Goal: Task Accomplishment & Management: Manage account settings

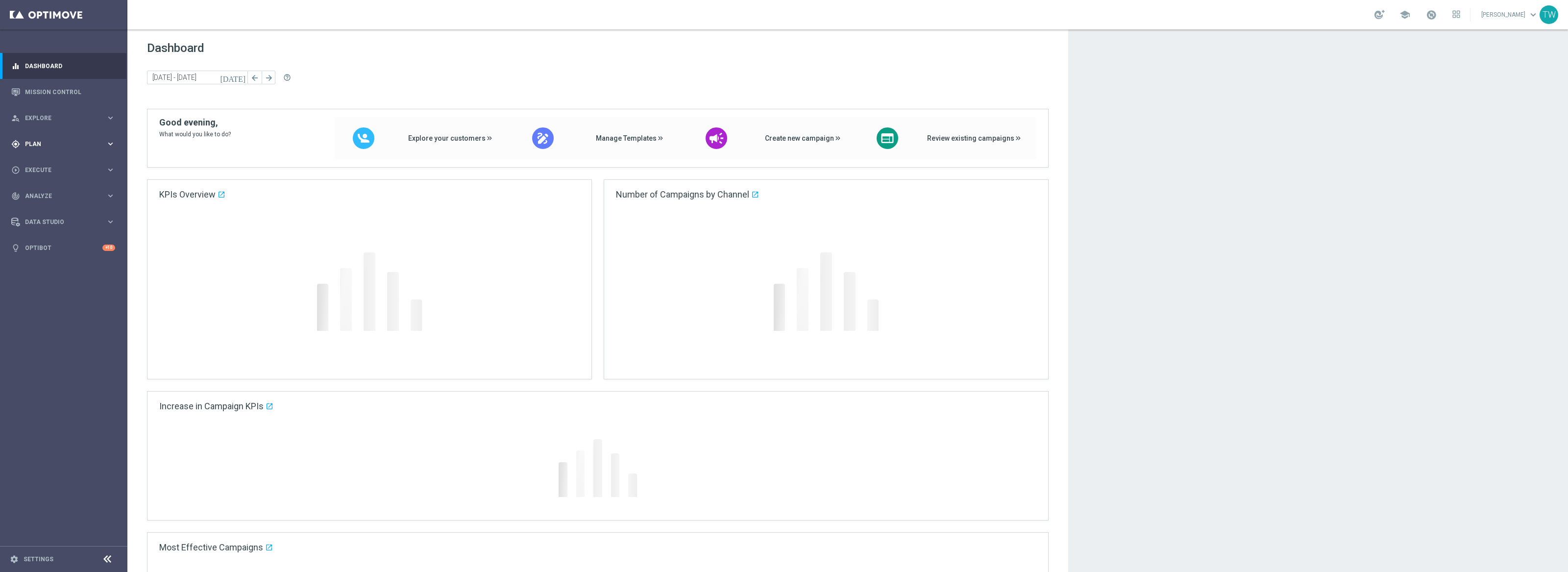
click at [99, 146] on span "Plan" at bounding box center [65, 144] width 81 height 6
click at [55, 195] on span "Templates" at bounding box center [61, 194] width 70 height 6
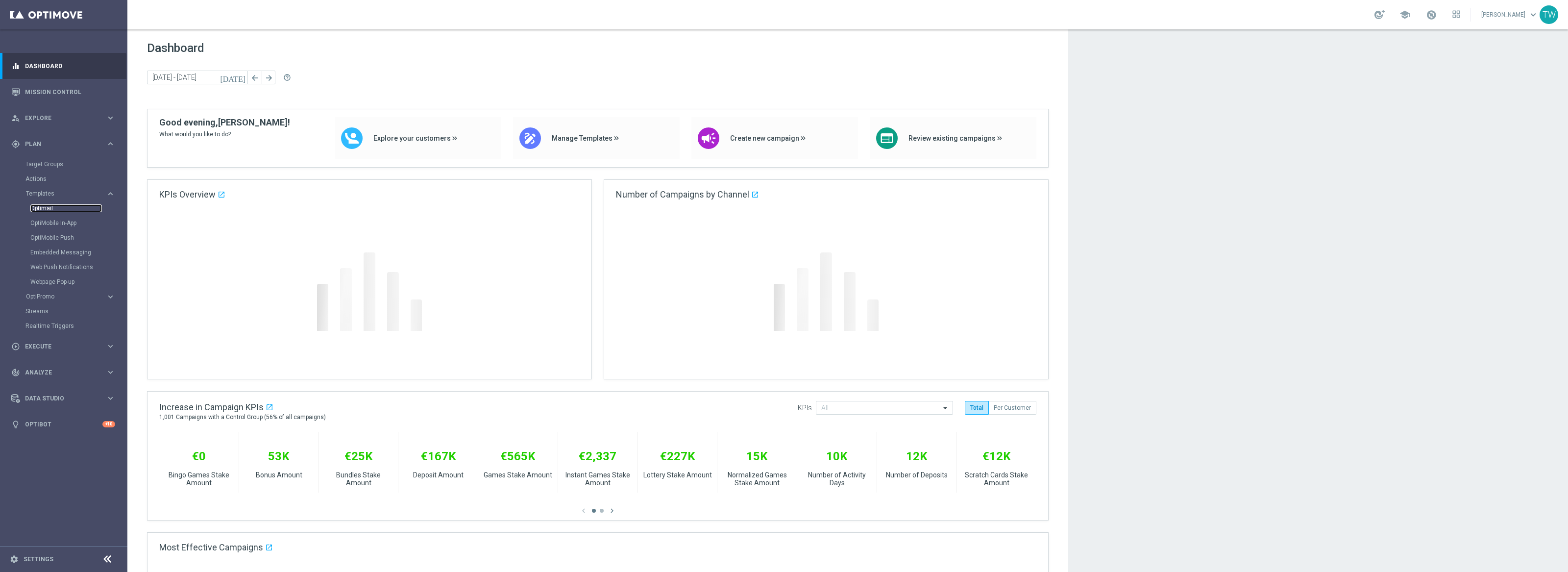
click at [52, 207] on link "Optimail" at bounding box center [66, 208] width 72 height 8
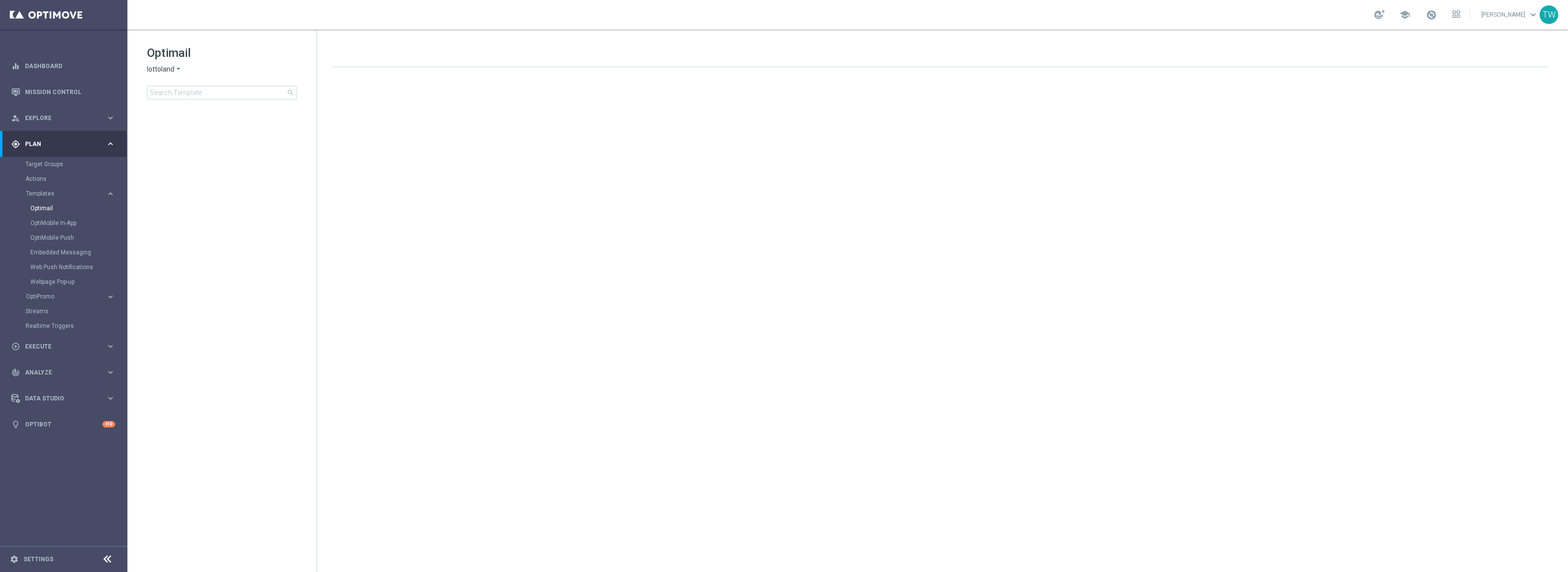
drag, startPoint x: 167, startPoint y: 66, endPoint x: 169, endPoint y: 72, distance: 6.3
click at [167, 66] on span "lottoland" at bounding box center [161, 69] width 27 height 9
click at [0, 0] on span "KenoGO" at bounding box center [0, 0] width 0 height 0
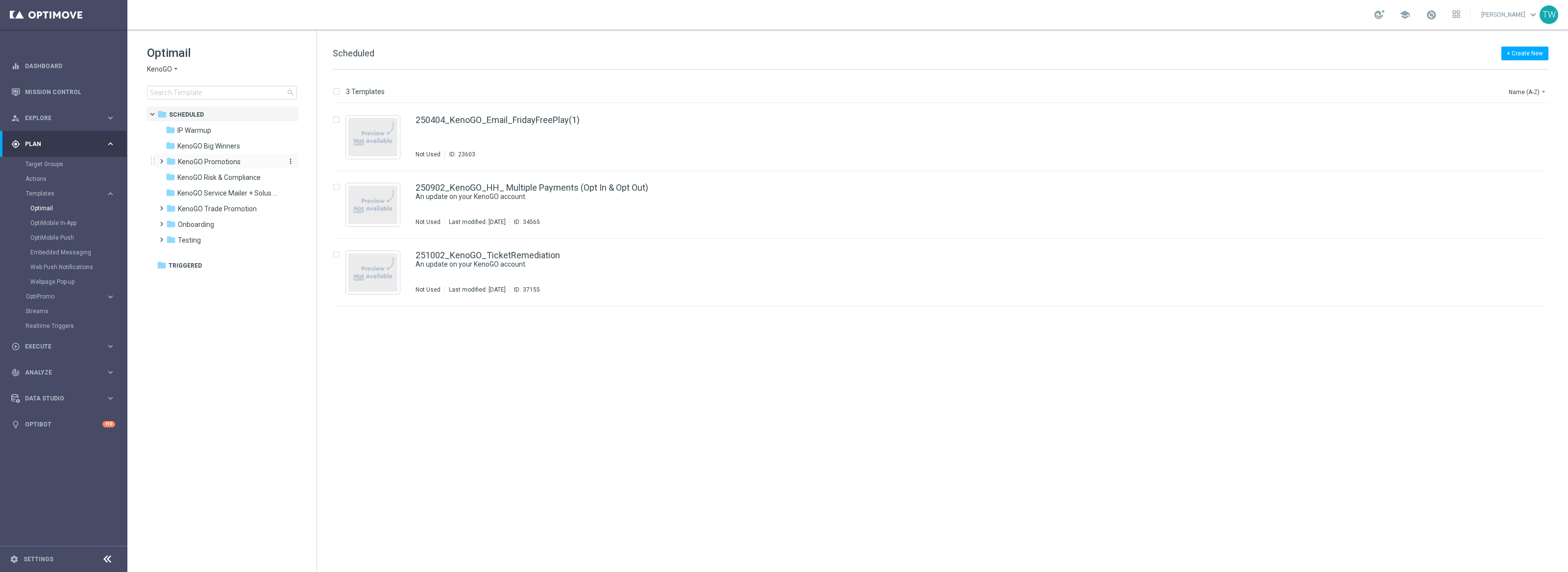
click at [256, 157] on div "folder KenoGO Promotions" at bounding box center [222, 162] width 113 height 12
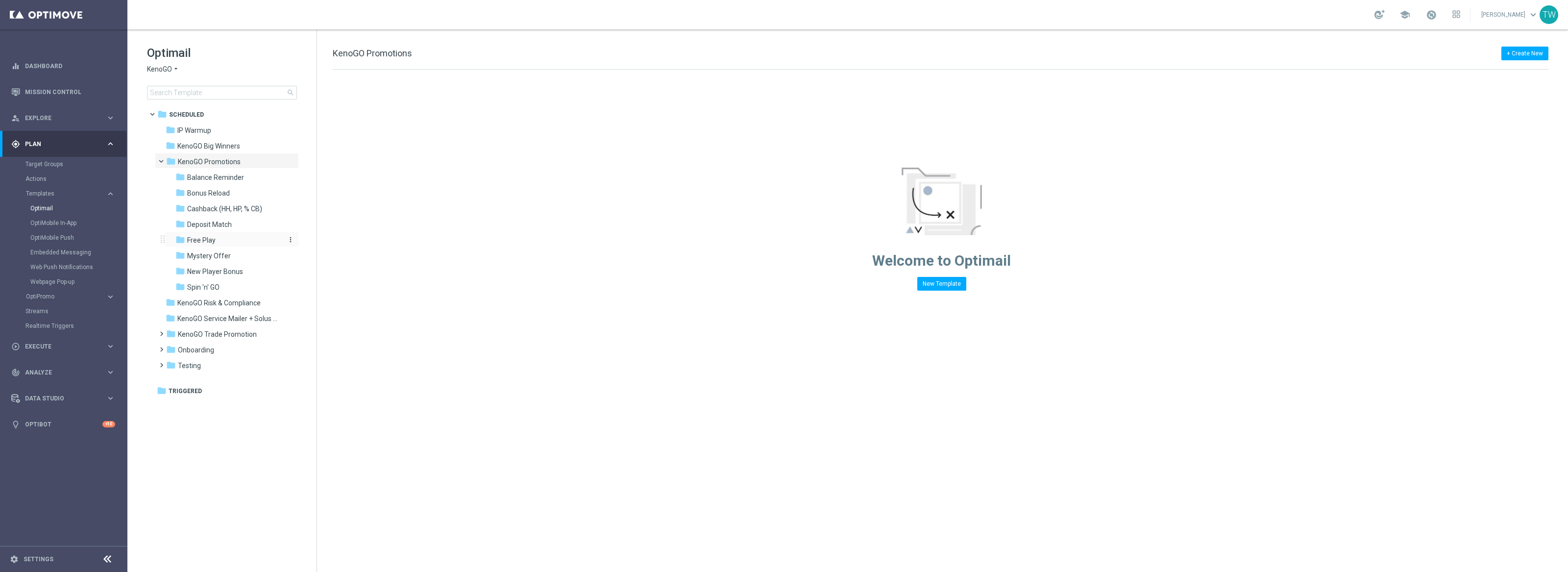
click at [252, 243] on div "folder Free Play" at bounding box center [227, 241] width 104 height 12
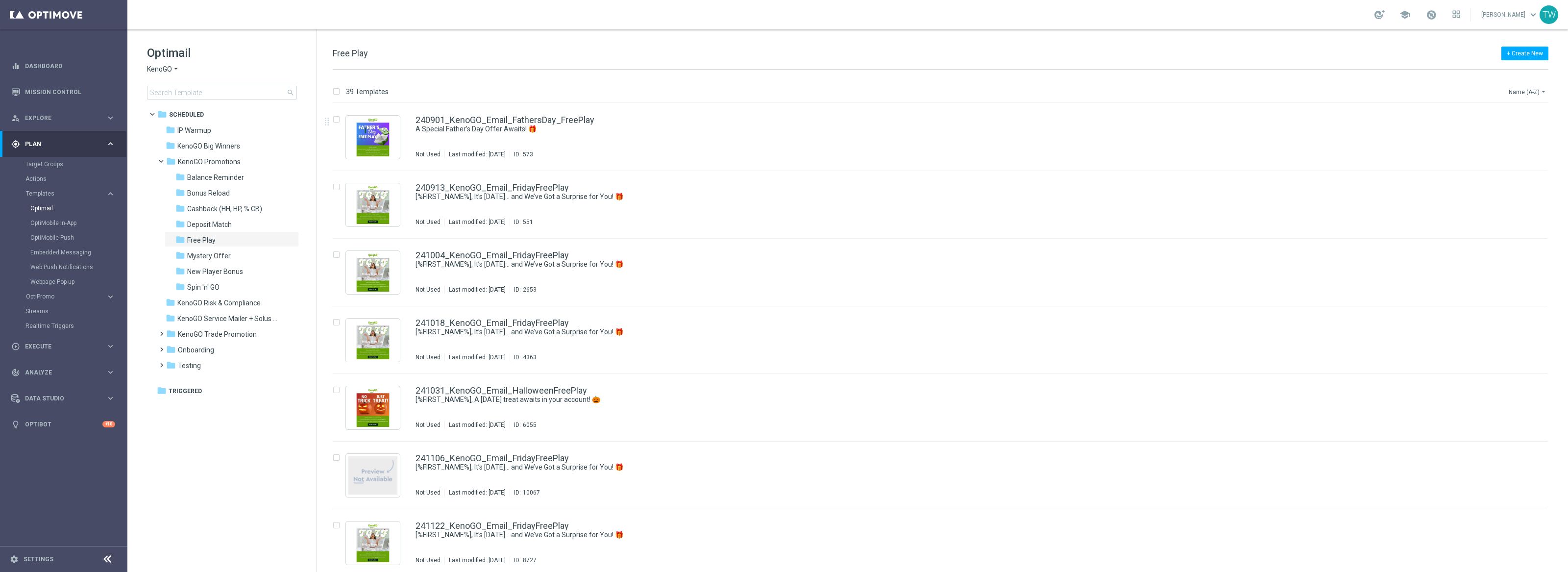
click at [1393, 90] on button "Name (A-Z) arrow_drop_down" at bounding box center [1528, 91] width 41 height 12
click at [1393, 135] on span "Date Modified (Newest)" at bounding box center [1511, 135] width 66 height 7
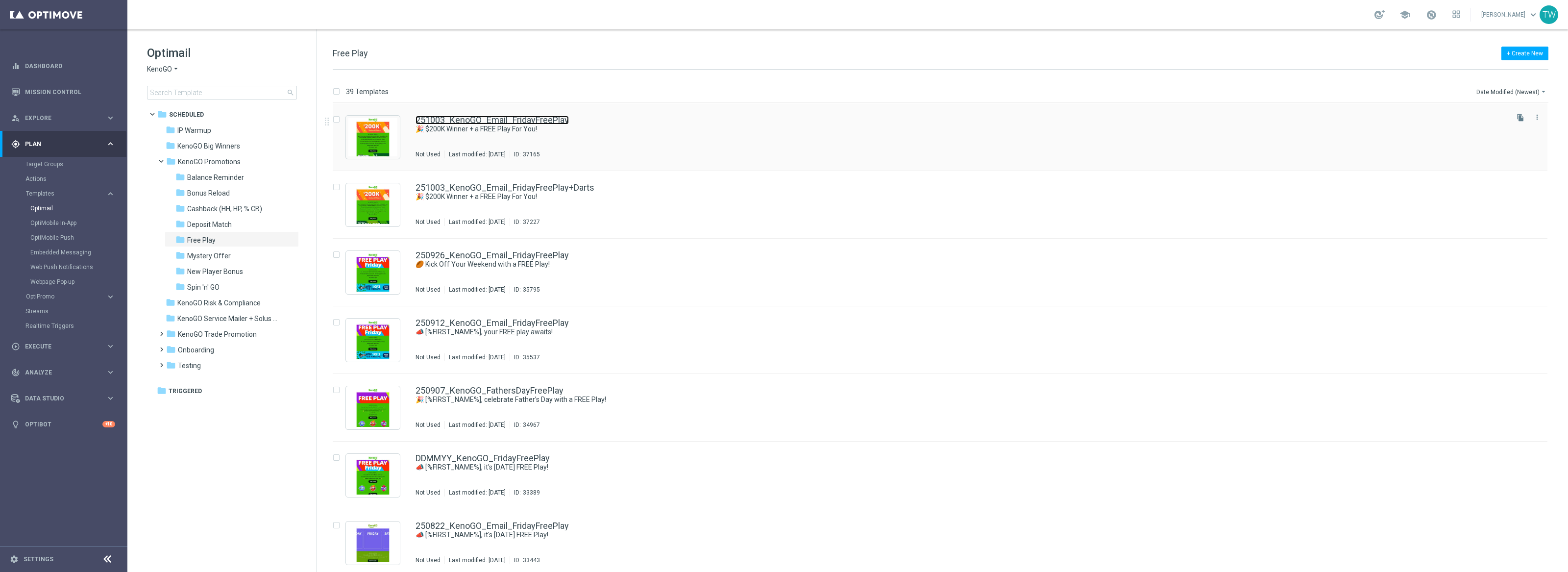
click at [489, 121] on link "251003_KenoGO_Email_FridayFreePlay" at bounding box center [492, 120] width 153 height 9
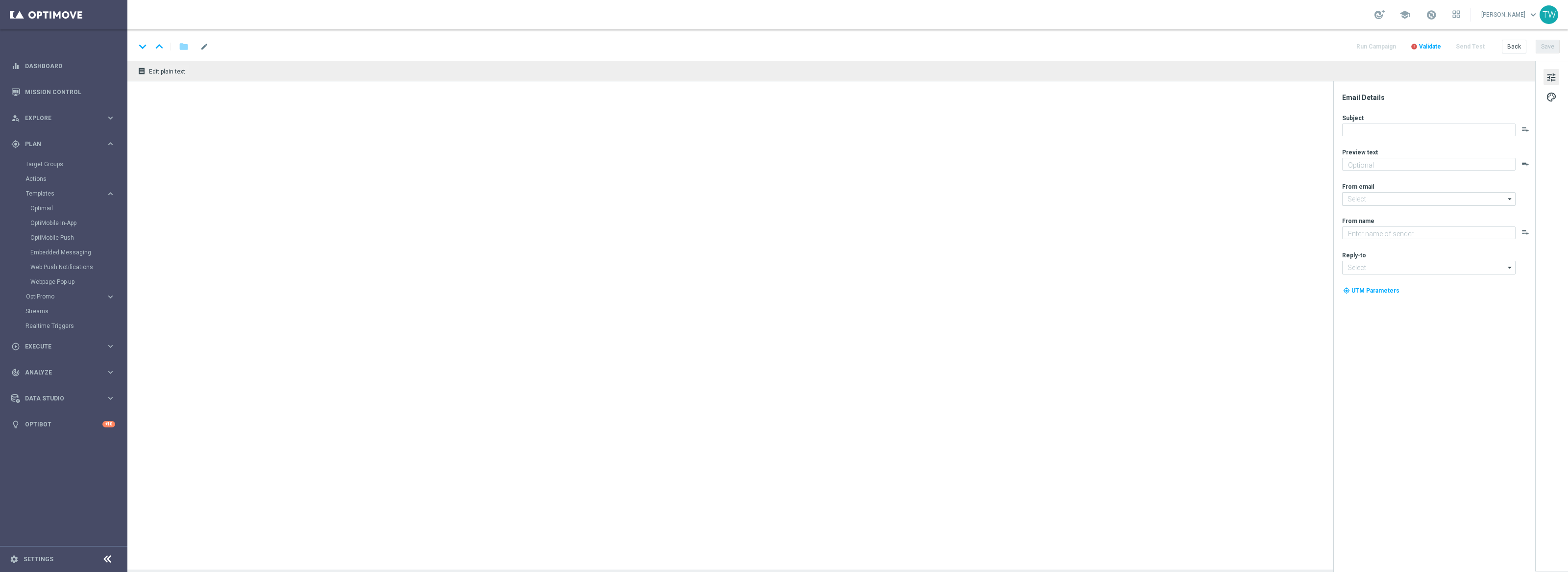
type textarea "Don’t miss your free play—expires soon!"
type input "mail@crm.kenogo.com.au"
type textarea "KenoGO"
type input "support@kenogo.com.au"
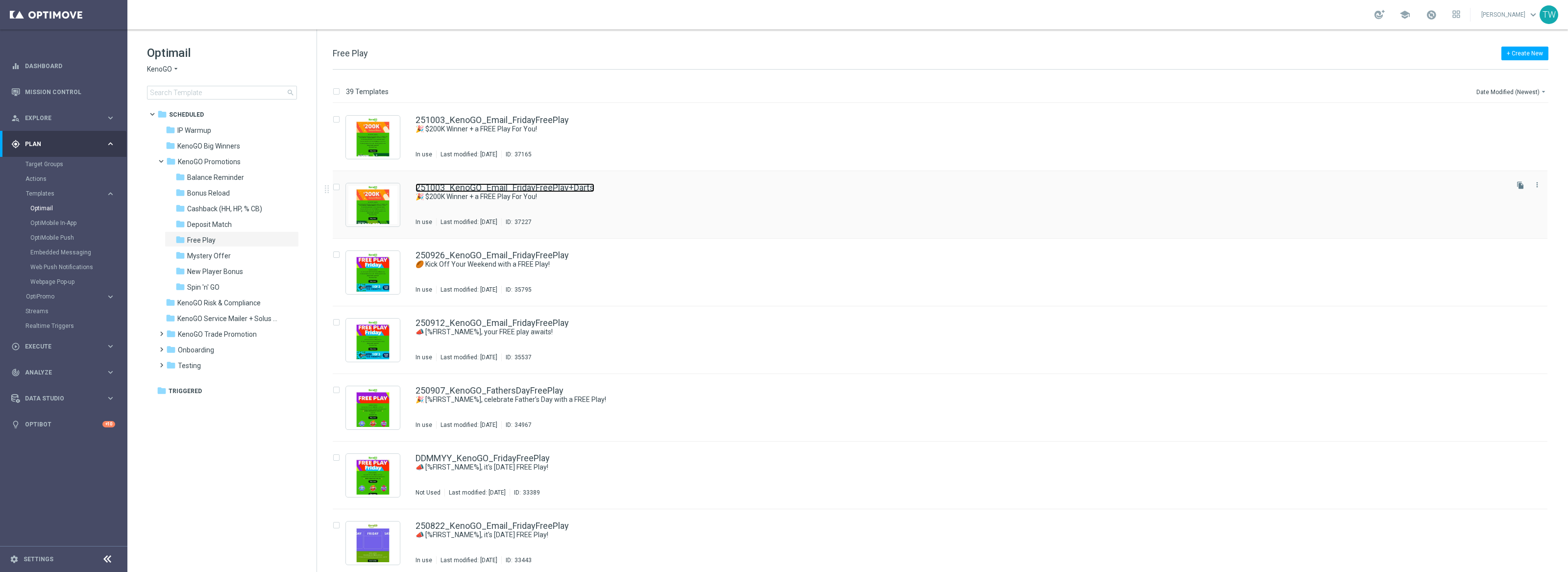
click at [499, 183] on link "251003_KenoGO_Email_FridayFreePlay+Darts" at bounding box center [505, 188] width 179 height 9
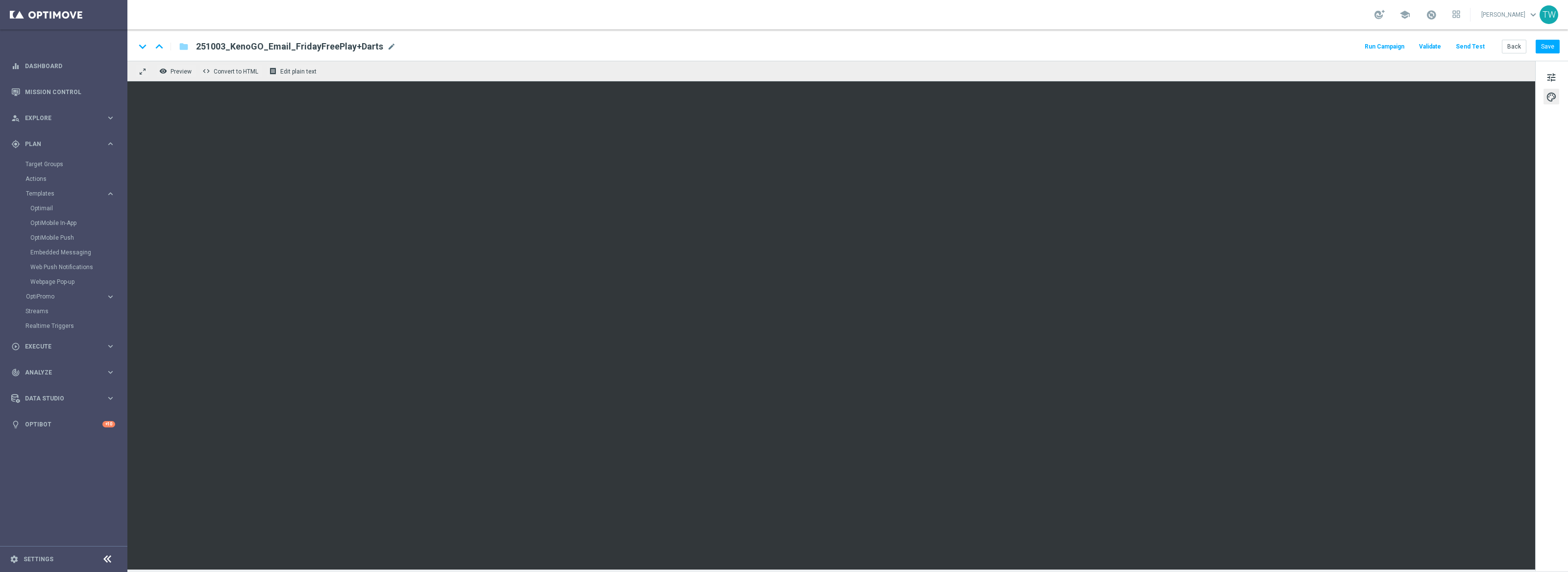
click at [1393, 439] on div "tune palette" at bounding box center [1552, 316] width 33 height 510
click at [46, 208] on link "Optimail" at bounding box center [66, 208] width 72 height 8
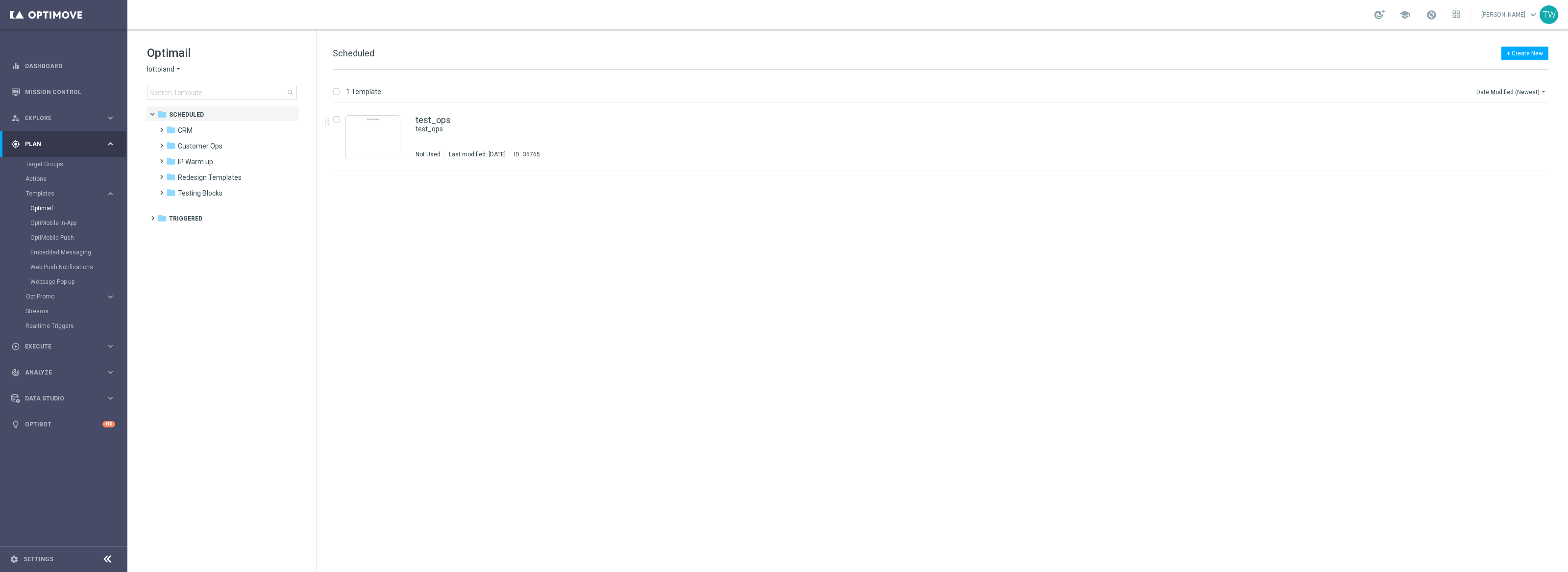
click at [162, 69] on span "lottoland" at bounding box center [161, 69] width 27 height 9
click at [0, 0] on span "KenoGO" at bounding box center [0, 0] width 0 height 0
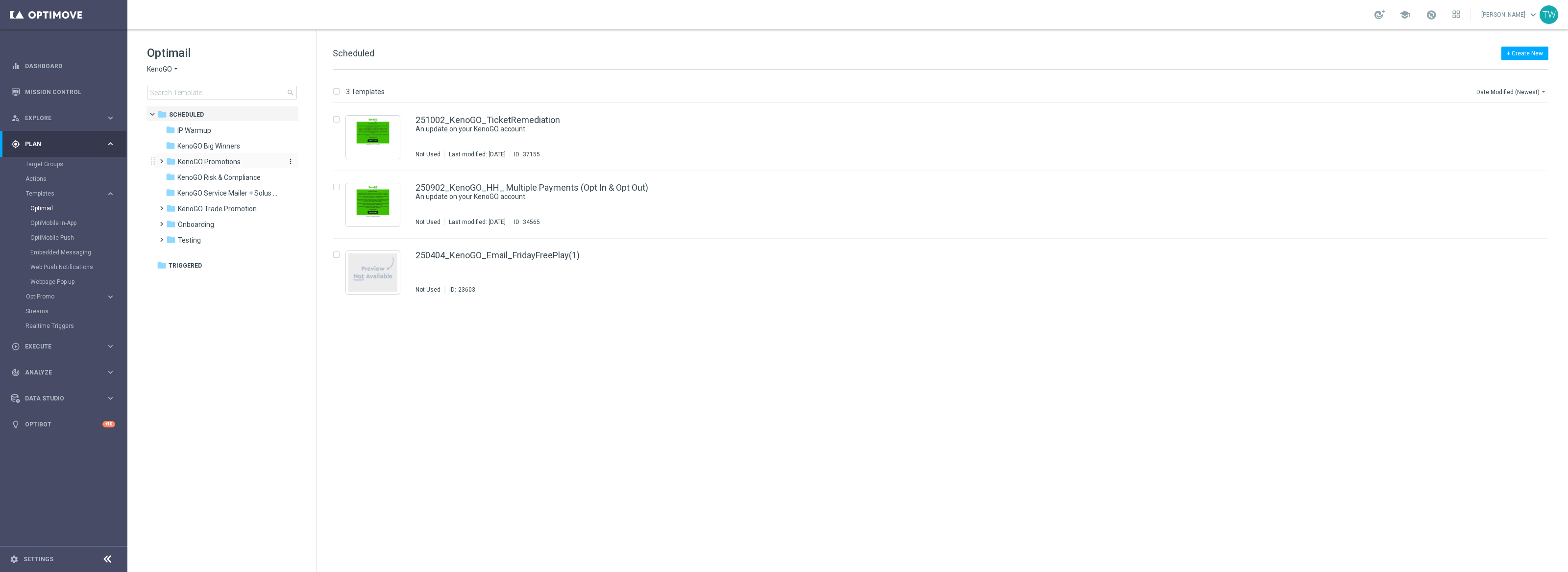
click at [248, 166] on div "folder KenoGO Promotions" at bounding box center [222, 162] width 113 height 12
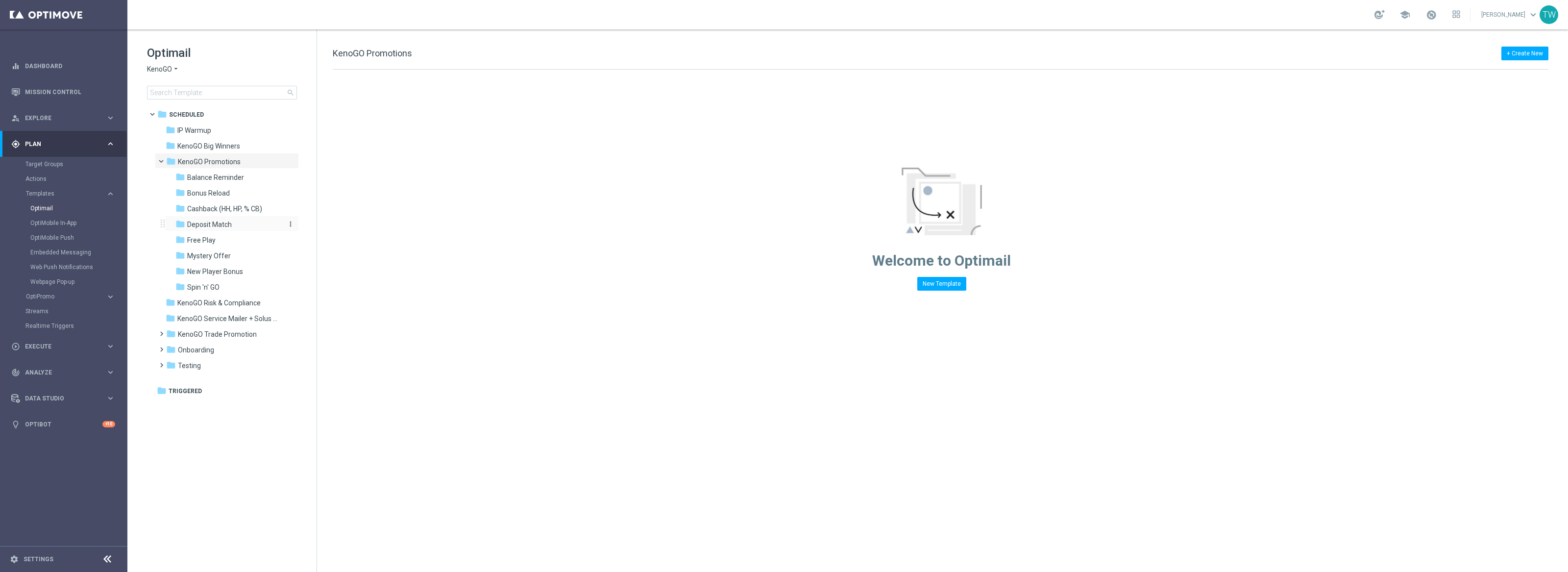
click at [246, 229] on div "folder Deposit Match" at bounding box center [227, 225] width 104 height 12
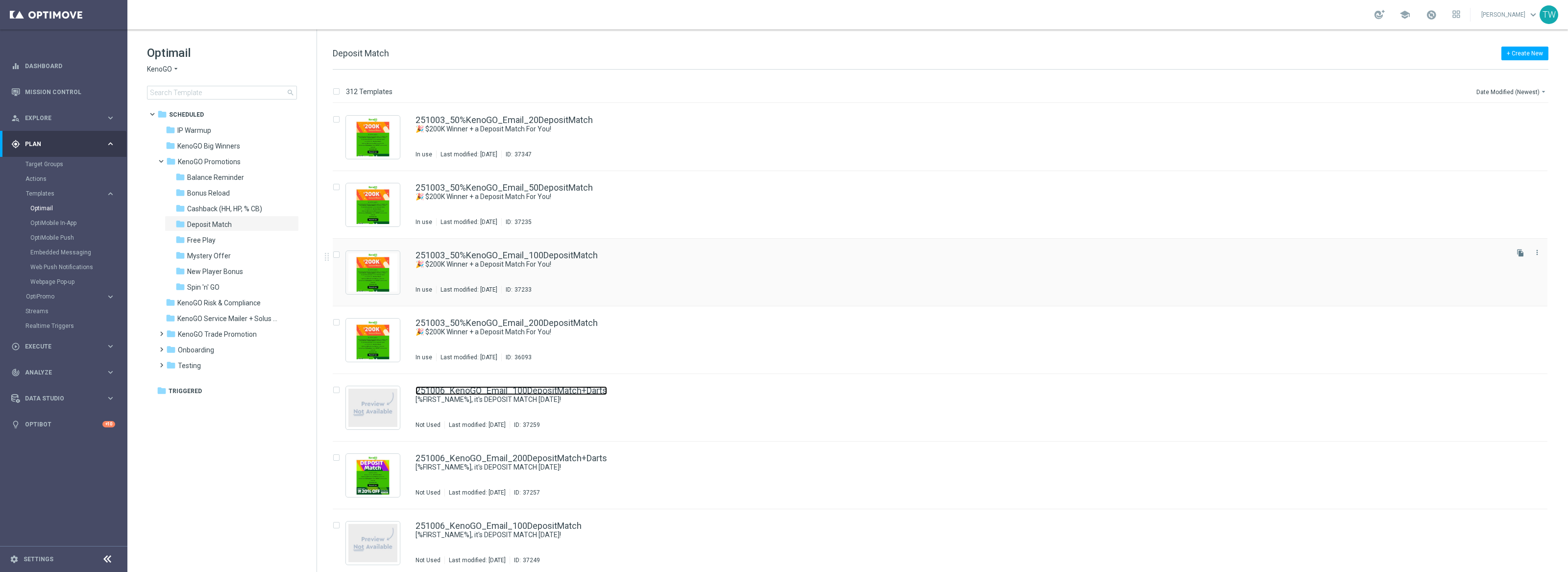
scroll to position [1, 0]
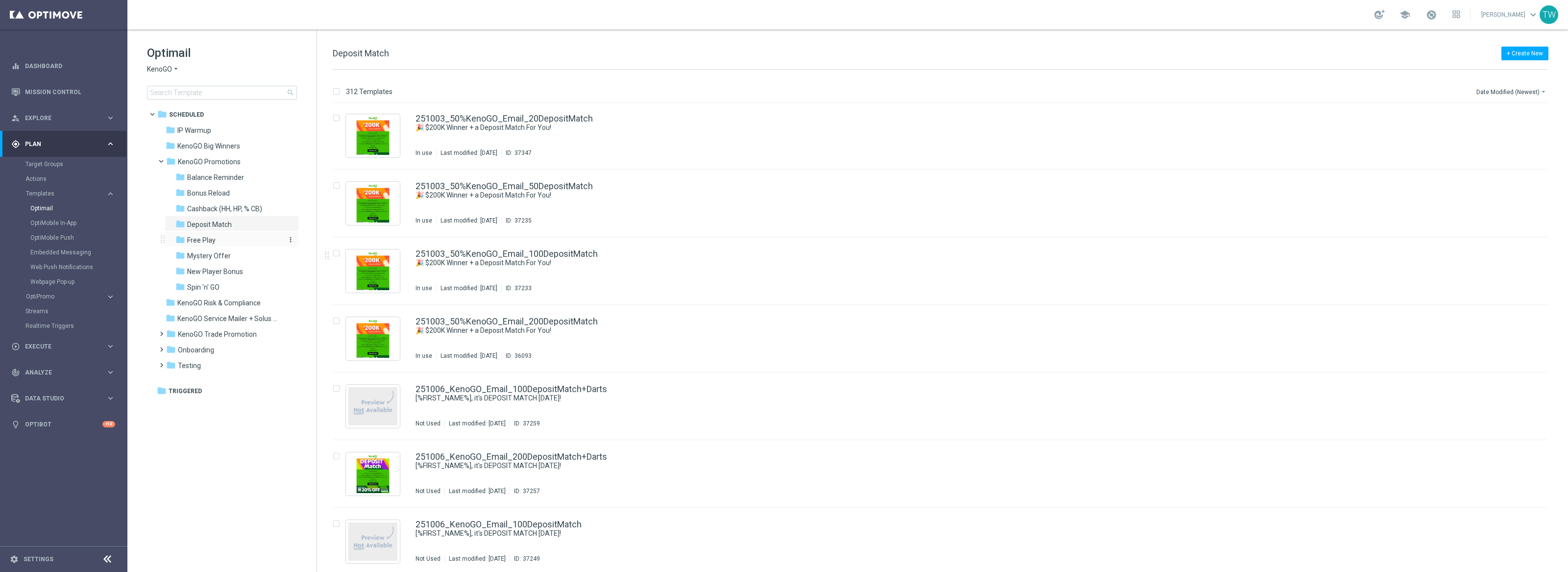
click at [253, 242] on div "folder Free Play" at bounding box center [227, 241] width 104 height 12
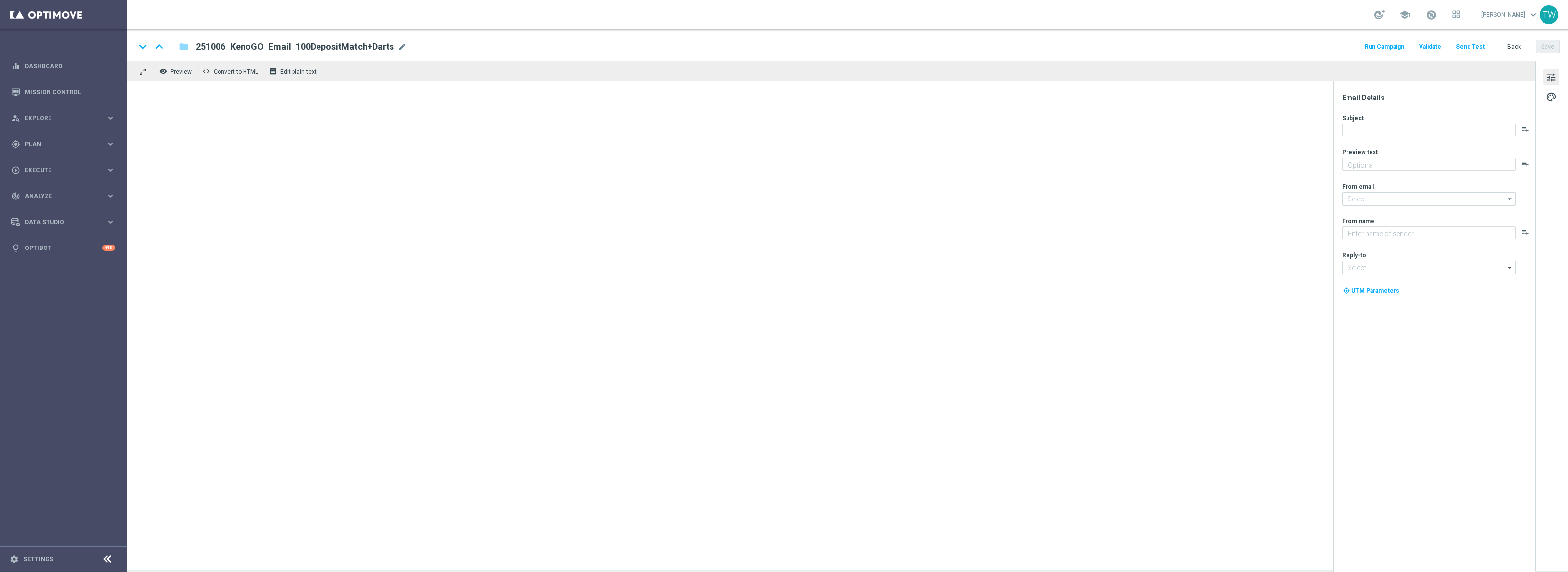
type textarea "Unlock your 100% match today!"
type input "[EMAIL_ADDRESS][DOMAIN_NAME]"
type textarea "KenoGO"
type input "[EMAIL_ADDRESS][DOMAIN_NAME]"
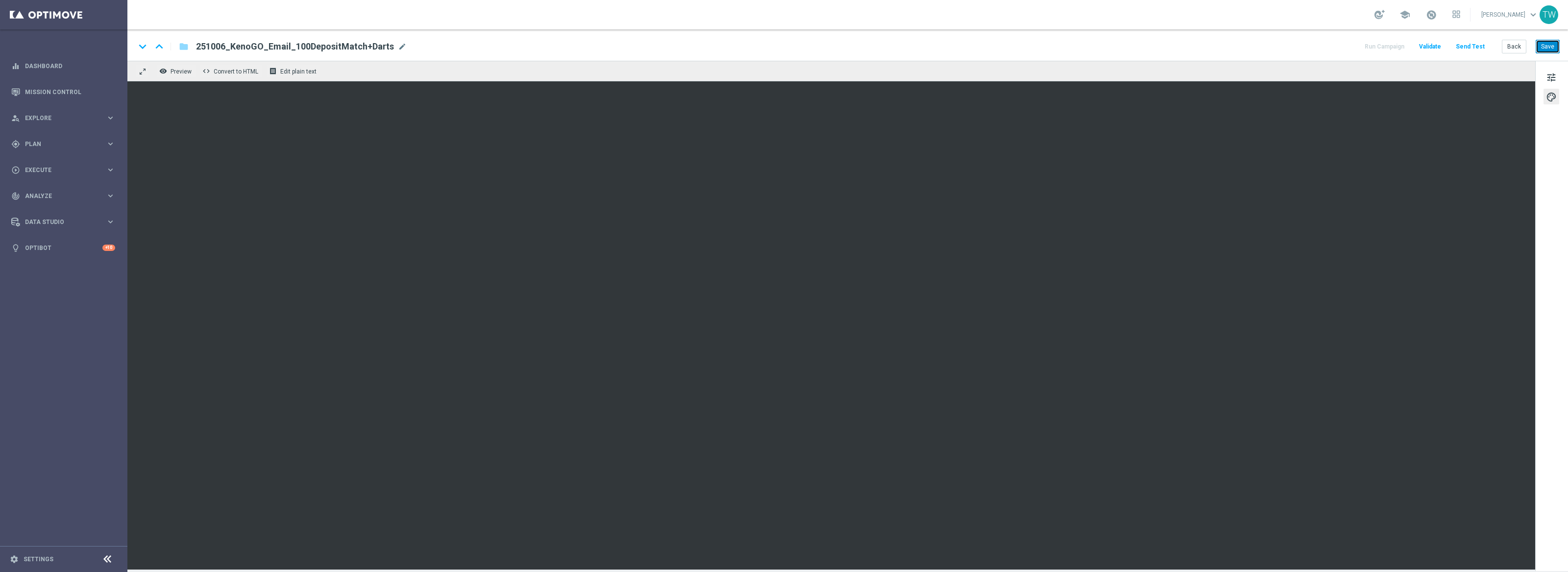
click at [1555, 49] on button "Save" at bounding box center [1547, 46] width 24 height 14
click at [1554, 75] on span "tune" at bounding box center [1552, 77] width 11 height 13
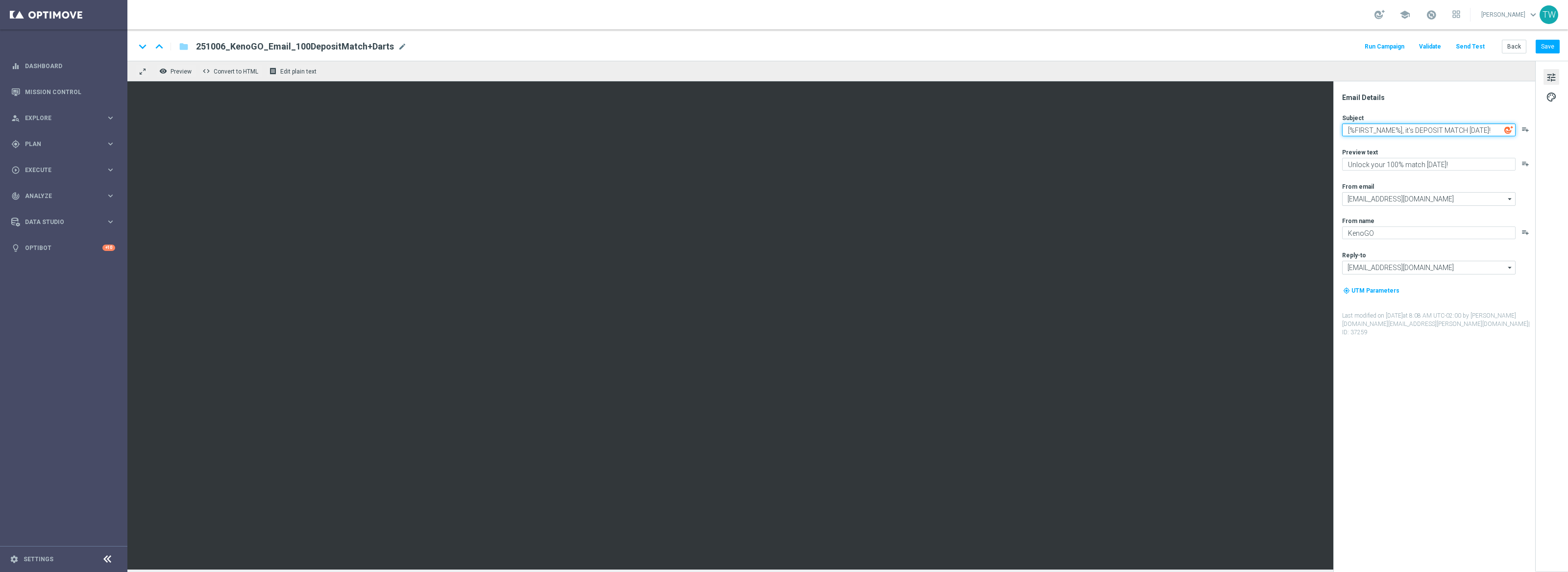
drag, startPoint x: 1414, startPoint y: 130, endPoint x: 1567, endPoint y: 129, distance: 153.0
click at [1567, 129] on div "Email Details Subject [%FIRST_NAME%], it's DEPOSIT MATCH MONDAY! playlist_add P…" at bounding box center [1552, 316] width 33 height 509
type textarea "[%FIRST_NAME%], it's Deposit Match [DATE]!"
click at [1549, 41] on button "Save" at bounding box center [1547, 46] width 24 height 14
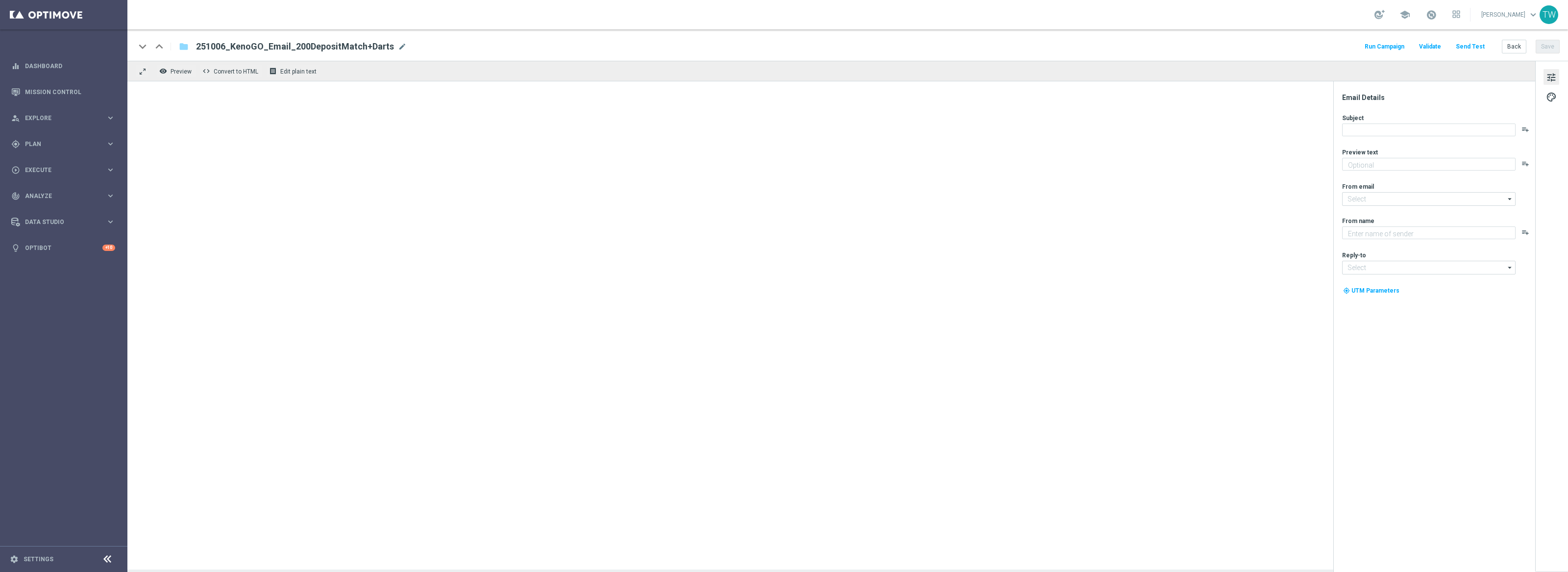
type textarea "Unlock your 100% match [DATE]!"
type input "mail@crm.kenogo.com.au"
type textarea "KenoGO"
type input "support@kenogo.com.au"
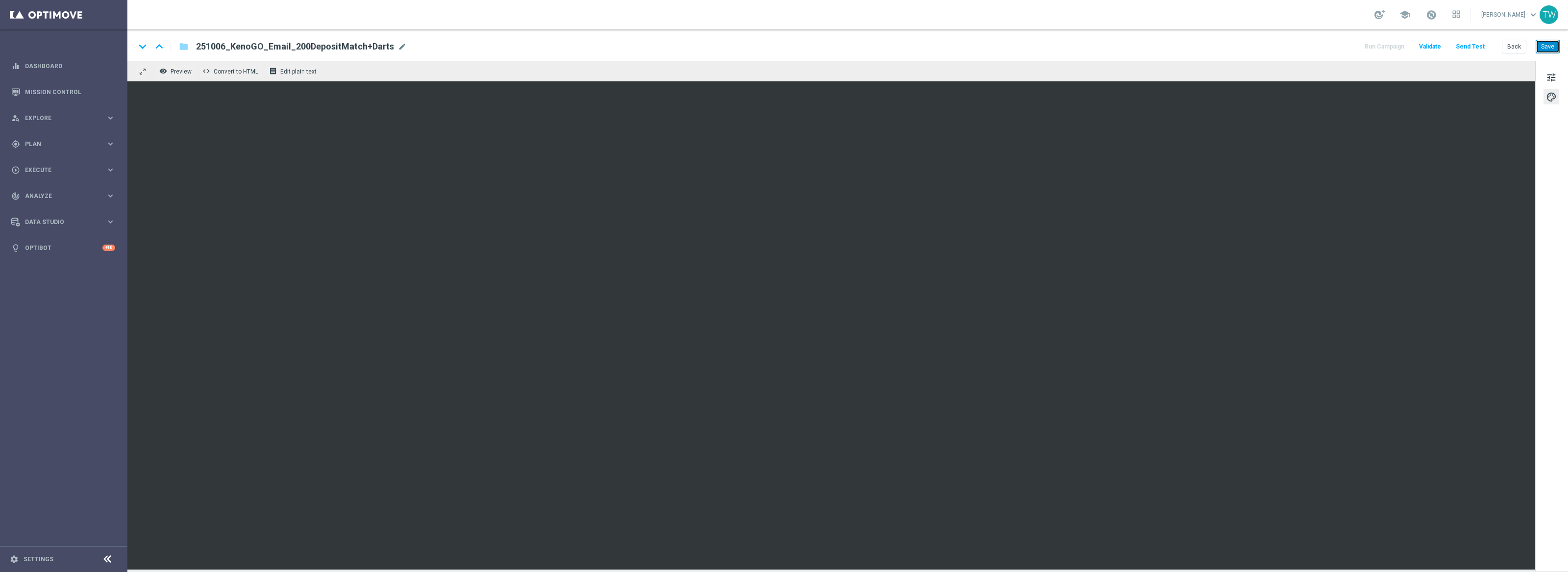
click at [1556, 48] on button "Save" at bounding box center [1547, 46] width 24 height 14
click at [1554, 77] on span "tune" at bounding box center [1552, 77] width 11 height 13
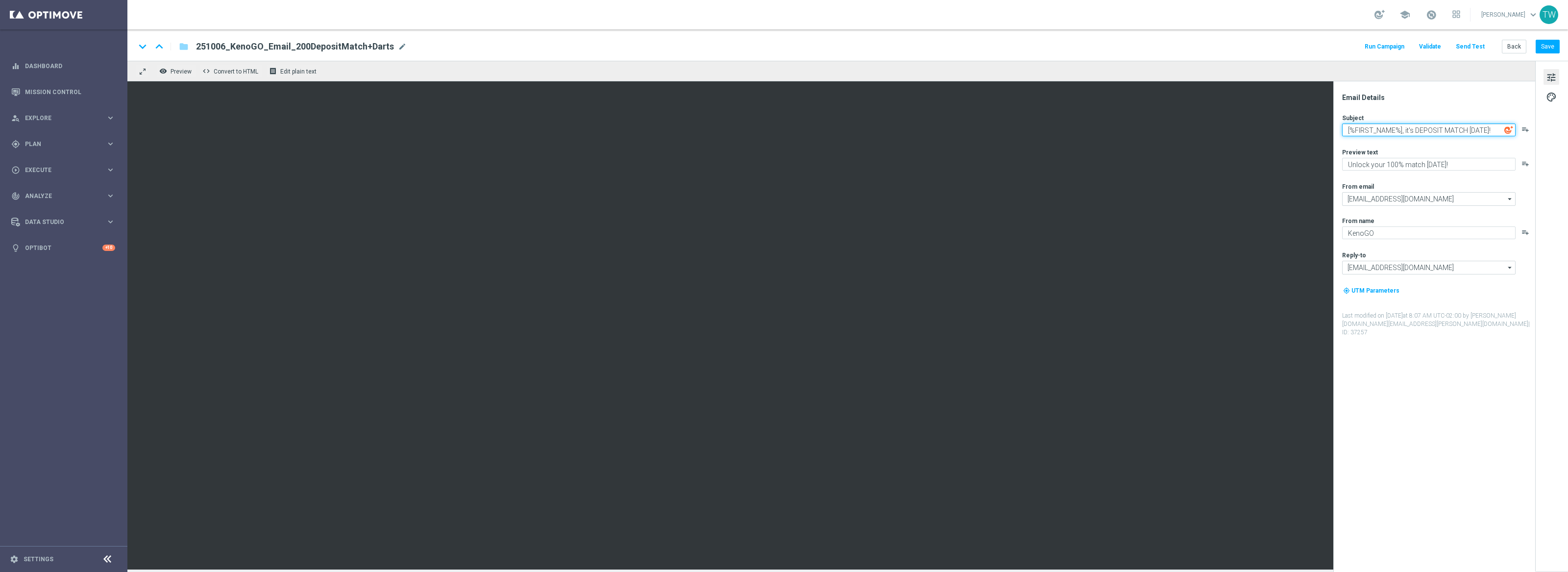
click at [1458, 124] on textarea "[%FIRST_NAME%], it's DEPOSIT MATCH MONDAY!" at bounding box center [1429, 130] width 173 height 13
paste textarea "eposit Match Monday"
type textarea "[%FIRST_NAME%], it's Deposit Match [DATE]!"
click at [1554, 51] on button "Save" at bounding box center [1547, 46] width 24 height 14
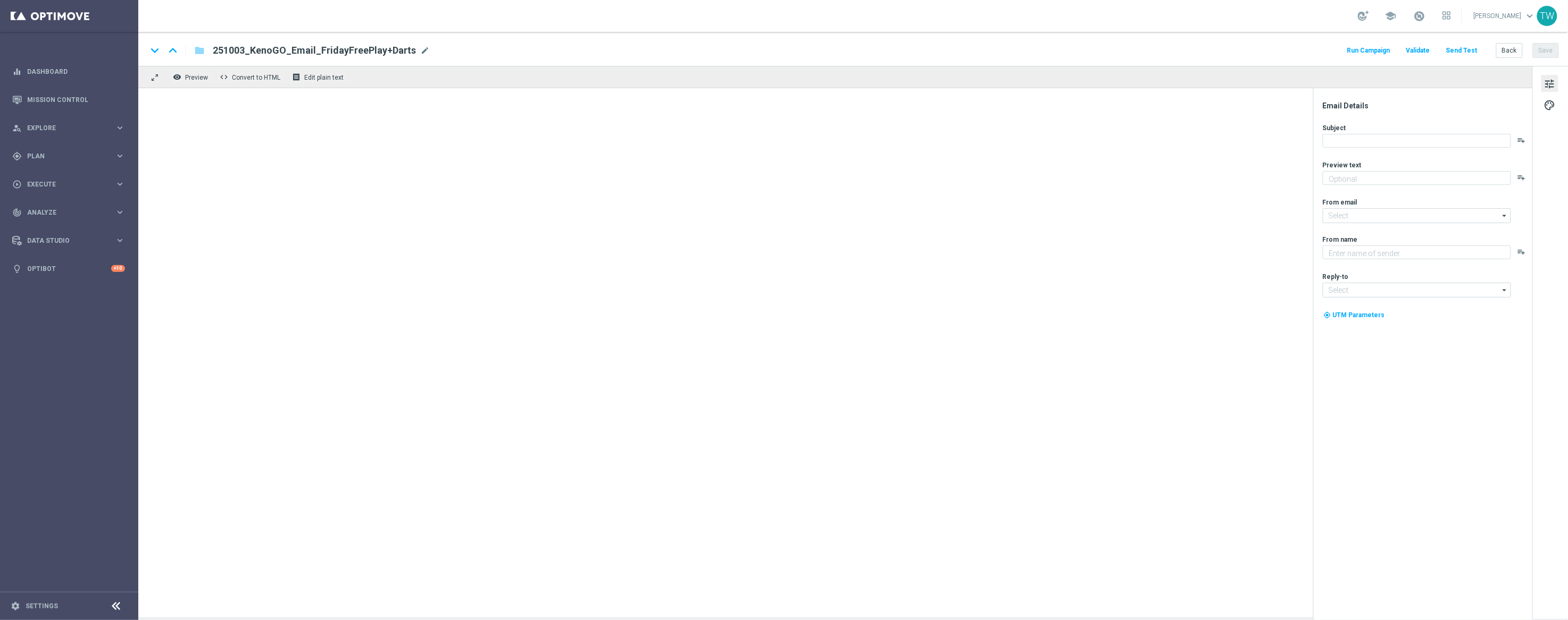
type textarea "Don’t miss your free play—expires soon!"
type textarea "KenoGO"
type input "[EMAIL_ADDRESS][DOMAIN_NAME]"
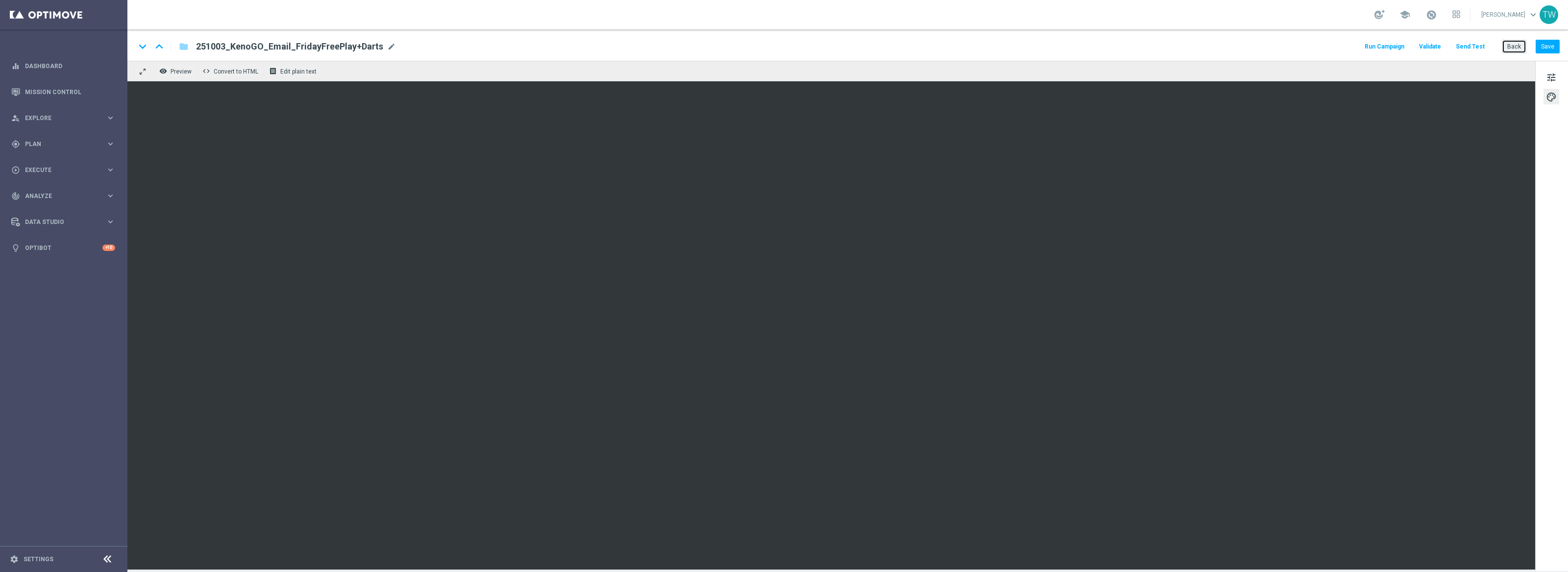
click at [1513, 45] on button "Back" at bounding box center [1514, 46] width 24 height 14
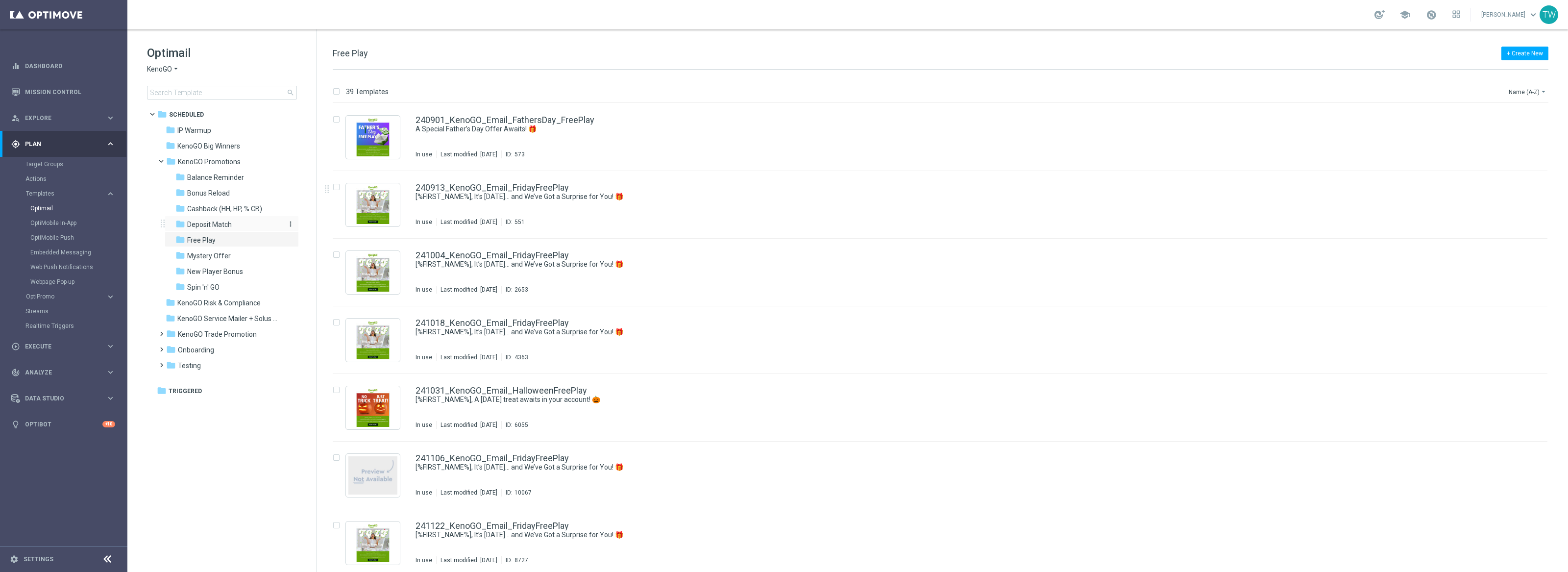
click at [236, 225] on div "folder Deposit Match" at bounding box center [227, 225] width 104 height 12
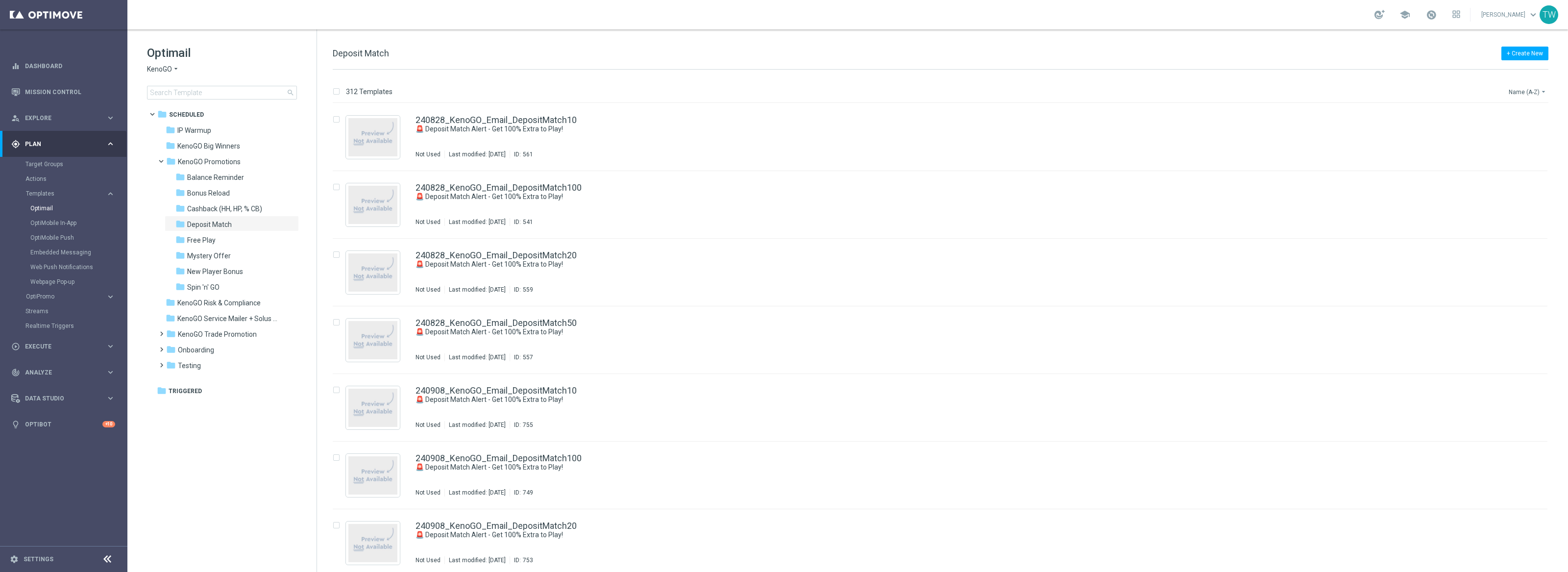
click at [1522, 88] on button "Name (A-Z) arrow_drop_down" at bounding box center [1528, 91] width 41 height 12
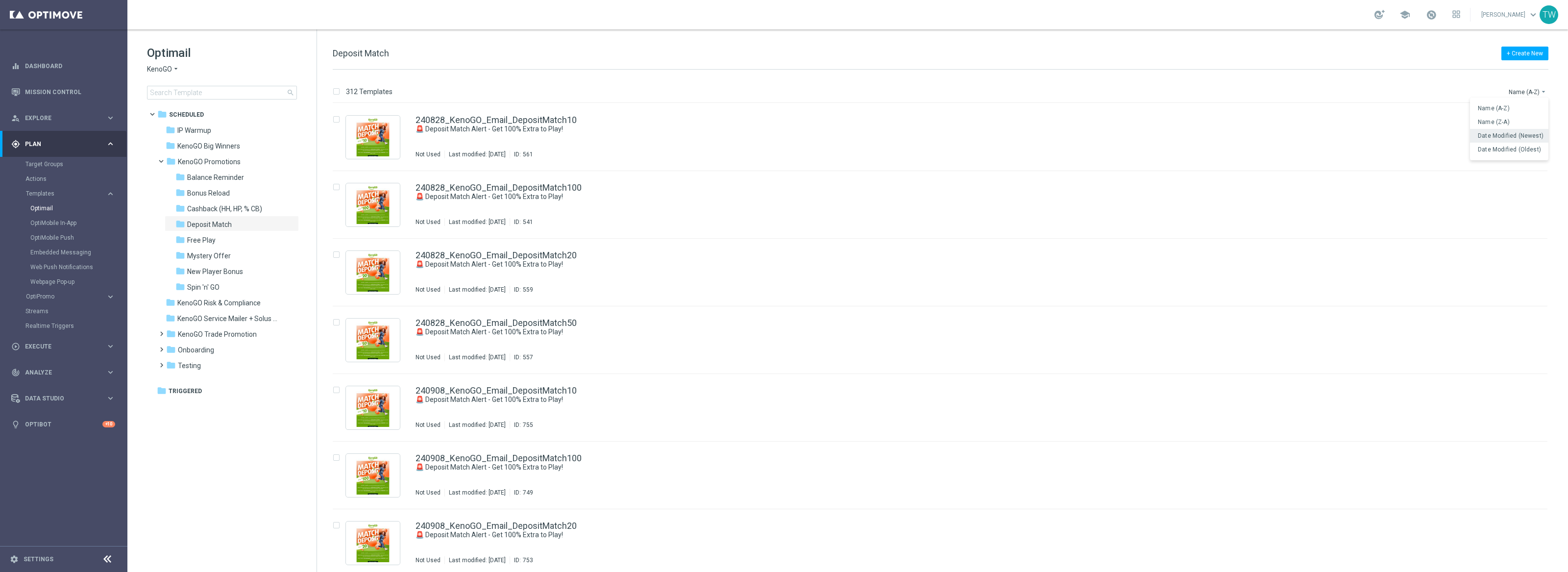
click at [1519, 139] on div "Date Modified (Newest)" at bounding box center [1509, 136] width 79 height 14
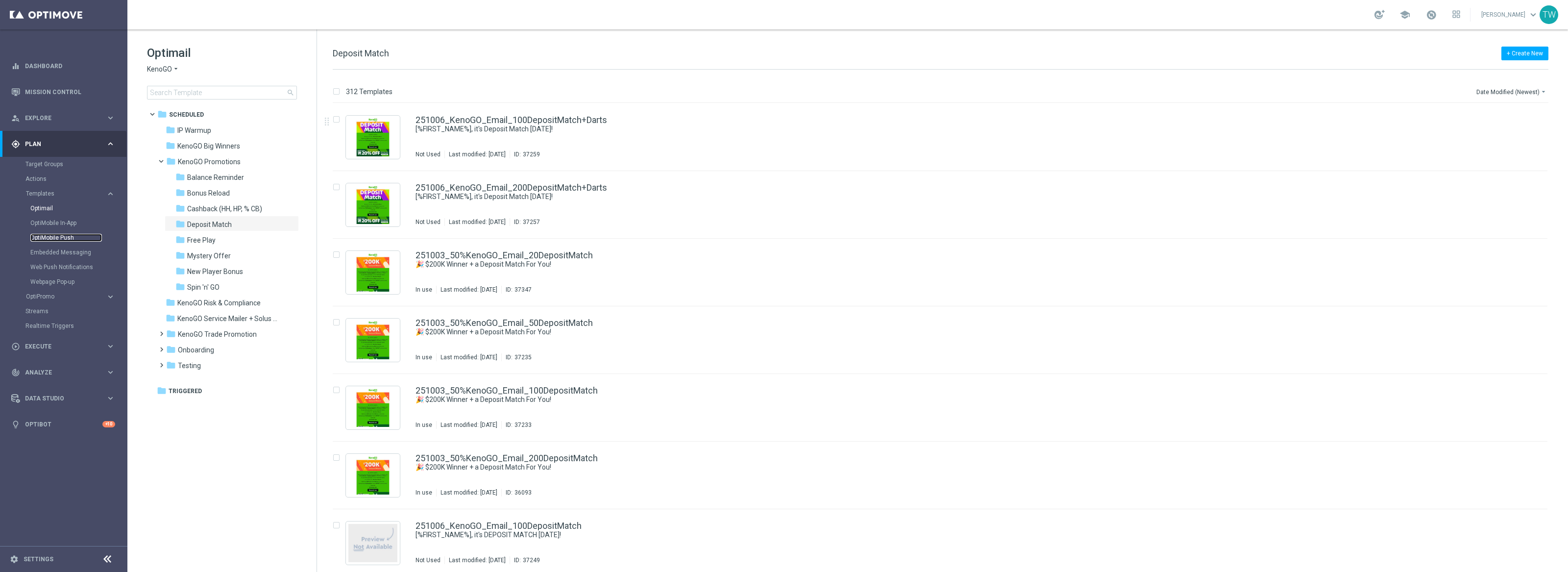
click at [70, 238] on link "OptiMobile Push" at bounding box center [66, 238] width 72 height 8
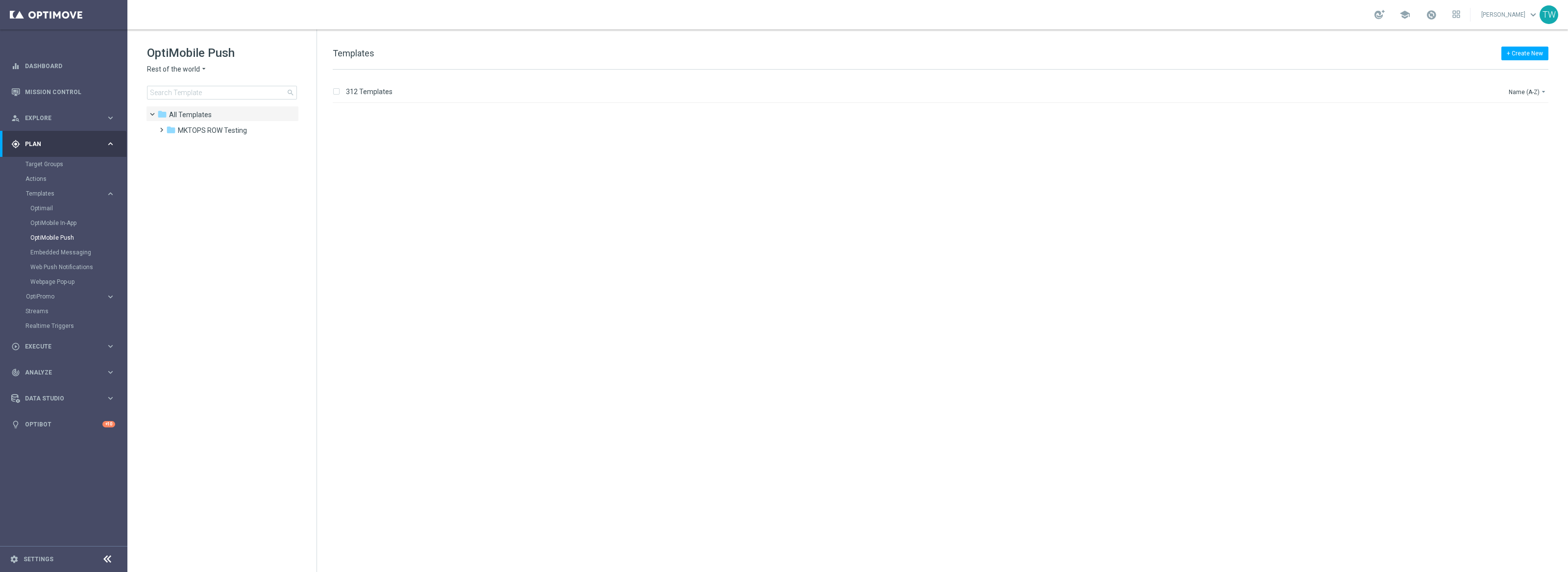
click at [192, 66] on span "Rest of the world" at bounding box center [173, 69] width 53 height 9
click at [0, 0] on span "KenoGO Australia" at bounding box center [0, 0] width 0 height 0
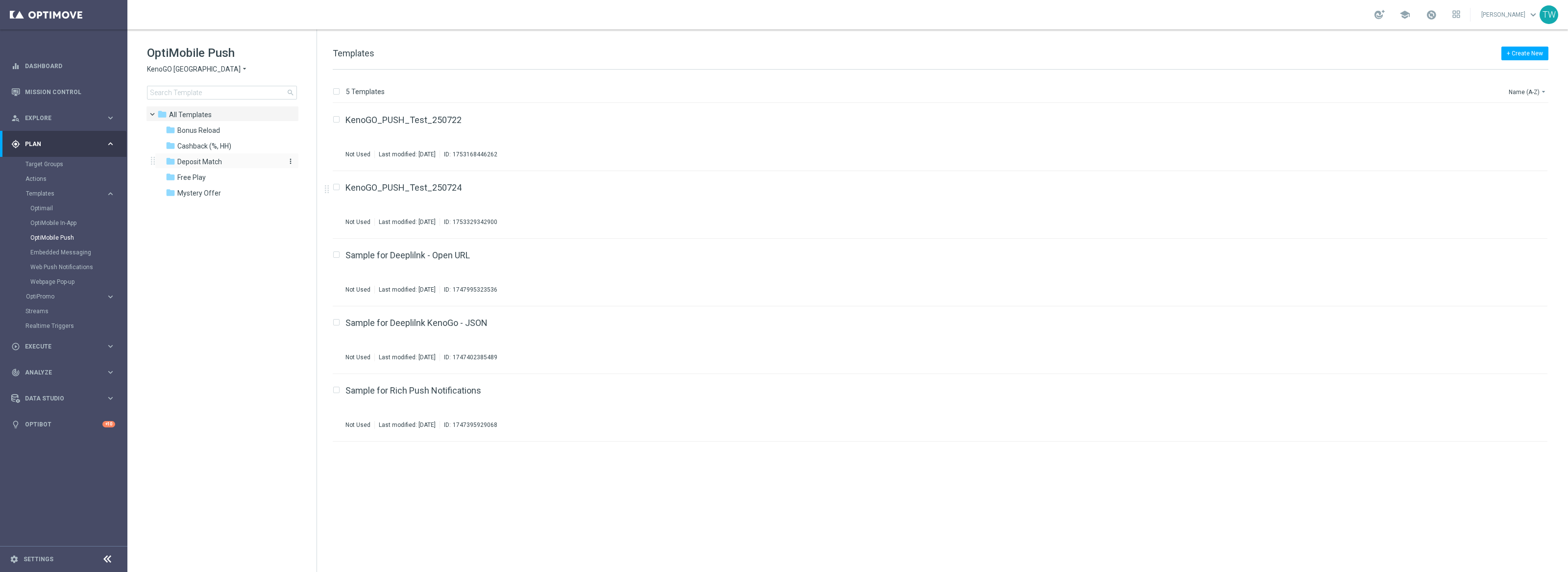
click at [210, 158] on span "Deposit Match" at bounding box center [199, 161] width 44 height 9
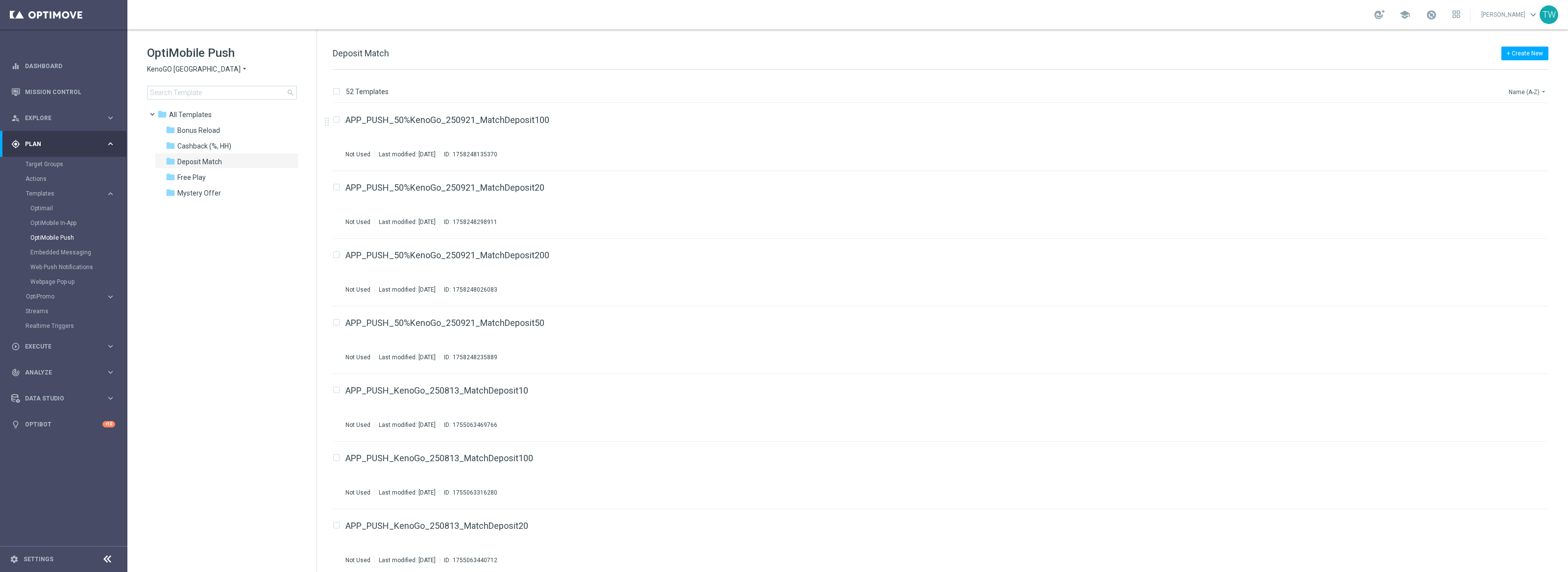
click at [1533, 87] on button "Name (A-Z) arrow_drop_down" at bounding box center [1528, 91] width 41 height 12
click at [1516, 127] on div "Name (Z-A)" at bounding box center [1509, 122] width 79 height 14
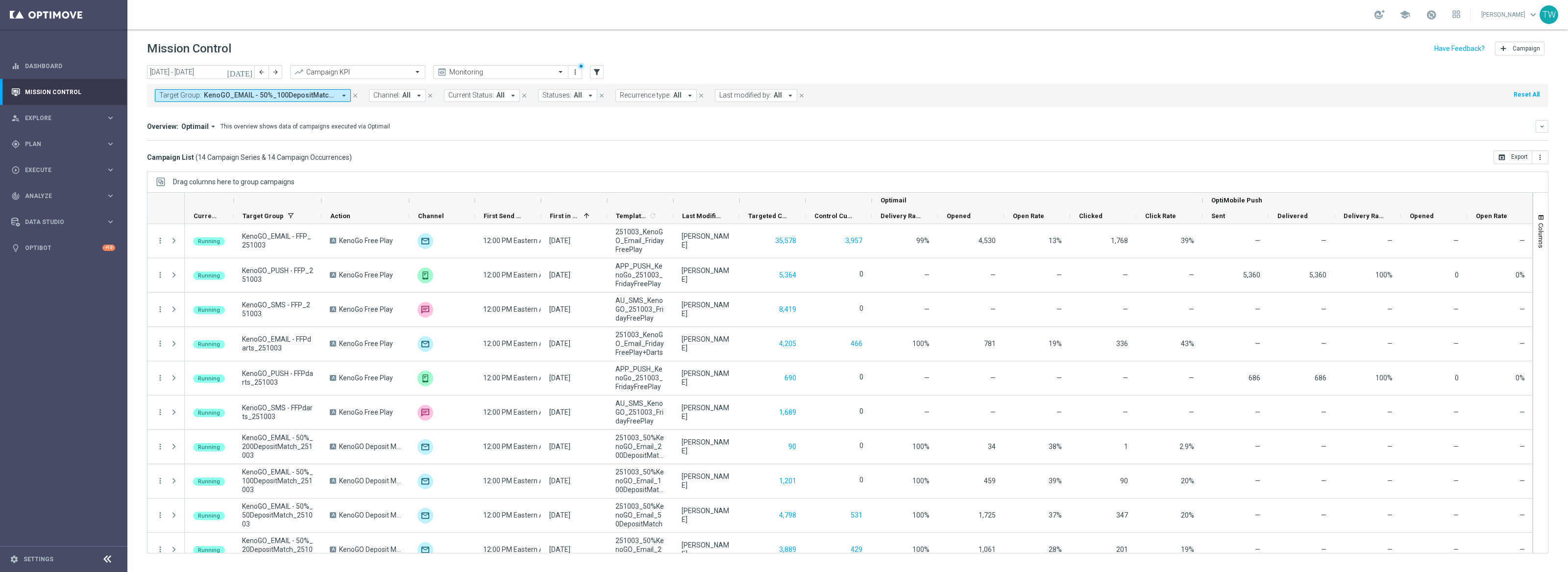
click at [673, 199] on div at bounding box center [673, 200] width 4 height 16
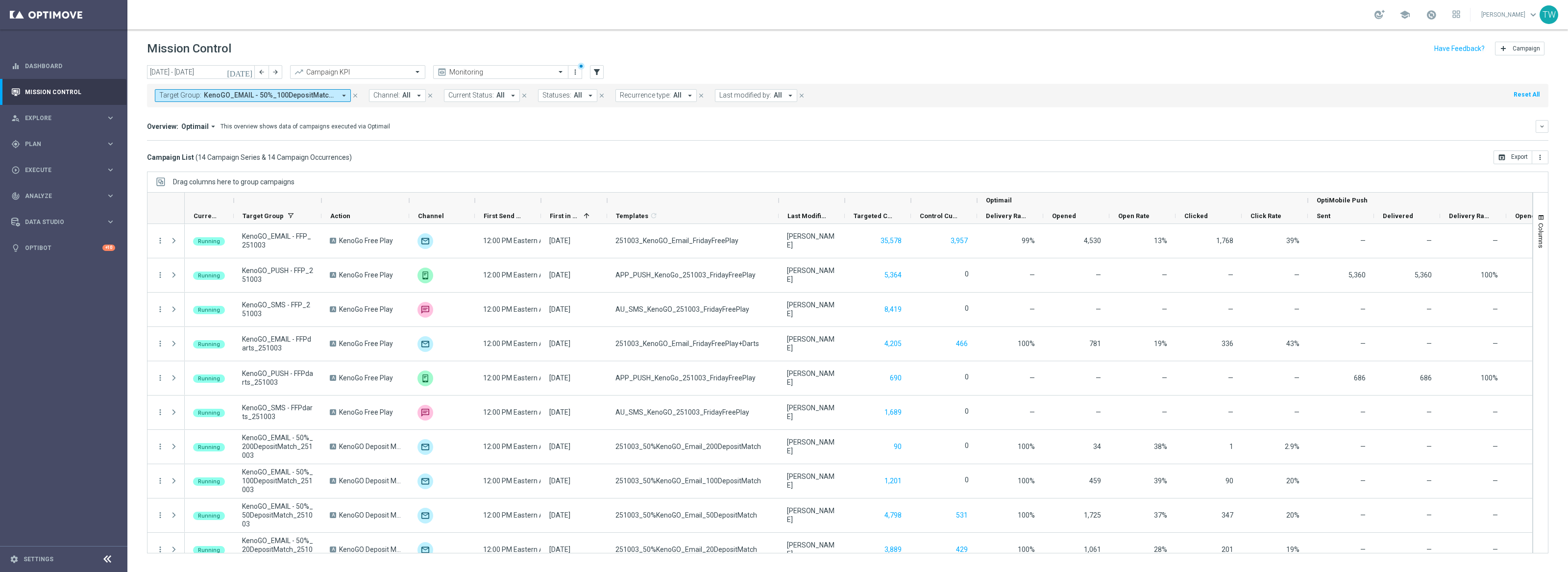
click at [320, 203] on div at bounding box center [321, 200] width 4 height 16
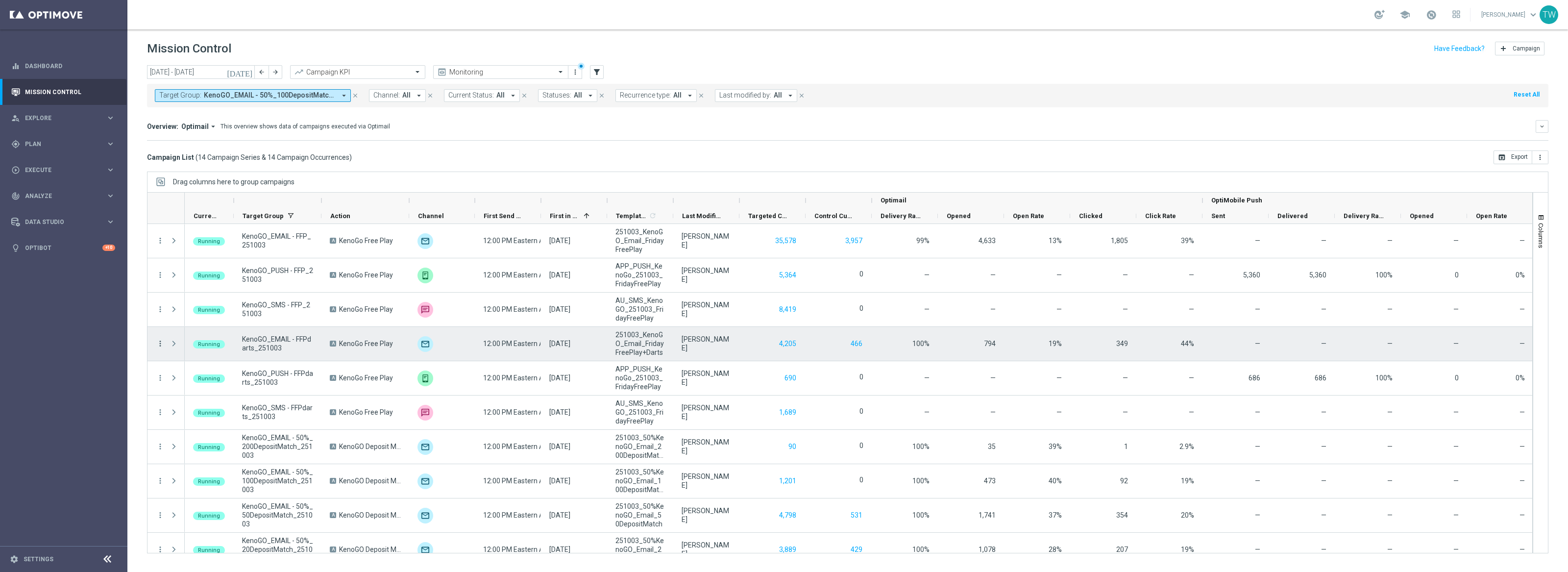
click at [159, 344] on icon "more_vert" at bounding box center [160, 344] width 9 height 9
click at [225, 350] on span "Campaign Details" at bounding box center [204, 350] width 49 height 7
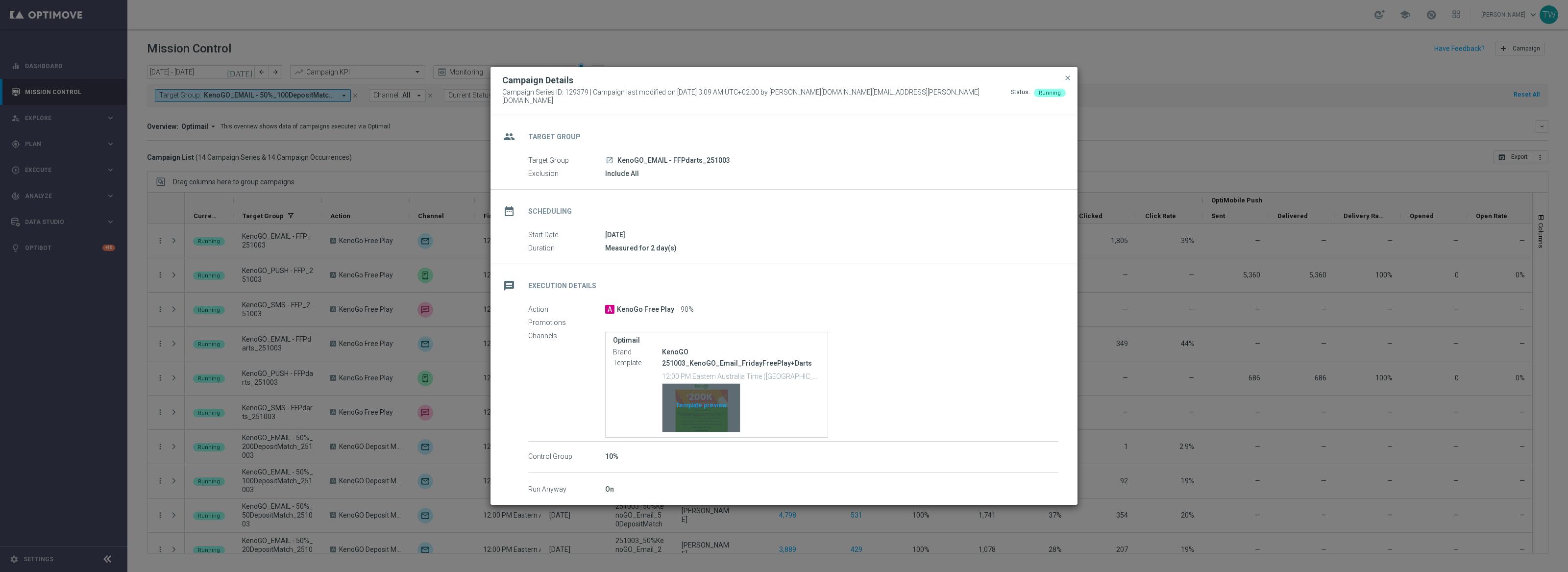
click at [705, 402] on div "Template preview" at bounding box center [701, 408] width 77 height 48
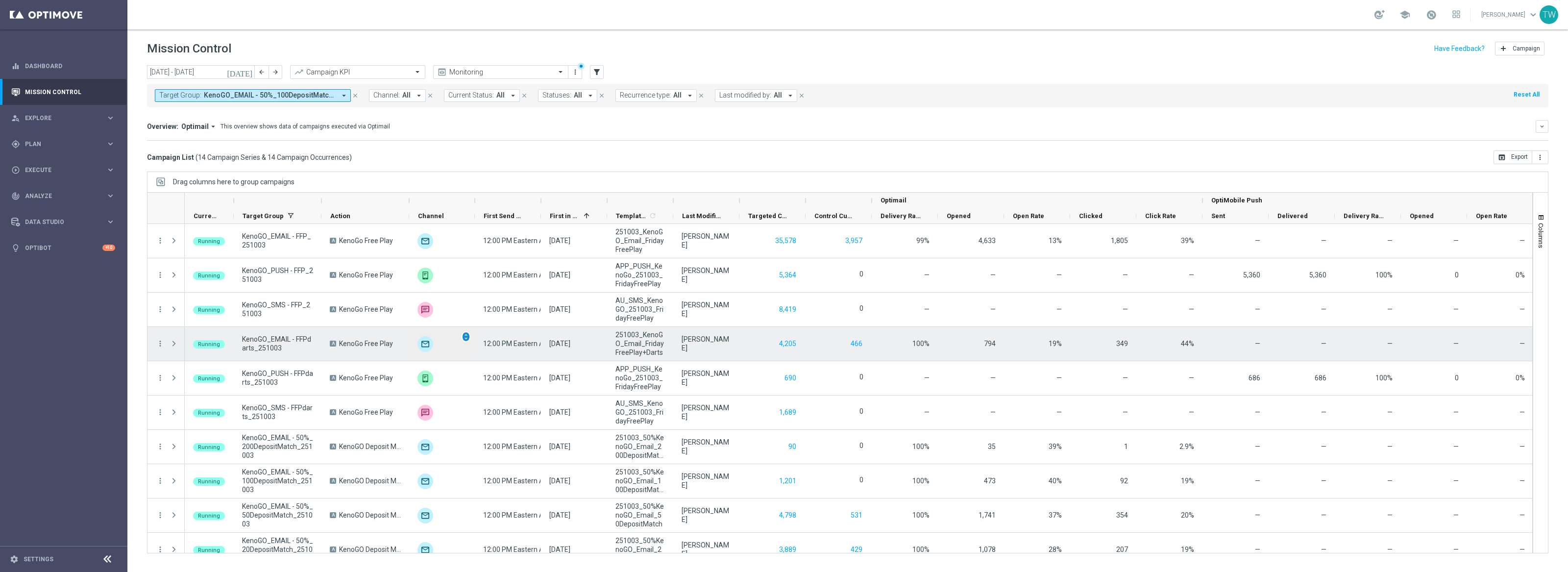
click at [463, 336] on span "unfold_more" at bounding box center [466, 336] width 7 height 7
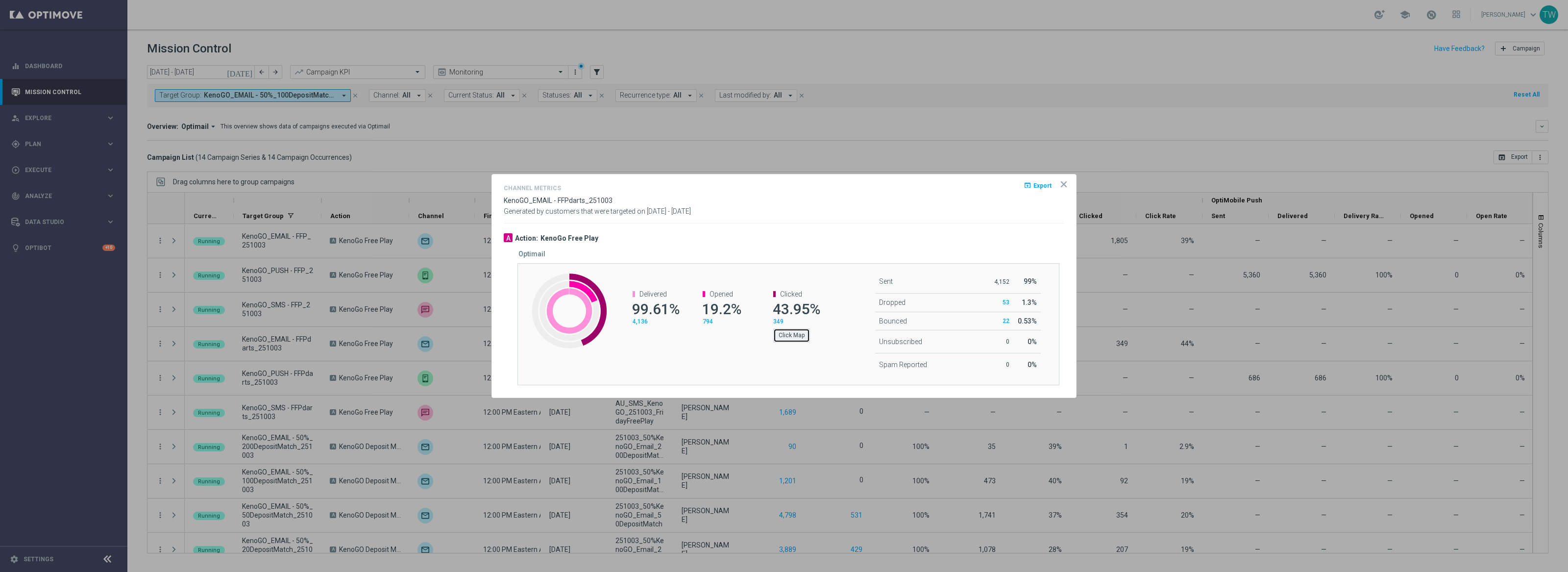
click at [798, 336] on button "Click Map" at bounding box center [791, 335] width 37 height 14
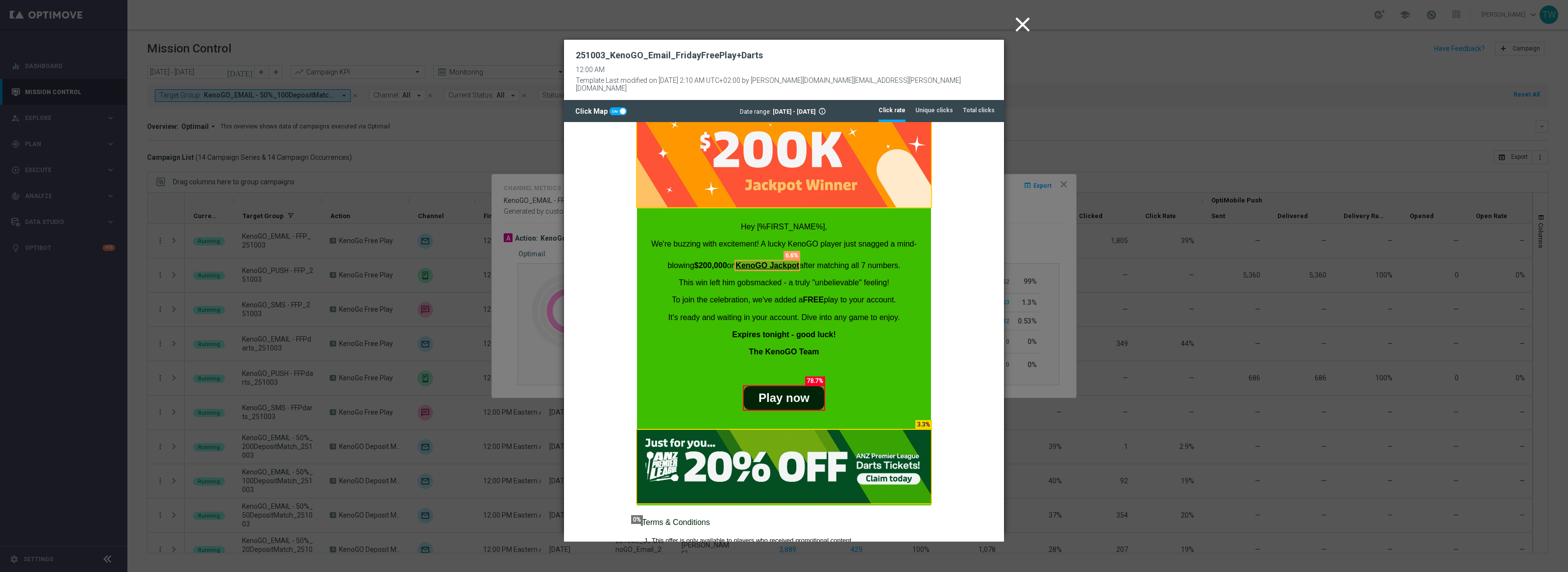
scroll to position [79, 0]
click at [983, 107] on tab-header "Total clicks" at bounding box center [979, 111] width 32 height 9
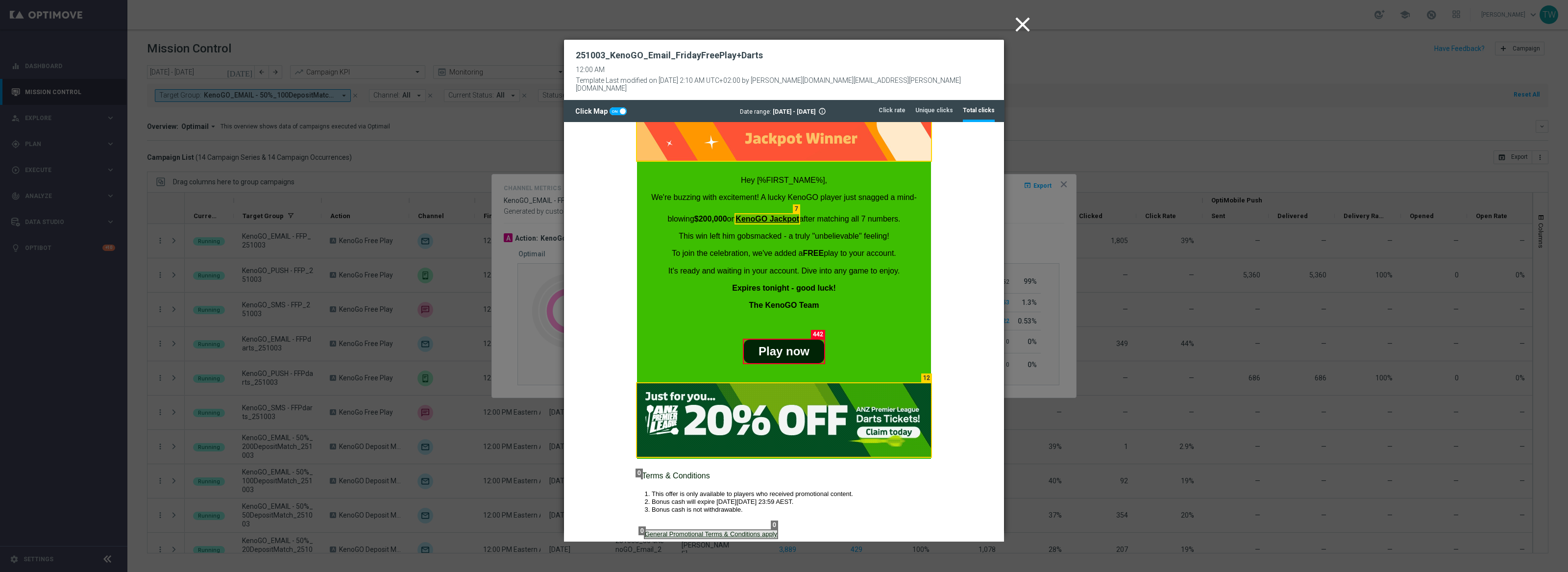
scroll to position [124, 0]
click at [939, 107] on tab-header "Unique clicks" at bounding box center [934, 111] width 38 height 9
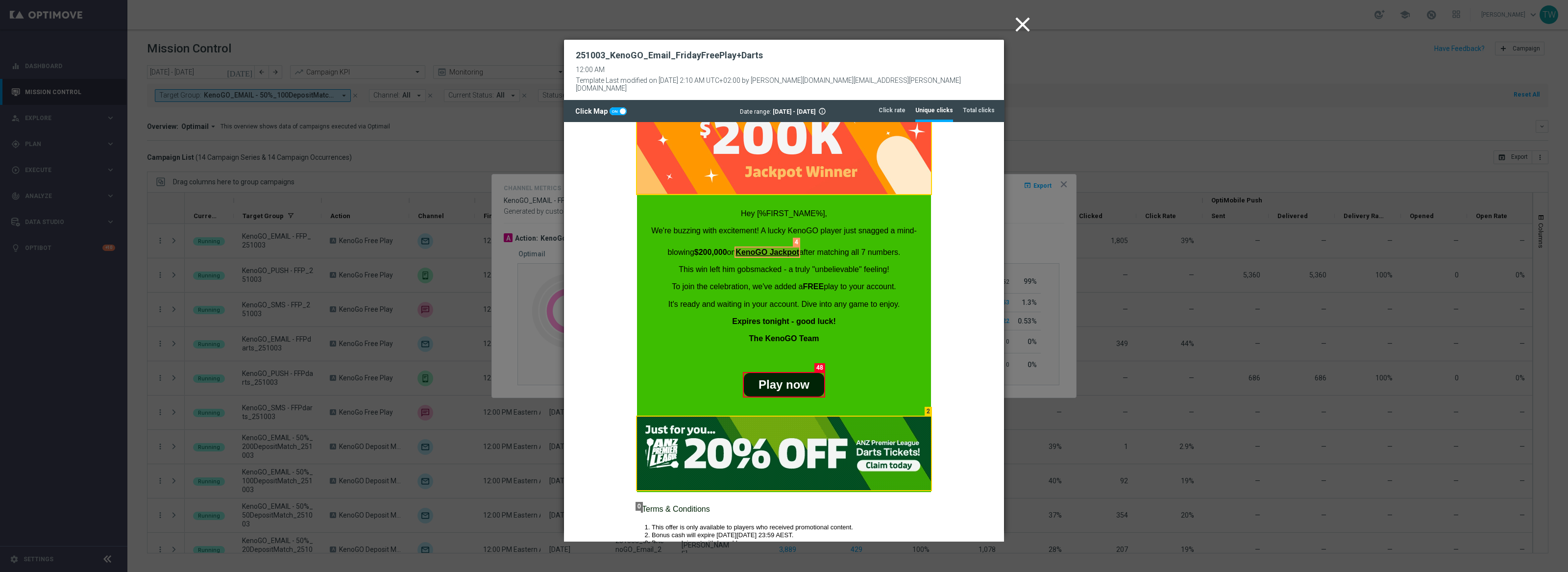
scroll to position [91, 0]
click at [1021, 26] on icon "close" at bounding box center [1023, 24] width 24 height 24
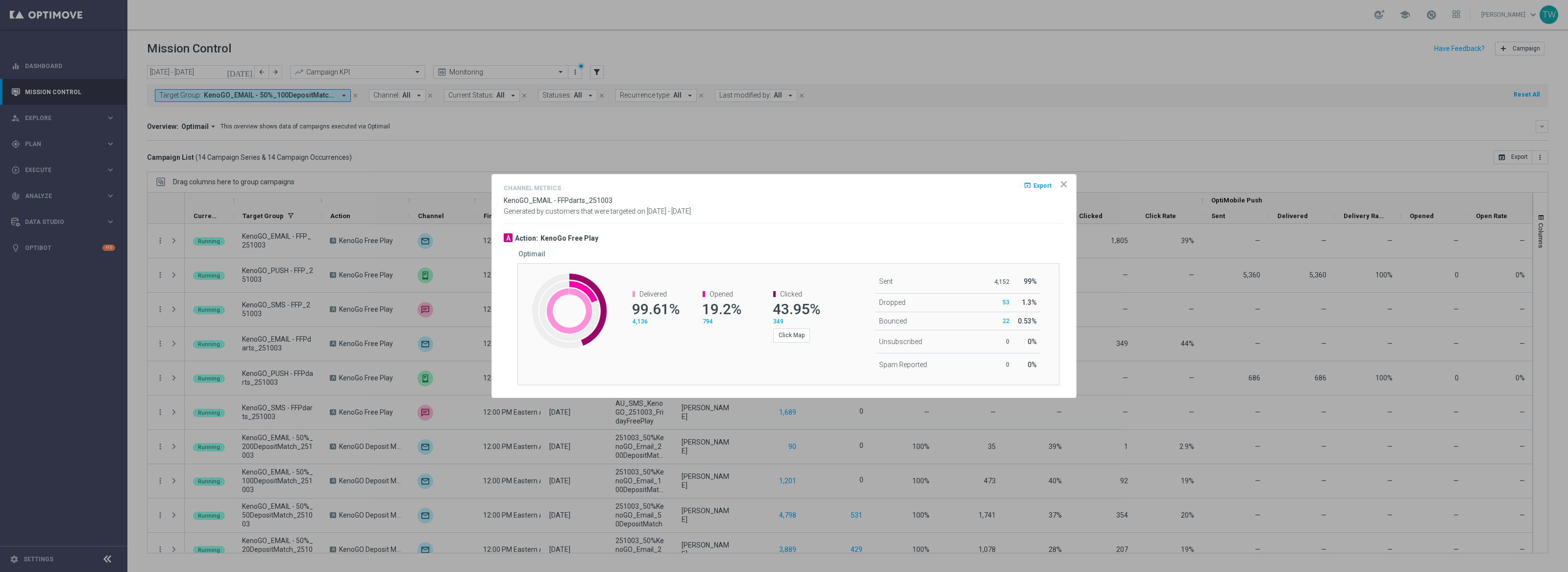
click at [1064, 180] on icon "icon" at bounding box center [1064, 185] width 10 height 10
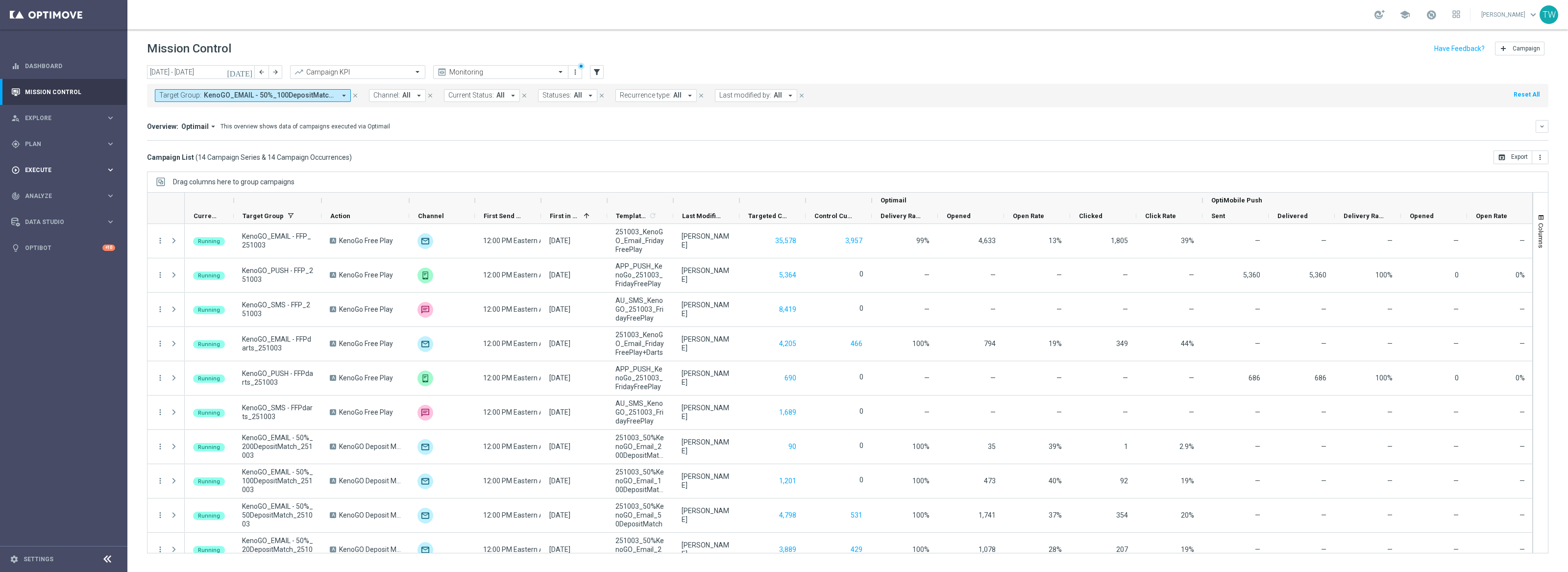
click at [71, 163] on div "play_circle_outline Execute keyboard_arrow_right" at bounding box center [63, 170] width 127 height 26
click at [69, 147] on div "gps_fixed Plan" at bounding box center [58, 144] width 94 height 9
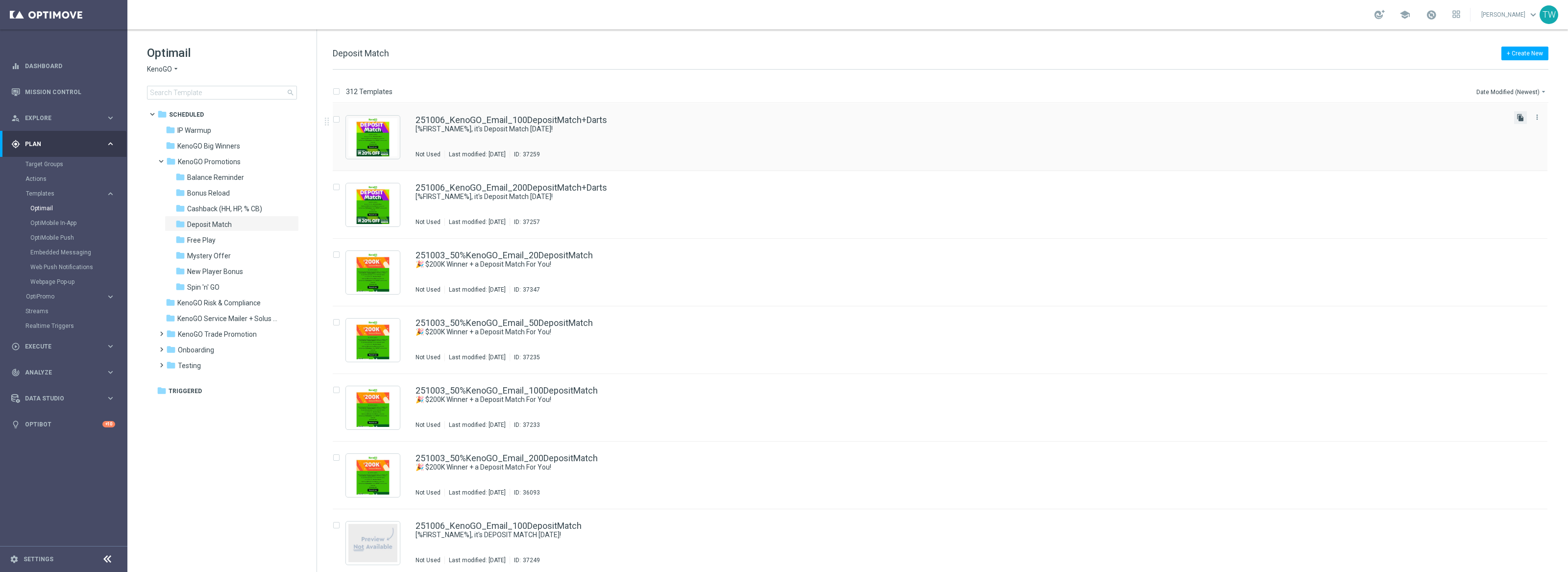
click at [1518, 118] on icon "file_copy" at bounding box center [1520, 118] width 8 height 8
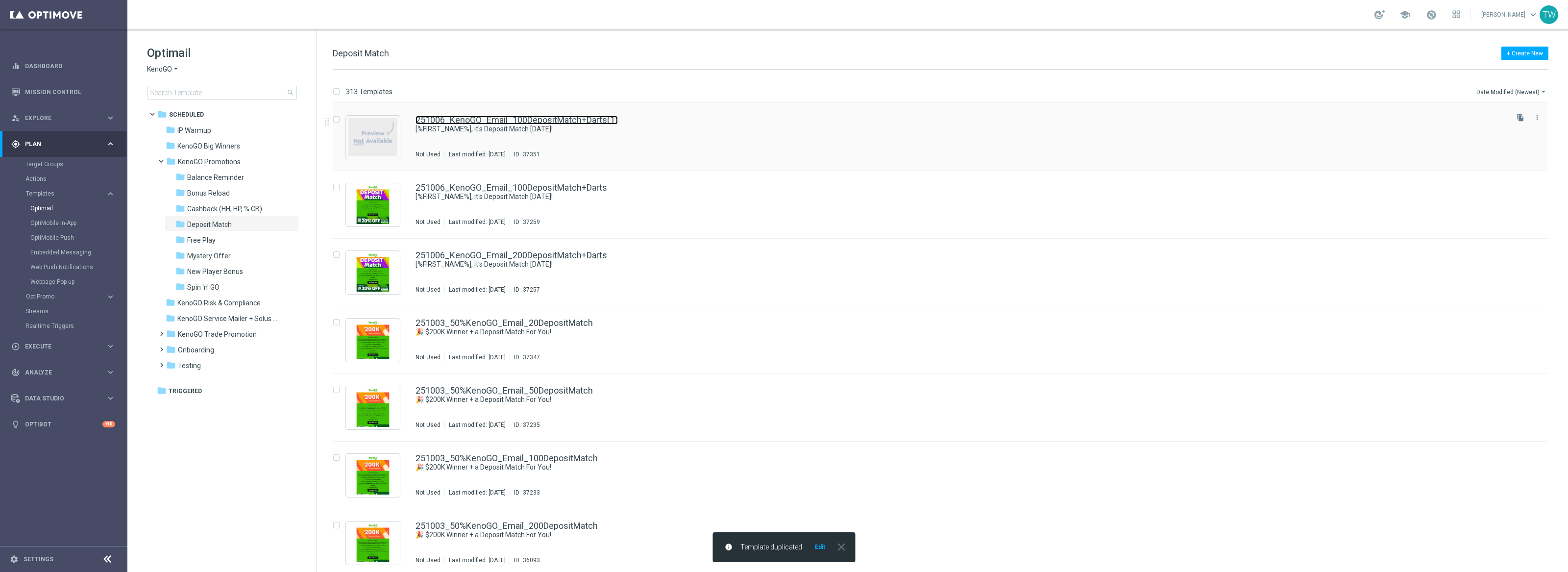
click at [552, 122] on link "251006_KenoGO_Email_100DepositMatch+Darts(1)" at bounding box center [517, 120] width 202 height 9
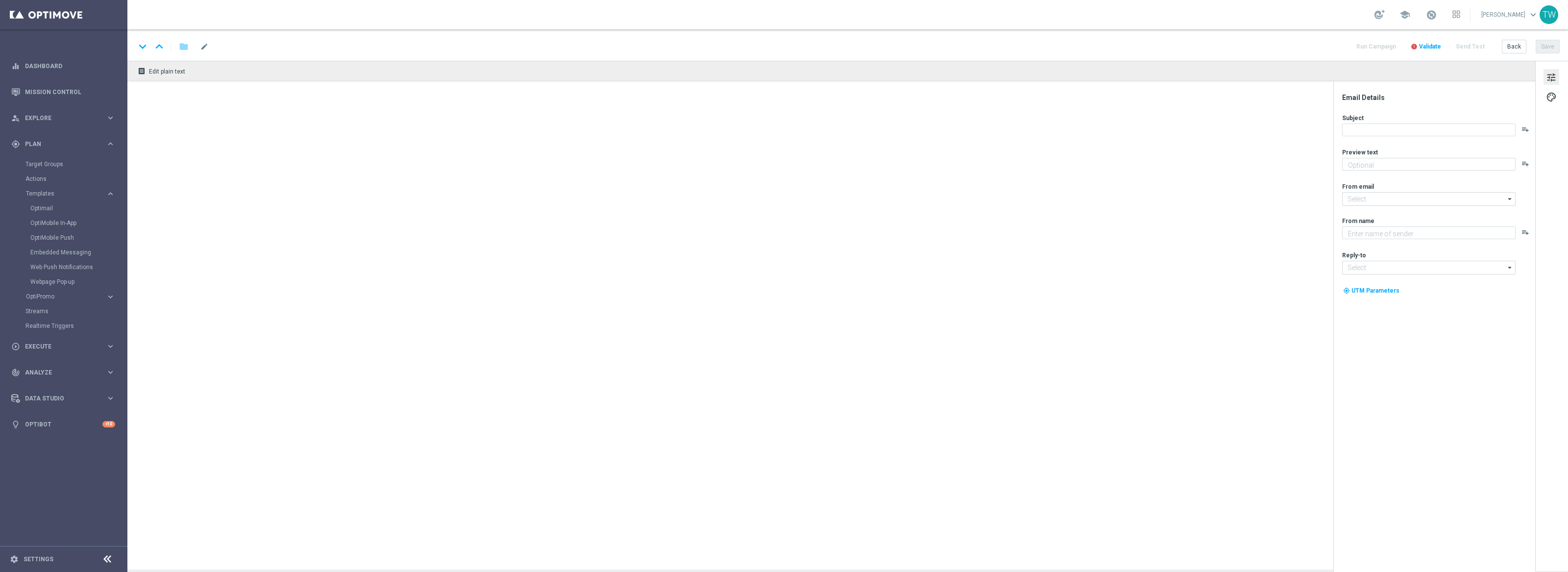
type textarea "Unlock your 100% match [DATE]!"
type input "[EMAIL_ADDRESS][DOMAIN_NAME]"
type textarea "KenoGO"
type input "[EMAIL_ADDRESS][DOMAIN_NAME]"
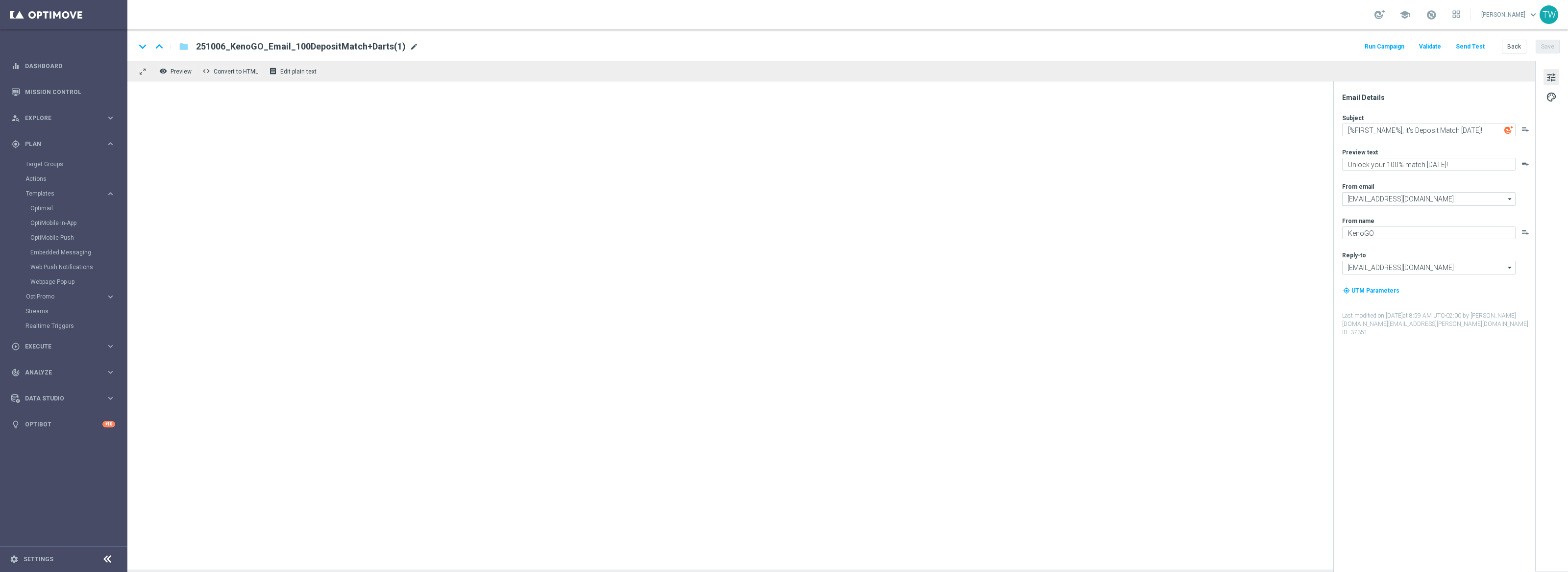
click at [410, 45] on span "mode_edit" at bounding box center [414, 46] width 9 height 9
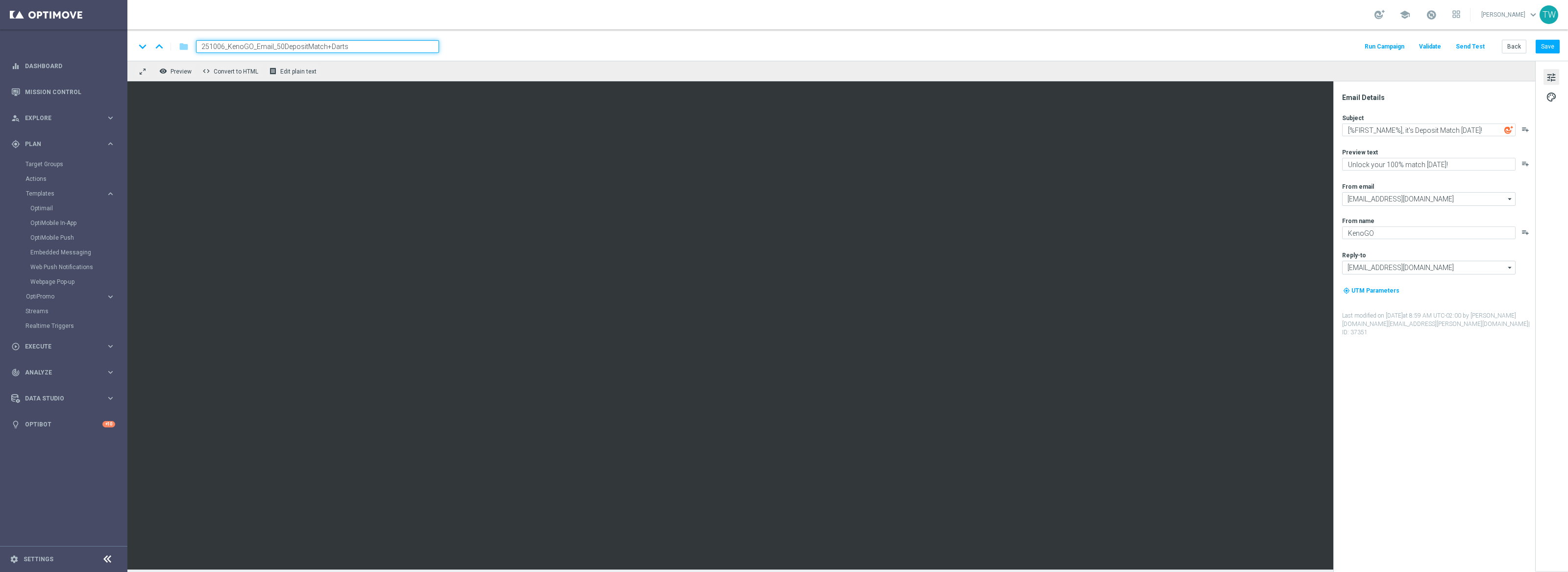
type input "251006_KenoGO_Email_50DepositMatch+Darts"
click at [394, 38] on div "keyboard_arrow_down keyboard_arrow_up folder 251006_KenoGO_Email_50DepositMatch…" at bounding box center [847, 45] width 1441 height 32
click at [387, 44] on input "251006_KenoGO_Email_50DepositMatch+Darts" at bounding box center [317, 46] width 243 height 13
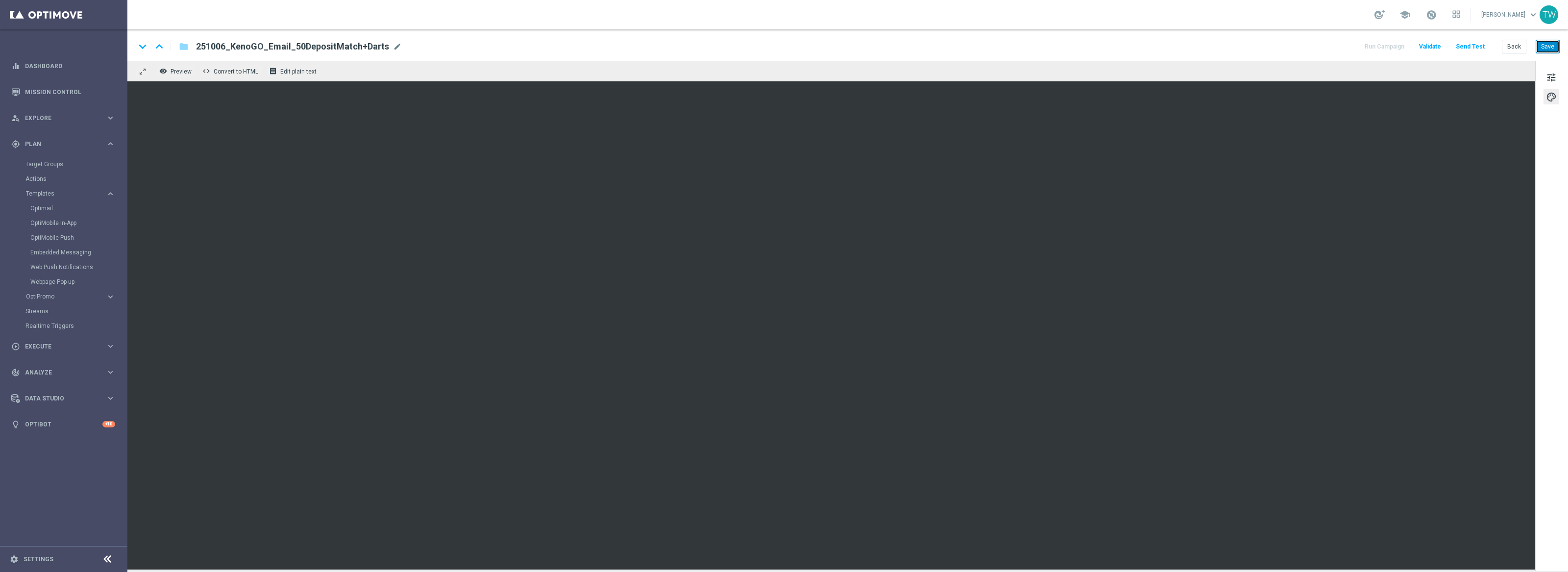
click at [1542, 42] on button "Save" at bounding box center [1547, 46] width 24 height 14
click at [1540, 46] on button "Save" at bounding box center [1547, 46] width 24 height 14
click at [1553, 49] on button "Save" at bounding box center [1547, 46] width 24 height 14
click at [1466, 46] on button "Send Test" at bounding box center [1470, 47] width 32 height 13
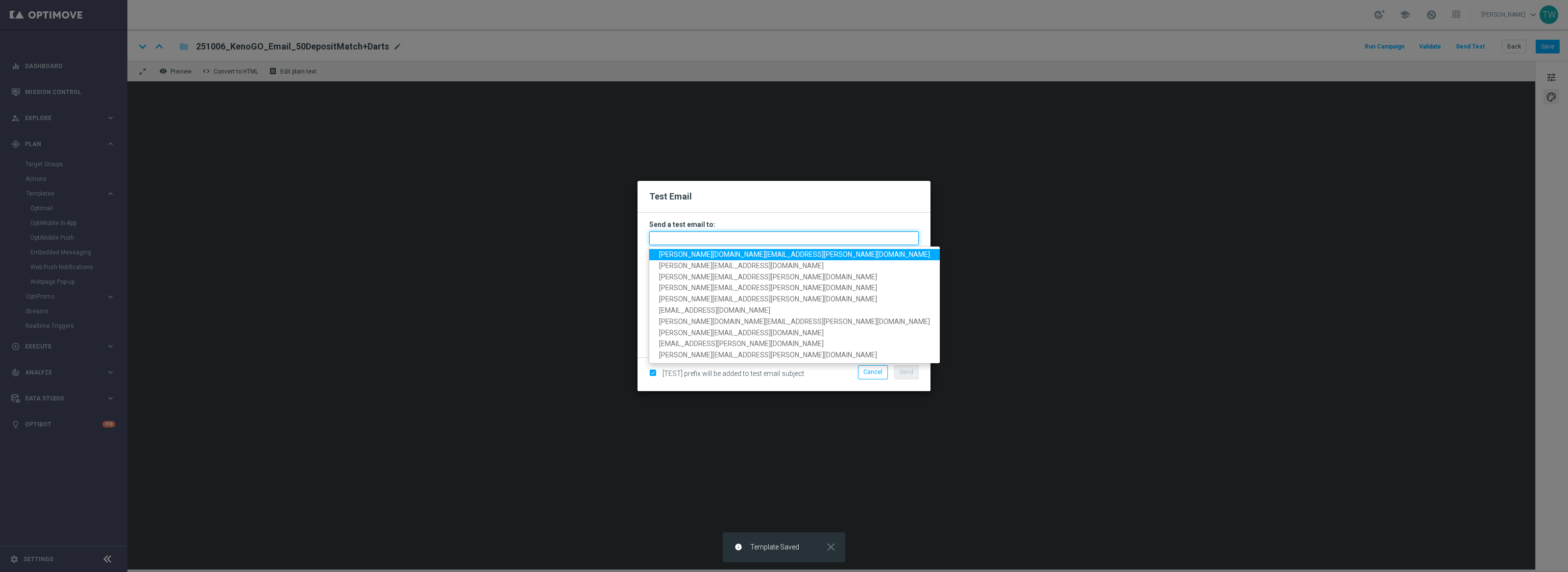
click at [736, 233] on input "text" at bounding box center [784, 238] width 270 height 14
click at [737, 255] on link "tina.wang@kenogo.com" at bounding box center [794, 255] width 290 height 12
type input "tina.wang@kenogo.com"
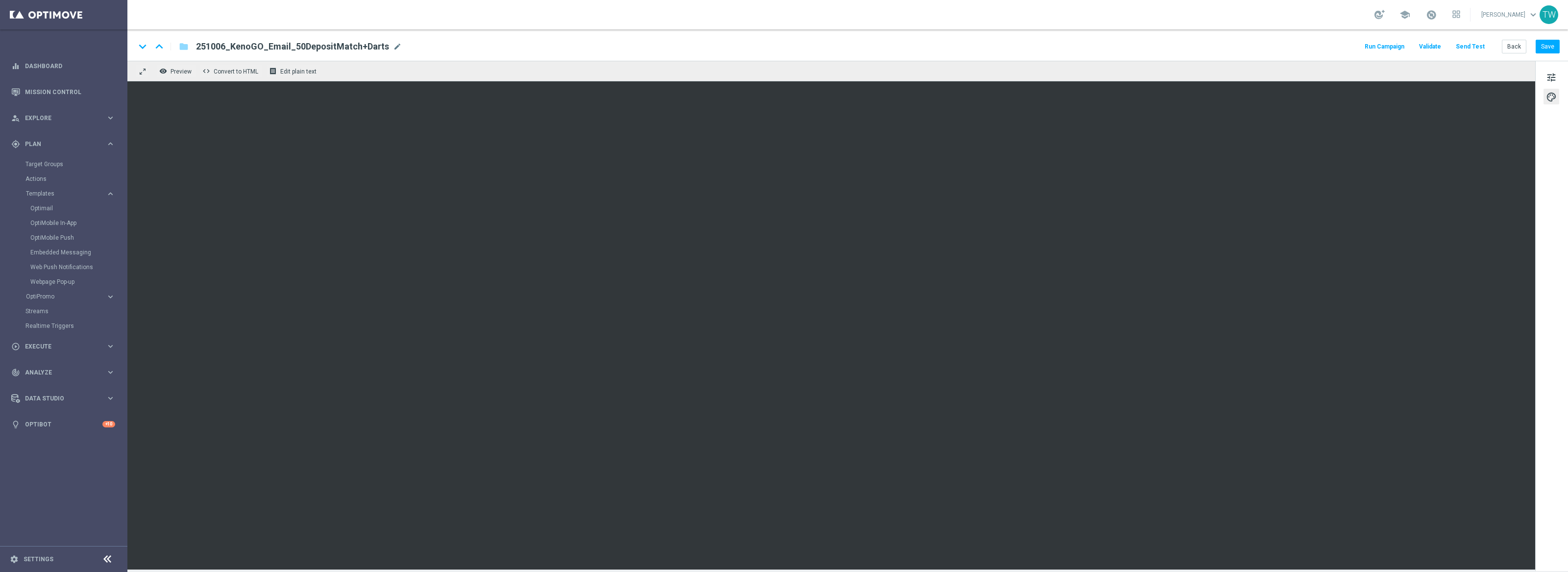
drag, startPoint x: 1476, startPoint y: 47, endPoint x: 1471, endPoint y: 48, distance: 5.1
click at [1471, 48] on button "Send Test" at bounding box center [1470, 47] width 32 height 13
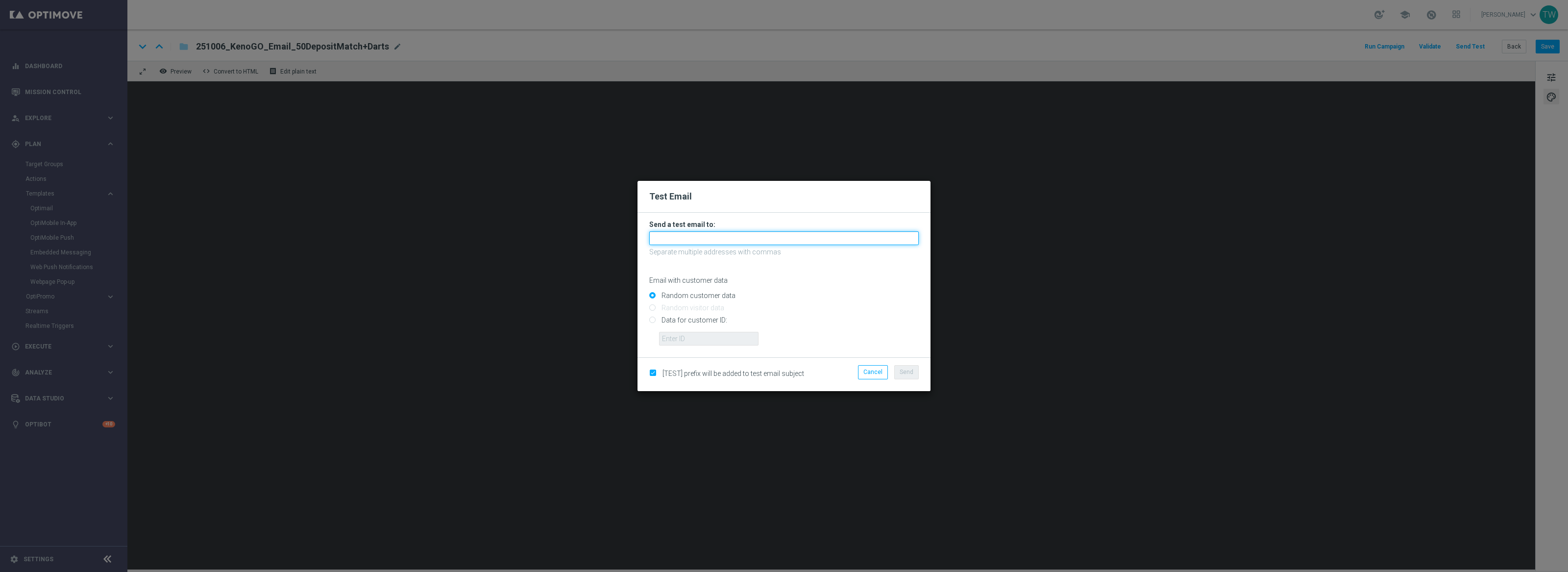
click at [704, 232] on input "text" at bounding box center [784, 238] width 270 height 14
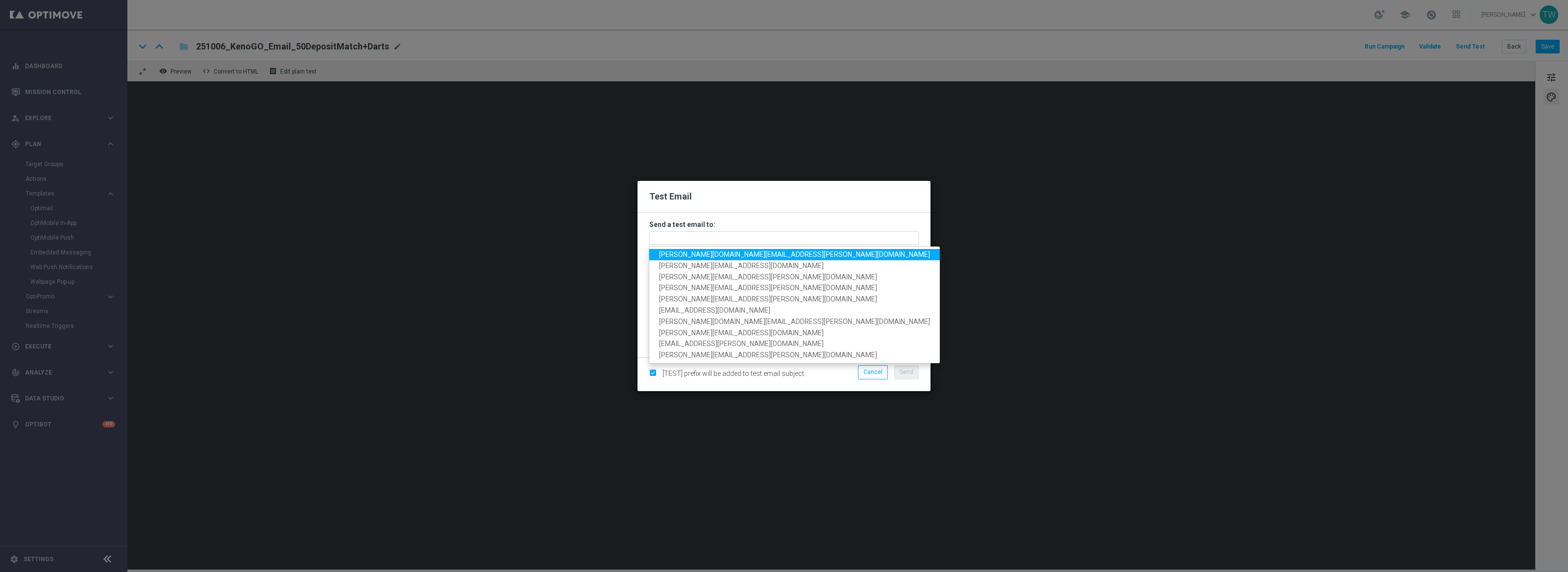
click at [702, 255] on span "tina.wang@kenogo.com" at bounding box center [794, 254] width 271 height 8
type input "tina.wang@kenogo.com"
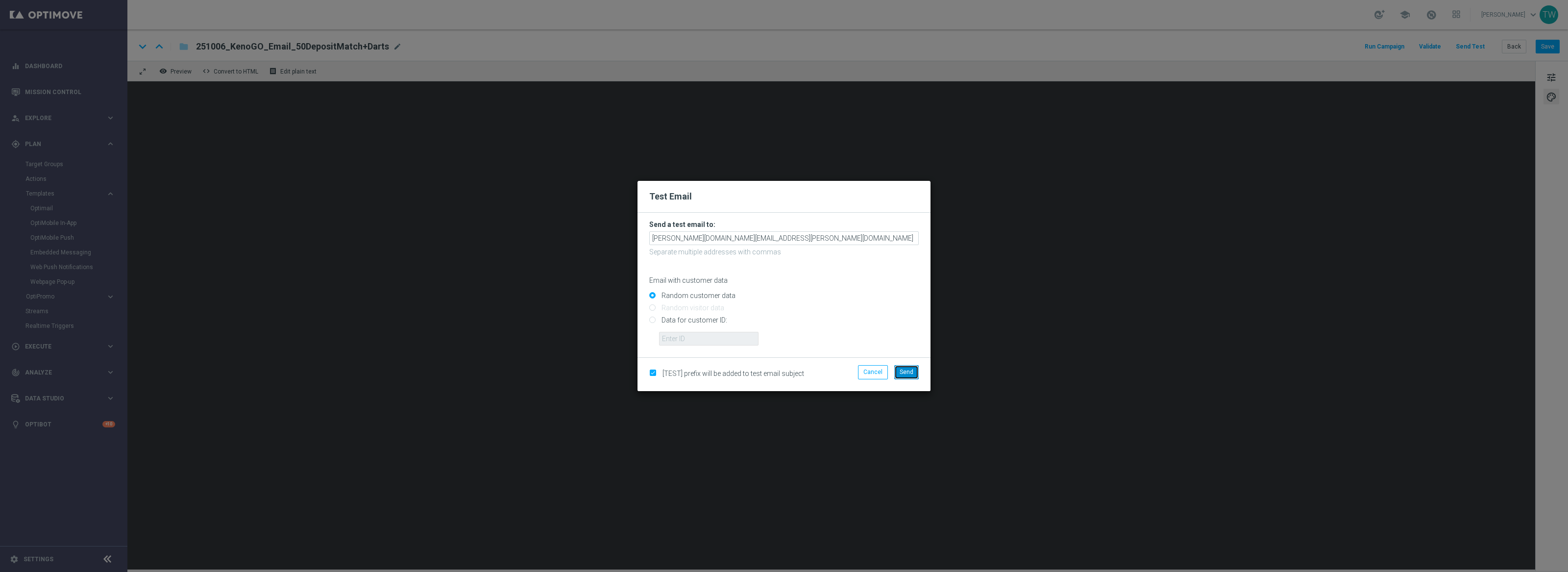
click at [915, 369] on button "Send" at bounding box center [906, 372] width 24 height 14
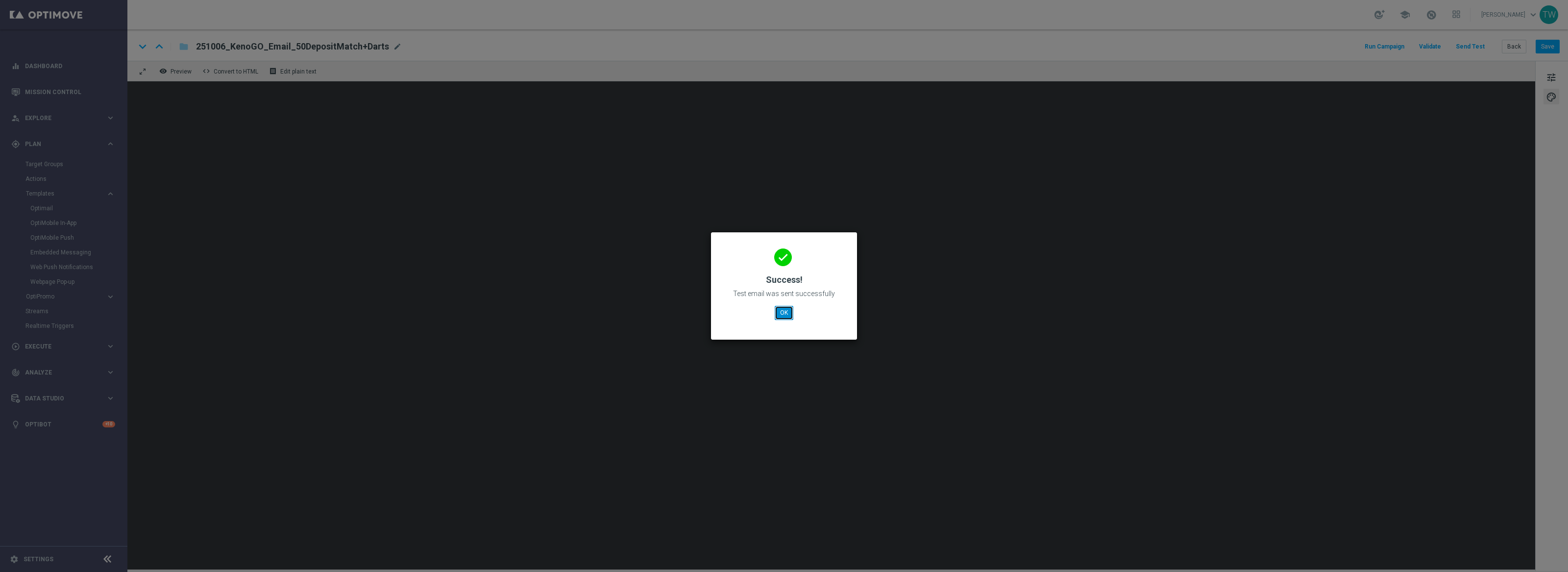
click at [789, 313] on button "OK" at bounding box center [784, 312] width 19 height 14
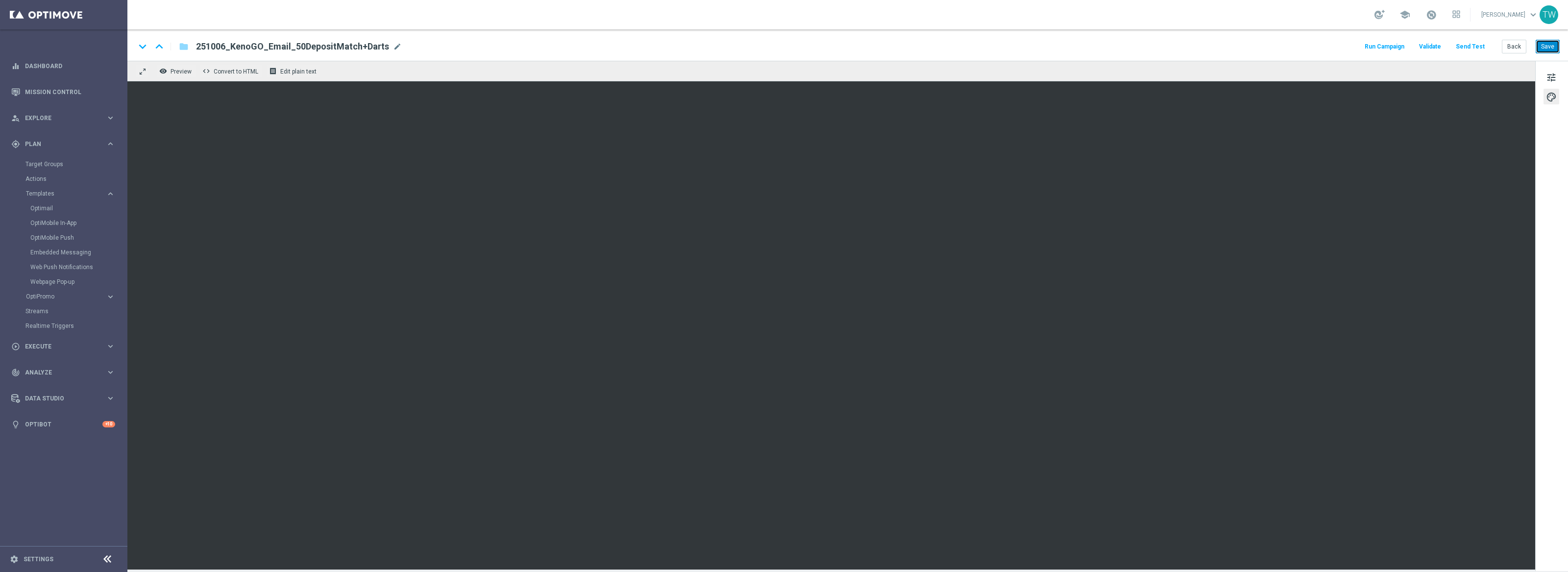
click at [1553, 48] on button "Save" at bounding box center [1547, 46] width 24 height 14
click at [1518, 46] on button "Back" at bounding box center [1514, 46] width 24 height 14
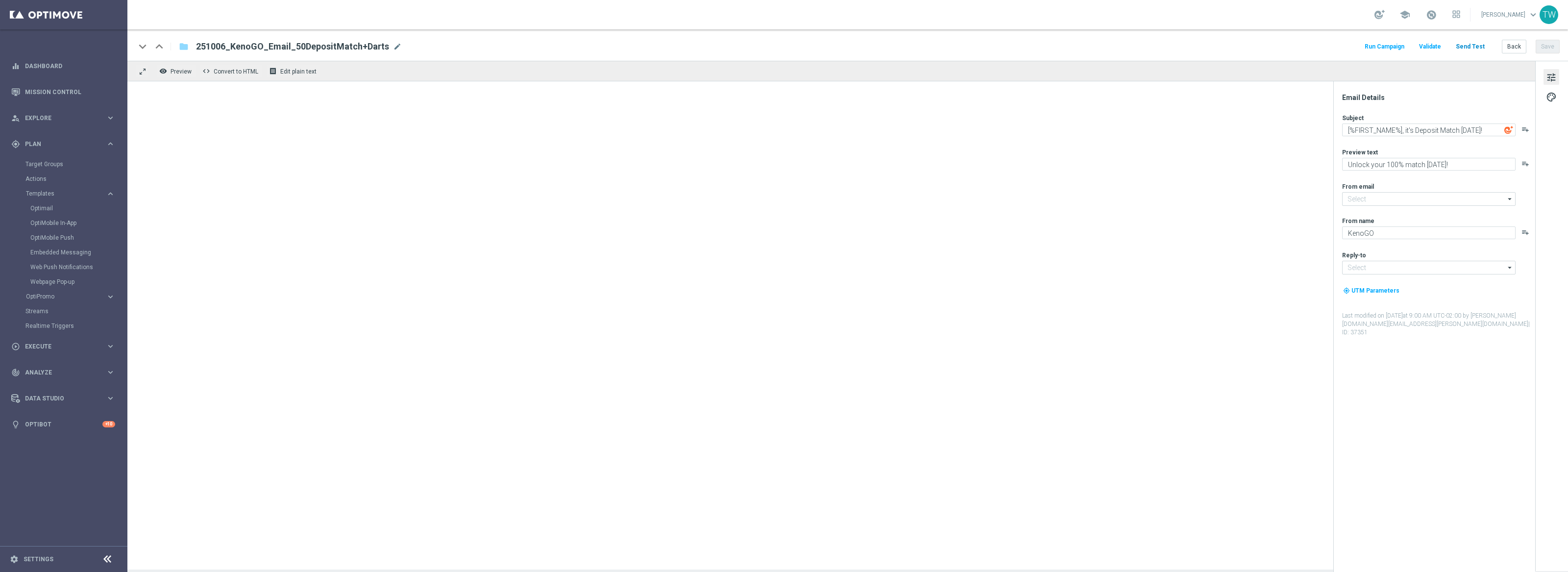
type input "[EMAIL_ADDRESS][DOMAIN_NAME]"
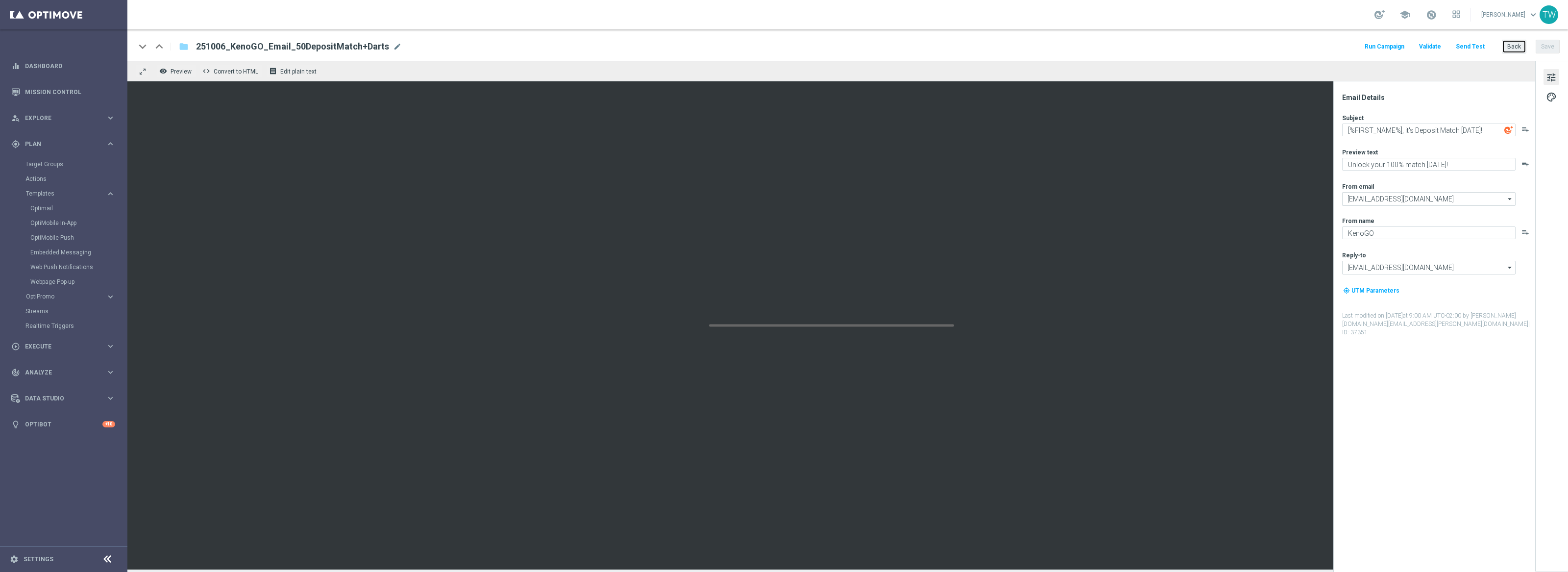
click at [1512, 40] on button "Back" at bounding box center [1514, 46] width 24 height 14
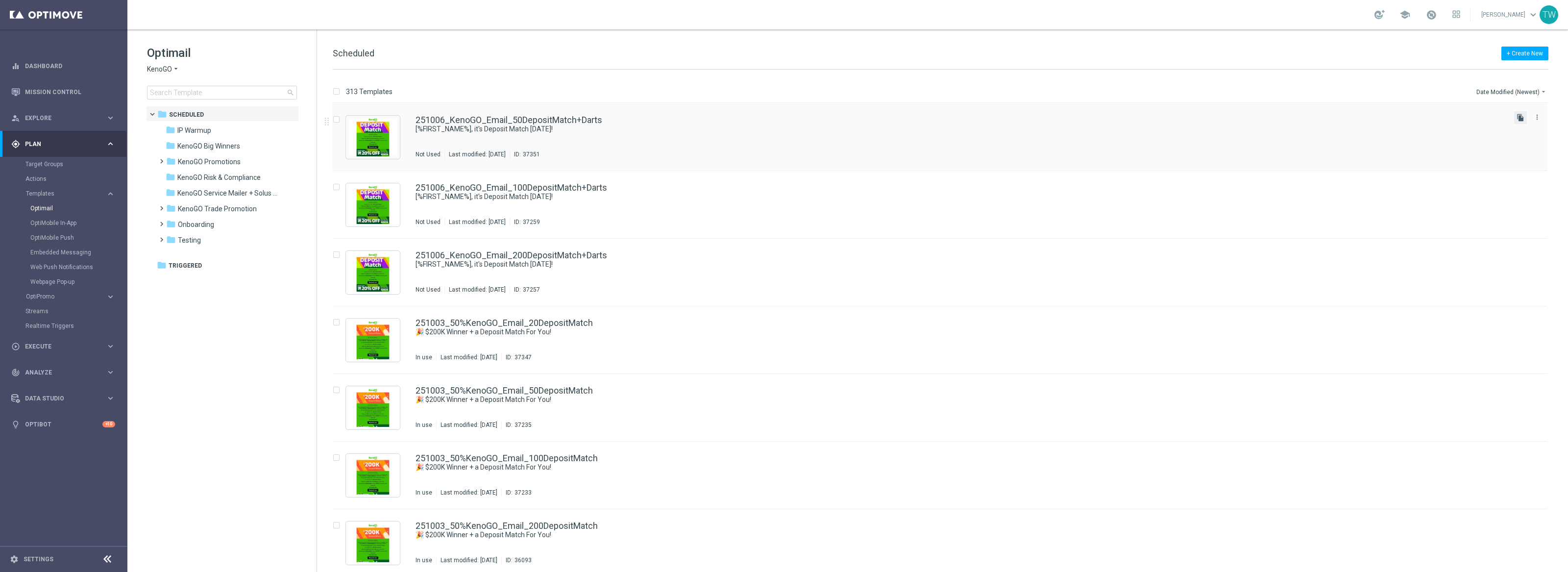
click at [1519, 118] on icon "file_copy" at bounding box center [1520, 118] width 8 height 8
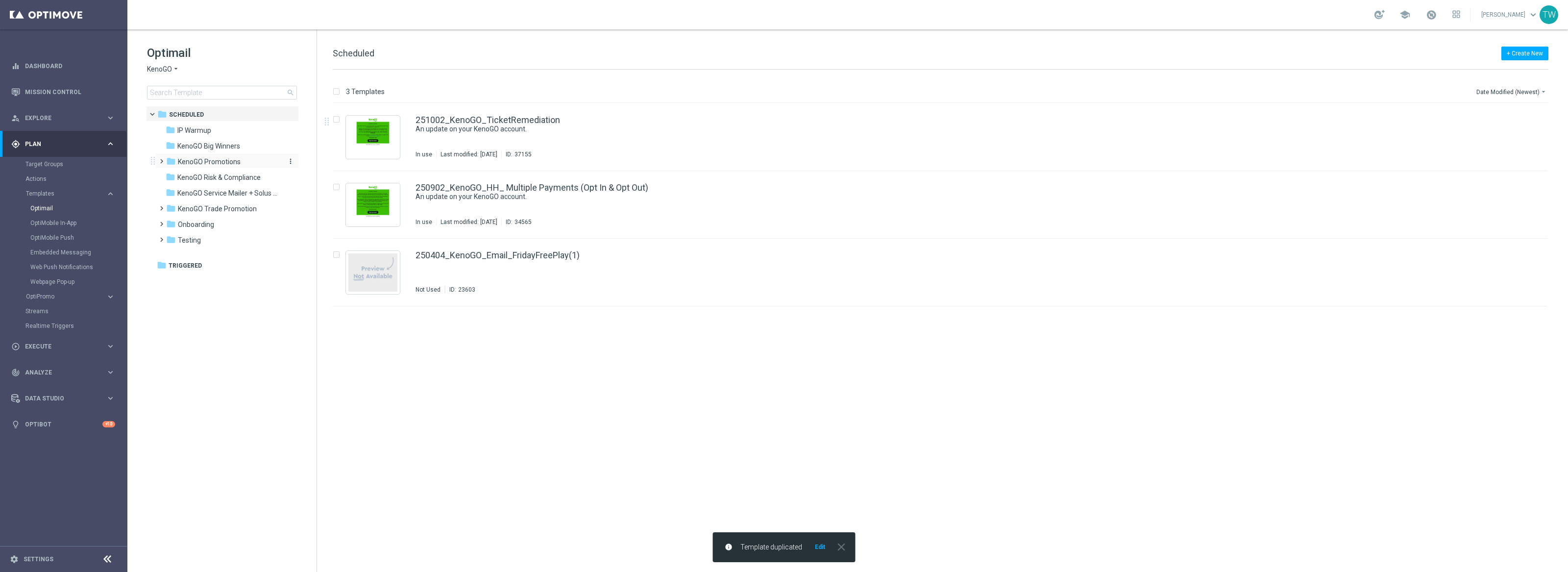
click at [224, 166] on span "KenoGO Promotions" at bounding box center [209, 161] width 63 height 9
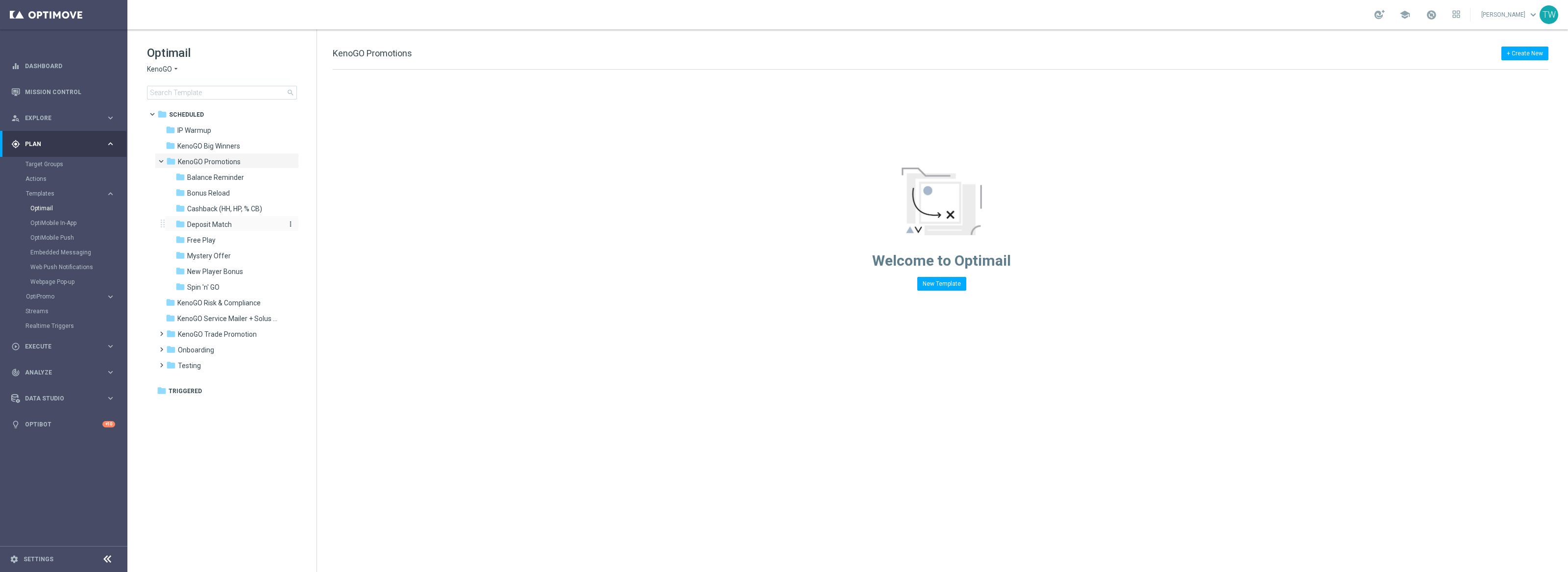
click at [249, 227] on div "folder Deposit Match" at bounding box center [227, 225] width 104 height 12
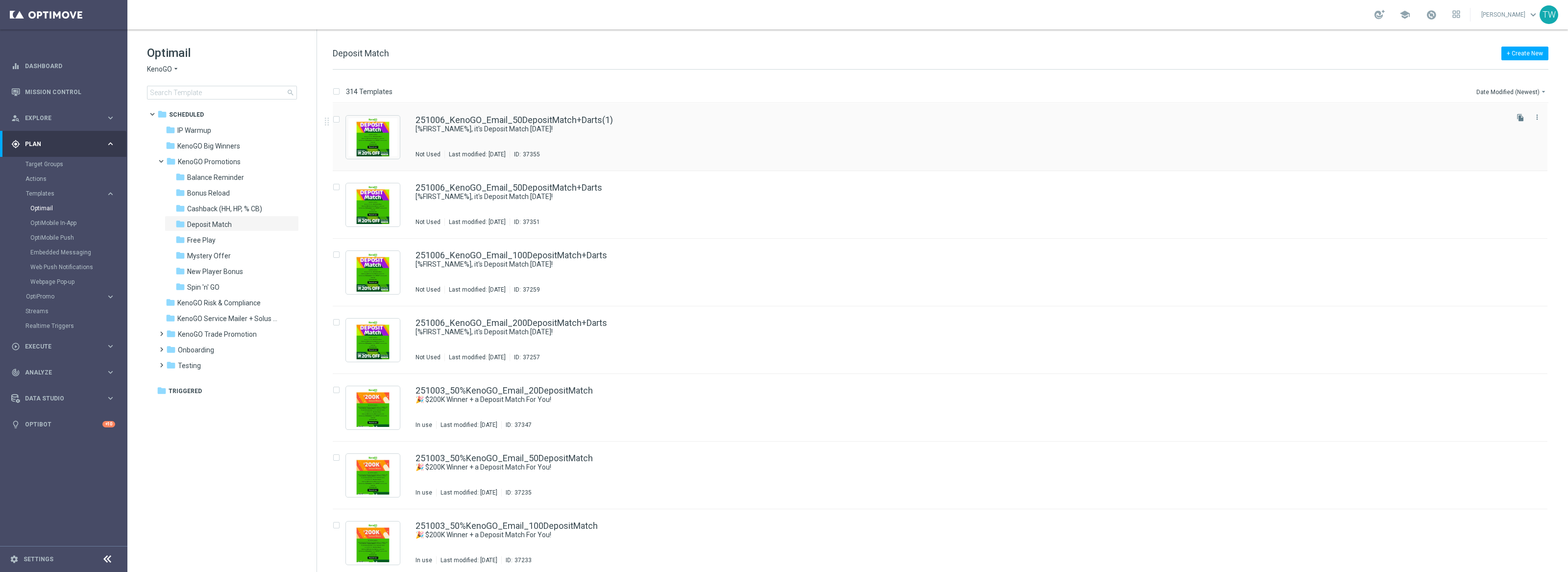
click at [718, 138] on div "251006_KenoGO_Email_50DepositMatch+Darts(1) [%FIRST_NAME%], it's Deposit Match …" at bounding box center [961, 137] width 1091 height 43
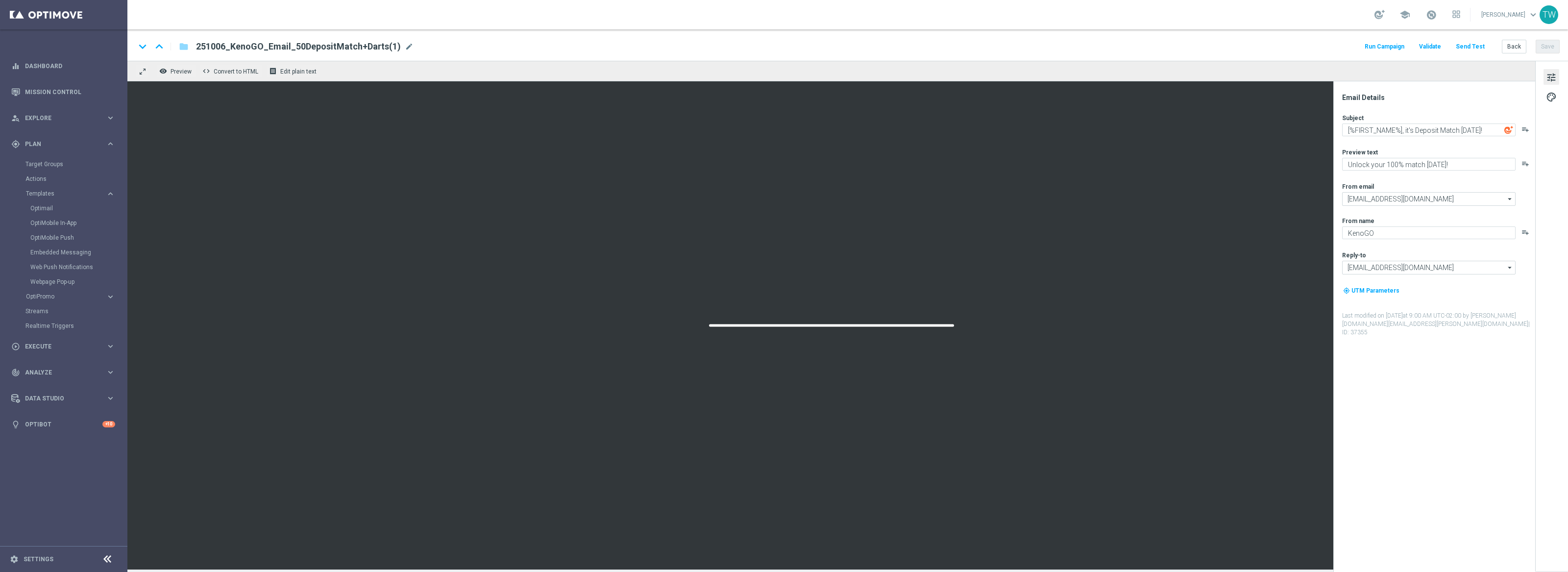
click at [411, 49] on div "keyboard_arrow_down keyboard_arrow_up folder 251006_KenoGO_Email_50DepositMatch…" at bounding box center [847, 46] width 1424 height 13
click at [405, 48] on span "mode_edit" at bounding box center [409, 46] width 9 height 9
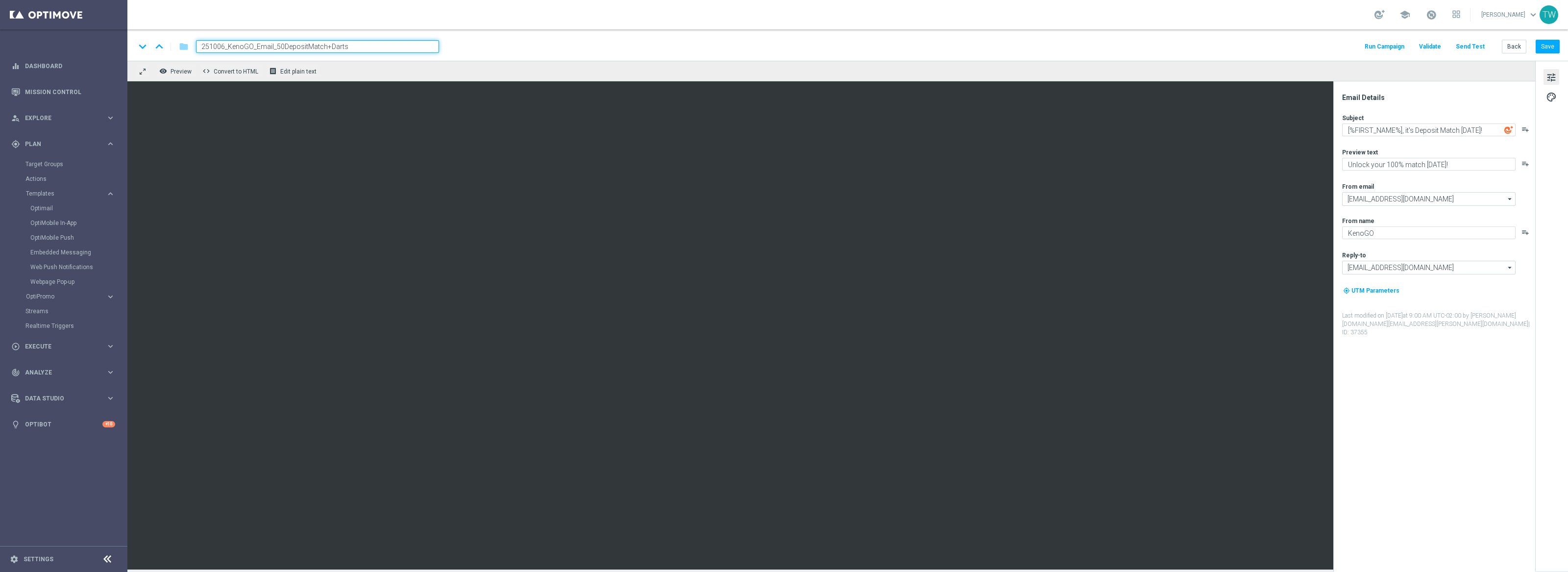
click at [278, 46] on input "251006_KenoGO_Email_50DepositMatch+Darts" at bounding box center [317, 46] width 243 height 13
type input "251006_KenoGO_Email_20DepositMatch+Darts"
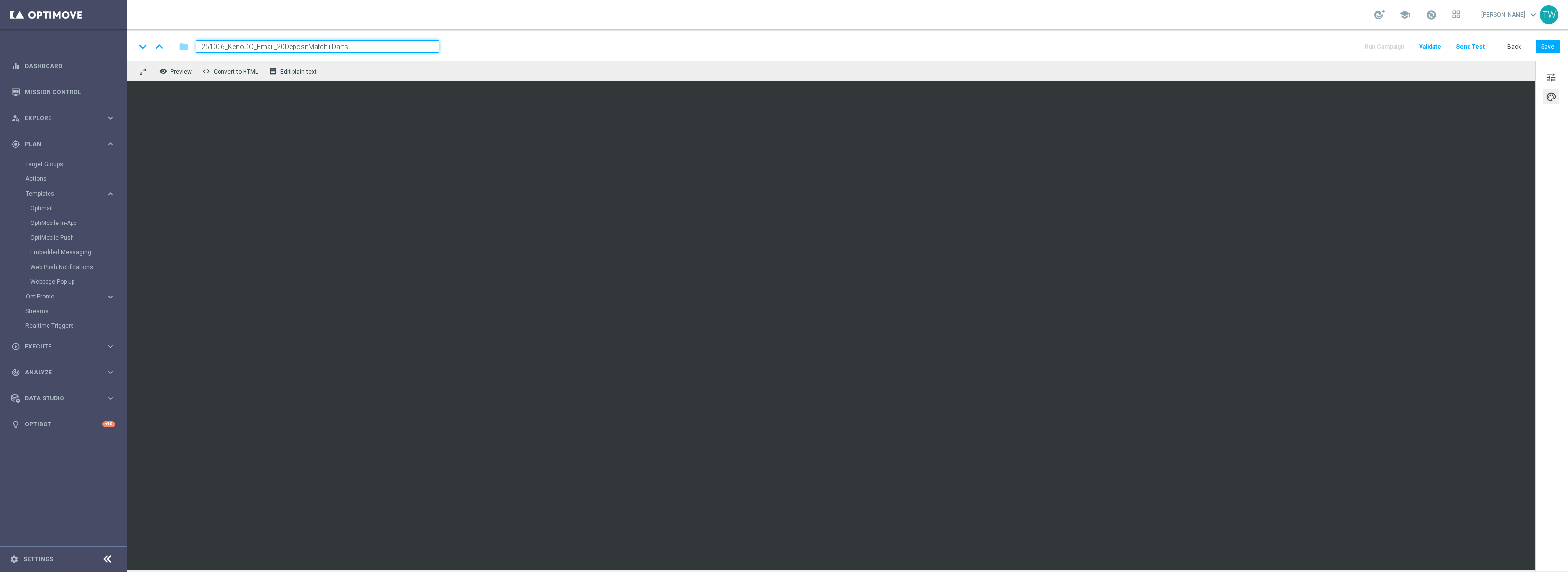
click at [1560, 46] on div "keyboard_arrow_down keyboard_arrow_up folder 251006_KenoGO_Email_20DepositMatch…" at bounding box center [847, 45] width 1441 height 32
drag, startPoint x: 1560, startPoint y: 46, endPoint x: 1555, endPoint y: 46, distance: 5.0
click at [1560, 46] on div "keyboard_arrow_down keyboard_arrow_up folder 251006_KenoGO_Email_20DepositMatch…" at bounding box center [847, 45] width 1441 height 32
click at [1555, 46] on button "Save" at bounding box center [1547, 46] width 24 height 14
click at [1555, 41] on button "Save" at bounding box center [1547, 46] width 24 height 14
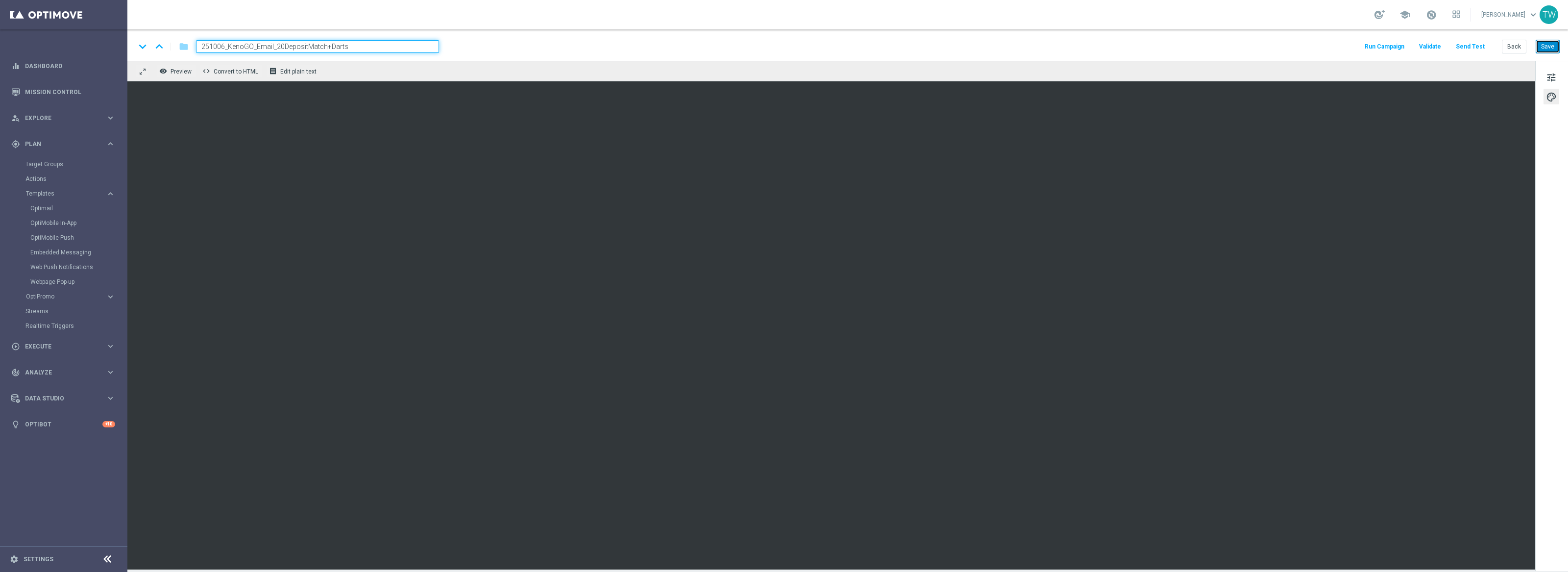
click at [1542, 47] on button "Save" at bounding box center [1547, 46] width 24 height 14
click at [1509, 53] on button "Back" at bounding box center [1514, 46] width 24 height 14
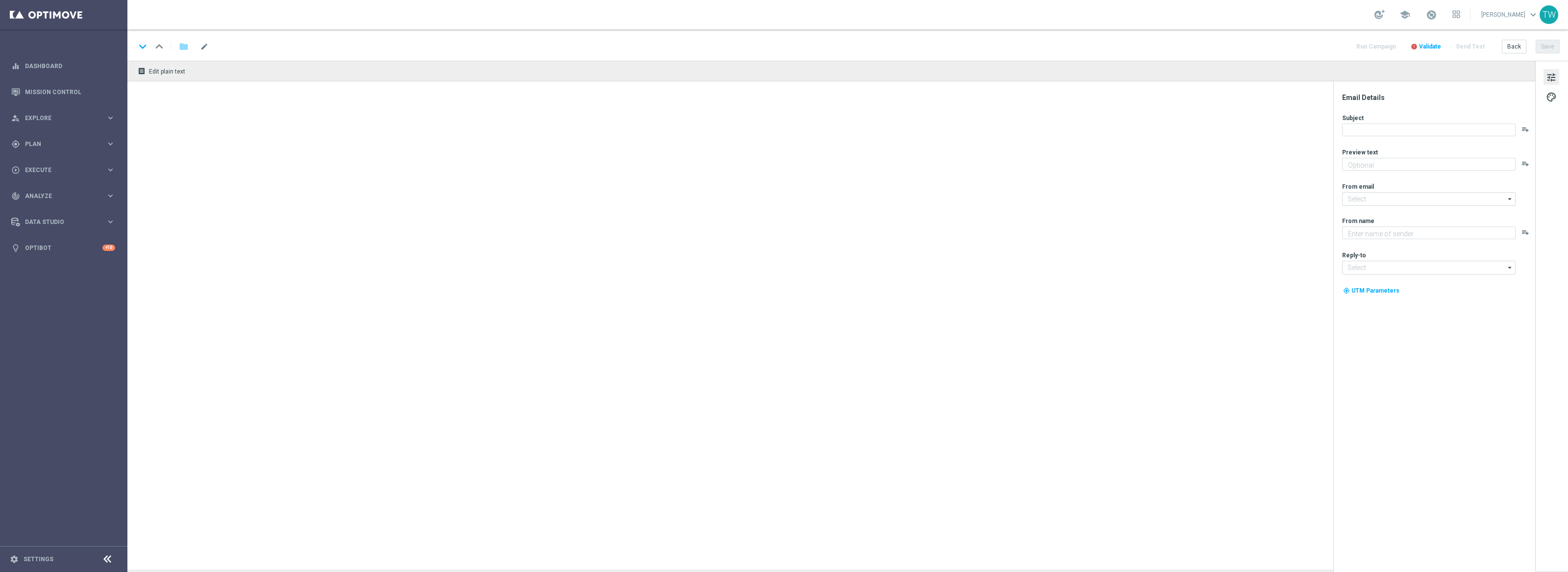
type textarea "Unlock your 100% match [DATE]!"
type input "[EMAIL_ADDRESS][DOMAIN_NAME]"
type textarea "KenoGO"
type input "[EMAIL_ADDRESS][DOMAIN_NAME]"
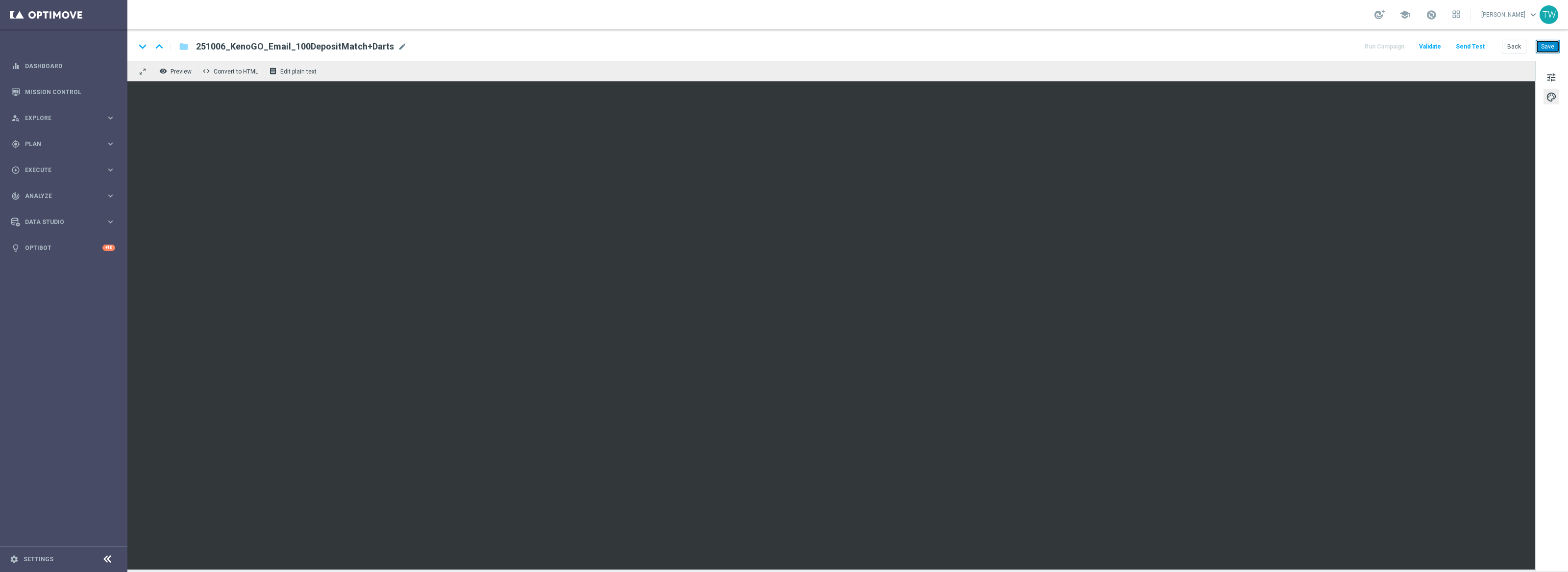
click at [1550, 48] on button "Save" at bounding box center [1547, 46] width 24 height 14
click at [1547, 44] on button "Save" at bounding box center [1547, 46] width 24 height 14
click at [1507, 43] on button "Back" at bounding box center [1514, 46] width 24 height 14
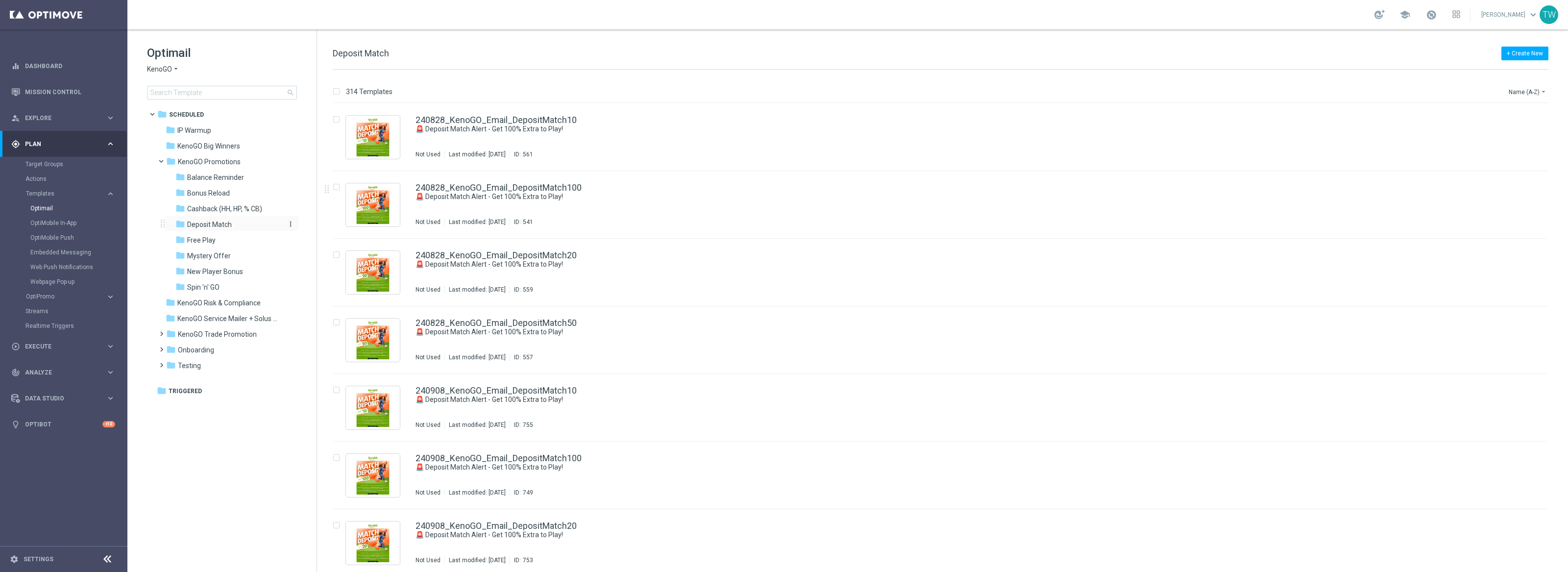
click at [242, 225] on div "folder Deposit Match" at bounding box center [227, 225] width 104 height 12
click at [217, 224] on span "Deposit Match" at bounding box center [209, 224] width 44 height 9
click at [1519, 88] on button "Name (A-Z) arrow_drop_down" at bounding box center [1528, 91] width 41 height 12
click at [1520, 130] on div "Date Modified (Newest)" at bounding box center [1509, 136] width 79 height 14
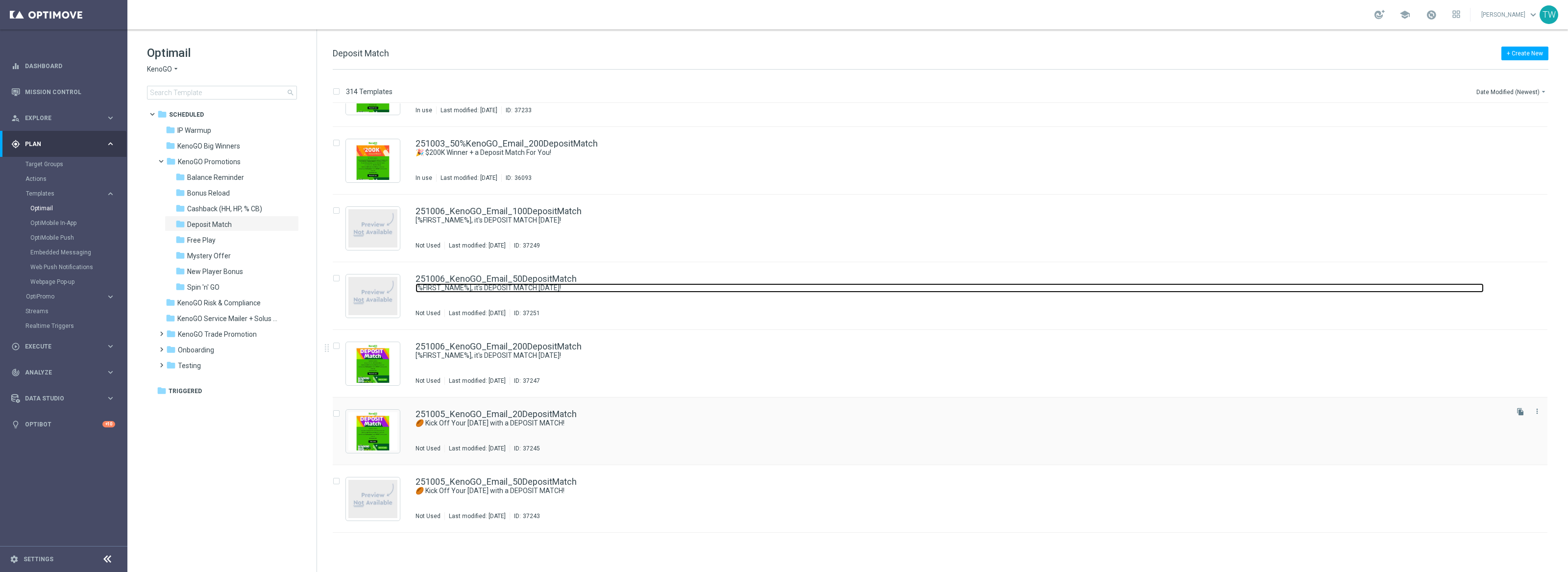
scroll to position [385, 0]
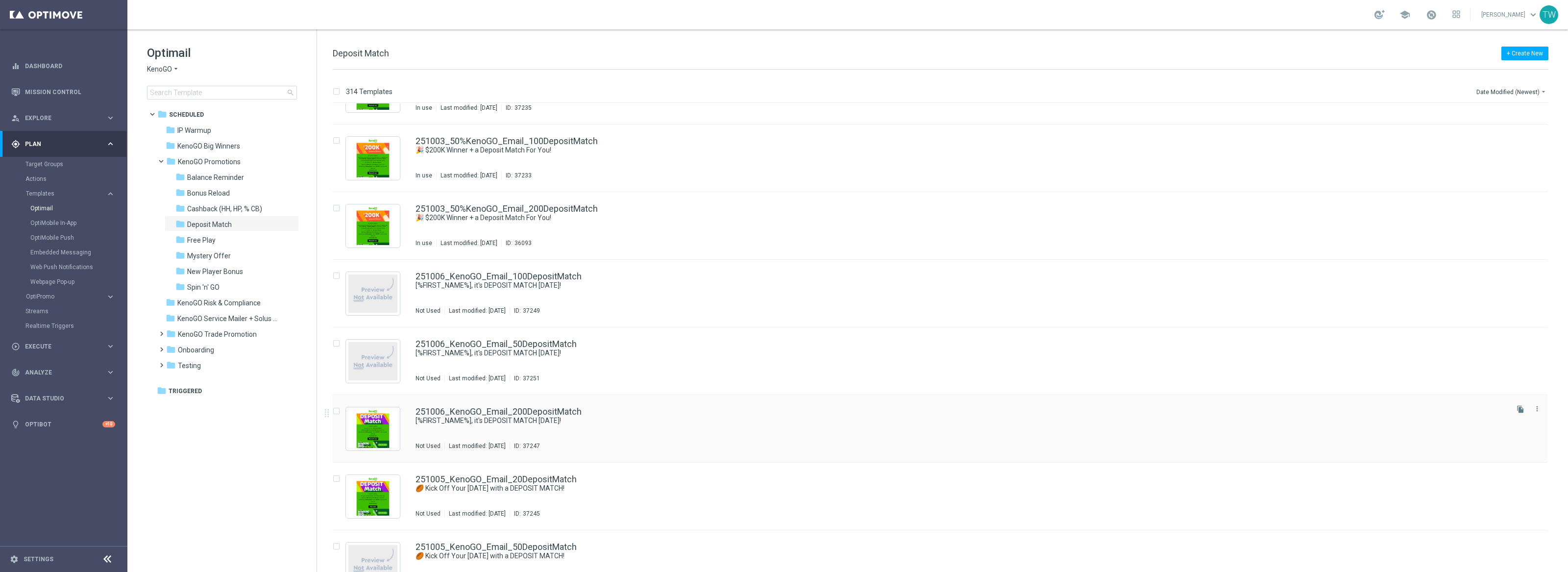
click at [335, 409] on input "Press SPACE to select this row." at bounding box center [336, 412] width 6 height 6
checkbox input "true"
click at [1541, 90] on p "Delete" at bounding box center [1538, 91] width 18 height 8
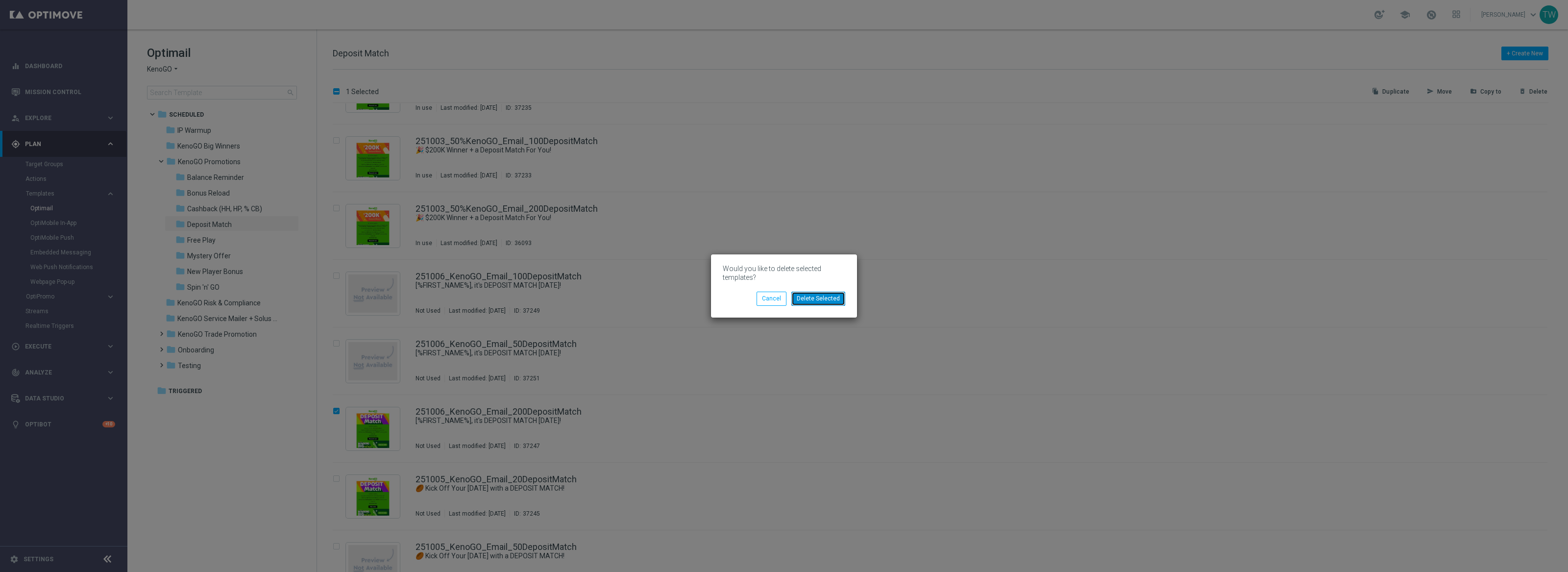
click at [833, 298] on button "Delete Selected" at bounding box center [818, 298] width 54 height 14
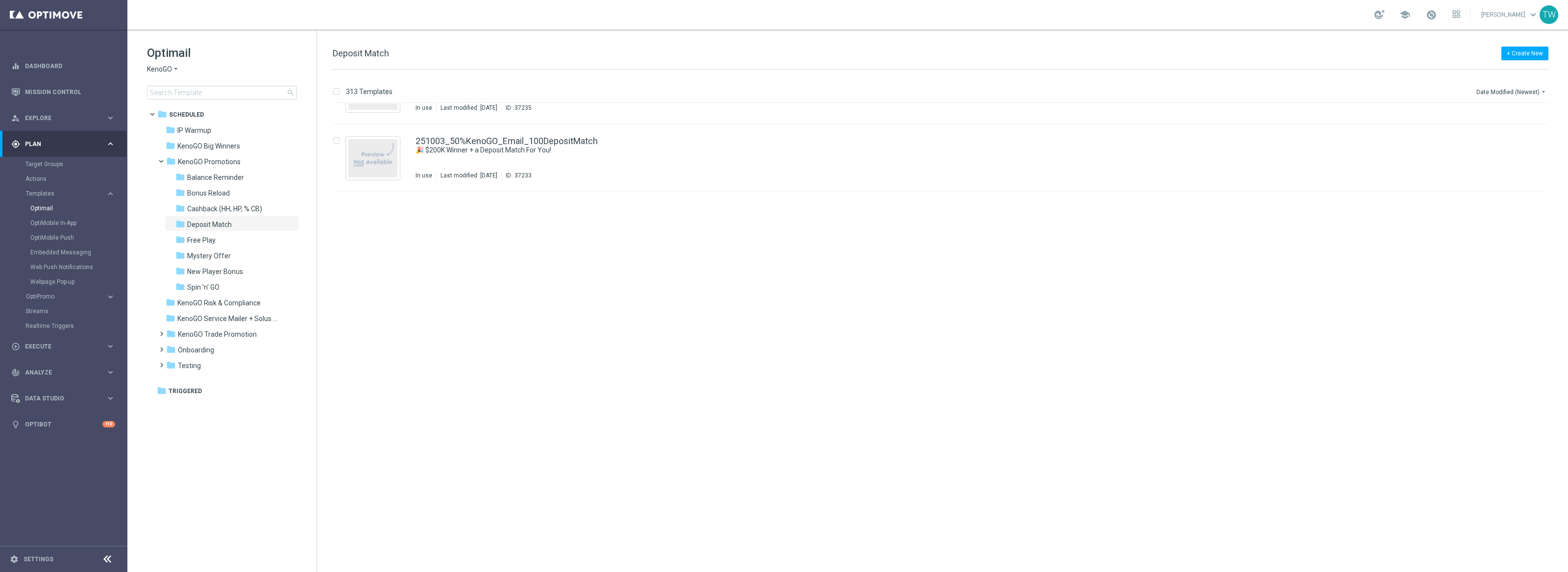
scroll to position [0, 0]
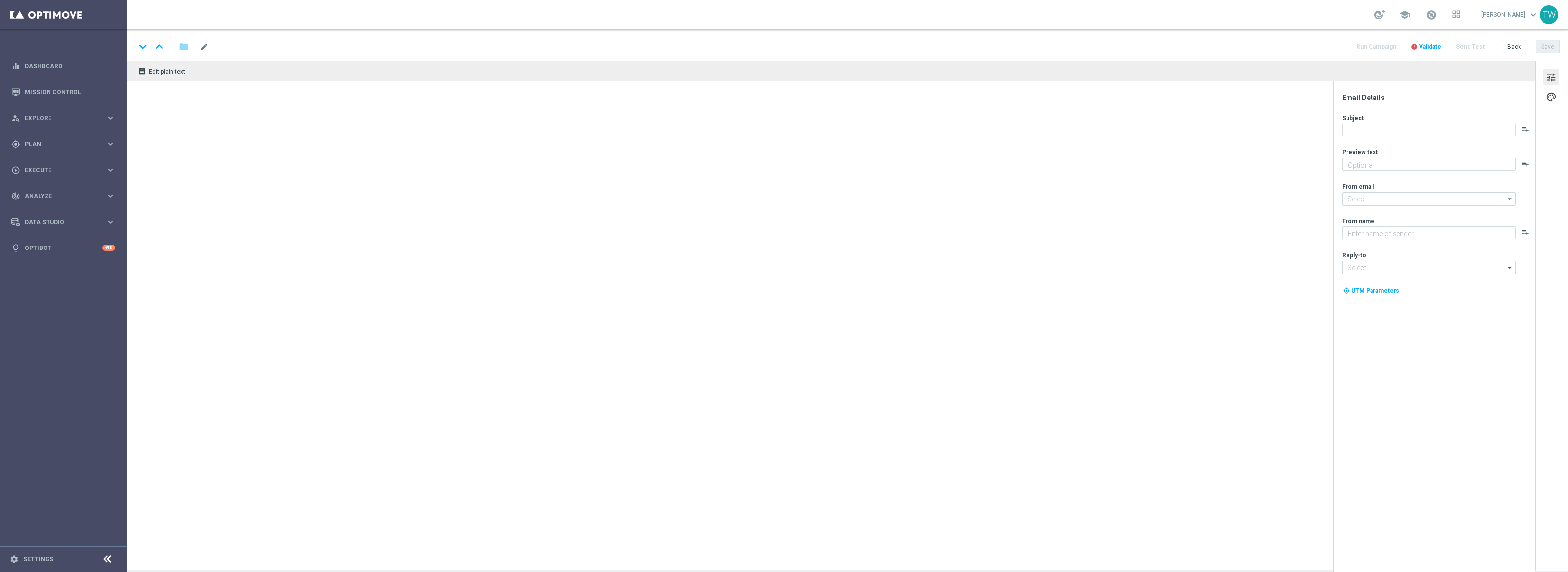
type textarea "Unlock your 100% match [DATE]!"
type input "[EMAIL_ADDRESS][DOMAIN_NAME]"
type textarea "KenoGO"
type input "[EMAIL_ADDRESS][DOMAIN_NAME]"
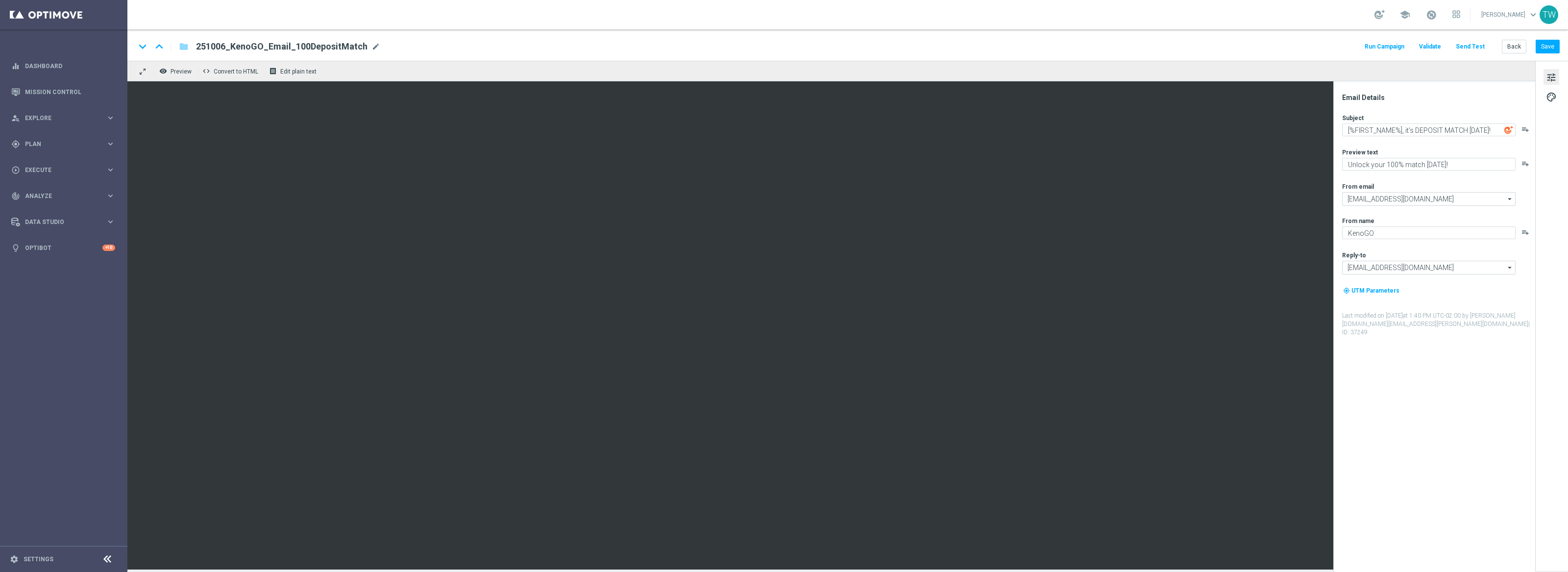
click at [371, 46] on span "mode_edit" at bounding box center [376, 46] width 9 height 9
click at [282, 44] on input "251006_KenoGO_Email_100DepositMatch" at bounding box center [317, 46] width 243 height 13
type input "251006_KenoGO_Email_20DepositMatch"
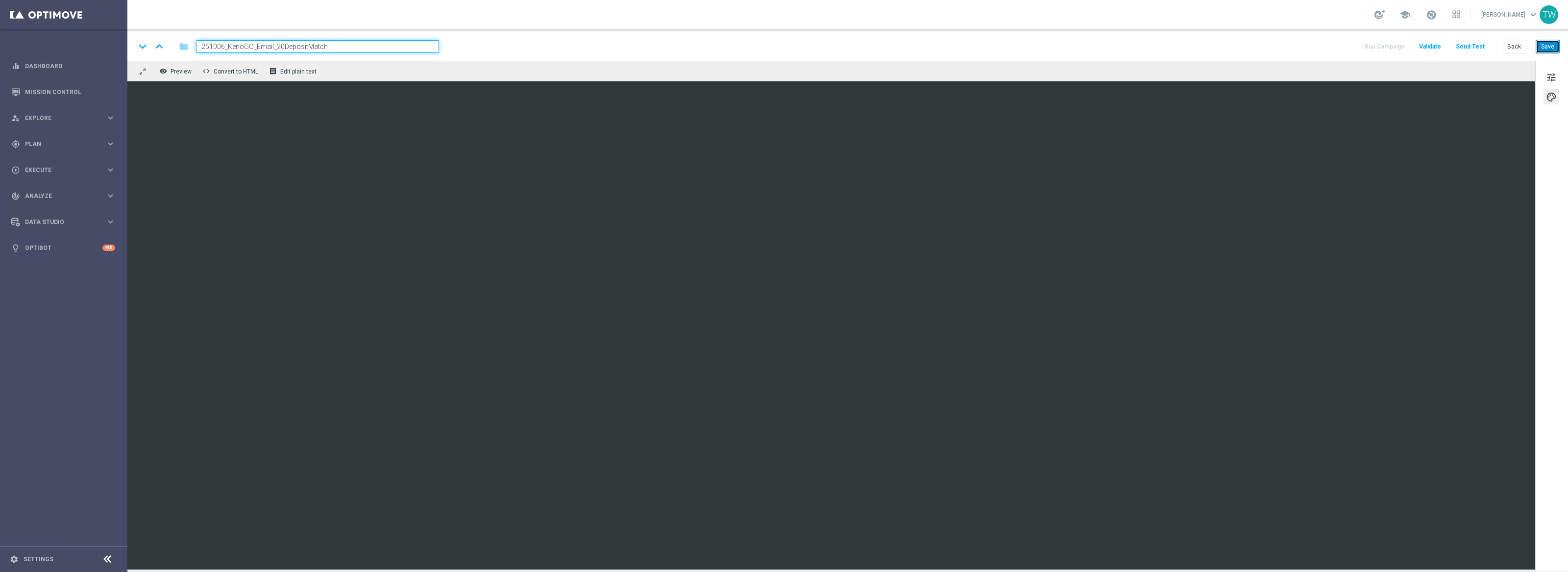
click at [1548, 49] on button "Save" at bounding box center [1547, 46] width 24 height 14
click at [1552, 73] on span "tune" at bounding box center [1552, 77] width 11 height 13
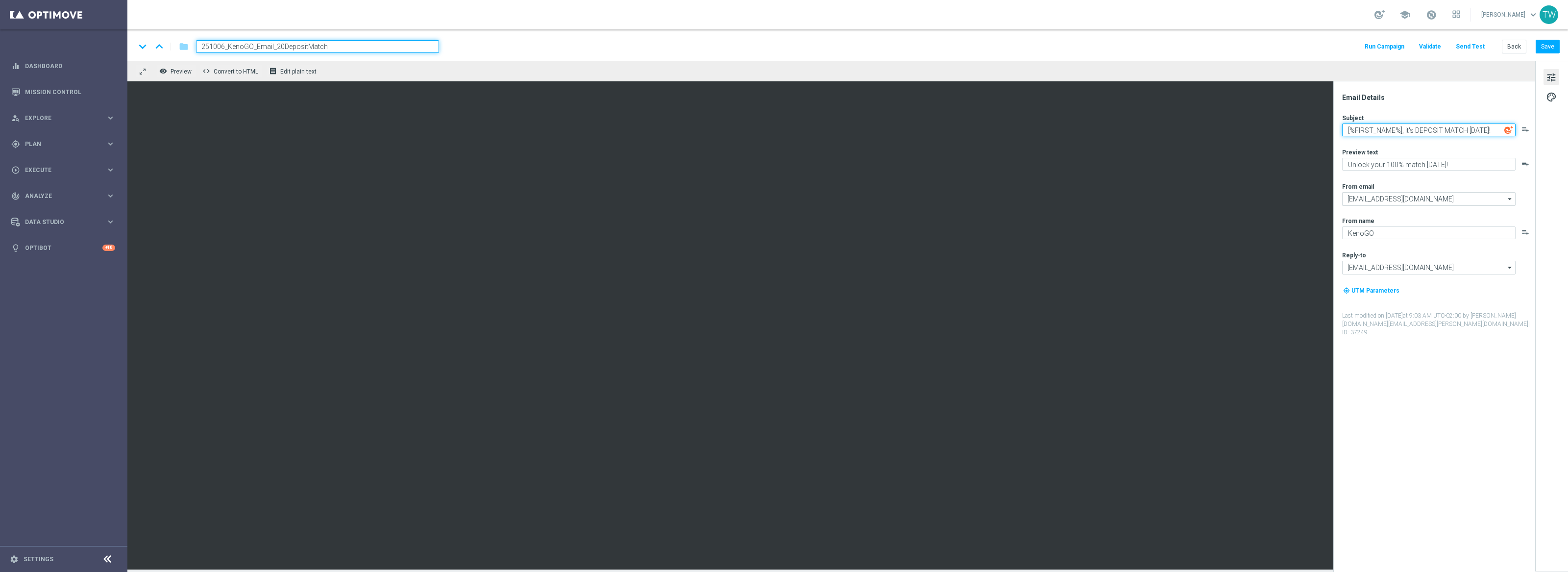
click at [1447, 130] on textarea "[%FIRST_NAME%], it's DEPOSIT MATCH [DATE]!" at bounding box center [1429, 130] width 173 height 13
paste textarea "eposit Match Monday"
type textarea "[%FIRST_NAME%], it's Deposit Match [DATE]!"
click at [1537, 46] on button "Save" at bounding box center [1547, 46] width 24 height 14
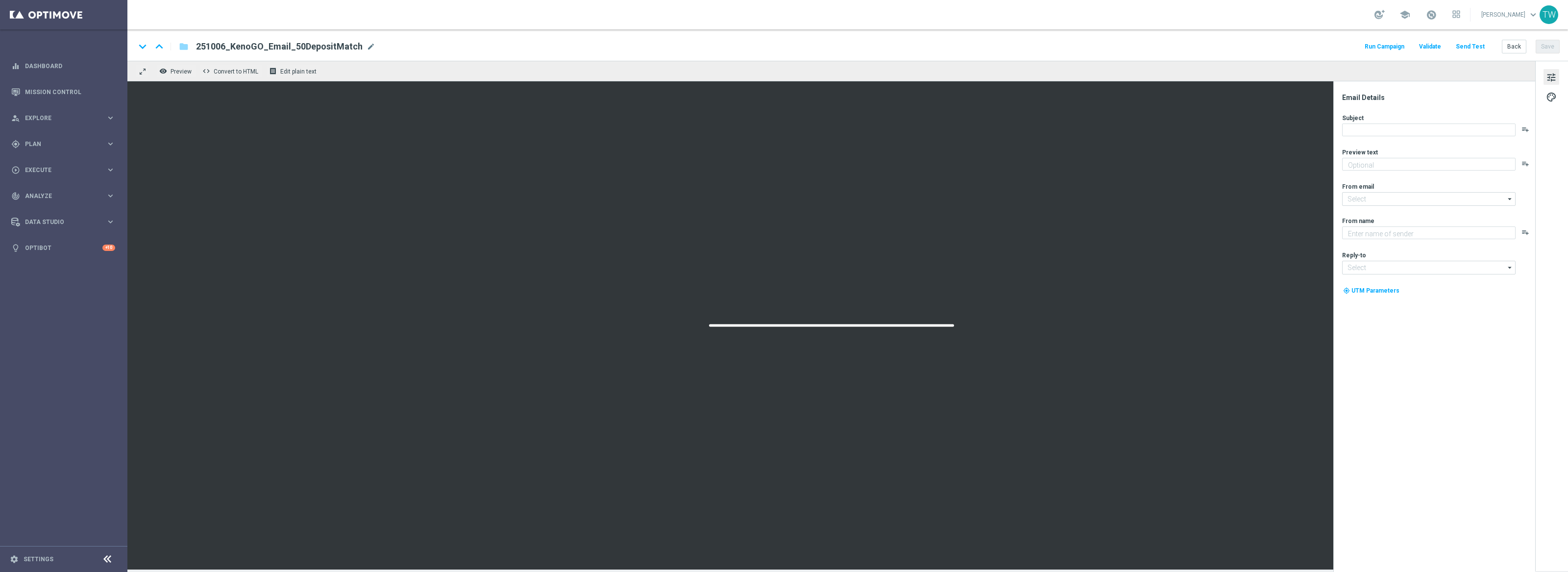
type textarea "Unlock your 100% match [DATE]!"
type input "[EMAIL_ADDRESS][DOMAIN_NAME]"
type textarea "KenoGO"
type input "[EMAIL_ADDRESS][DOMAIN_NAME]"
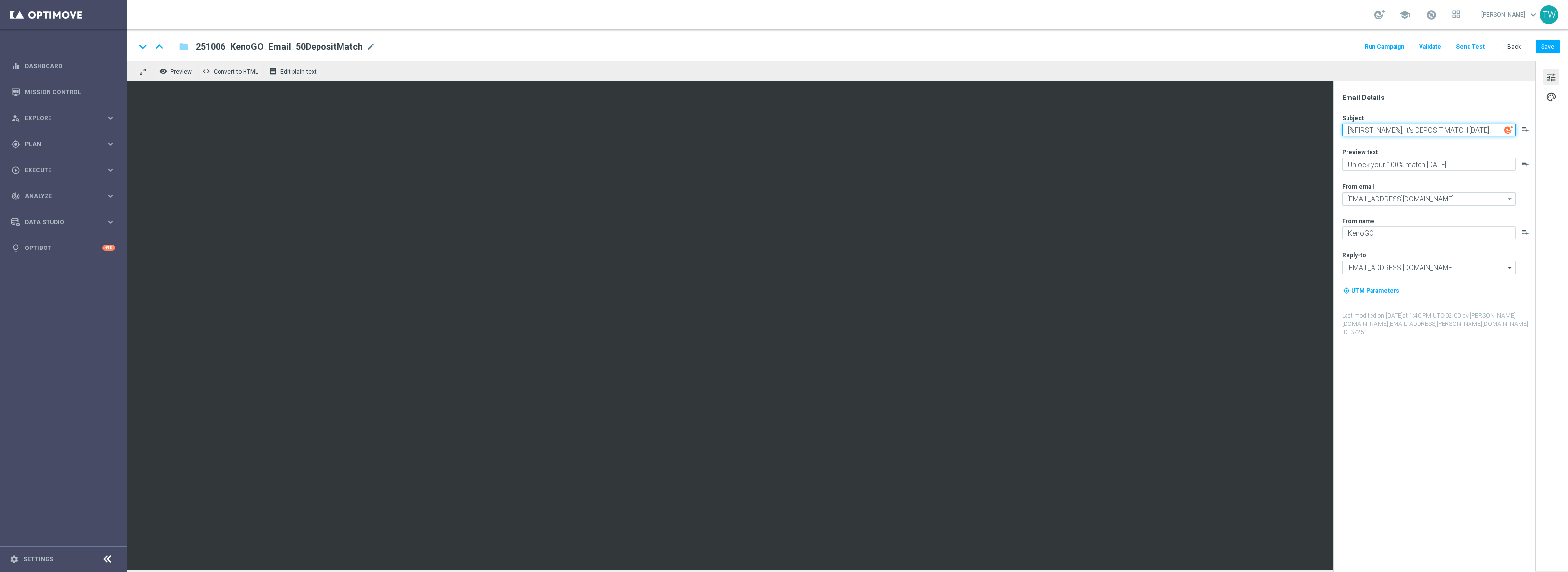
drag, startPoint x: 1415, startPoint y: 130, endPoint x: 1530, endPoint y: 137, distance: 115.2
click at [1530, 137] on div "Subject [%FIRST_NAME%], it's DEPOSIT MATCH [DATE]! playlist_add Preview text Un…" at bounding box center [1438, 225] width 192 height 223
type textarea "[%FIRST_NAME%], it's Deposit Match [DATE]!"
click at [1544, 49] on button "Save" at bounding box center [1547, 46] width 24 height 14
click at [1433, 130] on textarea "[%FIRST_NAME%], it's Deposit Match [DATE]!" at bounding box center [1429, 130] width 173 height 13
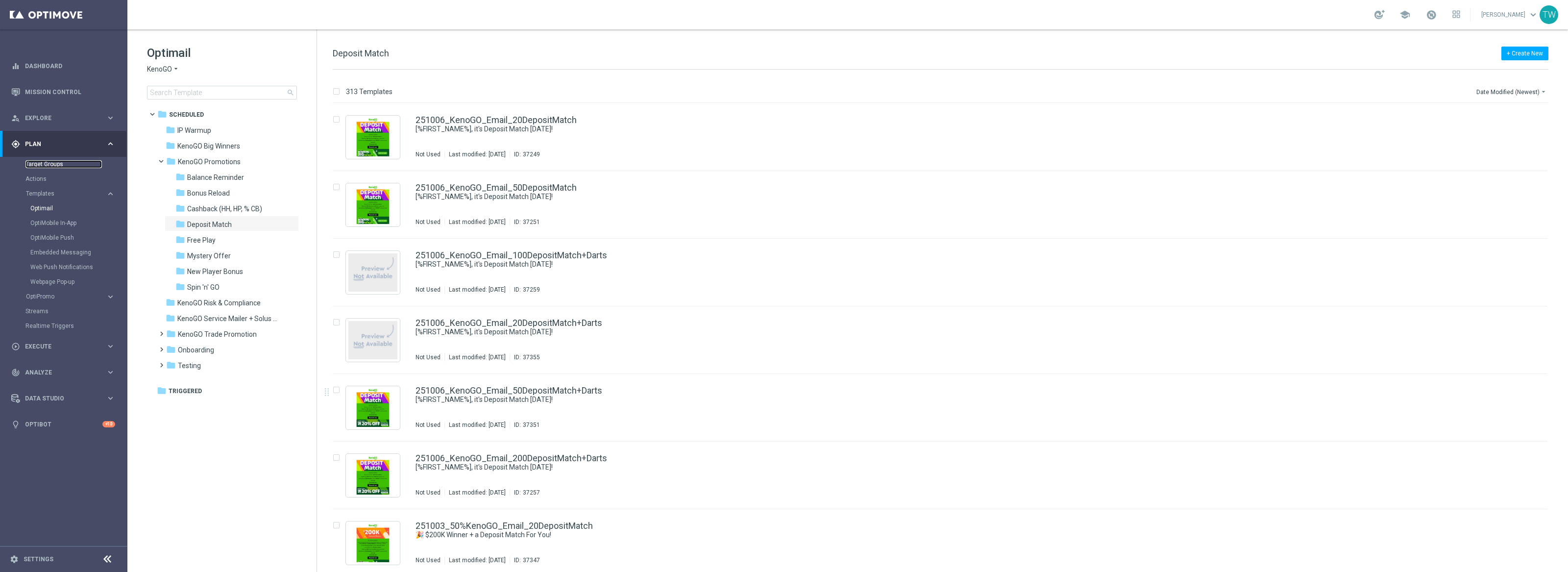
click at [40, 163] on link "Target Groups" at bounding box center [64, 164] width 77 height 8
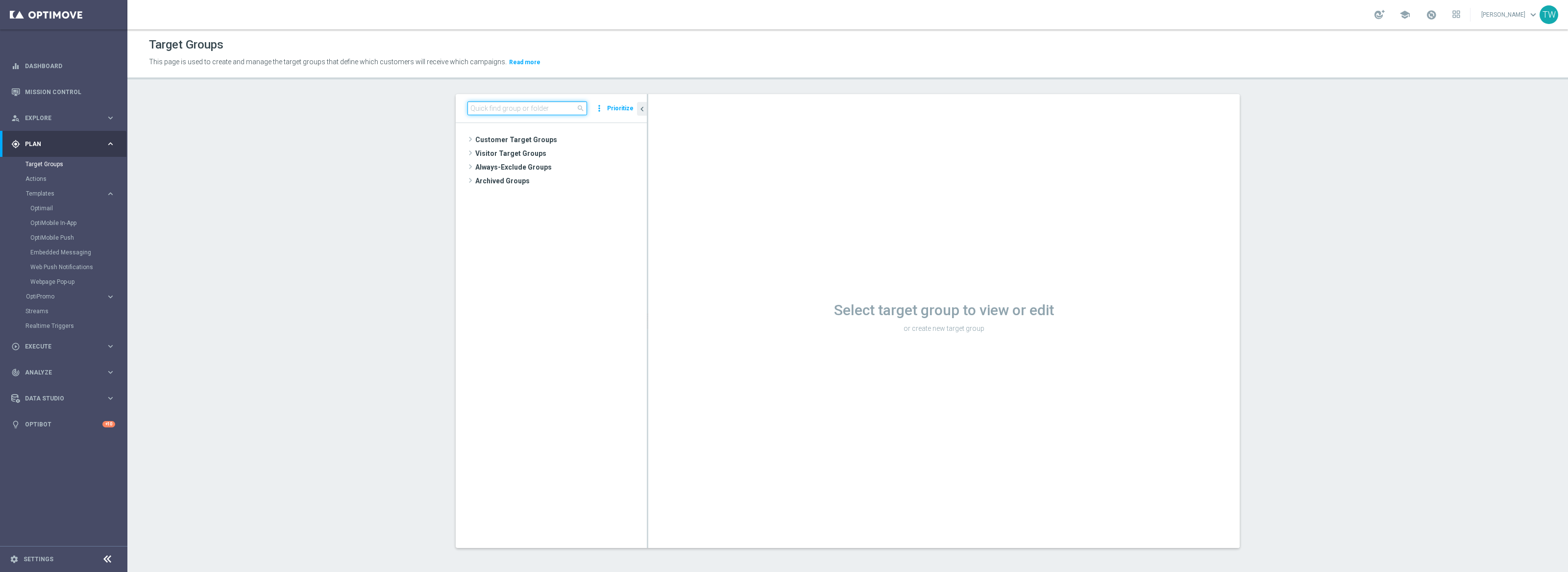
click at [524, 112] on input at bounding box center [527, 108] width 119 height 14
type input "k"
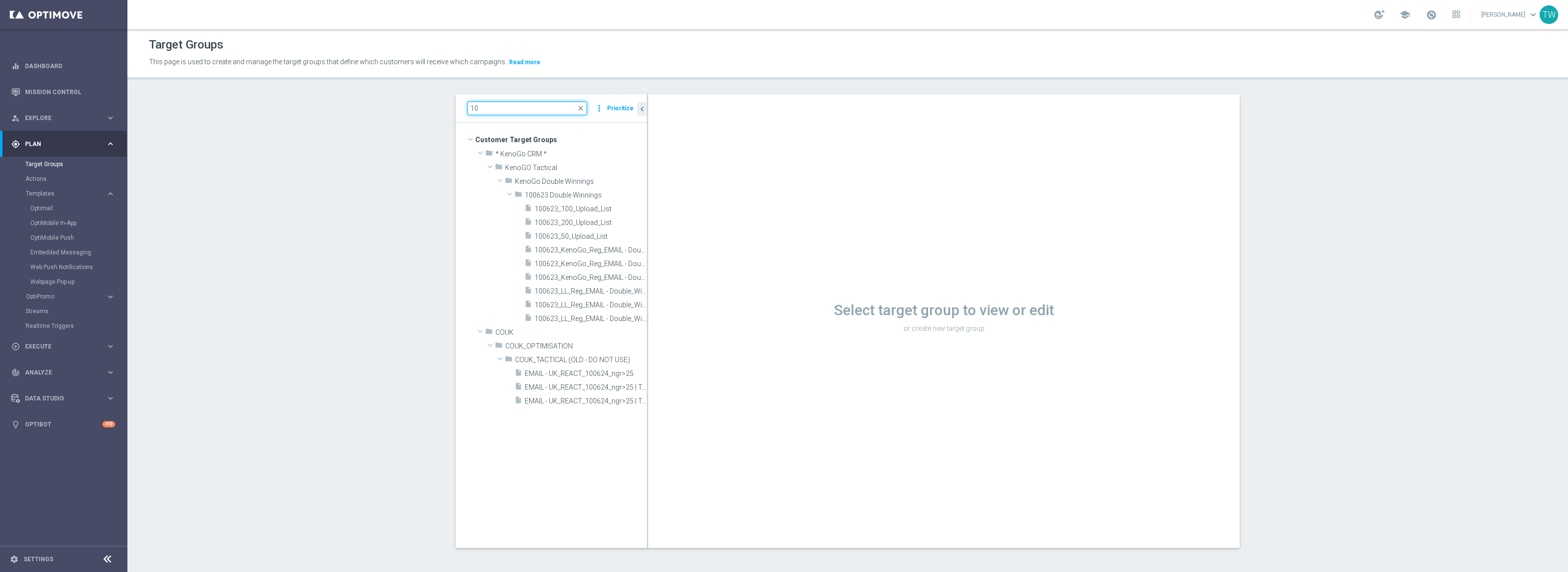
type input "1"
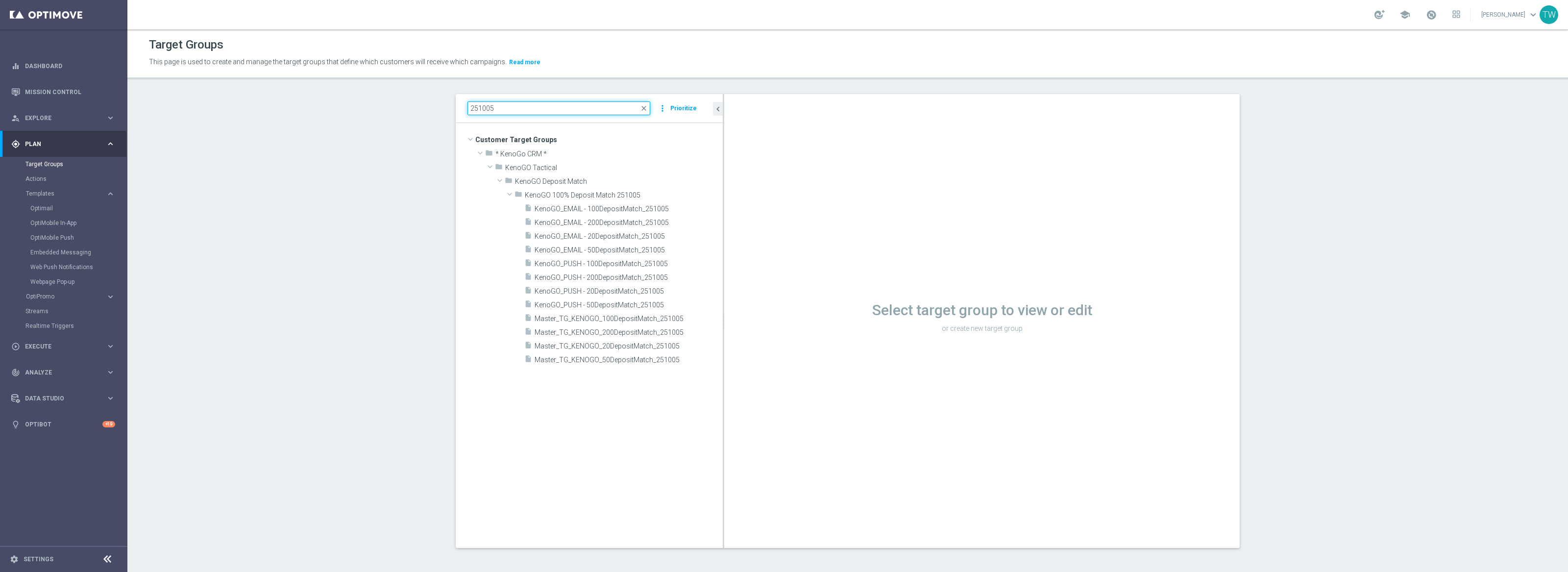
drag, startPoint x: 647, startPoint y: 383, endPoint x: 732, endPoint y: 380, distance: 85.1
click at [732, 380] on as-split "251005 close more_vert Prioritize Customer Target Groups library_add create_new…" at bounding box center [848, 321] width 784 height 454
type input "251005"
click at [716, 222] on icon "more_vert" at bounding box center [715, 222] width 8 height 8
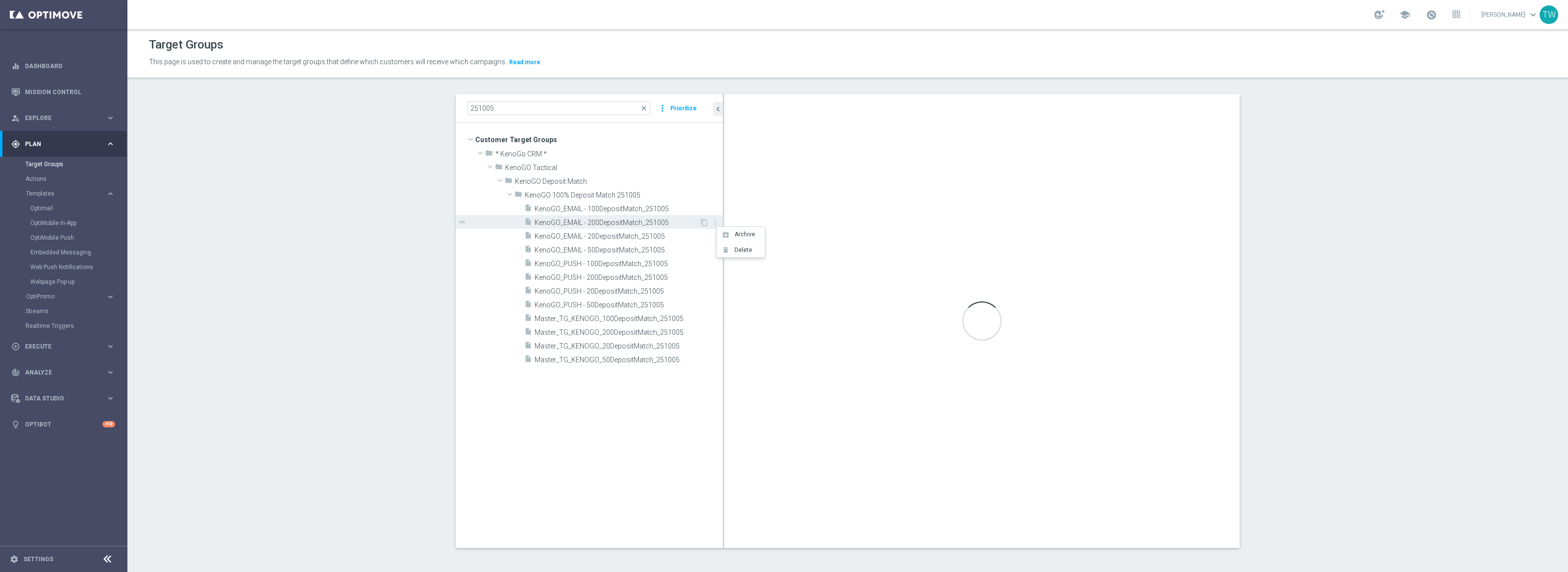
click at [640, 226] on span "KenoGO_EMAIL - 200DepositMatch_251005" at bounding box center [617, 223] width 164 height 9
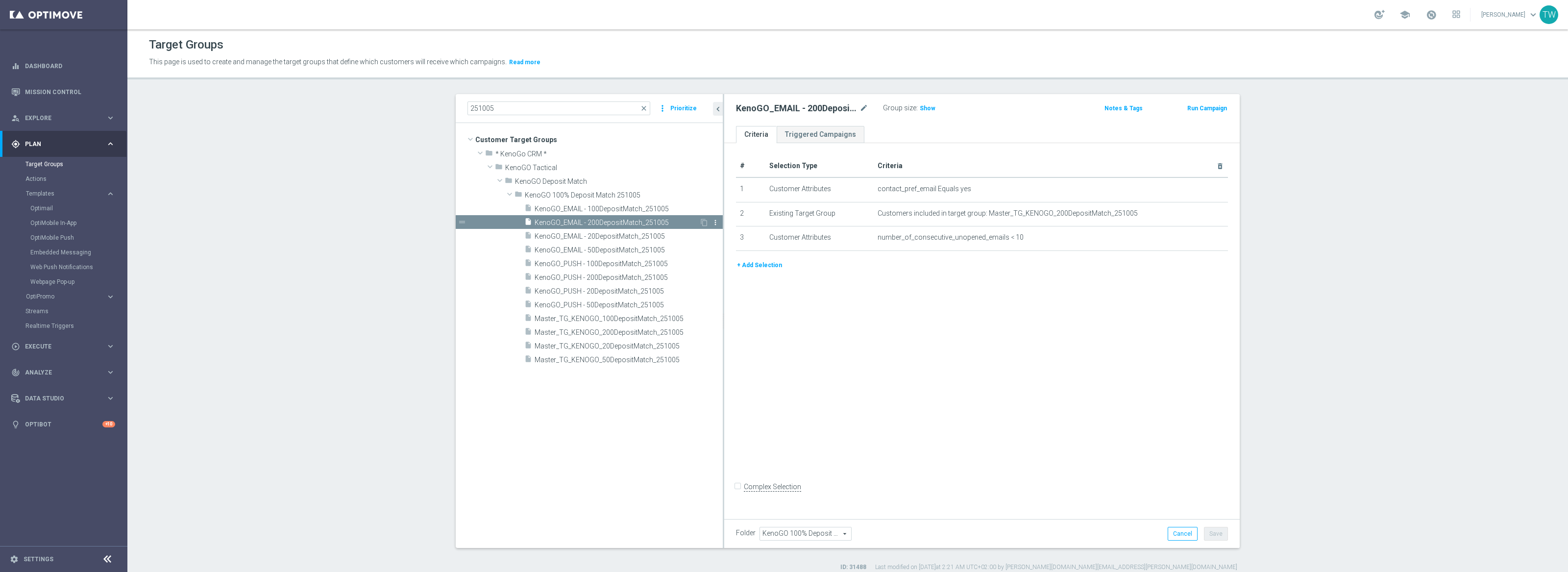
click at [716, 222] on icon "more_vert" at bounding box center [715, 222] width 8 height 8
click at [729, 250] on li "delete Delete" at bounding box center [740, 250] width 48 height 15
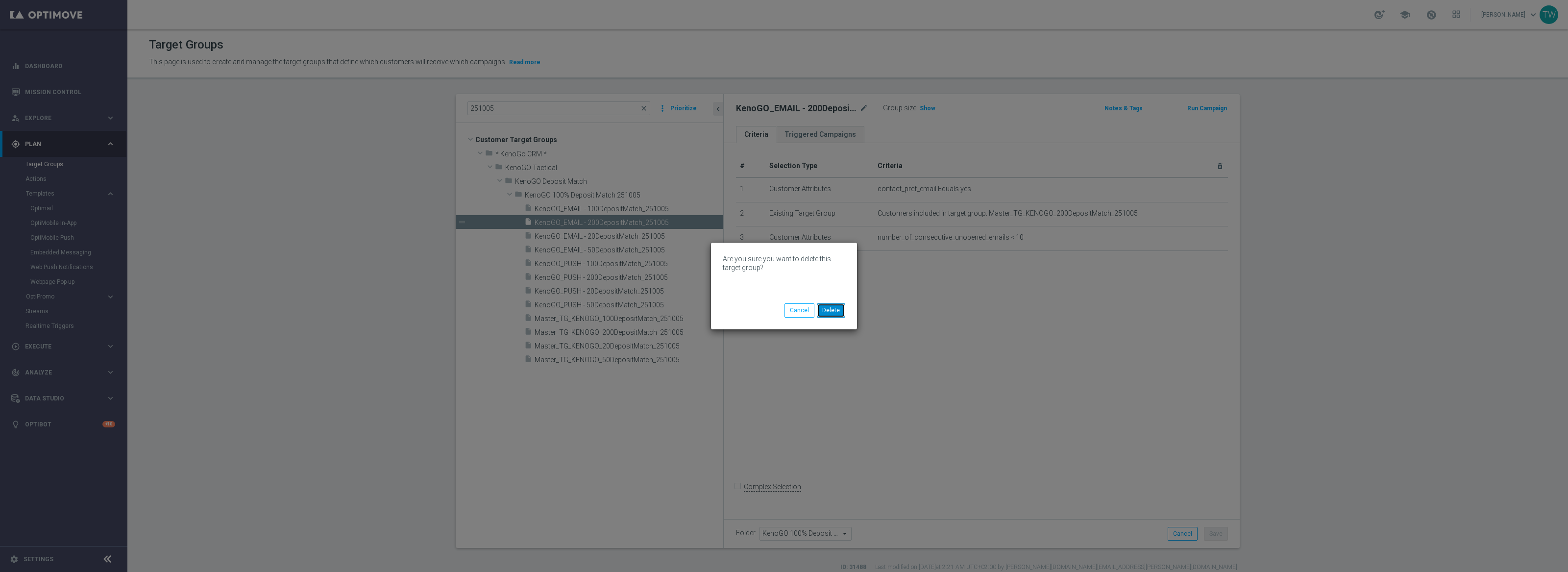
click at [835, 311] on button "Delete" at bounding box center [831, 310] width 29 height 14
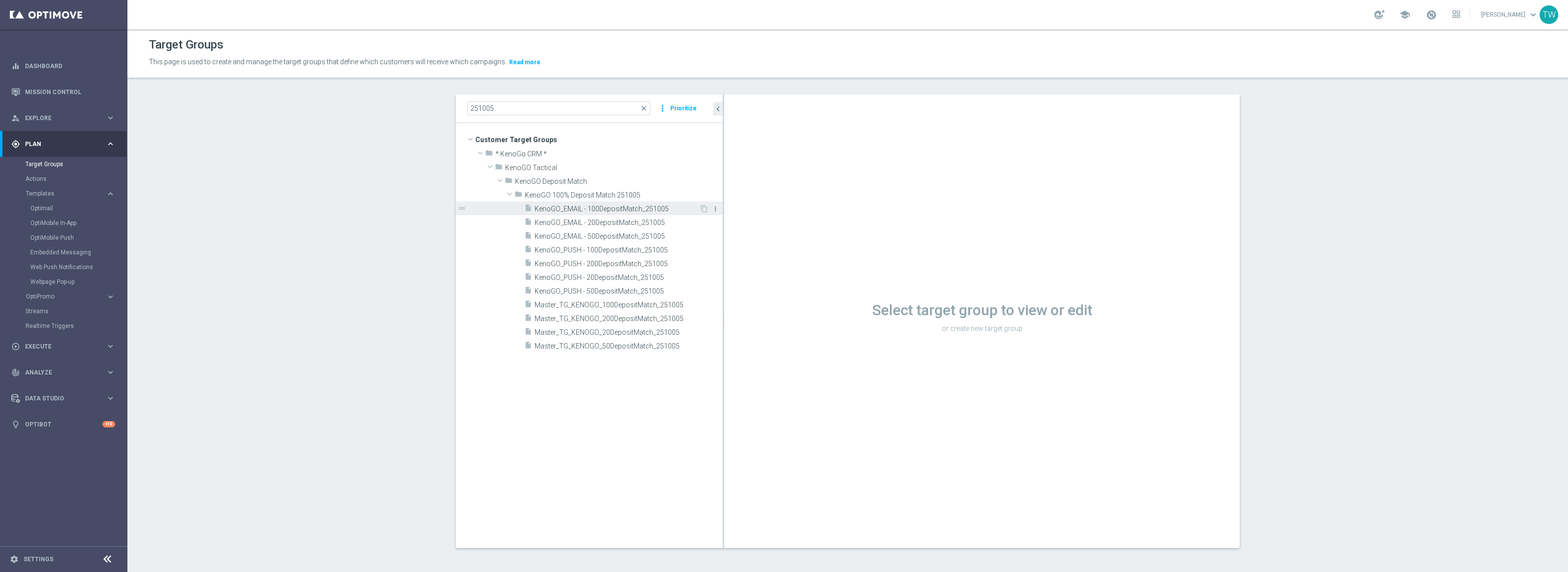
click at [716, 205] on icon "more_vert" at bounding box center [715, 208] width 8 height 8
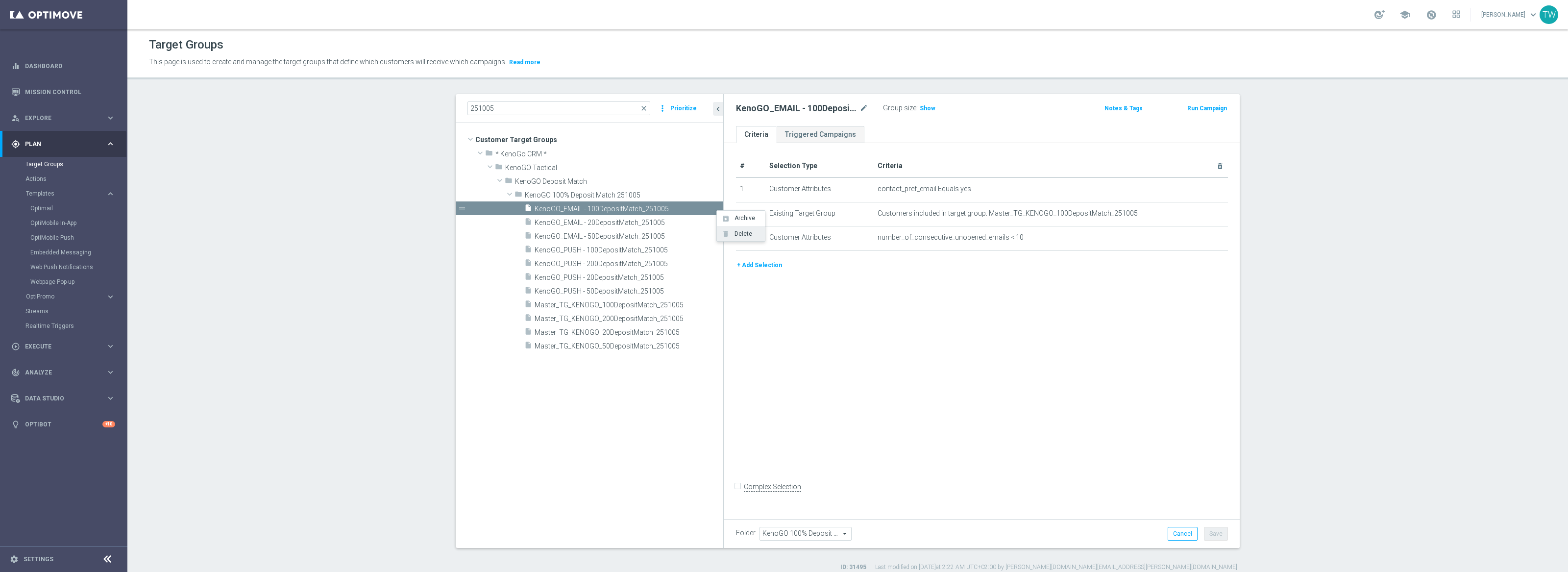
click at [732, 236] on span "Delete" at bounding box center [741, 233] width 21 height 7
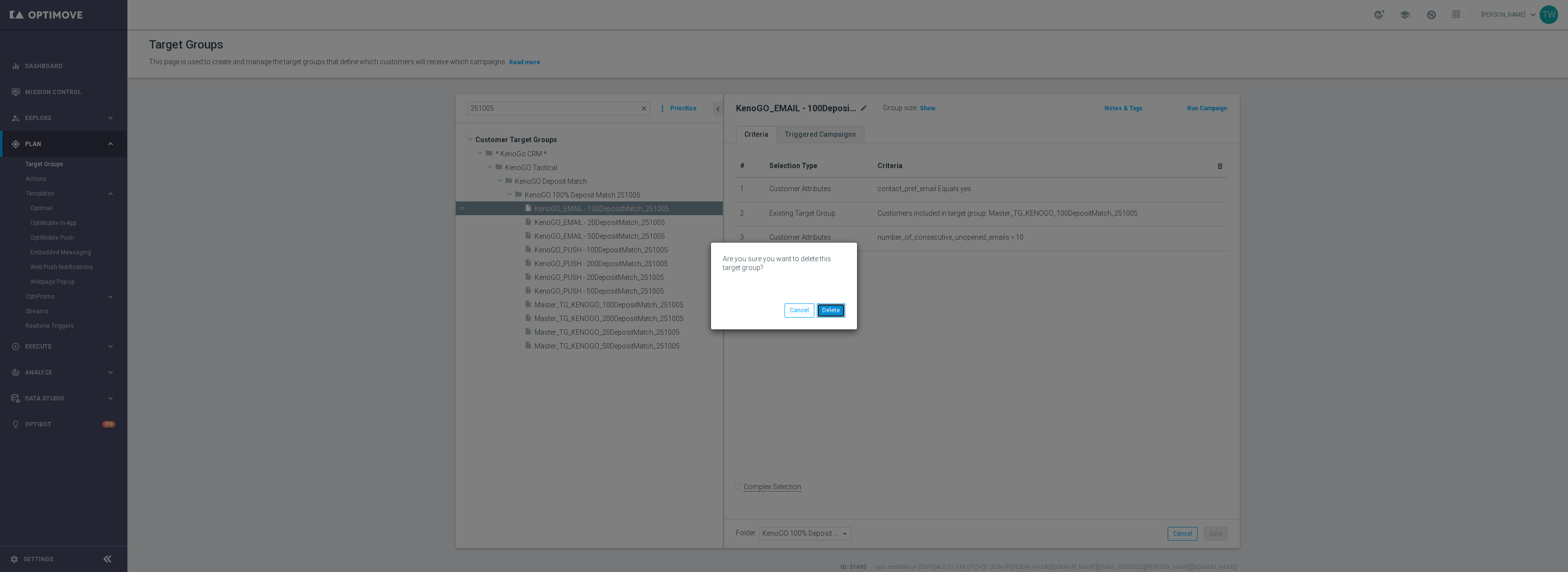
click at [836, 308] on button "Delete" at bounding box center [831, 310] width 29 height 14
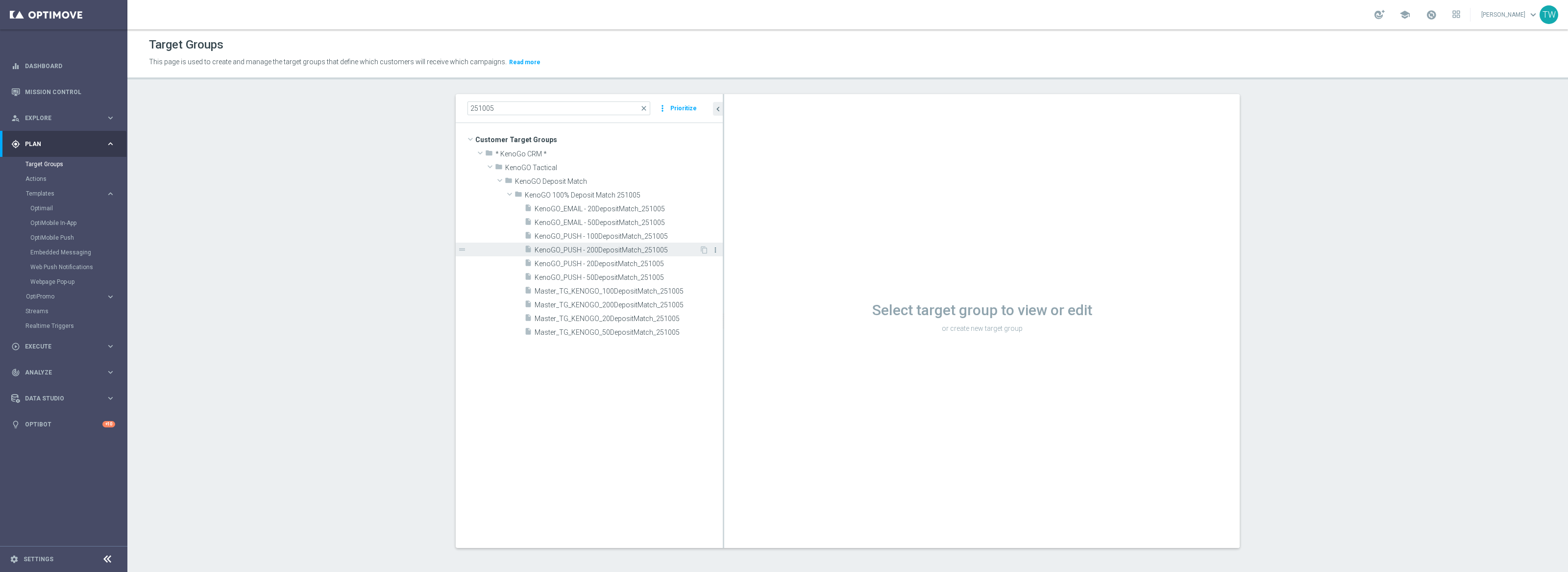
click at [715, 248] on icon "more_vert" at bounding box center [715, 250] width 8 height 8
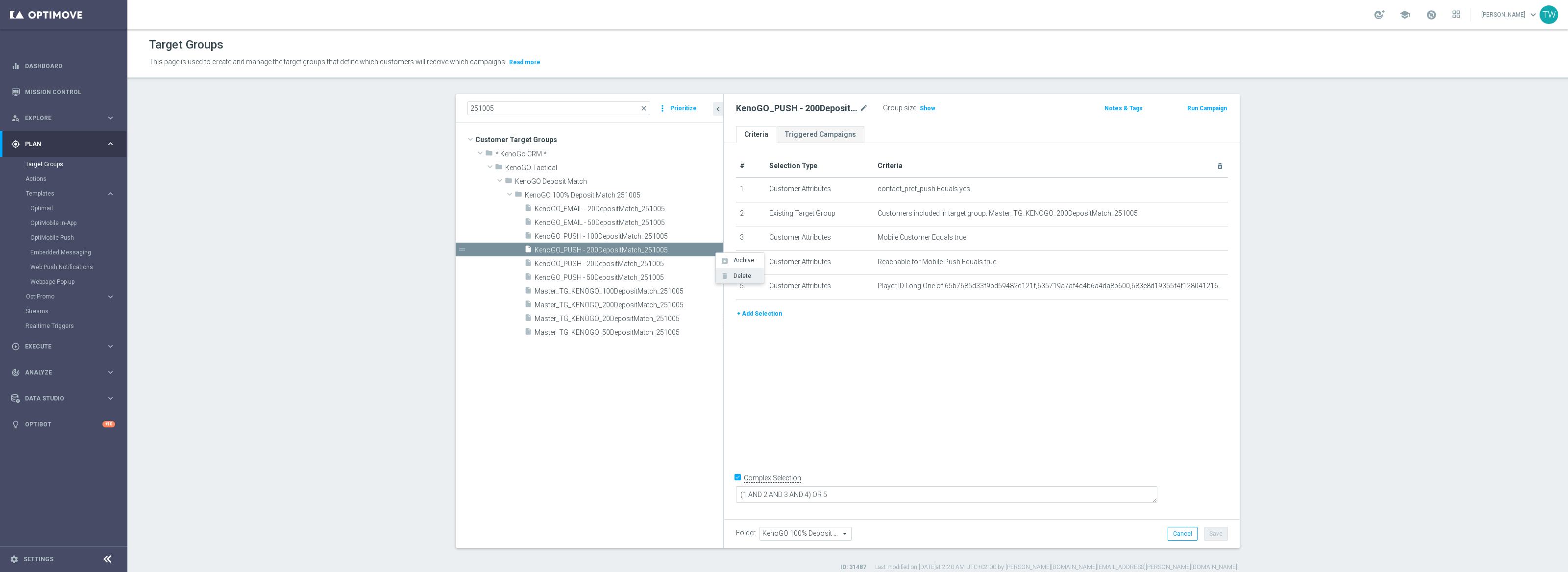
click at [735, 275] on span "Delete" at bounding box center [740, 276] width 21 height 7
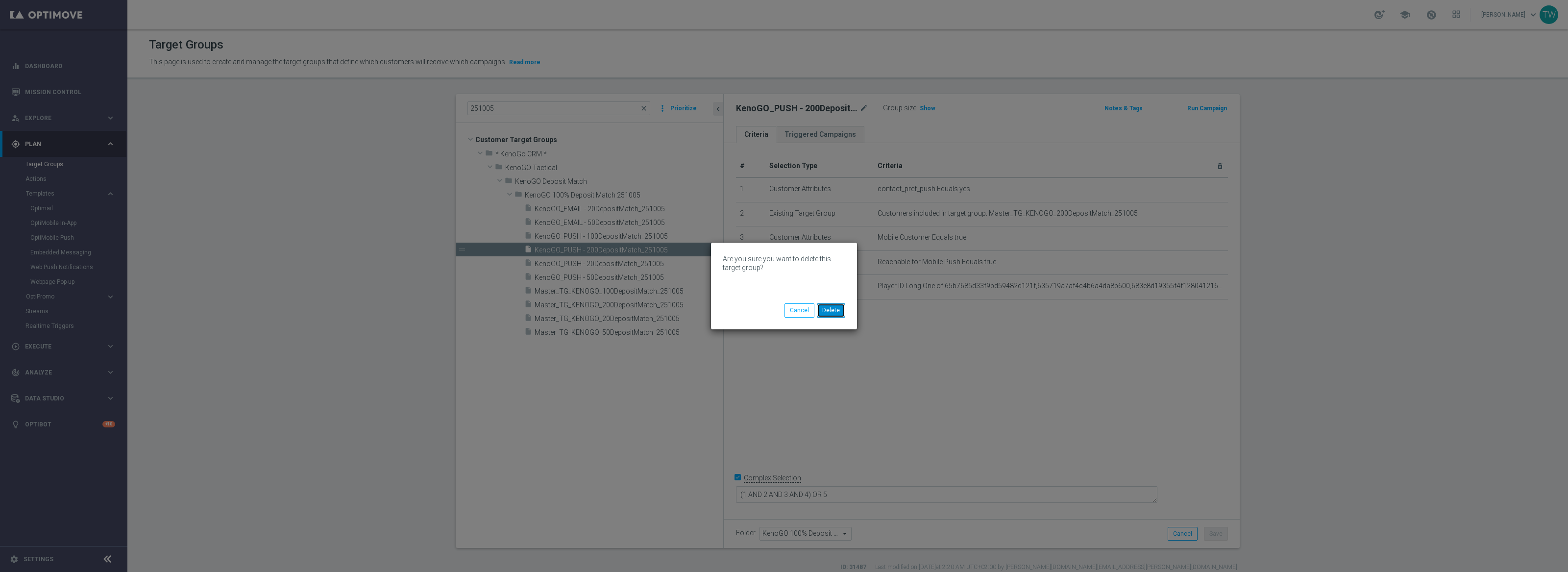
click at [838, 313] on button "Delete" at bounding box center [831, 310] width 29 height 14
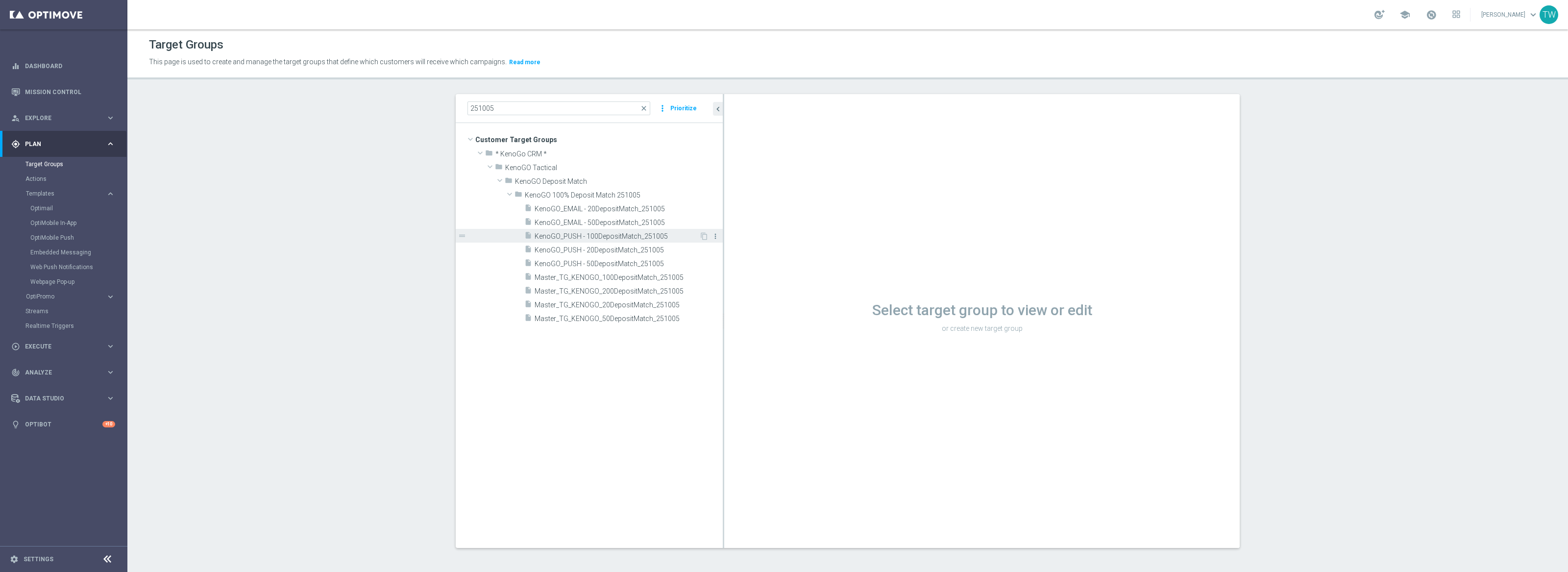
click at [713, 235] on icon "more_vert" at bounding box center [715, 236] width 8 height 8
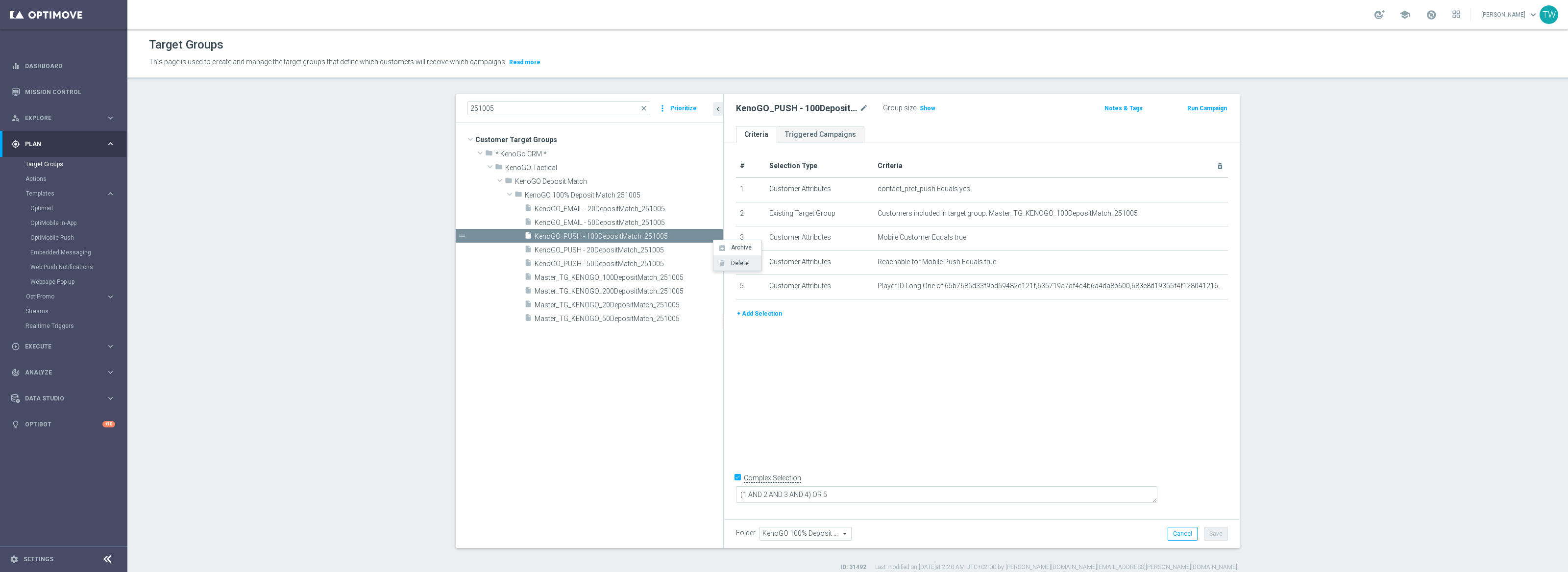
click at [742, 264] on span "Delete" at bounding box center [738, 263] width 21 height 7
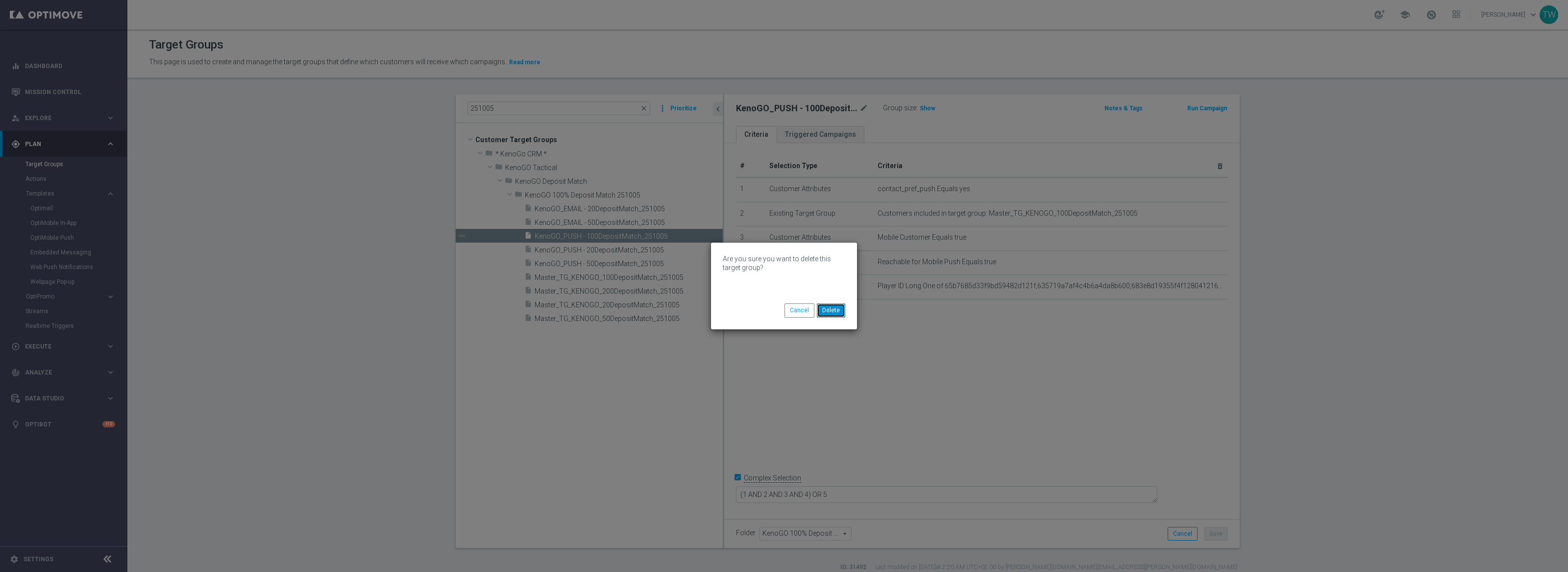
click at [842, 308] on button "Delete" at bounding box center [831, 310] width 29 height 14
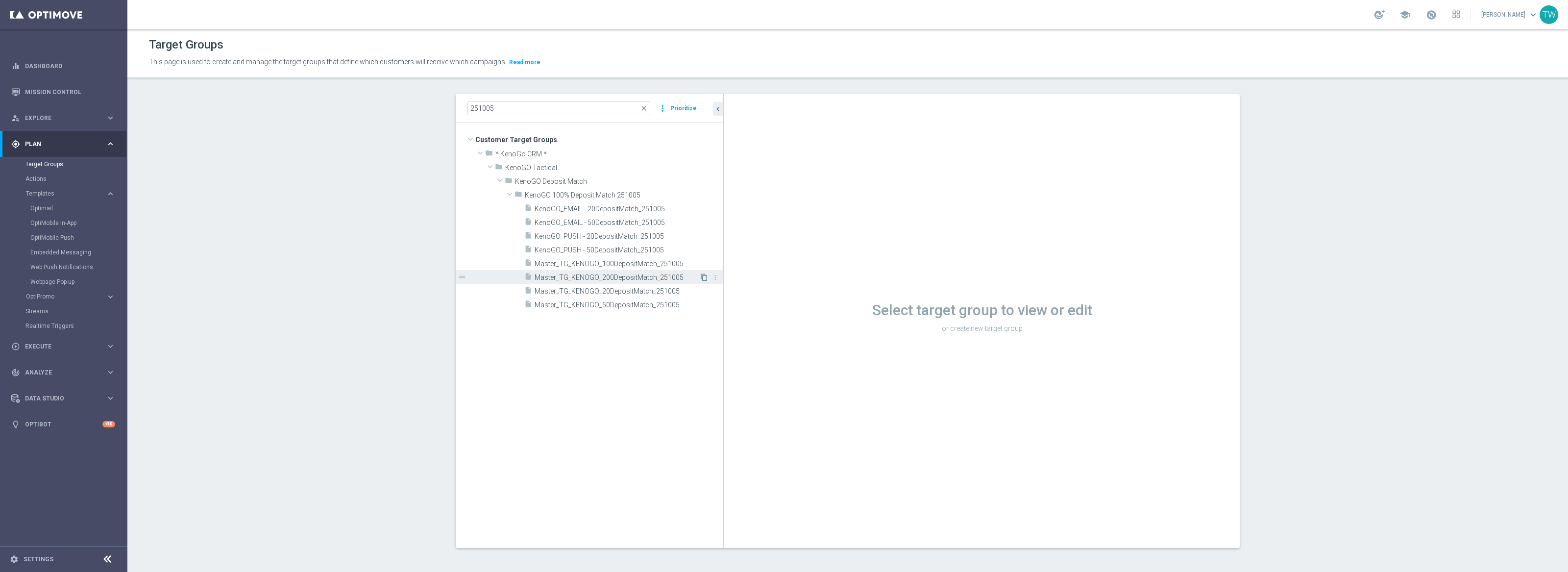
click at [702, 280] on icon "content_copy" at bounding box center [704, 277] width 8 height 8
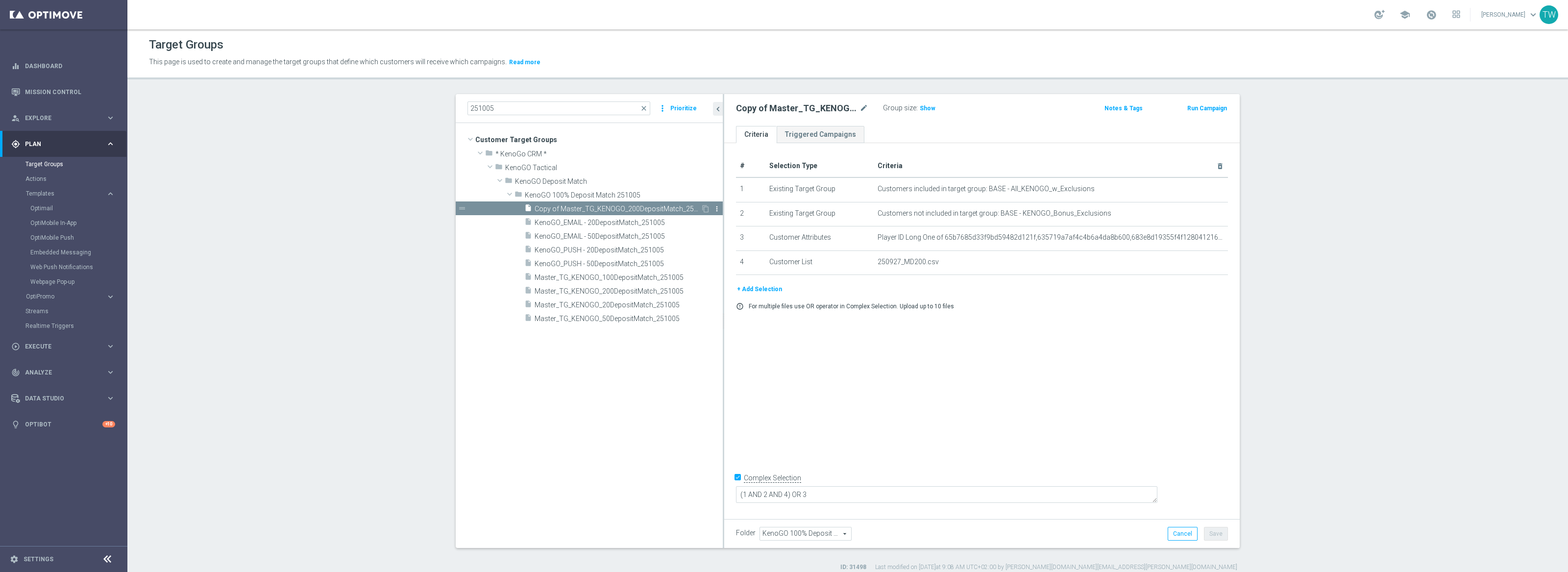
click at [715, 207] on icon "more_vert" at bounding box center [716, 208] width 8 height 8
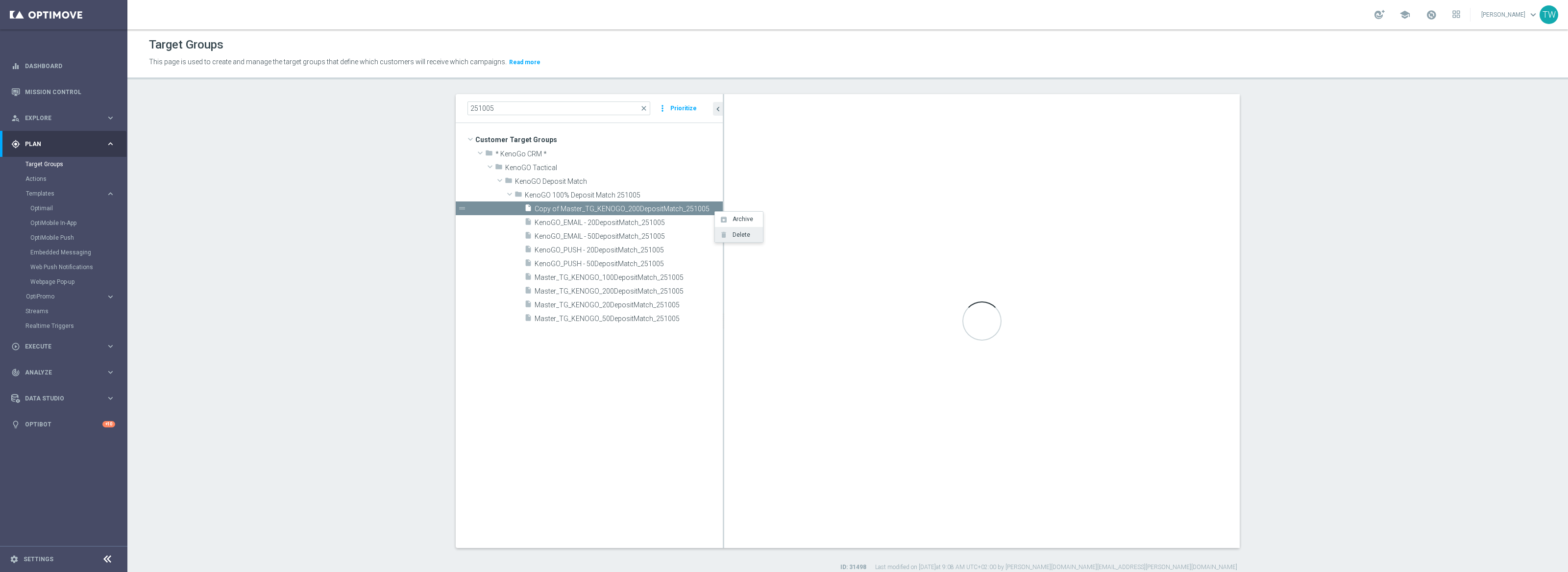
click at [729, 235] on span "Delete" at bounding box center [740, 235] width 21 height 7
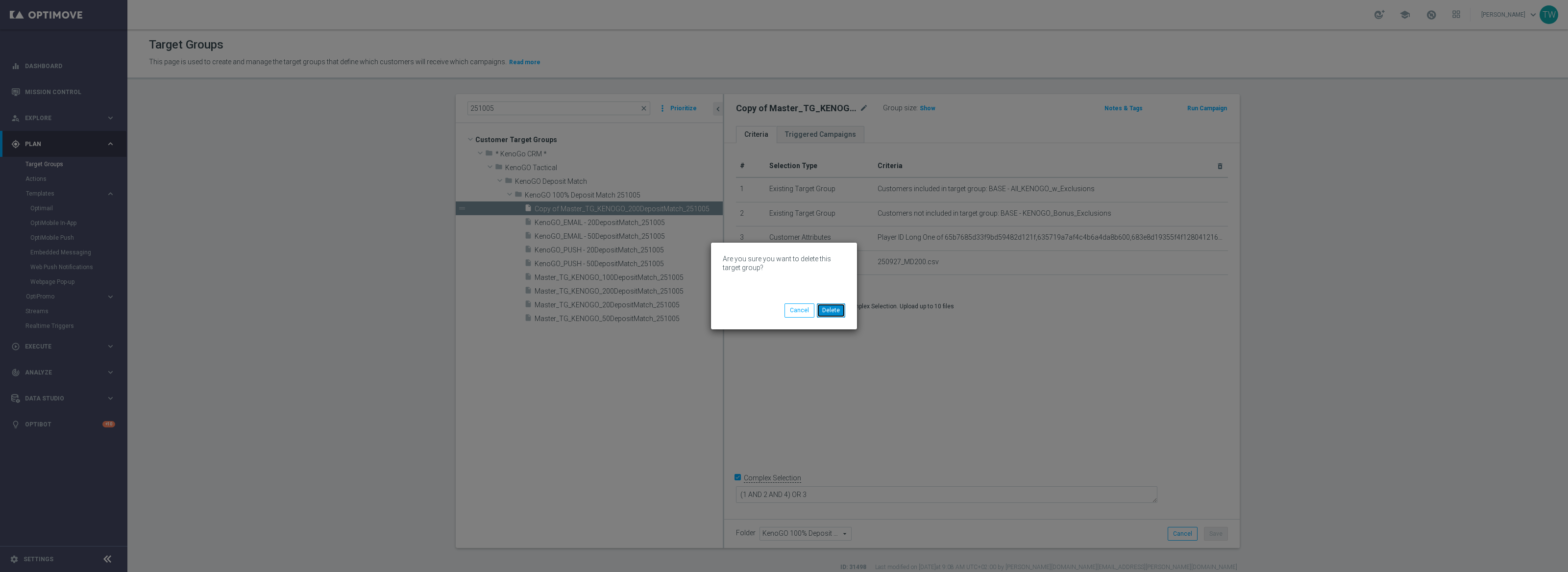
click at [836, 311] on button "Delete" at bounding box center [831, 310] width 29 height 14
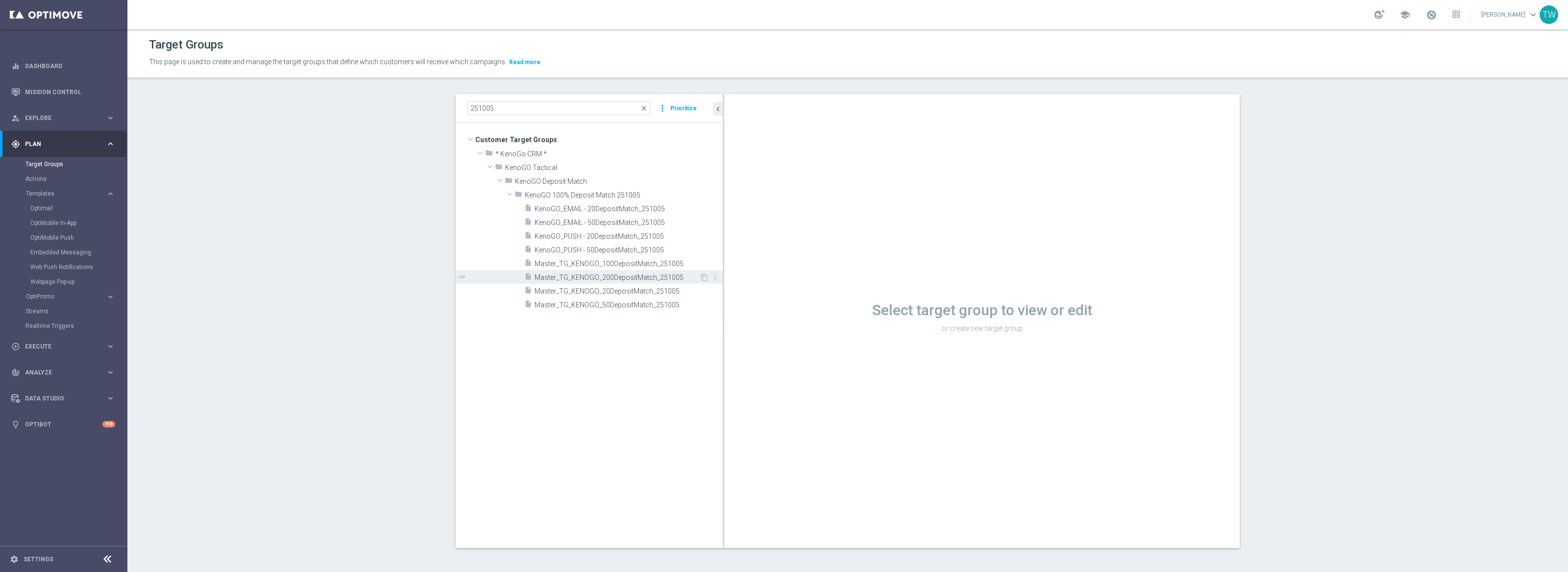
click at [665, 277] on span "Master_TG_KENOGO_200DepositMatch_251005" at bounding box center [617, 278] width 164 height 9
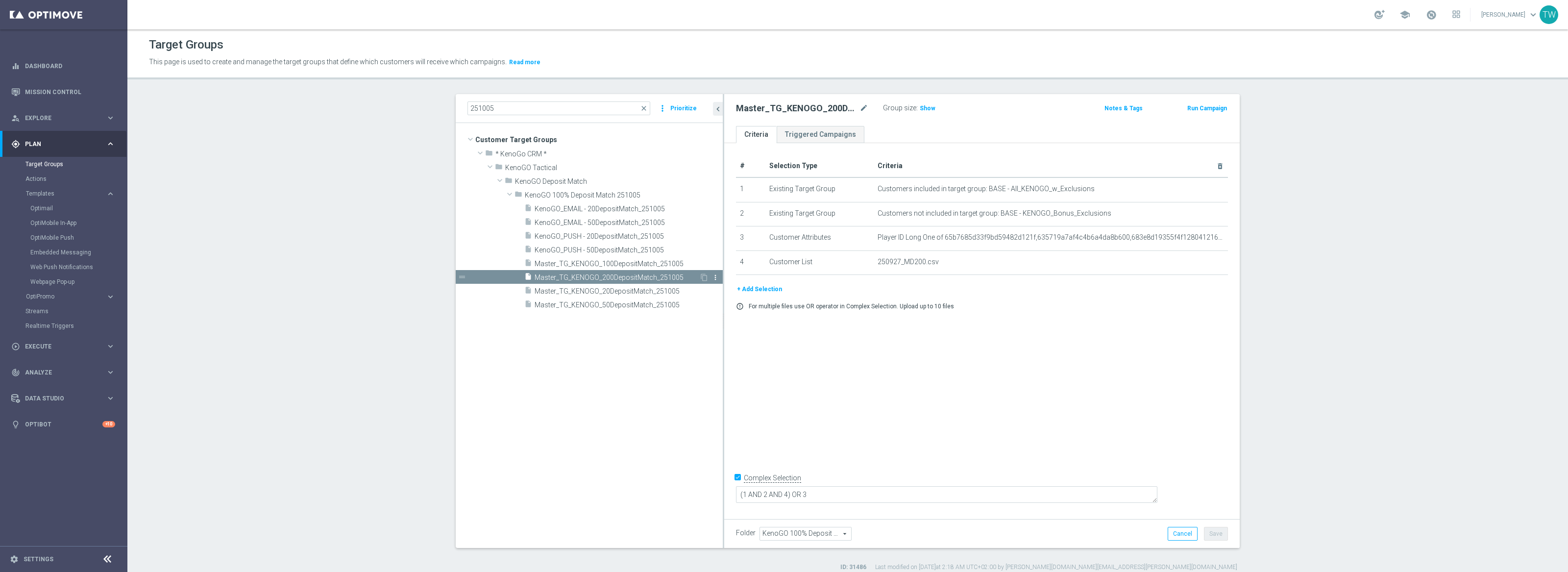
click at [715, 275] on icon "more_vert" at bounding box center [715, 277] width 8 height 8
click at [743, 304] on span "Delete" at bounding box center [740, 303] width 21 height 7
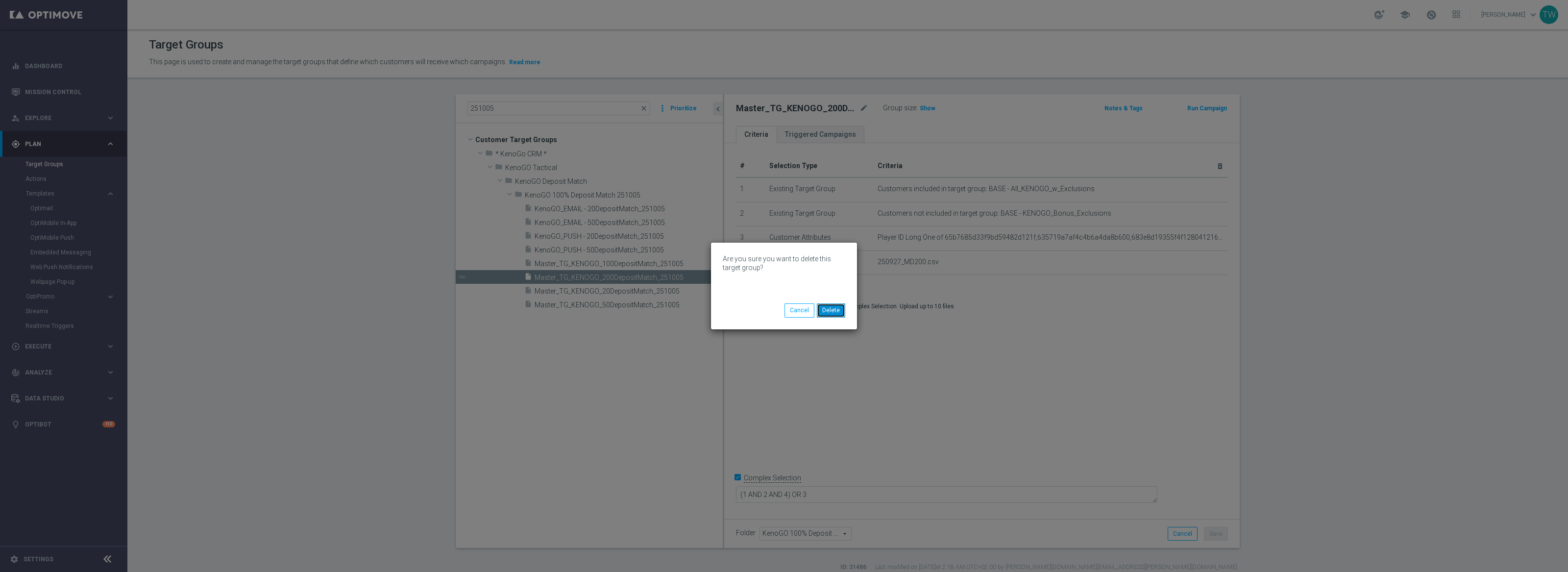
click at [835, 309] on button "Delete" at bounding box center [831, 310] width 29 height 14
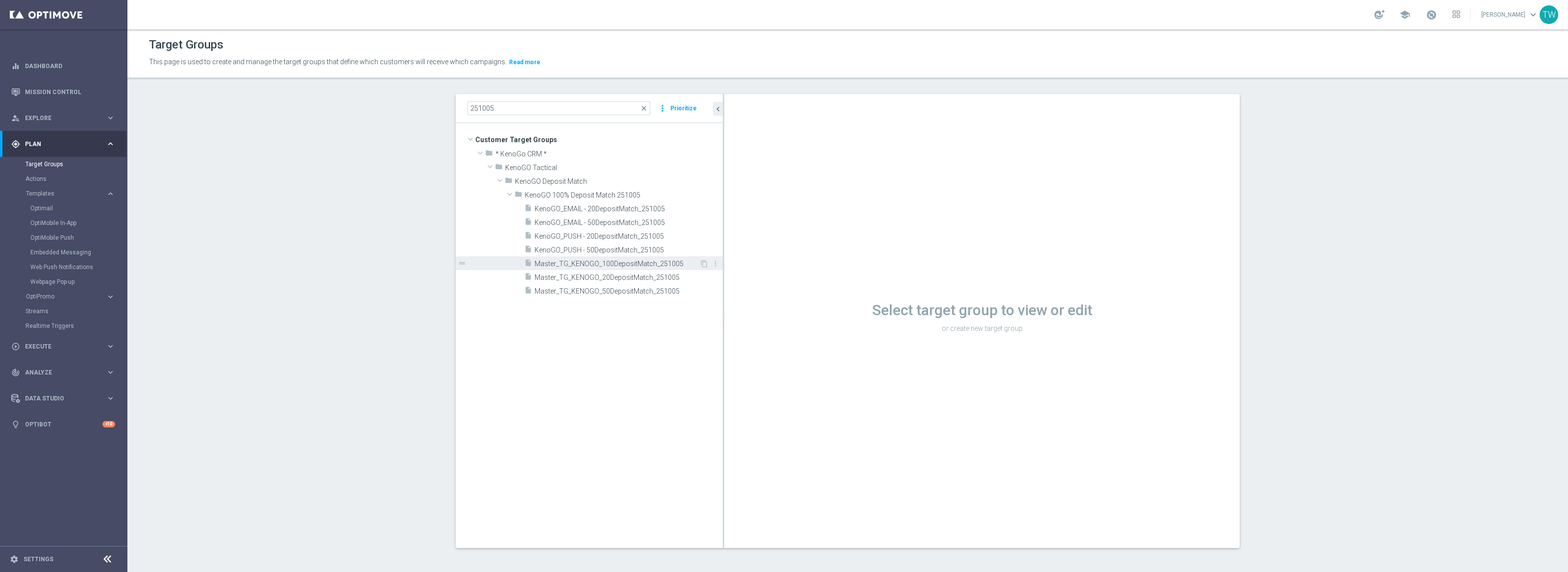
click at [660, 267] on span "Master_TG_KENOGO_100DepositMatch_251005" at bounding box center [617, 264] width 164 height 9
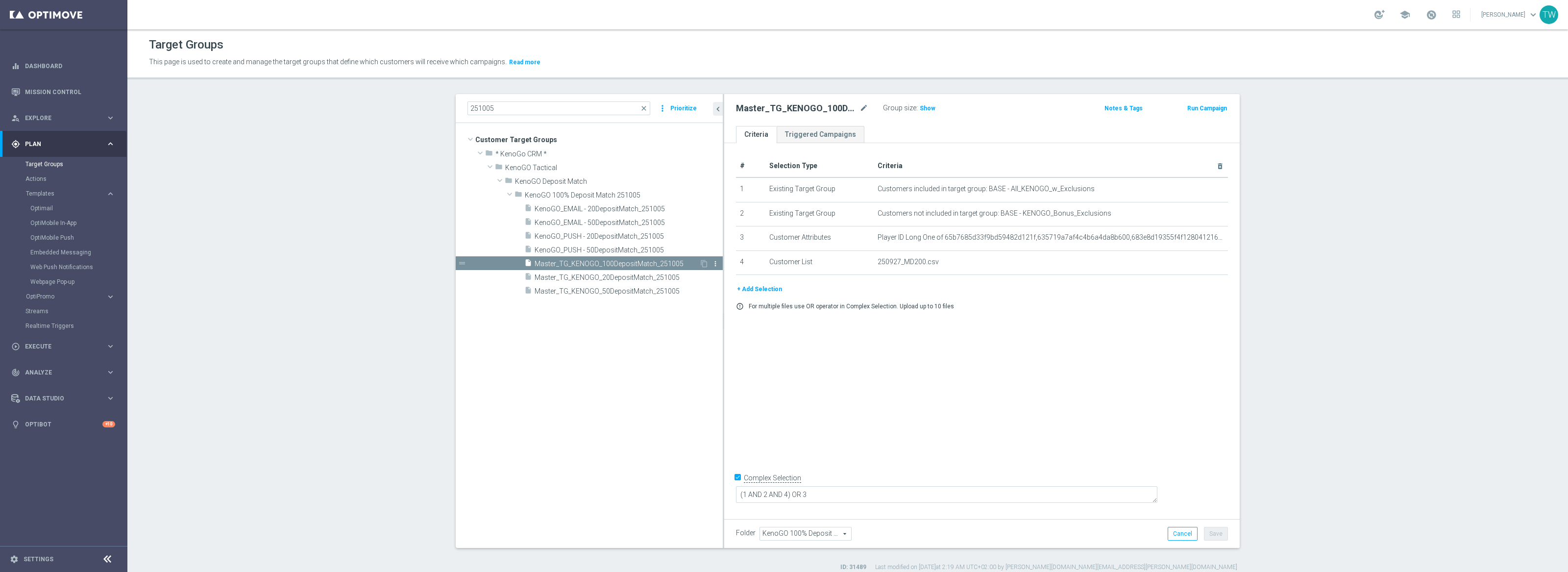
click at [716, 263] on icon "more_vert" at bounding box center [715, 264] width 8 height 8
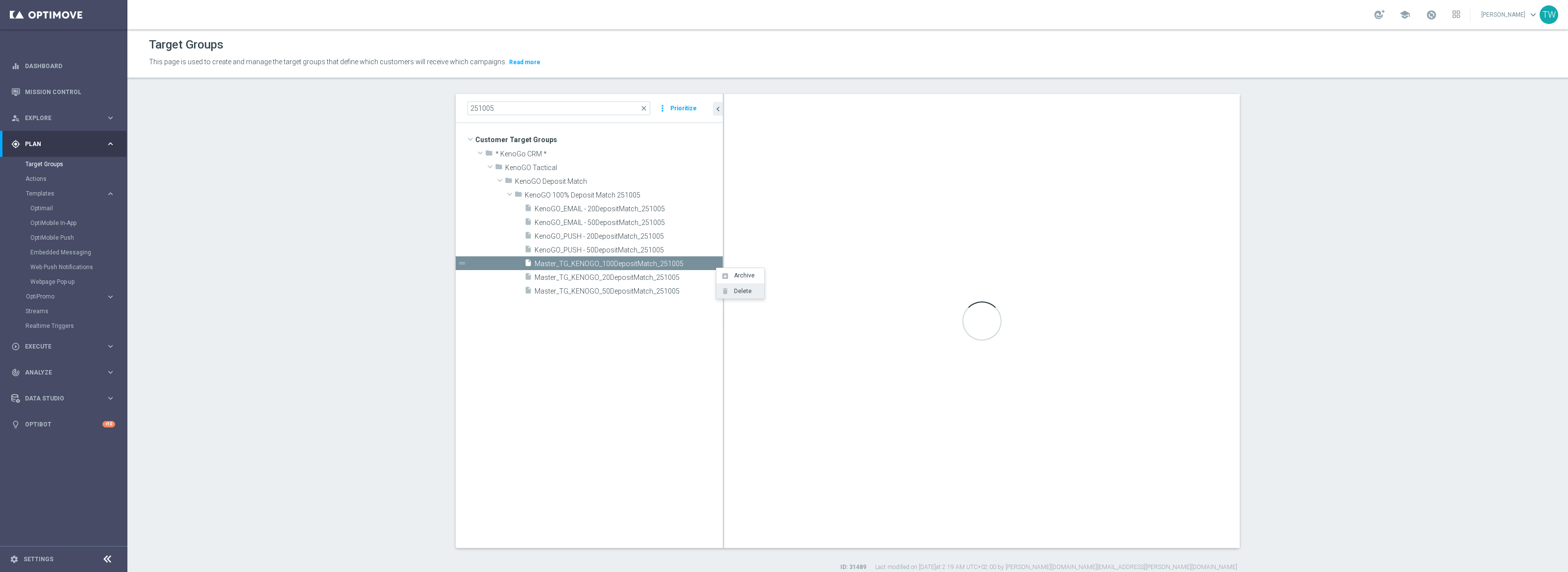
click at [740, 292] on span "Delete" at bounding box center [741, 291] width 21 height 7
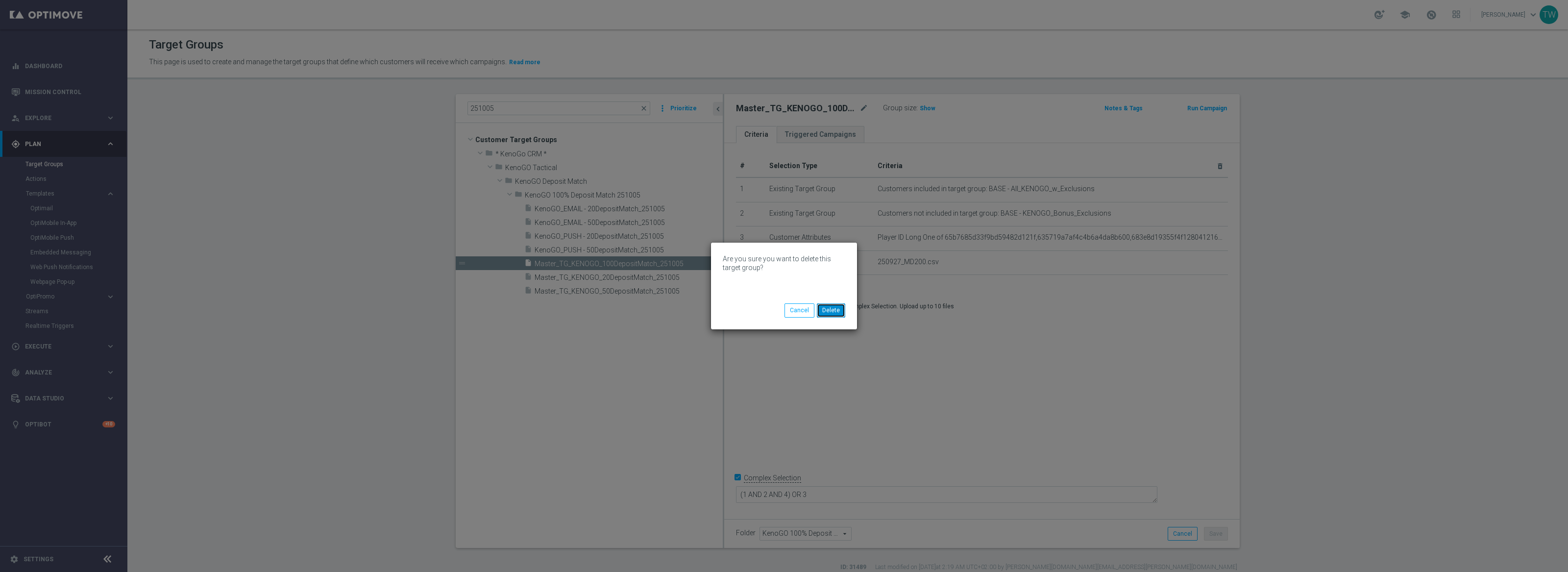
click at [831, 308] on button "Delete" at bounding box center [831, 310] width 29 height 14
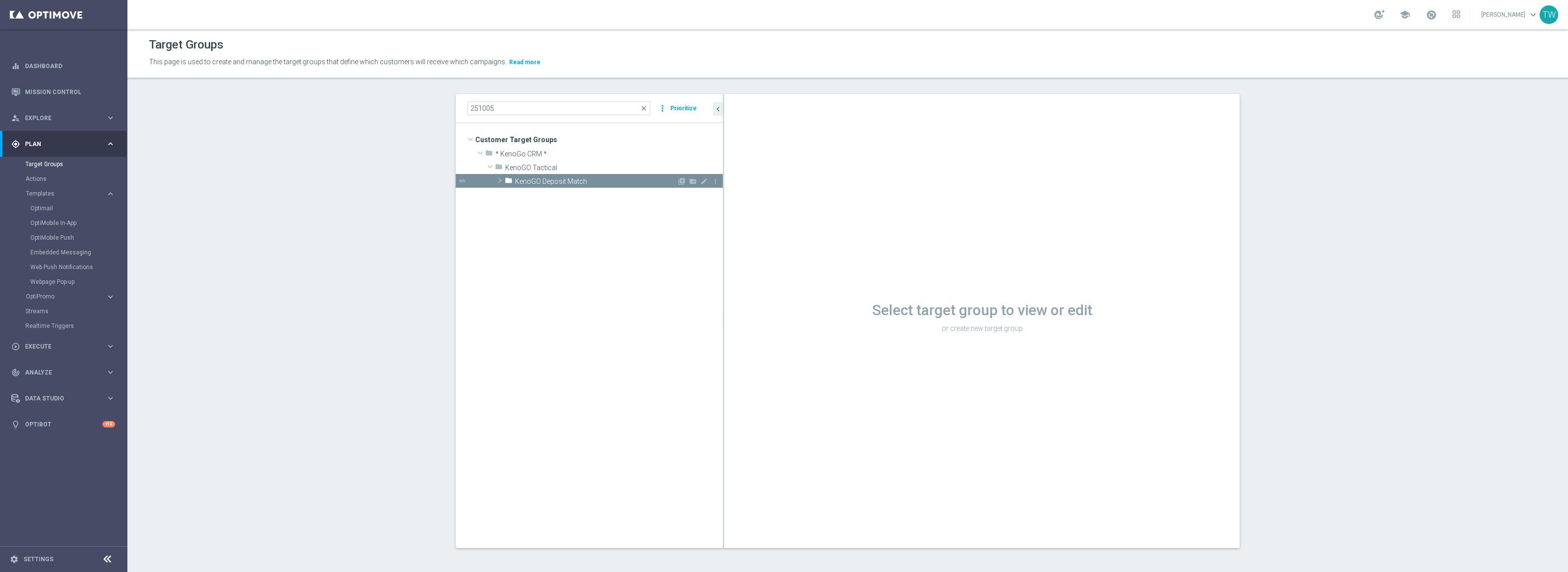
click at [632, 185] on span "KenoGO Deposit Match" at bounding box center [596, 182] width 162 height 9
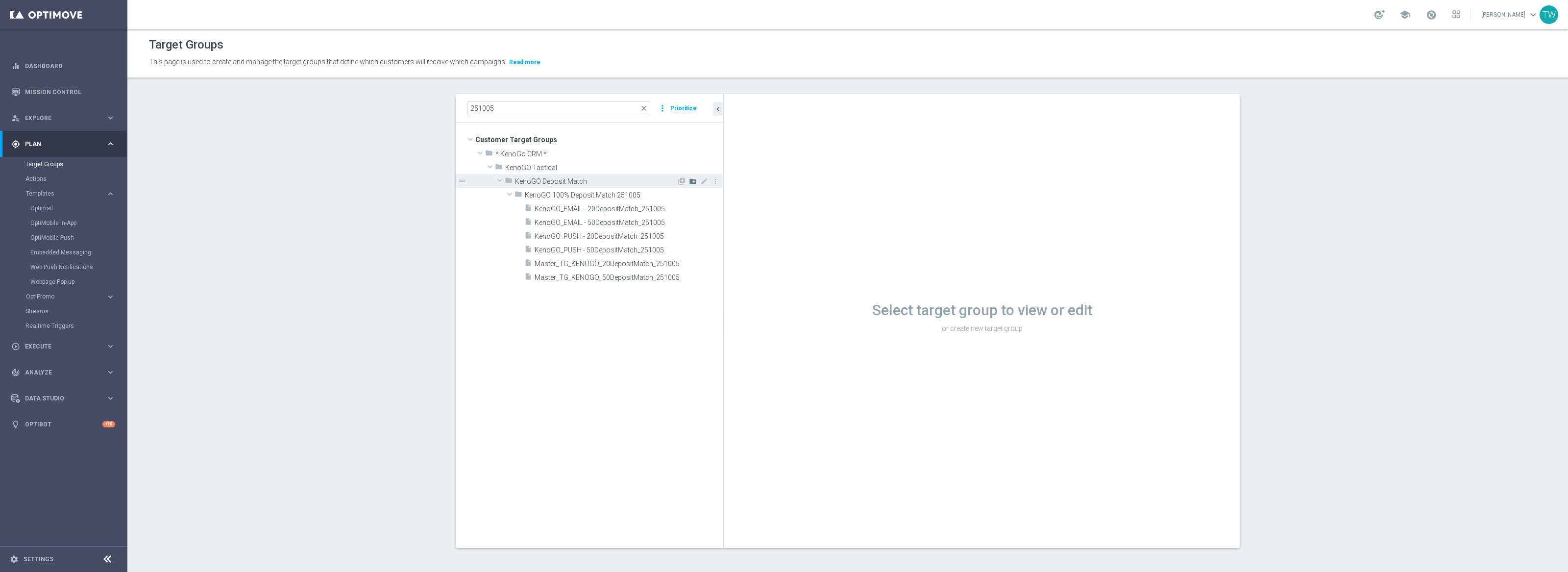
click at [692, 182] on icon "create_new_folder" at bounding box center [693, 181] width 8 height 8
type input "KenoGO 100% Deposit Match 251006"
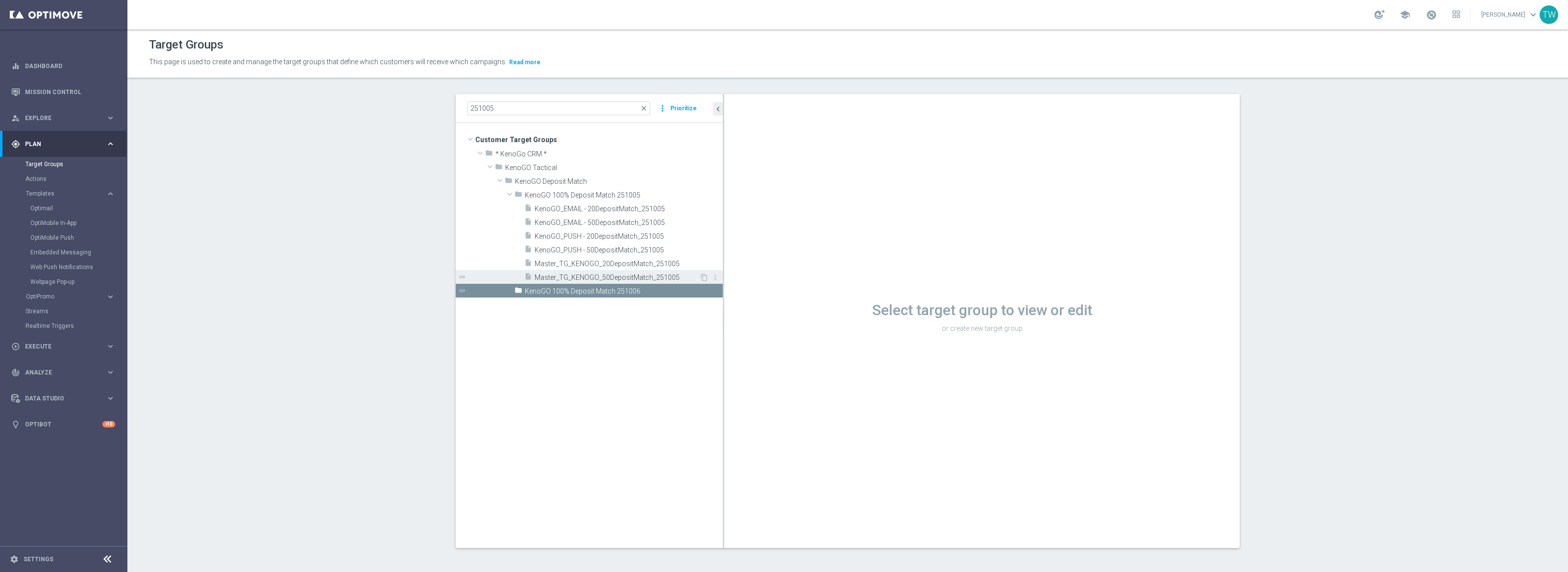
click at [663, 277] on span "Master_TG_KENOGO_50DepositMatch_251005" at bounding box center [617, 278] width 164 height 9
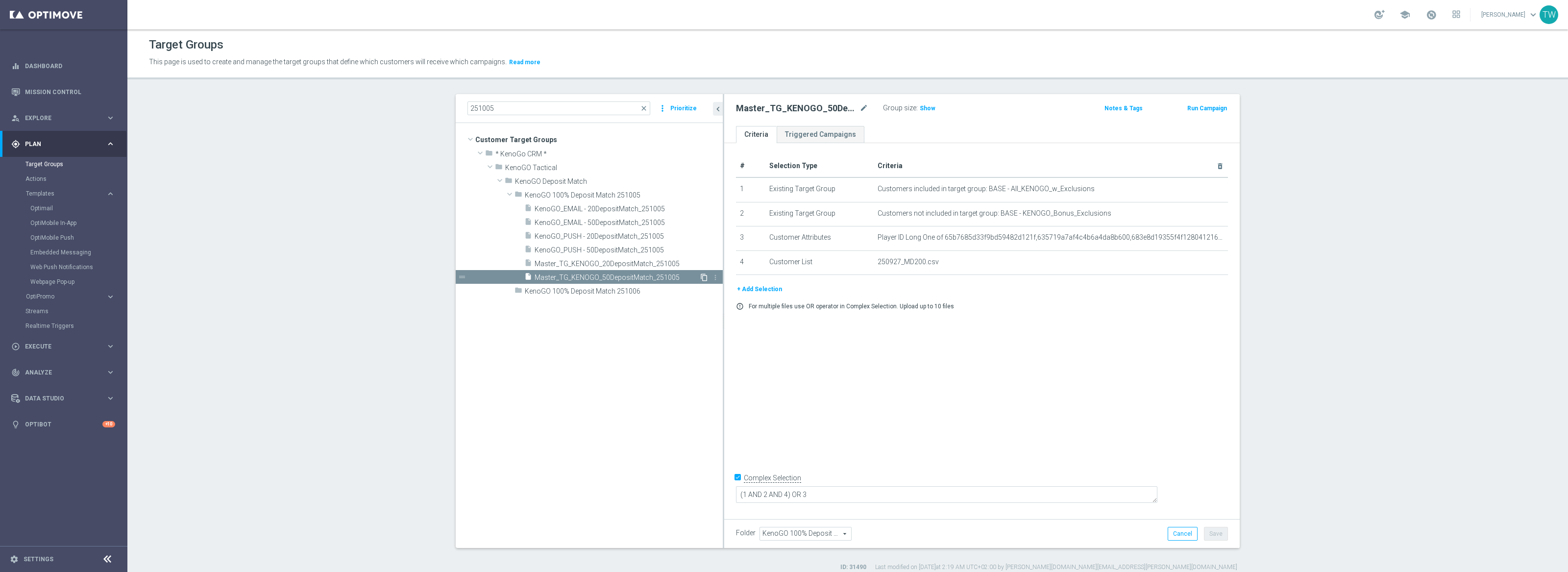
click at [704, 278] on icon "content_copy" at bounding box center [704, 277] width 8 height 8
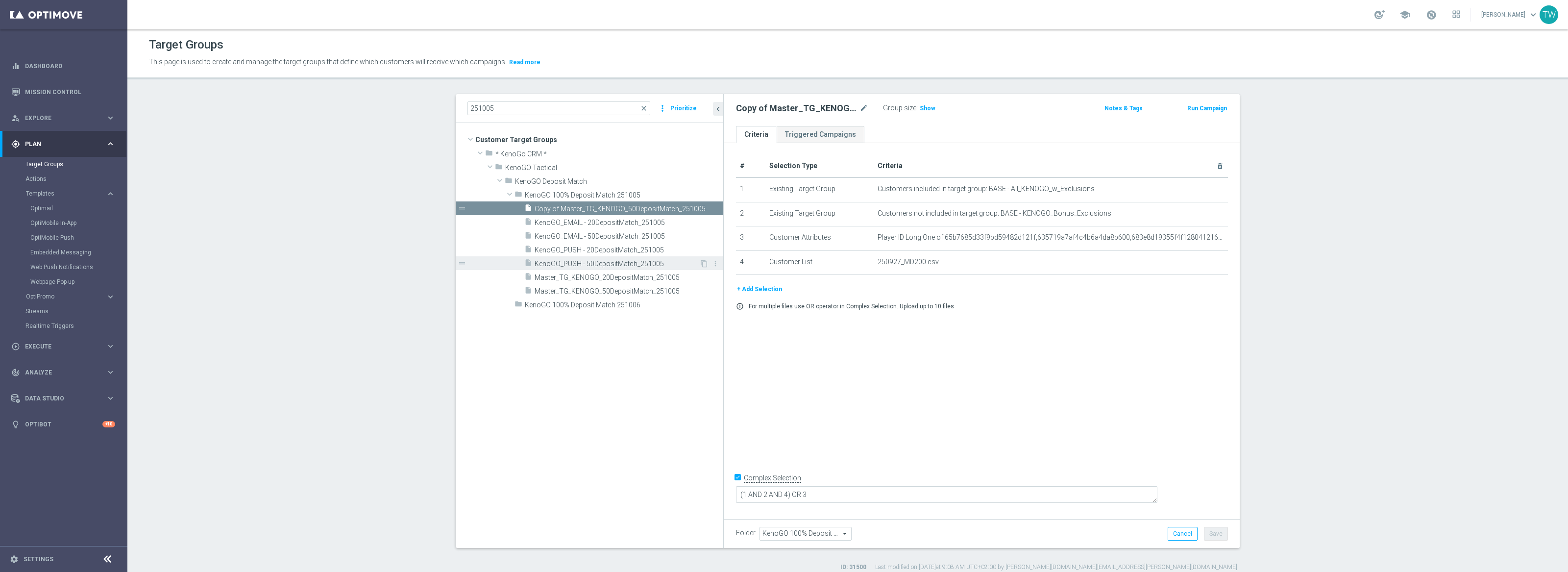
click at [674, 258] on div "insert_drive_file KenoGO_PUSH - 50DepositMatch_251005" at bounding box center [611, 263] width 175 height 14
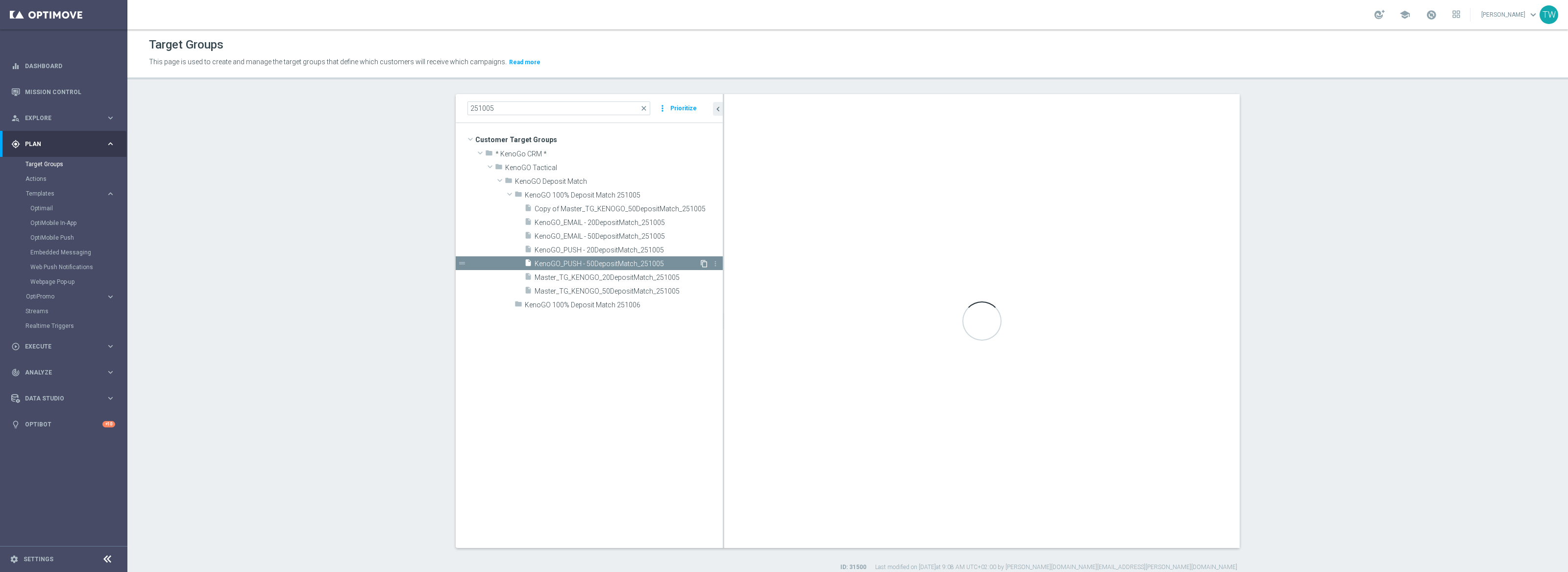
type textarea "(1 AND 2 AND 3 AND 4) OR 5"
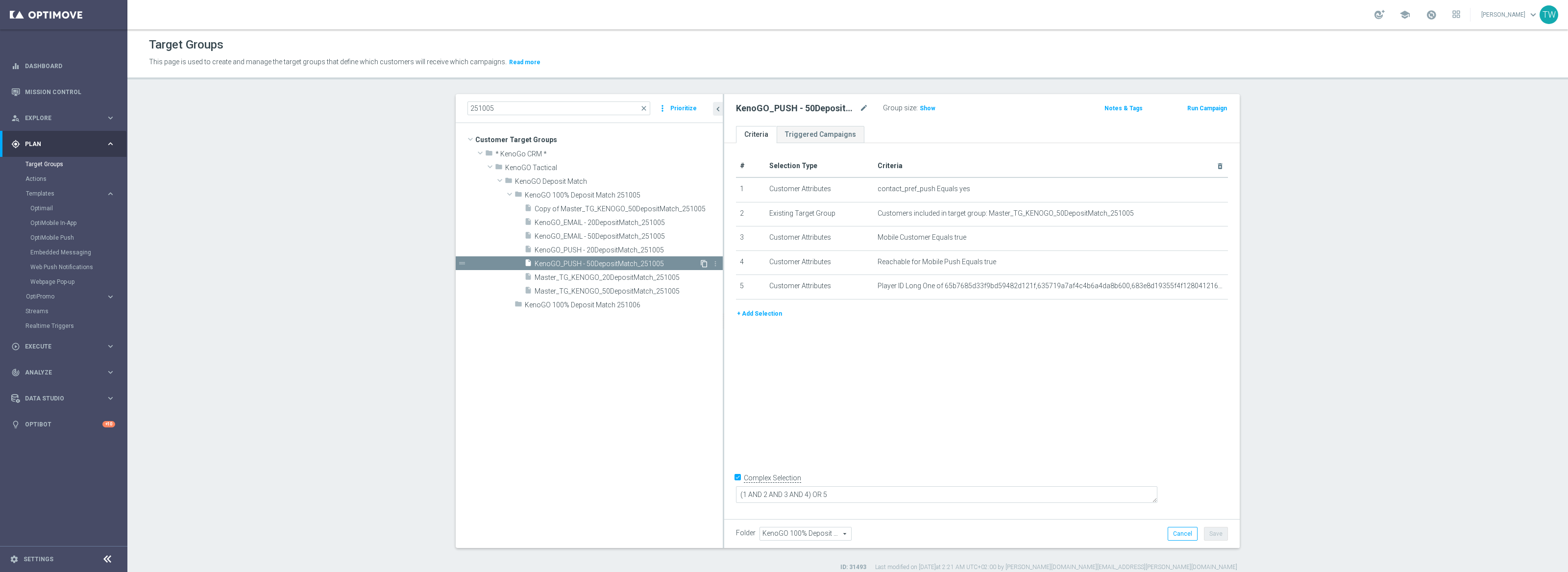
click at [705, 261] on icon "content_copy" at bounding box center [704, 264] width 8 height 8
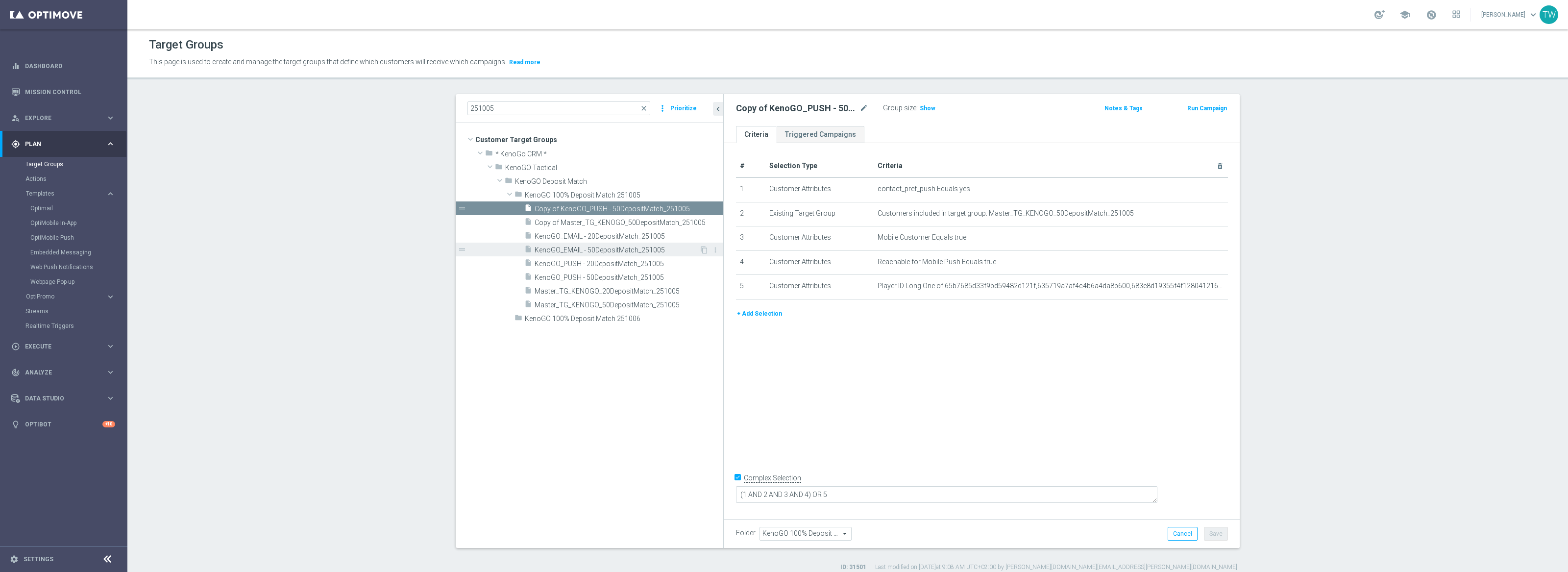
click at [677, 244] on div "insert_drive_file KenoGO_EMAIL - 50DepositMatch_251005" at bounding box center [611, 249] width 175 height 14
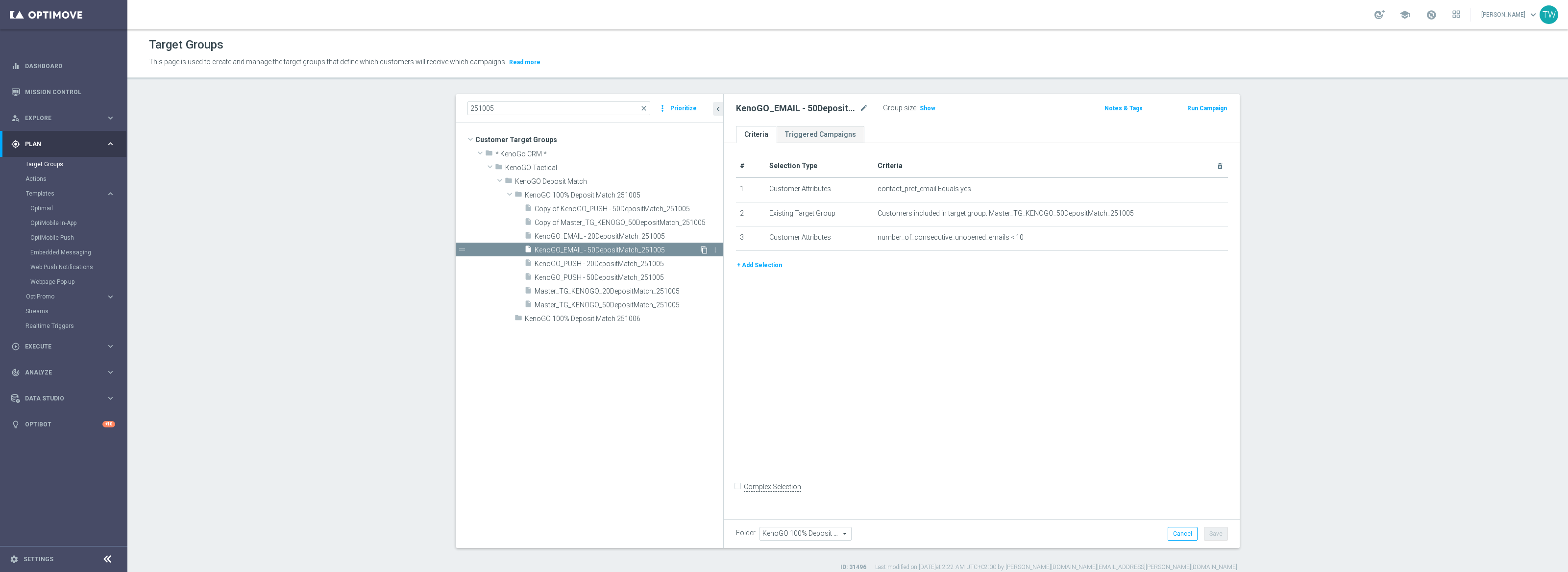
click at [701, 248] on icon "content_copy" at bounding box center [704, 250] width 8 height 8
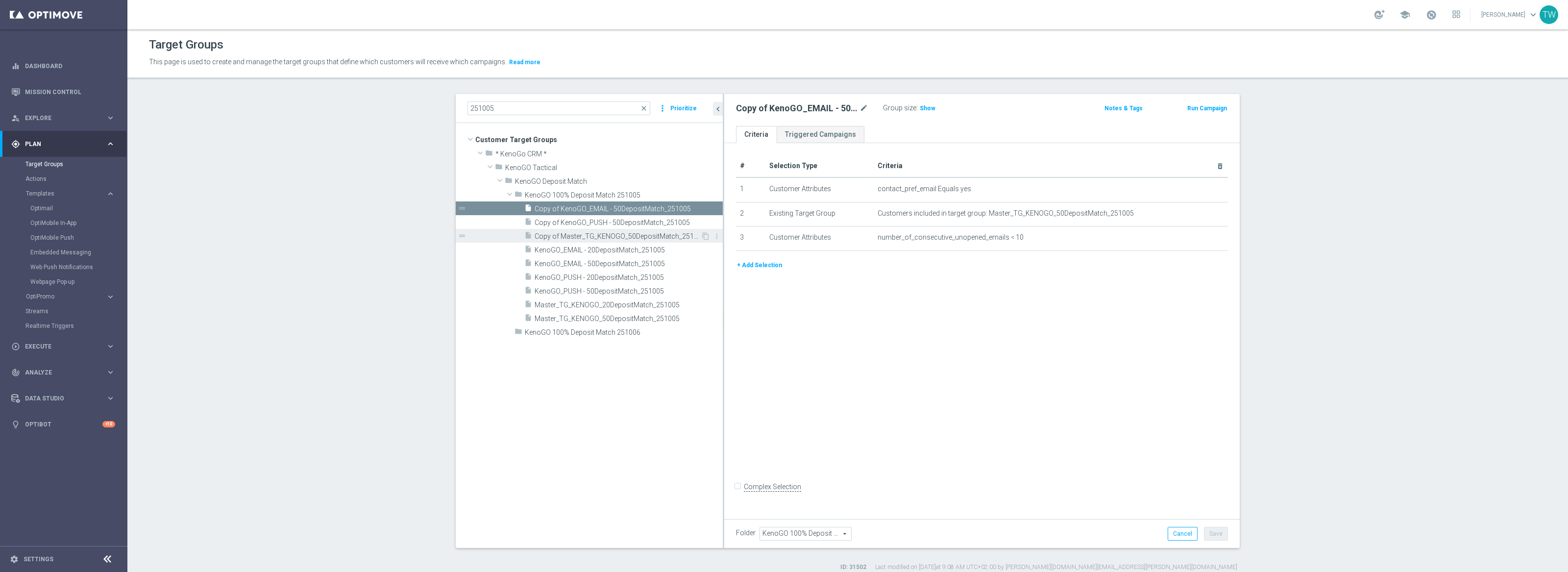
drag, startPoint x: 621, startPoint y: 224, endPoint x: 623, endPoint y: 231, distance: 7.3
click at [621, 225] on span "Copy of KenoGO_PUSH - 50DepositMatch_251005" at bounding box center [628, 223] width 188 height 9
click at [623, 233] on span "Copy of Master_TG_KENOGO_50DepositMatch_251005" at bounding box center [617, 237] width 166 height 9
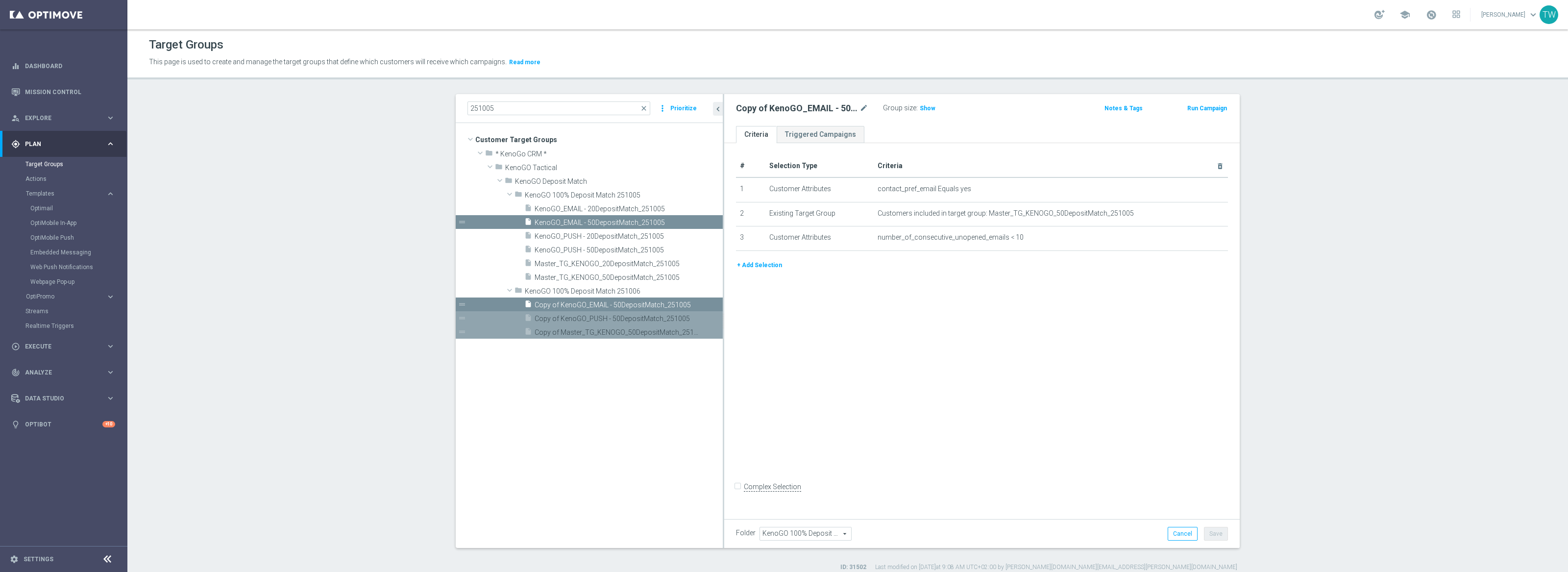
click at [601, 328] on span "Copy of Master_TG_KENOGO_50DepositMatch_251005" at bounding box center [617, 333] width 166 height 9
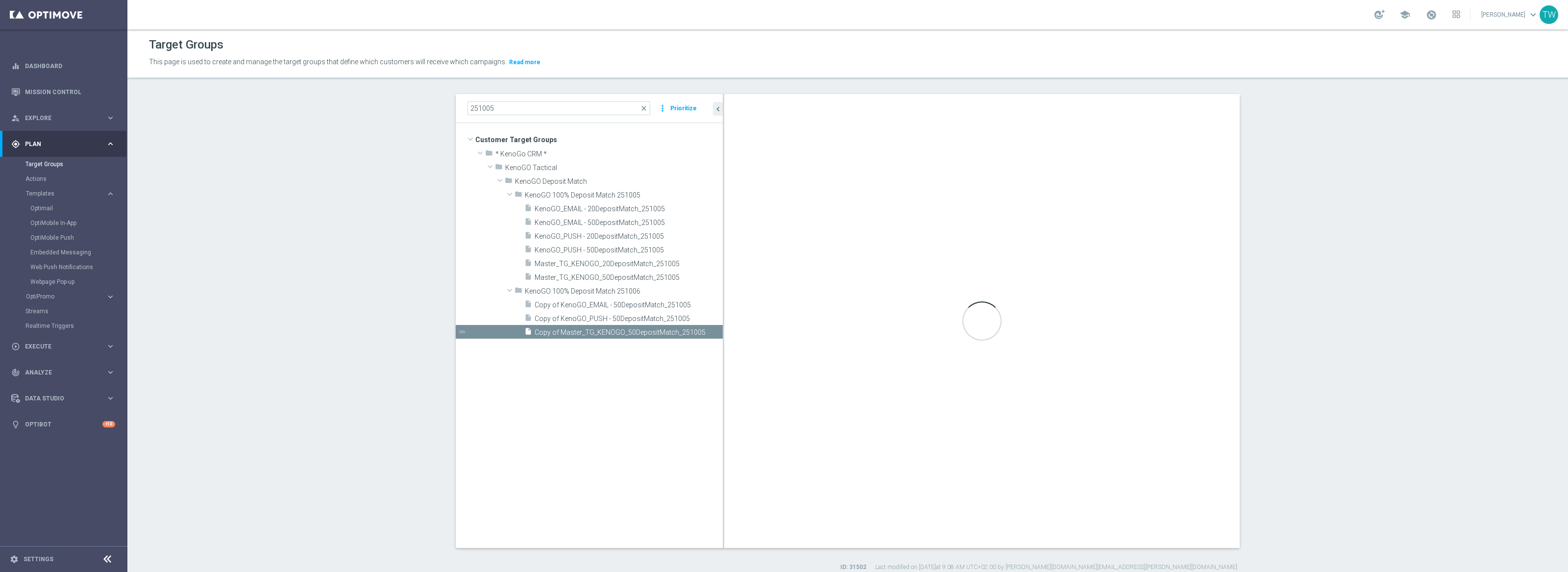
checkbox input "true"
type input "KenoGO 100% Deposit Match 251006"
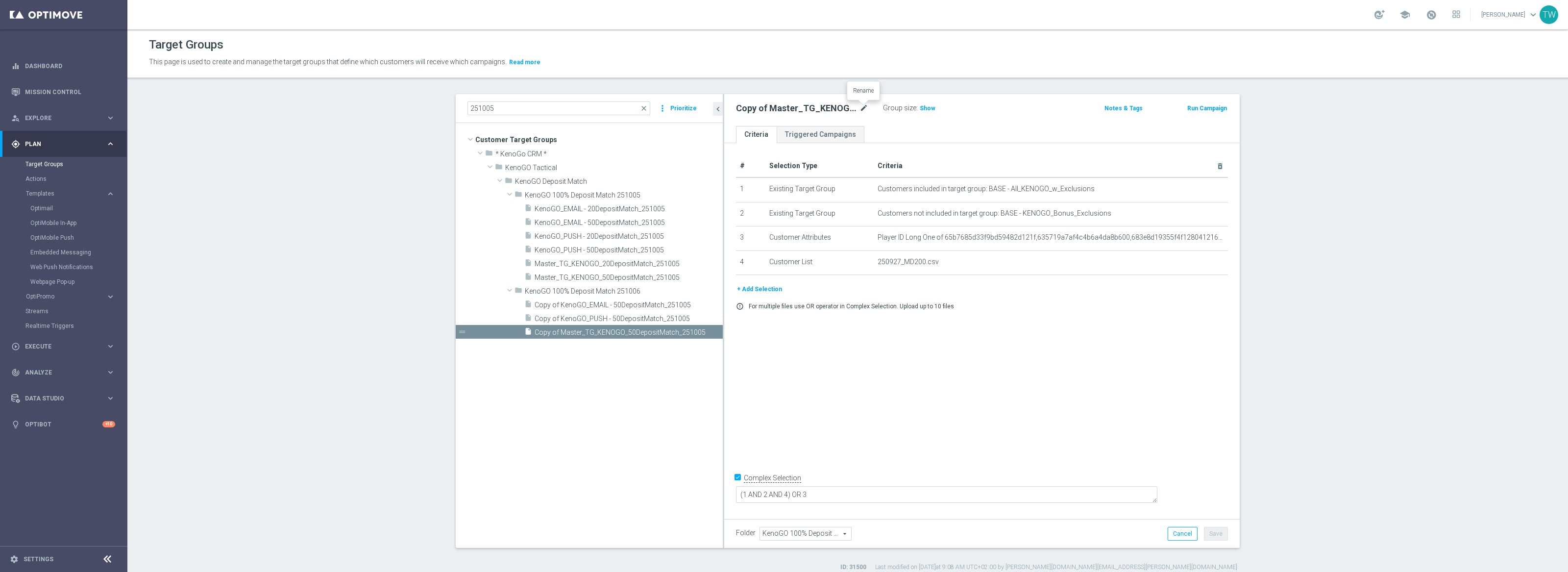
click at [864, 104] on icon "mode_edit" at bounding box center [864, 108] width 9 height 12
type input "Master_TG_KENOGO_50DepositMatch_251006"
click at [1220, 535] on button "Save" at bounding box center [1216, 534] width 24 height 14
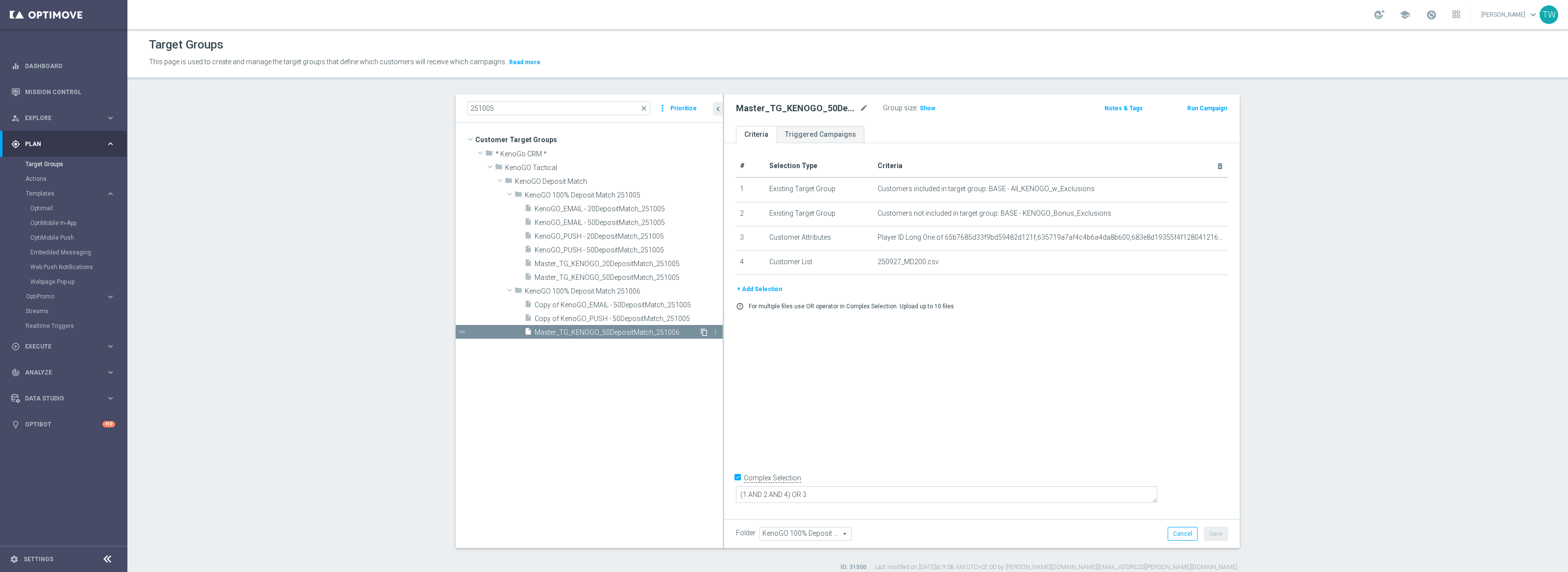
click at [702, 331] on icon "content_copy" at bounding box center [704, 332] width 8 height 8
click at [860, 105] on icon "mode_edit" at bounding box center [864, 108] width 9 height 12
drag, startPoint x: 794, startPoint y: 108, endPoint x: 804, endPoint y: 118, distance: 14.1
click at [794, 108] on input "Copy of Master_TG_KENOGO_50DepositMatch_251006" at bounding box center [802, 109] width 132 height 14
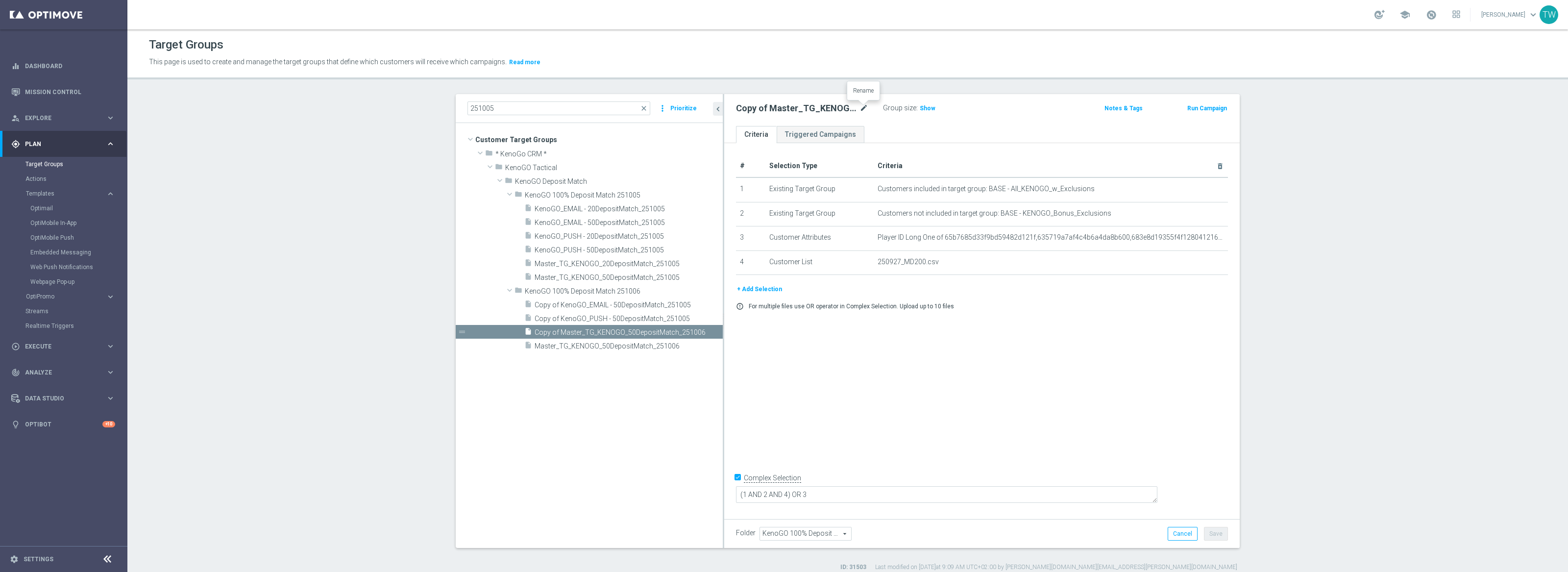
click at [866, 105] on icon "mode_edit" at bounding box center [864, 108] width 9 height 12
click at [793, 109] on input "Copy of Master_TG_KENOGO_50DepositMatch_251006" at bounding box center [802, 109] width 132 height 14
type input "Master_TG_KENOGO_20DepositMatch_251006"
click at [1220, 356] on div "# Selection Type Criteria delete_forever 1 Existing Target Group Customers incl…" at bounding box center [982, 329] width 516 height 372
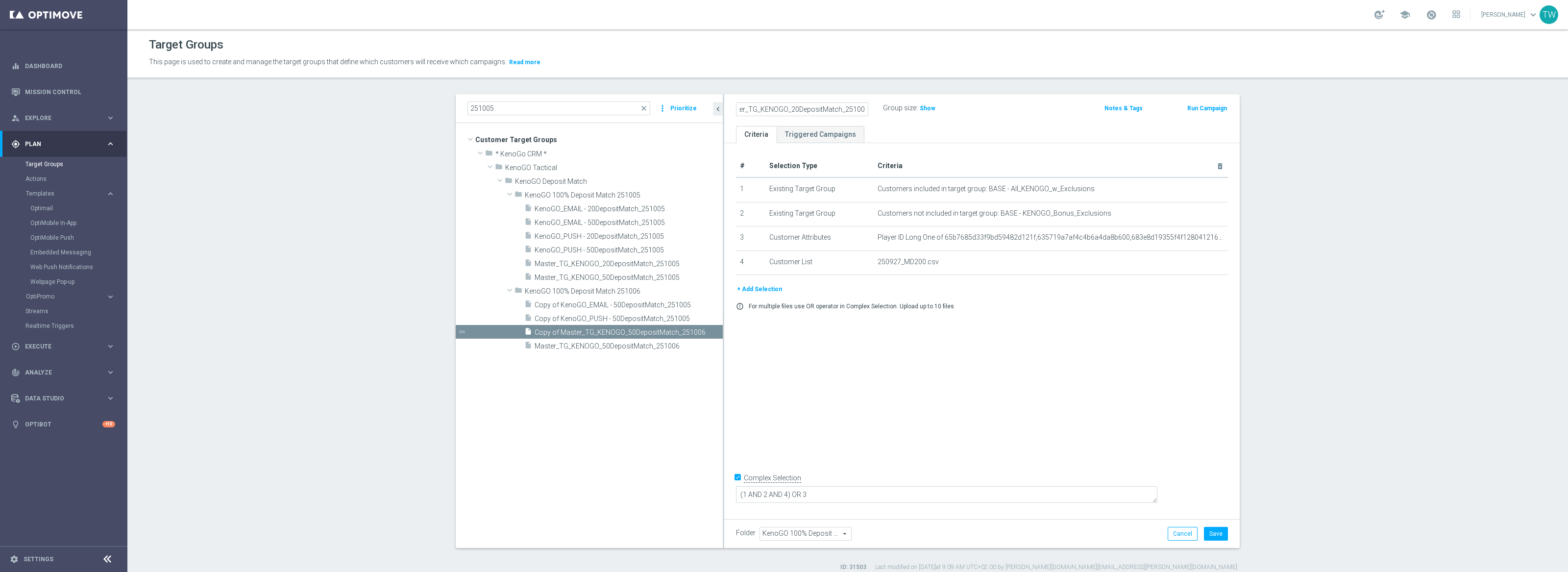
scroll to position [0, 0]
click at [1216, 529] on button "Save" at bounding box center [1216, 534] width 24 height 14
click at [692, 290] on icon "create_new_folder" at bounding box center [693, 291] width 8 height 8
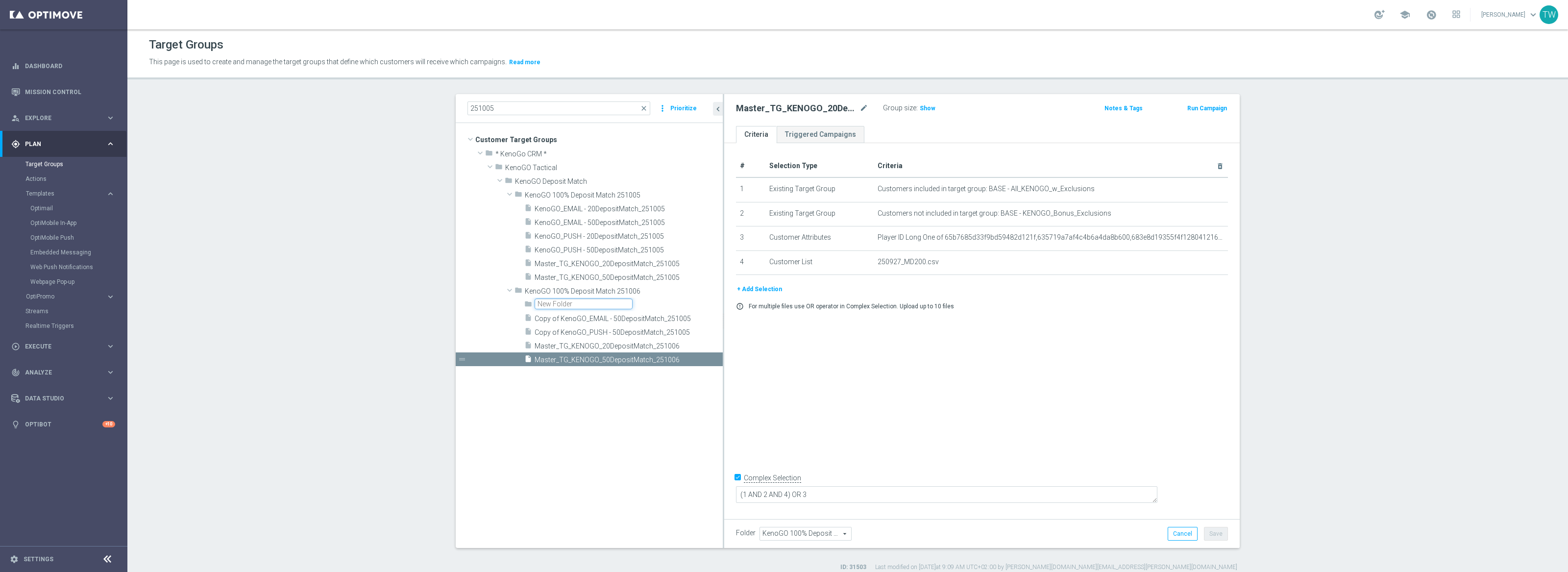
click at [595, 303] on input "text" at bounding box center [583, 304] width 98 height 11
type input "2"
type input "K"
type input "Deposit Match + Darts"
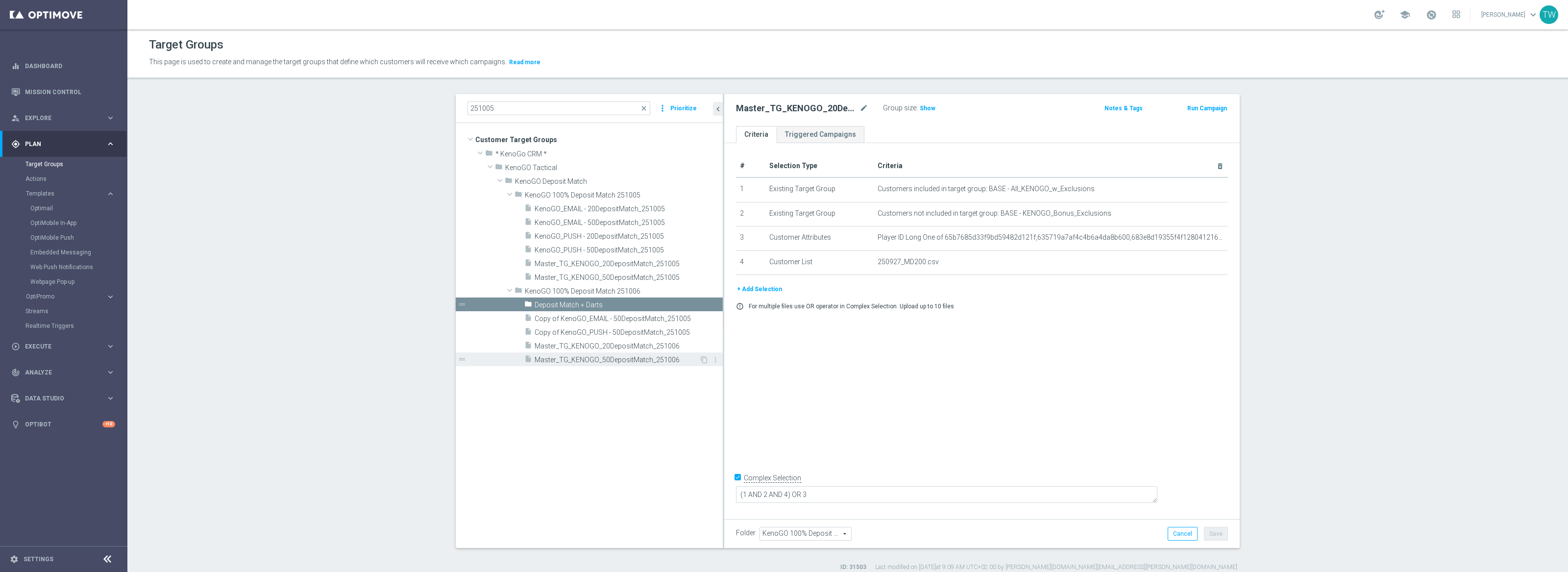
click at [639, 360] on span "Master_TG_KENOGO_50DepositMatch_251006" at bounding box center [617, 360] width 164 height 9
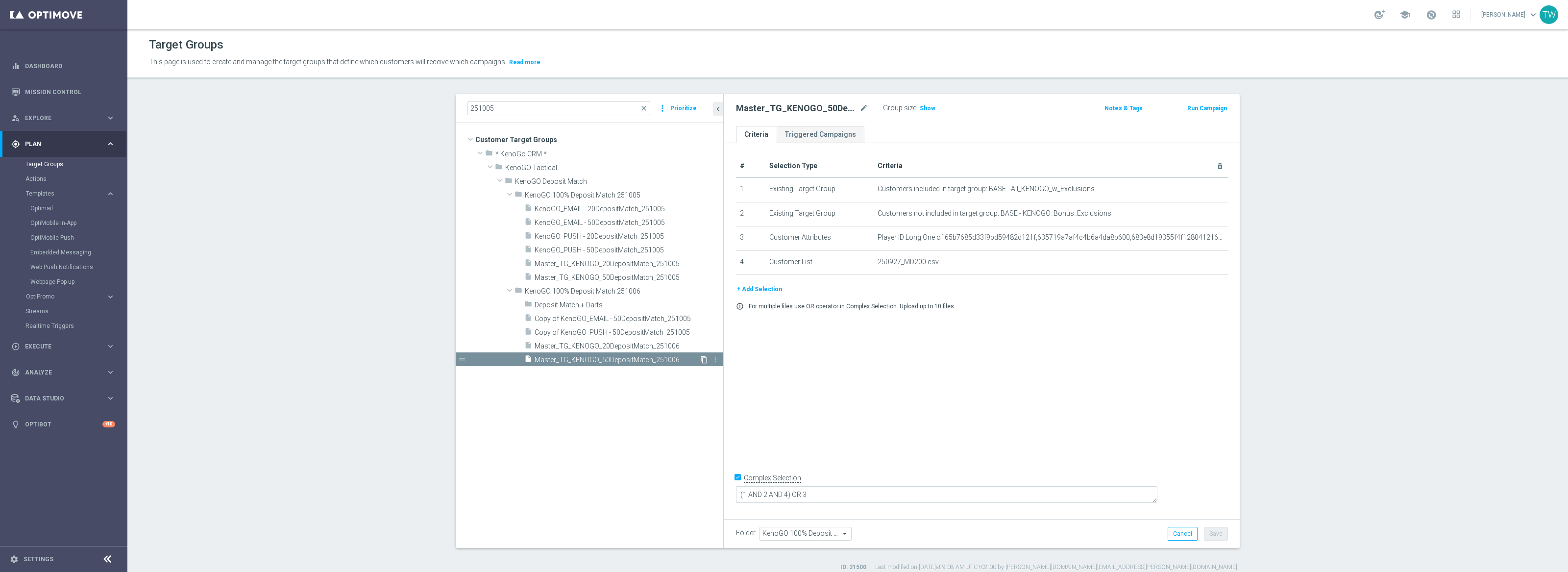
click at [705, 358] on icon "content_copy" at bounding box center [704, 359] width 8 height 8
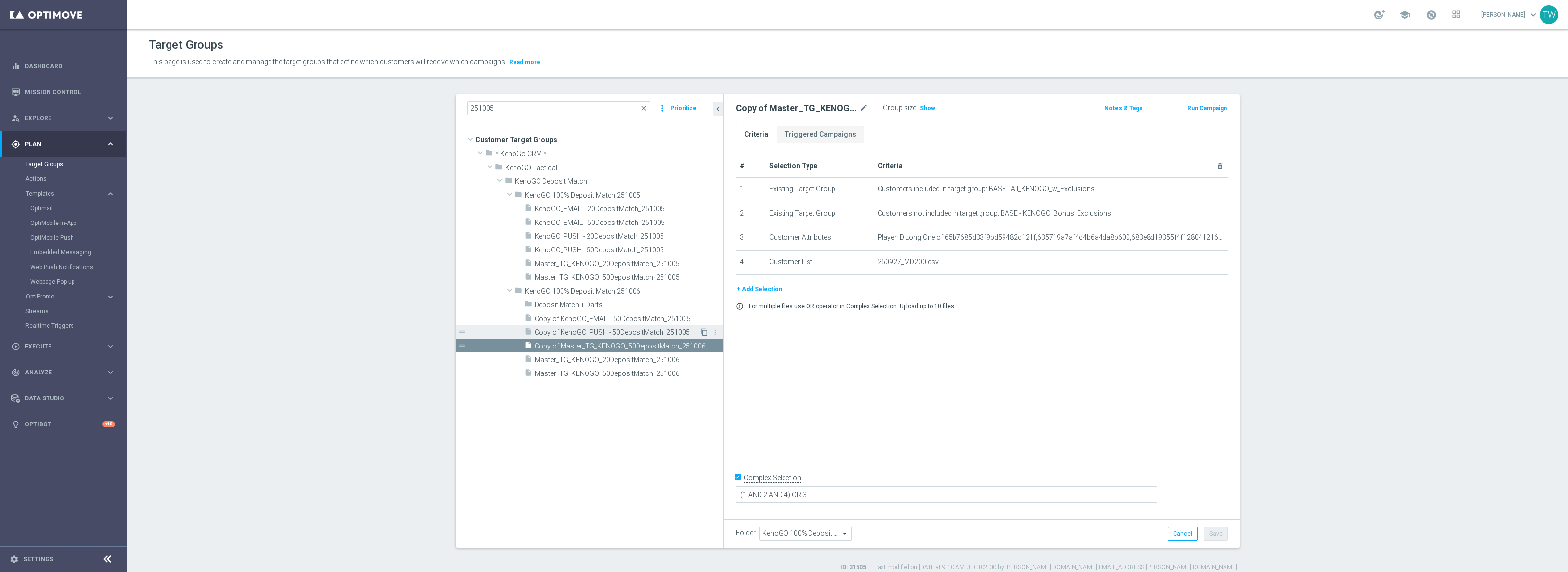
click at [705, 331] on icon "content_copy" at bounding box center [704, 332] width 8 height 8
type textarea "(1 AND 2 AND 3 AND 4) OR 5"
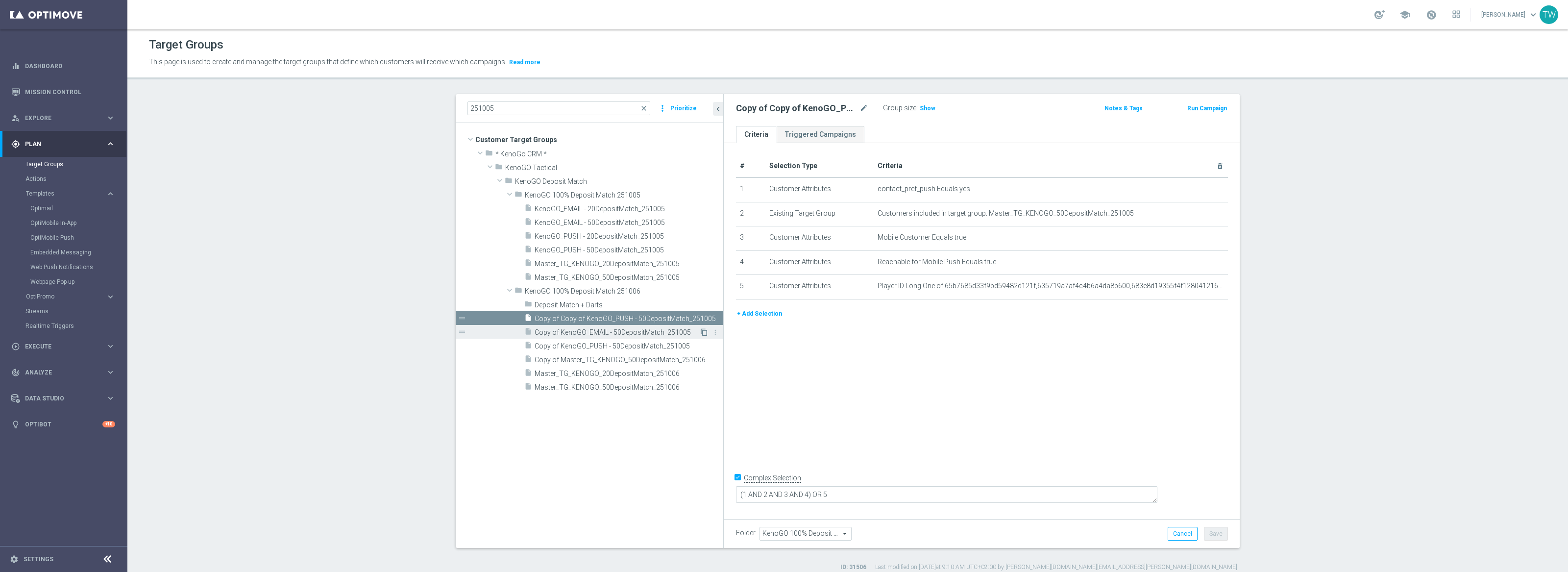
click at [705, 333] on icon "content_copy" at bounding box center [704, 332] width 8 height 8
checkbox input "false"
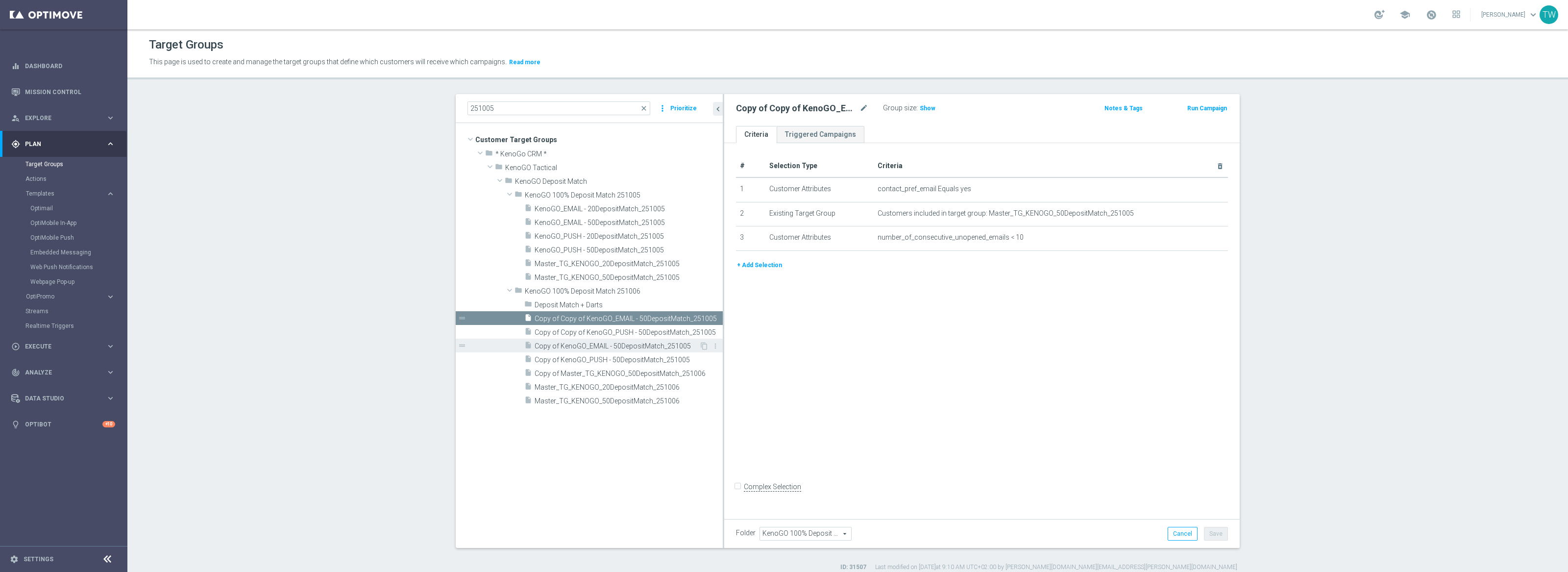
click at [617, 348] on span "Copy of KenoGO_EMAIL - 50DepositMatch_251005" at bounding box center [617, 347] width 164 height 9
click at [615, 334] on span "Copy of Copy of KenoGO_PUSH - 50DepositMatch_251005" at bounding box center [617, 333] width 166 height 9
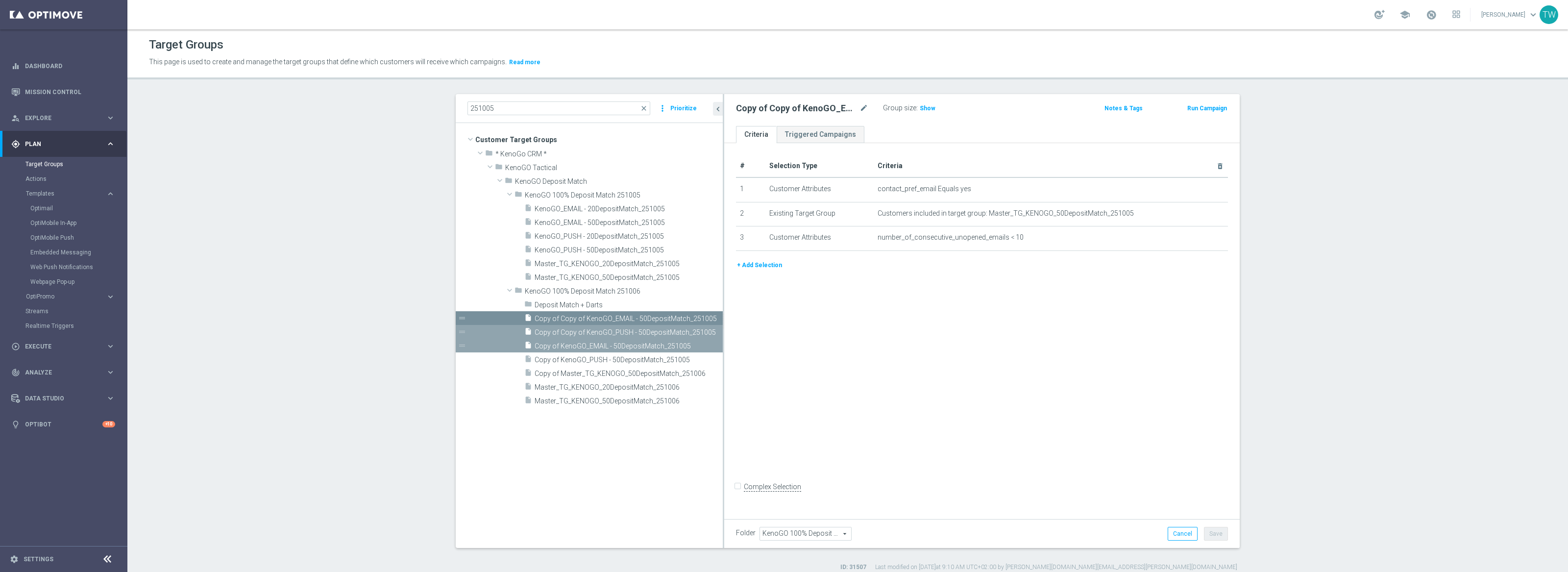
click at [618, 344] on span "Copy of KenoGO_EMAIL - 50DepositMatch_251005" at bounding box center [617, 347] width 166 height 9
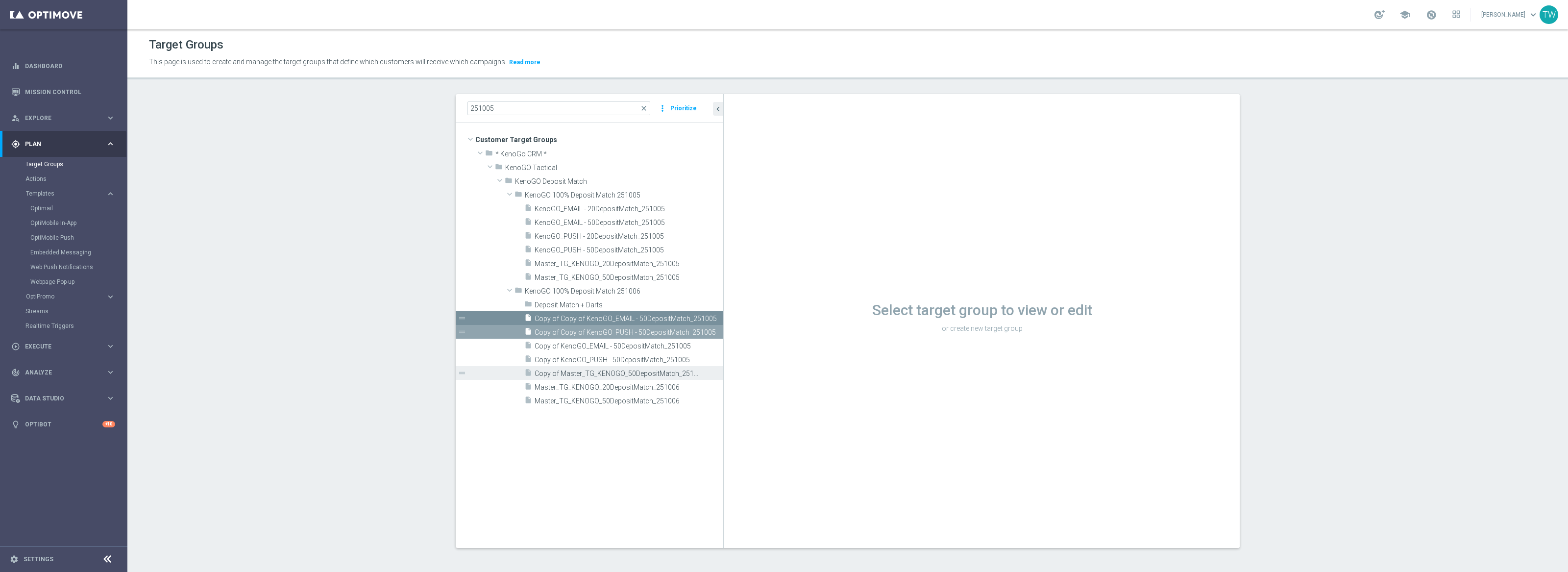
click at [600, 376] on span "Copy of Master_TG_KENOGO_50DepositMatch_251006" at bounding box center [617, 374] width 166 height 9
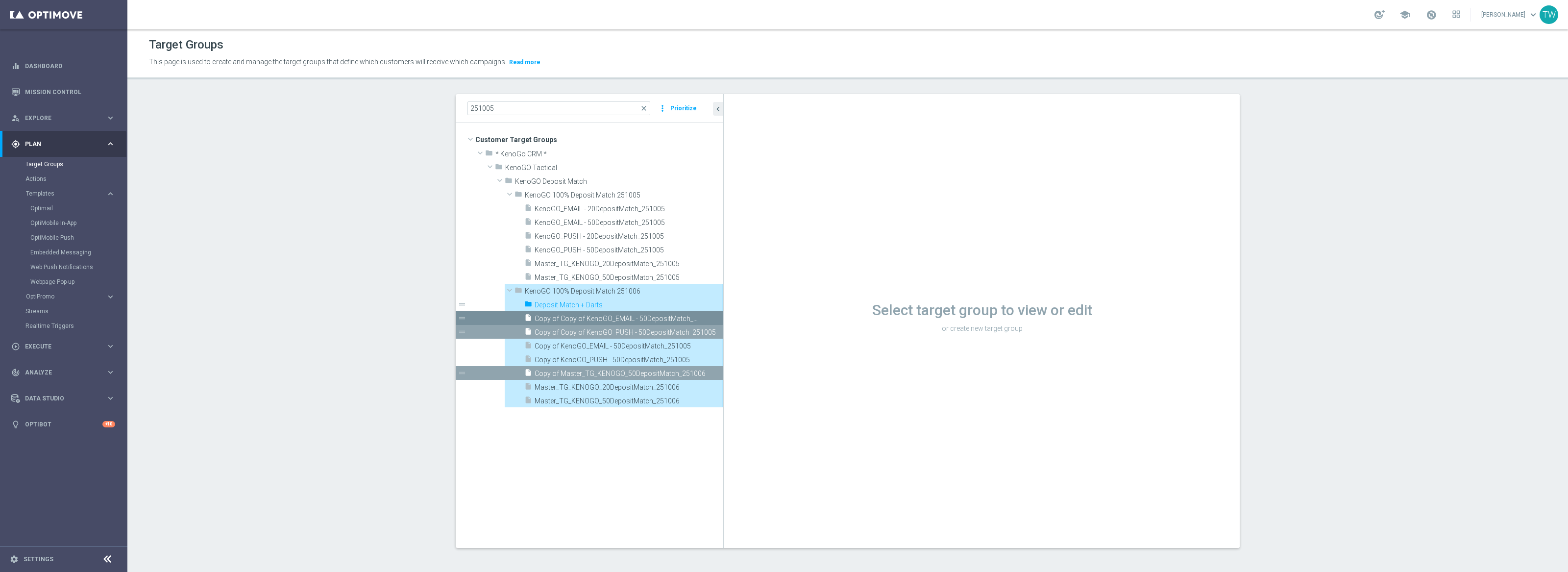
drag, startPoint x: 602, startPoint y: 327, endPoint x: 601, endPoint y: 322, distance: 5.1
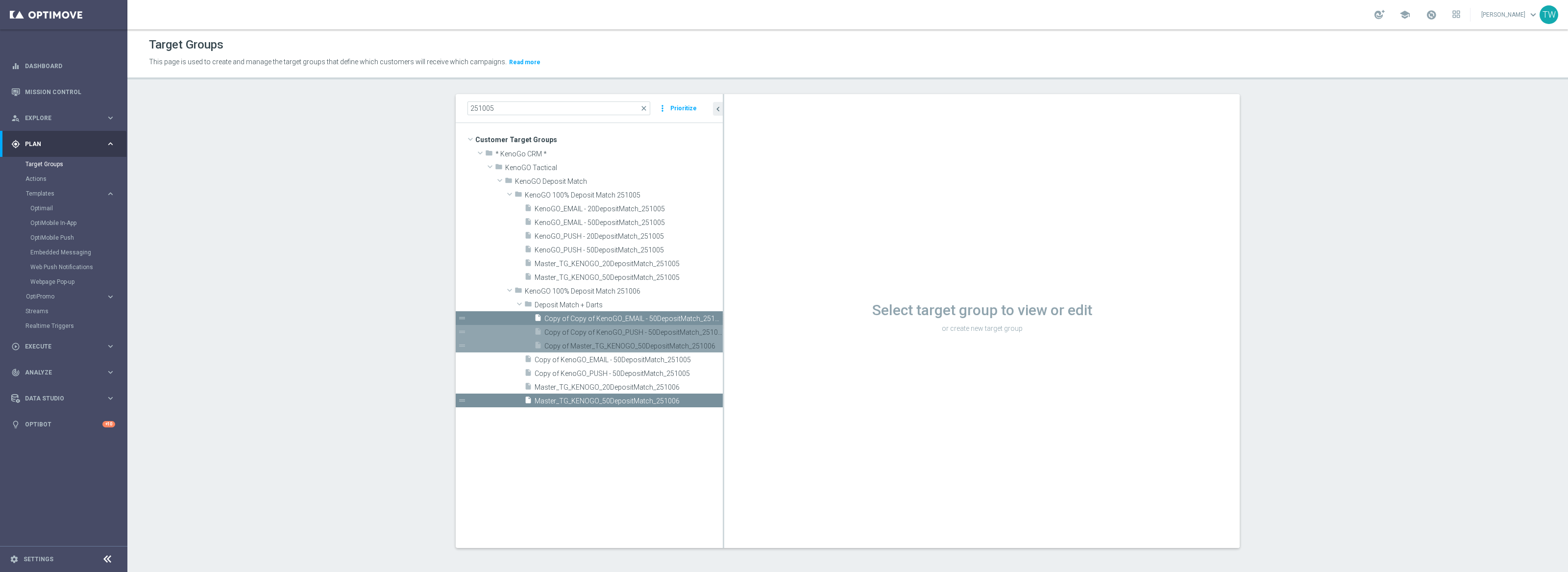
click at [634, 404] on span "Master_TG_KENOGO_50DepositMatch_251006" at bounding box center [617, 401] width 166 height 9
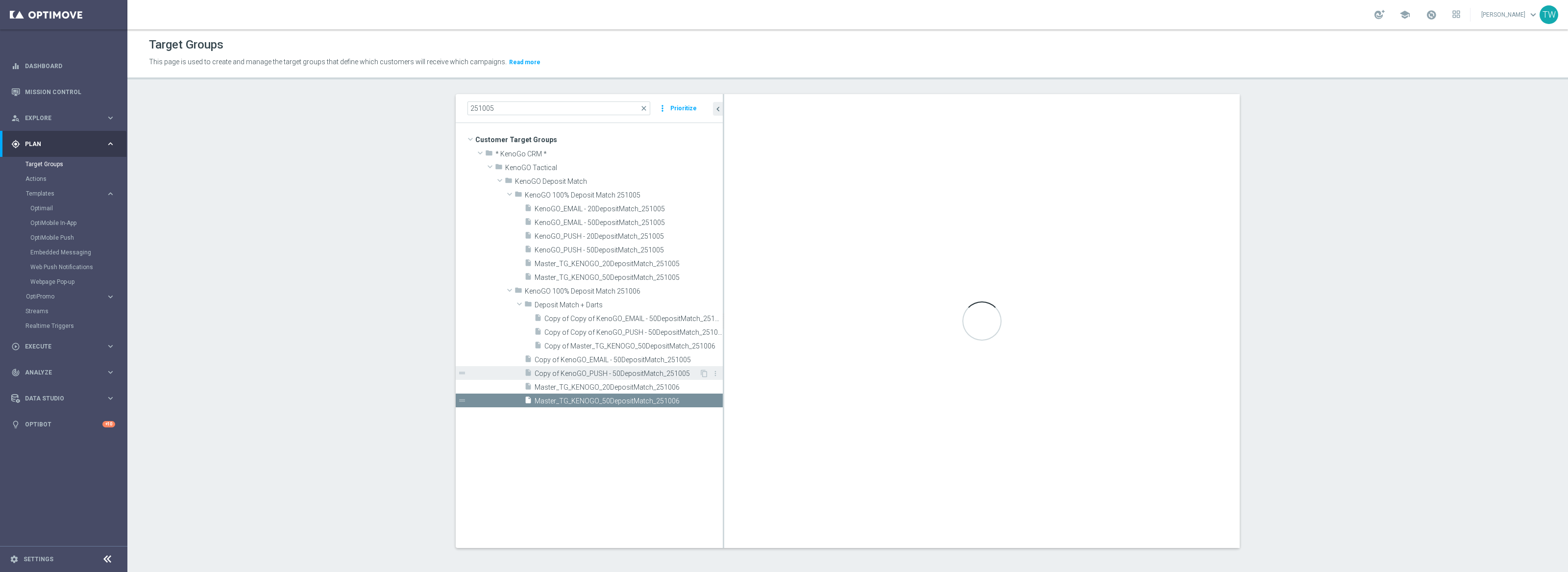
click at [642, 374] on span "Copy of KenoGO_PUSH - 50DepositMatch_251005" at bounding box center [617, 374] width 164 height 9
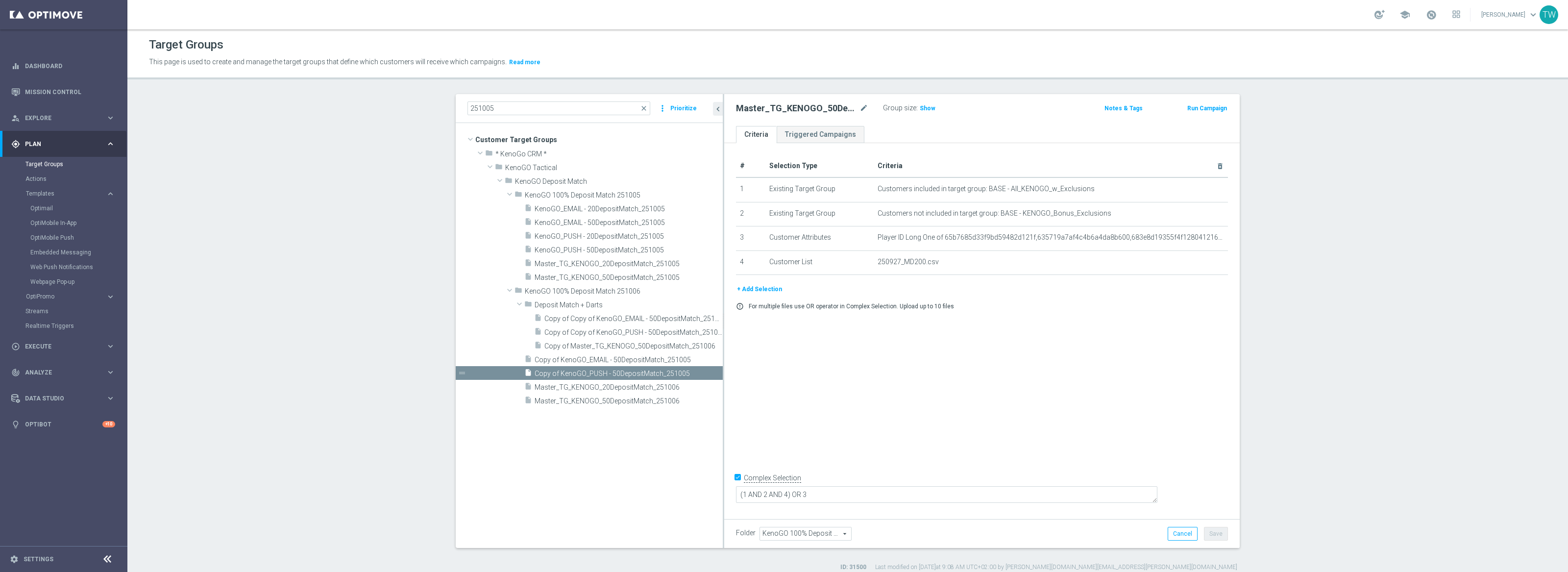
type textarea "(1 AND 2 AND 3 AND 4) OR 5"
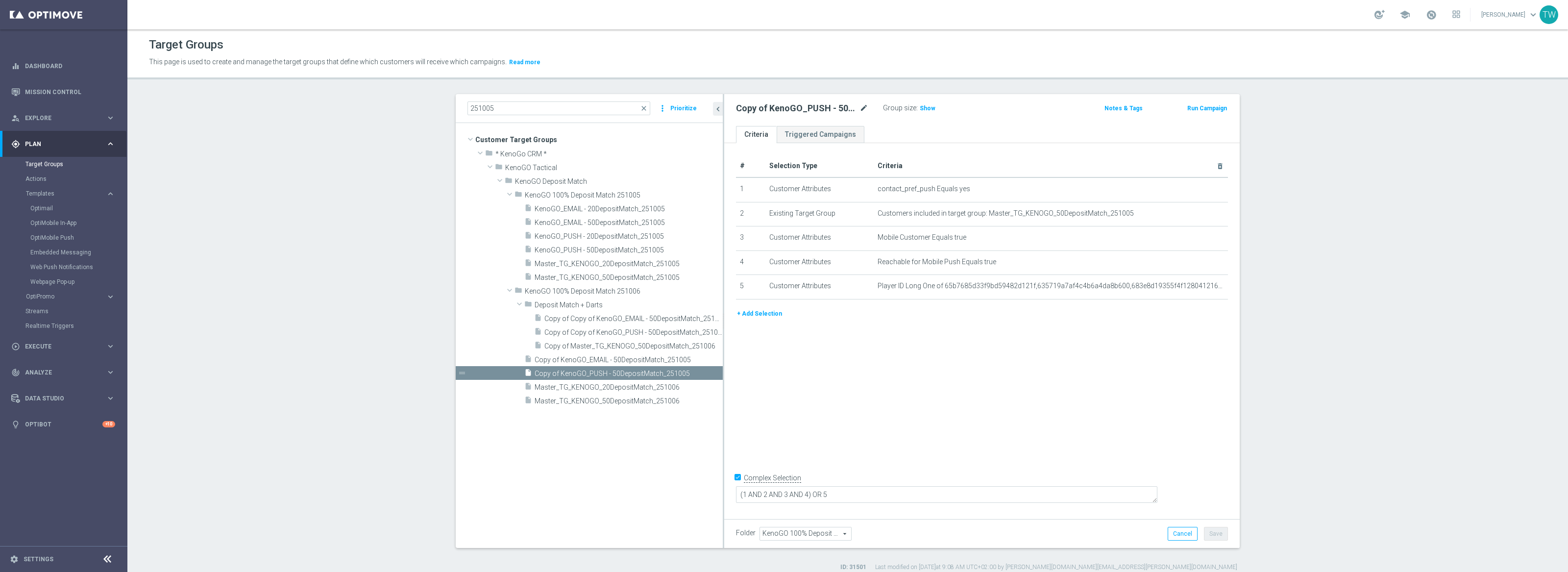
click at [867, 110] on icon "mode_edit" at bounding box center [864, 108] width 9 height 12
type input "KenoGO_PUSH - 50DepositMatch_251006"
click at [1198, 213] on icon "mode_edit" at bounding box center [1200, 213] width 8 height 8
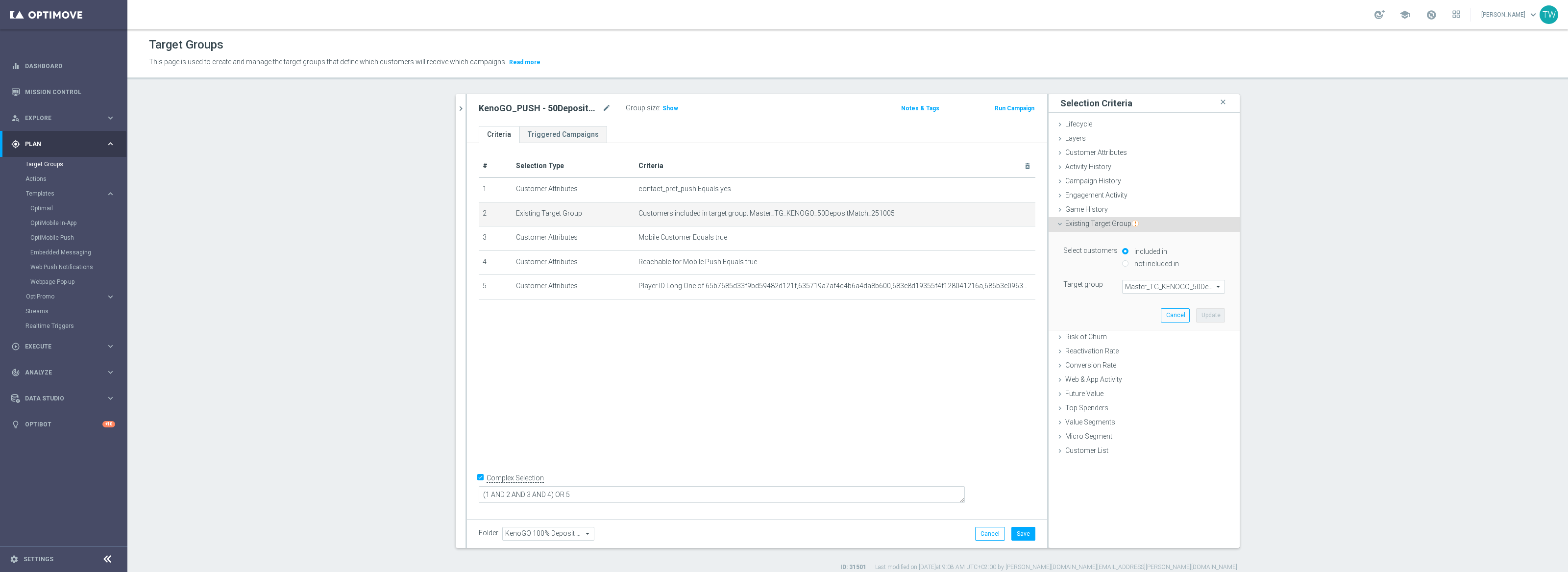
click at [1178, 291] on span "Master_TG_KENOGO_50DepositMatch_251005" at bounding box center [1173, 286] width 102 height 13
click at [1178, 291] on input "search" at bounding box center [1173, 287] width 103 height 14
type input "251006"
click at [1170, 302] on span "Master_TG_KENOGO_50DepositMatch_251006" at bounding box center [1174, 302] width 93 height 8
type input "Master_TG_KENOGO_50DepositMatch_251006"
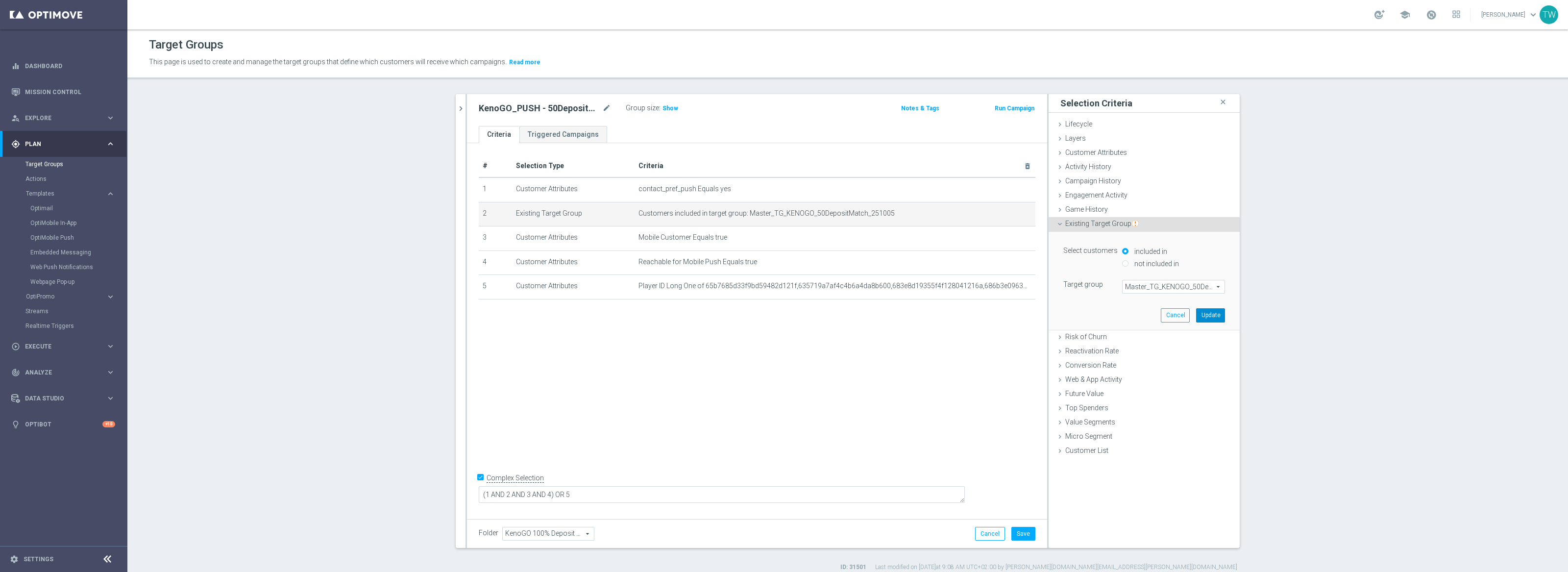
click at [1208, 312] on button "Update" at bounding box center [1210, 315] width 29 height 14
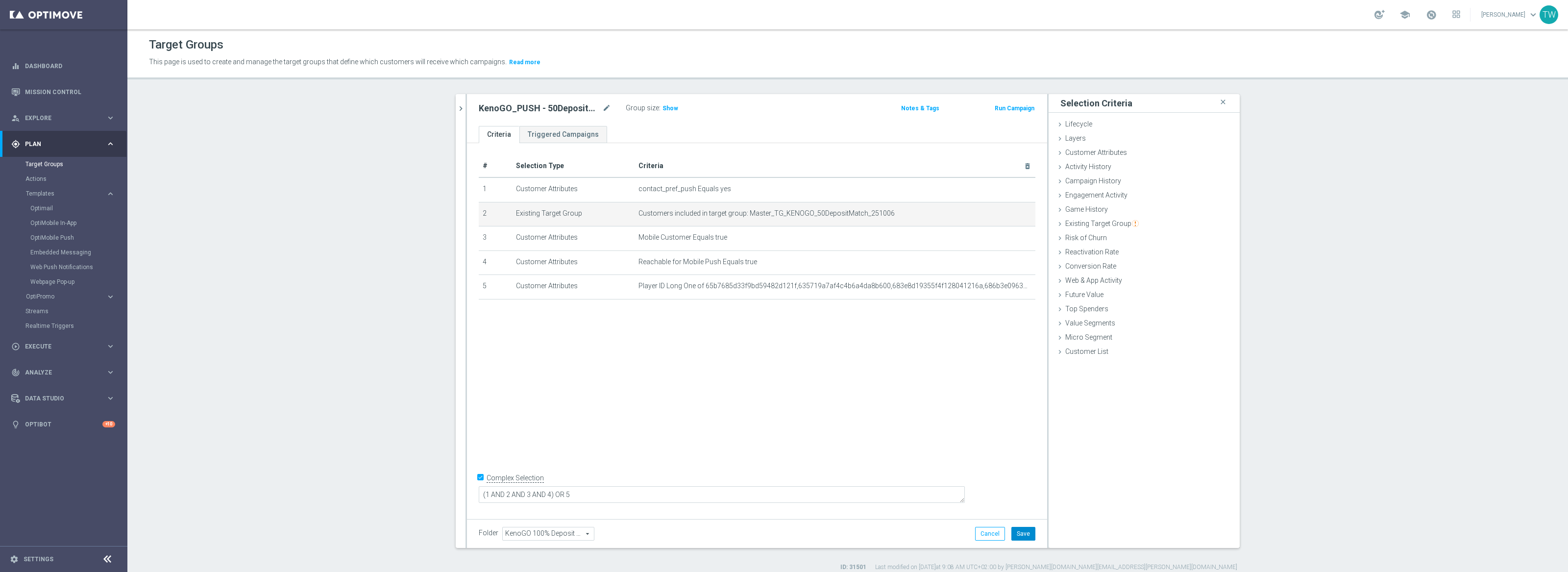
click at [1031, 532] on button "Save" at bounding box center [1023, 534] width 24 height 14
click at [458, 108] on icon "chevron_right" at bounding box center [460, 108] width 9 height 9
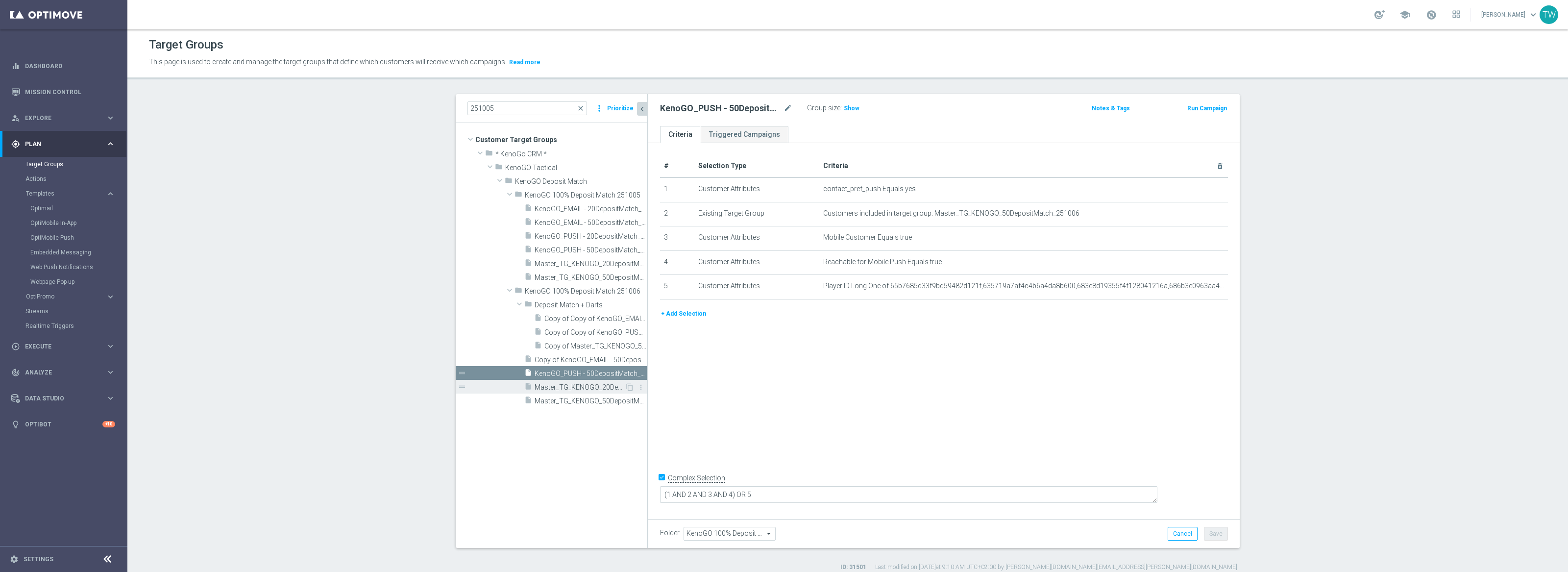
click at [576, 388] on span "Master_TG_KENOGO_20DepositMatch_251006" at bounding box center [579, 388] width 90 height 9
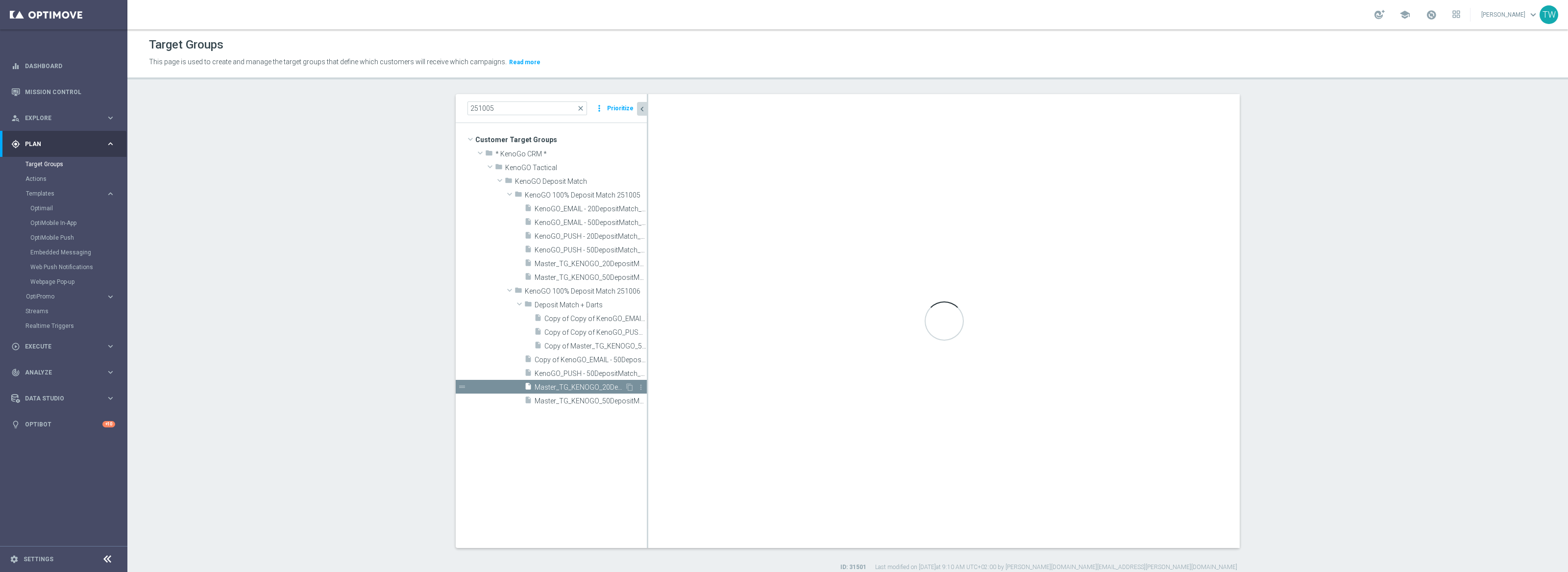
type textarea "(1 AND 2 AND 4) OR 3"
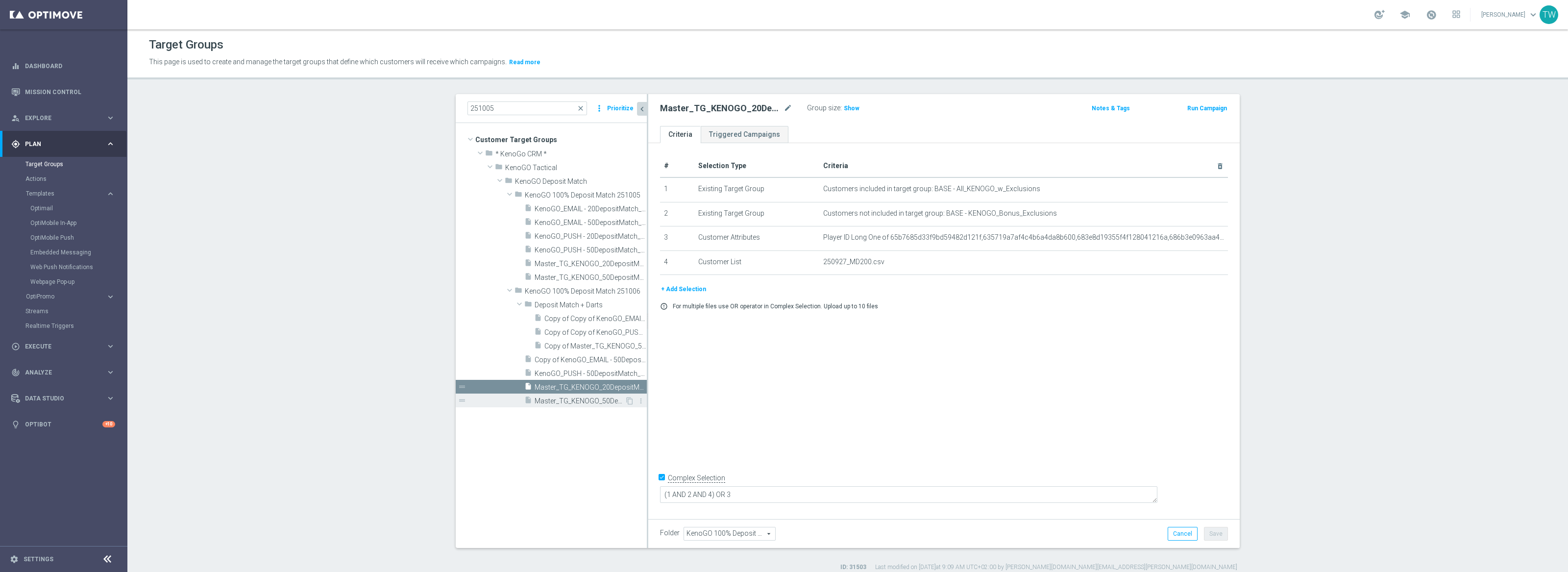
click at [574, 396] on div "insert_drive_file Master_TG_KENOGO_50DepositMatch_251006" at bounding box center [574, 400] width 100 height 14
click at [584, 386] on span "Master_TG_KENOGO_20DepositMatch_251006" at bounding box center [579, 388] width 90 height 9
click at [1208, 236] on icon "delete_forever" at bounding box center [1208, 238] width 8 height 8
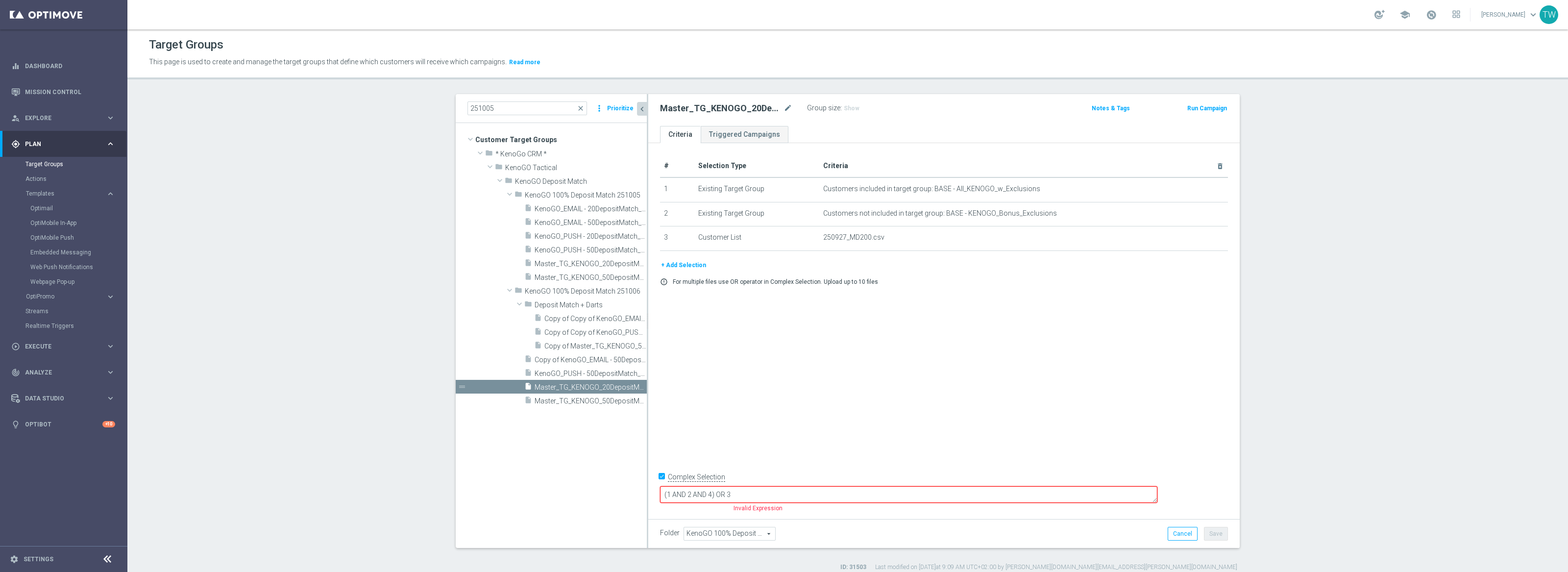
click at [660, 485] on input "Complex Selection" at bounding box center [663, 478] width 6 height 14
click at [1222, 532] on button "Save" at bounding box center [1216, 534] width 24 height 14
click at [609, 373] on span "KenoGO_PUSH - 50DepositMatch_251006" at bounding box center [579, 374] width 90 height 9
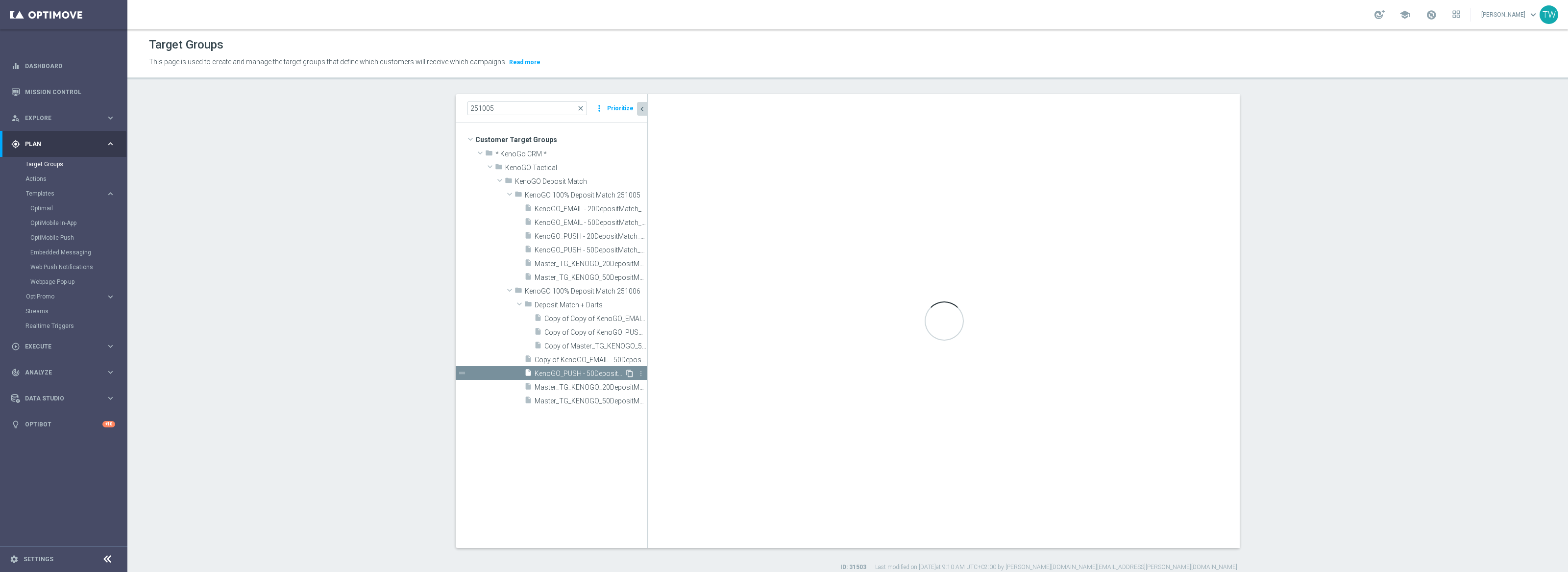
checkbox input "true"
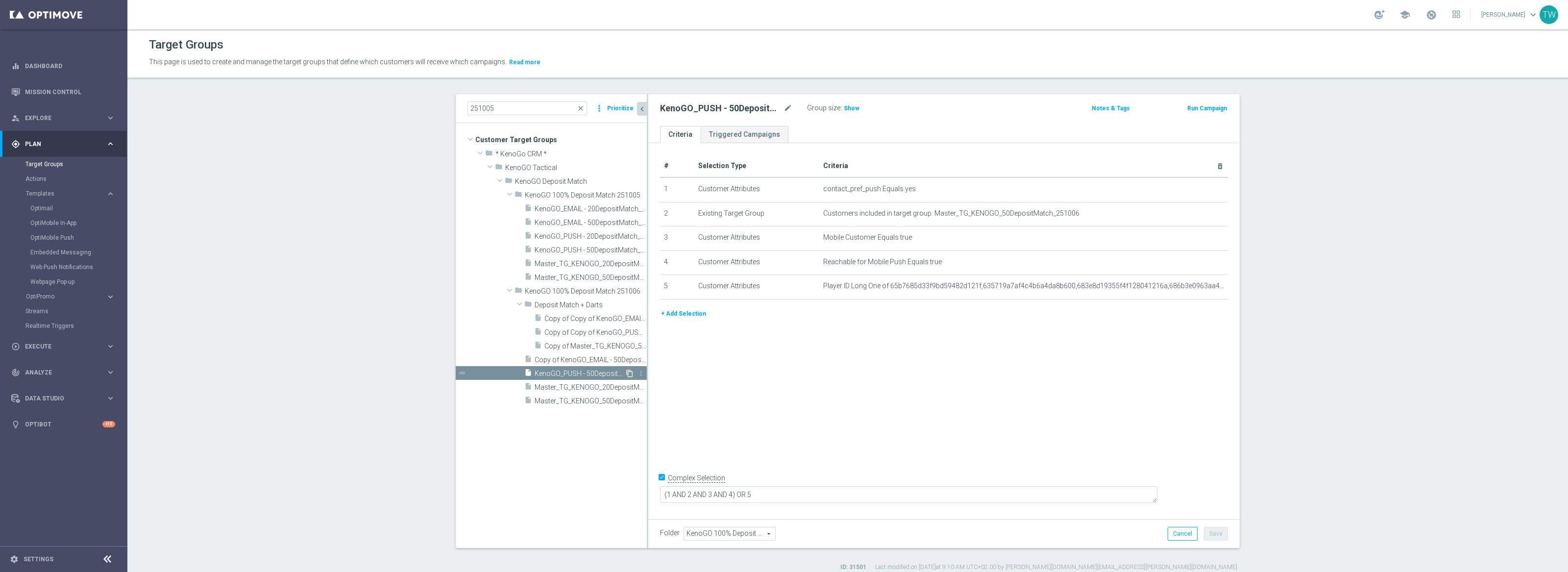
click at [628, 375] on icon "content_copy" at bounding box center [629, 373] width 8 height 8
click at [785, 108] on icon "mode_edit" at bounding box center [788, 108] width 9 height 12
click at [721, 108] on input "Copy of KenoGO_PUSH - 50DepositMatch_251006" at bounding box center [726, 109] width 132 height 14
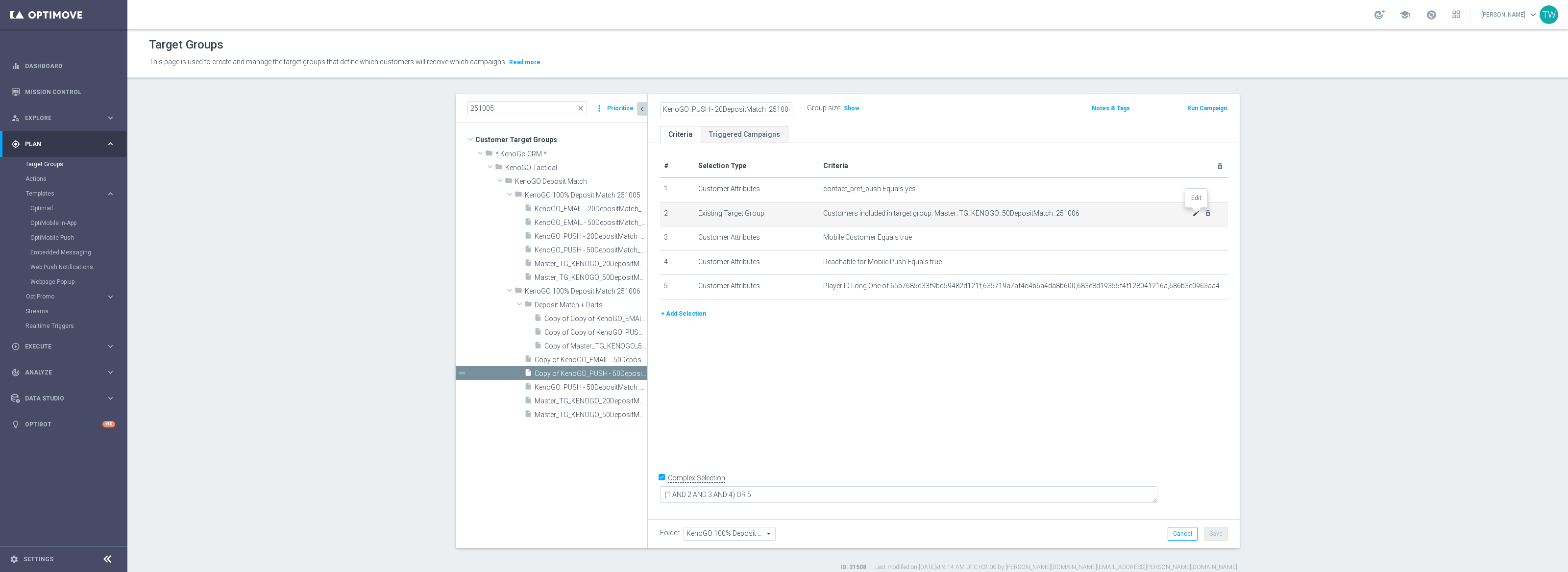
type input "KenoGO_PUSH - 20DepositMatch_251006"
click at [1194, 214] on icon "mode_edit" at bounding box center [1196, 213] width 8 height 8
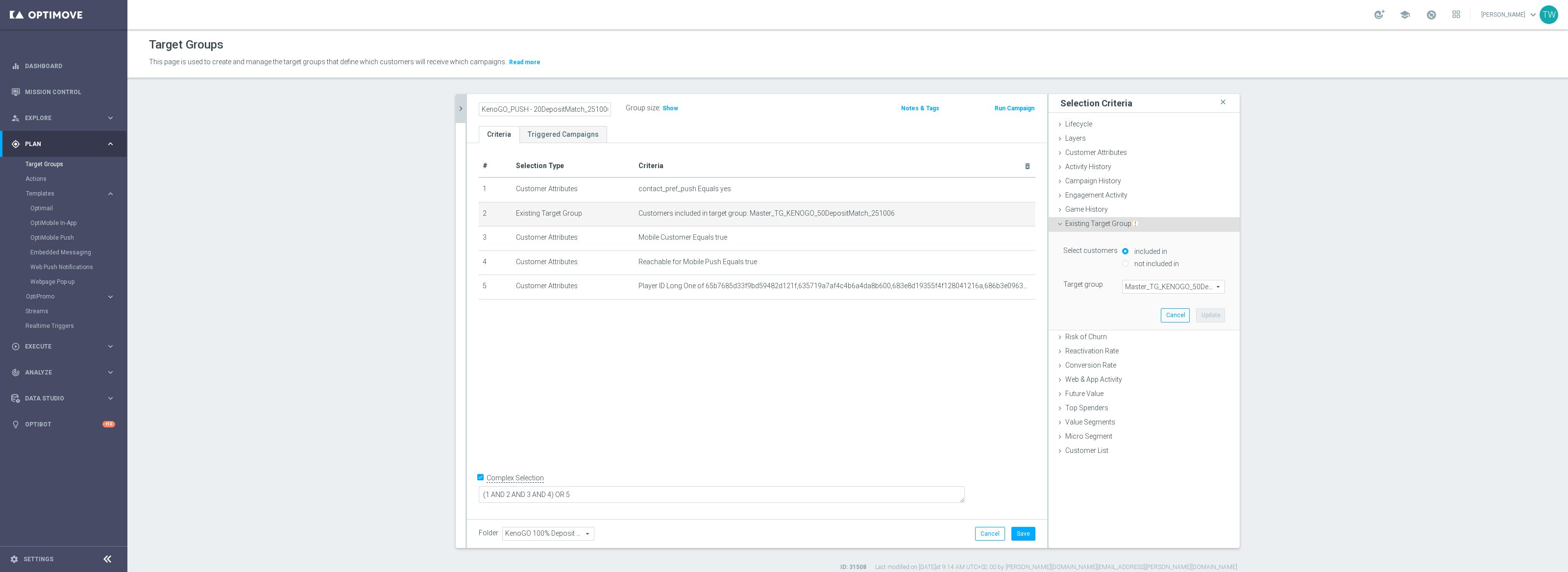
click at [1182, 284] on span "Master_TG_KENOGO_50DepositMatch_251006" at bounding box center [1173, 286] width 102 height 13
click at [0, 0] on input "search" at bounding box center [0, 0] width 0 height 0
type input "251006"
click at [1180, 326] on span "Master_TG_KENOGO_20DepositMatch_251006" at bounding box center [1174, 327] width 93 height 8
type input "Master_TG_KENOGO_20DepositMatch_251006"
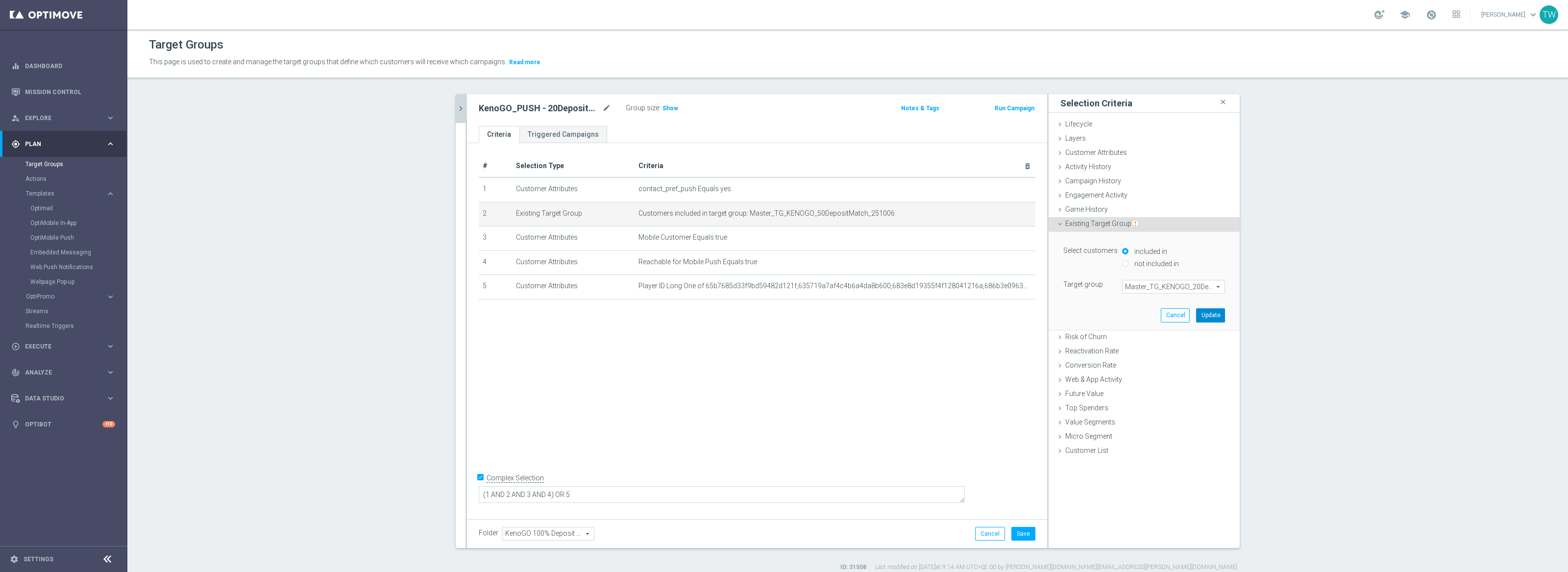
click at [1210, 316] on button "Update" at bounding box center [1210, 315] width 29 height 14
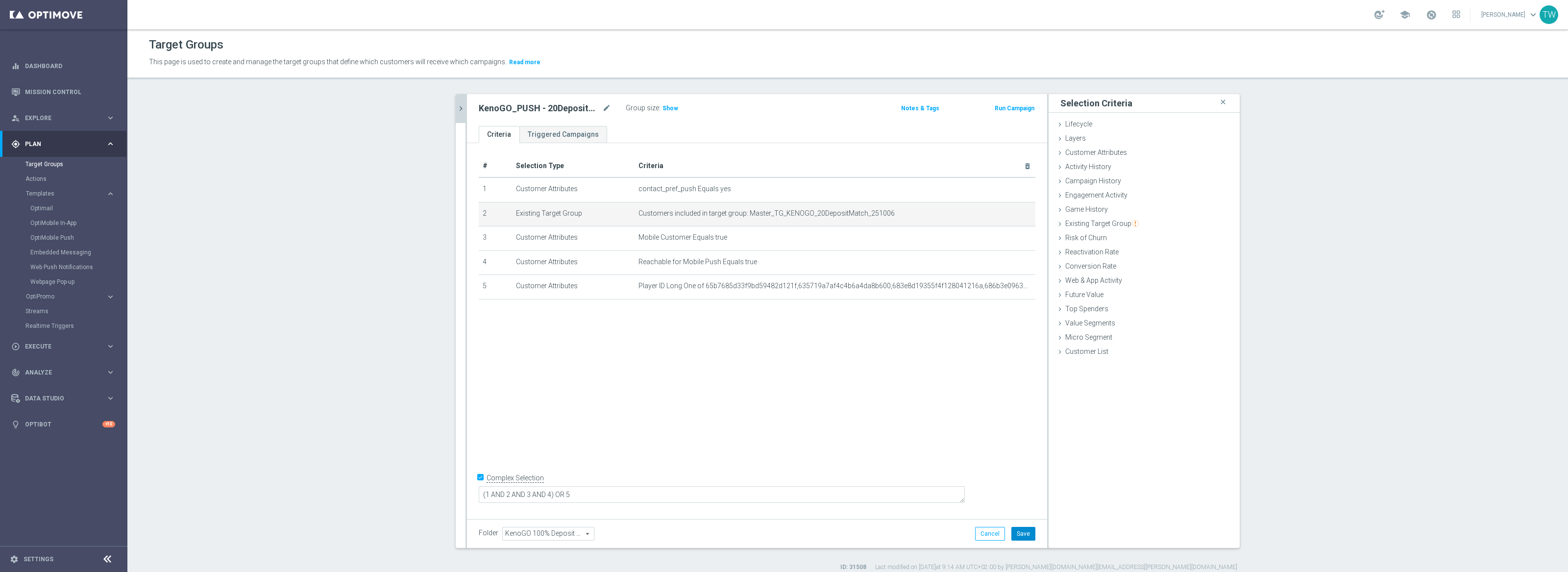
drag, startPoint x: 1025, startPoint y: 532, endPoint x: 1026, endPoint y: 527, distance: 5.1
click at [1025, 531] on button "Save" at bounding box center [1023, 534] width 24 height 14
click at [1018, 286] on icon "delete_forever" at bounding box center [1015, 286] width 8 height 8
click at [481, 485] on input "Complex Selection" at bounding box center [481, 478] width 6 height 14
checkbox input "false"
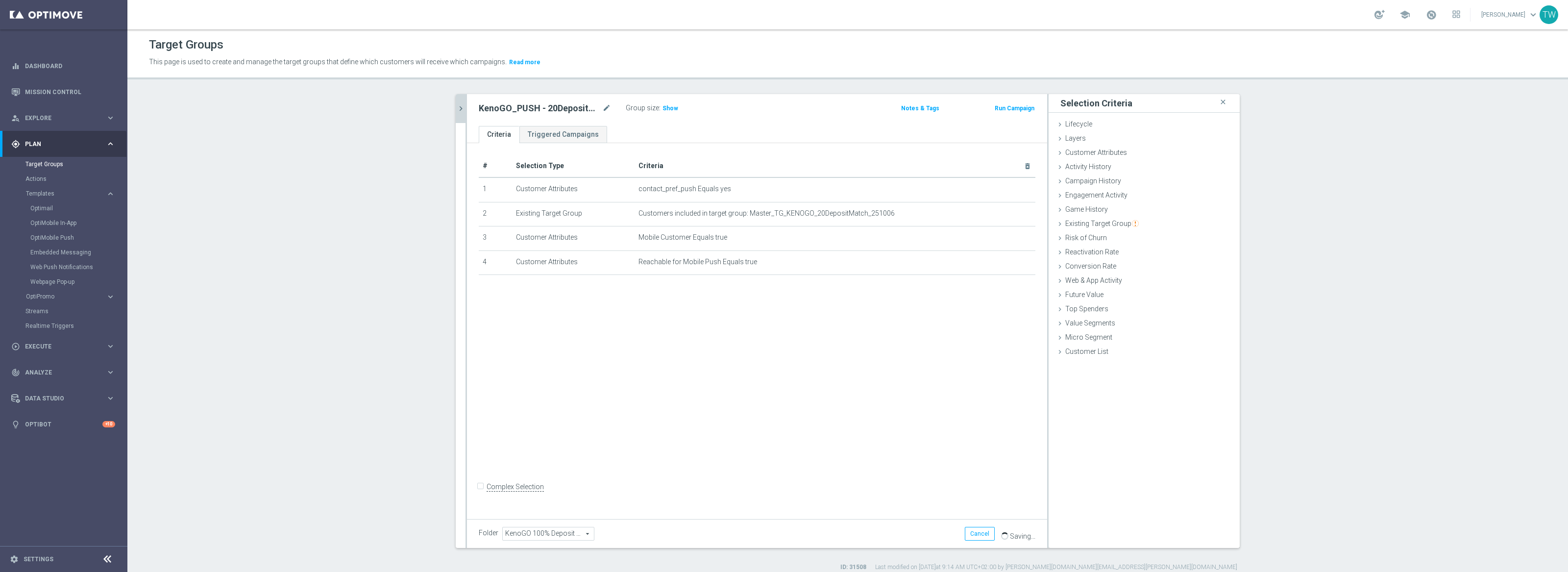
click at [523, 375] on div "# Selection Type Criteria delete_forever 1 Customer Attributes contact_pref_pus…" at bounding box center [757, 329] width 580 height 372
click at [464, 107] on icon "chevron_right" at bounding box center [460, 108] width 9 height 9
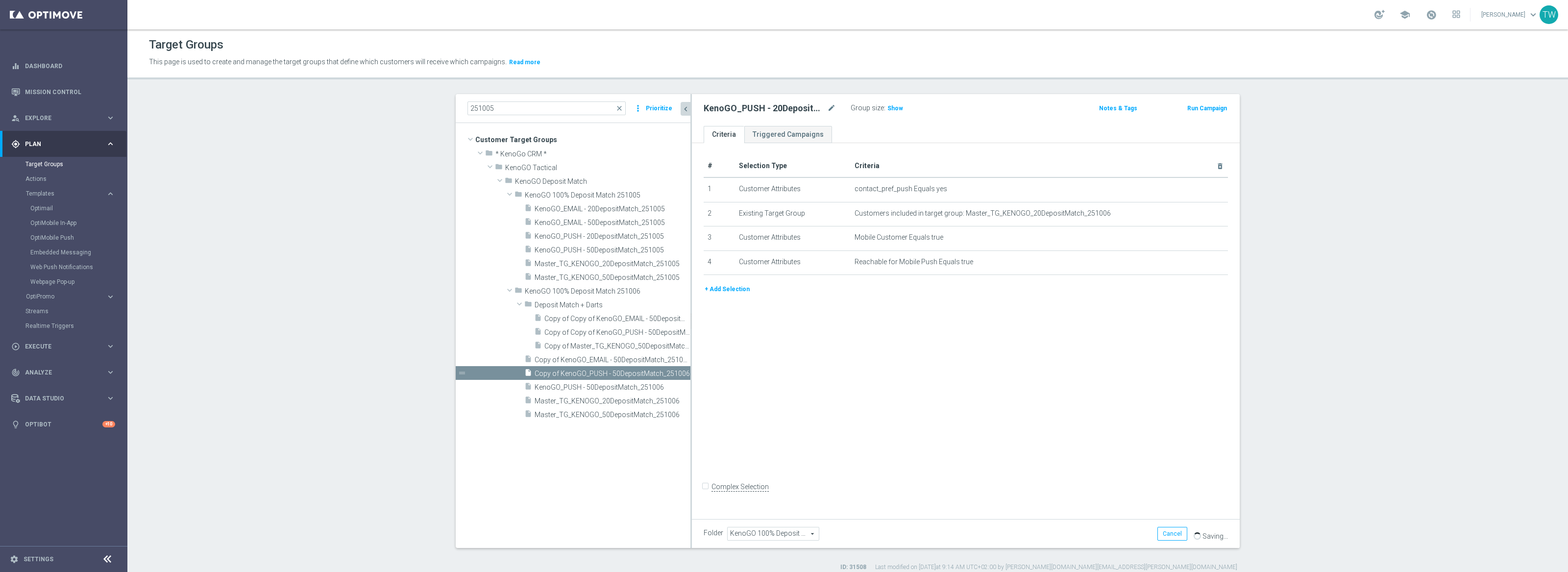
drag, startPoint x: 673, startPoint y: 401, endPoint x: 690, endPoint y: 398, distance: 17.3
click at [690, 398] on div at bounding box center [691, 321] width 1 height 454
click at [641, 358] on span "Copy of KenoGO_EMAIL - 50DepositMatch_251005" at bounding box center [601, 360] width 134 height 9
click at [831, 105] on icon "mode_edit" at bounding box center [831, 108] width 9 height 12
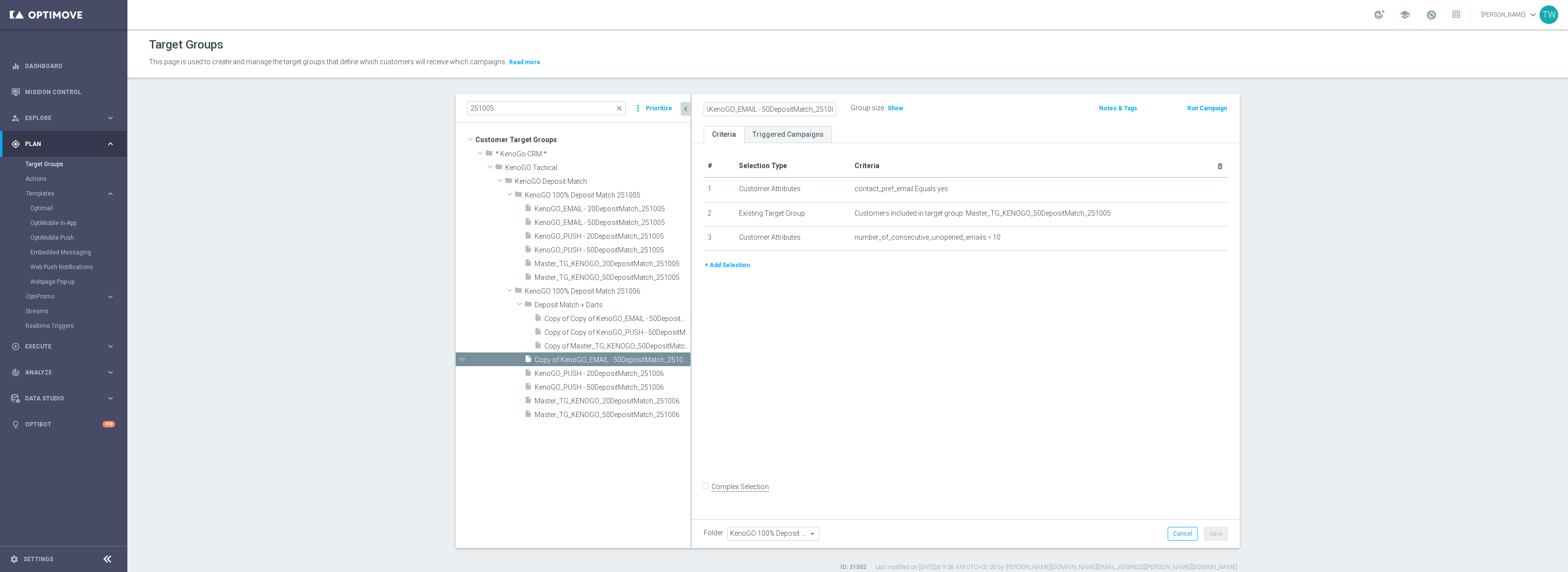
scroll to position [0, 4]
type input "\KenoGO_EMAIL - 50DepositMatch_251006"
click at [1196, 210] on icon "mode_edit" at bounding box center [1199, 213] width 8 height 8
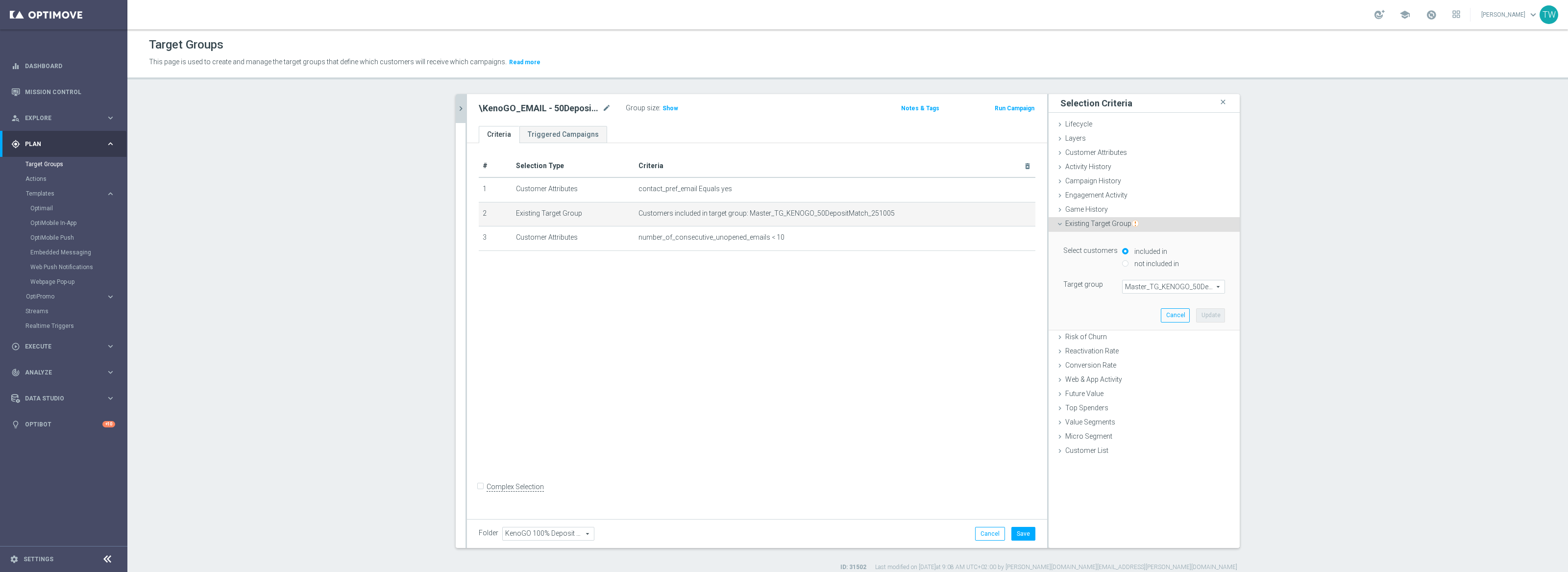
click at [1182, 286] on span "Master_TG_KENOGO_50DepositMatch_251005" at bounding box center [1173, 286] width 102 height 13
click at [0, 0] on input "search" at bounding box center [0, 0] width 0 height 0
type input "251006"
click at [1183, 300] on span "Master_TG_KENOGO_50DepositMatch_251006" at bounding box center [1174, 302] width 93 height 8
type input "Master_TG_KENOGO_50DepositMatch_251006"
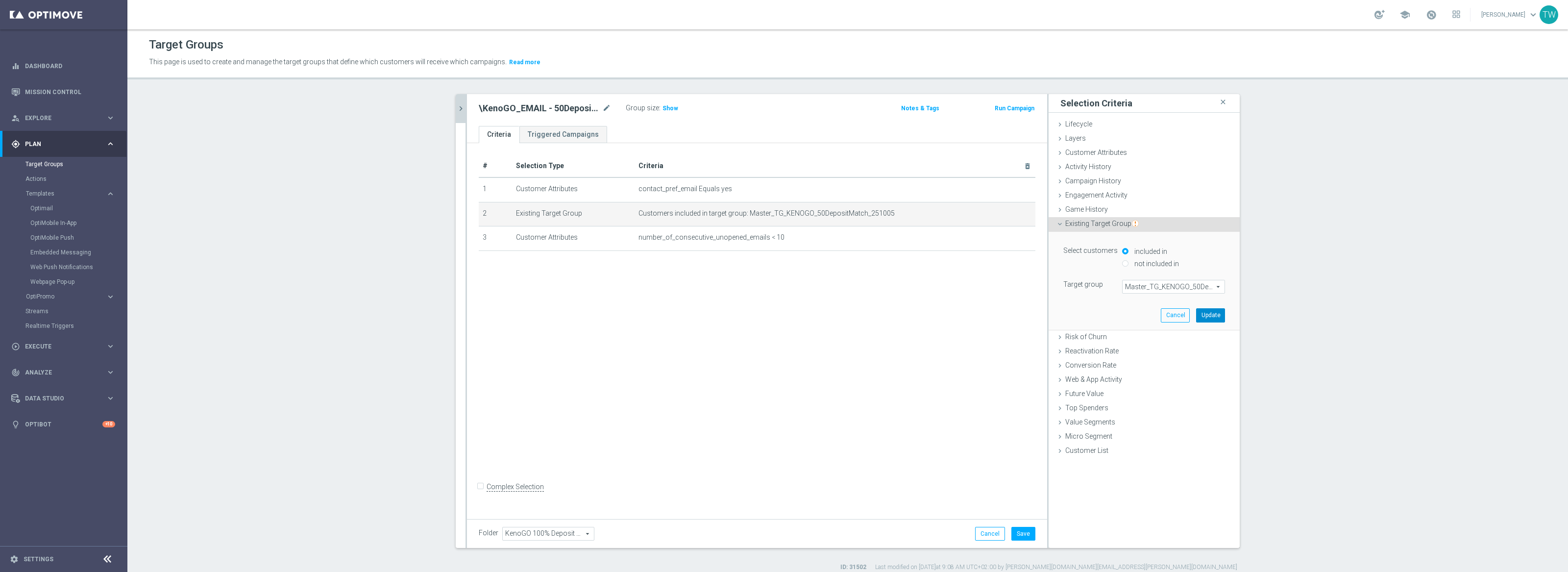
click at [1209, 314] on button "Update" at bounding box center [1210, 315] width 29 height 14
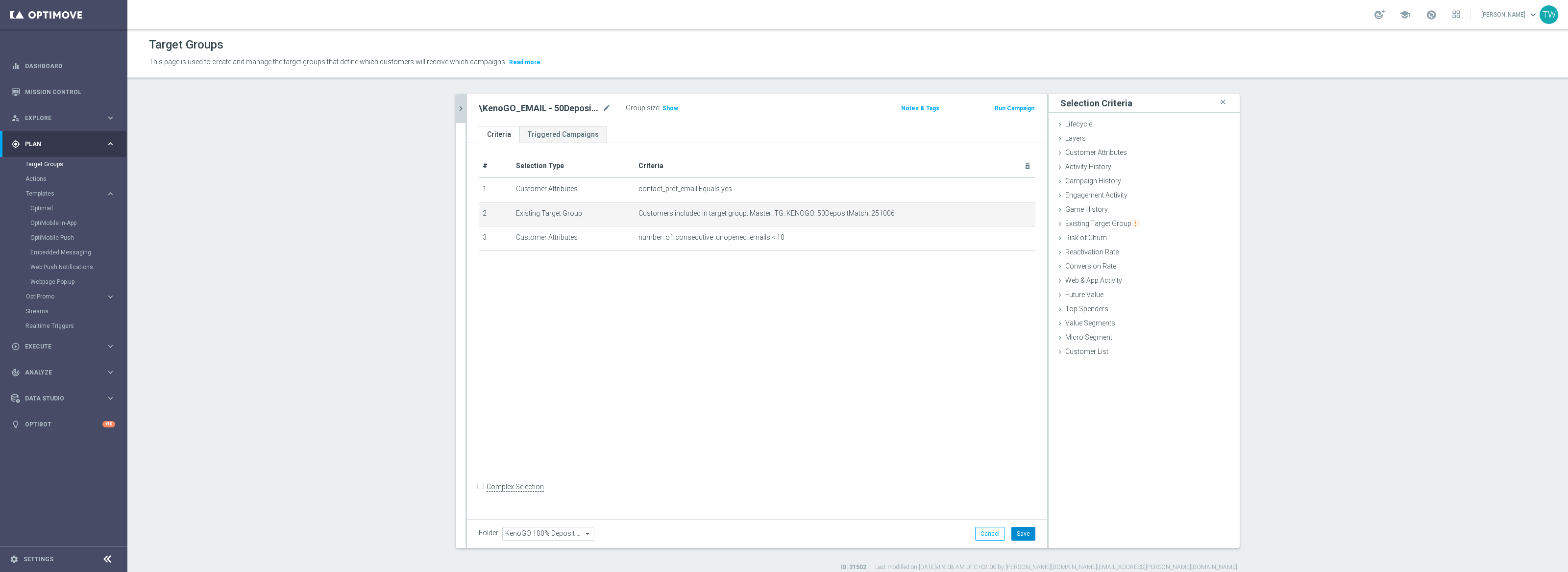
drag, startPoint x: 1027, startPoint y: 535, endPoint x: 831, endPoint y: 422, distance: 226.2
click at [1026, 534] on button "Save" at bounding box center [1023, 534] width 24 height 14
click at [463, 102] on button "chevron_right" at bounding box center [461, 108] width 10 height 29
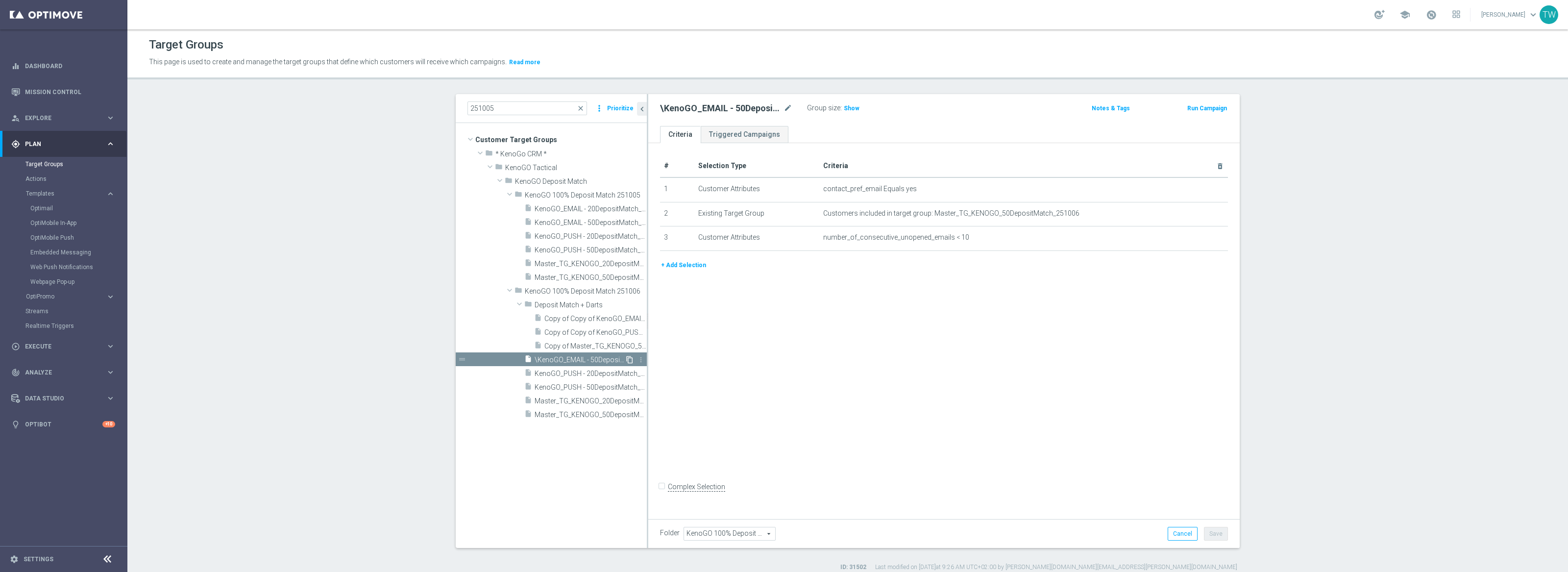
click at [627, 361] on icon "content_copy" at bounding box center [629, 359] width 8 height 8
click at [785, 110] on icon "mode_edit" at bounding box center [788, 108] width 9 height 12
drag, startPoint x: 717, startPoint y: 108, endPoint x: 747, endPoint y: 141, distance: 44.6
click at [718, 110] on input "Copy of \KenoGO_EMAIL - 50DepositMatch_251006" at bounding box center [726, 109] width 132 height 14
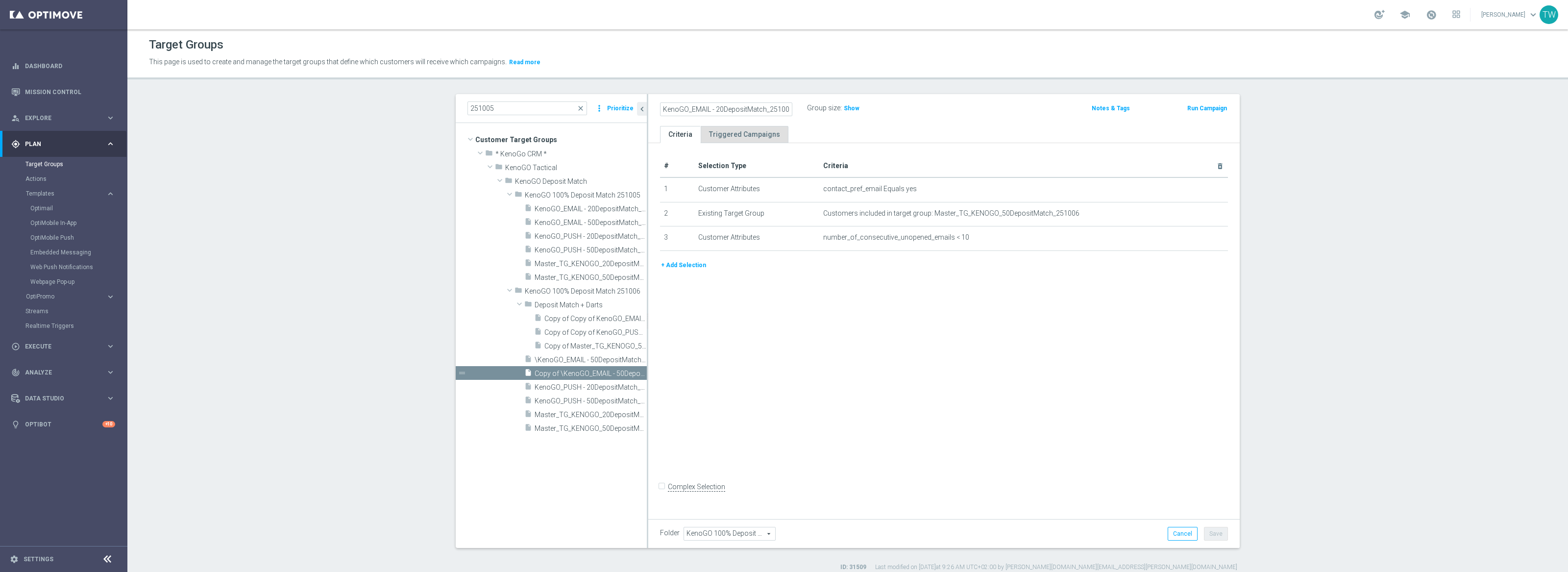
scroll to position [0, 1]
type input "KenoGO_EMAIL - 20DepositMatch_251006"
click at [1194, 215] on icon "mode_edit" at bounding box center [1196, 213] width 8 height 8
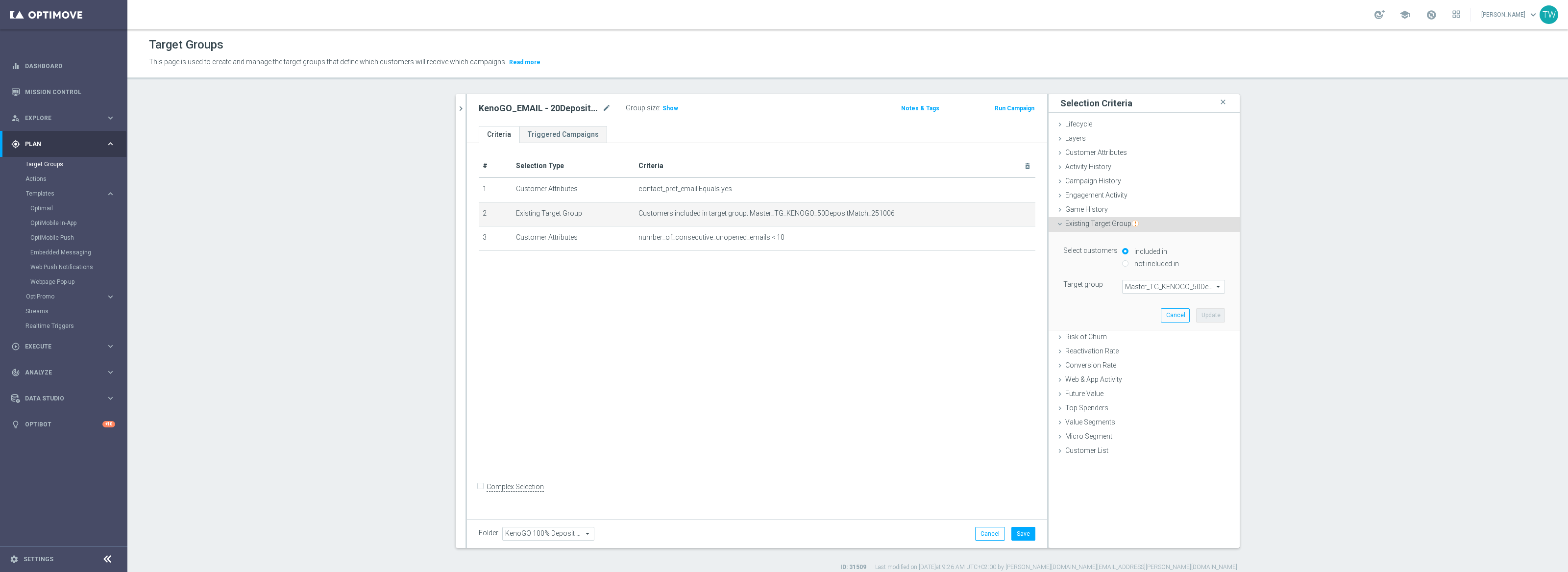
click at [1174, 287] on span "Master_TG_KENOGO_50DepositMatch_251006" at bounding box center [1173, 286] width 102 height 13
click at [1174, 287] on input "search" at bounding box center [1173, 287] width 103 height 14
type input "251006"
click at [1173, 341] on span "Master_TG_KENOGO_20DepositMatch_251006" at bounding box center [1174, 339] width 93 height 8
type input "Master_TG_KENOGO_20DepositMatch_251006"
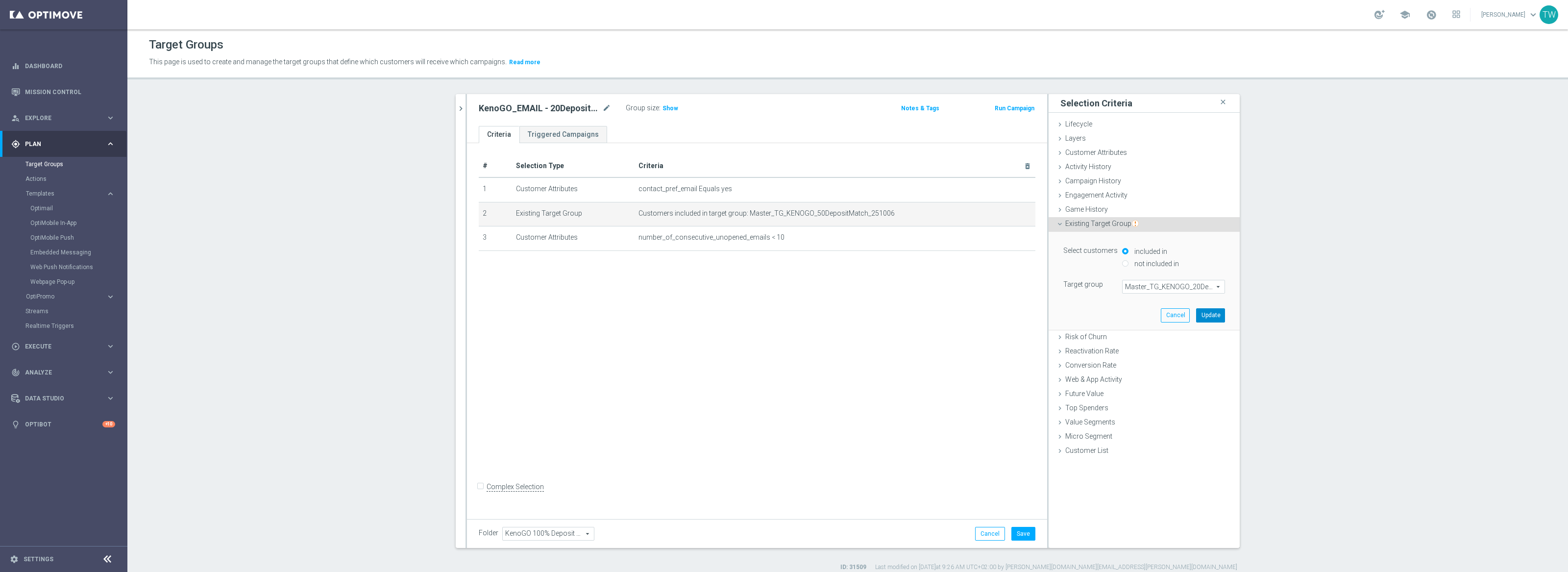
click at [1214, 316] on button "Update" at bounding box center [1210, 315] width 29 height 14
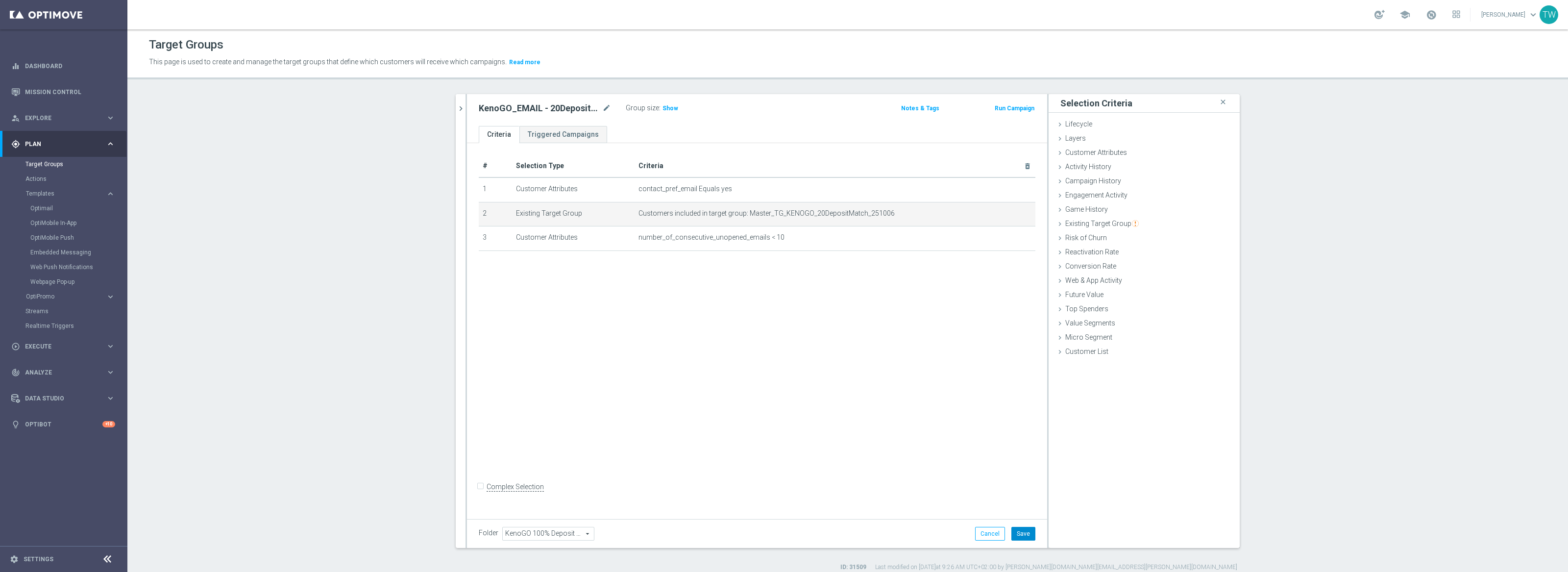
click at [1020, 535] on button "Save" at bounding box center [1023, 534] width 24 height 14
click at [461, 108] on icon "chevron_right" at bounding box center [460, 108] width 9 height 9
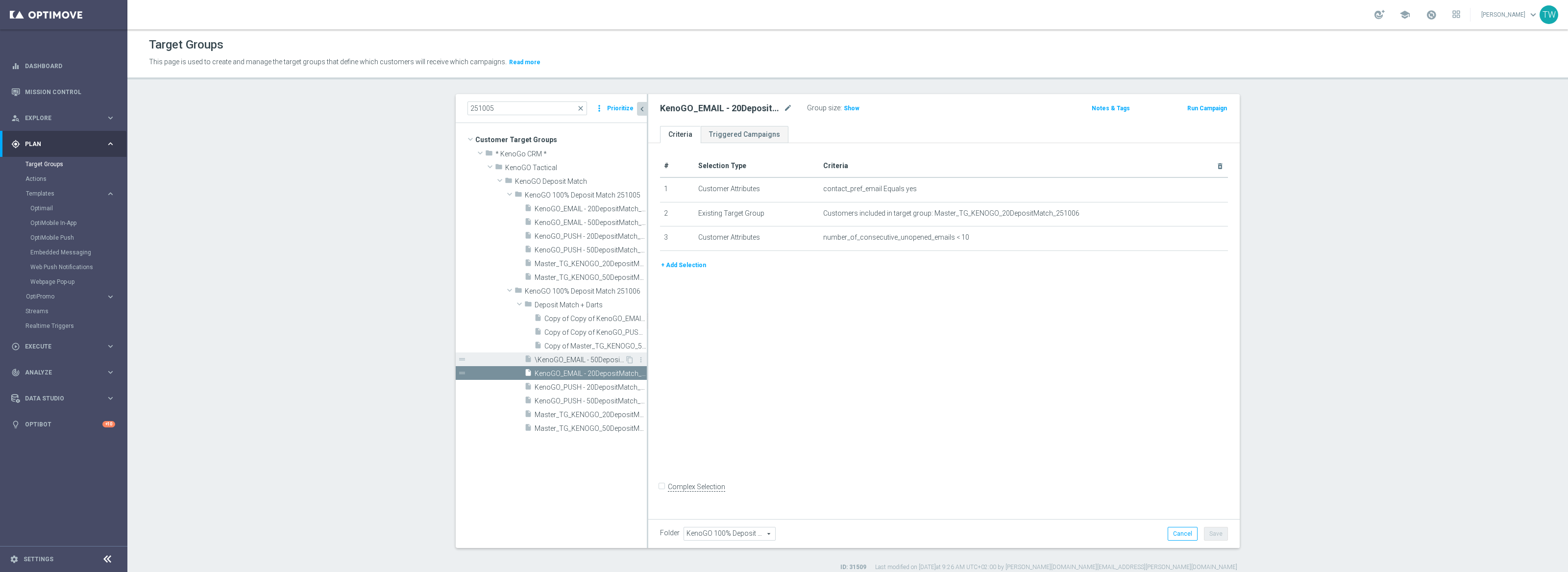
click at [598, 358] on span "\KenoGO_EMAIL - 50DepositMatch_251006" at bounding box center [579, 360] width 90 height 9
click at [785, 107] on icon "mode_edit" at bounding box center [788, 108] width 9 height 12
type input "KenoGO_EMAIL - 50DepositMatch_251006"
click at [1059, 341] on div "# Selection Type Criteria delete_forever 1 Customer Attributes contact_pref_ema…" at bounding box center [944, 329] width 592 height 372
drag, startPoint x: 1211, startPoint y: 527, endPoint x: 1217, endPoint y: 533, distance: 8.5
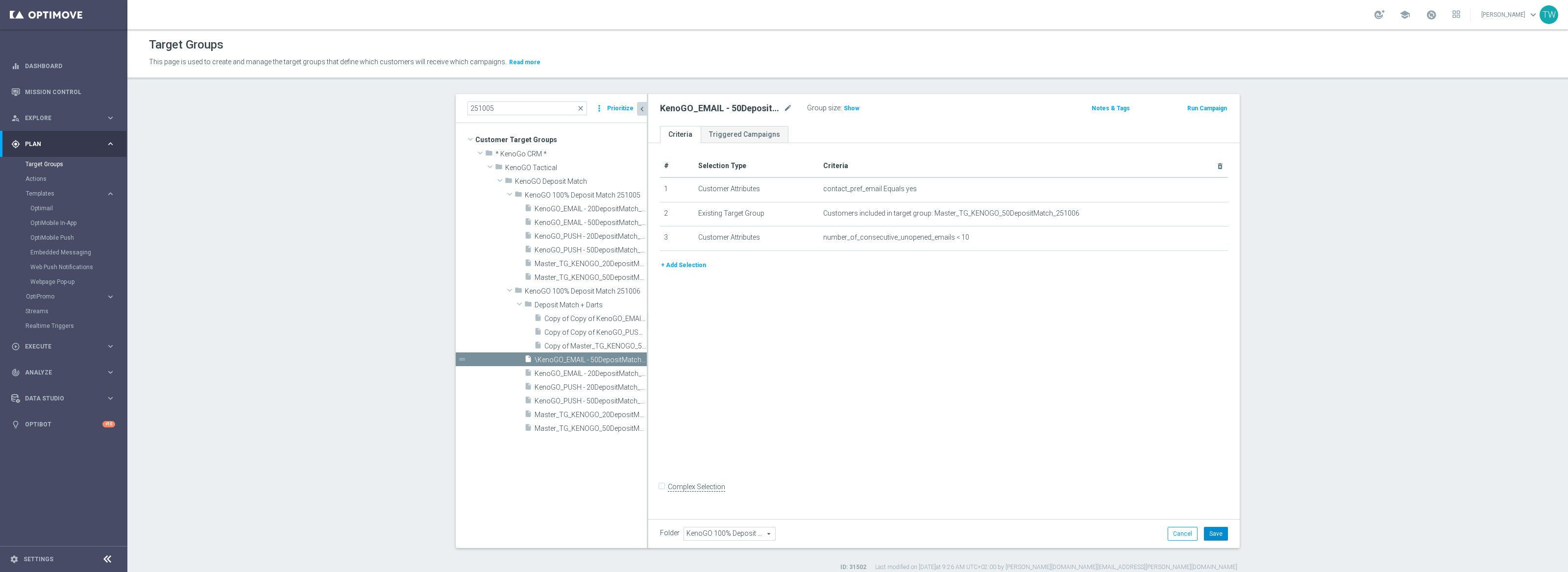
click at [1212, 529] on button "Save" at bounding box center [1216, 534] width 24 height 14
click at [1217, 533] on span "Saving..." at bounding box center [1215, 536] width 26 height 8
click at [593, 306] on span "Deposit Match + Darts" at bounding box center [568, 305] width 67 height 9
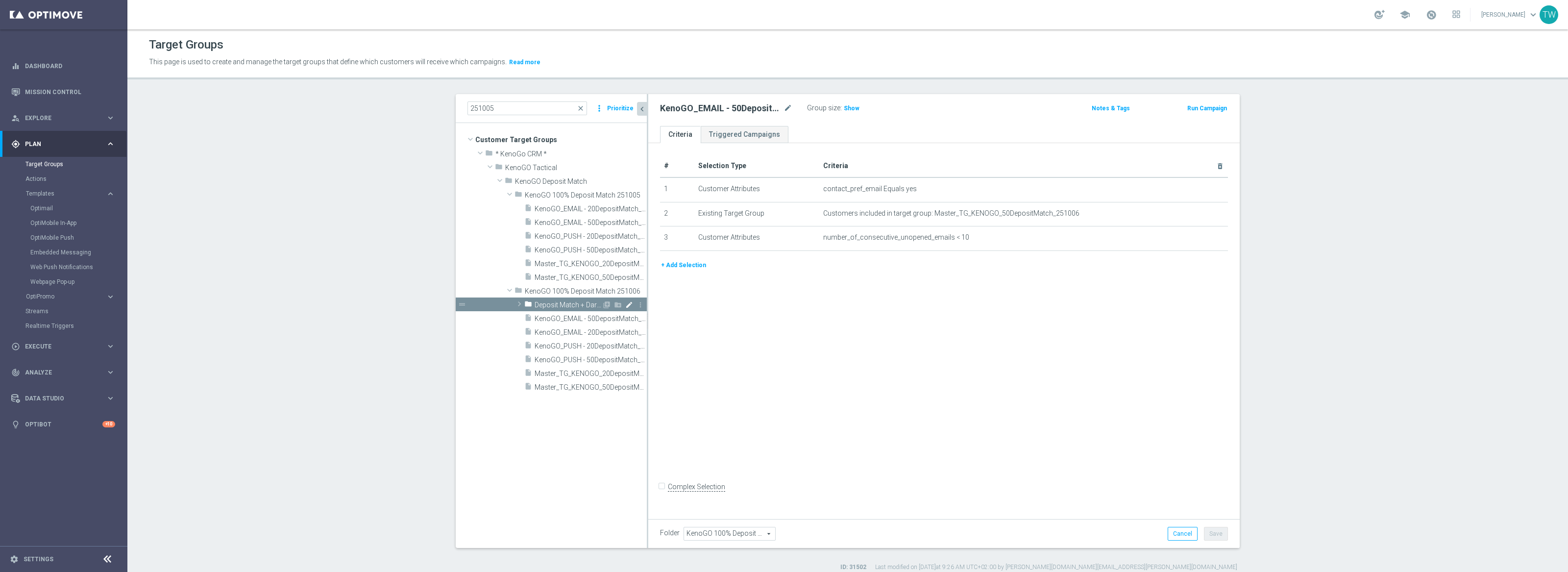
click at [627, 306] on icon "mode_edit" at bounding box center [629, 305] width 8 height 8
click at [615, 305] on input "Deposit Match + Darts" at bounding box center [583, 304] width 98 height 11
type input "Deposit Match + Darts / PPP-PP"
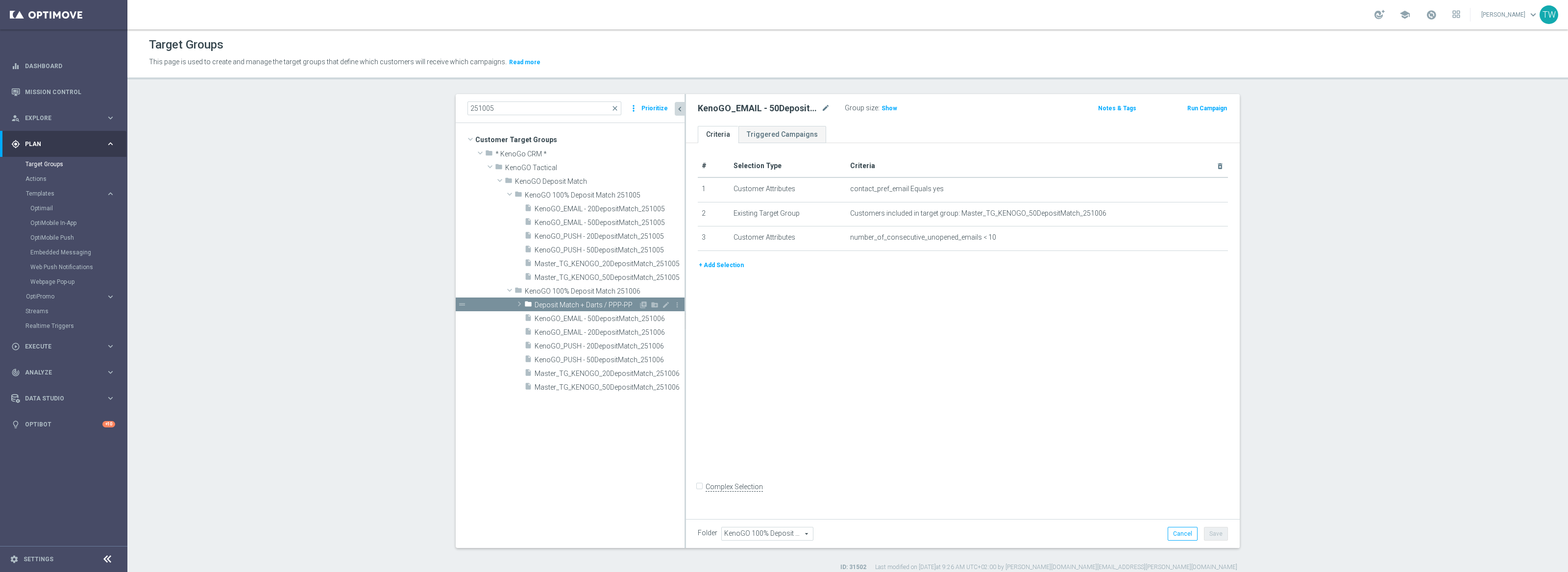
drag, startPoint x: 647, startPoint y: 337, endPoint x: 685, endPoint y: 336, distance: 38.0
click at [685, 336] on div at bounding box center [685, 321] width 1 height 454
click at [632, 303] on span "Deposit Match + Darts / PPP-PP" at bounding box center [586, 305] width 104 height 9
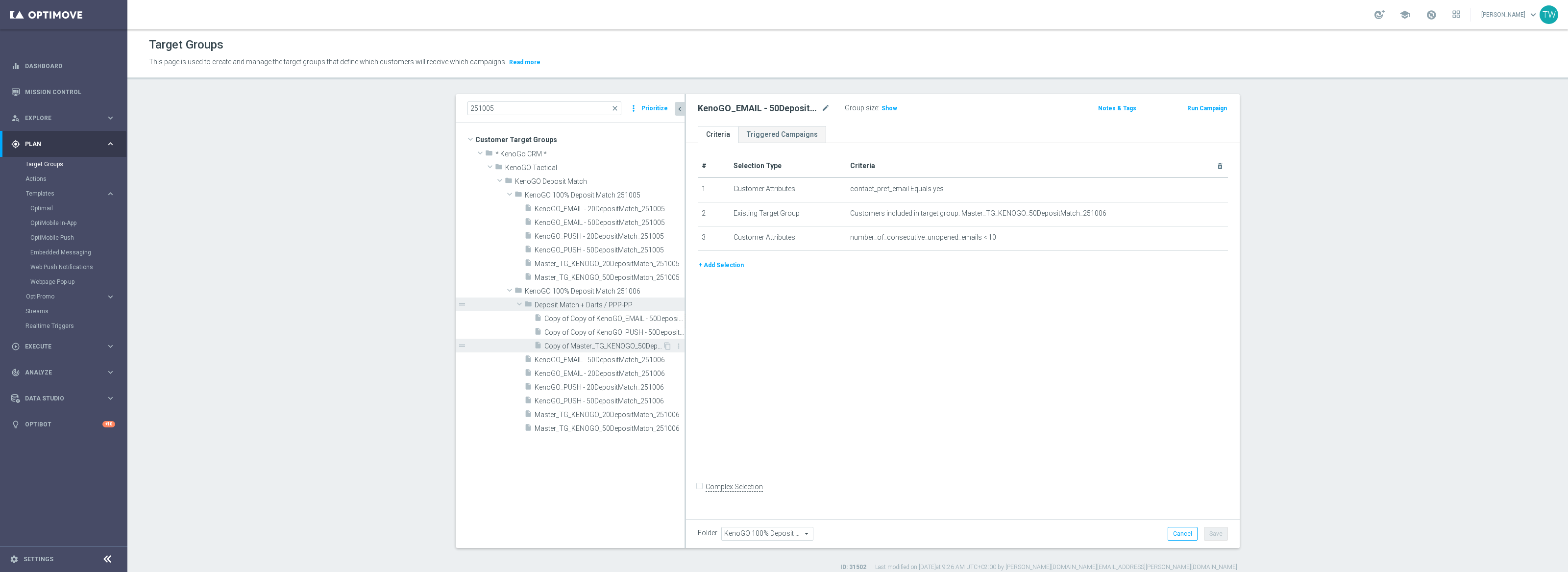
click at [628, 345] on span "Copy of Master_TG_KENOGO_50DepositMatch_251006" at bounding box center [603, 347] width 118 height 9
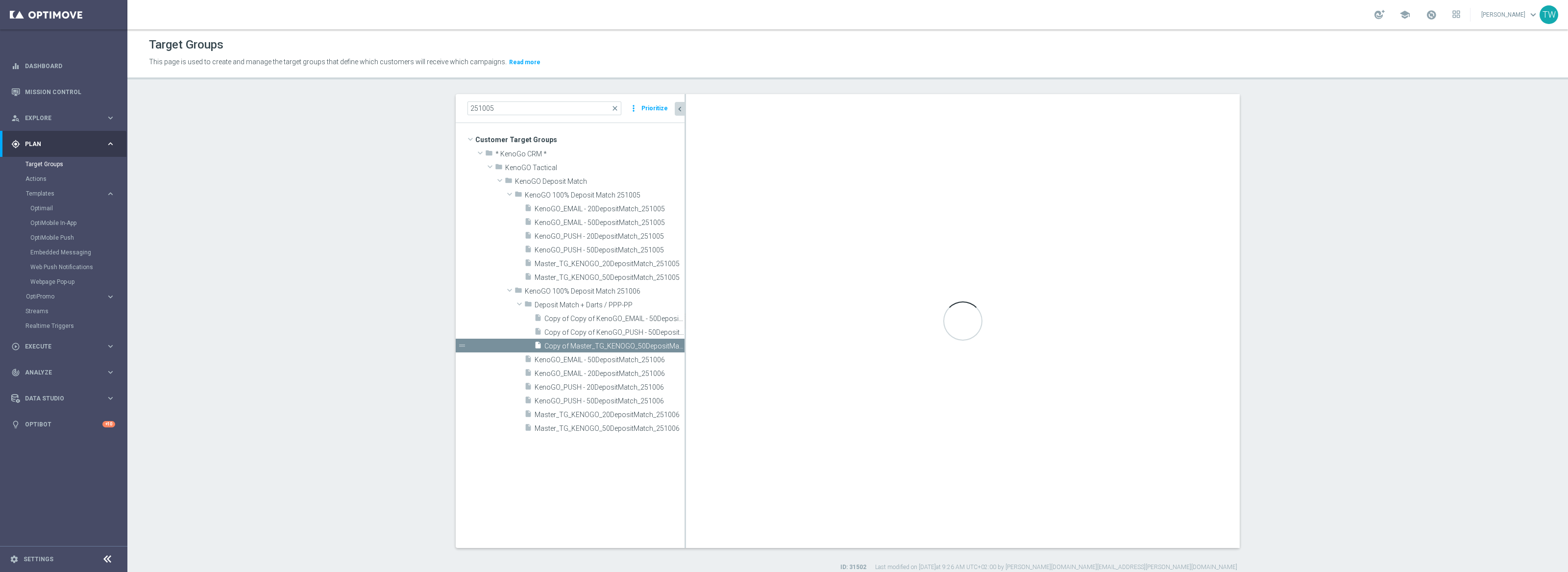
checkbox input "true"
type input "Deposit Match + Darts / PPP-PP"
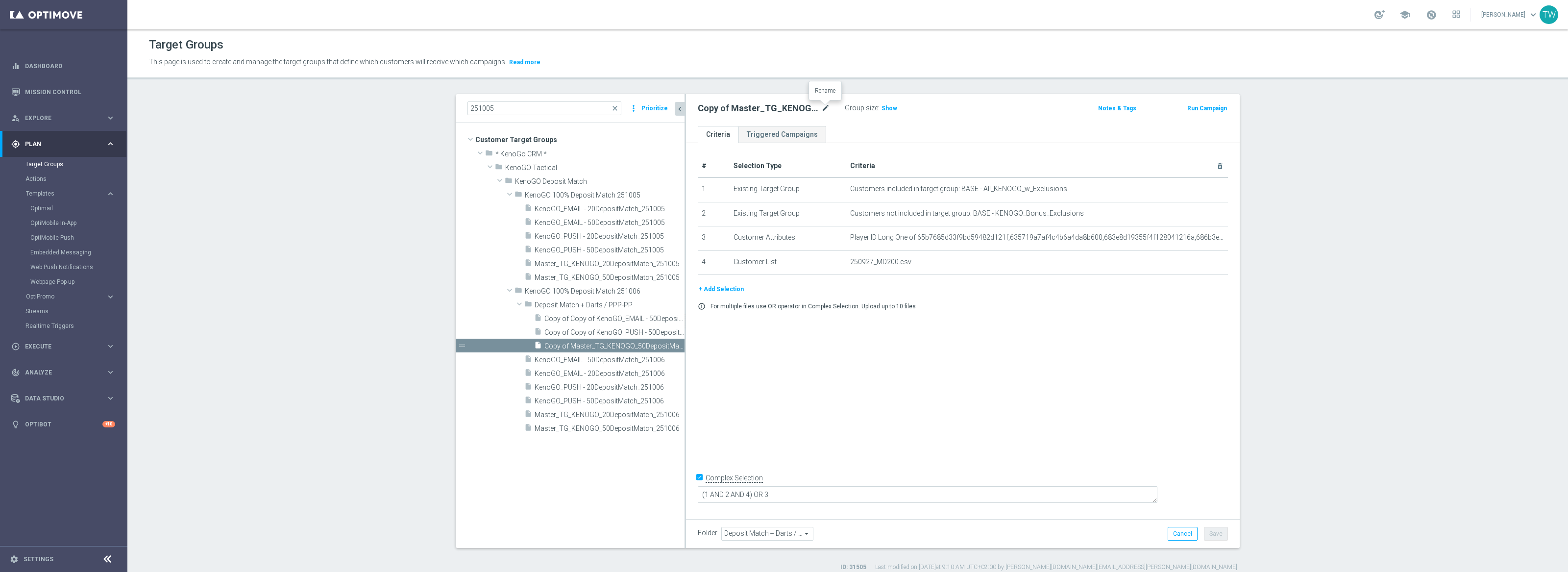
click at [825, 107] on icon "mode_edit" at bounding box center [825, 108] width 9 height 12
type input "Master_TG_KENOGO_PP_200DepositMatch_251006"
drag, startPoint x: 1196, startPoint y: 390, endPoint x: 1199, endPoint y: 423, distance: 33.1
click at [1197, 392] on div "# Selection Type Criteria delete_forever 1 Existing Target Group Customers incl…" at bounding box center [963, 329] width 554 height 372
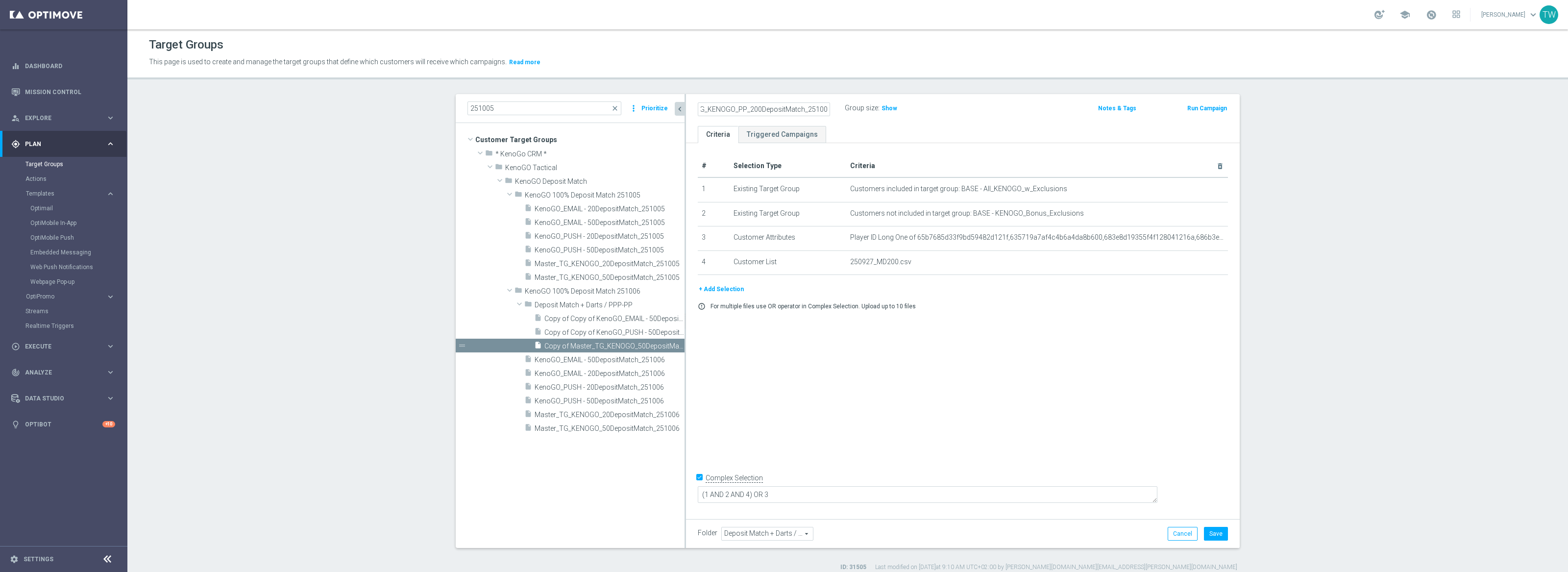
scroll to position [0, 0]
click at [1220, 537] on button "Save" at bounding box center [1216, 534] width 24 height 14
click at [667, 346] on icon "content_copy" at bounding box center [667, 346] width 8 height 8
click at [824, 105] on icon "mode_edit" at bounding box center [825, 108] width 9 height 12
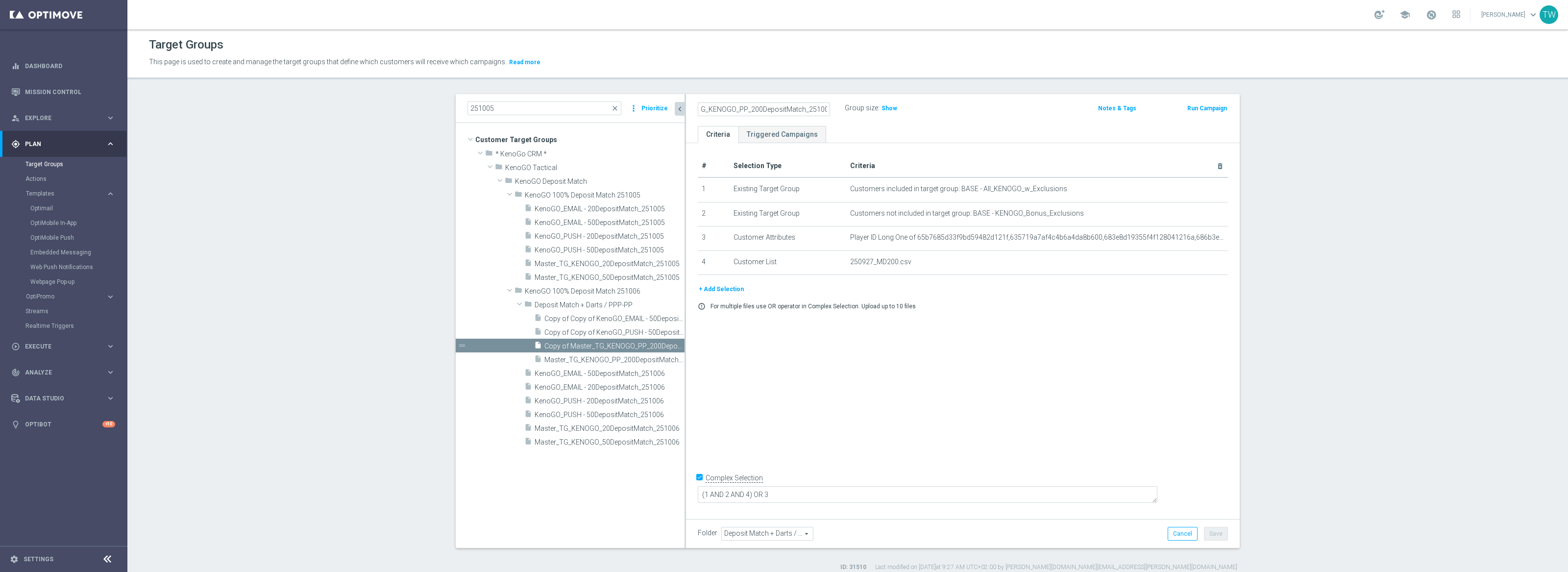
click at [751, 109] on input "Copy of Master_TG_KENOGO_PP_200DepositMatch_251006" at bounding box center [763, 109] width 132 height 14
type input "Master_TG_KENOGO_PP_100DepositMatch_251006"
click at [1219, 238] on td "Player ID Long One of 65b7685d33f9bd59482d121f,635719a7af4c4b6a4da8b600,683e8d1…" at bounding box center [1037, 239] width 382 height 24
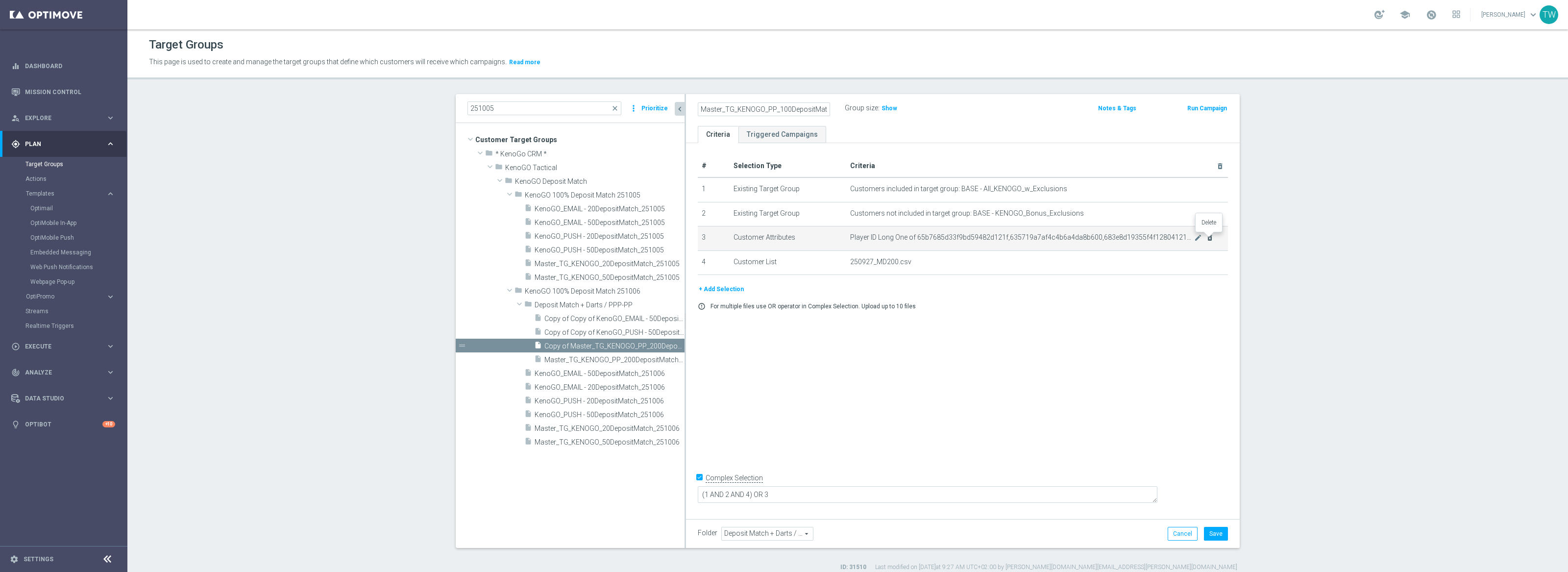
click at [1212, 238] on icon "delete_forever" at bounding box center [1209, 238] width 8 height 8
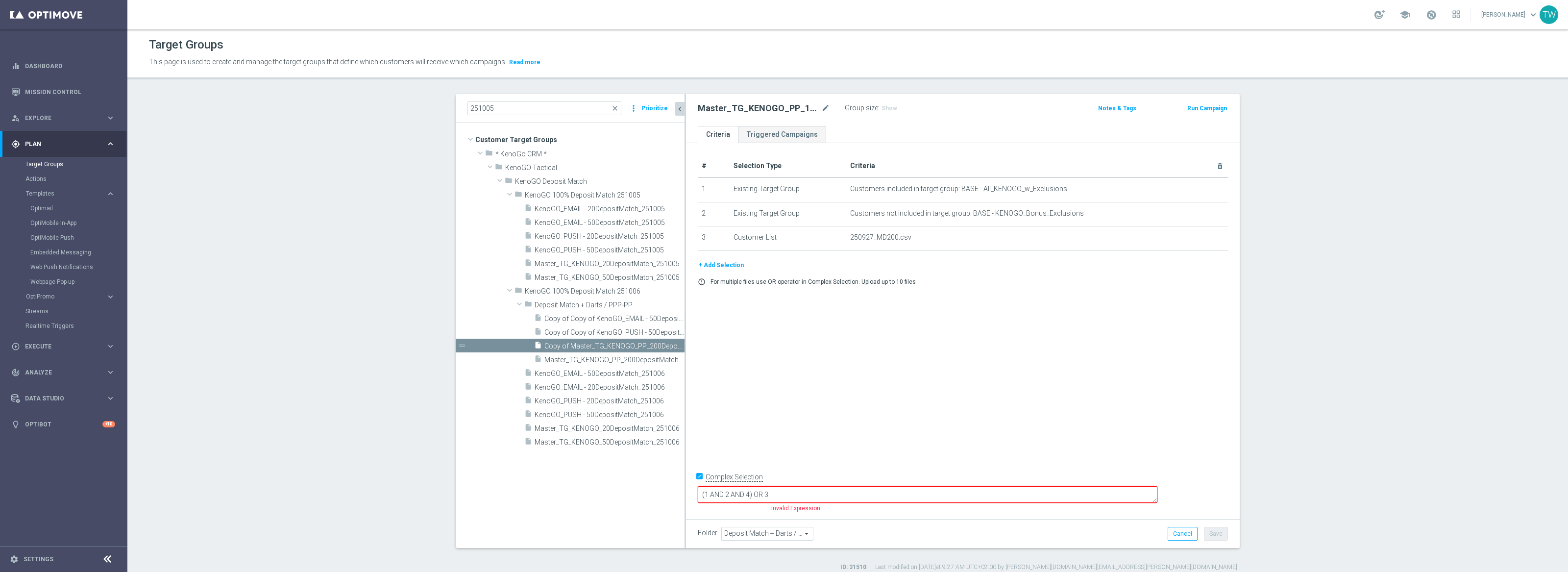
click at [698, 485] on input "Complex Selection" at bounding box center [701, 478] width 6 height 14
checkbox input "false"
click at [1226, 533] on button "Save" at bounding box center [1216, 534] width 24 height 14
click at [667, 346] on icon "content_copy" at bounding box center [667, 346] width 8 height 8
click at [825, 107] on icon "mode_edit" at bounding box center [825, 108] width 9 height 12
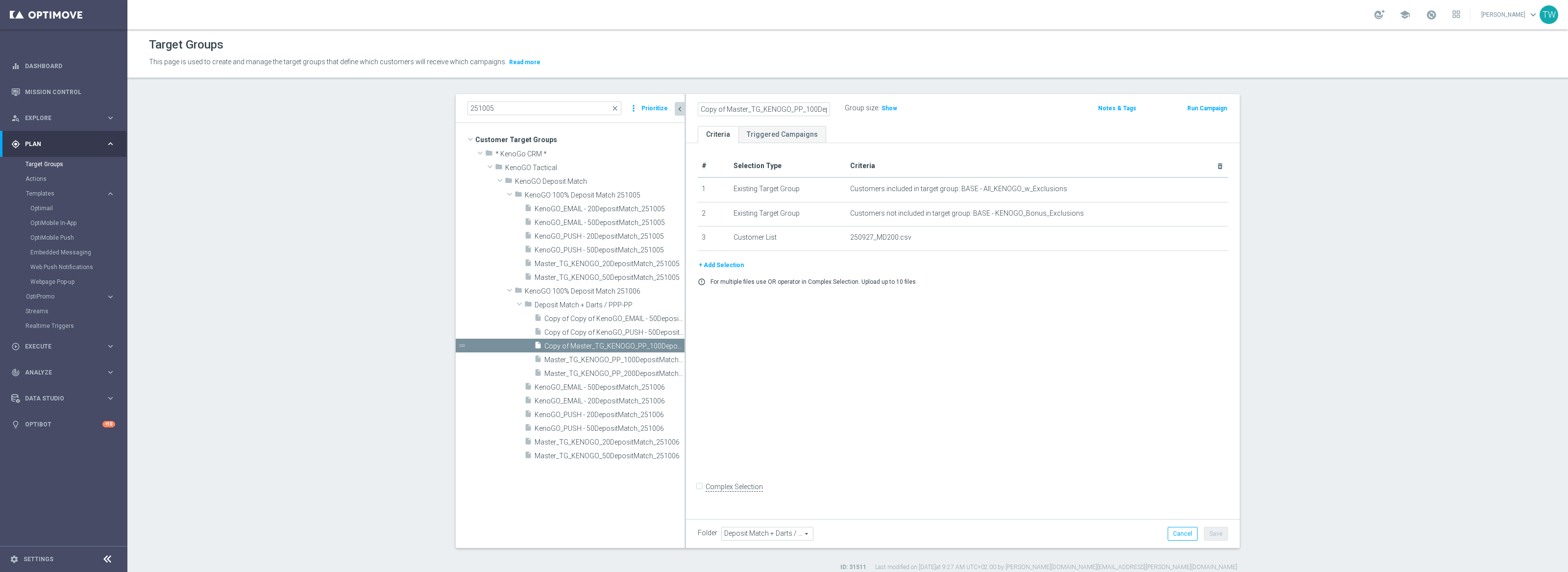
scroll to position [0, 55]
drag, startPoint x: 757, startPoint y: 108, endPoint x: 768, endPoint y: 120, distance: 16.3
click at [758, 110] on input "Copy of Master_TG_KENOGO_PP_100DepositMatch_251006" at bounding box center [763, 109] width 132 height 14
type input "Master_TG_KENOGO_PP_50DepositMatch_251006"
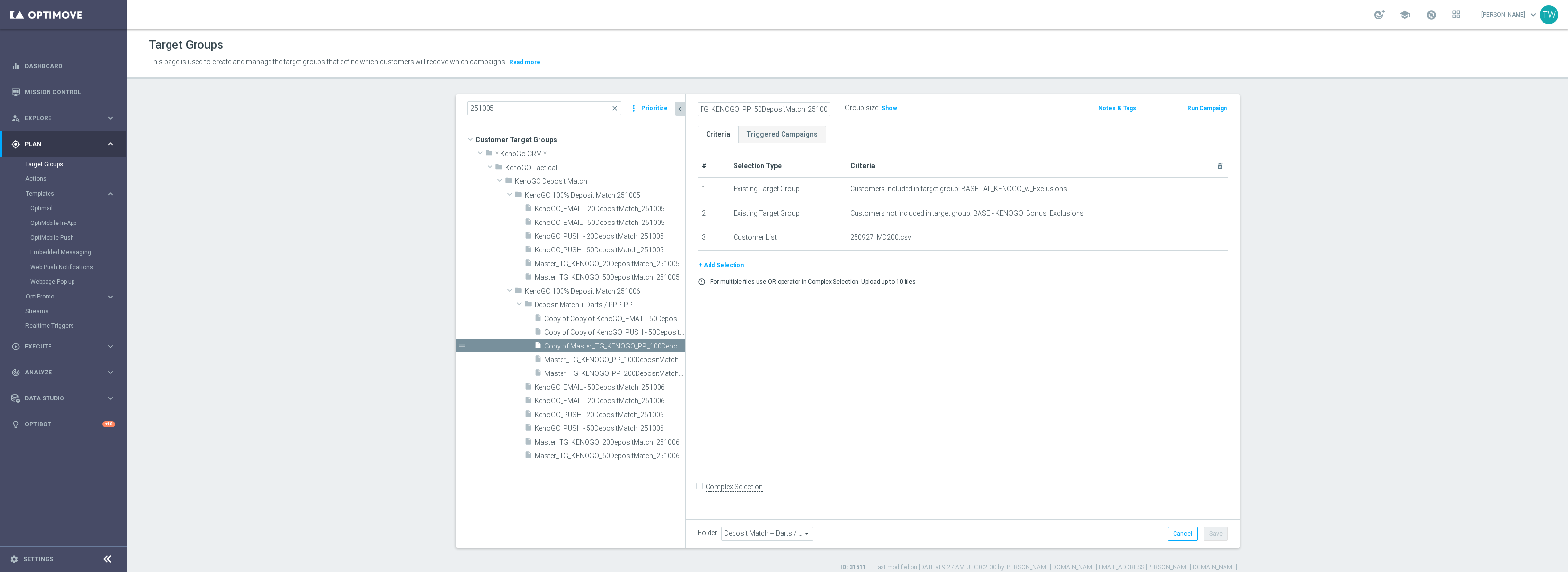
click at [1006, 351] on div "# Selection Type Criteria delete_forever 1 Existing Target Group Customers incl…" at bounding box center [963, 329] width 554 height 372
click at [1225, 546] on div "Folder Deposit Match + Darts / PPP-PP Deposit Match + Darts / PPP-PP arrow_drop…" at bounding box center [963, 533] width 554 height 29
click at [1220, 537] on button "Save" at bounding box center [1216, 534] width 24 height 14
click at [667, 346] on icon "content_copy" at bounding box center [667, 346] width 8 height 8
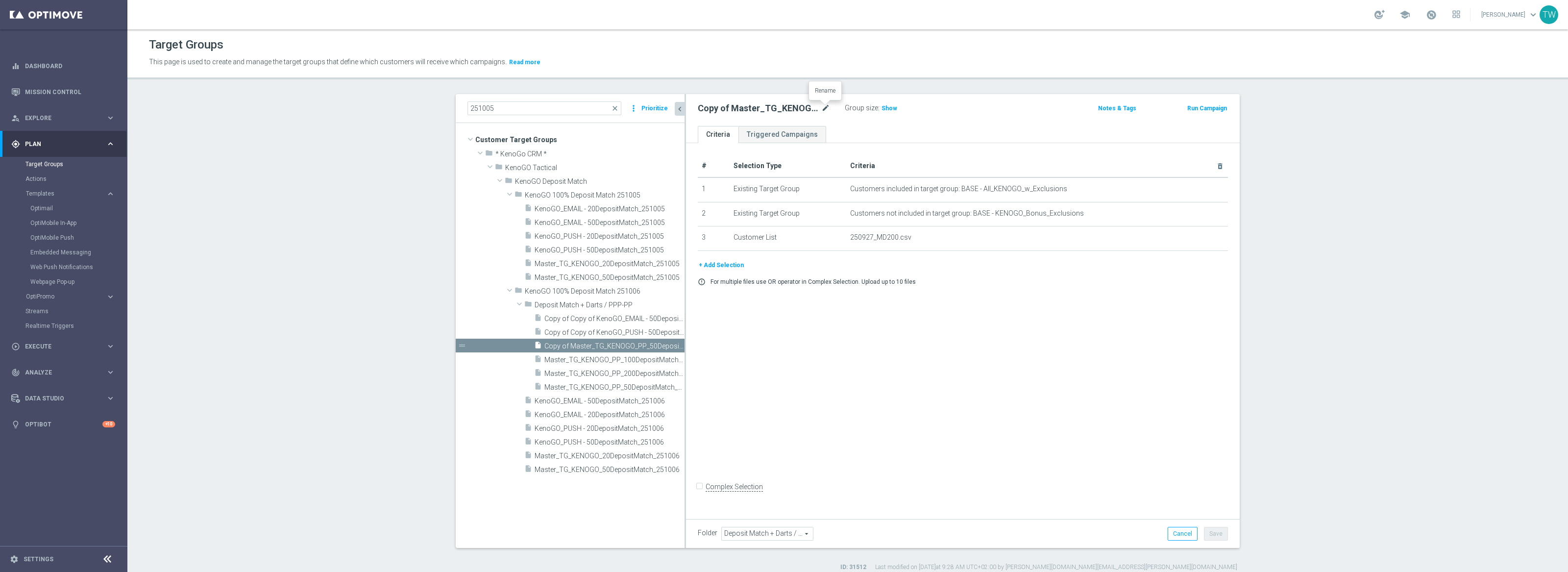
click at [825, 106] on icon "mode_edit" at bounding box center [825, 108] width 9 height 12
click at [754, 107] on input "Copy of Master_TG_KENOGO_PP_50DepositMatch_251006" at bounding box center [763, 109] width 132 height 14
type input "Master_TG_KENOGO_PP_20DepositMatch_251006"
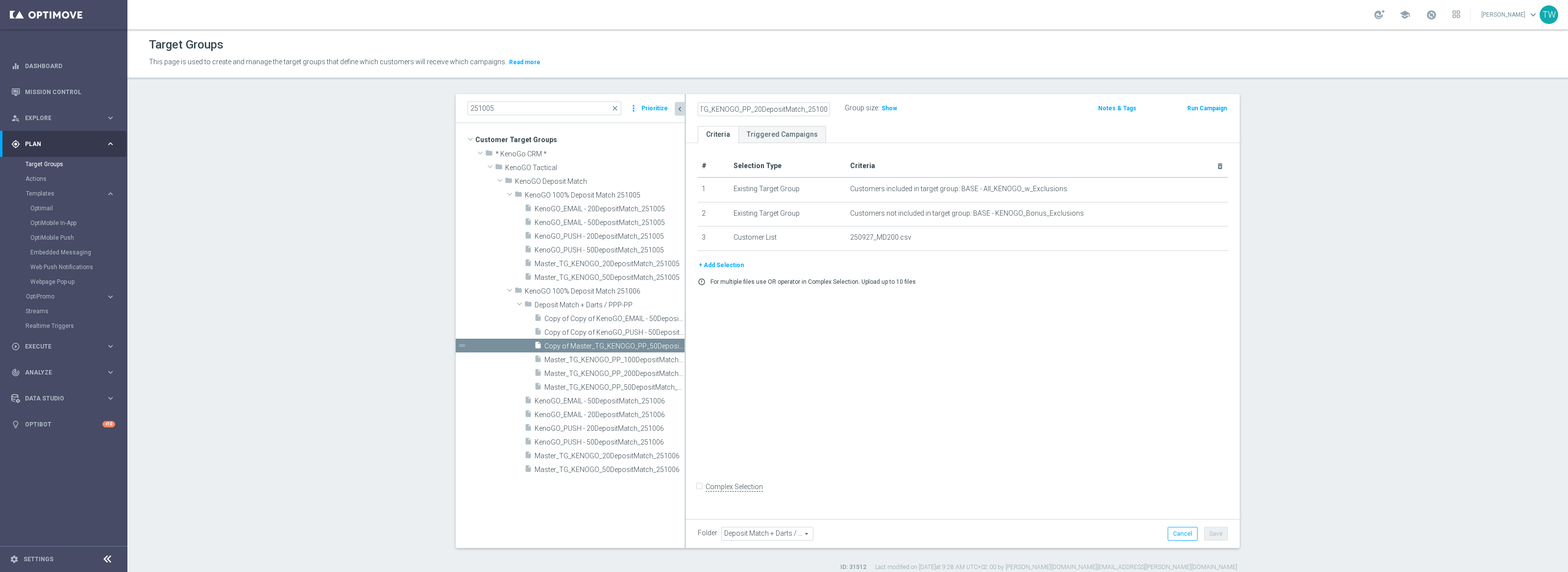
click at [1107, 321] on div "# Selection Type Criteria delete_forever 1 Existing Target Group Customers incl…" at bounding box center [963, 329] width 554 height 372
click at [1225, 534] on button "Save" at bounding box center [1216, 534] width 24 height 14
click at [621, 335] on span "Copy of Copy of KenoGO_PUSH - 50DepositMatch_251005" at bounding box center [603, 333] width 118 height 9
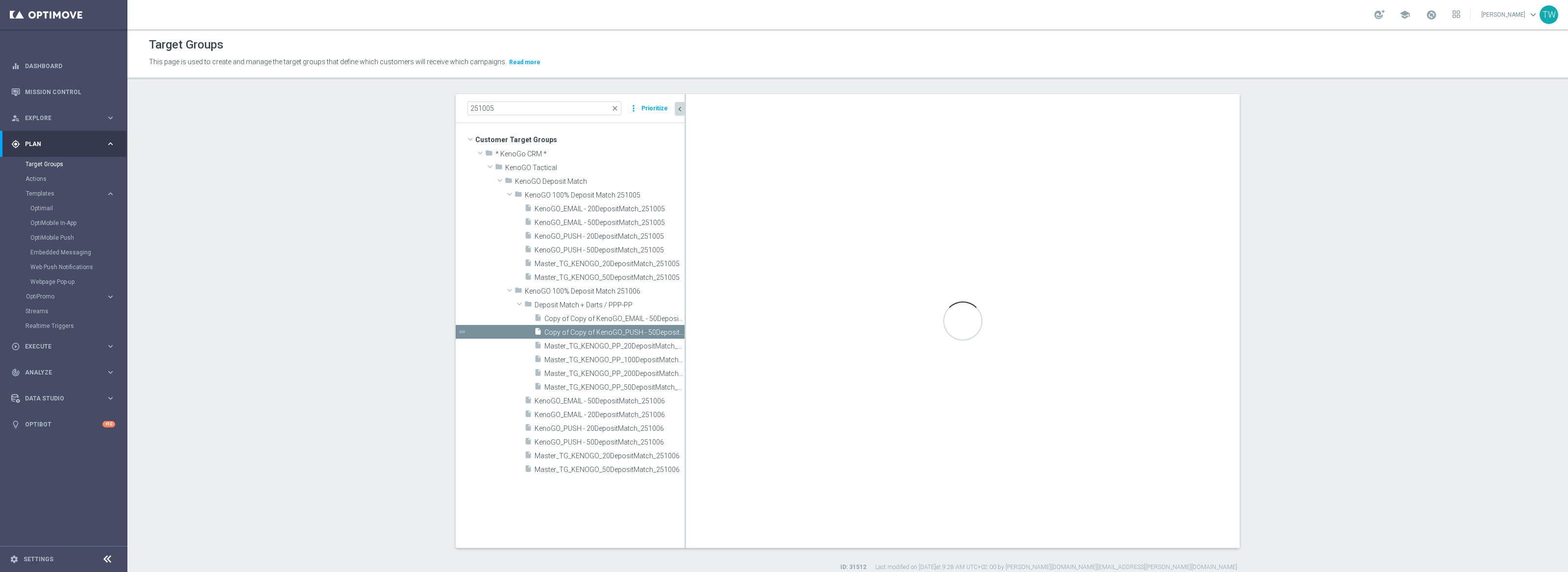
checkbox input "true"
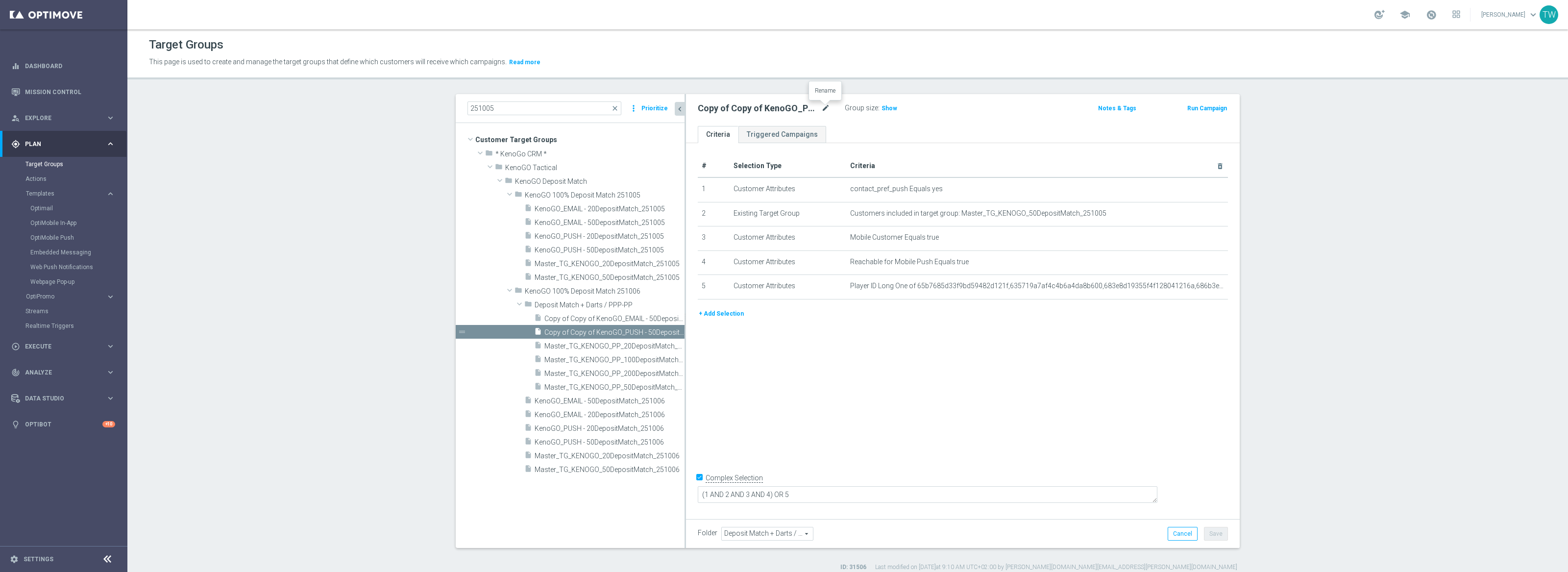
click at [828, 103] on icon "mode_edit" at bounding box center [825, 108] width 9 height 12
click at [757, 107] on input "Copy of Copy of KenoGO_PUSH - 50DepositMatch_251005" at bounding box center [763, 109] width 132 height 14
type input "KenoGO_PUSH - PP_200DepositMatch_251006"
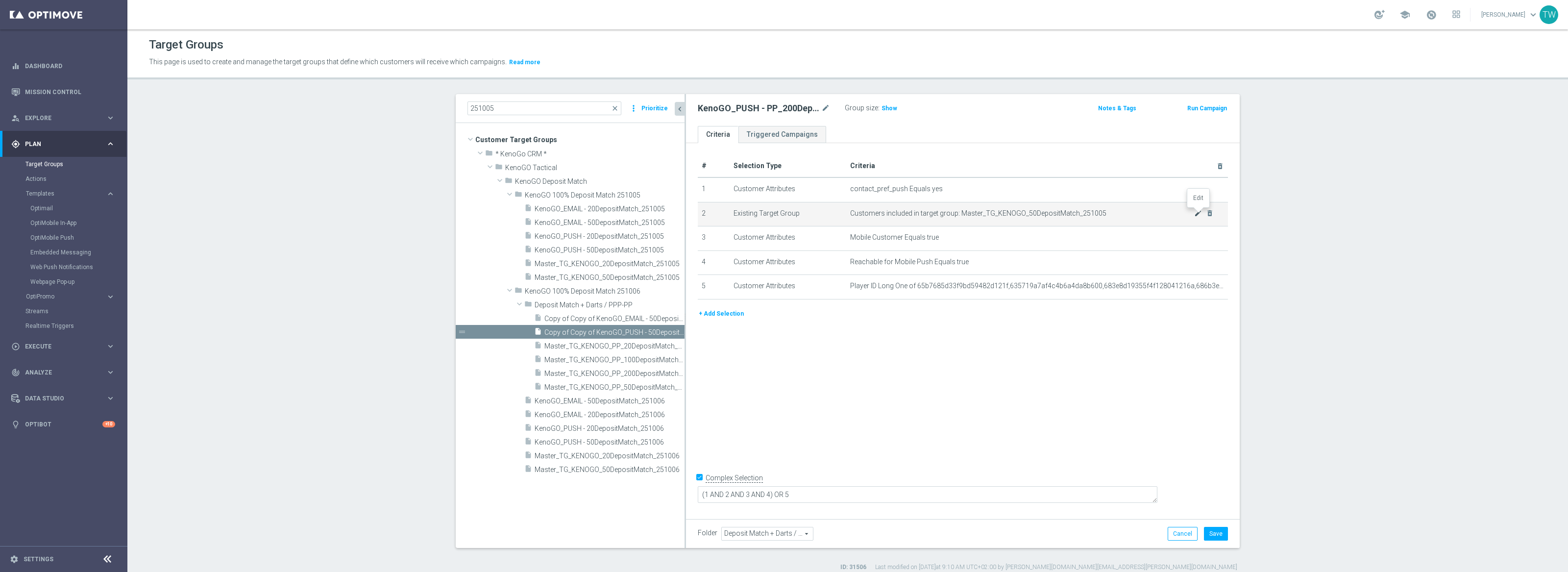
click at [1197, 211] on icon "mode_edit" at bounding box center [1198, 213] width 8 height 8
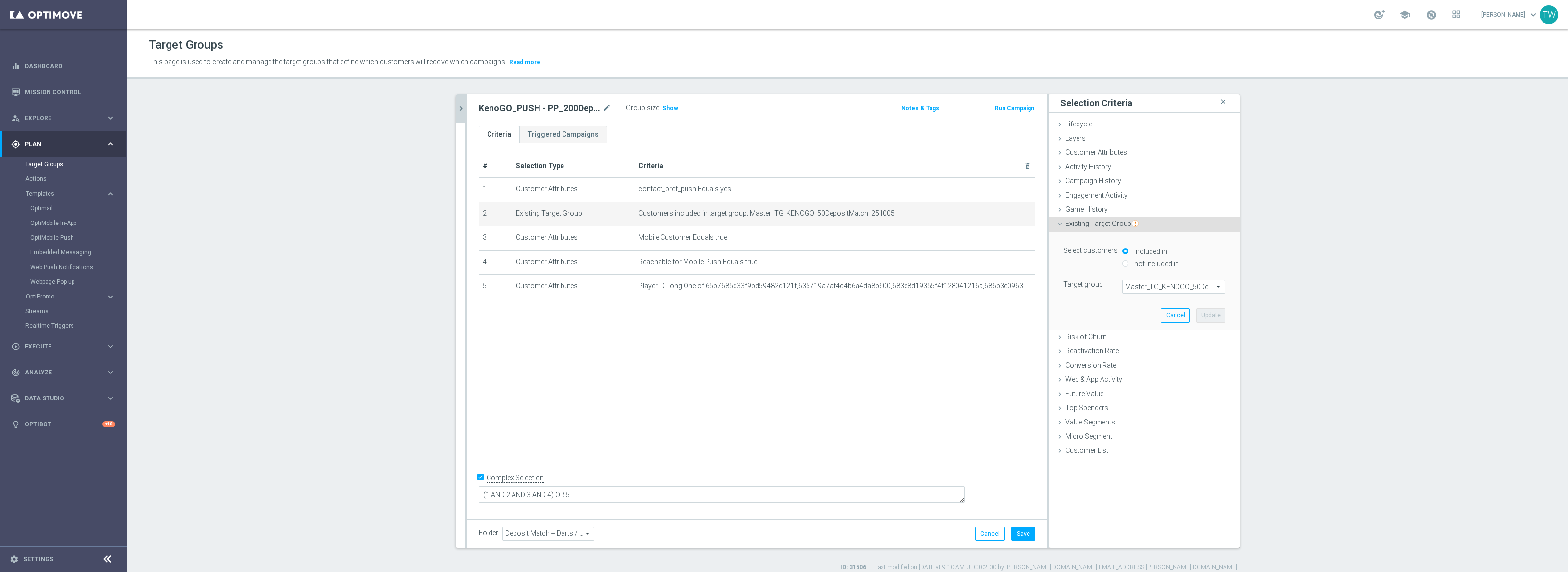
click at [1192, 284] on span "Master_TG_KENOGO_50DepositMatch_251005" at bounding box center [1173, 286] width 102 height 13
click at [1192, 284] on input "search" at bounding box center [1173, 287] width 103 height 14
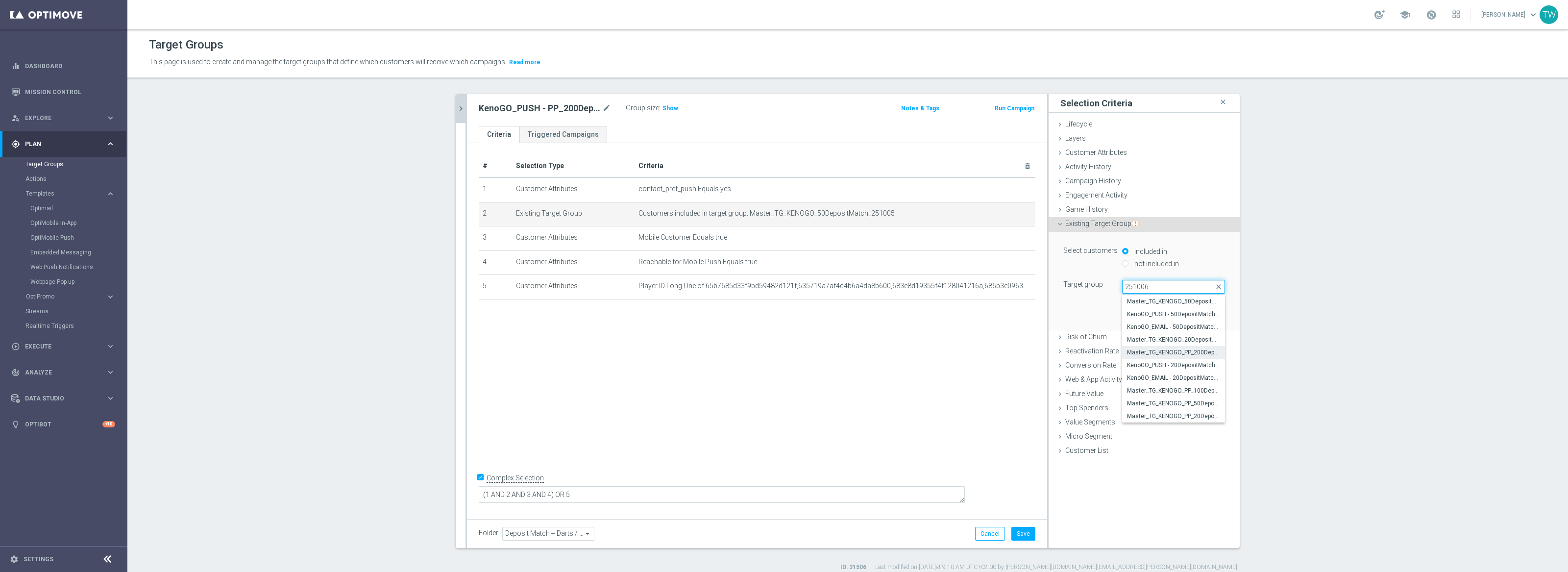
scroll to position [9, 0]
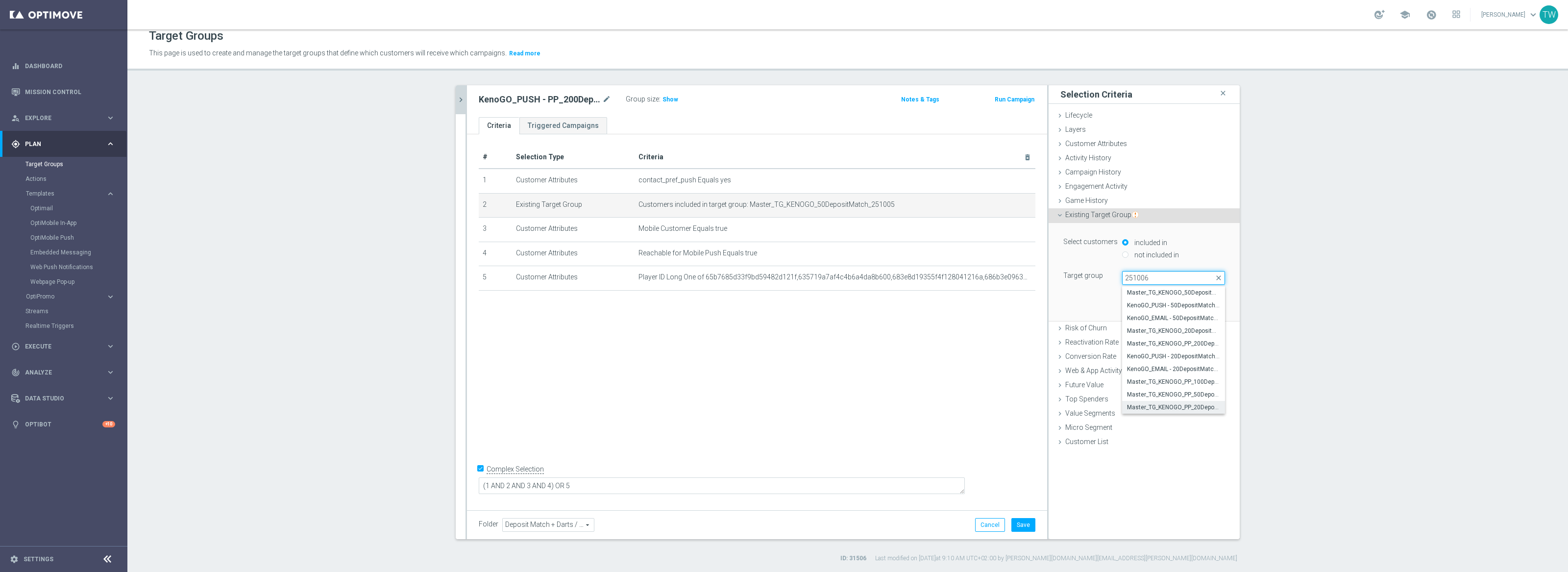
type input "251006"
click at [1197, 408] on span "Master_TG_KENOGO_PP_20DepositMatch_251006" at bounding box center [1174, 408] width 93 height 8
type input "Master_TG_KENOGO_PP_20DepositMatch_251006"
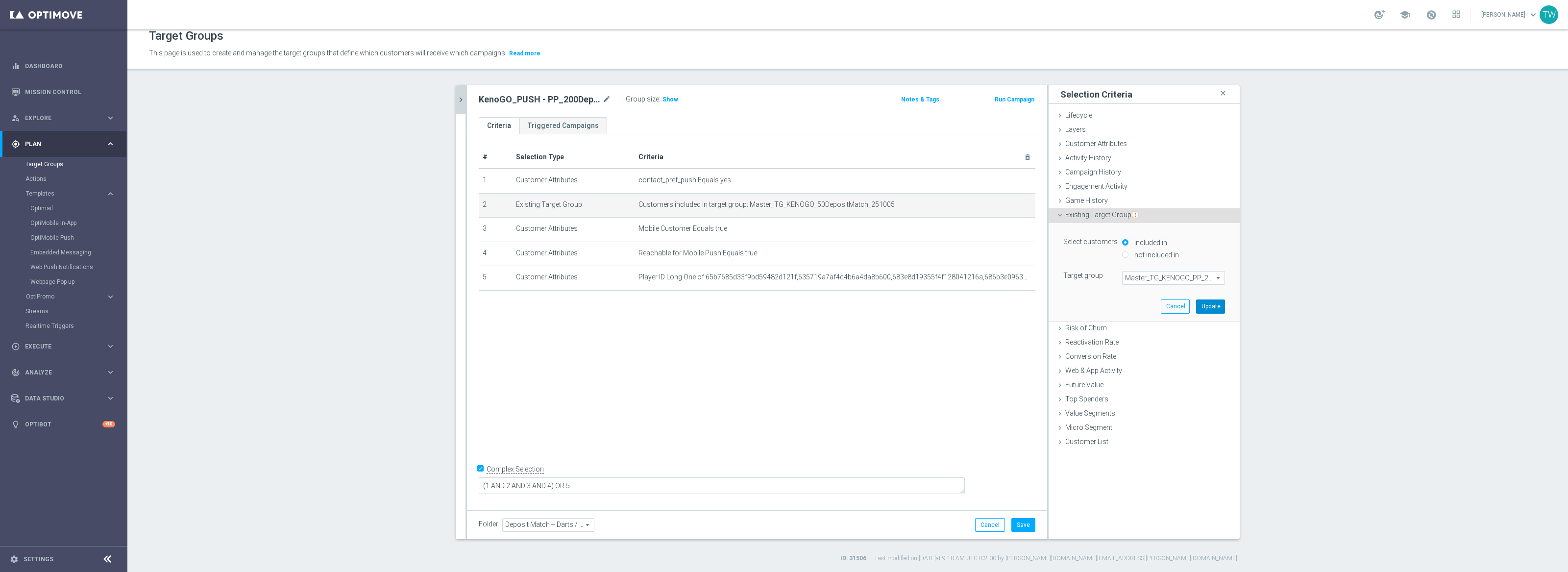
click at [1211, 306] on button "Update" at bounding box center [1210, 306] width 29 height 14
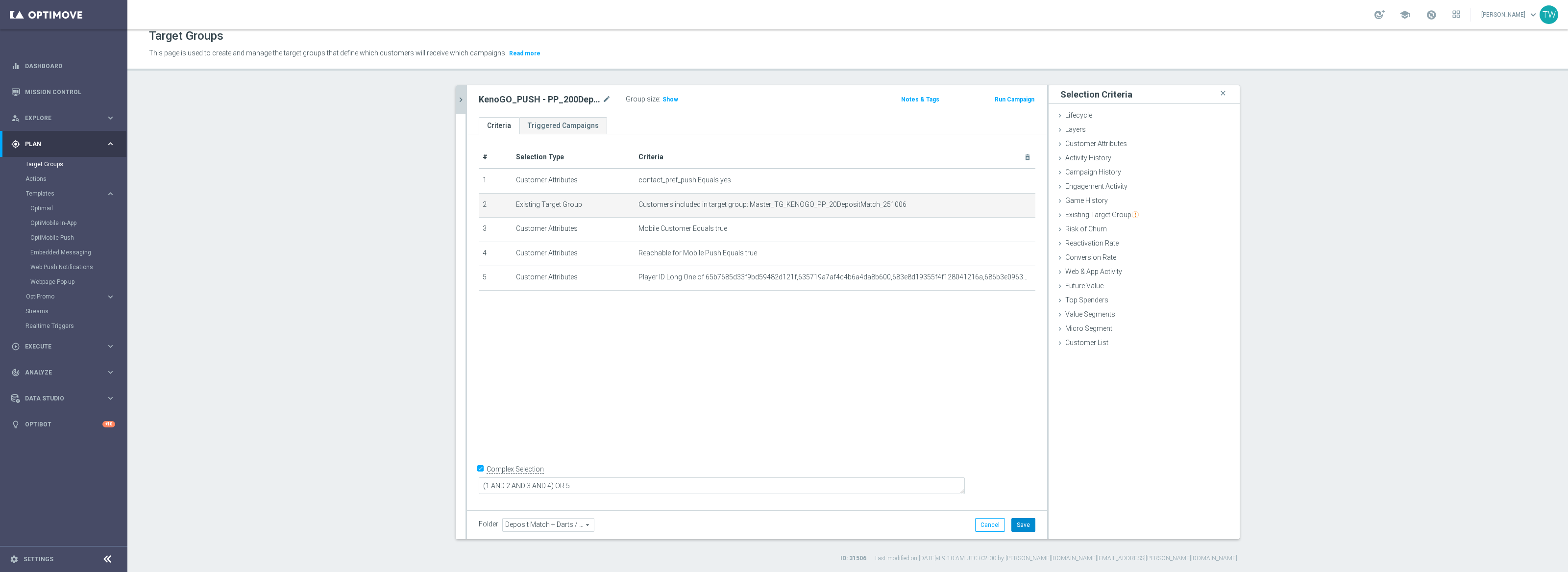
drag, startPoint x: 1019, startPoint y: 522, endPoint x: 1019, endPoint y: 516, distance: 6.0
click at [1019, 521] on button "Save" at bounding box center [1023, 525] width 24 height 14
click at [463, 99] on icon "chevron_right" at bounding box center [460, 99] width 9 height 9
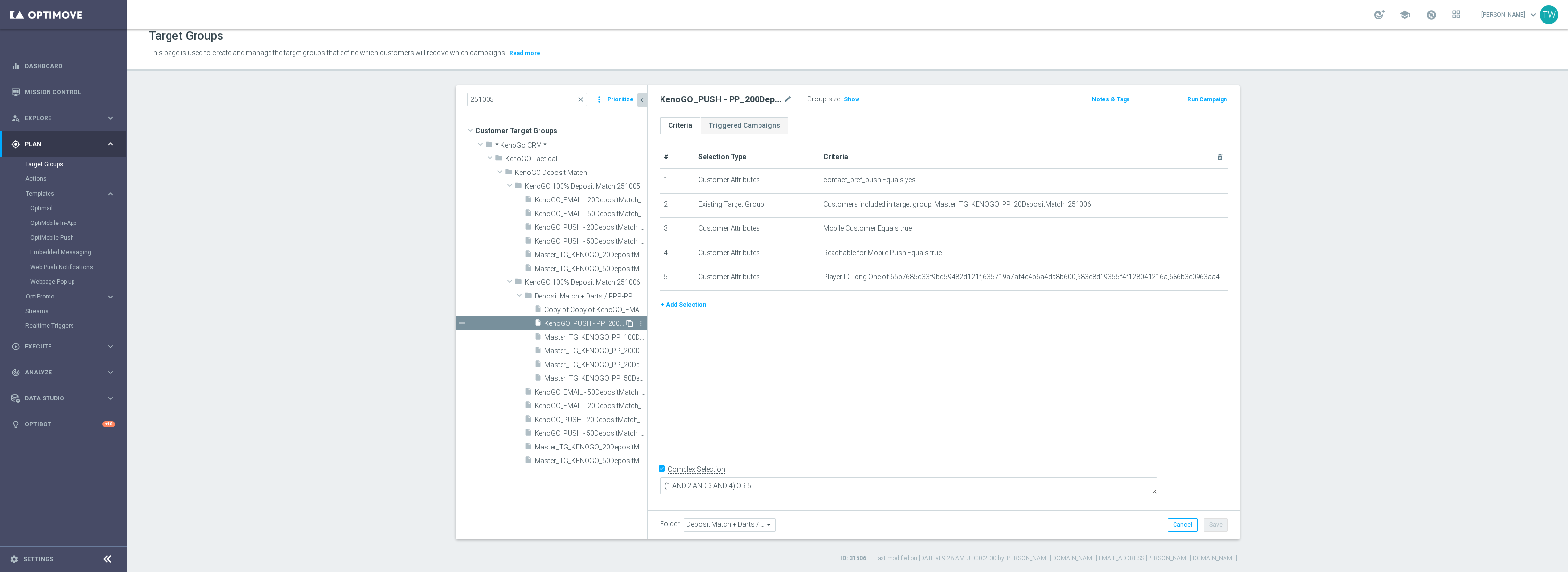
click at [631, 323] on icon "content_copy" at bounding box center [629, 323] width 8 height 8
click at [786, 96] on icon "mode_edit" at bounding box center [788, 99] width 9 height 12
drag, startPoint x: 714, startPoint y: 97, endPoint x: 737, endPoint y: 104, distance: 24.0
click at [718, 98] on input "Copy of KenoGO_PUSH - PP_200DepositMatch_251006" at bounding box center [726, 101] width 132 height 14
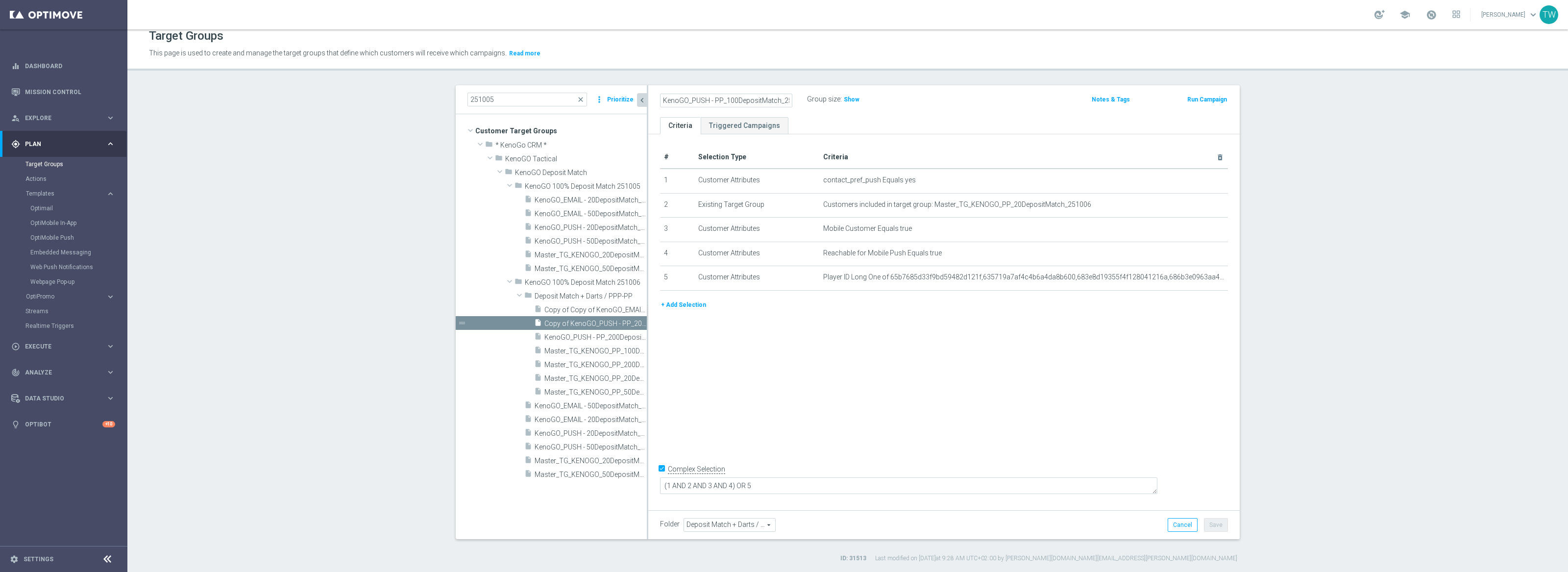
scroll to position [0, 15]
type input "KenoGO_PUSH - PP_100DepositMatch_251006"
drag, startPoint x: 1176, startPoint y: 316, endPoint x: 1197, endPoint y: 216, distance: 102.2
click at [1177, 314] on div "+ Add Selection" at bounding box center [943, 309] width 583 height 18
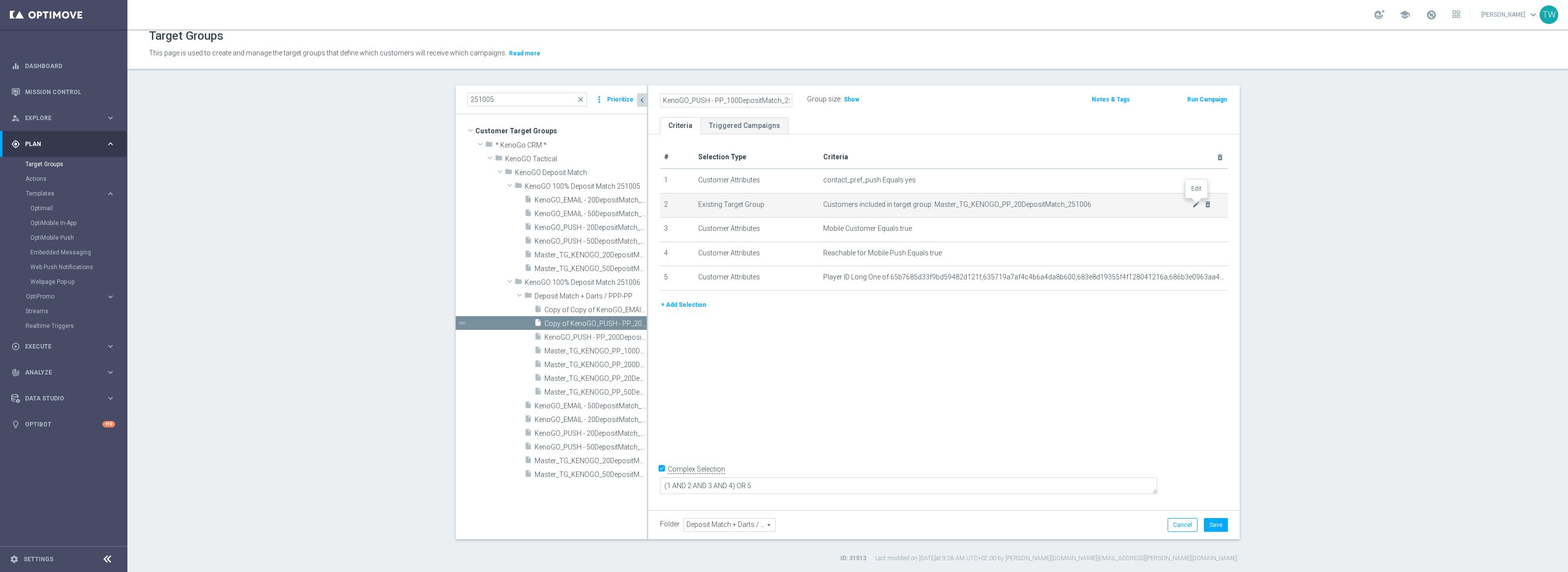
click at [1194, 203] on icon "mode_edit" at bounding box center [1196, 204] width 8 height 8
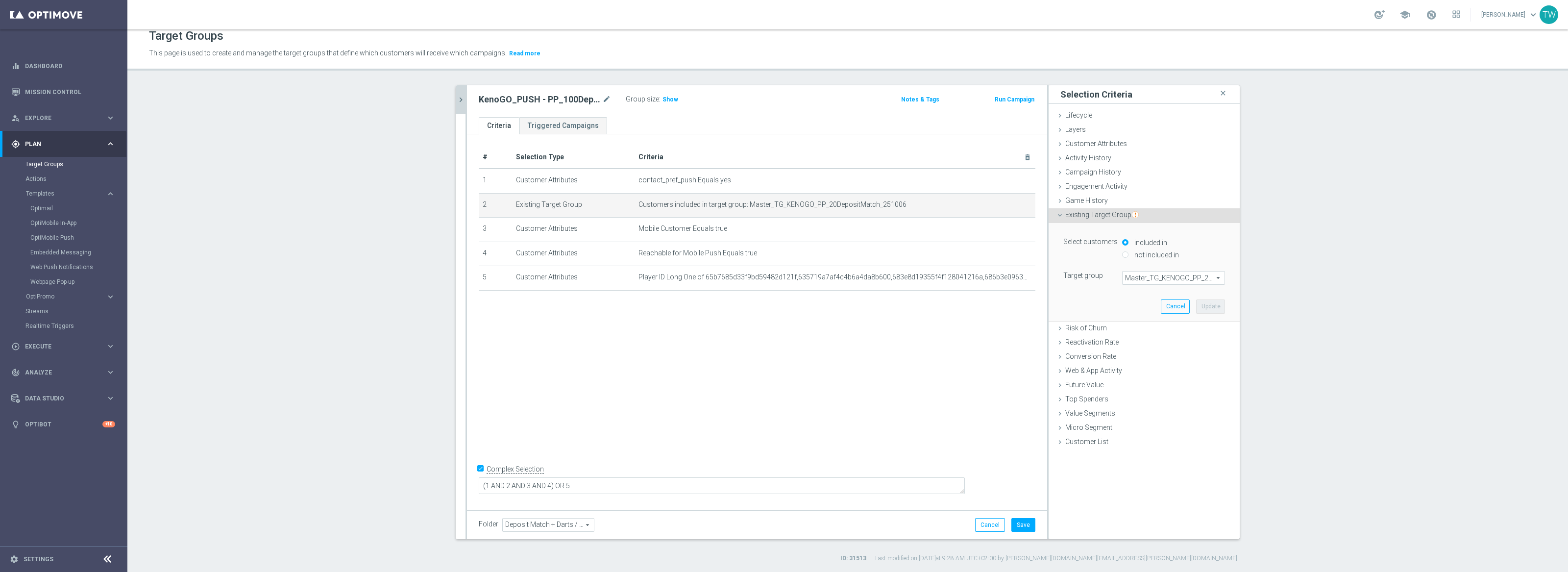
click at [1196, 276] on span "Master_TG_KENOGO_PP_20DepositMatch_251006" at bounding box center [1173, 278] width 102 height 13
click at [1196, 276] on input "search" at bounding box center [1173, 278] width 103 height 14
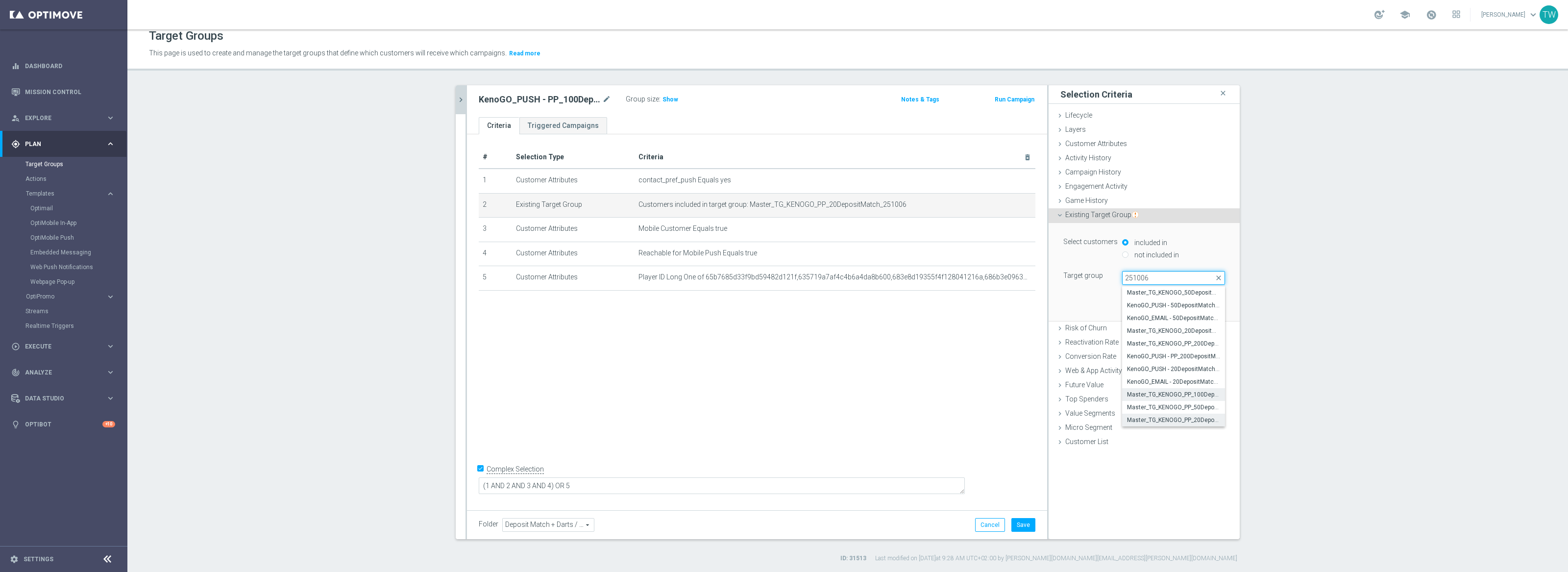
type input "251006"
click at [1183, 397] on span "Master_TG_KENOGO_PP_100DepositMatch_251006" at bounding box center [1174, 395] width 93 height 8
type input "Master_TG_KENOGO_PP_100DepositMatch_251006"
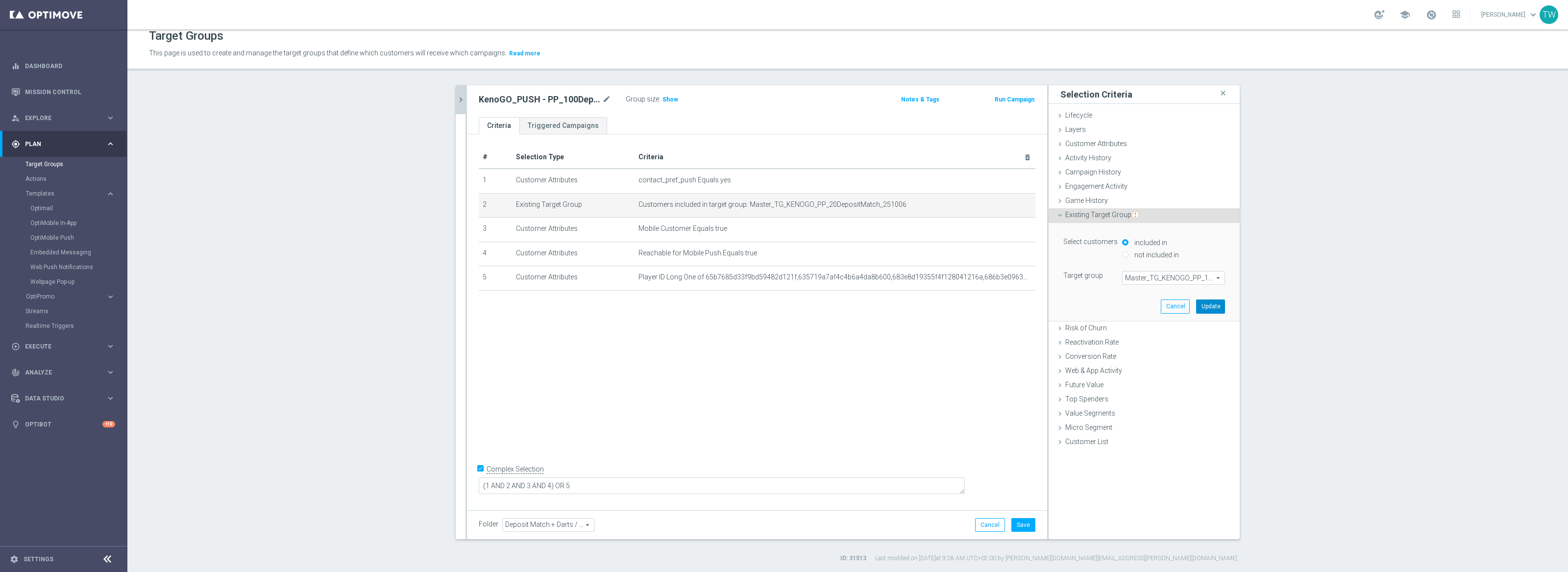
click at [1214, 311] on button "Update" at bounding box center [1210, 306] width 29 height 14
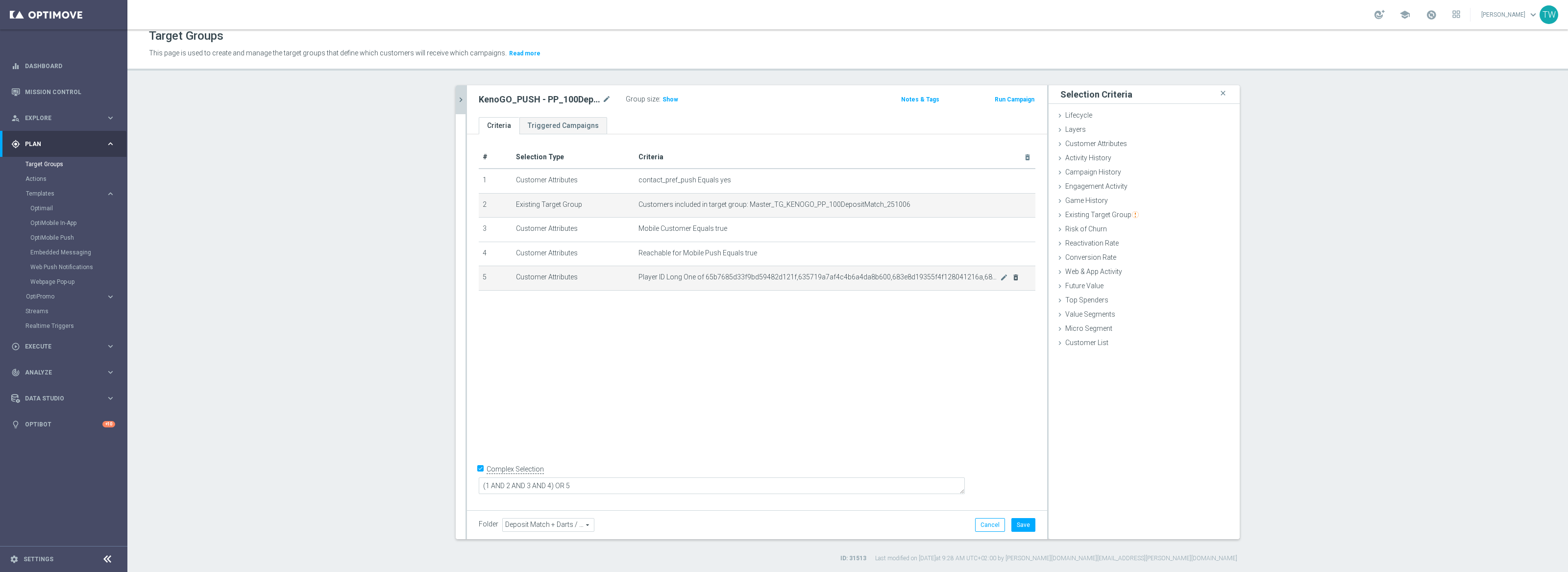
drag, startPoint x: 1021, startPoint y: 277, endPoint x: 1015, endPoint y: 277, distance: 6.0
click at [1019, 277] on td "Player ID Long One of 65b7685d33f9bd59482d121f,635719a7af4c4b6a4da8b600,683e8d1…" at bounding box center [835, 278] width 401 height 24
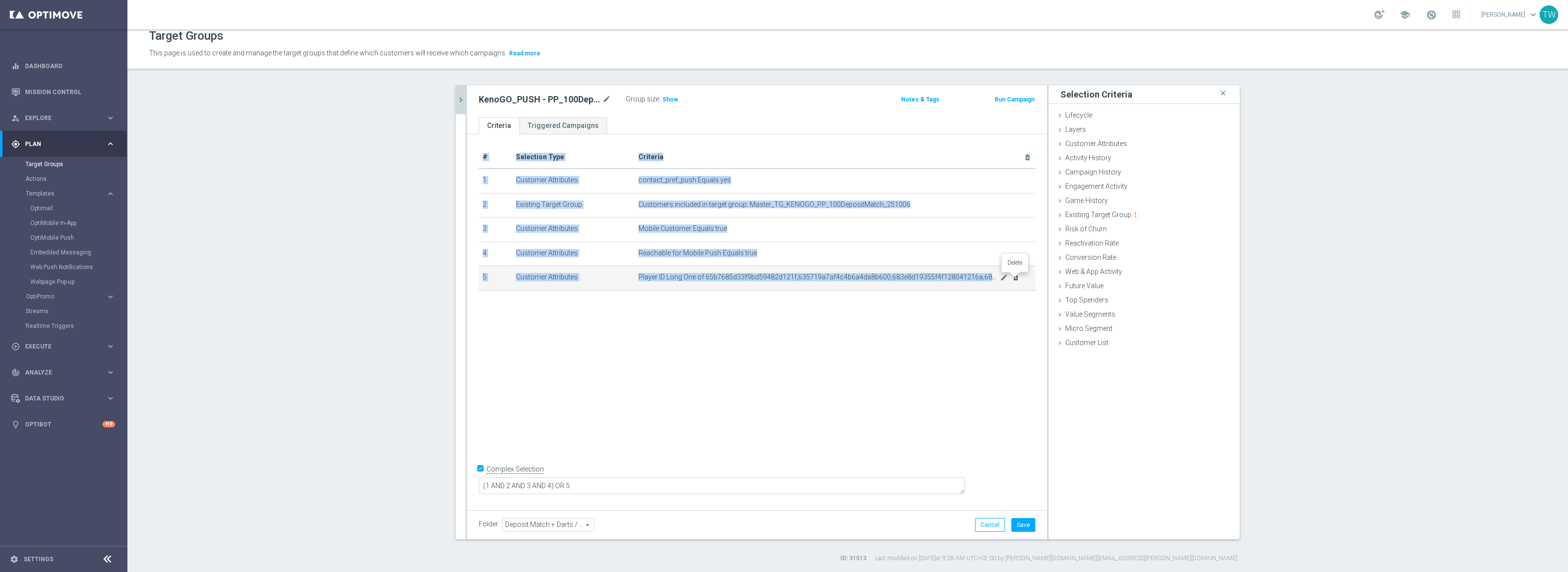
click at [1015, 277] on icon "delete_forever" at bounding box center [1015, 277] width 8 height 8
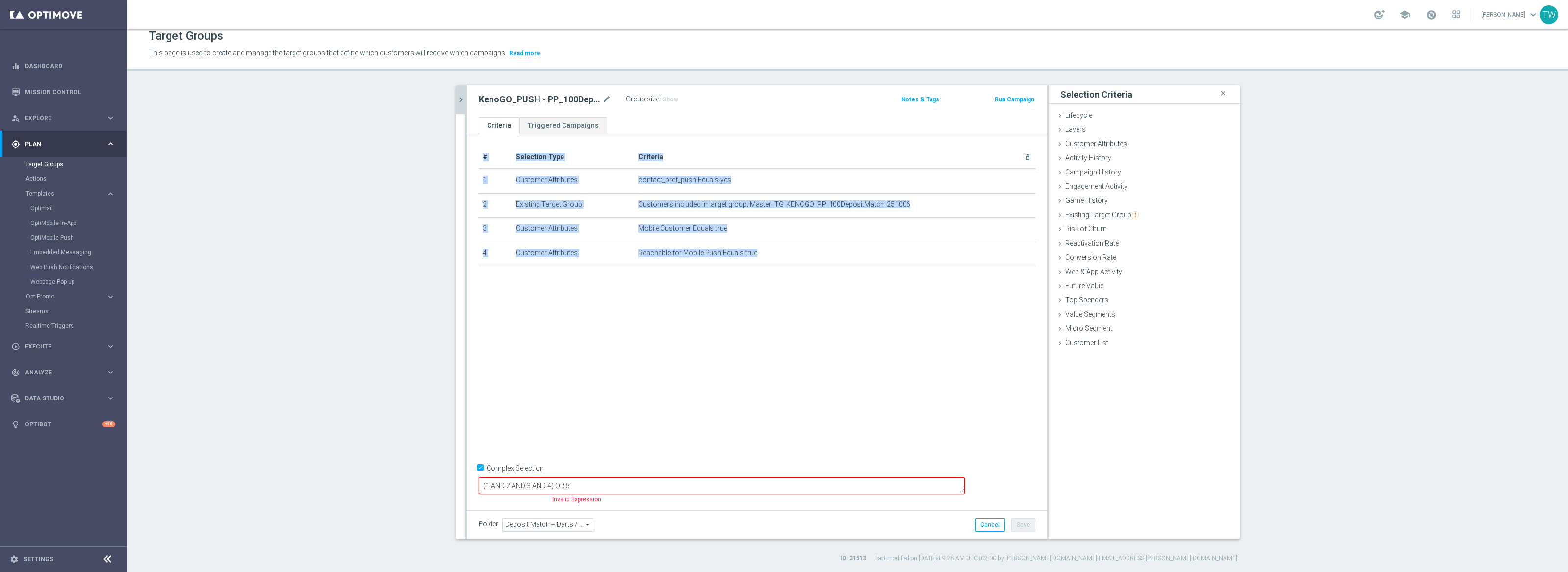
click at [484, 476] on input "Complex Selection" at bounding box center [481, 470] width 6 height 14
checkbox input "false"
drag, startPoint x: 1026, startPoint y: 526, endPoint x: 1021, endPoint y: 523, distance: 5.8
click at [1026, 526] on button "Save" at bounding box center [1023, 525] width 24 height 14
click at [457, 94] on button "chevron_right" at bounding box center [461, 99] width 10 height 29
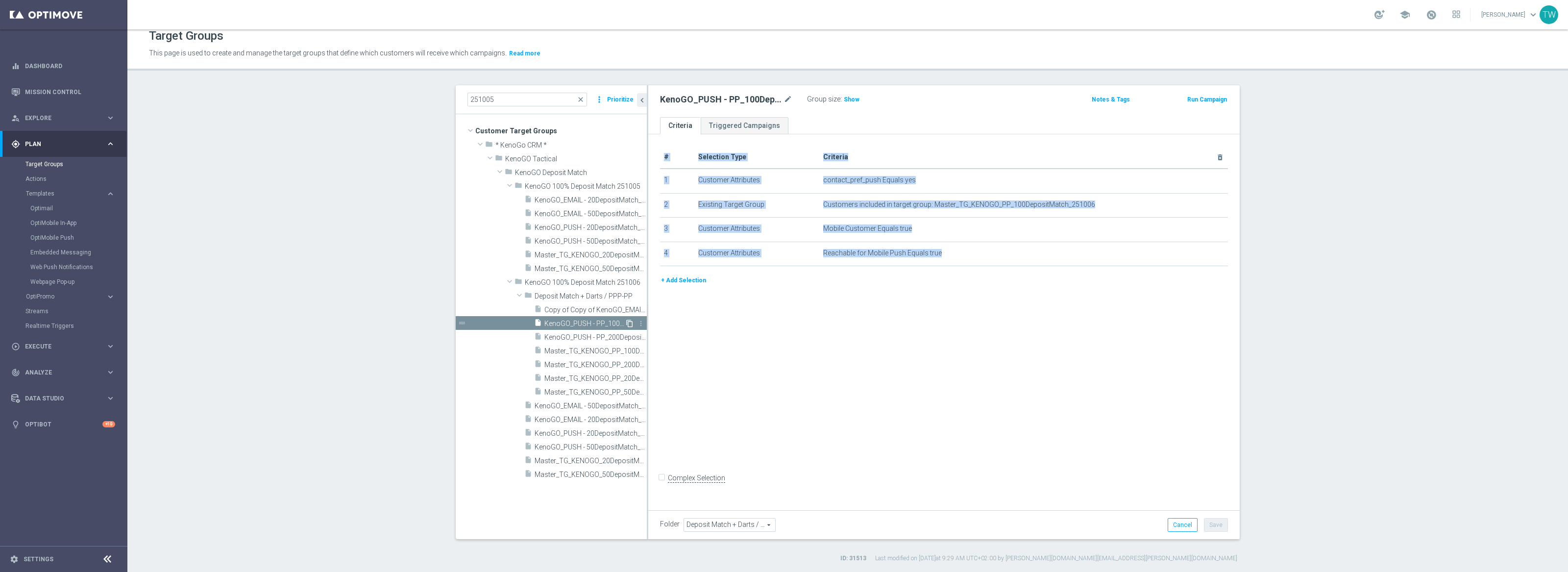
click at [632, 323] on icon "content_copy" at bounding box center [629, 323] width 8 height 8
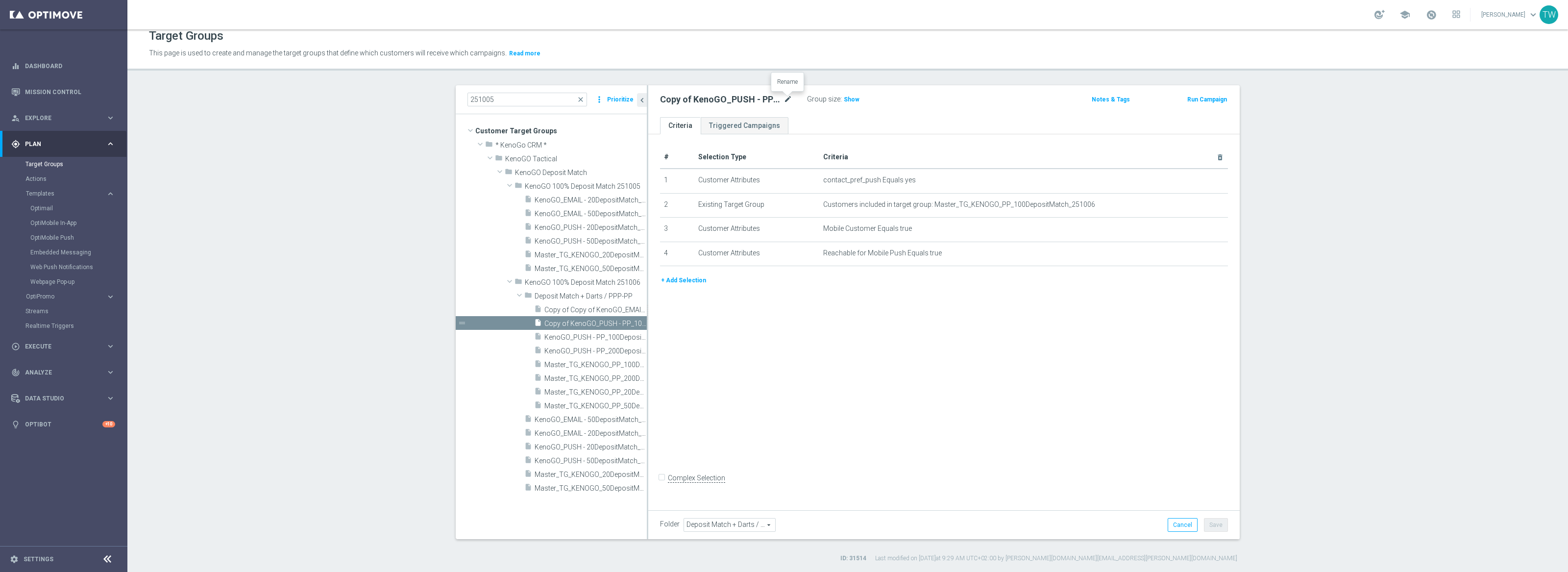
click at [788, 97] on icon "mode_edit" at bounding box center [788, 99] width 9 height 12
click at [716, 97] on input "Copy of KenoGO_PUSH - PP_100DepositMatch_251006" at bounding box center [726, 101] width 132 height 14
type input "KenoGO_PUSH - PP_50DepositMatch_251006"
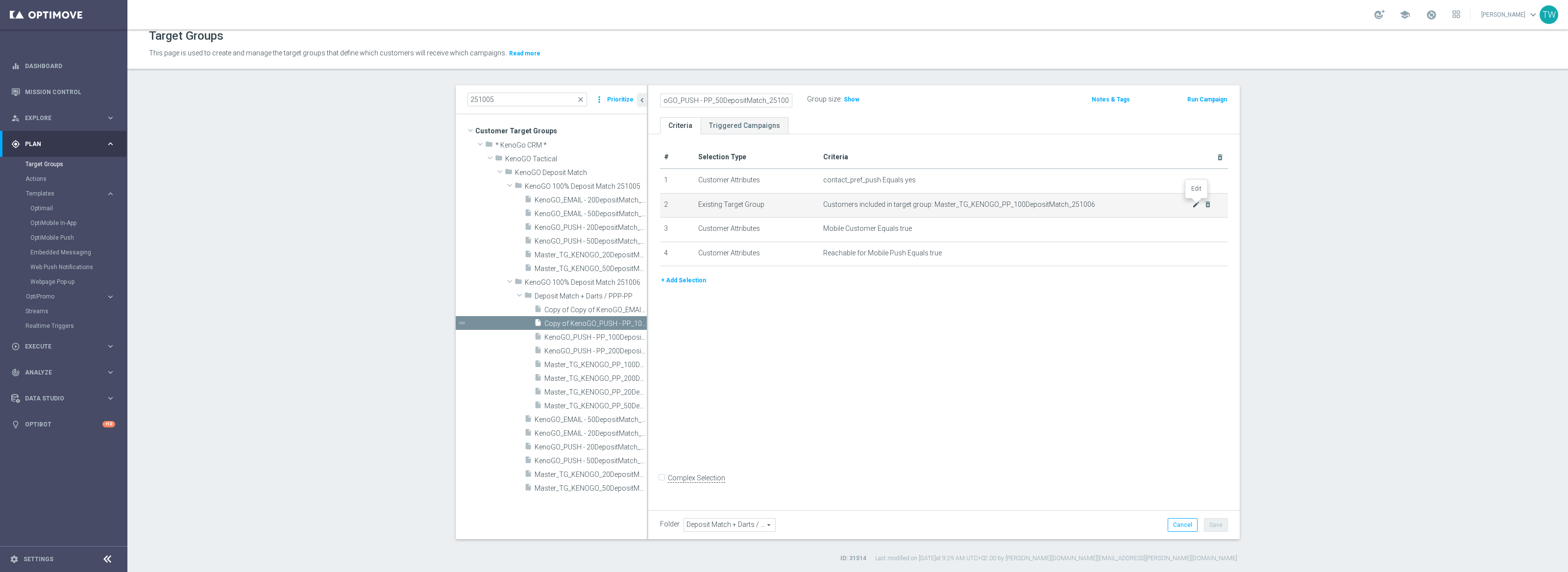
click at [1195, 204] on icon "mode_edit" at bounding box center [1196, 204] width 8 height 8
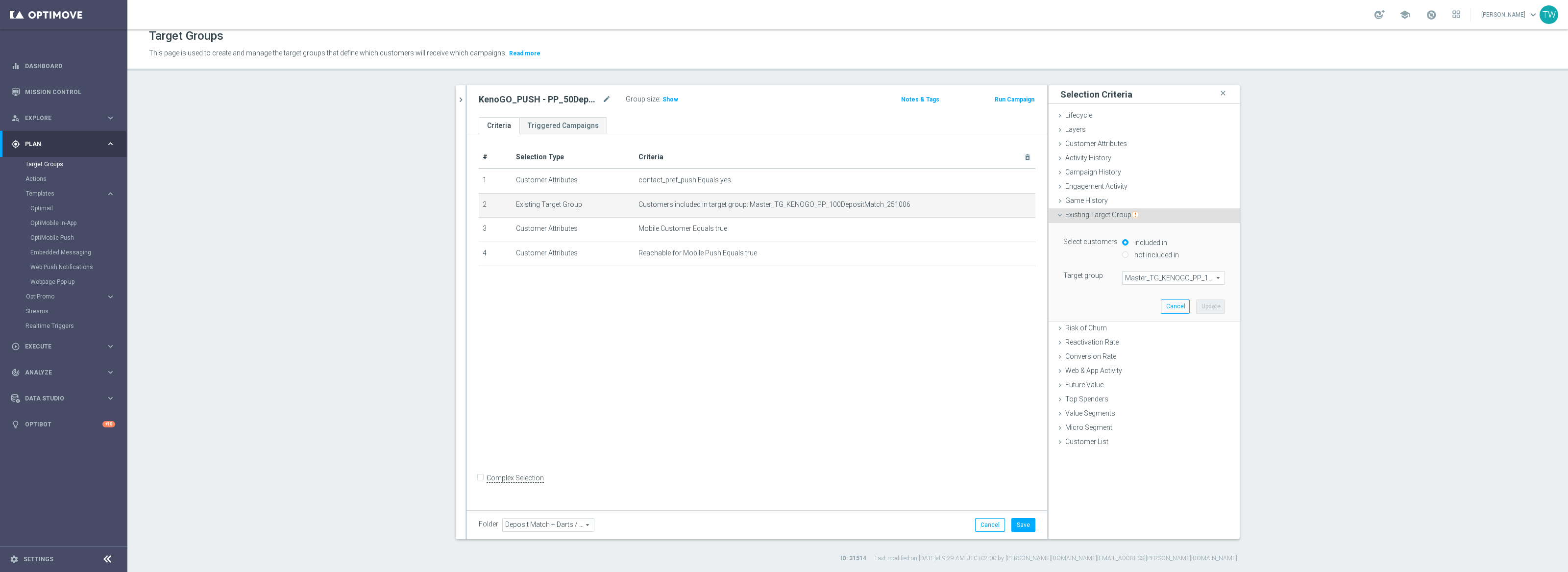
click at [1186, 281] on span "Master_TG_KENOGO_PP_100DepositMatch_251006" at bounding box center [1173, 278] width 102 height 13
click at [1186, 281] on input "search" at bounding box center [1173, 278] width 103 height 14
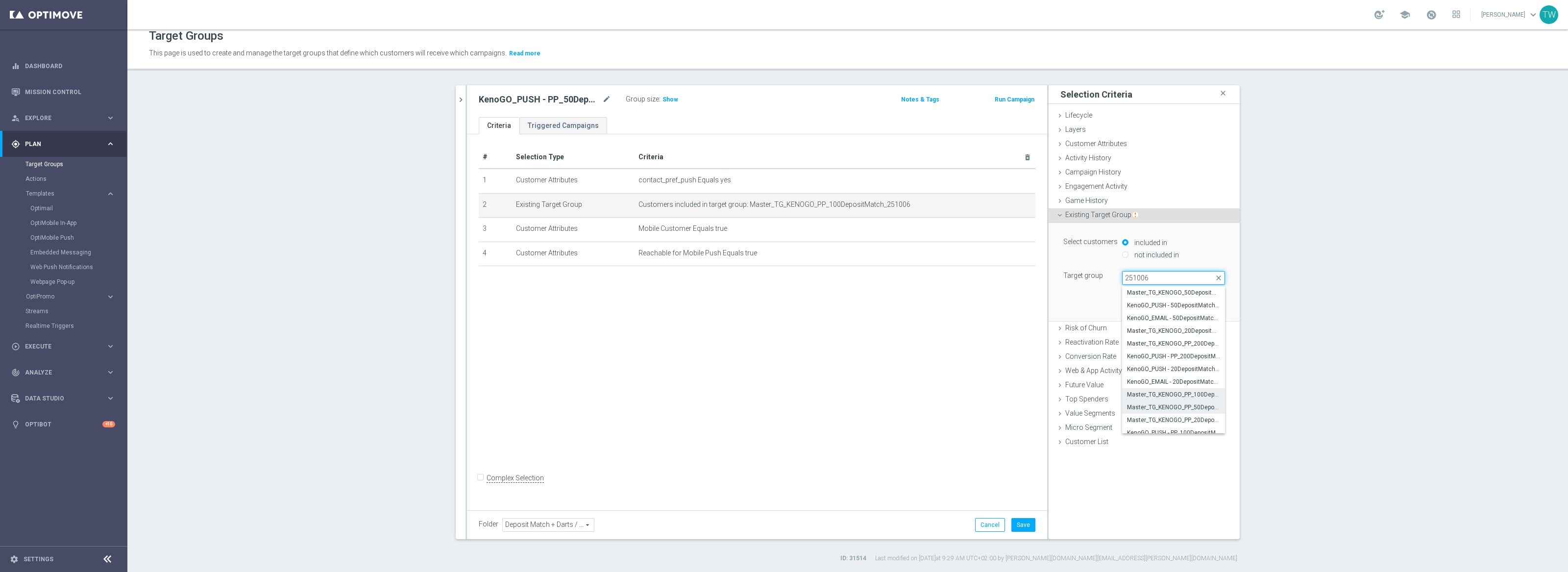
type input "251006"
click at [1193, 411] on span "Master_TG_KENOGO_PP_50DepositMatch_251006" at bounding box center [1174, 408] width 93 height 8
type input "Master_TG_KENOGO_PP_50DepositMatch_251006"
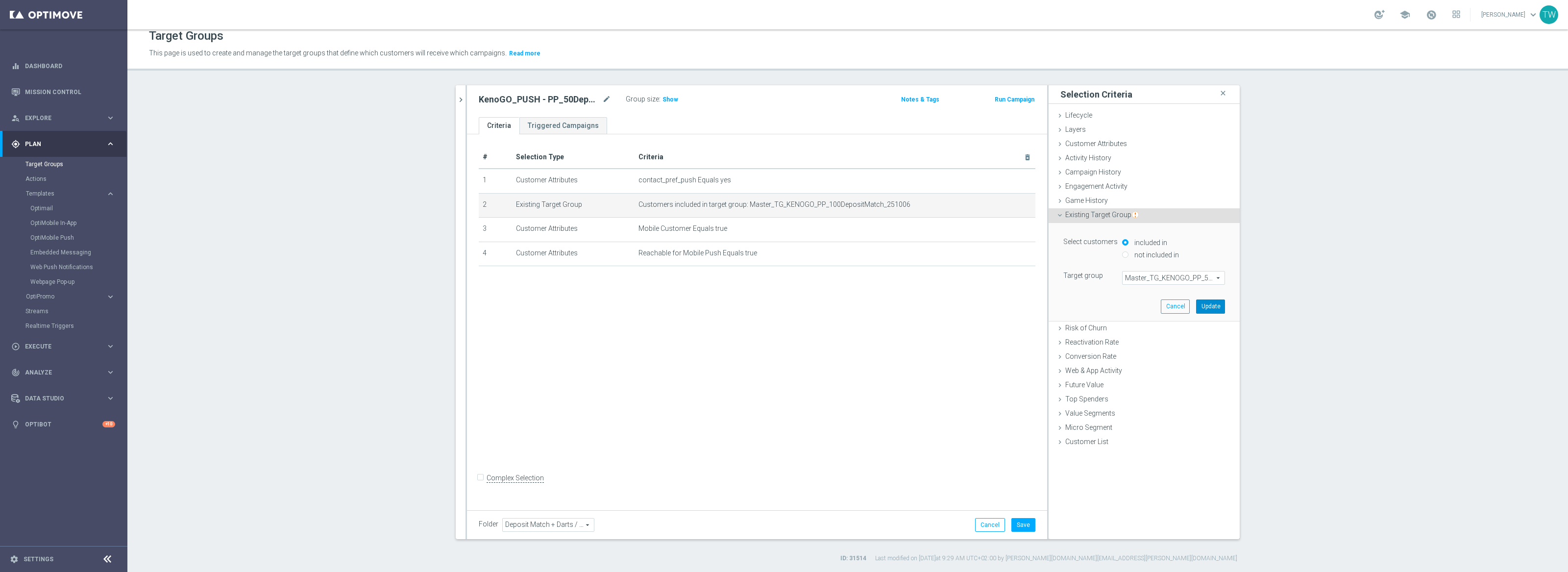
click at [1209, 303] on button "Update" at bounding box center [1210, 306] width 29 height 14
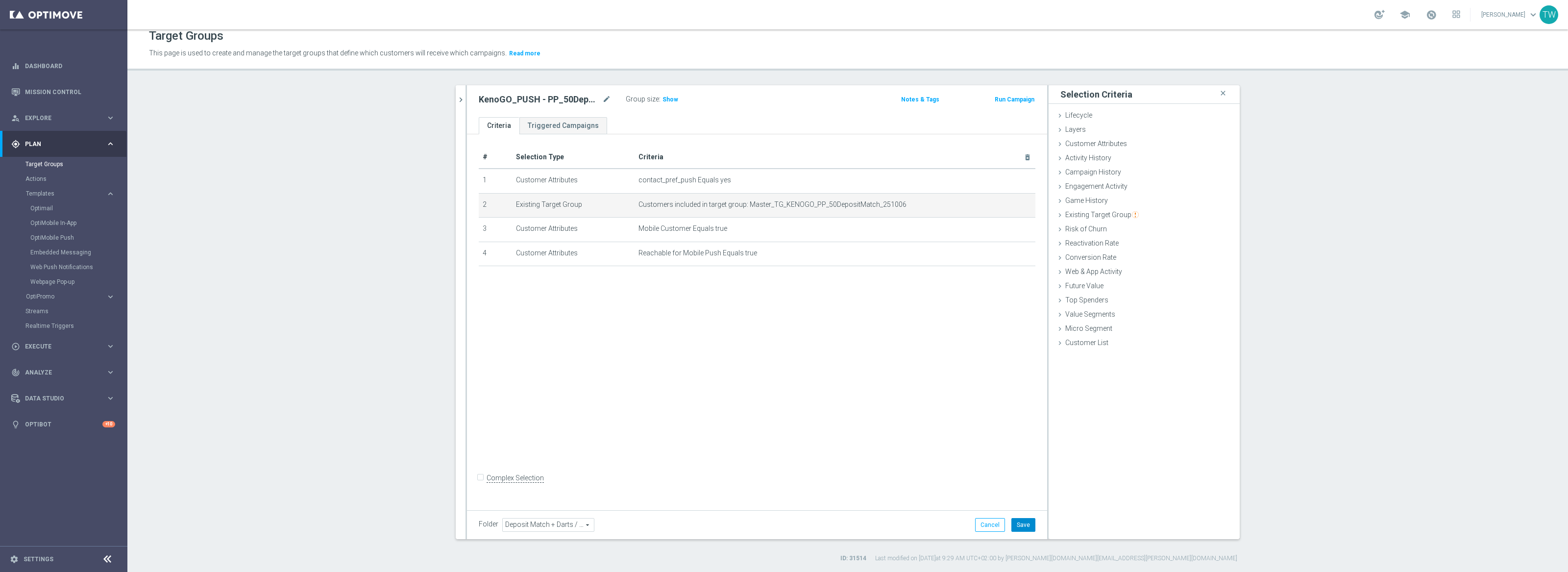
click at [1024, 518] on button "Save" at bounding box center [1023, 525] width 24 height 14
click at [457, 97] on icon "chevron_right" at bounding box center [460, 99] width 9 height 9
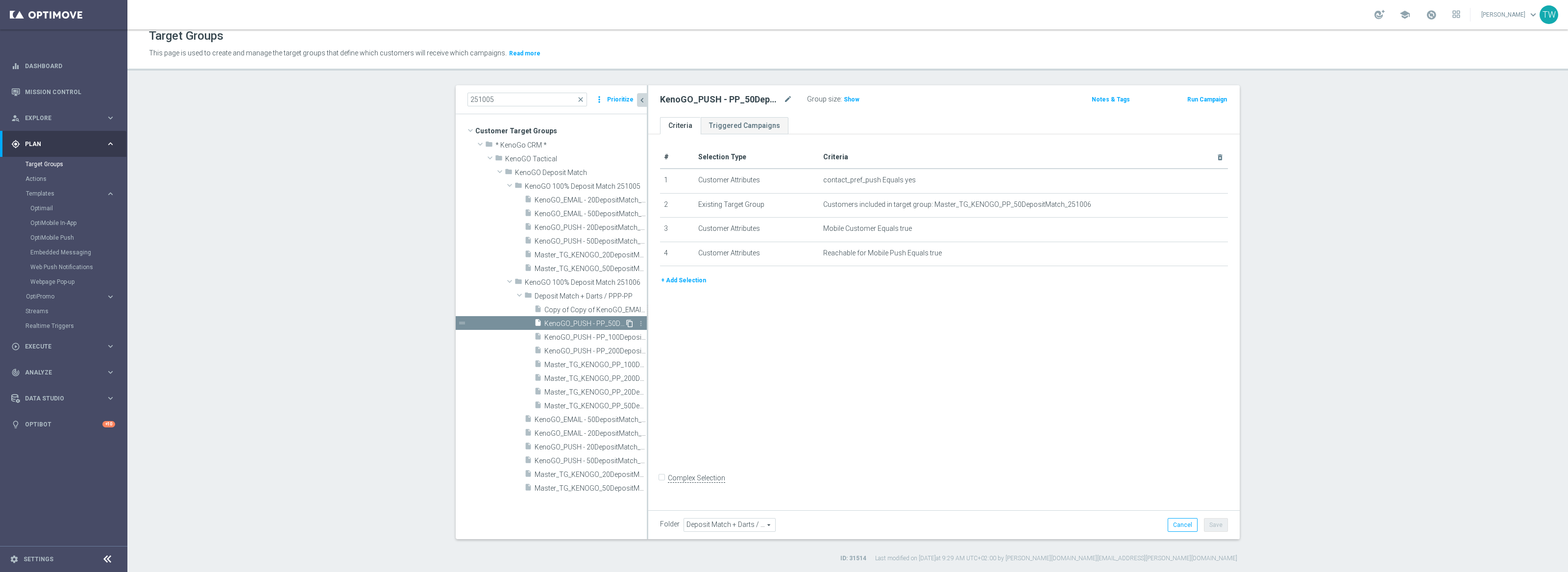
click at [628, 323] on icon "content_copy" at bounding box center [629, 323] width 8 height 8
click at [788, 97] on icon "mode_edit" at bounding box center [788, 99] width 9 height 12
click at [720, 100] on input "Copy of KenoGO_PUSH - PP_50DepositMatch_251006" at bounding box center [726, 101] width 132 height 14
click at [718, 99] on input "Copy of KenoGO_PUSH - PP_50DepositMatch_251006" at bounding box center [726, 101] width 132 height 14
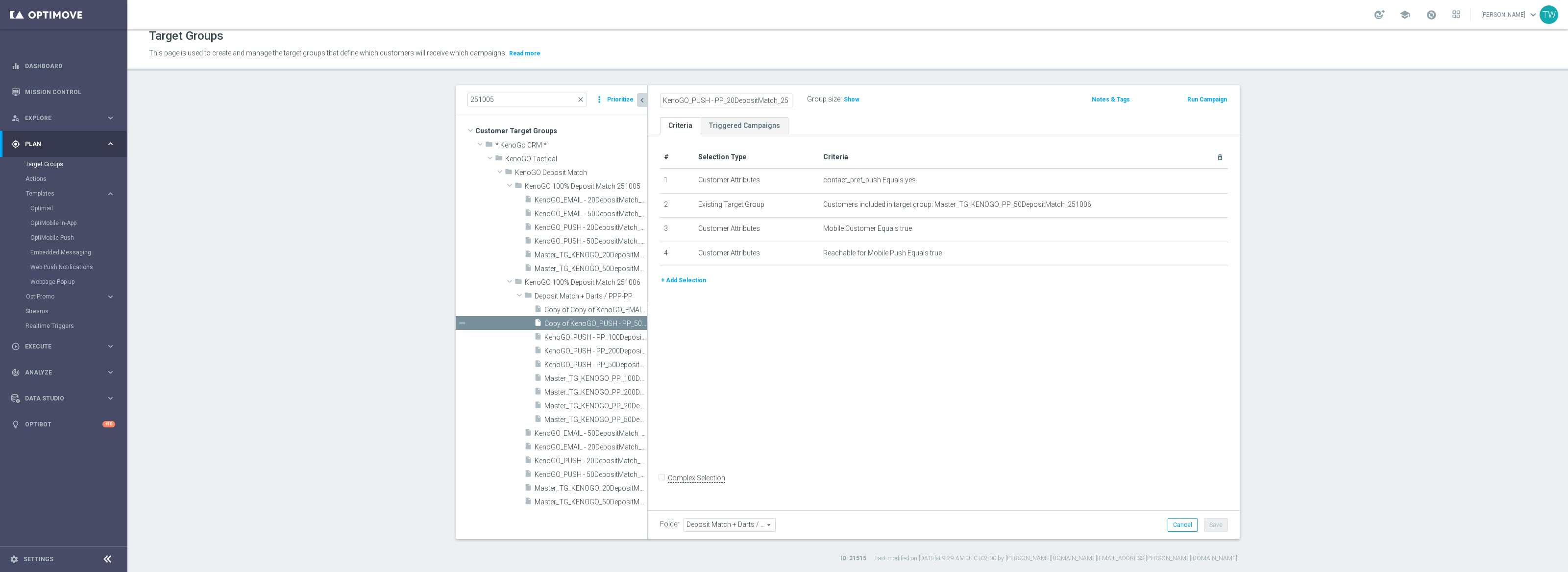
scroll to position [0, 12]
type input "KenoGO_PUSH - PP_20DepositMatch_251006"
click at [1194, 203] on icon "mode_edit" at bounding box center [1196, 204] width 8 height 8
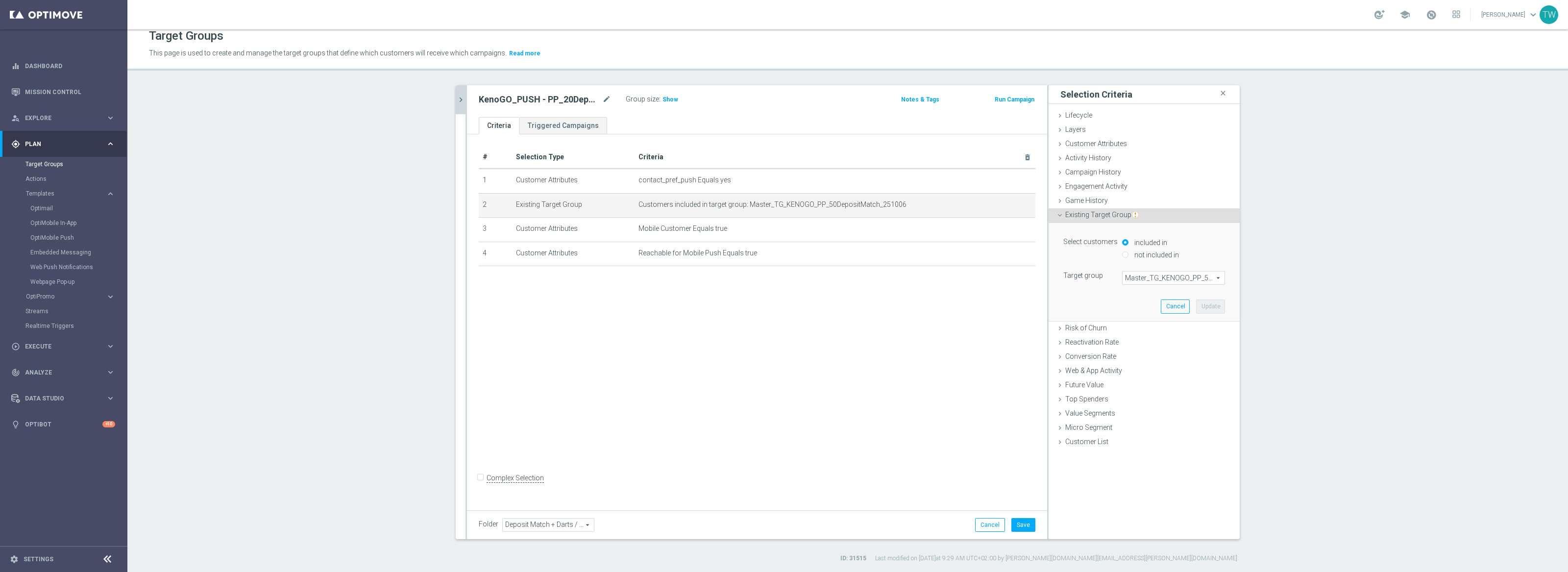
click at [1154, 284] on span "Master_TG_KENOGO_PP_50DepositMatch_251006" at bounding box center [1173, 278] width 102 height 13
click at [1155, 283] on input "search" at bounding box center [1173, 278] width 103 height 14
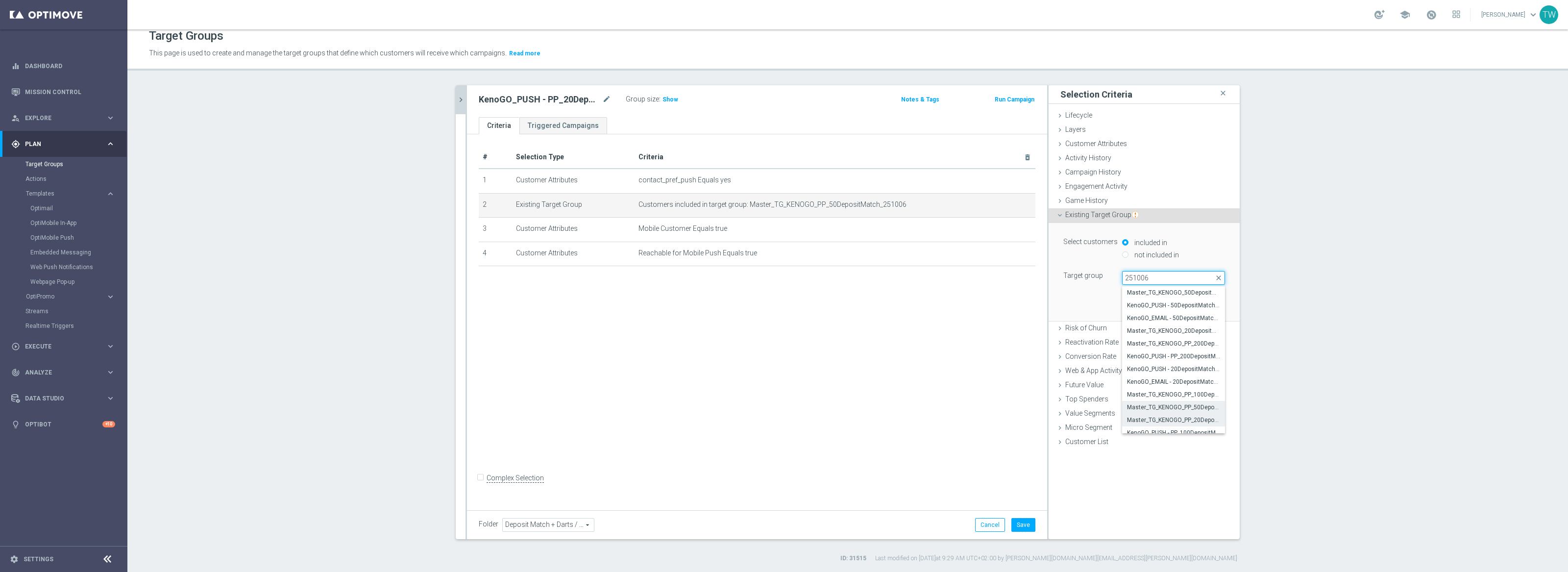
type input "251006"
click at [1201, 417] on span "Master_TG_KENOGO_PP_20DepositMatch_251006" at bounding box center [1174, 420] width 93 height 8
type input "Master_TG_KENOGO_PP_20DepositMatch_251006"
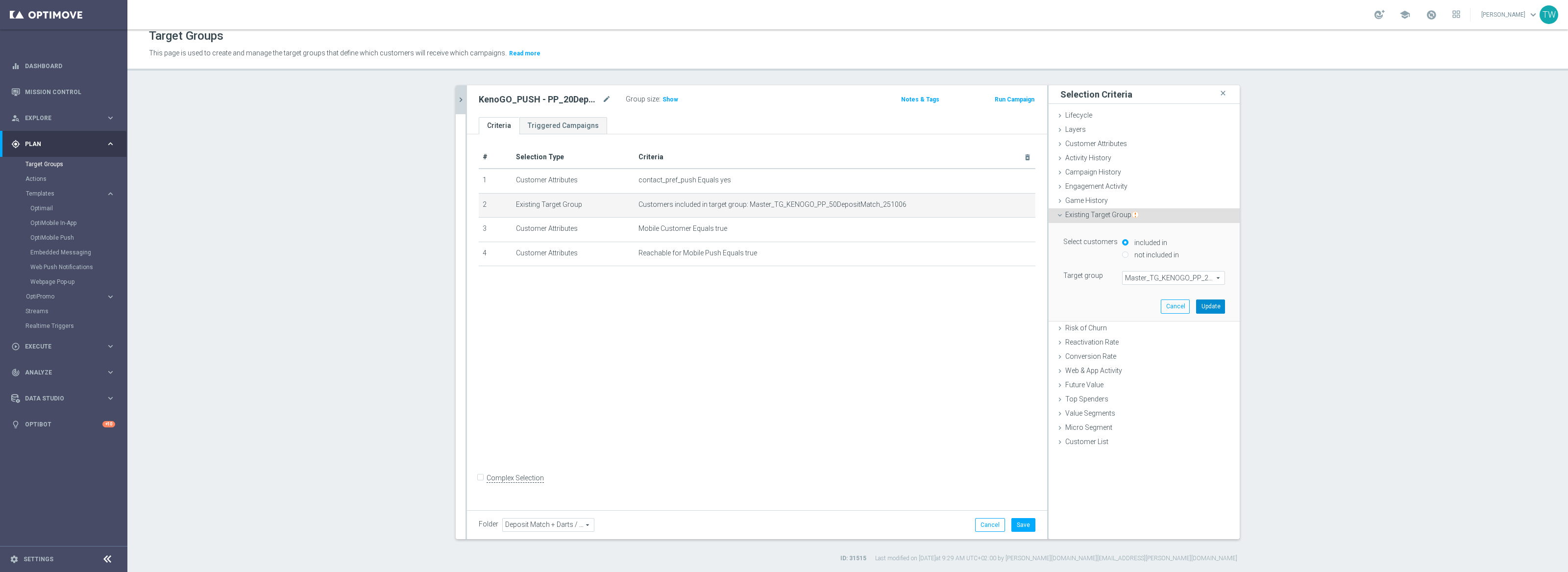
click at [1211, 308] on button "Update" at bounding box center [1210, 306] width 29 height 14
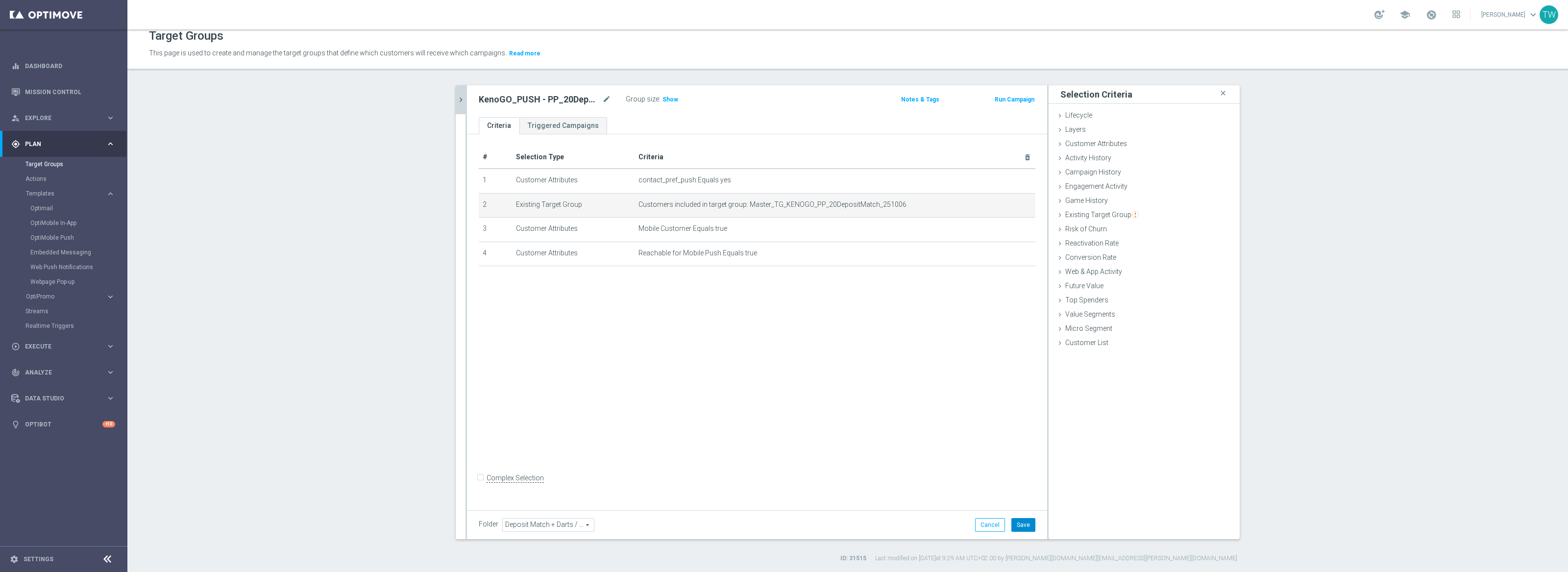
drag, startPoint x: 1021, startPoint y: 528, endPoint x: 1036, endPoint y: 515, distance: 19.8
click at [1021, 527] on button "Save" at bounding box center [1023, 525] width 24 height 14
click at [463, 100] on icon "chevron_right" at bounding box center [460, 99] width 9 height 9
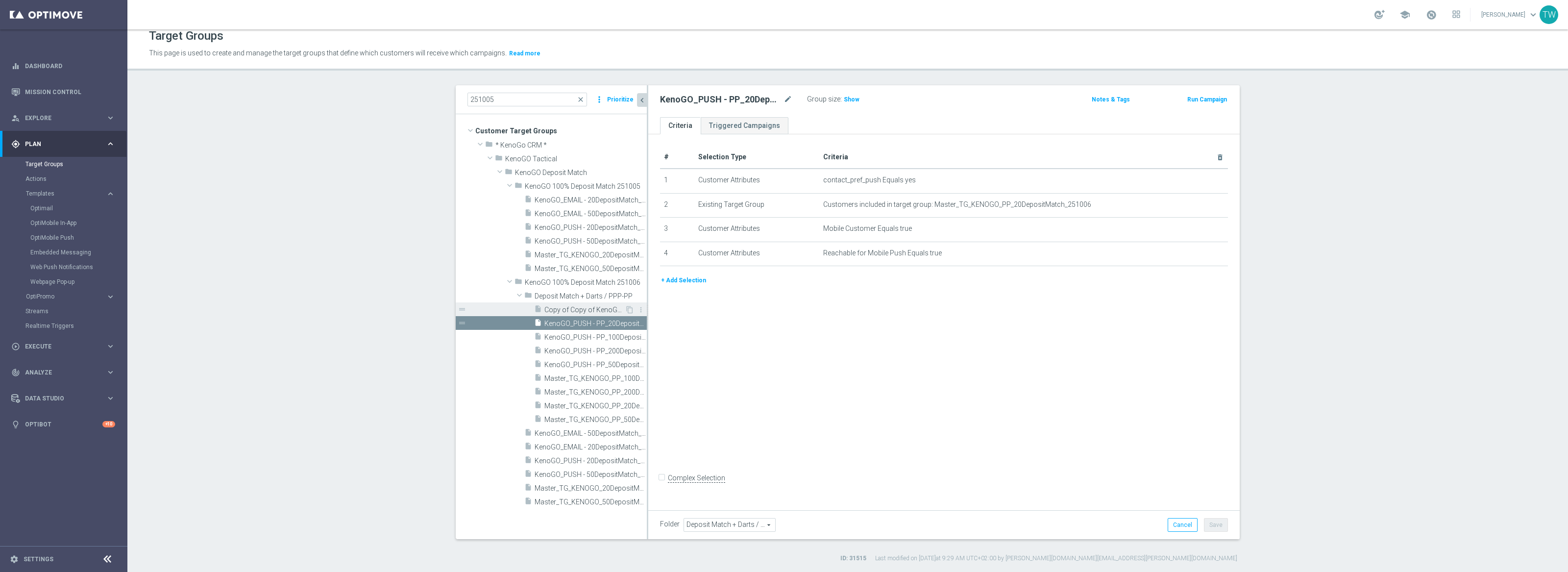
click at [592, 308] on span "Copy of Copy of KenoGO_EMAIL - 50DepositMatch_251005" at bounding box center [584, 310] width 80 height 9
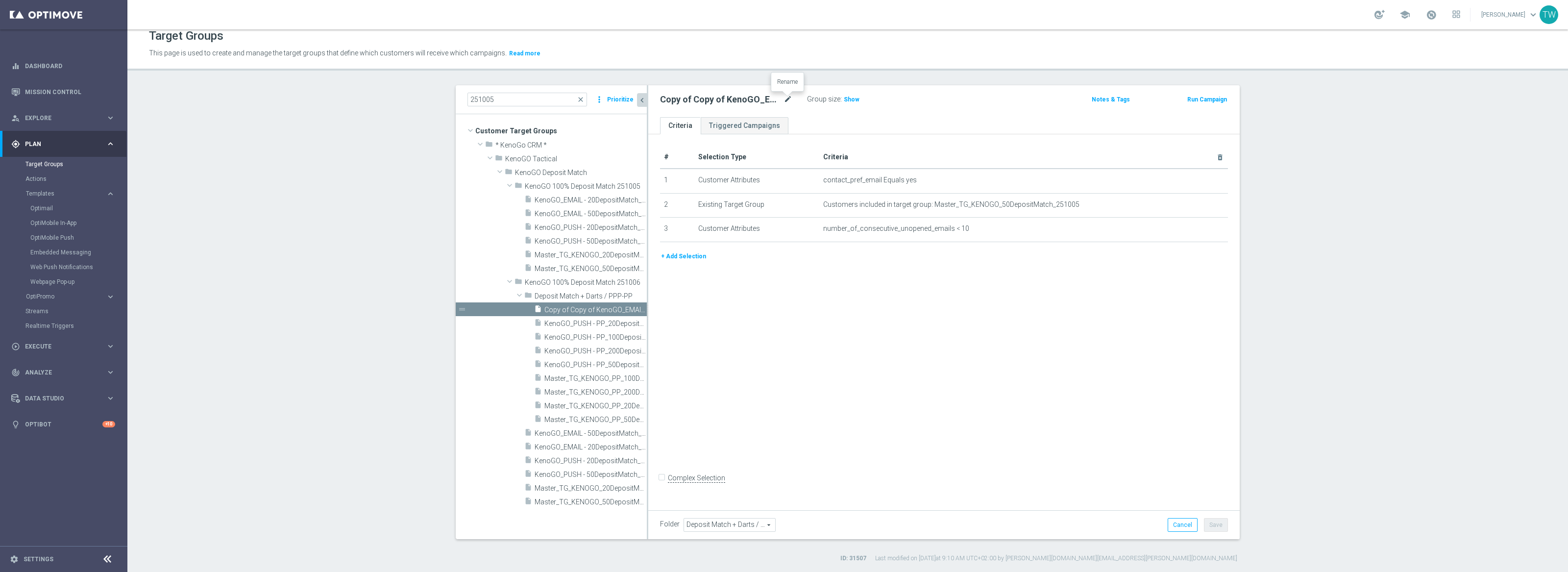
click at [791, 99] on icon "mode_edit" at bounding box center [788, 99] width 9 height 12
drag, startPoint x: 718, startPoint y: 97, endPoint x: 724, endPoint y: 111, distance: 15.2
click at [718, 97] on input "Copy of Copy of KenoGO_EMAIL - 50DepositMatch_251005" at bounding box center [726, 101] width 132 height 14
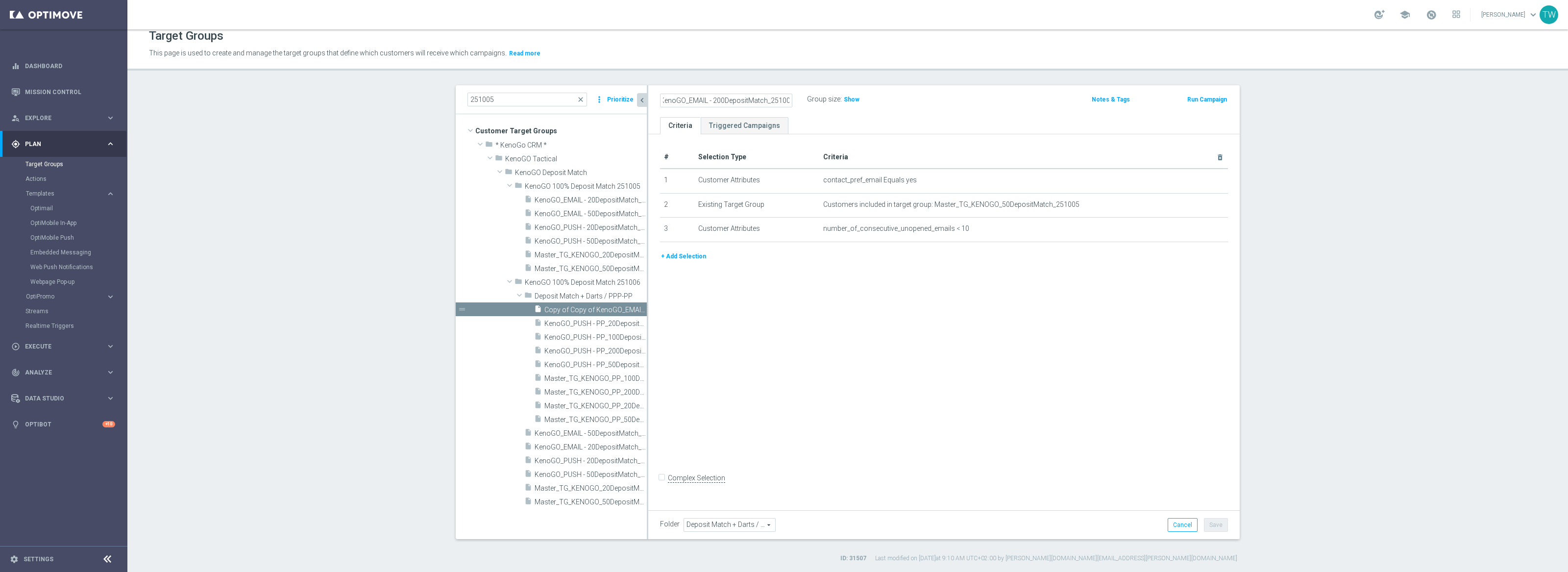
click at [712, 99] on input "Copy of Copy of KenoGO_EMAIL - 200DepositMatch_251006" at bounding box center [726, 101] width 132 height 14
type input "KenoGO_EMAIL - PP_200DepositMatch_251006"
click at [1195, 203] on icon "mode_edit" at bounding box center [1196, 204] width 8 height 8
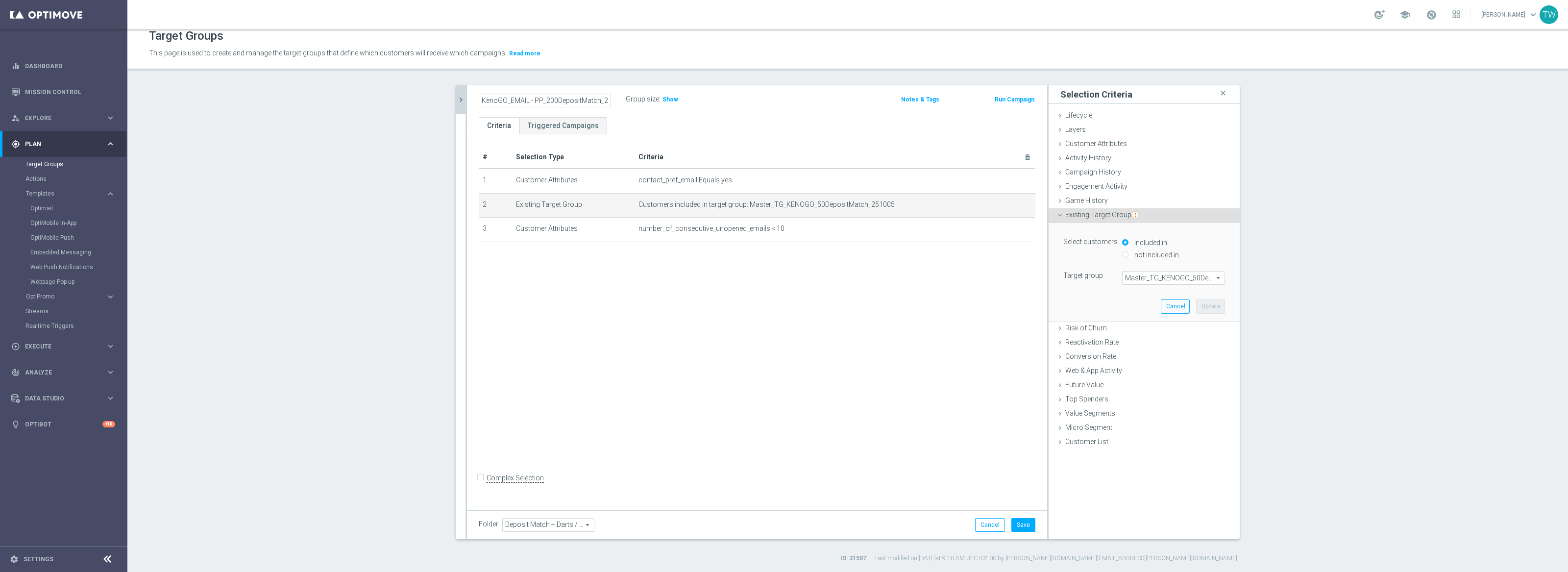
click at [1181, 278] on span "Master_TG_KENOGO_50DepositMatch_251005" at bounding box center [1173, 278] width 102 height 13
click at [1181, 278] on input "search" at bounding box center [1173, 278] width 103 height 14
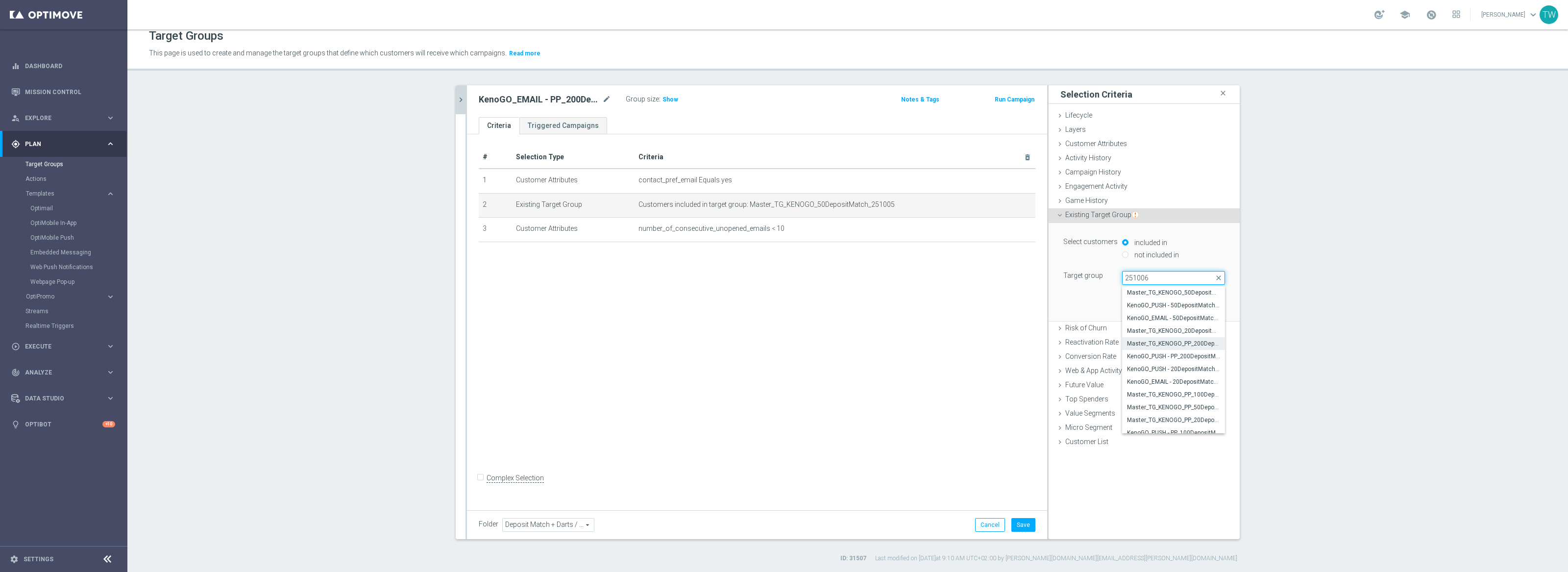
type input "251006"
click at [1190, 346] on span "Master_TG_KENOGO_PP_200DepositMatch_251006" at bounding box center [1174, 344] width 93 height 8
type input "Master_TG_KENOGO_PP_200DepositMatch_251006"
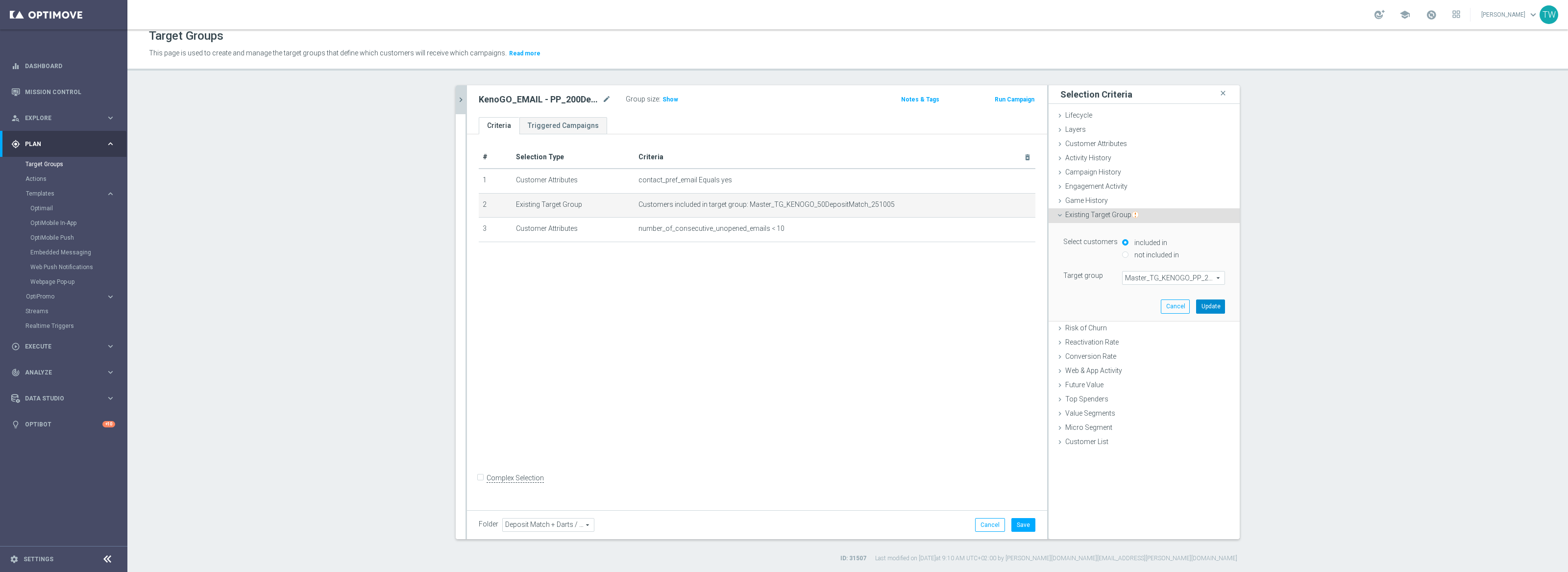
click at [1211, 308] on button "Update" at bounding box center [1210, 306] width 29 height 14
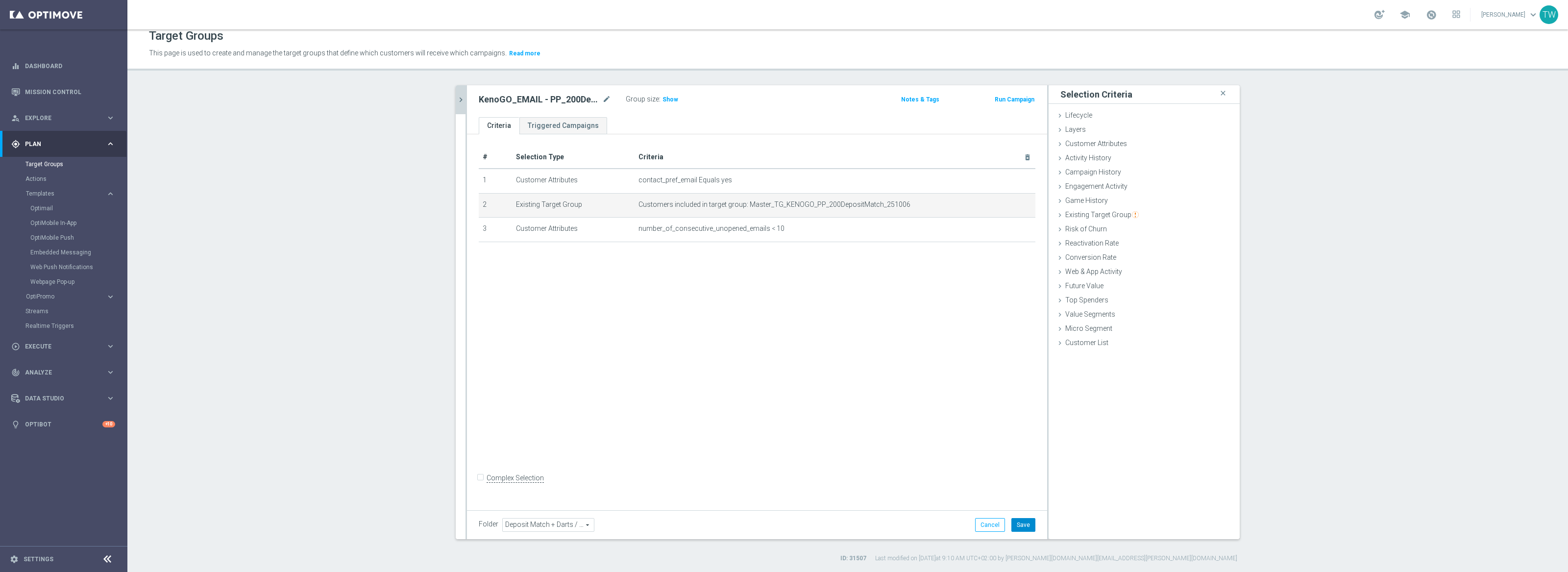
drag, startPoint x: 1026, startPoint y: 519, endPoint x: 1035, endPoint y: 513, distance: 10.8
click at [1031, 518] on button "Save" at bounding box center [1023, 525] width 24 height 14
click at [461, 99] on icon "chevron_right" at bounding box center [460, 99] width 9 height 9
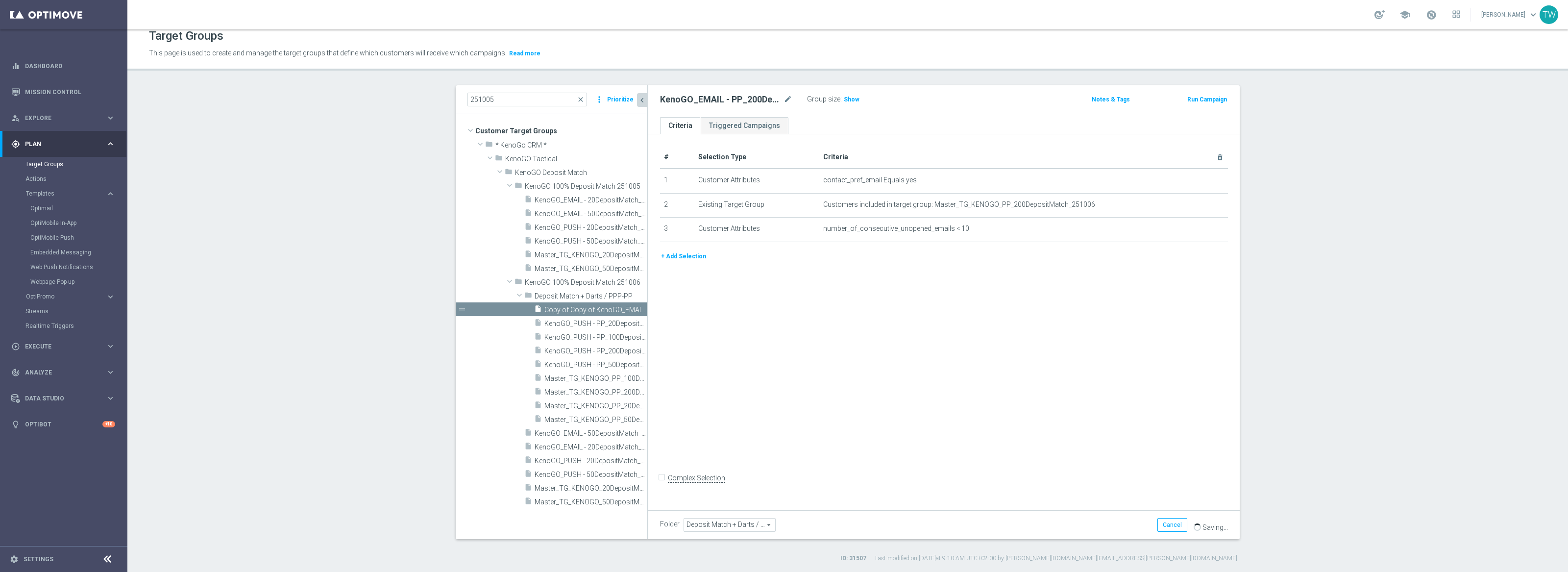
drag, startPoint x: 647, startPoint y: 313, endPoint x: 757, endPoint y: 306, distance: 110.2
click at [757, 306] on as-split "251005 close more_vert Prioritize Customer Target Groups library_add create_new…" at bounding box center [848, 312] width 784 height 454
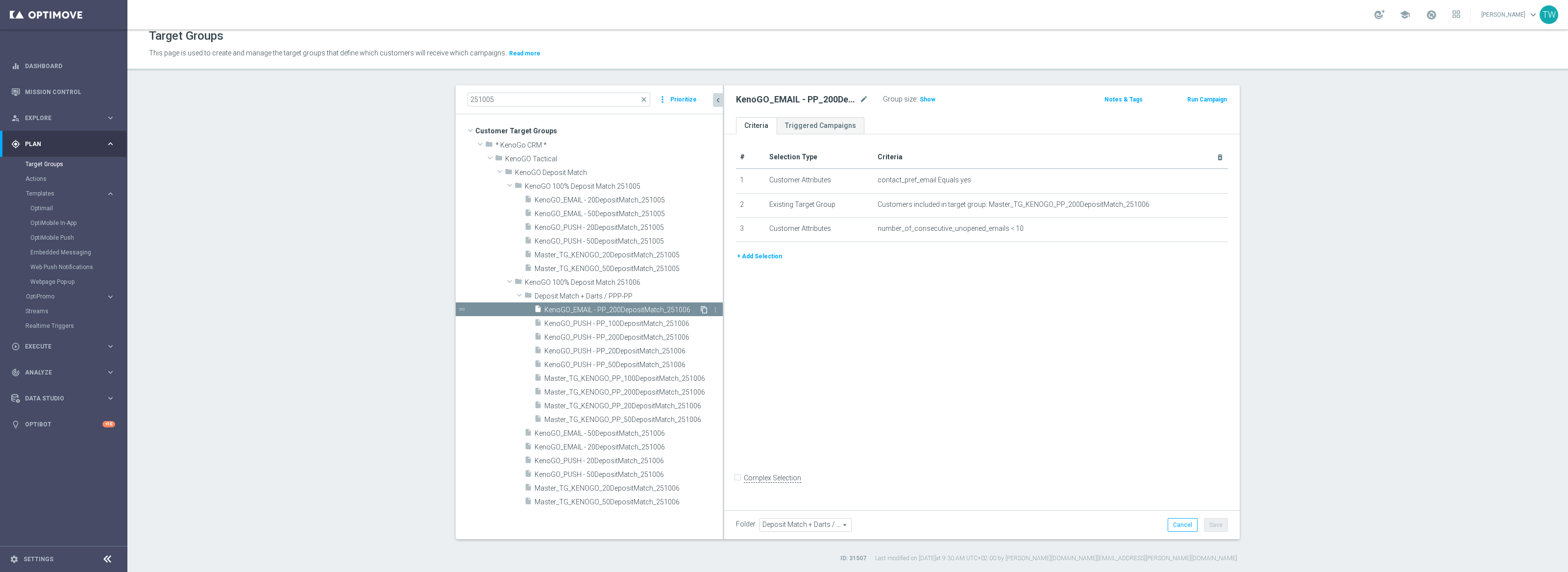
click at [705, 308] on icon "content_copy" at bounding box center [704, 309] width 8 height 8
click at [863, 100] on icon "mode_edit" at bounding box center [864, 99] width 9 height 12
click at [790, 99] on input "Copy of KenoGO_EMAIL - PP_200DepositMatch_251006" at bounding box center [802, 101] width 132 height 14
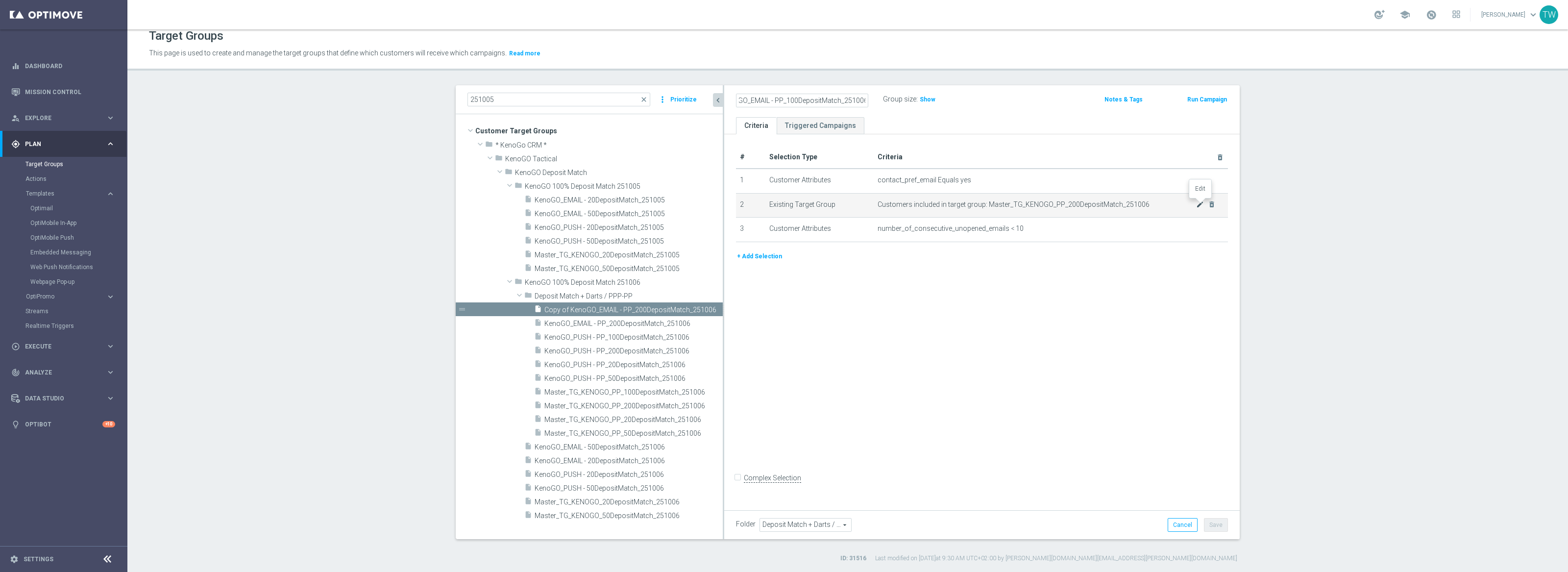
type input "KenoGO_EMAIL - PP_100DepositMatch_251006"
click at [1202, 202] on icon "mode_edit" at bounding box center [1200, 204] width 8 height 8
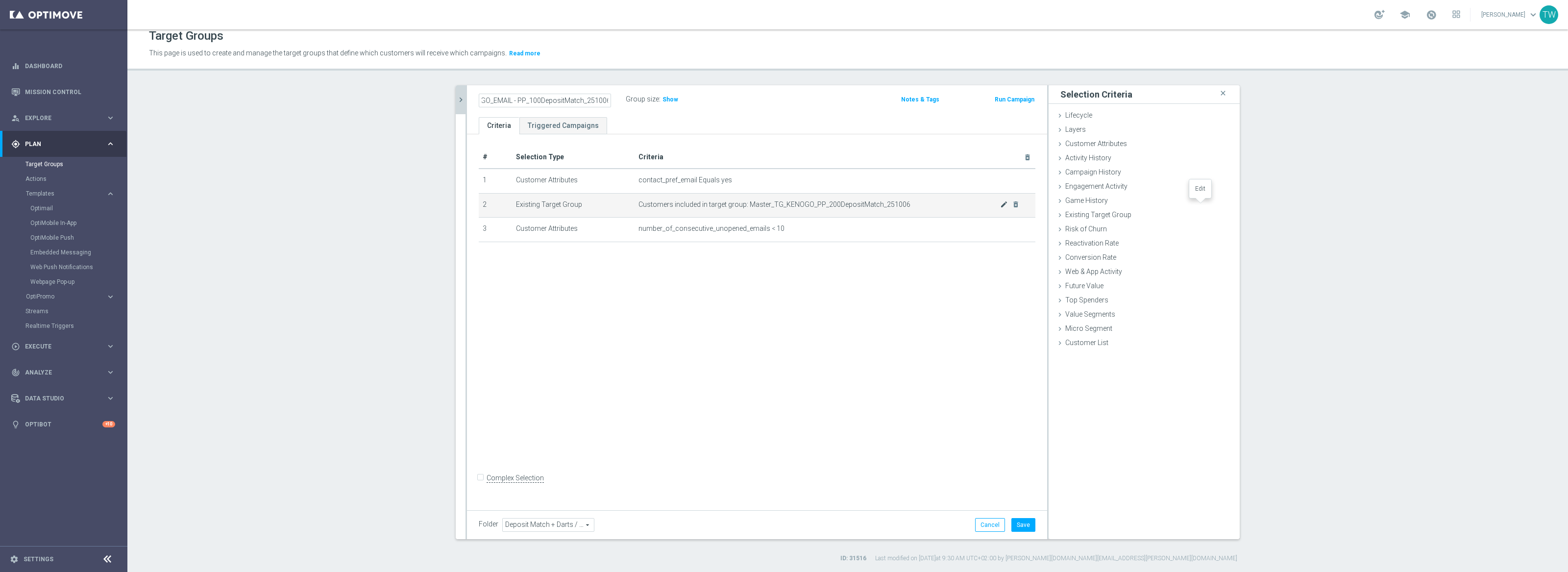
scroll to position [0, 0]
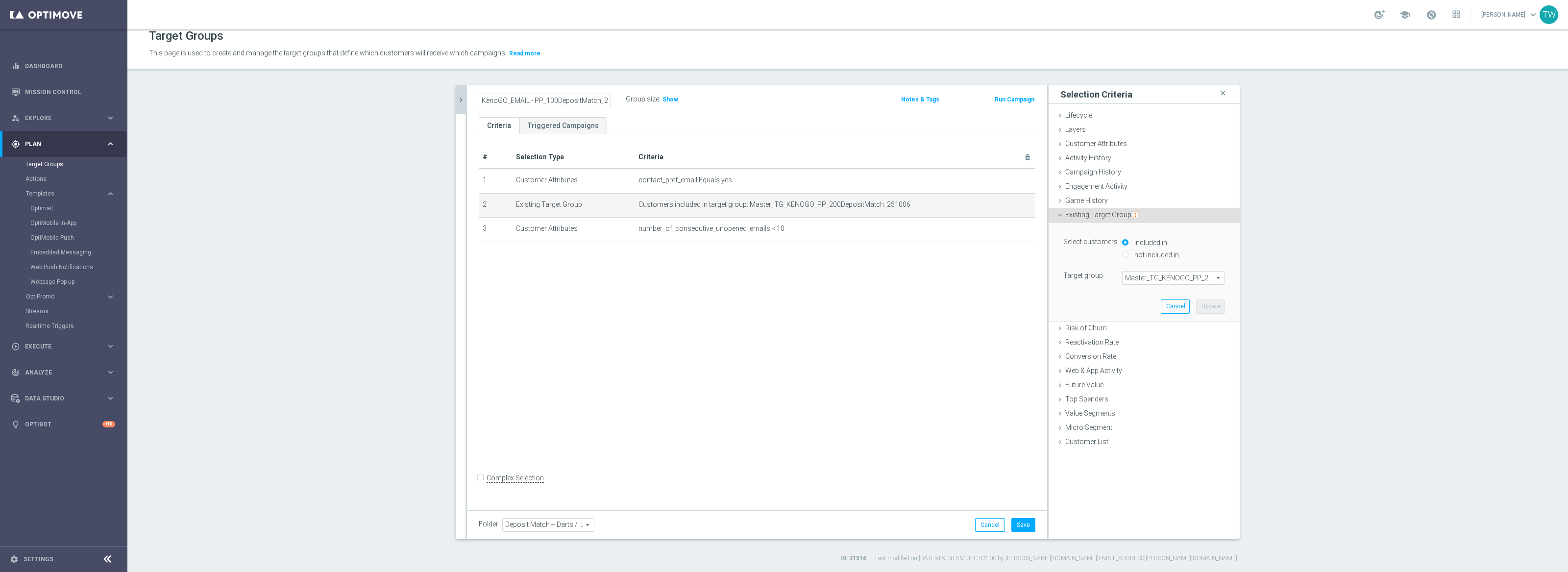
click at [1164, 278] on span "Master_TG_KENOGO_PP_200DepositMatch_251006" at bounding box center [1173, 278] width 102 height 13
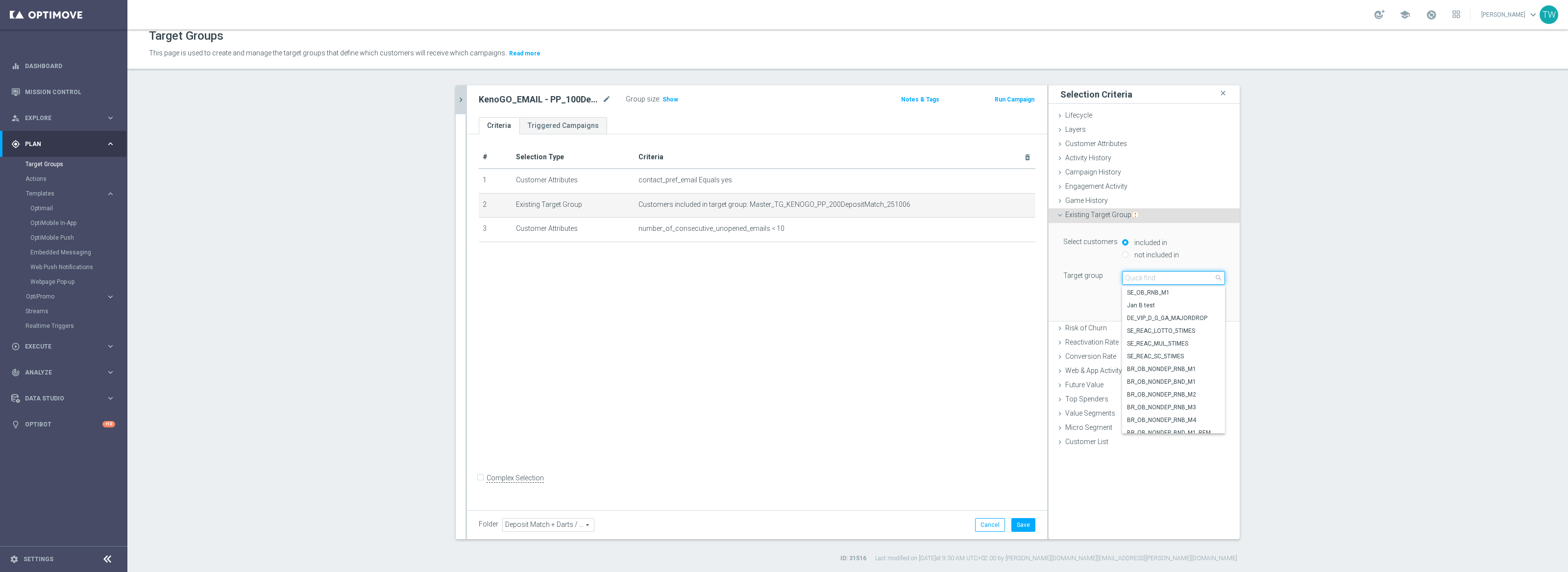
click at [1164, 278] on input "search" at bounding box center [1173, 278] width 103 height 14
type input "251006"
click at [1172, 362] on span "Master_TG_KENOGO_PP_100DepositMatch_251006" at bounding box center [1174, 363] width 93 height 8
type input "Master_TG_KENOGO_PP_100DepositMatch_251006"
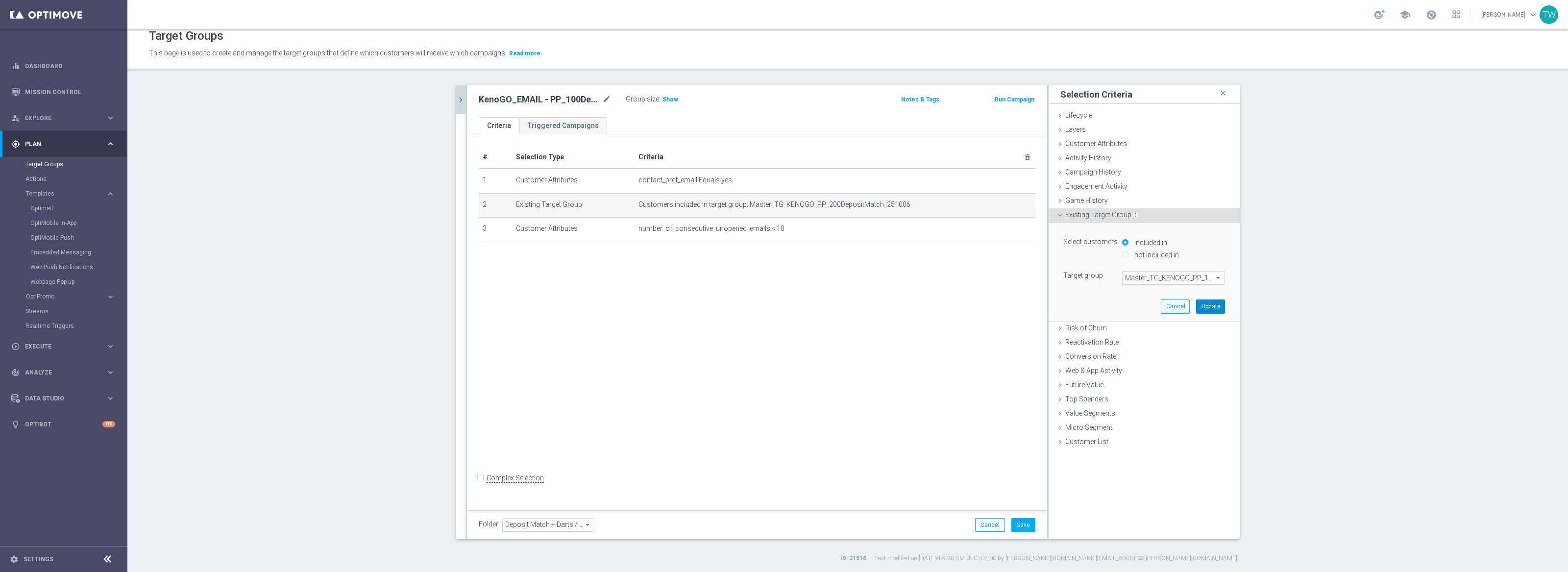
drag, startPoint x: 1211, startPoint y: 308, endPoint x: 1068, endPoint y: 471, distance: 216.8
click at [1211, 308] on button "Update" at bounding box center [1210, 306] width 29 height 14
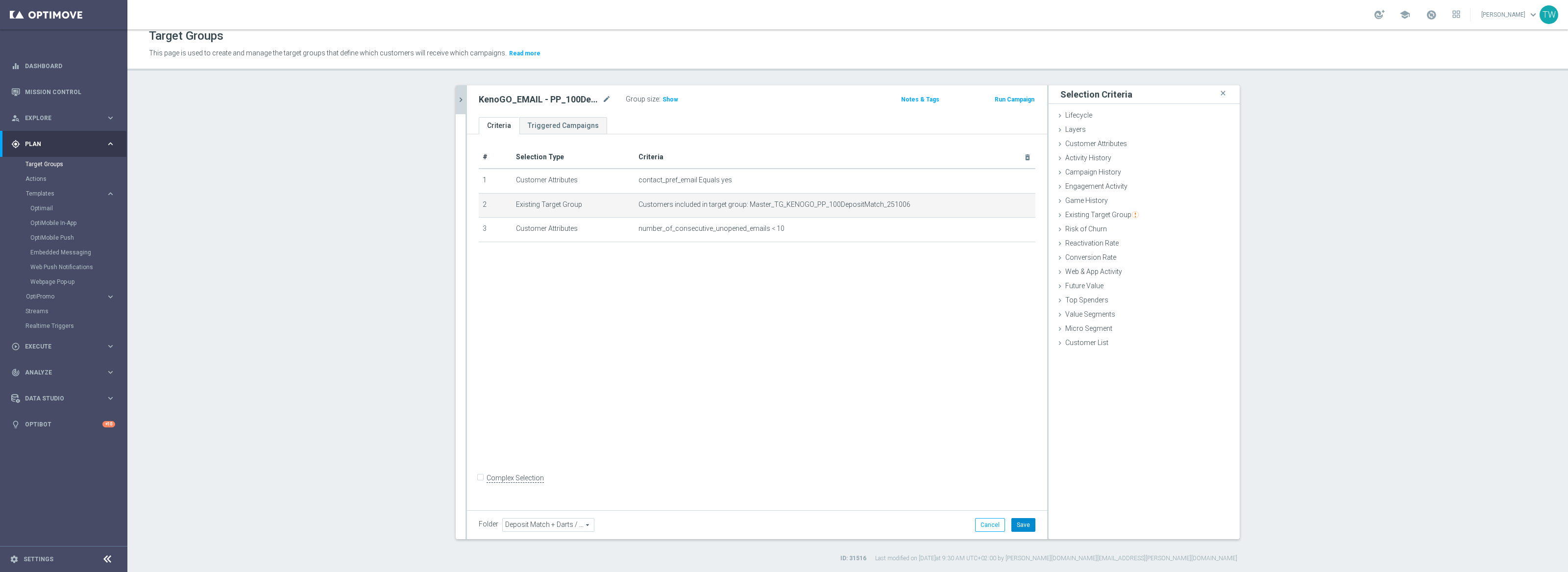
click at [1028, 529] on button "Save" at bounding box center [1023, 525] width 24 height 14
click at [461, 94] on button "chevron_right" at bounding box center [461, 99] width 10 height 29
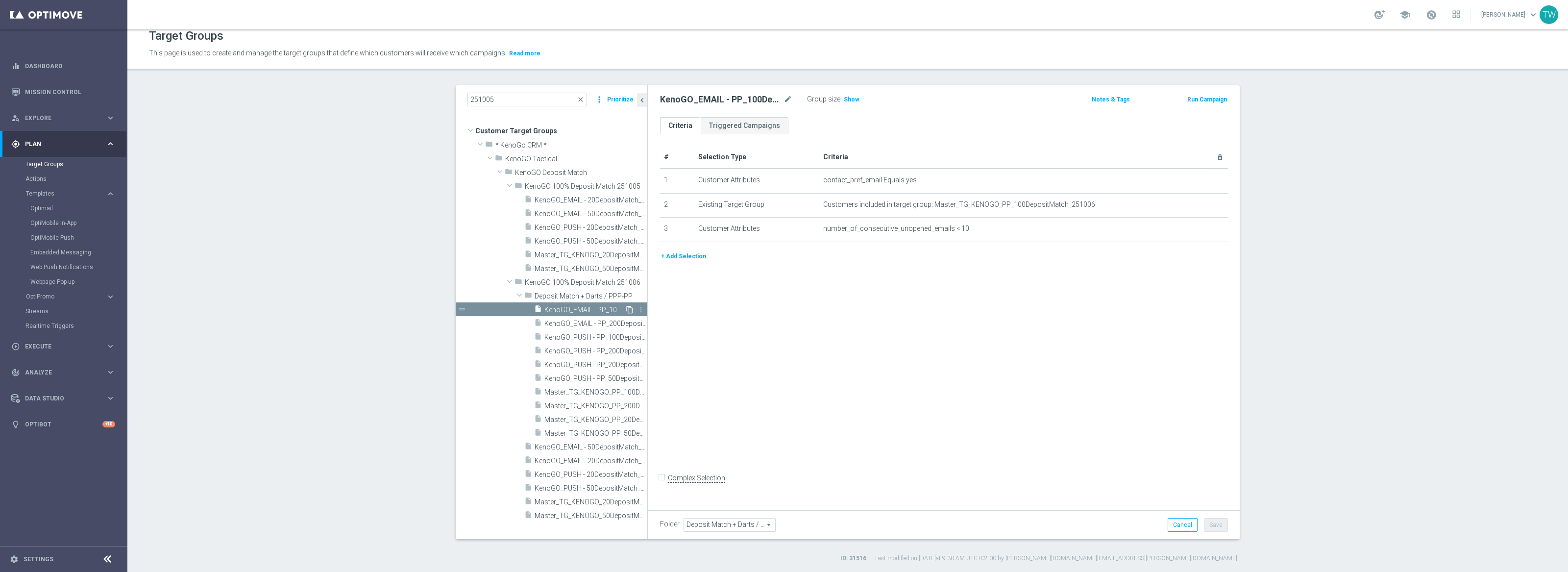
click at [631, 308] on icon "content_copy" at bounding box center [629, 309] width 8 height 8
click at [789, 99] on icon "mode_edit" at bounding box center [788, 99] width 9 height 12
drag, startPoint x: 718, startPoint y: 99, endPoint x: 730, endPoint y: 122, distance: 25.9
click at [718, 99] on input "Copy of KenoGO_EMAIL - PP_100DepositMatch_251006" at bounding box center [726, 101] width 132 height 14
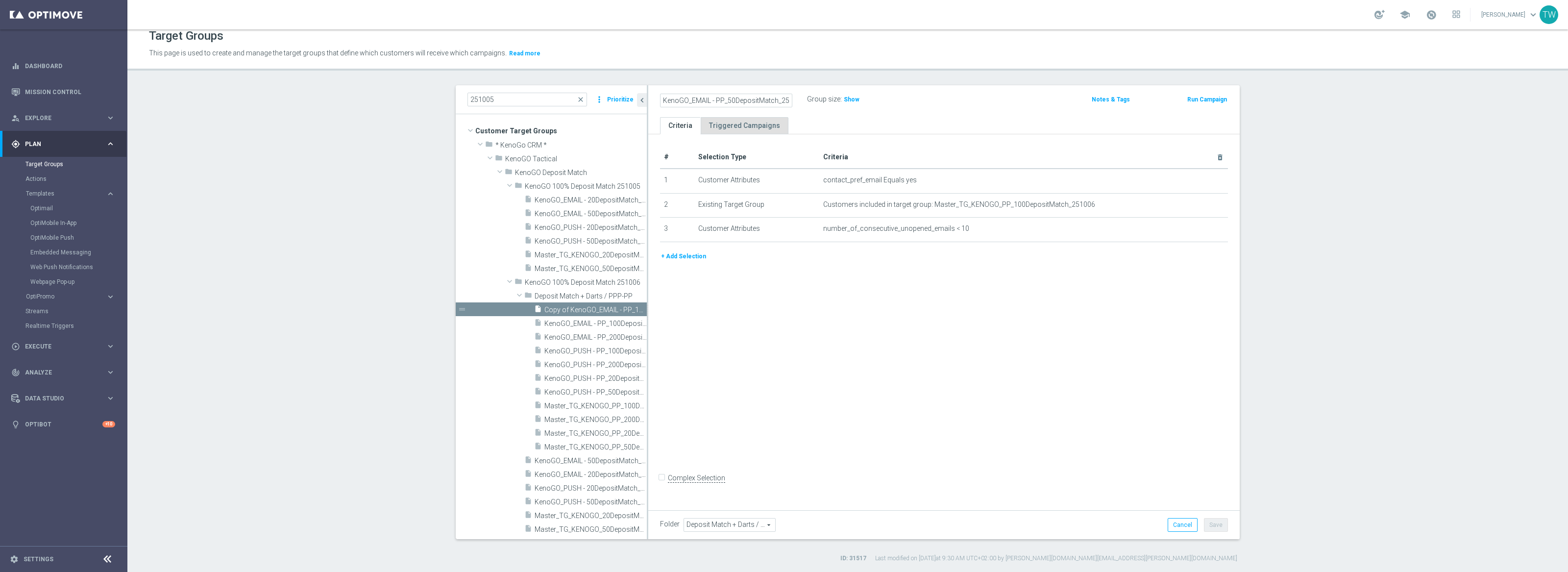
scroll to position [0, 13]
type input "KenoGO_EMAIL - PP_50DepositMatch_251006"
click at [1194, 203] on icon "mode_edit" at bounding box center [1196, 204] width 8 height 8
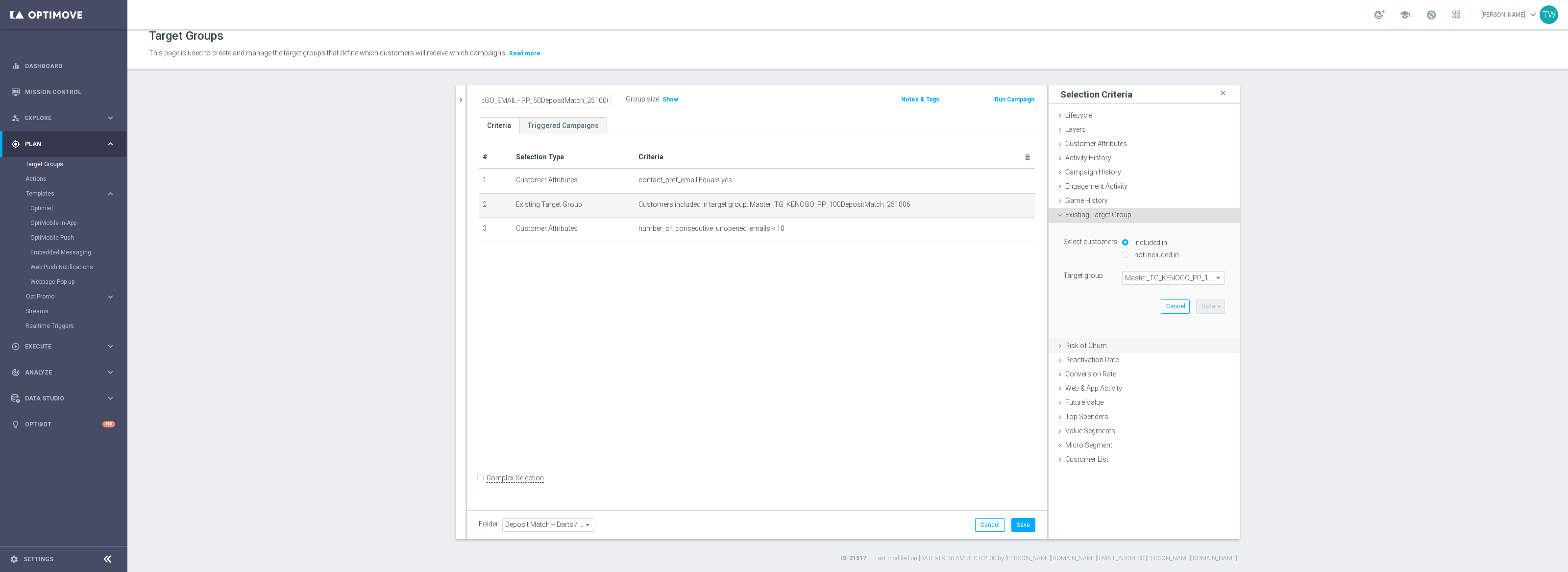
scroll to position [0, 0]
click at [1194, 273] on span "Master_TG_KENOGO_PP_100DepositMatch_251006" at bounding box center [1173, 278] width 102 height 13
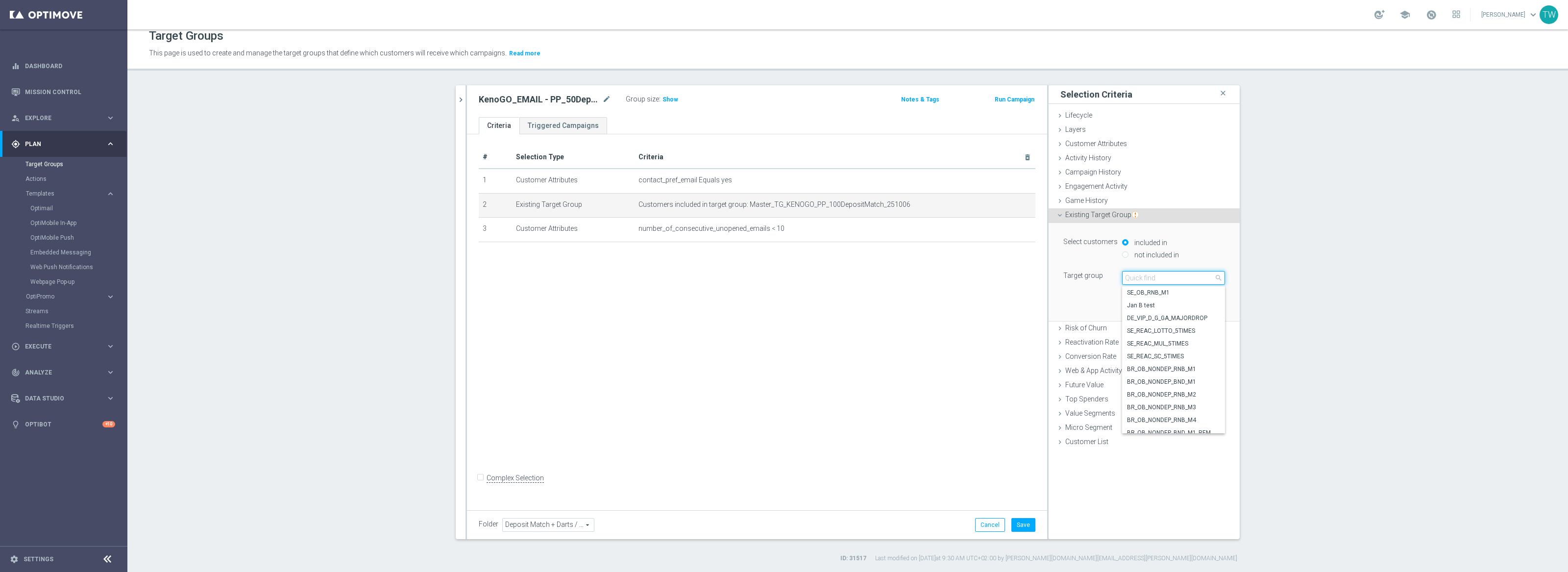
click at [1194, 273] on input "search" at bounding box center [1173, 278] width 103 height 14
type input "251006"
click at [1191, 418] on span "Master_TG_KENOGO_PP_50DepositMatch_251006" at bounding box center [1174, 420] width 93 height 8
type input "Master_TG_KENOGO_PP_50DepositMatch_251006"
click at [1210, 300] on button "Update" at bounding box center [1210, 306] width 29 height 14
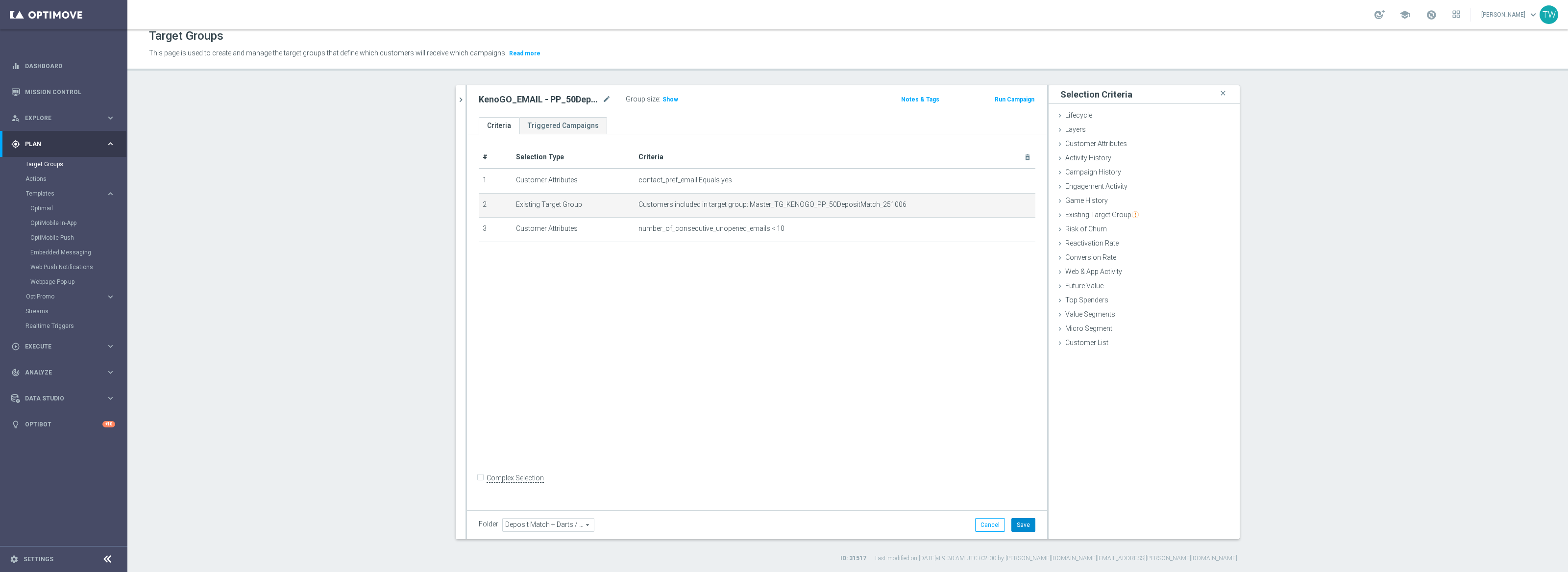
click at [1027, 529] on button "Save" at bounding box center [1023, 525] width 24 height 14
click at [456, 93] on button "chevron_right" at bounding box center [461, 99] width 10 height 29
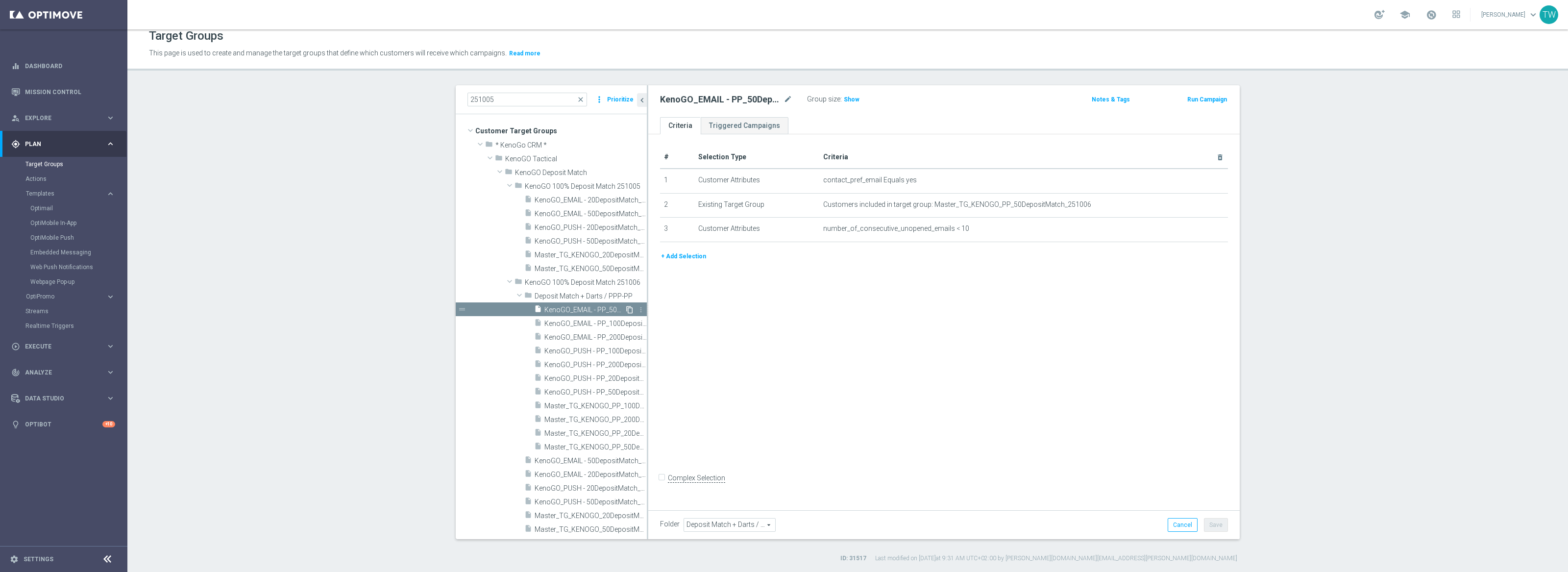
click at [629, 308] on icon "content_copy" at bounding box center [629, 309] width 8 height 8
click at [783, 94] on icon "mode_edit" at bounding box center [788, 99] width 9 height 12
click at [719, 98] on input "Copy of KenoGO_EMAIL - PP_50DepositMatch_251006" at bounding box center [726, 101] width 132 height 14
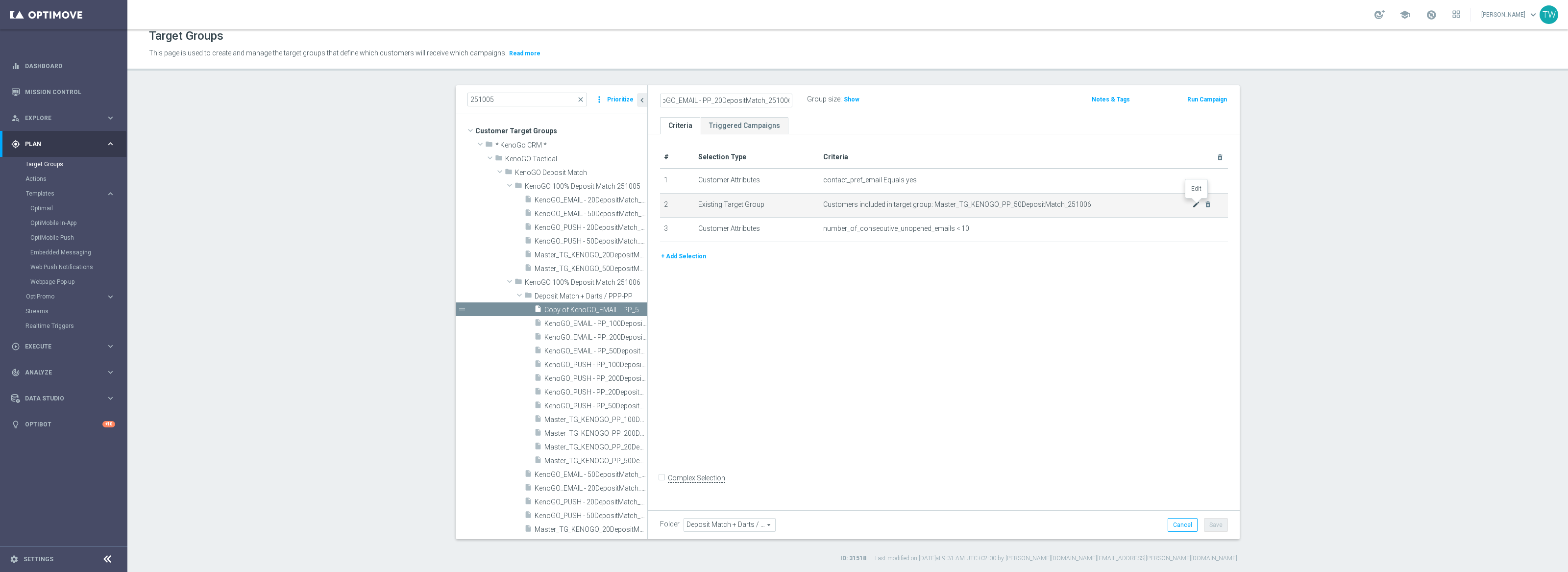
type input "KenoGO_EMAIL - PP_20DepositMatch_251006"
click at [1195, 202] on icon "mode_edit" at bounding box center [1196, 204] width 8 height 8
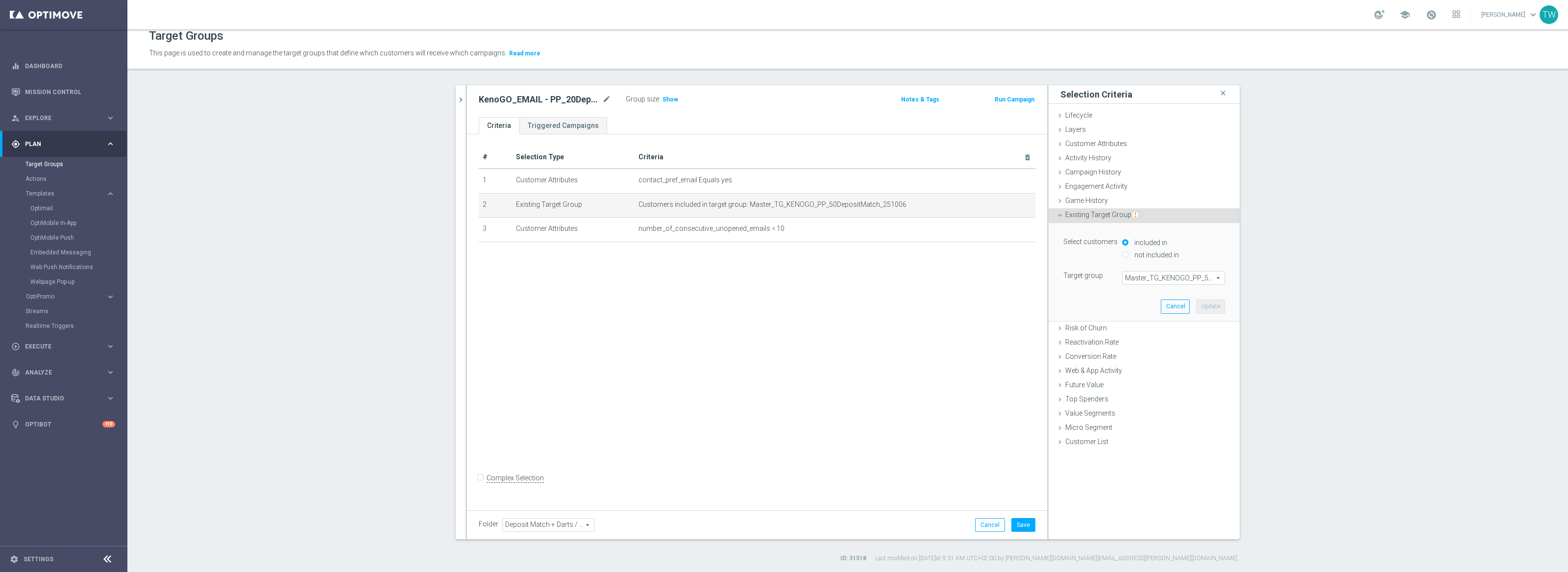
click at [1169, 279] on span "Master_TG_KENOGO_PP_50DepositMatch_251006" at bounding box center [1173, 278] width 102 height 13
click at [0, 0] on input "search" at bounding box center [0, 0] width 0 height 0
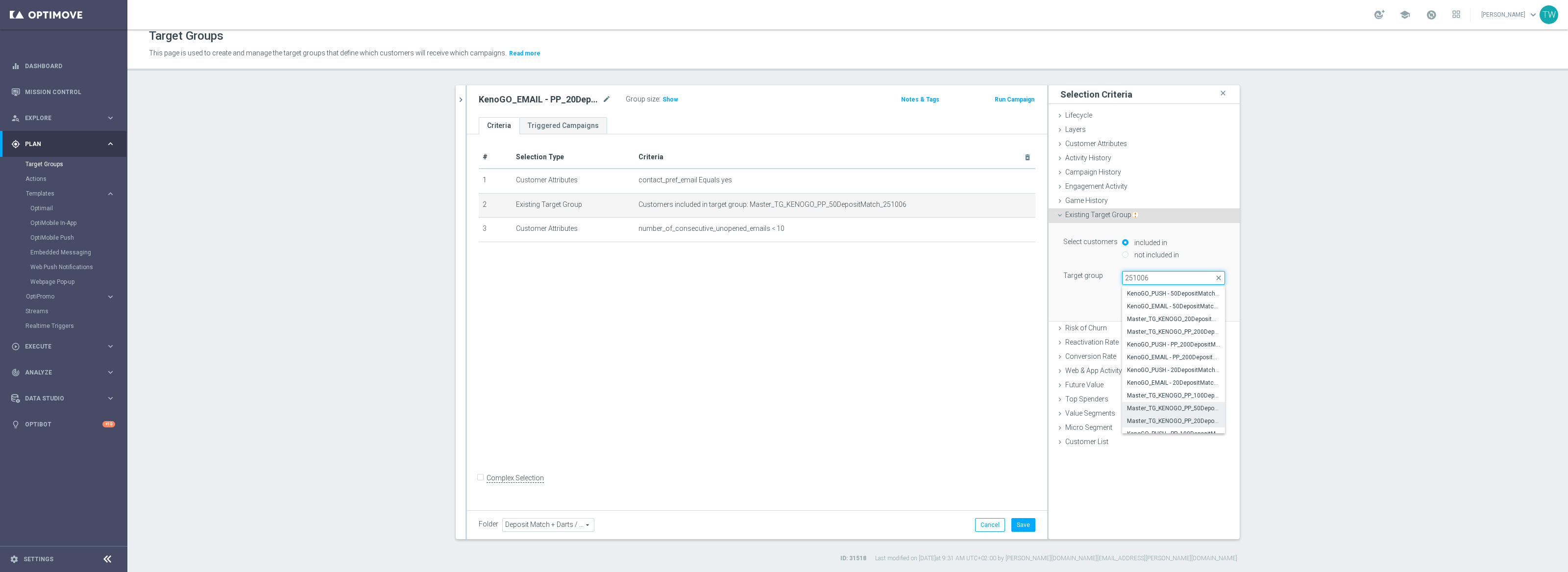
scroll to position [12, 0]
type input "251006"
click at [1198, 421] on span "Master_TG_KENOGO_PP_20DepositMatch_251006" at bounding box center [1174, 420] width 93 height 8
type input "Master_TG_KENOGO_PP_20DepositMatch_251006"
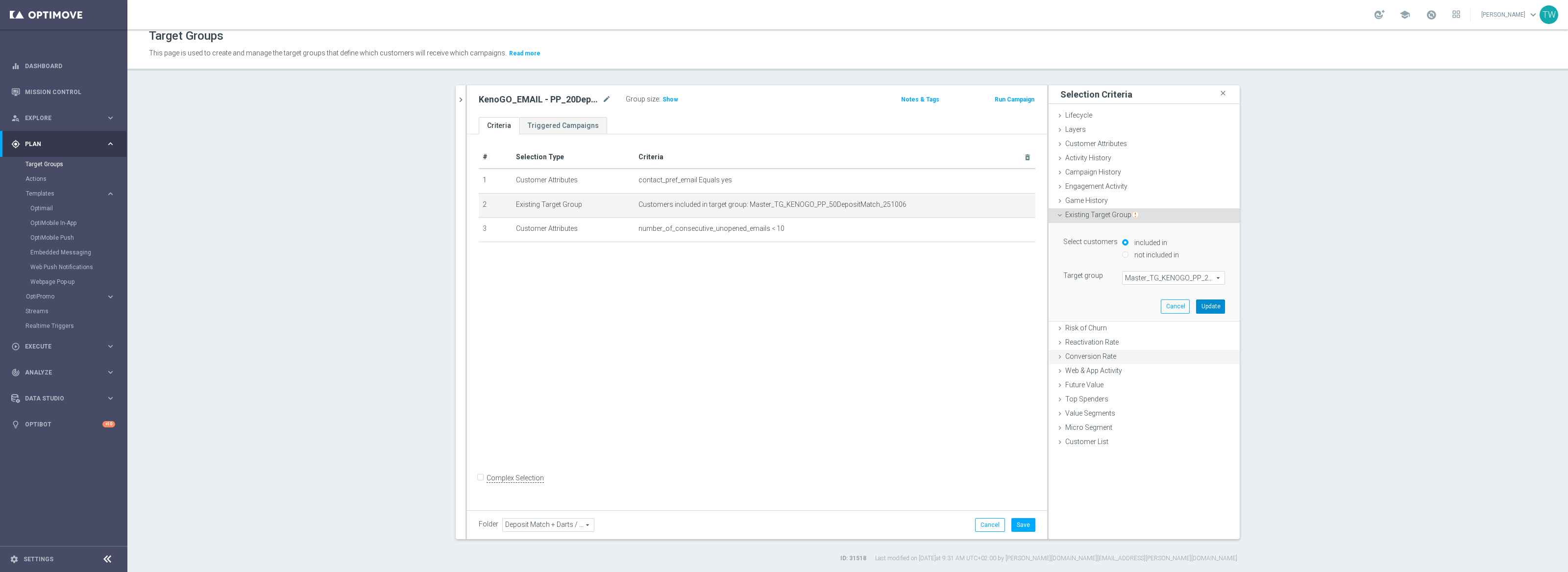
drag, startPoint x: 1214, startPoint y: 305, endPoint x: 1178, endPoint y: 348, distance: 56.1
click at [1214, 305] on button "Update" at bounding box center [1210, 306] width 29 height 14
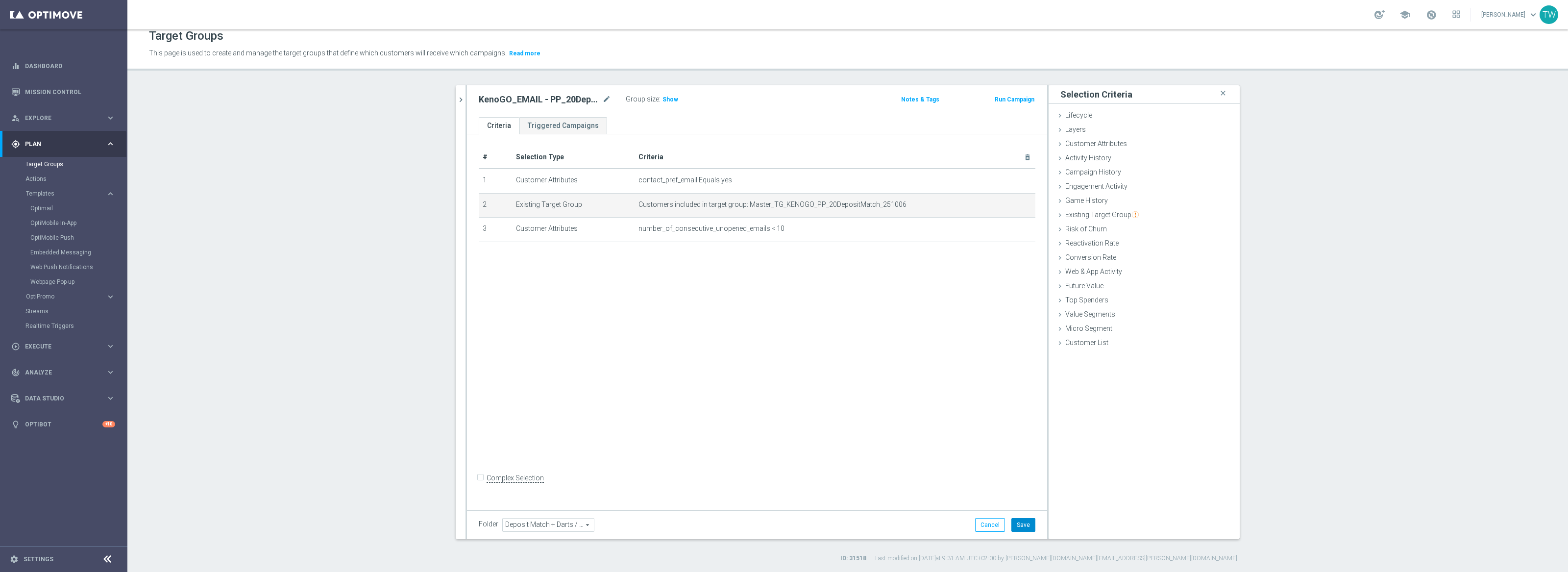
click at [1031, 521] on button "Save" at bounding box center [1023, 525] width 24 height 14
click at [463, 97] on icon "chevron_right" at bounding box center [460, 99] width 9 height 9
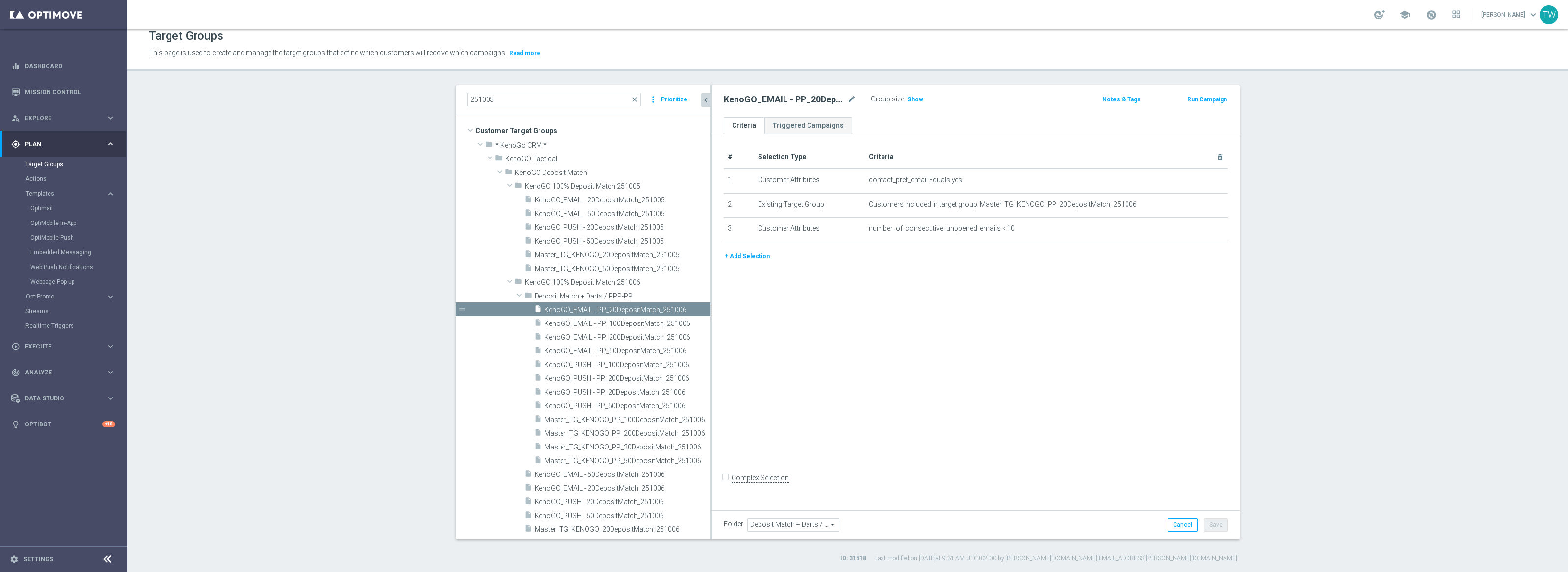
drag, startPoint x: 647, startPoint y: 336, endPoint x: 710, endPoint y: 330, distance: 63.3
click at [710, 330] on div at bounding box center [711, 312] width 1 height 454
click at [624, 323] on span "KenoGO_EMAIL - PP_100DepositMatch_251006" at bounding box center [616, 324] width 144 height 9
click at [629, 310] on span "KenoGO_EMAIL - PP_20DepositMatch_251006" at bounding box center [615, 310] width 142 height 9
click at [646, 323] on span "KenoGO_EMAIL - PP_100DepositMatch_251006" at bounding box center [616, 324] width 144 height 9
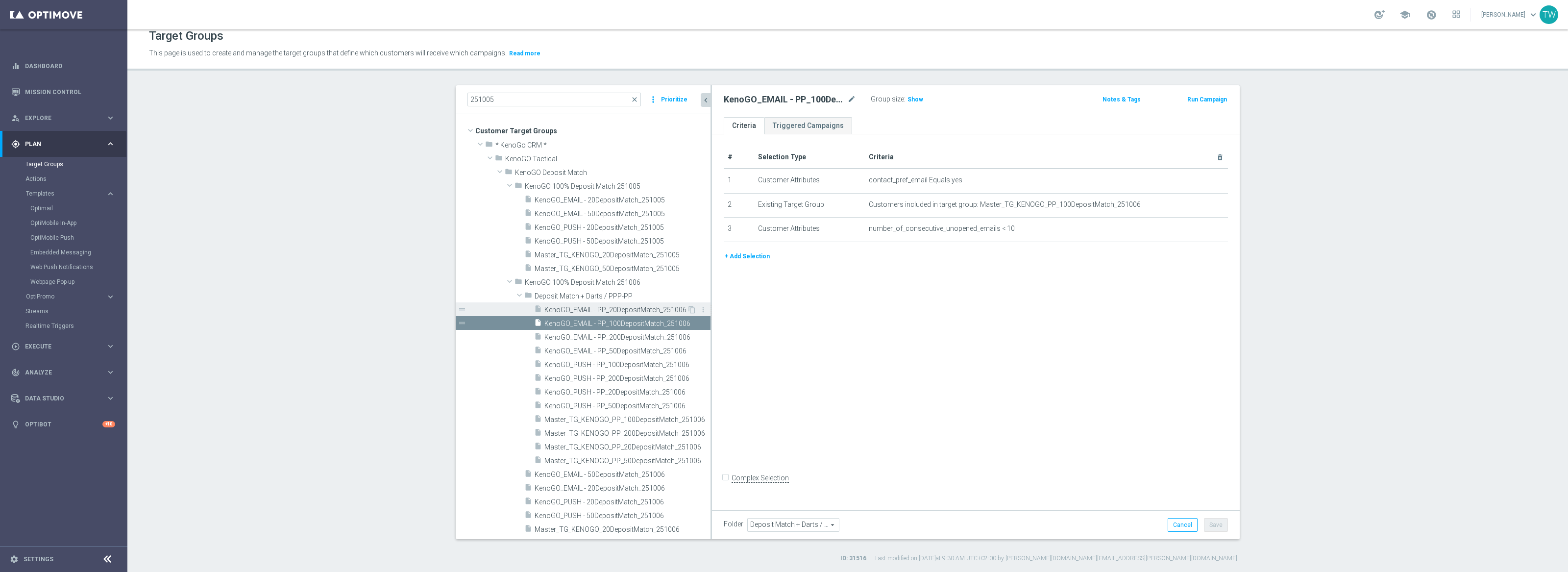
click at [648, 314] on div "insert_drive_file KenoGO_EMAIL - PP_20DepositMatch_251006" at bounding box center [610, 309] width 153 height 14
click at [641, 339] on span "KenoGO_EMAIL - PP_200DepositMatch_251006" at bounding box center [616, 337] width 144 height 9
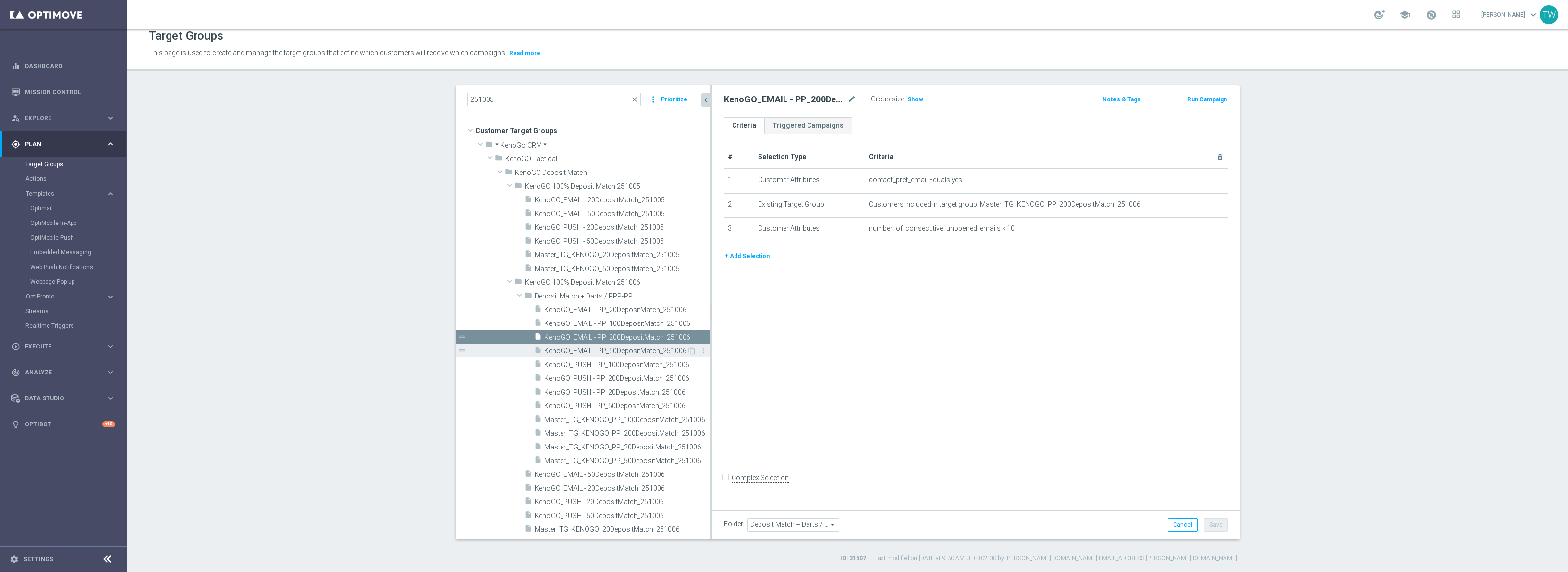
click at [646, 356] on div "insert_drive_file KenoGO_EMAIL - PP_50DepositMatch_251006" at bounding box center [610, 350] width 153 height 14
click at [654, 366] on span "KenoGO_PUSH - PP_100DepositMatch_251006" at bounding box center [616, 365] width 144 height 9
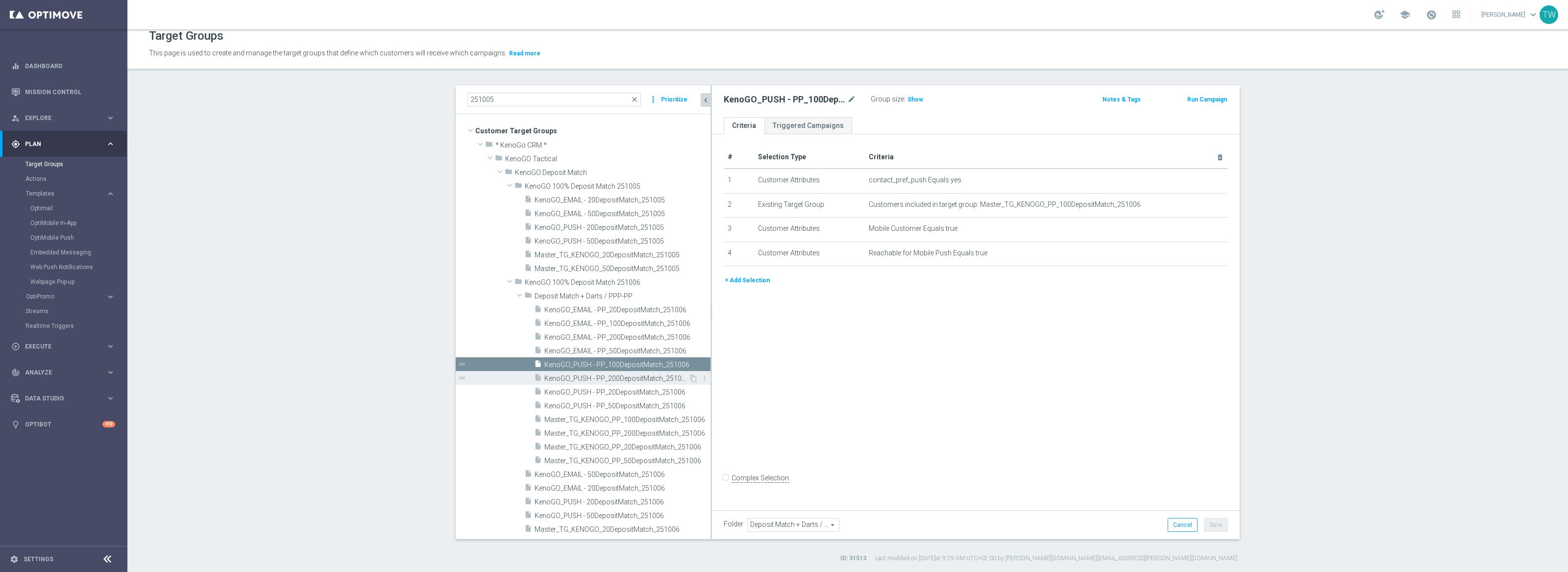
click at [651, 375] on span "KenoGO_PUSH - PP_200DepositMatch_251006" at bounding box center [616, 379] width 144 height 9
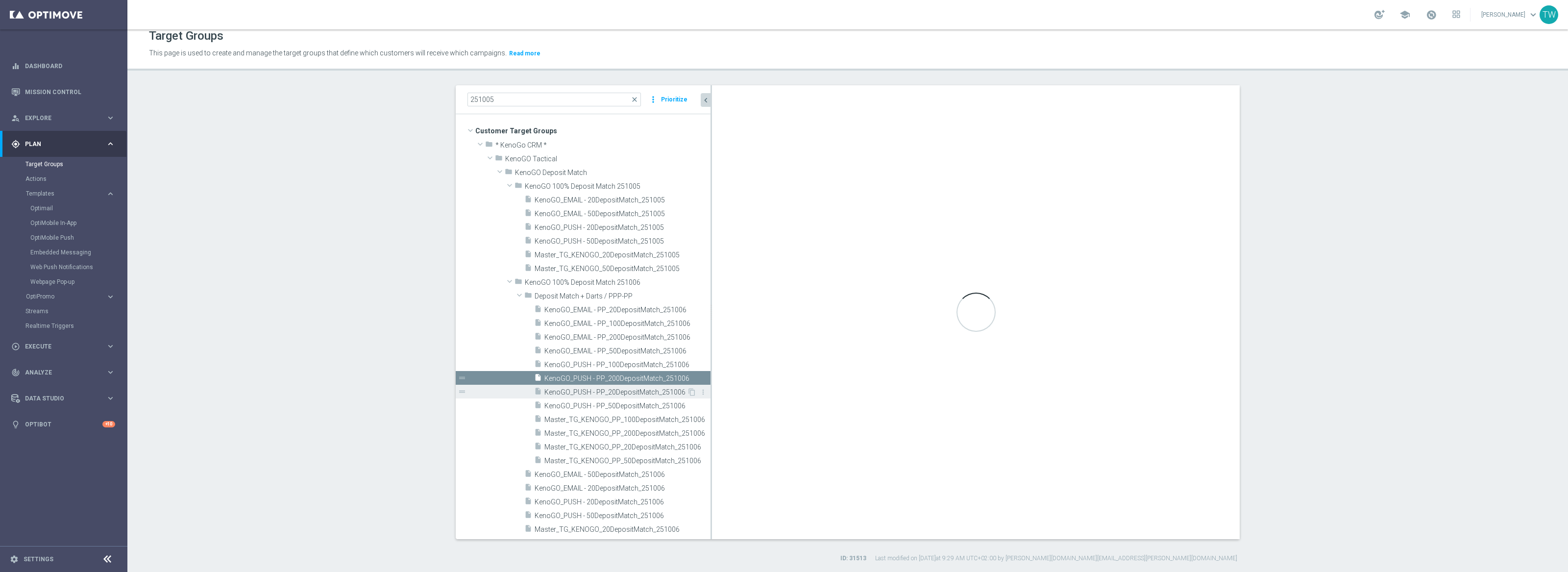
checkbox input "true"
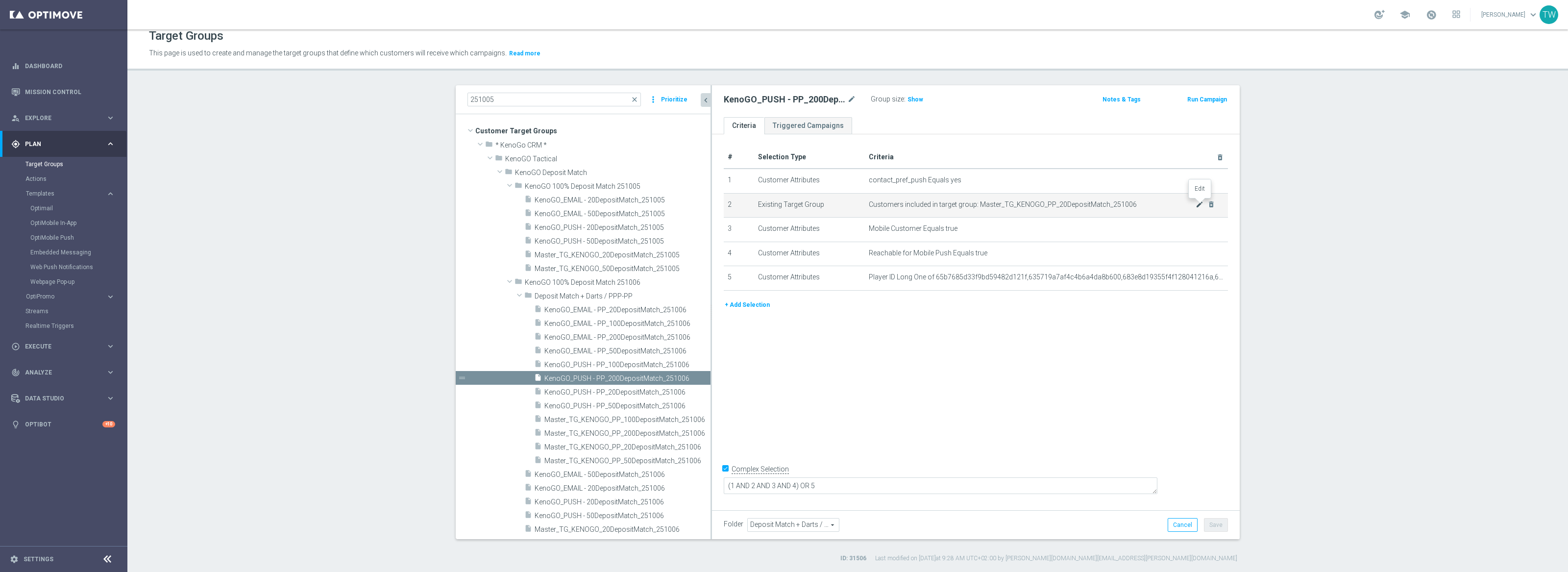
click at [1198, 204] on icon "mode_edit" at bounding box center [1199, 204] width 8 height 8
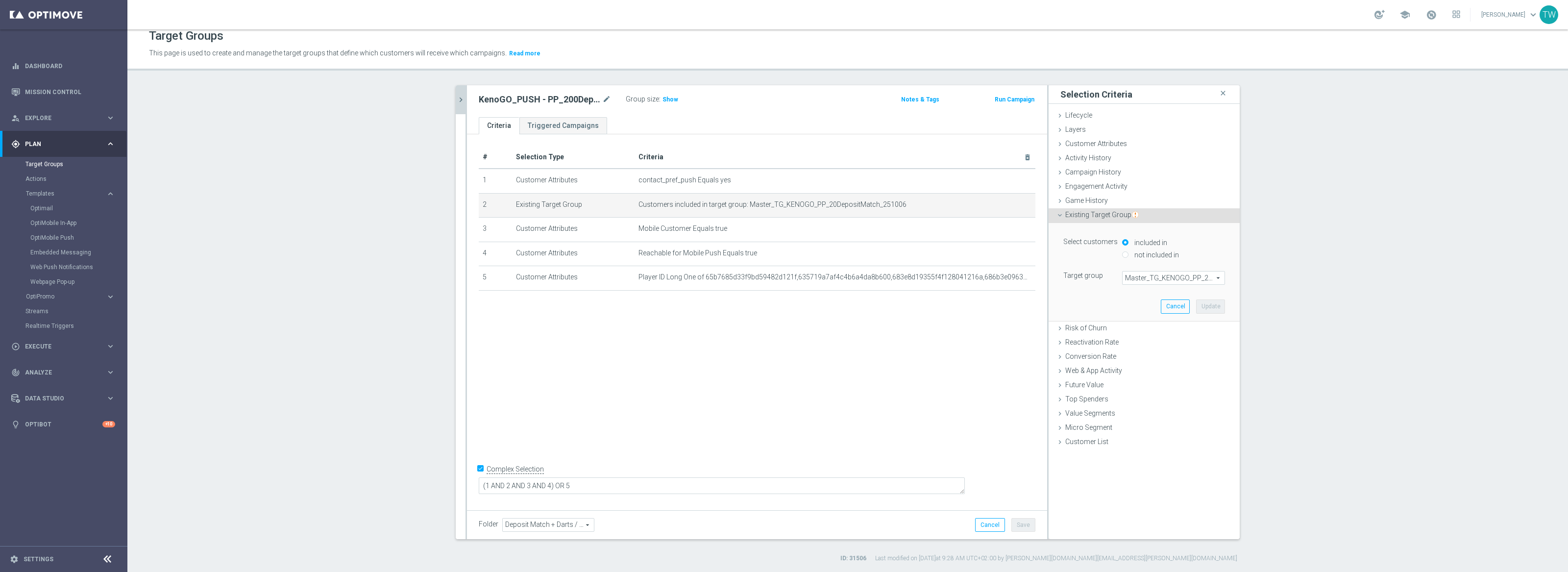
click at [1161, 276] on span "Master_TG_KENOGO_PP_20DepositMatch_251006" at bounding box center [1173, 278] width 102 height 13
click at [0, 0] on input "search" at bounding box center [0, 0] width 0 height 0
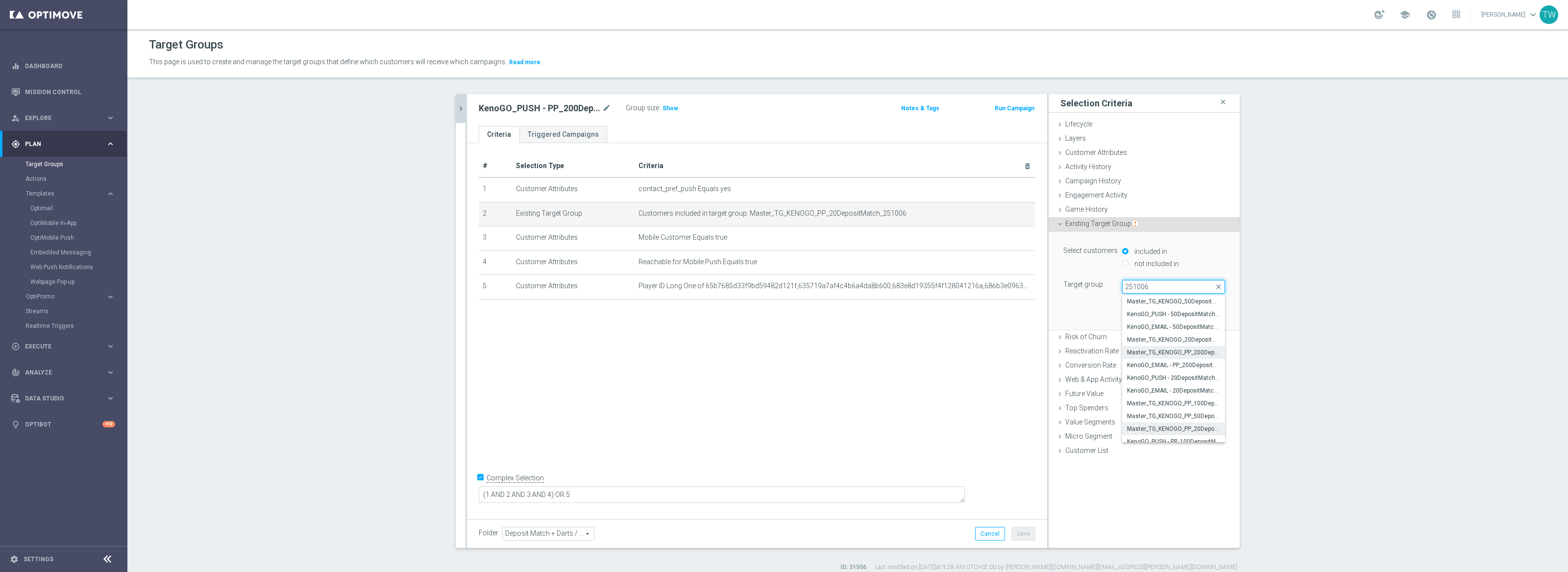
type input "251006"
click at [1188, 354] on span "Master_TG_KENOGO_PP_200DepositMatch_251006" at bounding box center [1174, 352] width 93 height 8
type input "Master_TG_KENOGO_PP_200DepositMatch_251006"
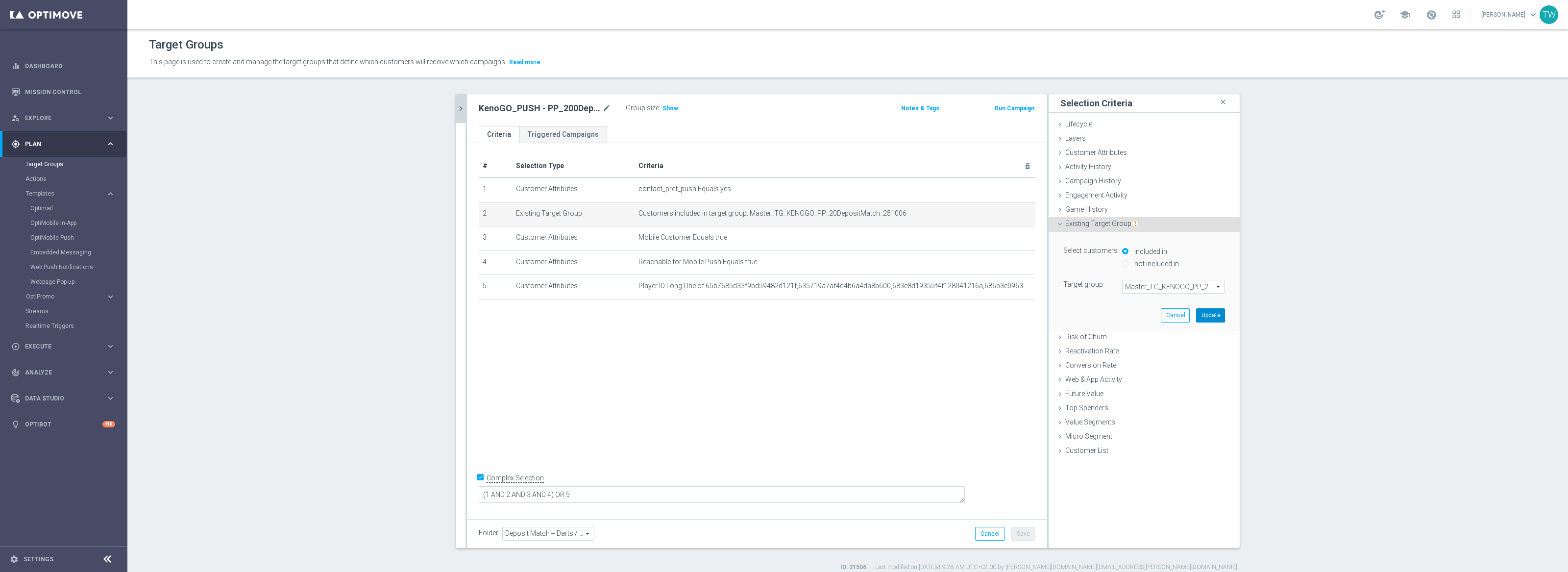
click at [1208, 314] on button "Update" at bounding box center [1210, 315] width 29 height 14
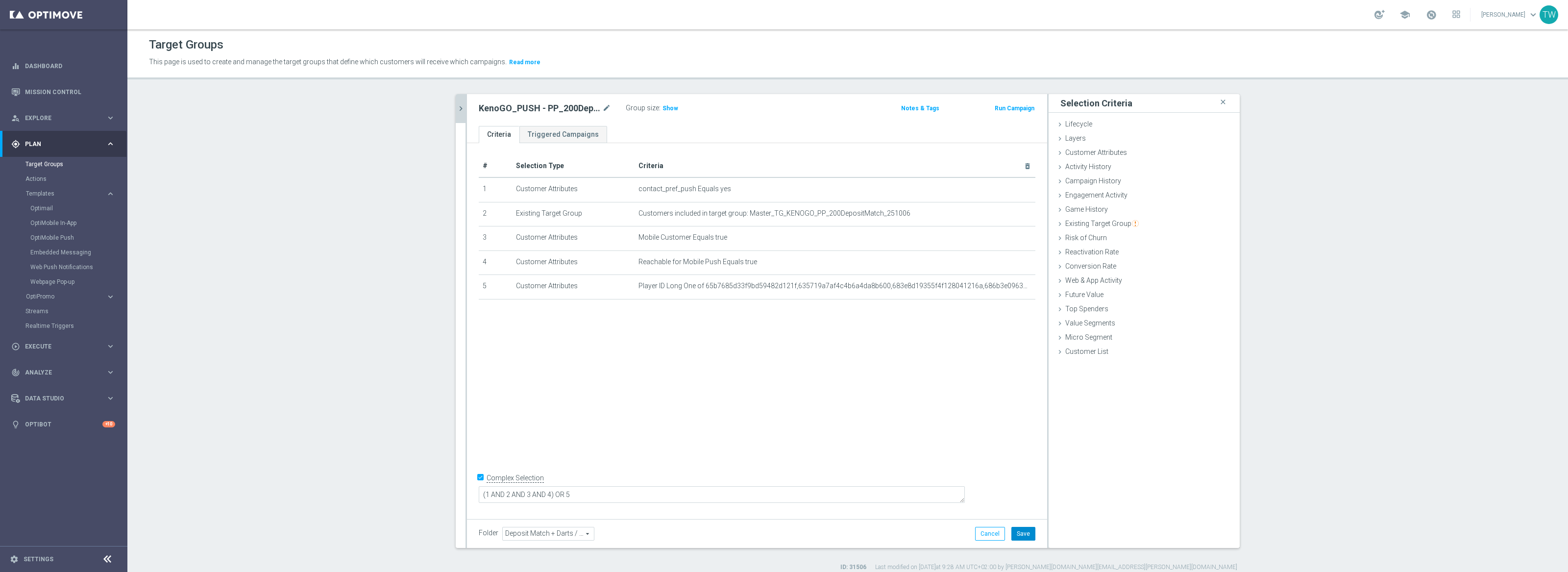
click at [1019, 540] on button "Save" at bounding box center [1023, 534] width 24 height 14
click at [456, 99] on button "chevron_right" at bounding box center [461, 108] width 10 height 29
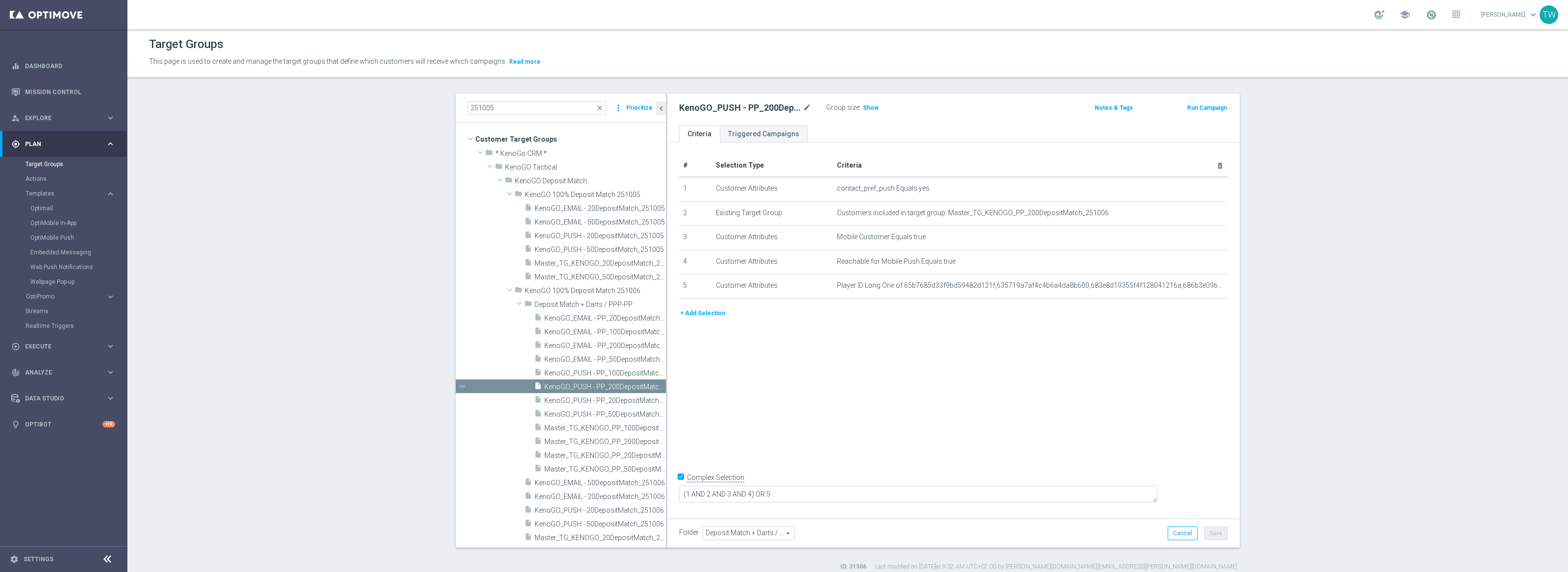
drag, startPoint x: 647, startPoint y: 391, endPoint x: 738, endPoint y: 387, distance: 91.1
click at [738, 387] on as-split "251005 close more_vert Prioritize Customer Target Groups library_add create_new…" at bounding box center [848, 320] width 784 height 454
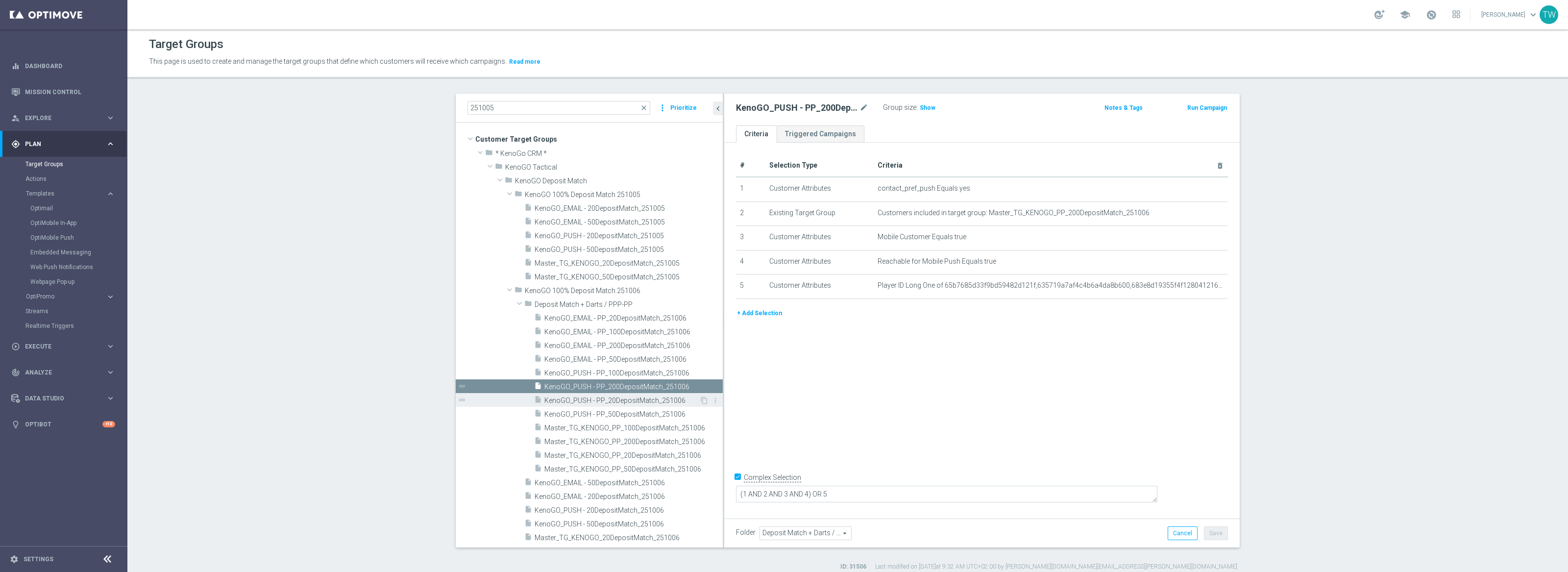
click at [634, 395] on div "insert_drive_file KenoGO_PUSH - PP_20DepositMatch_251006" at bounding box center [616, 400] width 165 height 14
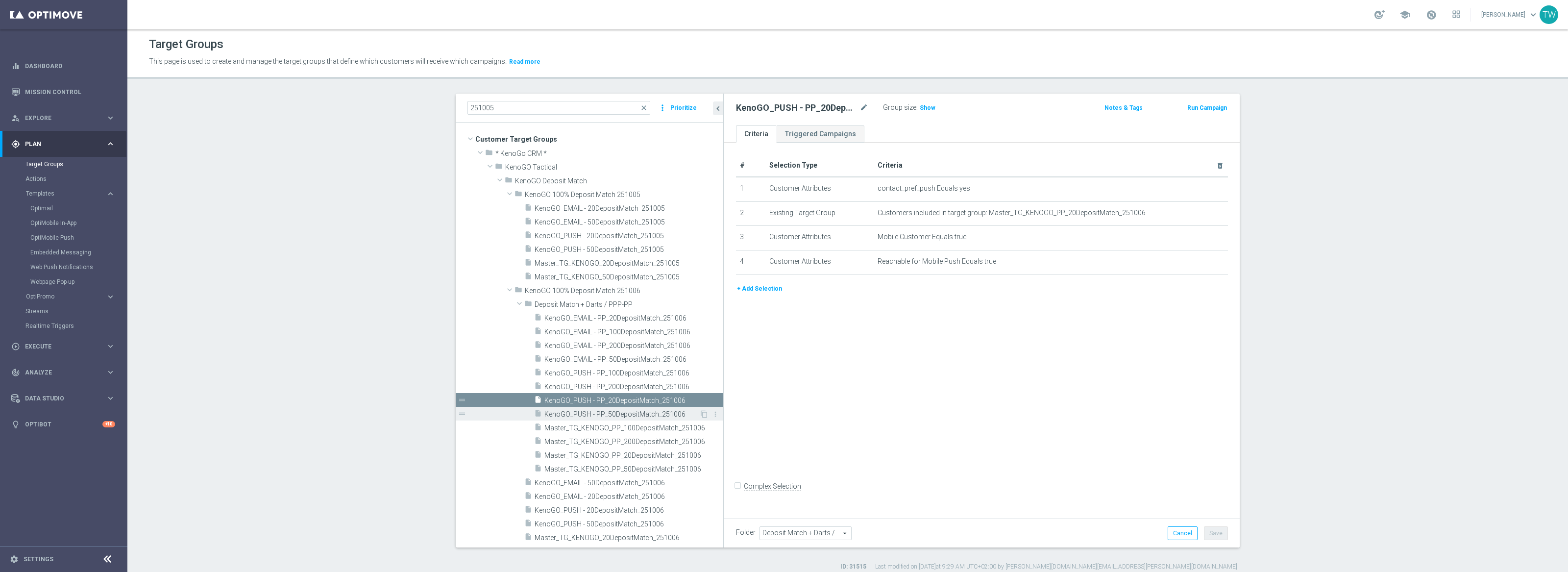
click at [647, 411] on span "KenoGO_PUSH - PP_50DepositMatch_251006" at bounding box center [621, 415] width 155 height 9
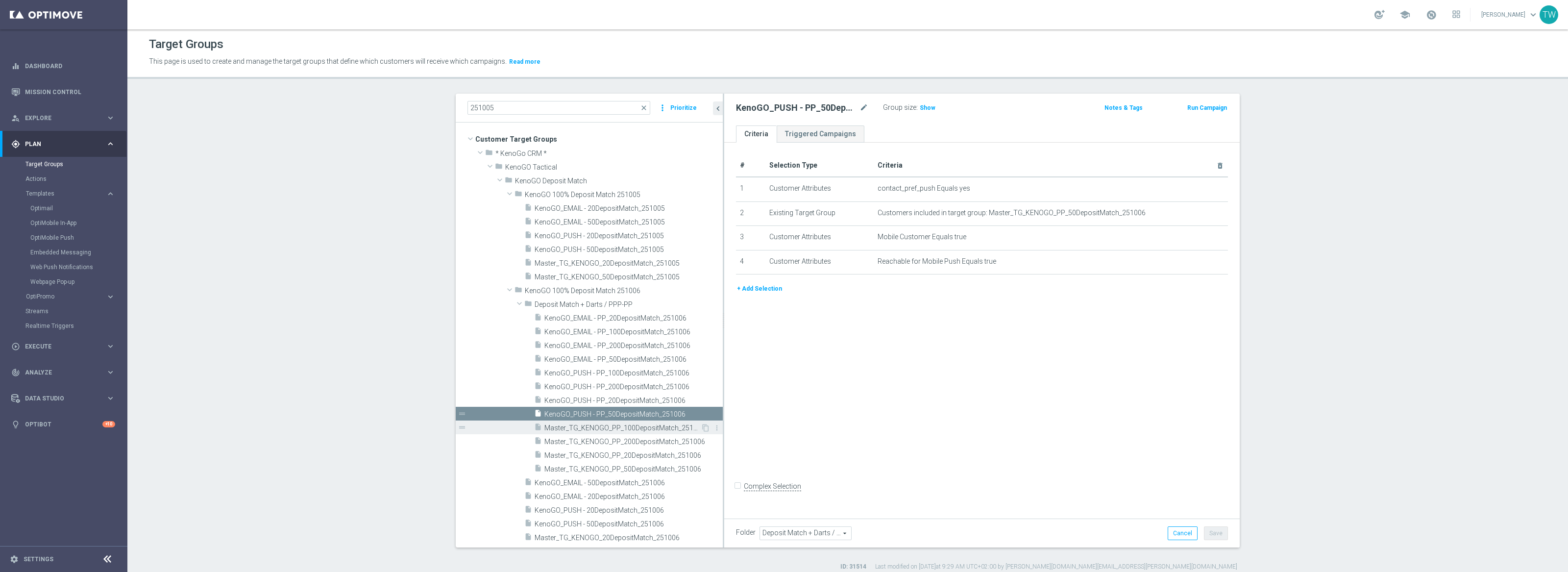
click at [656, 431] on span "Master_TG_KENOGO_PP_100DepositMatch_251006" at bounding box center [622, 428] width 156 height 9
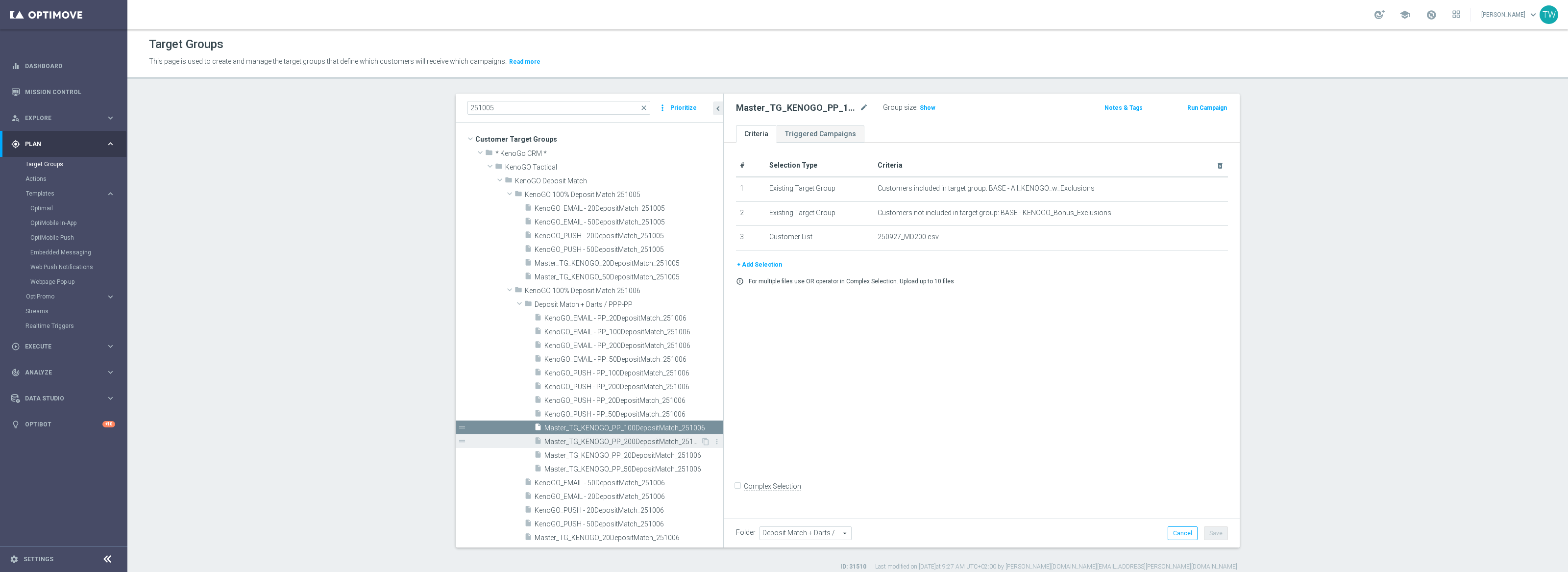
click at [640, 439] on span "Master_TG_KENOGO_PP_200DepositMatch_251006" at bounding box center [622, 442] width 156 height 9
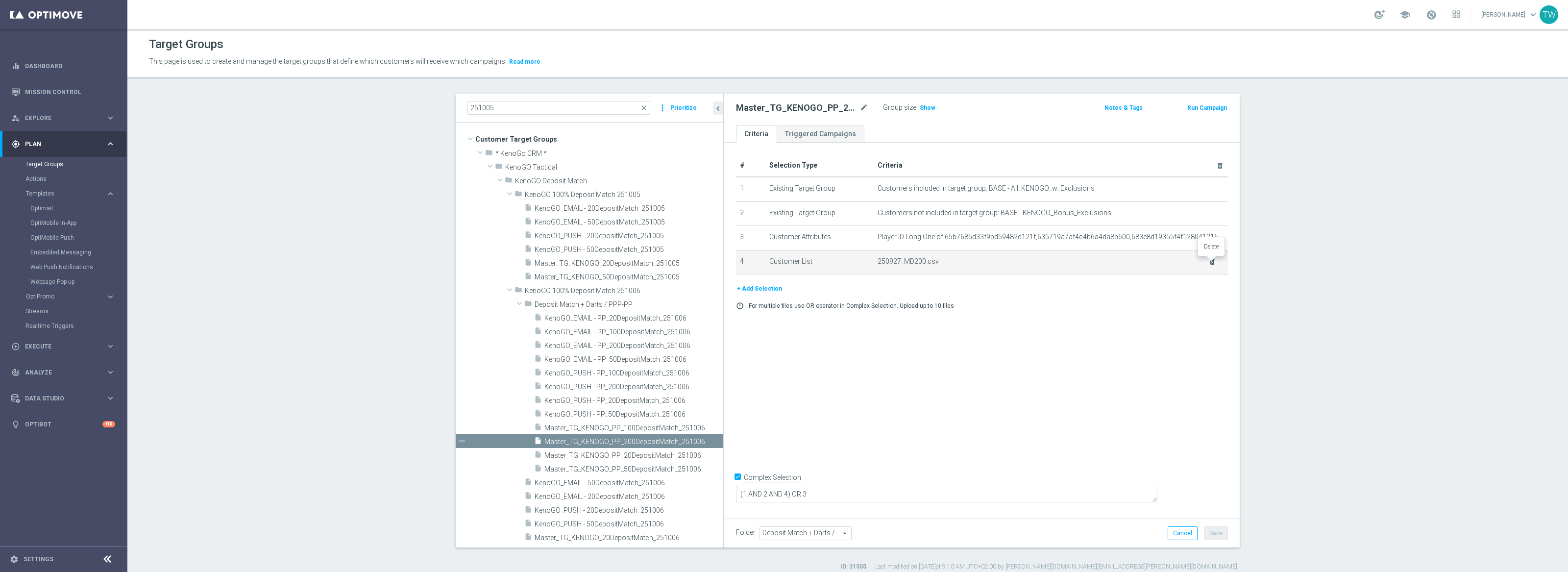
click at [1211, 263] on icon "delete_forever" at bounding box center [1212, 261] width 8 height 8
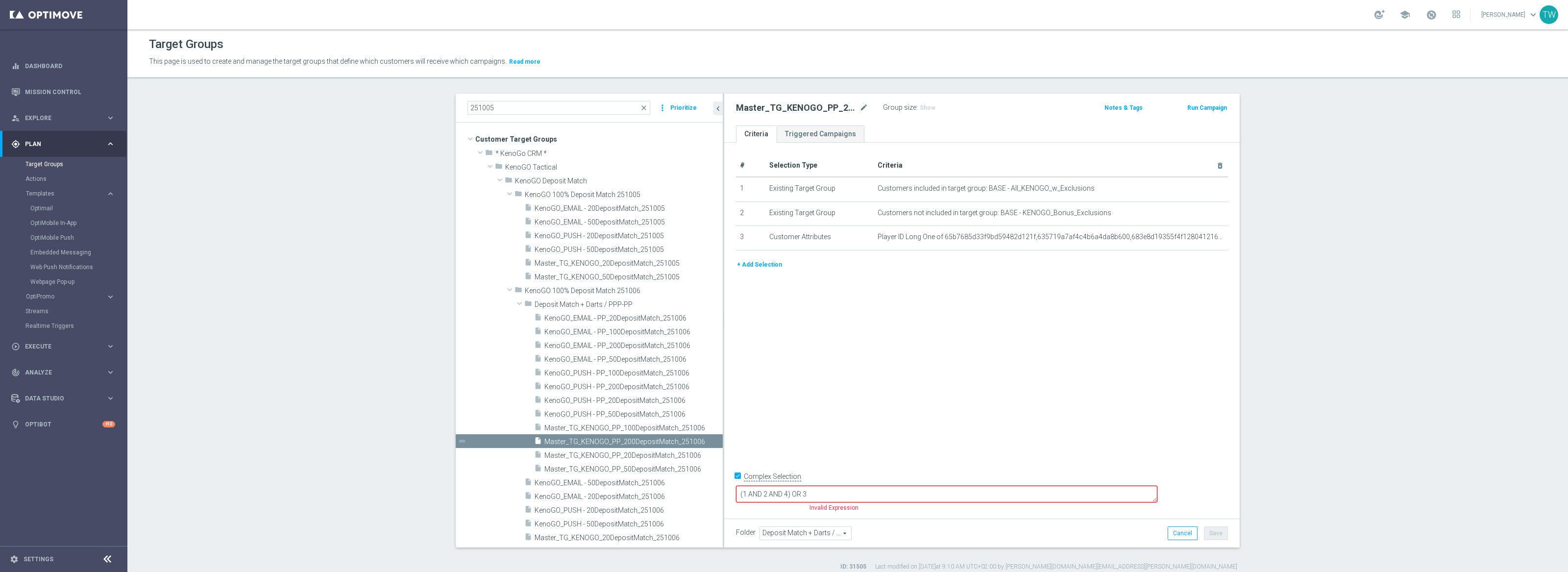
click at [767, 263] on button "+ Add Selection" at bounding box center [759, 265] width 47 height 11
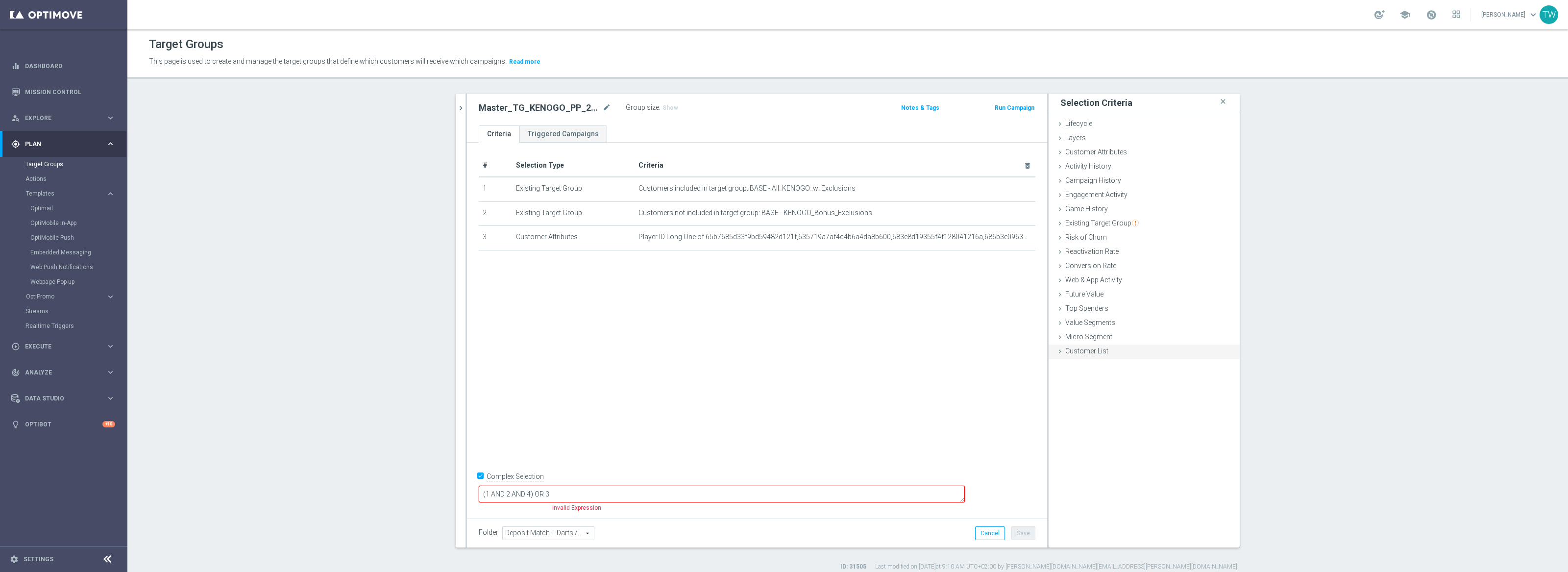
click at [1088, 353] on span "Customer List" at bounding box center [1087, 351] width 43 height 8
click at [1085, 429] on label "Import CSV File" at bounding box center [1088, 433] width 49 height 12
click at [0, 0] on input "Import CSV File" at bounding box center [0, 0] width 0 height 0
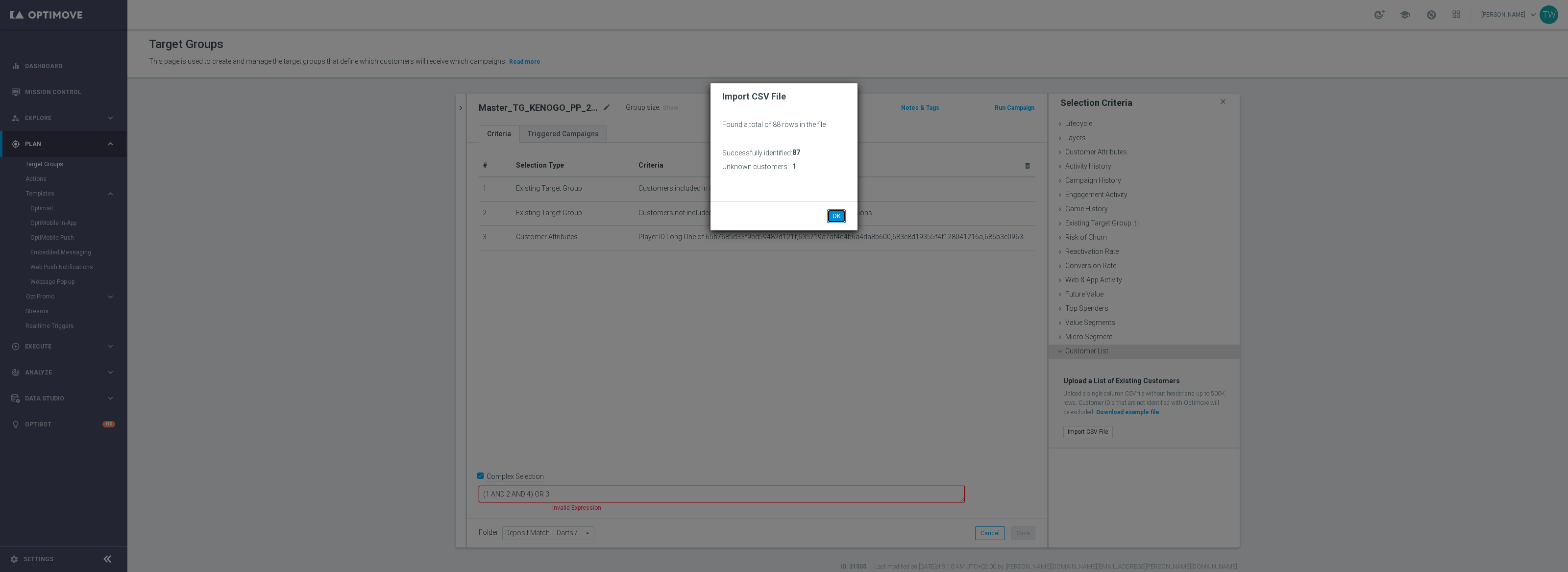
click at [845, 213] on button "OK" at bounding box center [836, 216] width 19 height 14
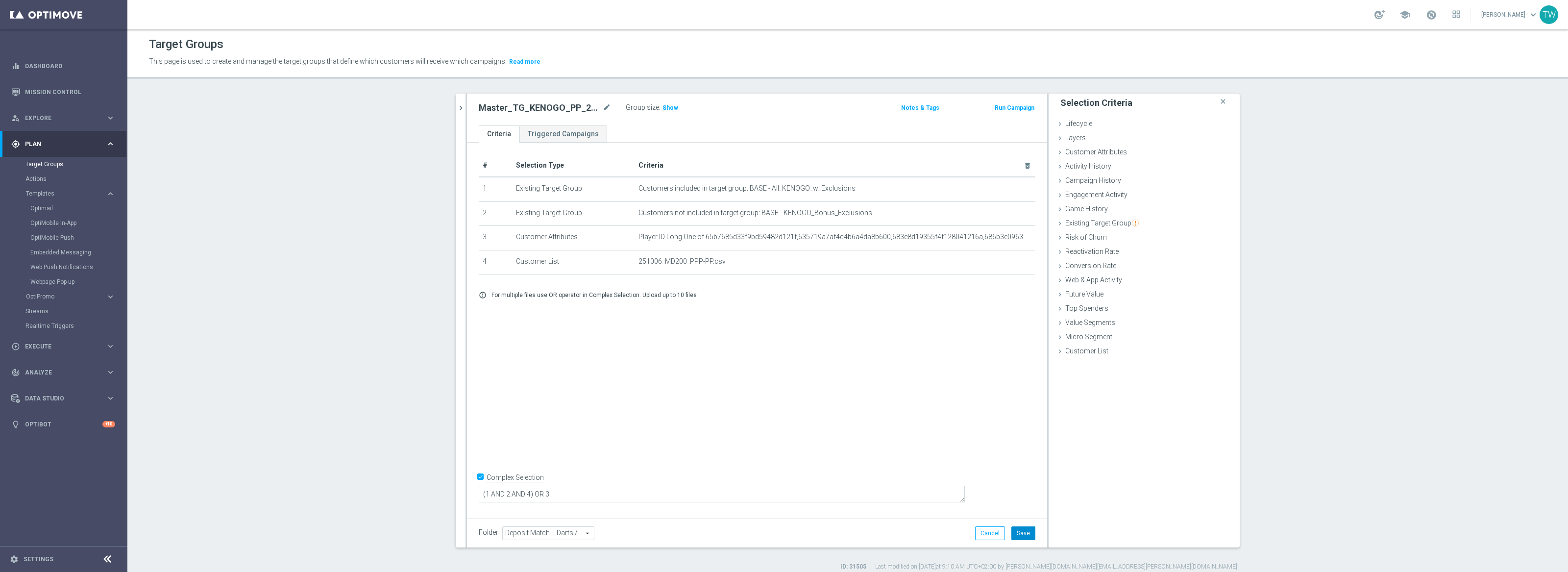
click at [1030, 536] on button "Save" at bounding box center [1023, 534] width 24 height 14
click at [458, 104] on icon "chevron_right" at bounding box center [460, 108] width 9 height 9
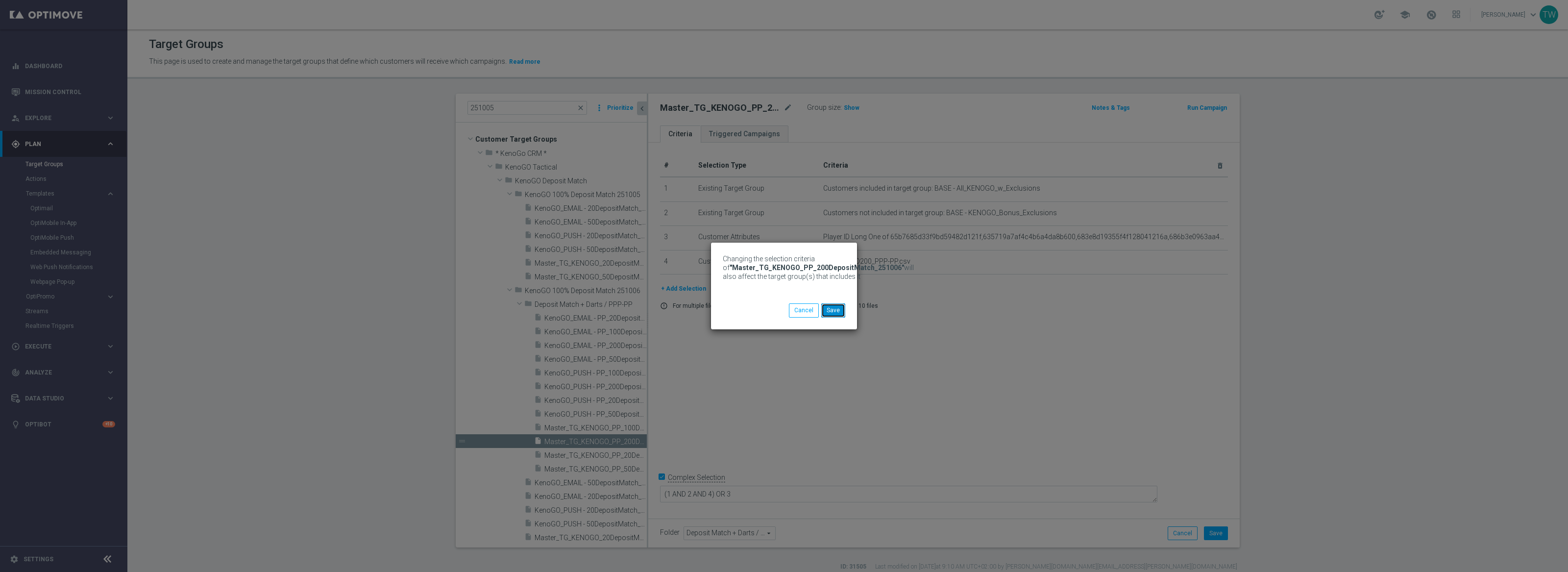
click at [841, 308] on button "Save" at bounding box center [833, 310] width 24 height 14
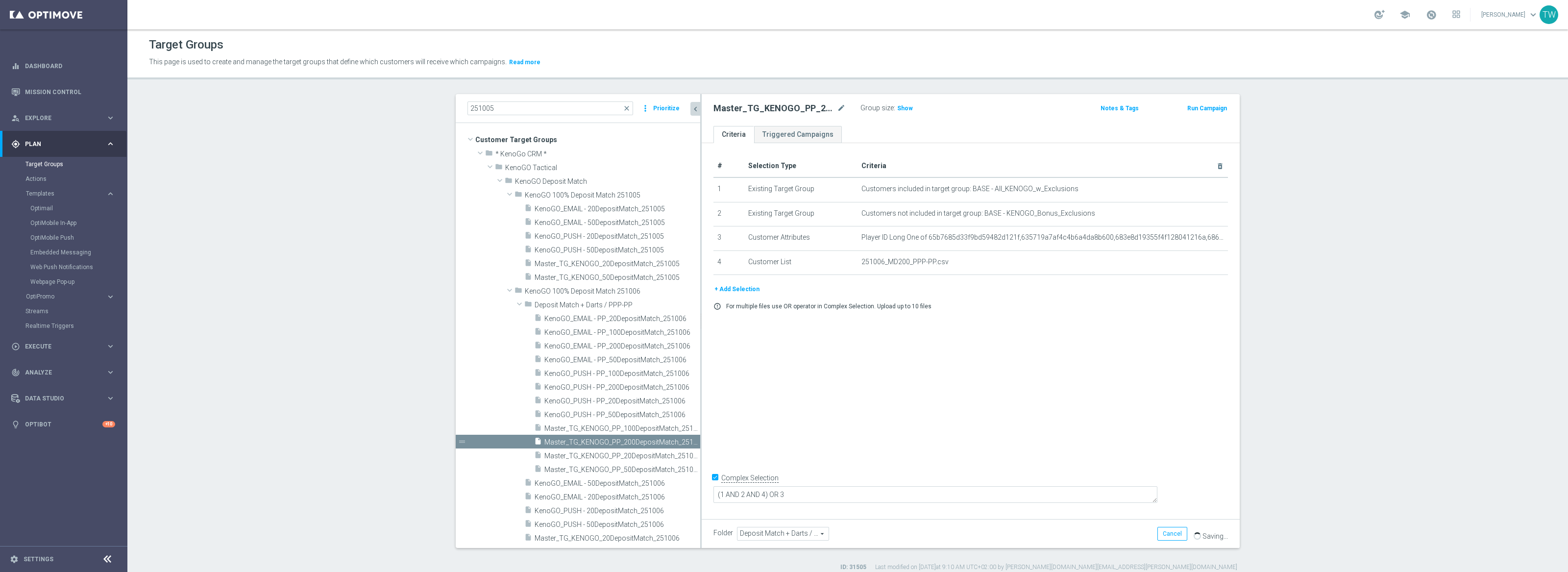
drag, startPoint x: 647, startPoint y: 449, endPoint x: 707, endPoint y: 448, distance: 60.0
click at [702, 448] on div at bounding box center [701, 321] width 1 height 454
click at [639, 427] on span "Master_TG_KENOGO_PP_100DepositMatch_251006" at bounding box center [614, 428] width 140 height 9
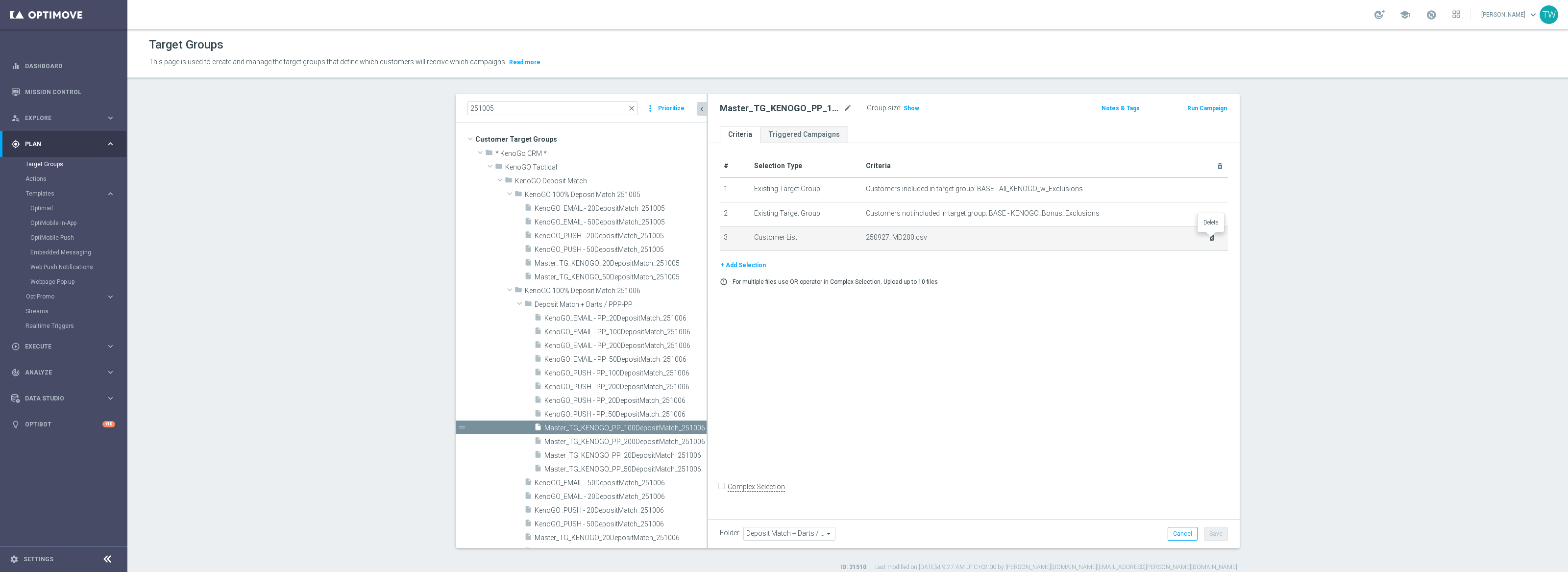
click at [1215, 238] on icon "delete_forever" at bounding box center [1211, 238] width 8 height 8
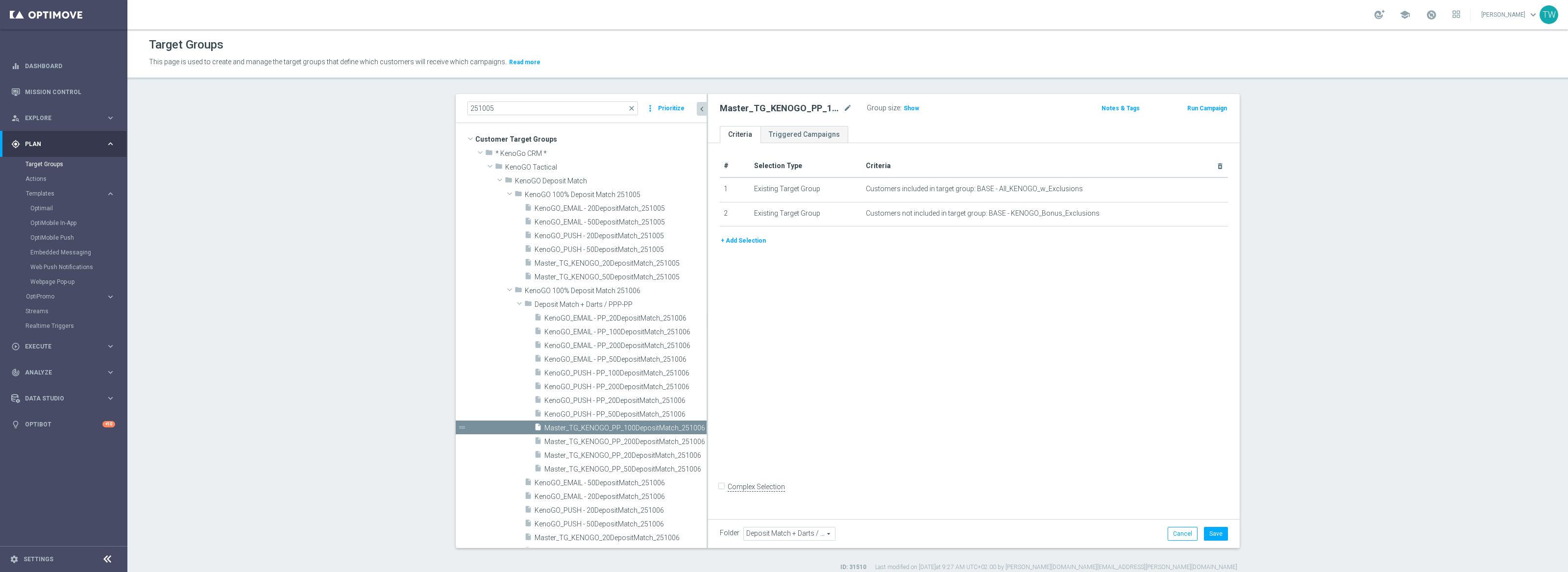
click at [749, 242] on button "+ Add Selection" at bounding box center [743, 241] width 47 height 11
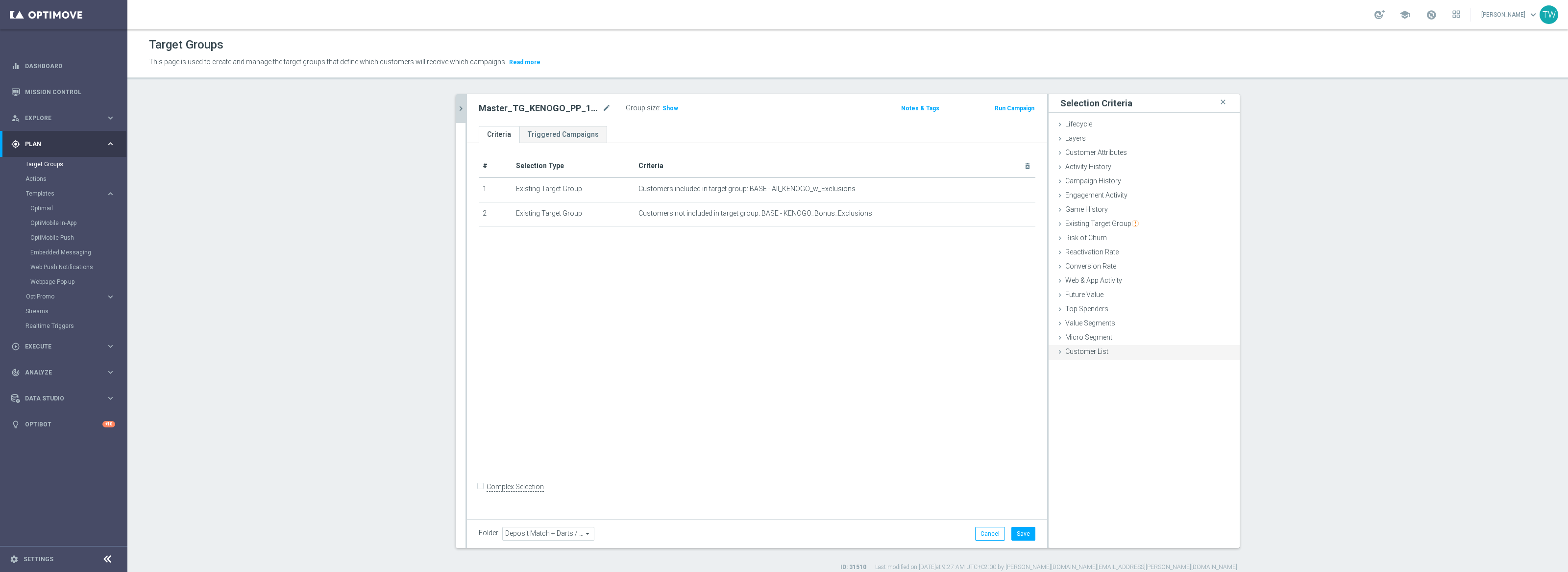
click at [1083, 352] on span "Customer List" at bounding box center [1087, 351] width 43 height 8
click at [1079, 434] on label "Import CSV File" at bounding box center [1088, 433] width 49 height 12
click at [0, 0] on input "Import CSV File" at bounding box center [0, 0] width 0 height 0
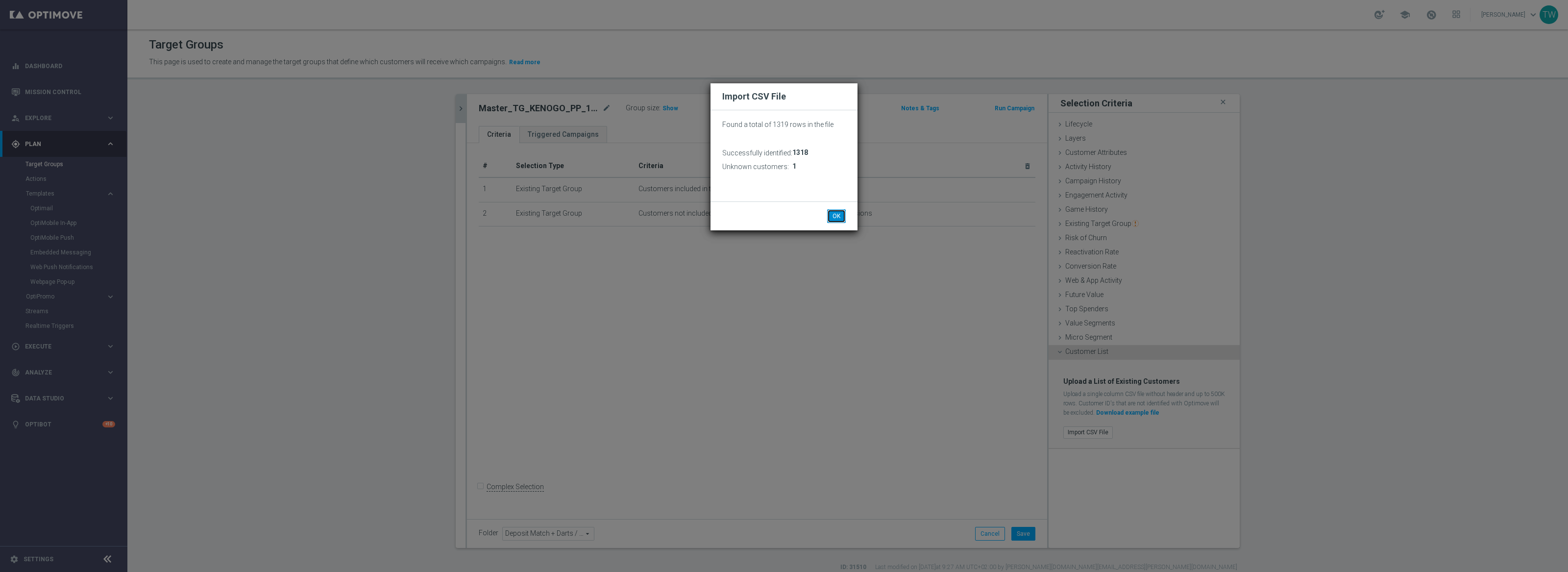
click at [839, 211] on button "OK" at bounding box center [836, 216] width 19 height 14
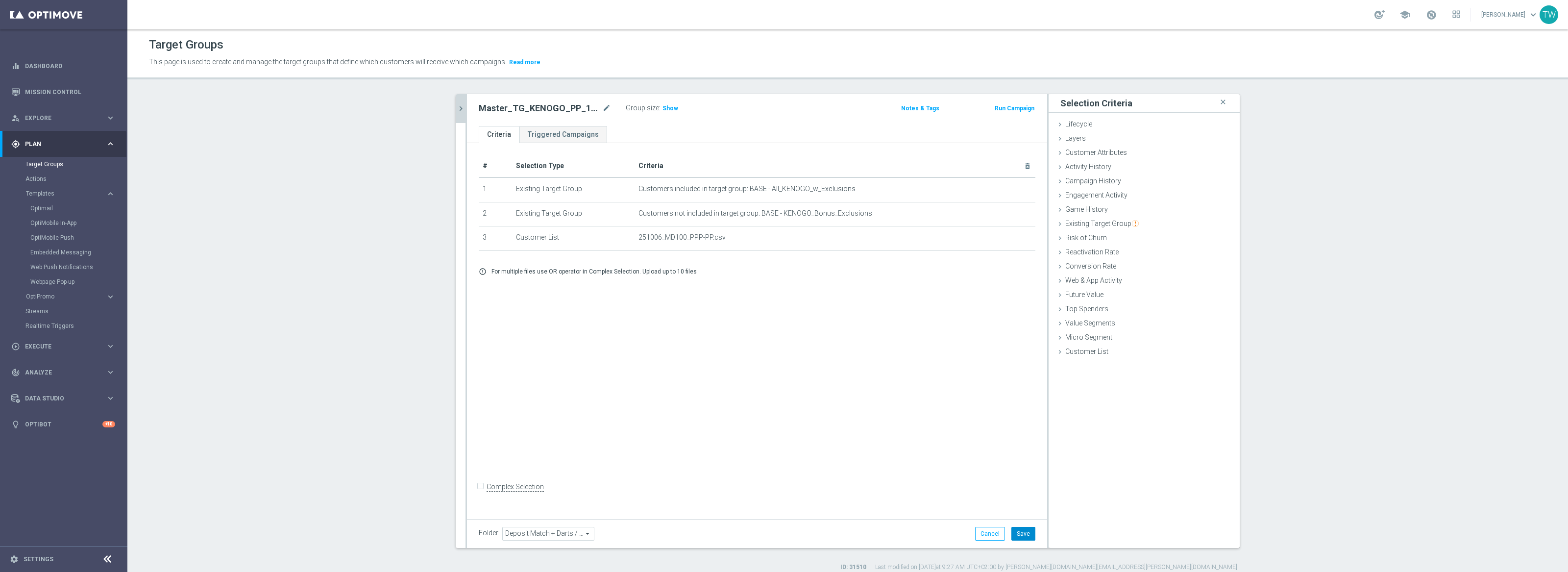
click at [1017, 534] on button "Save" at bounding box center [1023, 534] width 24 height 14
click at [458, 107] on icon "chevron_right" at bounding box center [460, 108] width 9 height 9
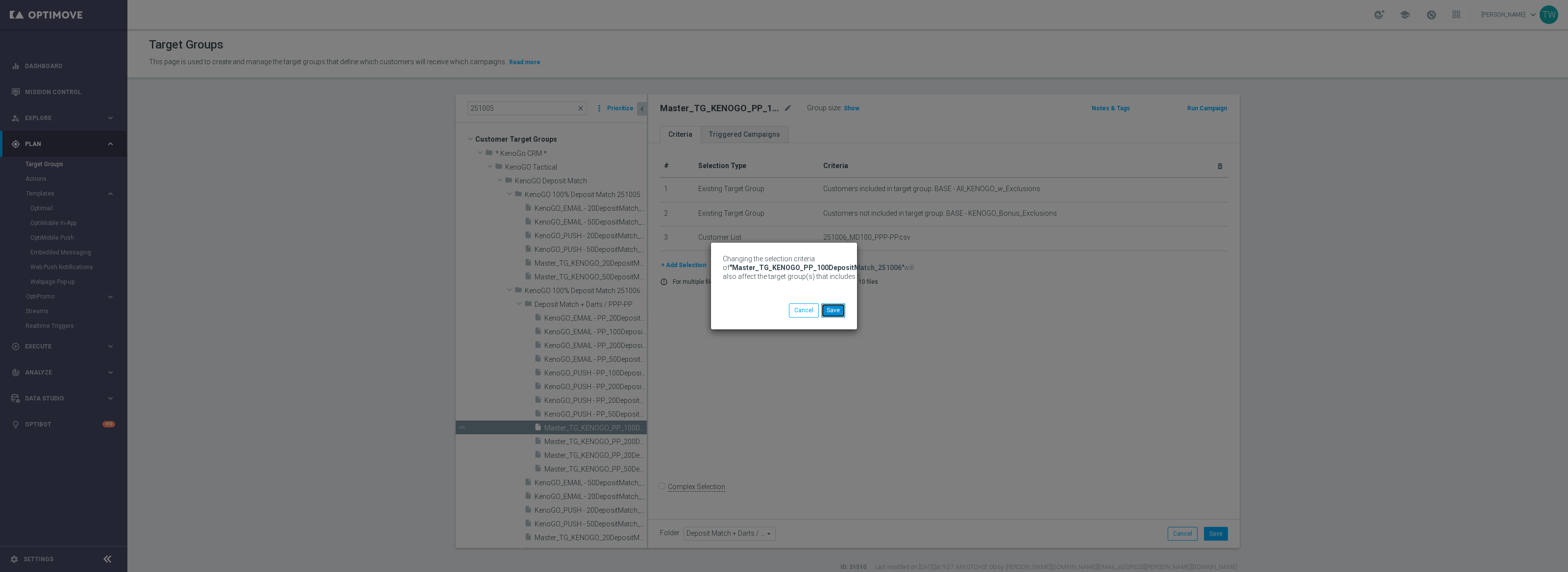
drag, startPoint x: 842, startPoint y: 306, endPoint x: 698, endPoint y: 423, distance: 185.5
click at [841, 307] on button "Save" at bounding box center [833, 310] width 24 height 14
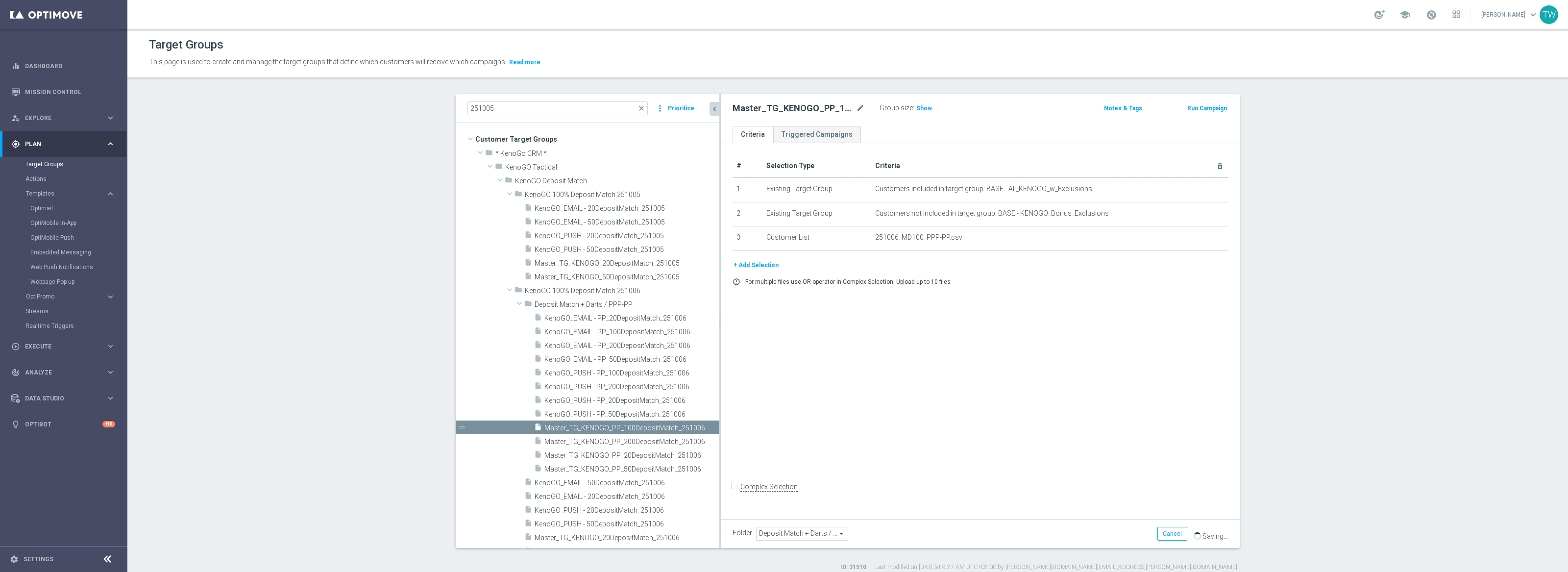
drag, startPoint x: 647, startPoint y: 442, endPoint x: 720, endPoint y: 440, distance: 73.0
click at [720, 440] on as-split "251005 close more_vert Prioritize Customer Target Groups library_add create_new…" at bounding box center [848, 321] width 784 height 454
click at [664, 469] on span "Master_TG_KENOGO_PP_50DepositMatch_251006" at bounding box center [620, 470] width 153 height 9
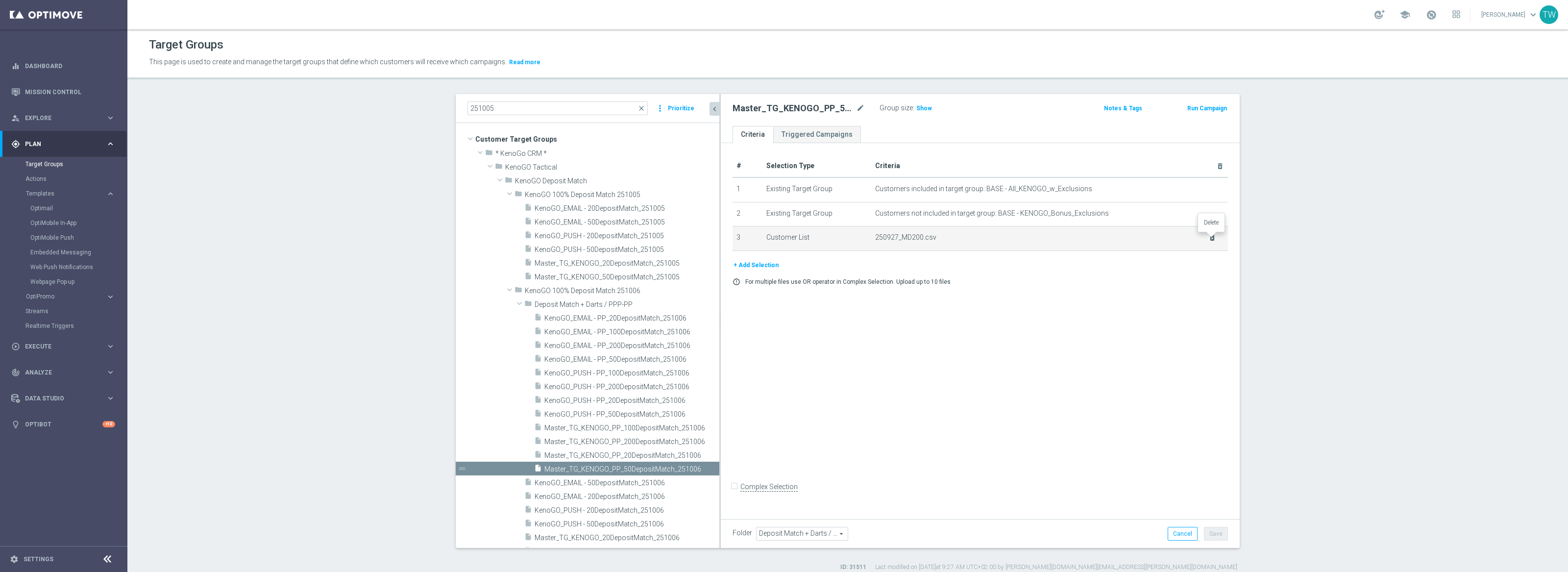
click at [1213, 238] on icon "delete_forever" at bounding box center [1212, 238] width 8 height 8
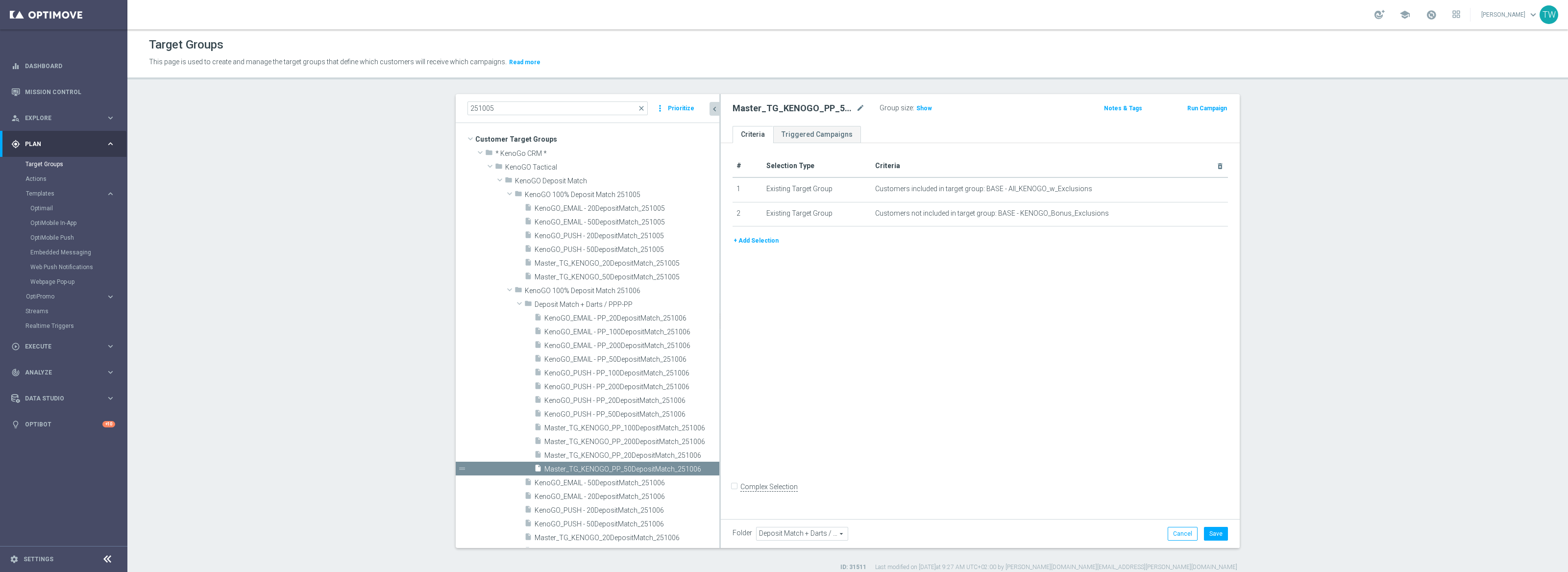
click at [772, 242] on button "+ Add Selection" at bounding box center [755, 241] width 47 height 11
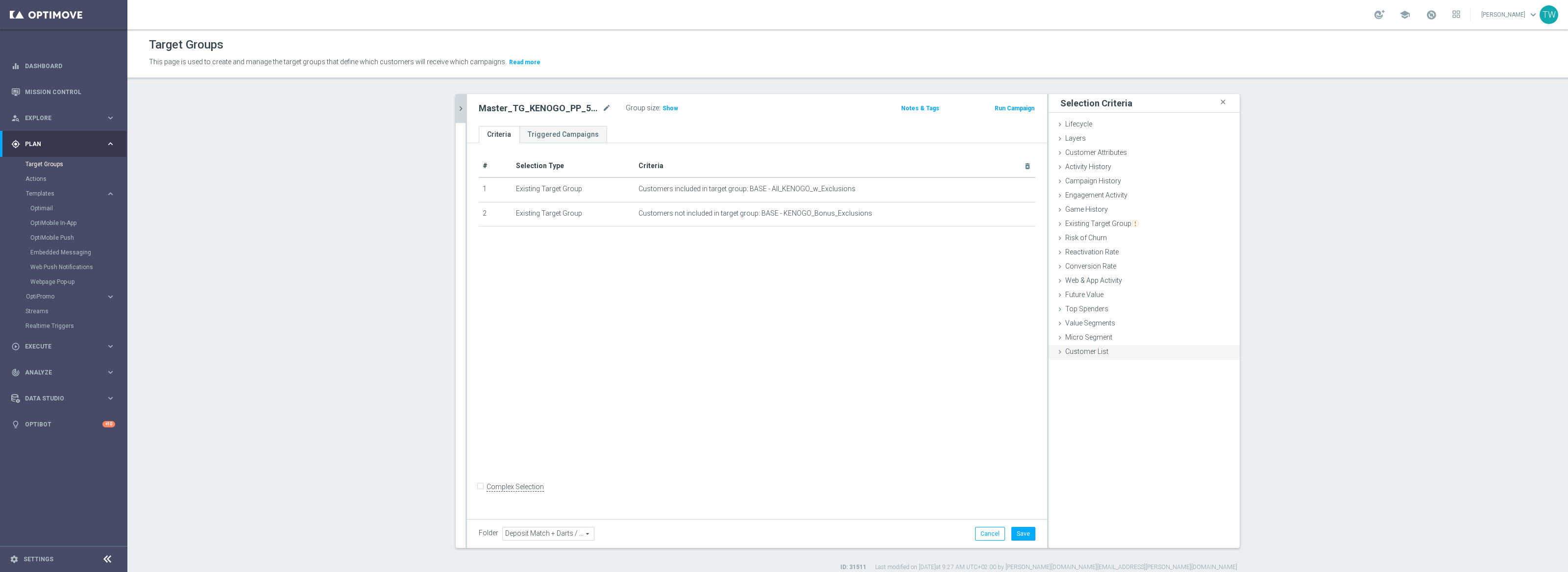
click at [1108, 357] on div "Customer List done selection saved" at bounding box center [1144, 353] width 191 height 15
click at [1093, 431] on label "Import CSV File" at bounding box center [1088, 433] width 49 height 12
click at [0, 0] on input "Import CSV File" at bounding box center [0, 0] width 0 height 0
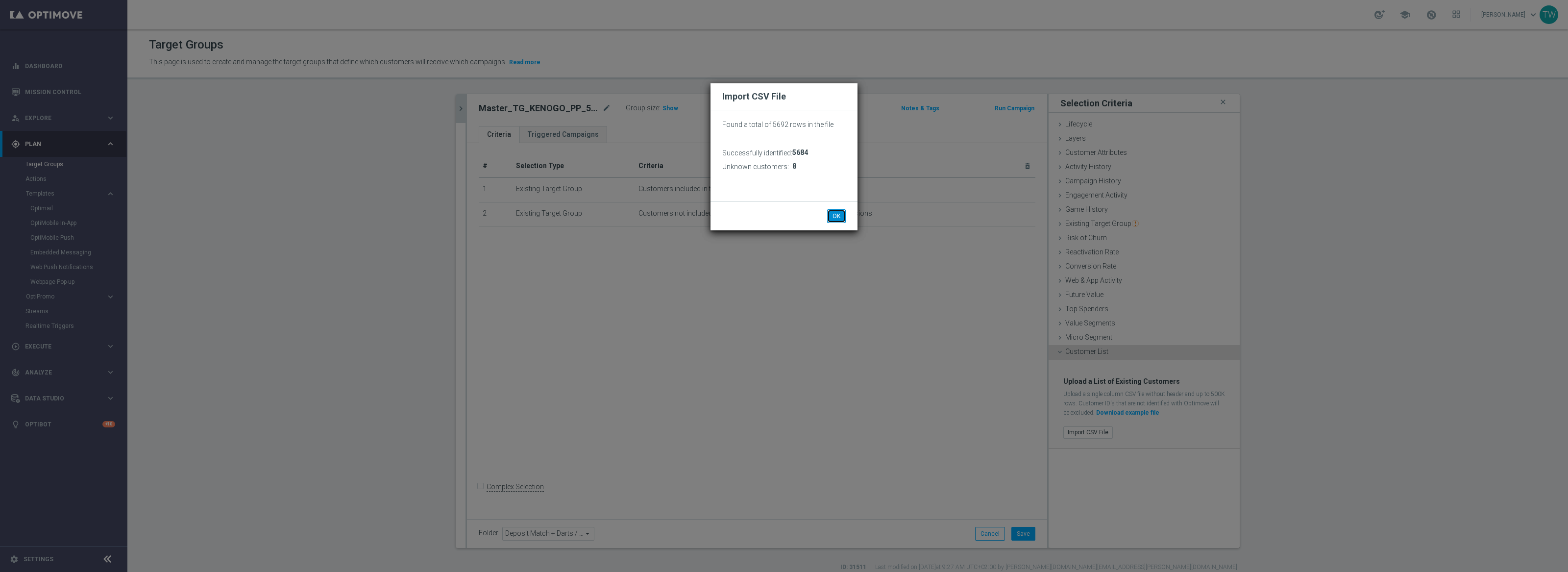
click at [841, 211] on button "OK" at bounding box center [836, 216] width 19 height 14
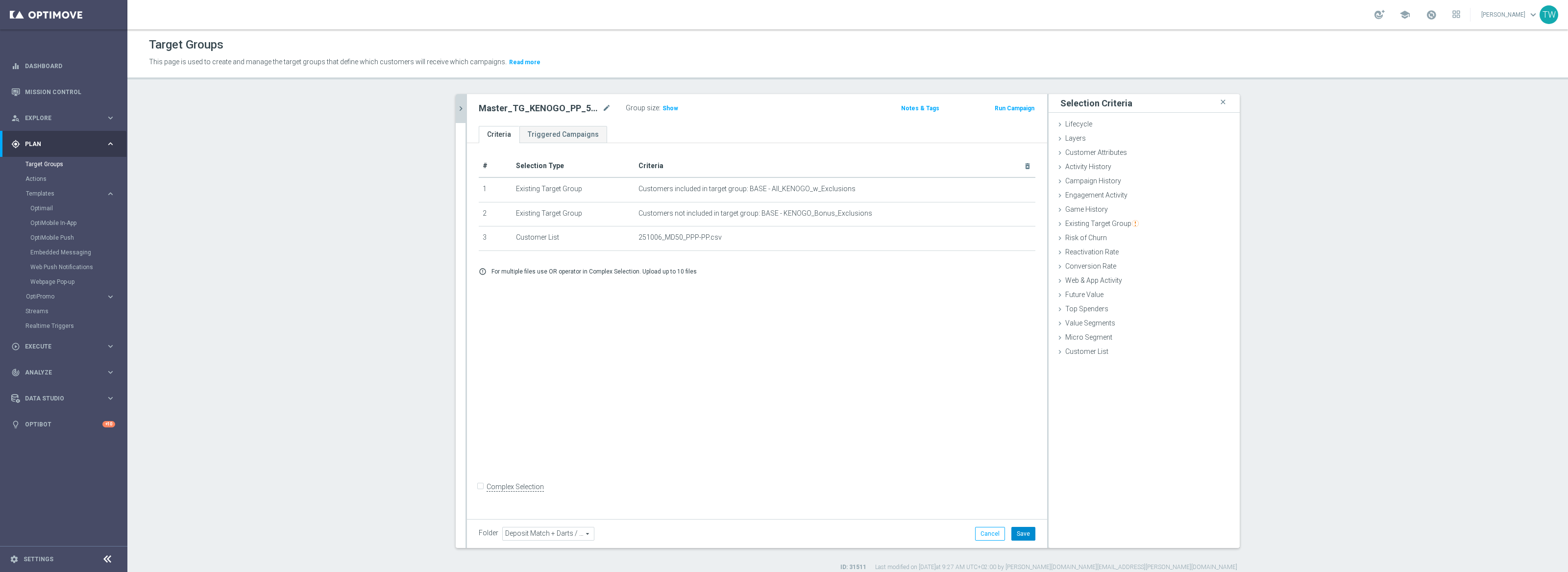
click at [1029, 534] on button "Save" at bounding box center [1023, 534] width 24 height 14
click at [464, 110] on icon "chevron_right" at bounding box center [460, 108] width 9 height 9
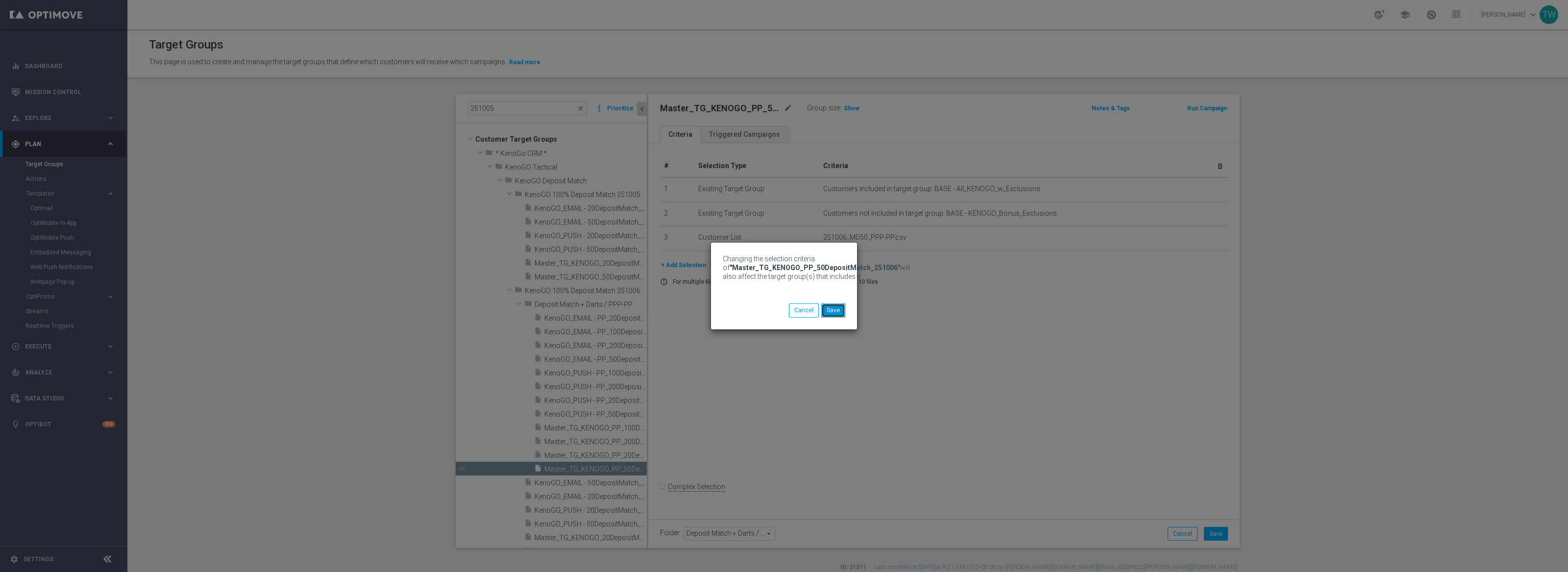
click at [838, 312] on button "Save" at bounding box center [833, 310] width 24 height 14
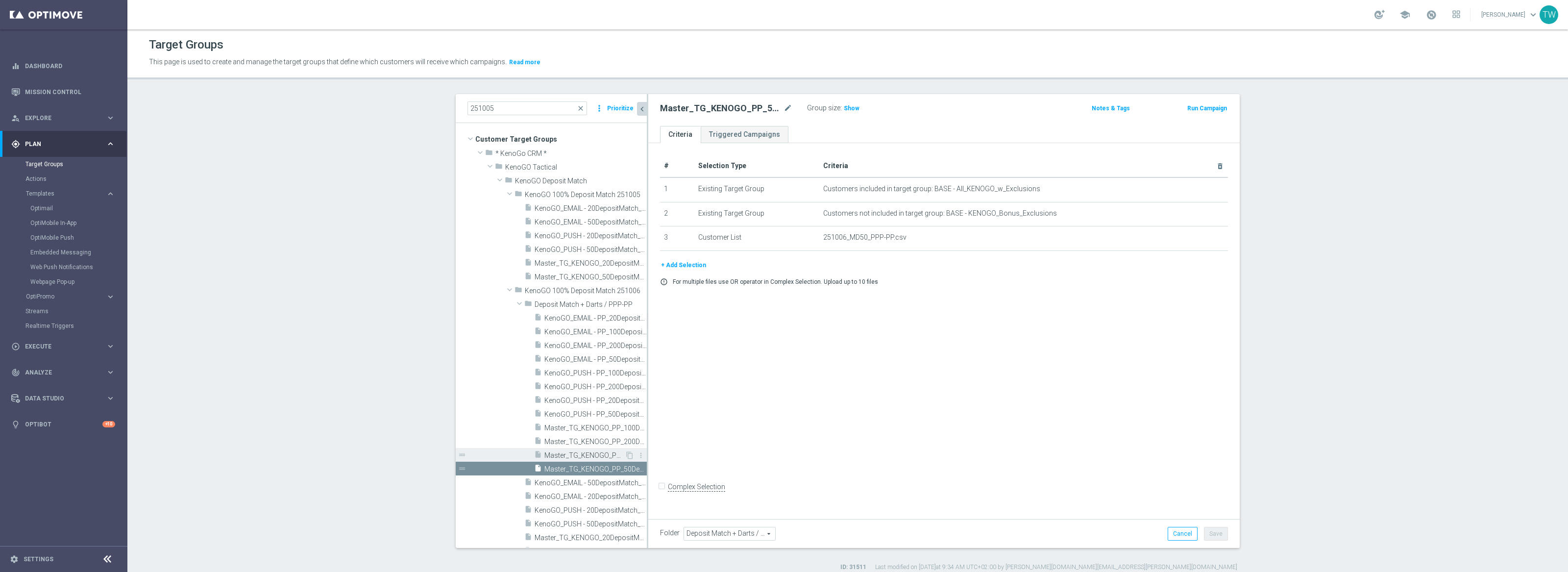
click at [578, 449] on div "insert_drive_file Master_TG_KENOGO_PP_20DepositMatch_251006" at bounding box center [579, 455] width 91 height 14
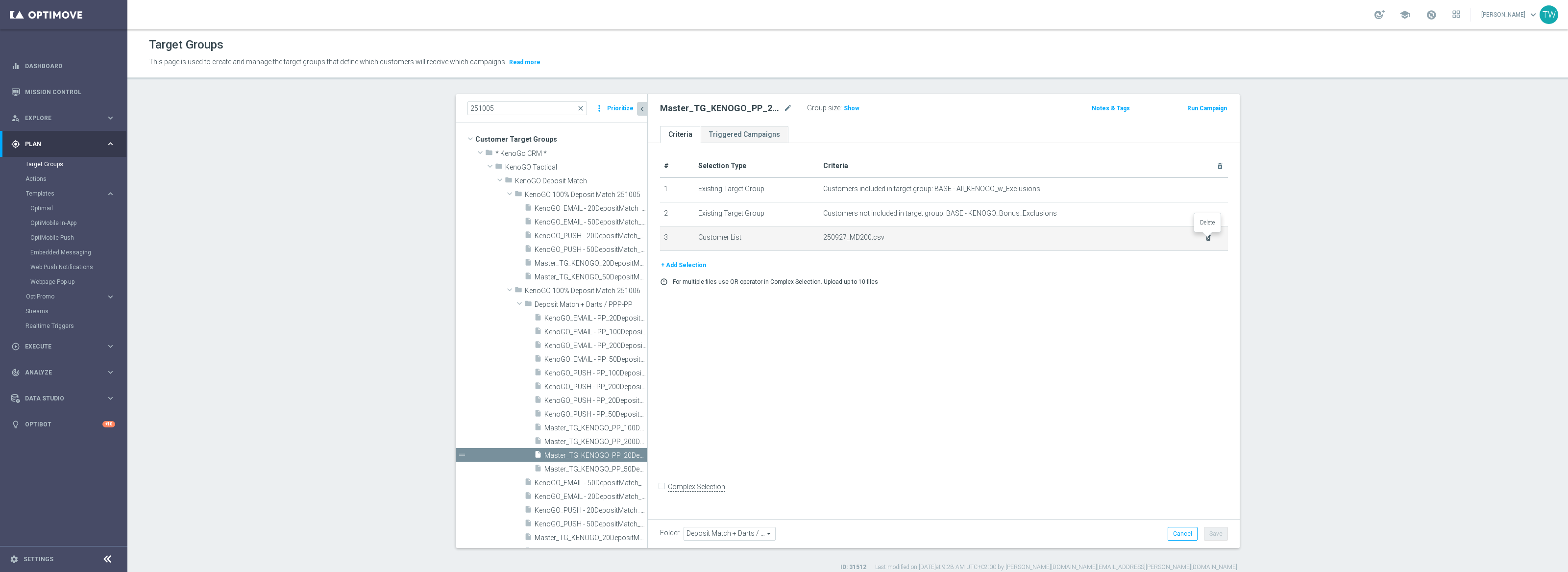
click at [1208, 238] on icon "delete_forever" at bounding box center [1208, 238] width 8 height 8
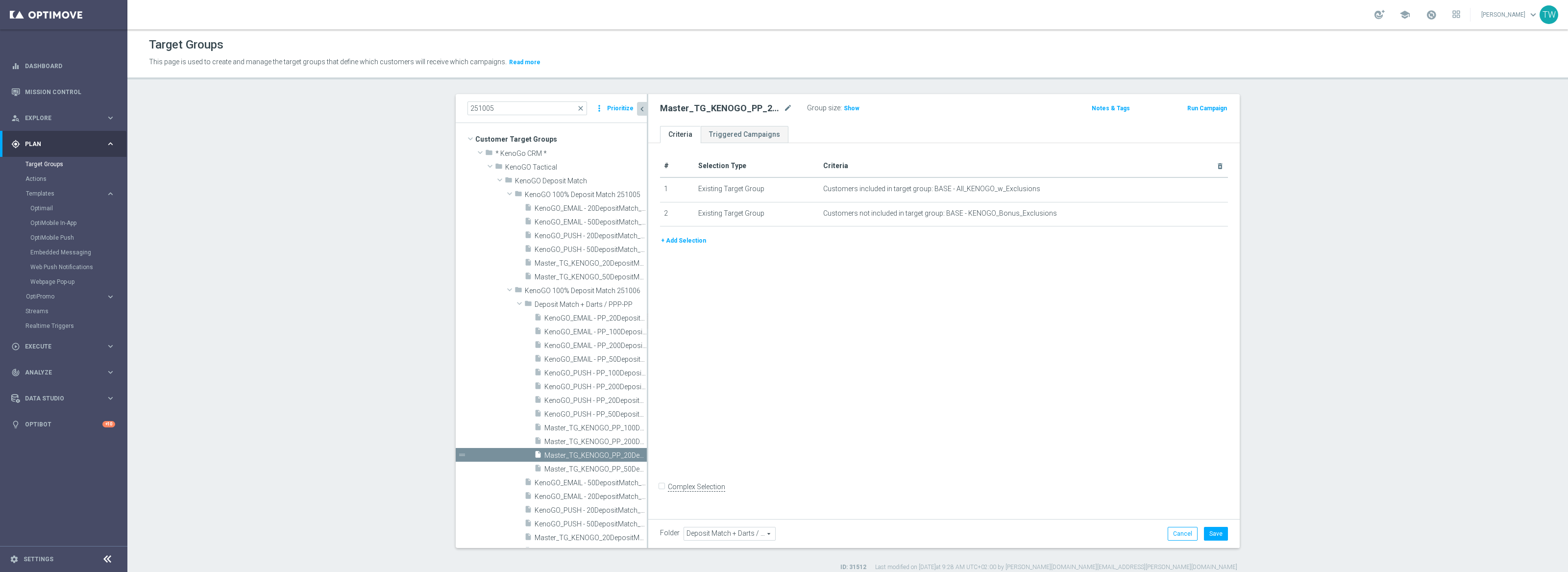
click at [669, 242] on button "+ Add Selection" at bounding box center [683, 241] width 47 height 11
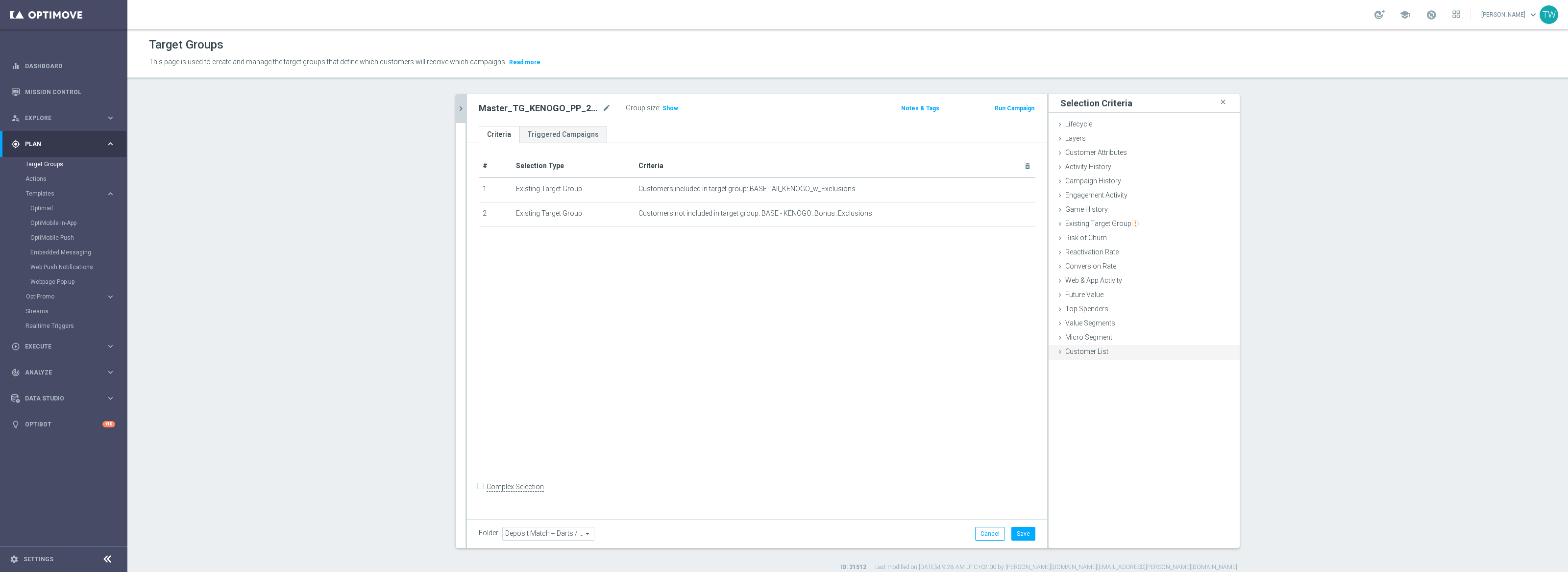
click at [1112, 352] on div "Customer List done selection saved" at bounding box center [1144, 353] width 191 height 15
click at [1082, 425] on div "Import CSV File" at bounding box center [1144, 433] width 177 height 16
click at [1082, 426] on label "Import CSV File" at bounding box center [1088, 433] width 49 height 12
click at [0, 0] on input "Import CSV File" at bounding box center [0, 0] width 0 height 0
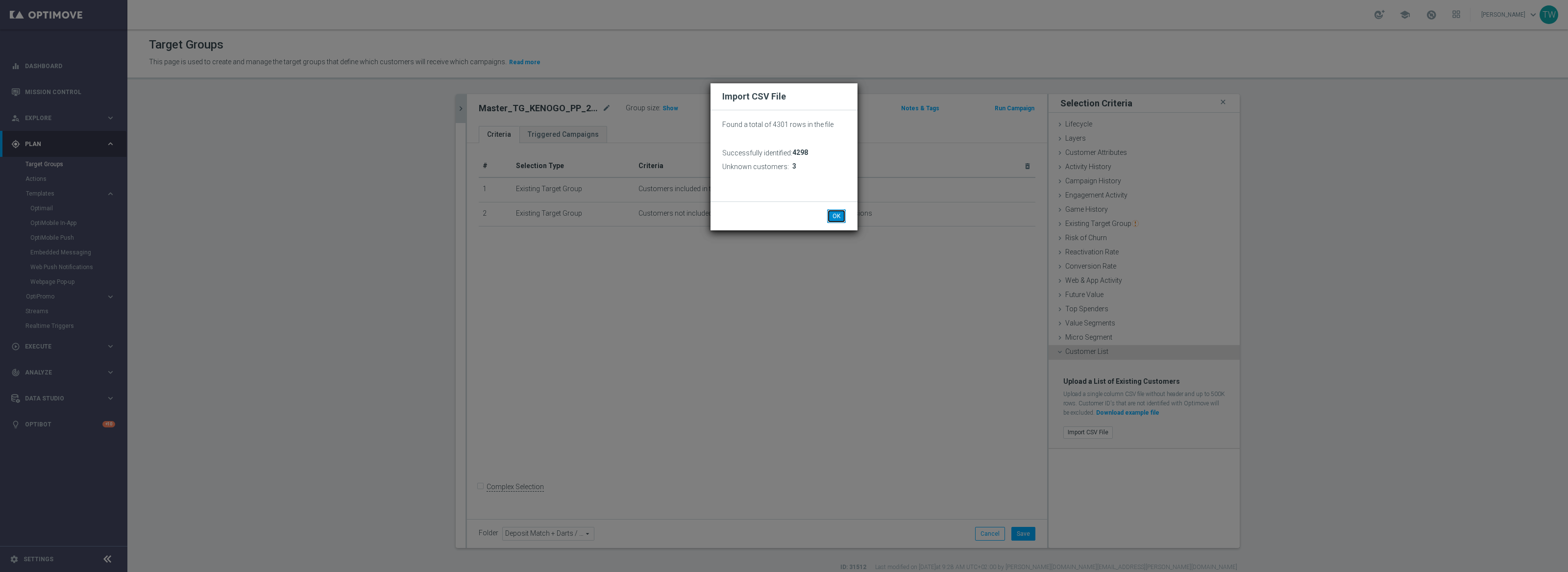
click at [835, 220] on button "OK" at bounding box center [836, 216] width 19 height 14
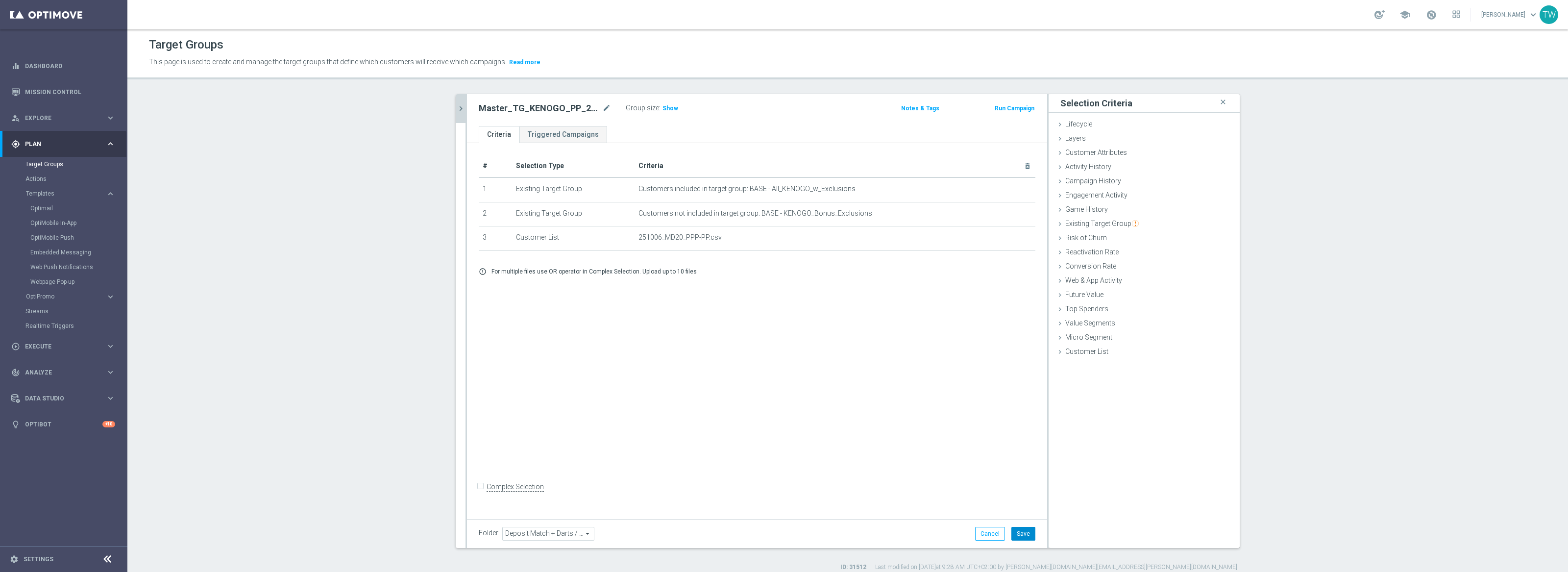
click at [1020, 532] on button "Save" at bounding box center [1023, 534] width 24 height 14
click at [460, 96] on button "chevron_right" at bounding box center [461, 108] width 10 height 29
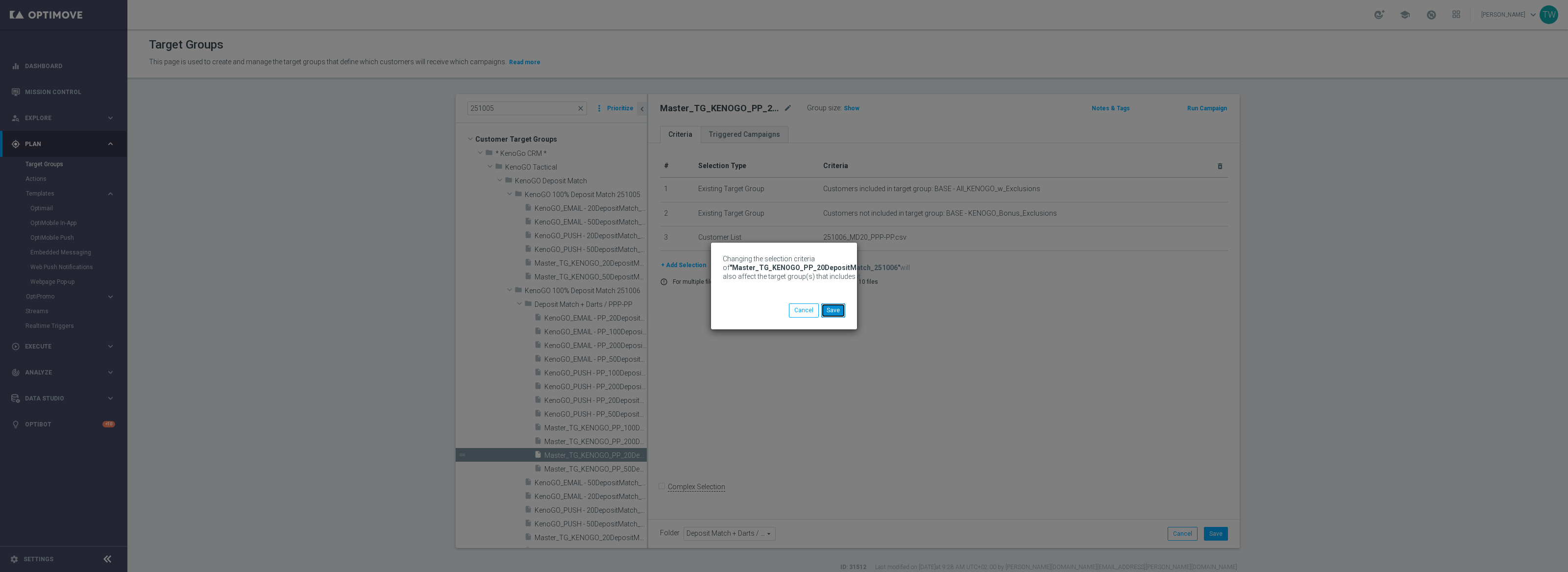
click at [830, 316] on button "Save" at bounding box center [833, 310] width 24 height 14
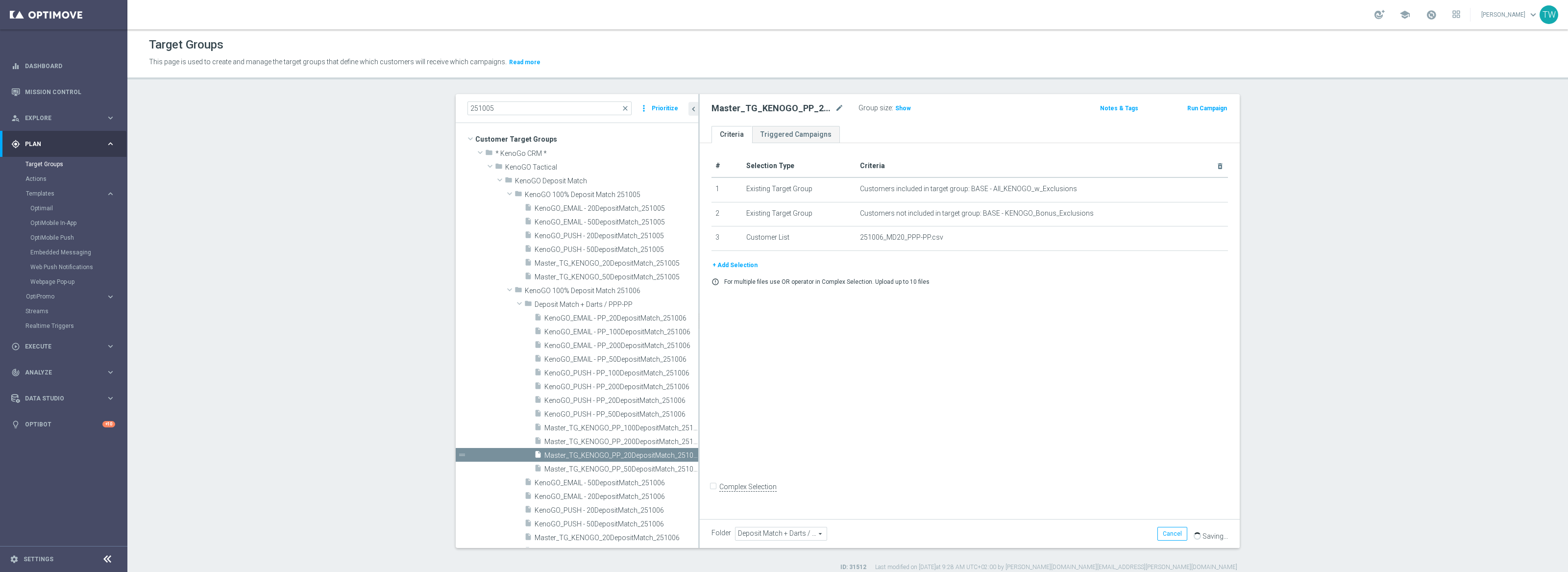
drag, startPoint x: 647, startPoint y: 365, endPoint x: 698, endPoint y: 364, distance: 51.0
click at [698, 364] on div at bounding box center [699, 321] width 1 height 454
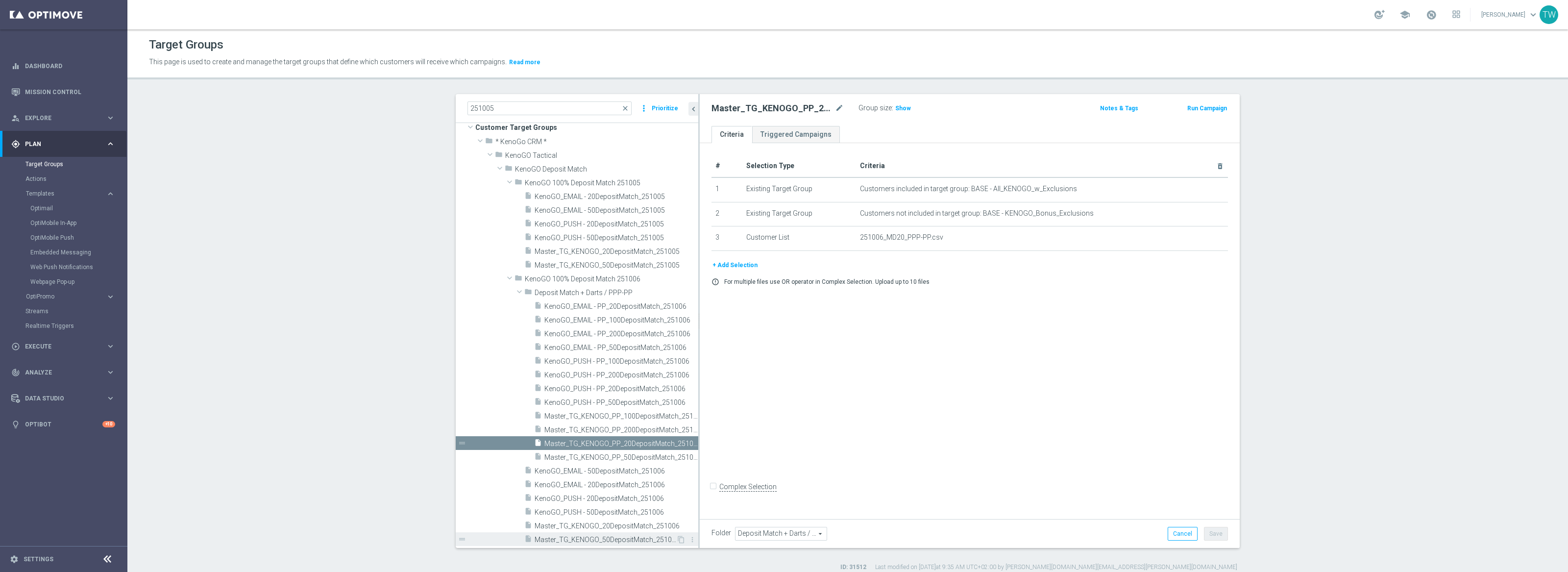
click at [646, 540] on span "Master_TG_KENOGO_50DepositMatch_251006" at bounding box center [605, 540] width 142 height 9
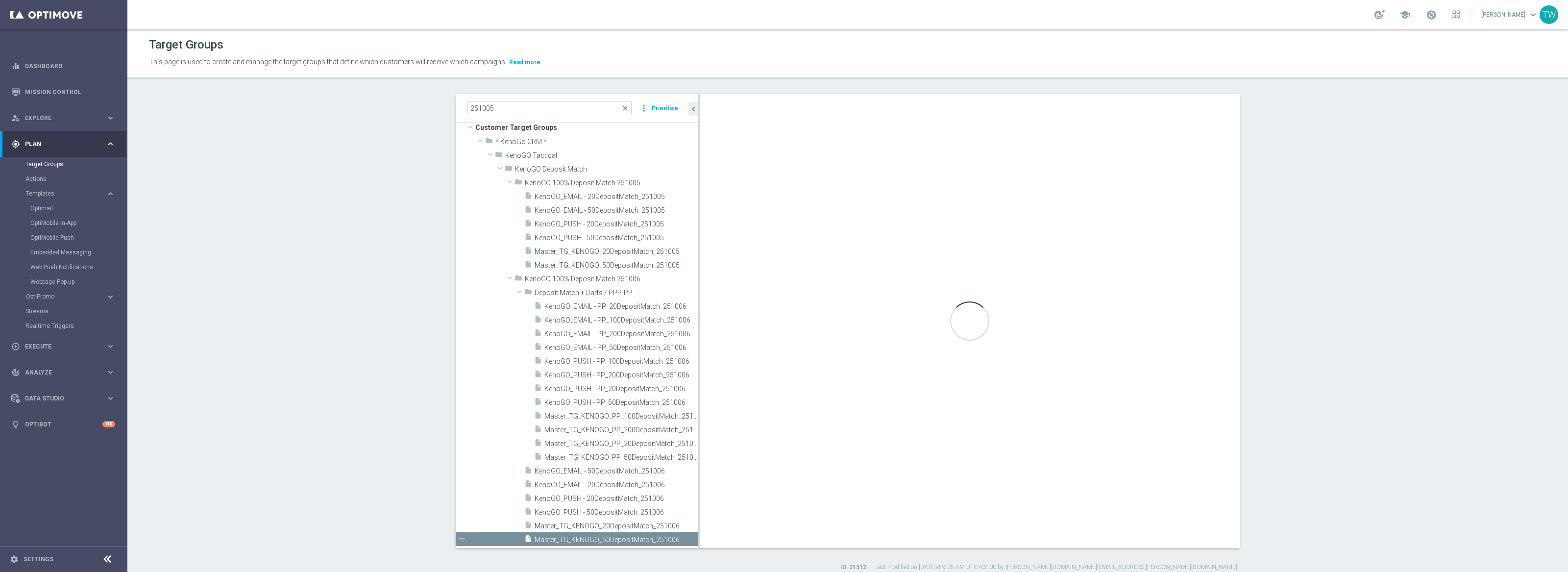
checkbox input "true"
type input "KenoGO 100% Deposit Match 251006"
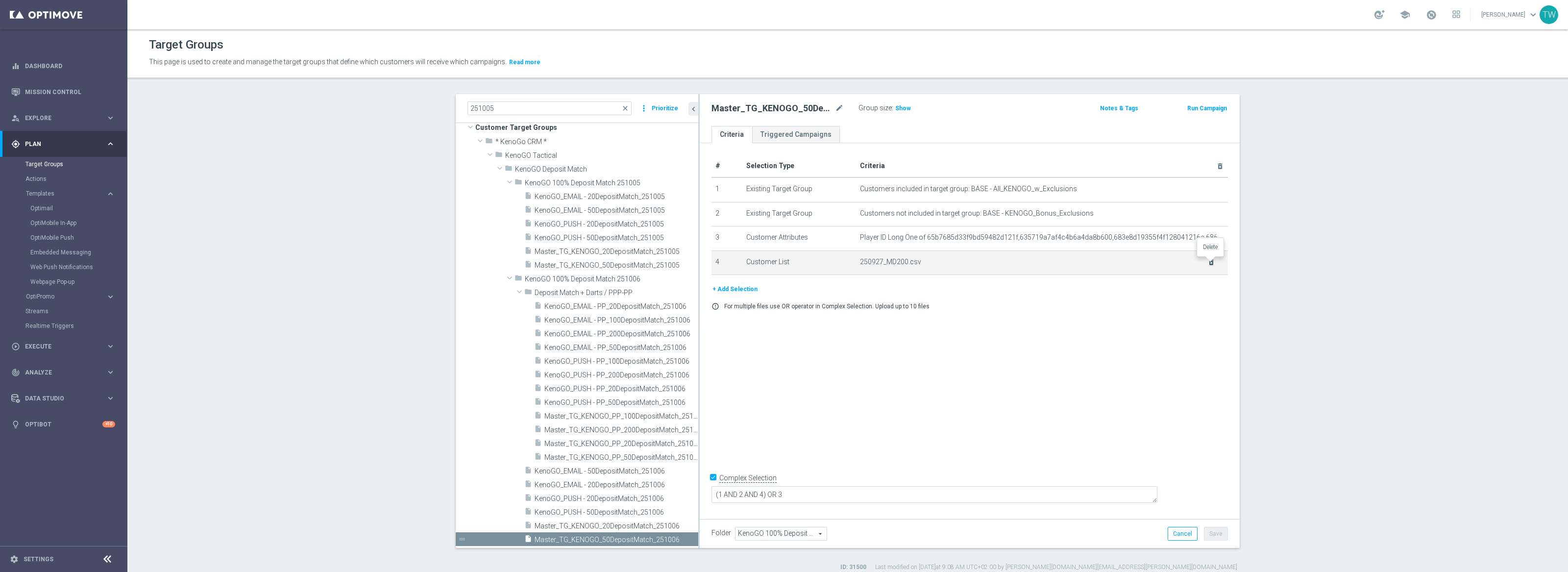
click at [1209, 260] on icon "delete_forever" at bounding box center [1211, 262] width 8 height 8
click at [746, 268] on button "+ Add Selection" at bounding box center [735, 266] width 47 height 11
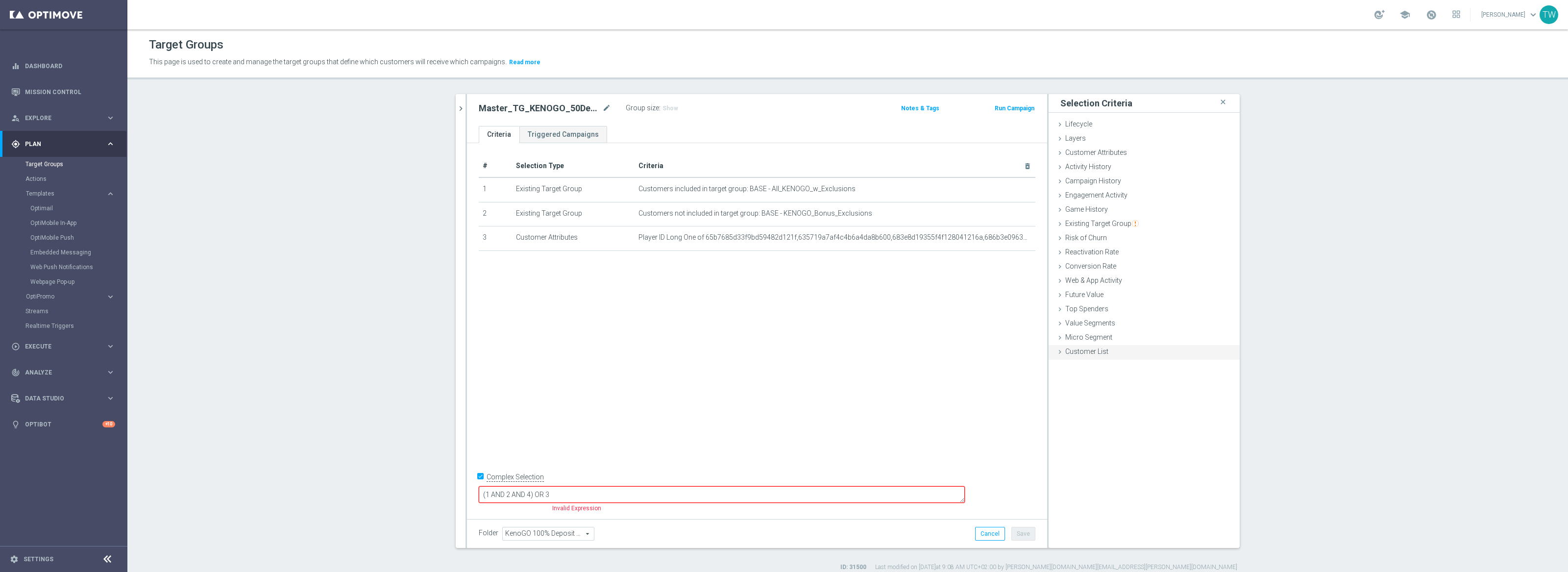
click at [1136, 358] on div "Customer List done selection saved" at bounding box center [1144, 353] width 191 height 15
click at [1094, 439] on div "Import CSV File" at bounding box center [1144, 433] width 177 height 16
click at [1094, 434] on label "Import CSV File" at bounding box center [1088, 433] width 49 height 12
click at [0, 0] on input "Import CSV File" at bounding box center [0, 0] width 0 height 0
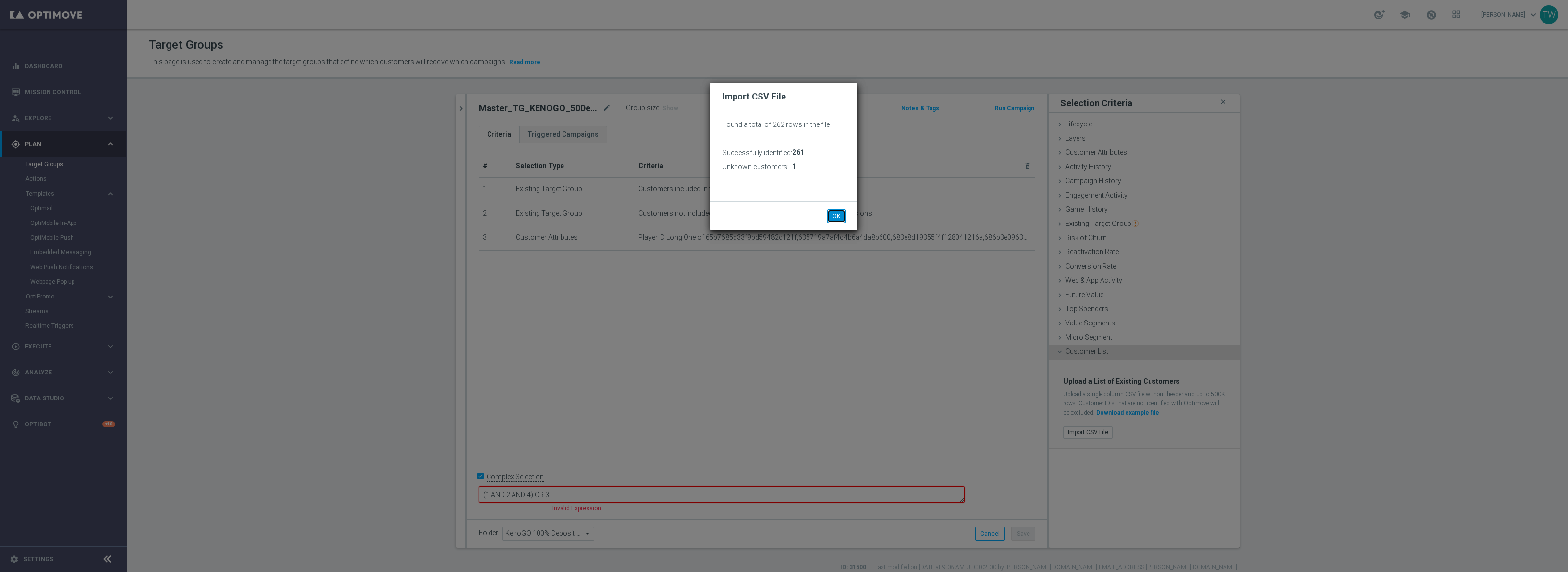
click at [835, 212] on button "OK" at bounding box center [836, 216] width 19 height 14
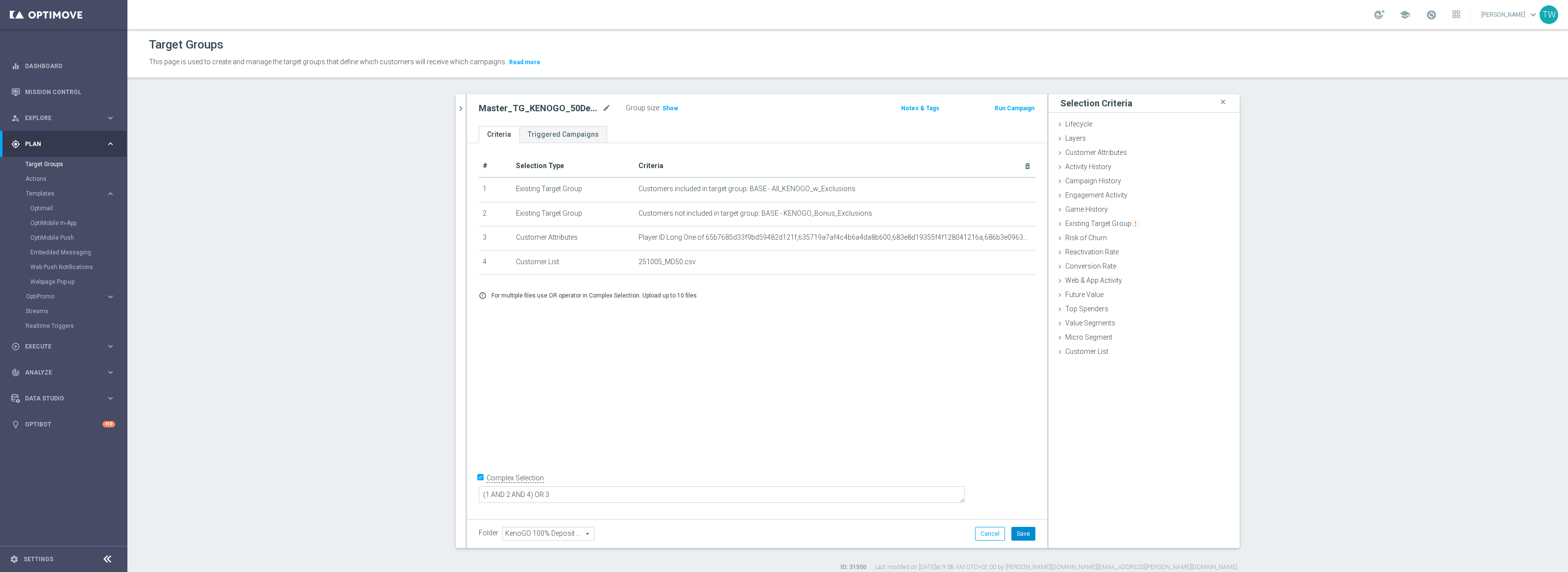
click at [1021, 532] on button "Save" at bounding box center [1023, 534] width 24 height 14
click at [460, 107] on icon "chevron_right" at bounding box center [460, 108] width 9 height 9
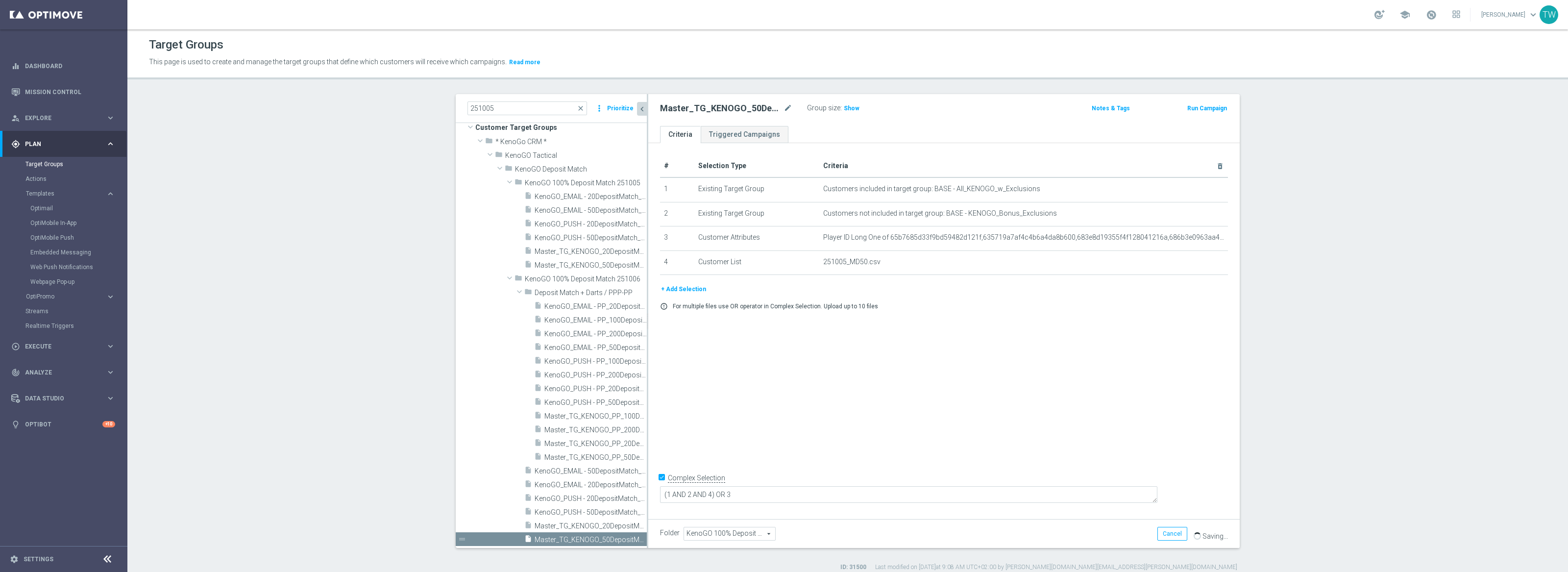
scroll to position [10, 0]
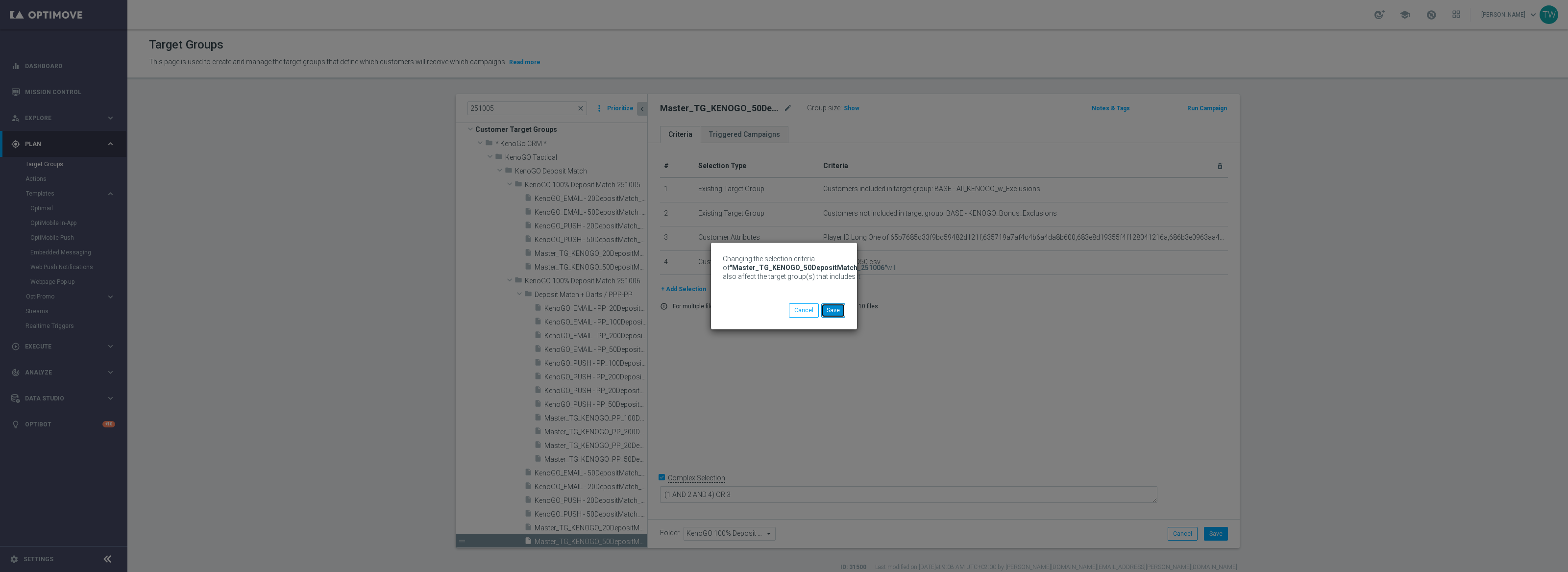
click at [837, 309] on button "Save" at bounding box center [833, 310] width 24 height 14
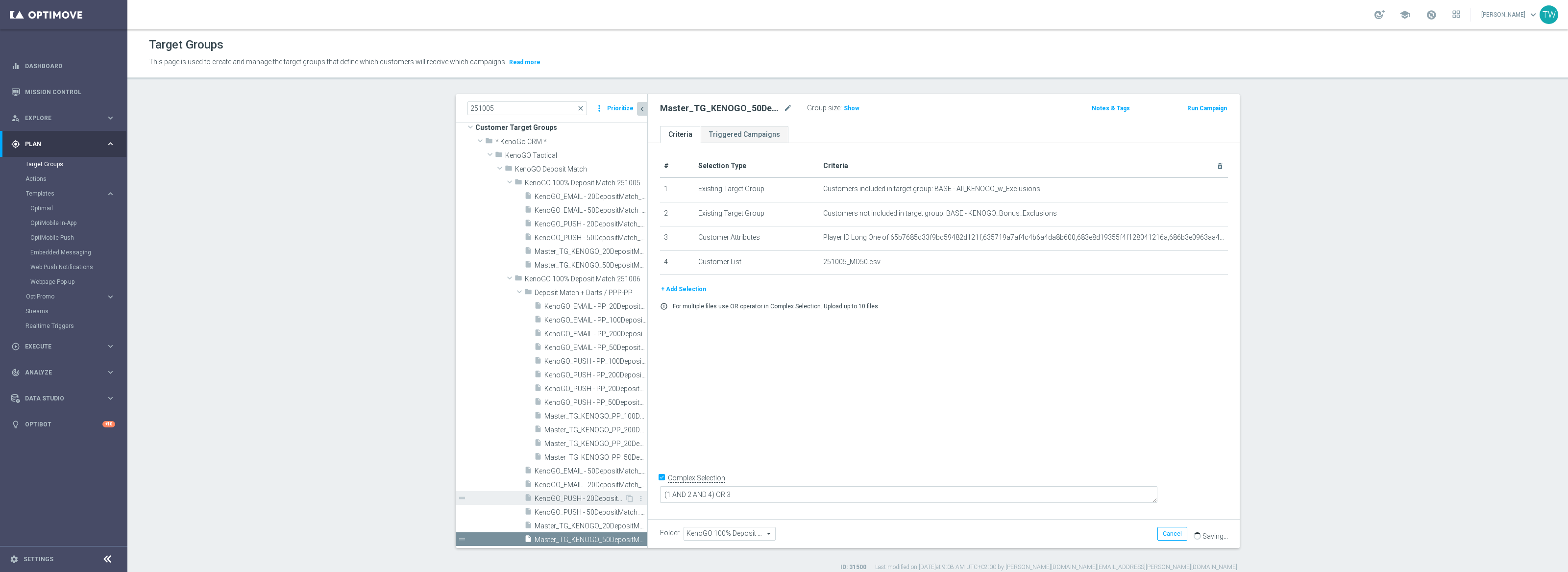
scroll to position [9, 0]
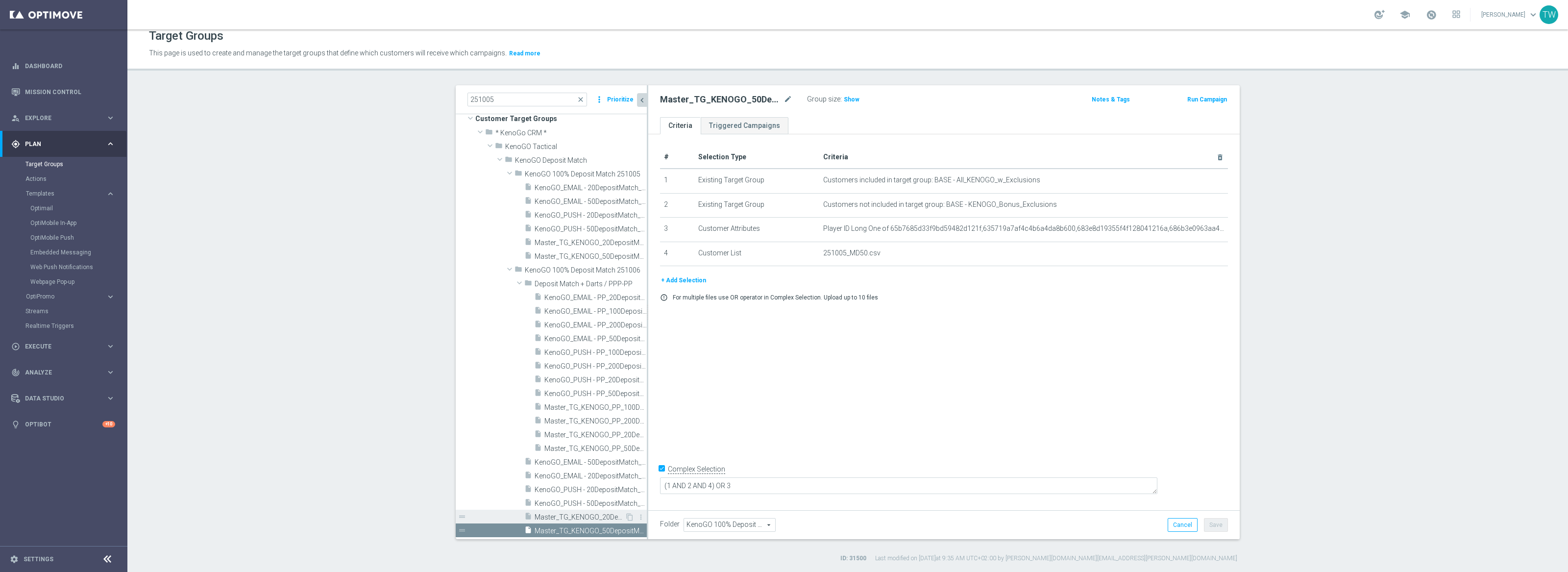
click at [603, 518] on span "Master_TG_KENOGO_20DepositMatch_251006" at bounding box center [579, 518] width 90 height 9
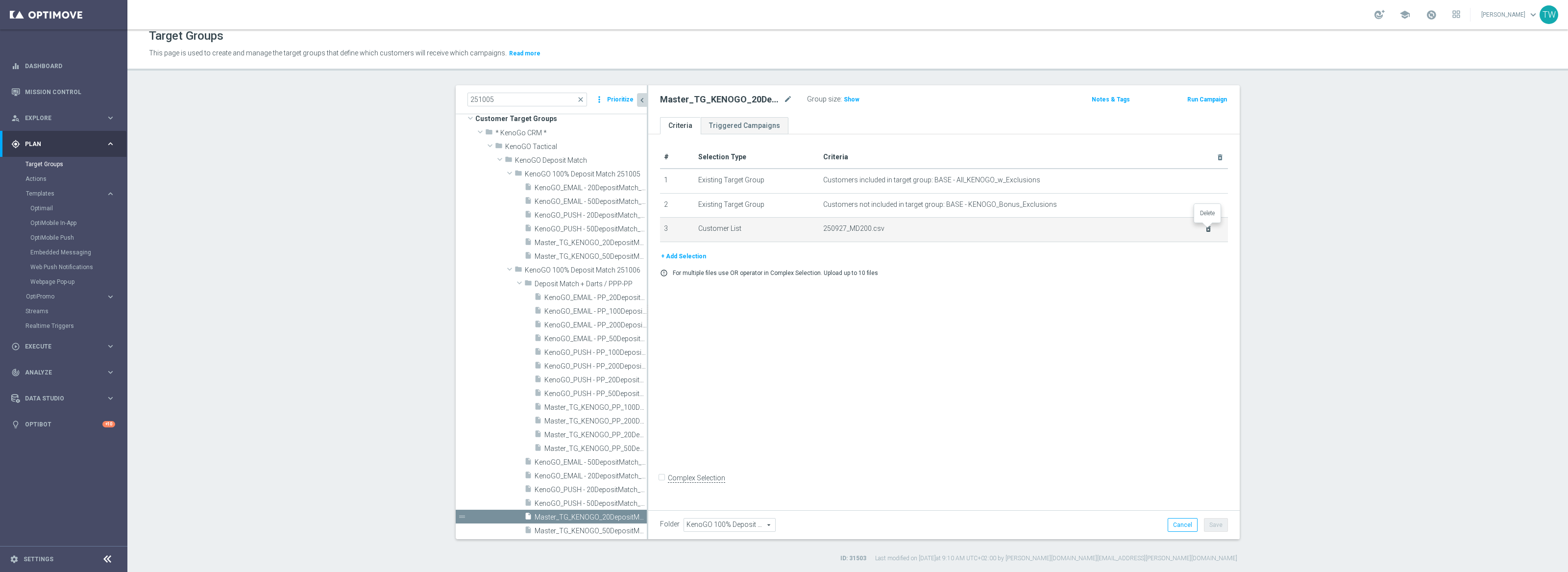
click at [1208, 229] on icon "delete_forever" at bounding box center [1208, 228] width 8 height 8
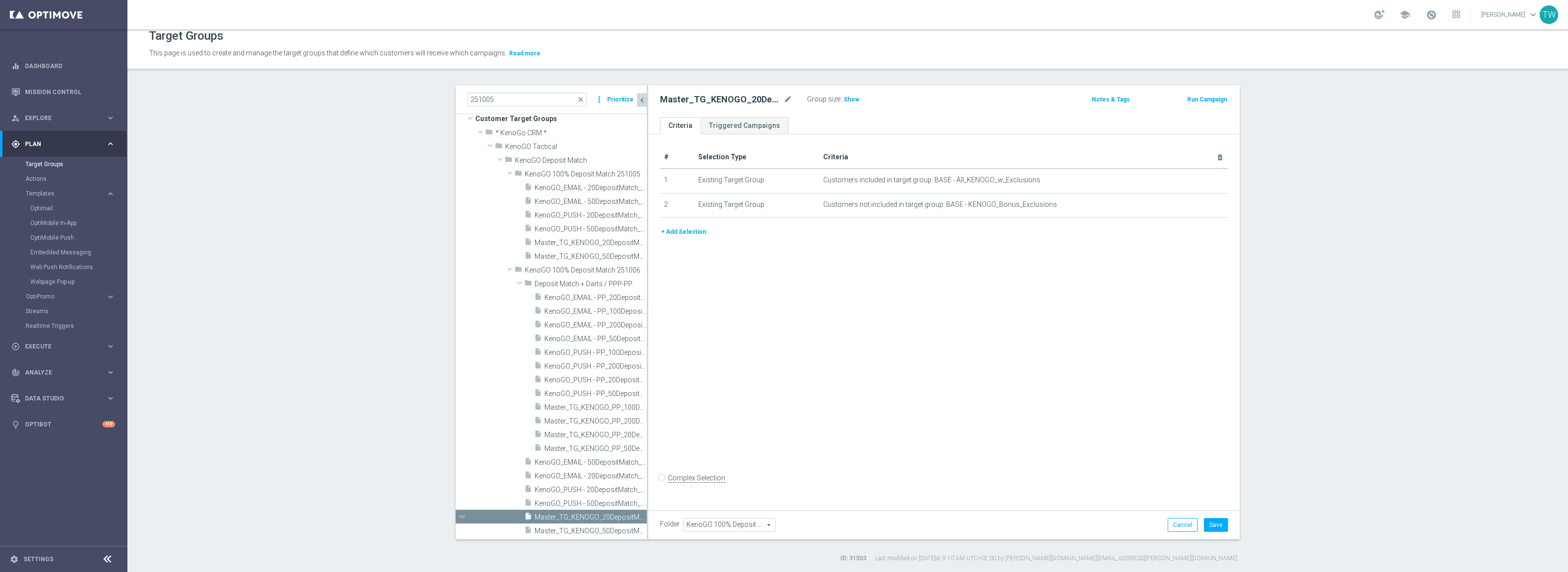
click at [679, 236] on button "+ Add Selection" at bounding box center [683, 232] width 47 height 11
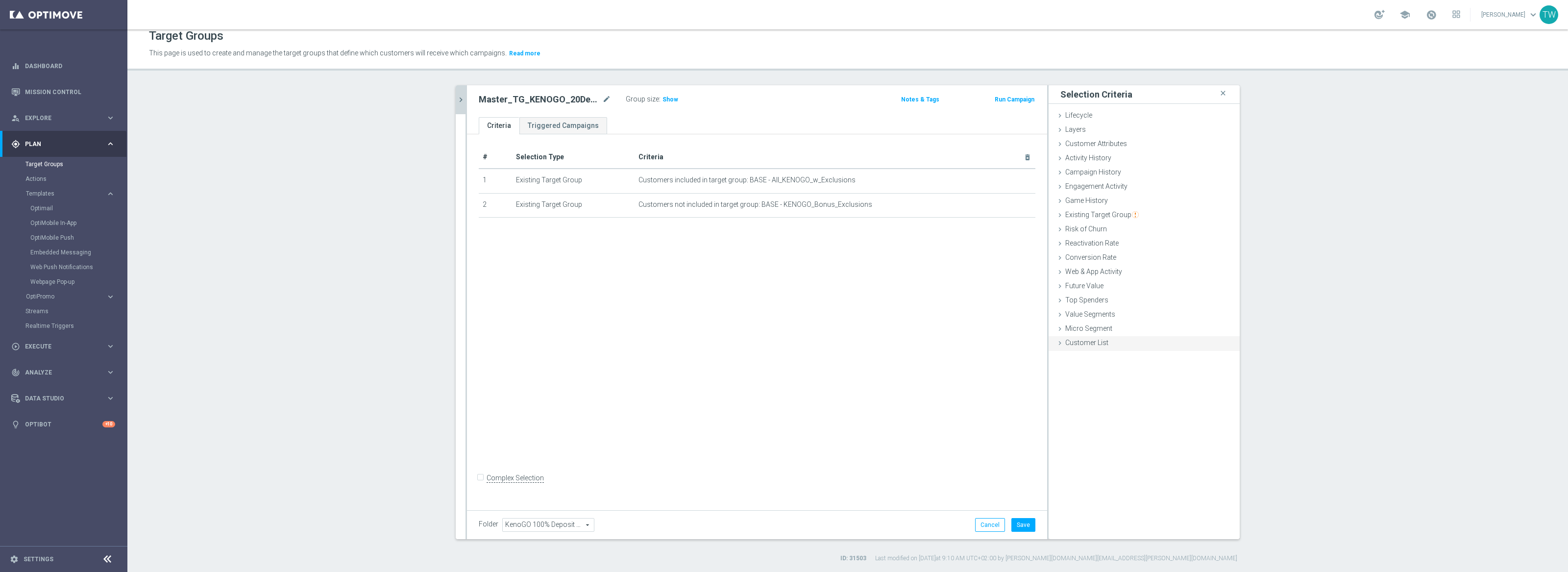
click at [1080, 341] on span "Customer List" at bounding box center [1087, 342] width 43 height 8
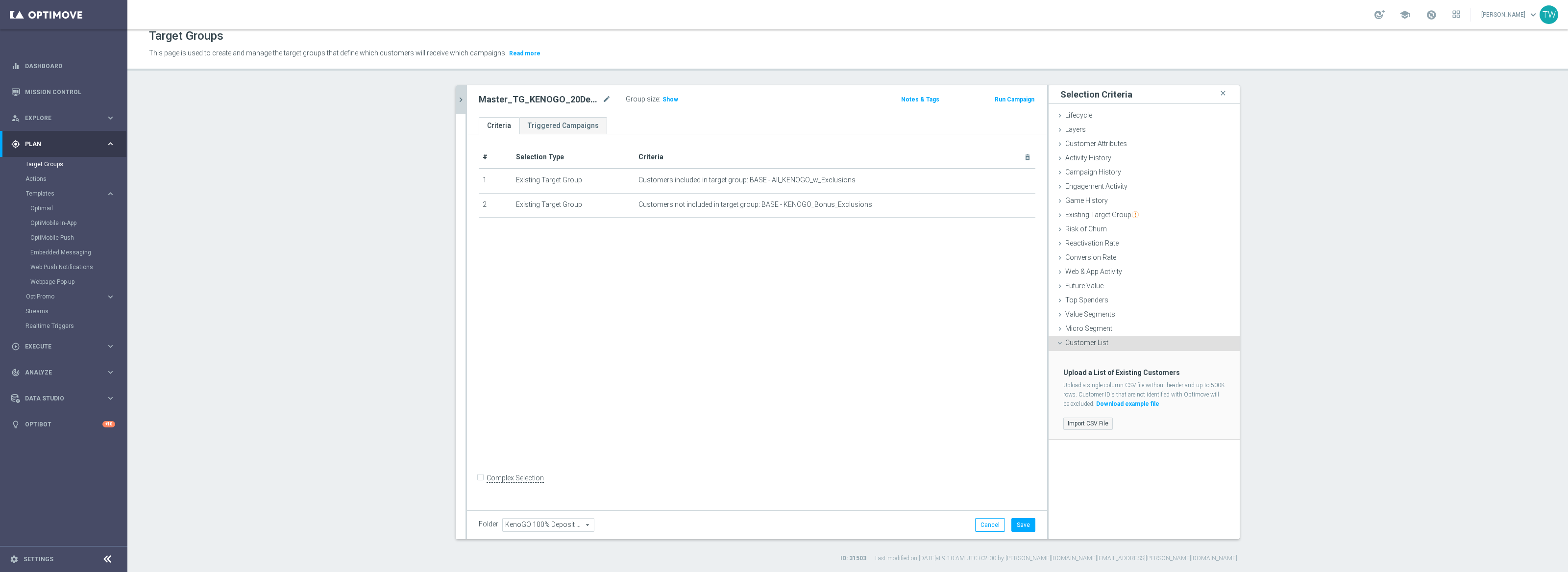
click at [1083, 418] on label "Import CSV File" at bounding box center [1088, 424] width 49 height 12
click at [0, 0] on input "Import CSV File" at bounding box center [0, 0] width 0 height 0
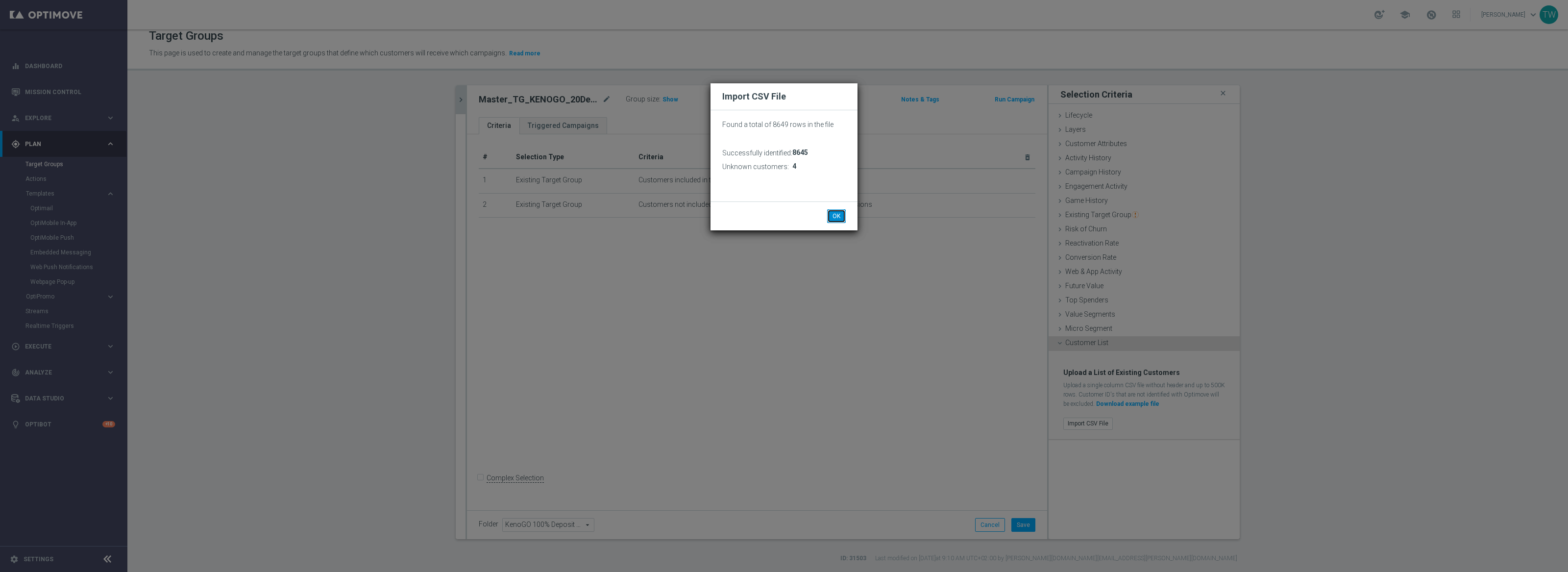
click at [838, 215] on button "OK" at bounding box center [836, 216] width 19 height 14
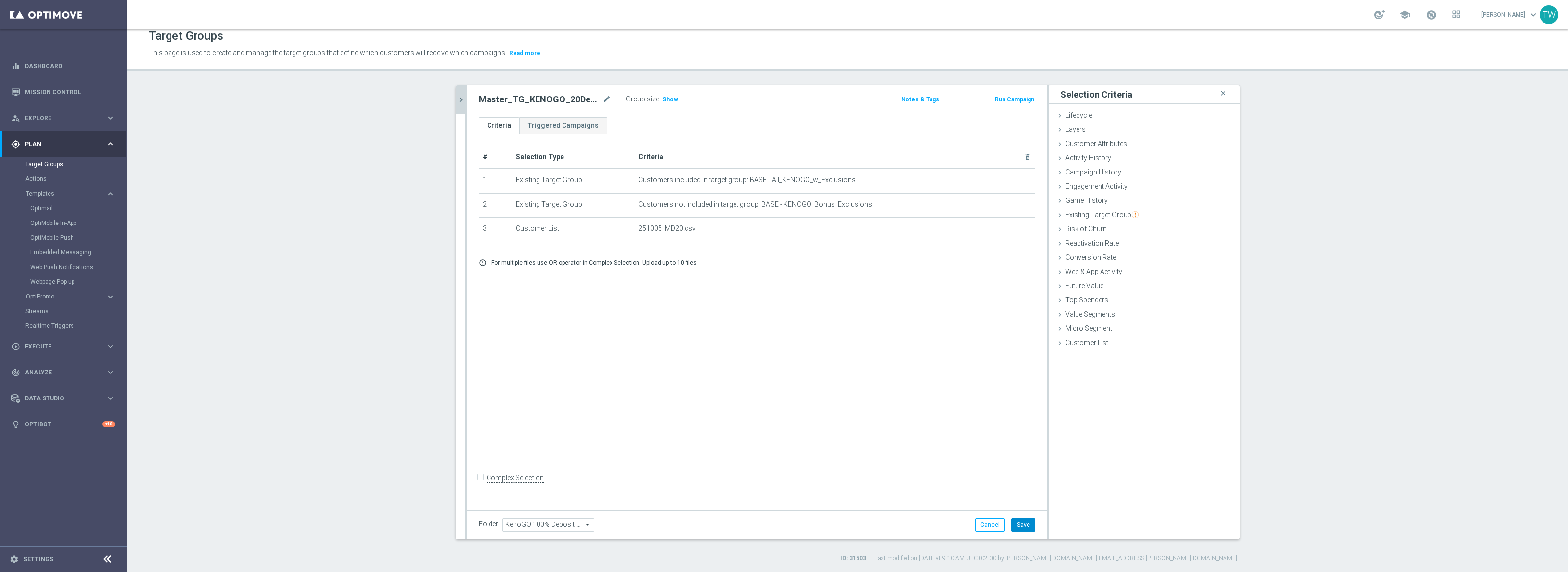
click at [1024, 521] on button "Save" at bounding box center [1023, 525] width 24 height 14
click at [463, 99] on icon "chevron_right" at bounding box center [460, 99] width 9 height 9
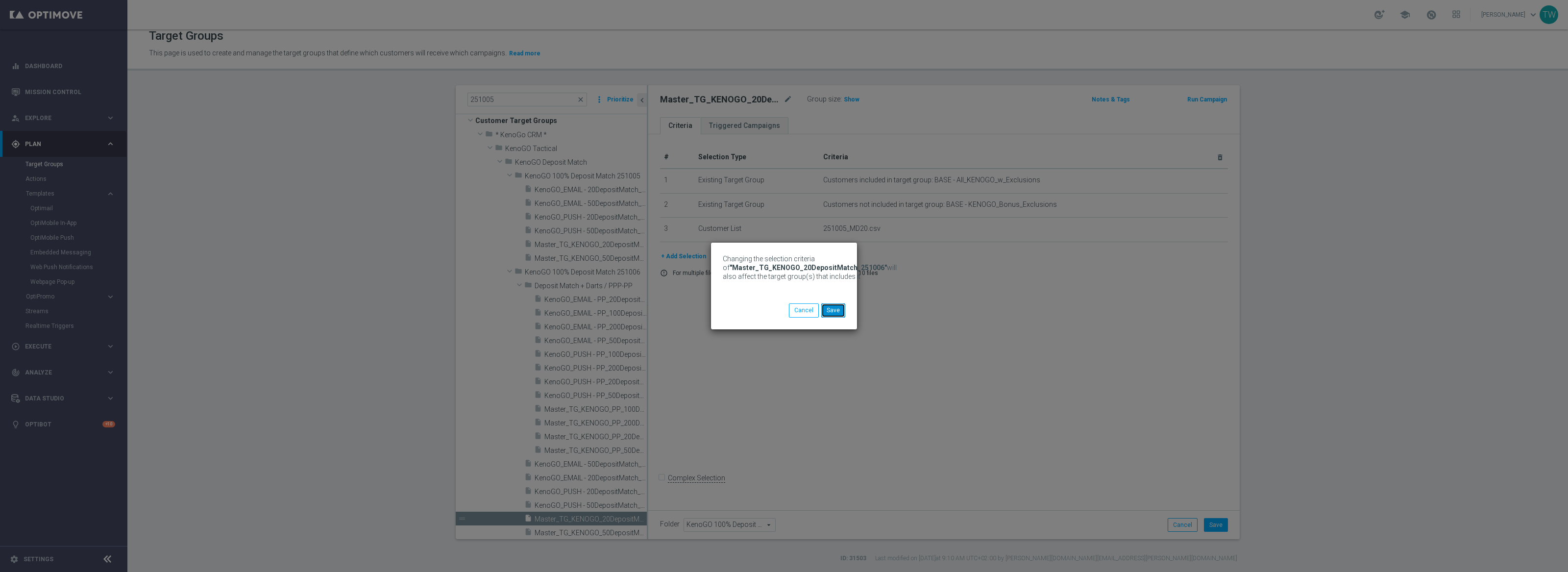
click at [835, 313] on button "Save" at bounding box center [833, 310] width 24 height 14
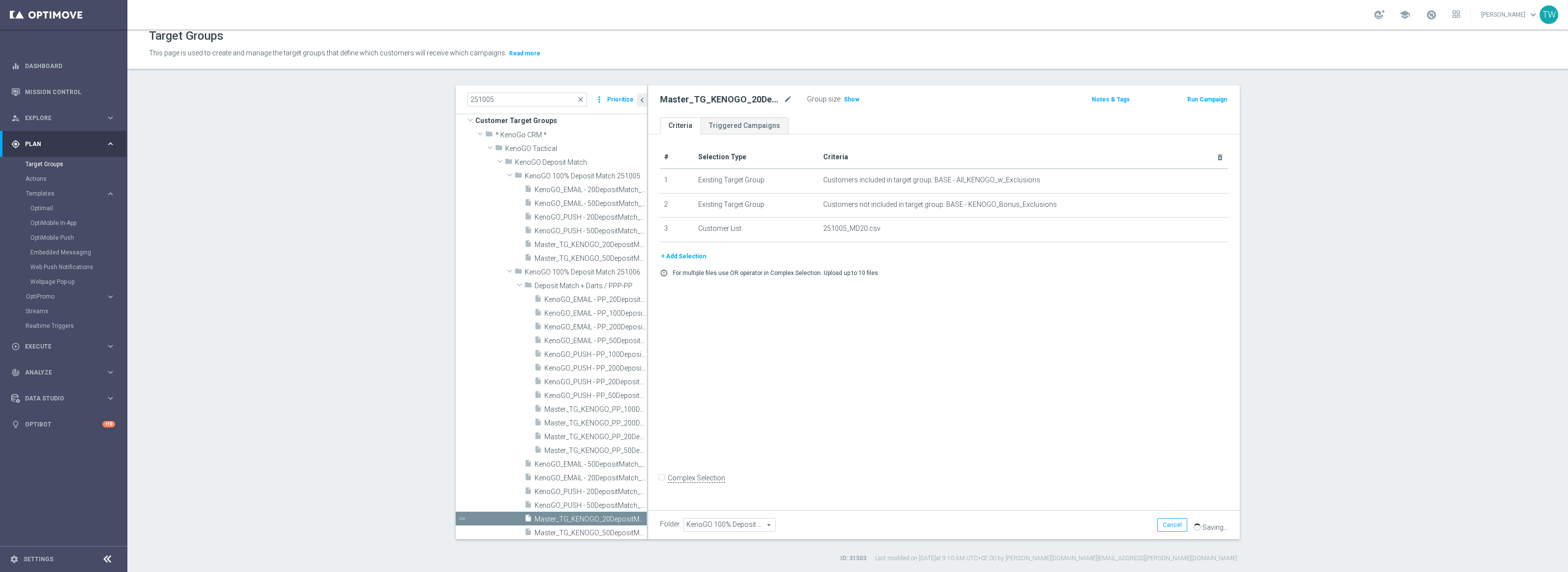
scroll to position [12, 0]
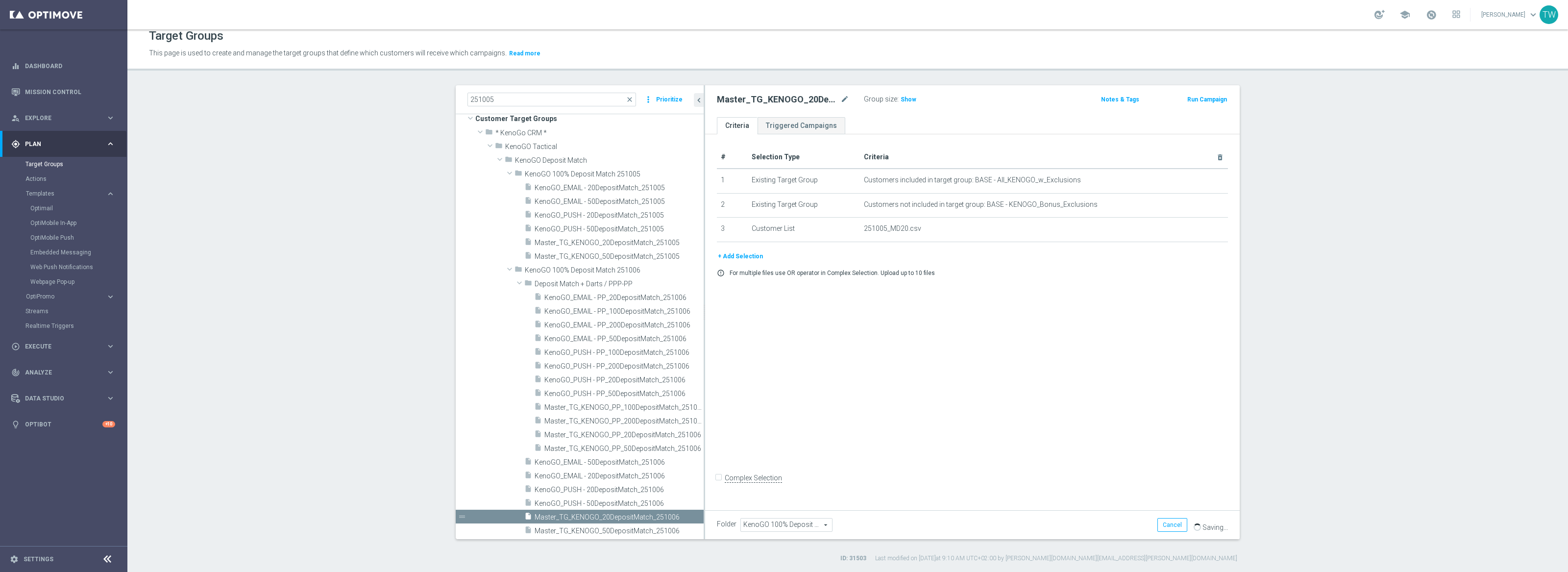
drag, startPoint x: 647, startPoint y: 489, endPoint x: 704, endPoint y: 481, distance: 57.6
click at [704, 481] on div at bounding box center [704, 312] width 1 height 454
click at [644, 504] on span "KenoGO_PUSH - 50DepositMatch_251006" at bounding box center [607, 504] width 145 height 9
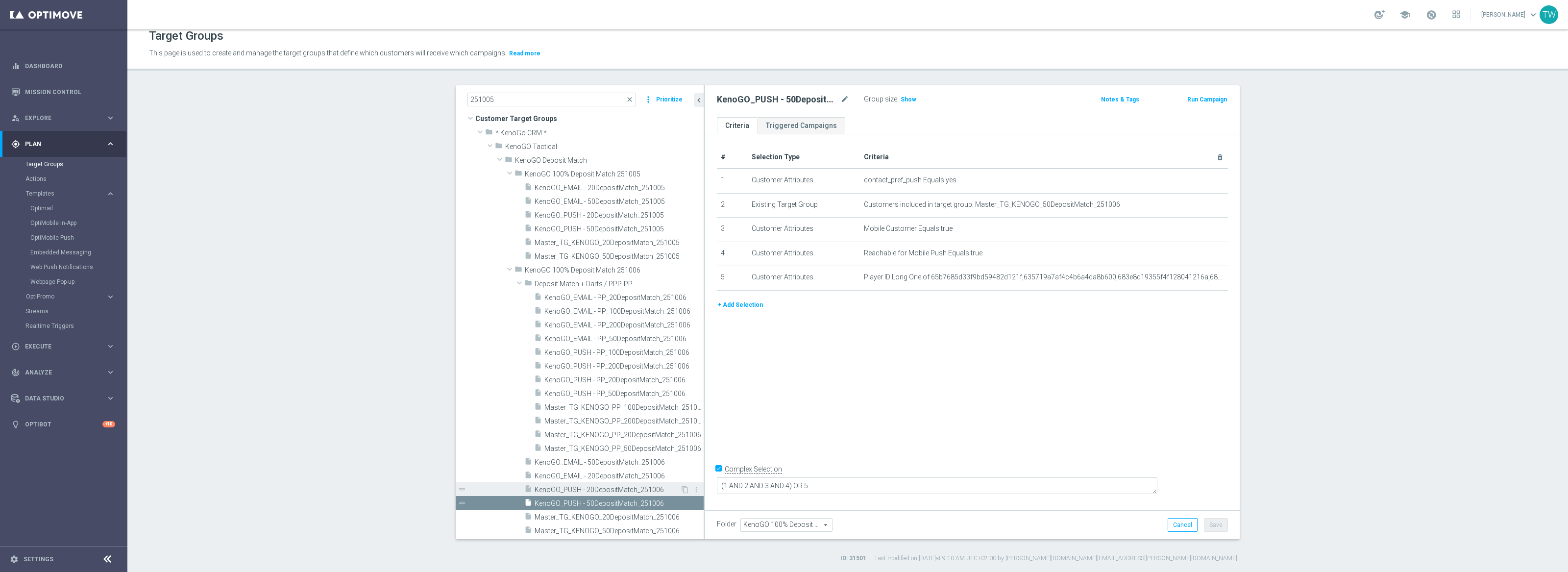
click at [646, 490] on span "KenoGO_PUSH - 20DepositMatch_251006" at bounding box center [607, 490] width 145 height 9
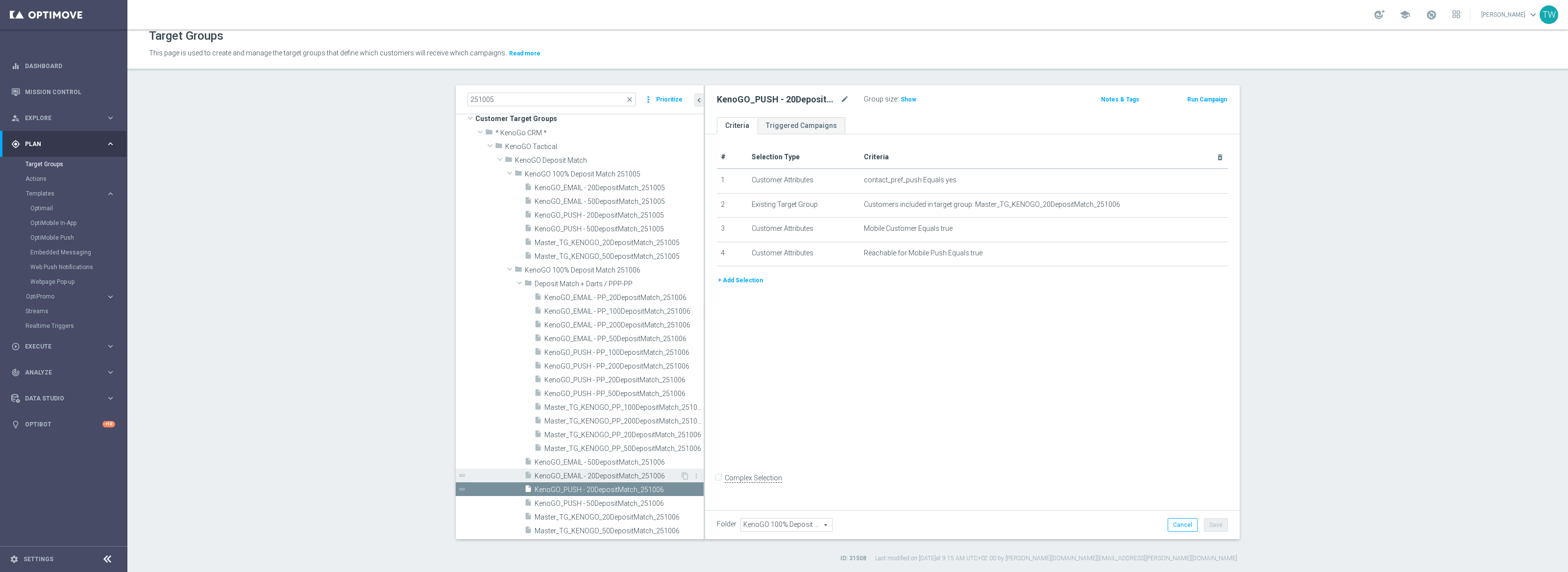
click at [636, 473] on span "KenoGO_EMAIL - 20DepositMatch_251006" at bounding box center [607, 476] width 145 height 9
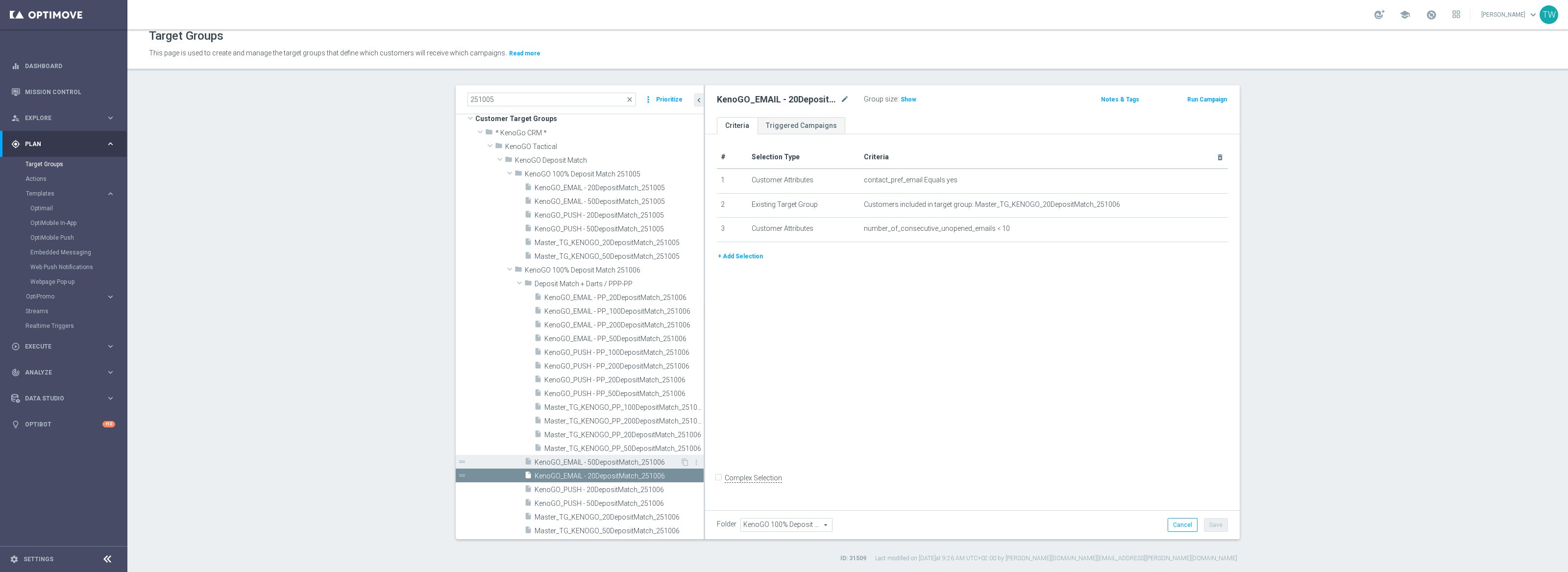
click at [653, 462] on span "KenoGO_EMAIL - 50DepositMatch_251006" at bounding box center [607, 463] width 145 height 9
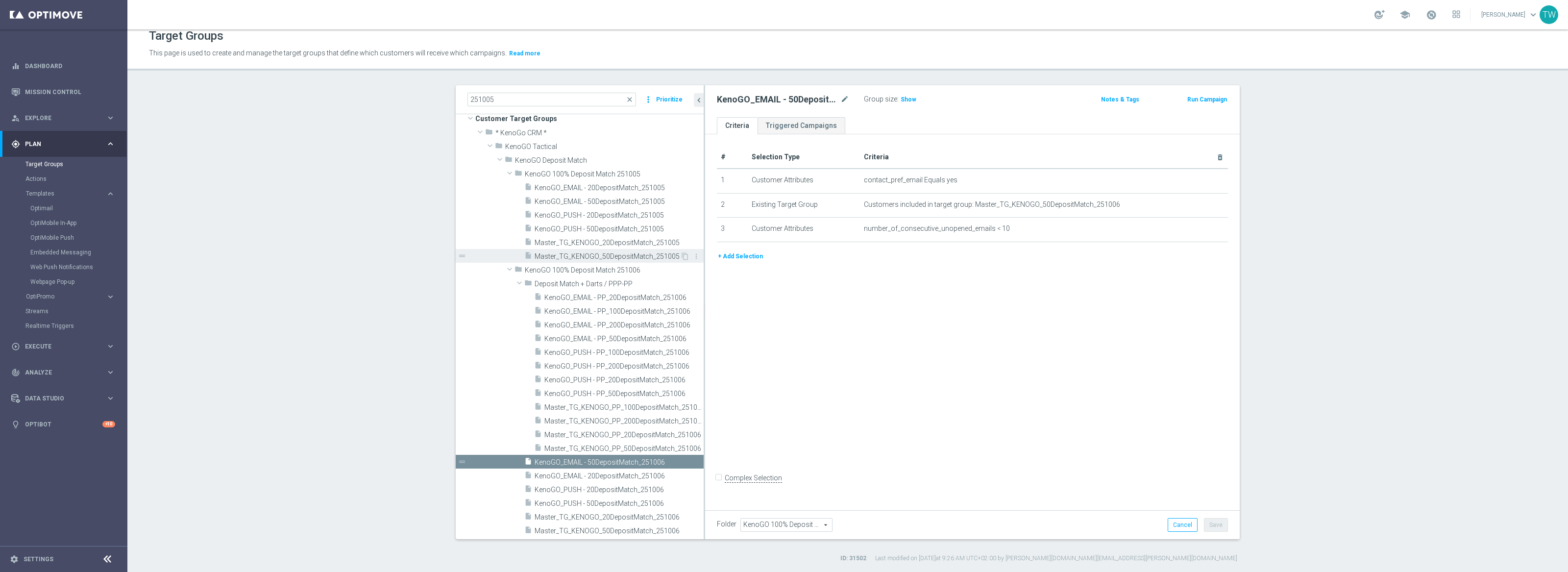
click at [628, 253] on span "Master_TG_KENOGO_50DepositMatch_251005" at bounding box center [607, 257] width 145 height 9
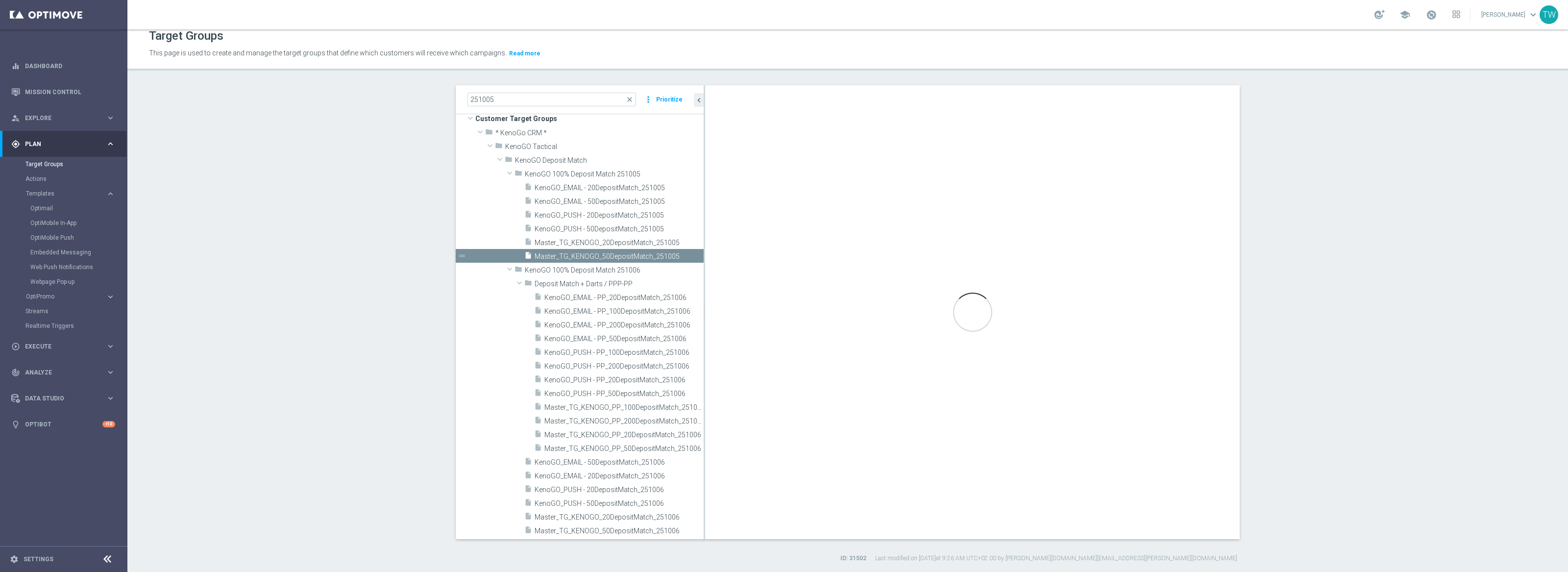
checkbox input "true"
type input "KenoGO 100% Deposit Match 251005"
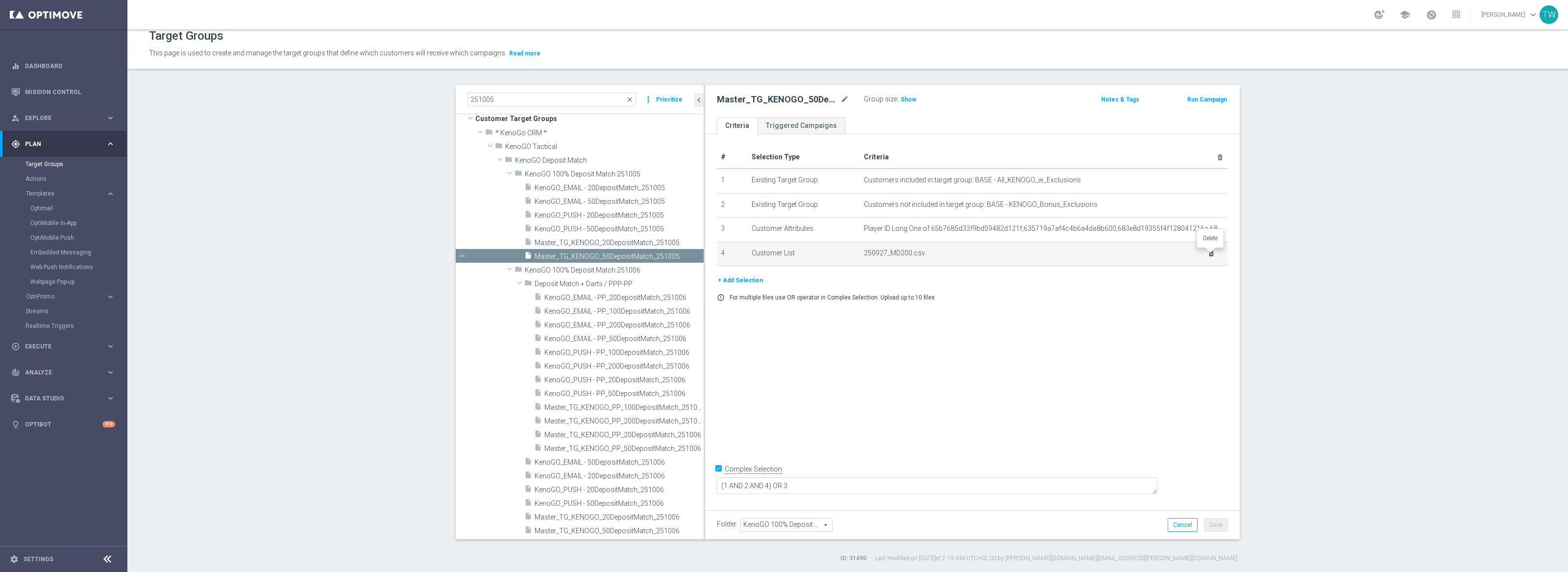
click at [1212, 253] on icon "delete_forever" at bounding box center [1211, 253] width 8 height 8
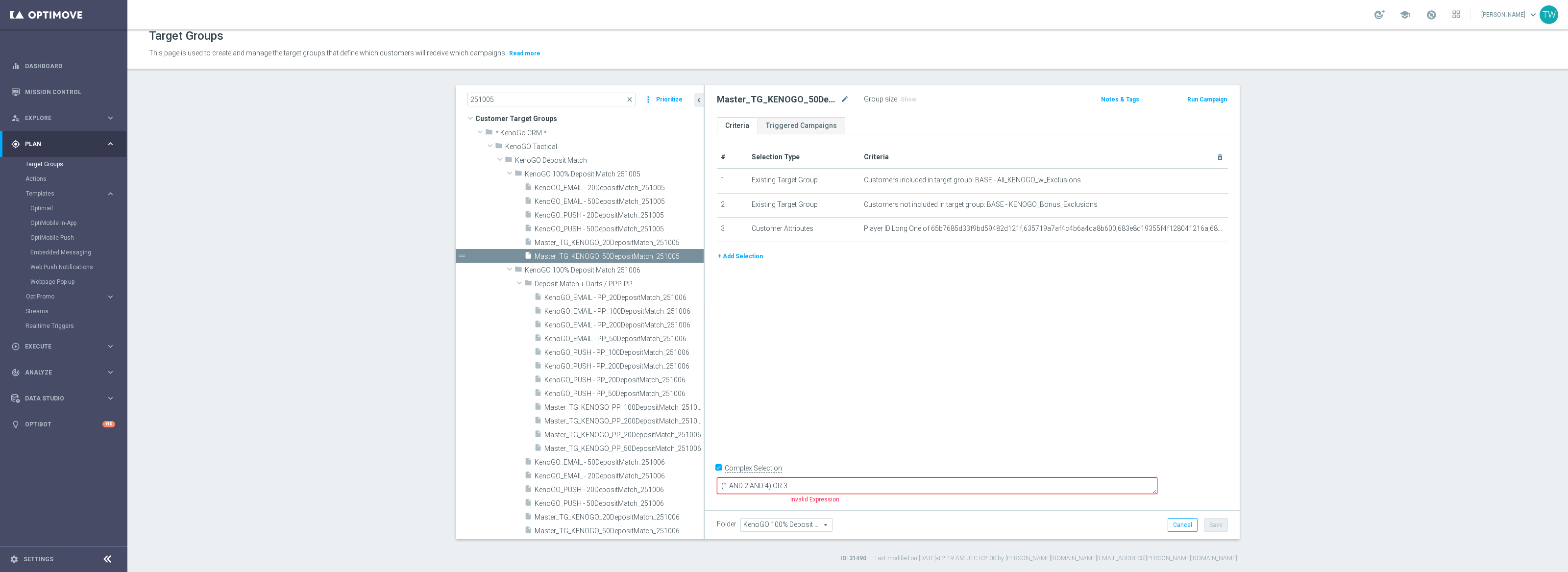
click at [761, 258] on div "+ Add Selection" at bounding box center [973, 256] width 526 height 11
click at [755, 258] on button "+ Add Selection" at bounding box center [740, 256] width 47 height 11
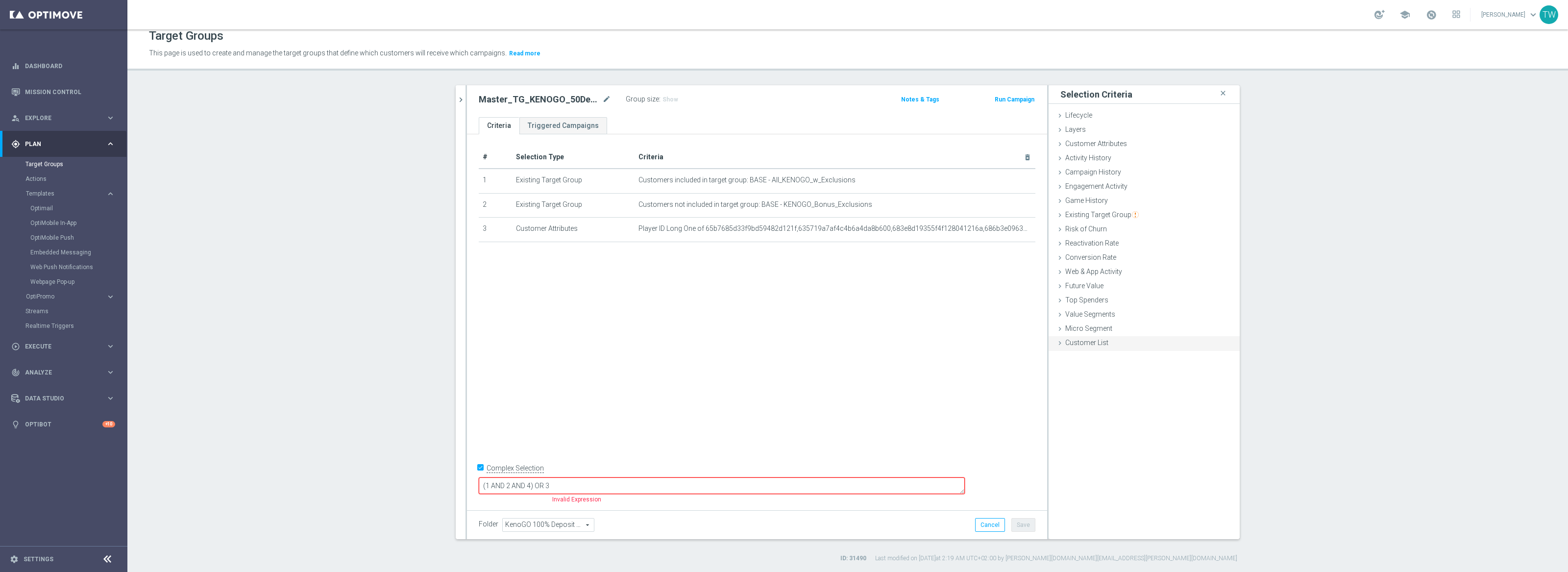
click at [1090, 341] on span "Customer List" at bounding box center [1087, 342] width 43 height 8
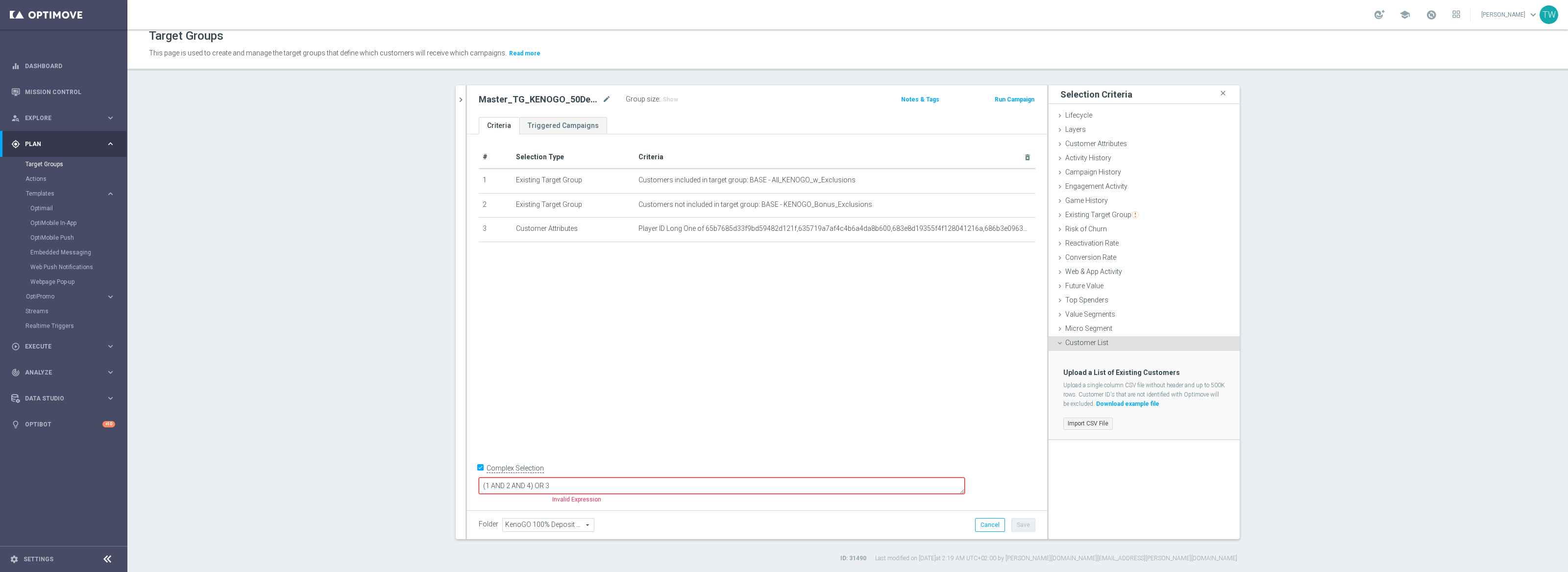
click at [1096, 420] on label "Import CSV File" at bounding box center [1088, 424] width 49 height 12
click at [0, 0] on input "Import CSV File" at bounding box center [0, 0] width 0 height 0
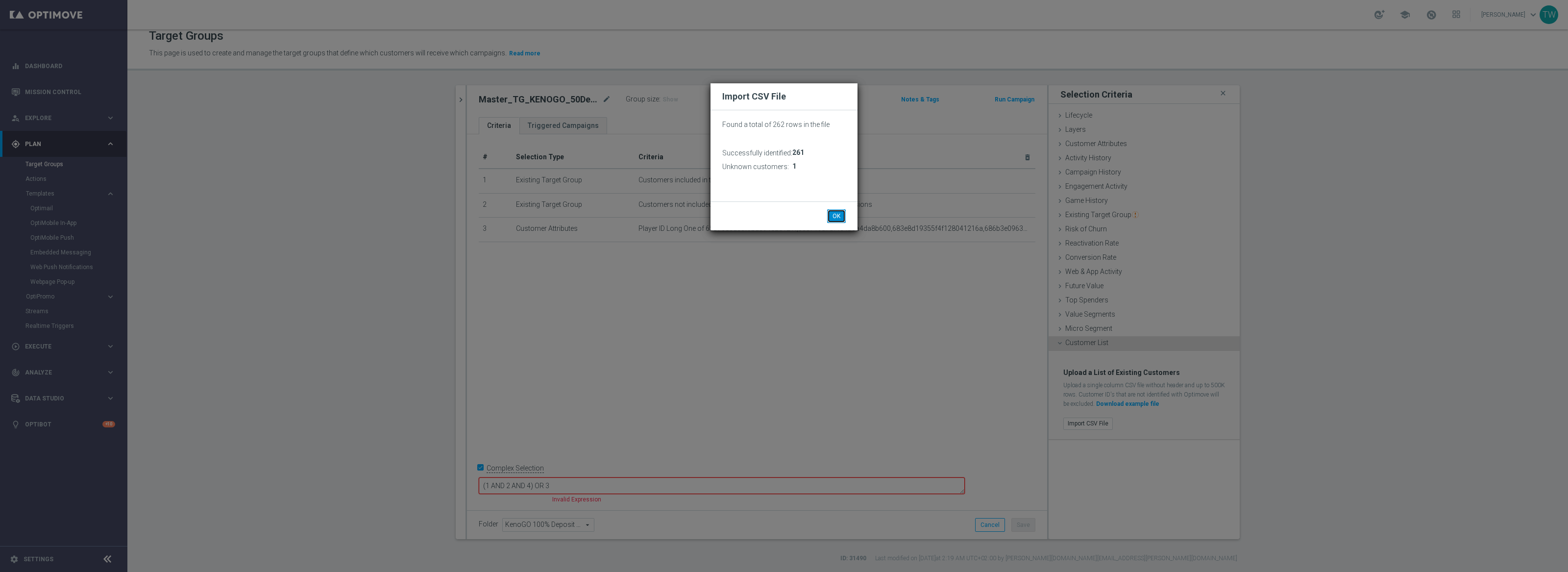
drag, startPoint x: 841, startPoint y: 219, endPoint x: 834, endPoint y: 214, distance: 8.6
click at [841, 219] on button "OK" at bounding box center [836, 216] width 19 height 14
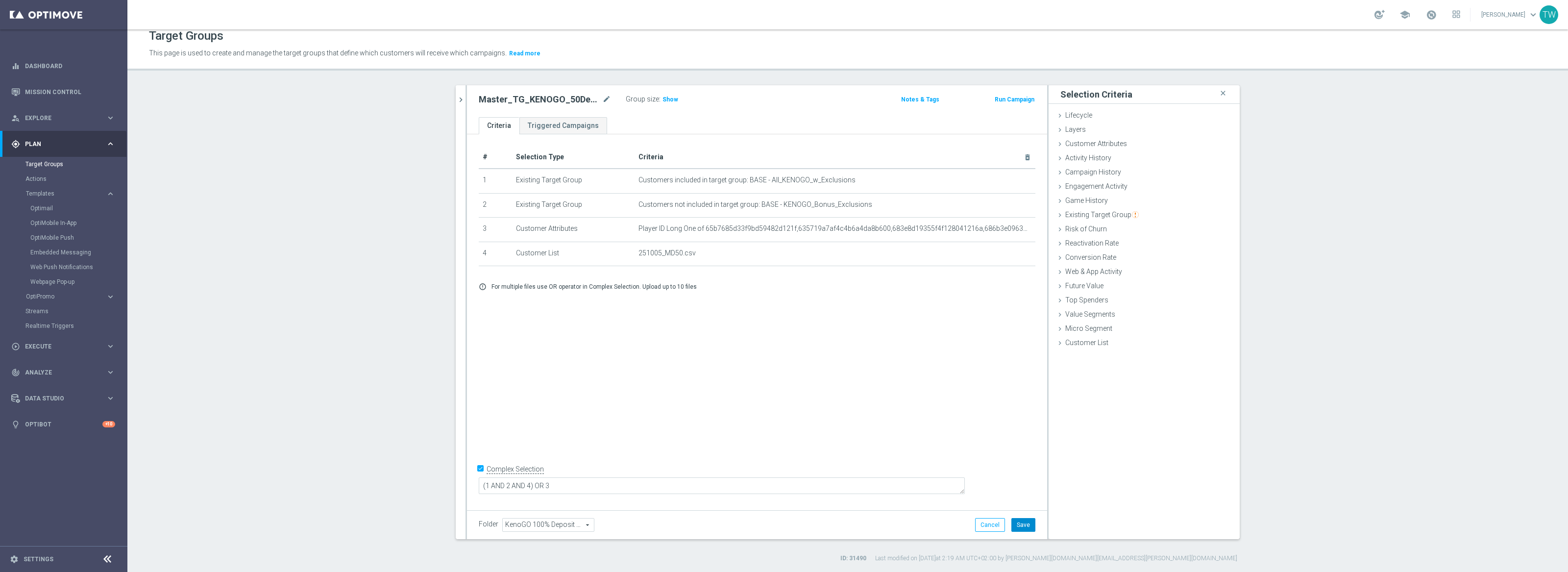
click at [1021, 529] on button "Save" at bounding box center [1023, 525] width 24 height 14
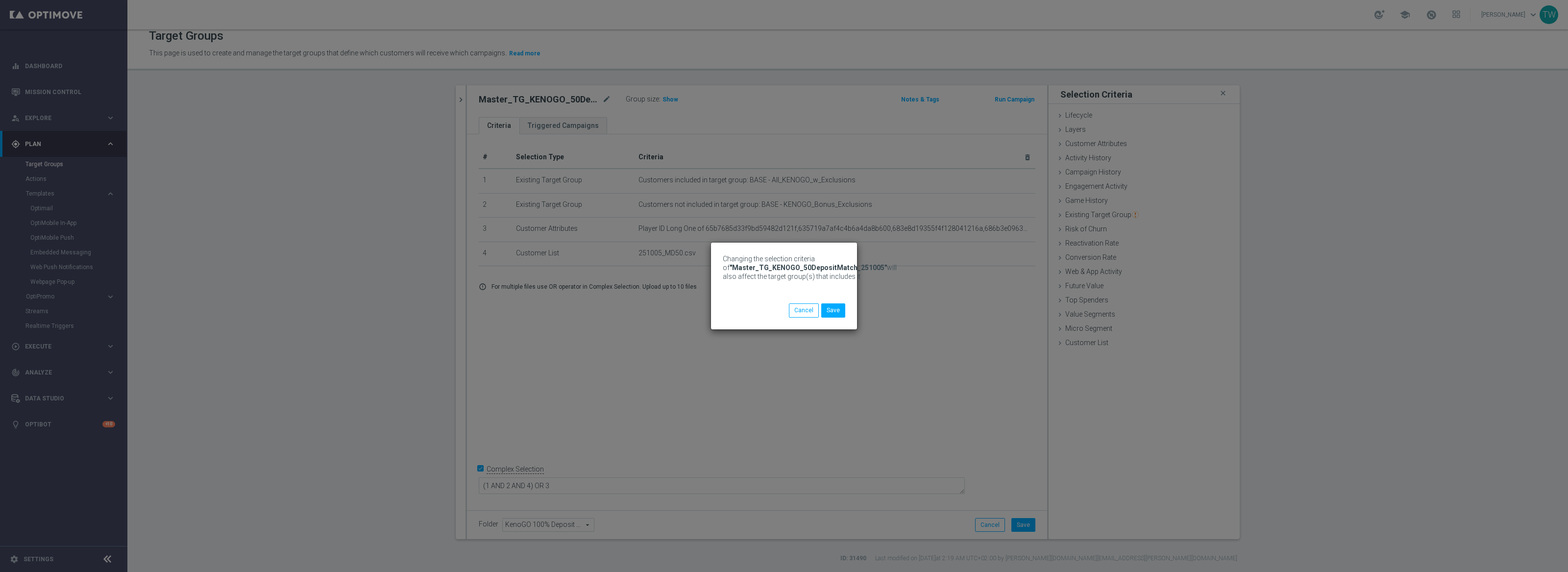
click at [457, 99] on div "Changing the selection criteria of "Master_TG_KENOGO_50DepositMatch_251005" wil…" at bounding box center [784, 286] width 1568 height 572
click at [828, 311] on button "Save" at bounding box center [833, 310] width 24 height 14
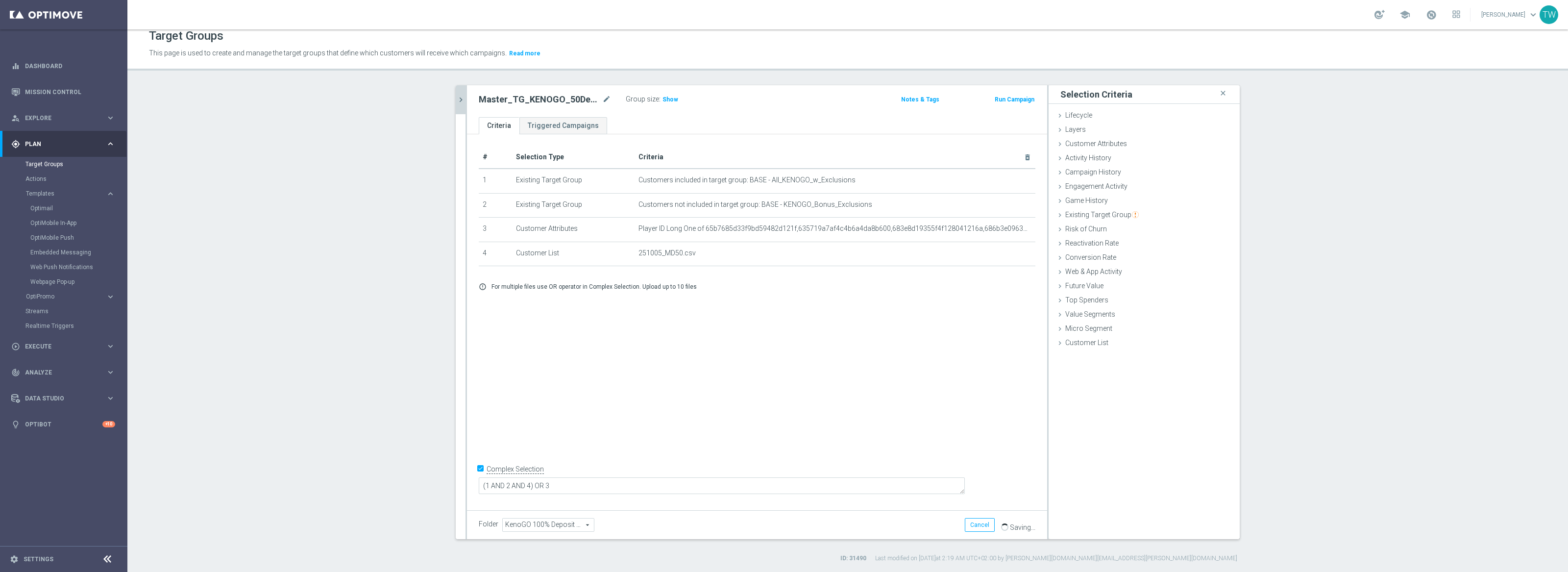
click at [460, 97] on icon "chevron_right" at bounding box center [460, 99] width 9 height 9
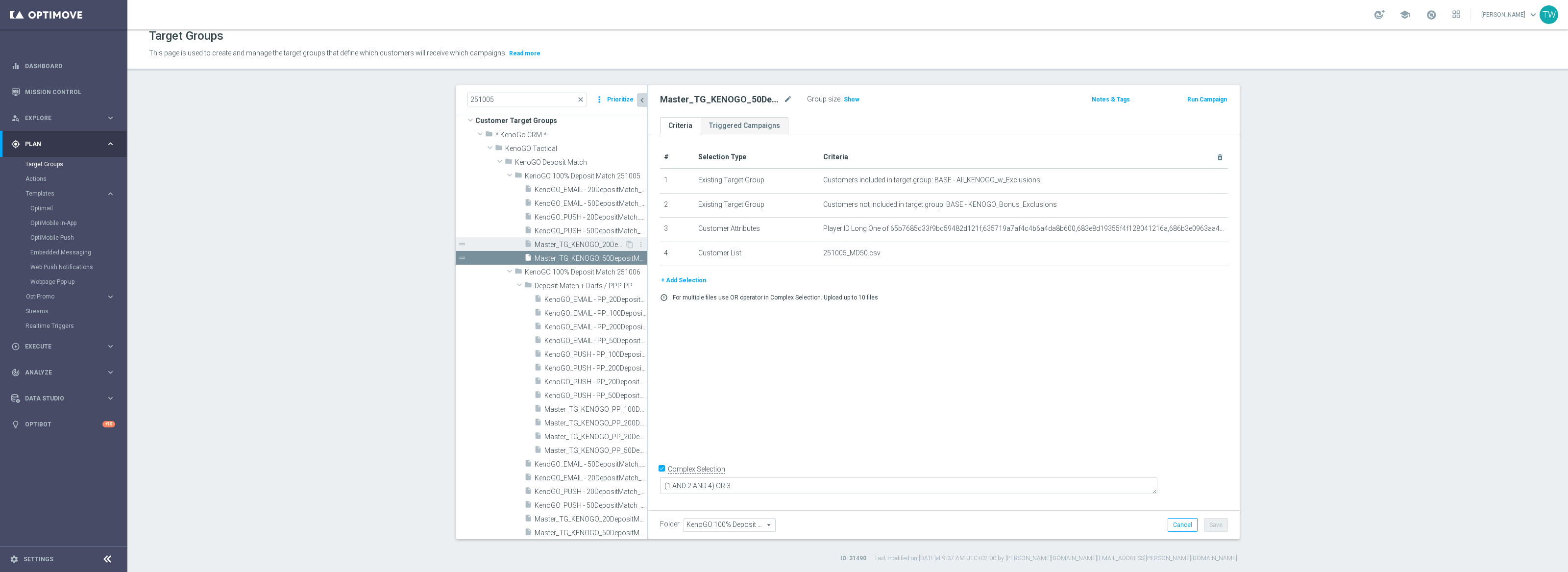
click at [578, 246] on span "Master_TG_KENOGO_20DepositMatch_251005" at bounding box center [579, 245] width 90 height 9
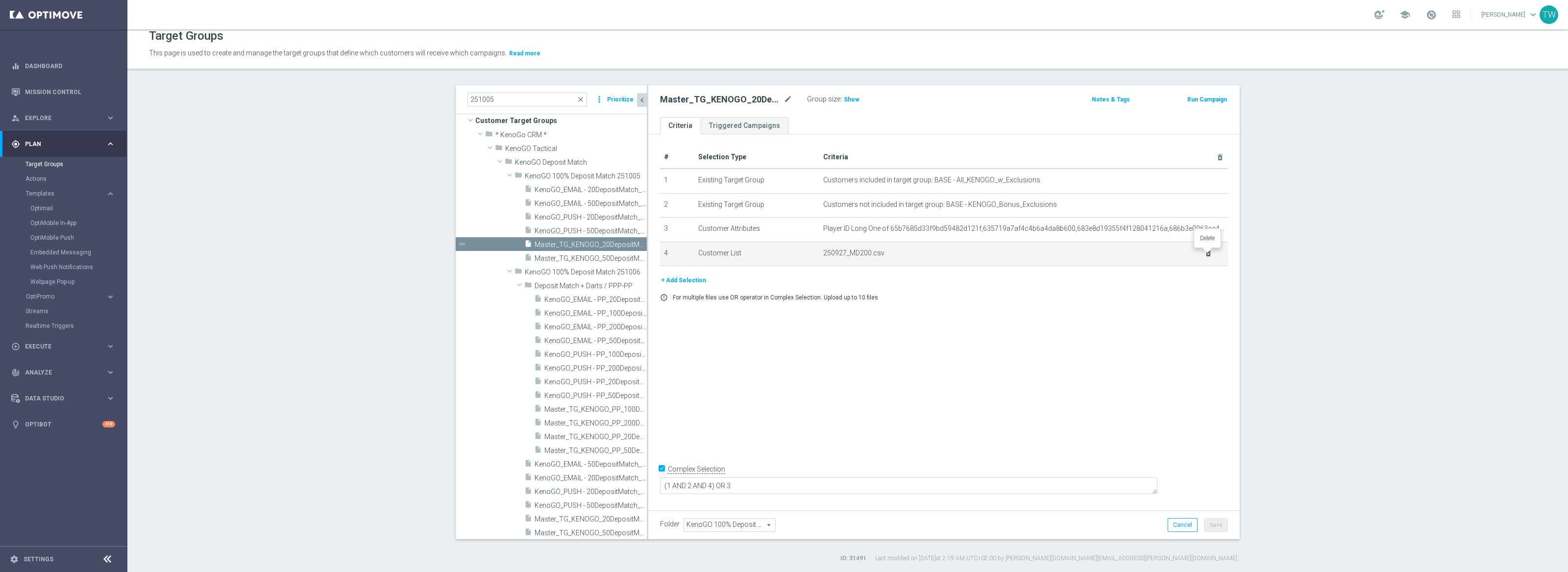
click at [1205, 253] on icon "delete_forever" at bounding box center [1208, 253] width 8 height 8
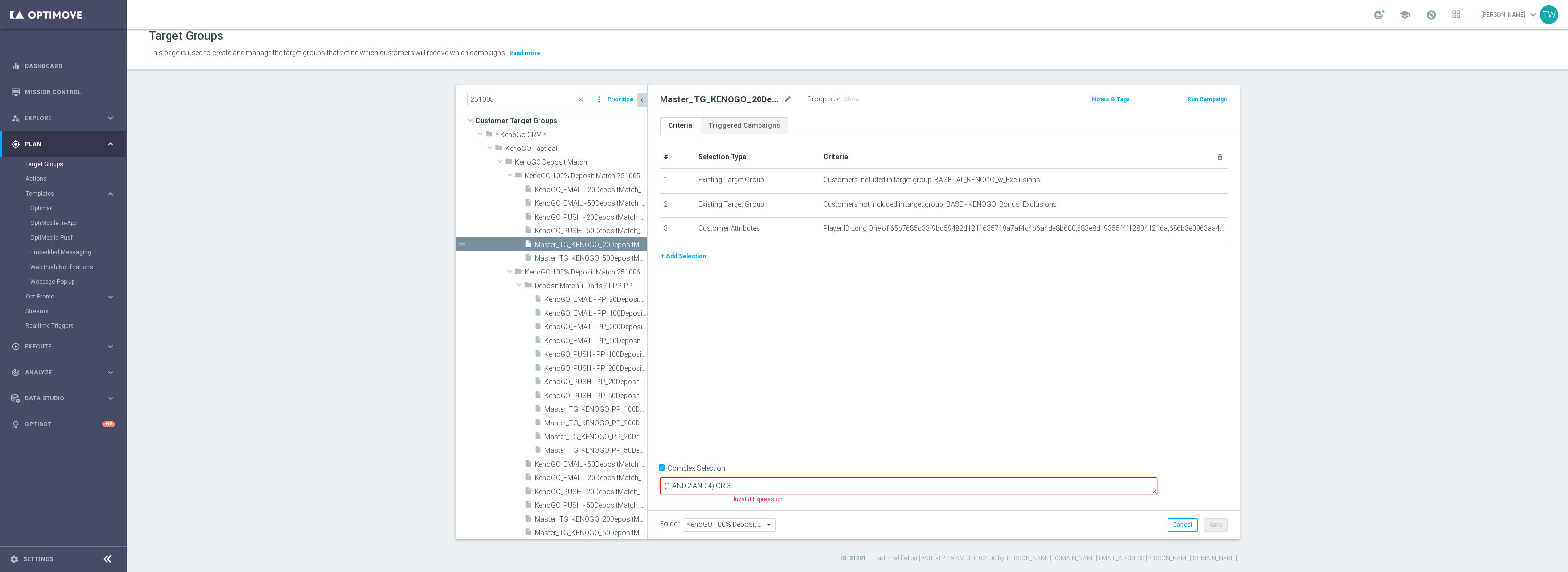
click at [670, 259] on button "+ Add Selection" at bounding box center [683, 256] width 47 height 11
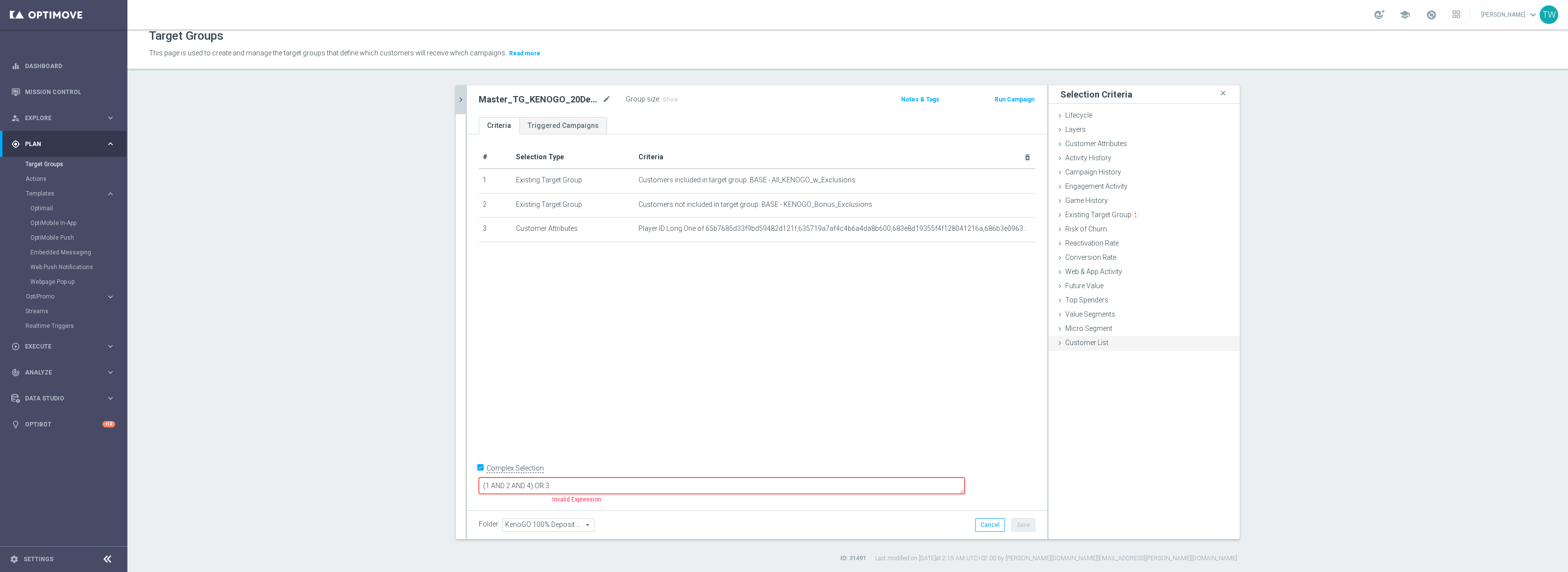
click at [1094, 341] on span "Customer List" at bounding box center [1087, 342] width 43 height 8
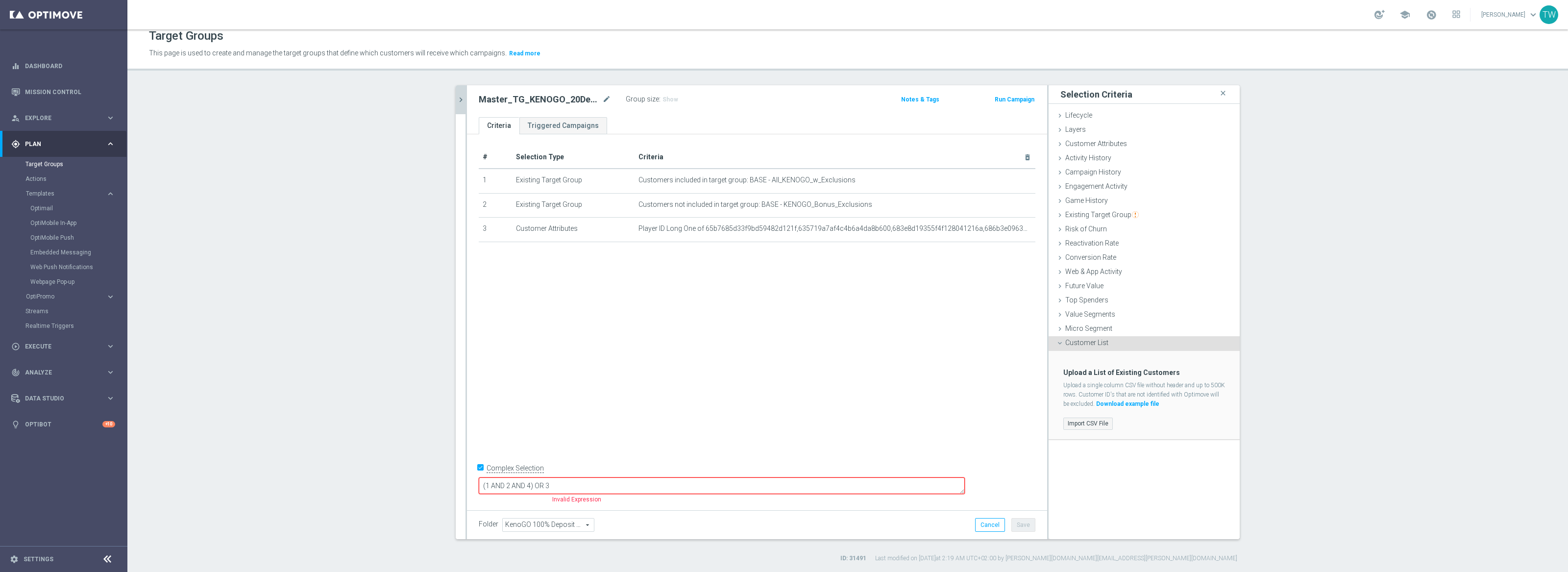
click at [1093, 418] on label "Import CSV File" at bounding box center [1088, 424] width 49 height 12
click at [0, 0] on input "Import CSV File" at bounding box center [0, 0] width 0 height 0
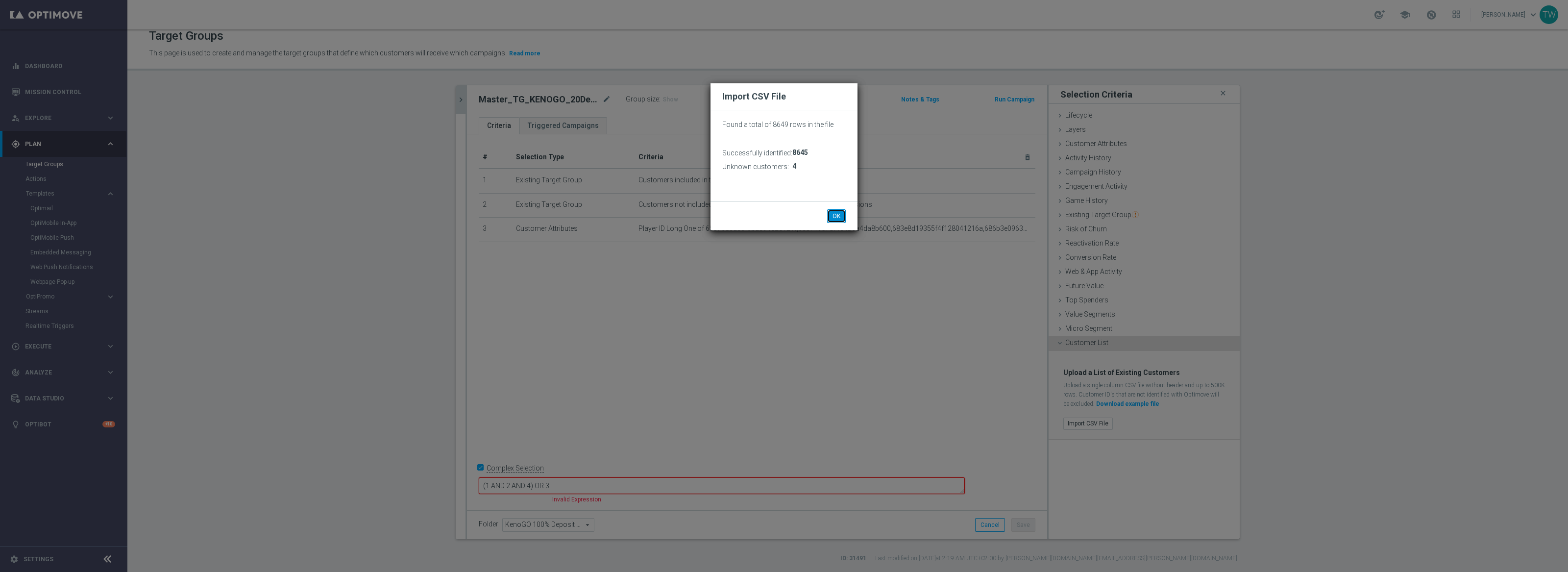
click at [841, 213] on button "OK" at bounding box center [836, 216] width 19 height 14
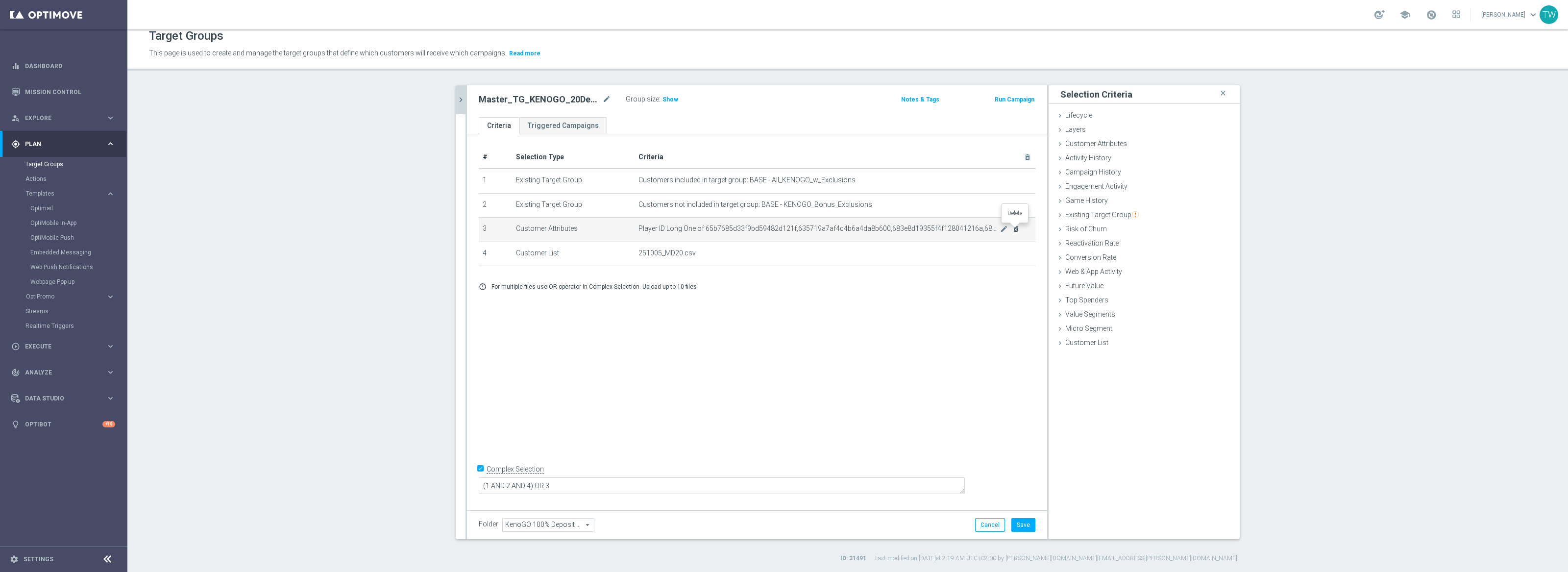
click at [1017, 228] on icon "delete_forever" at bounding box center [1015, 228] width 8 height 8
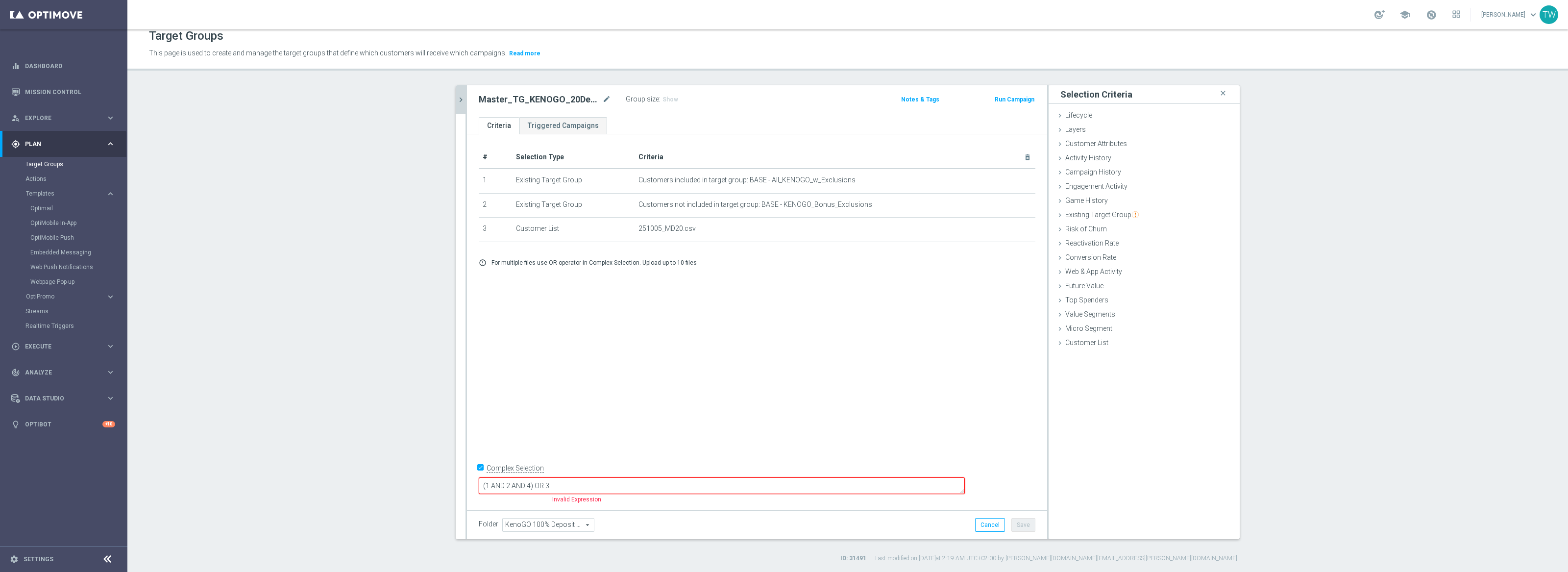
click at [481, 476] on input "Complex Selection" at bounding box center [481, 470] width 6 height 14
click at [1032, 529] on button "Save" at bounding box center [1023, 525] width 24 height 14
click at [464, 107] on button "chevron_right" at bounding box center [461, 99] width 10 height 29
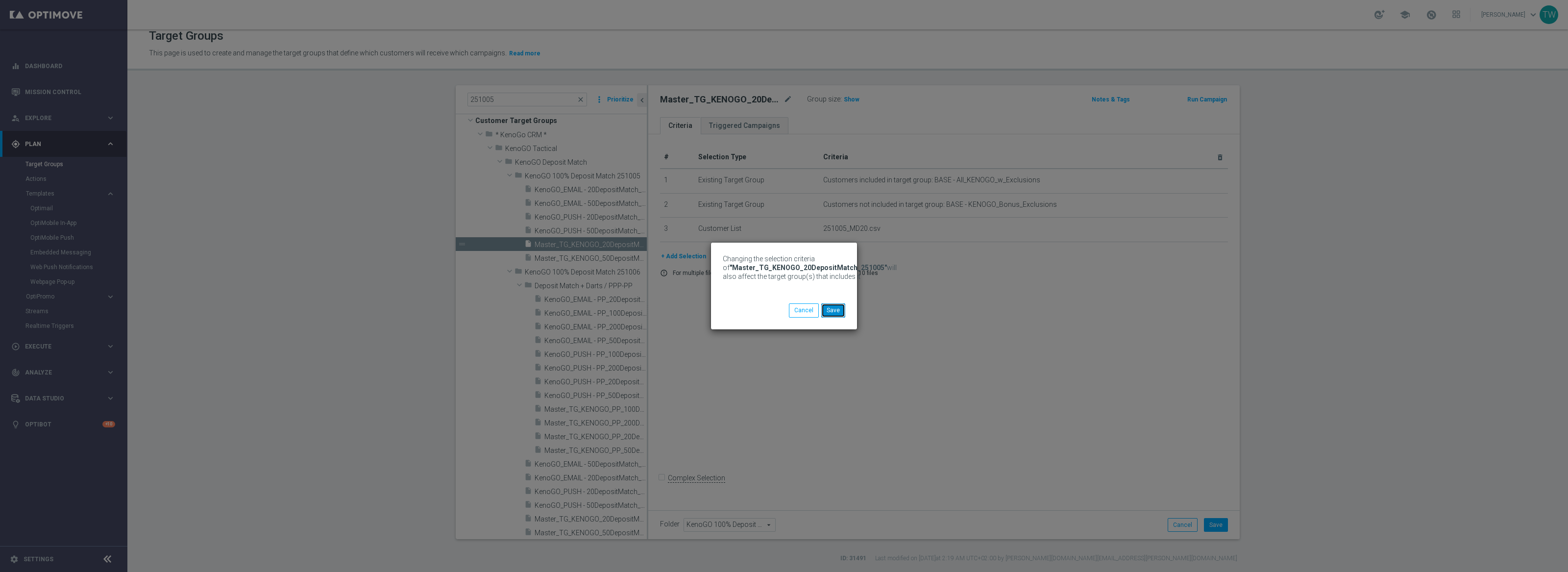
click at [835, 314] on button "Save" at bounding box center [833, 310] width 24 height 14
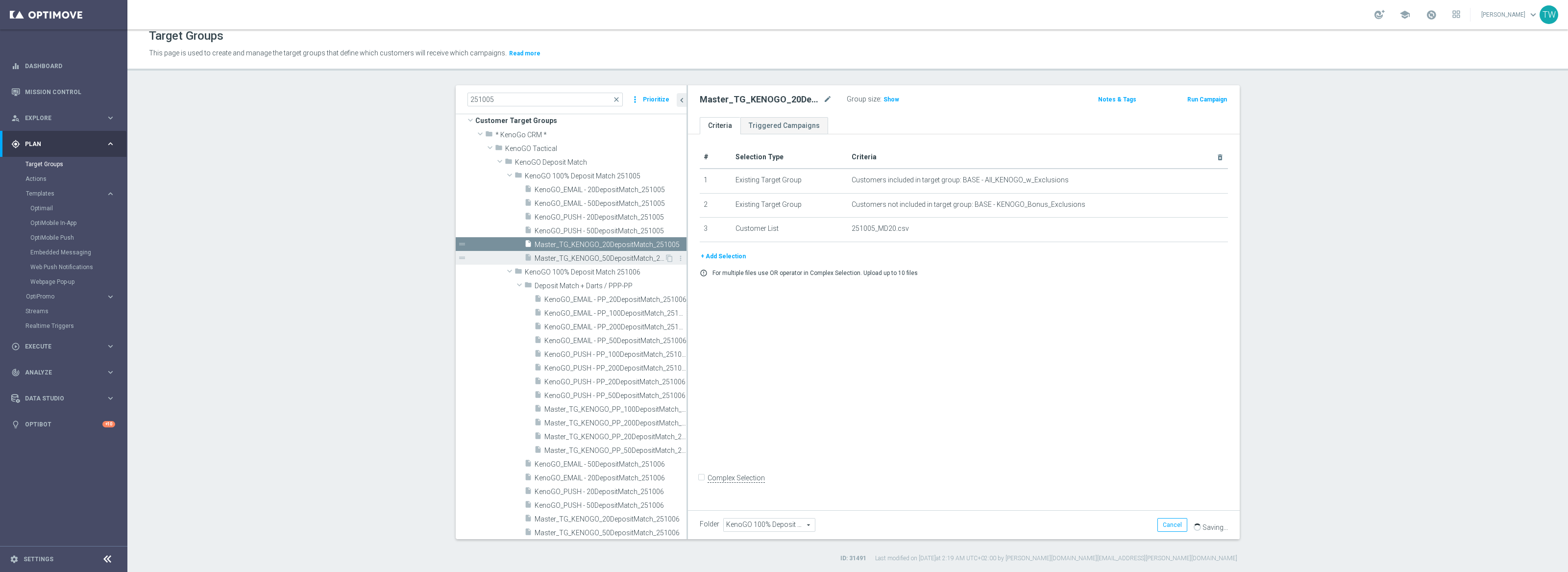
drag, startPoint x: 647, startPoint y: 261, endPoint x: 687, endPoint y: 258, distance: 40.1
click at [687, 258] on div at bounding box center [687, 312] width 1 height 454
click at [620, 257] on span "Master_TG_KENOGO_50DepositMatch_251005" at bounding box center [599, 259] width 130 height 9
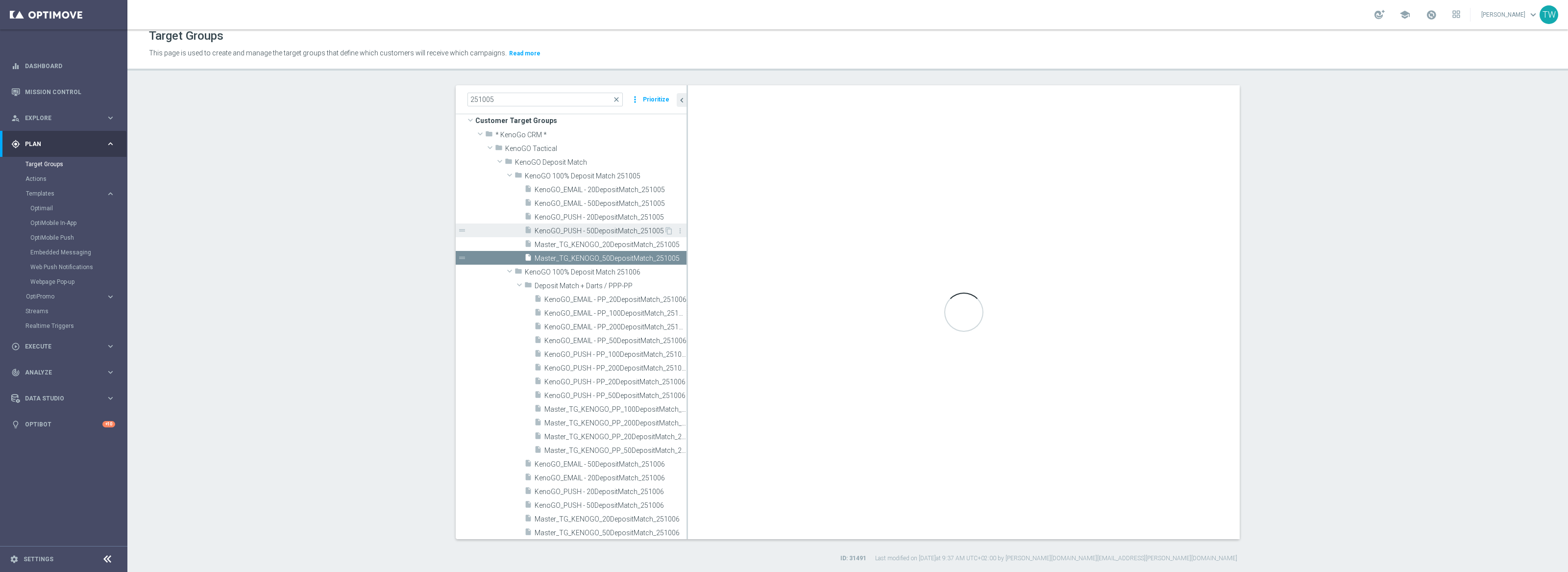
checkbox input "true"
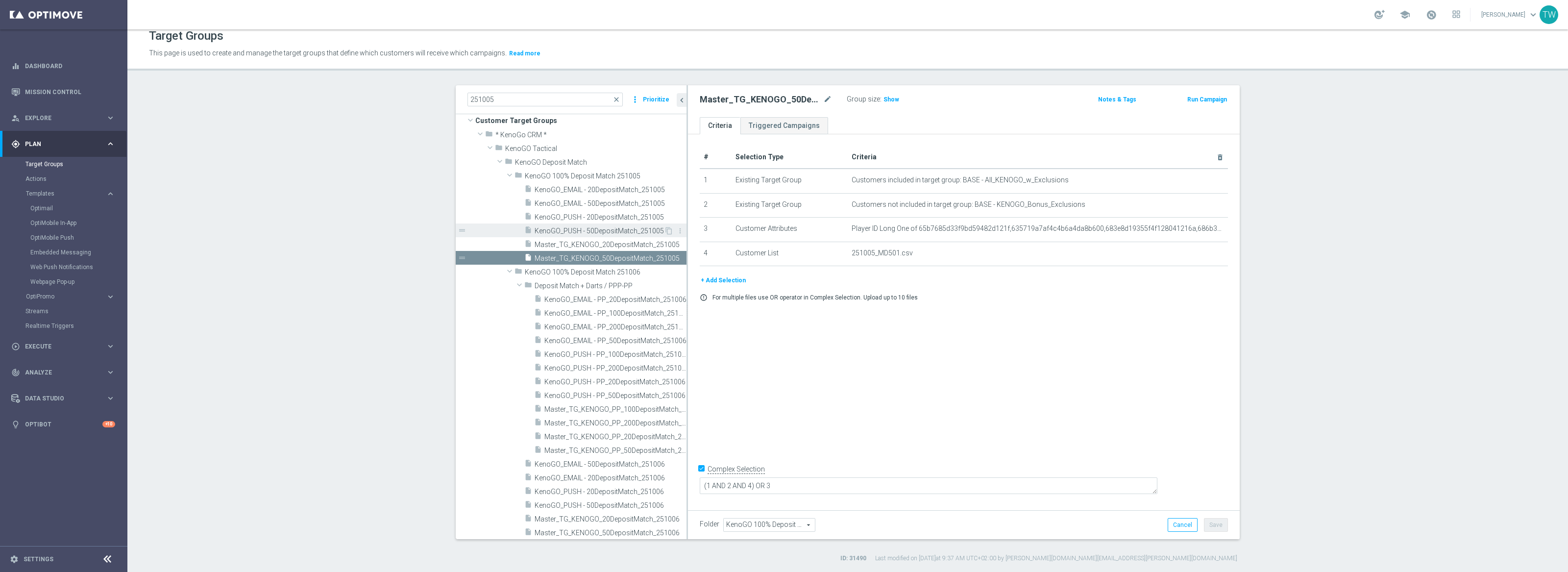
click at [618, 225] on div "insert_drive_file KenoGO_PUSH - 50DepositMatch_251005" at bounding box center [593, 230] width 139 height 14
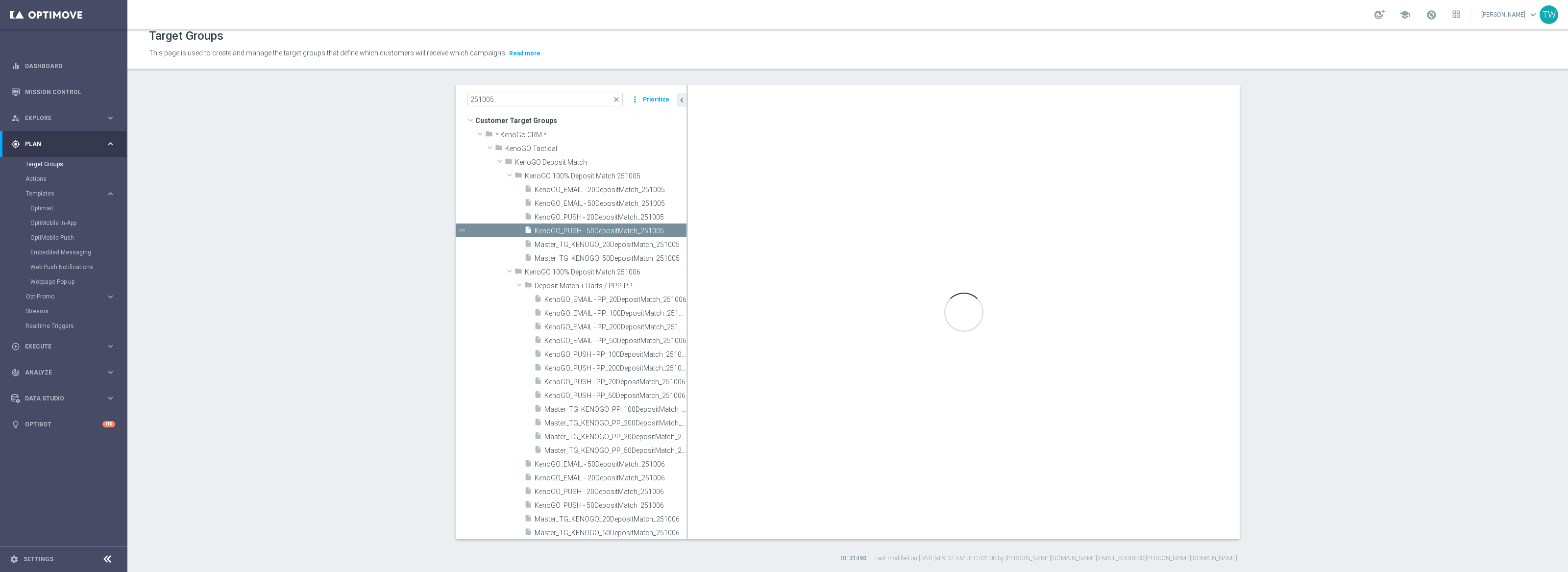
type textarea "(1 AND 2 AND 3 AND 4) OR 5"
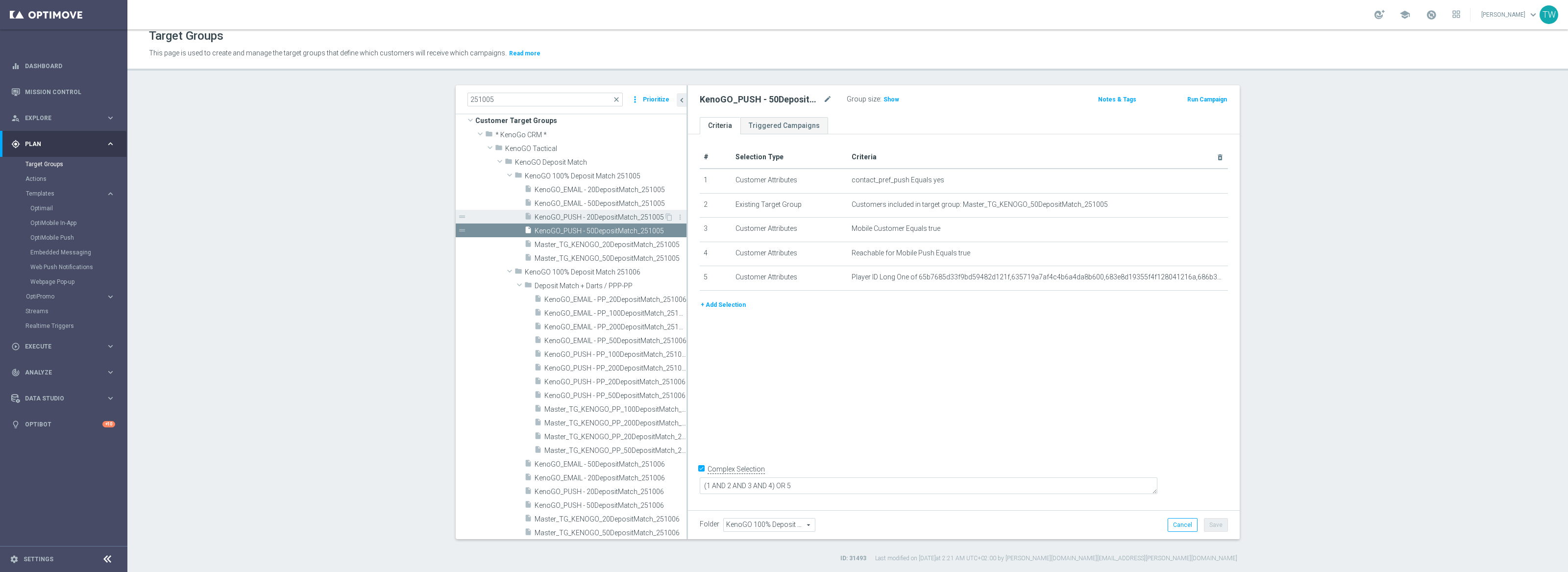
click at [611, 219] on span "KenoGO_PUSH - 20DepositMatch_251005" at bounding box center [599, 217] width 130 height 9
click at [611, 202] on span "KenoGO_EMAIL - 50DepositMatch_251005" at bounding box center [599, 204] width 130 height 9
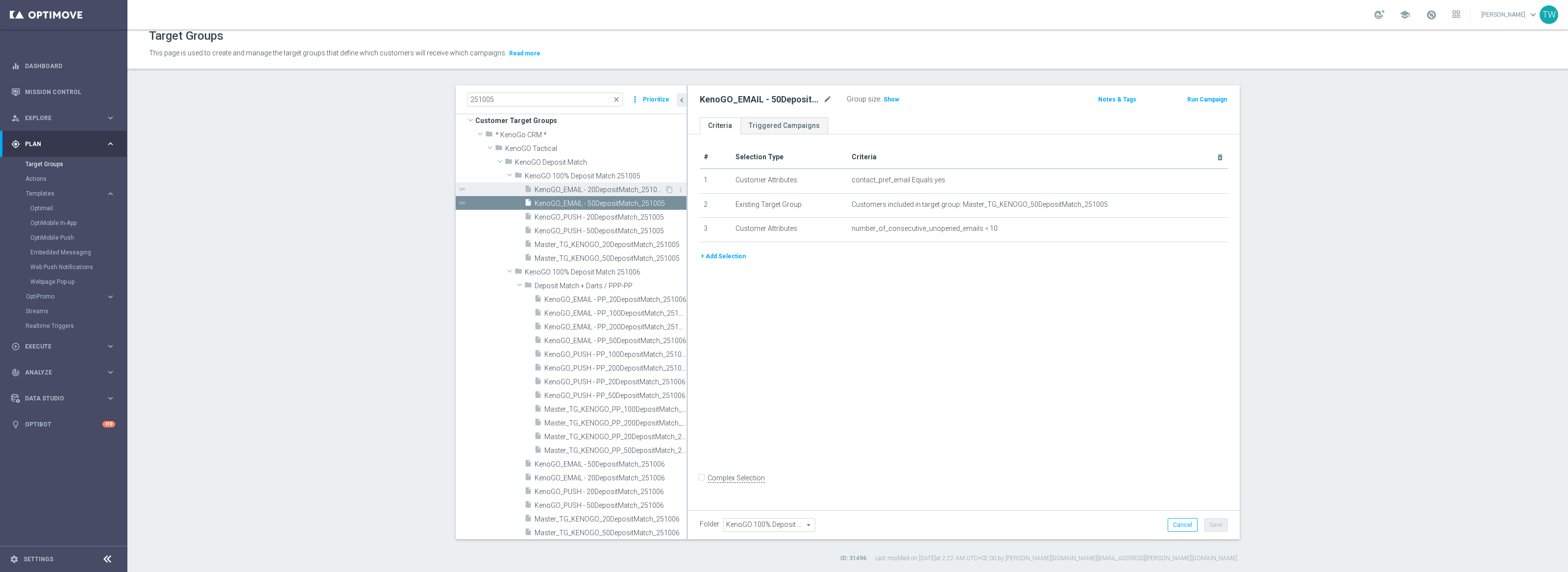
click at [614, 188] on span "KenoGO_EMAIL - 20DepositMatch_251005" at bounding box center [599, 190] width 130 height 9
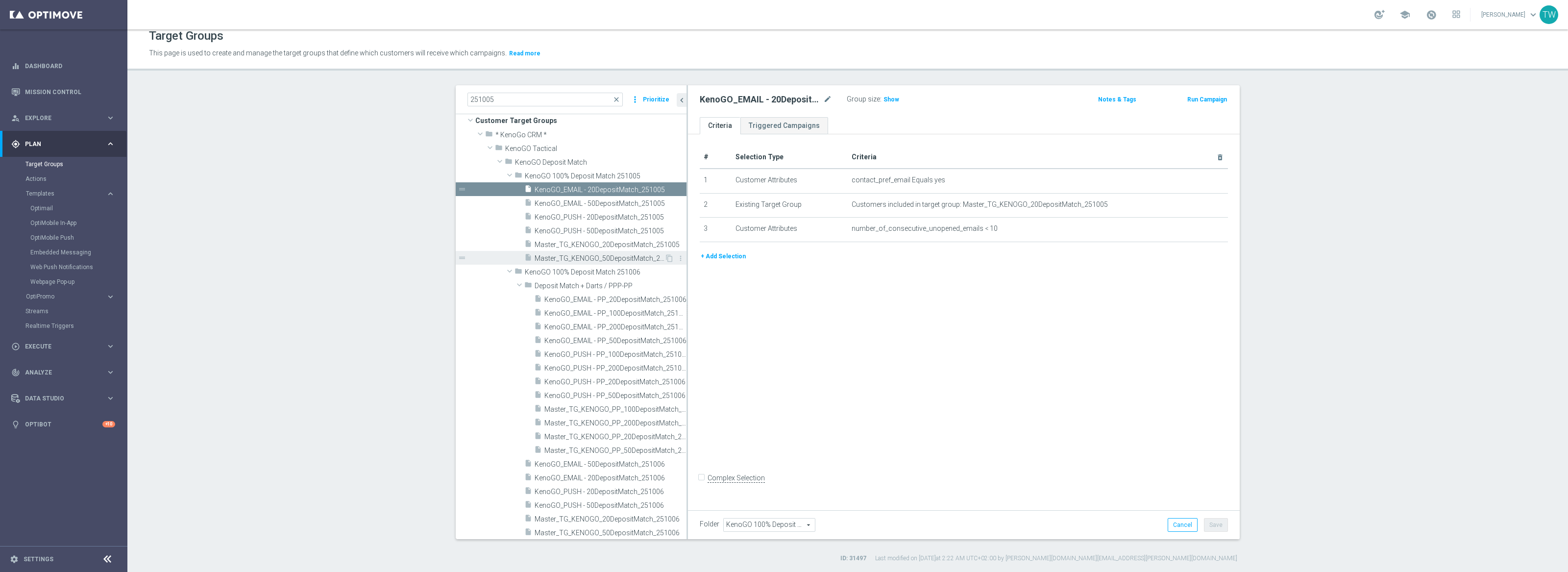
click at [614, 255] on span "Master_TG_KENOGO_50DepositMatch_251005" at bounding box center [599, 259] width 130 height 9
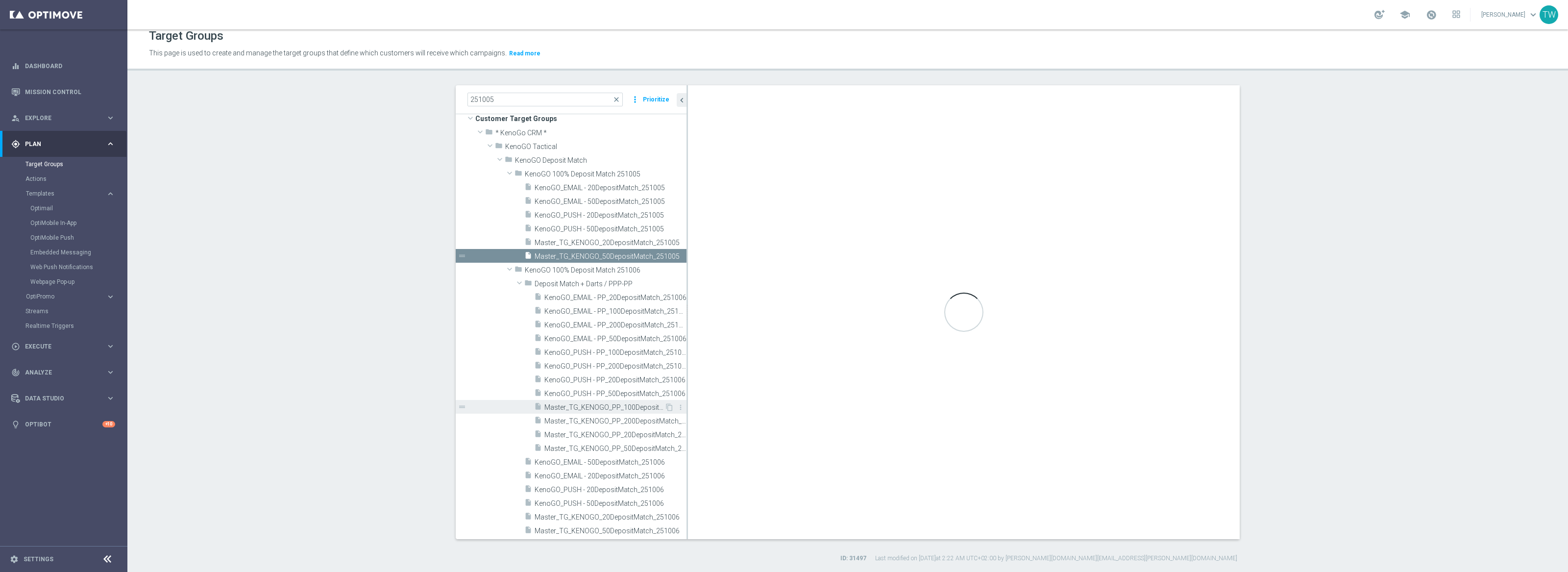
checkbox input "true"
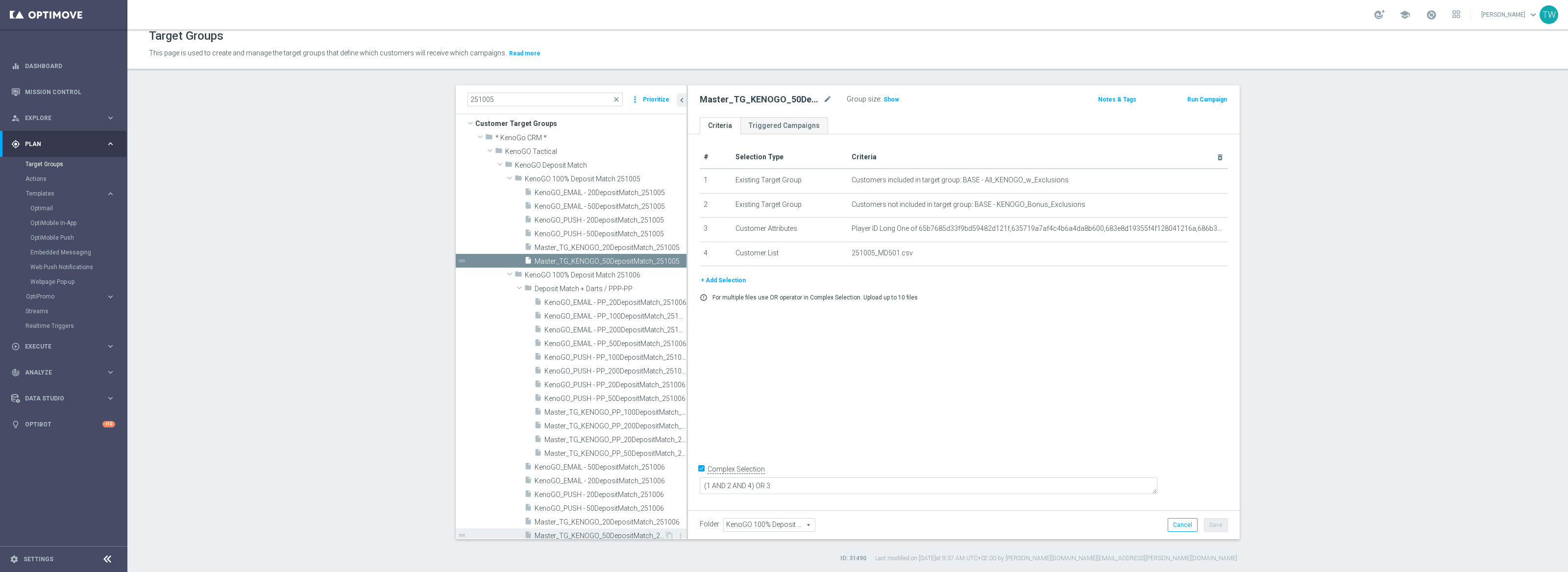
click at [633, 529] on div "insert_drive_file Master_TG_KENOGO_50DepositMatch_251006" at bounding box center [594, 535] width 140 height 14
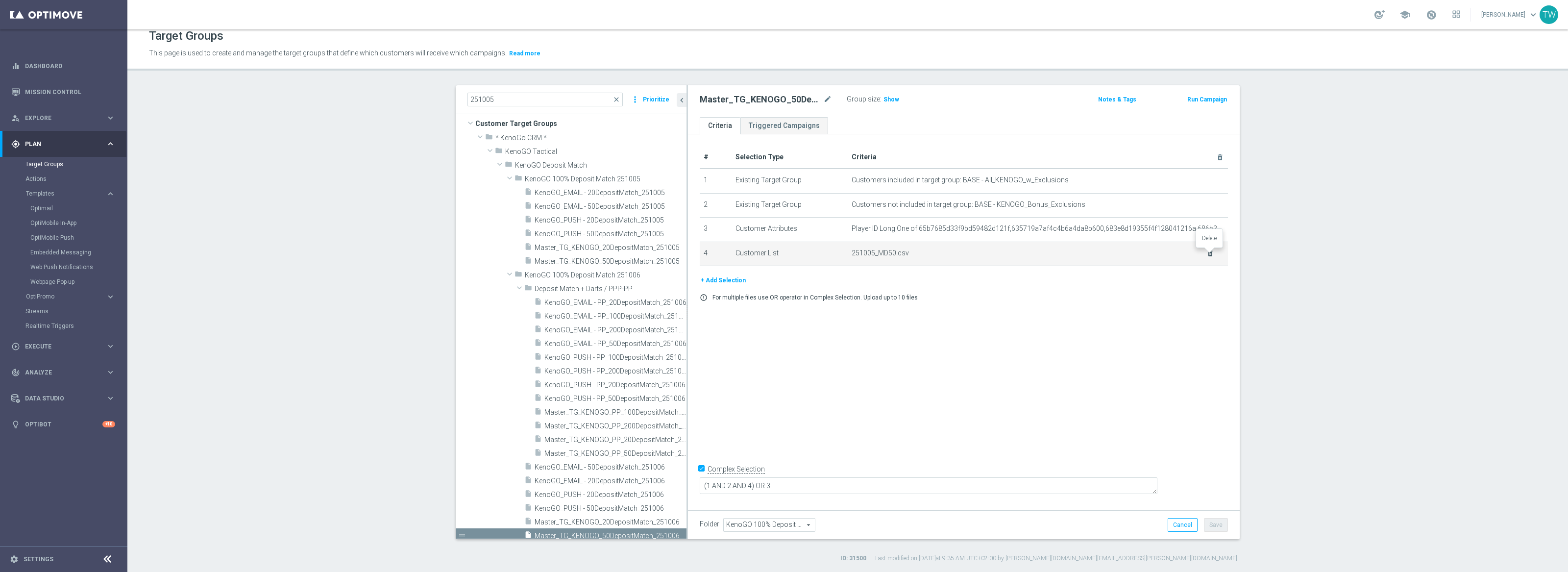
click at [1210, 253] on icon "delete_forever" at bounding box center [1210, 253] width 8 height 8
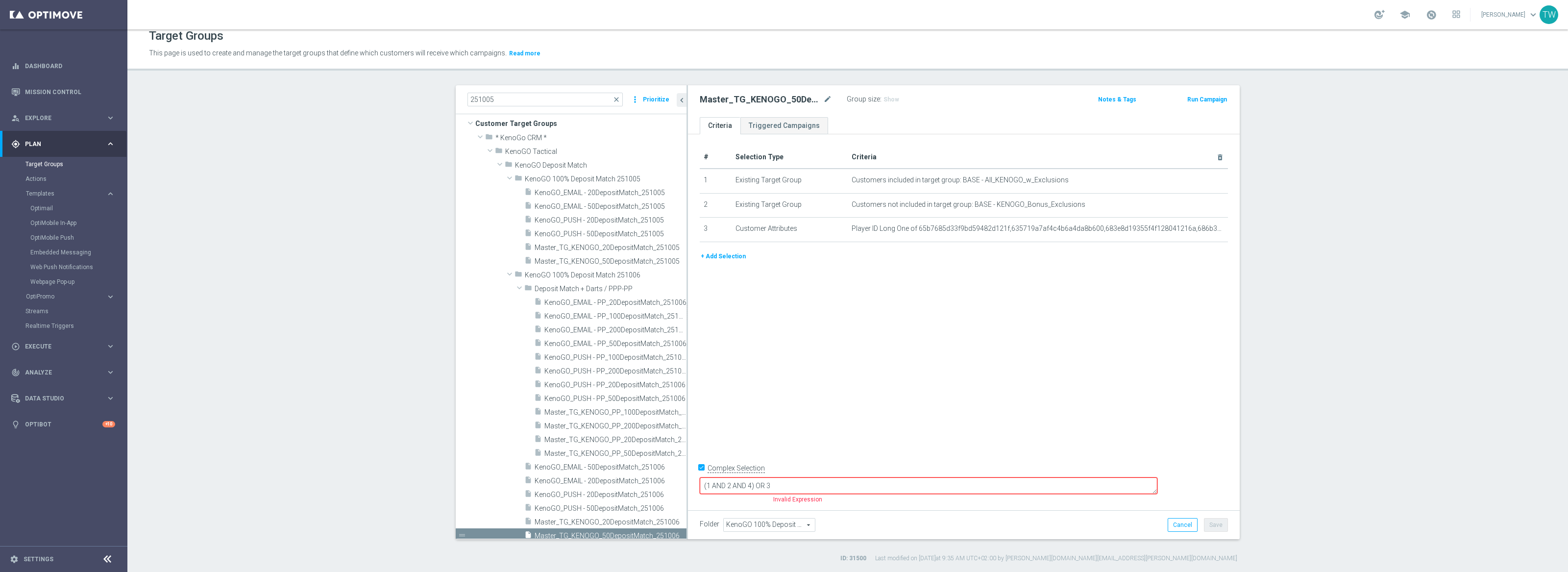
click at [722, 256] on button "+ Add Selection" at bounding box center [723, 256] width 47 height 11
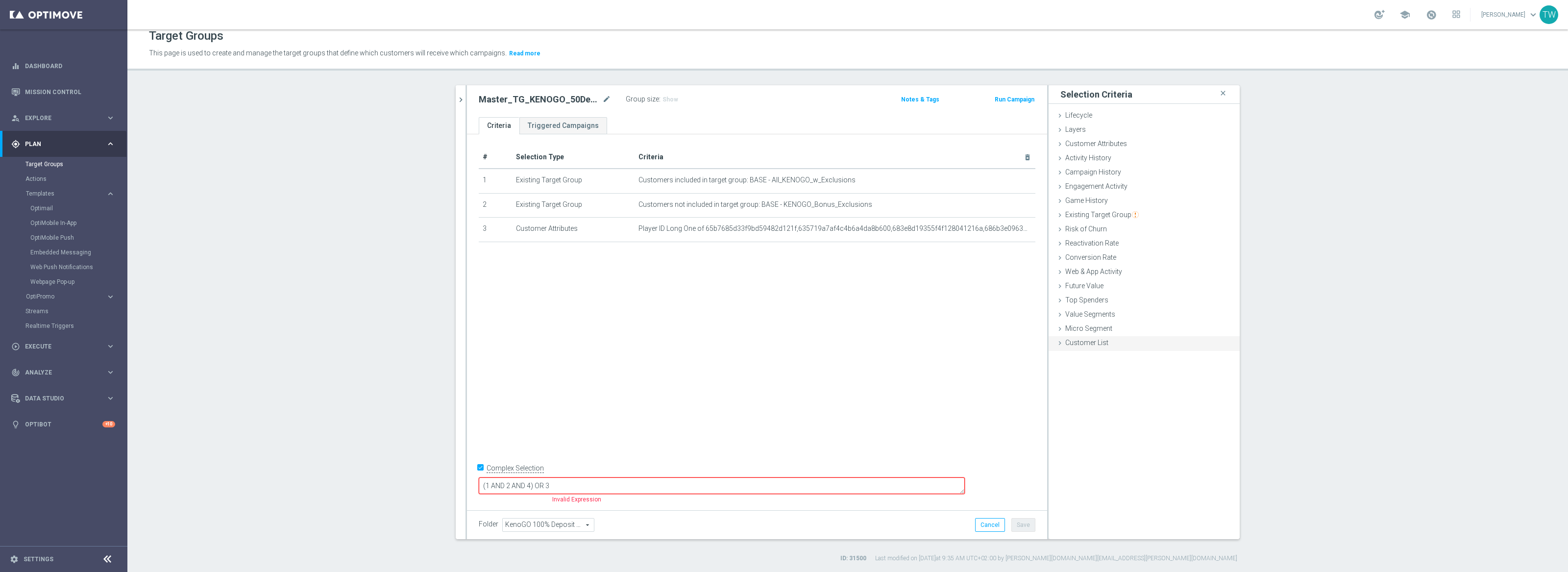
click at [1136, 348] on div "Customer List done selection saved" at bounding box center [1144, 344] width 191 height 15
click at [1087, 423] on label "Import CSV File" at bounding box center [1088, 425] width 49 height 12
click at [0, 0] on input "Import CSV File" at bounding box center [0, 0] width 0 height 0
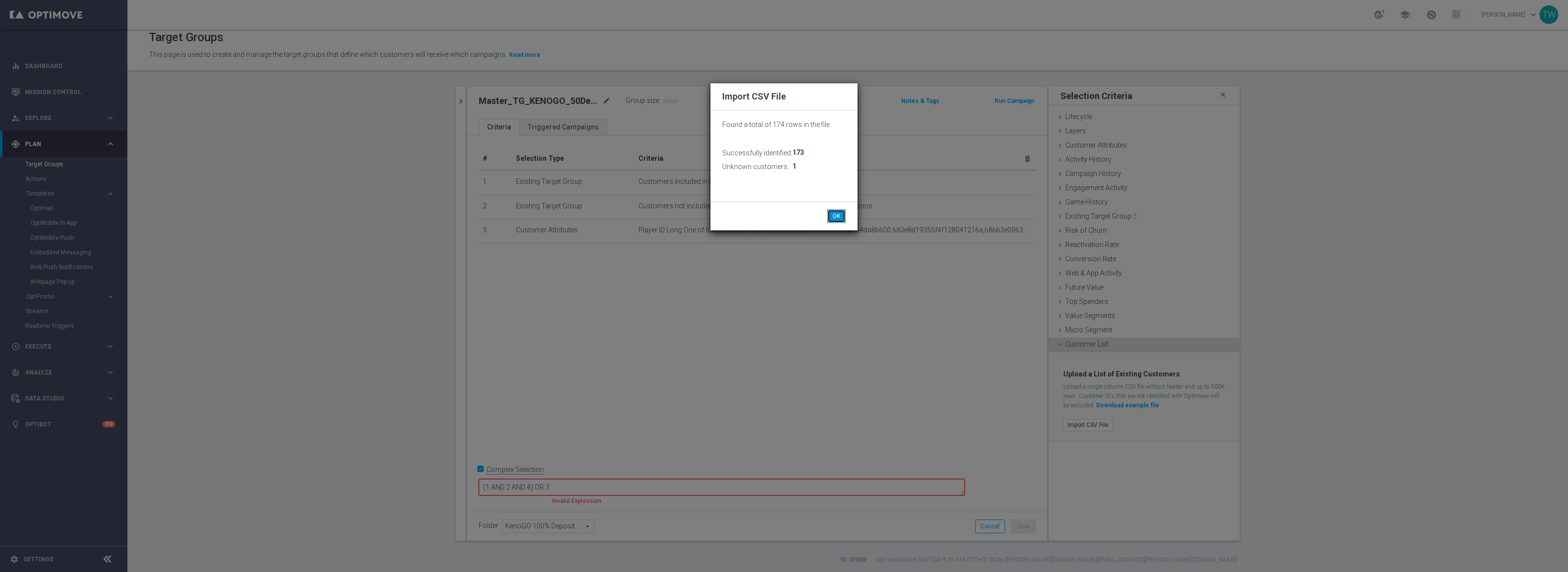
click at [841, 213] on button "OK" at bounding box center [836, 216] width 19 height 14
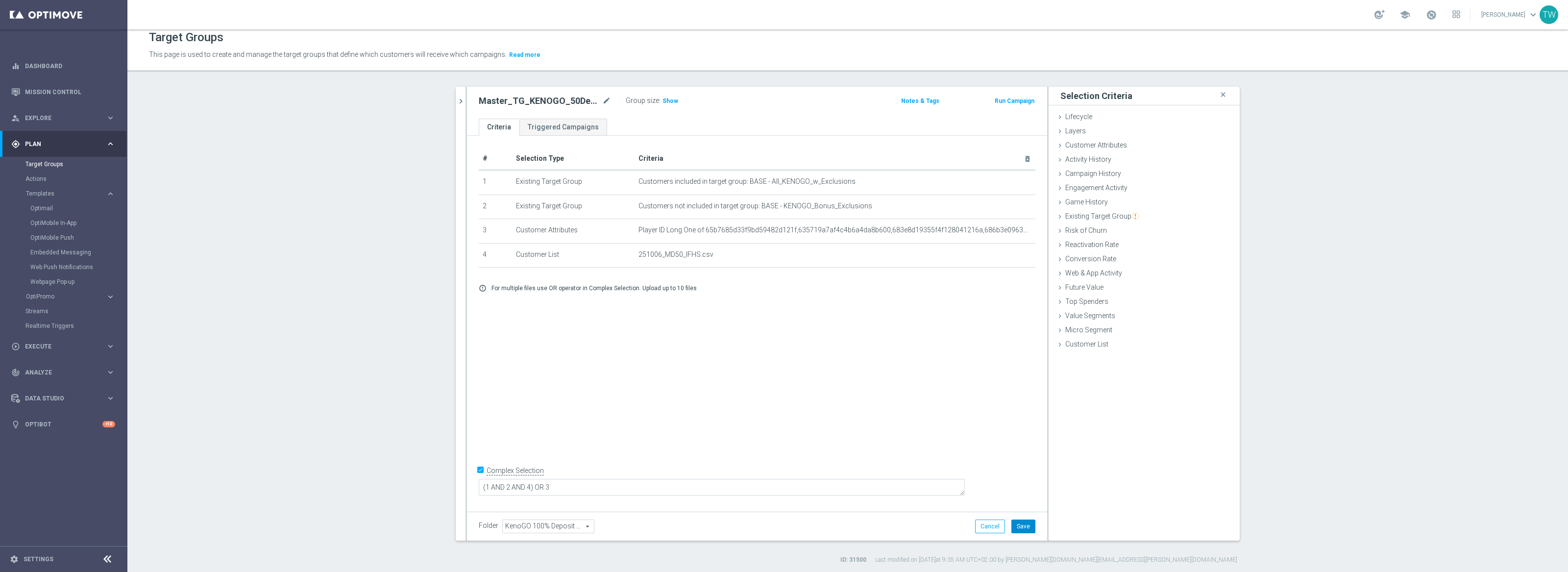
click at [1024, 527] on button "Save" at bounding box center [1023, 526] width 24 height 14
click at [467, 93] on div "Master_TG_KENOGO_50DepositMatch_251006 mode_edit Group size : Show Notes & Tags…" at bounding box center [757, 102] width 580 height 32
click at [464, 95] on button "chevron_right" at bounding box center [461, 101] width 10 height 29
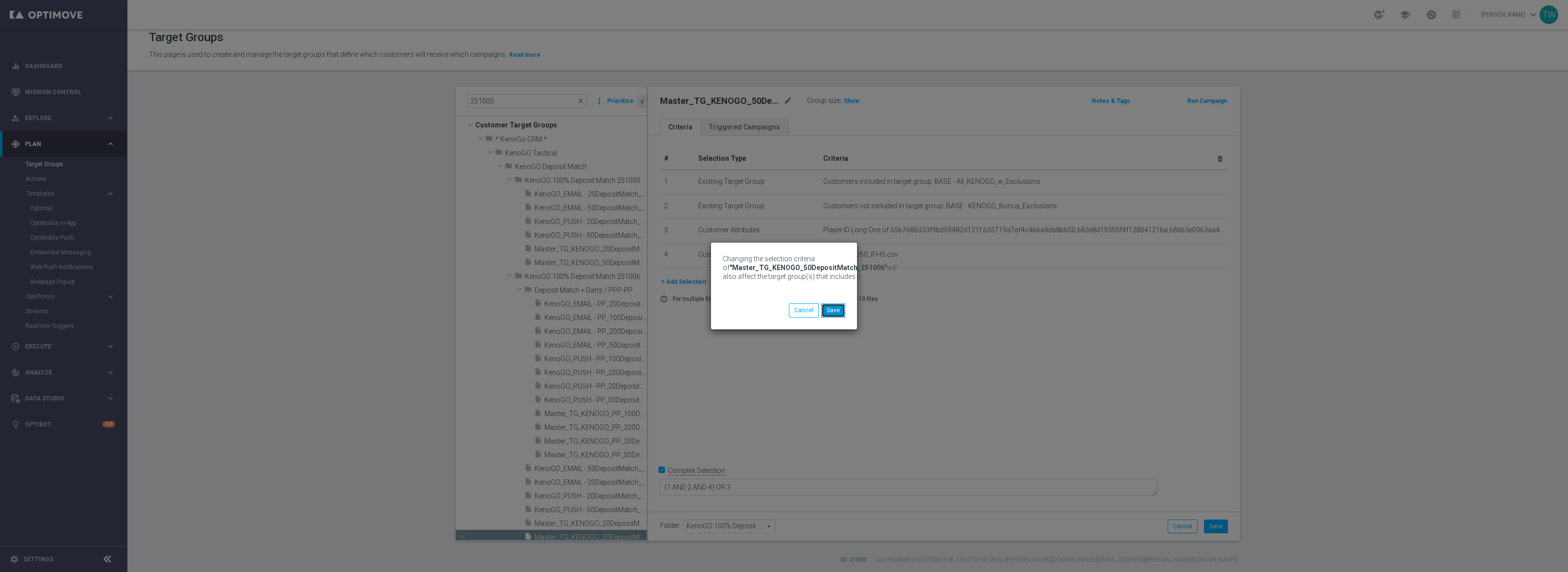
click at [828, 312] on button "Save" at bounding box center [833, 310] width 24 height 14
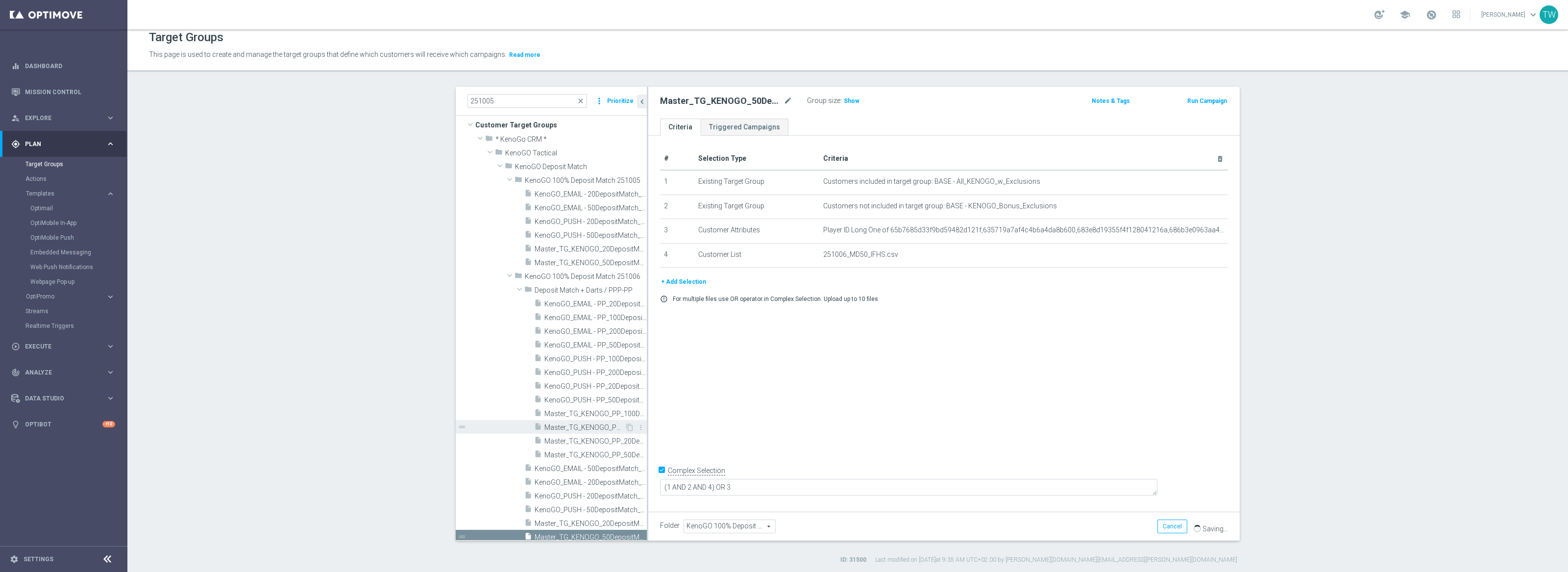
scroll to position [12, 0]
click at [611, 256] on span "Master_TG_KENOGO_50DepositMatch_251005" at bounding box center [579, 258] width 90 height 9
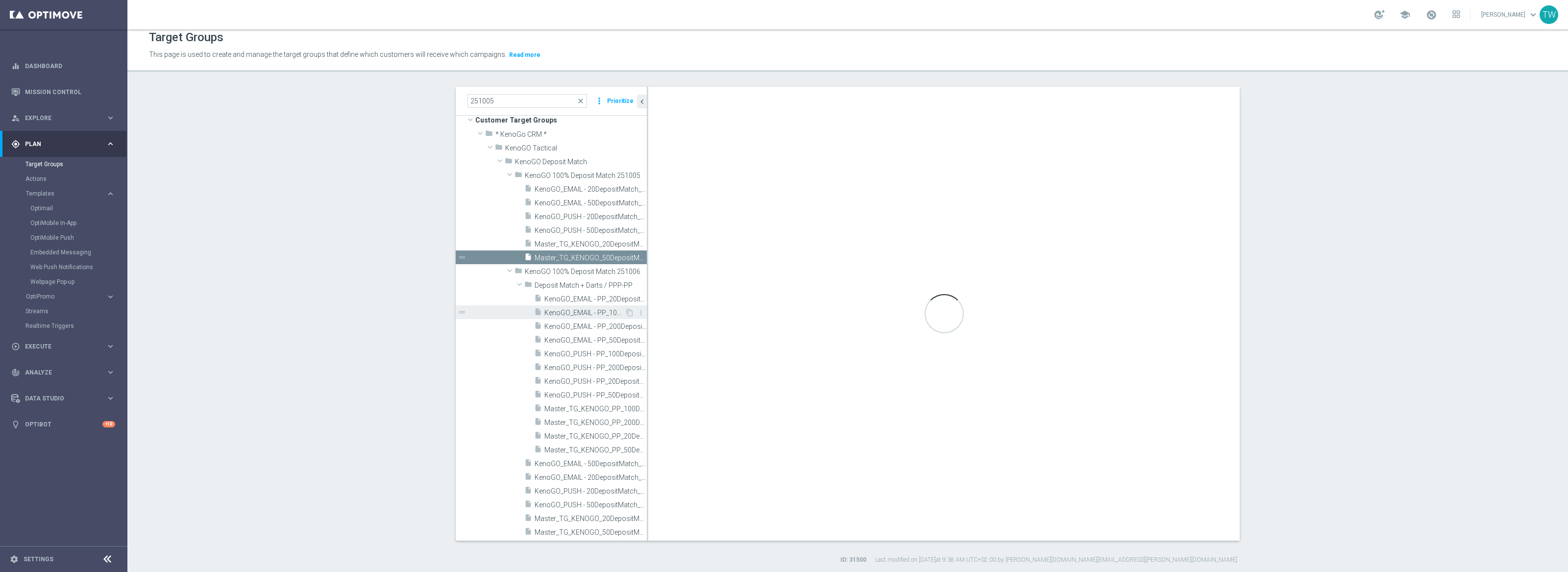
scroll to position [9, 0]
type input "KenoGO 100% Deposit Match 251005"
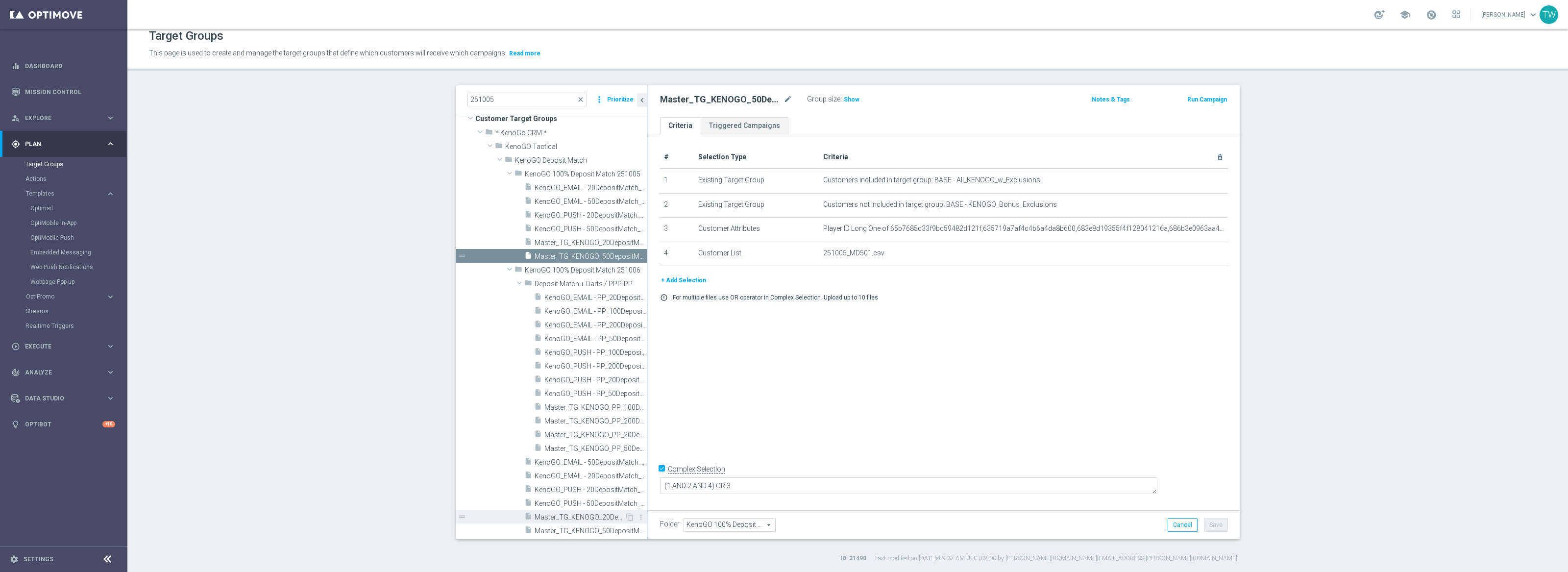
click at [598, 516] on span "Master_TG_KENOGO_20DepositMatch_251006" at bounding box center [579, 518] width 90 height 9
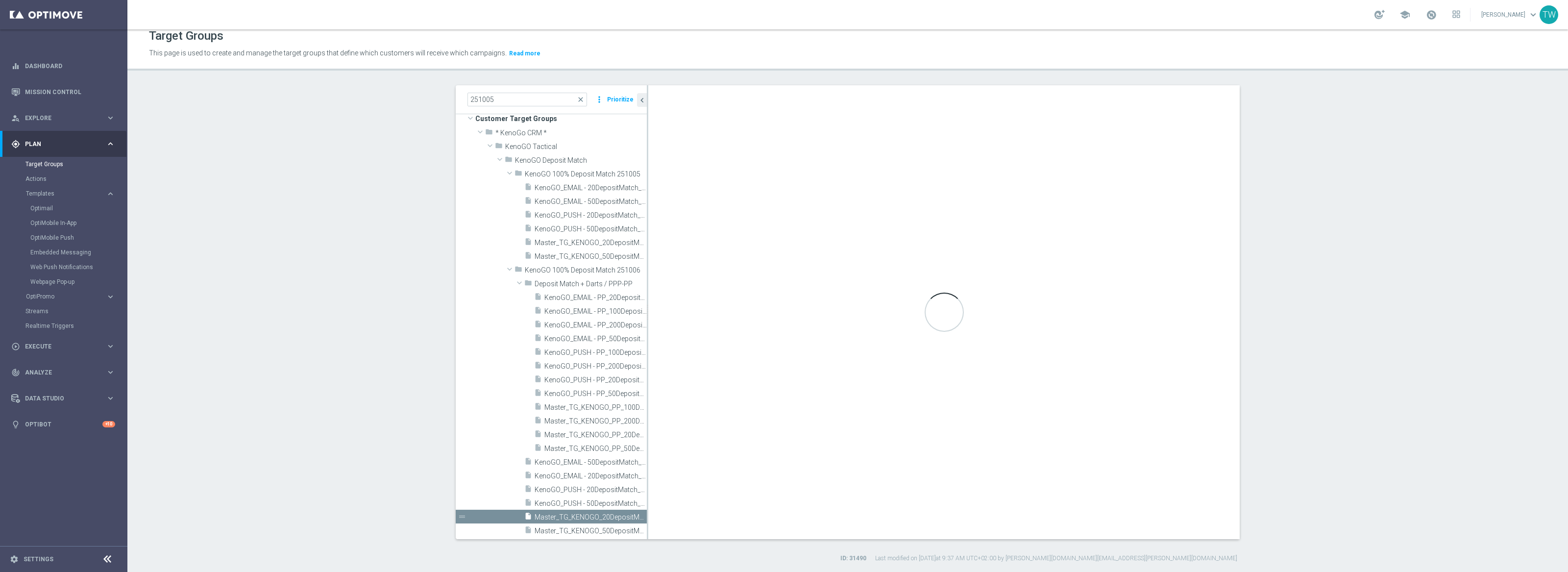
checkbox input "false"
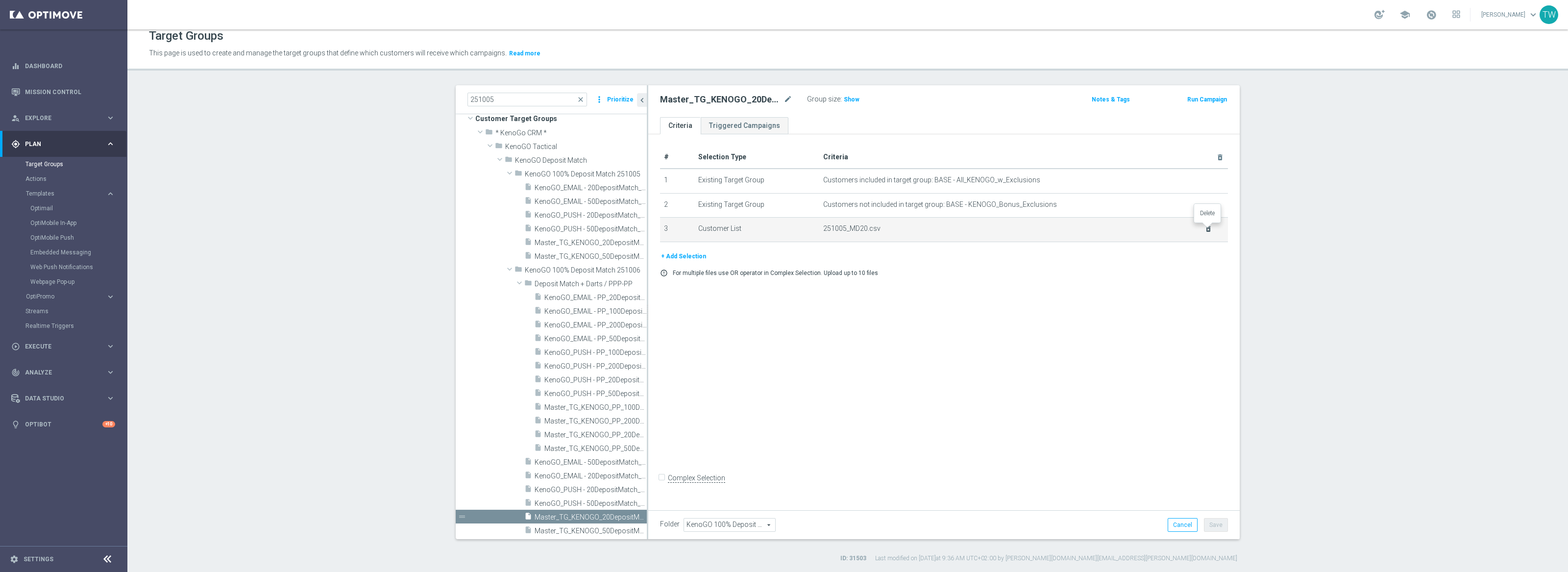
click at [1206, 227] on icon "delete_forever" at bounding box center [1208, 228] width 8 height 8
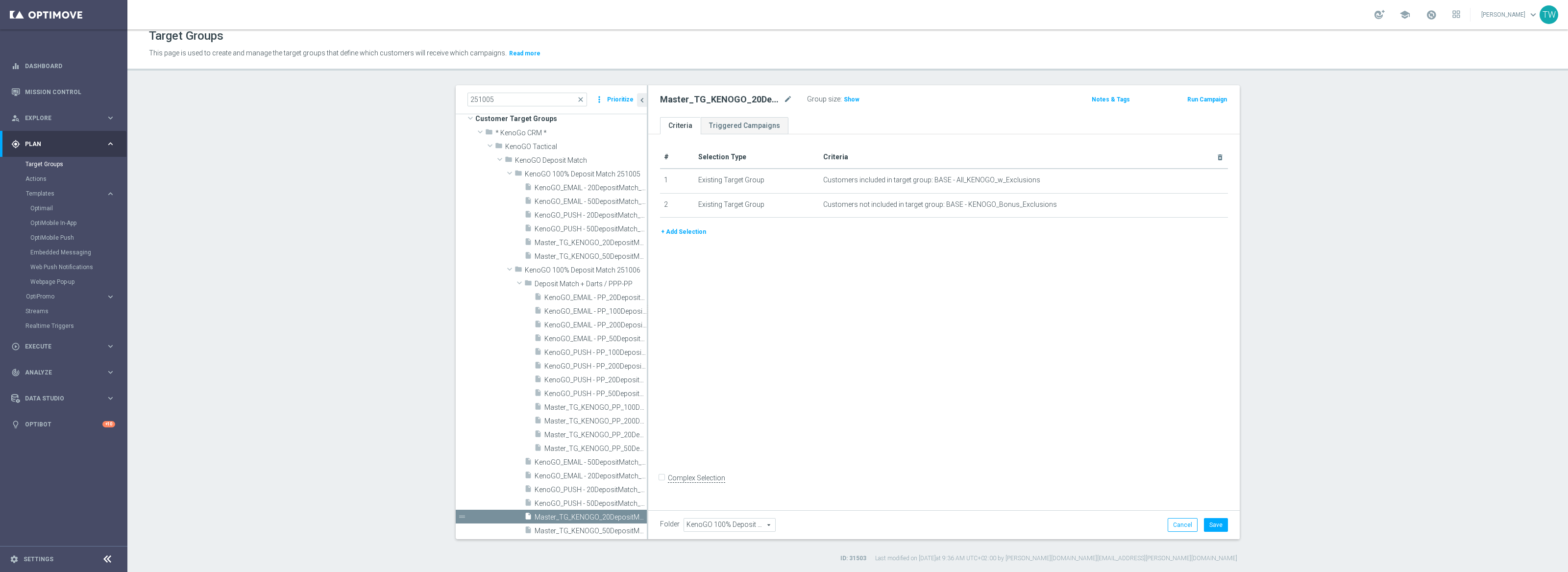
click at [681, 233] on button "+ Add Selection" at bounding box center [683, 232] width 47 height 11
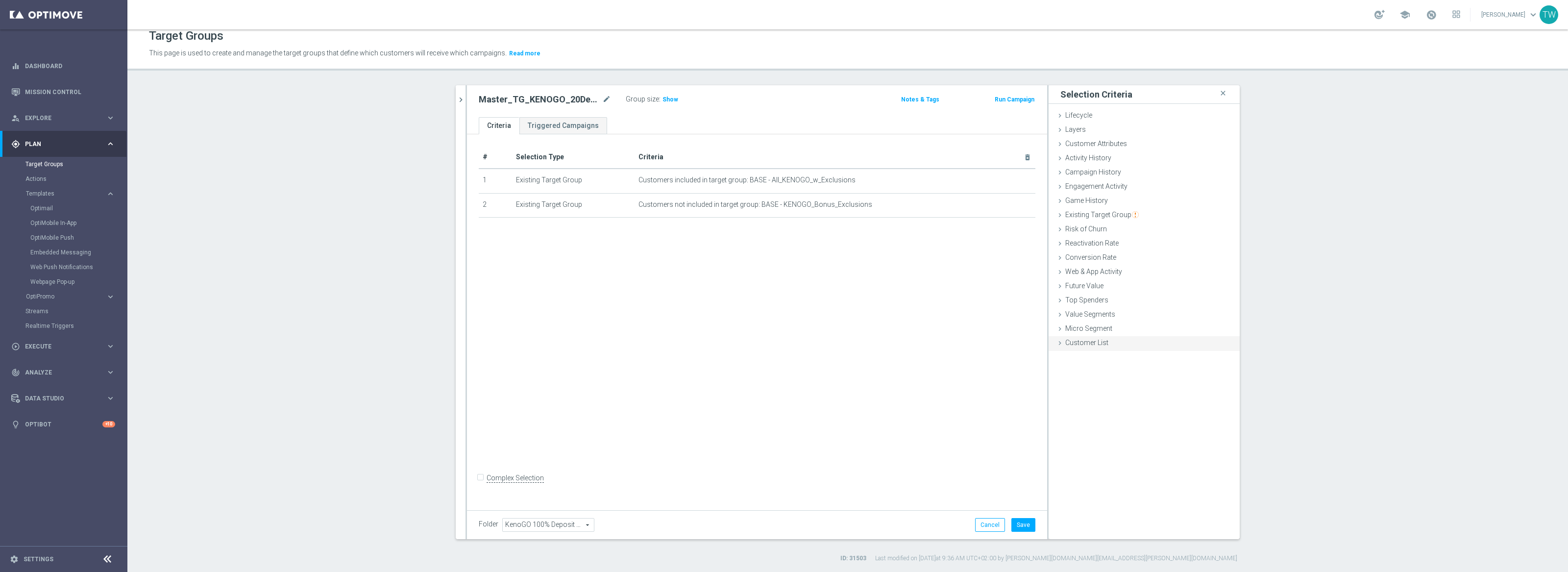
click at [1065, 342] on span "Customer List" at bounding box center [1087, 342] width 43 height 8
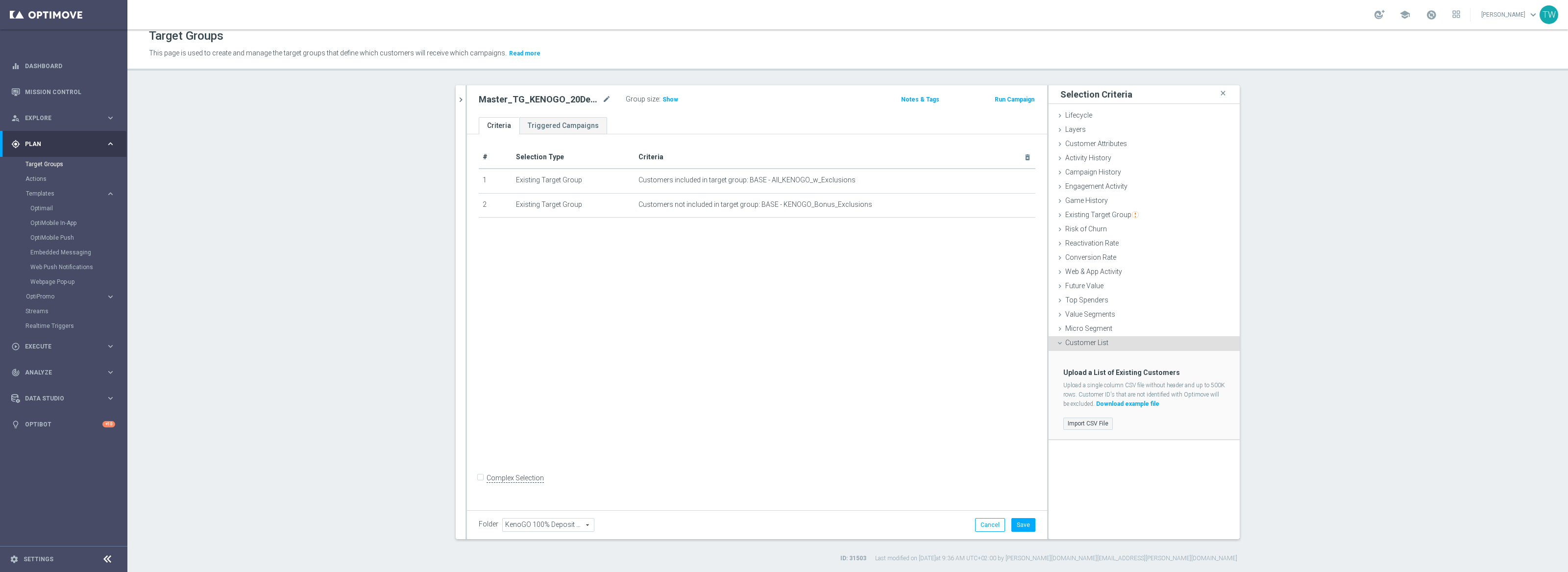
click at [1092, 424] on label "Import CSV File" at bounding box center [1088, 424] width 49 height 12
click at [0, 0] on input "Import CSV File" at bounding box center [0, 0] width 0 height 0
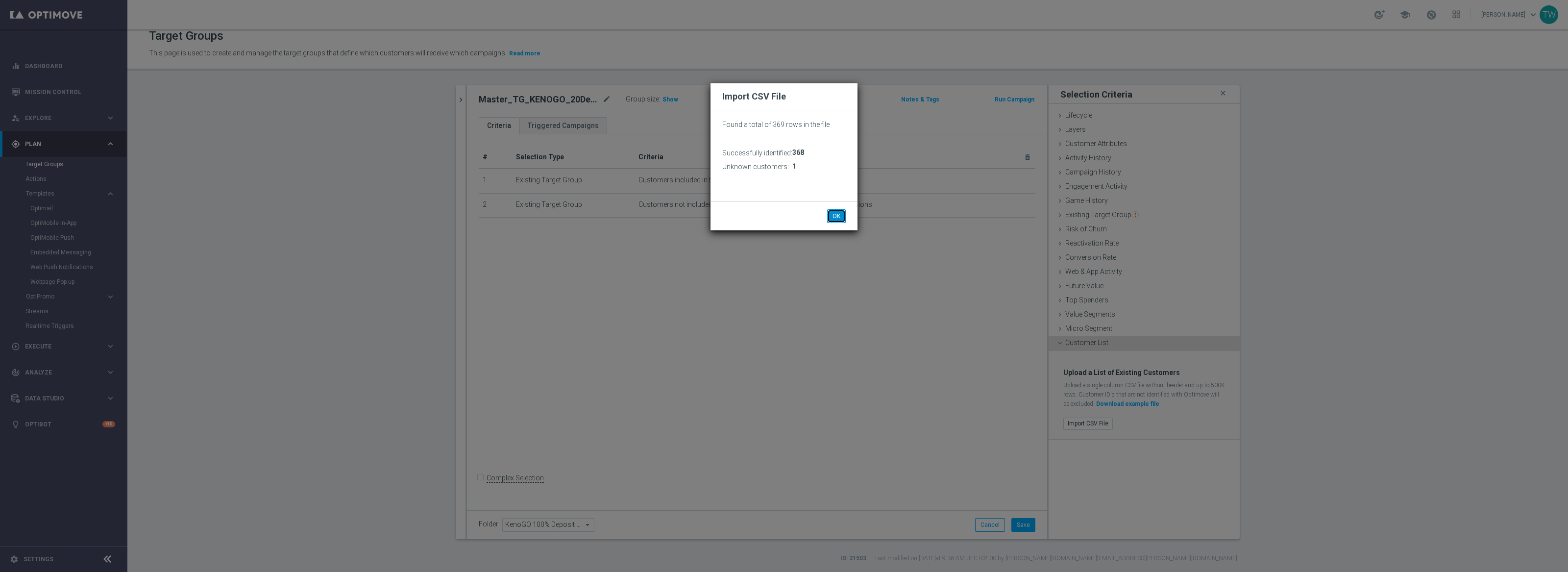
click at [840, 215] on button "OK" at bounding box center [836, 216] width 19 height 14
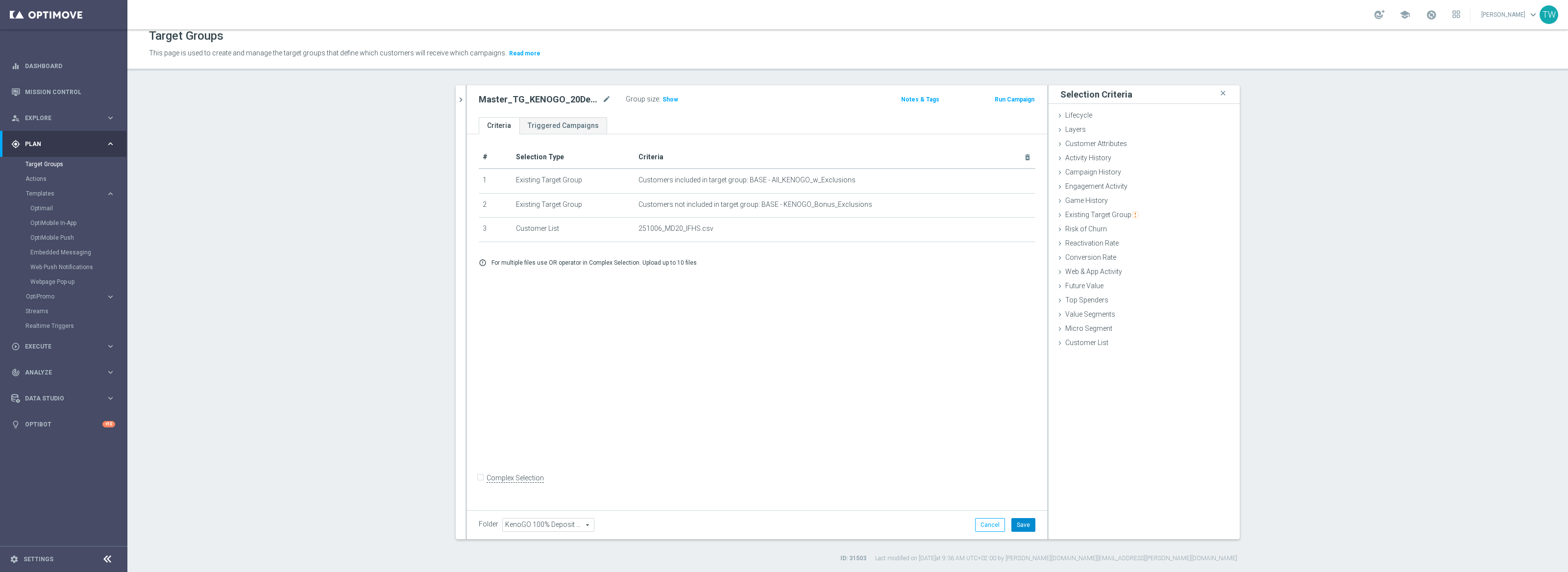
click at [1017, 522] on button "Save" at bounding box center [1023, 525] width 24 height 14
click at [451, 88] on div "251005 close more_vert Prioritize Customer Target Groups library_add create_new…" at bounding box center [847, 324] width 823 height 478
click at [458, 95] on icon "chevron_right" at bounding box center [460, 99] width 9 height 9
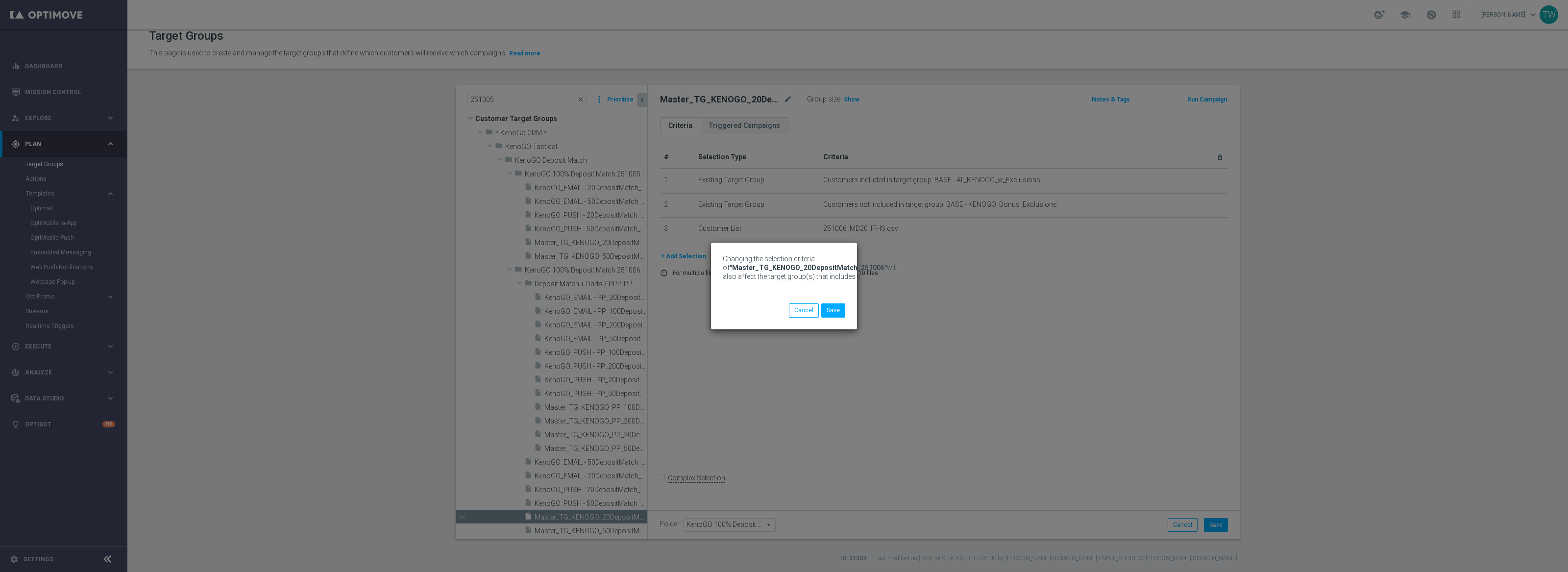
scroll to position [10, 0]
click at [831, 316] on button "Save" at bounding box center [833, 310] width 24 height 14
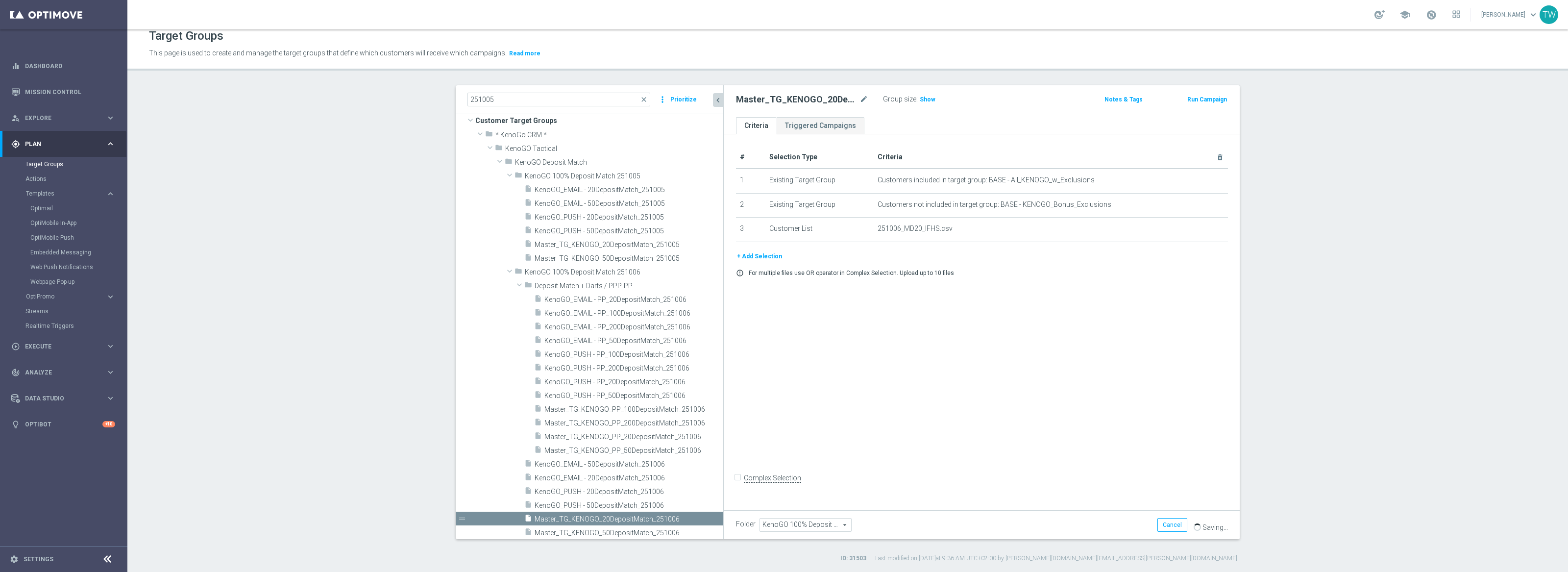
drag, startPoint x: 647, startPoint y: 302, endPoint x: 761, endPoint y: 302, distance: 114.0
click at [761, 302] on as-split "251005 close more_vert Prioritize Customer Target Groups library_add create_new…" at bounding box center [848, 312] width 784 height 454
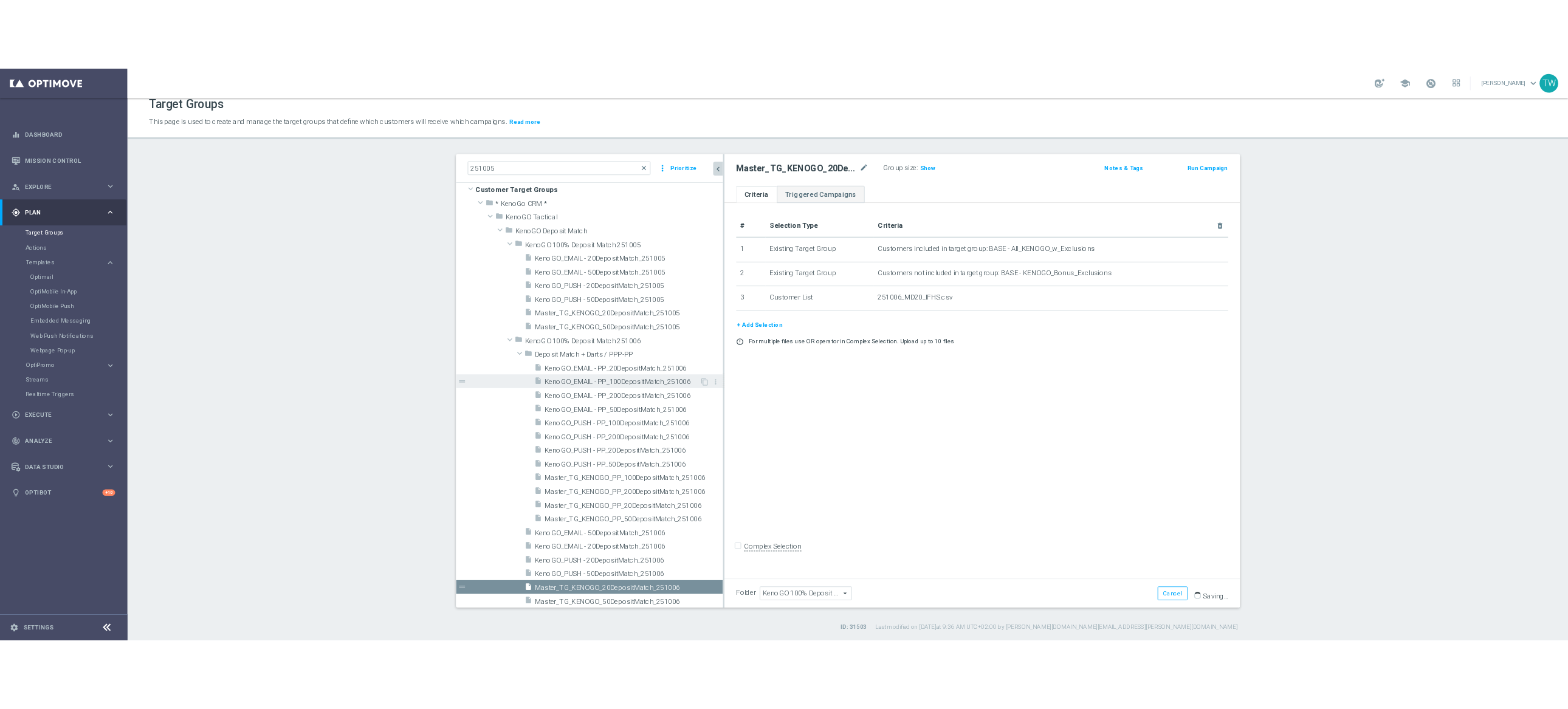
scroll to position [15, 0]
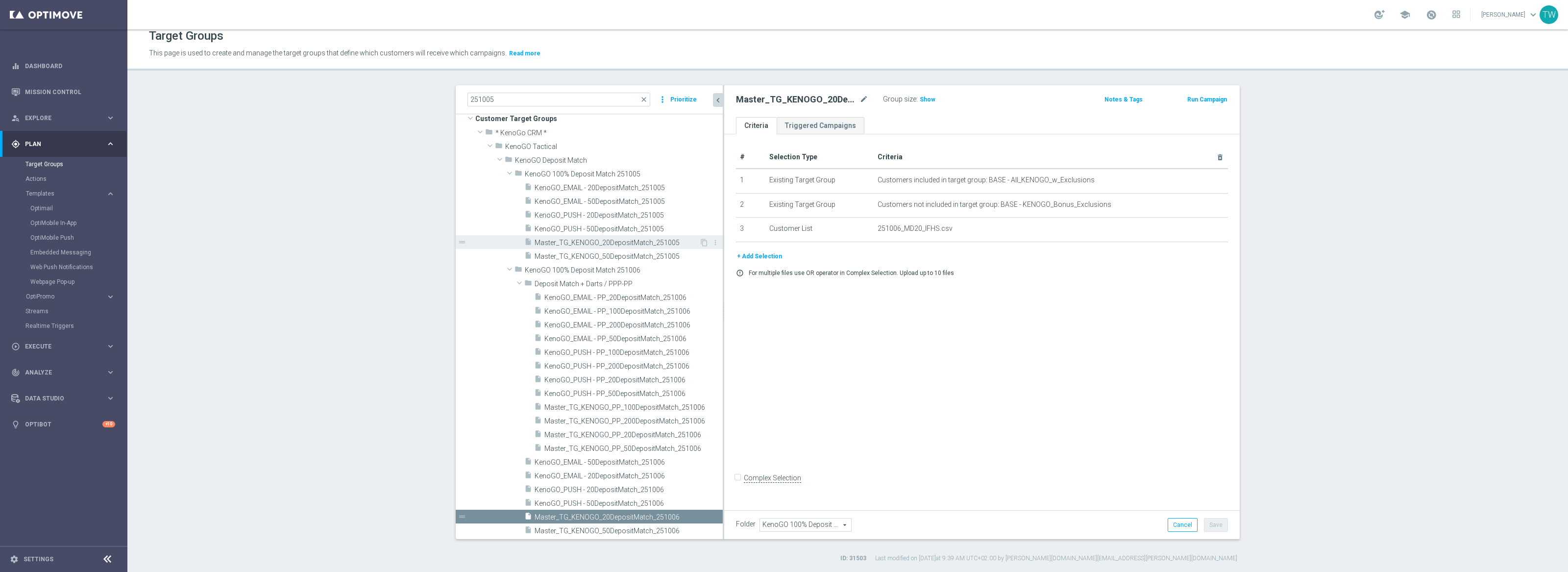
click at [625, 241] on span "Master_TG_KENOGO_20DepositMatch_251005" at bounding box center [617, 243] width 164 height 9
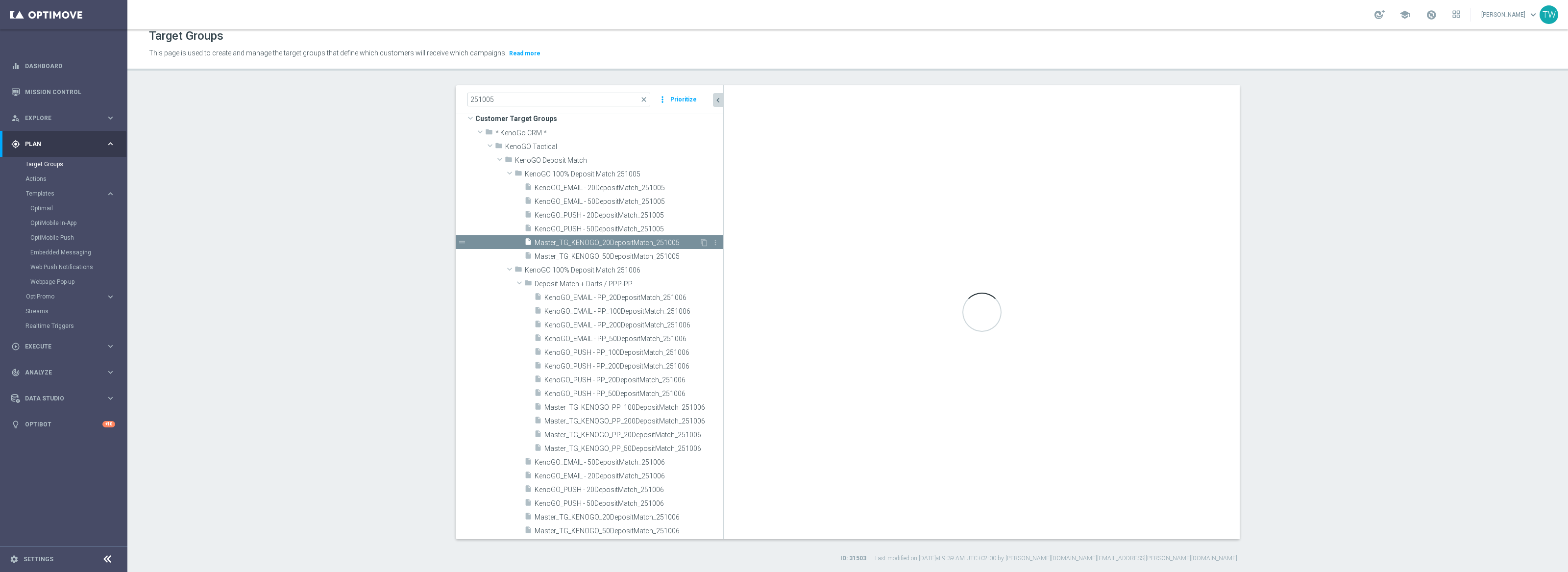
type input "KenoGO 100% Deposit Match 251005"
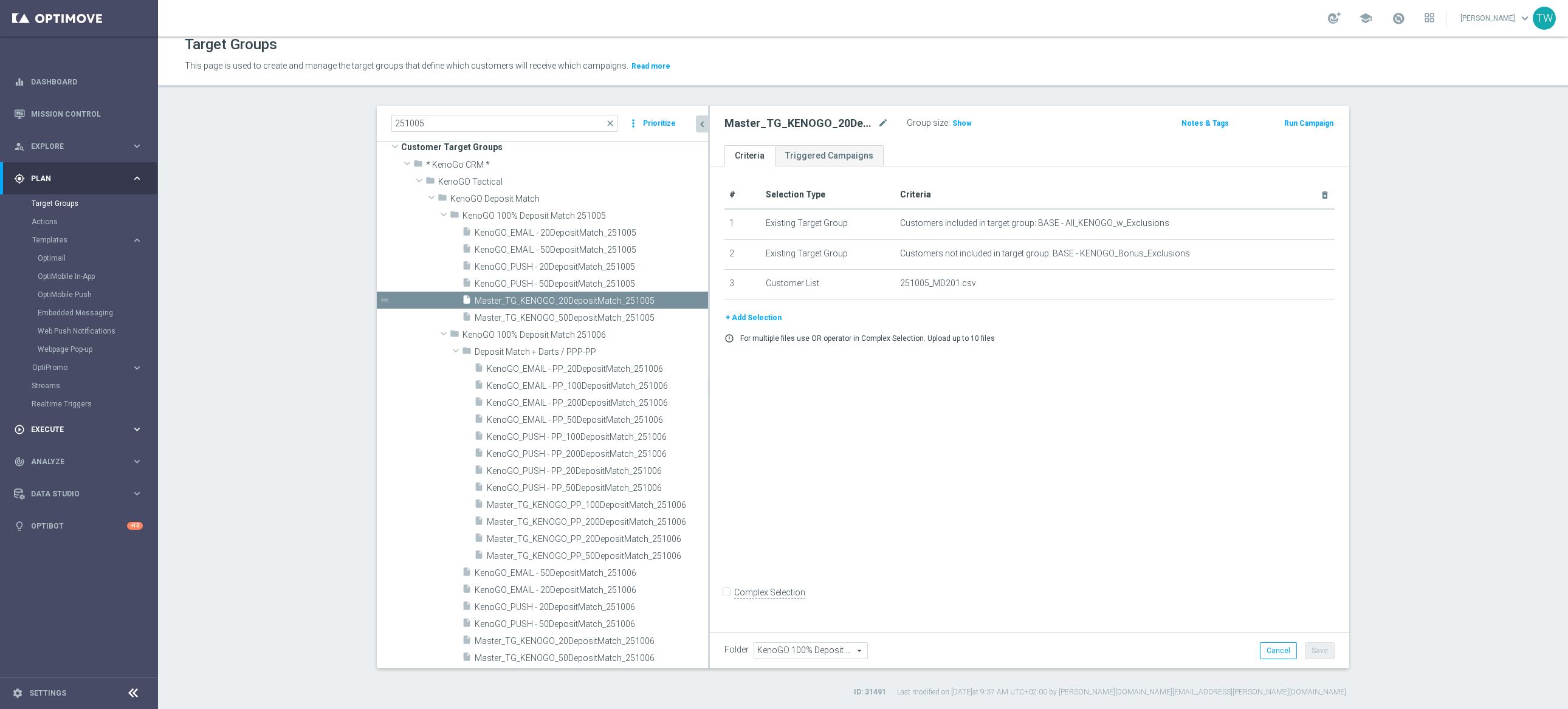
click at [79, 434] on div "play_circle_outline Execute" at bounding box center [72, 430] width 117 height 11
click at [77, 236] on link "Campaign Builder" at bounding box center [79, 236] width 95 height 10
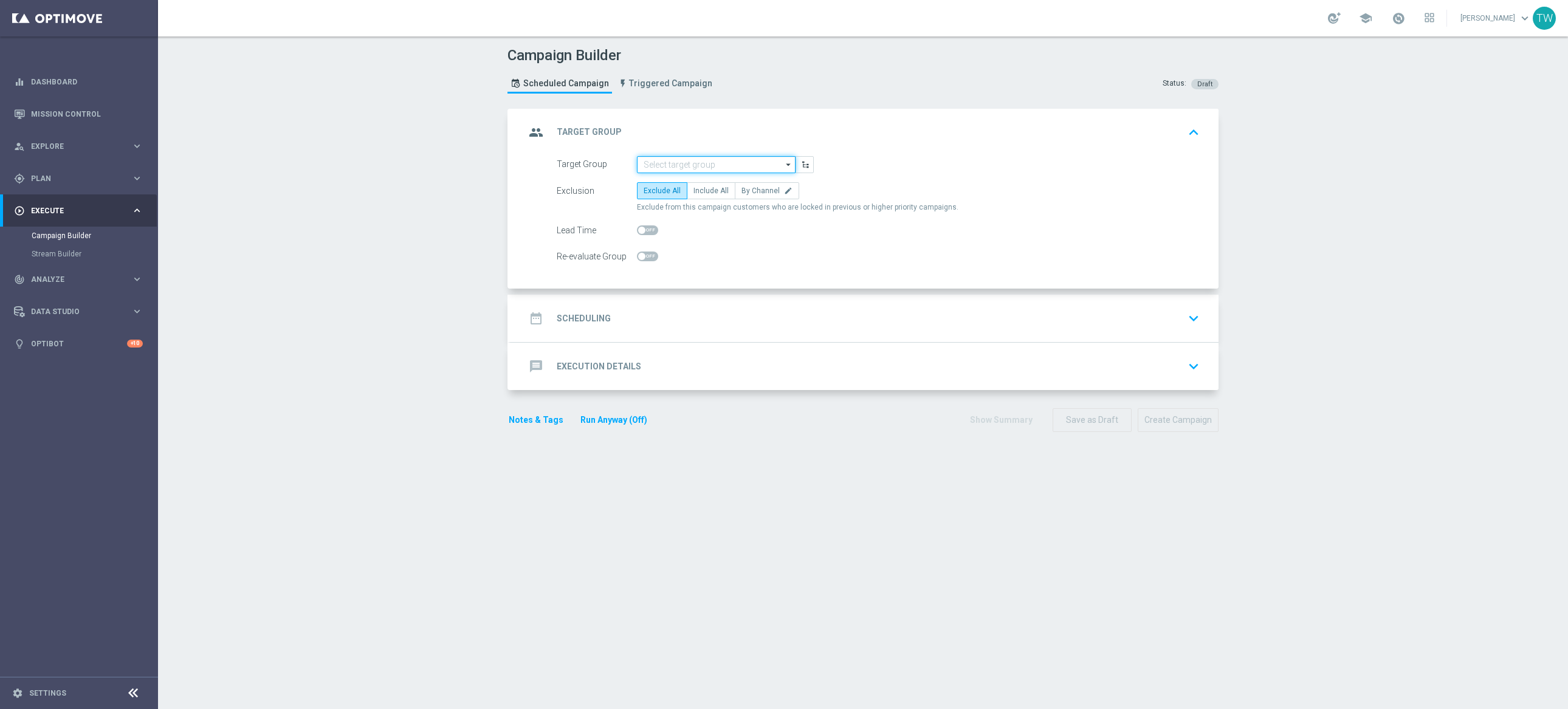
click at [746, 166] on input at bounding box center [716, 165] width 159 height 17
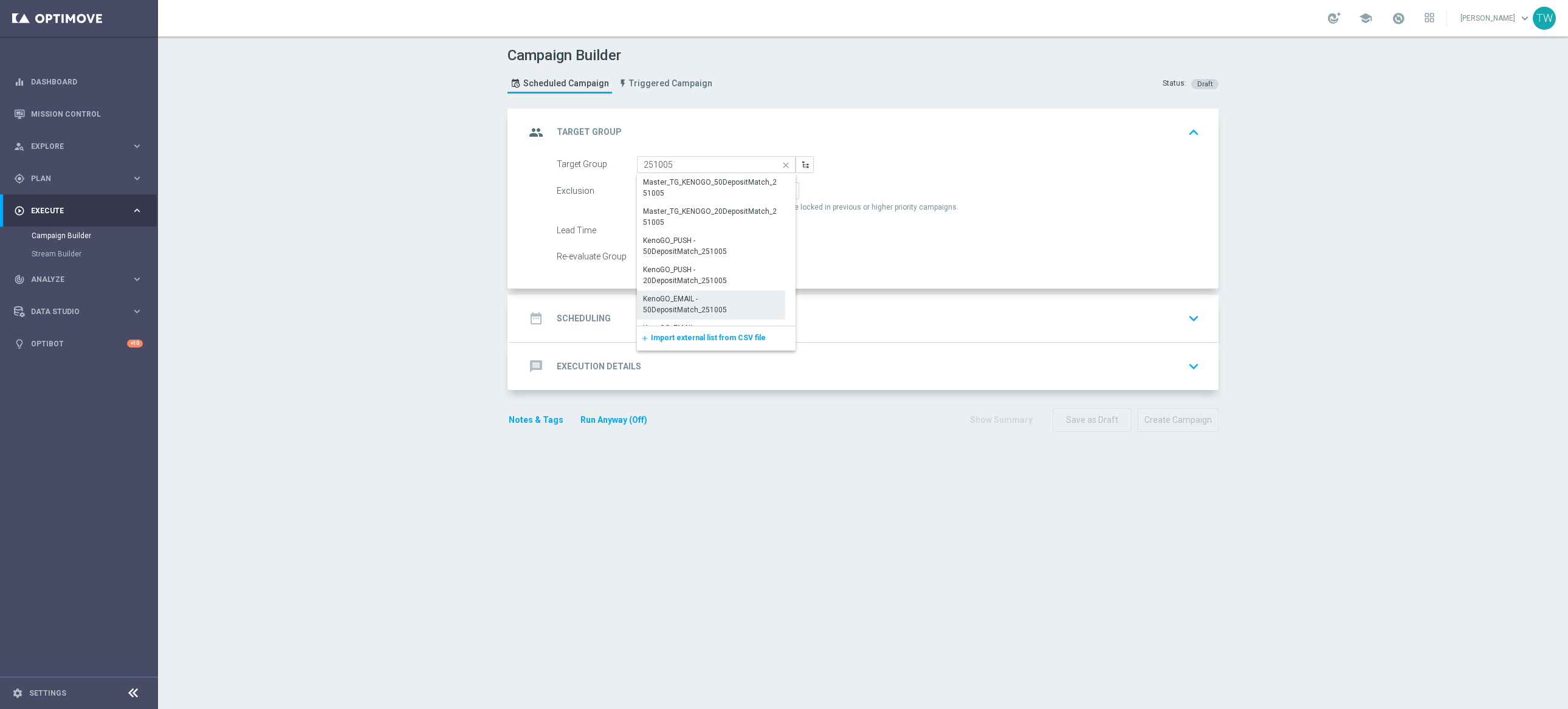
click at [734, 295] on div "KenoGO_EMAIL - 50DepositMatch_251005" at bounding box center [711, 304] width 136 height 22
type input "KenoGO_EMAIL - 50DepositMatch_251005"
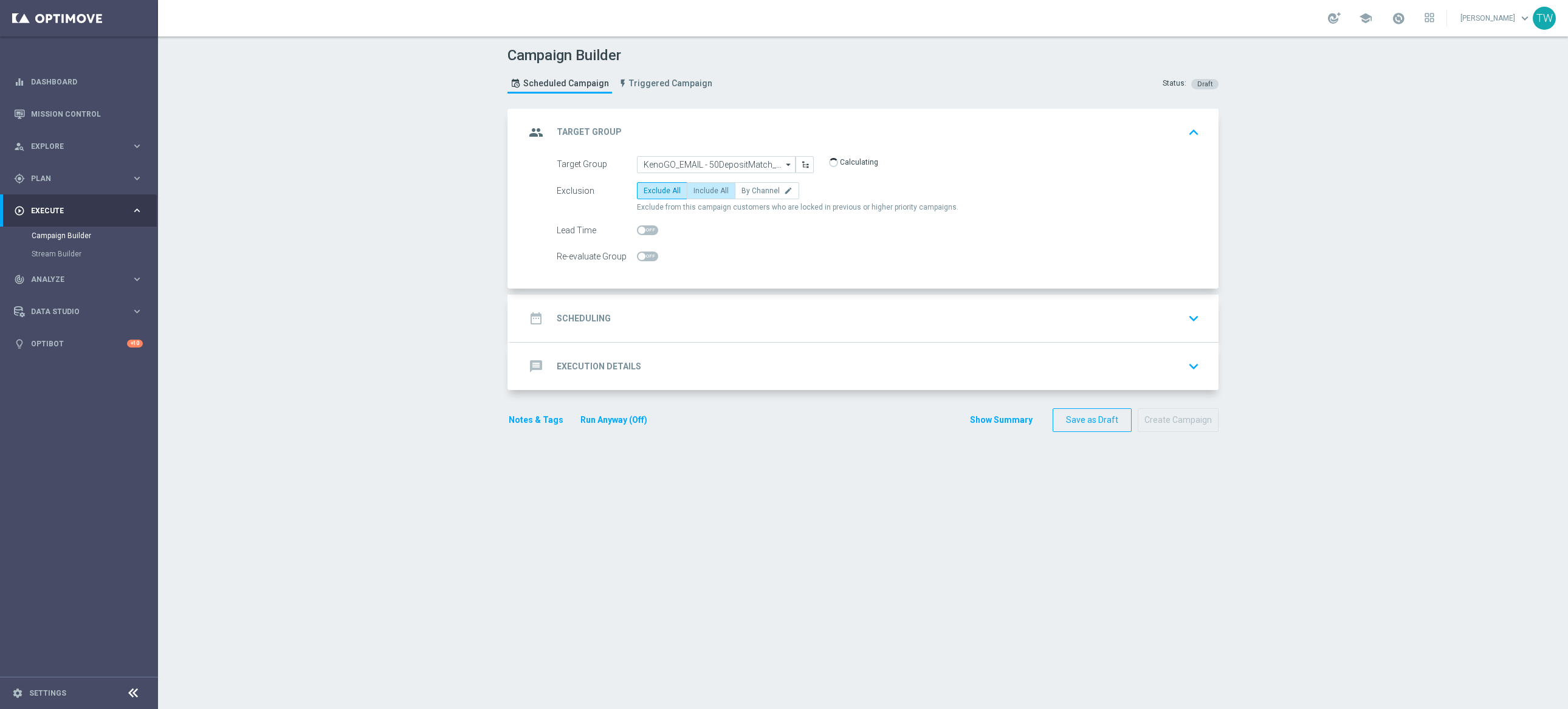
click at [722, 190] on span "Include All" at bounding box center [711, 190] width 35 height 8
click at [701, 190] on input "Include All" at bounding box center [698, 193] width 8 height 8
radio input "true"
click at [763, 308] on div "date_range Scheduling keyboard_arrow_down" at bounding box center [864, 319] width 679 height 23
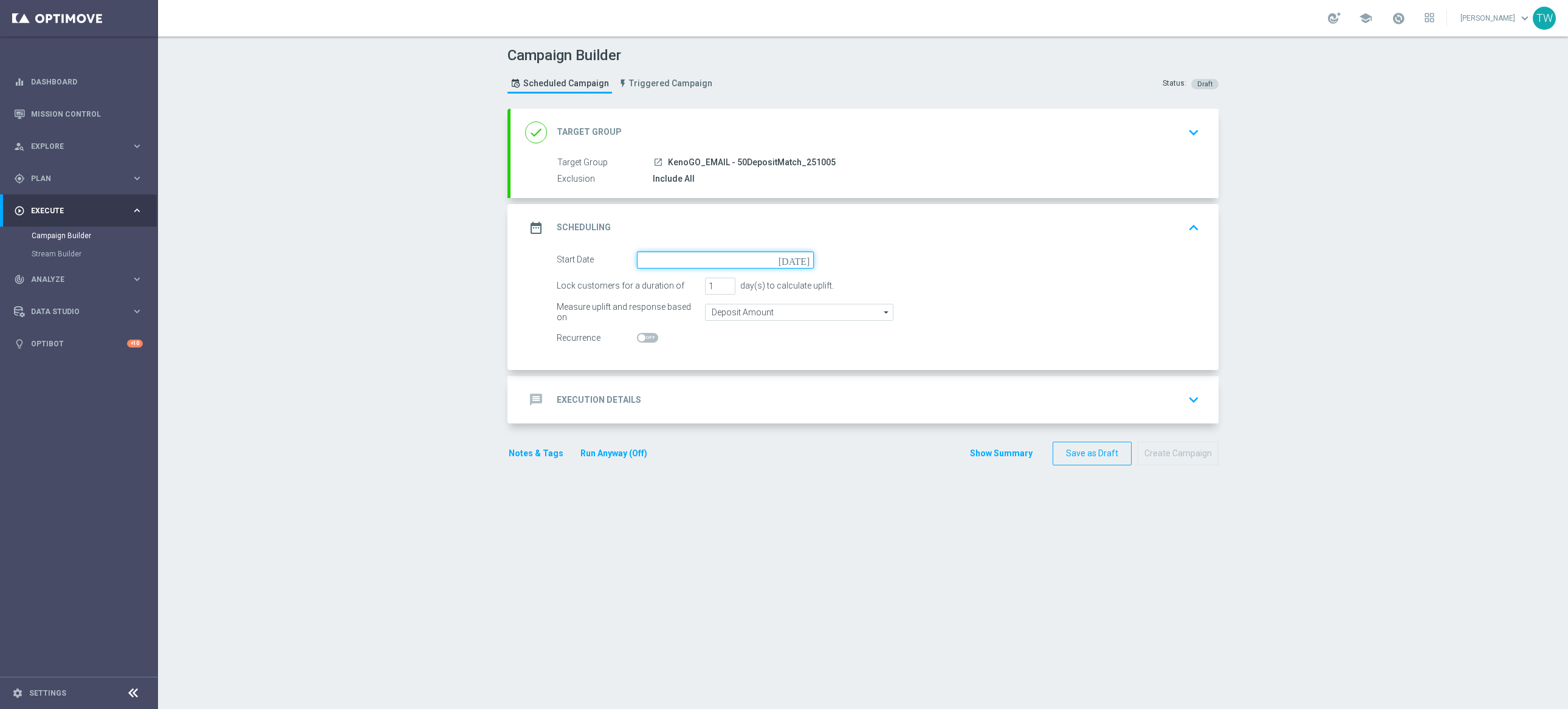
click at [704, 251] on input at bounding box center [725, 260] width 177 height 17
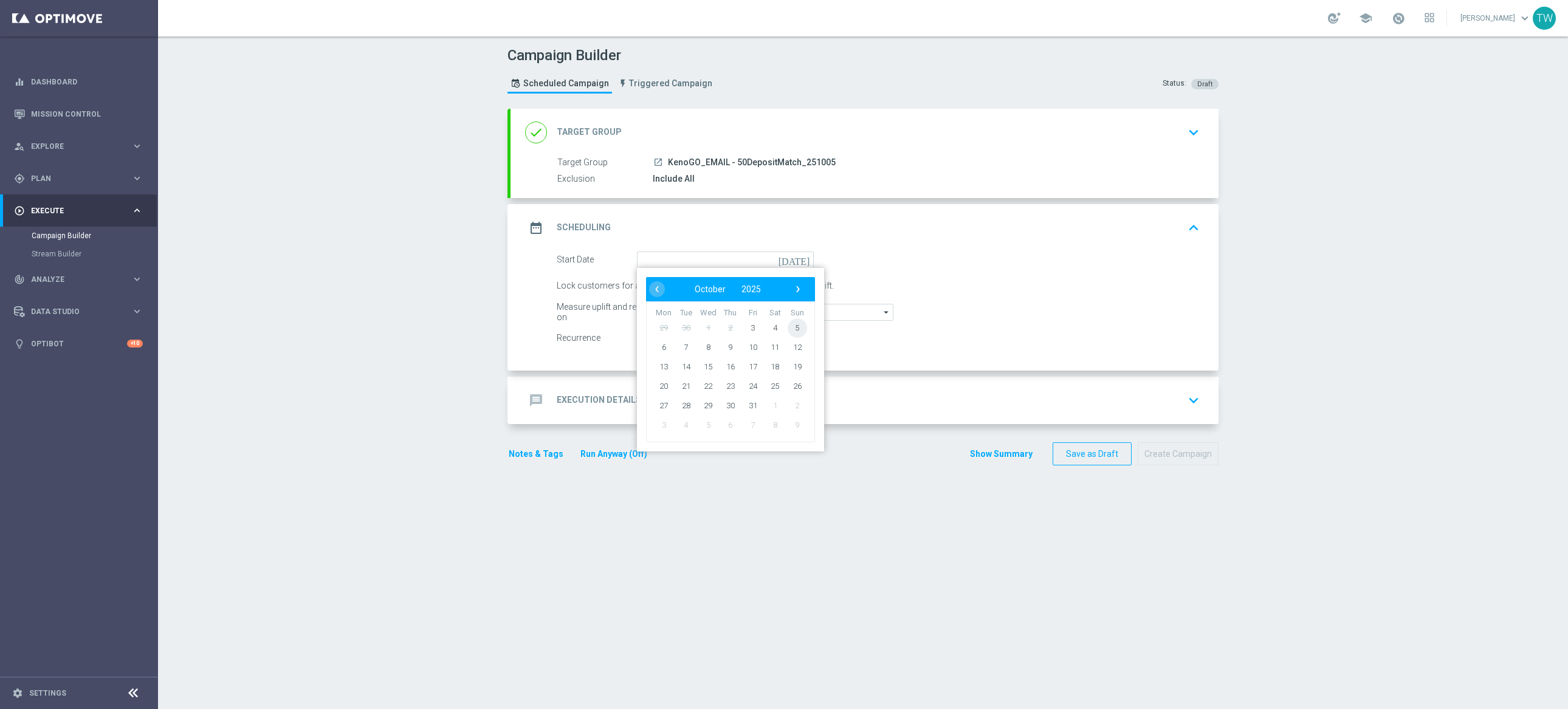
click at [799, 329] on span "5" at bounding box center [797, 328] width 20 height 20
type input "05 Oct 2025"
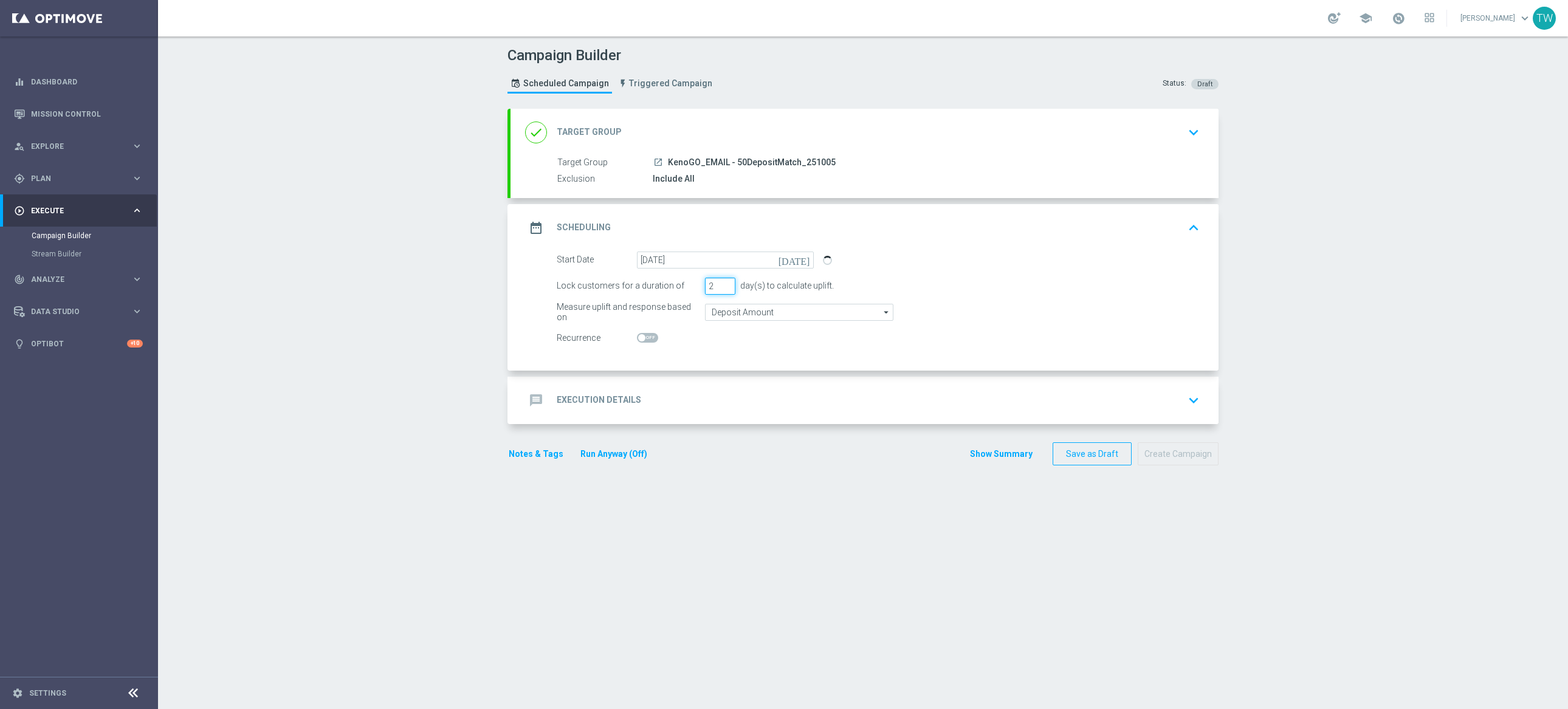
type input "2"
click at [729, 283] on input "2" at bounding box center [720, 286] width 30 height 17
click at [742, 394] on div "message Execution Details keyboard_arrow_down" at bounding box center [864, 400] width 679 height 23
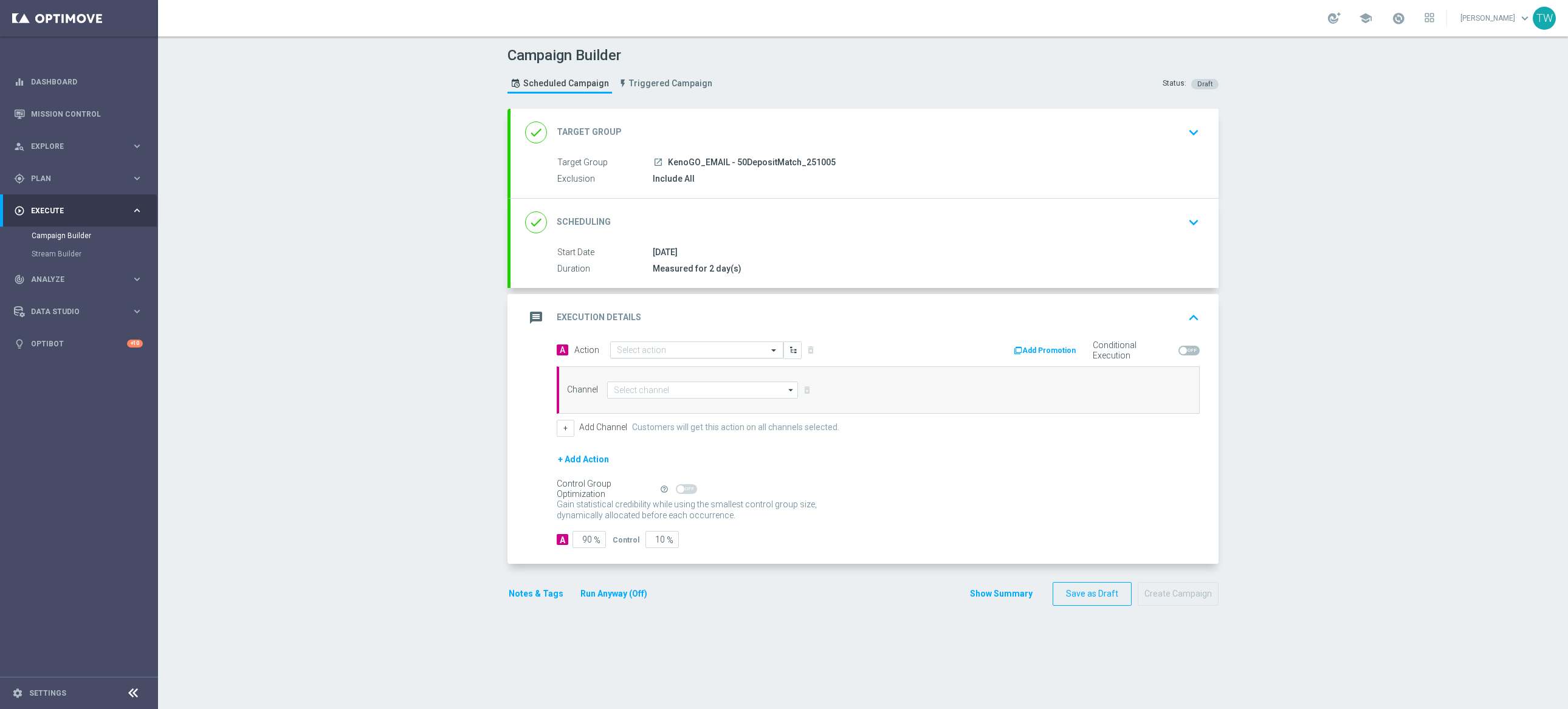
click at [719, 352] on input "text" at bounding box center [685, 350] width 136 height 11
type input "kenogo depo"
click at [703, 373] on div "KenoGO Deposit Match edit" at bounding box center [697, 371] width 160 height 20
click at [686, 394] on input at bounding box center [702, 390] width 191 height 17
click at [665, 436] on div "Optimail" at bounding box center [697, 444] width 180 height 17
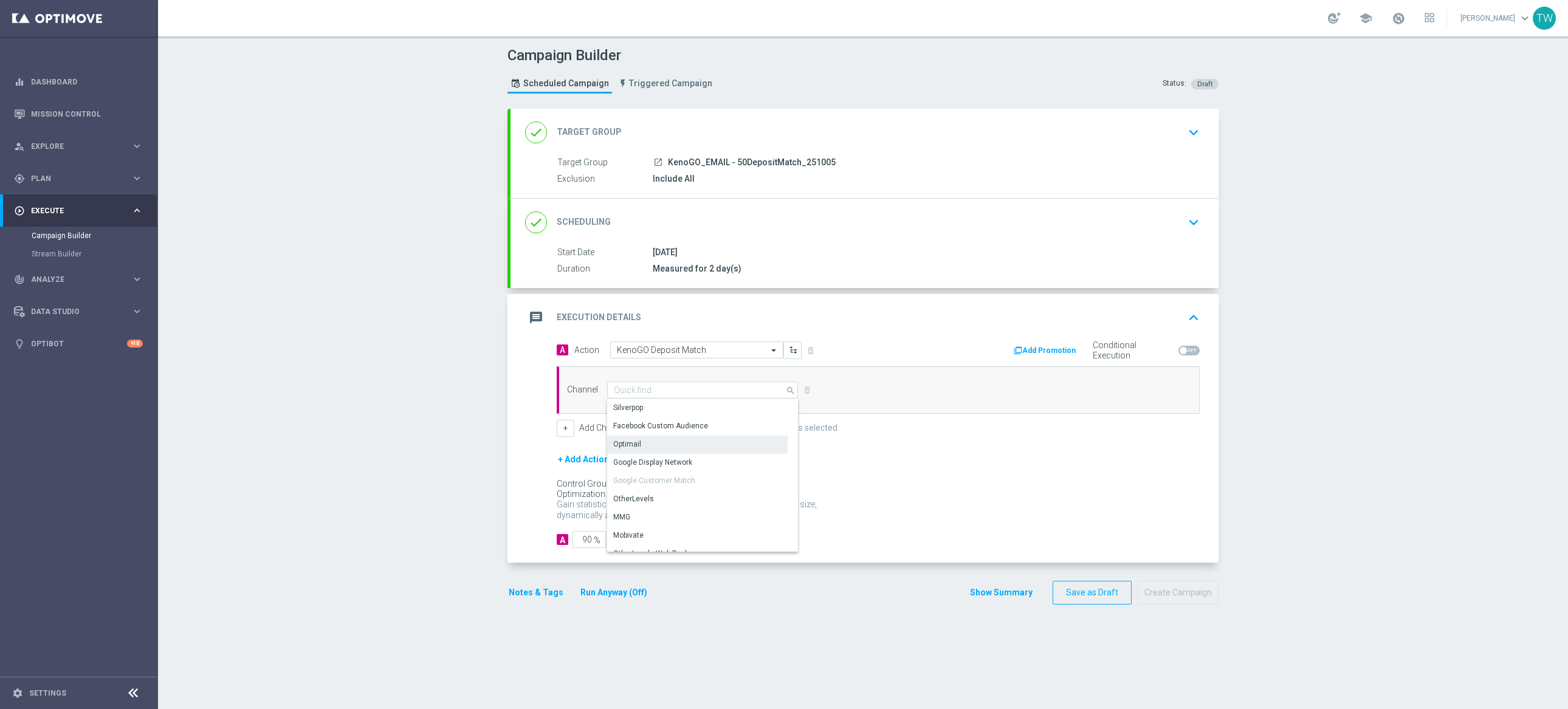
type input "Optimail"
click at [621, 600] on button "Run Anyway (Off)" at bounding box center [614, 593] width 69 height 15
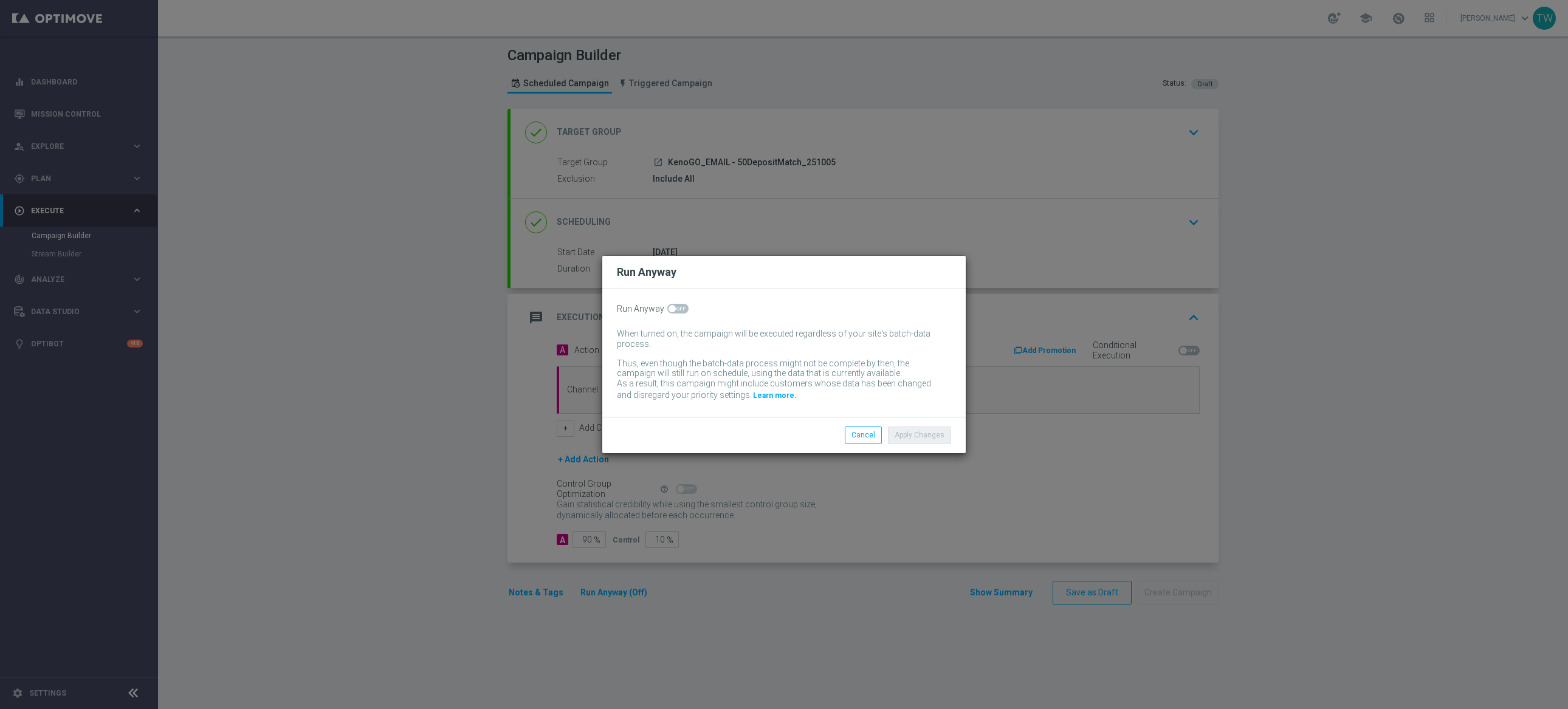
click at [684, 313] on switch at bounding box center [678, 309] width 21 height 11
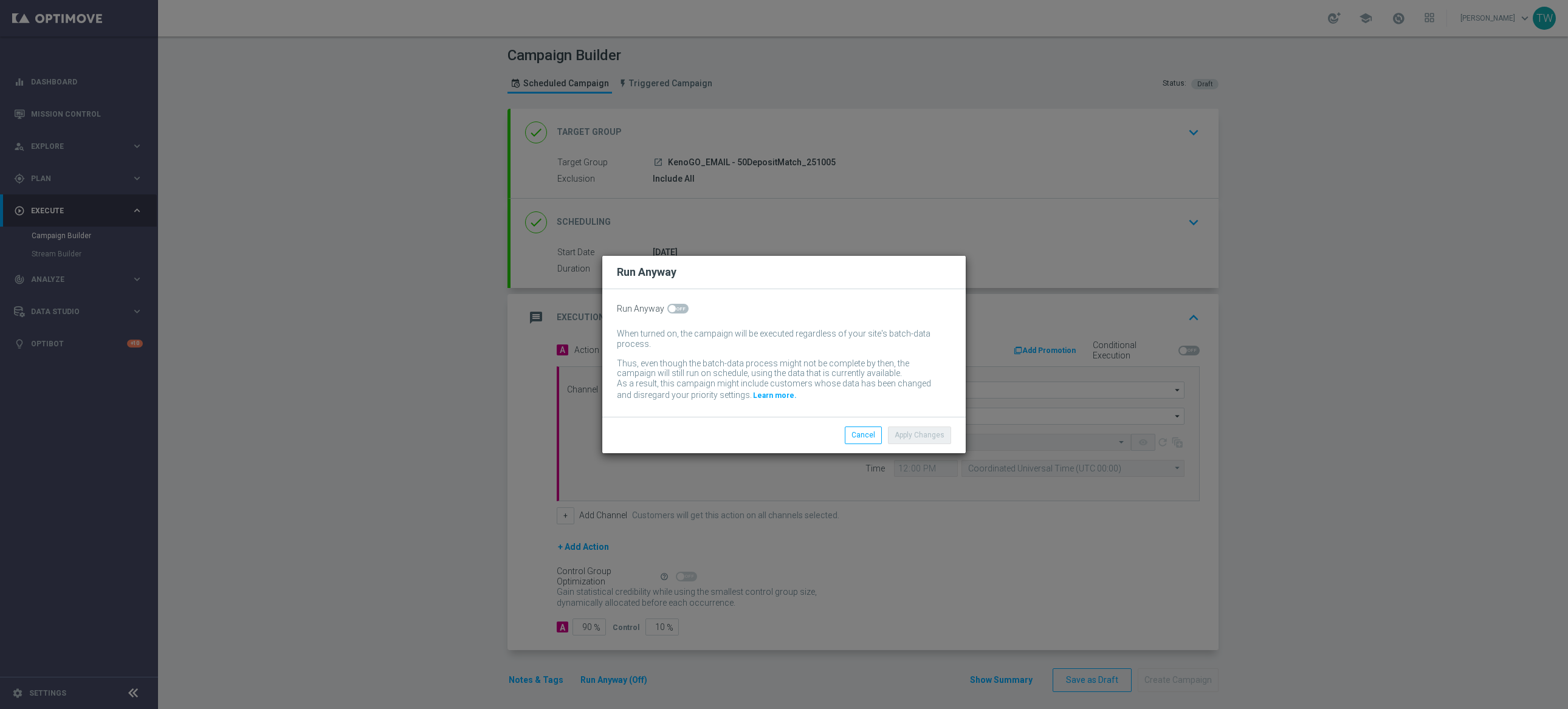
click at [684, 310] on span at bounding box center [678, 308] width 21 height 10
click at [684, 310] on input "checkbox" at bounding box center [678, 308] width 21 height 10
checkbox input "true"
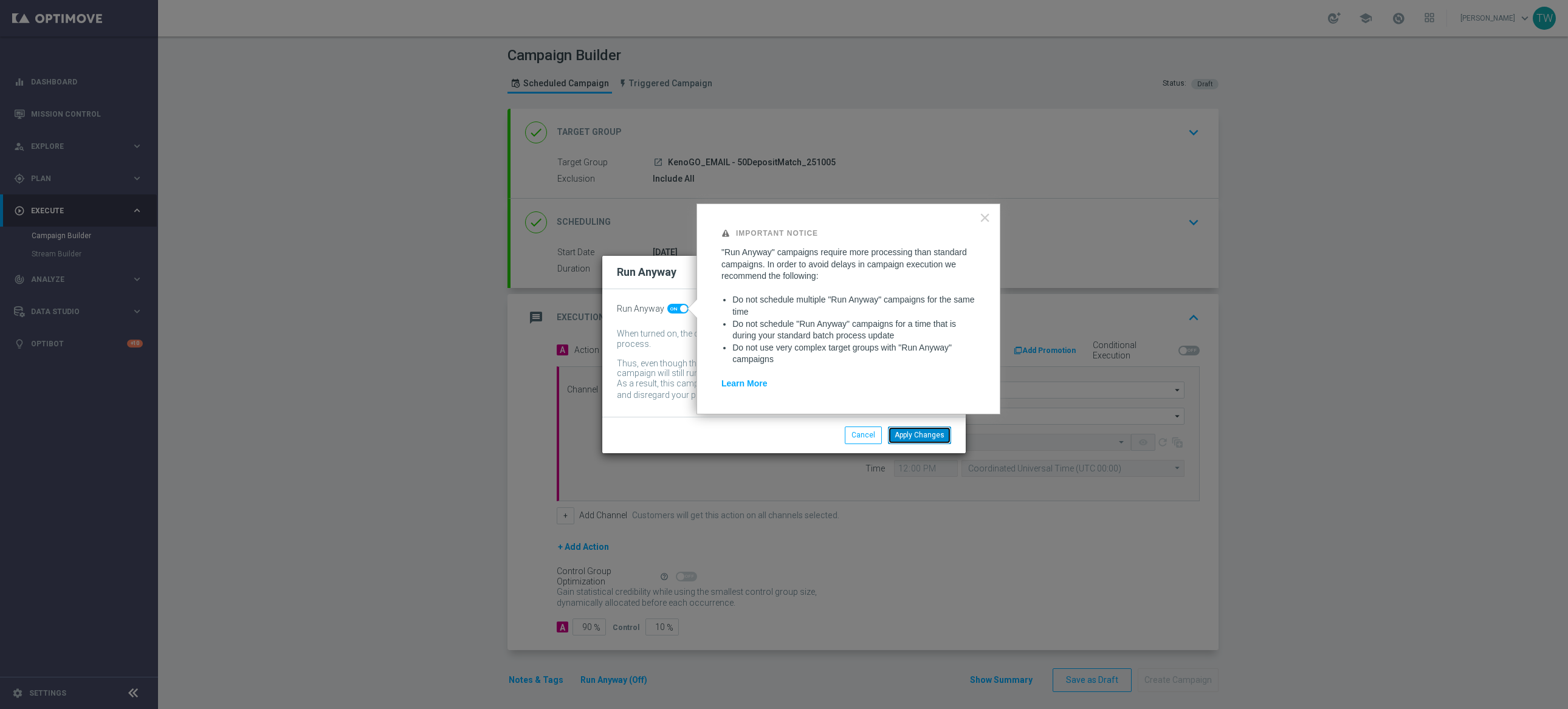
click at [898, 436] on button "Apply Changes" at bounding box center [920, 435] width 63 height 17
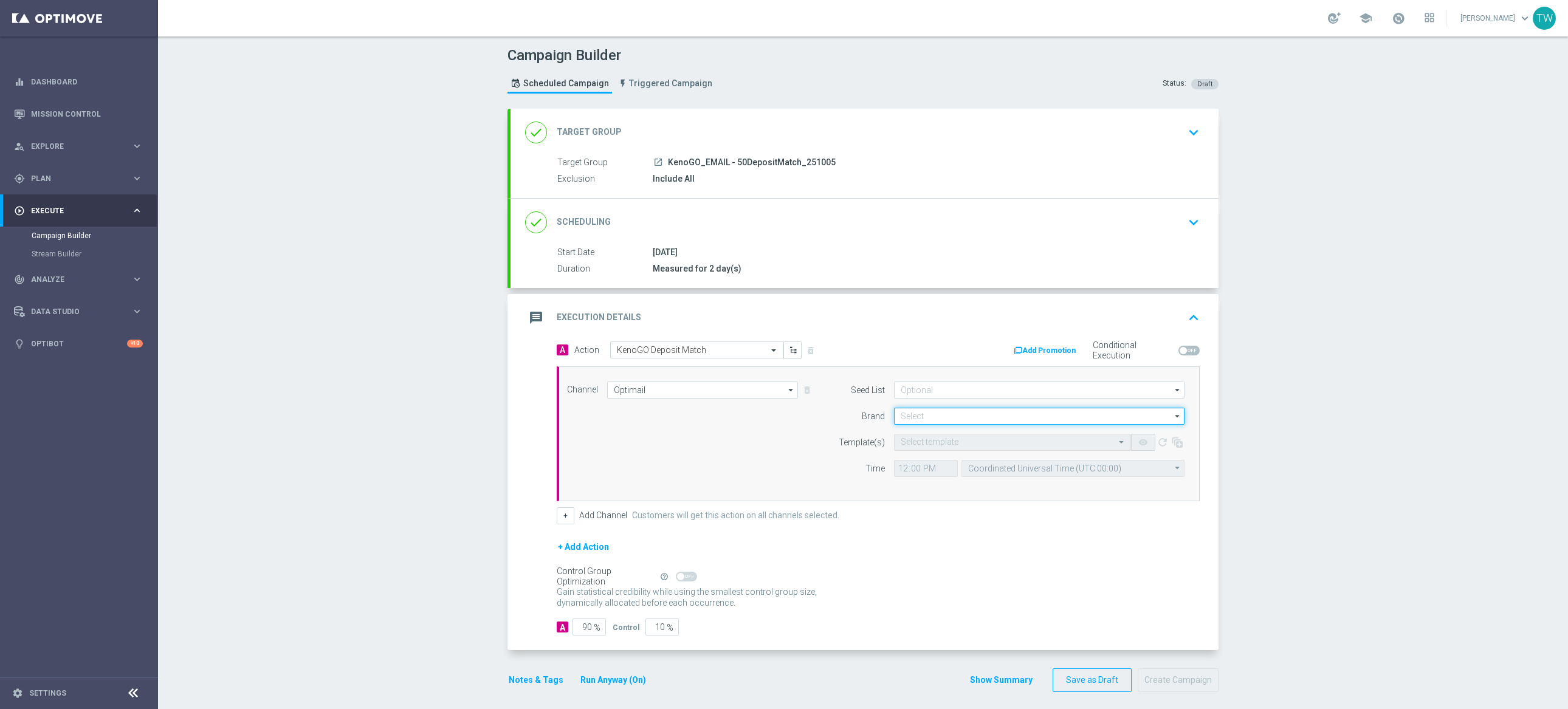
click at [930, 413] on input at bounding box center [1039, 416] width 291 height 17
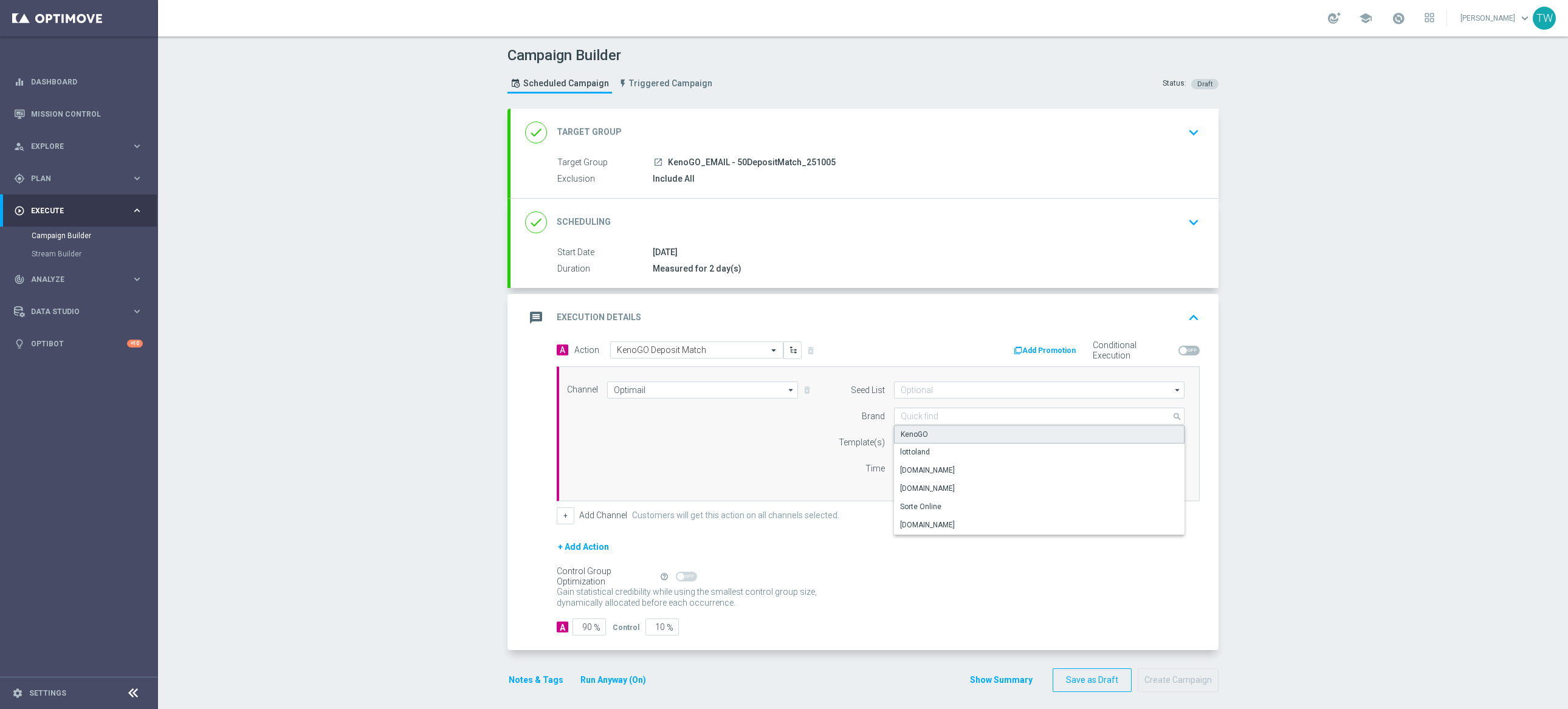
click at [921, 436] on div "KenoGO" at bounding box center [914, 434] width 27 height 11
type input "KenoGO"
click at [920, 447] on input "text" at bounding box center [1000, 443] width 199 height 11
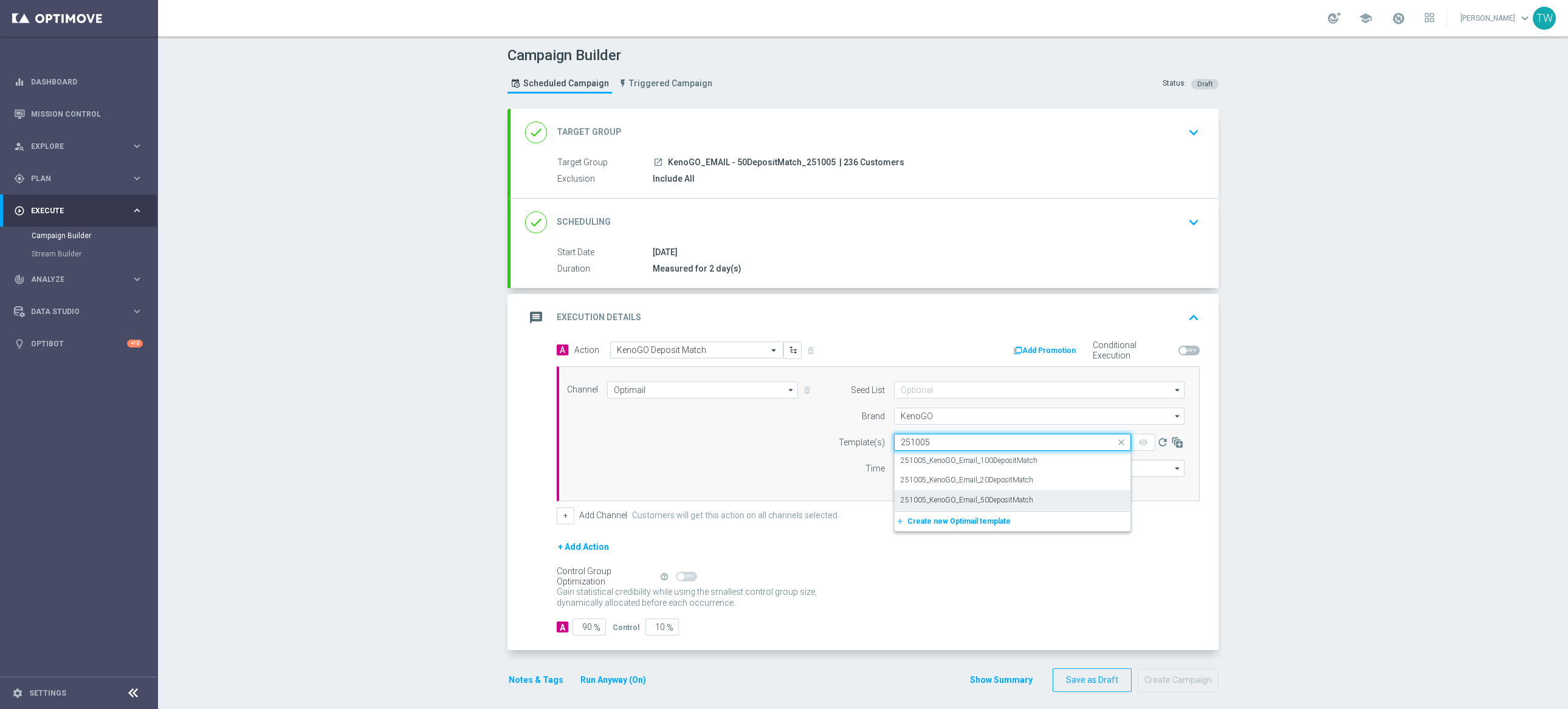
click at [1015, 494] on div "251005_KenoGO_Email_50DepositMatch" at bounding box center [1012, 501] width 223 height 20
type input "251005"
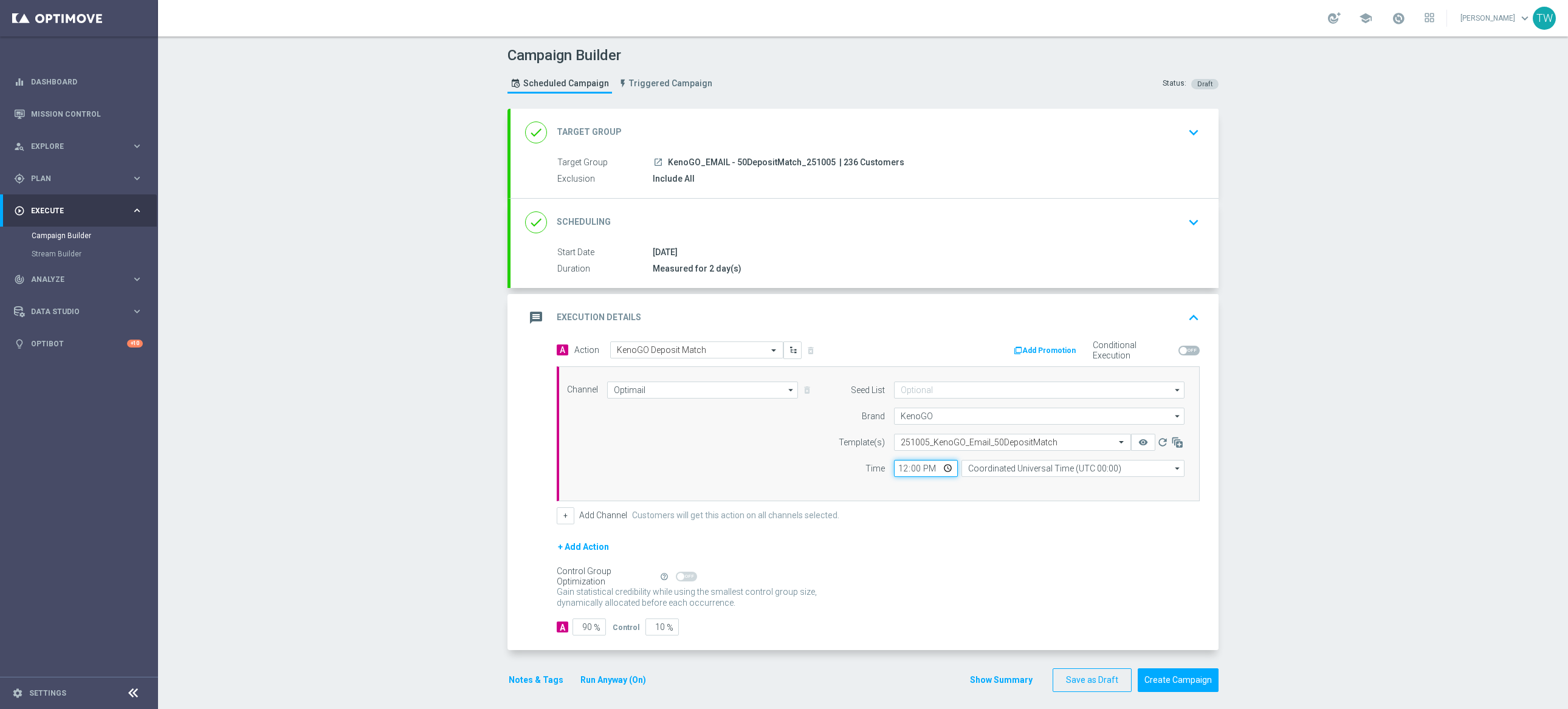
drag, startPoint x: 902, startPoint y: 467, endPoint x: 912, endPoint y: 469, distance: 10.2
click at [905, 468] on input "12:00" at bounding box center [926, 468] width 64 height 17
type input "13:00"
click at [972, 470] on input "Coordinated Universal Time (UTC 00:00)" at bounding box center [1073, 468] width 223 height 17
click at [975, 482] on div "Eastern Australia Time (Sydney) (UTC +10:00)" at bounding box center [1067, 486] width 199 height 11
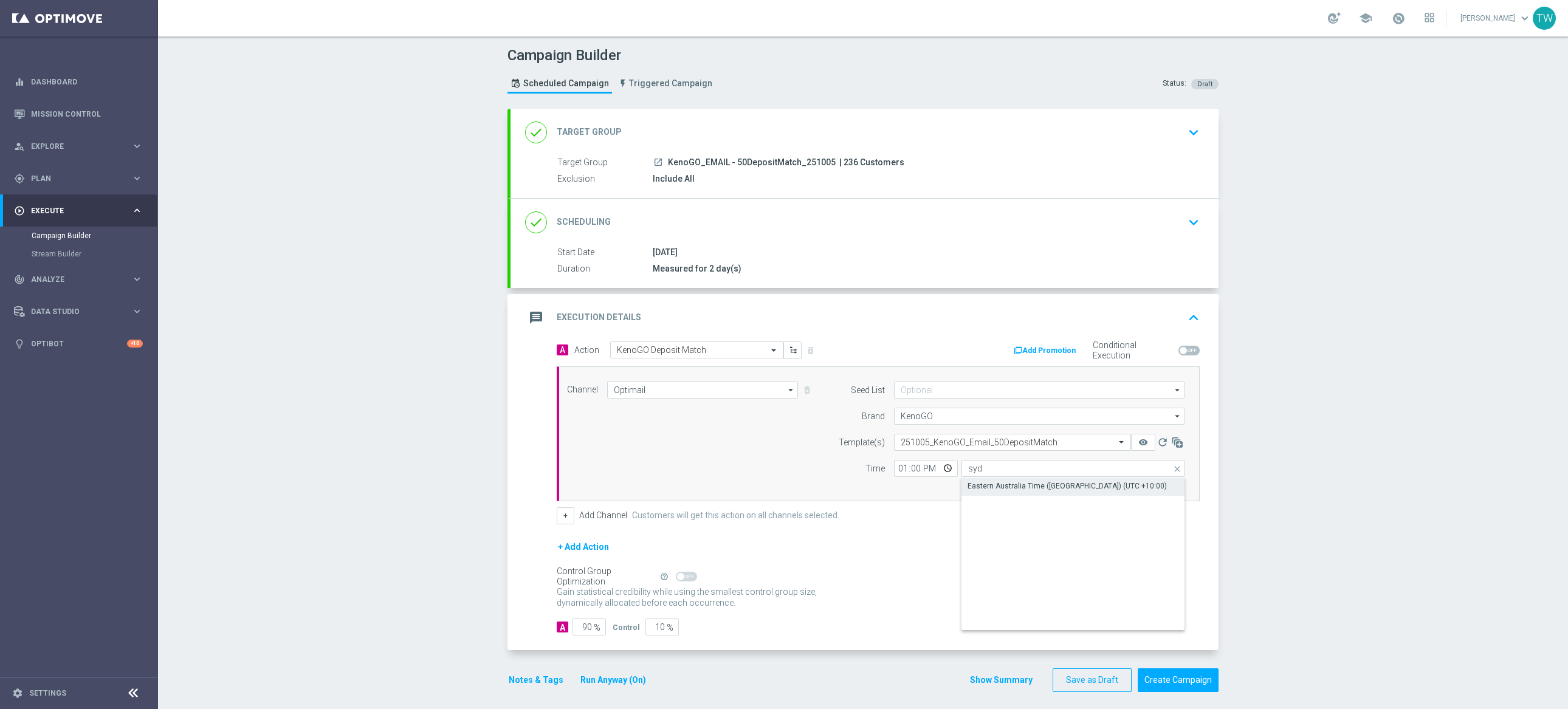
type input "Eastern Australia Time (Sydney) (UTC +10:00)"
drag, startPoint x: 645, startPoint y: 628, endPoint x: 671, endPoint y: 629, distance: 26.0
click at [671, 629] on input "10" at bounding box center [662, 627] width 33 height 17
type input "0"
type input "100"
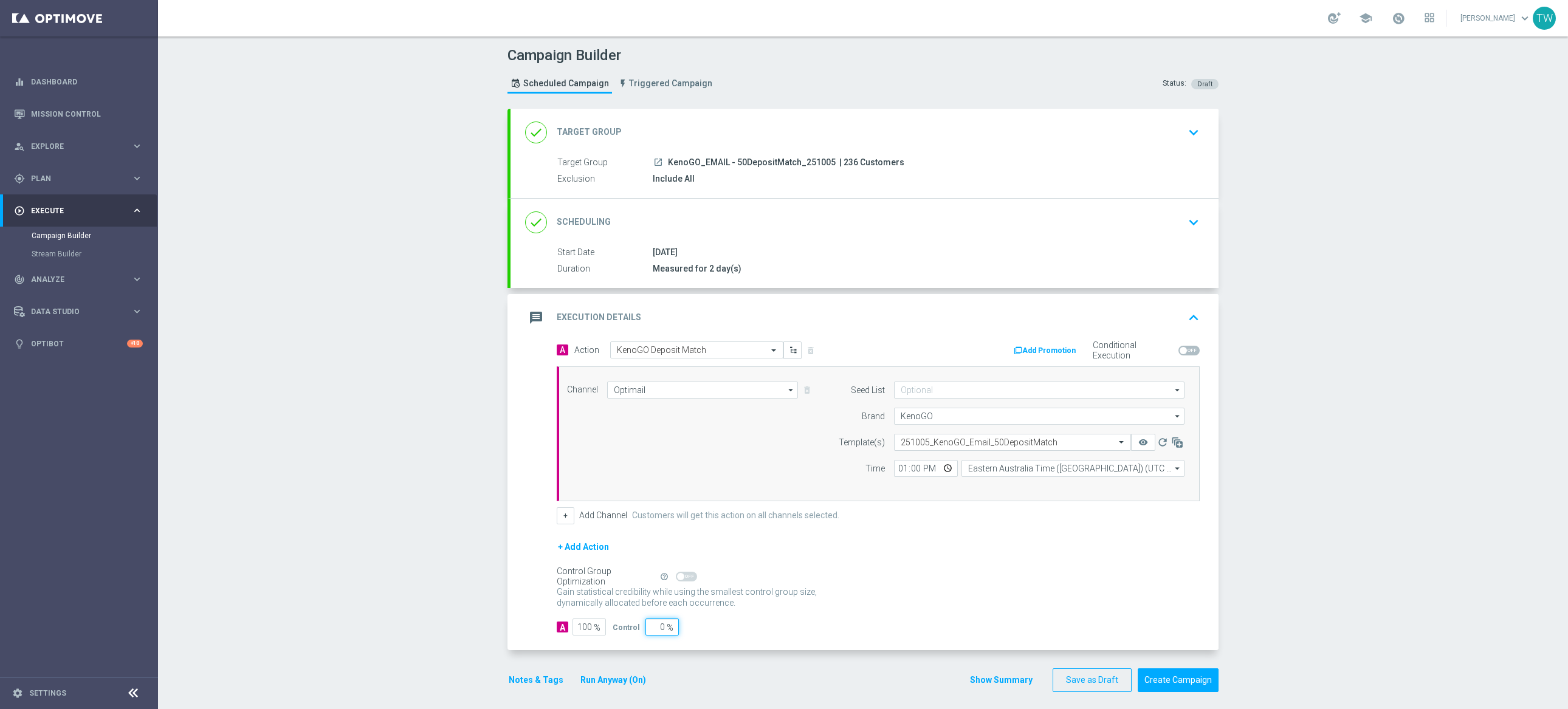
type input "0"
click at [896, 615] on form "A Action Select action KenoGO Deposit Match delete_forever Add Promotion Condit…" at bounding box center [878, 489] width 643 height 294
click at [1146, 445] on icon "remove_red_eye" at bounding box center [1143, 442] width 10 height 10
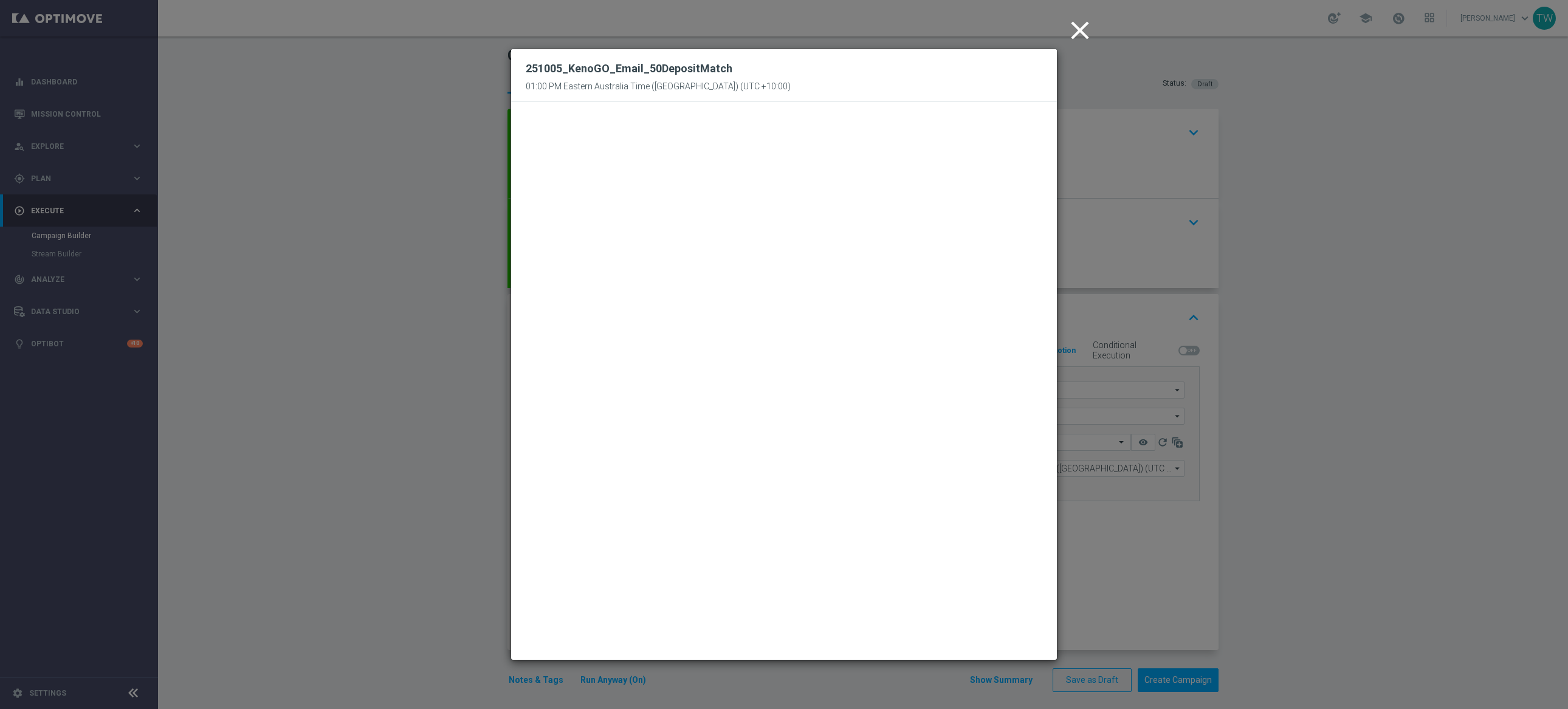
click at [1160, 563] on modal-container "close 251005_KenoGO_Email_50DepositMatch 01:00 PM Eastern Australia Time (Sydne…" at bounding box center [784, 354] width 1568 height 709
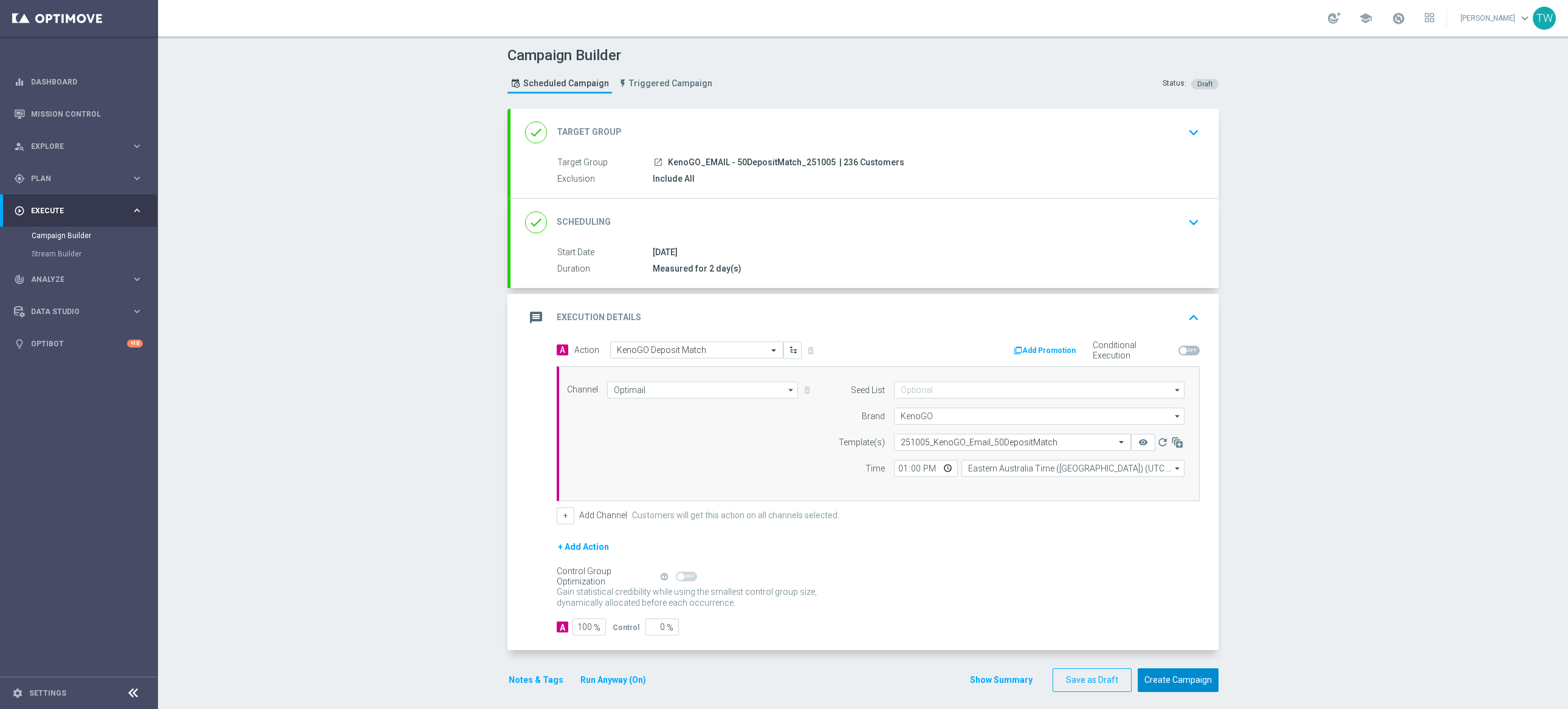
click at [1180, 680] on button "Create Campaign" at bounding box center [1178, 680] width 81 height 23
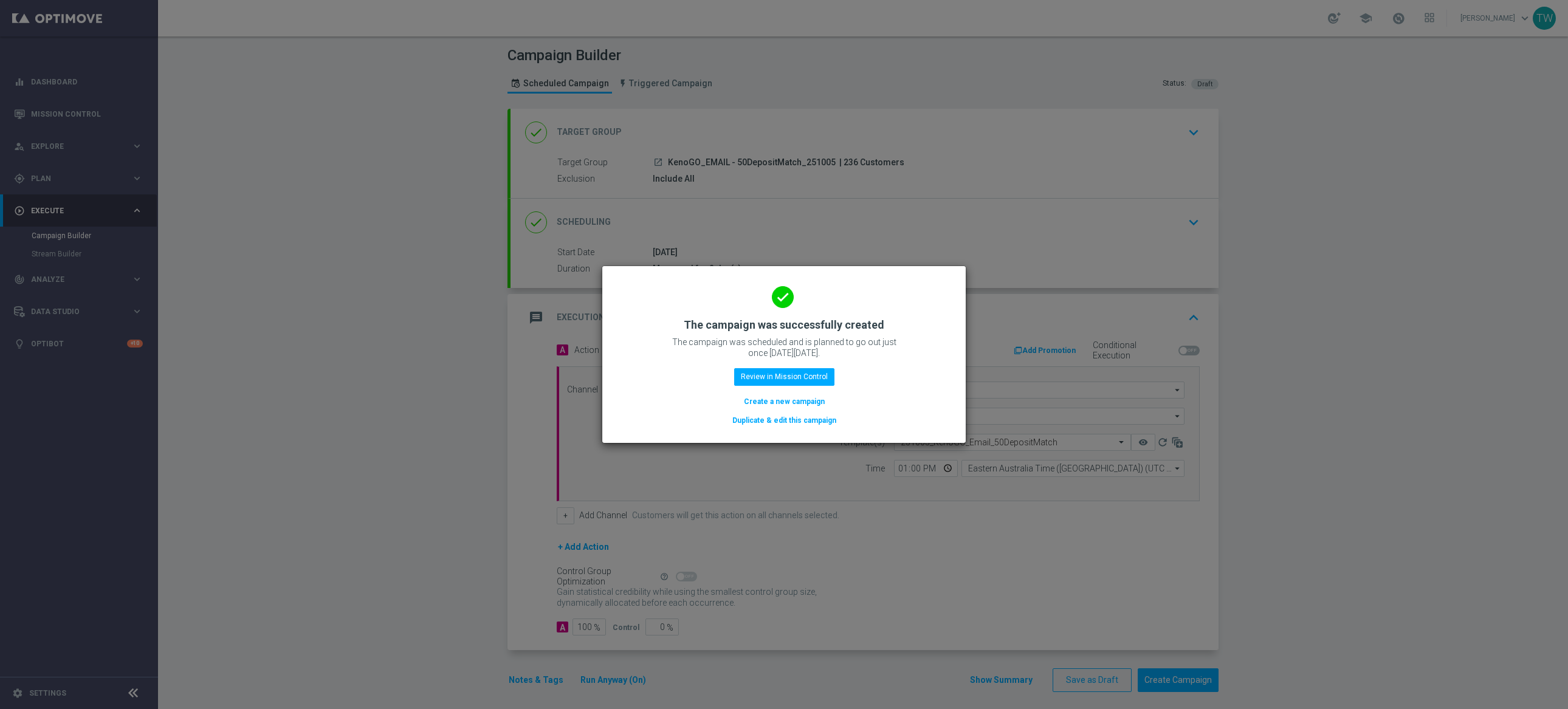
click at [804, 425] on button "Duplicate & edit this campaign" at bounding box center [784, 421] width 106 height 14
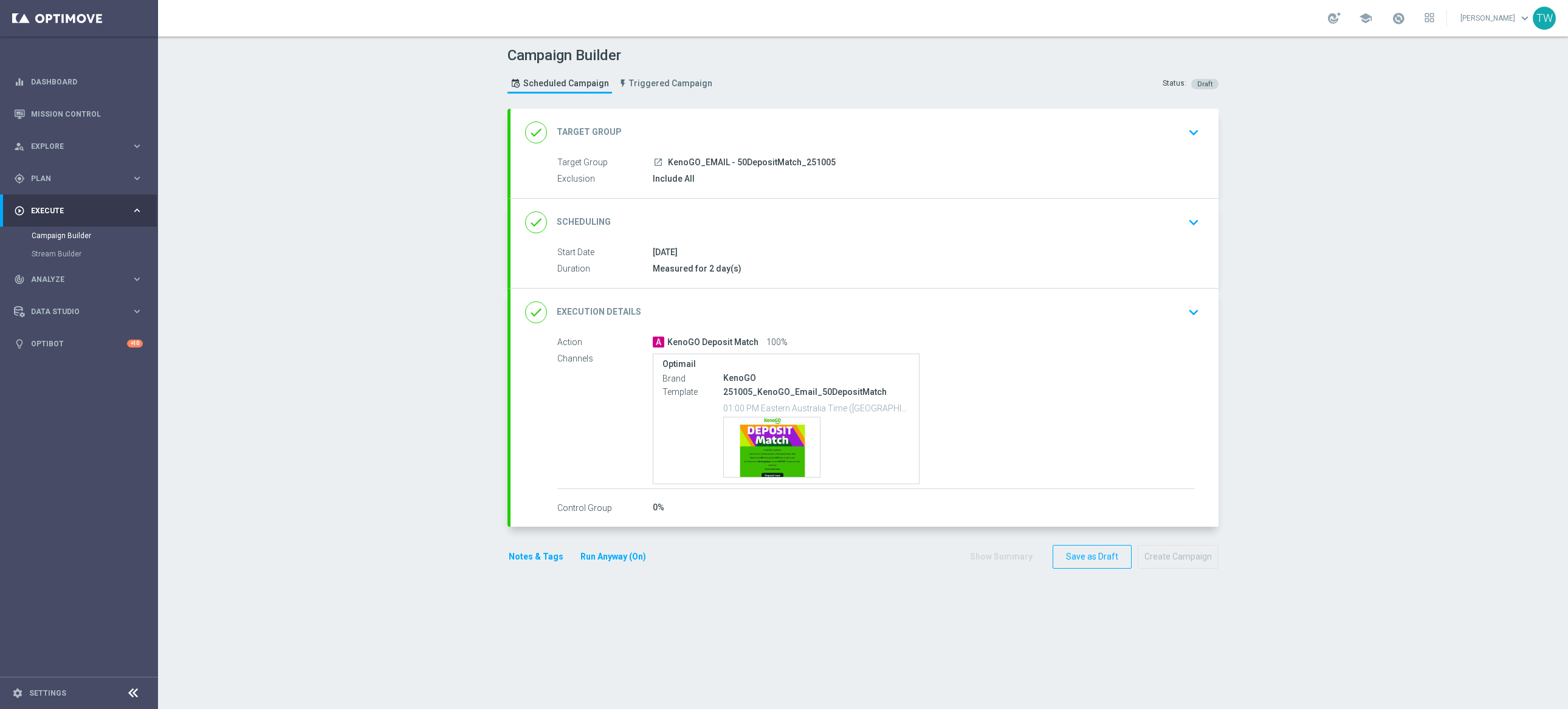
click at [821, 127] on div "done Target Group keyboard_arrow_down" at bounding box center [864, 132] width 679 height 23
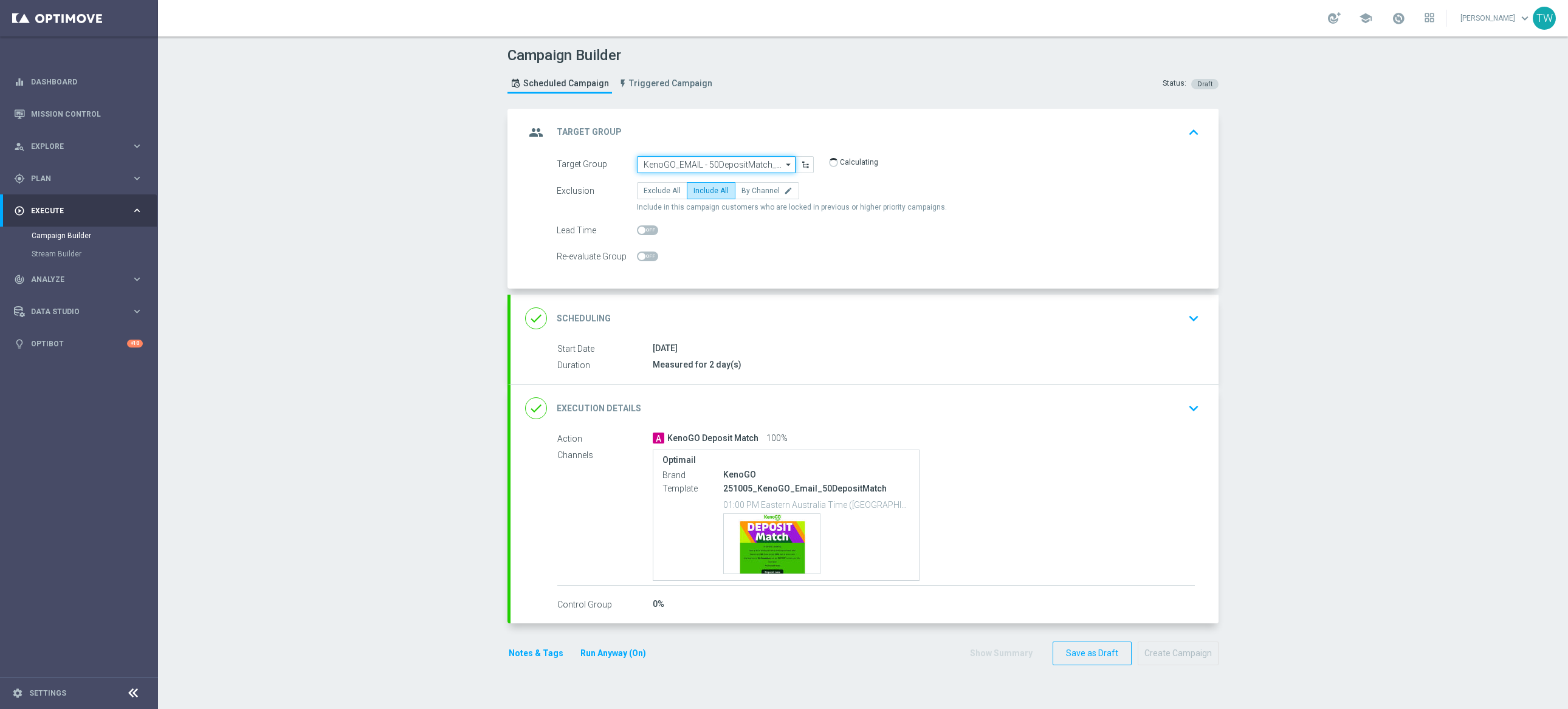
click at [722, 164] on input "KenoGO_EMAIL - 50DepositMatch_251005" at bounding box center [716, 165] width 159 height 17
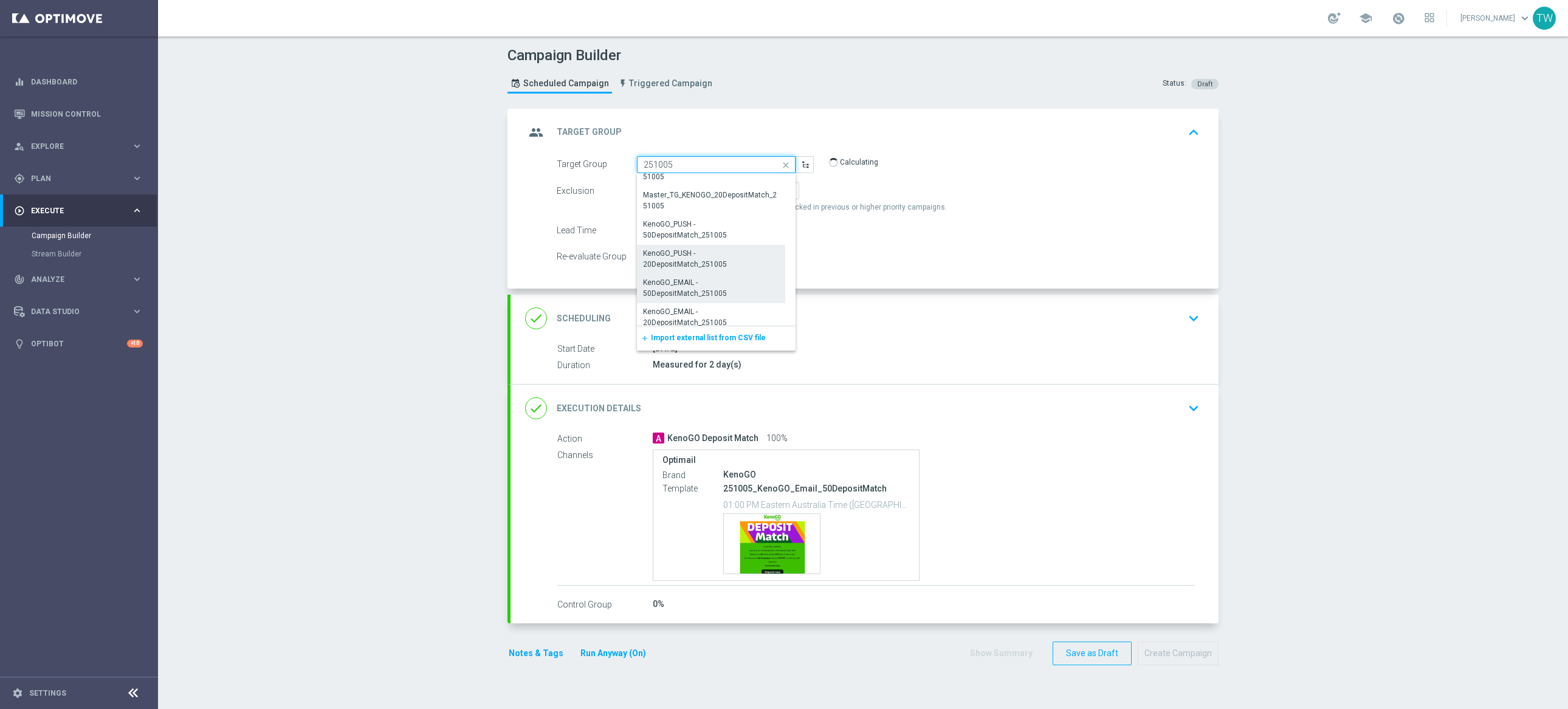
scroll to position [23, 0]
click at [718, 304] on div "KenoGO_EMAIL - 20DepositMatch_251005" at bounding box center [711, 311] width 136 height 22
type input "KenoGO_EMAIL - 20DepositMatch_251005"
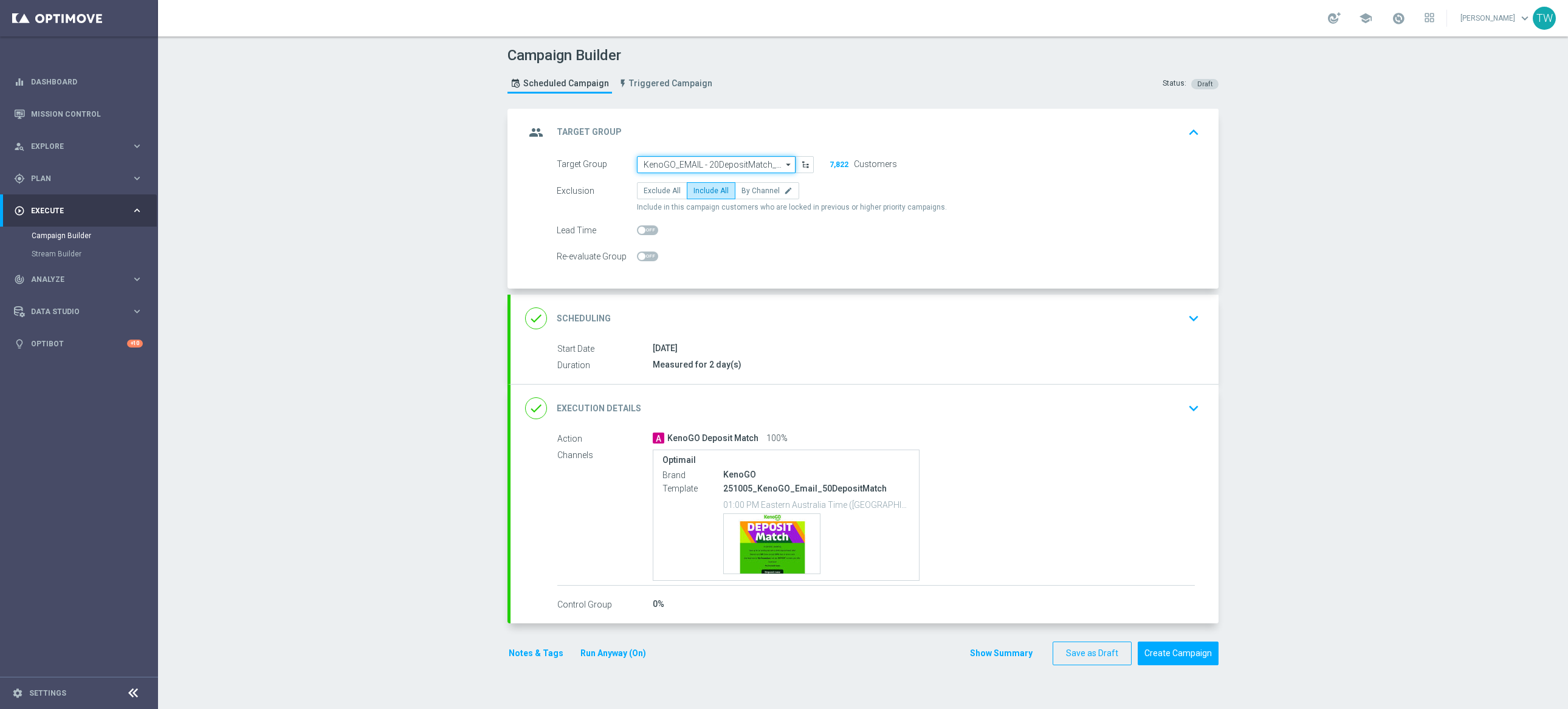
click at [716, 168] on input "KenoGO_EMAIL - 20DepositMatch_251005" at bounding box center [716, 165] width 159 height 17
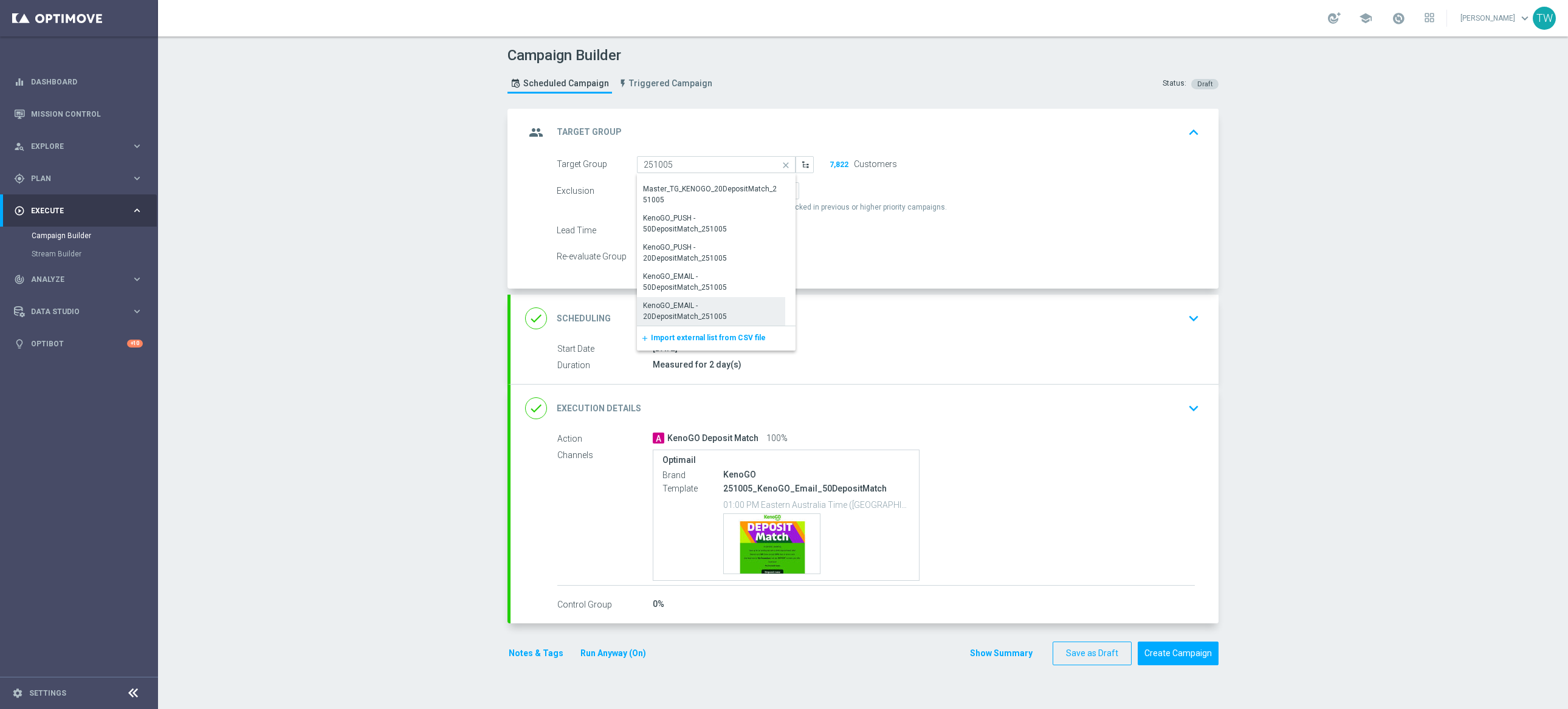
click at [871, 404] on div "done Execution Details keyboard_arrow_down" at bounding box center [864, 408] width 679 height 23
type input "KenoGO_EMAIL - 20DepositMatch_251005"
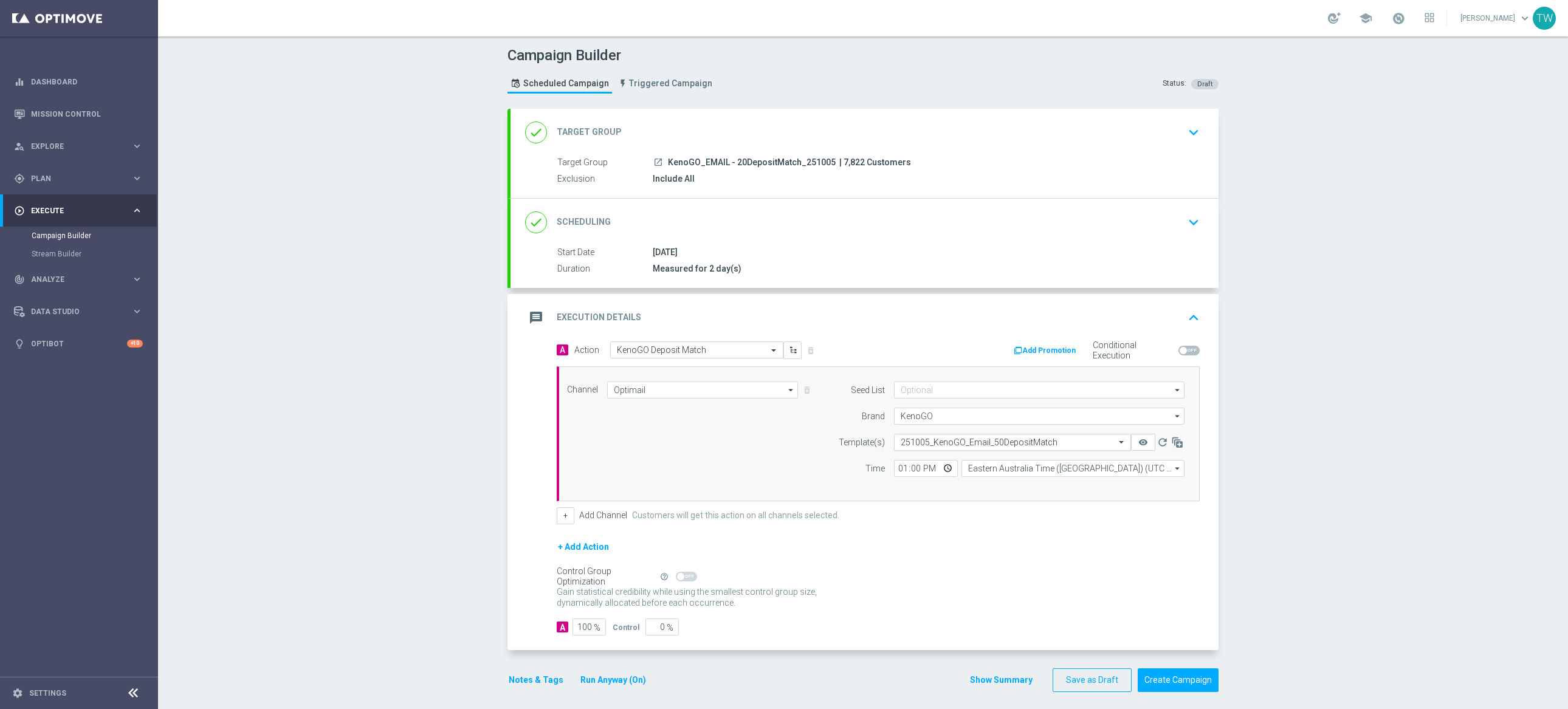
click at [972, 447] on input "text" at bounding box center [1000, 443] width 199 height 11
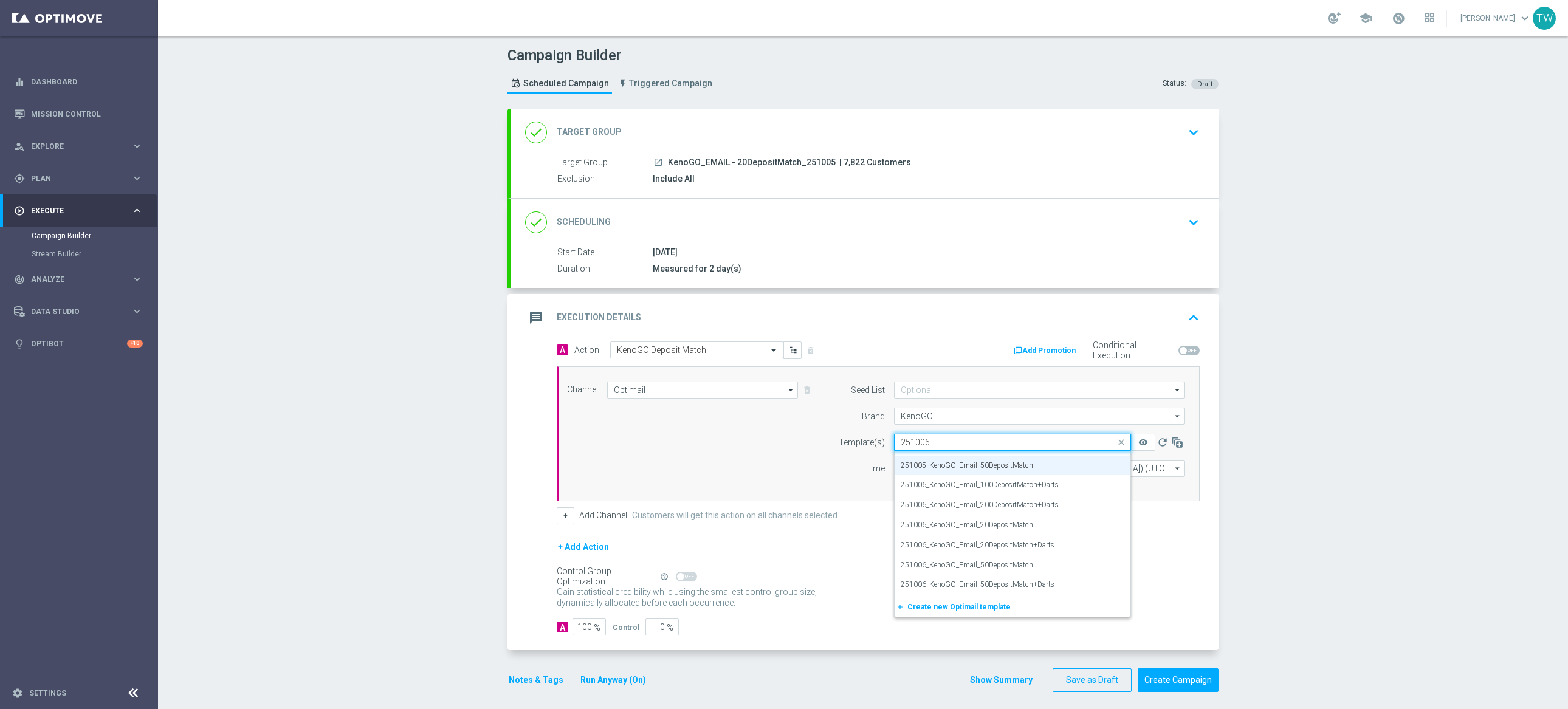
scroll to position [0, 0]
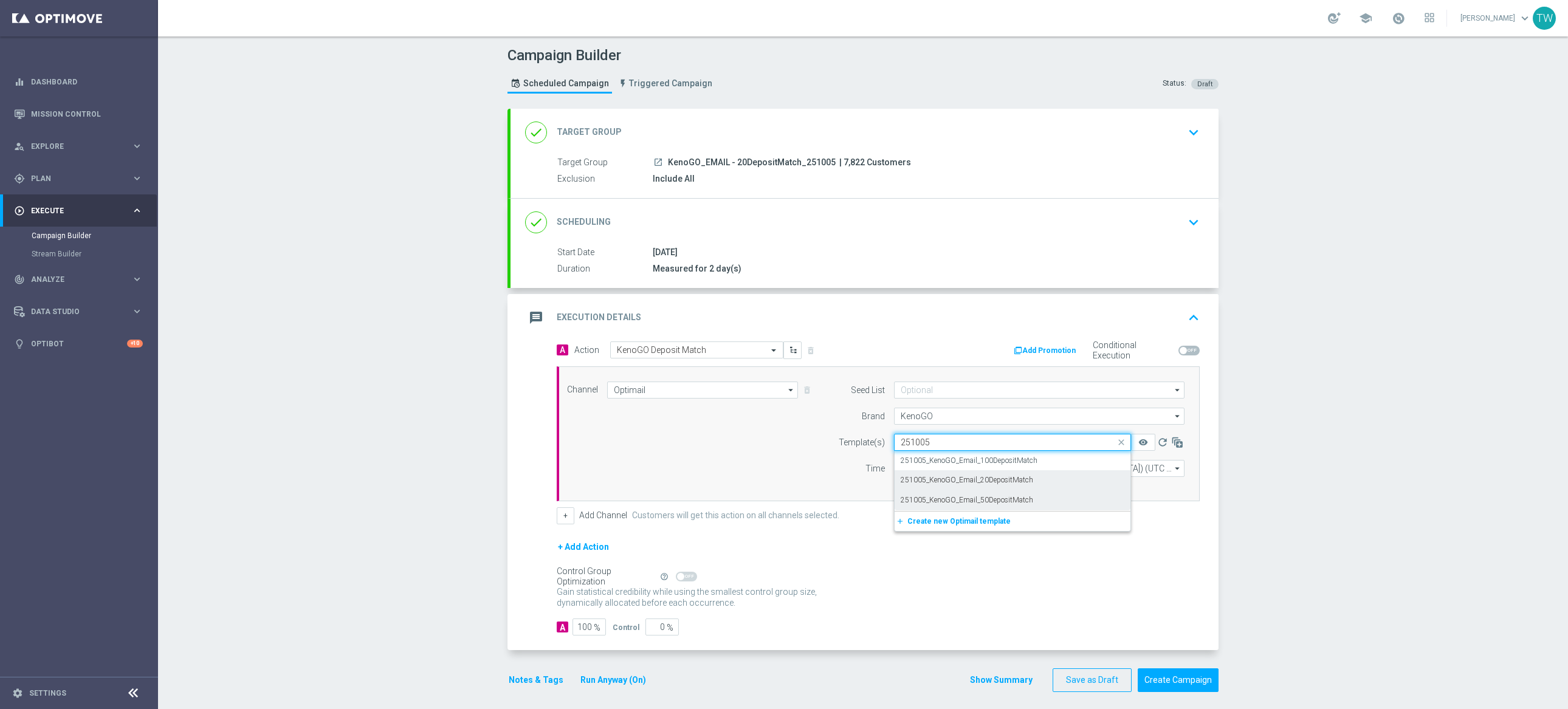
click at [1041, 485] on div "251005_KenoGO_Email_20DepositMatch" at bounding box center [1012, 480] width 223 height 20
type input "251005"
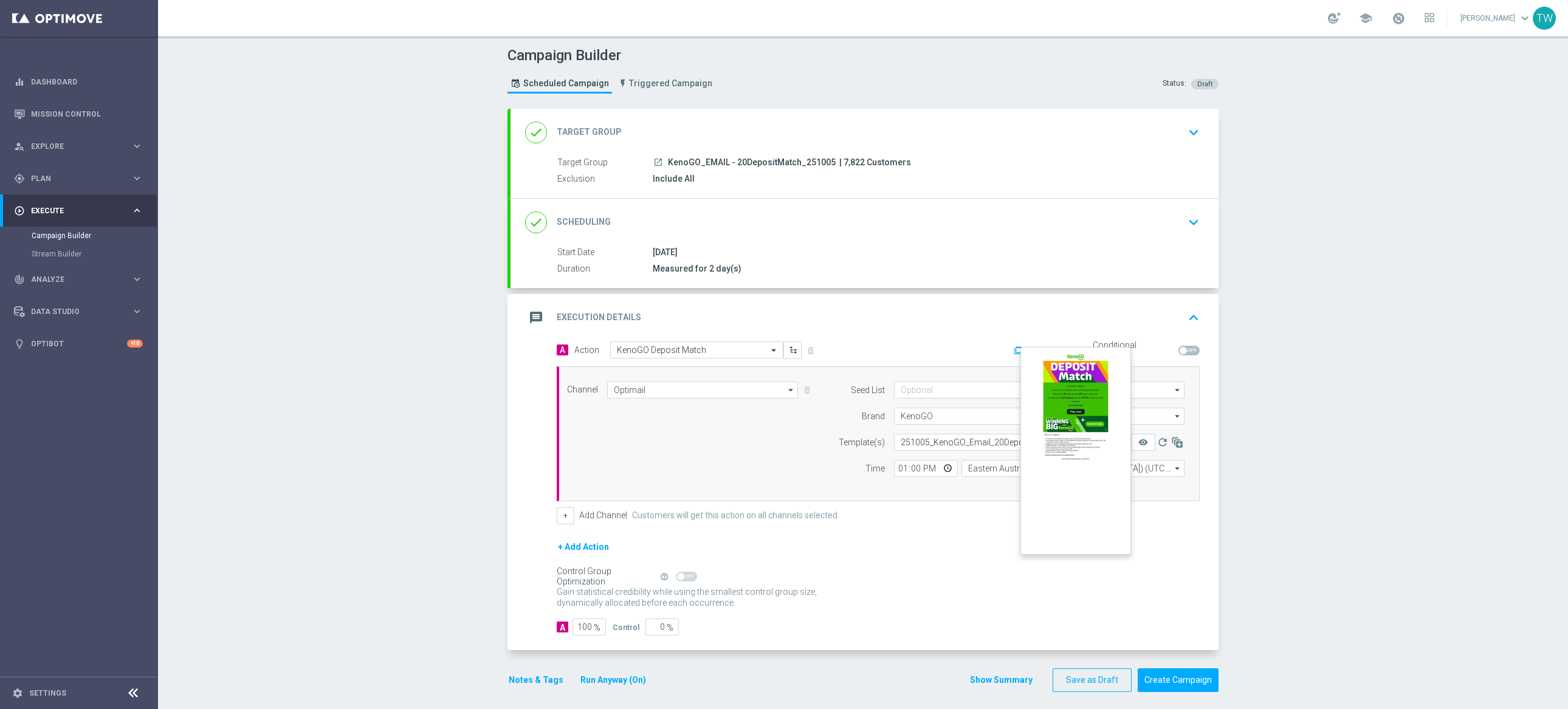
click at [1148, 445] on button "remove_red_eye" at bounding box center [1143, 442] width 24 height 17
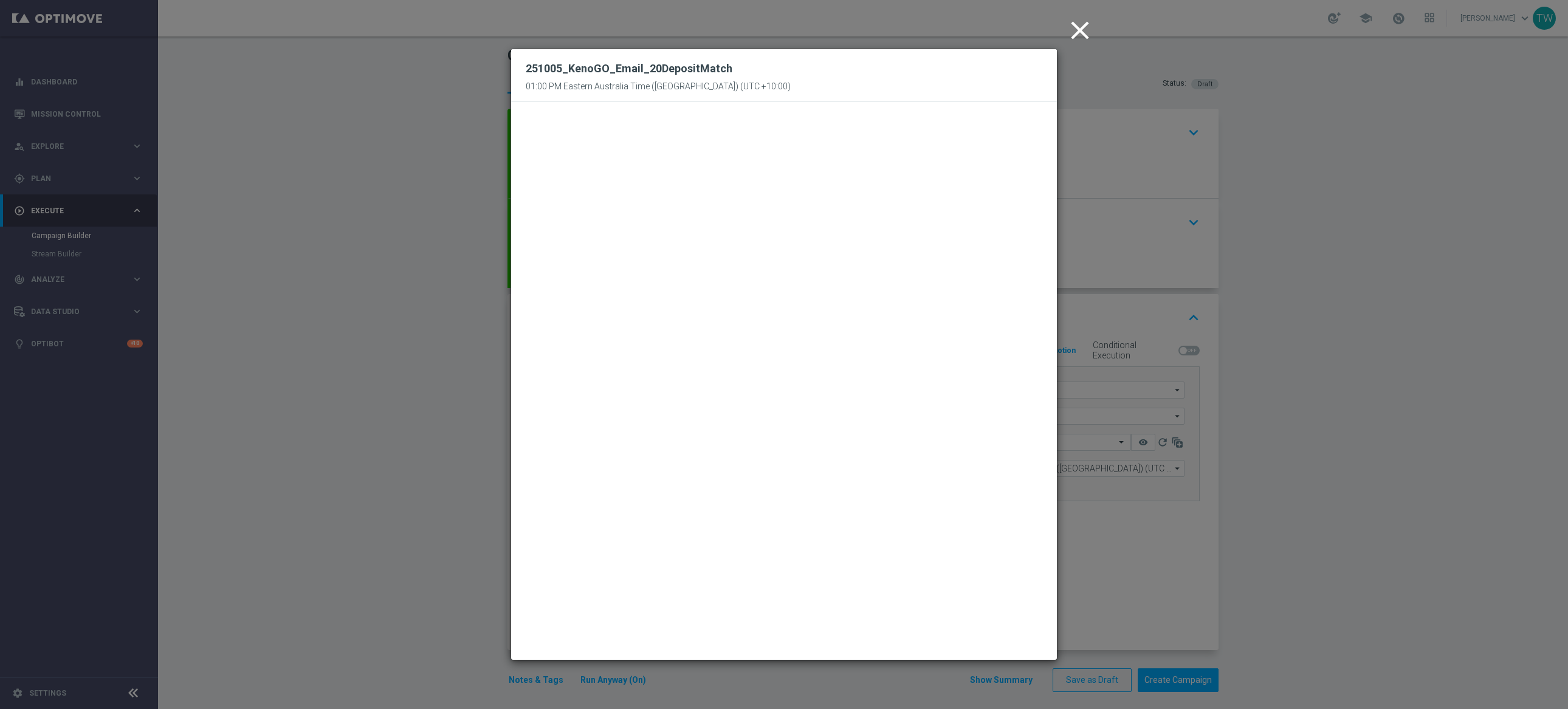
click at [1099, 569] on modal-container "close 251005_KenoGO_Email_20DepositMatch 01:00 PM Eastern Australia Time (Sydne…" at bounding box center [784, 354] width 1568 height 709
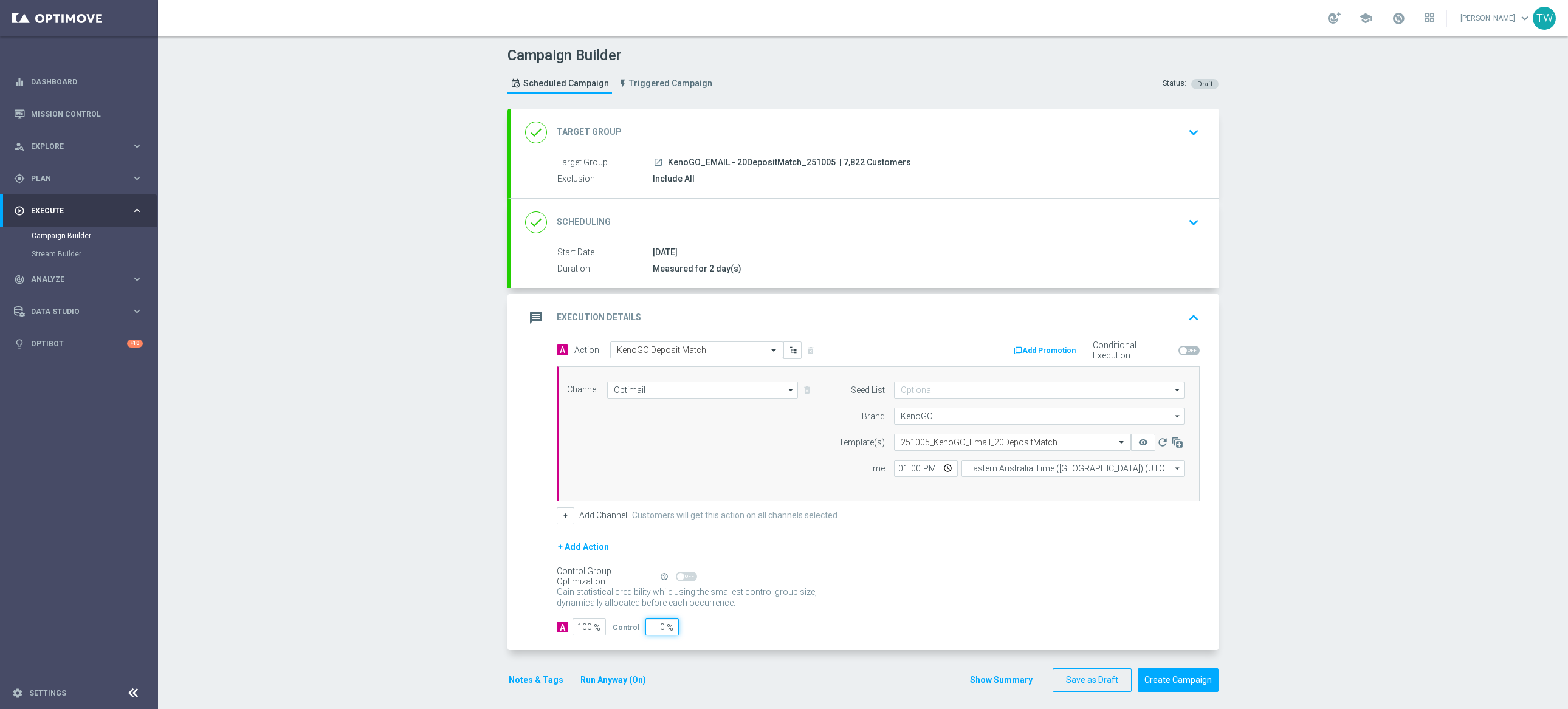
drag, startPoint x: 657, startPoint y: 631, endPoint x: 670, endPoint y: 630, distance: 13.0
click at [670, 630] on div "0 %" at bounding box center [661, 627] width 30 height 17
type input "1"
type input "99"
type input "10"
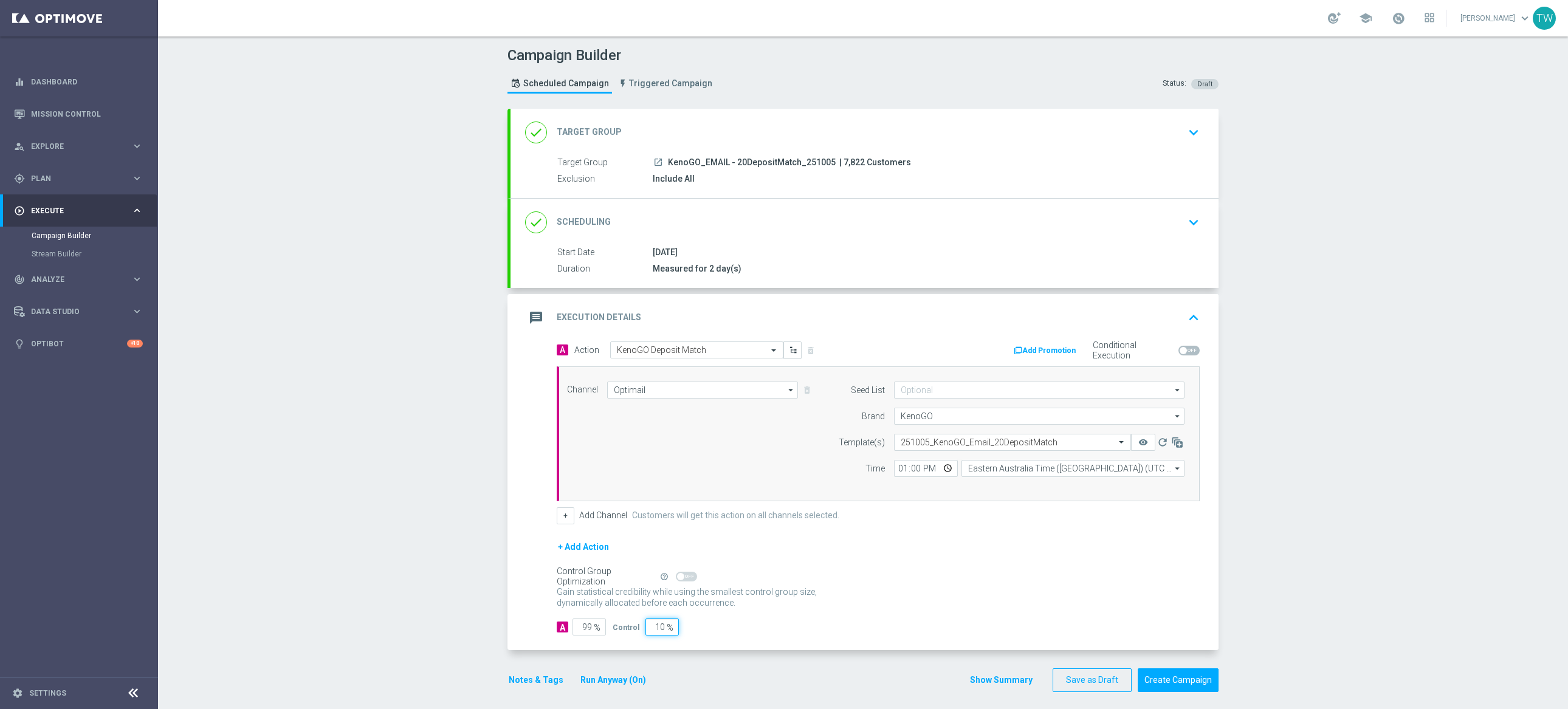
type input "90"
type input "10"
drag, startPoint x: 846, startPoint y: 640, endPoint x: 858, endPoint y: 640, distance: 12.0
click at [846, 640] on div "A Action Select action KenoGO Deposit Match delete_forever Add Promotion Condit…" at bounding box center [864, 496] width 708 height 310
click at [1180, 675] on button "Create Campaign" at bounding box center [1178, 680] width 81 height 23
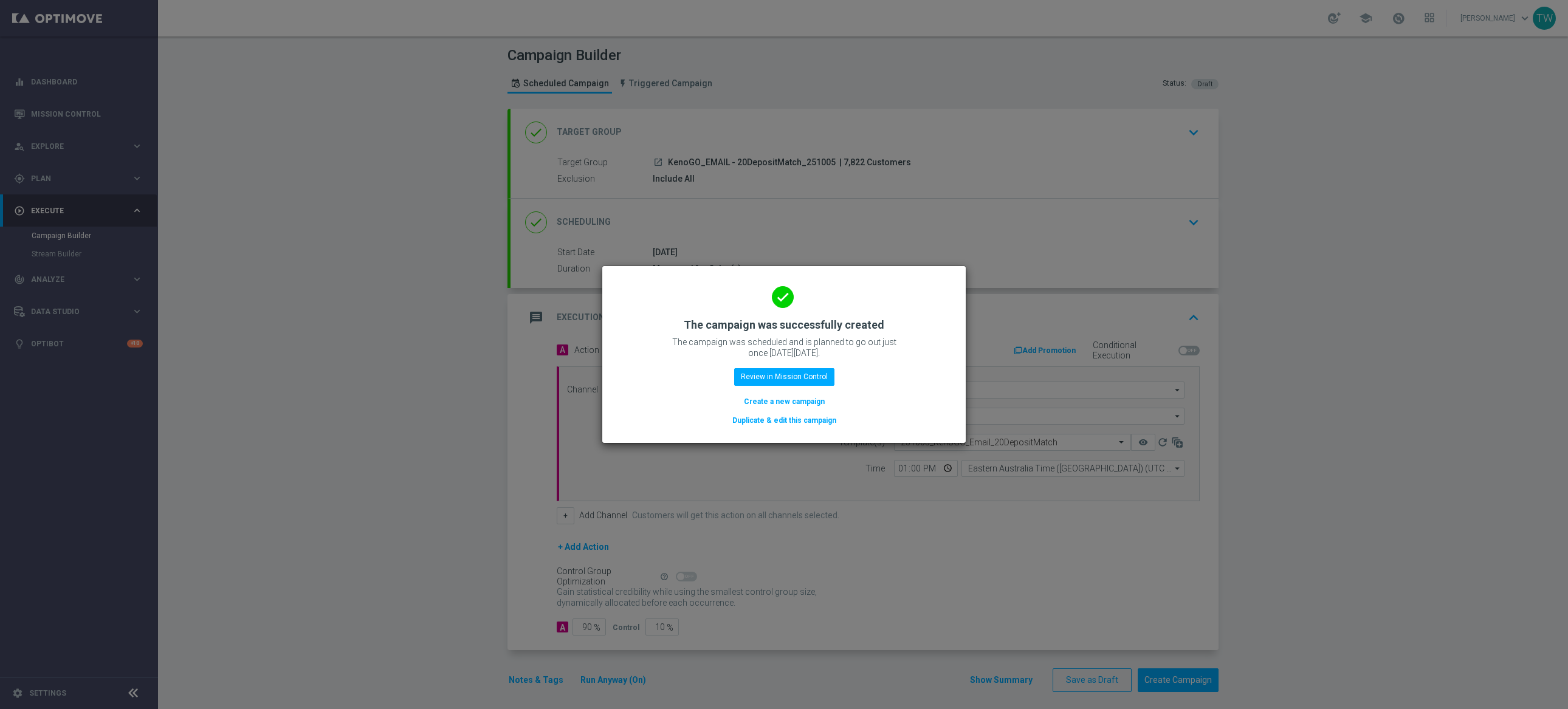
click at [778, 418] on button "Duplicate & edit this campaign" at bounding box center [784, 421] width 106 height 14
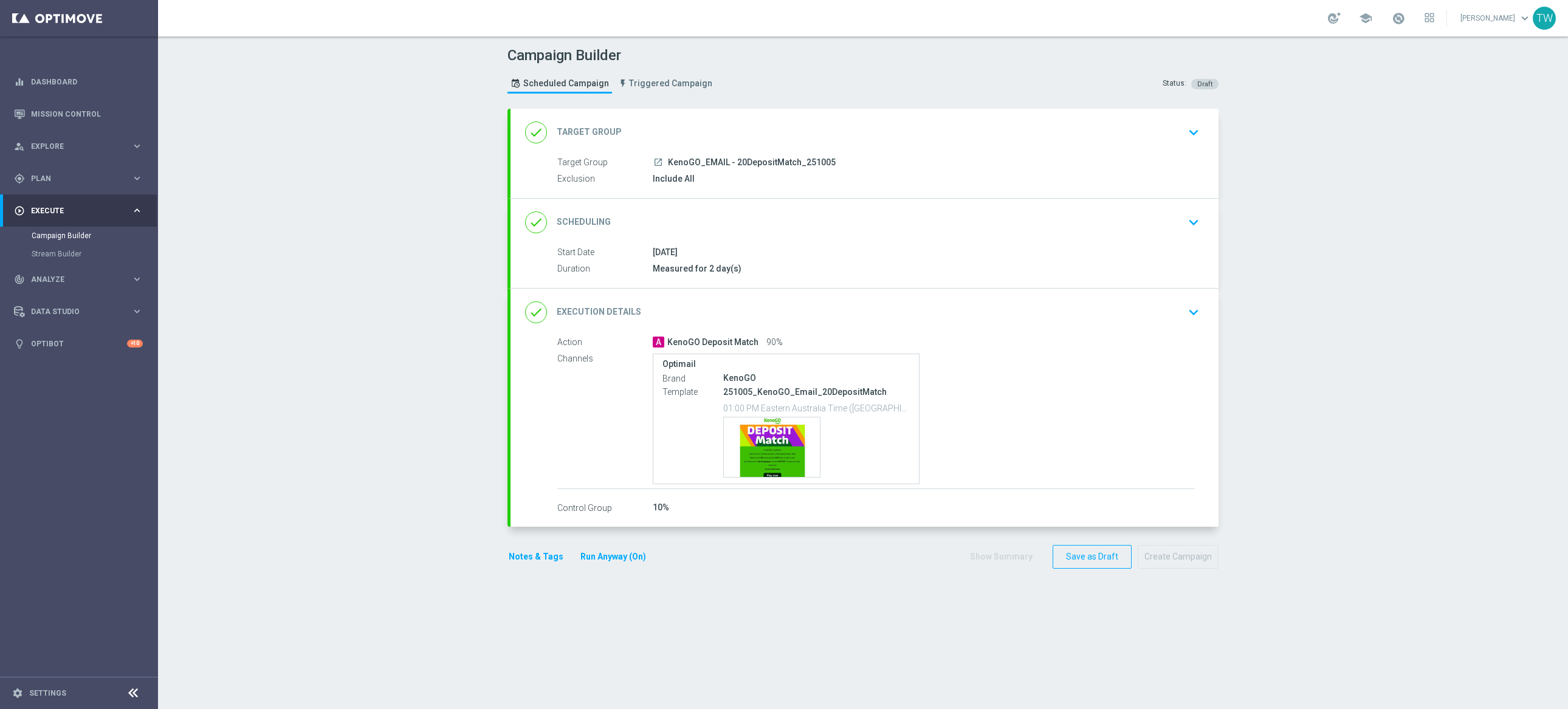
click at [750, 129] on div "done Target Group keyboard_arrow_down" at bounding box center [864, 132] width 679 height 23
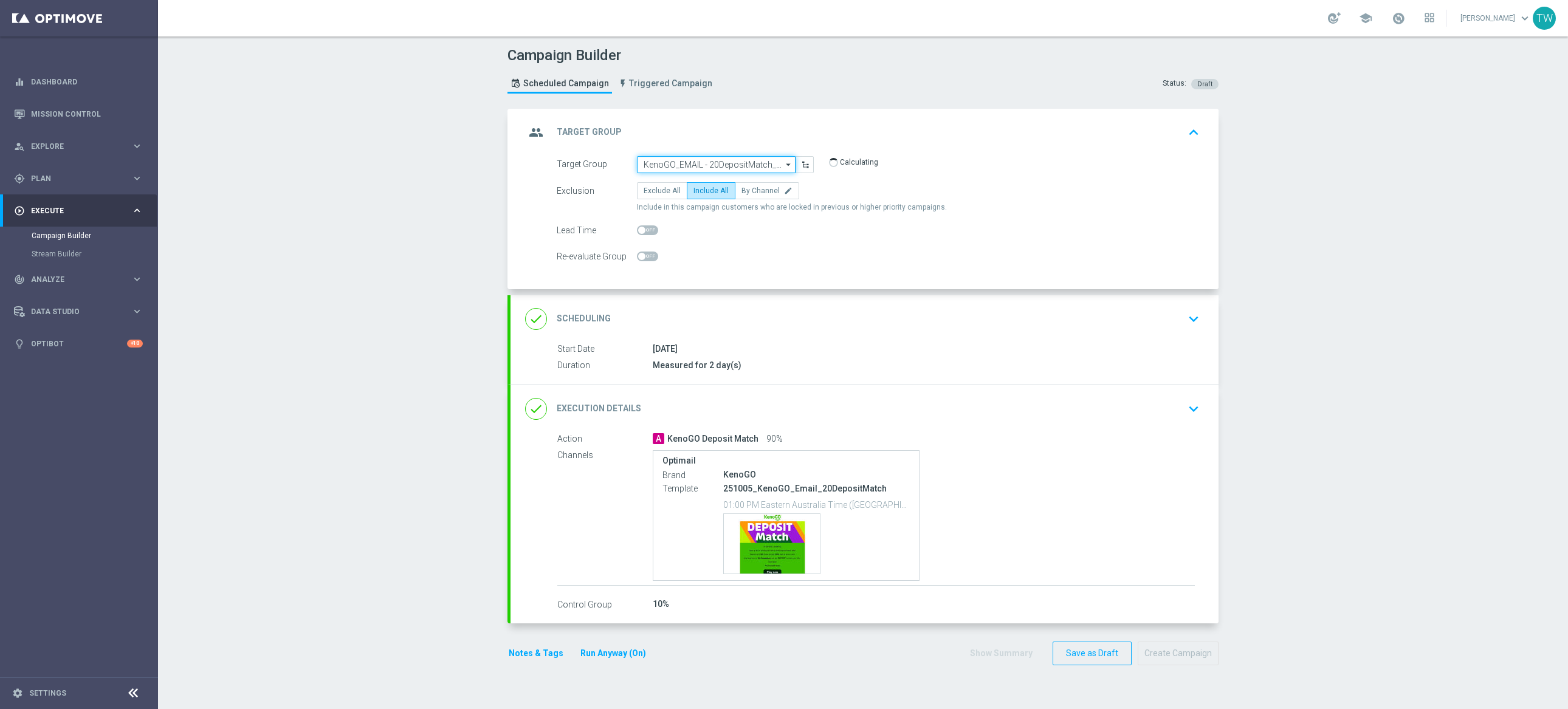
click at [695, 159] on input "KenoGO_EMAIL - 20DepositMatch_251005" at bounding box center [716, 165] width 159 height 17
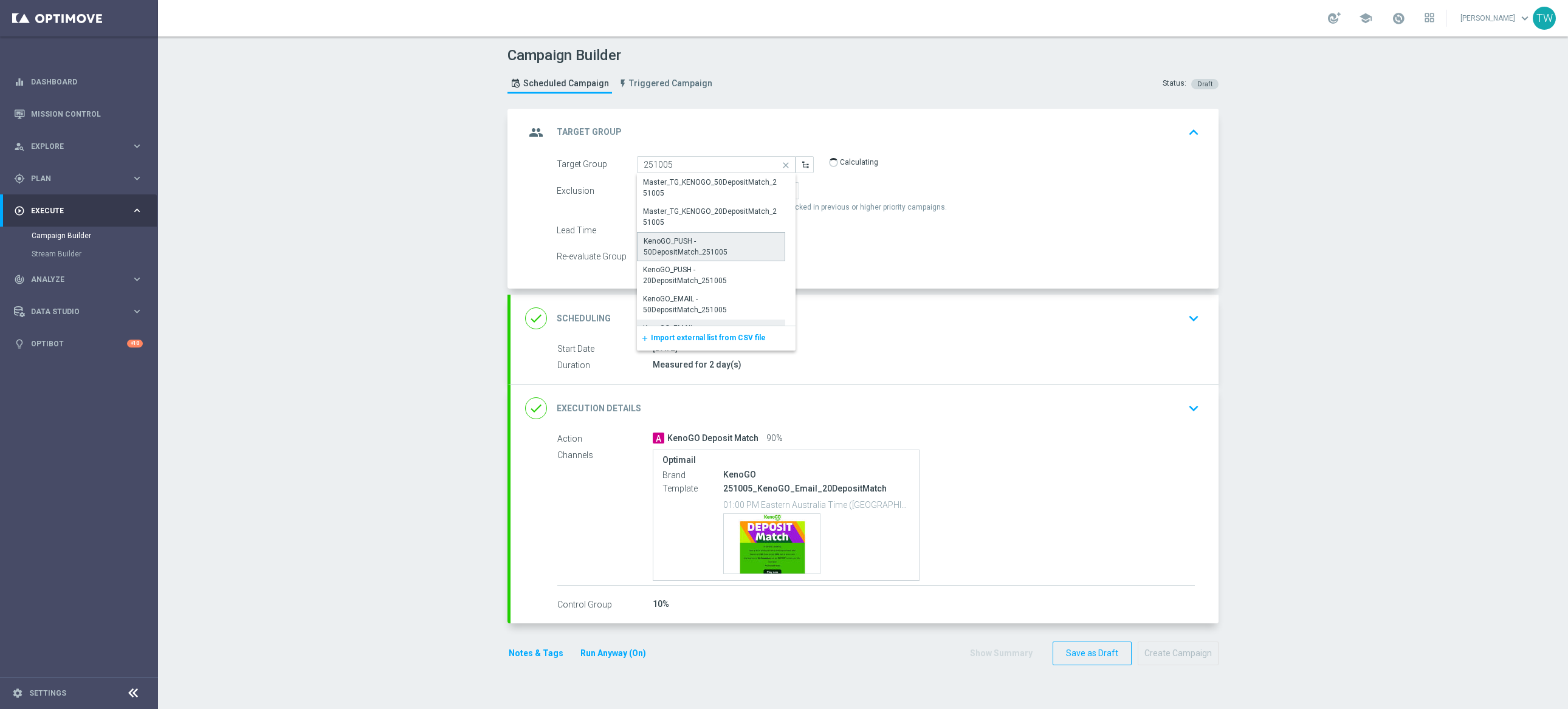
click at [714, 242] on div "KenoGO_PUSH - 50DepositMatch_251005" at bounding box center [710, 246] width 135 height 22
type input "KenoGO_PUSH - 50DepositMatch_251005"
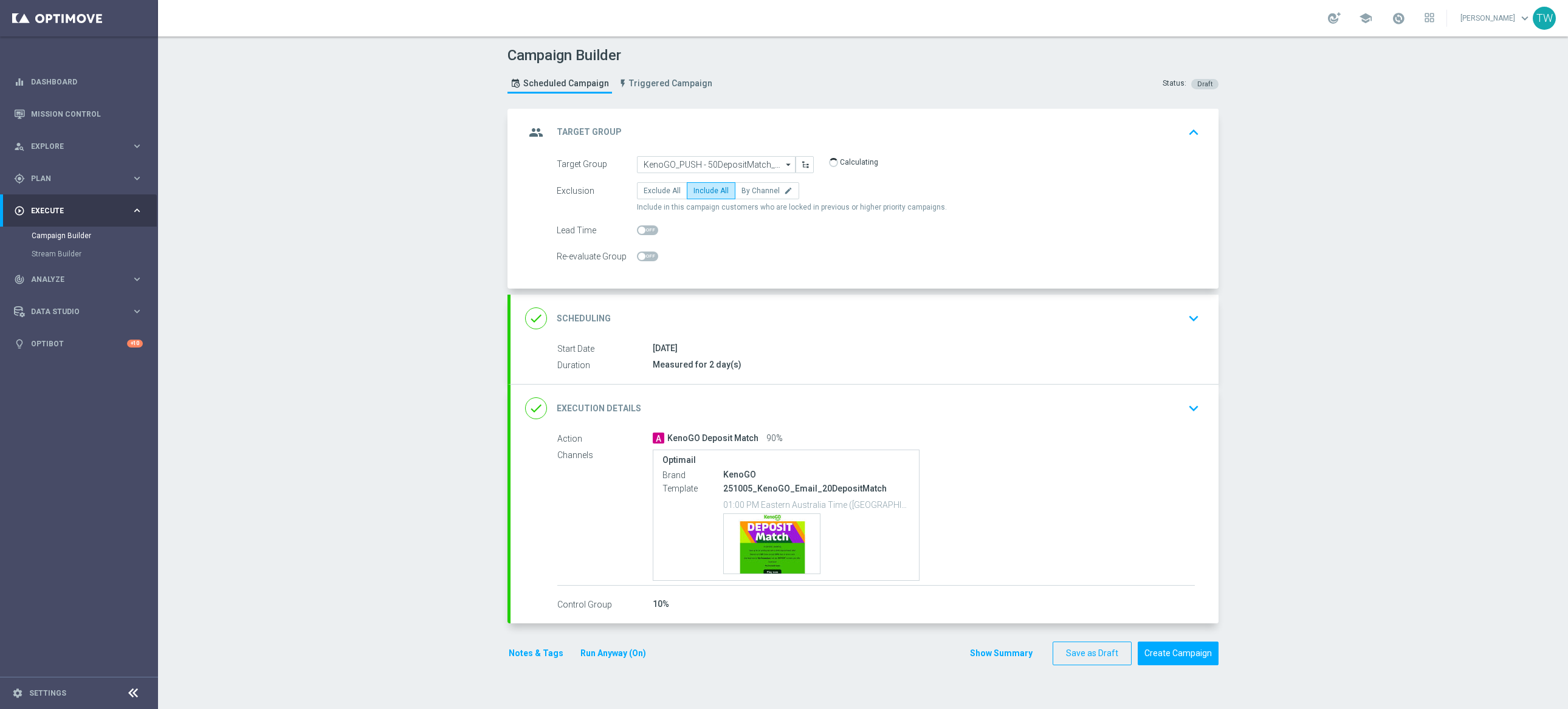
click at [806, 394] on div "done Execution Details keyboard_arrow_down" at bounding box center [864, 408] width 708 height 48
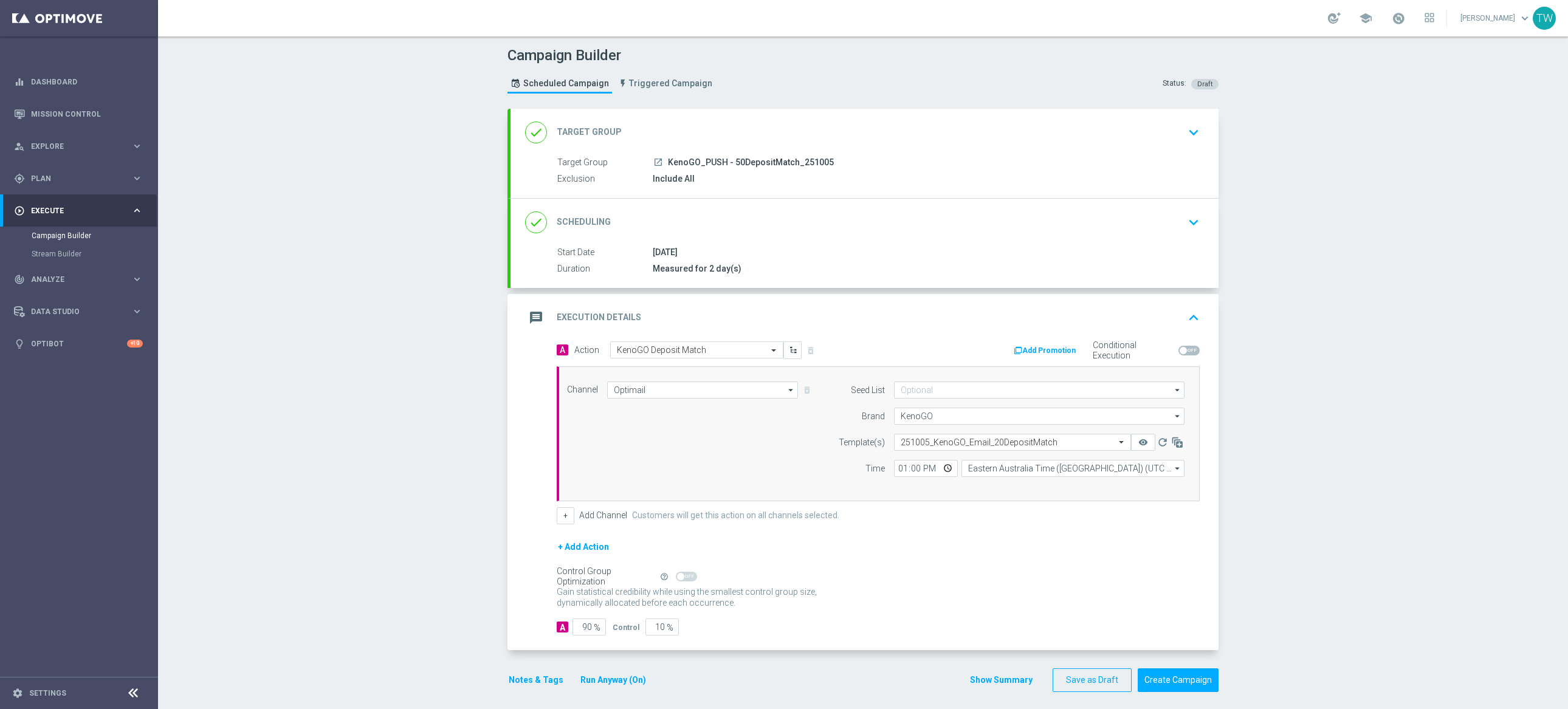
drag, startPoint x: 678, startPoint y: 381, endPoint x: 681, endPoint y: 388, distance: 7.6
click at [678, 383] on div "Optimail" at bounding box center [702, 390] width 191 height 17
click at [679, 392] on input at bounding box center [702, 390] width 191 height 17
click at [709, 484] on div "OptiMobile Push" at bounding box center [697, 488] width 180 height 17
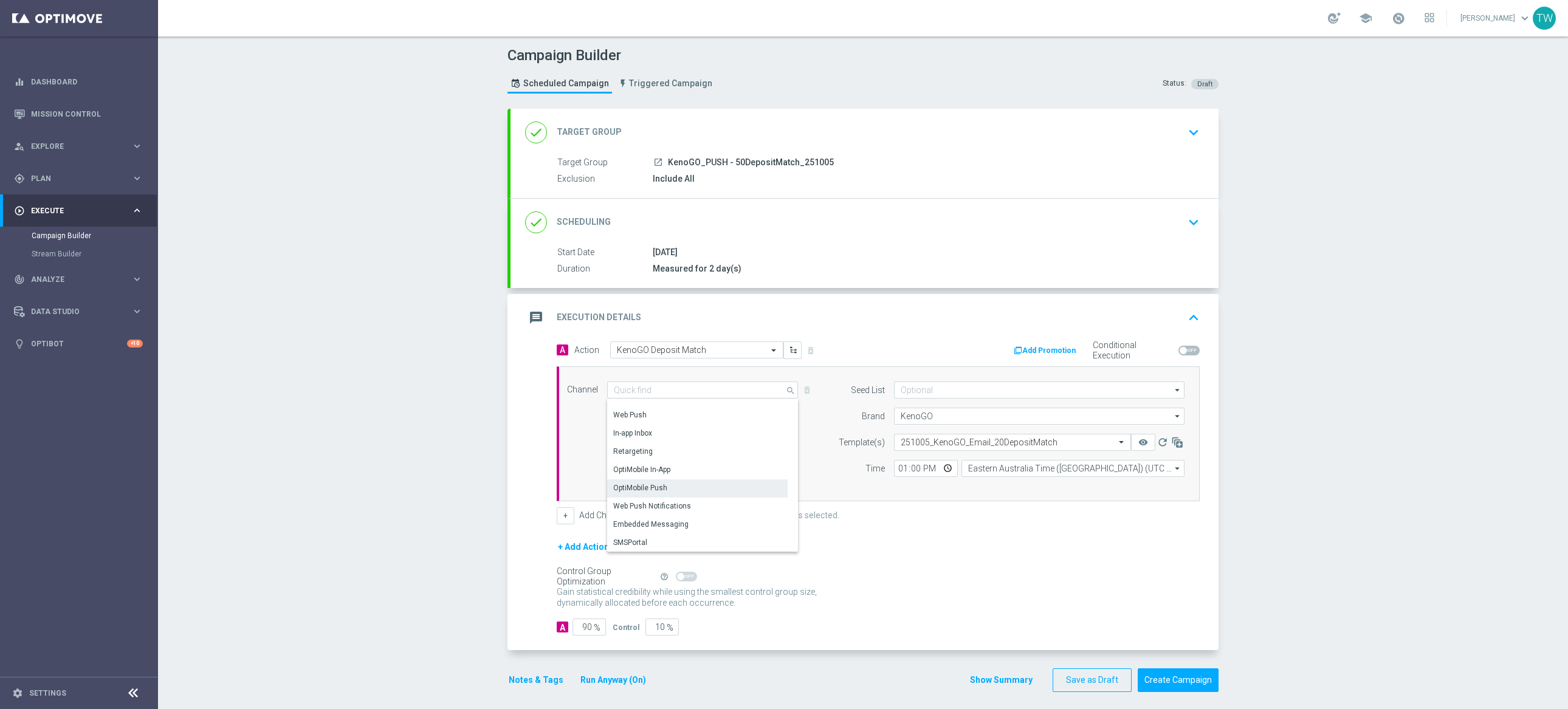
type input "OptiMobile Push"
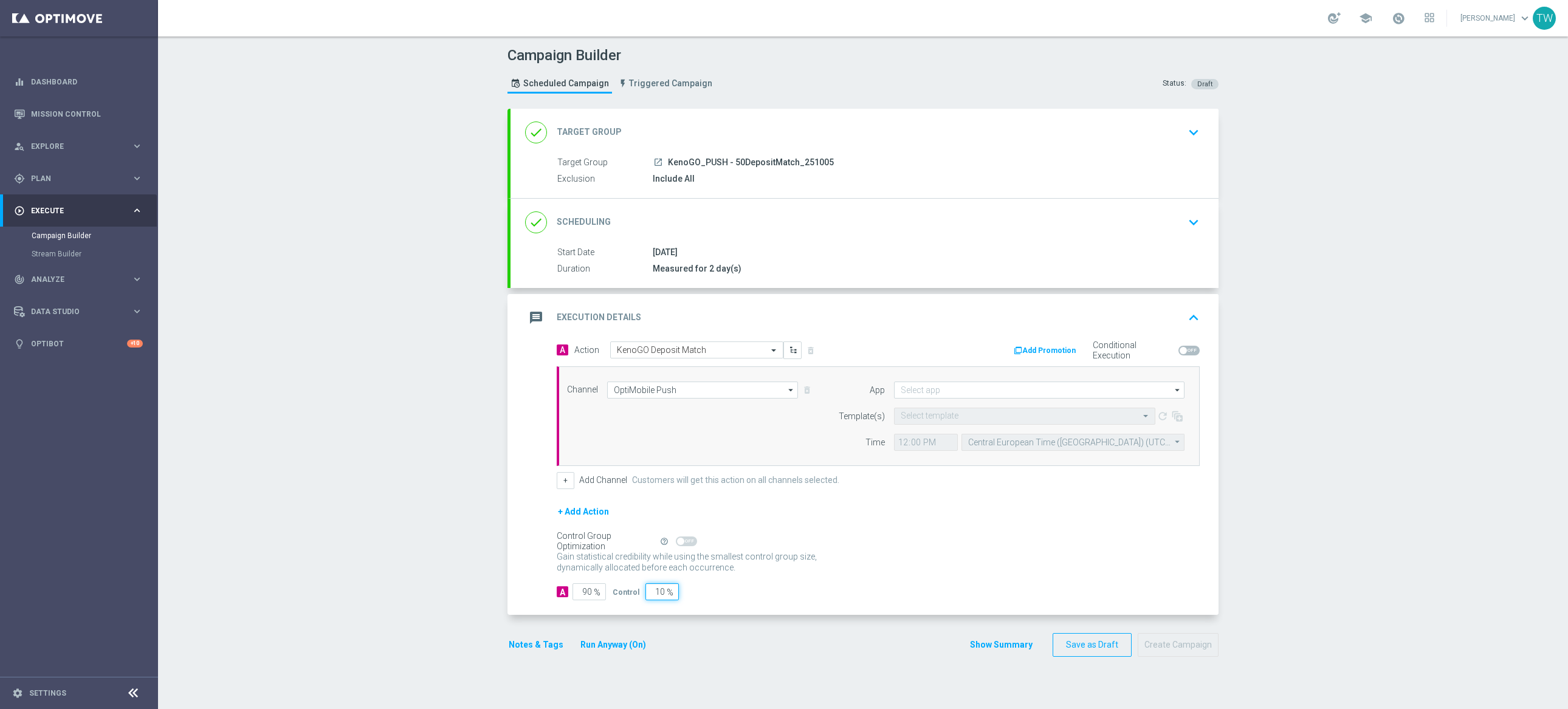
drag, startPoint x: 648, startPoint y: 599, endPoint x: 711, endPoint y: 598, distance: 63.0
click at [711, 598] on div "A 90 % Control 10 %" at bounding box center [878, 592] width 643 height 17
type input "1"
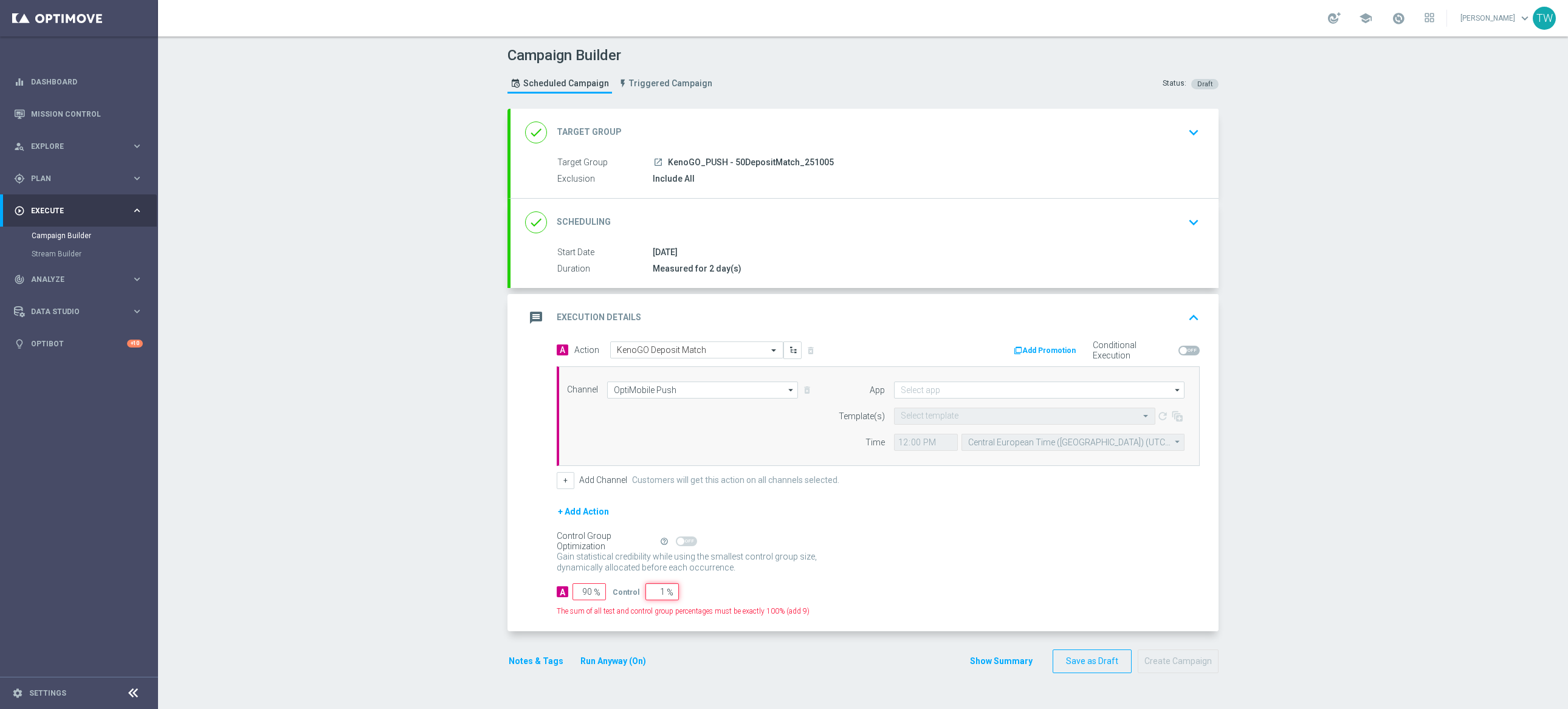
type input "99"
type input "100"
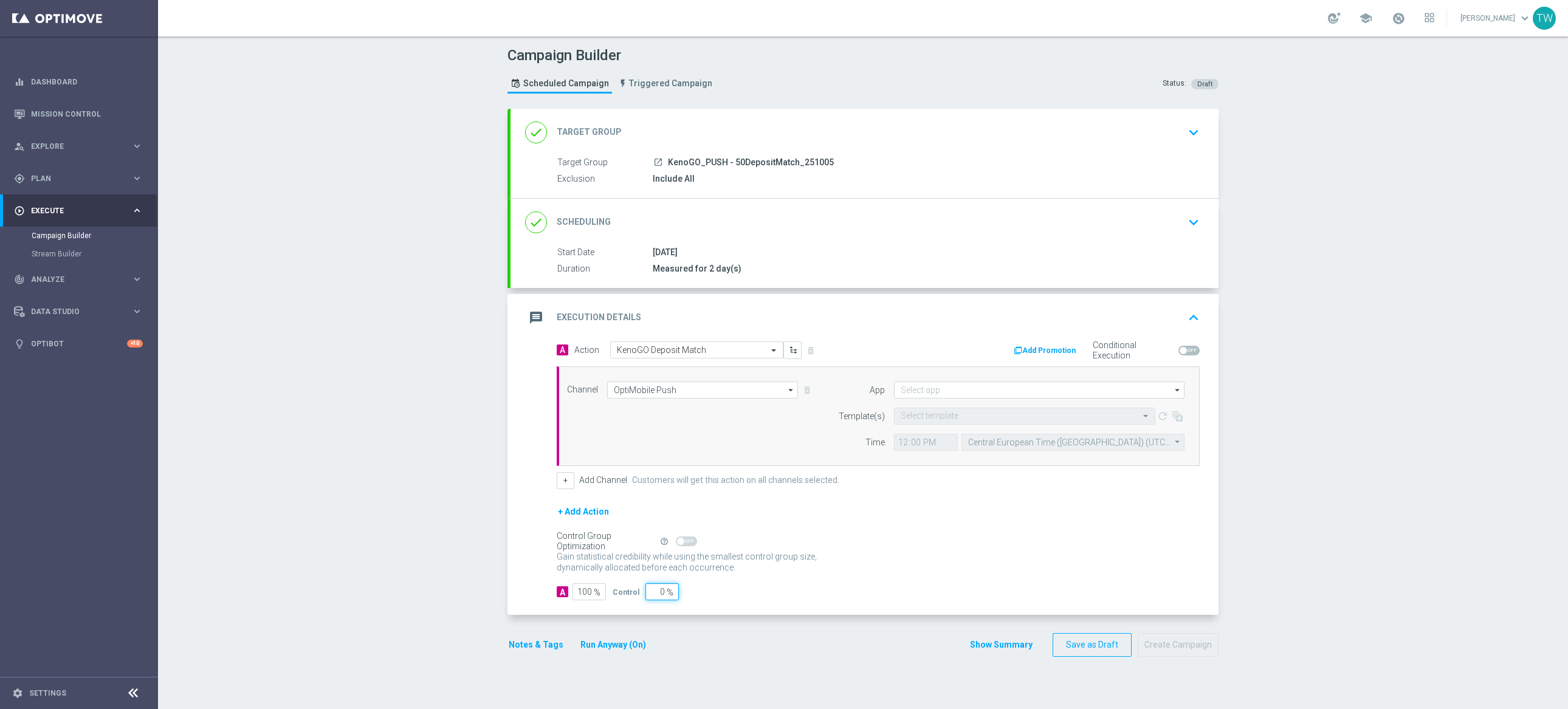
type input "0"
click at [963, 393] on input at bounding box center [1039, 390] width 291 height 17
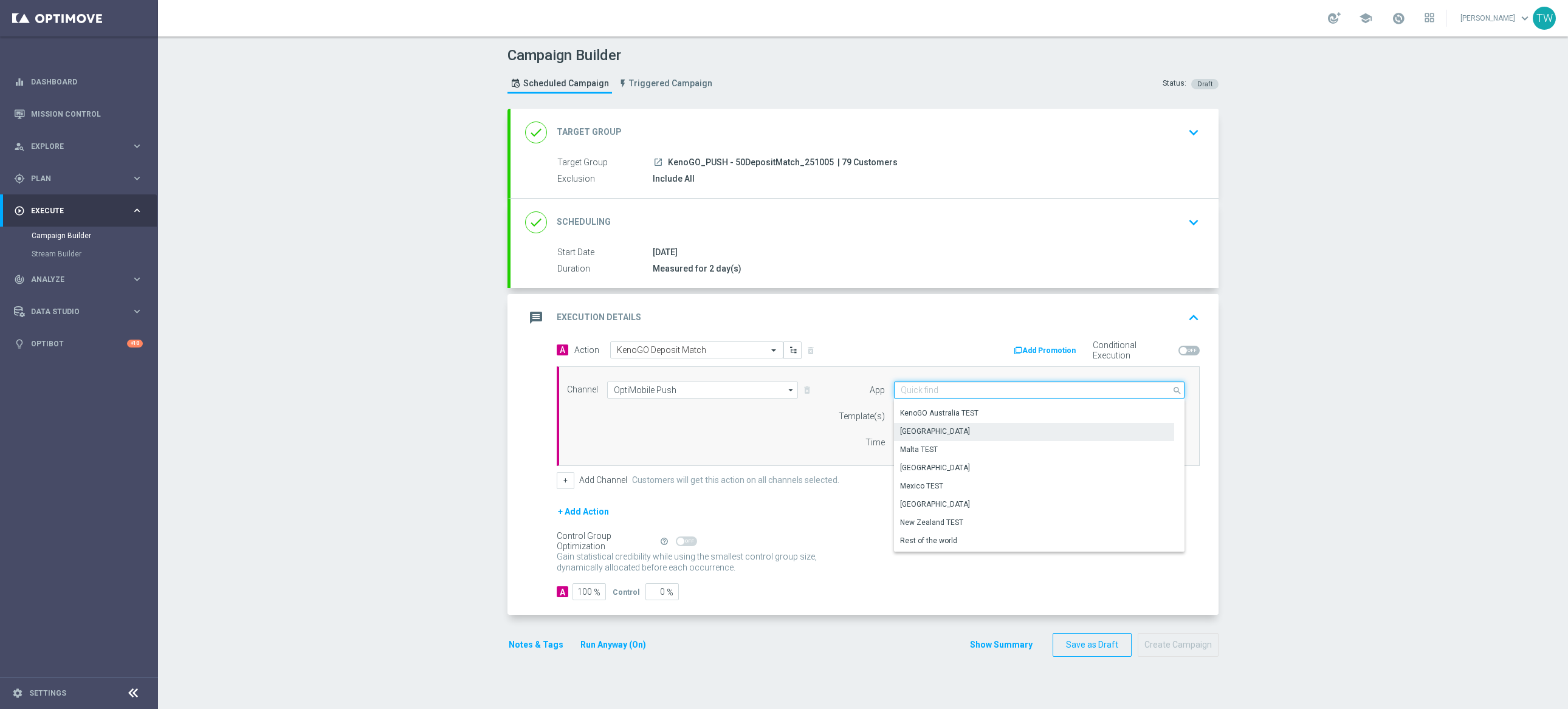
scroll to position [252, 0]
click at [959, 479] on div "KenoGO Australia" at bounding box center [1034, 484] width 280 height 17
type input "KenoGO Australia"
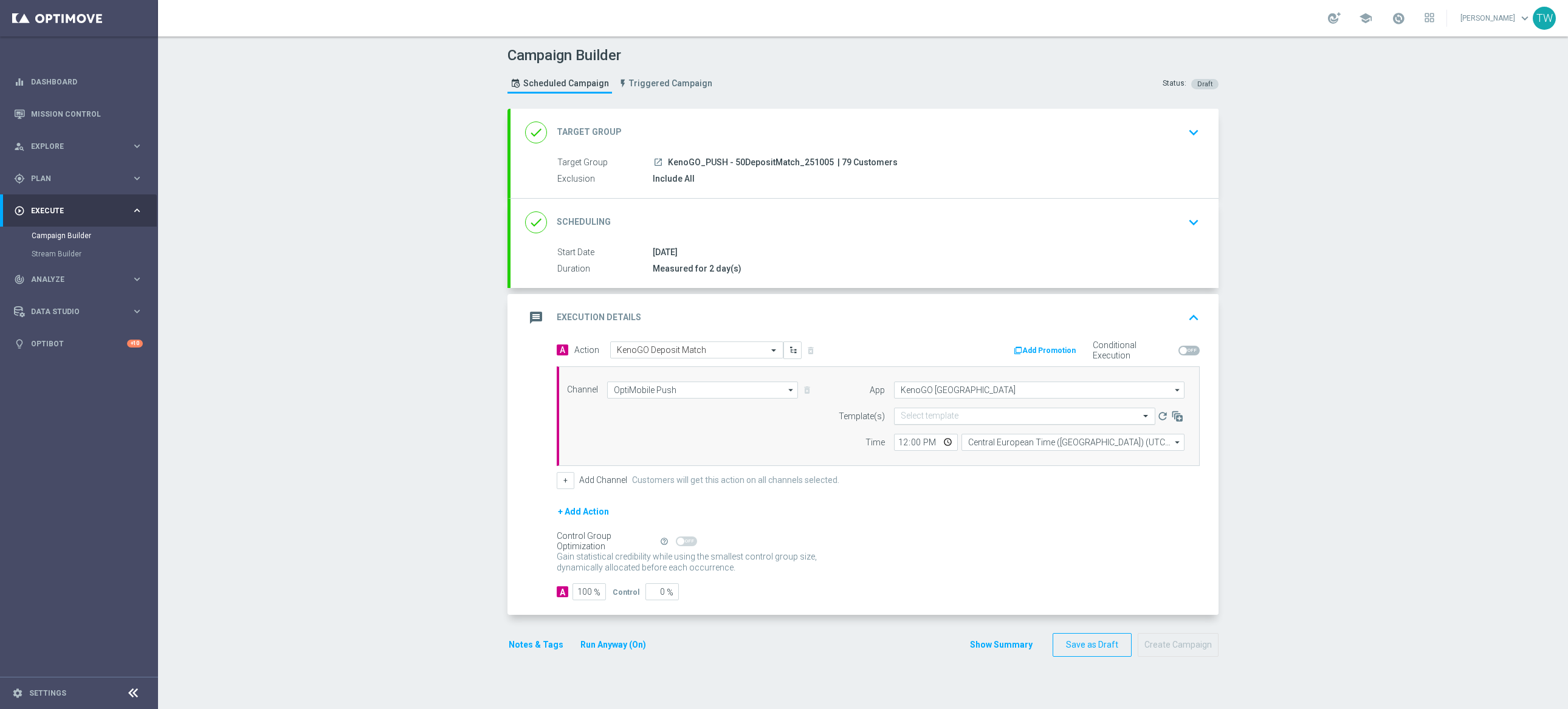
click at [943, 413] on input "text" at bounding box center [1012, 417] width 223 height 11
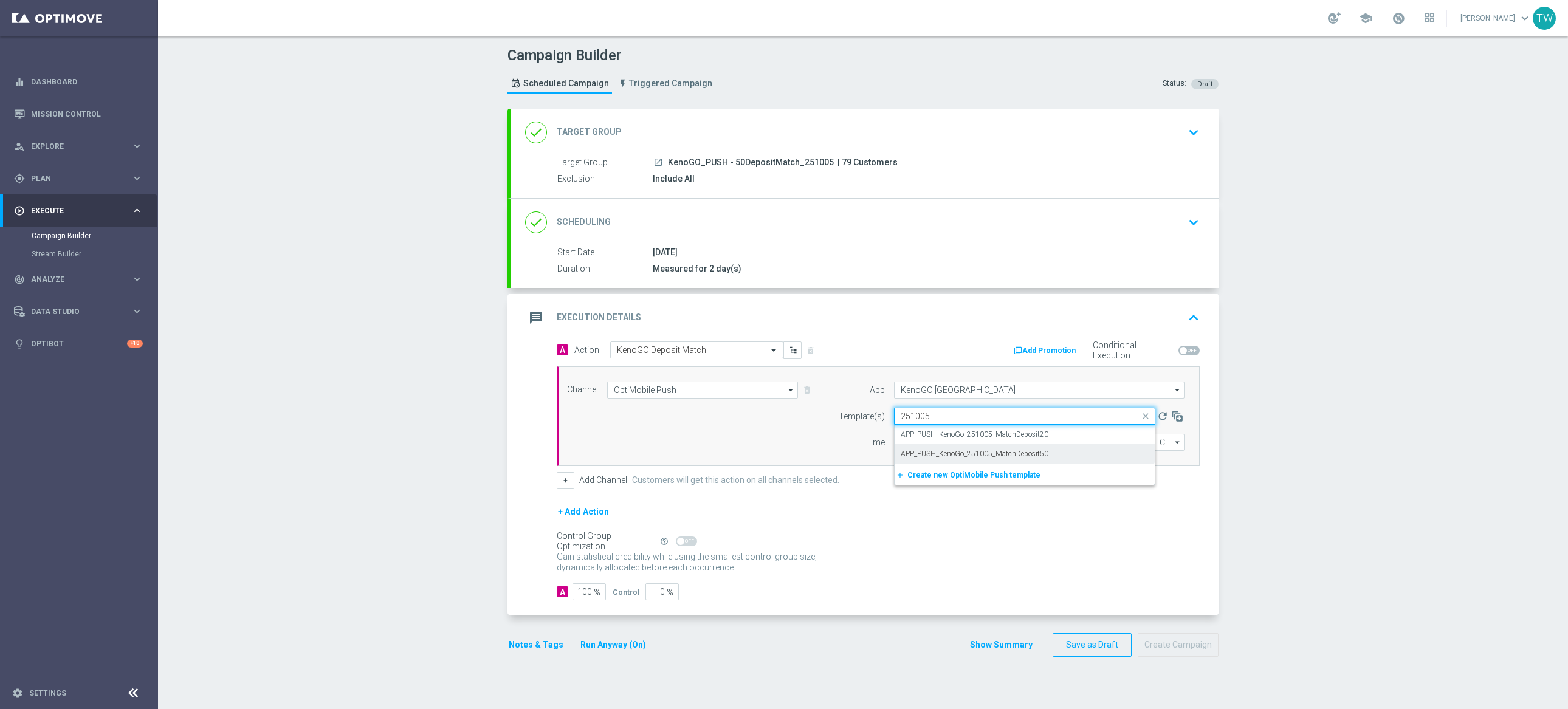
click at [959, 449] on label "APP_PUSH_KenoGo_251005_MatchDeposit50" at bounding box center [975, 455] width 148 height 11
type input "251005"
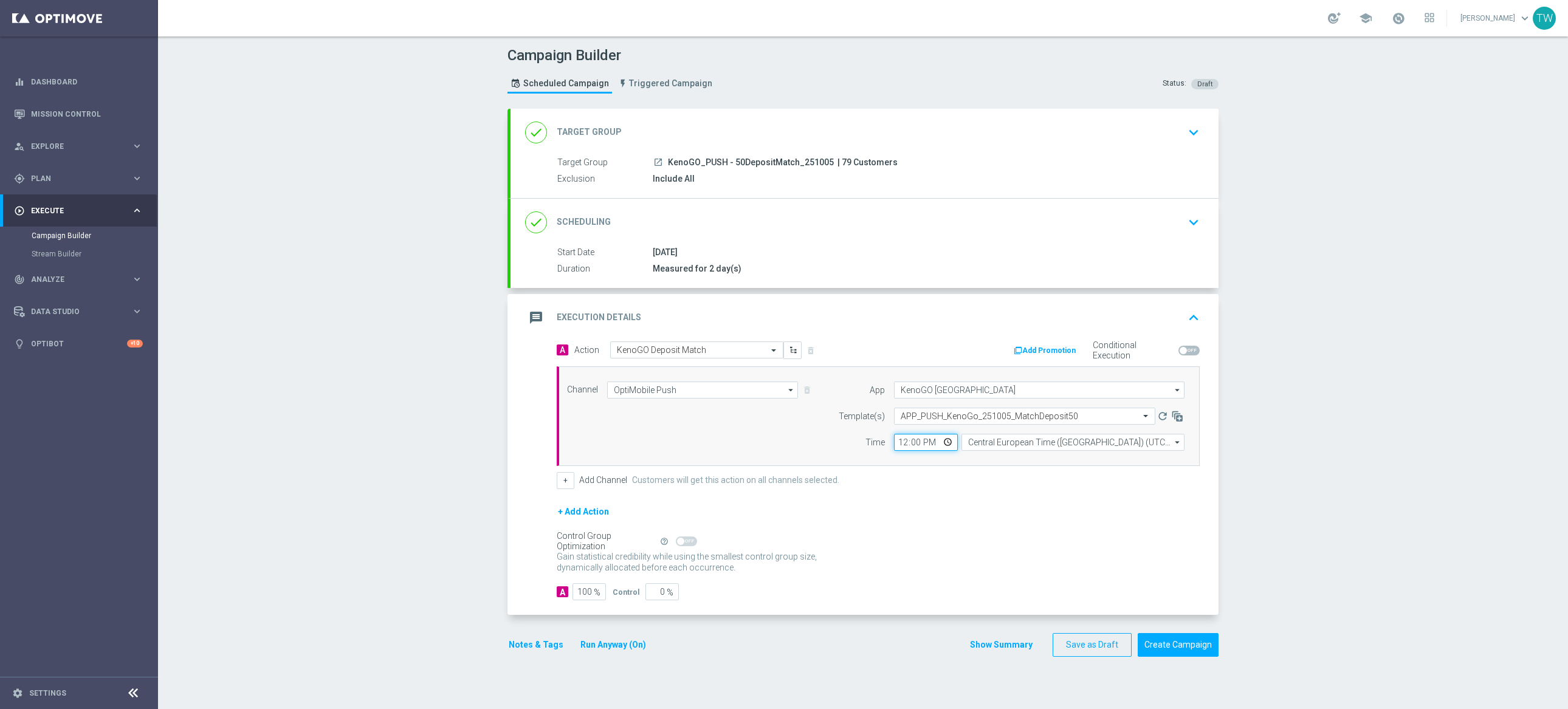
drag, startPoint x: 905, startPoint y: 442, endPoint x: 923, endPoint y: 445, distance: 18.2
click at [907, 442] on input "12:00" at bounding box center [926, 442] width 64 height 17
type input "13:00"
click at [1021, 443] on input "Central European Time (Budapest) (UTC +02:00)" at bounding box center [1073, 442] width 223 height 17
click at [1024, 454] on div "Eastern Australia Time (Sydney) (UTC +10:00)" at bounding box center [1073, 461] width 223 height 18
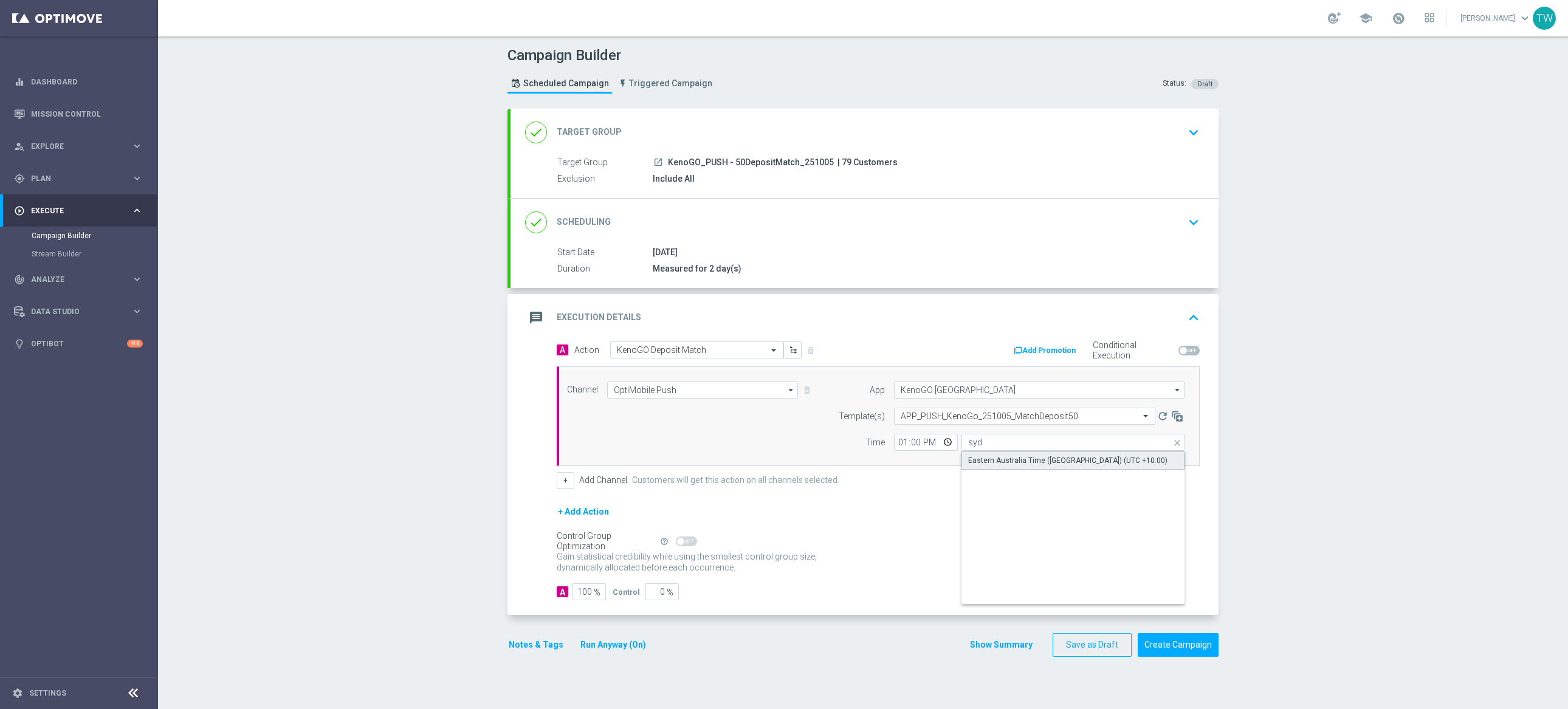
type input "Eastern Australia Time (Sydney) (UTC +10:00)"
click at [1170, 642] on button "Create Campaign" at bounding box center [1178, 645] width 81 height 23
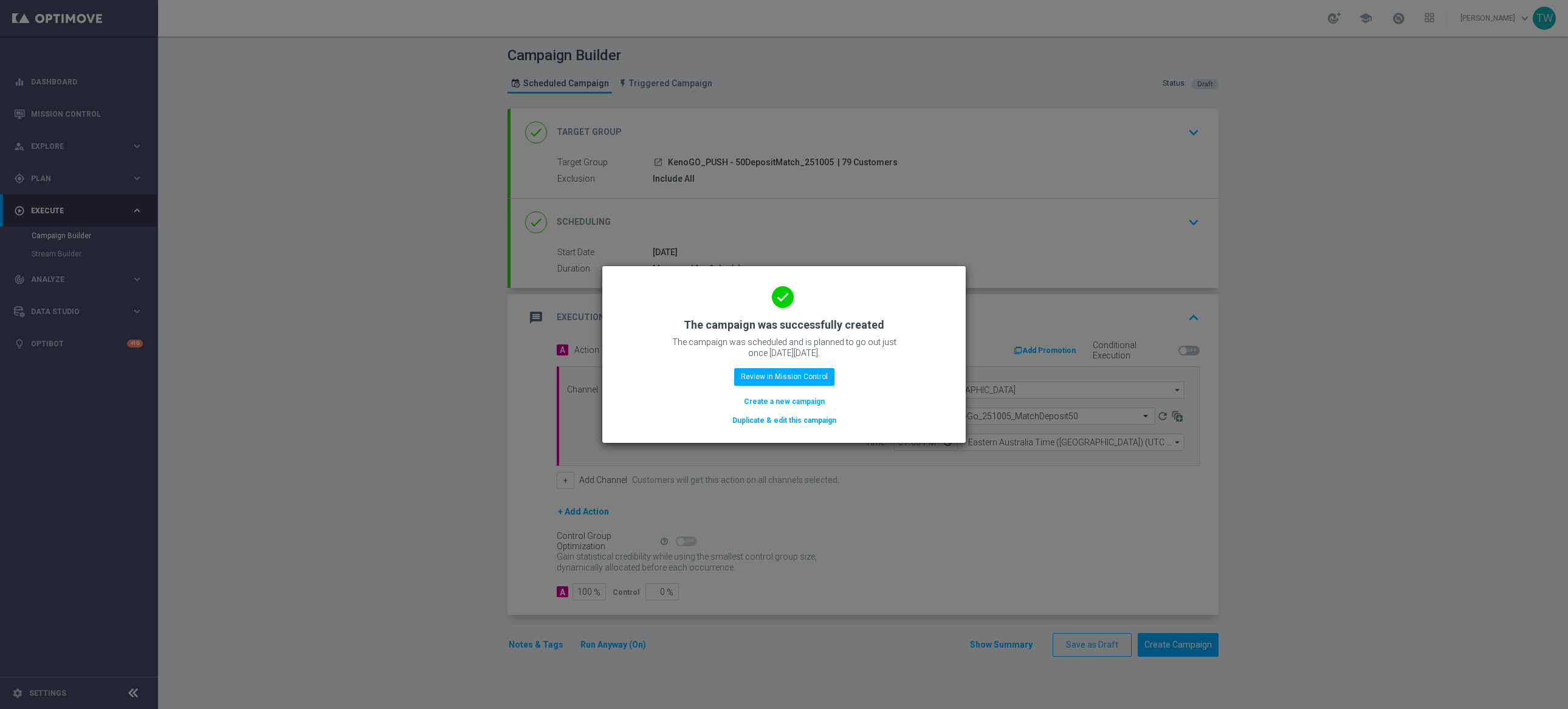
click at [805, 419] on button "Duplicate & edit this campaign" at bounding box center [784, 421] width 106 height 14
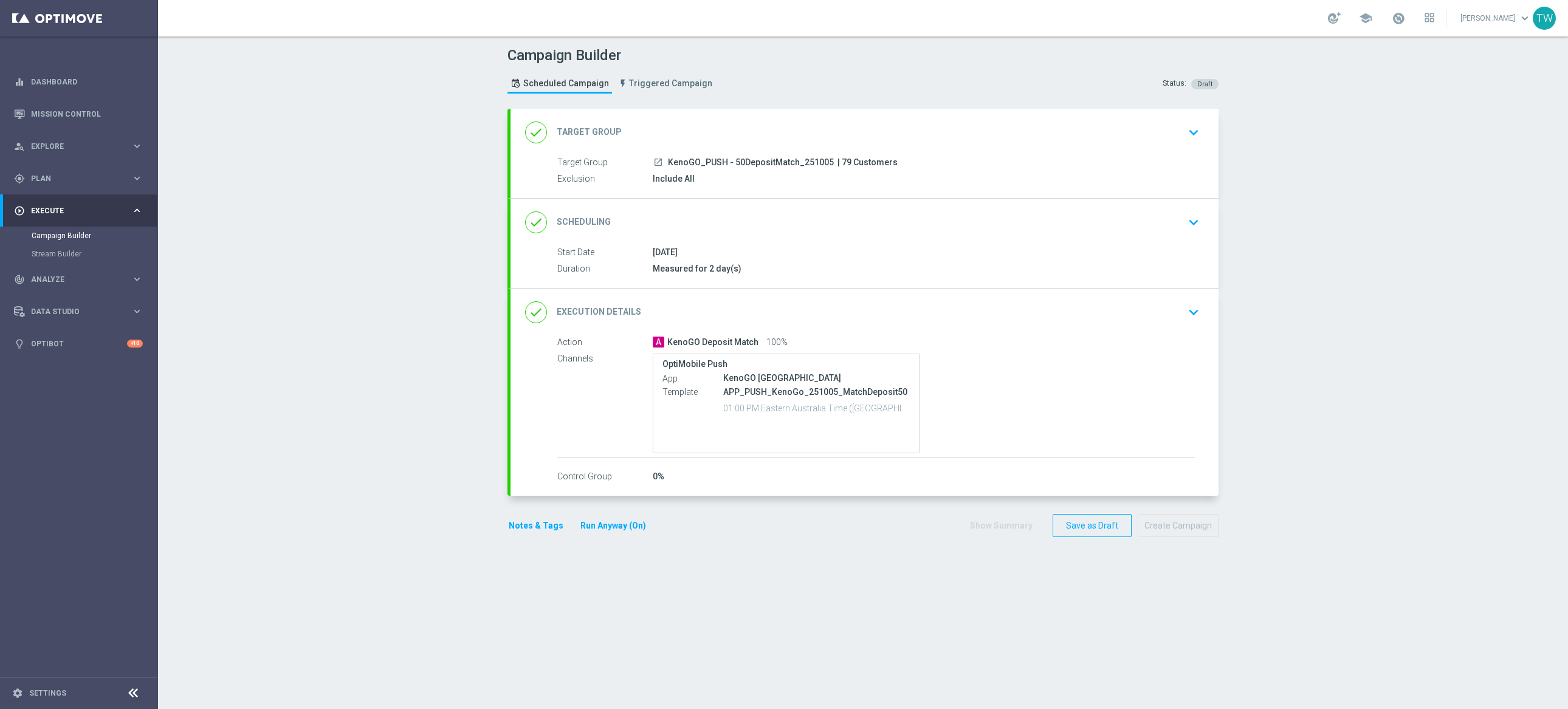
click at [812, 131] on div "done Target Group keyboard_arrow_down" at bounding box center [864, 132] width 679 height 23
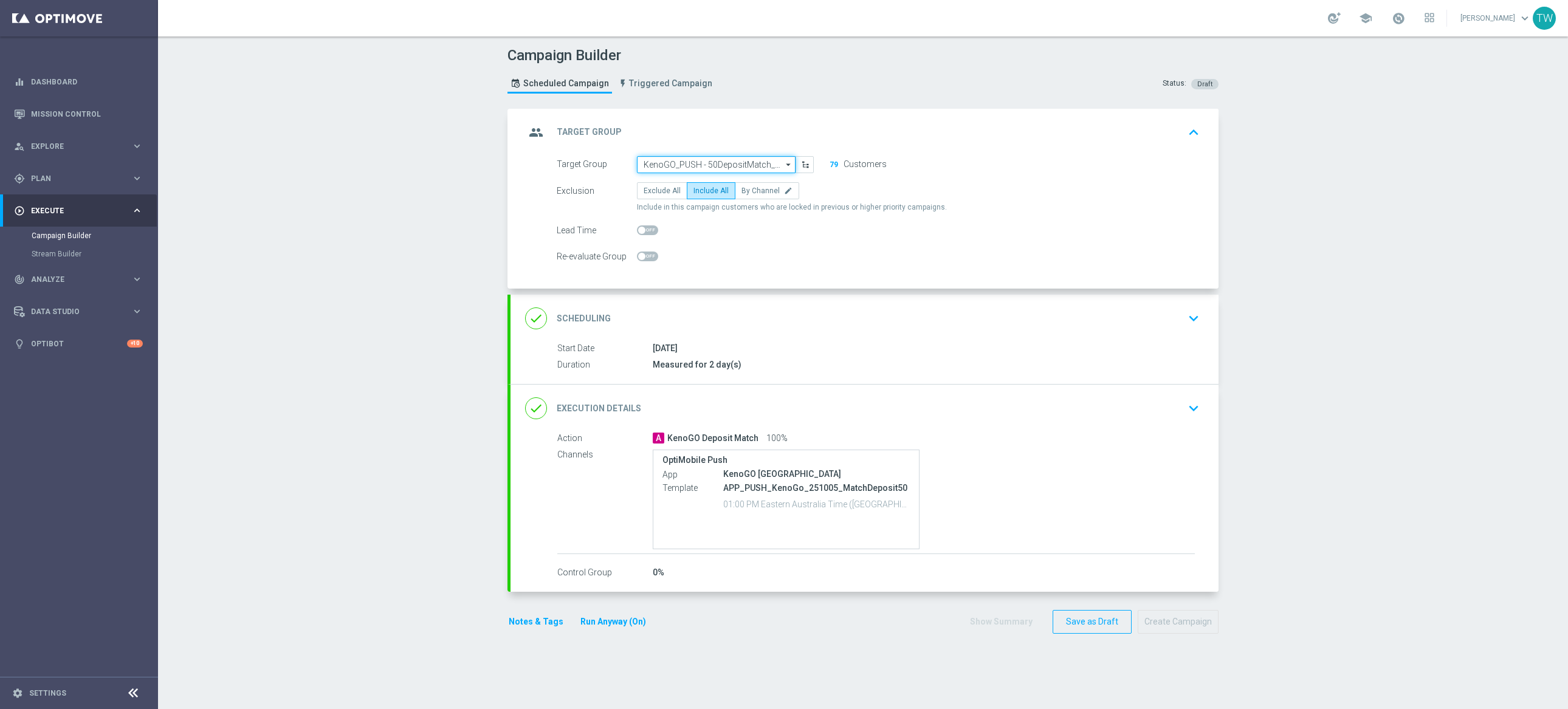
click at [740, 164] on input "KenoGO_PUSH - 50DepositMatch_251005" at bounding box center [716, 165] width 159 height 17
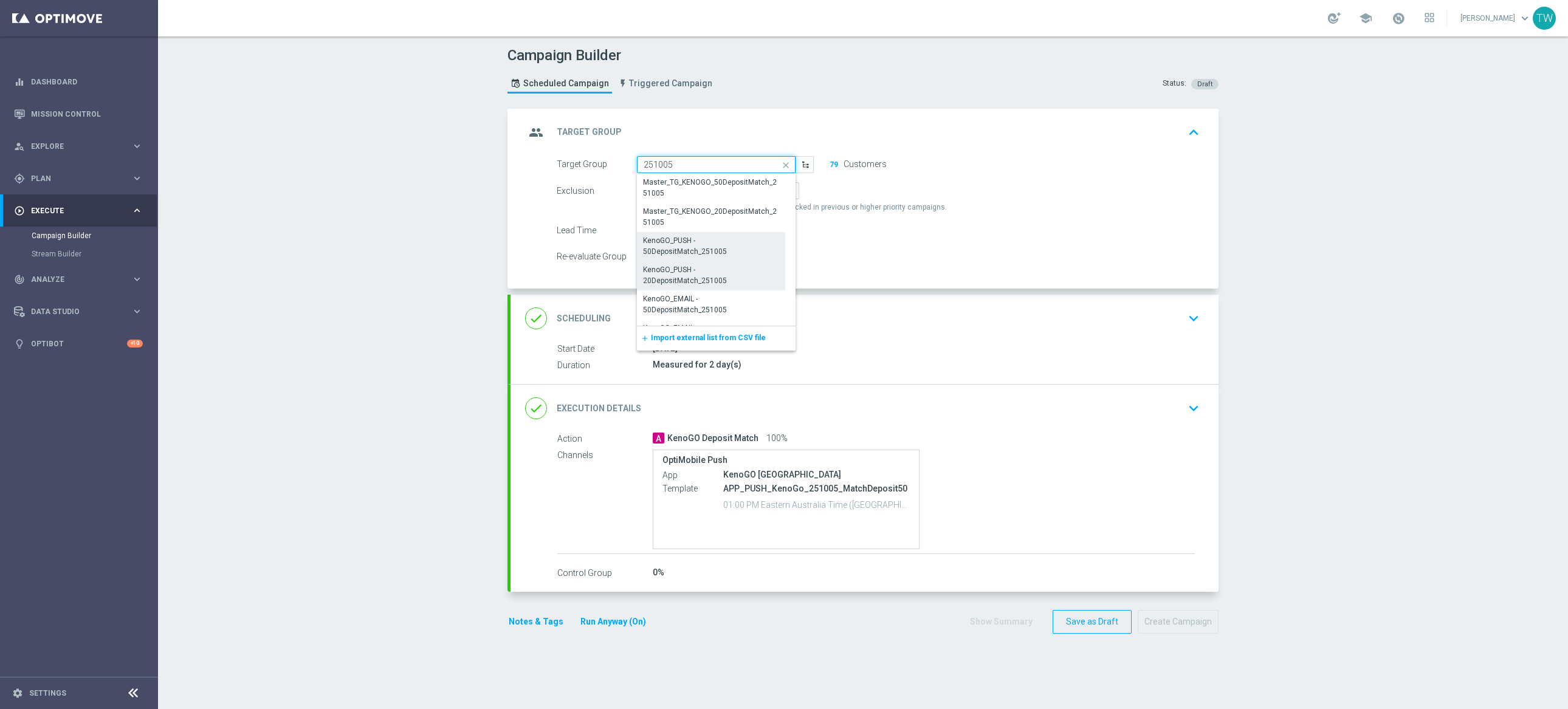
scroll to position [23, 0]
click at [736, 258] on div "KenoGO_PUSH - 20DepositMatch_251005" at bounding box center [711, 253] width 148 height 29
click at [727, 257] on div "KenoGO_PUSH - 20DepositMatch_251005" at bounding box center [710, 253] width 135 height 22
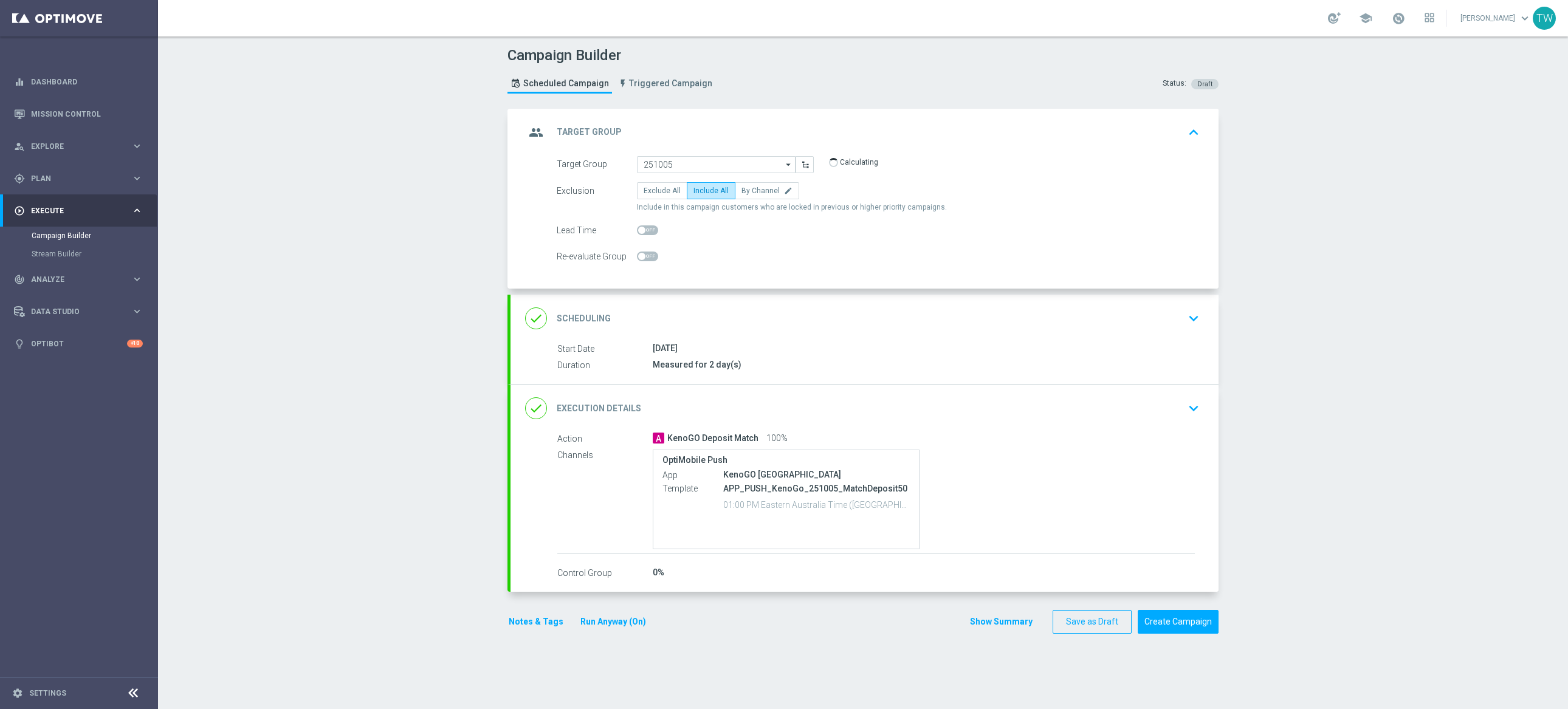
type input "KenoGO_PUSH - 20DepositMatch_251005"
click at [787, 399] on div "done Execution Details keyboard_arrow_down" at bounding box center [864, 408] width 679 height 23
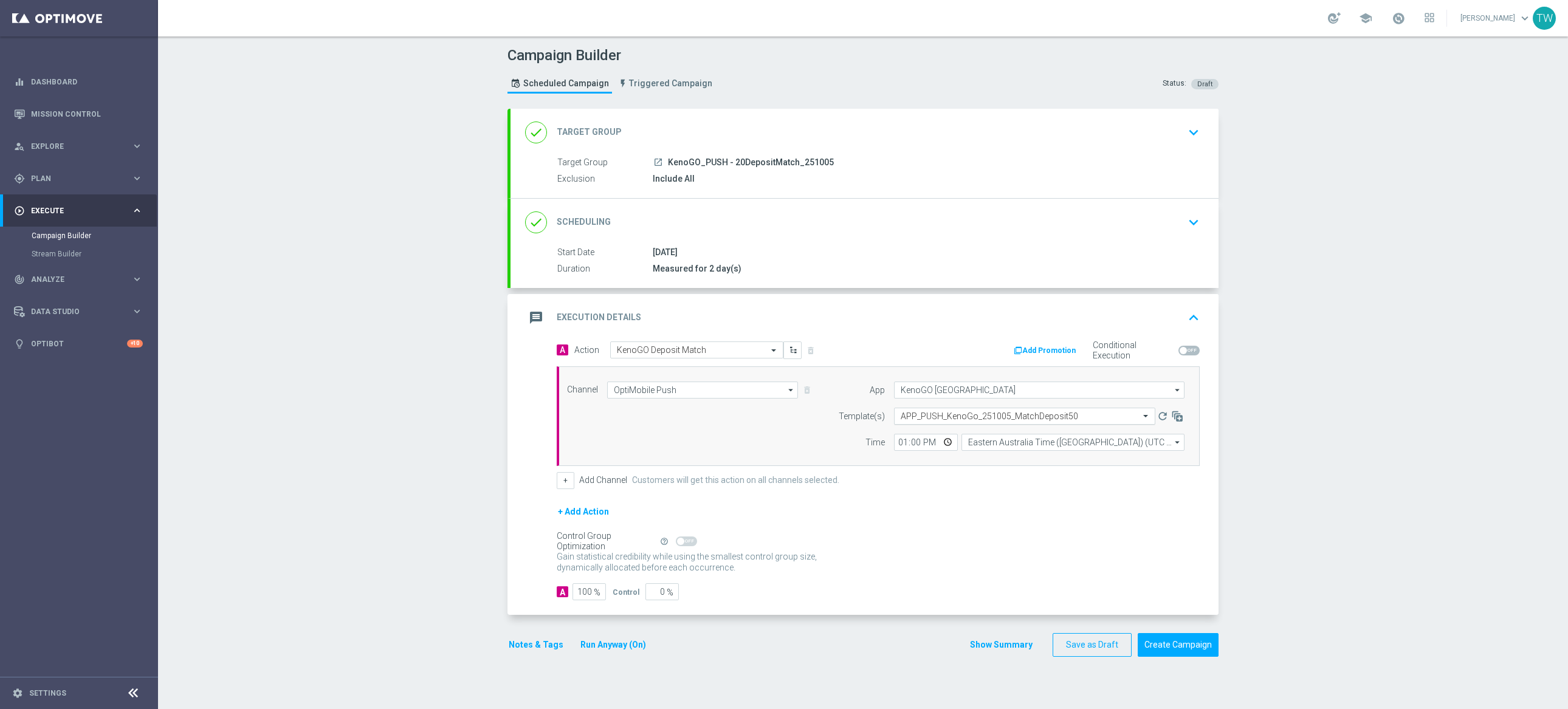
click at [1019, 424] on div "Select template APP_PUSH_KenoGo_251005_MatchDeposit50" at bounding box center [1024, 416] width 261 height 17
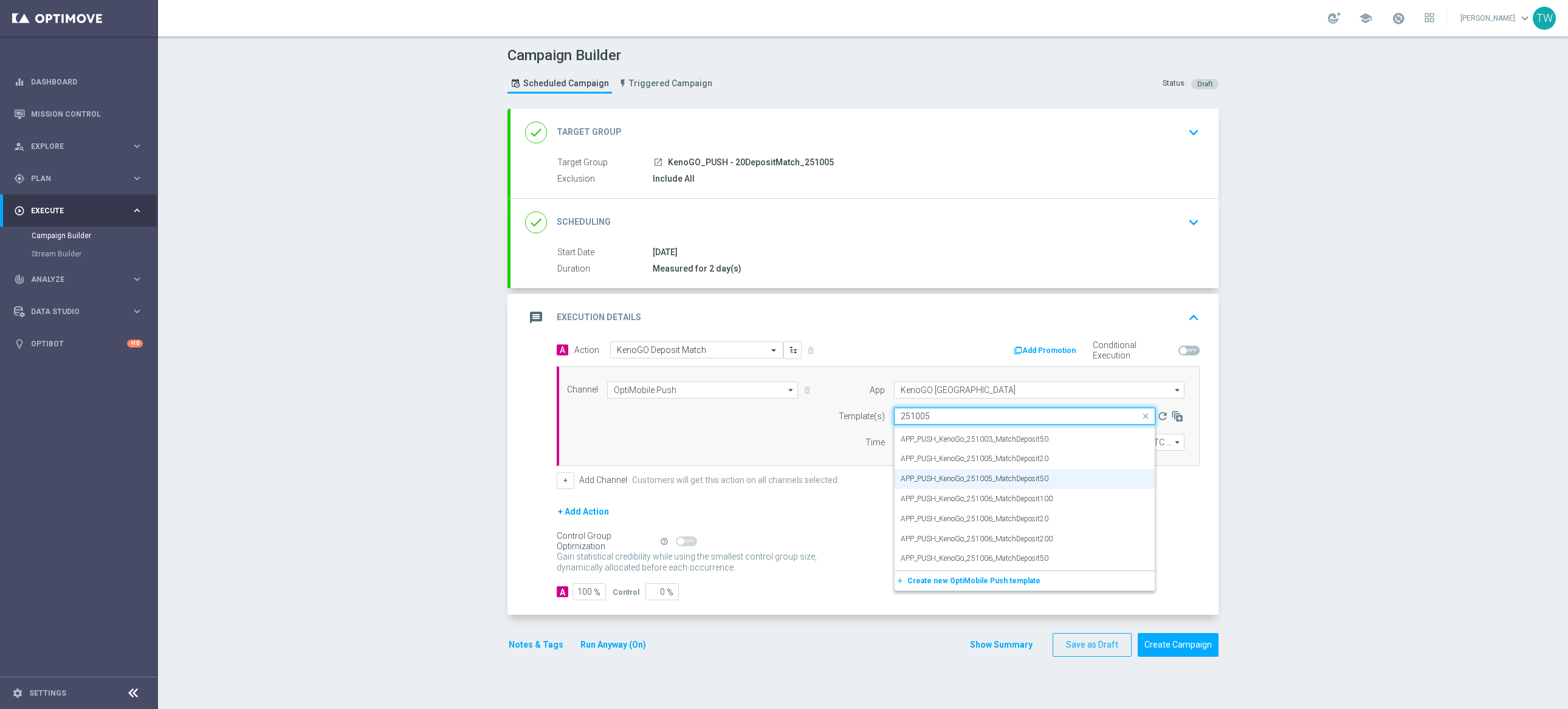
scroll to position [0, 0]
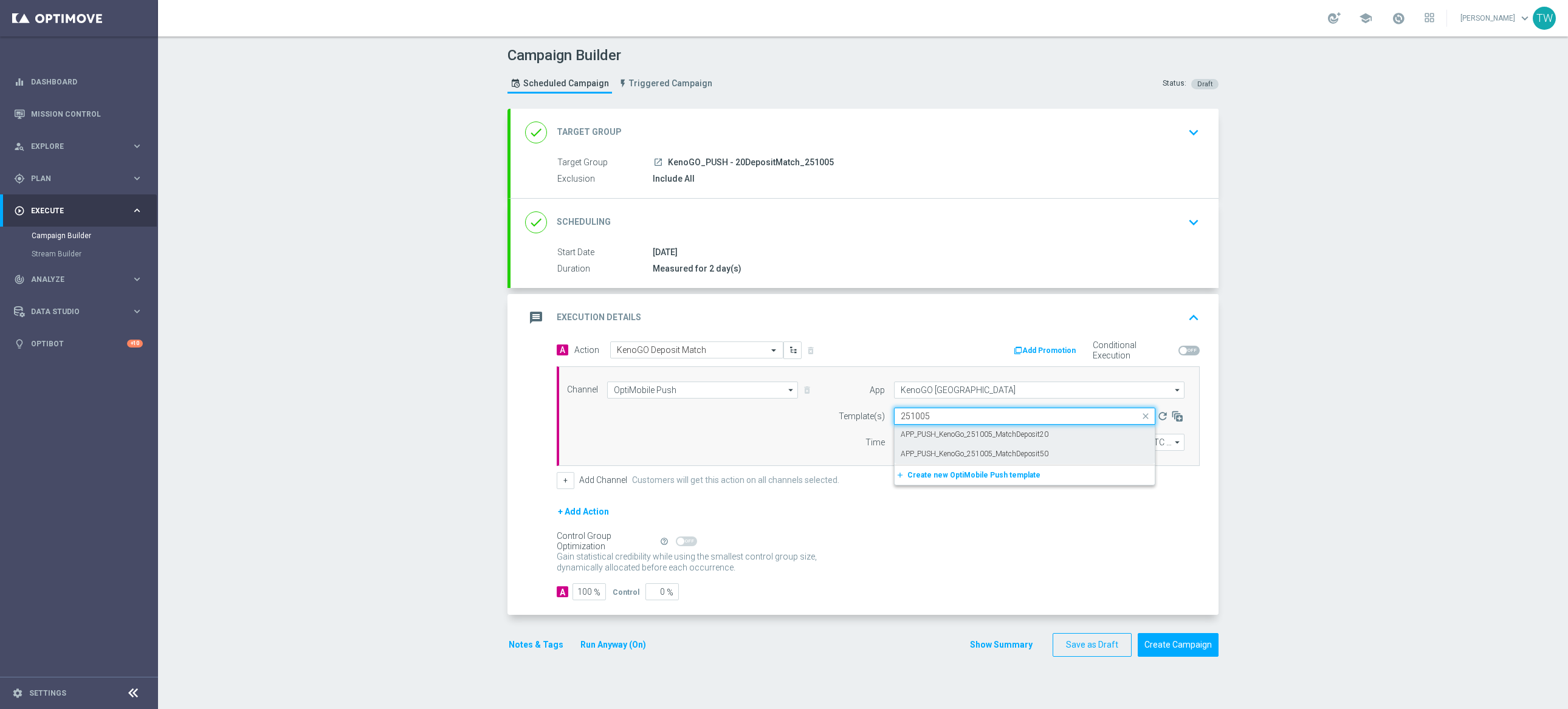
click at [1054, 438] on div "APP_PUSH_KenoGo_251005_MatchDeposit20" at bounding box center [1024, 435] width 248 height 20
type input "251005"
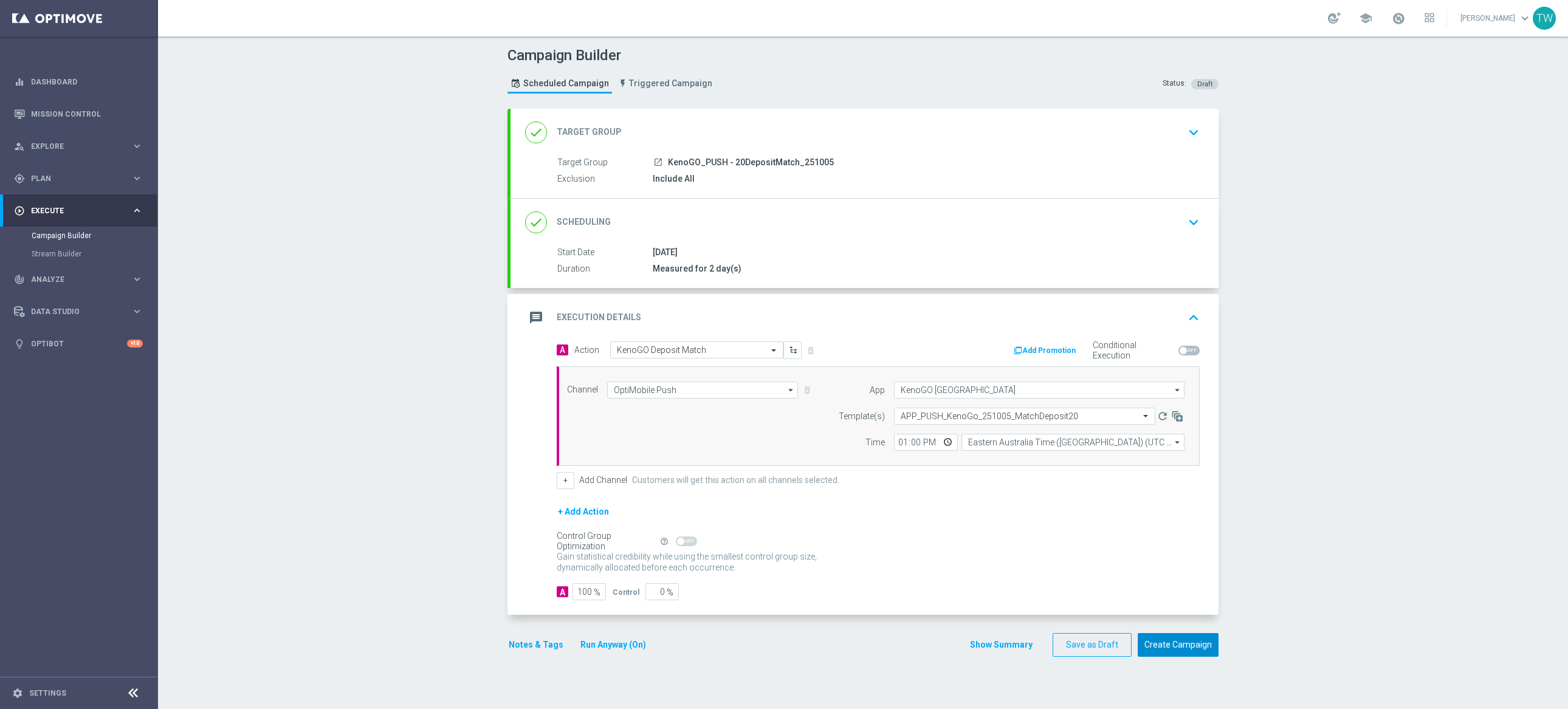
click at [1181, 643] on button "Create Campaign" at bounding box center [1178, 645] width 81 height 23
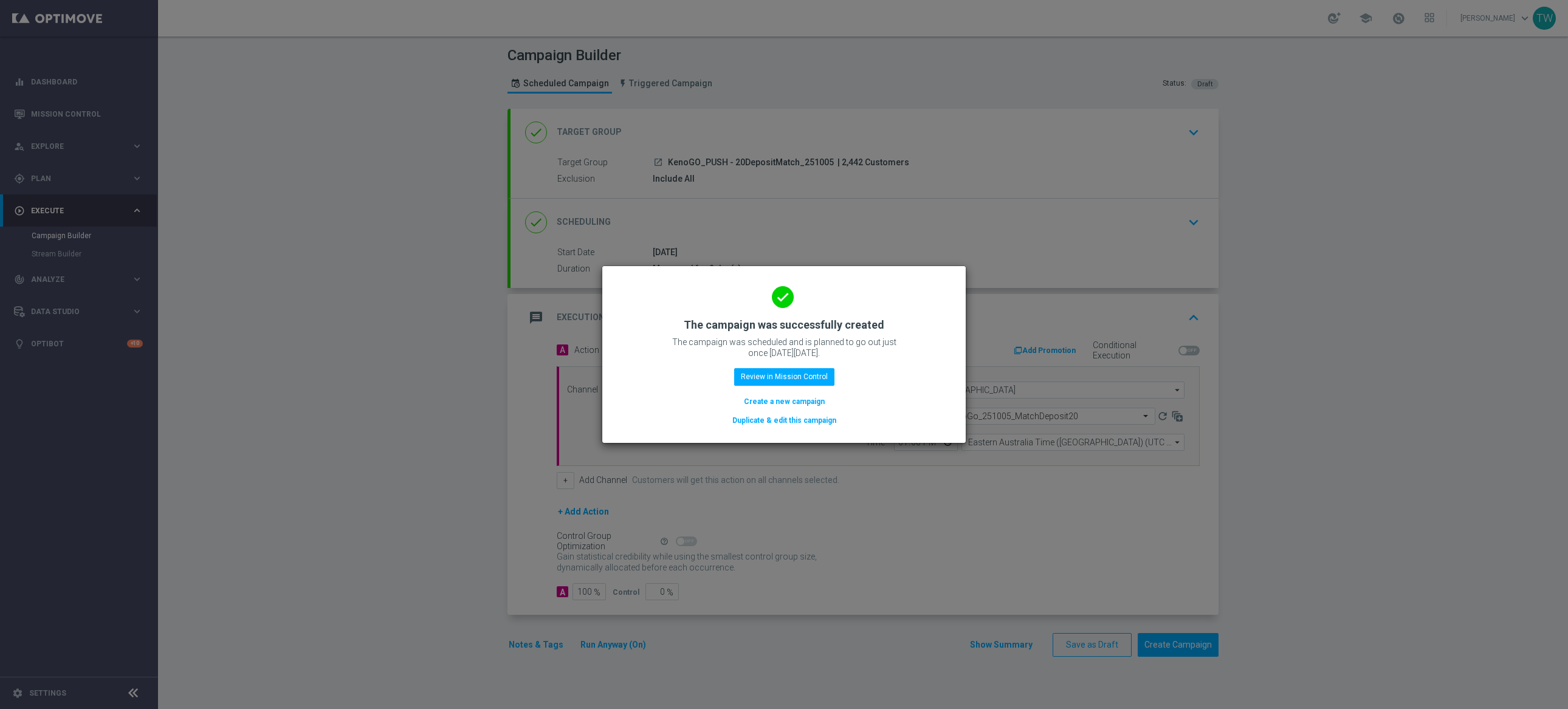
click at [740, 419] on button "Duplicate & edit this campaign" at bounding box center [784, 421] width 106 height 14
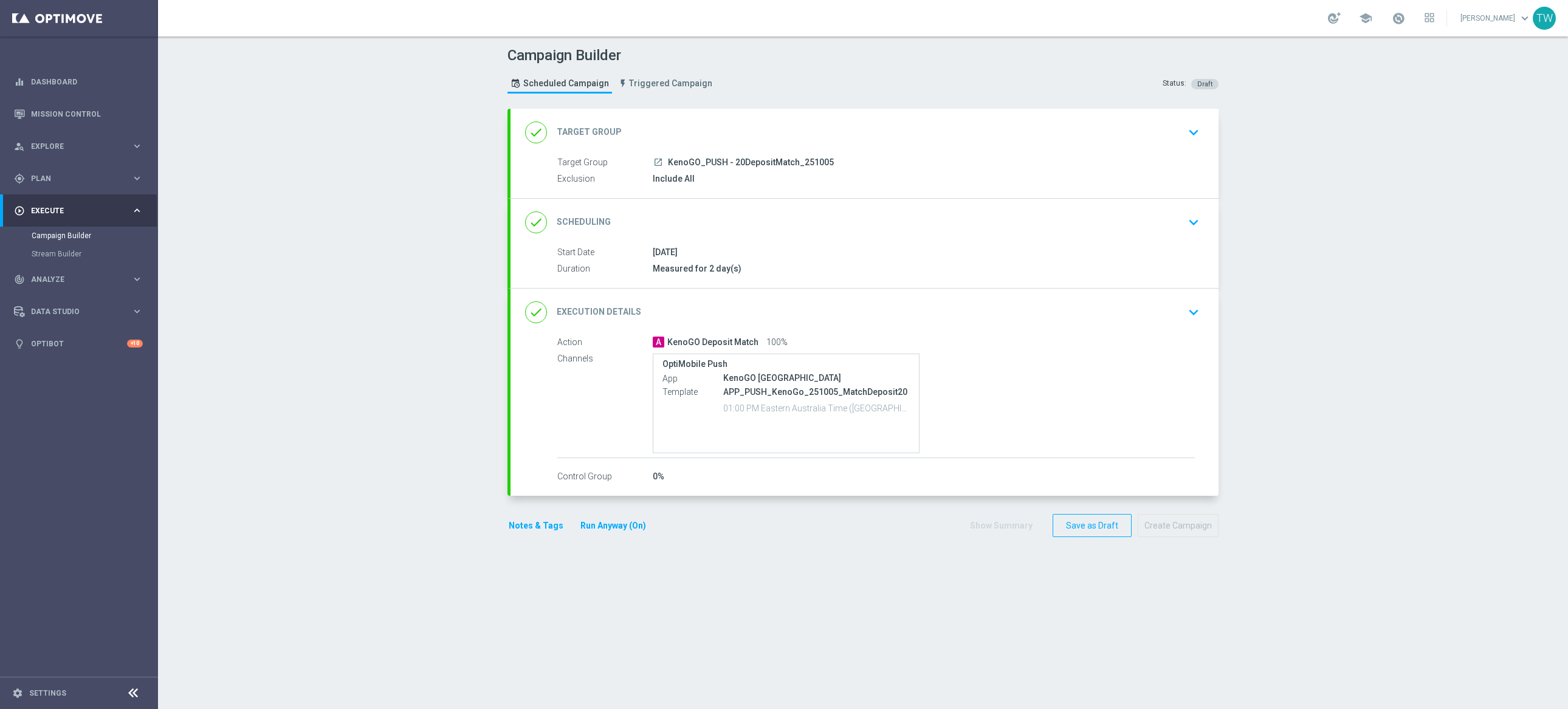
click at [729, 149] on div "done Target Group keyboard_arrow_down" at bounding box center [864, 132] width 708 height 48
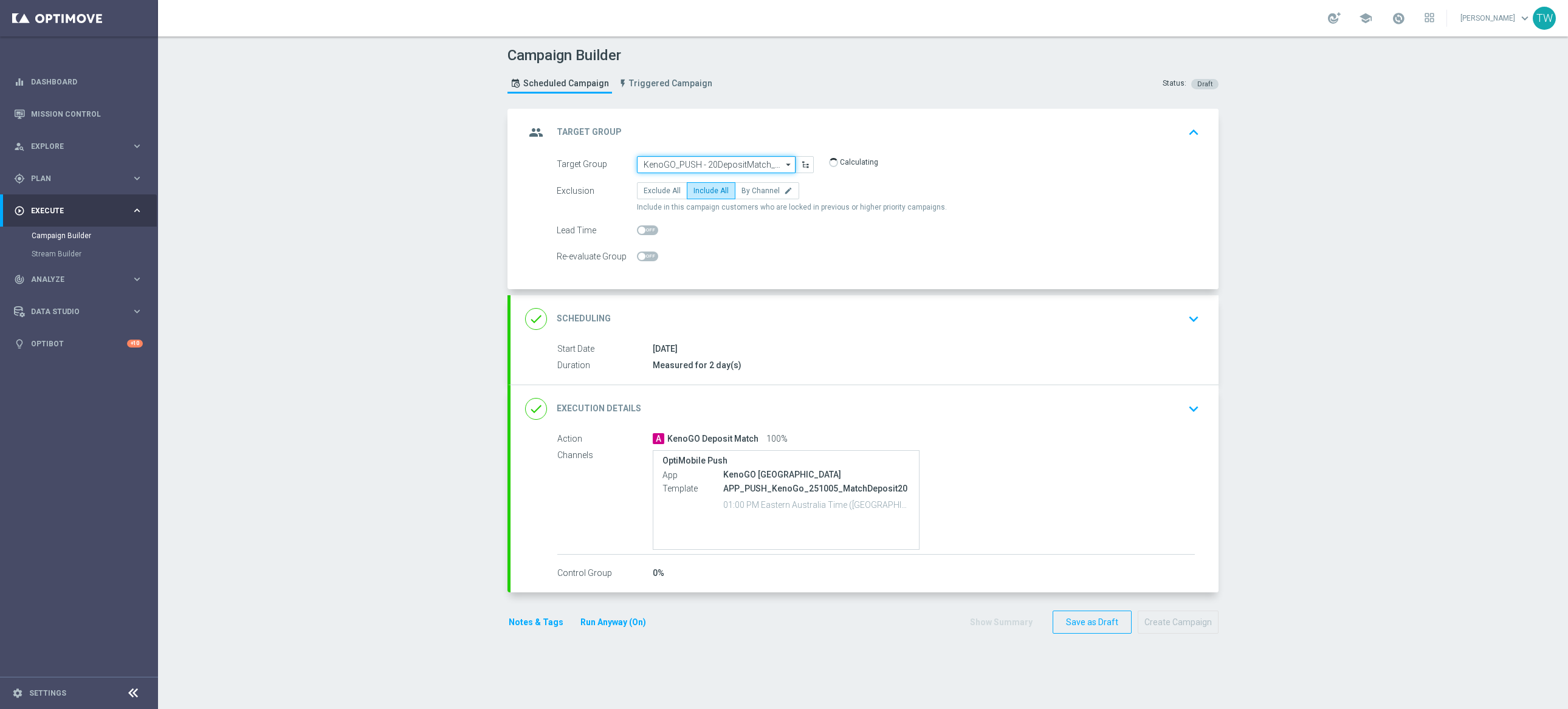
click at [728, 165] on input "KenoGO_PUSH - 20DepositMatch_251005" at bounding box center [716, 165] width 159 height 17
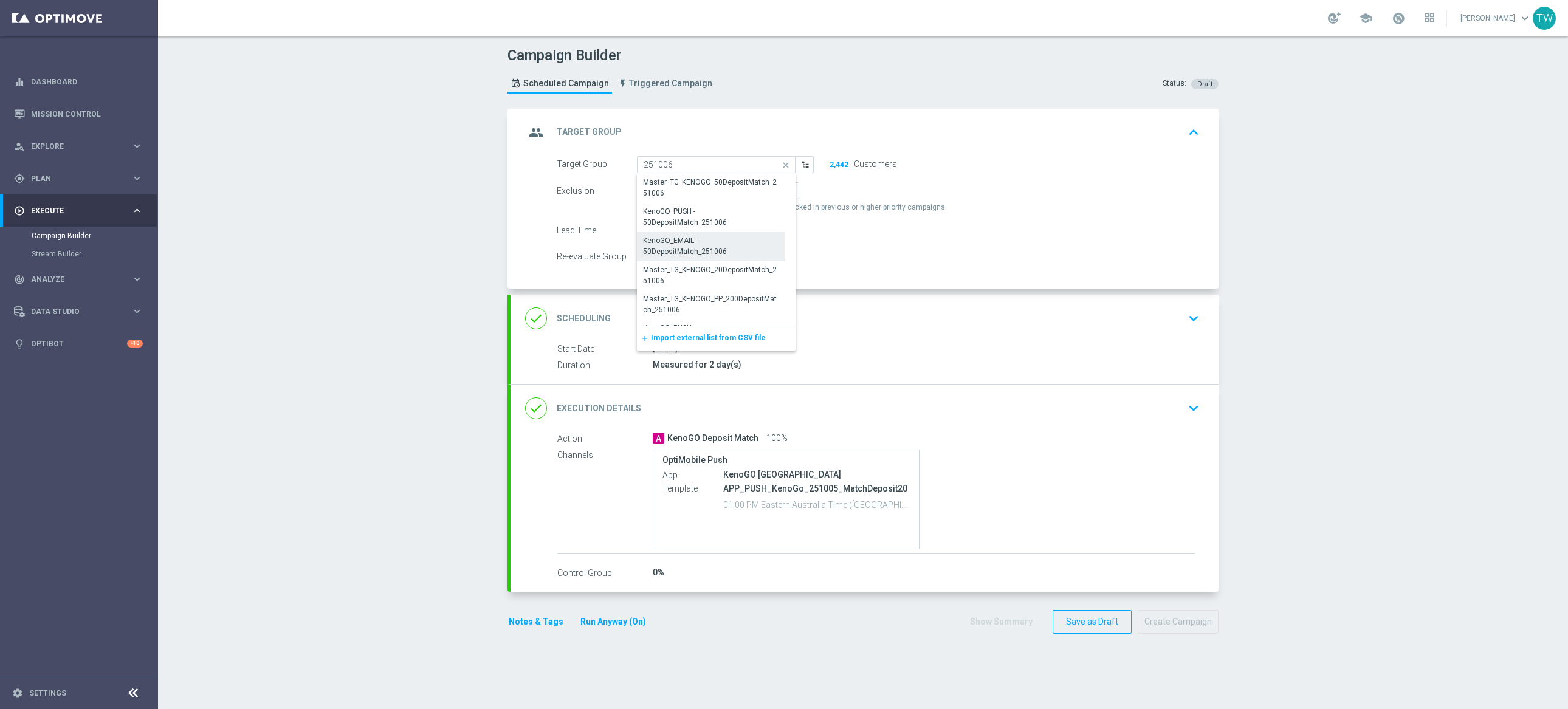
click at [709, 248] on div "KenoGO_EMAIL - 50DepositMatch_251006" at bounding box center [711, 246] width 136 height 22
type input "KenoGO_EMAIL - 50DepositMatch_251006"
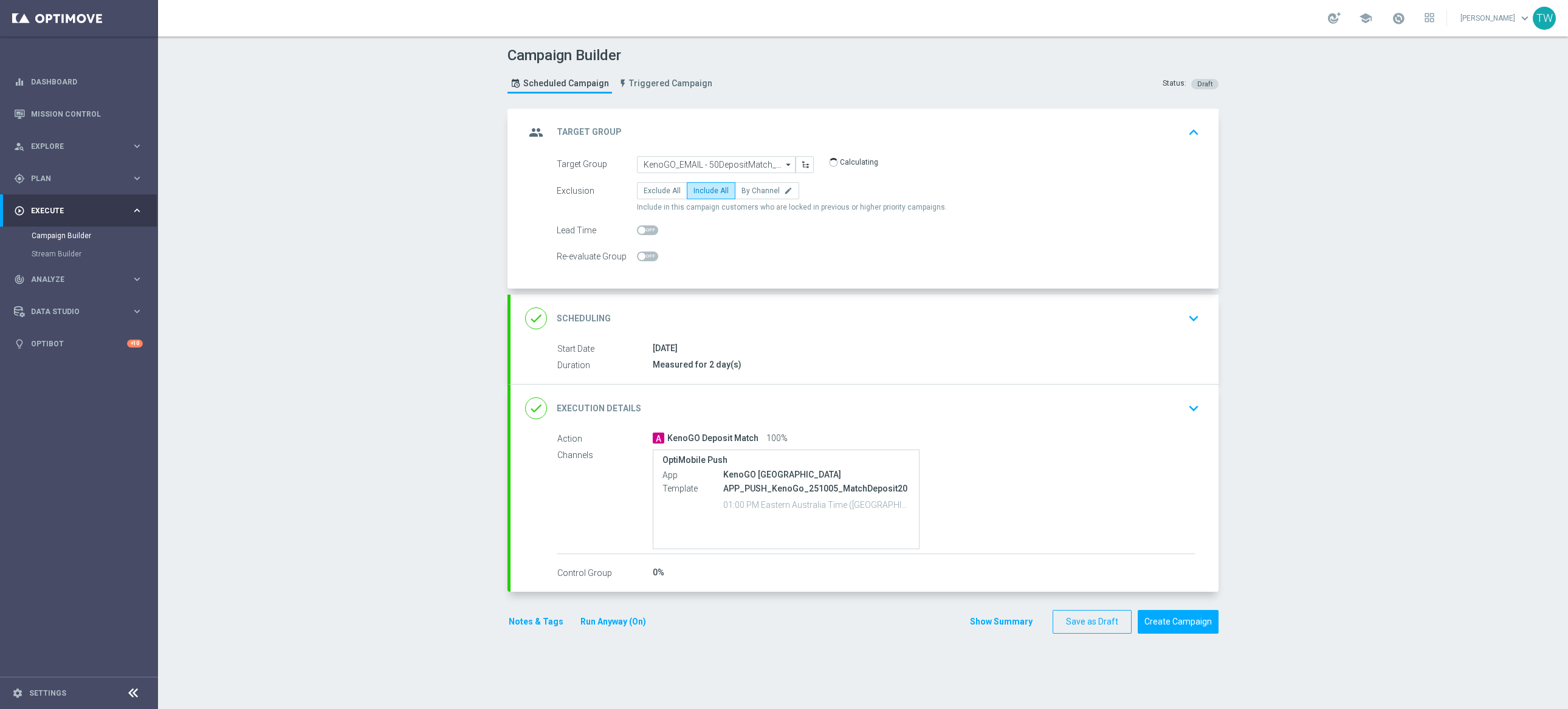
click at [805, 391] on div "done Execution Details keyboard_arrow_down" at bounding box center [864, 408] width 708 height 48
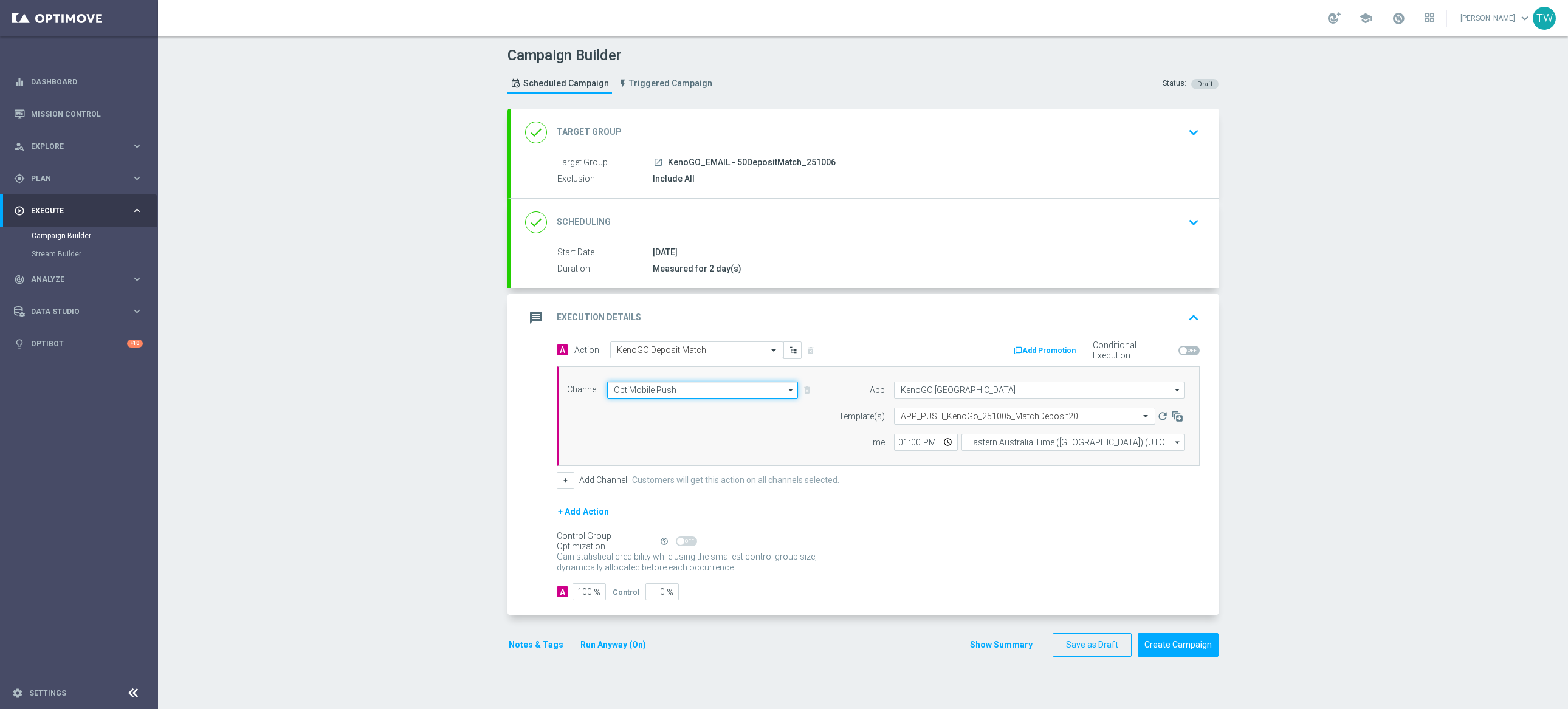
click at [747, 394] on input "OptiMobile Push" at bounding box center [702, 390] width 191 height 17
click at [725, 440] on div "Optimail" at bounding box center [697, 444] width 180 height 17
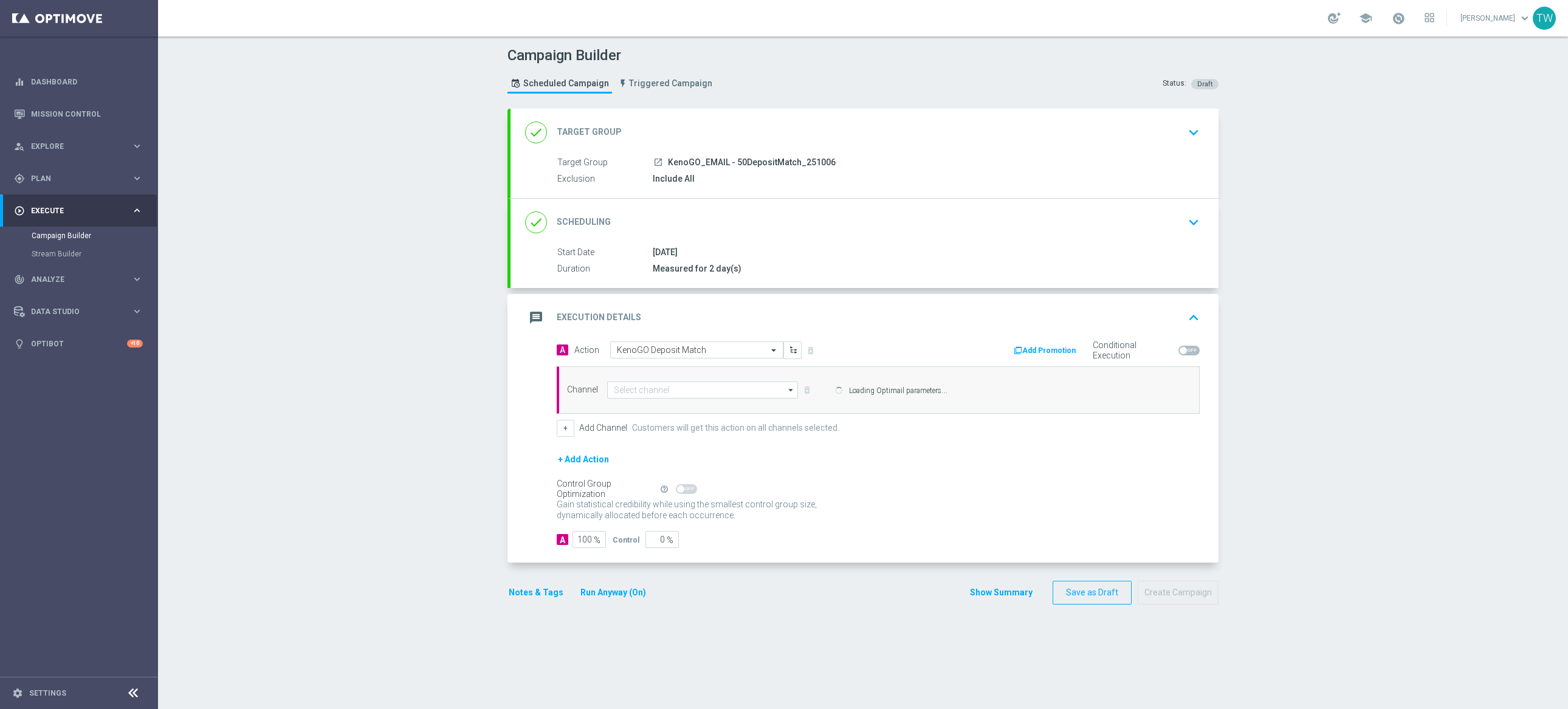
type input "Optimail"
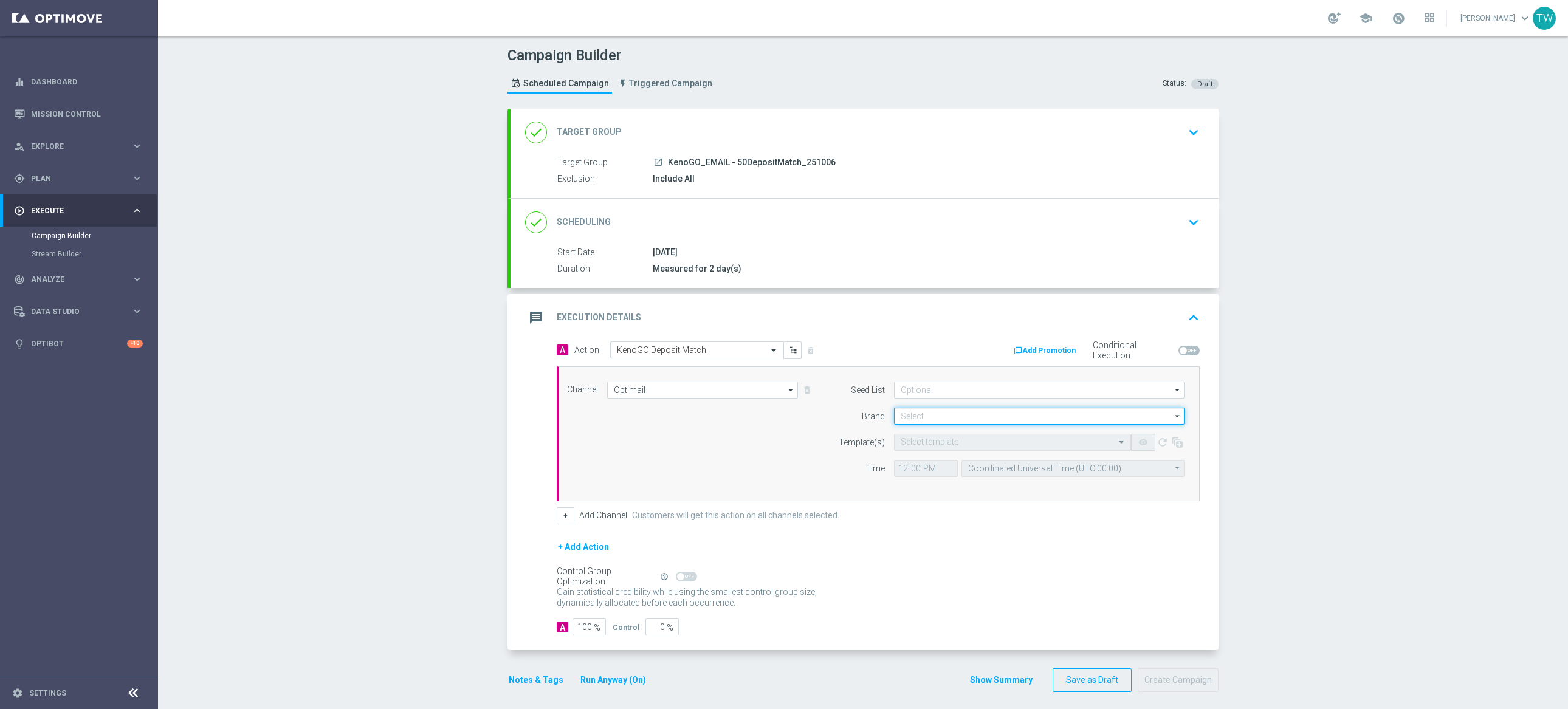
click at [933, 418] on input at bounding box center [1039, 416] width 291 height 17
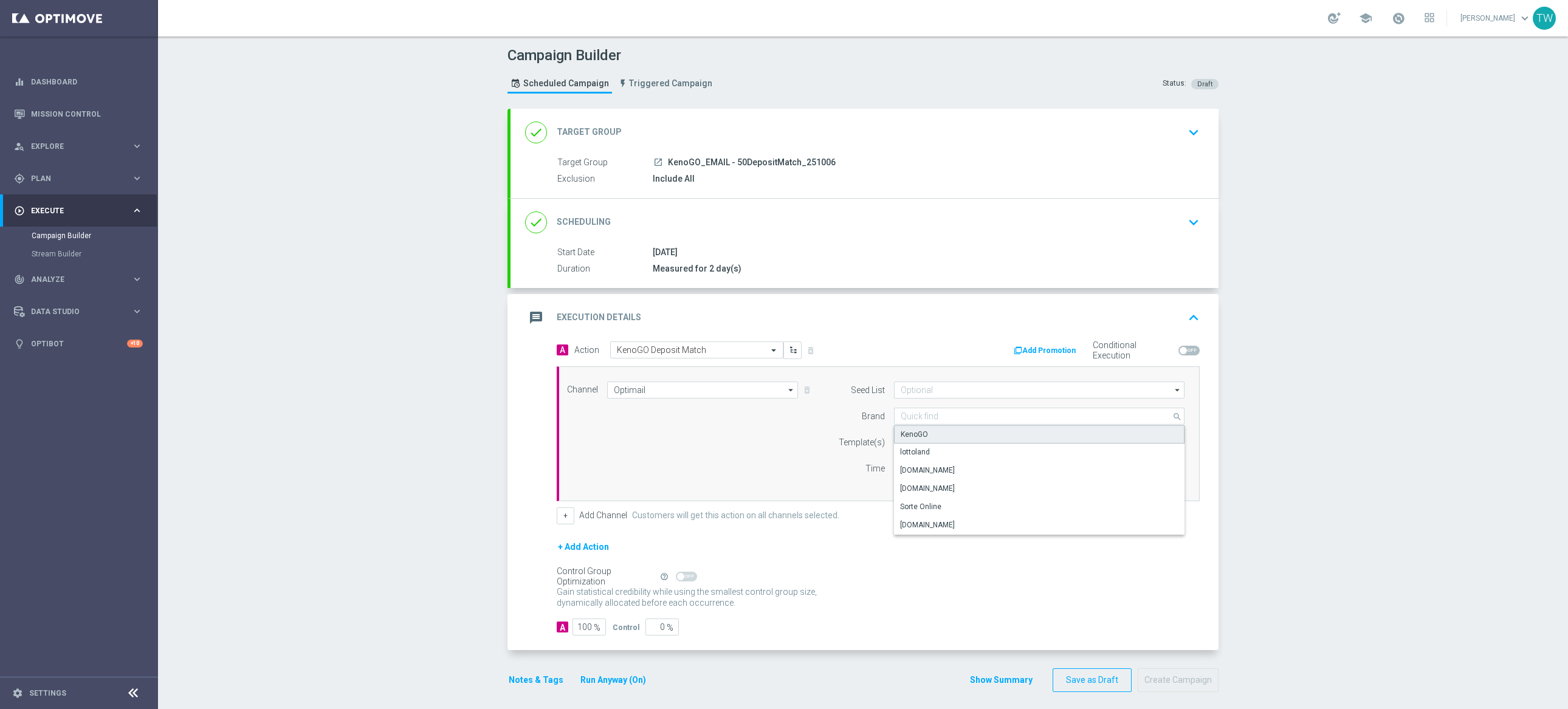
click at [931, 436] on div "KenoGO" at bounding box center [1039, 435] width 291 height 18
type input "KenoGO"
click at [929, 442] on input "text" at bounding box center [1000, 443] width 199 height 11
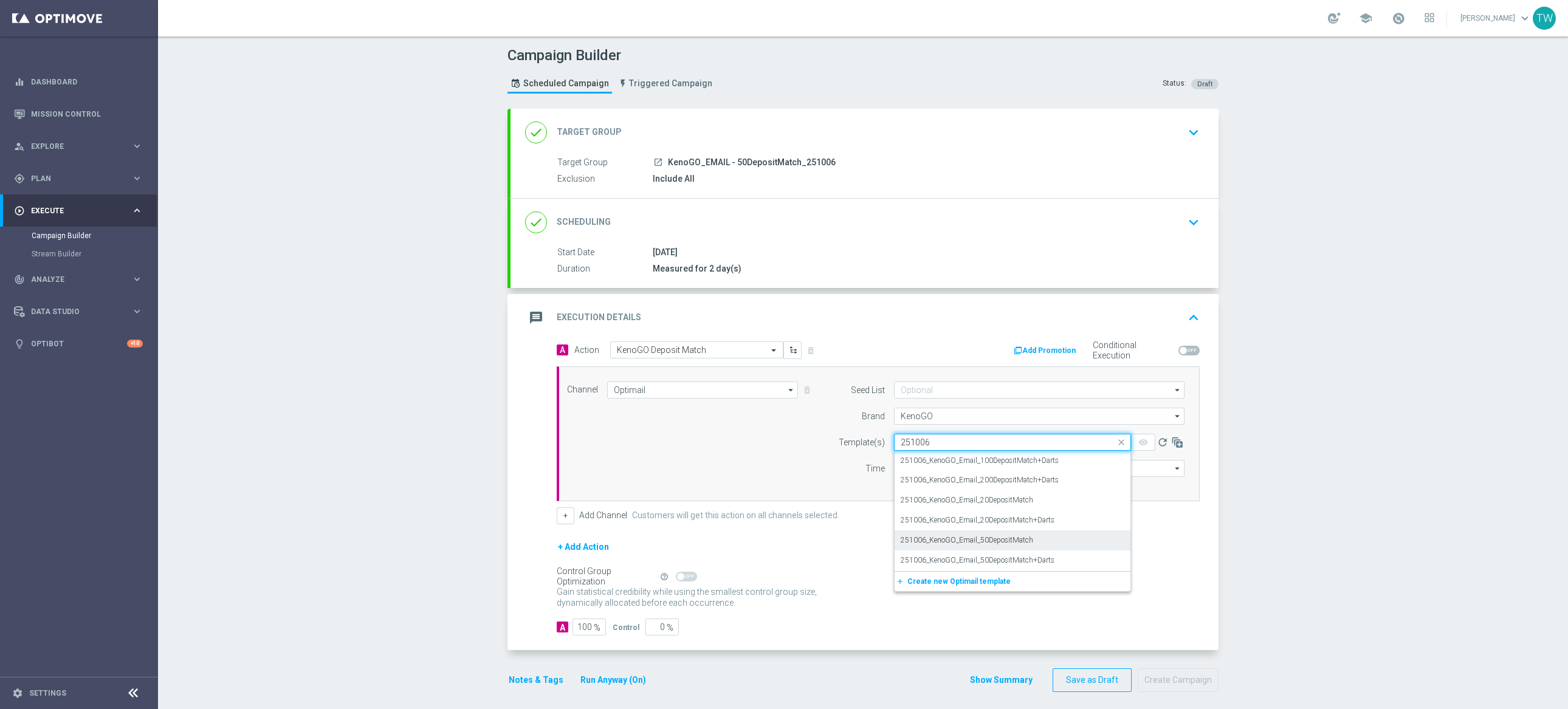
click at [1086, 540] on div "251006_KenoGO_Email_50DepositMatch" at bounding box center [1012, 541] width 223 height 20
type input "251006"
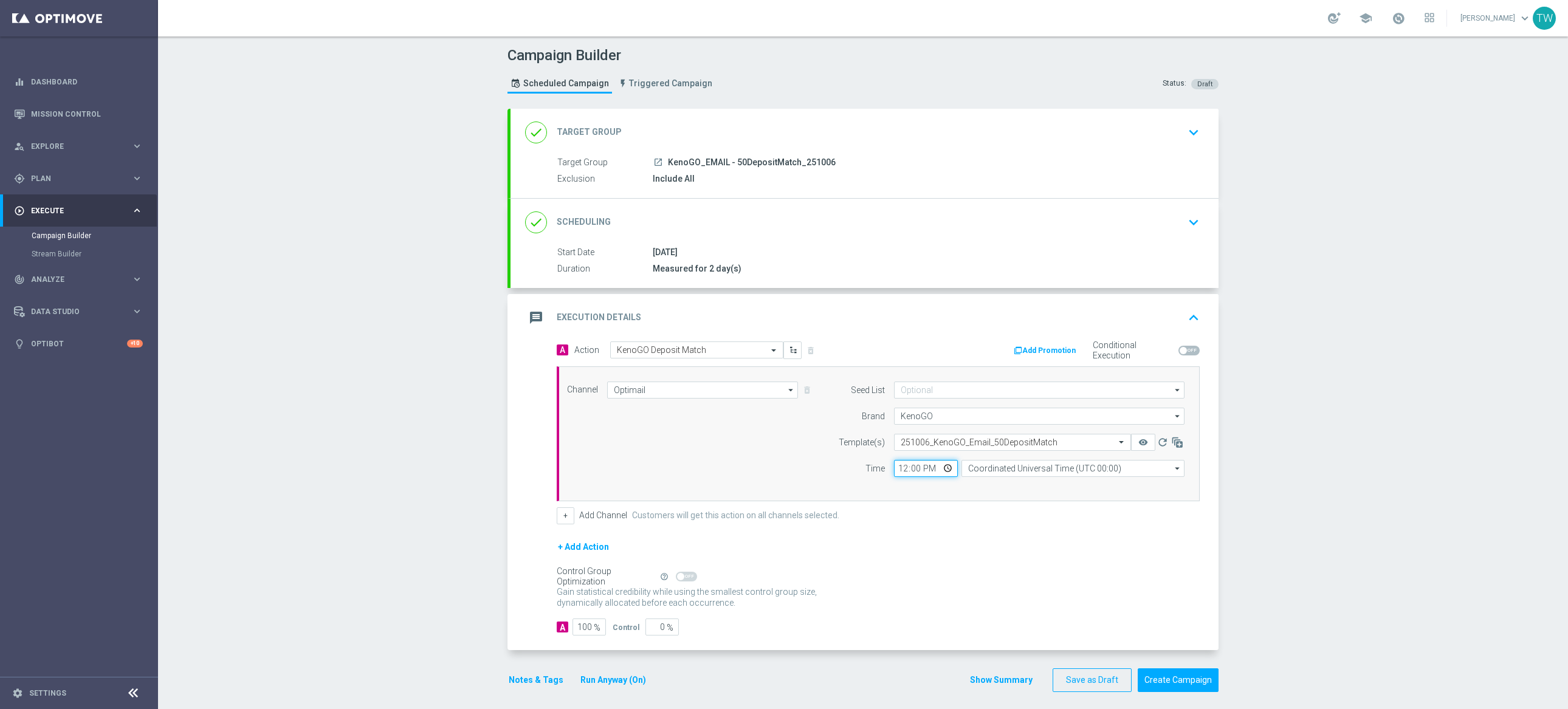
drag, startPoint x: 899, startPoint y: 468, endPoint x: 953, endPoint y: 466, distance: 54.0
click at [900, 467] on input "12:00" at bounding box center [926, 468] width 64 height 17
type input "13:00"
click at [975, 470] on input "Coordinated Universal Time (UTC 00:00)" at bounding box center [1073, 468] width 223 height 17
click at [981, 485] on div "Eastern Australia Time (Sydney) (UTC +10:00)" at bounding box center [1067, 487] width 199 height 11
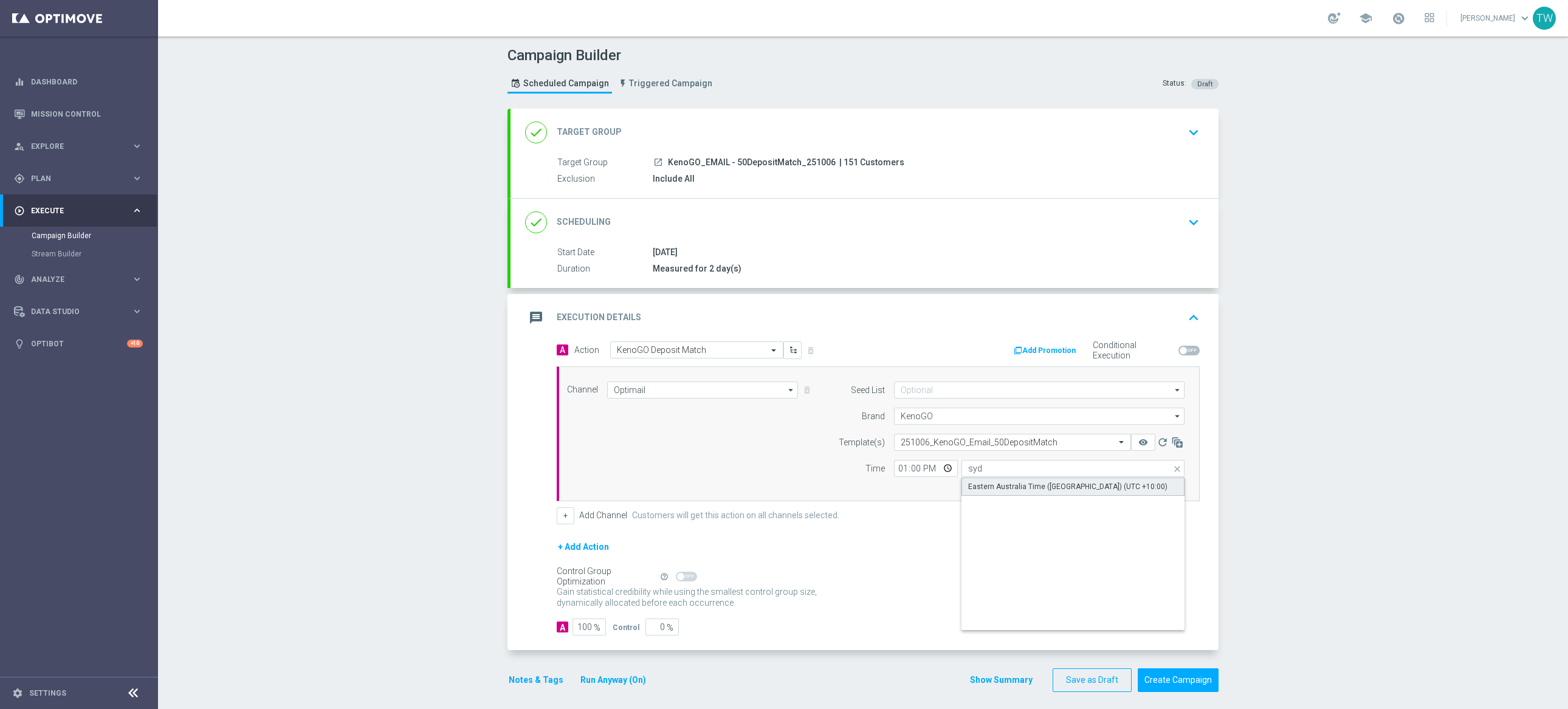
type input "Eastern Australia Time (Sydney) (UTC +10:00)"
click at [1142, 444] on icon "remove_red_eye" at bounding box center [1143, 442] width 10 height 10
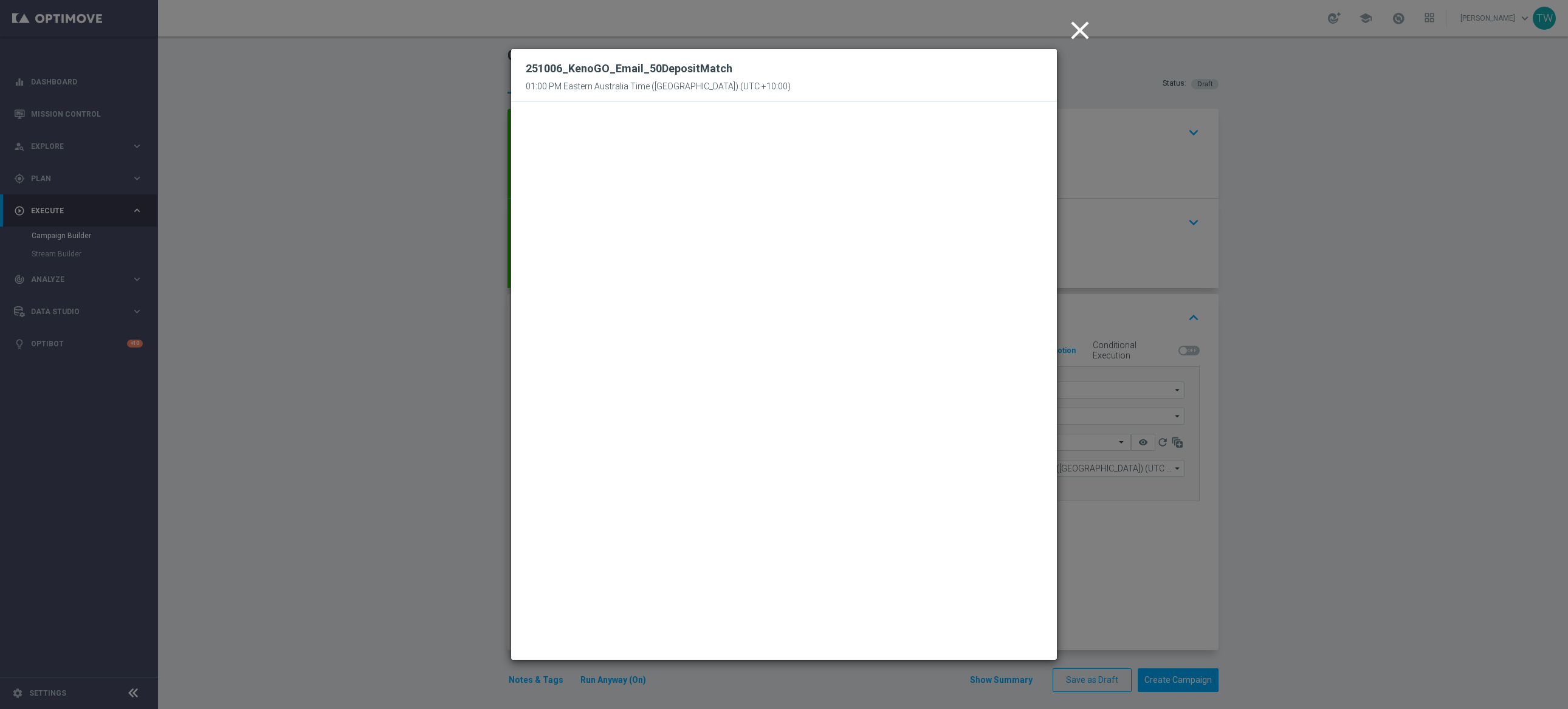
click at [1232, 544] on modal-container "close 251006_KenoGO_Email_50DepositMatch 01:00 PM Eastern Australia Time (Sydne…" at bounding box center [784, 354] width 1568 height 709
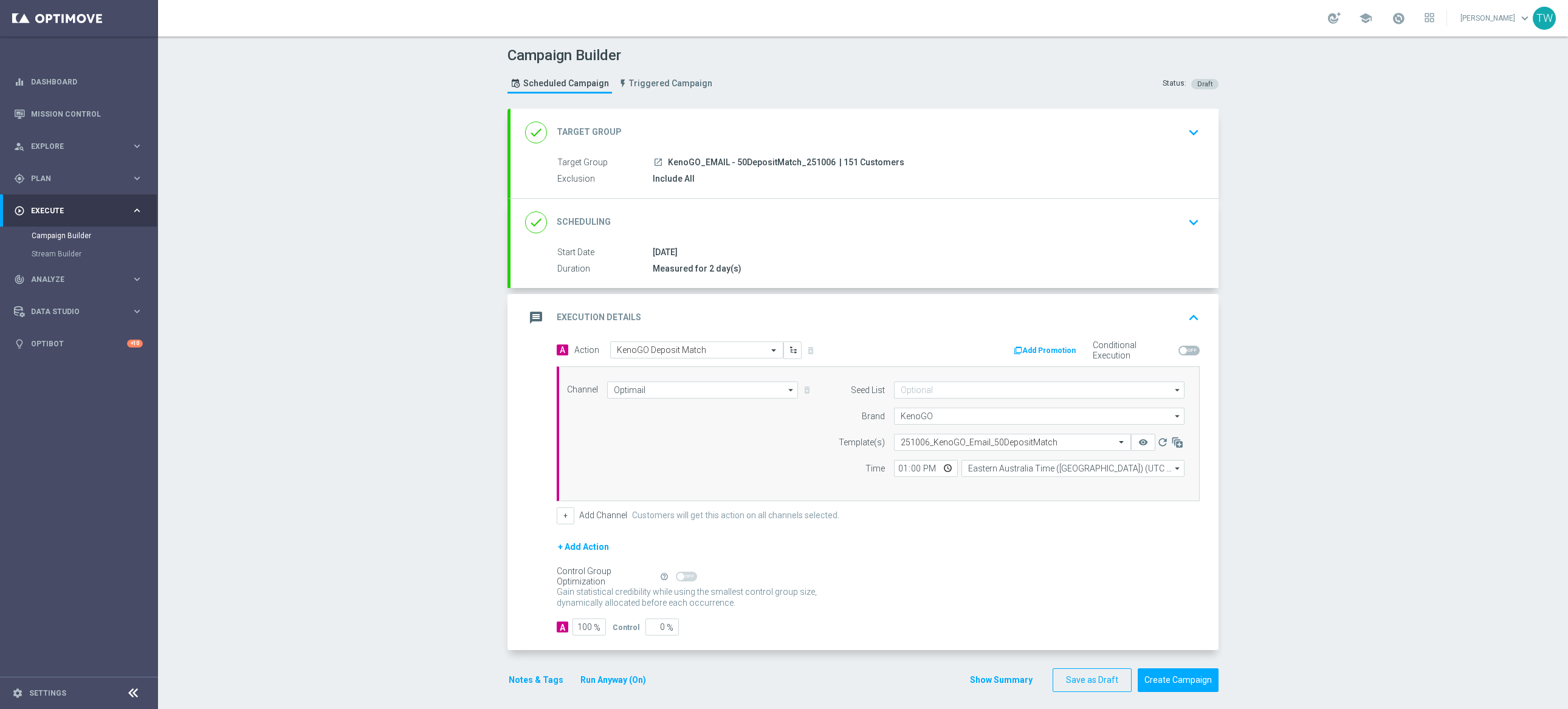
click at [886, 227] on div "done Scheduling keyboard_arrow_down" at bounding box center [864, 222] width 679 height 23
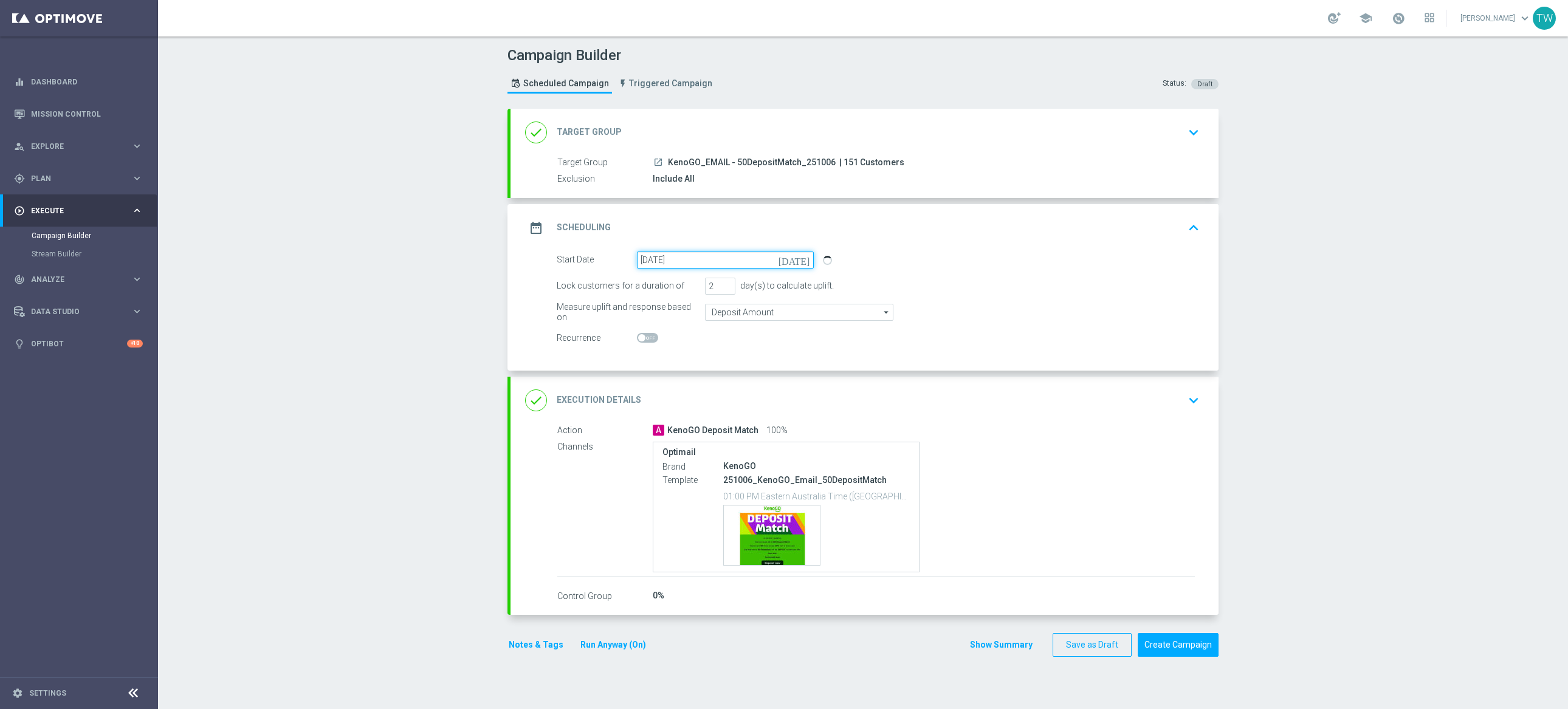
click at [706, 260] on input "05 Oct 2025" at bounding box center [725, 260] width 177 height 17
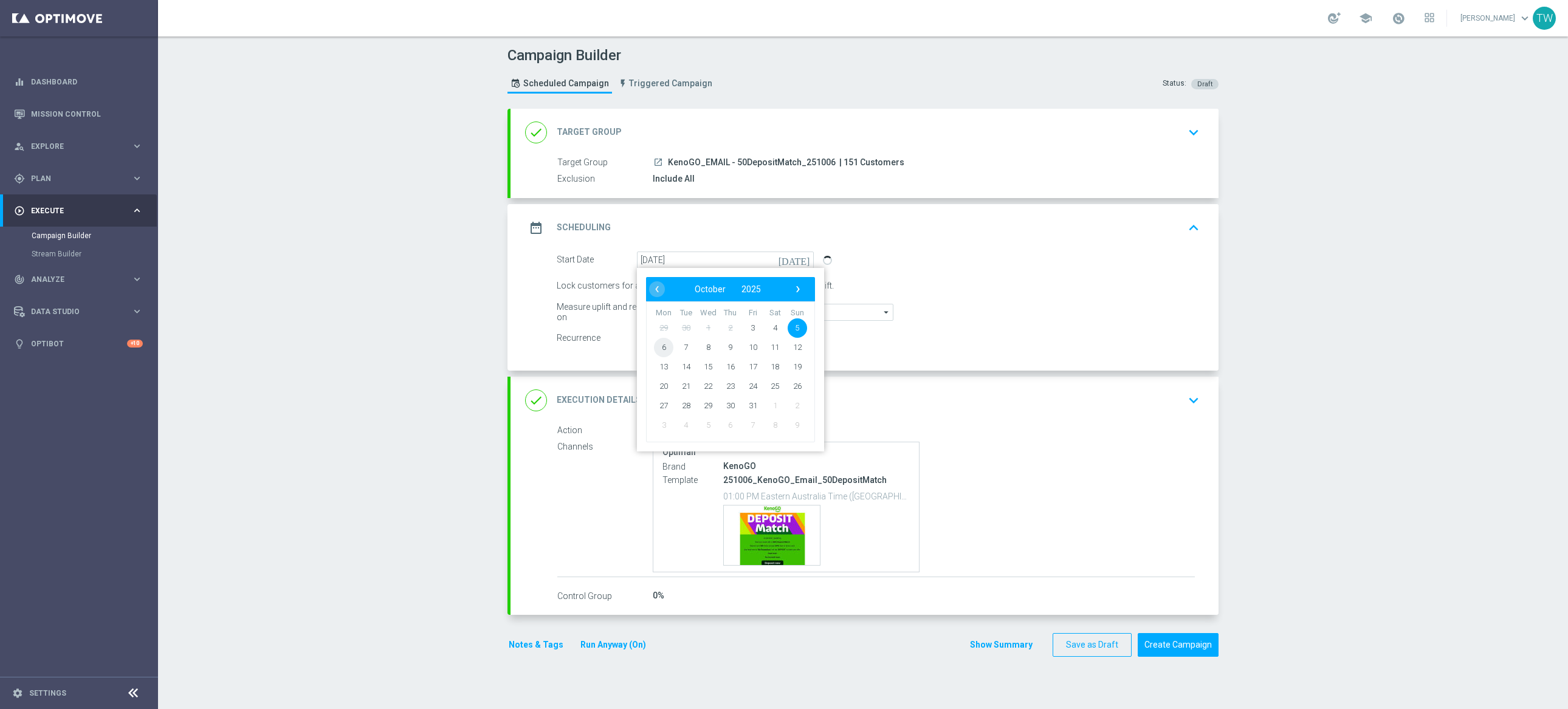
click at [664, 347] on span "6" at bounding box center [664, 347] width 20 height 20
type input "06 Oct 2025"
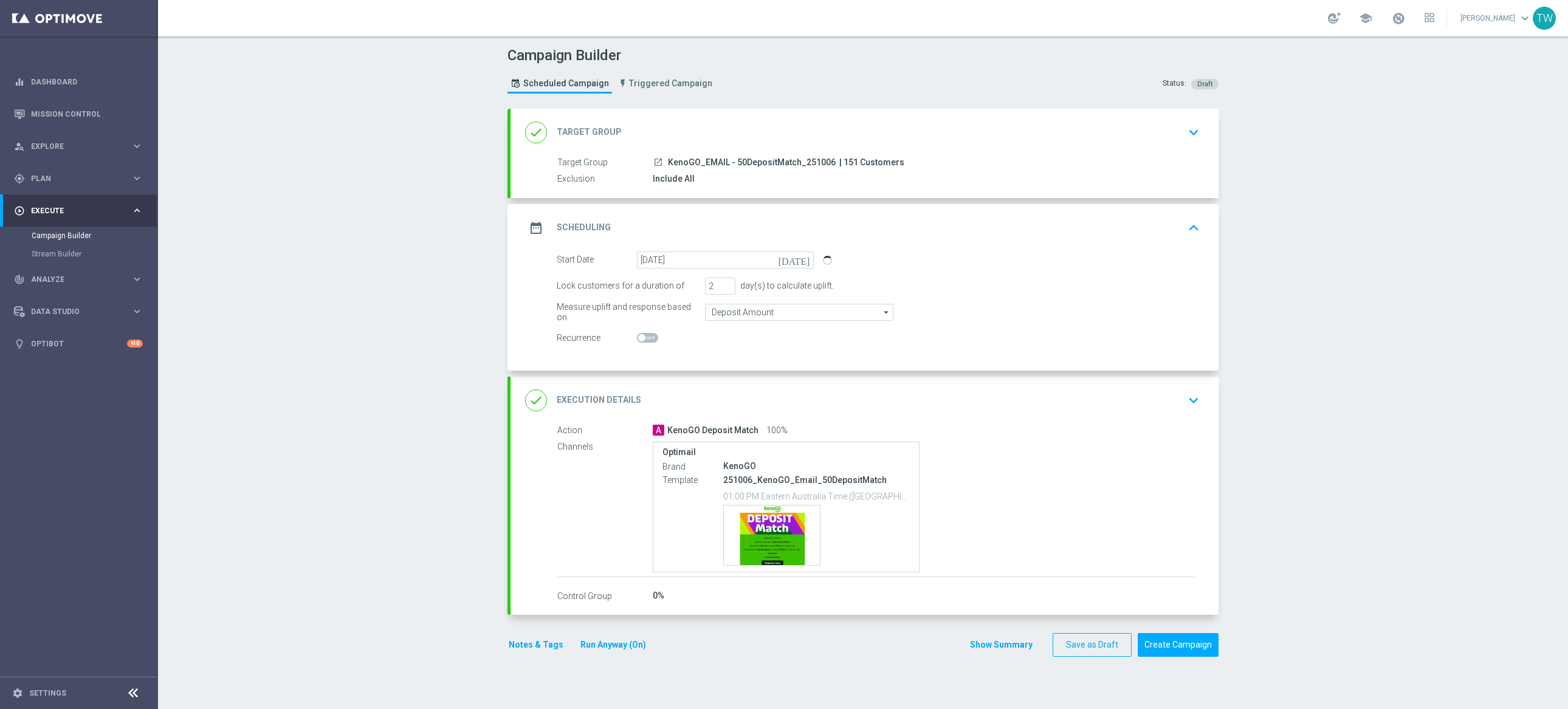
click at [979, 214] on div "date_range Scheduling keyboard_arrow_up" at bounding box center [864, 227] width 708 height 48
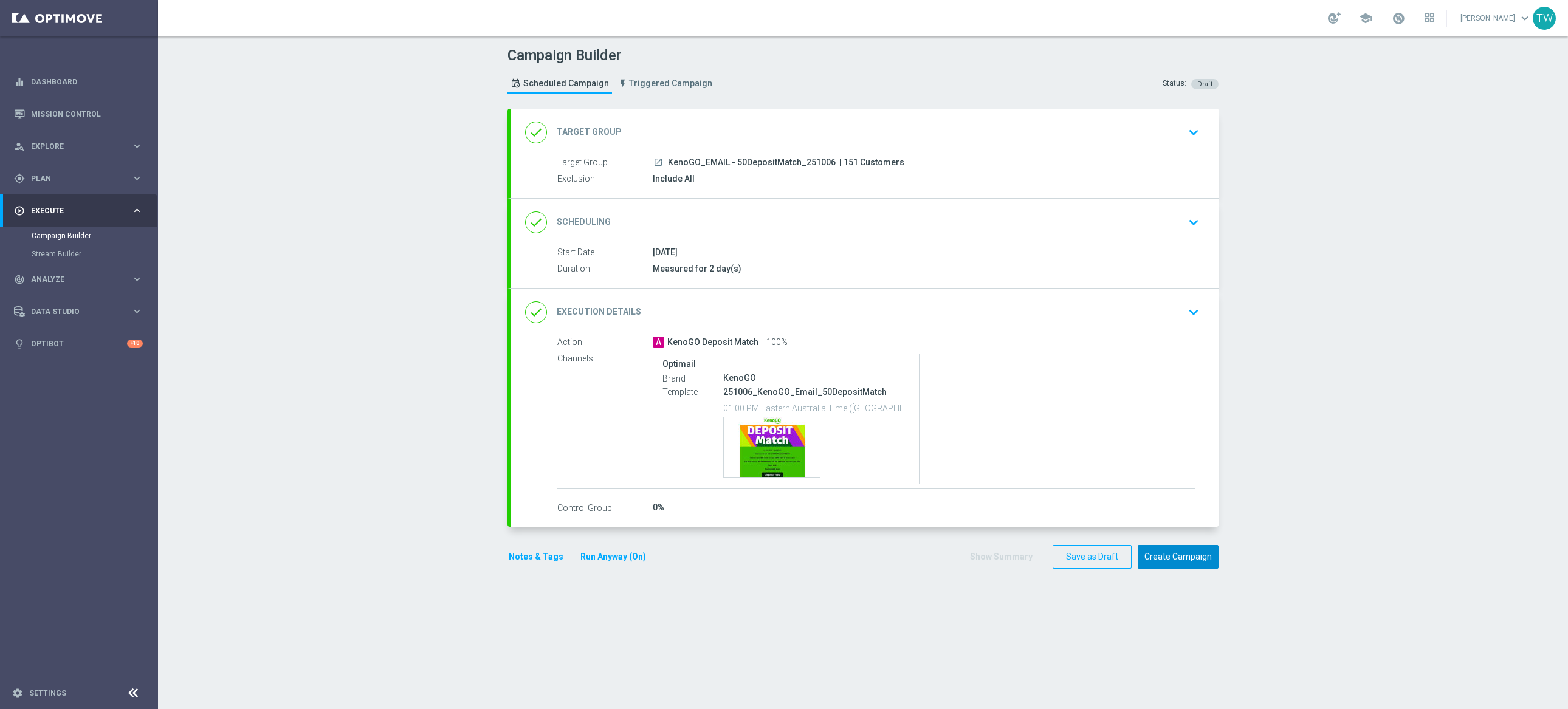
click at [1177, 556] on button "Create Campaign" at bounding box center [1178, 556] width 81 height 23
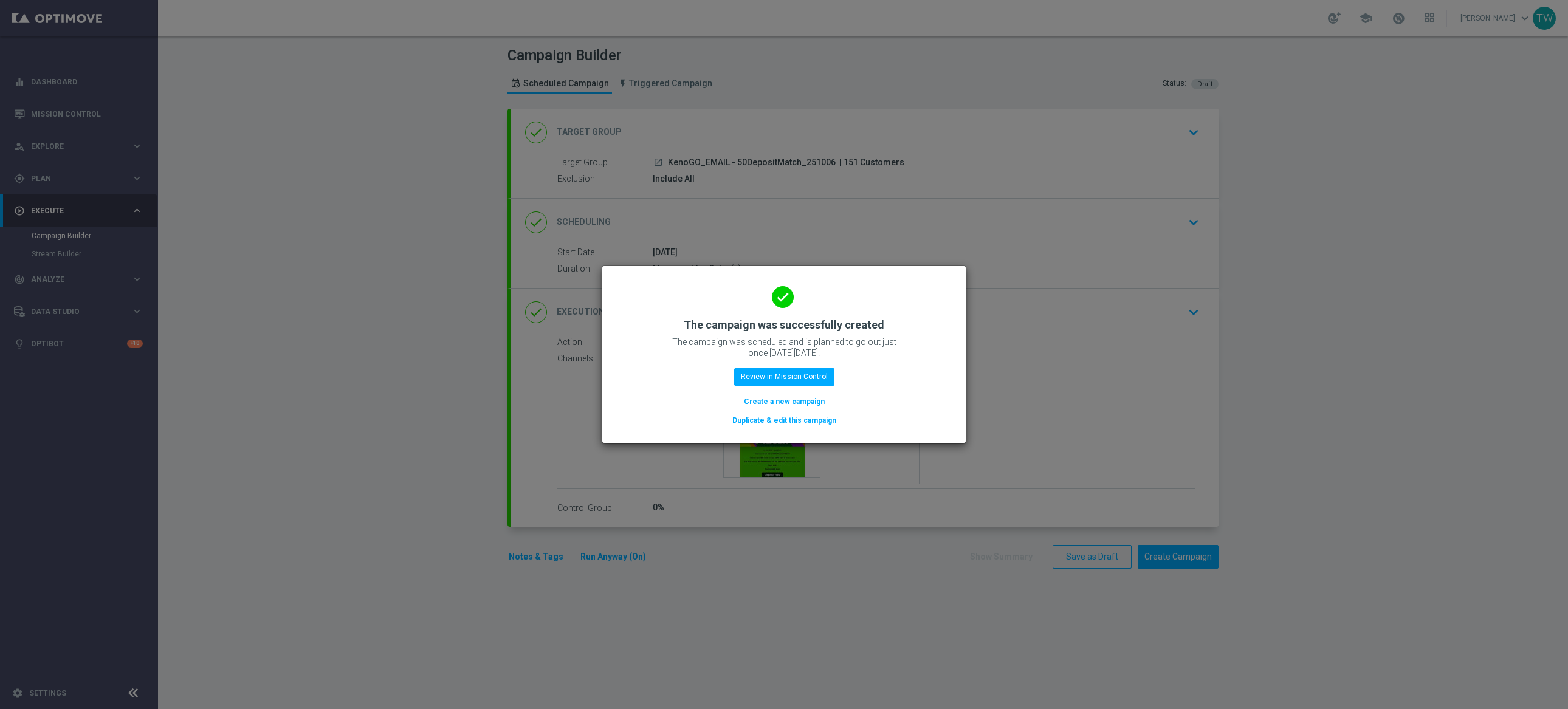
click at [793, 419] on button "Duplicate & edit this campaign" at bounding box center [784, 421] width 106 height 14
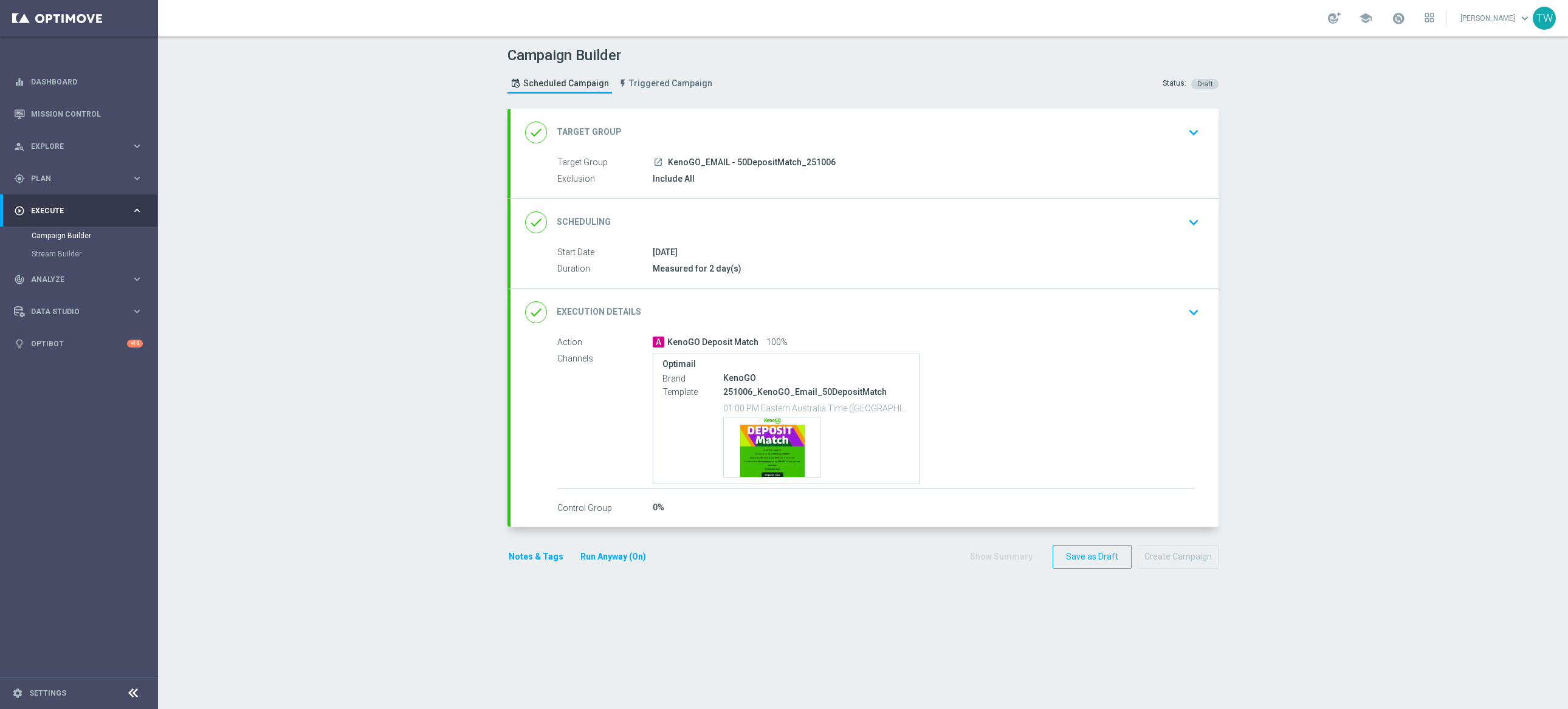
click at [773, 123] on div "done Target Group keyboard_arrow_down" at bounding box center [864, 132] width 679 height 23
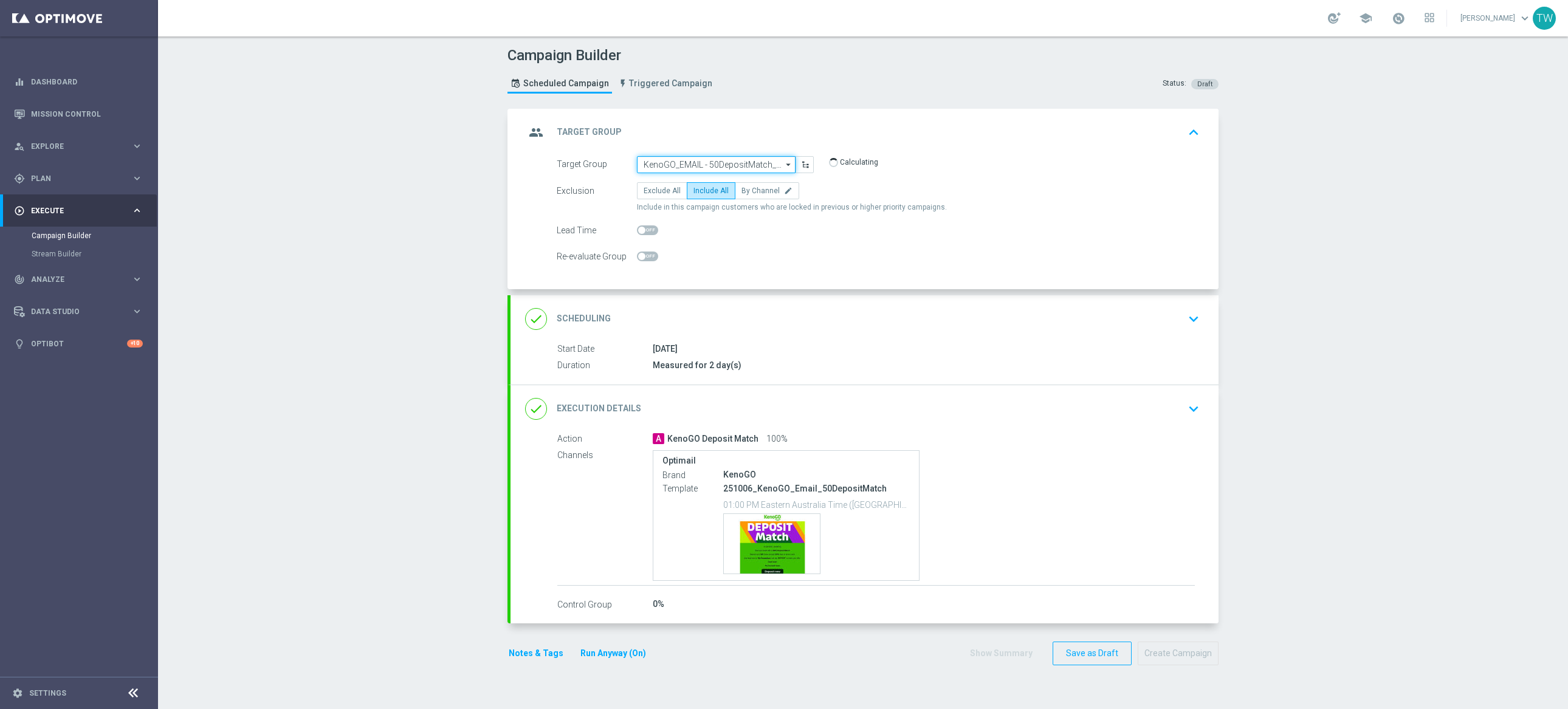
click at [750, 160] on input "KenoGO_EMAIL - 50DepositMatch_251006" at bounding box center [716, 165] width 159 height 17
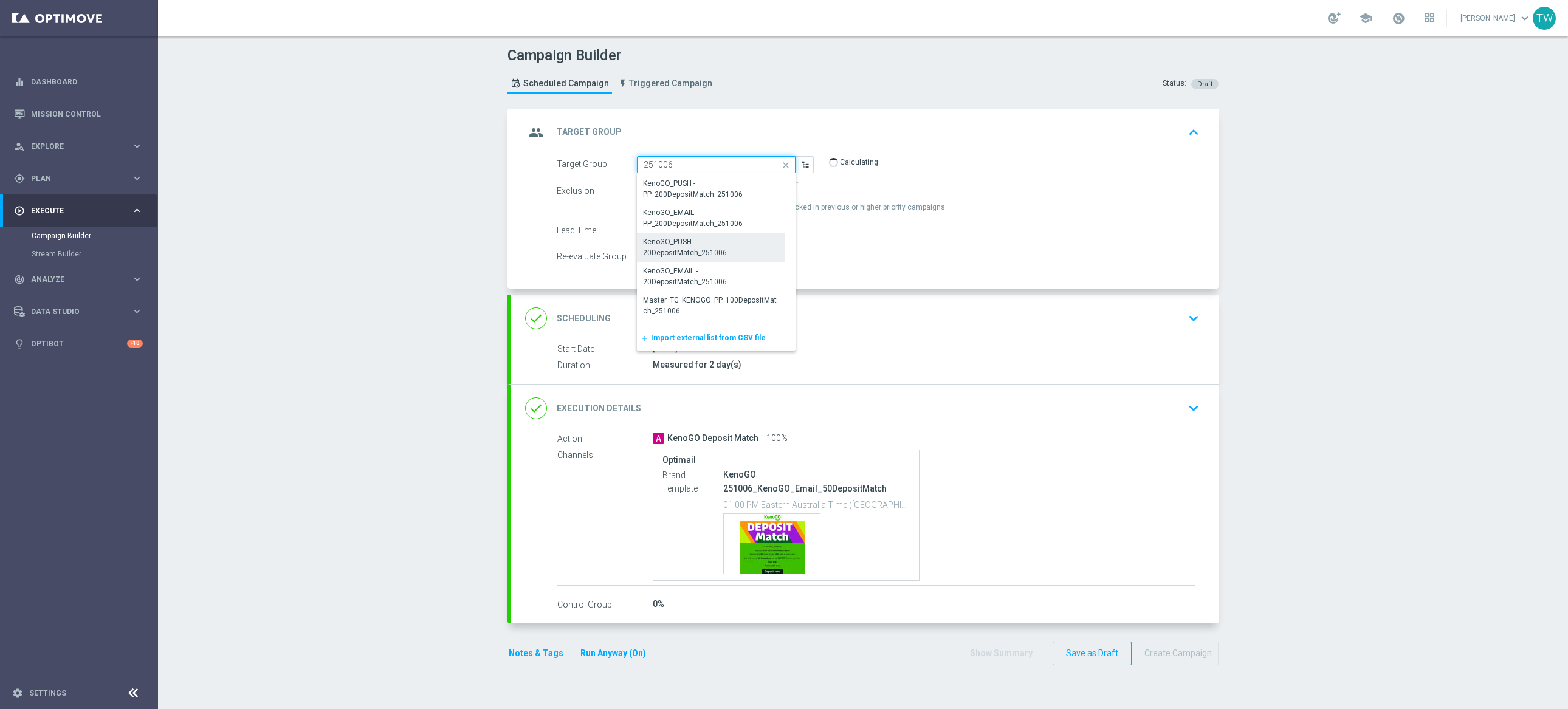
scroll to position [146, 0]
click at [744, 264] on div "KenoGO_EMAIL - 20DepositMatch_251006" at bounding box center [711, 275] width 148 height 28
type input "KenoGO_EMAIL - 20DepositMatch_251006"
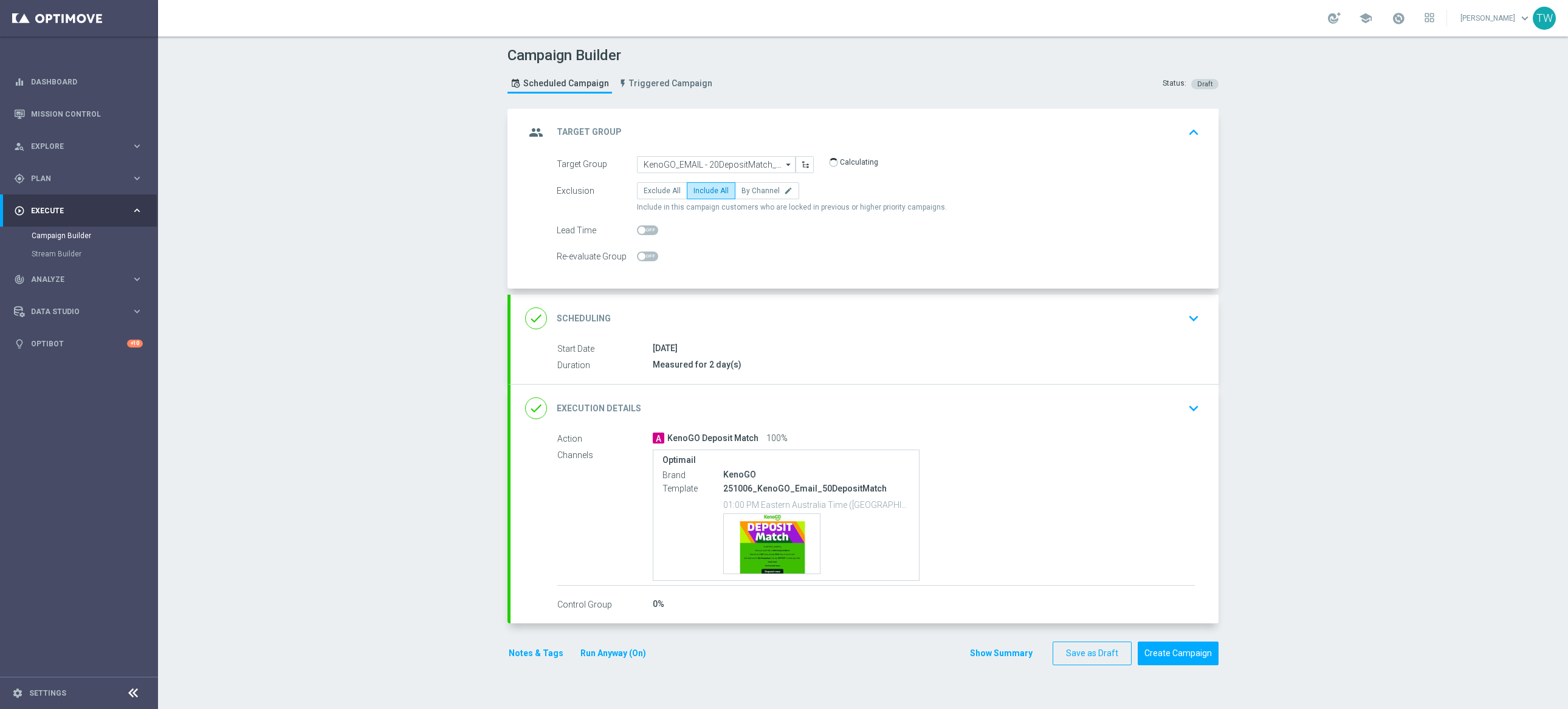
click at [781, 394] on div "done Execution Details keyboard_arrow_down" at bounding box center [864, 408] width 708 height 48
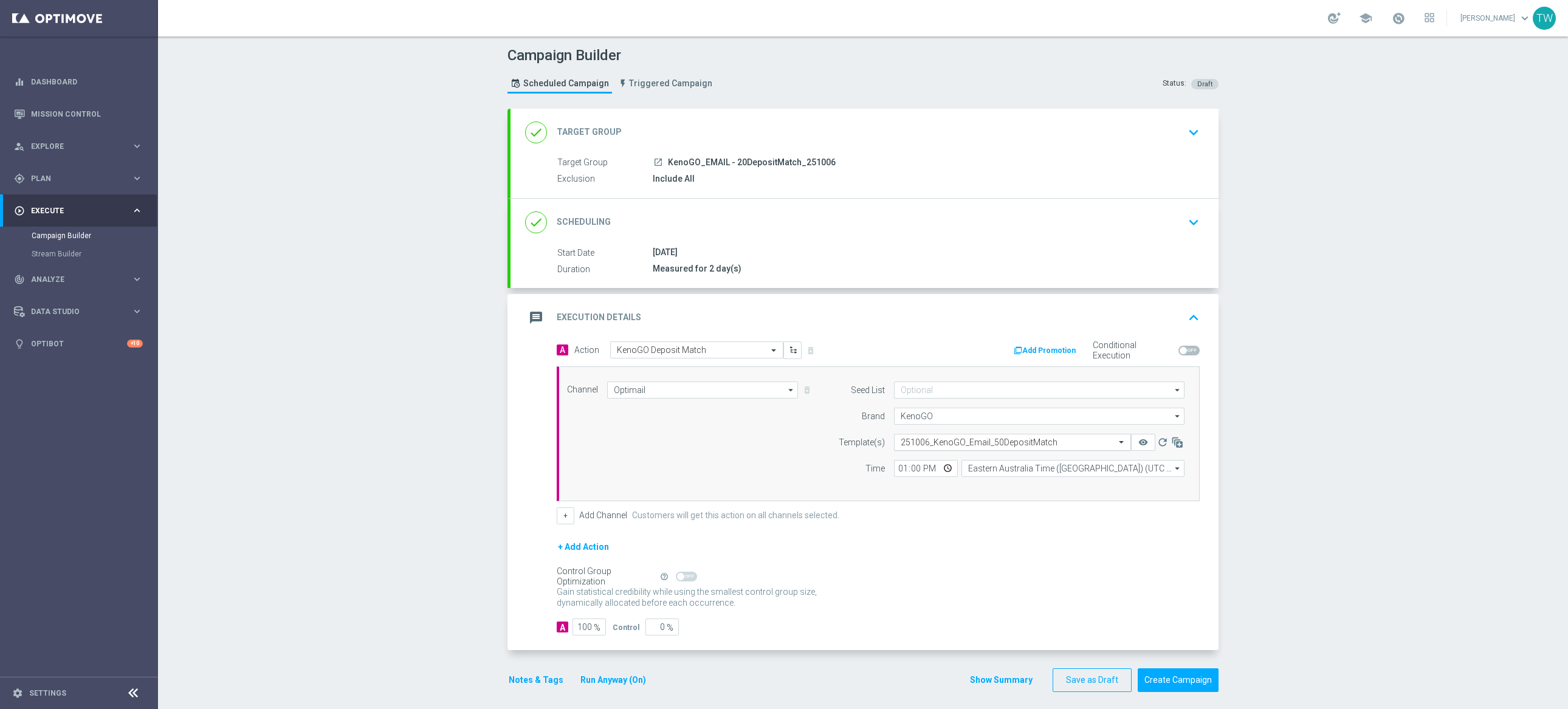
click at [963, 442] on input "text" at bounding box center [1000, 443] width 199 height 11
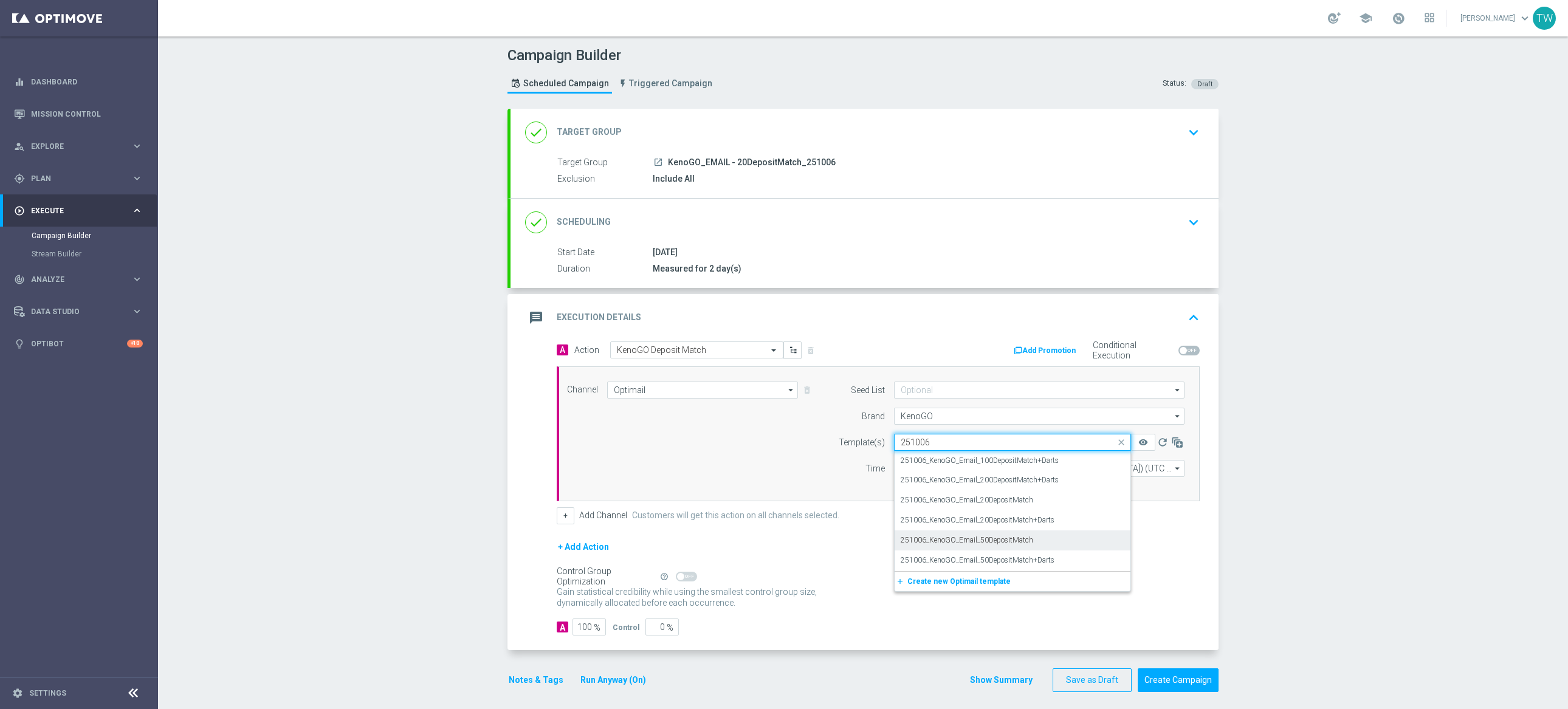
scroll to position [0, 0]
click at [1052, 497] on div "251006_KenoGO_Email_20DepositMatch" at bounding box center [1012, 501] width 223 height 20
type input "251006"
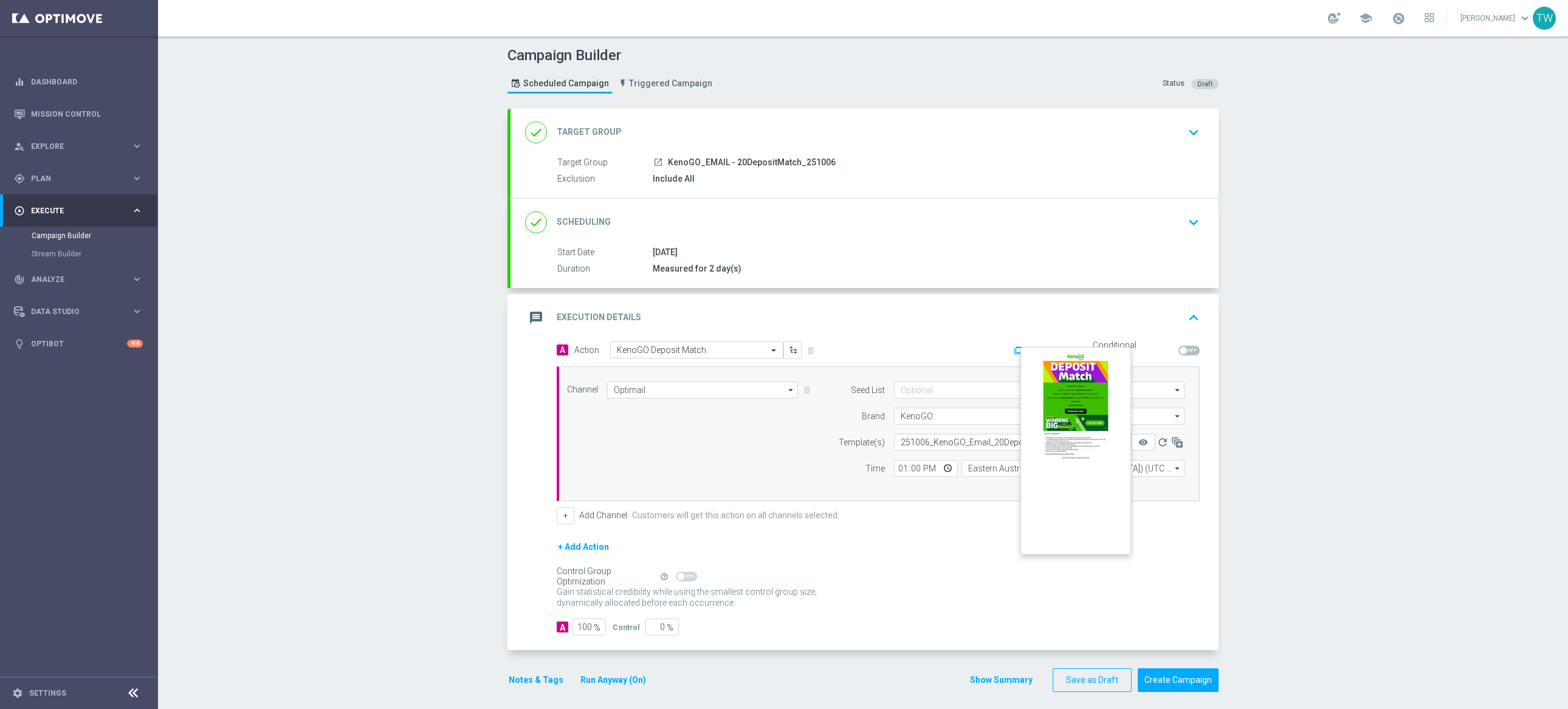
click at [1148, 444] on button "remove_red_eye" at bounding box center [1143, 442] width 24 height 17
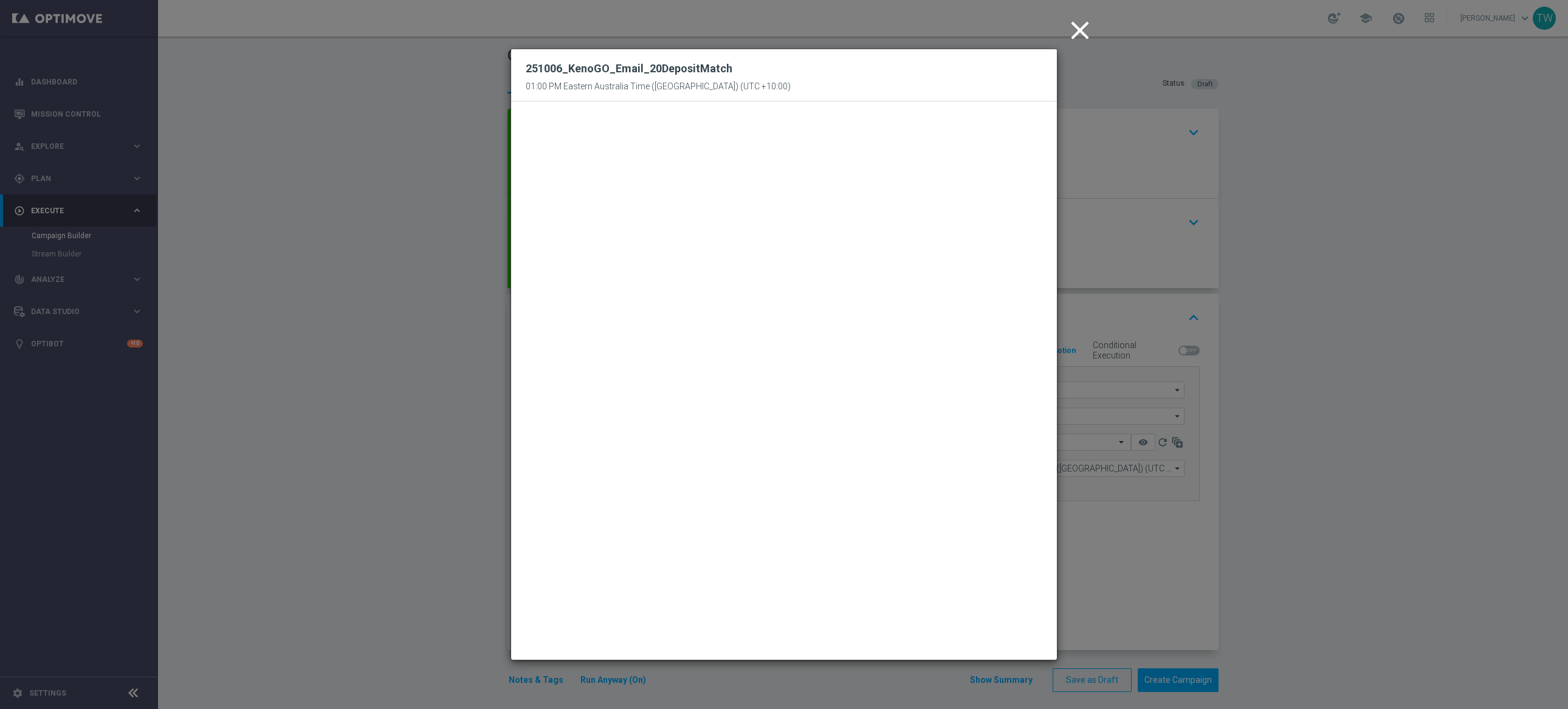
click at [1127, 526] on modal-container "close 251006_KenoGO_Email_20DepositMatch 01:00 PM Eastern Australia Time (Sydne…" at bounding box center [784, 354] width 1568 height 709
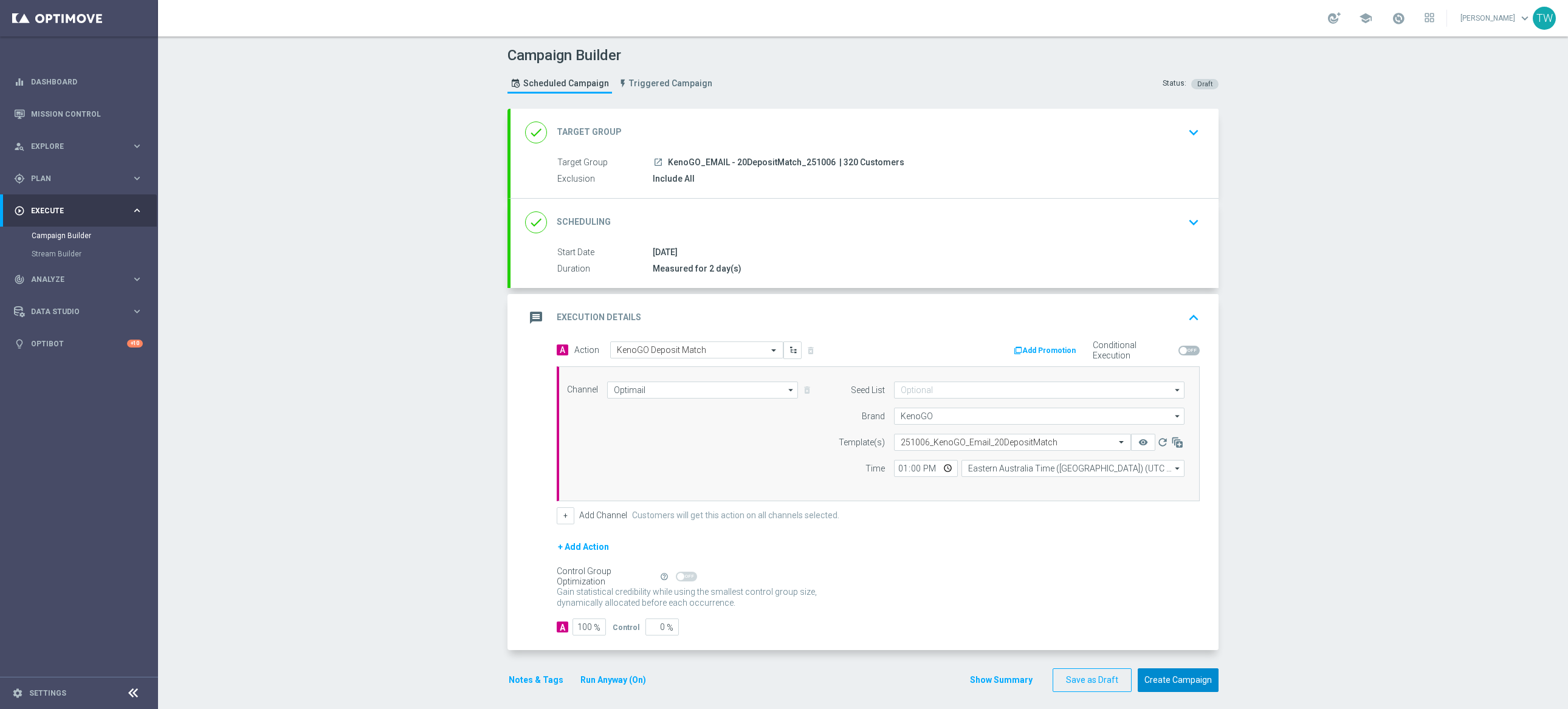
click at [1183, 675] on button "Create Campaign" at bounding box center [1178, 680] width 81 height 23
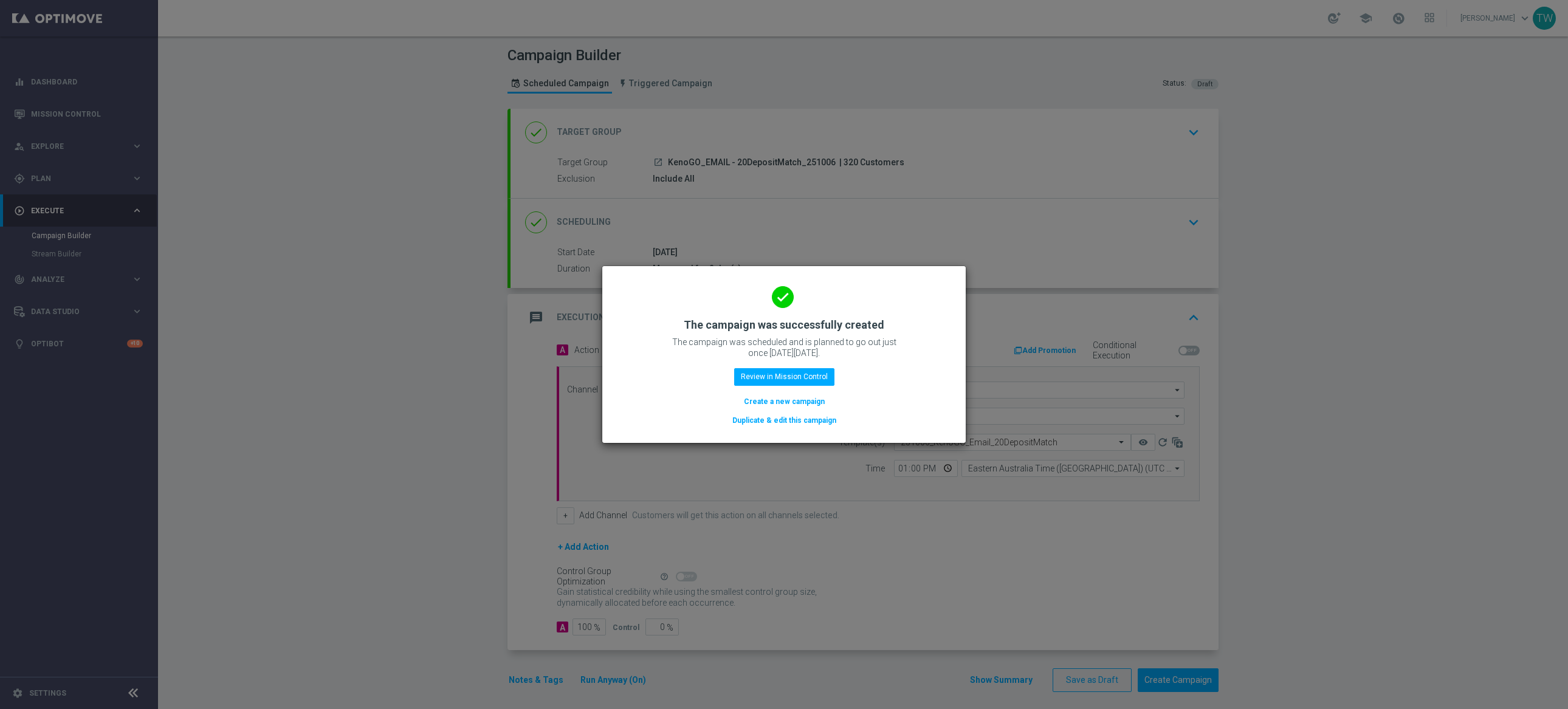
click at [786, 416] on button "Duplicate & edit this campaign" at bounding box center [784, 421] width 106 height 14
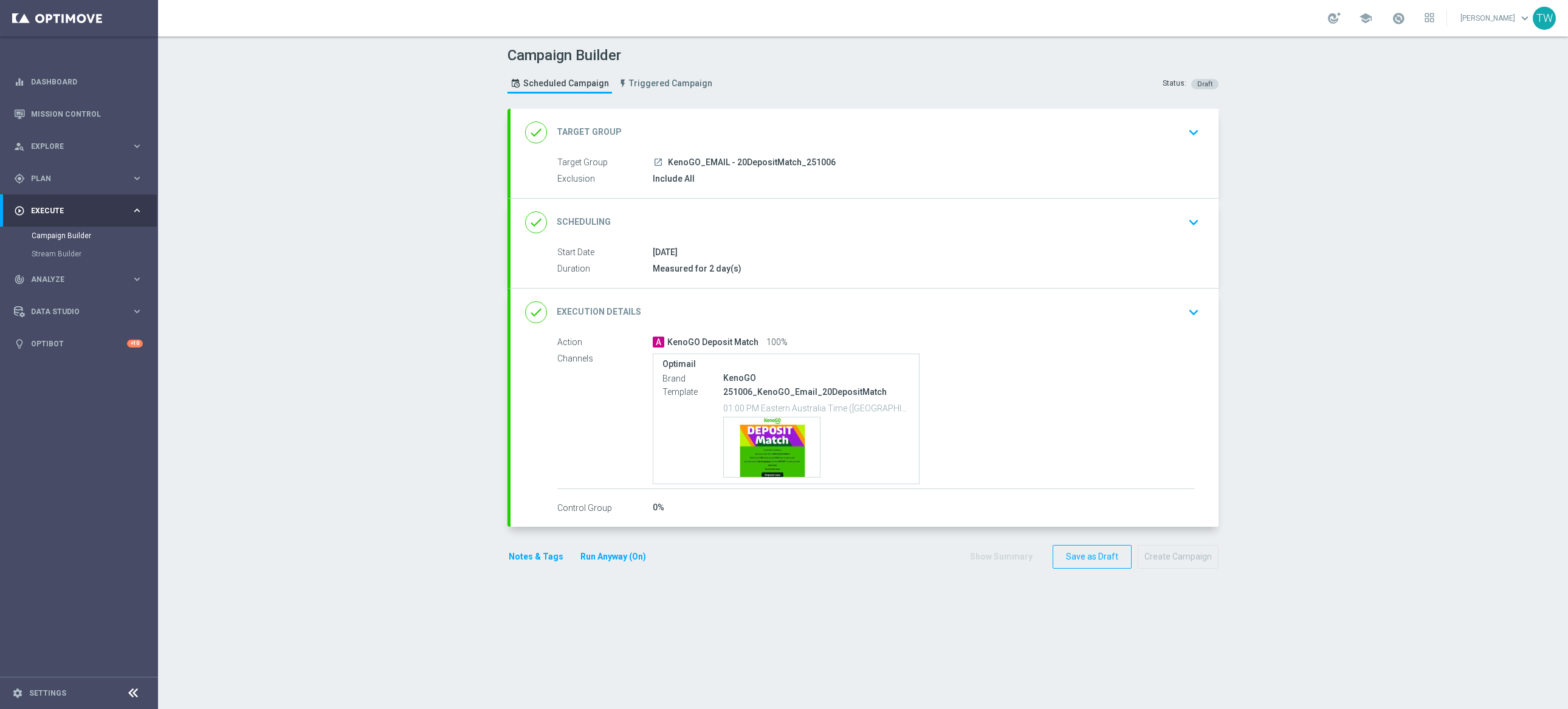
click at [812, 139] on div "done Target Group keyboard_arrow_down" at bounding box center [864, 132] width 679 height 23
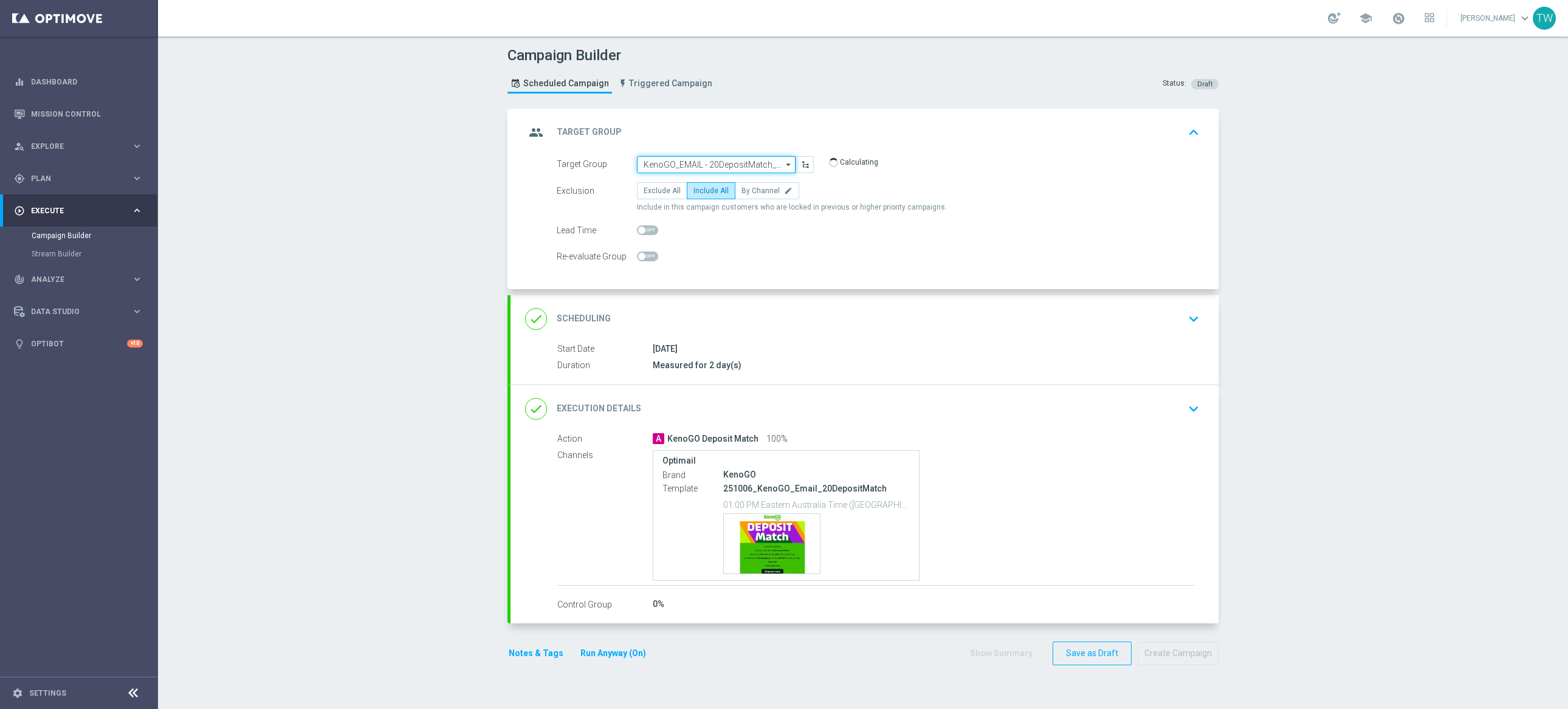
click at [724, 162] on input "KenoGO_EMAIL - 20DepositMatch_251006" at bounding box center [716, 165] width 159 height 17
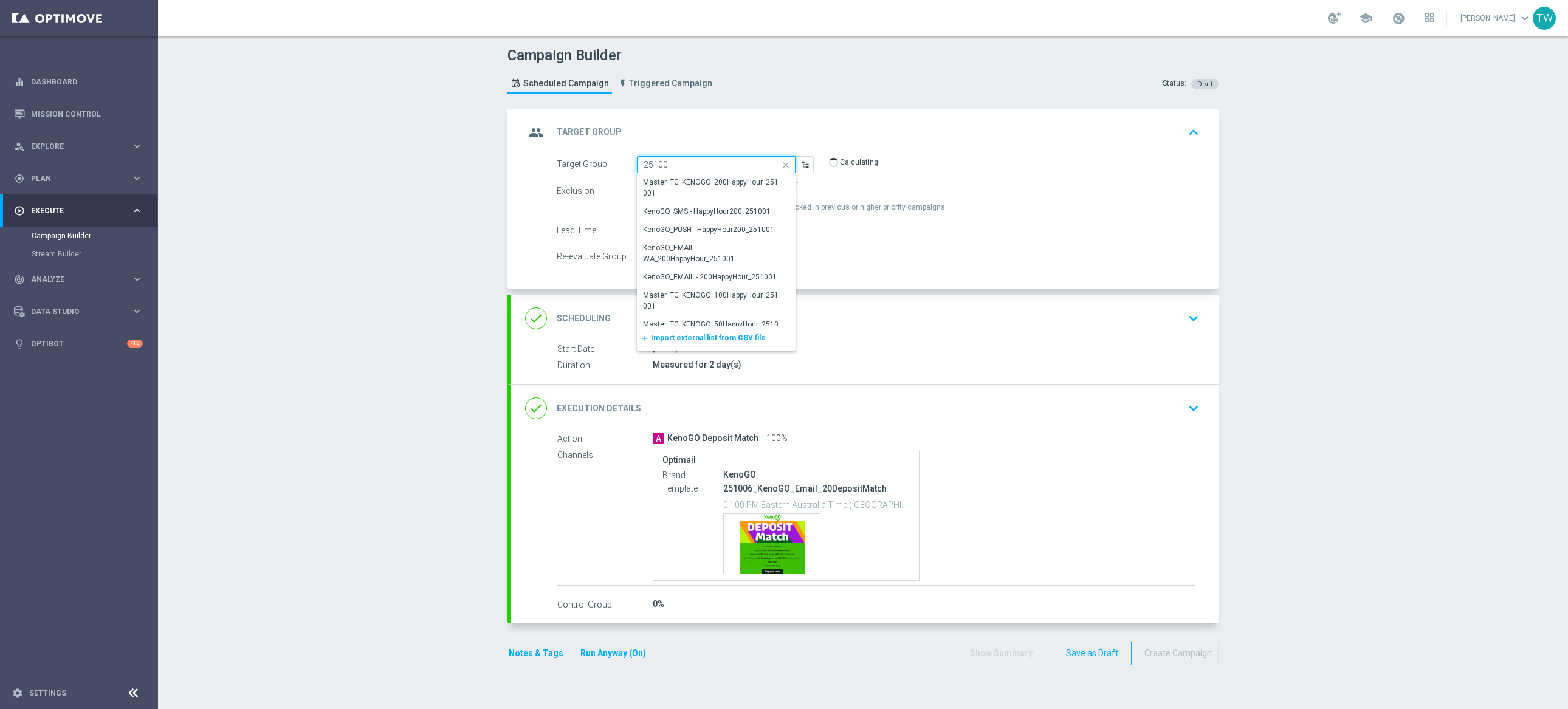
type input "251006"
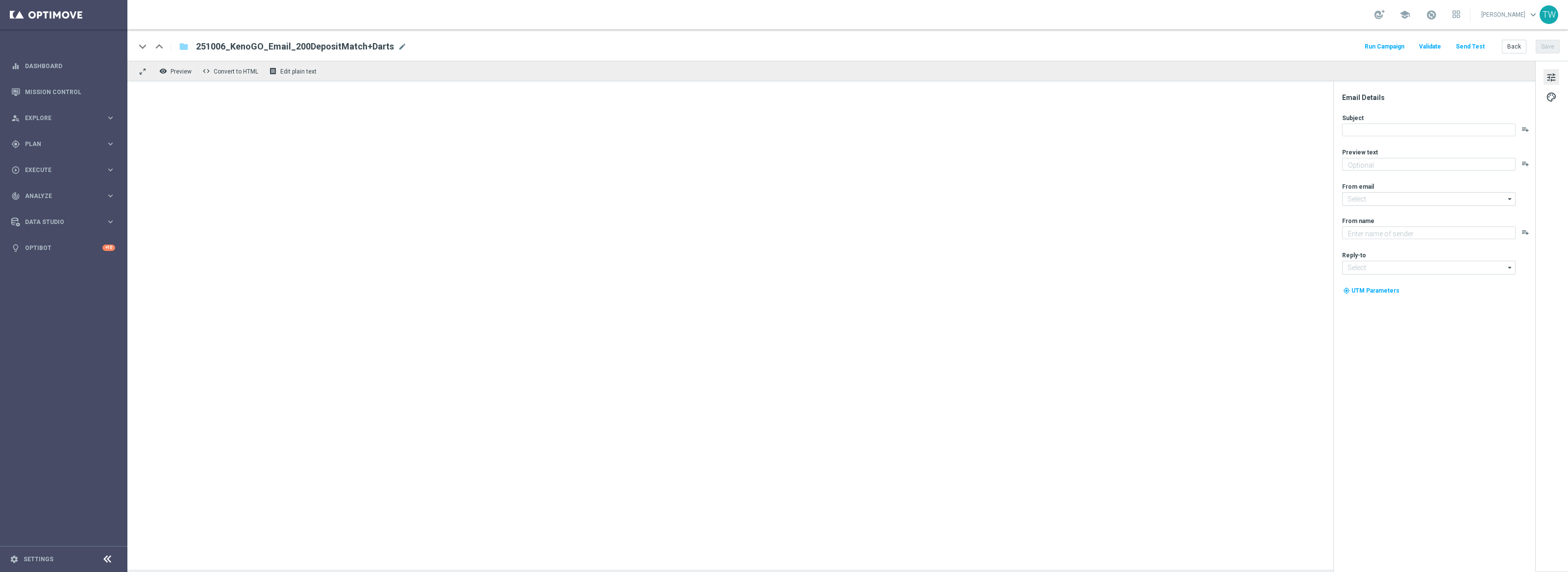
type textarea "Unlock your 100% match [DATE]!"
type textarea "KenoGO"
type input "[EMAIL_ADDRESS][DOMAIN_NAME]"
type textarea "Gear up for an exciting day with us!"
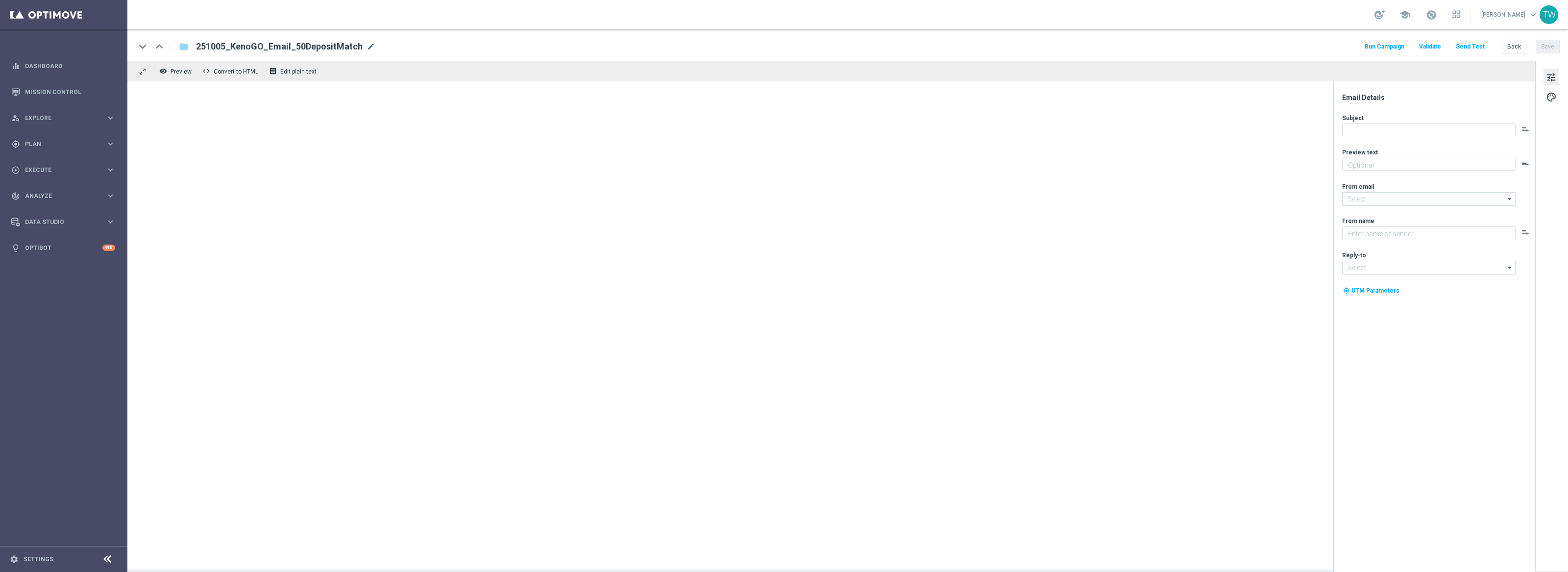
type textarea "KenoGO"
type input "[EMAIL_ADDRESS][DOMAIN_NAME]"
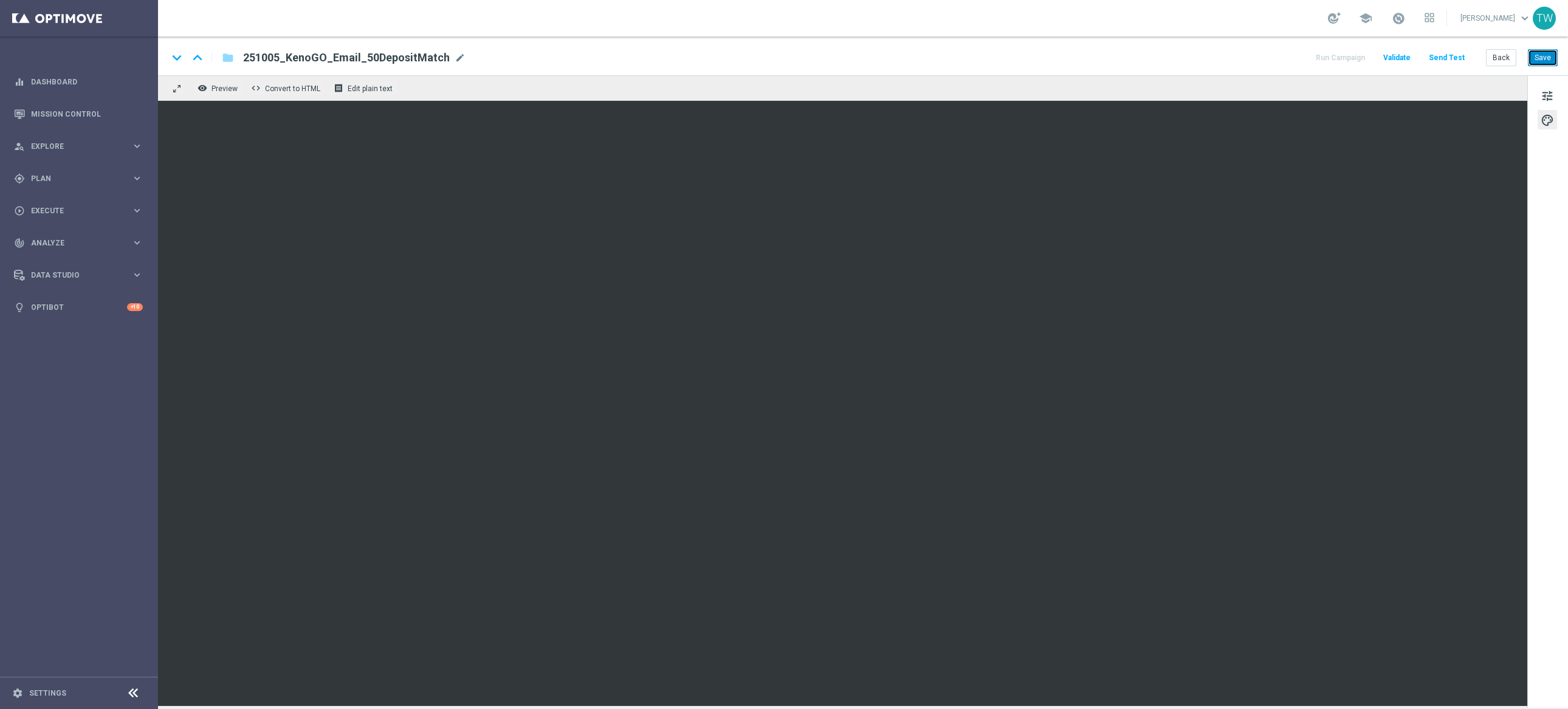
click at [1535, 49] on button "Save" at bounding box center [1542, 57] width 29 height 17
click at [1548, 96] on span "tune" at bounding box center [1548, 96] width 14 height 16
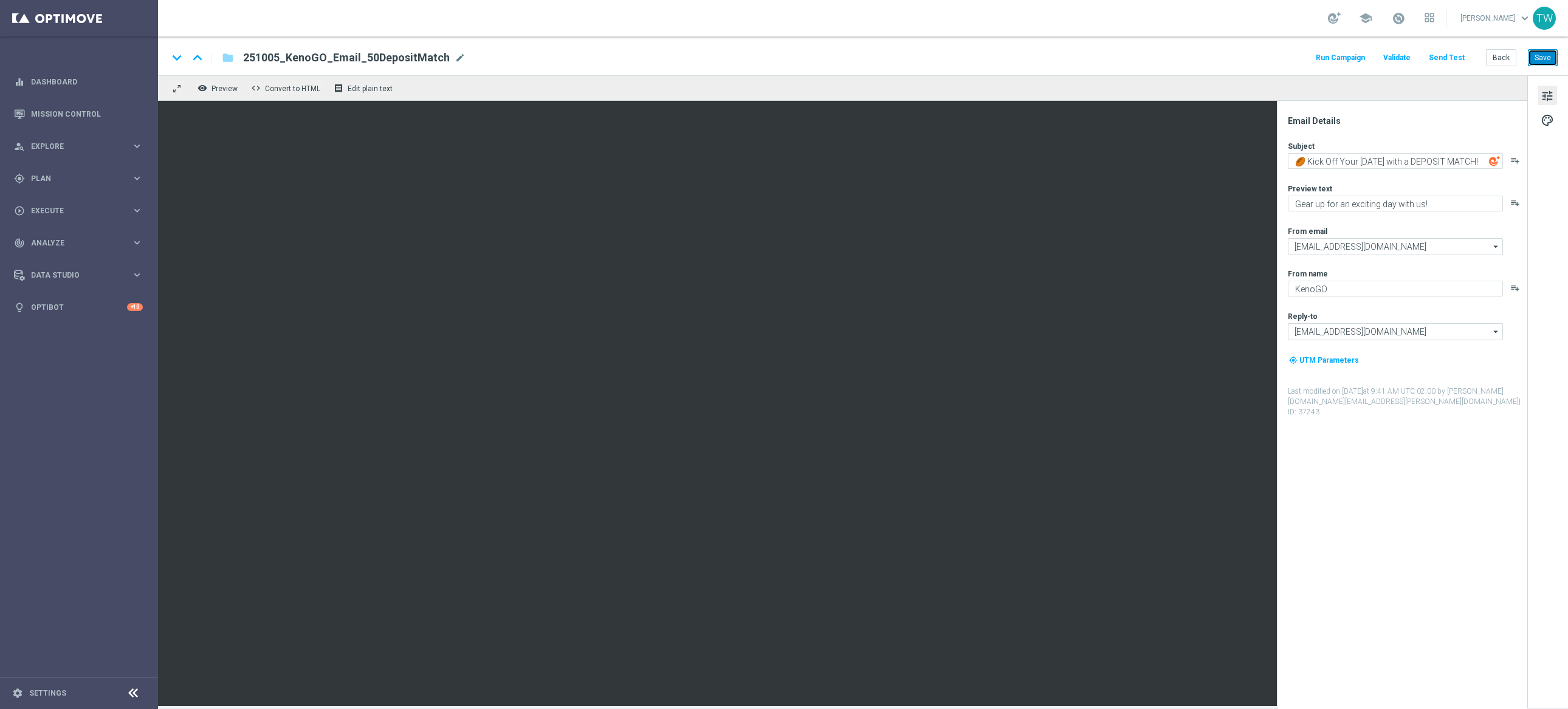
click at [1545, 57] on button "Save" at bounding box center [1542, 57] width 29 height 17
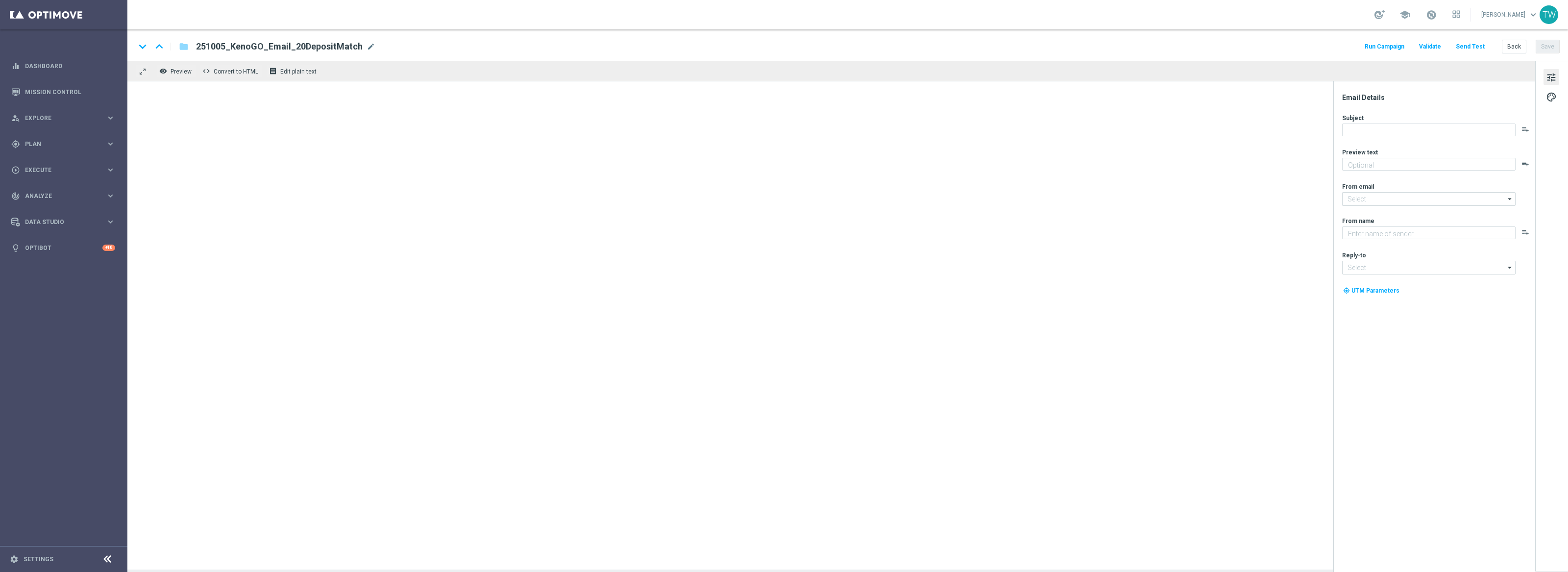
type textarea "Gear up for an exciting day with us!"
type input "[EMAIL_ADDRESS][DOMAIN_NAME]"
type textarea "KenoGO"
type input "[EMAIL_ADDRESS][DOMAIN_NAME]"
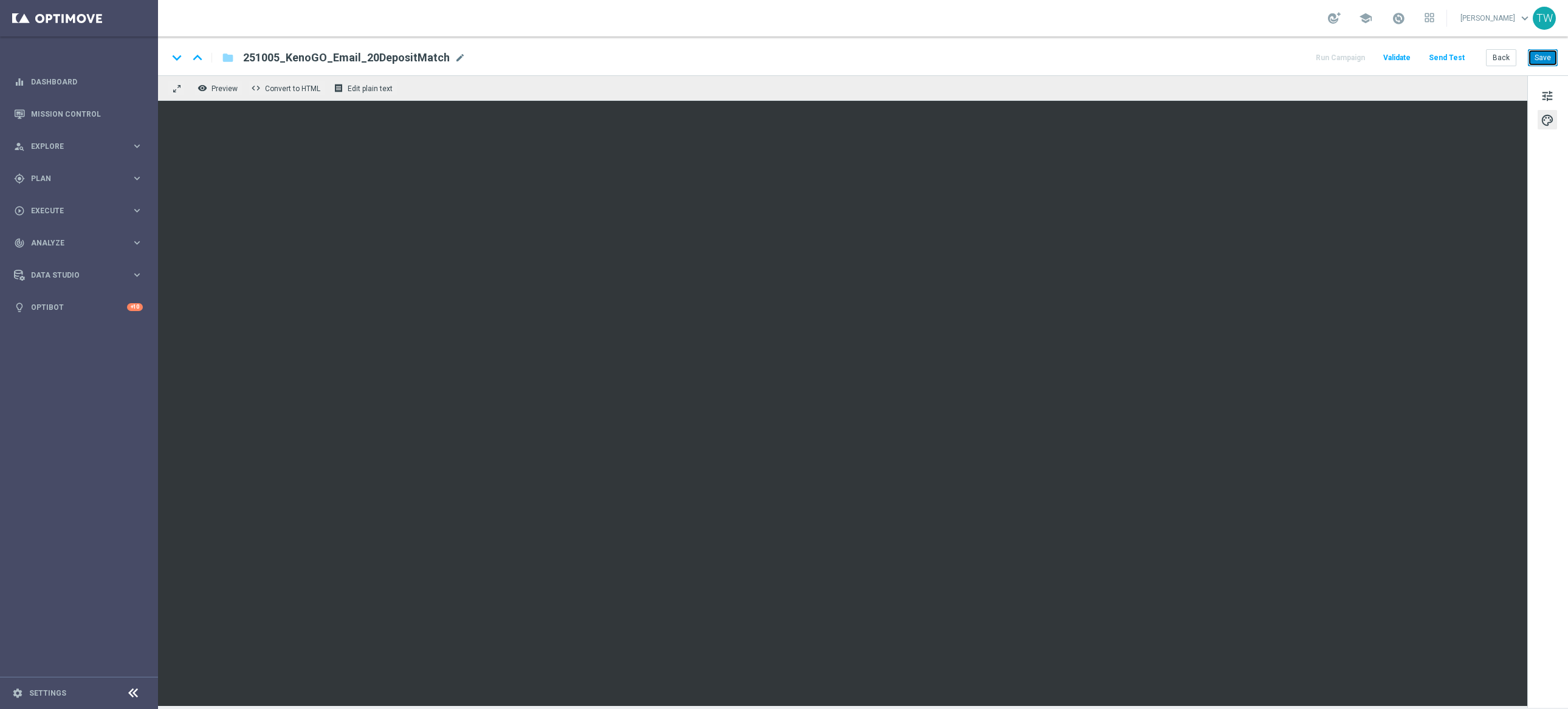
click at [1535, 62] on button "Save" at bounding box center [1542, 57] width 29 height 17
click at [1554, 92] on button "tune" at bounding box center [1548, 96] width 20 height 20
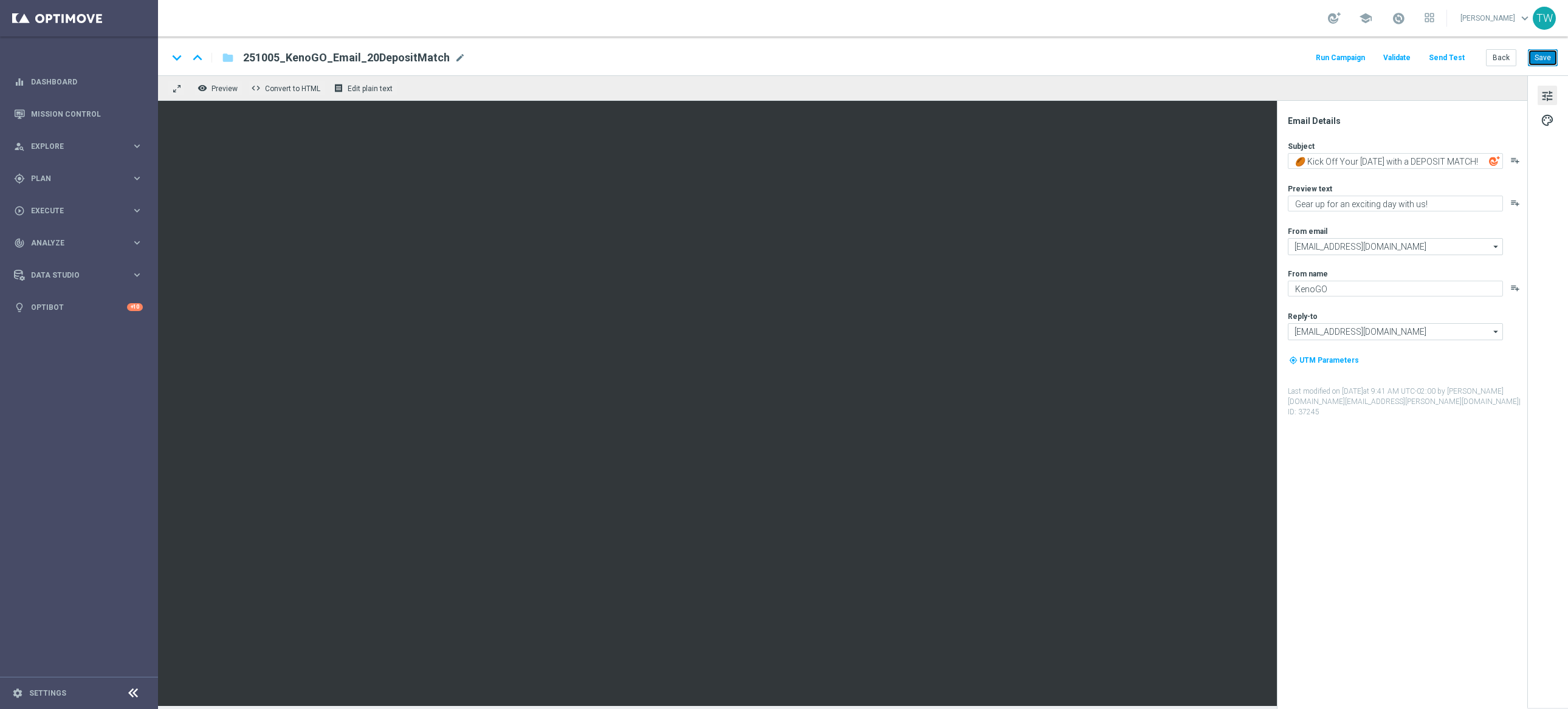
click at [1554, 64] on button "Save" at bounding box center [1542, 57] width 29 height 17
click at [1441, 57] on button "Send Test" at bounding box center [1446, 58] width 39 height 17
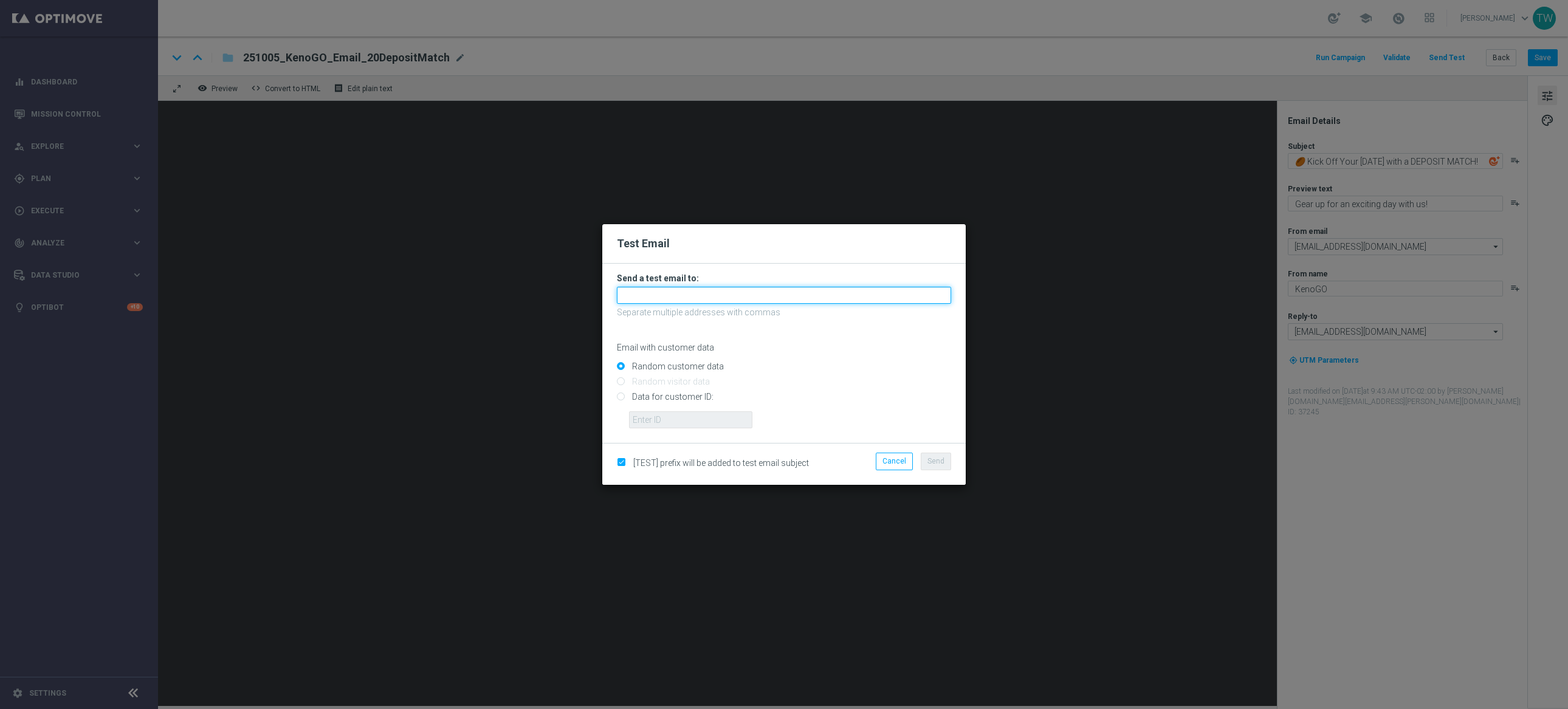
drag, startPoint x: 886, startPoint y: 297, endPoint x: 880, endPoint y: 307, distance: 11.7
click at [886, 297] on input "text" at bounding box center [784, 295] width 334 height 17
paste input "[PERSON_NAME][DOMAIN_NAME][EMAIL_ADDRESS][PERSON_NAME][DOMAIN_NAME], [DOMAIN_NA…"
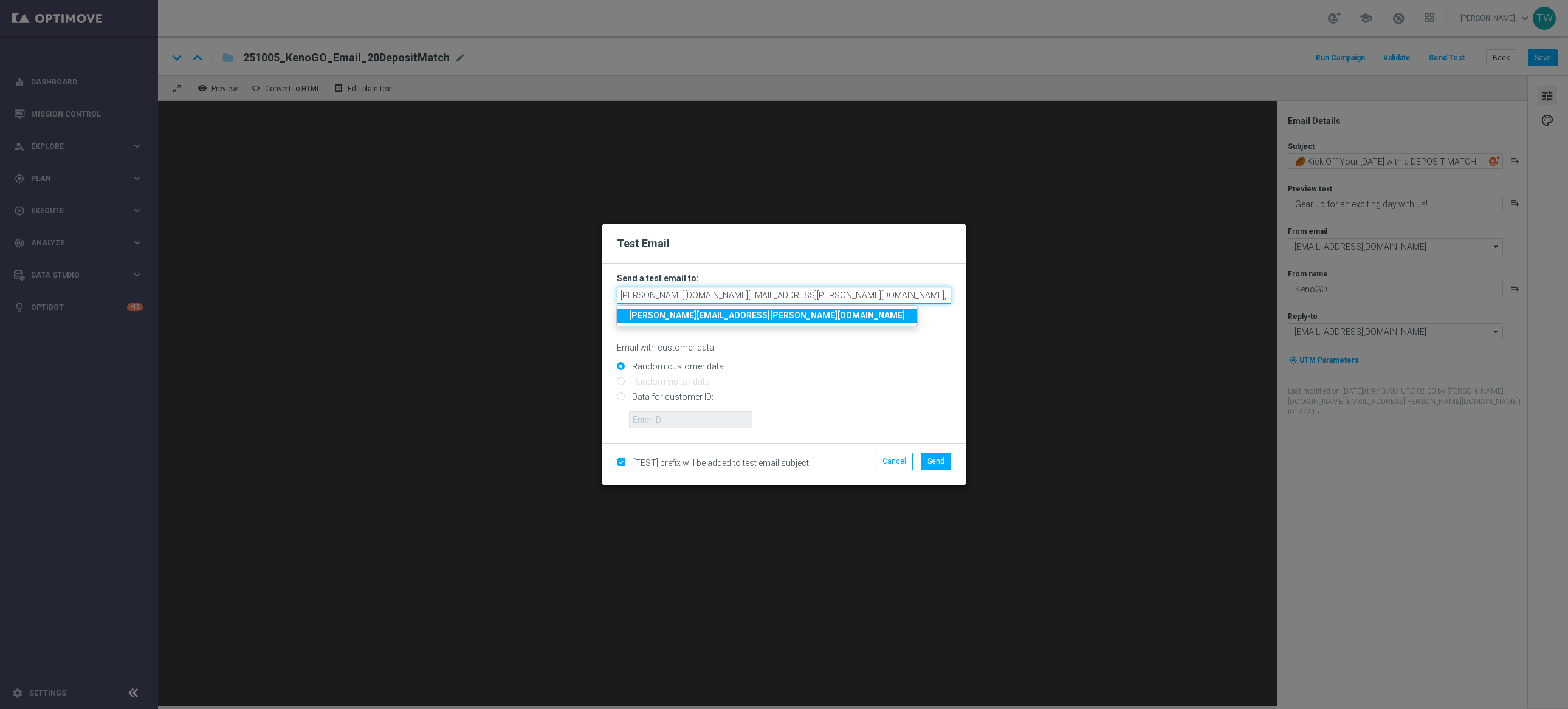
scroll to position [0, 222]
click at [935, 466] on button "Send" at bounding box center [936, 461] width 30 height 17
type input "tina.wang@kenogo.com,adam.pustetto@kenogo.com,emma.kasbarian@kenogo.com,claudia…"
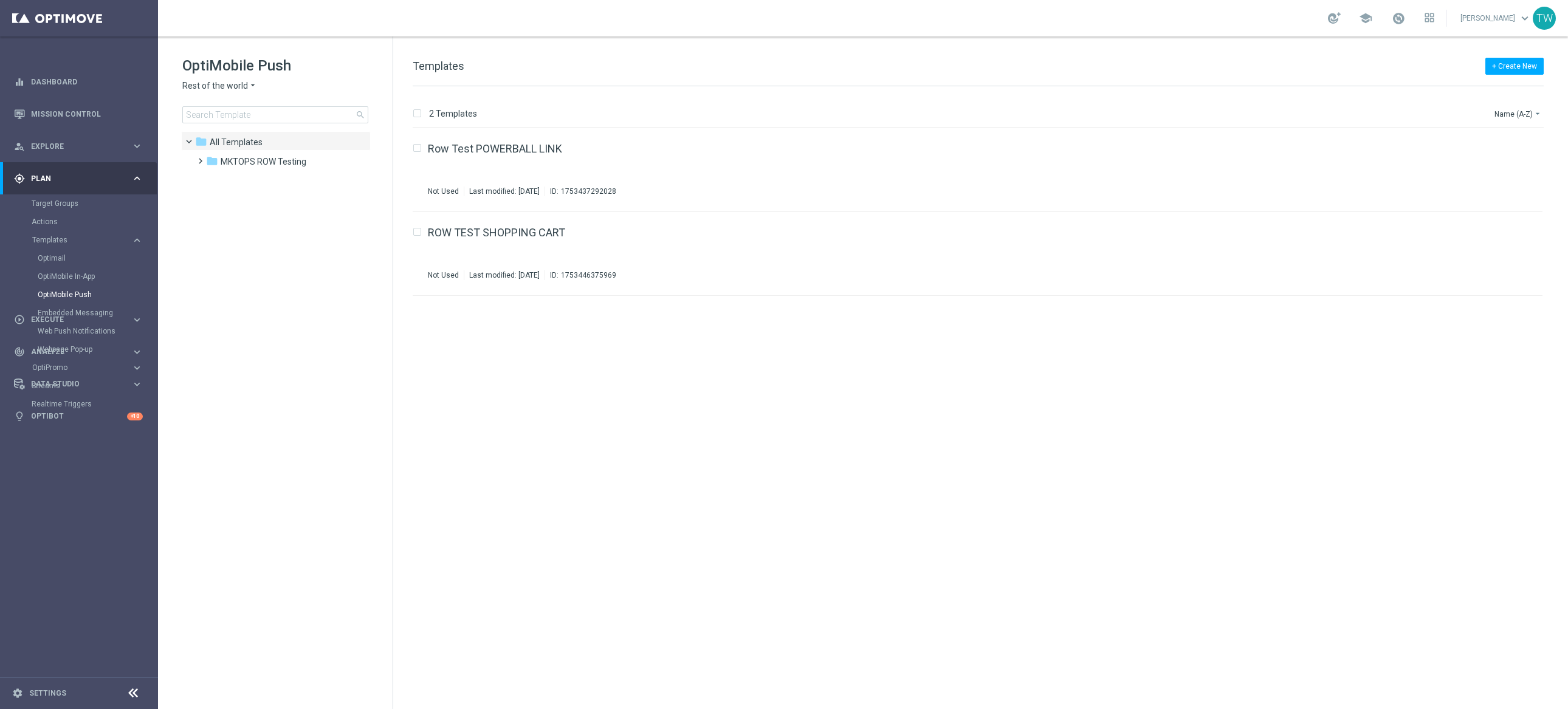
click at [231, 92] on div "OptiMobile Push Rest of the world arrow_drop_down × Rest of the world search" at bounding box center [288, 89] width 211 height 67
click at [233, 88] on span "Rest of the world" at bounding box center [215, 85] width 66 height 11
click at [233, 224] on div "KenoGO Australia" at bounding box center [228, 231] width 91 height 14
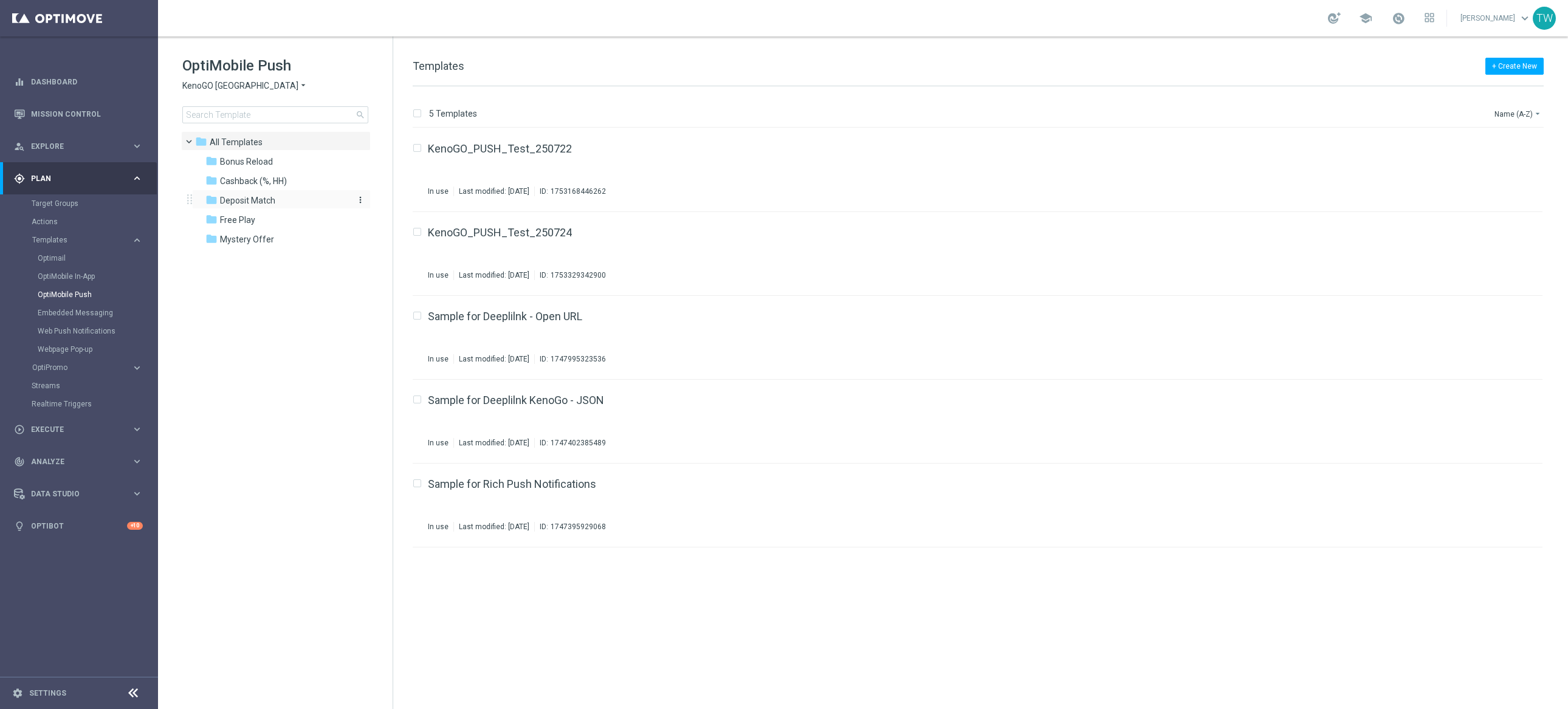
click at [250, 199] on span "Deposit Match" at bounding box center [247, 200] width 55 height 11
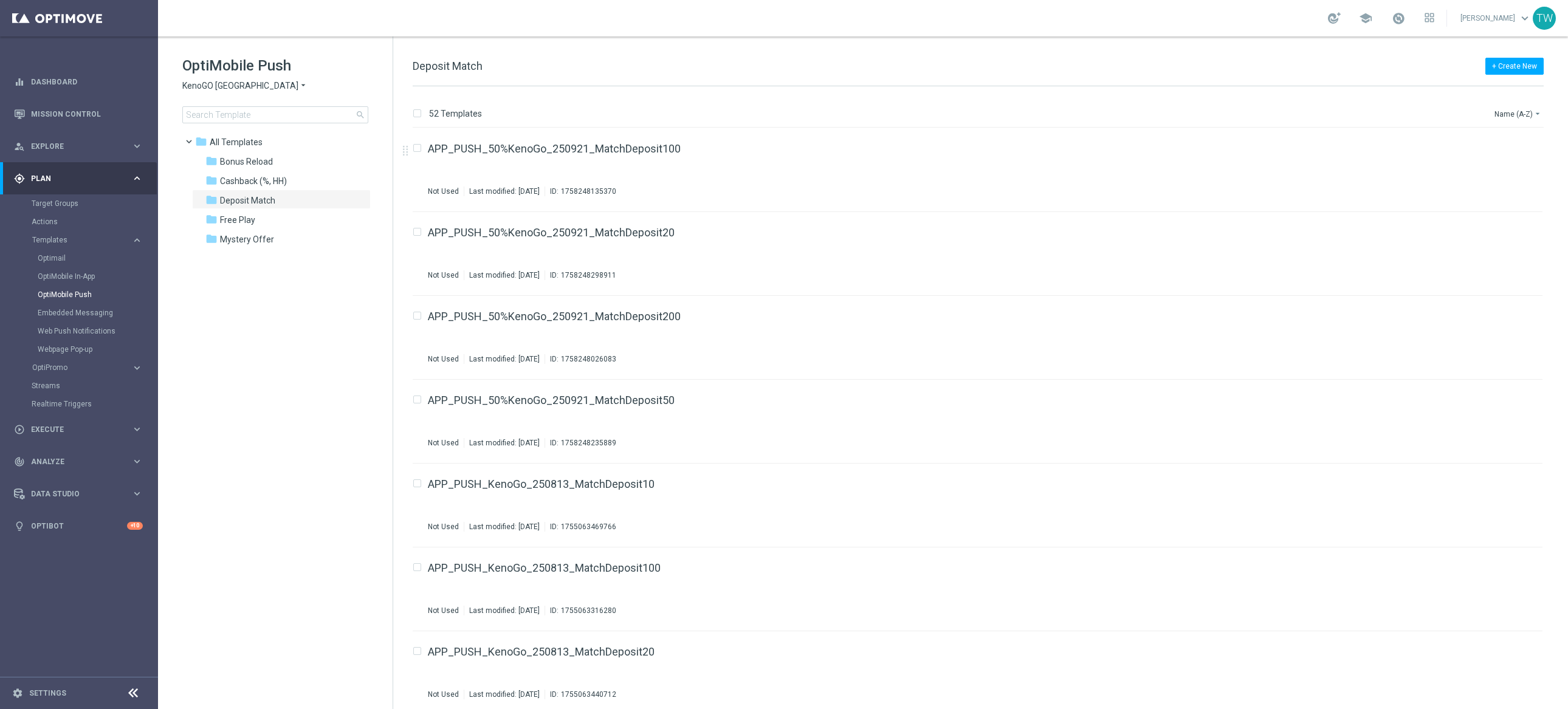
click at [1504, 103] on div "Name (A-Z) arrow_drop_down" at bounding box center [1518, 112] width 51 height 18
click at [1505, 113] on button "Name (A-Z) arrow_drop_down" at bounding box center [1518, 113] width 51 height 14
click at [1500, 152] on div "Name (Z-A)" at bounding box center [1497, 151] width 82 height 8
click at [417, 569] on input "Press SPACE to select this row." at bounding box center [417, 569] width 8 height 8
click at [1525, 115] on p "Delete" at bounding box center [1531, 113] width 23 height 10
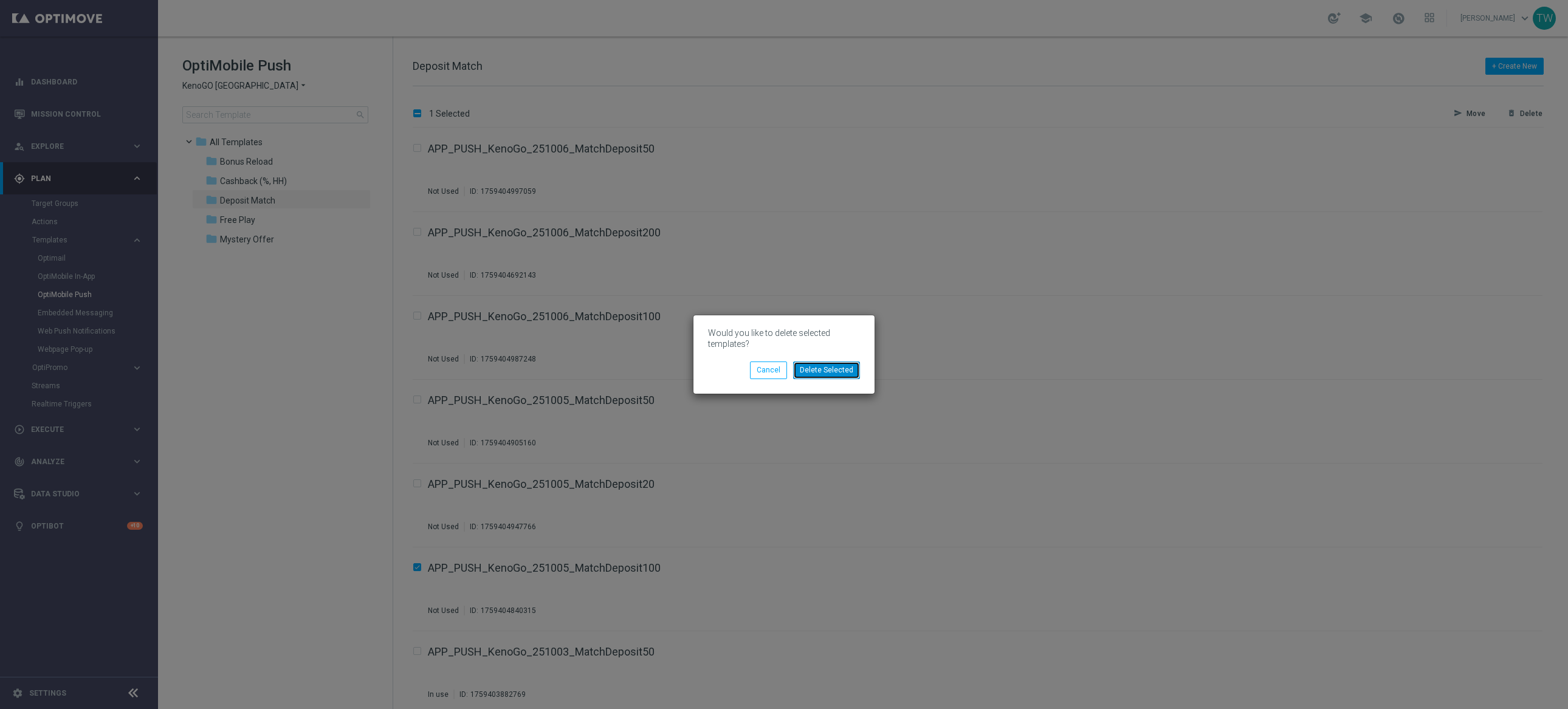
click at [836, 366] on button "Delete Selected" at bounding box center [827, 370] width 67 height 17
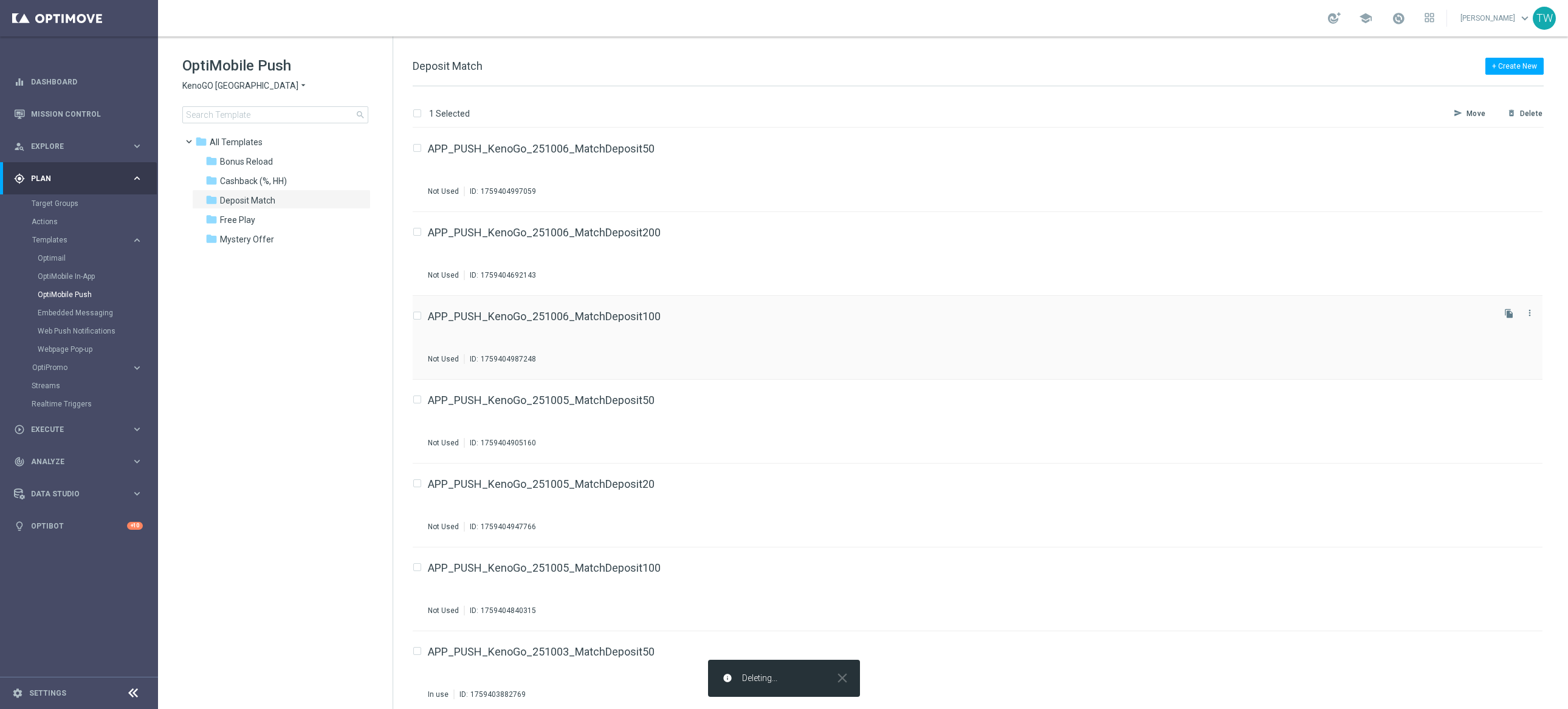
checkbox input "false"
click at [1505, 143] on icon "file_copy" at bounding box center [1508, 146] width 10 height 10
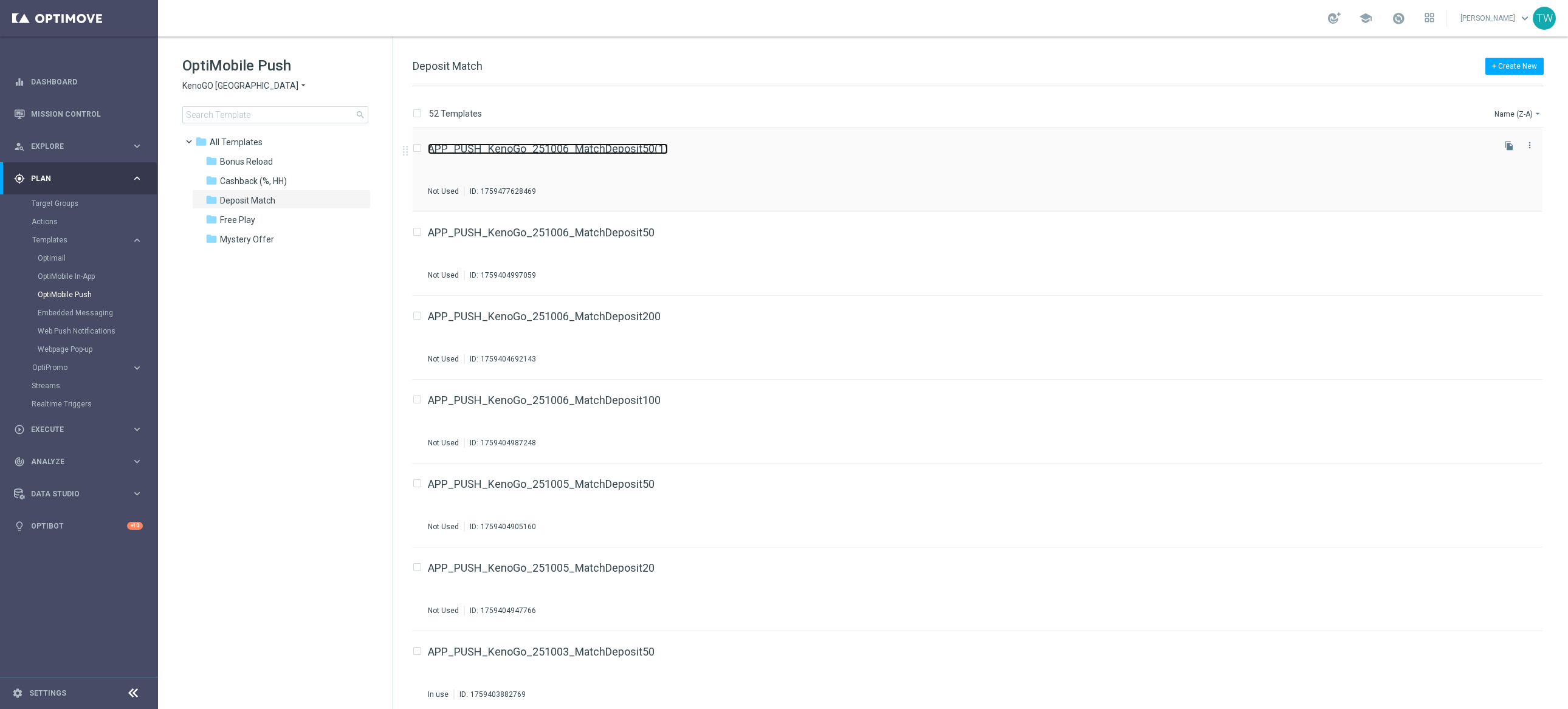
click at [648, 146] on link "APP_PUSH_KenoGo_251006_MatchDeposit50(1)" at bounding box center [548, 149] width 240 height 11
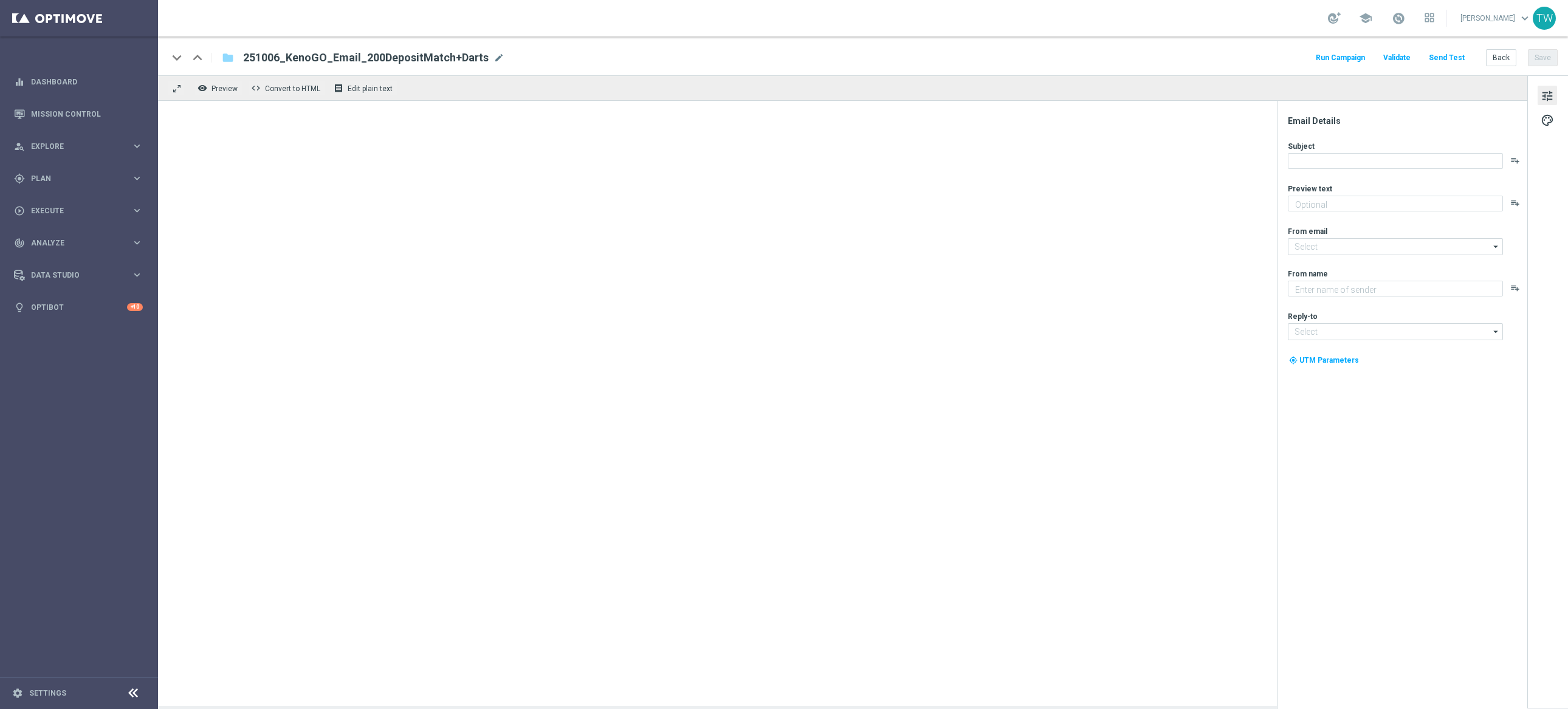
type textarea "Unlock your 100% match [DATE]!"
type input "[EMAIL_ADDRESS][DOMAIN_NAME]"
type textarea "KenoGO"
type input "[EMAIL_ADDRESS][DOMAIN_NAME]"
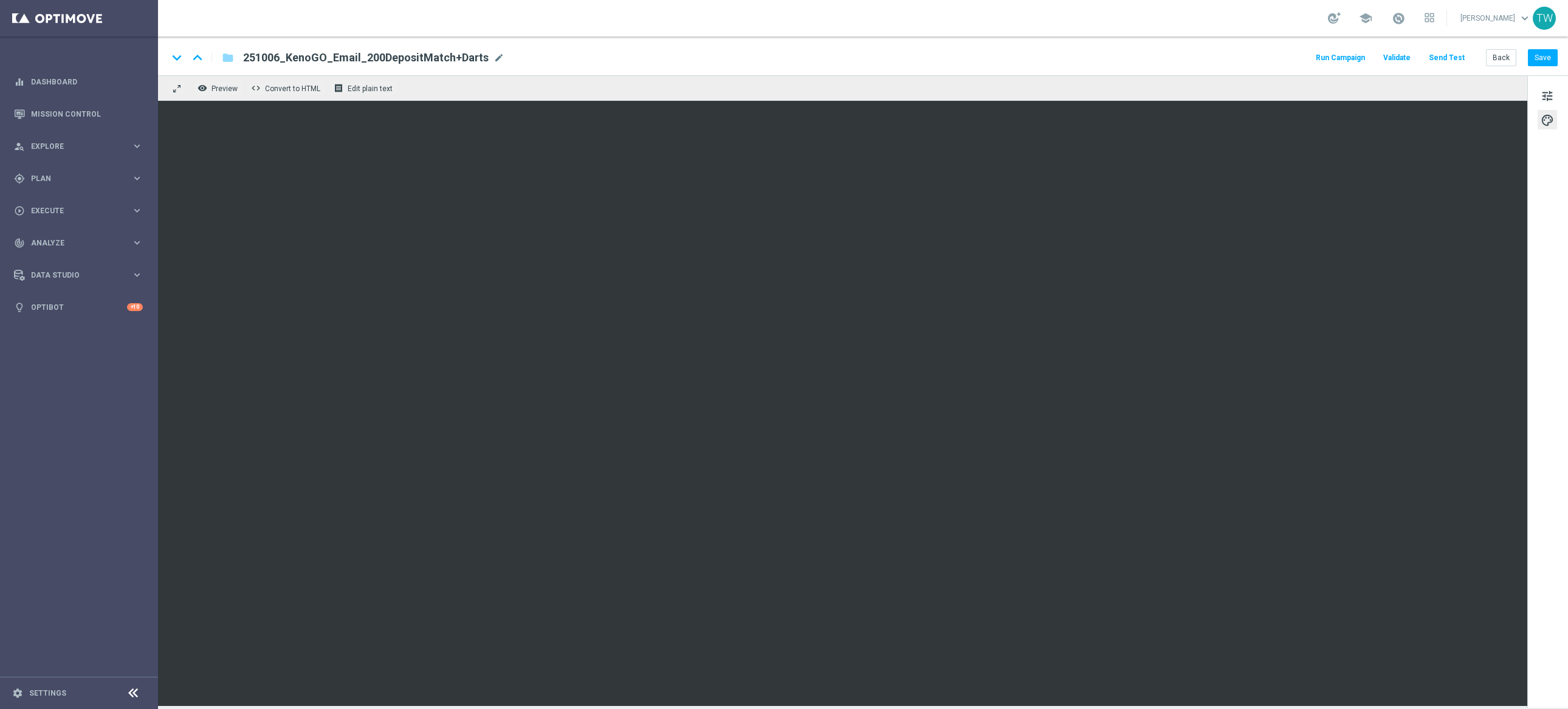
click at [1440, 59] on button "Send Test" at bounding box center [1446, 58] width 39 height 17
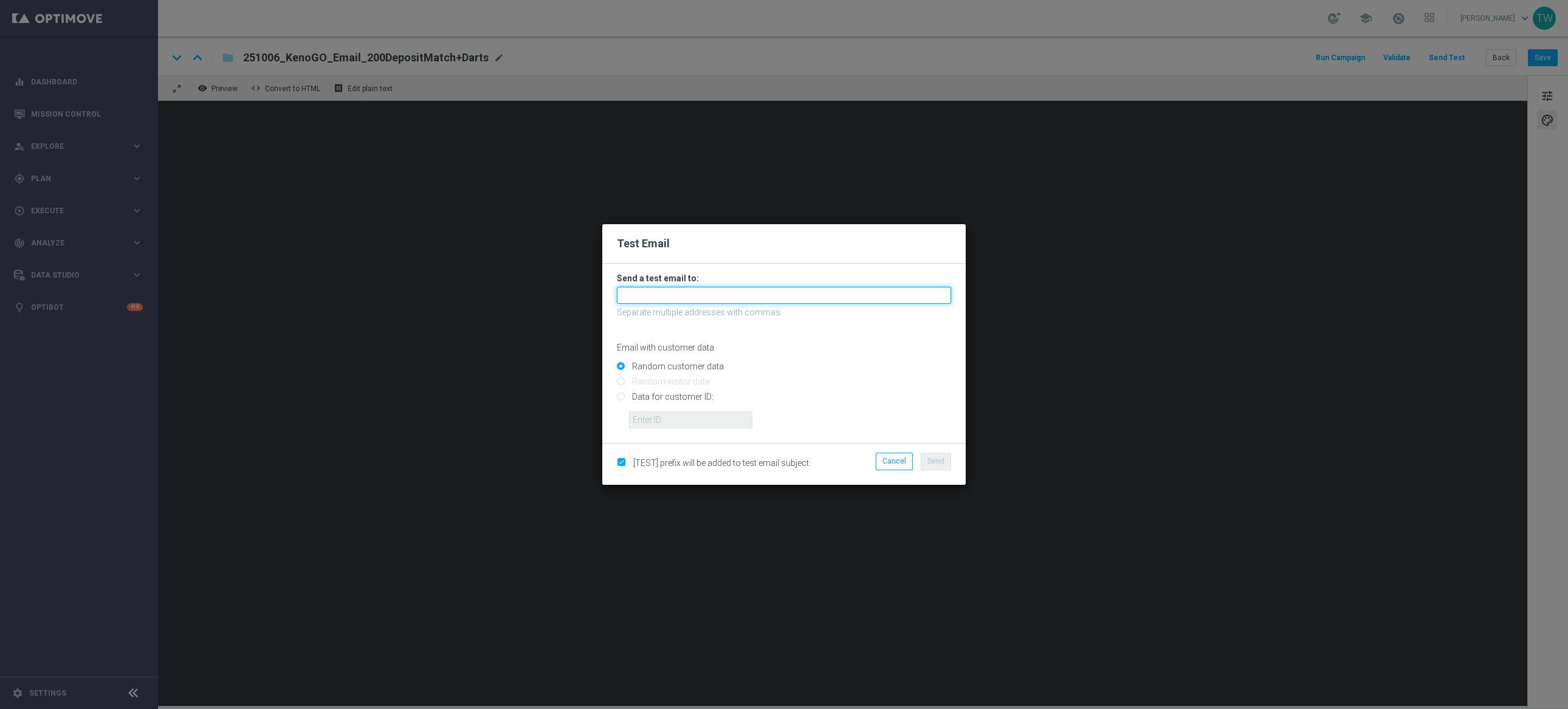
click at [873, 290] on input "text" at bounding box center [784, 295] width 334 height 17
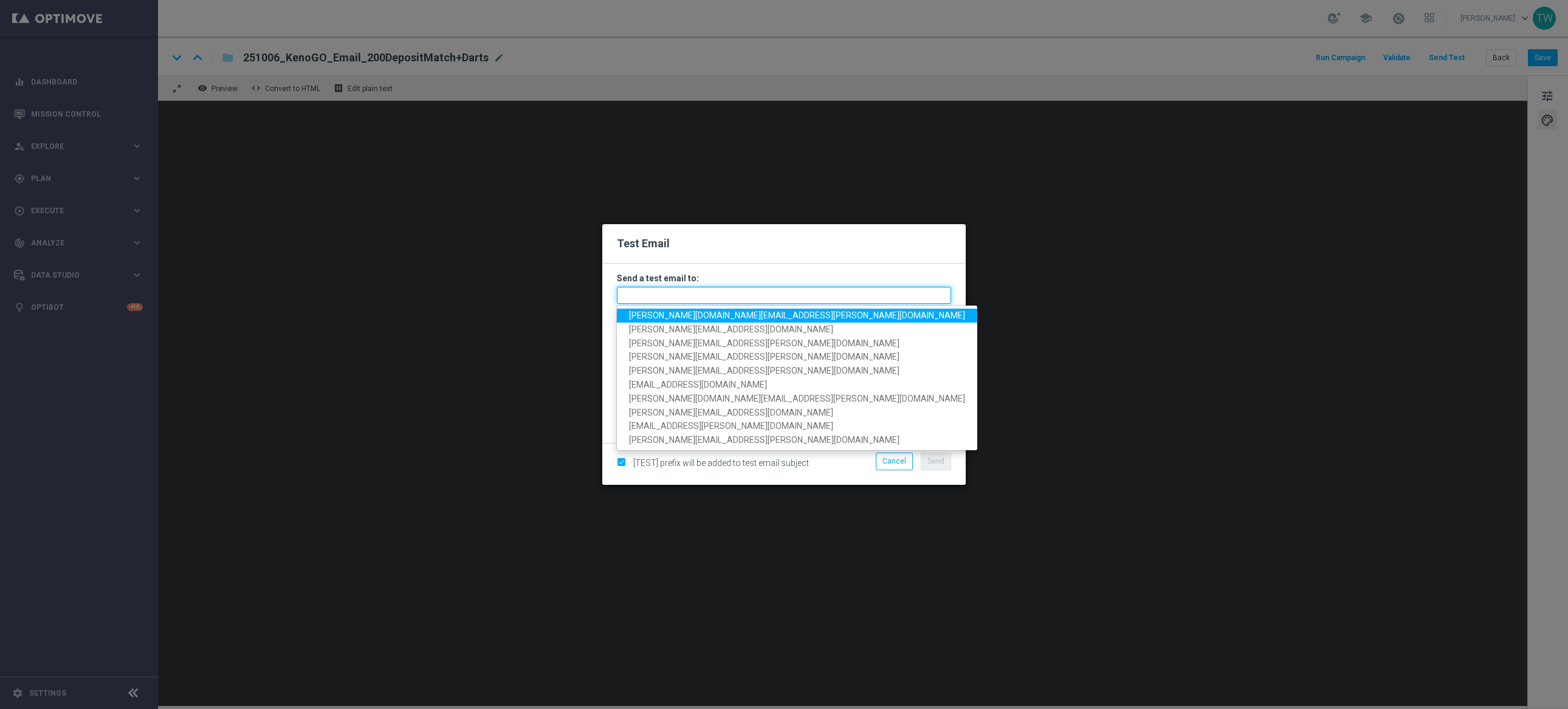
paste input "tina.wang@kenogo.com, adam.pustetto@kenogo.com, emma.kasbarian@kenogo.com, clau…"
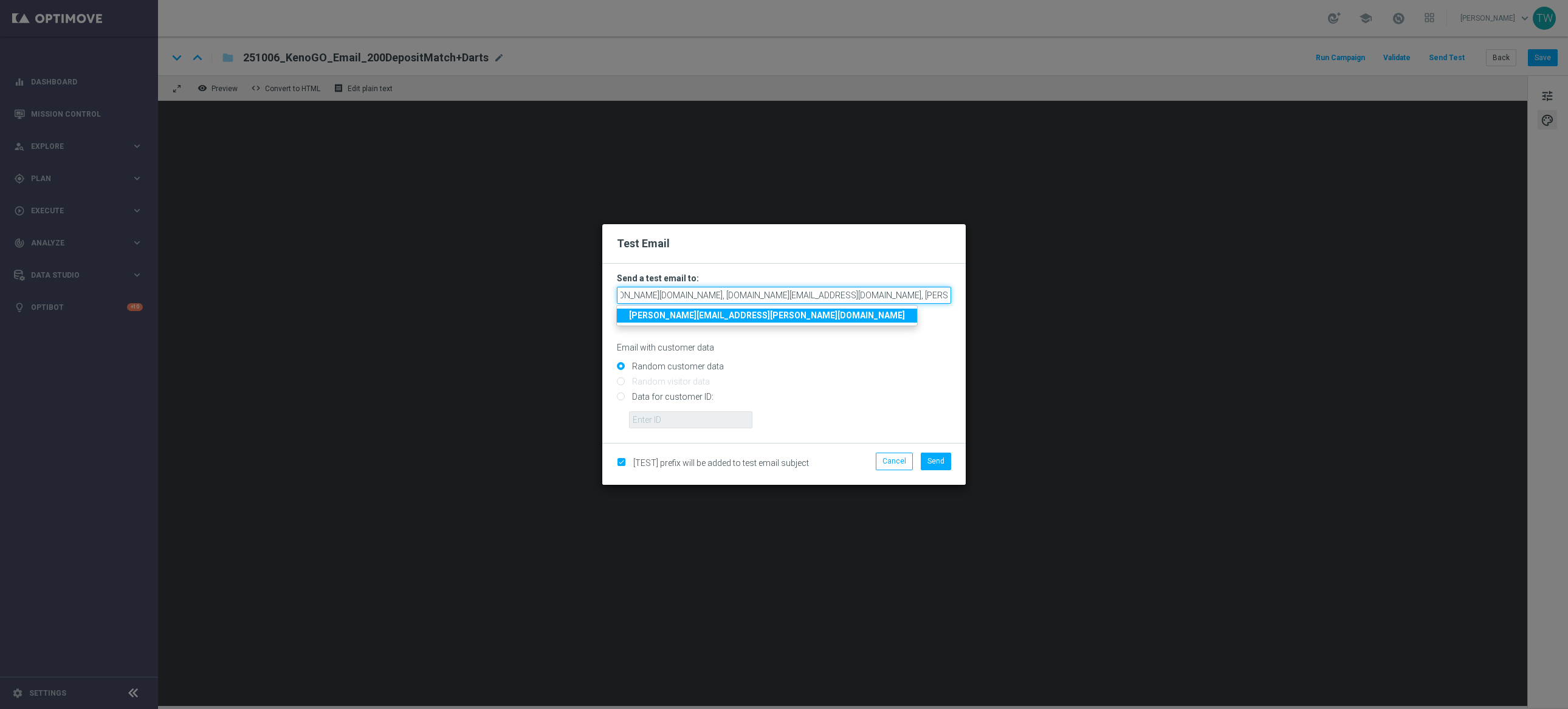
drag, startPoint x: 812, startPoint y: 291, endPoint x: 645, endPoint y: 290, distance: 167.0
click at [645, 290] on input "tina.wang@kenogo.com, adam.pustetto@kenogo.com, emma.kasbarian@kenogo.com, clau…" at bounding box center [784, 295] width 334 height 17
click at [783, 297] on input "tina.wang@kenogo.com, adam.pustetto@kenogo.com, emma.kasbarian@kenogo.com, clau…" at bounding box center [784, 295] width 334 height 17
click at [936, 462] on span "Send" at bounding box center [935, 461] width 17 height 8
type input "tina.wang@kenogo.com,adam.pustetto@kenogo.com,emma.kasbarian@kenogo.com,claudia…"
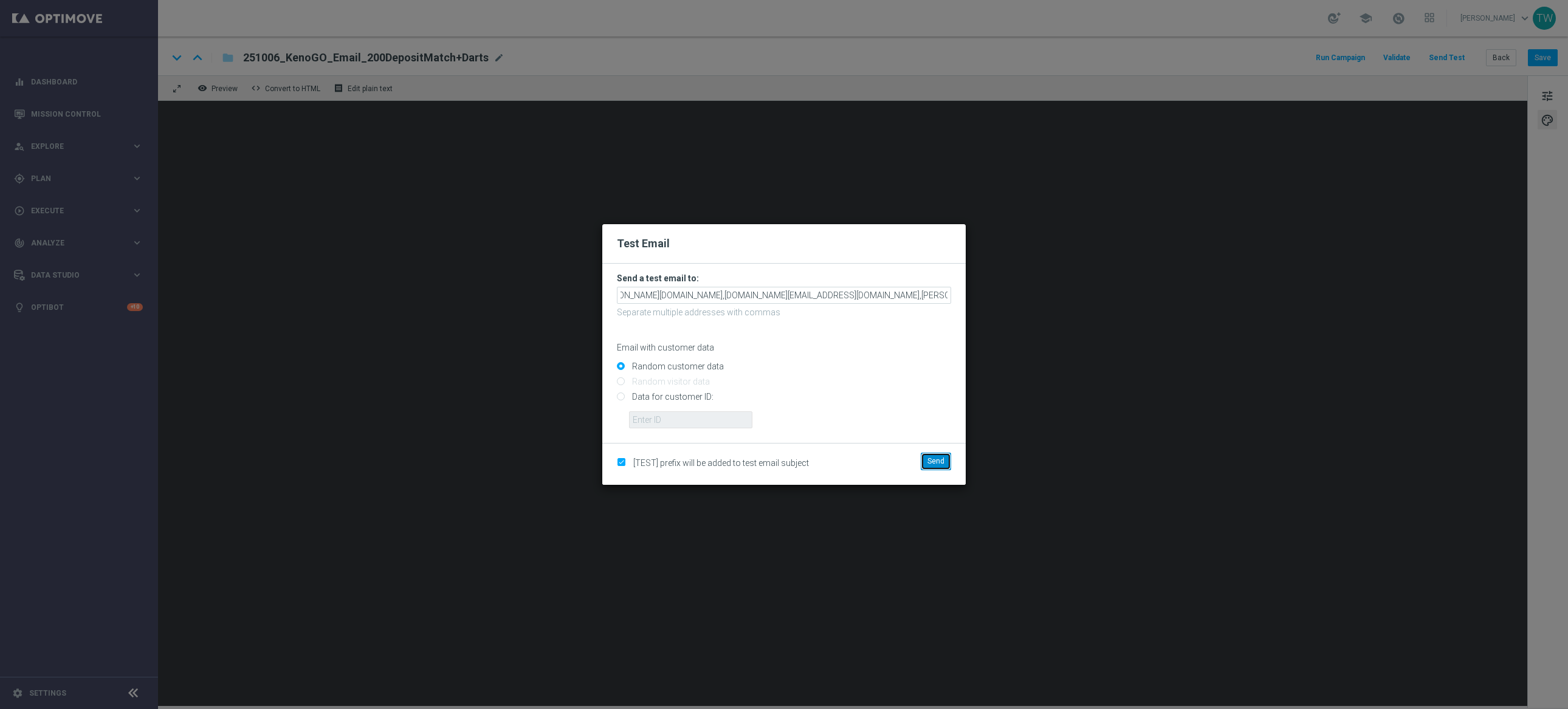
scroll to position [0, 0]
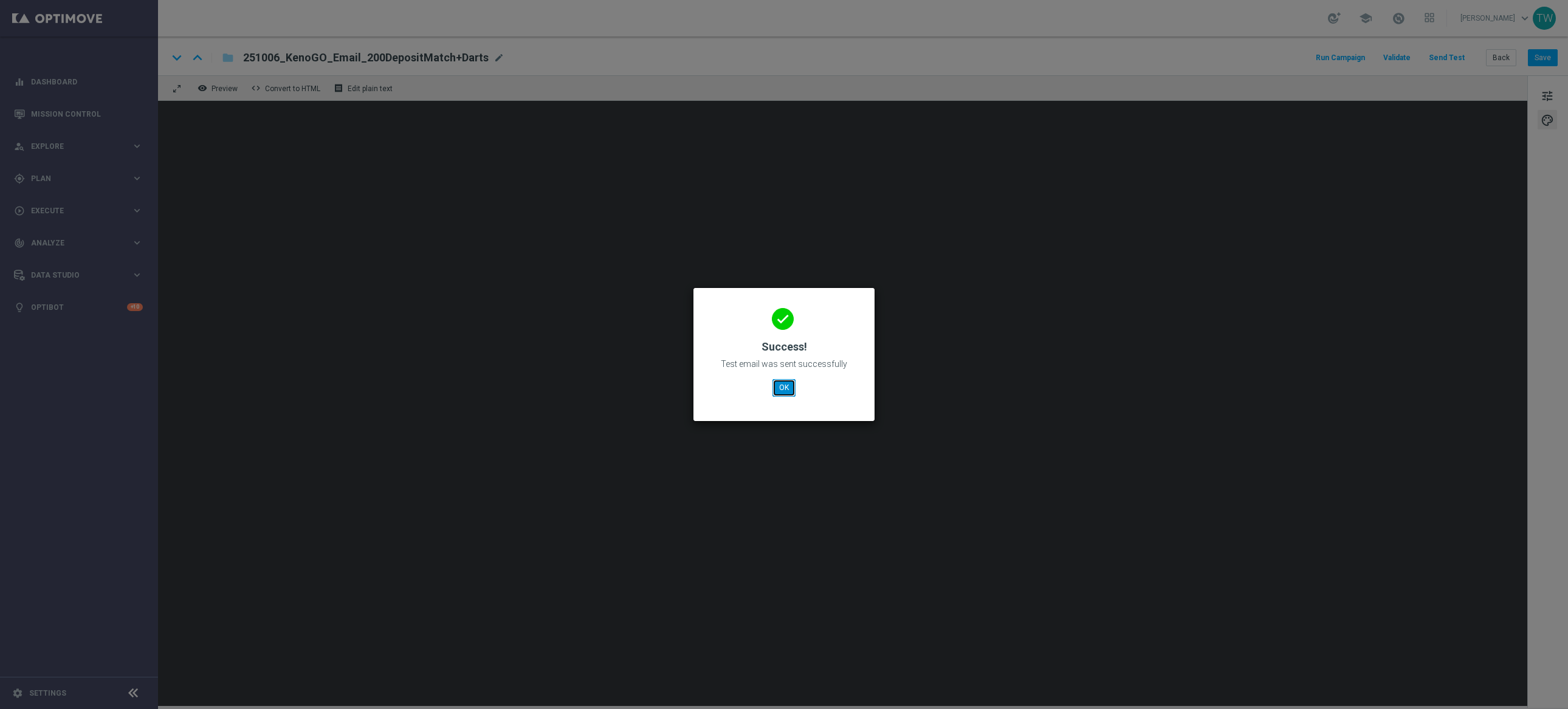
drag, startPoint x: 782, startPoint y: 391, endPoint x: 788, endPoint y: 385, distance: 8.5
click at [784, 390] on button "OK" at bounding box center [784, 387] width 23 height 17
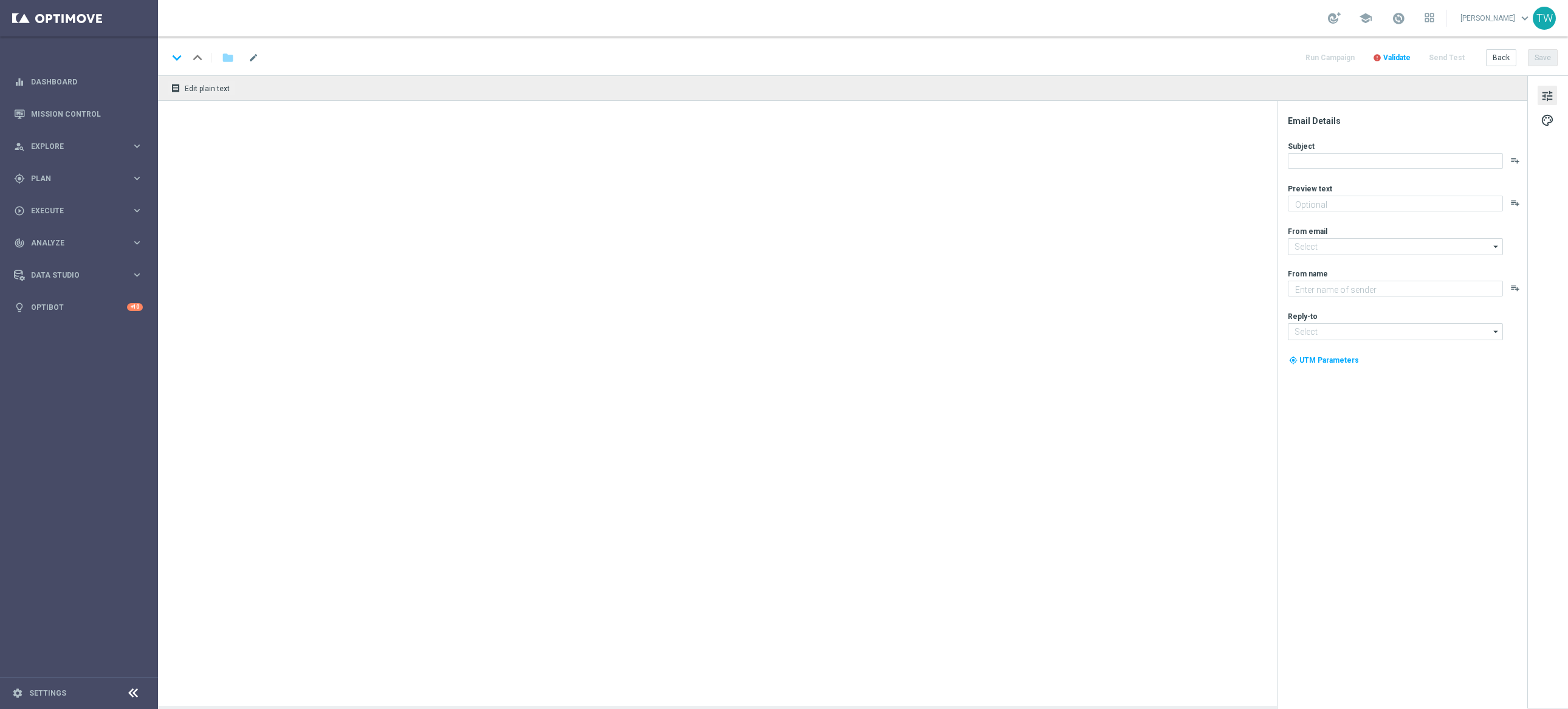
type textarea "Unlock your 100% match [DATE]!"
type input "[EMAIL_ADDRESS][DOMAIN_NAME]"
type textarea "KenoGO"
type input "[EMAIL_ADDRESS][DOMAIN_NAME]"
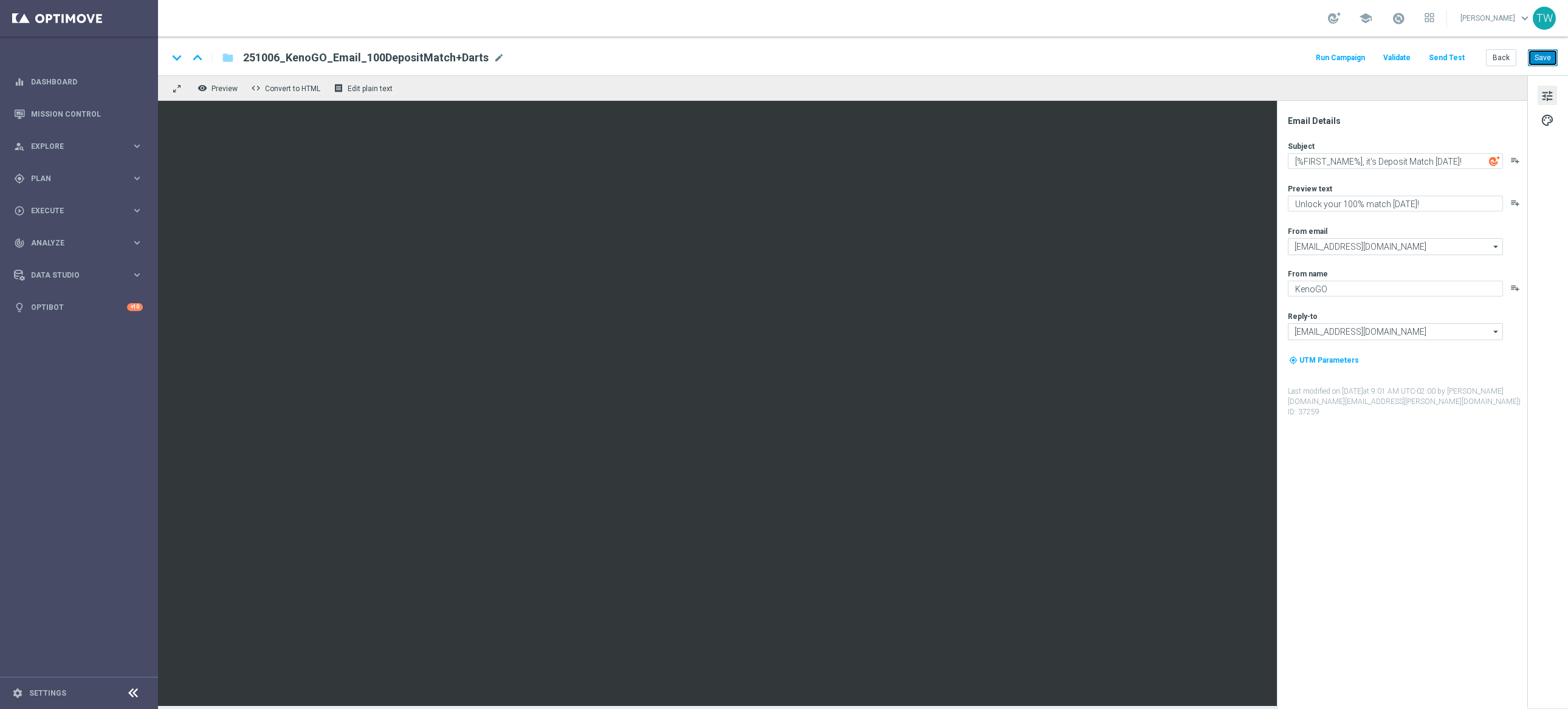
click at [1539, 54] on button "Save" at bounding box center [1542, 57] width 29 height 17
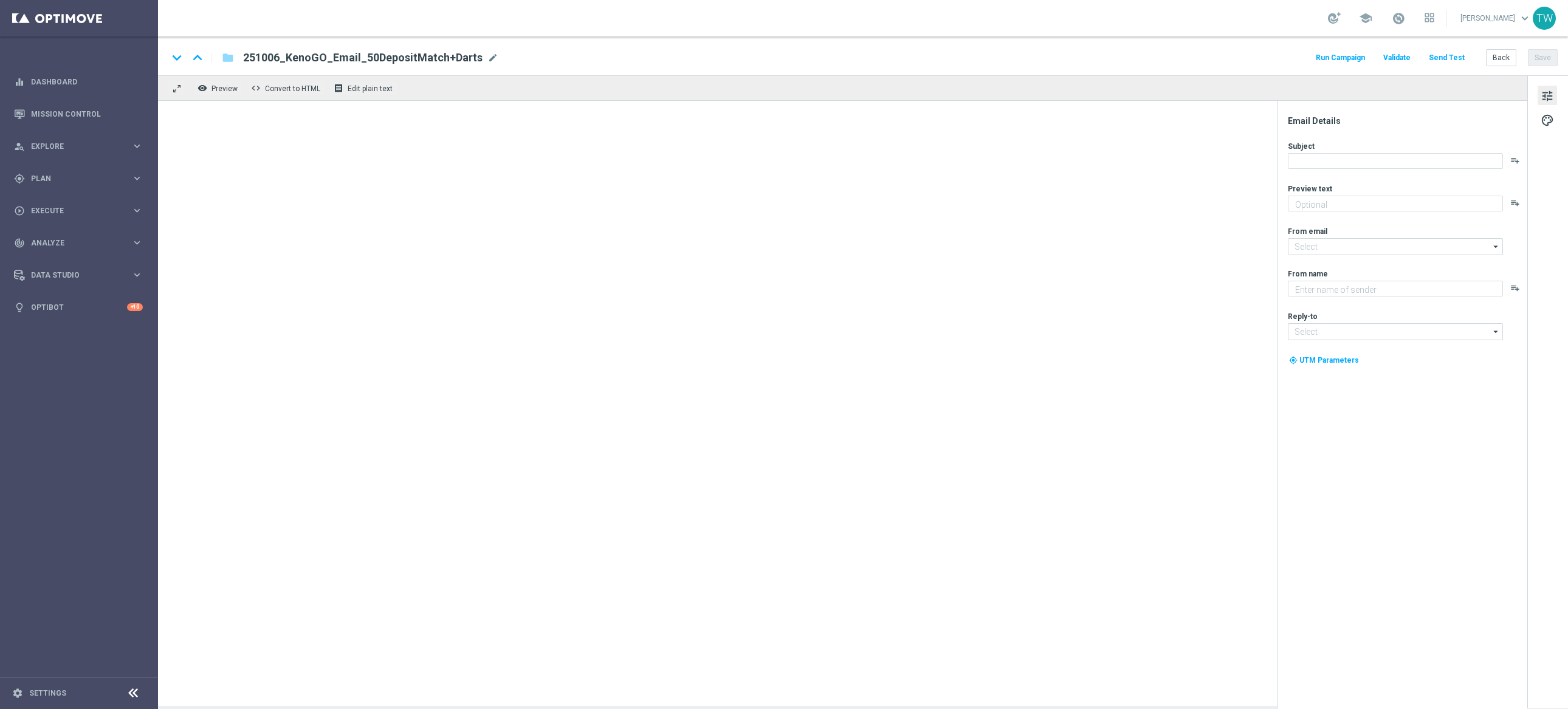
type textarea "Unlock your 100% match [DATE]!"
type input "[EMAIL_ADDRESS][DOMAIN_NAME]"
type textarea "KenoGO"
type input "[EMAIL_ADDRESS][DOMAIN_NAME]"
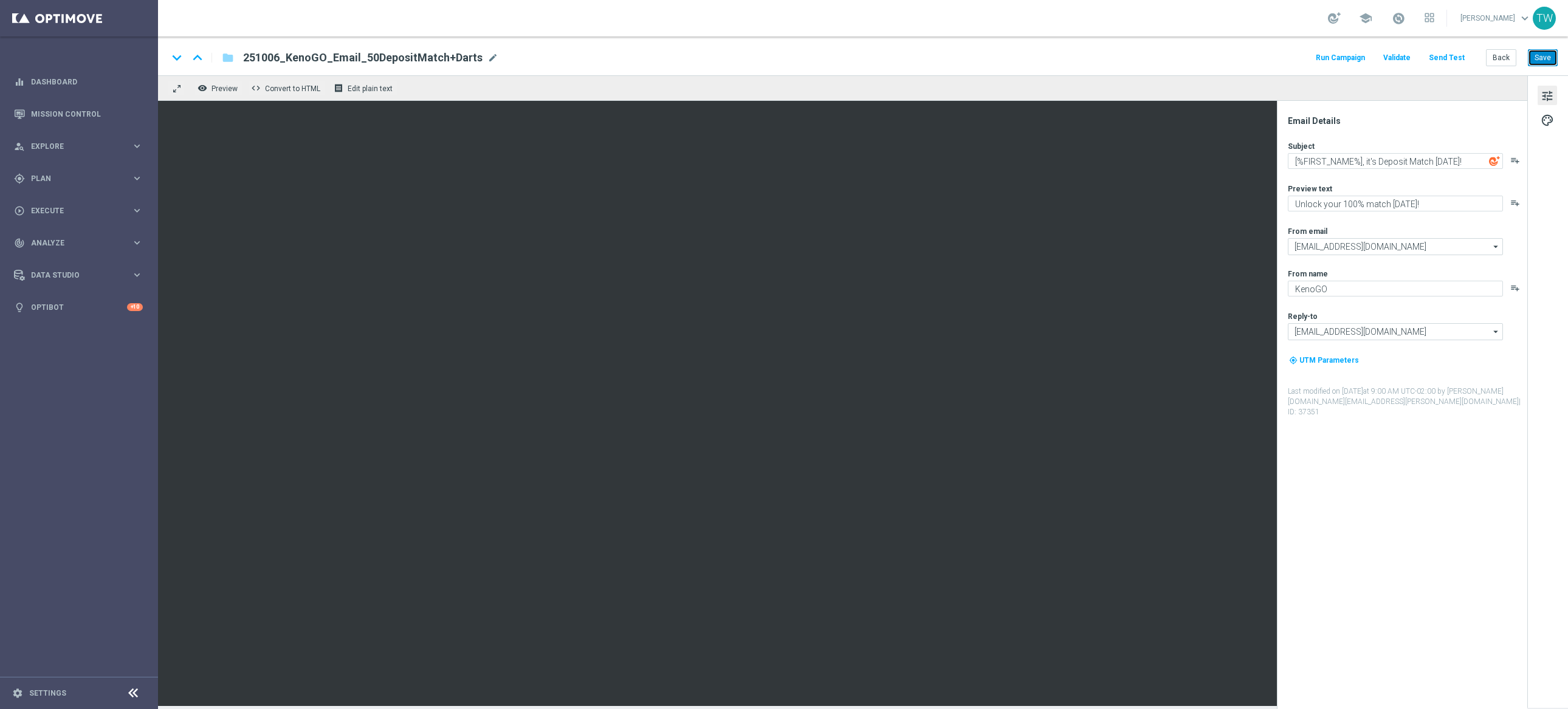
click at [1536, 55] on button "Save" at bounding box center [1542, 57] width 29 height 17
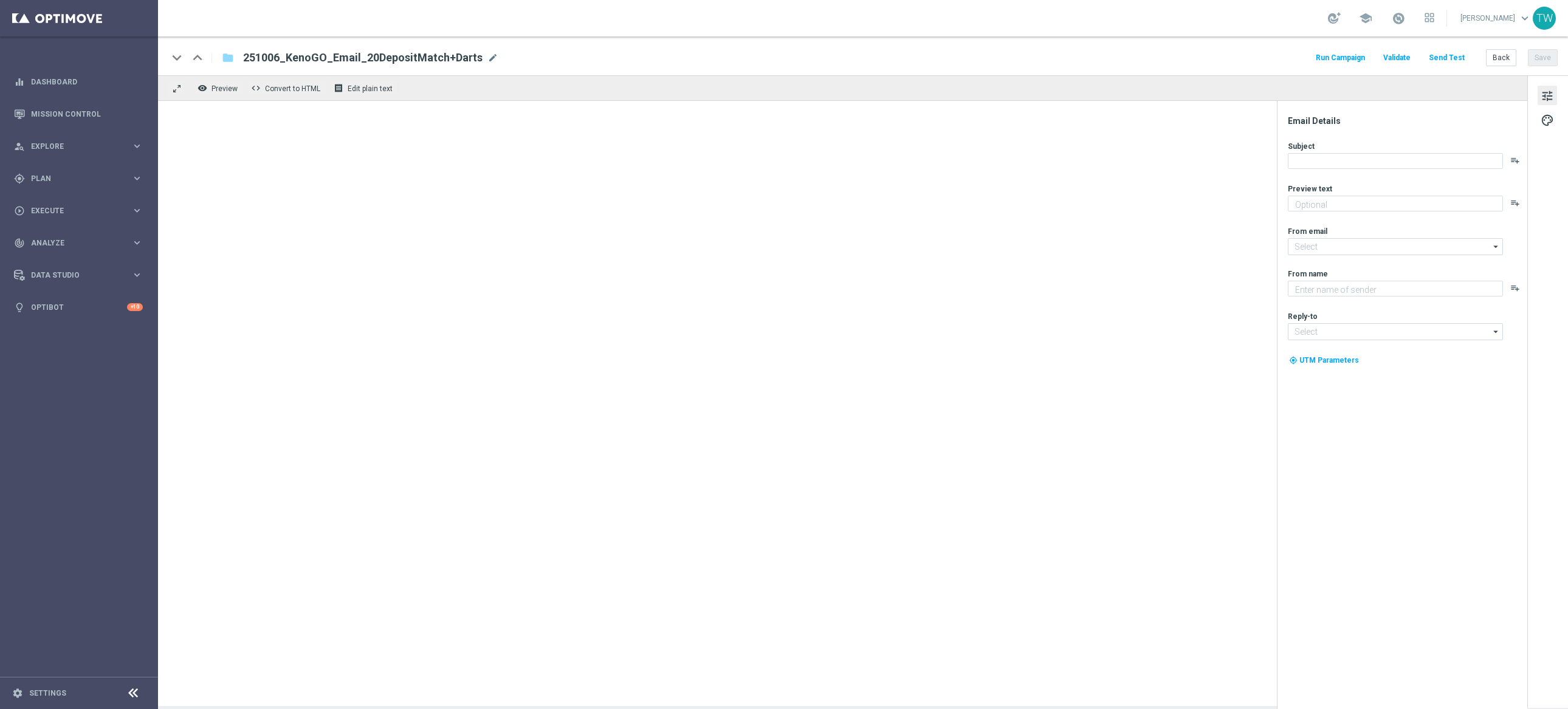
type textarea "Unlock your 100% match [DATE]!"
type input "[EMAIL_ADDRESS][DOMAIN_NAME]"
type textarea "KenoGO"
type input "[EMAIL_ADDRESS][DOMAIN_NAME]"
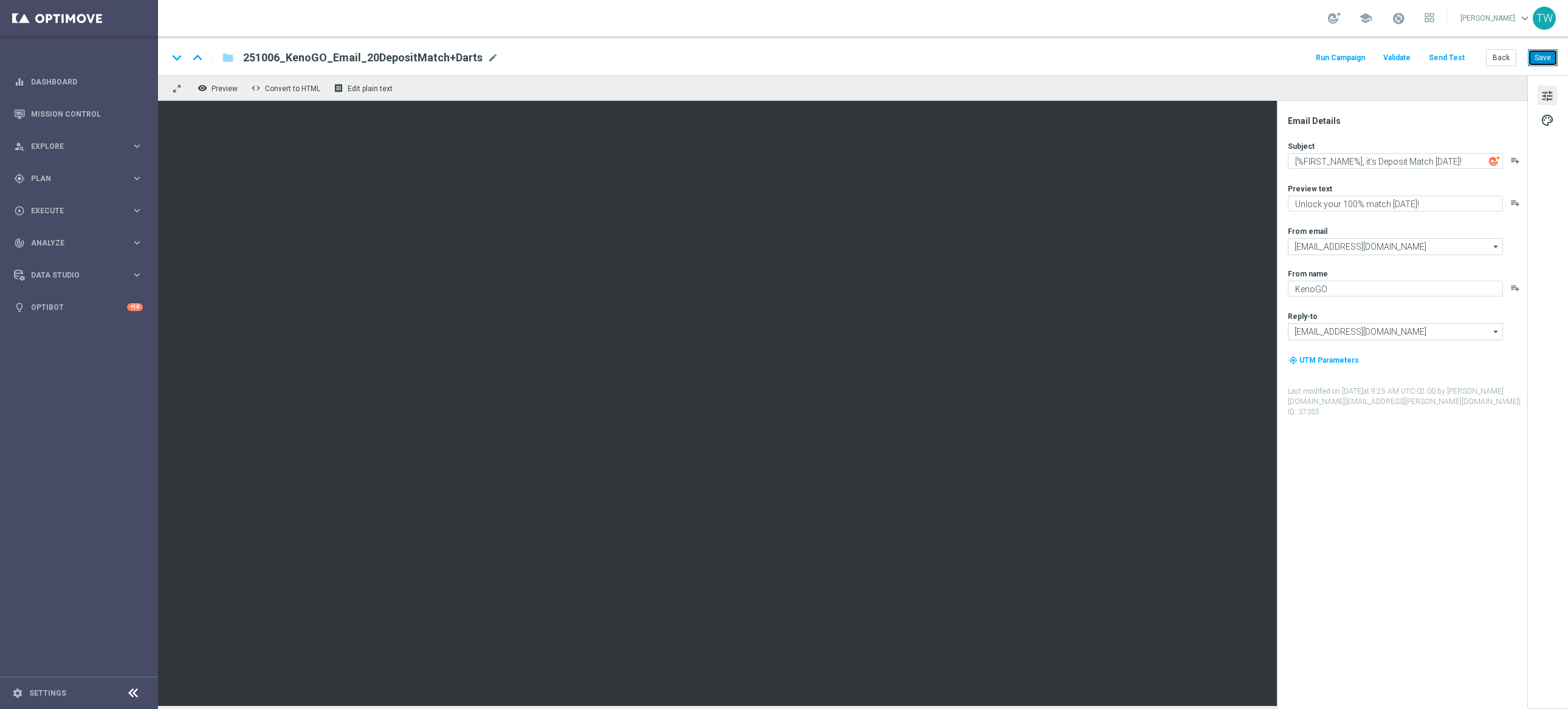
click at [1536, 51] on button "Save" at bounding box center [1542, 57] width 29 height 17
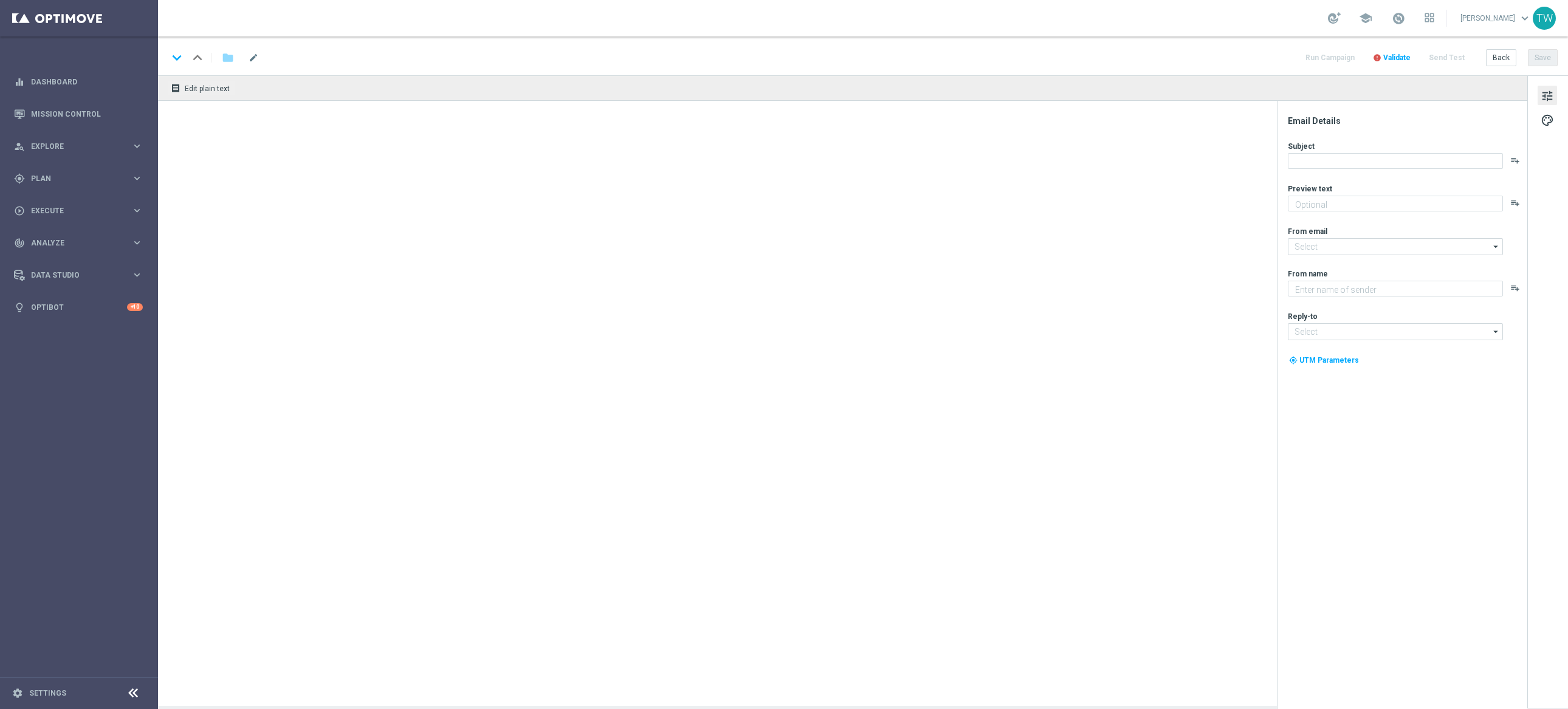
type textarea "Unlock your 100% match [DATE]!"
type textarea "KenoGO"
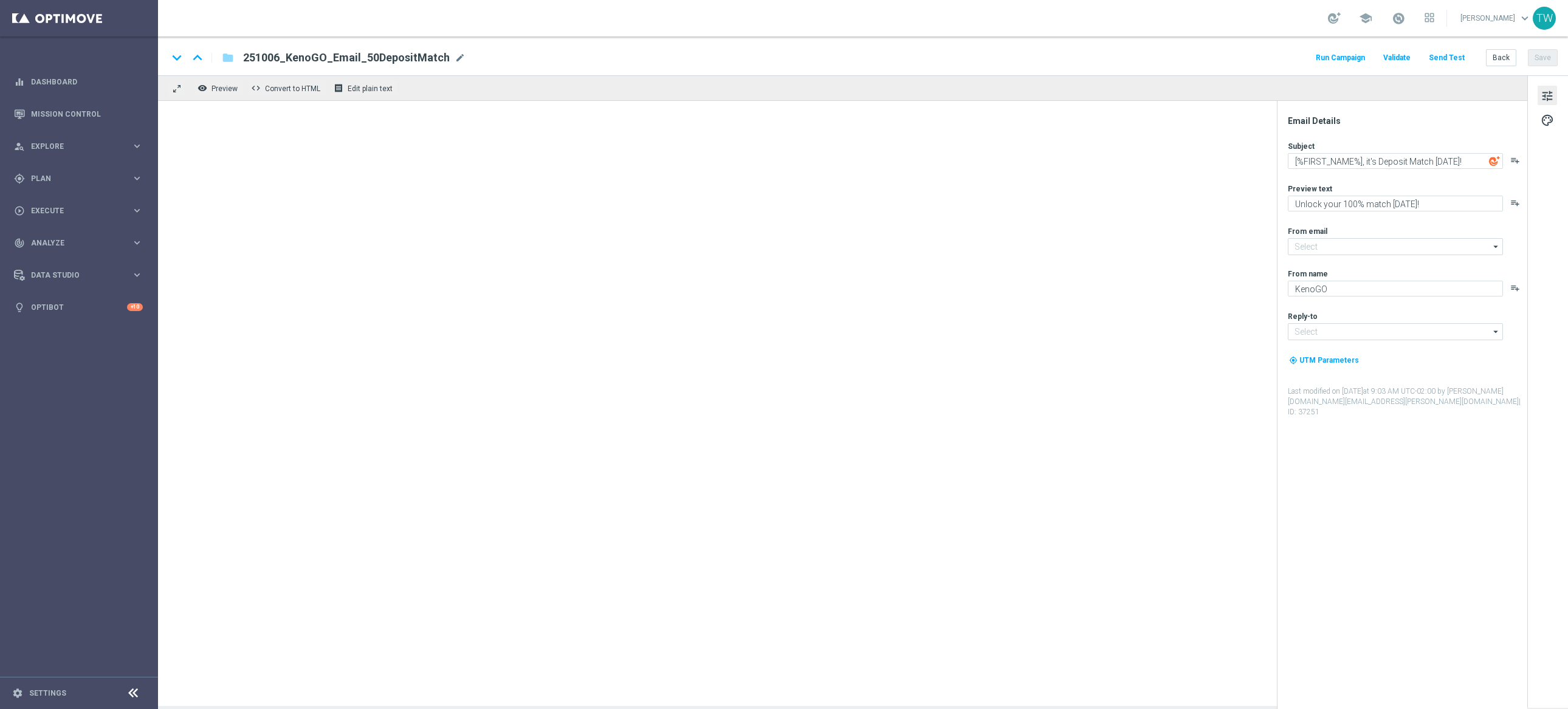
type input "[EMAIL_ADDRESS][DOMAIN_NAME]"
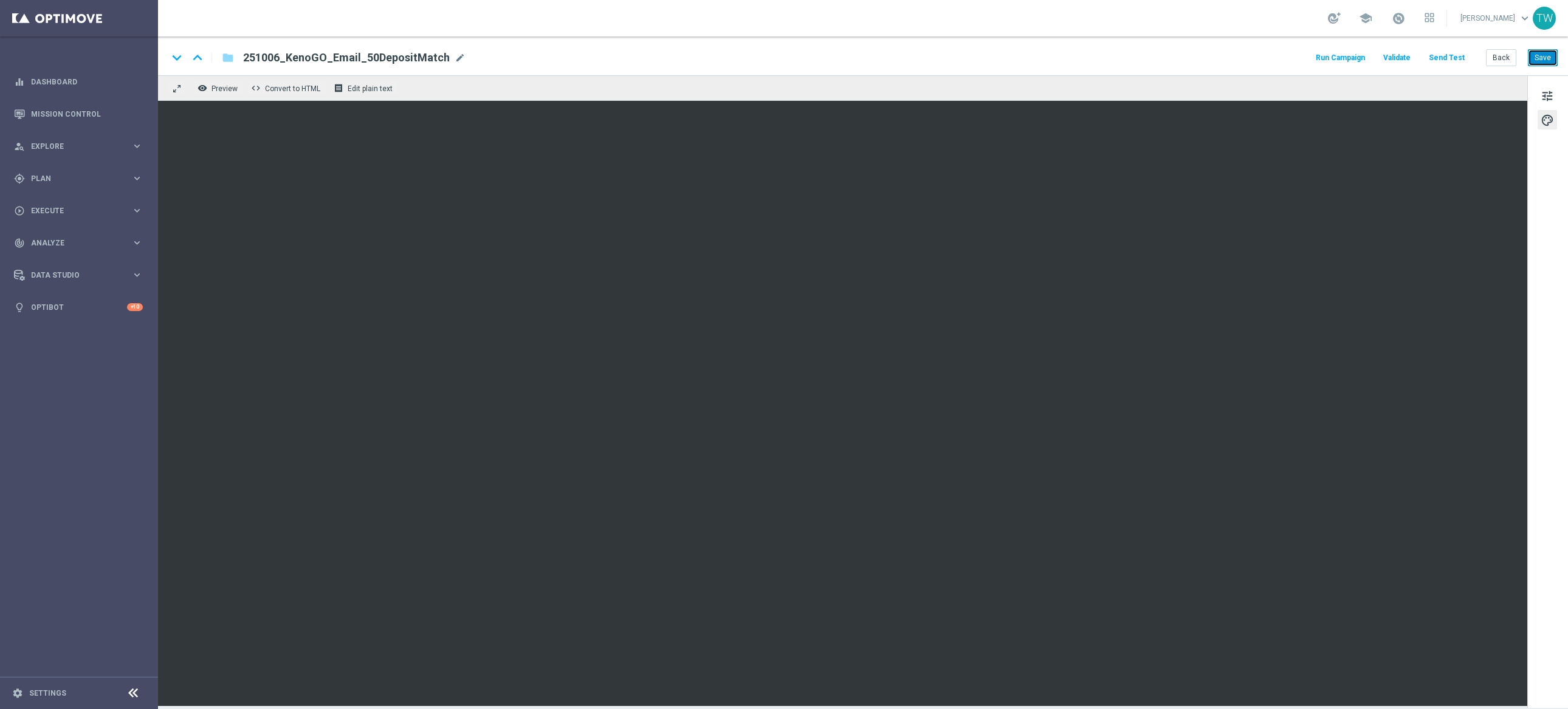
click at [1557, 52] on button "Save" at bounding box center [1542, 57] width 29 height 17
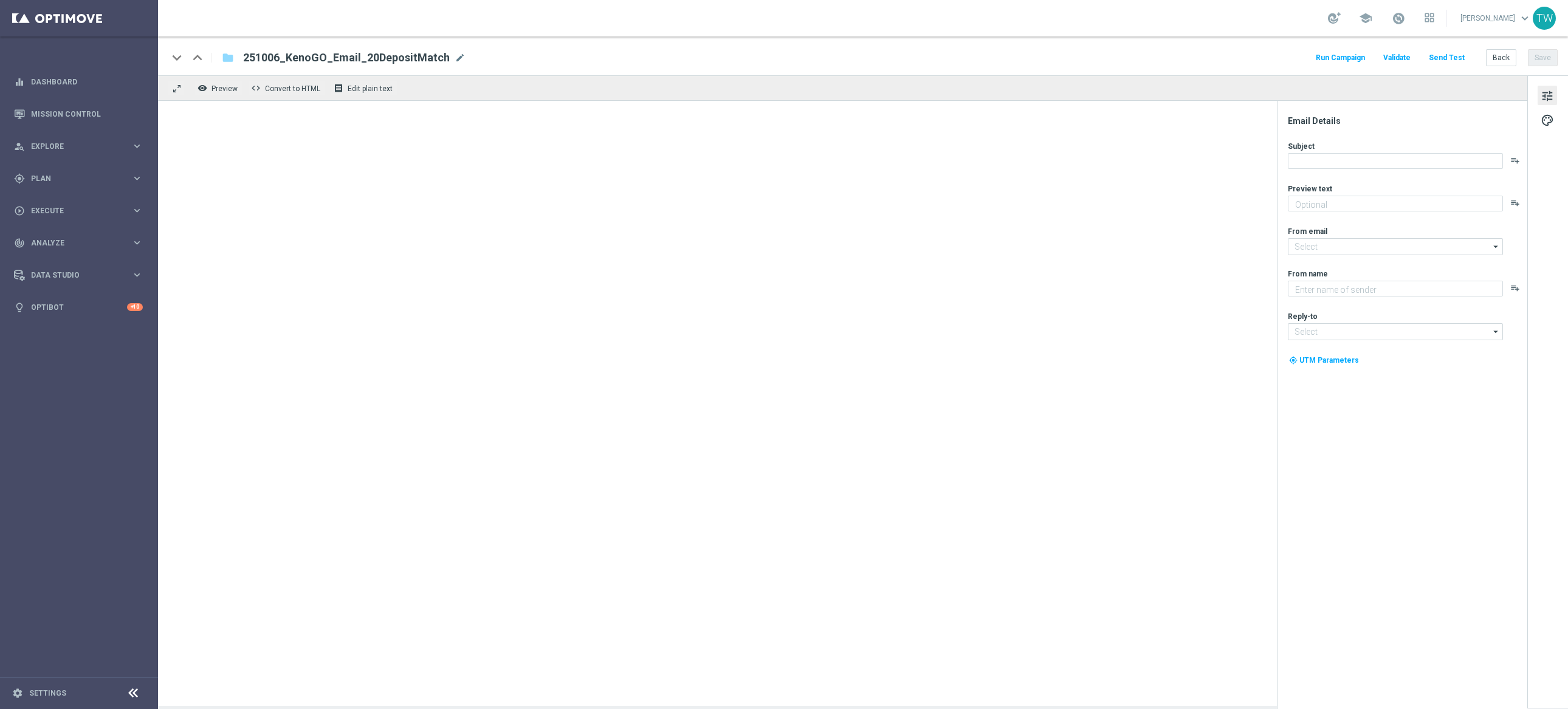
type textarea "Unlock your 100% match today!"
type textarea "KenoGO"
type input "mail@crm.kenogo.com.au"
type input "support@kenogo.com.au"
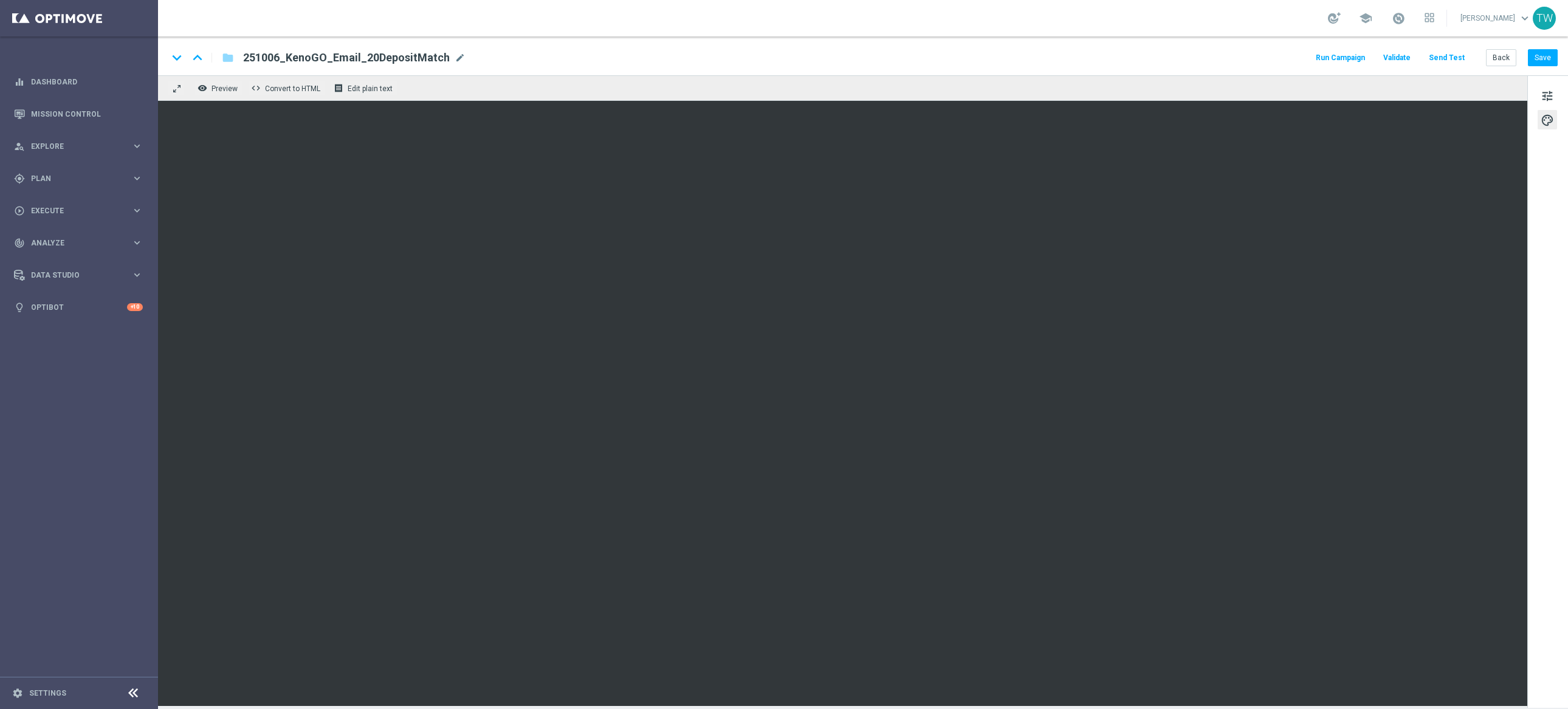
click at [1450, 60] on button "Send Test" at bounding box center [1446, 58] width 39 height 17
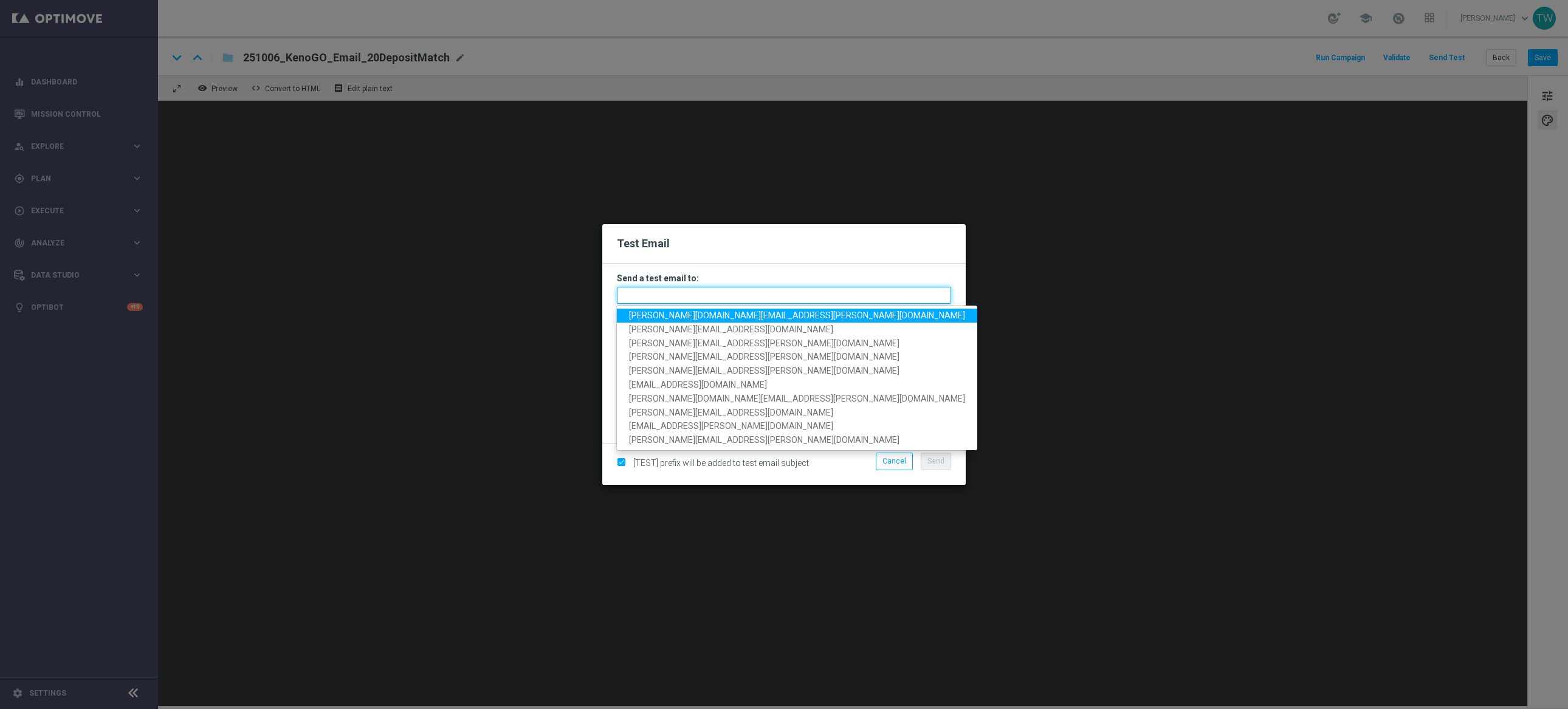
click at [886, 300] on input "text" at bounding box center [784, 295] width 334 height 17
paste input "tina.wang@kenogo.com, adam.pustetto@kenogo.com, emma.kasbarian@kenogo.com, clau…"
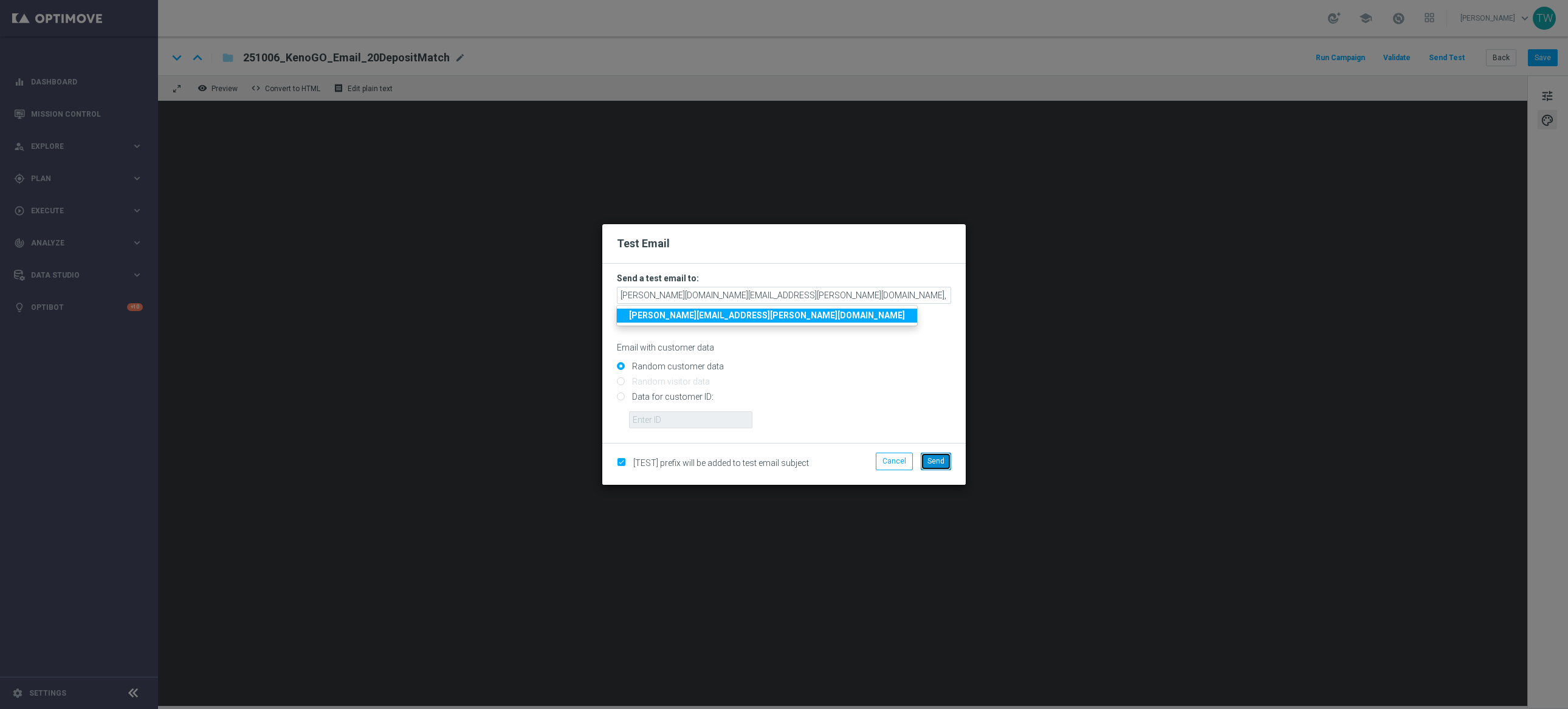
click at [936, 457] on span "Send" at bounding box center [935, 461] width 17 height 8
type input "tina.wang@kenogo.com,adam.pustetto@kenogo.com,emma.kasbarian@kenogo.com,claudia…"
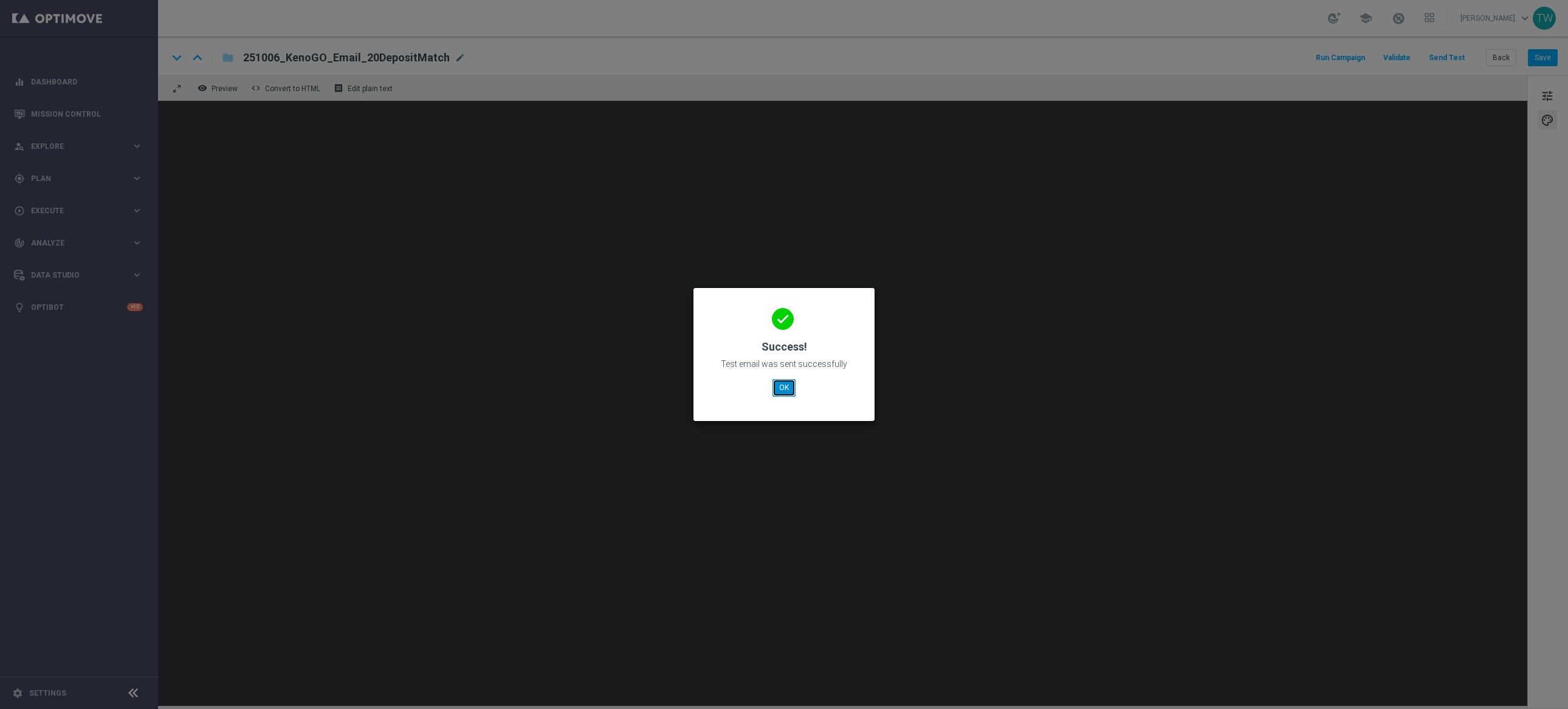
click at [779, 386] on button "OK" at bounding box center [784, 387] width 23 height 17
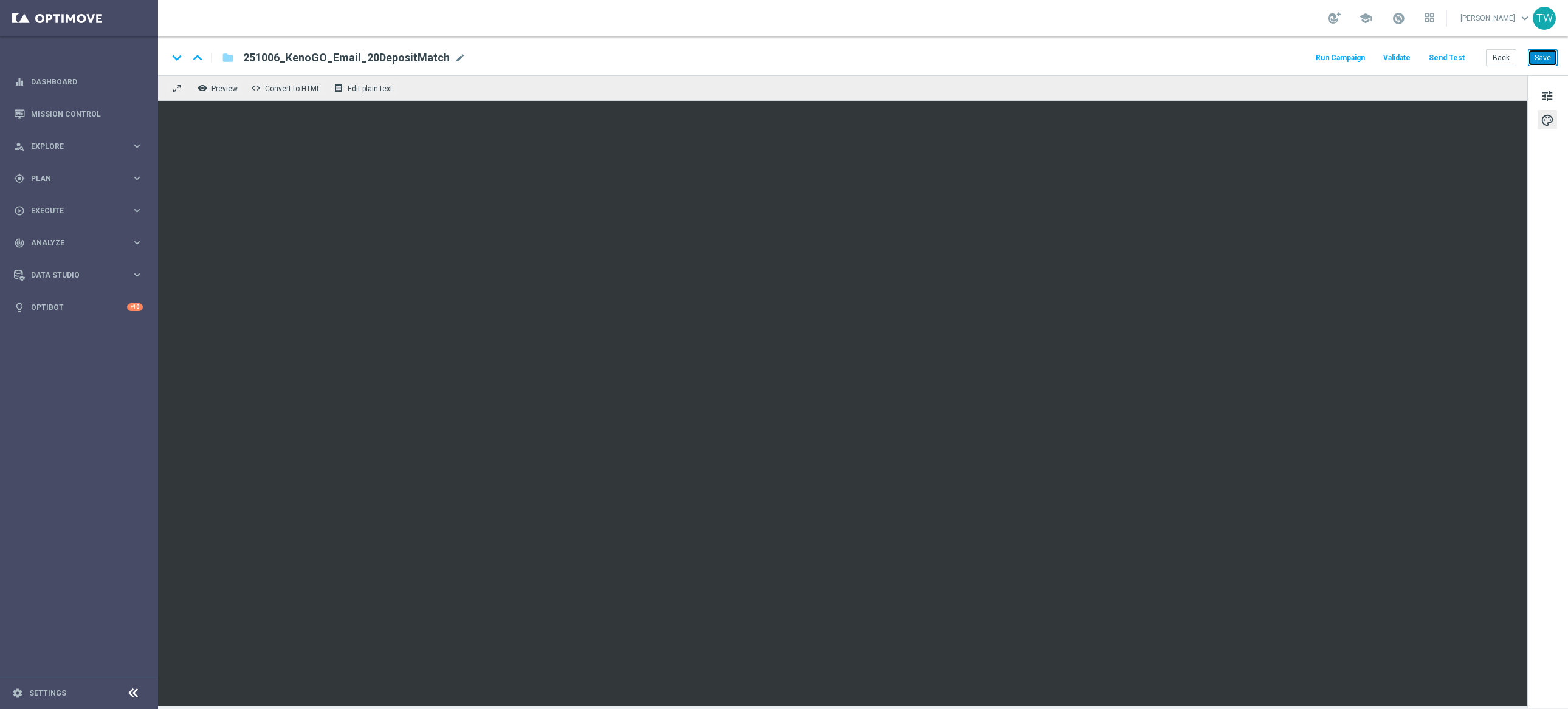
click at [1533, 61] on button "Save" at bounding box center [1542, 57] width 29 height 17
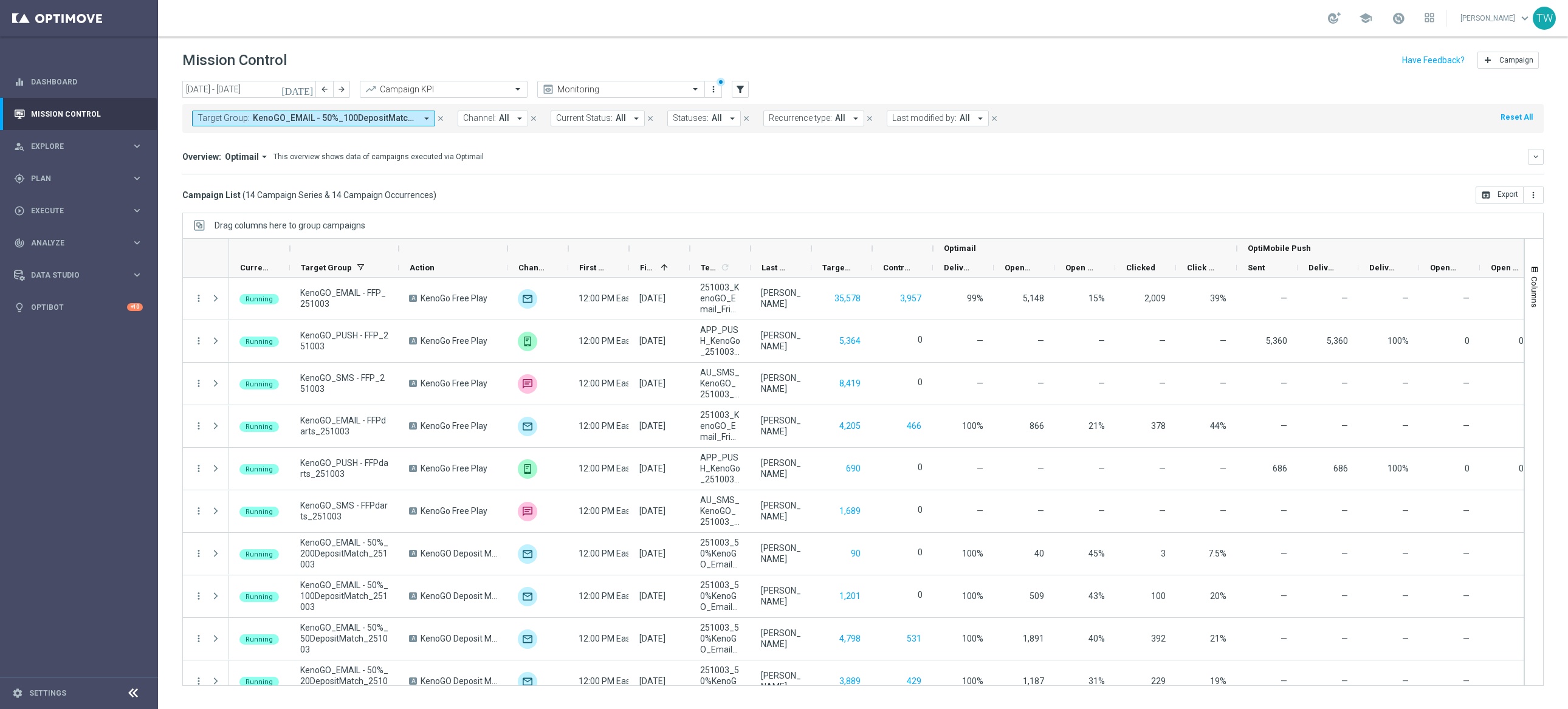
click at [335, 116] on span "KenoGO_EMAIL - 50%_100DepositMatch_251003, KenoGO_EMAIL - 50%_200DepositMatch_2…" at bounding box center [334, 119] width 164 height 11
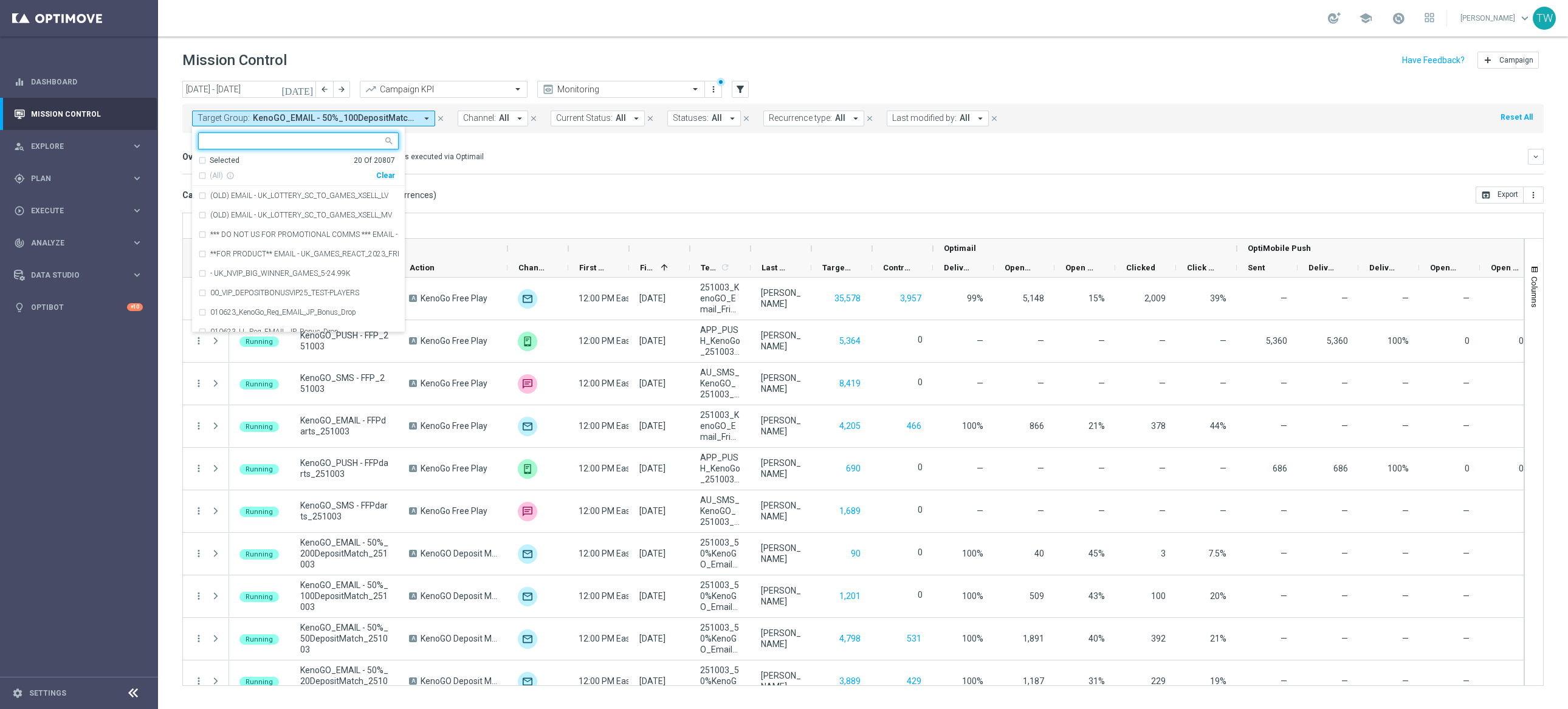
drag, startPoint x: 389, startPoint y: 174, endPoint x: 380, endPoint y: 168, distance: 10.8
click at [0, 0] on div "Clear" at bounding box center [0, 0] width 0 height 0
click at [340, 133] on div at bounding box center [291, 140] width 184 height 15
click at [335, 140] on input "text" at bounding box center [294, 141] width 178 height 11
click at [242, 174] on span "(All Search Results)" at bounding box center [243, 176] width 67 height 11
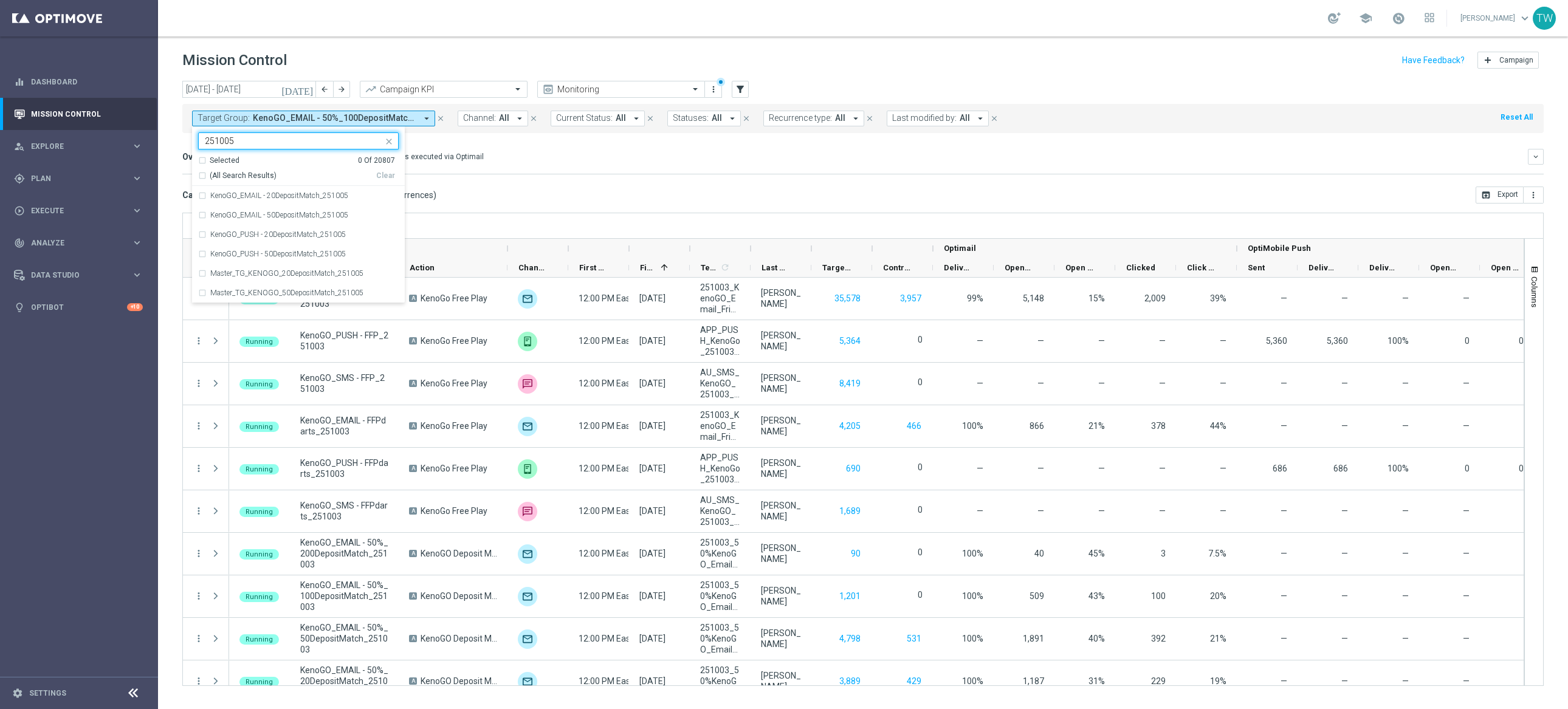
type input "251005"
click at [548, 183] on mini-dashboard "Overview: Optimail arrow_drop_down This overview shows data of campaigns execut…" at bounding box center [863, 159] width 1361 height 54
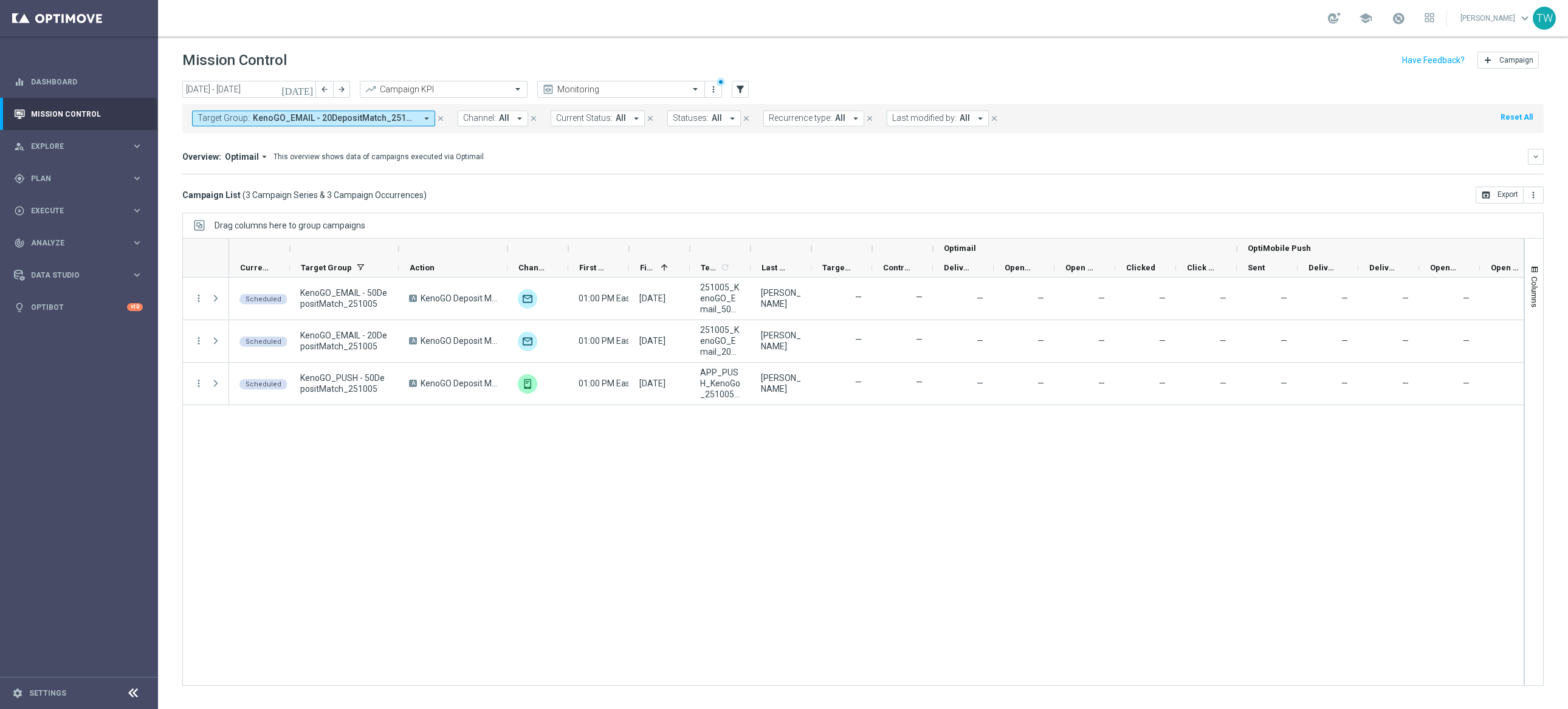
click at [688, 245] on div at bounding box center [689, 248] width 5 height 20
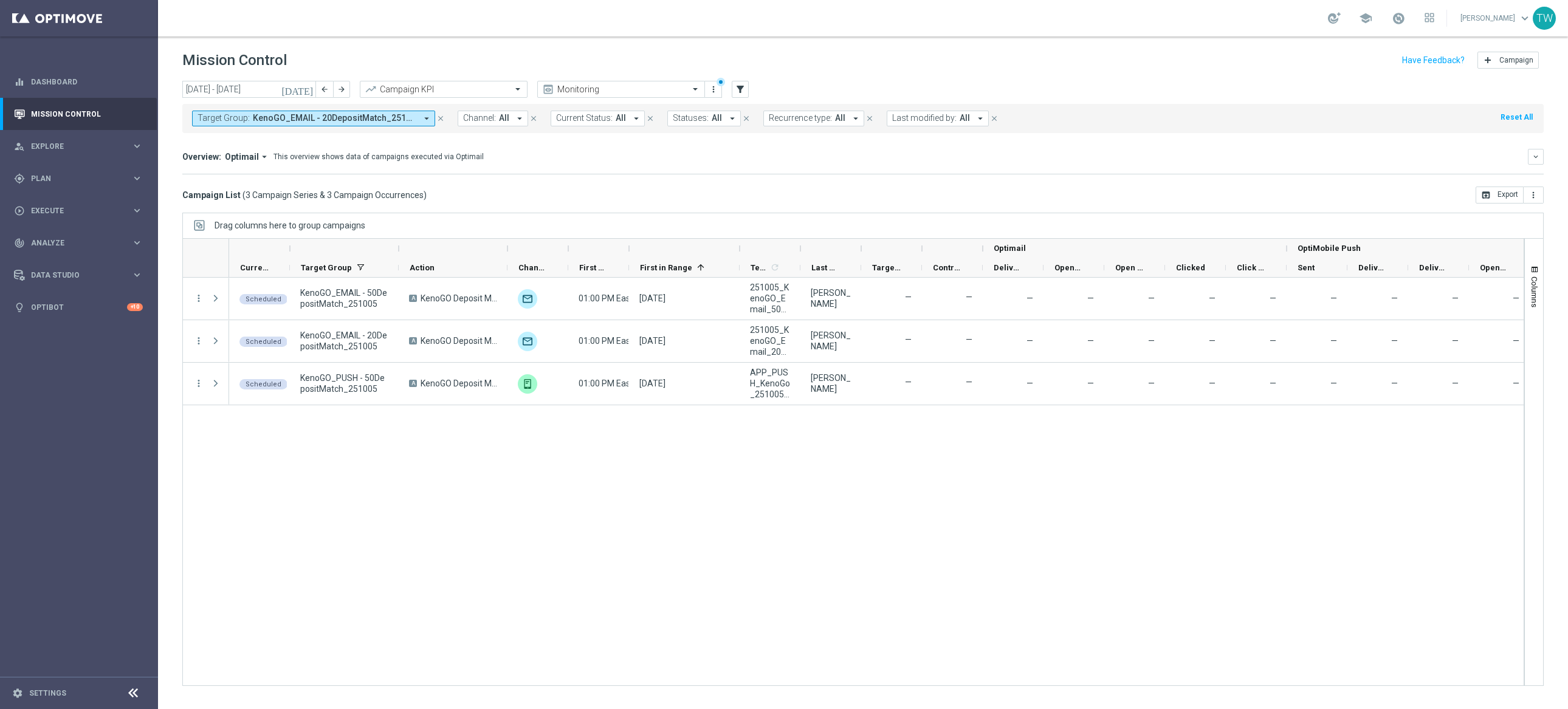
click at [396, 248] on div at bounding box center [399, 248] width 5 height 20
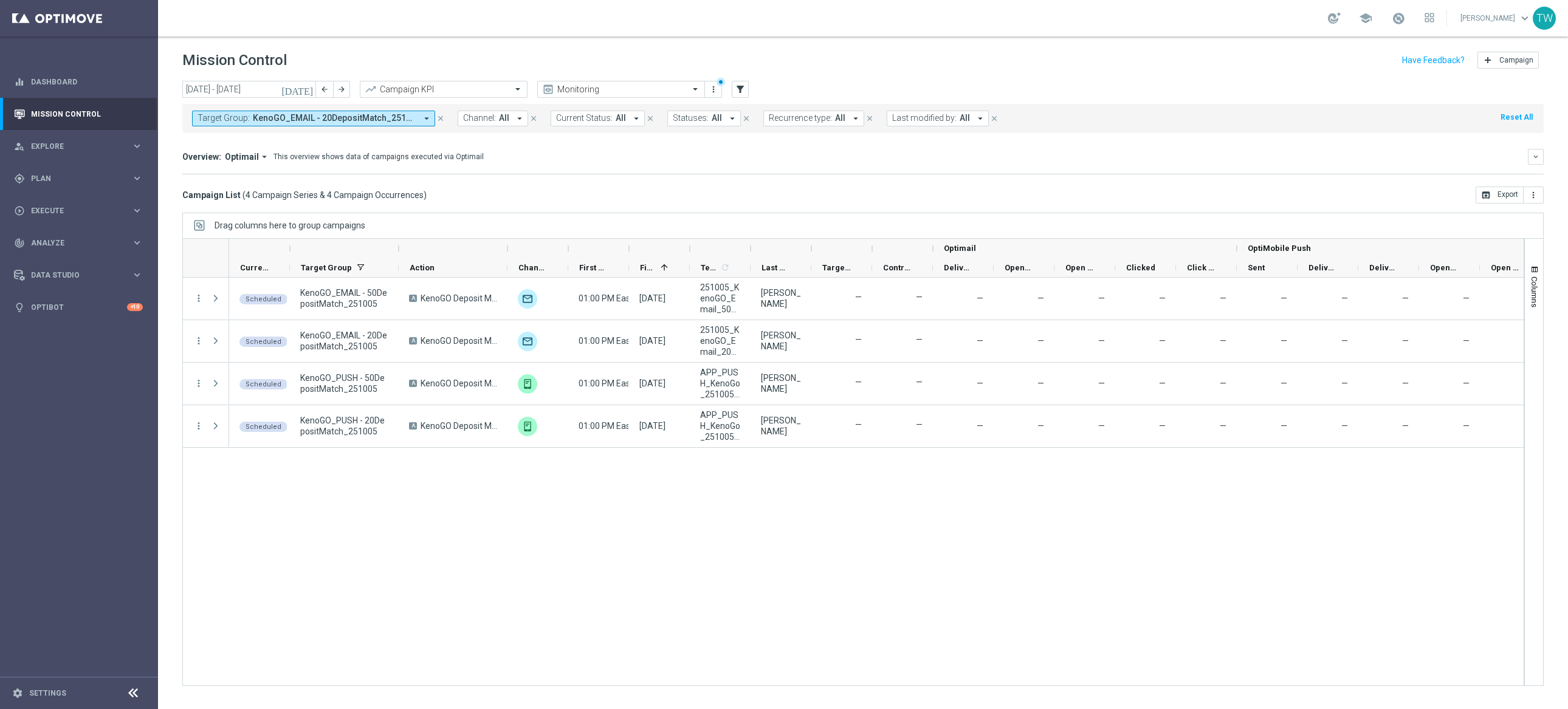
click at [398, 245] on div at bounding box center [399, 248] width 5 height 20
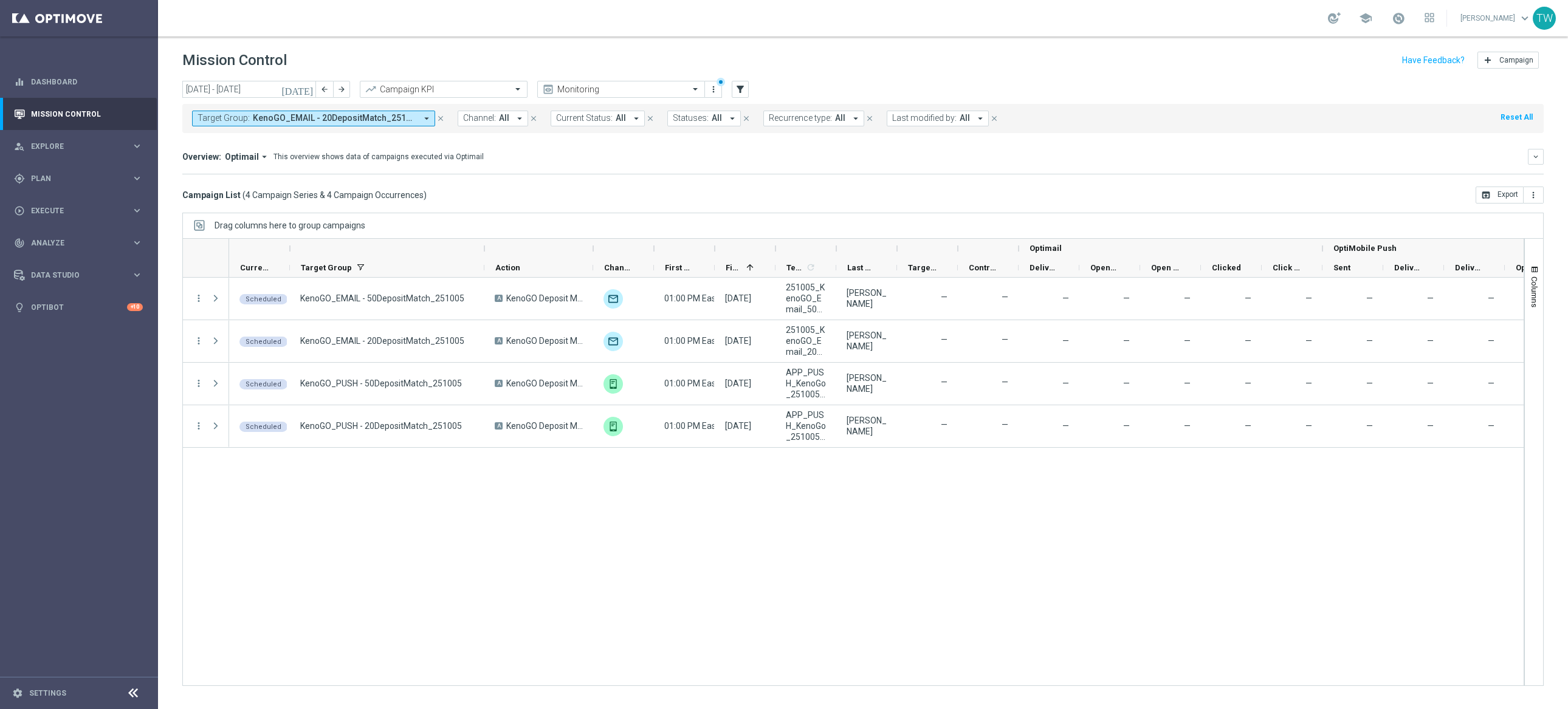
click at [778, 254] on div at bounding box center [775, 248] width 5 height 20
click at [777, 254] on div at bounding box center [775, 248] width 5 height 20
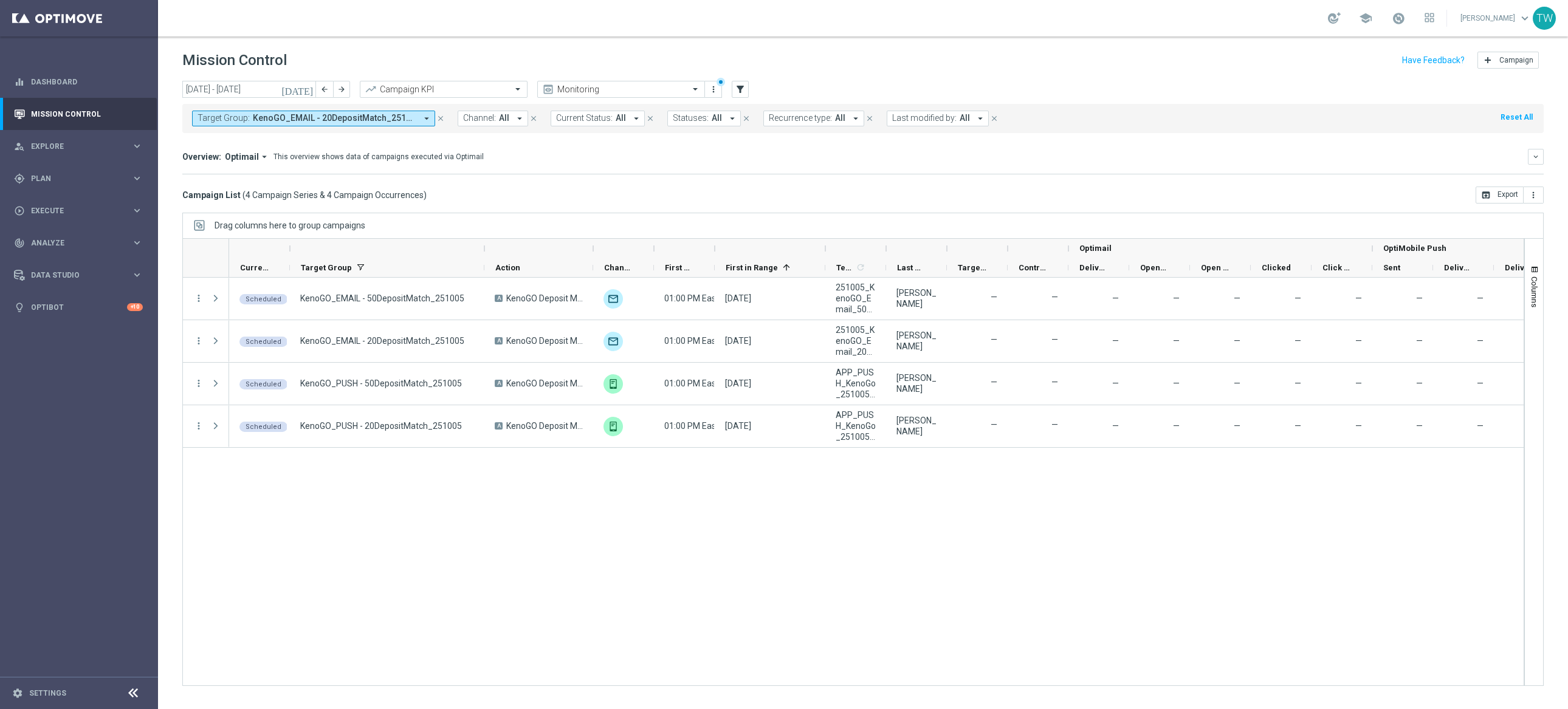
click at [418, 120] on button "Target Group: KenoGO_EMAIL - 20DepositMatch_251005, KenoGO_EMAIL - 50DepositMat…" at bounding box center [313, 119] width 243 height 16
click at [0, 0] on div "Clear" at bounding box center [0, 0] width 0 height 0
click at [318, 144] on input "text" at bounding box center [294, 141] width 178 height 11
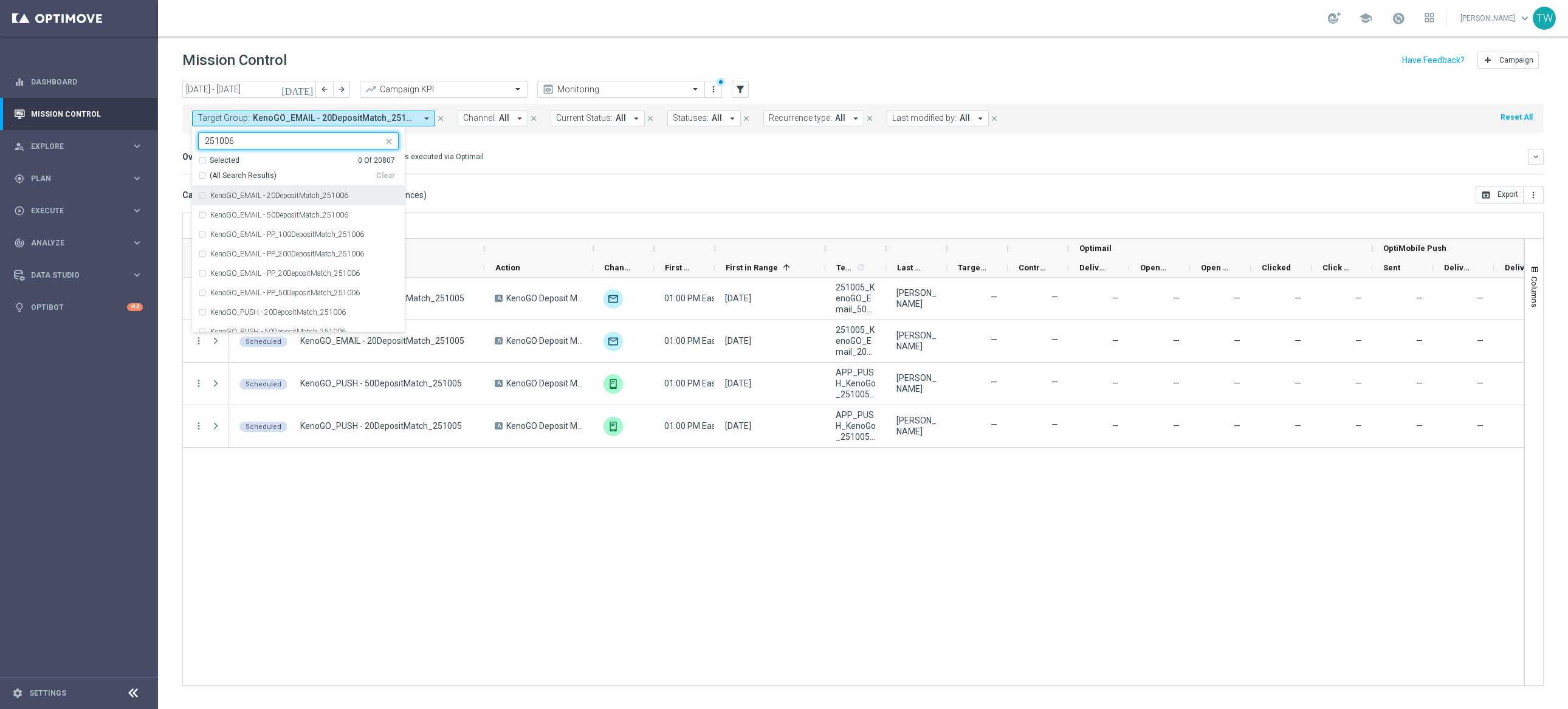
click at [251, 174] on span "(All Search Results)" at bounding box center [243, 176] width 67 height 11
type input "251006"
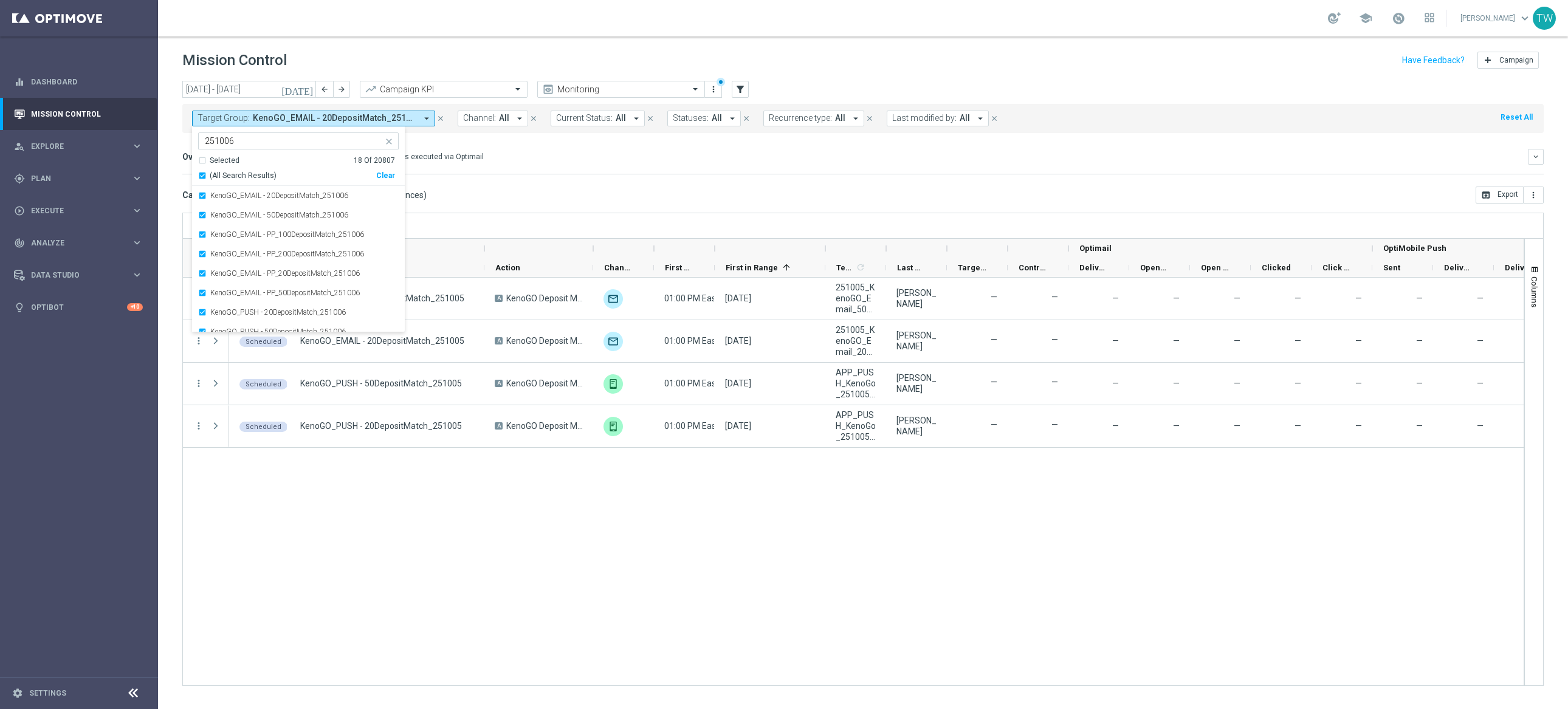
click at [540, 174] on div "Direct Response VS Increase In Deposit Amount Direct Response -- Test Response …" at bounding box center [863, 174] width 1361 height 1
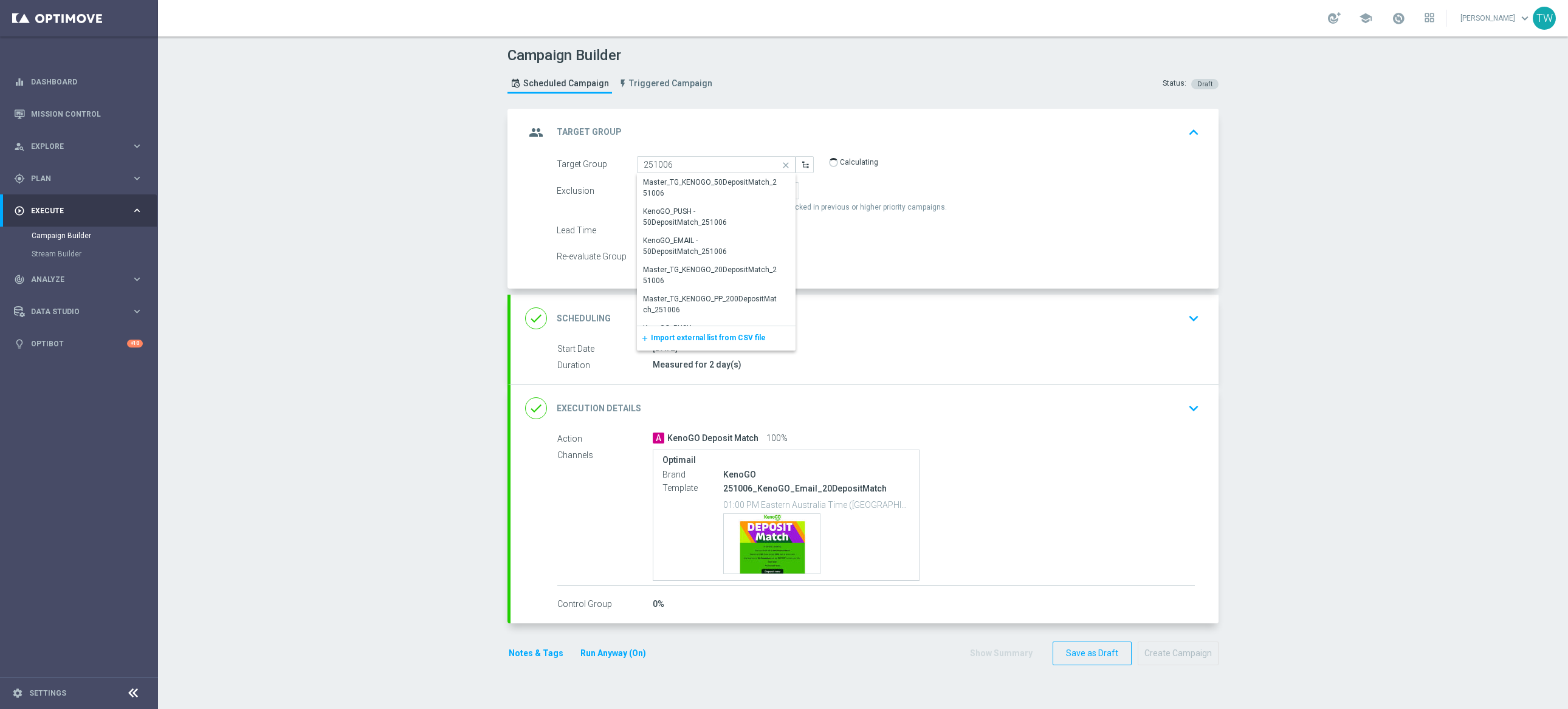
scroll to position [84, 0]
click at [738, 281] on div "KenoGO_EMAIL - PP_200DepositMatch_251006" at bounding box center [711, 279] width 136 height 22
type input "KenoGO_EMAIL - PP_200DepositMatch_251006"
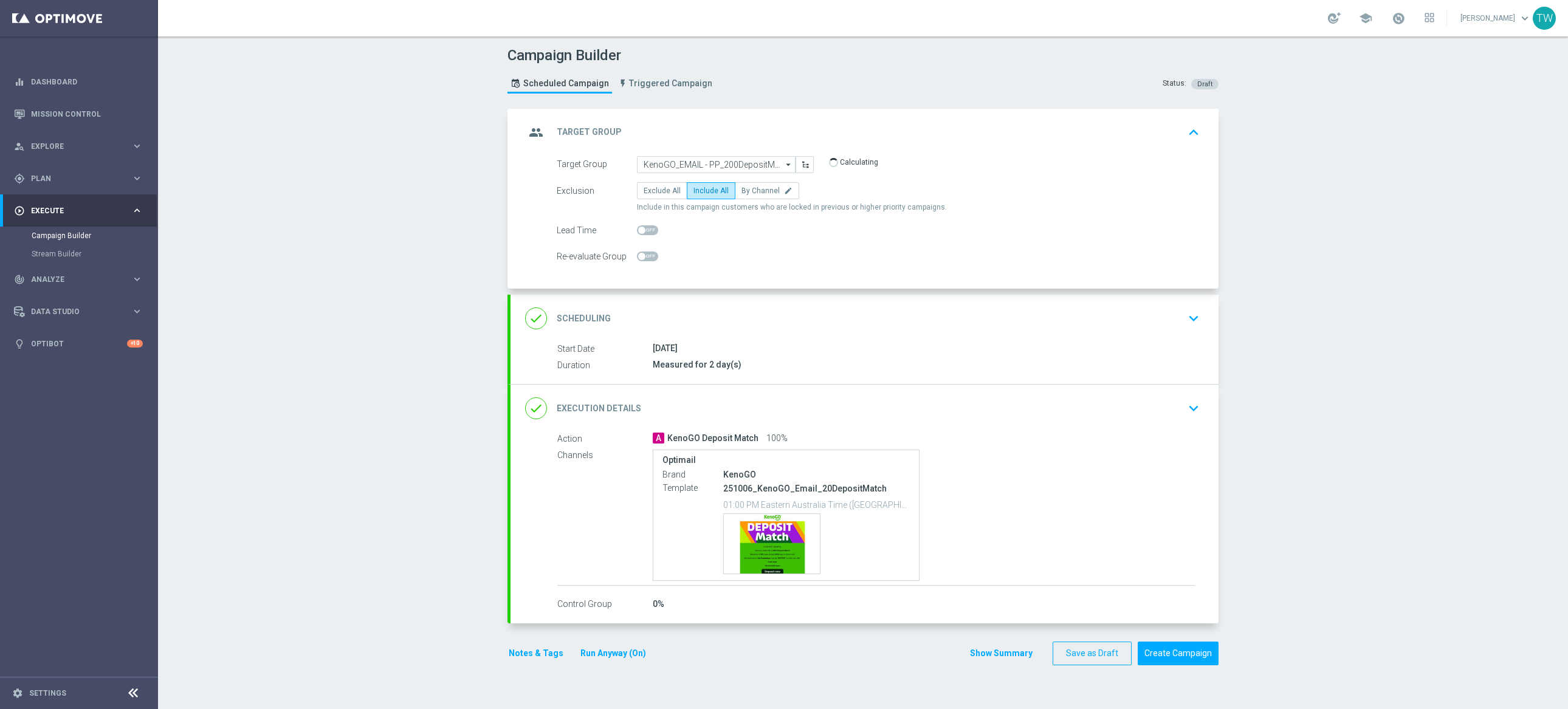
click at [799, 414] on div "done Execution Details keyboard_arrow_down" at bounding box center [864, 408] width 679 height 23
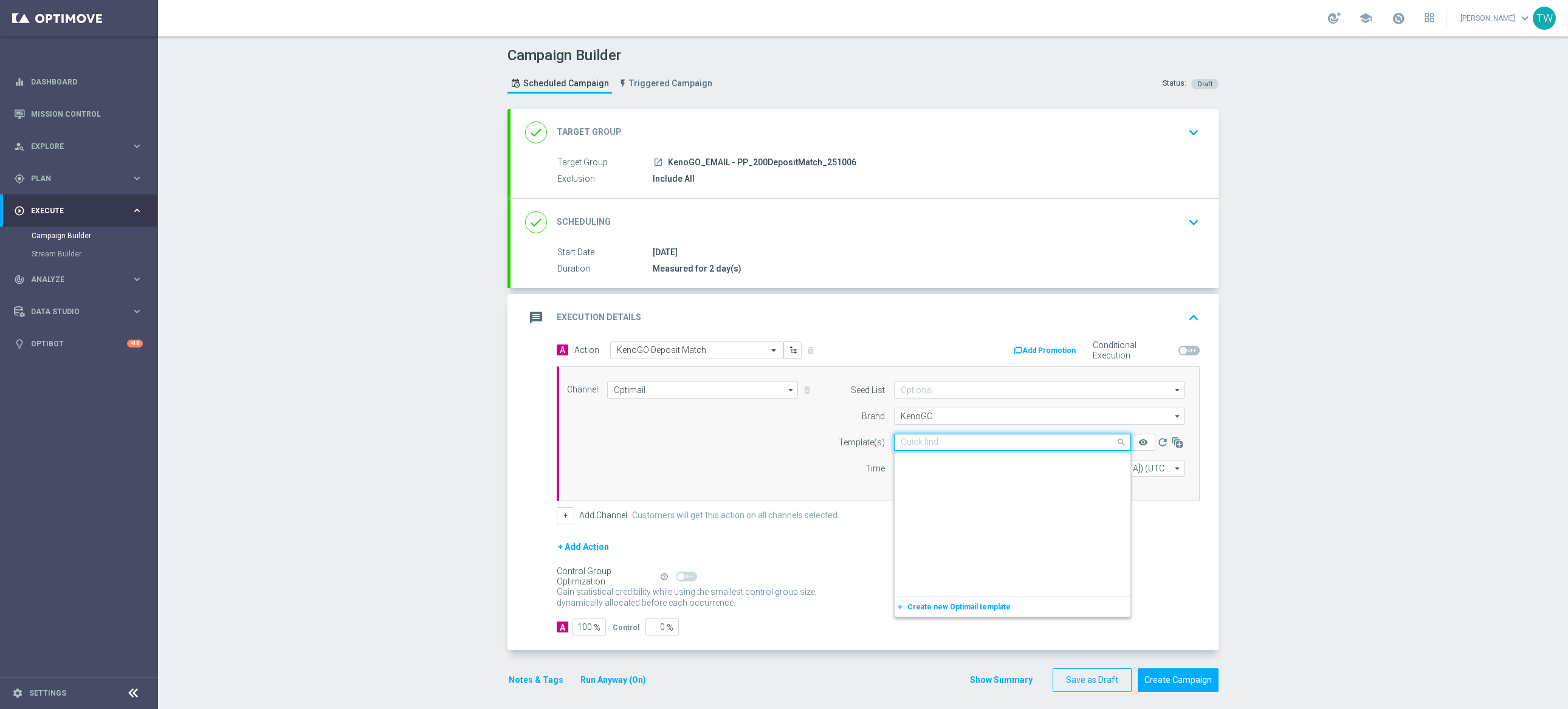
click at [985, 441] on input "text" at bounding box center [1000, 443] width 199 height 11
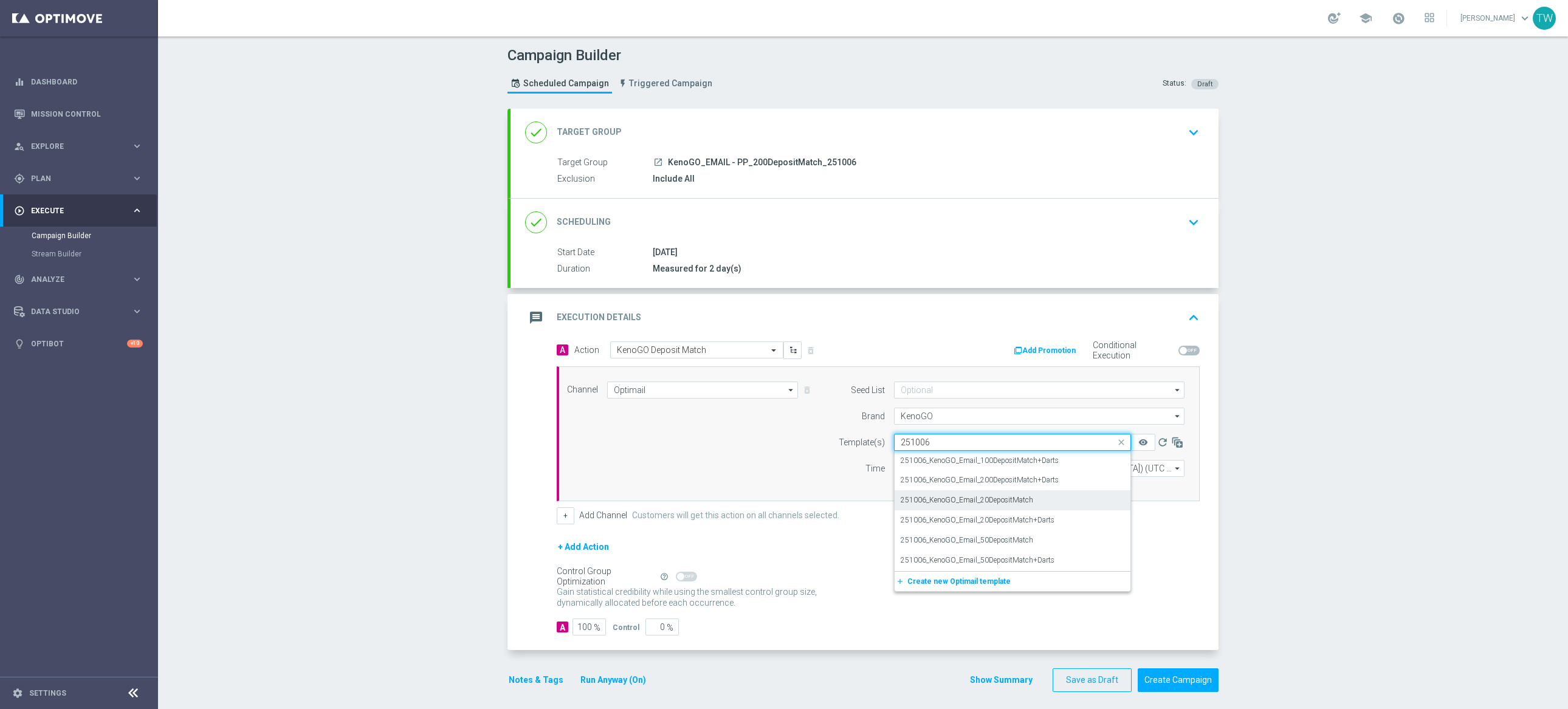
scroll to position [0, 0]
click at [1074, 481] on div "251006_KenoGO_Email_200DepositMatch+Darts" at bounding box center [1012, 480] width 223 height 20
type input "251006"
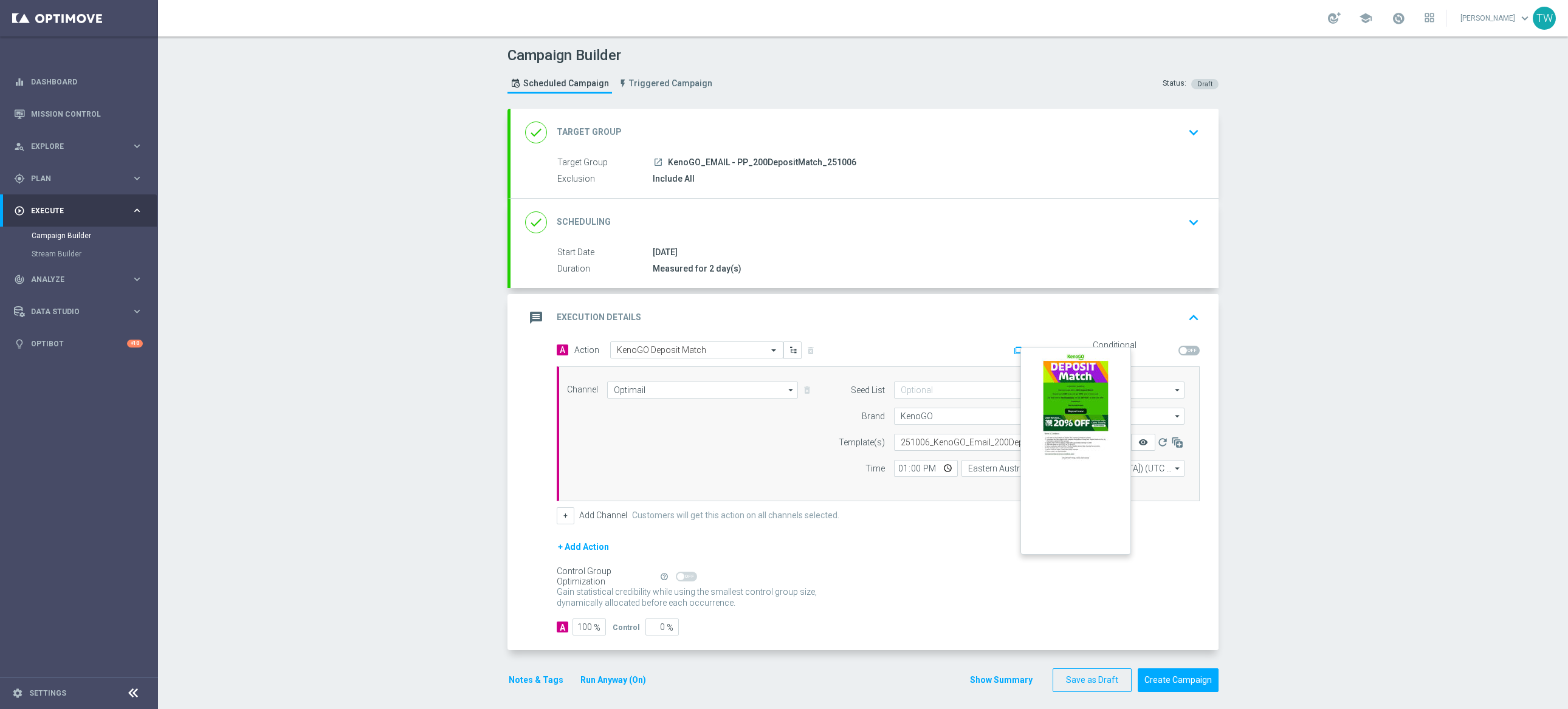
click at [1138, 443] on icon "remove_red_eye" at bounding box center [1143, 442] width 10 height 10
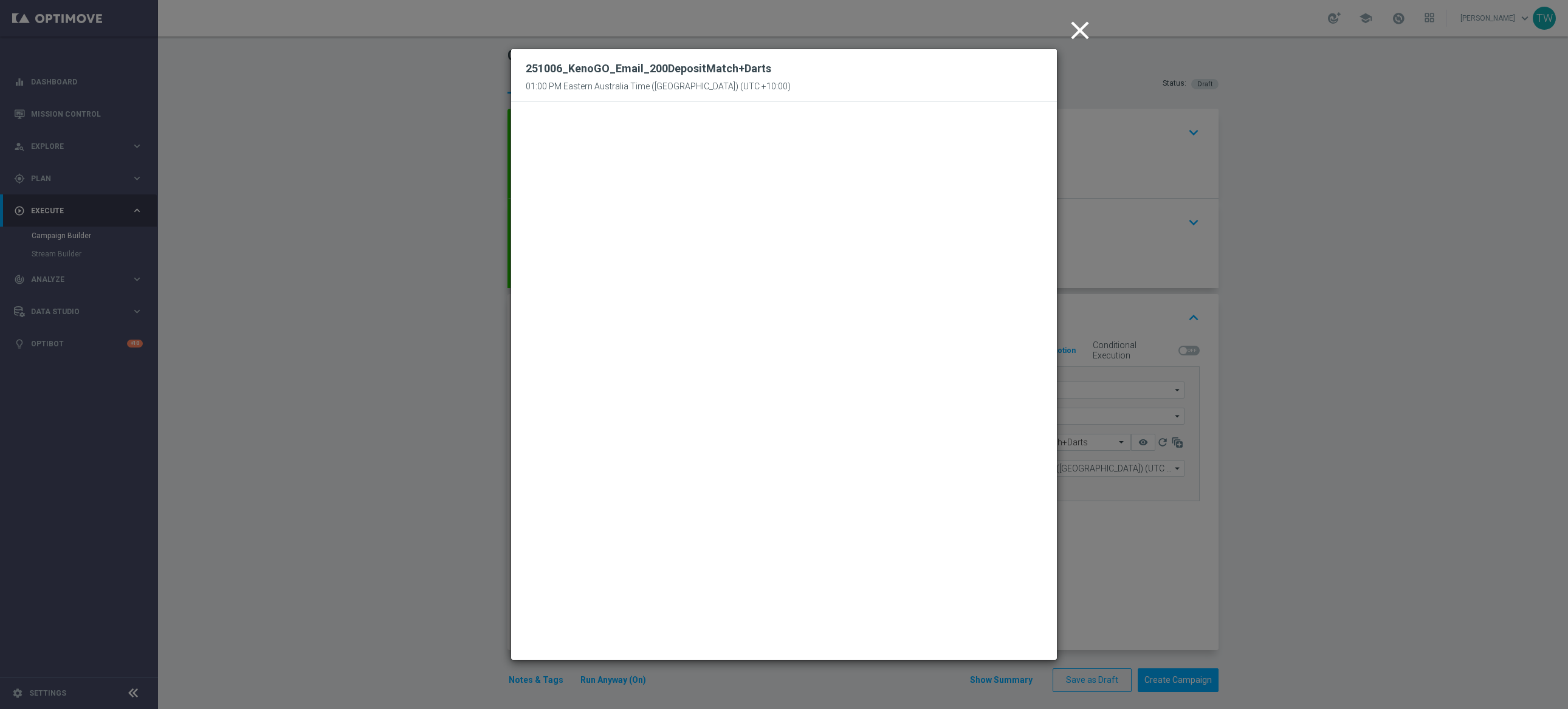
click at [1077, 20] on icon "close" at bounding box center [1080, 30] width 30 height 30
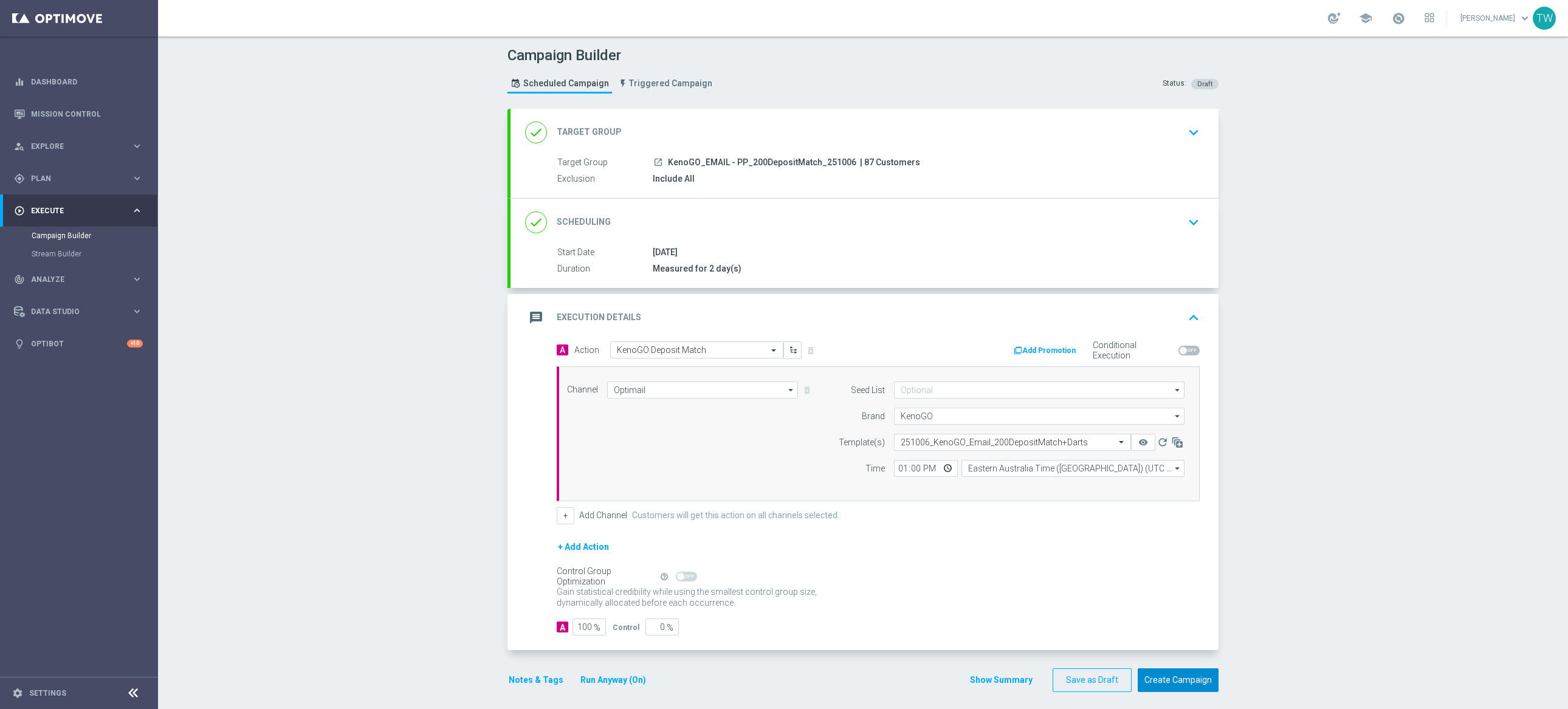
click at [1181, 683] on button "Create Campaign" at bounding box center [1178, 680] width 81 height 23
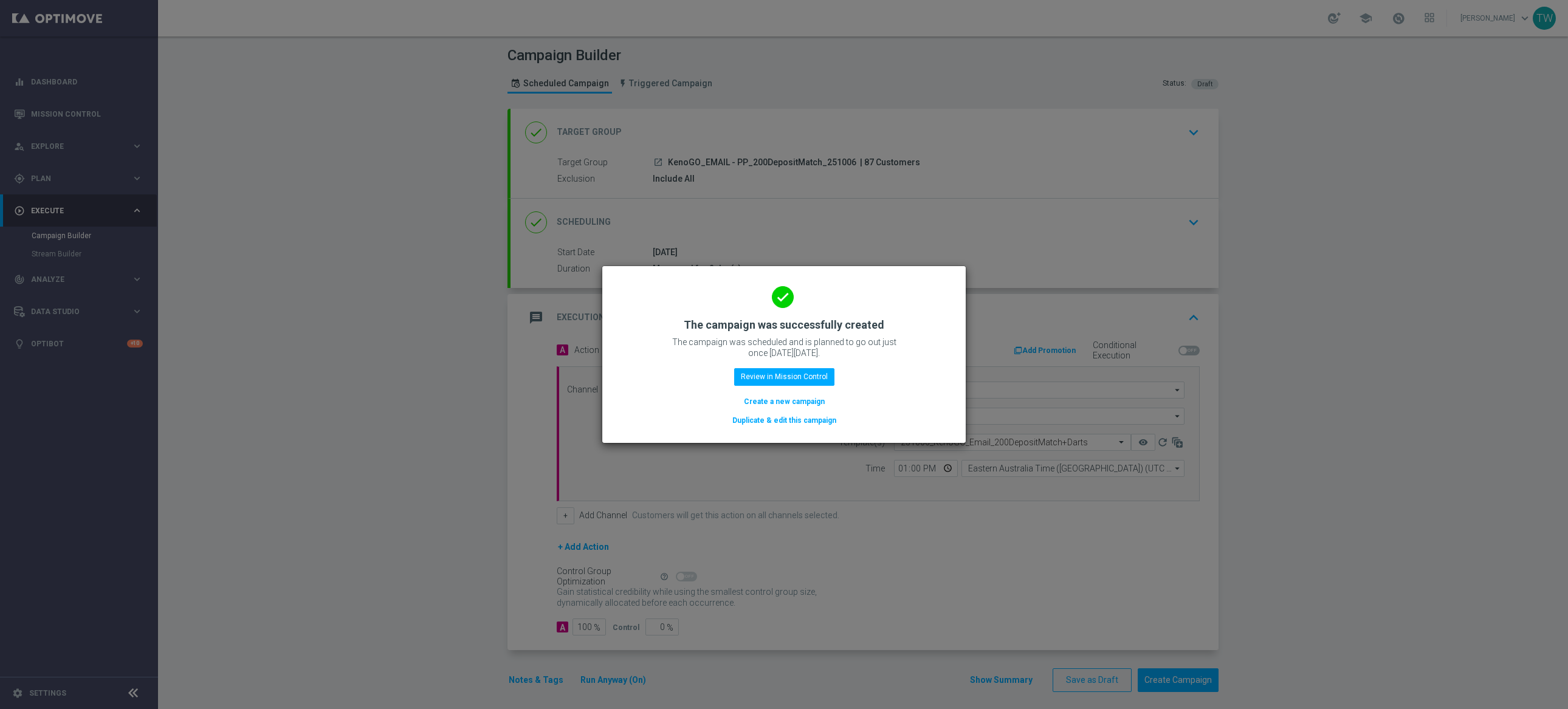
drag, startPoint x: 804, startPoint y: 426, endPoint x: 818, endPoint y: 307, distance: 119.8
click at [804, 426] on button "Duplicate & edit this campaign" at bounding box center [784, 421] width 106 height 14
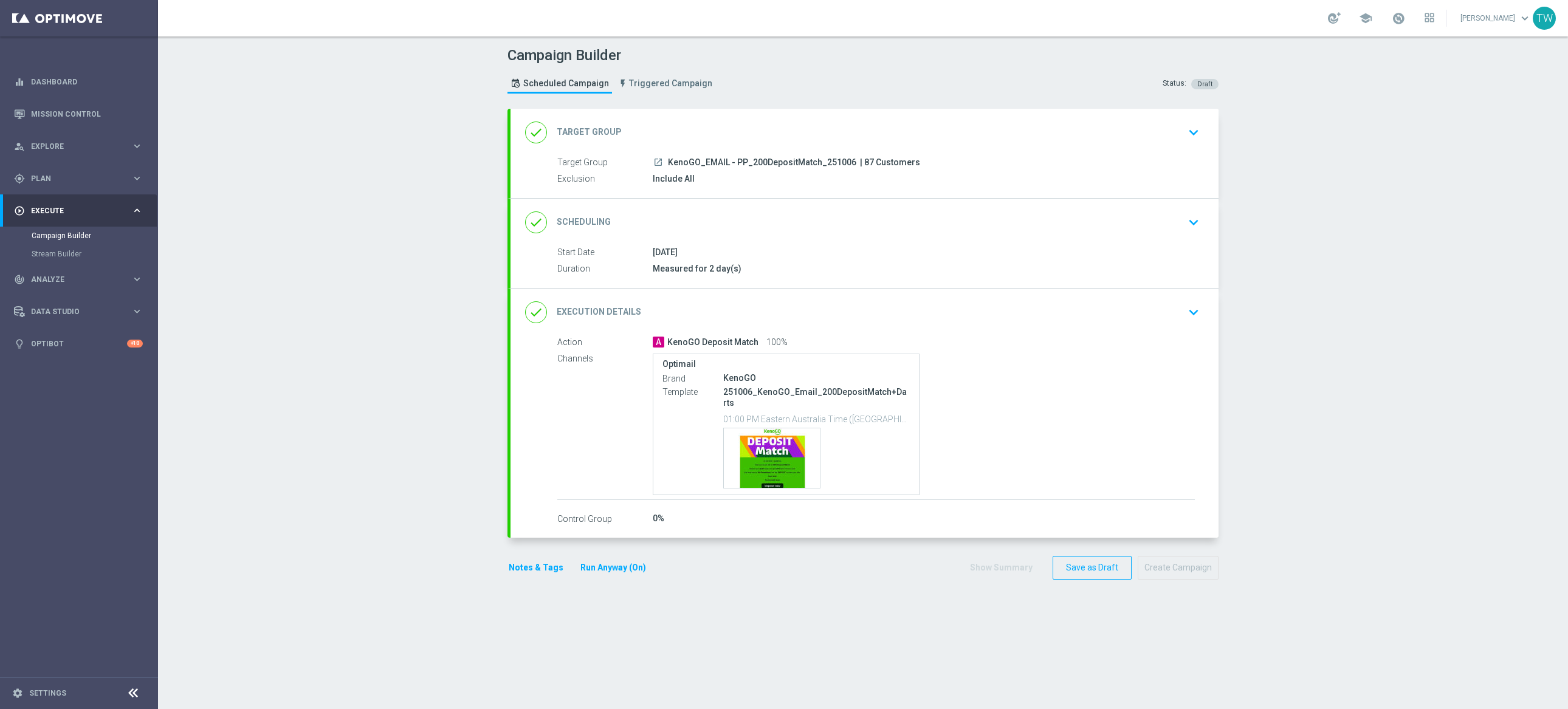
click at [796, 121] on div "done Target Group keyboard_arrow_down" at bounding box center [864, 132] width 679 height 23
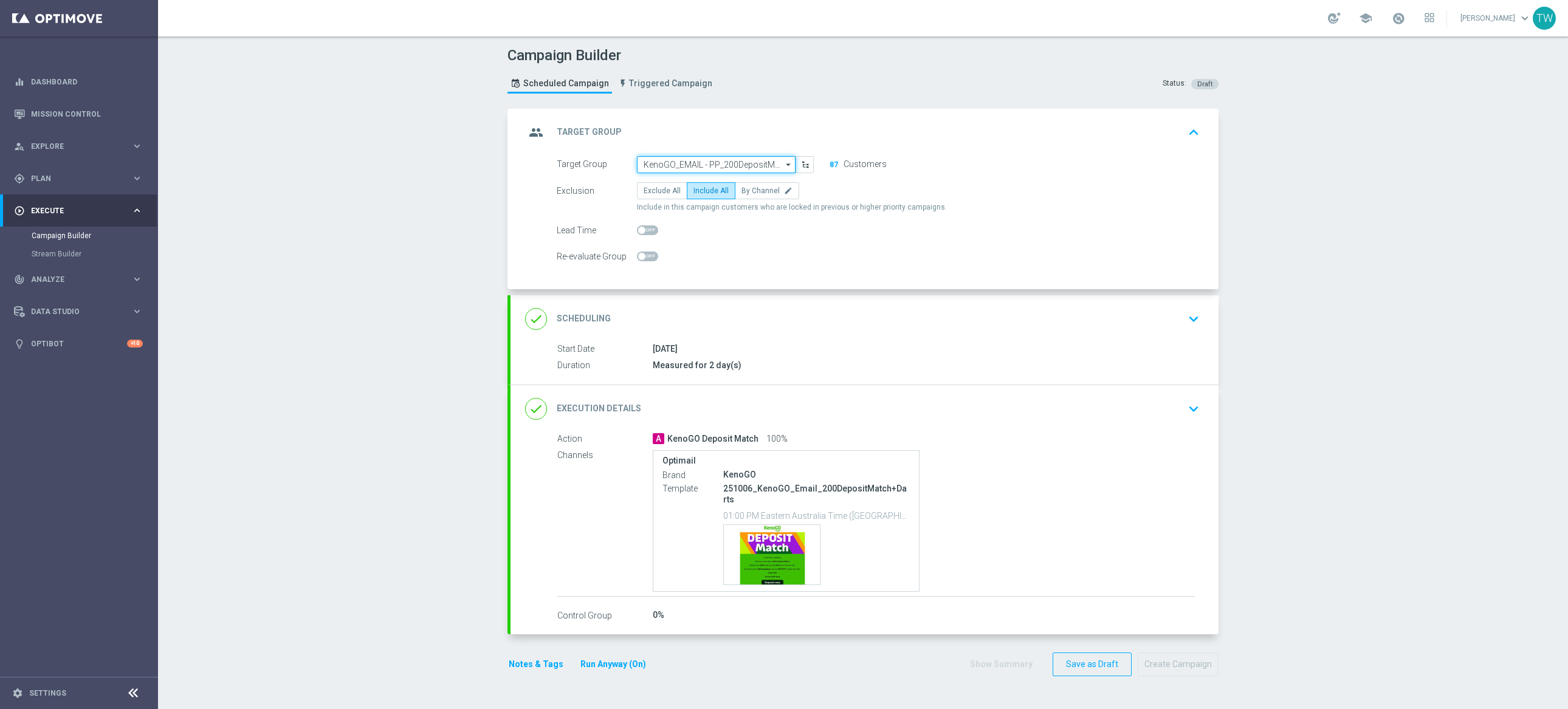
click at [740, 164] on input "KenoGO_EMAIL - PP_200DepositMatch_251006" at bounding box center [716, 165] width 159 height 17
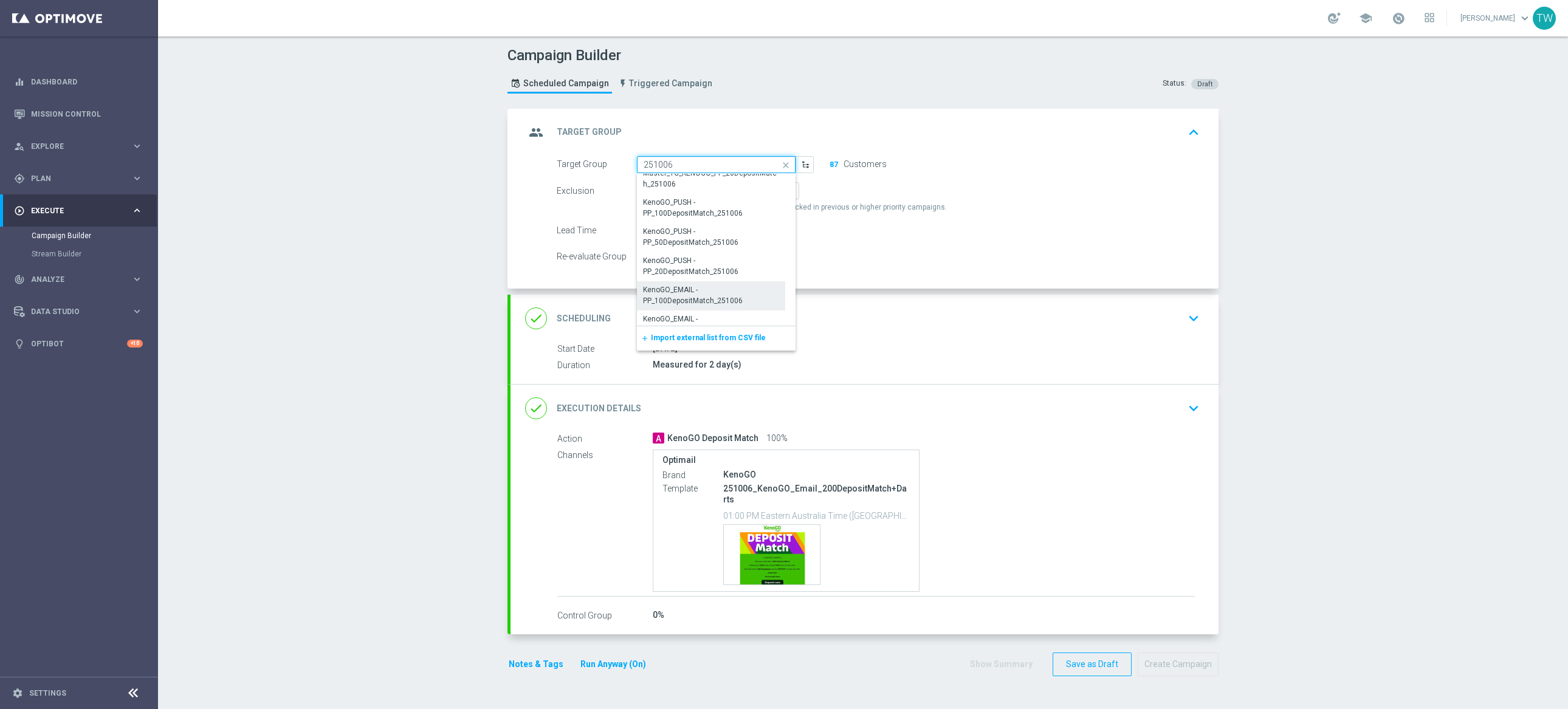
scroll to position [351, 0]
click at [662, 282] on div "KenoGO_EMAIL - PP_100DepositMatch_251006" at bounding box center [711, 274] width 136 height 22
type input "KenoGO_EMAIL - PP_100DepositMatch_251006"
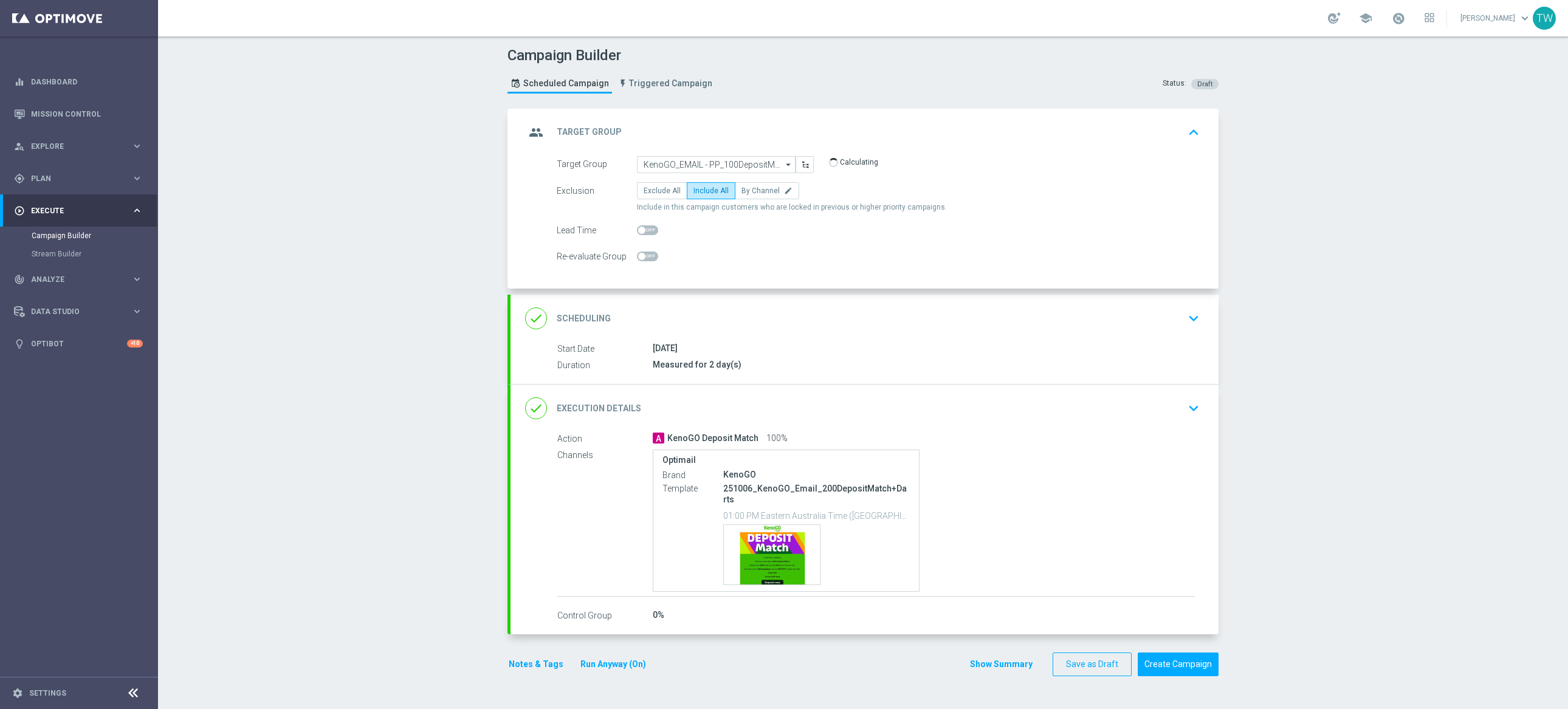
click at [837, 417] on div "done Execution Details keyboard_arrow_down" at bounding box center [864, 408] width 679 height 23
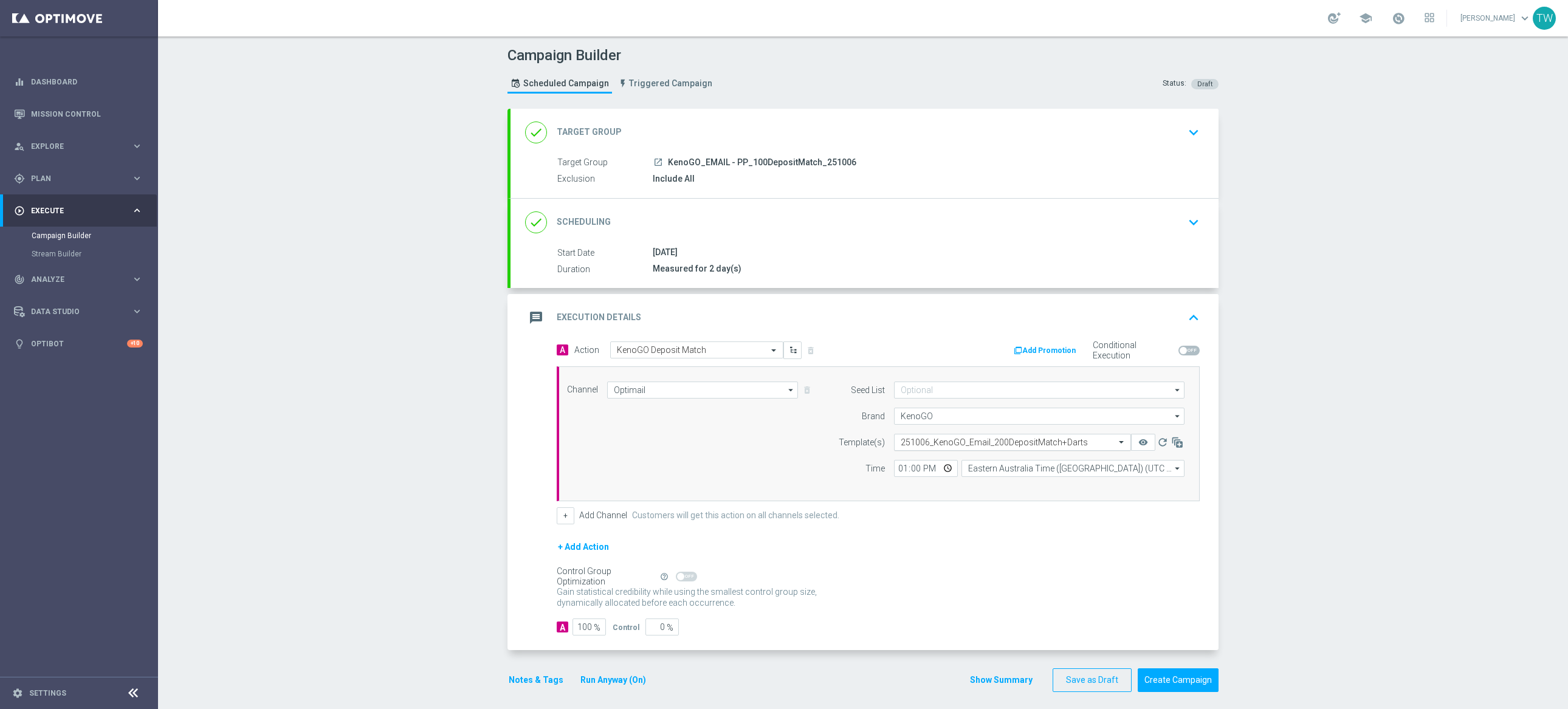
click at [1034, 441] on input "text" at bounding box center [1000, 443] width 199 height 11
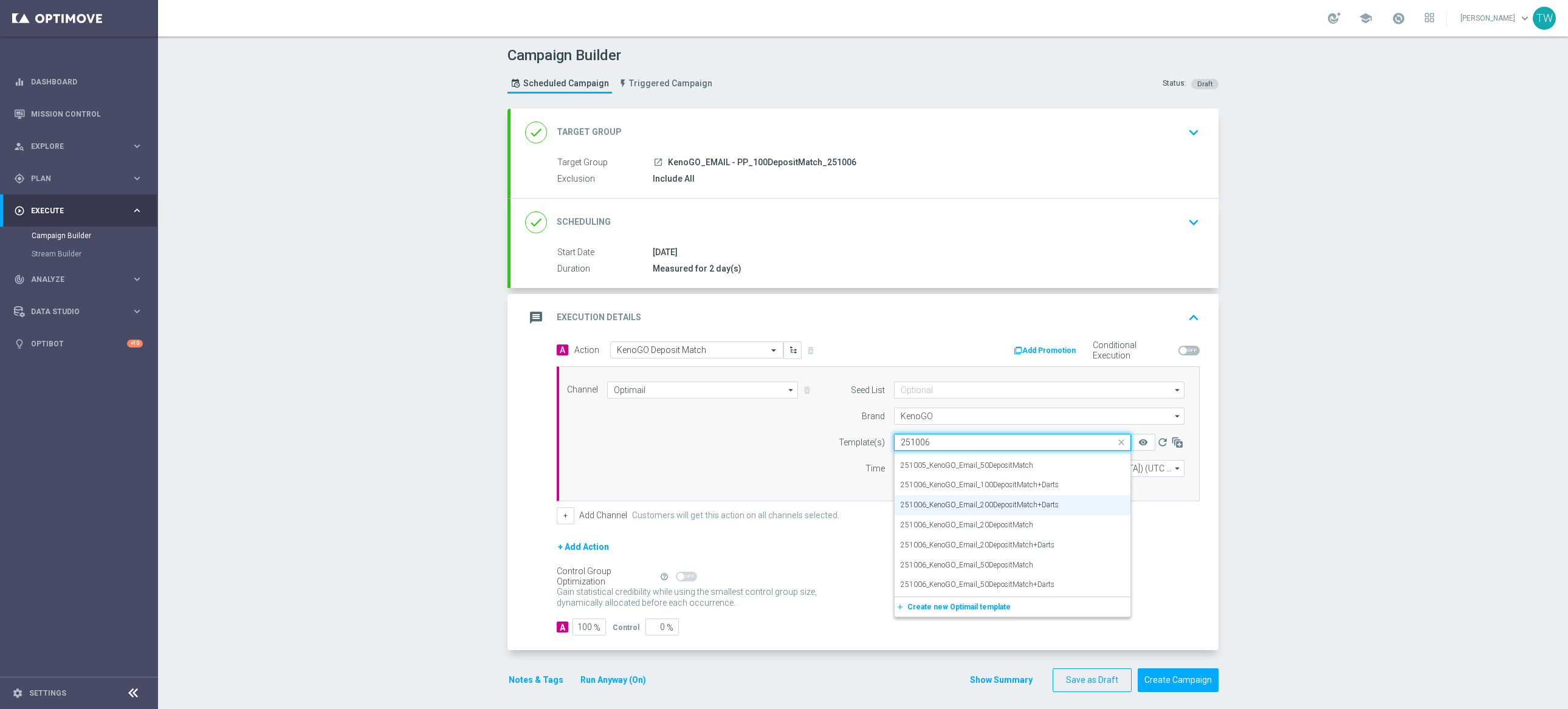
scroll to position [0, 0]
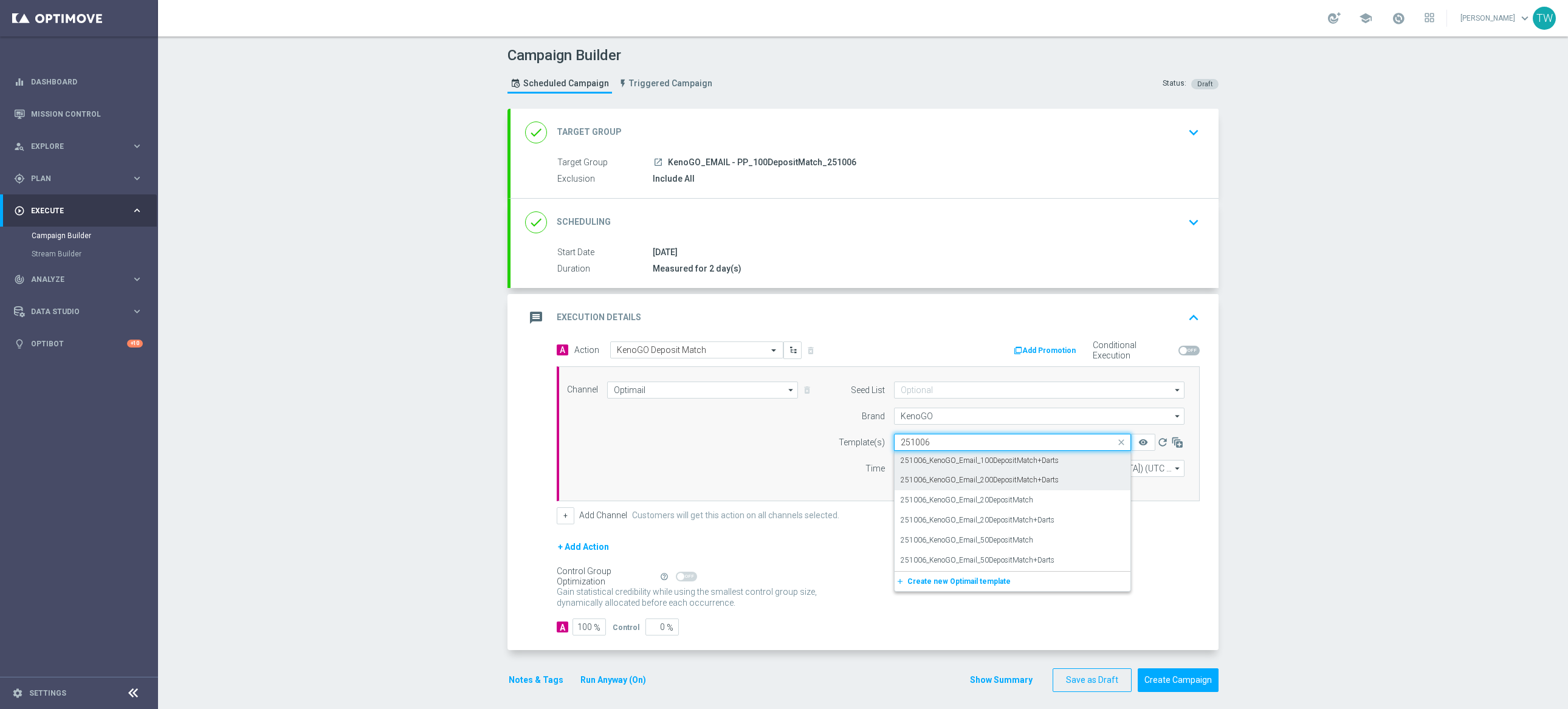
click at [1064, 459] on div "251006_KenoGO_Email_100DepositMatch+Darts" at bounding box center [1012, 461] width 223 height 20
type input "251006"
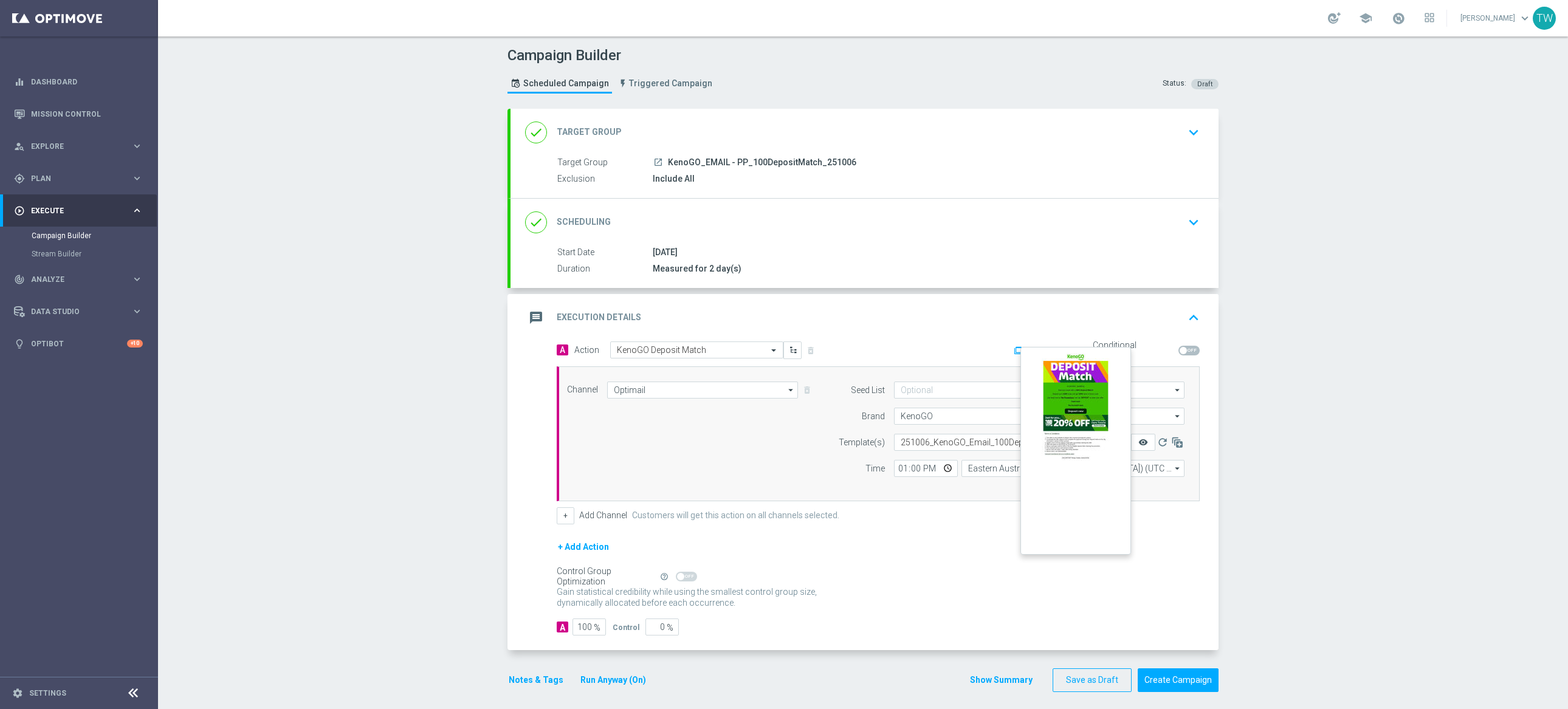
click at [1138, 444] on icon "remove_red_eye" at bounding box center [1143, 442] width 10 height 10
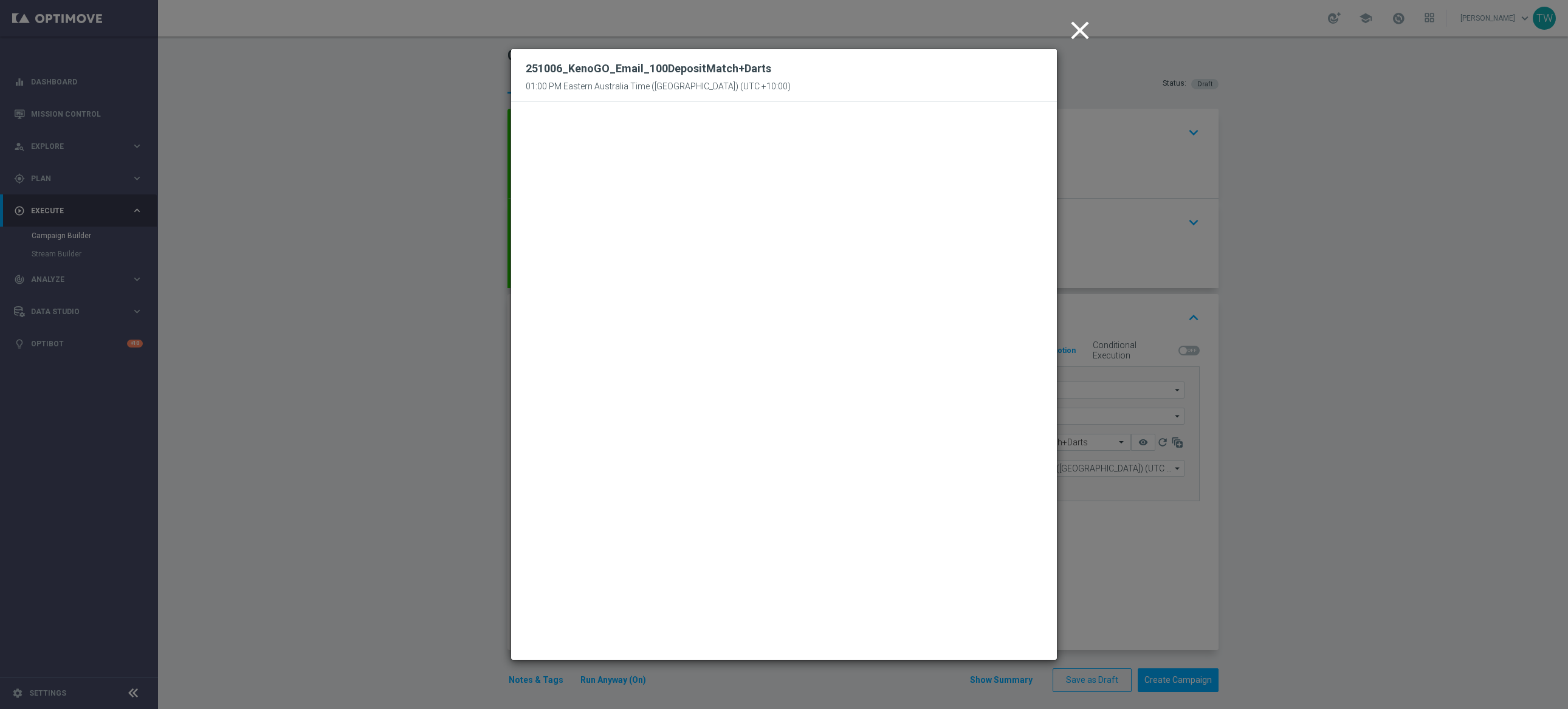
click at [1133, 566] on modal-container "close 251006_KenoGO_Email_100DepositMatch+Darts 01:00 PM Eastern Australia Time…" at bounding box center [784, 354] width 1568 height 709
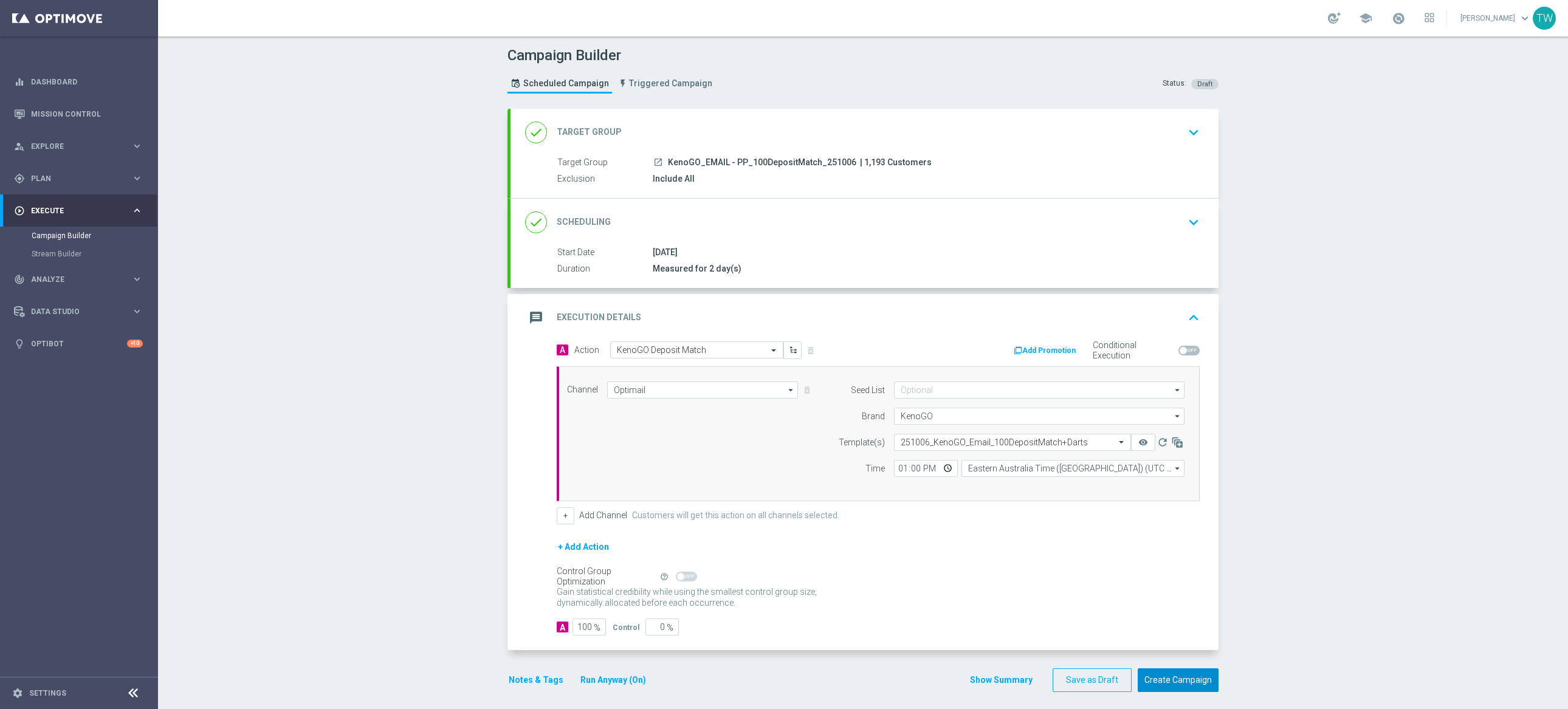
click at [1186, 680] on button "Create Campaign" at bounding box center [1178, 680] width 81 height 23
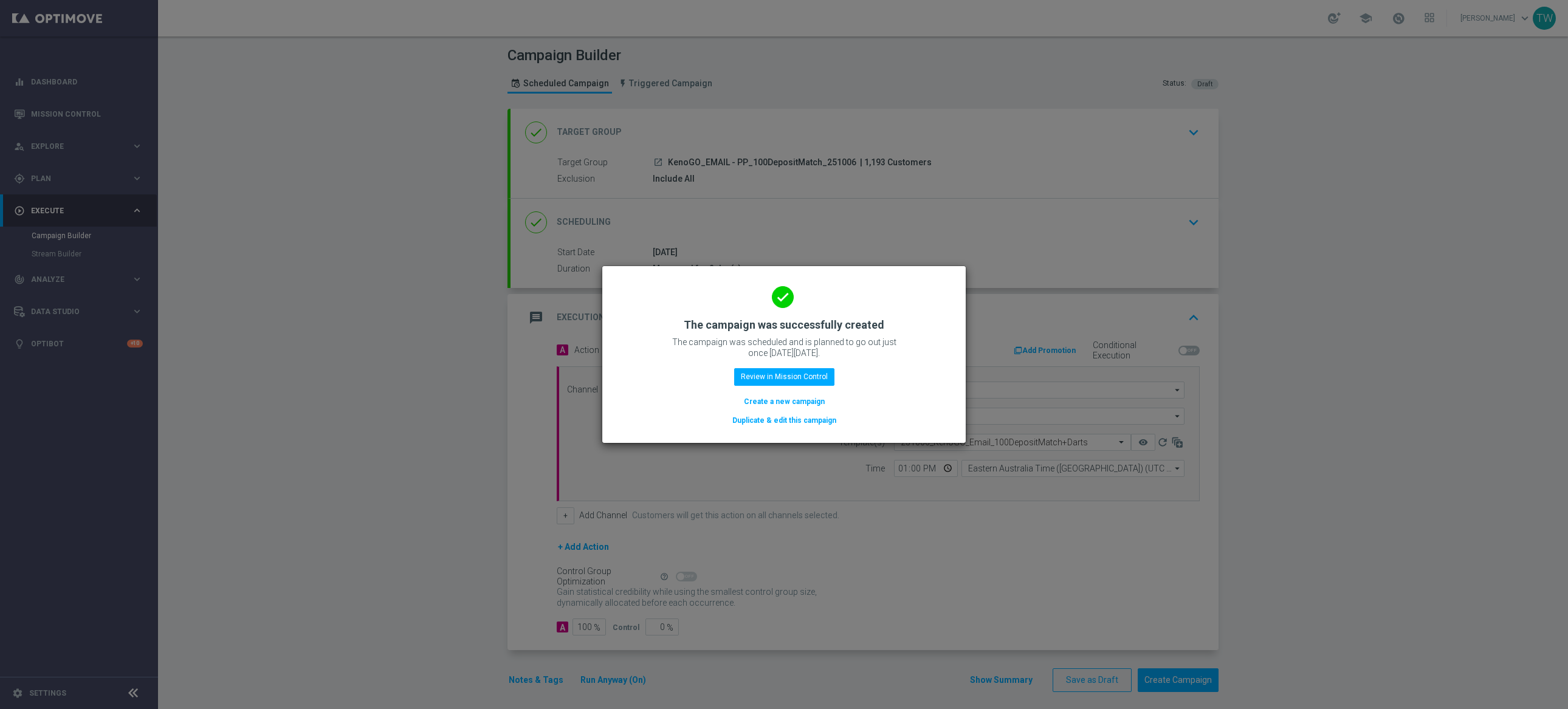
click at [764, 426] on button "Duplicate & edit this campaign" at bounding box center [784, 421] width 106 height 14
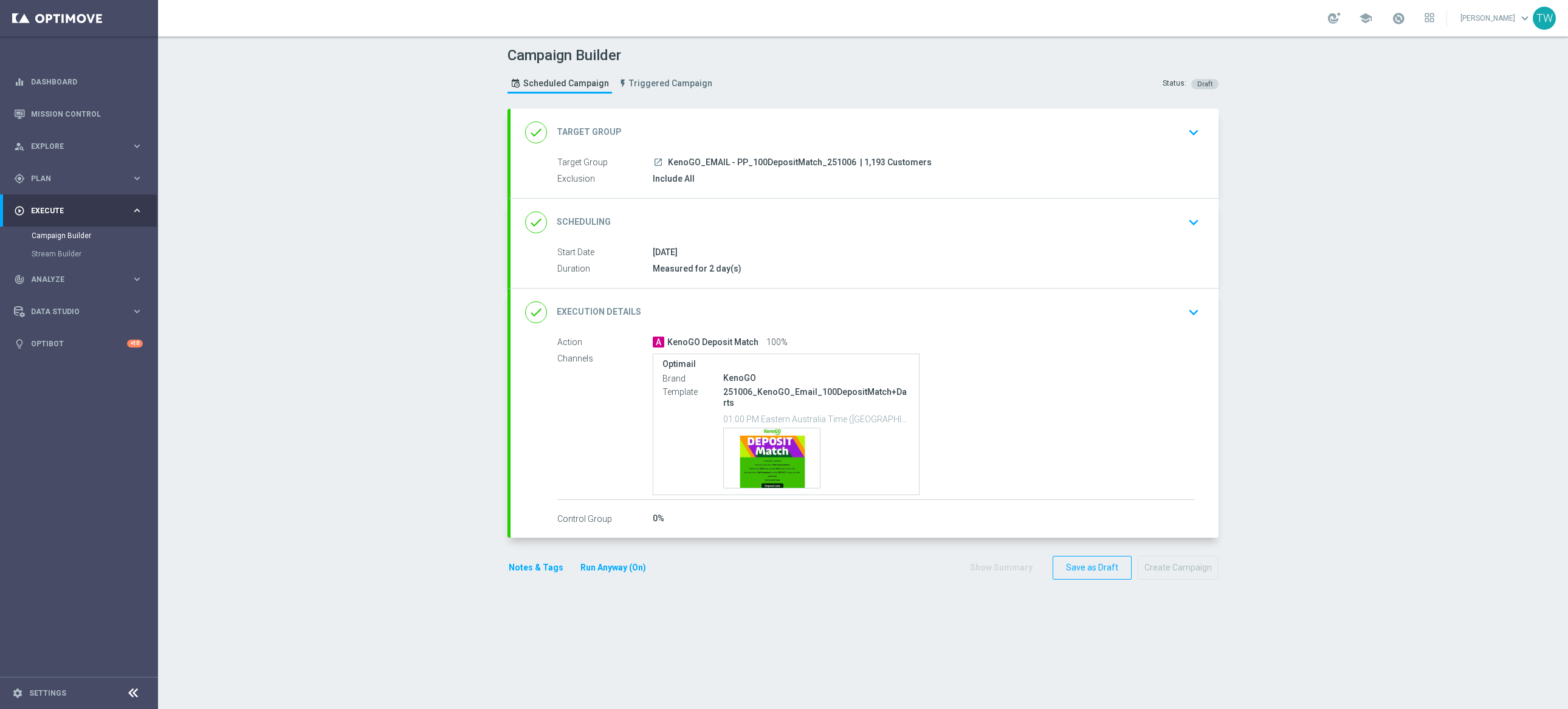
click at [887, 132] on div "done Target Group keyboard_arrow_down" at bounding box center [864, 132] width 679 height 23
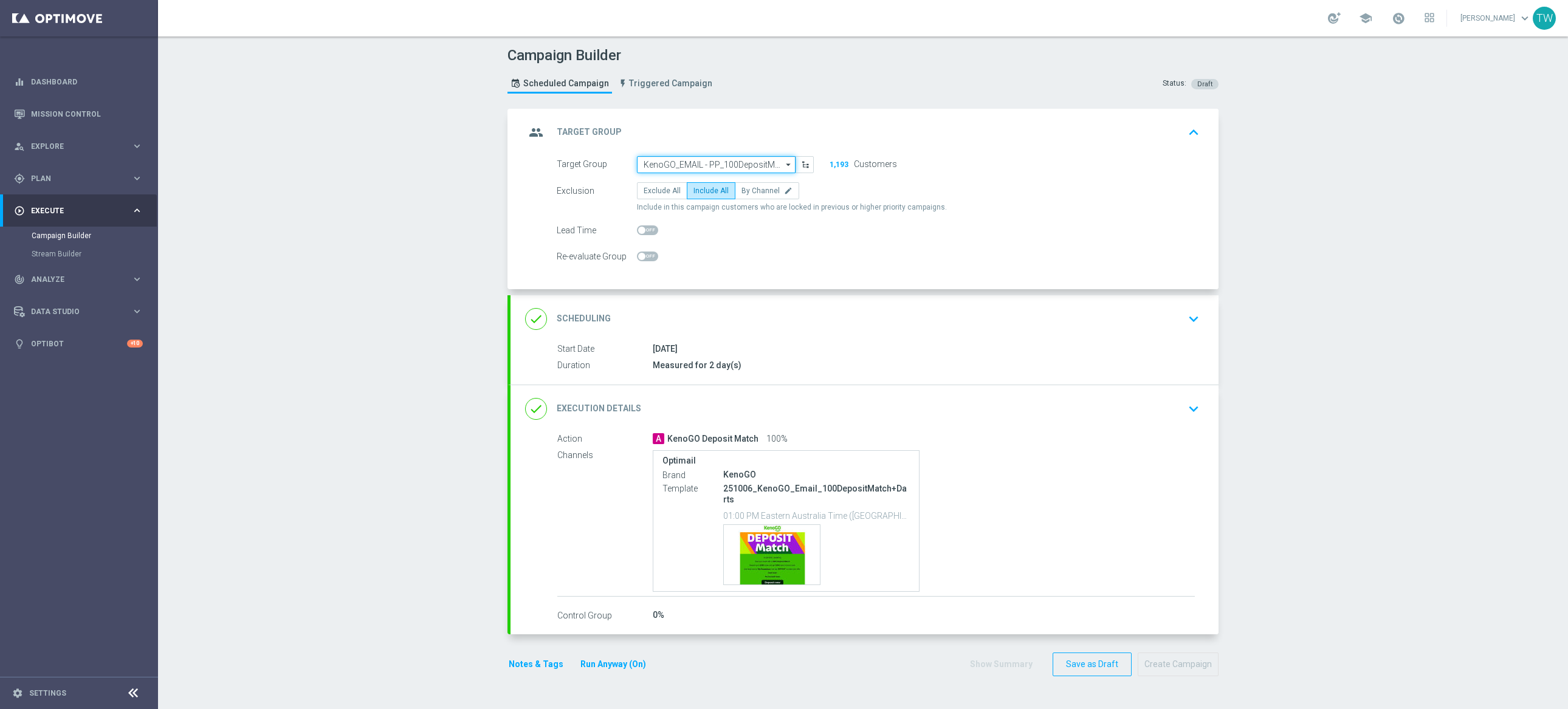
click at [759, 158] on input "KenoGO_EMAIL - PP_100DepositMatch_251006" at bounding box center [716, 165] width 159 height 17
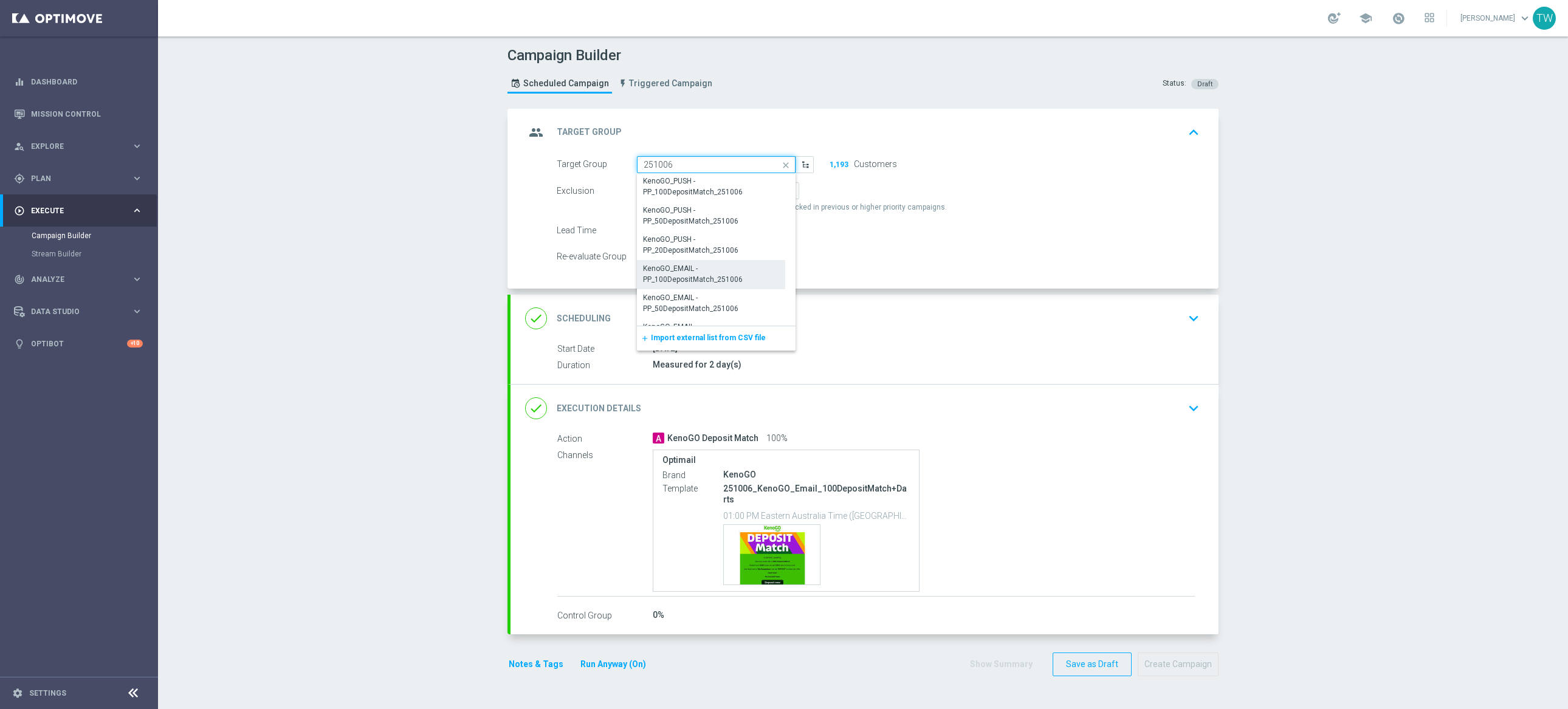
scroll to position [372, 0]
click at [667, 286] on div "KenoGO_EMAIL - PP_50DepositMatch_251006" at bounding box center [710, 282] width 135 height 22
type input "KenoGO_EMAIL - PP_50DepositMatch_251006"
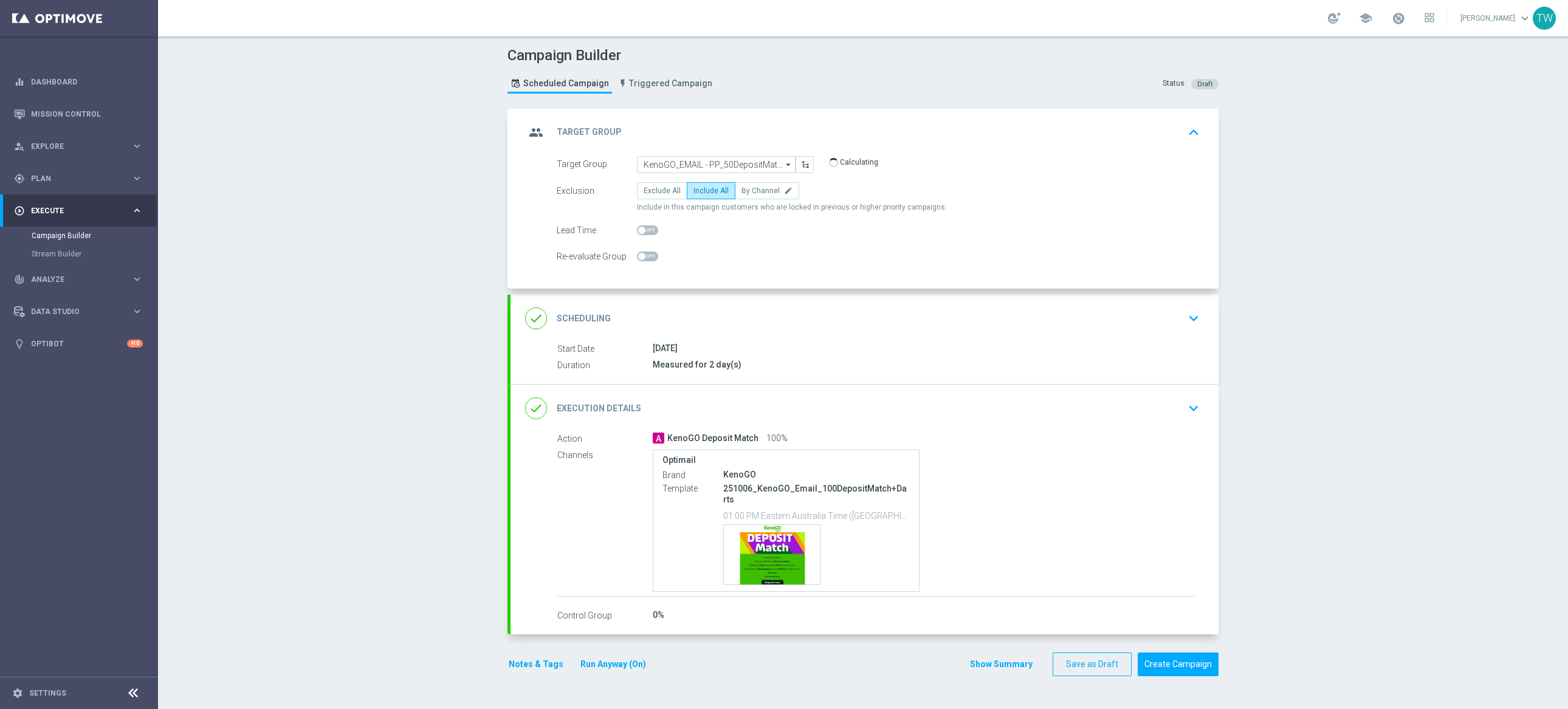
click at [806, 408] on div "done Execution Details keyboard_arrow_down" at bounding box center [864, 408] width 679 height 23
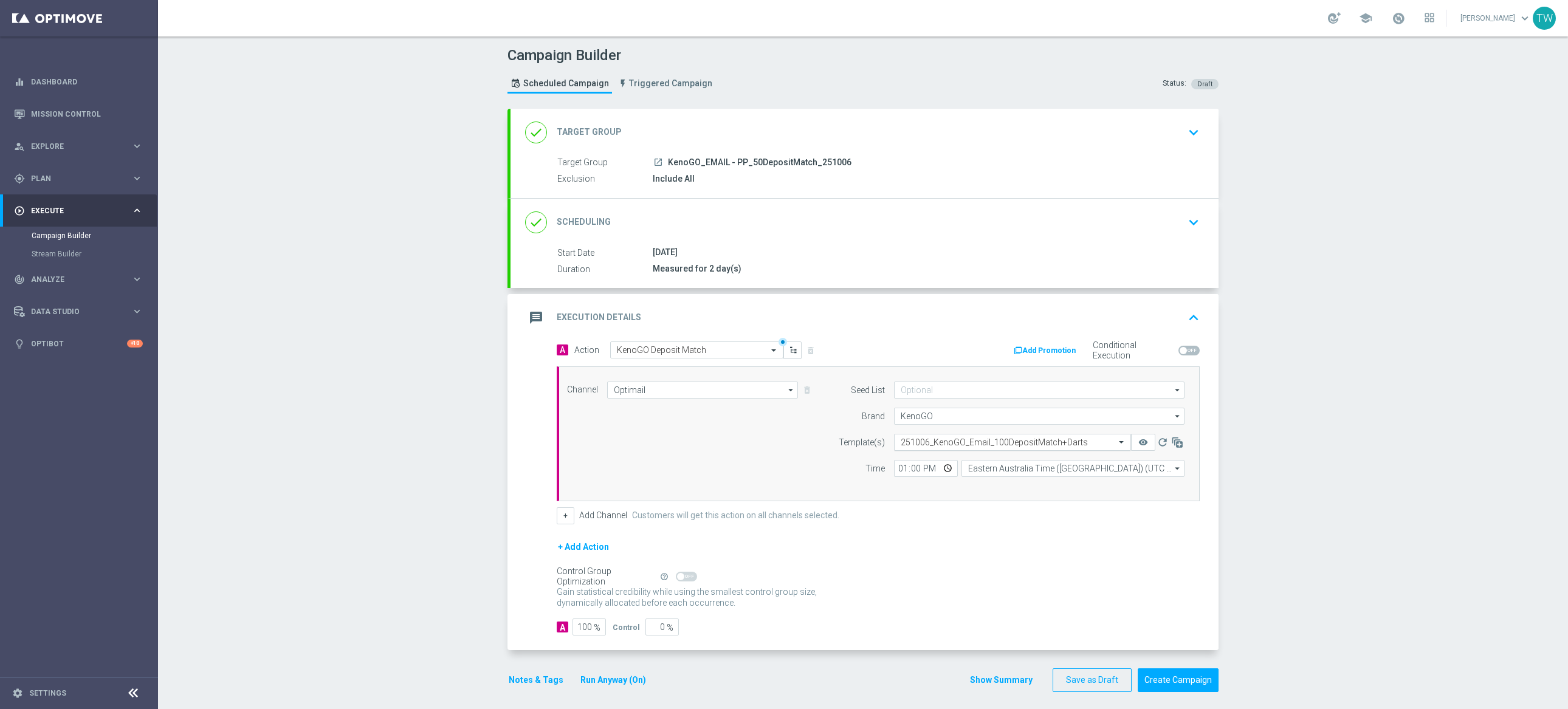
click at [1078, 435] on div "Select template 251006_KenoGO_Email_100DepositMatch+Darts" at bounding box center [1012, 442] width 237 height 17
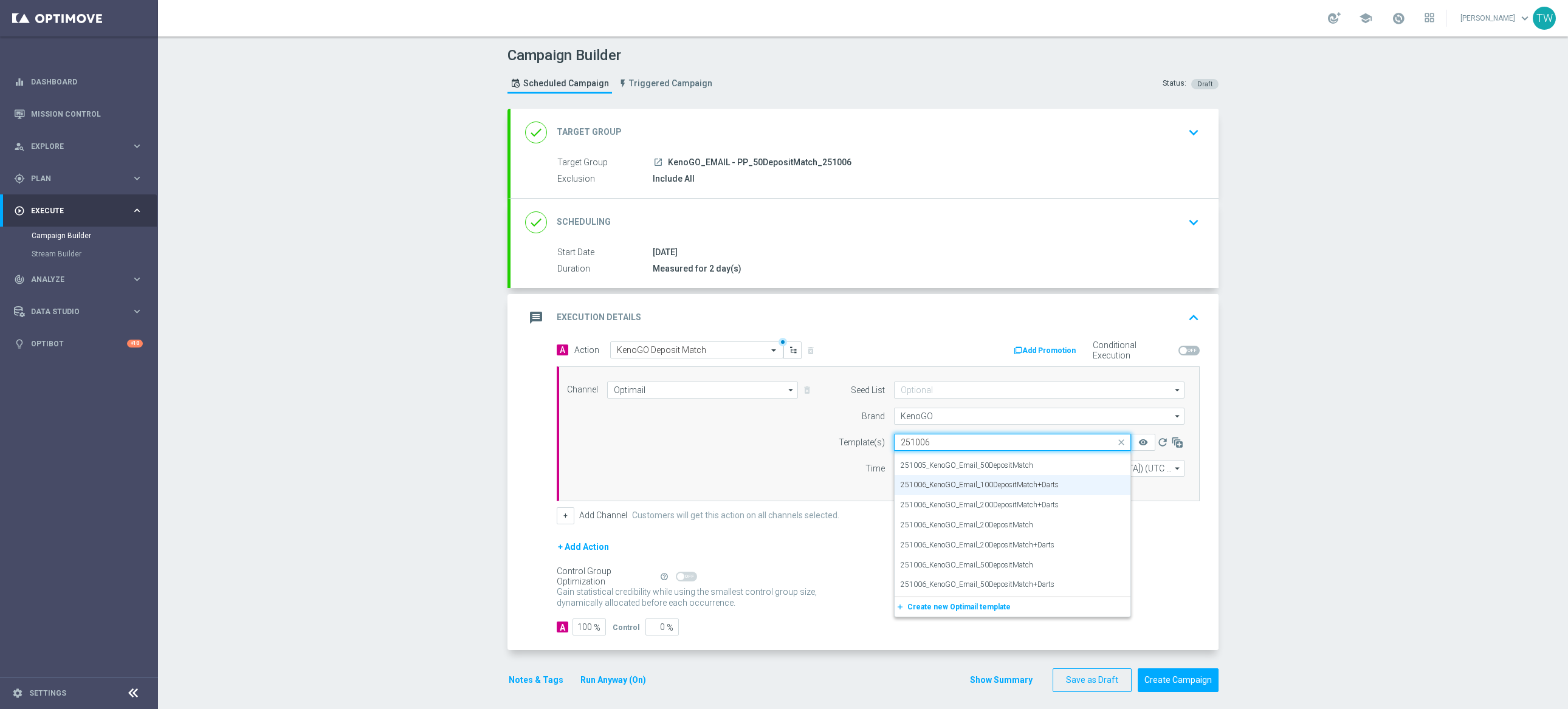
scroll to position [0, 0]
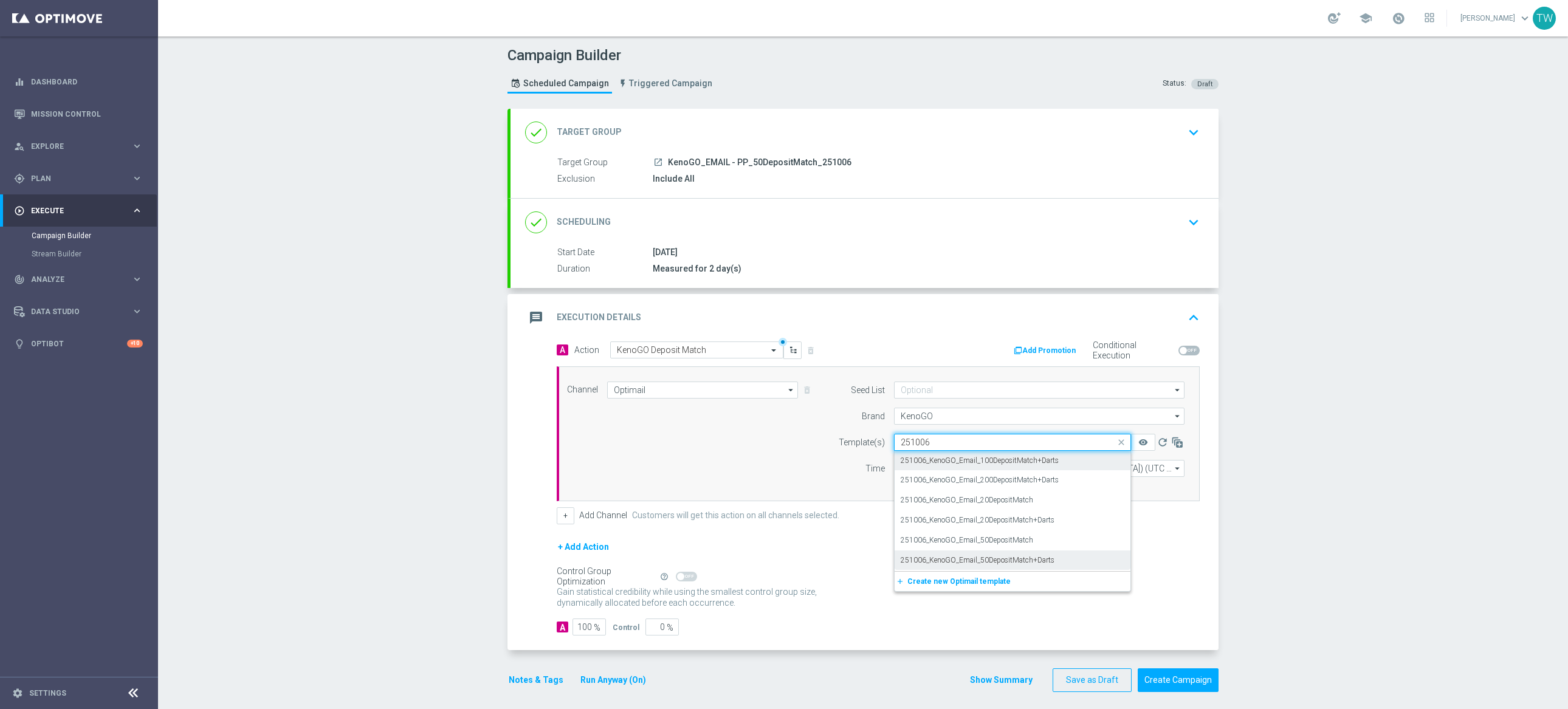
click at [1052, 559] on label "251006_KenoGO_Email_50DepositMatch+Darts" at bounding box center [978, 561] width 154 height 11
type input "251006"
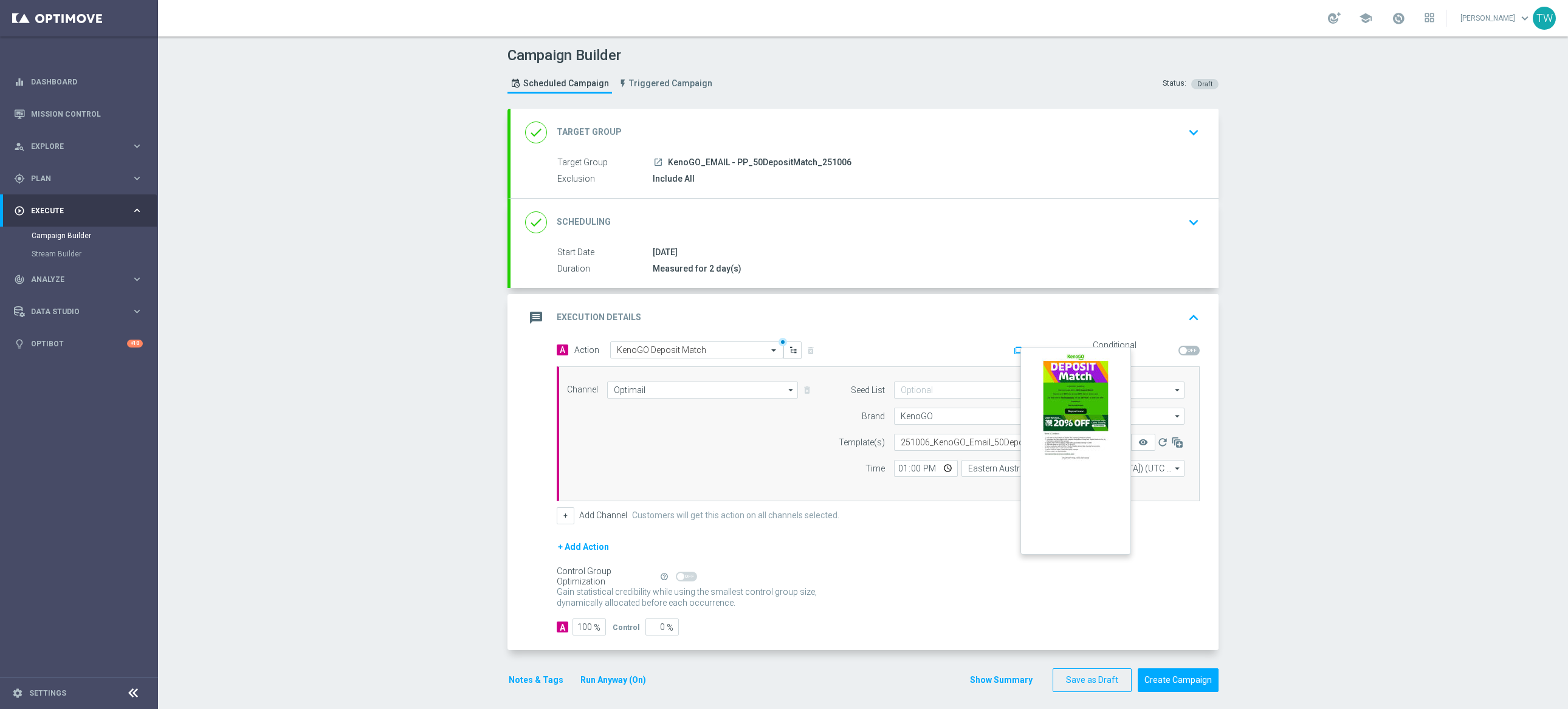
click at [1148, 441] on button "remove_red_eye" at bounding box center [1143, 442] width 24 height 17
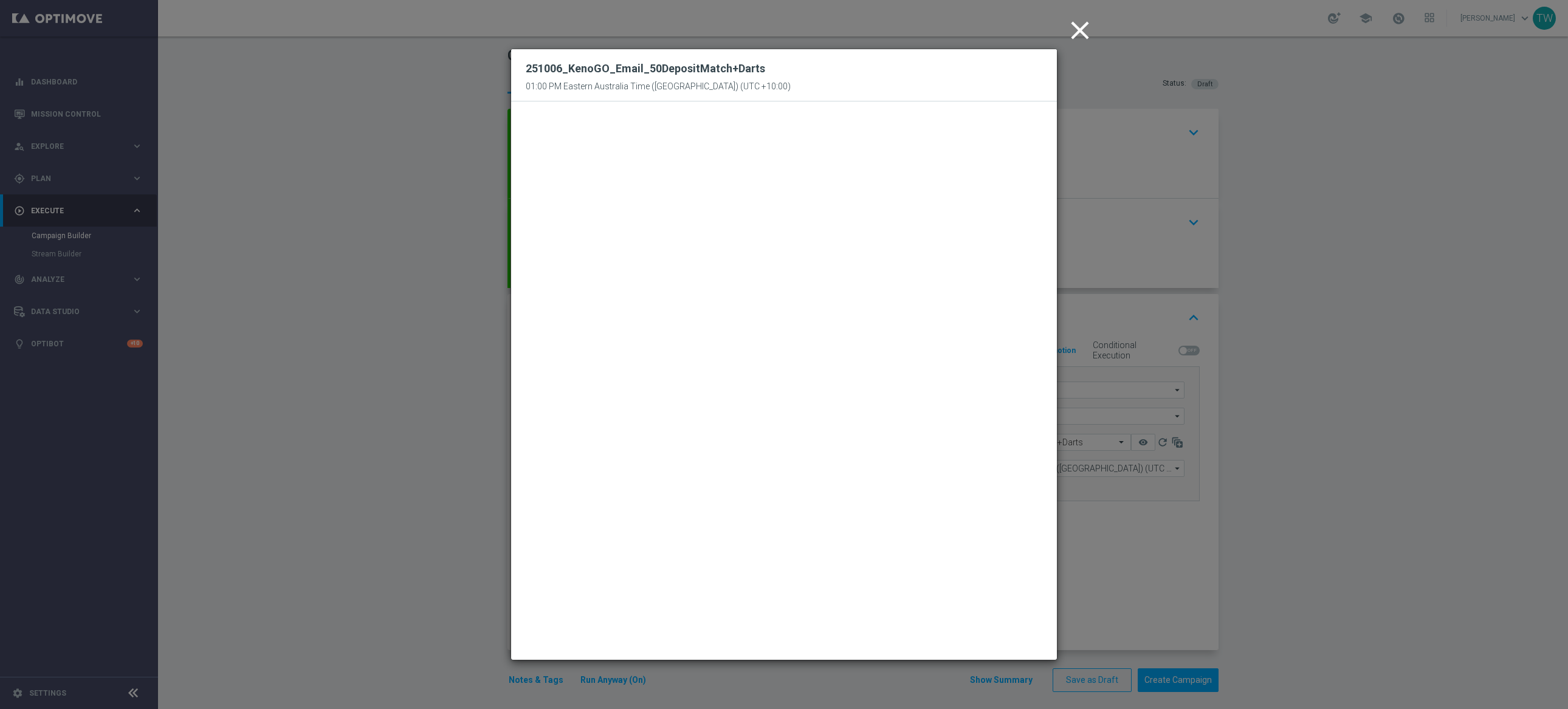
click at [1344, 367] on modal-container "close 251006_KenoGO_Email_50DepositMatch+Darts 01:00 PM Eastern Australia Time …" at bounding box center [784, 354] width 1568 height 709
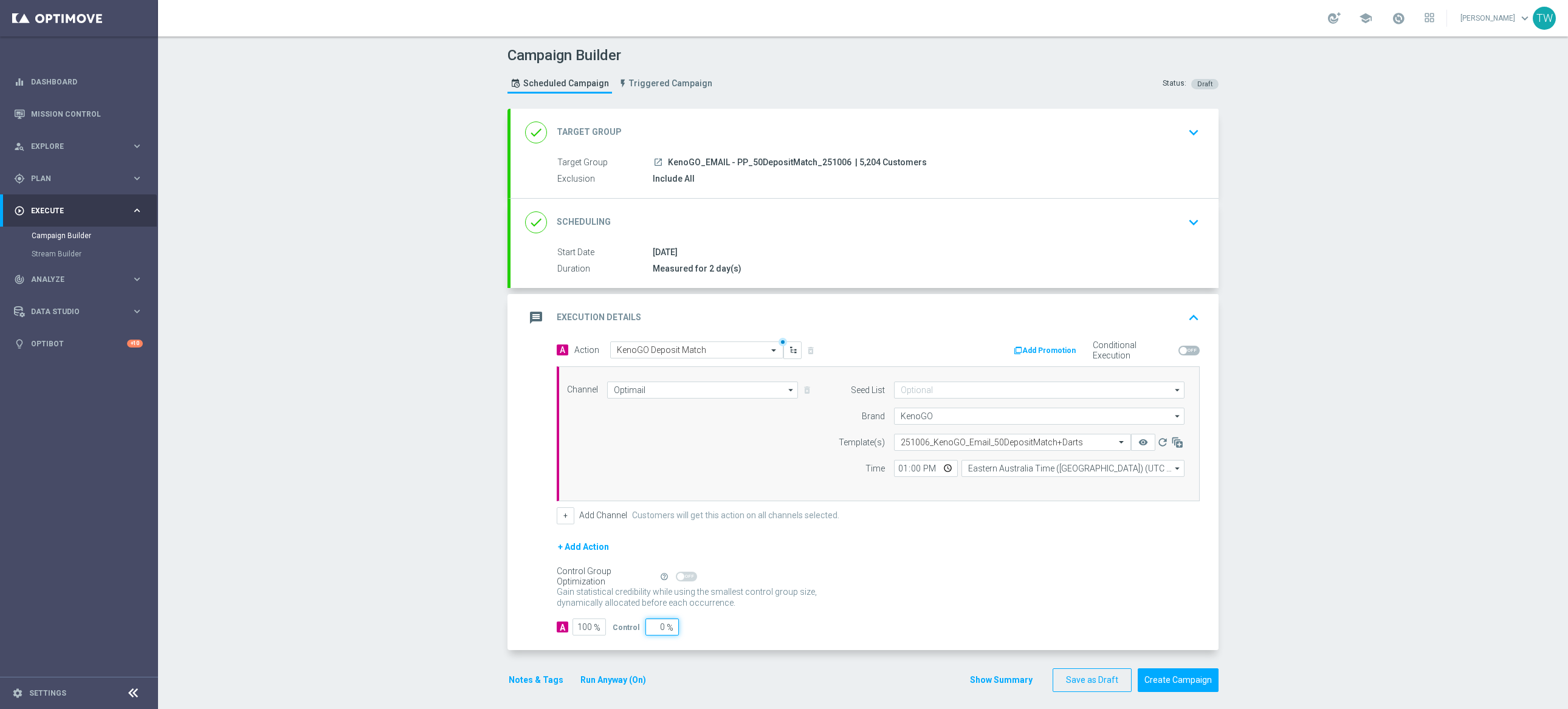
drag, startPoint x: 655, startPoint y: 627, endPoint x: 704, endPoint y: 627, distance: 49.0
click at [701, 627] on div "A 100 % Control 0 %" at bounding box center [878, 627] width 643 height 17
type input "5"
type input "95"
type input "100"
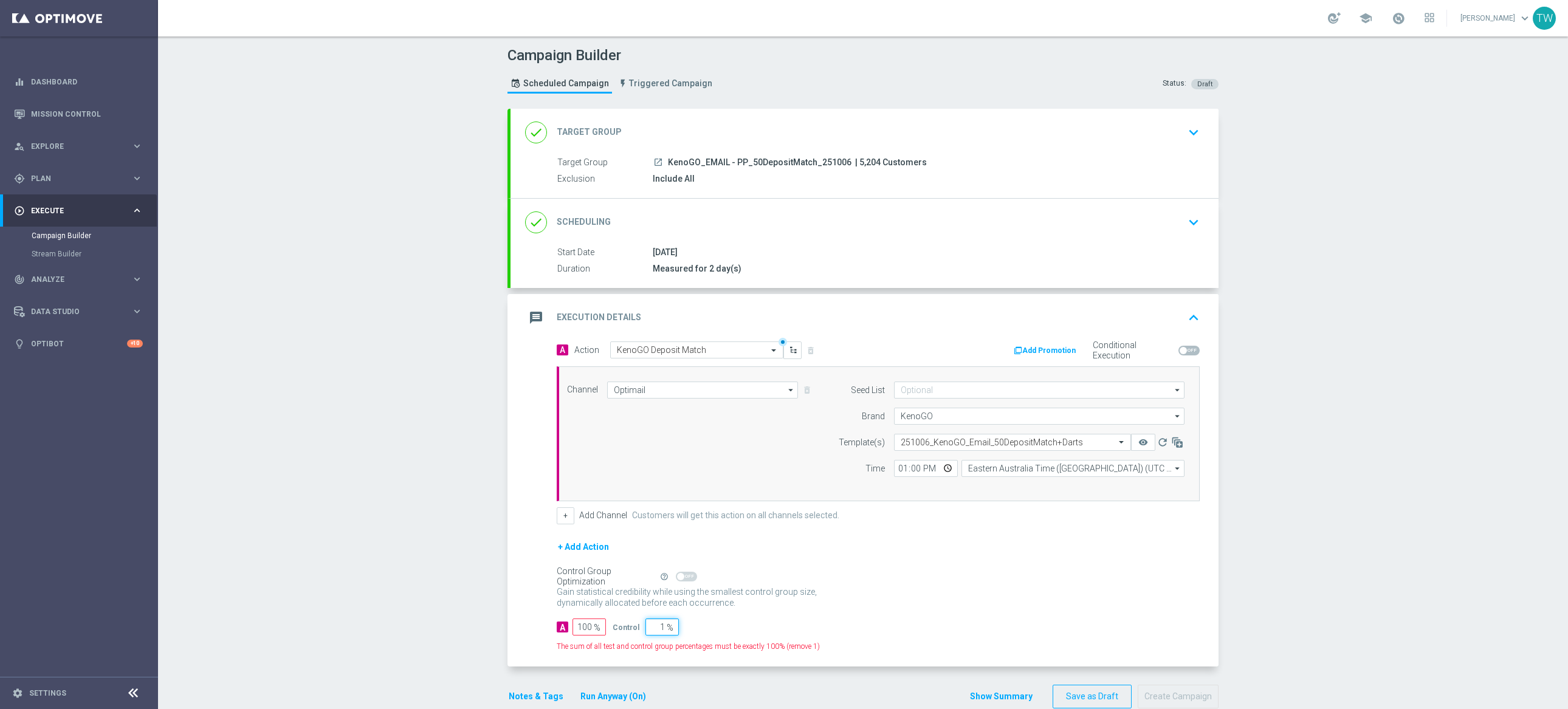
type input "10"
type input "90"
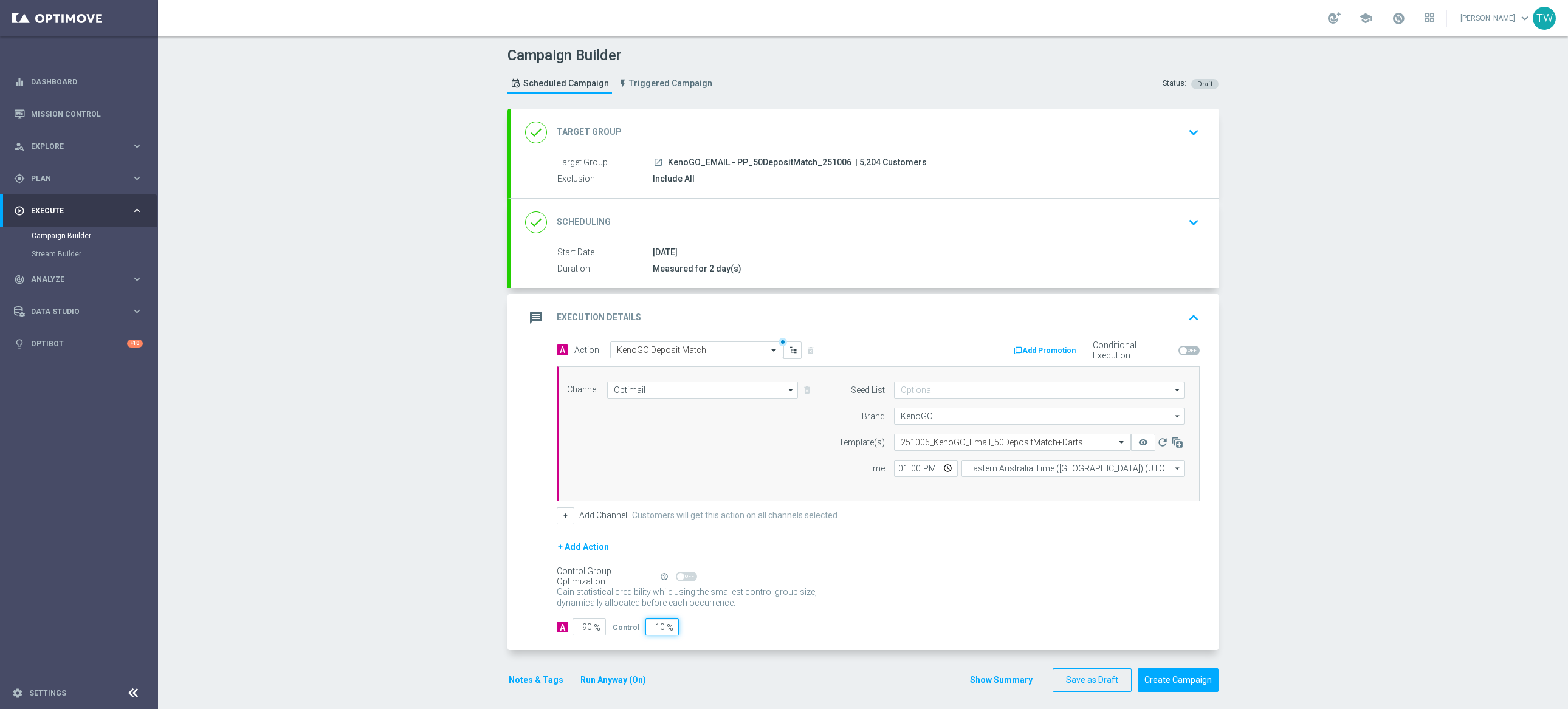
type input "10"
click at [1168, 621] on div "A 90 % Control 10 %" at bounding box center [878, 627] width 643 height 17
click at [1161, 677] on button "Create Campaign" at bounding box center [1178, 680] width 81 height 23
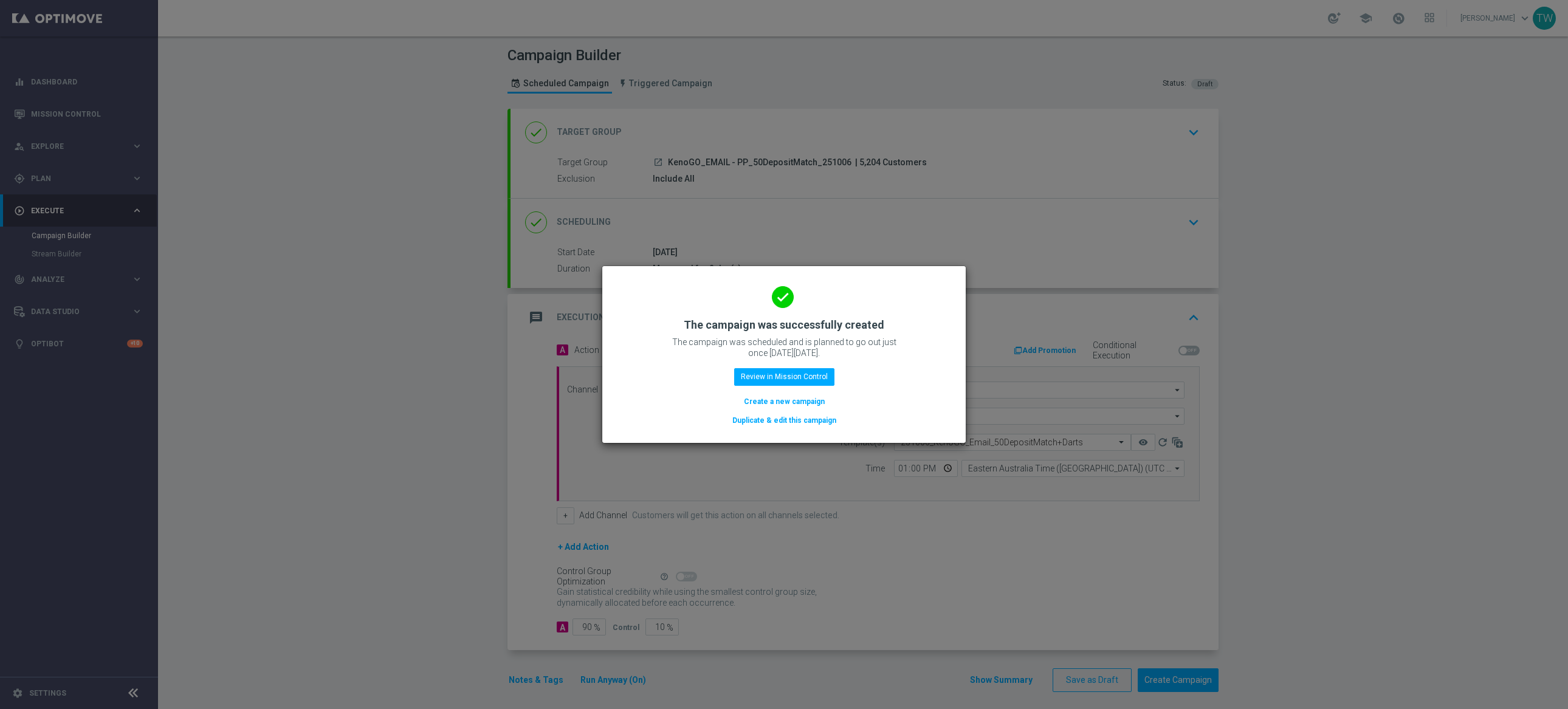
click at [782, 419] on button "Duplicate & edit this campaign" at bounding box center [784, 421] width 106 height 14
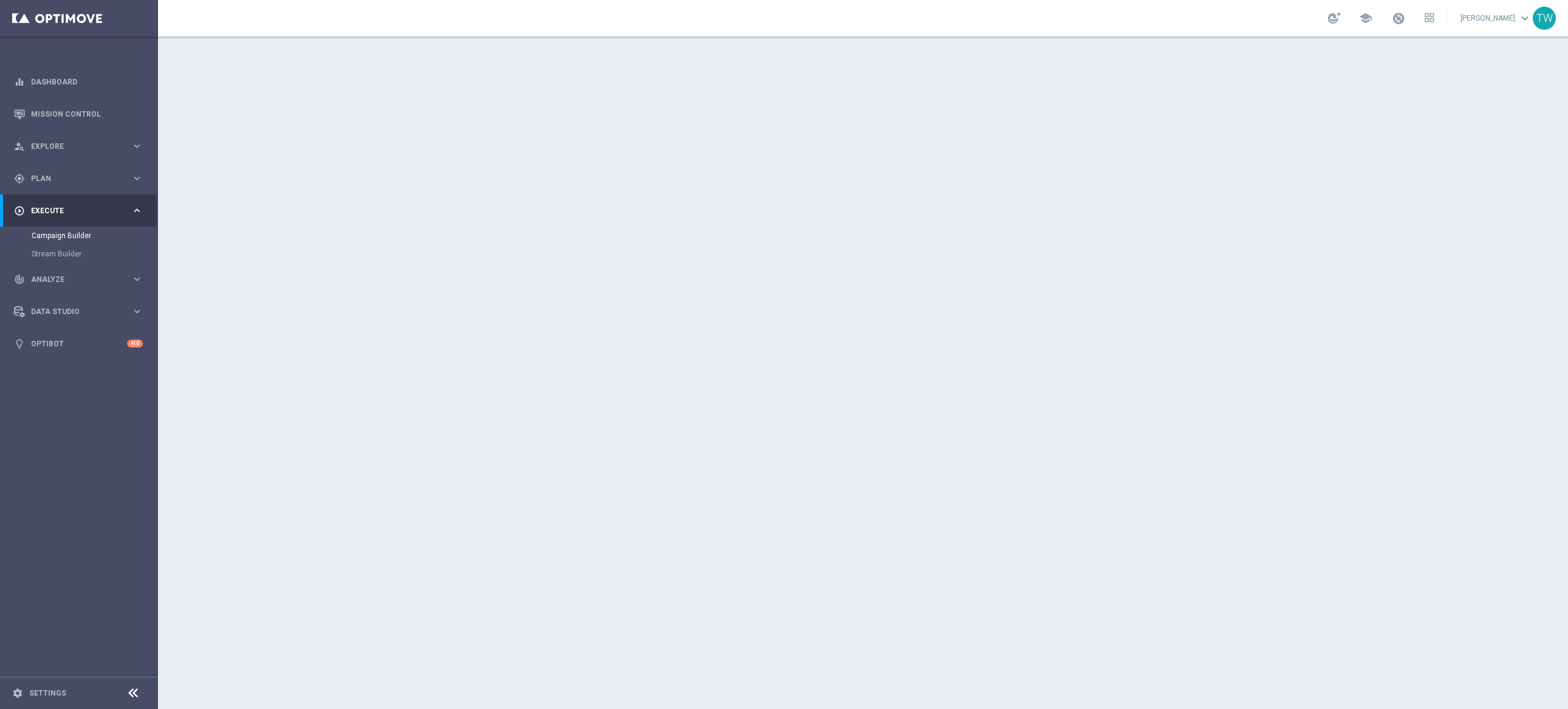
click at [787, 124] on div "done Target Group keyboard_arrow_down" at bounding box center [864, 132] width 679 height 23
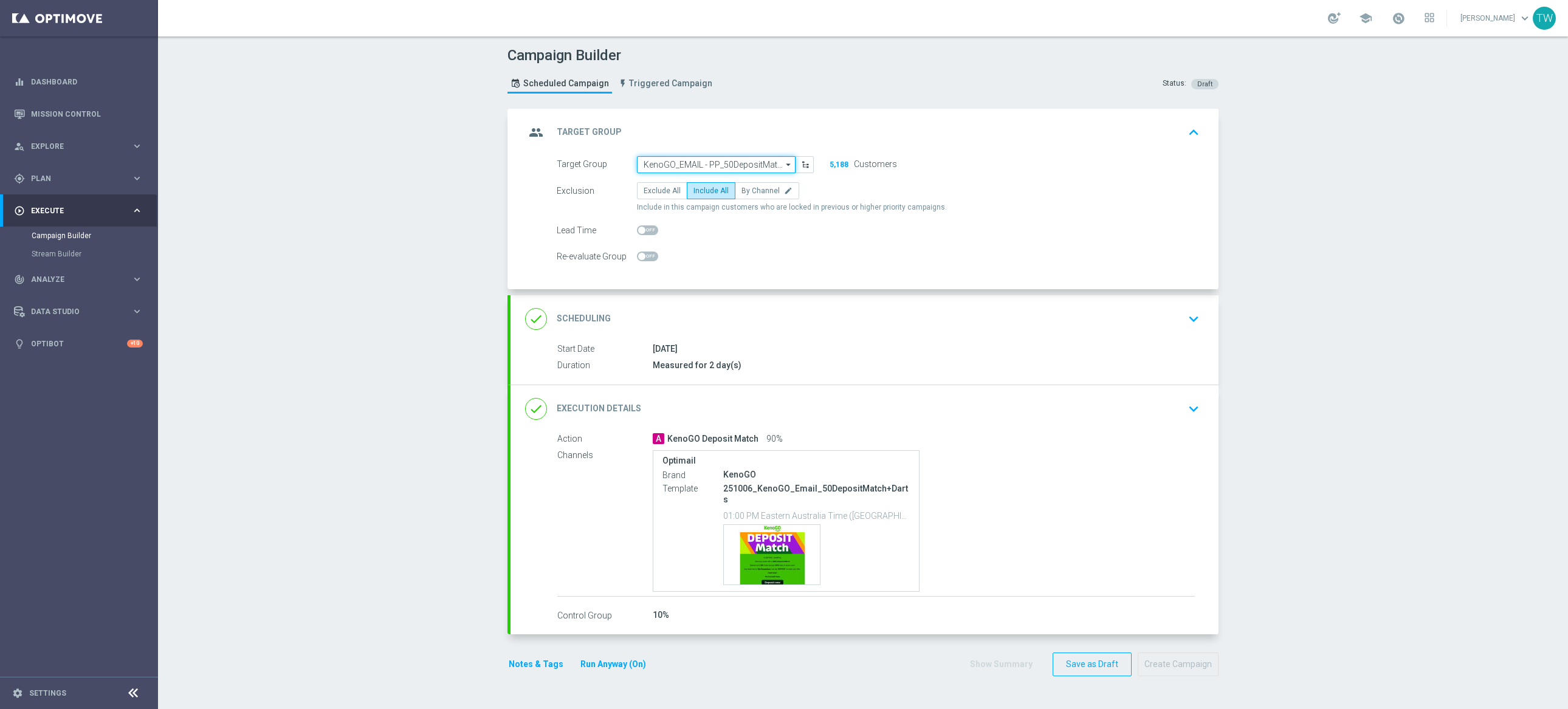
click at [716, 172] on form "Target Group KenoGO_EMAIL - PP_50DepositMatch_251006 KenoGO_EMAIL - PP_50Deposi…" at bounding box center [878, 211] width 643 height 109
click at [719, 168] on input "KenoGO_EMAIL - PP_50DepositMatch_251006" at bounding box center [716, 165] width 159 height 17
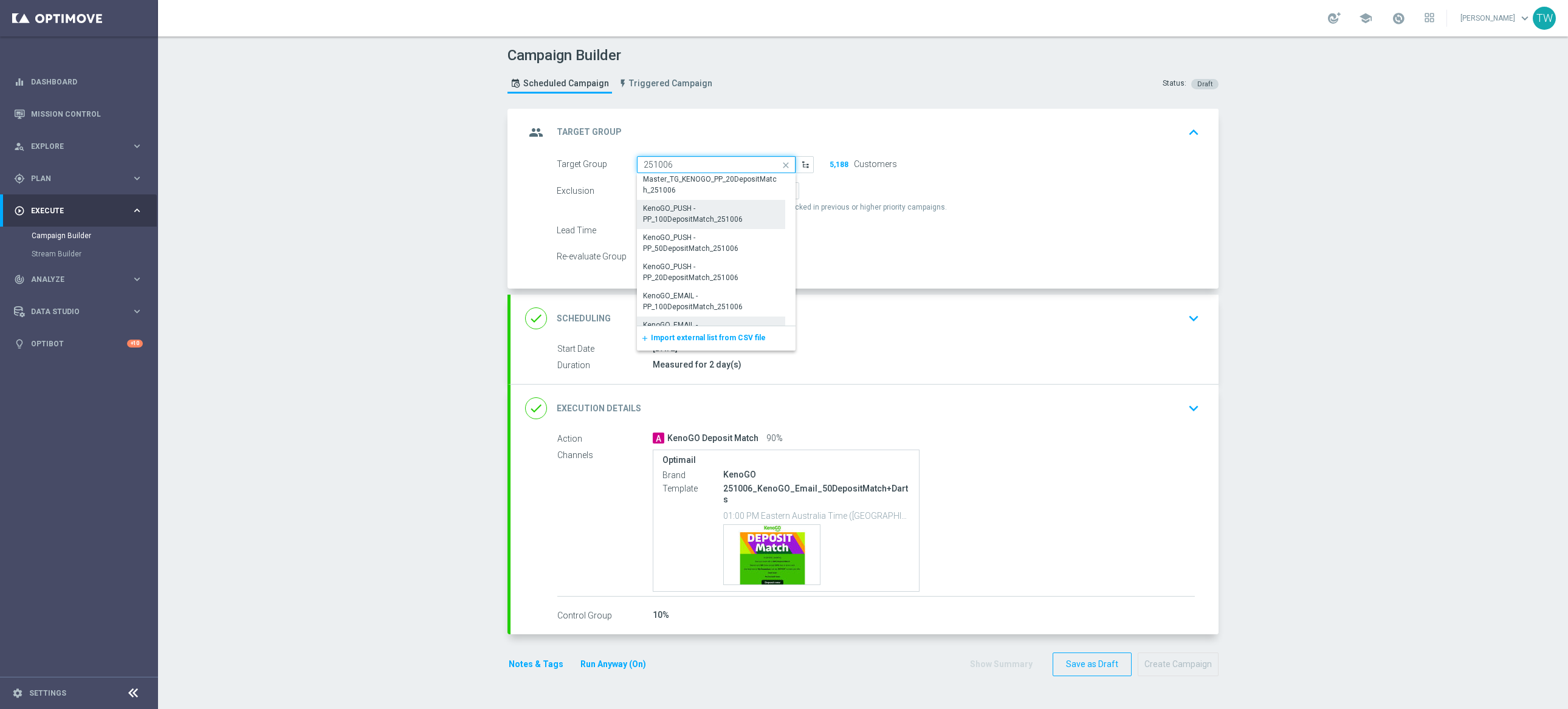
scroll to position [372, 0]
drag, startPoint x: 663, startPoint y: 318, endPoint x: 743, endPoint y: 409, distance: 121.2
click at [663, 318] on div "KenoGO_EMAIL - PP_20DepositMatch_251006" at bounding box center [710, 311] width 135 height 22
type input "KenoGO_EMAIL - PP_20DepositMatch_251006"
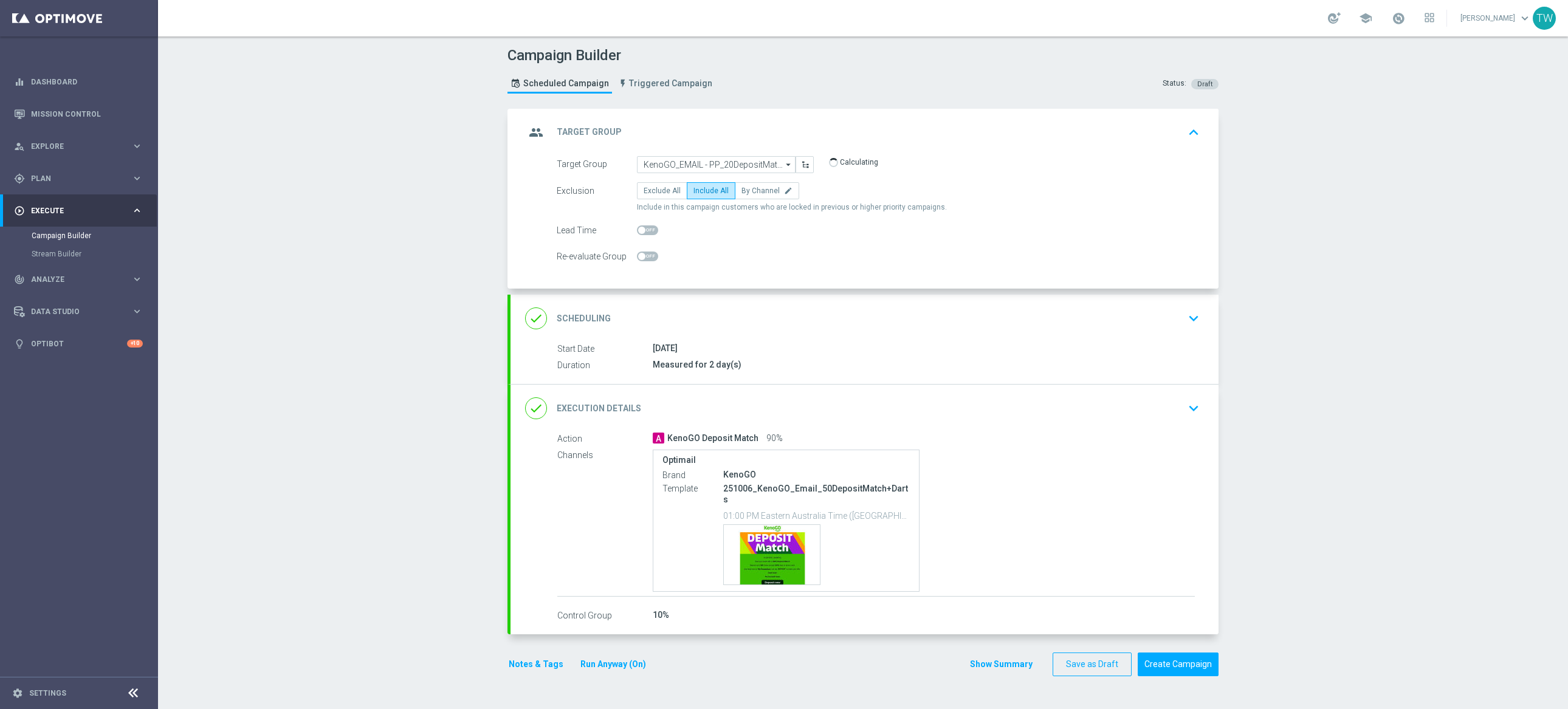
click at [790, 421] on div "done Execution Details keyboard_arrow_down" at bounding box center [864, 408] width 708 height 48
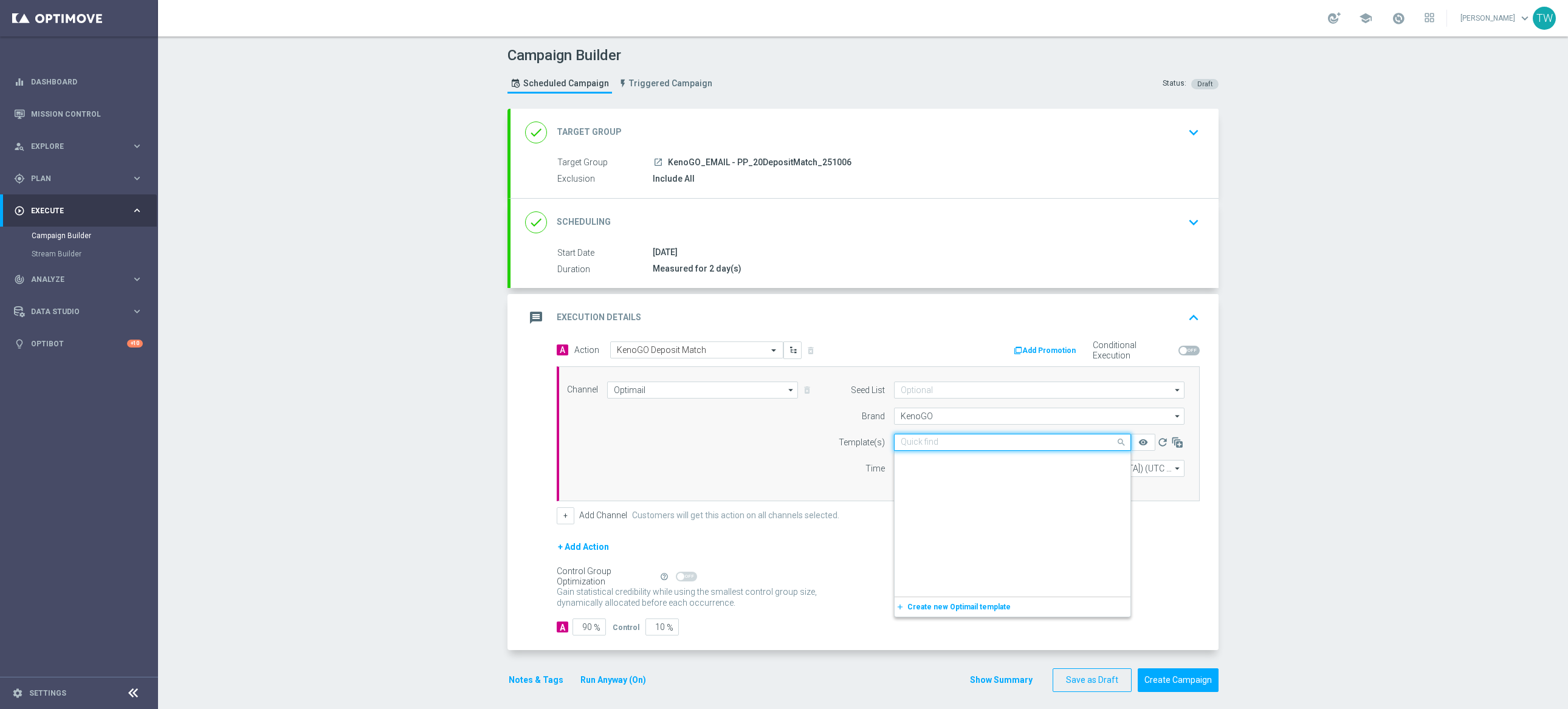
click at [975, 442] on input "text" at bounding box center [1000, 443] width 199 height 11
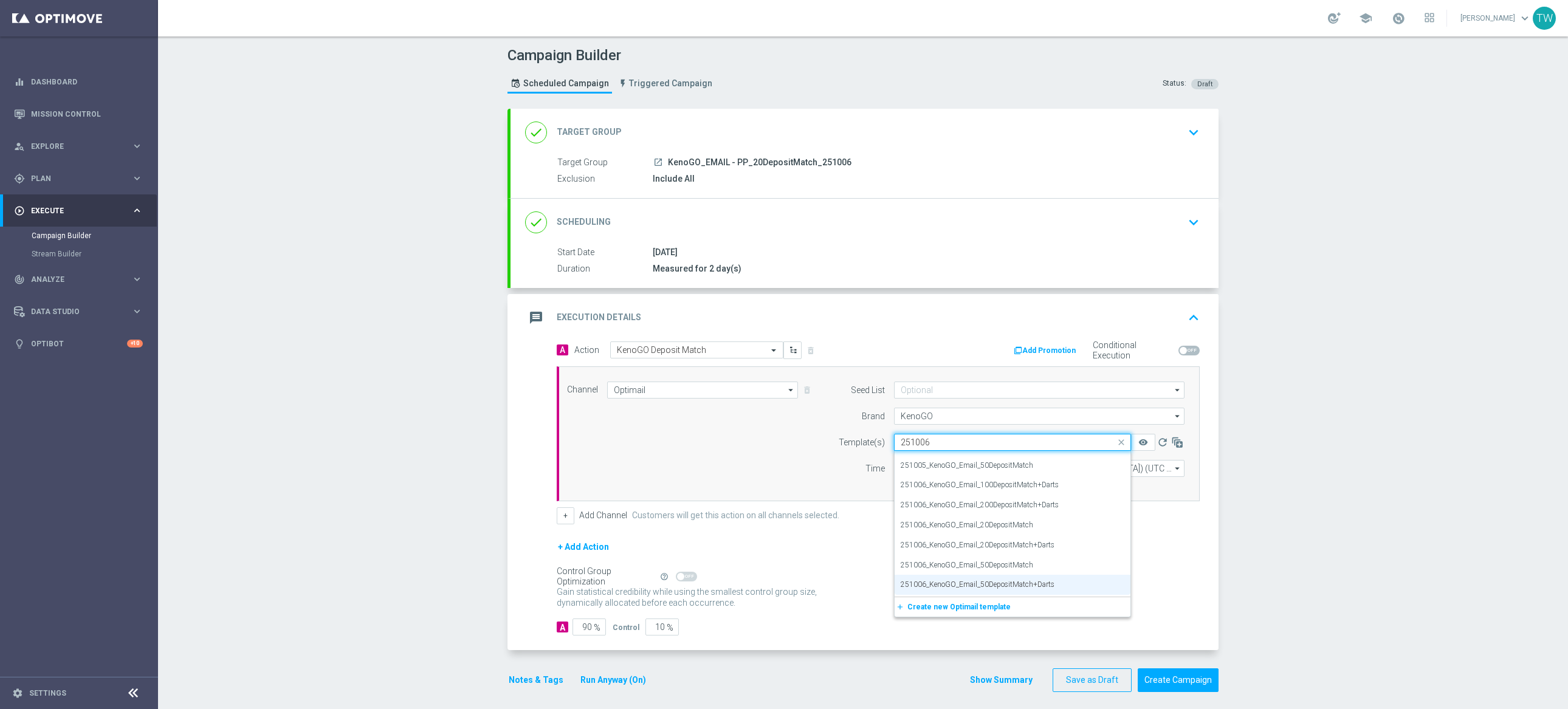
scroll to position [0, 0]
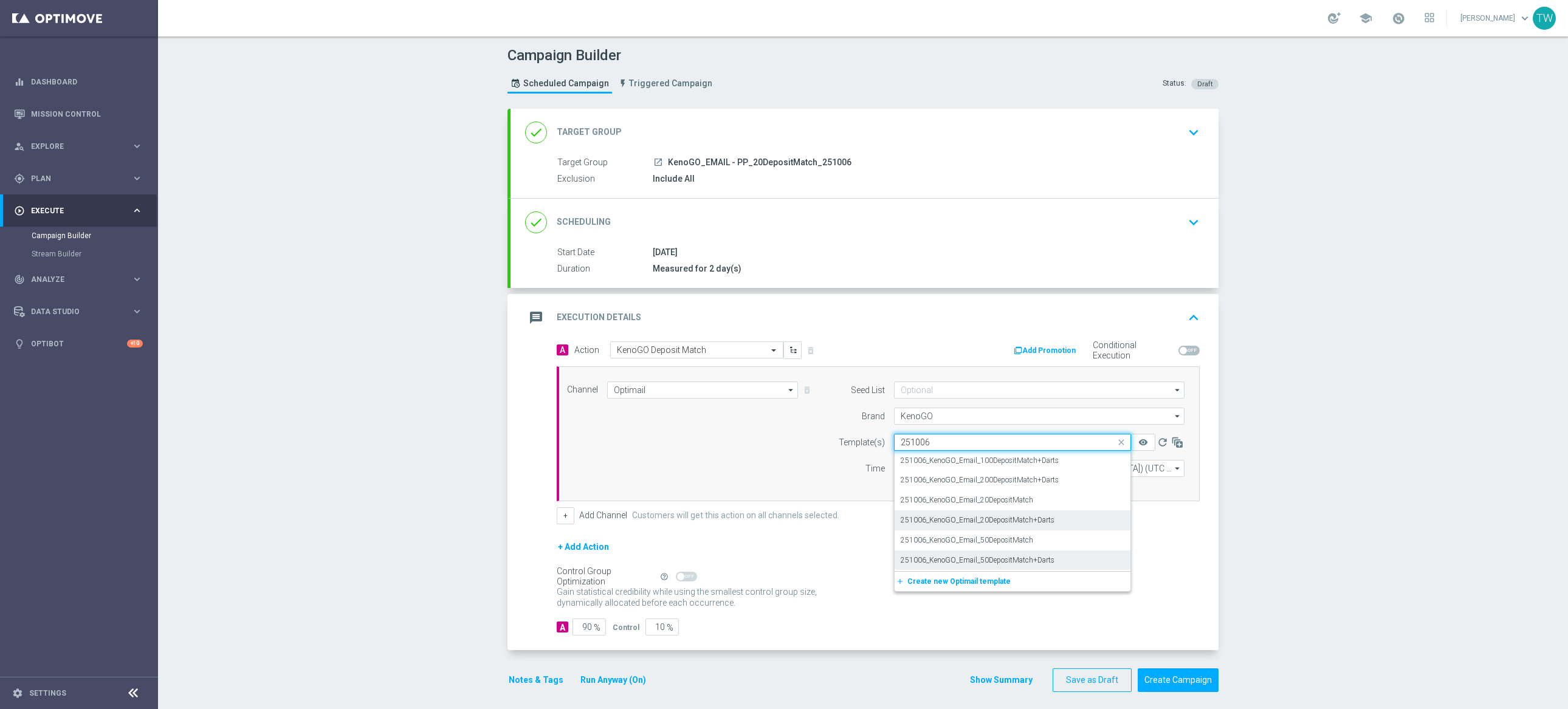
click at [987, 516] on label "251006_KenoGO_Email_20DepositMatch+Darts" at bounding box center [978, 521] width 154 height 11
type input "251006"
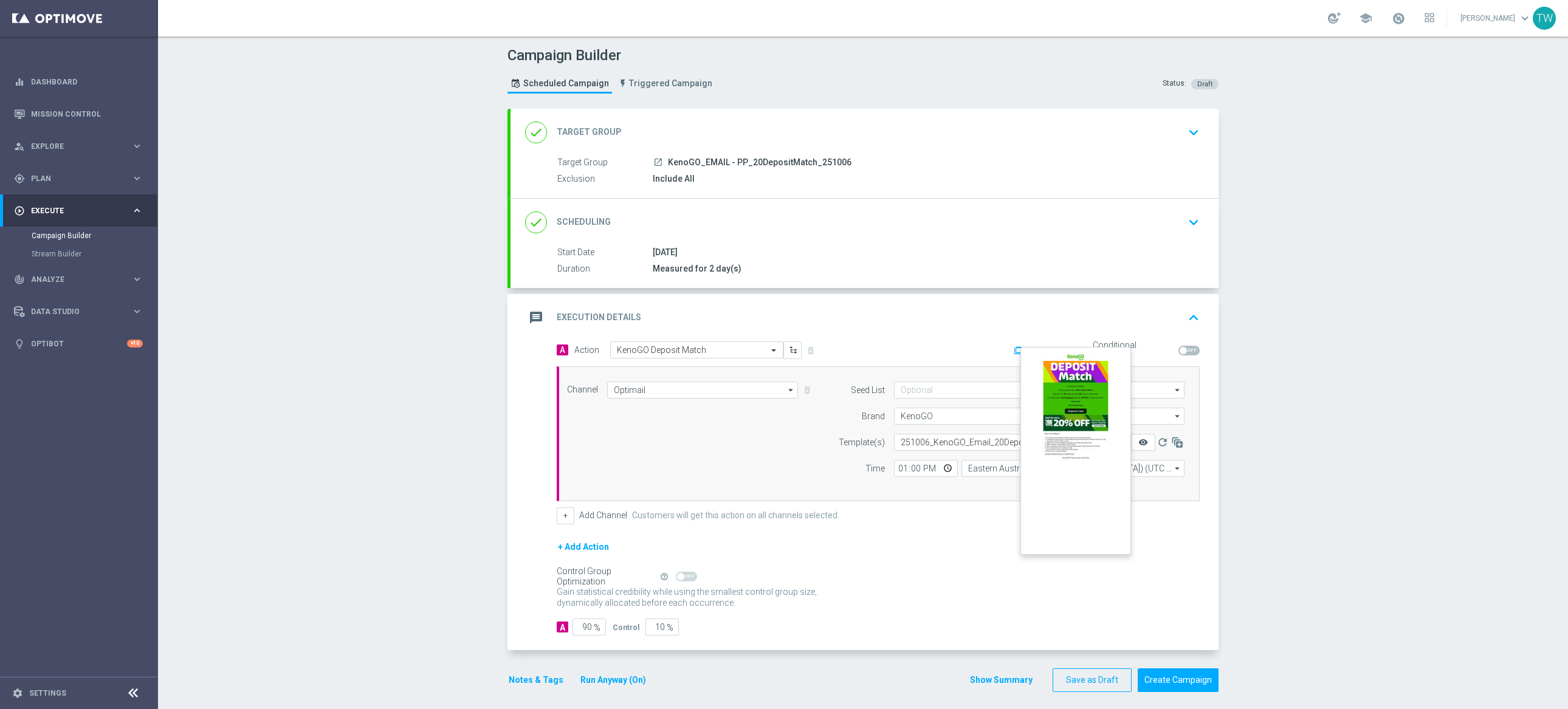
click at [1138, 441] on icon "remove_red_eye" at bounding box center [1143, 442] width 10 height 10
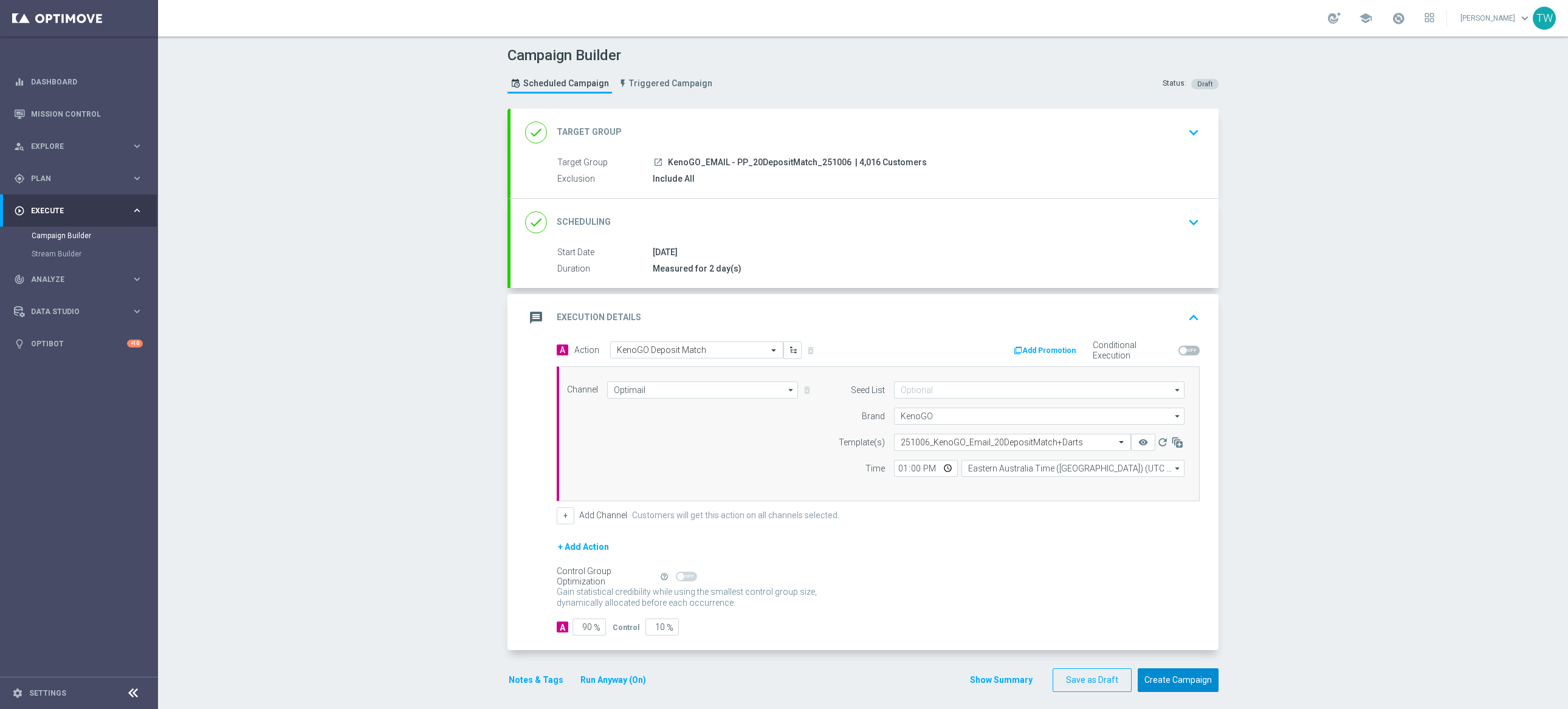
click at [1183, 674] on button "Create Campaign" at bounding box center [1178, 680] width 81 height 23
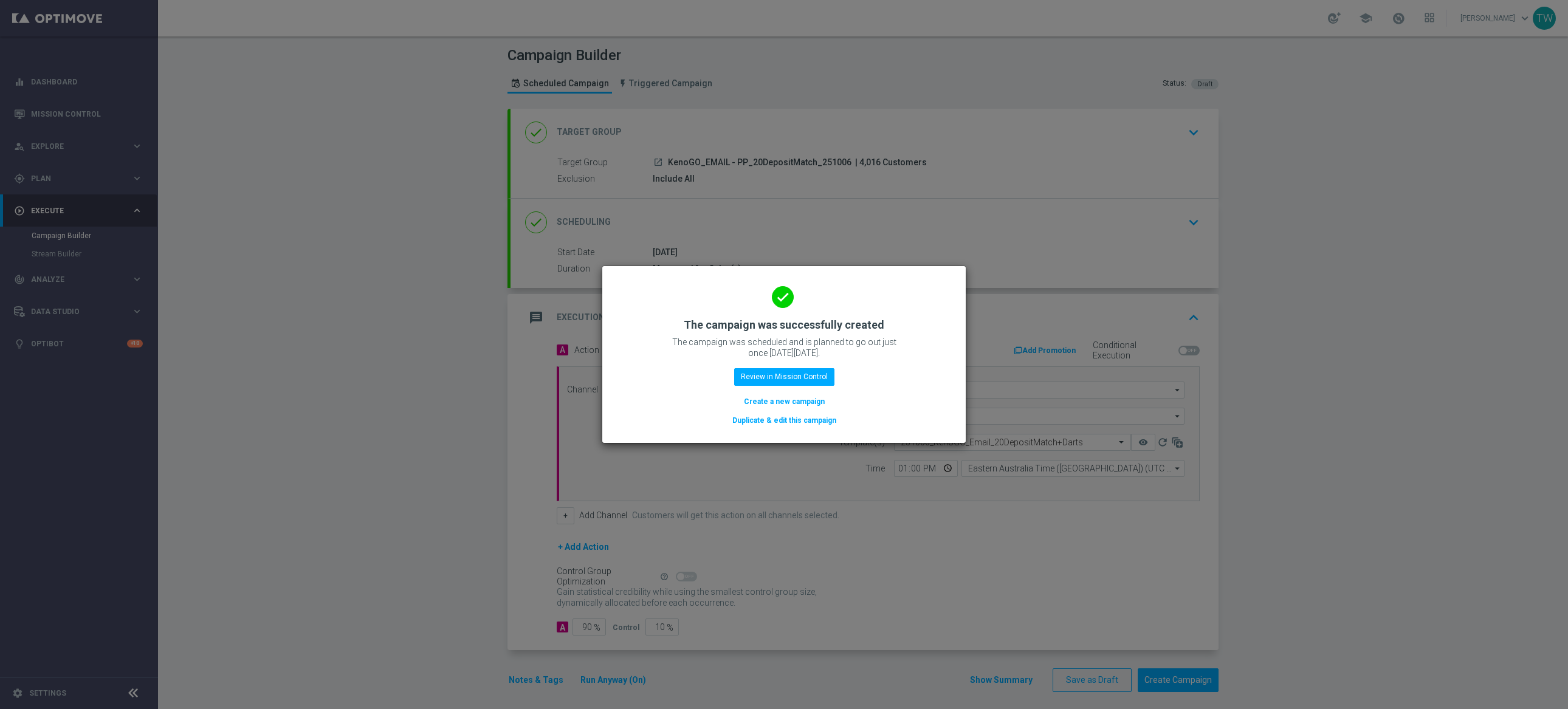
click at [806, 419] on button "Duplicate & edit this campaign" at bounding box center [784, 421] width 106 height 14
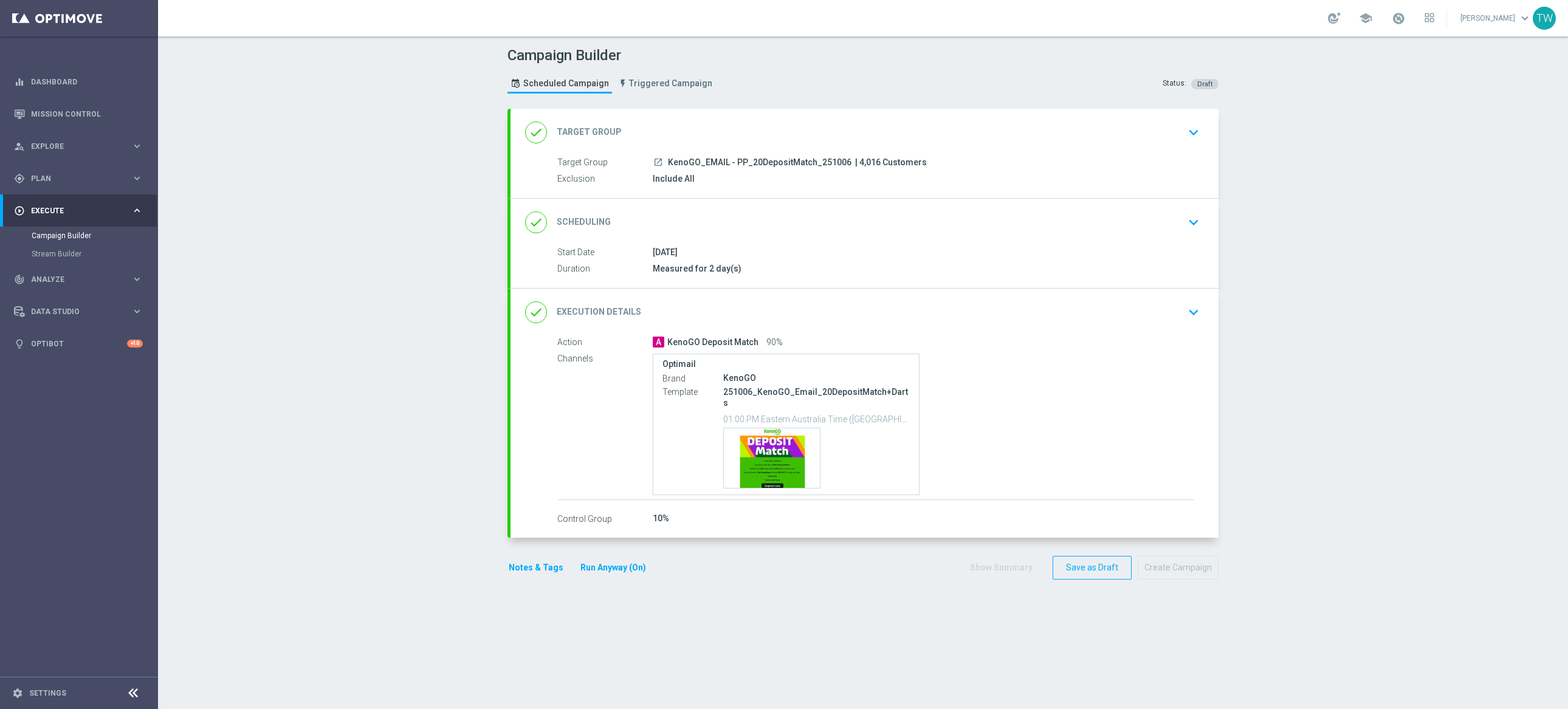
click at [846, 122] on div "done Target Group keyboard_arrow_down" at bounding box center [864, 132] width 679 height 23
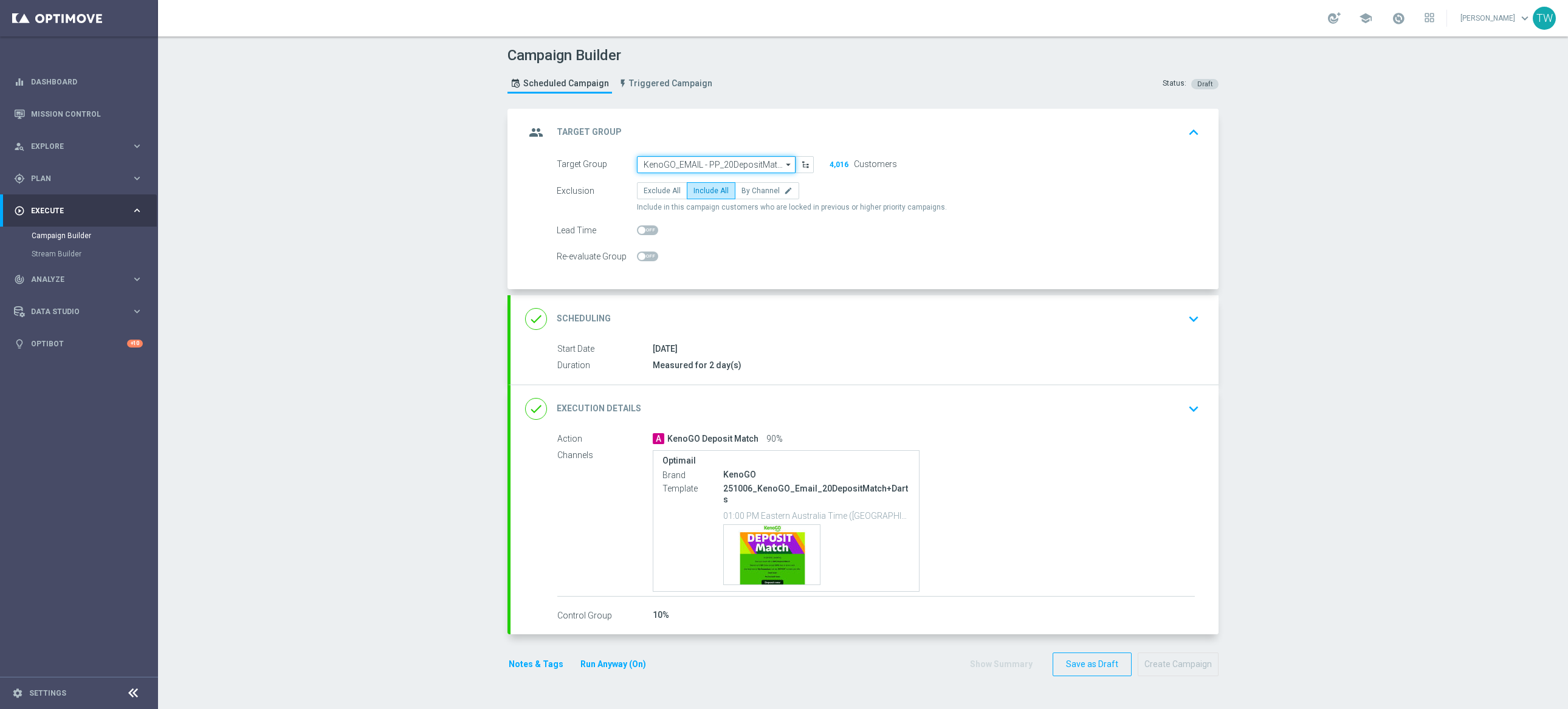
click at [703, 171] on input "KenoGO_EMAIL - PP_20DepositMatch_251006" at bounding box center [716, 165] width 159 height 17
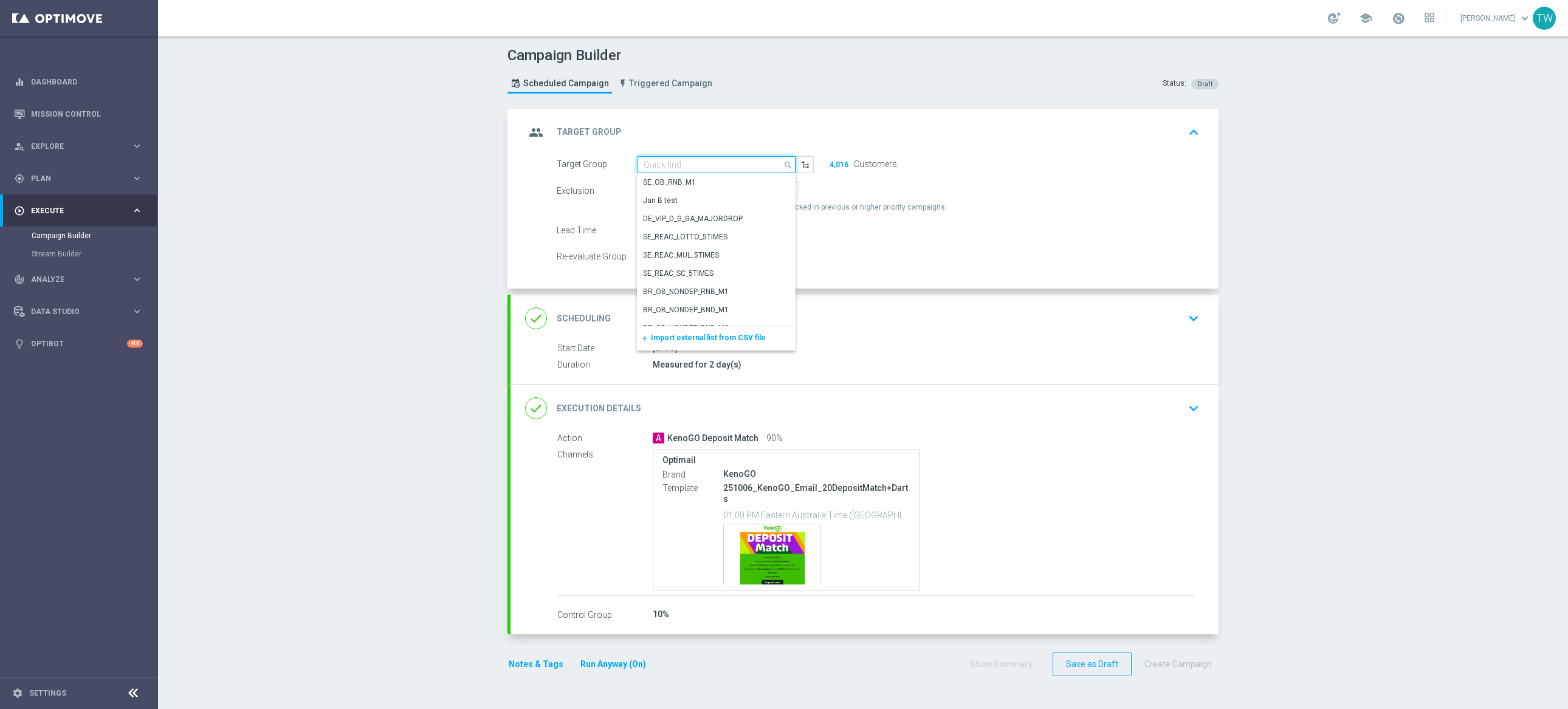
click at [704, 168] on input at bounding box center [716, 165] width 159 height 17
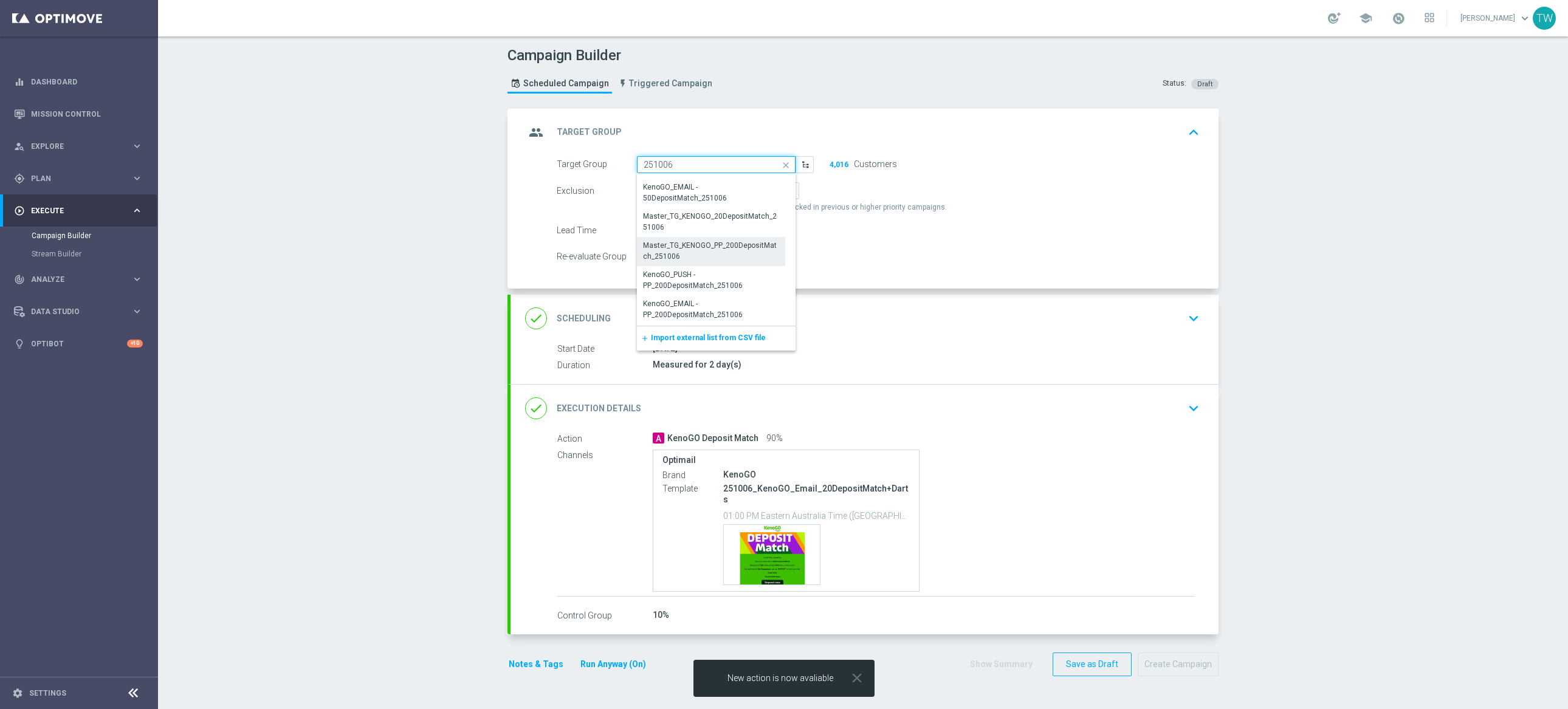
scroll to position [48, 0]
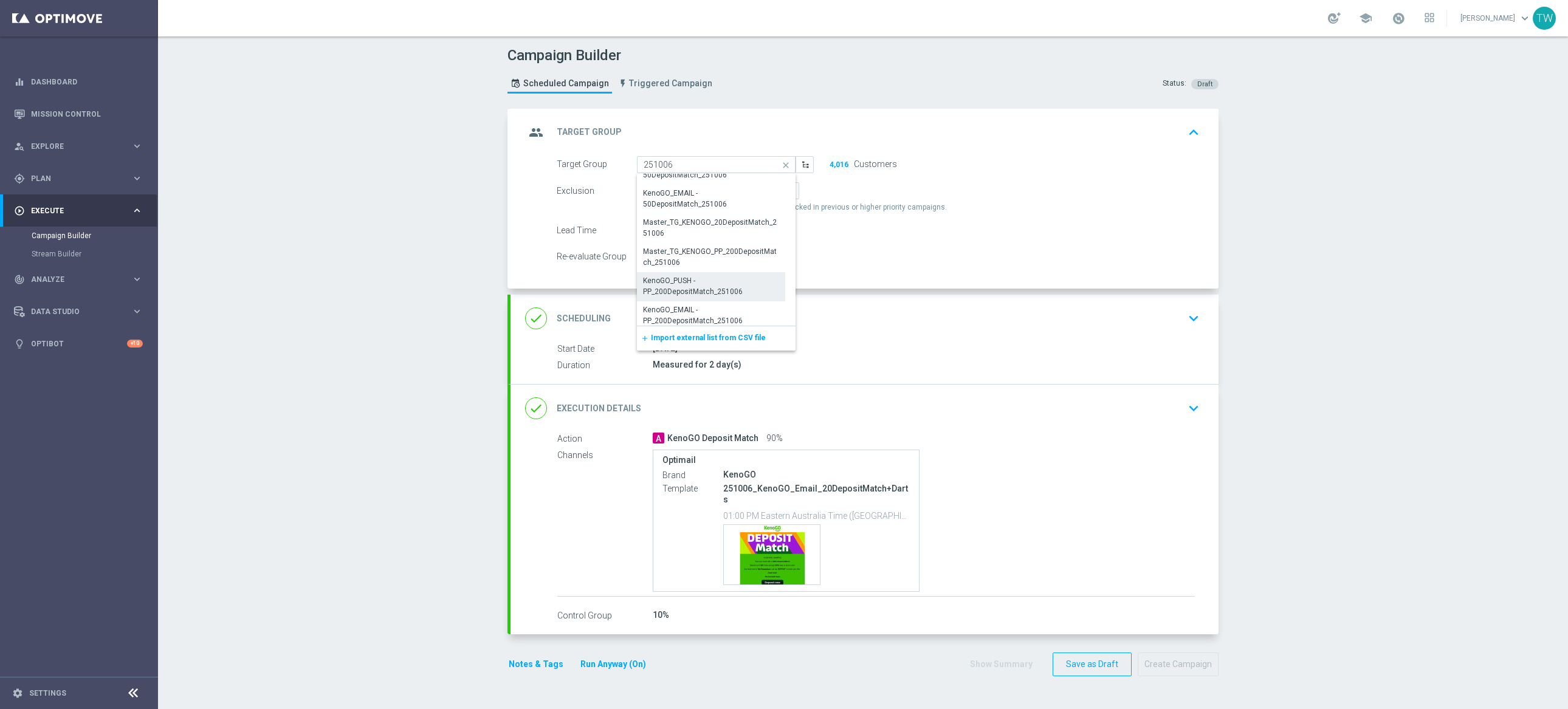
click at [696, 288] on div "KenoGO_PUSH - PP_200DepositMatch_251006" at bounding box center [711, 286] width 136 height 22
type input "KenoGO_PUSH - PP_200DepositMatch_251006"
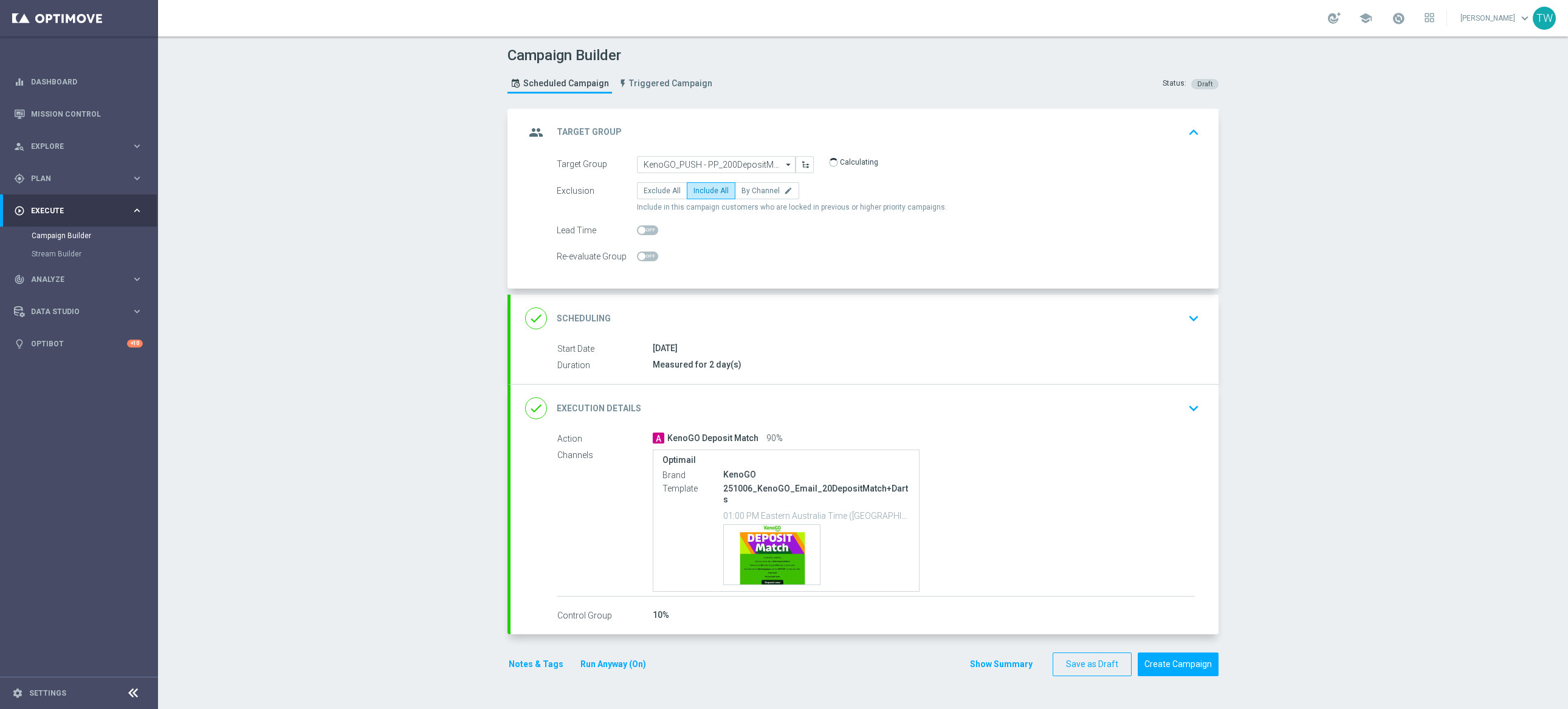
click at [806, 390] on div "done Execution Details keyboard_arrow_down" at bounding box center [864, 408] width 708 height 48
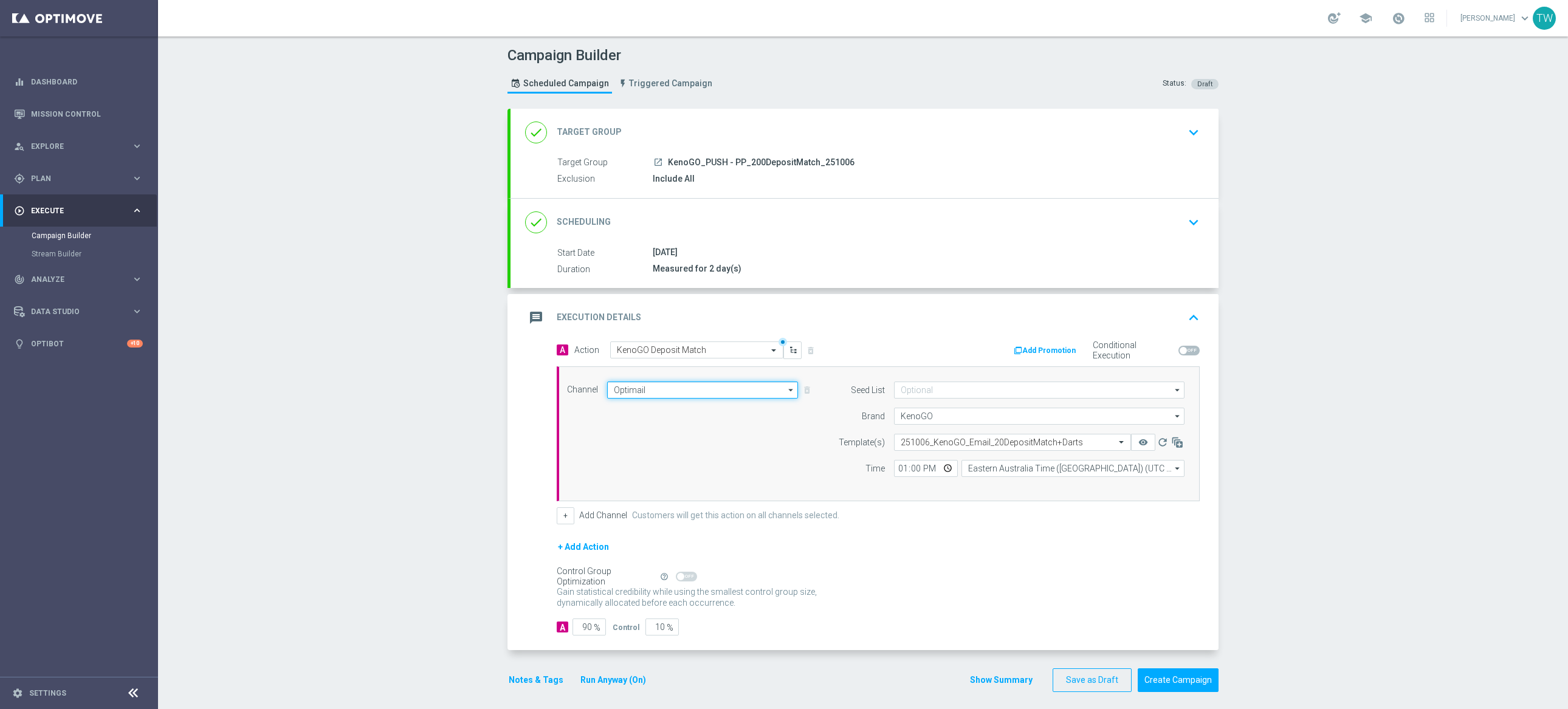
click at [695, 385] on input "Optimail" at bounding box center [702, 390] width 191 height 17
click at [691, 485] on div "OptiMobile Push" at bounding box center [697, 488] width 180 height 17
type input "OptiMobile Push"
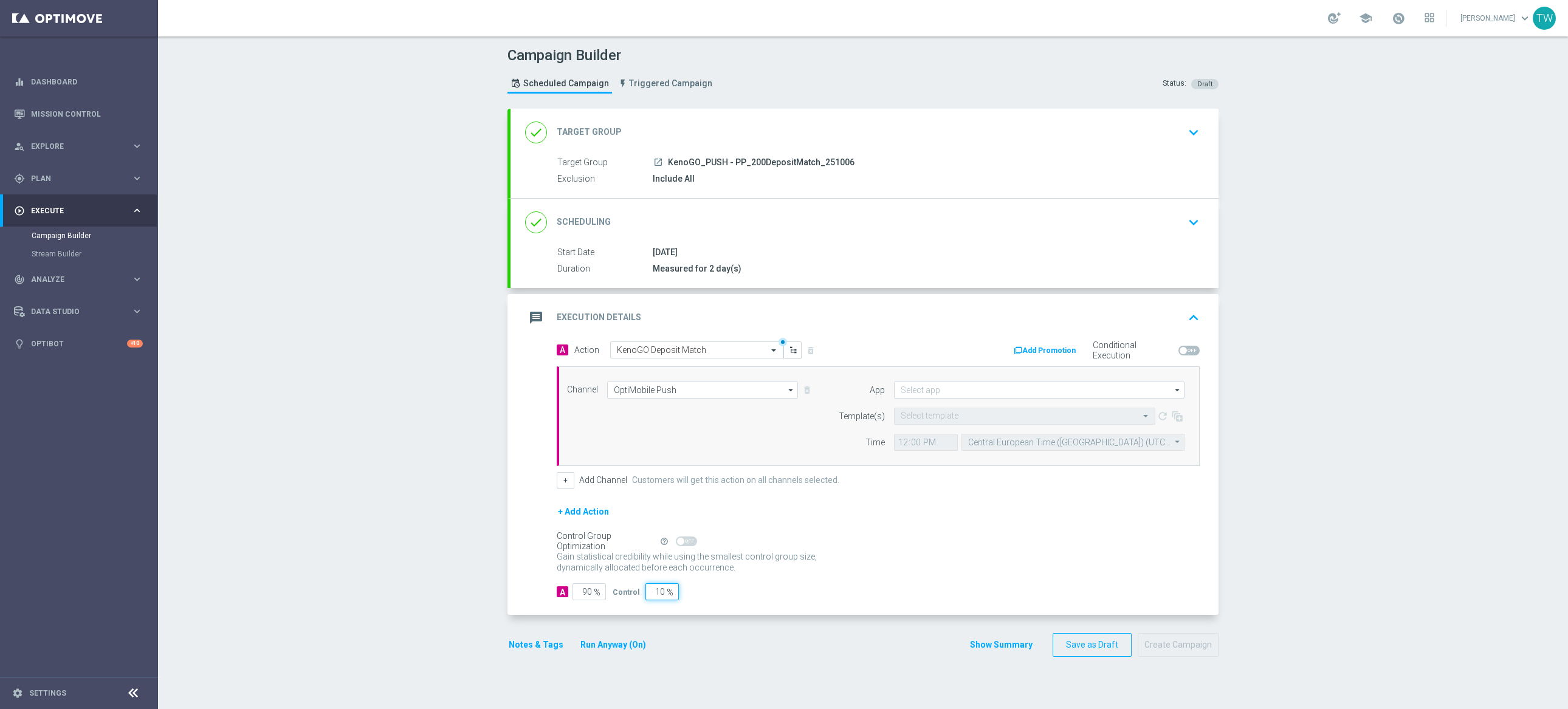
click at [684, 596] on div "A 90 % Control 10 %" at bounding box center [878, 592] width 643 height 17
type input "0"
type input "100"
type input "0"
click at [944, 390] on input at bounding box center [1039, 390] width 291 height 17
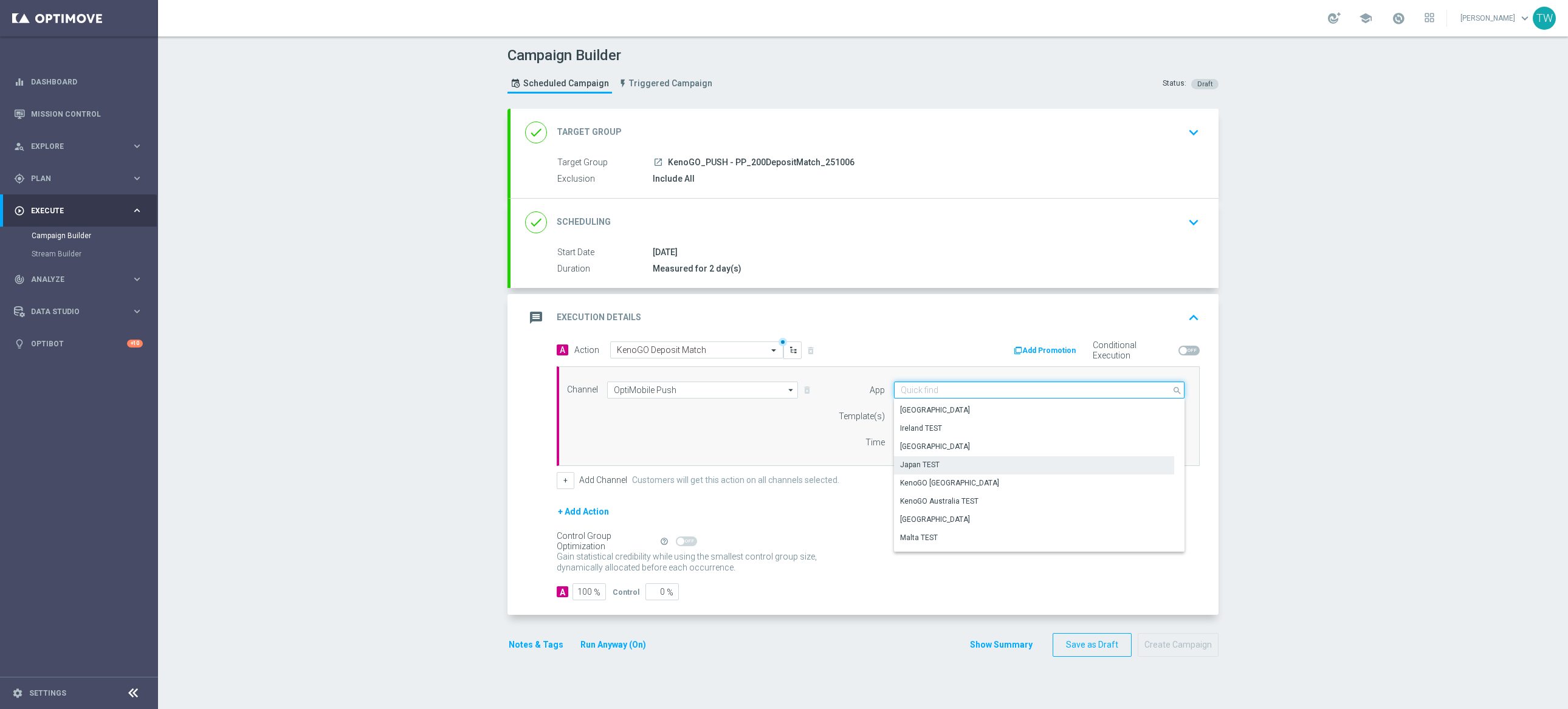
scroll to position [259, 0]
click at [954, 477] on div "KenoGO Australia" at bounding box center [950, 477] width 99 height 11
type input "KenoGO Australia"
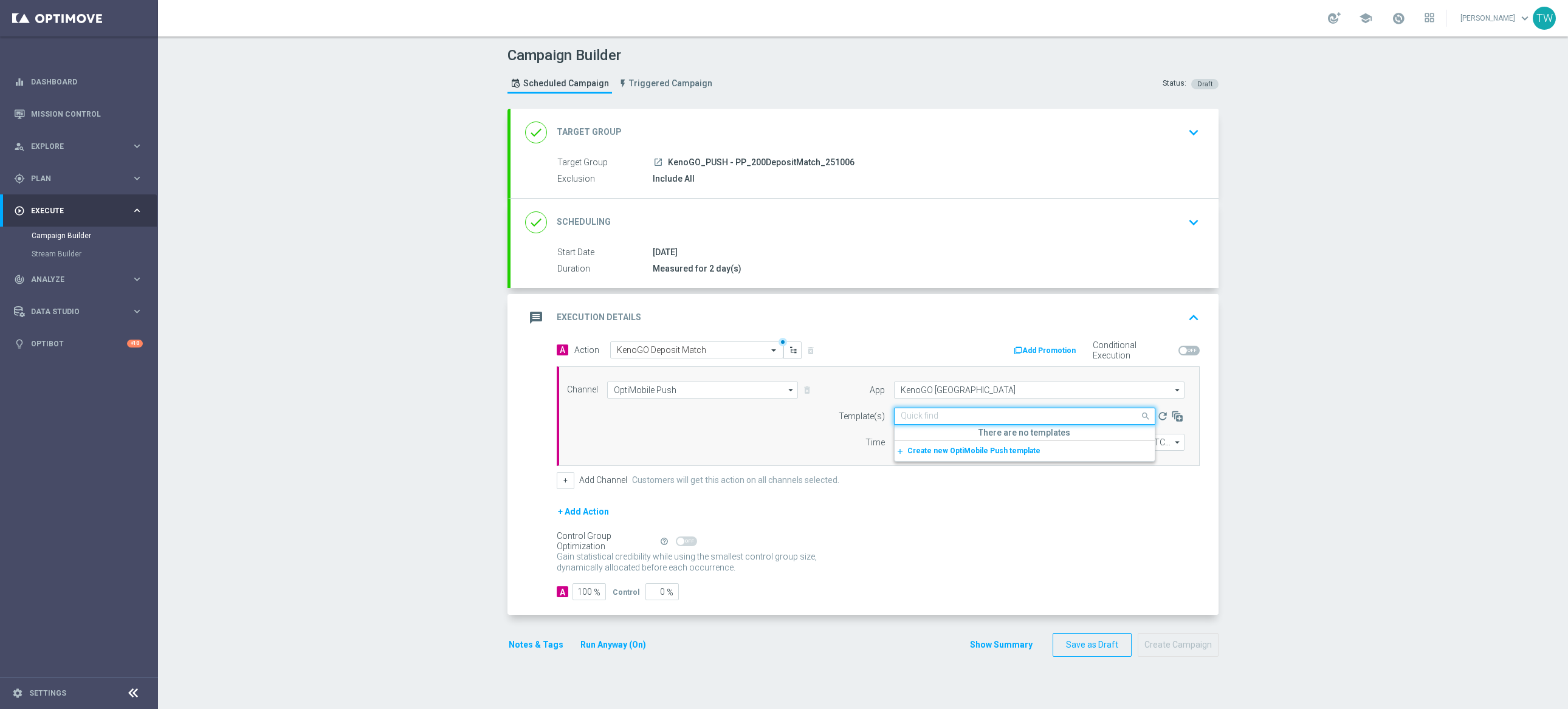
click at [938, 414] on input "text" at bounding box center [1012, 417] width 223 height 11
click at [1063, 481] on div "APP_PUSH_KenoGo_251006_MatchDeposit200" at bounding box center [1024, 474] width 248 height 20
type input "251006"
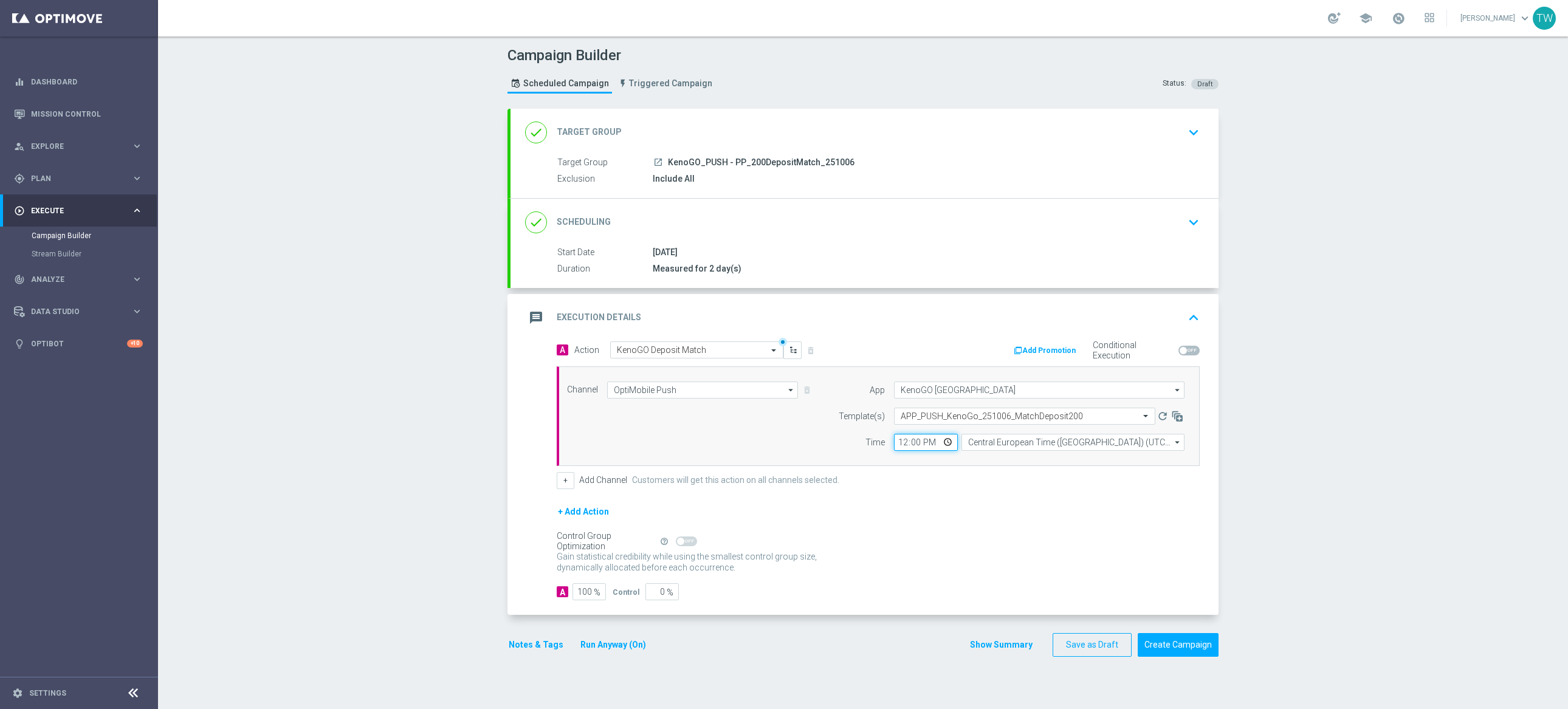
click at [902, 443] on input "12:00" at bounding box center [926, 442] width 64 height 17
type input "13:00"
click at [1004, 444] on input "Central European Time (Budapest) (UTC +02:00)" at bounding box center [1073, 442] width 223 height 17
click at [1005, 460] on div "Eastern Australia Time (Sydney) (UTC +10:00)" at bounding box center [1067, 460] width 199 height 11
type input "Eastern Australia Time (Sydney) (UTC +10:00)"
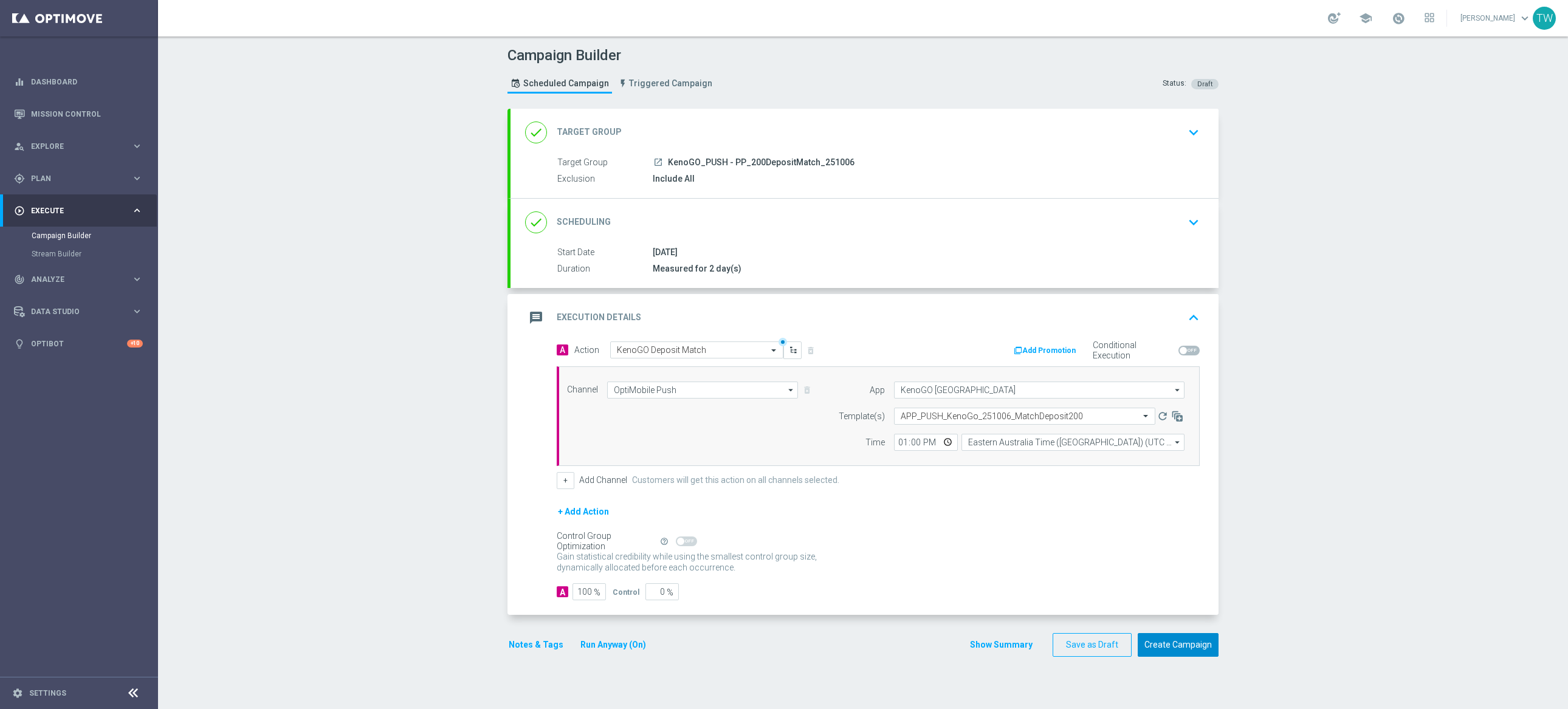
click at [1180, 651] on button "Create Campaign" at bounding box center [1178, 645] width 81 height 23
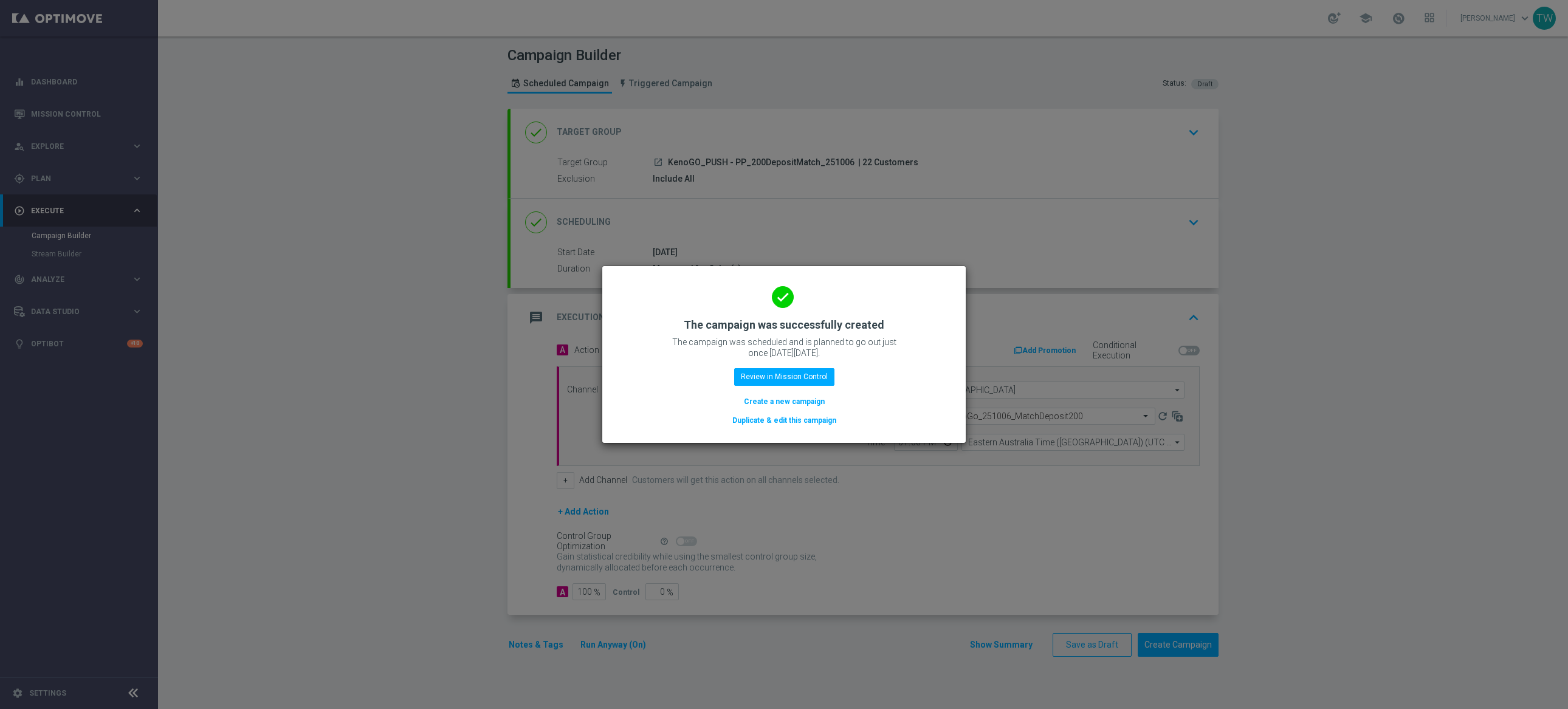
click at [798, 416] on button "Duplicate & edit this campaign" at bounding box center [784, 421] width 106 height 14
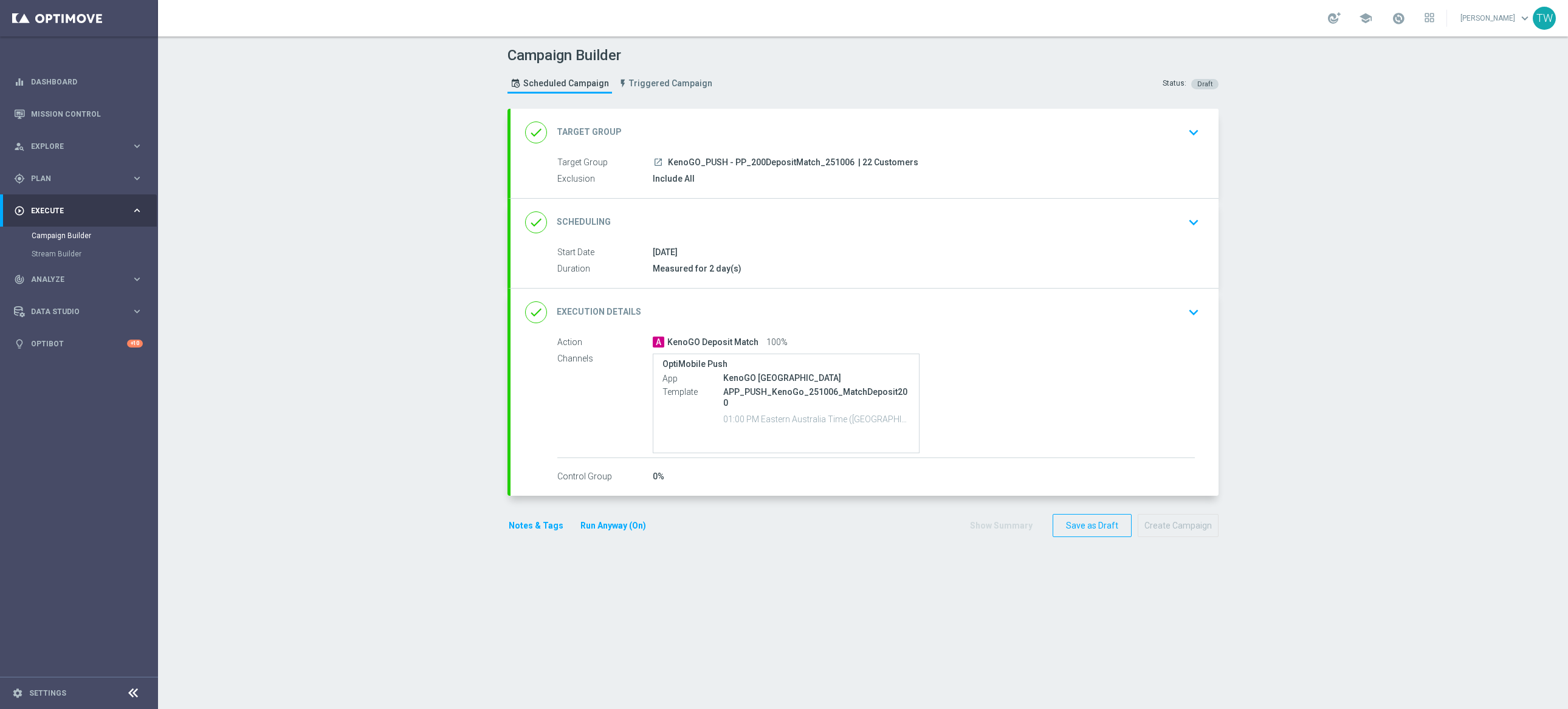
click at [820, 126] on div "done Target Group keyboard_arrow_down" at bounding box center [864, 132] width 679 height 23
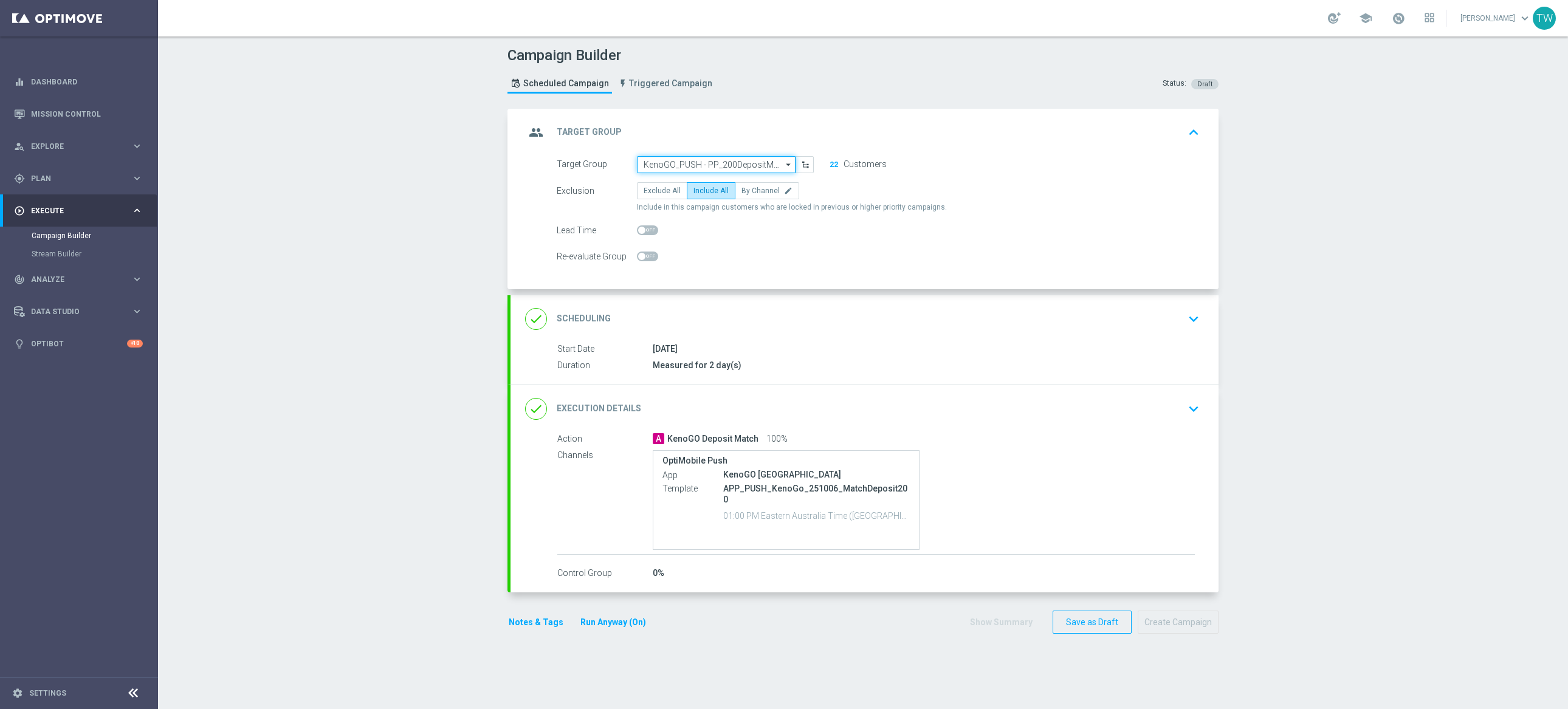
click at [732, 166] on input "KenoGO_PUSH - PP_200DepositMatch_251006" at bounding box center [716, 165] width 159 height 17
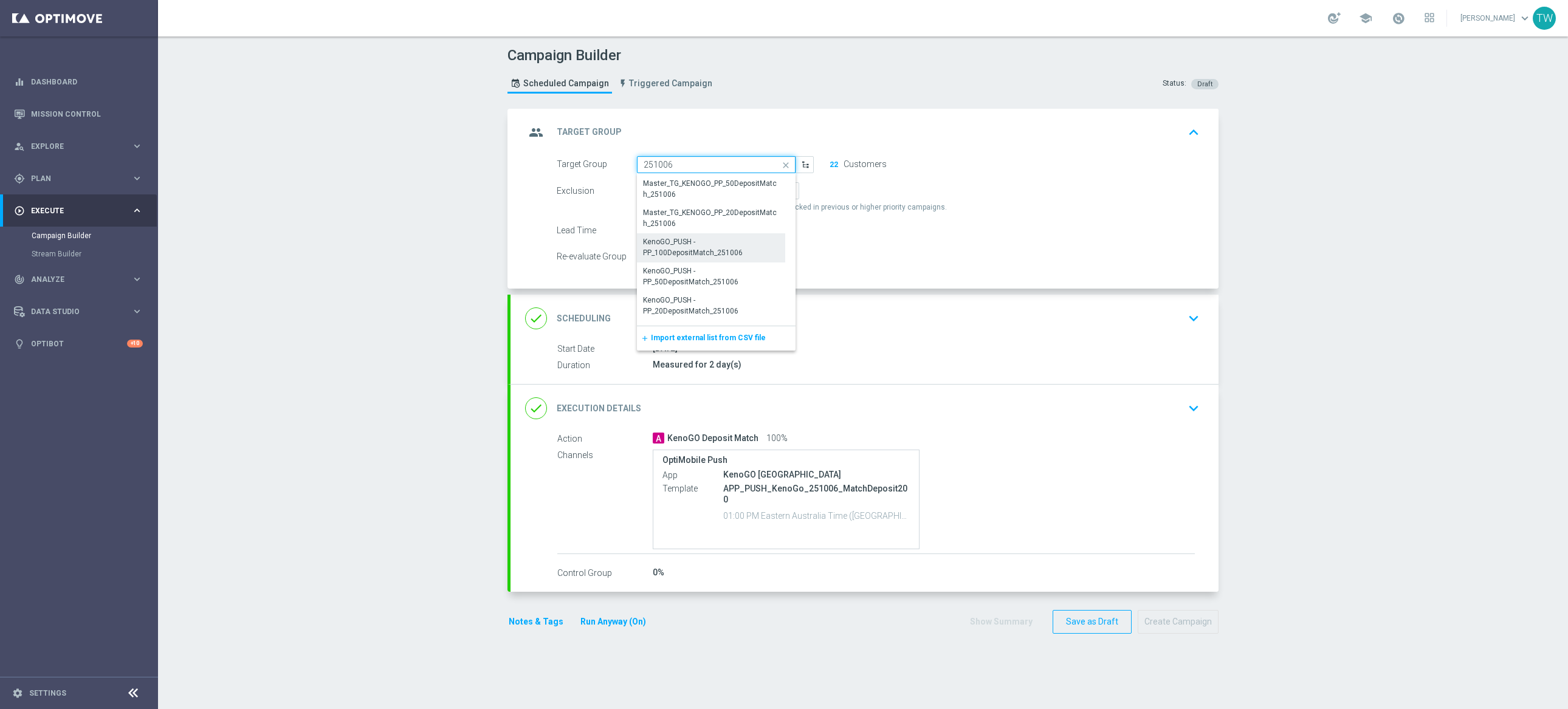
scroll to position [292, 0]
click at [675, 251] on div "KenoGO_PUSH - PP_100DepositMatch_251006" at bounding box center [711, 245] width 136 height 22
type input "KenoGO_PUSH - PP_100DepositMatch_251006"
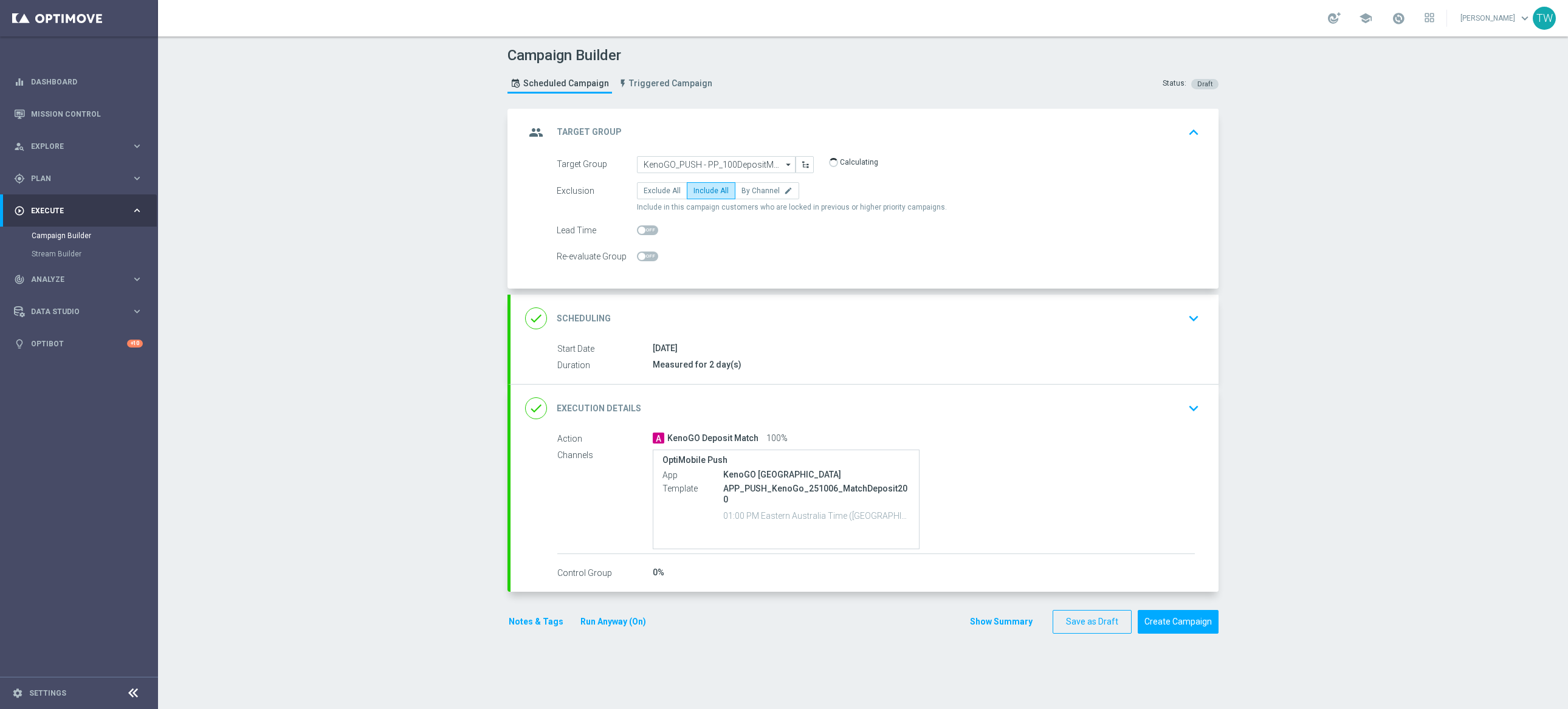
click at [830, 418] on div "done Execution Details keyboard_arrow_down" at bounding box center [864, 408] width 679 height 23
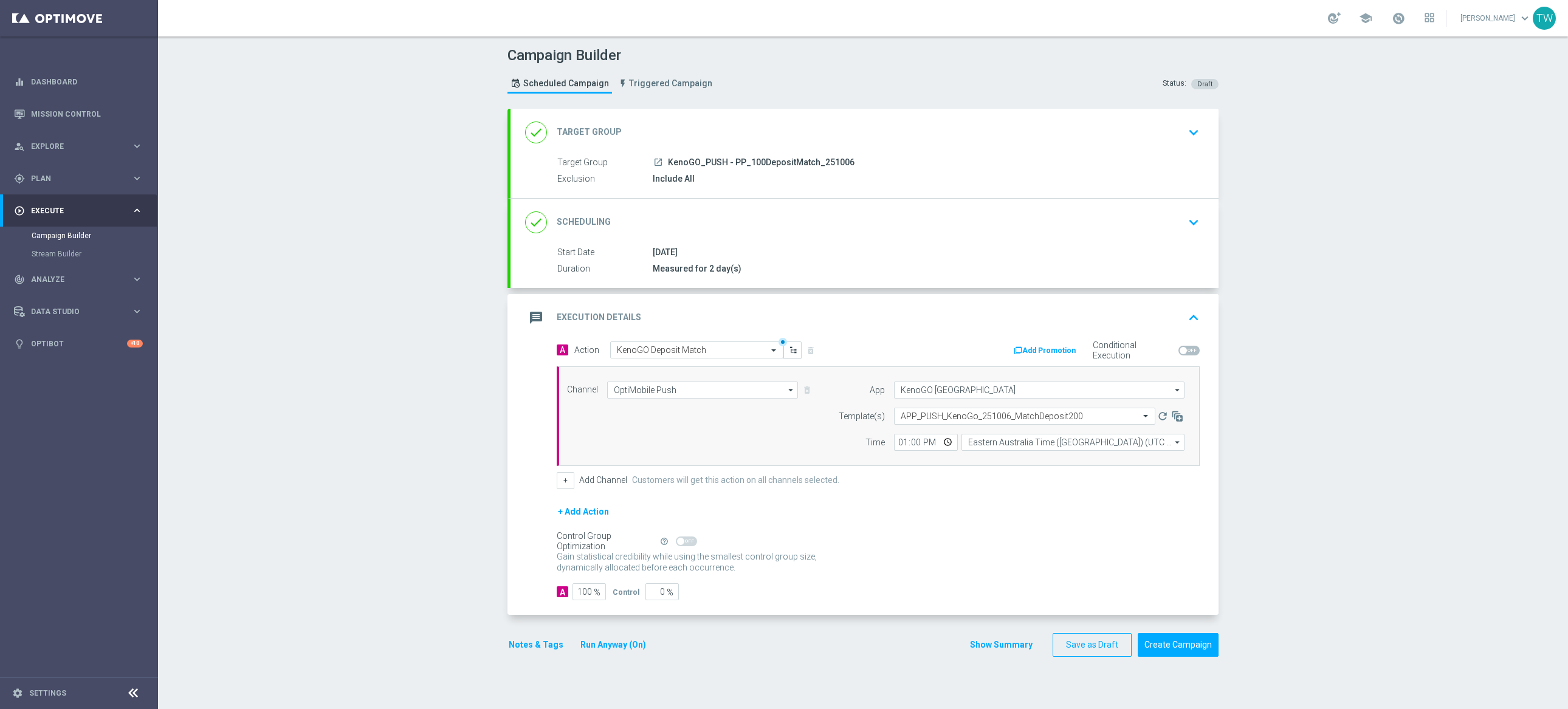
click at [1009, 426] on form "Template(s) Select template APP_PUSH_KenoGo_251006_MatchDeposit200 refresh Time…" at bounding box center [1008, 429] width 353 height 43
click at [1009, 421] on input "text" at bounding box center [1012, 417] width 223 height 11
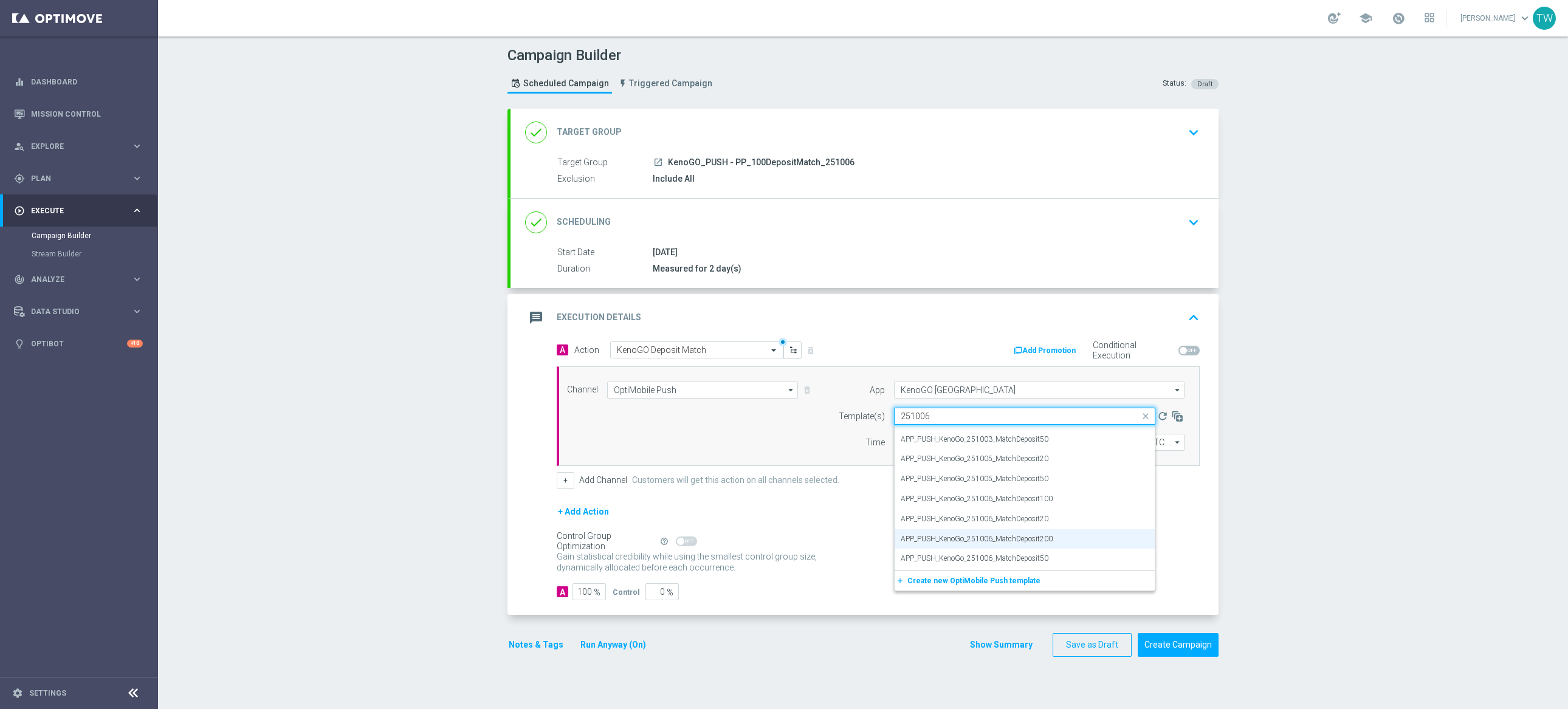
scroll to position [0, 0]
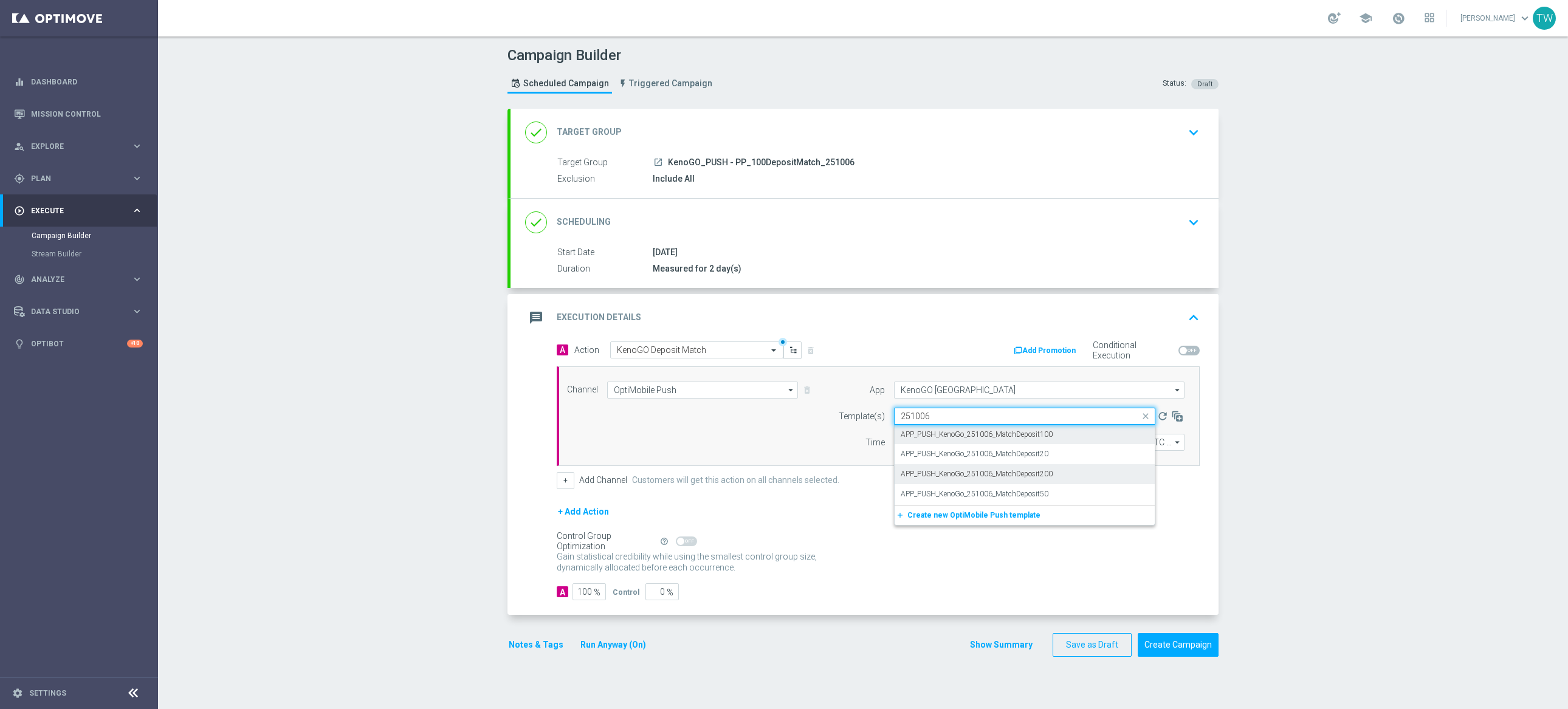
click at [1095, 434] on div "APP_PUSH_KenoGo_251006_MatchDeposit100" at bounding box center [1024, 435] width 248 height 20
type input "251006"
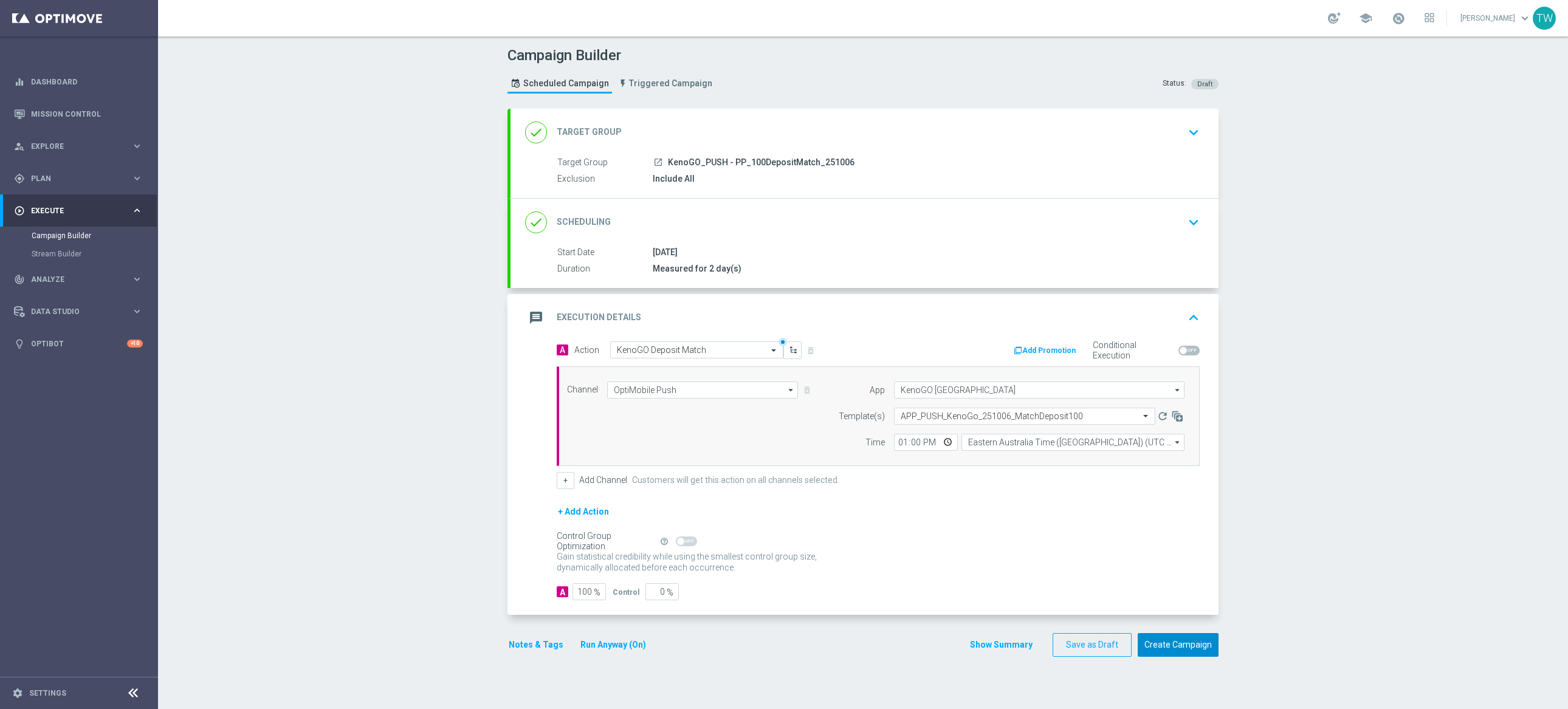
click at [1182, 652] on button "Create Campaign" at bounding box center [1178, 645] width 81 height 23
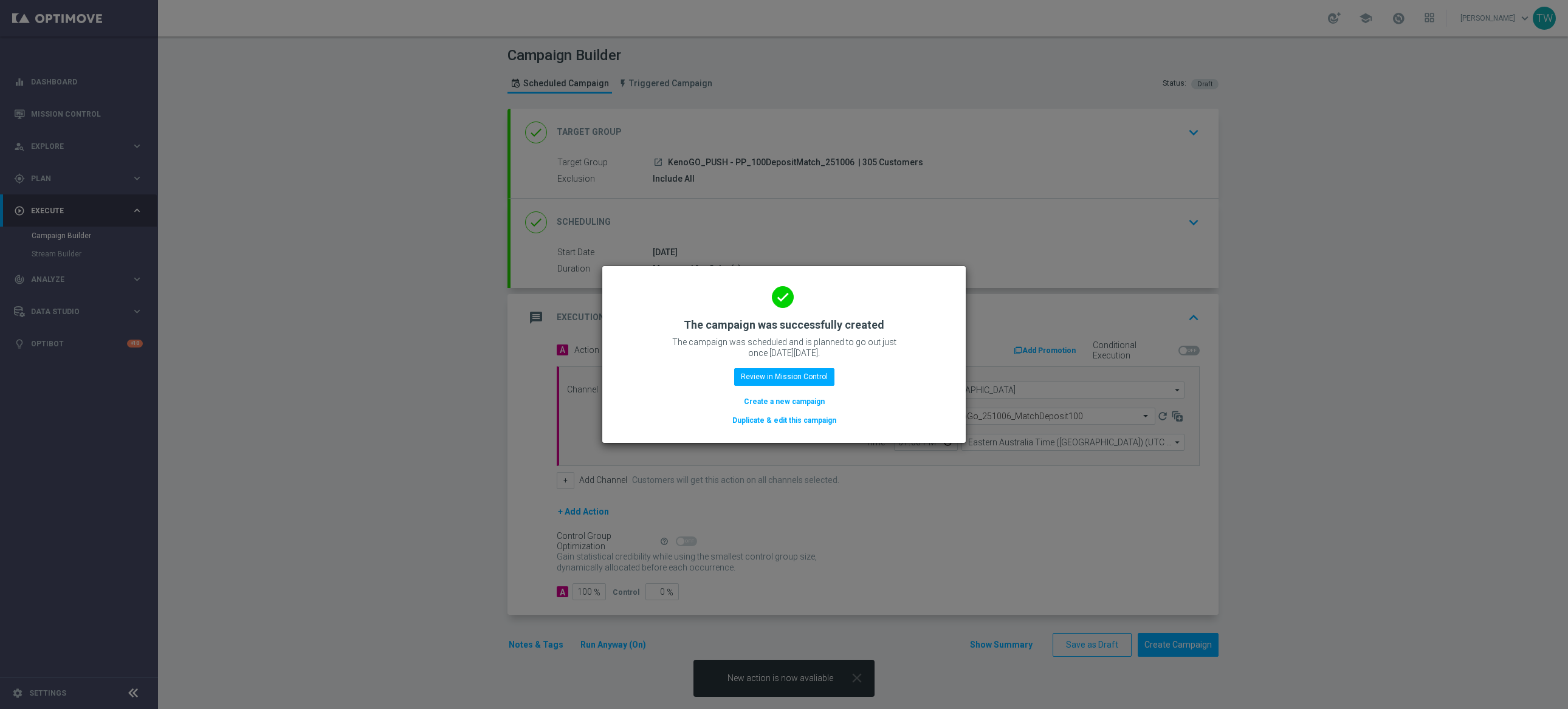
click at [784, 421] on button "Duplicate & edit this campaign" at bounding box center [784, 421] width 106 height 14
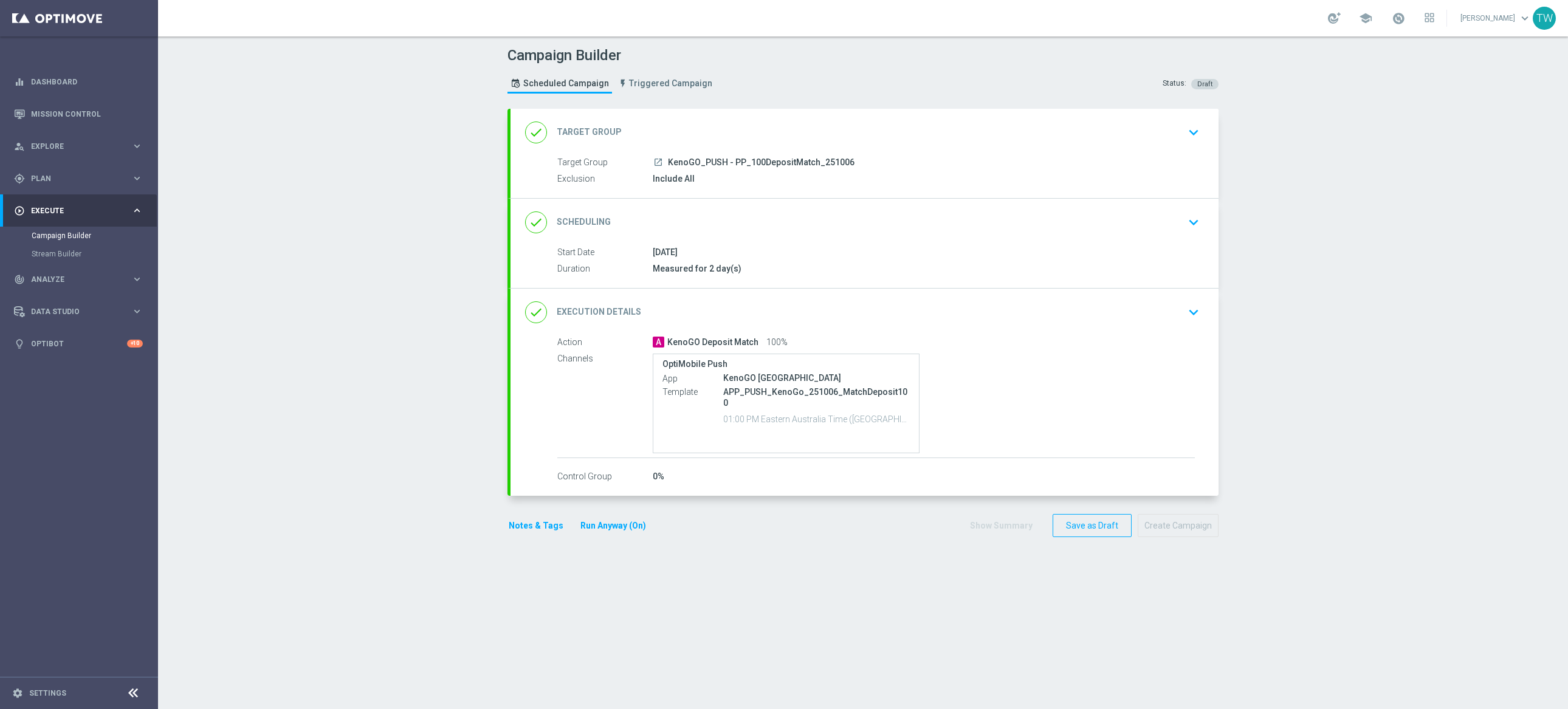
click at [795, 129] on div "done Target Group keyboard_arrow_down" at bounding box center [864, 132] width 679 height 23
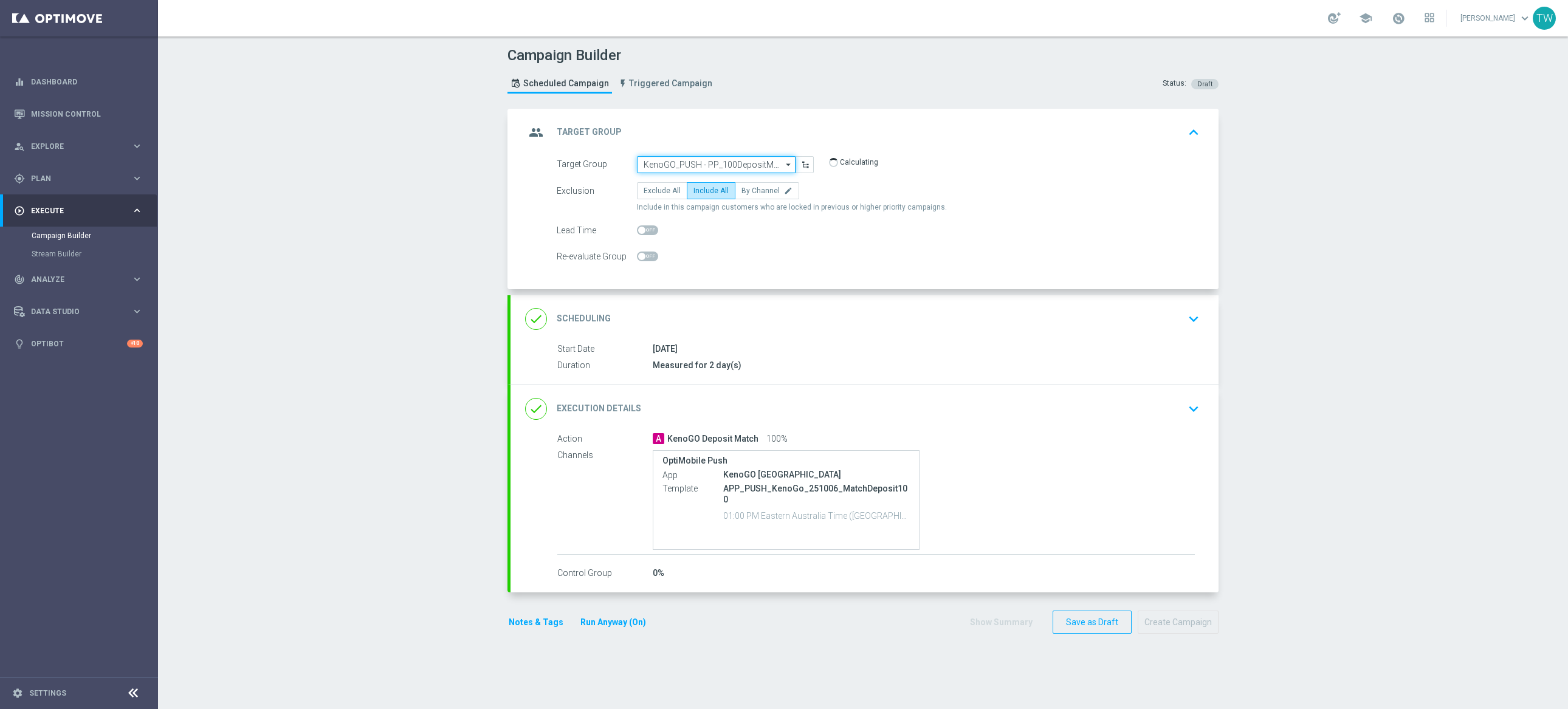
click at [732, 160] on input "KenoGO_PUSH - PP_100DepositMatch_251006" at bounding box center [716, 165] width 159 height 17
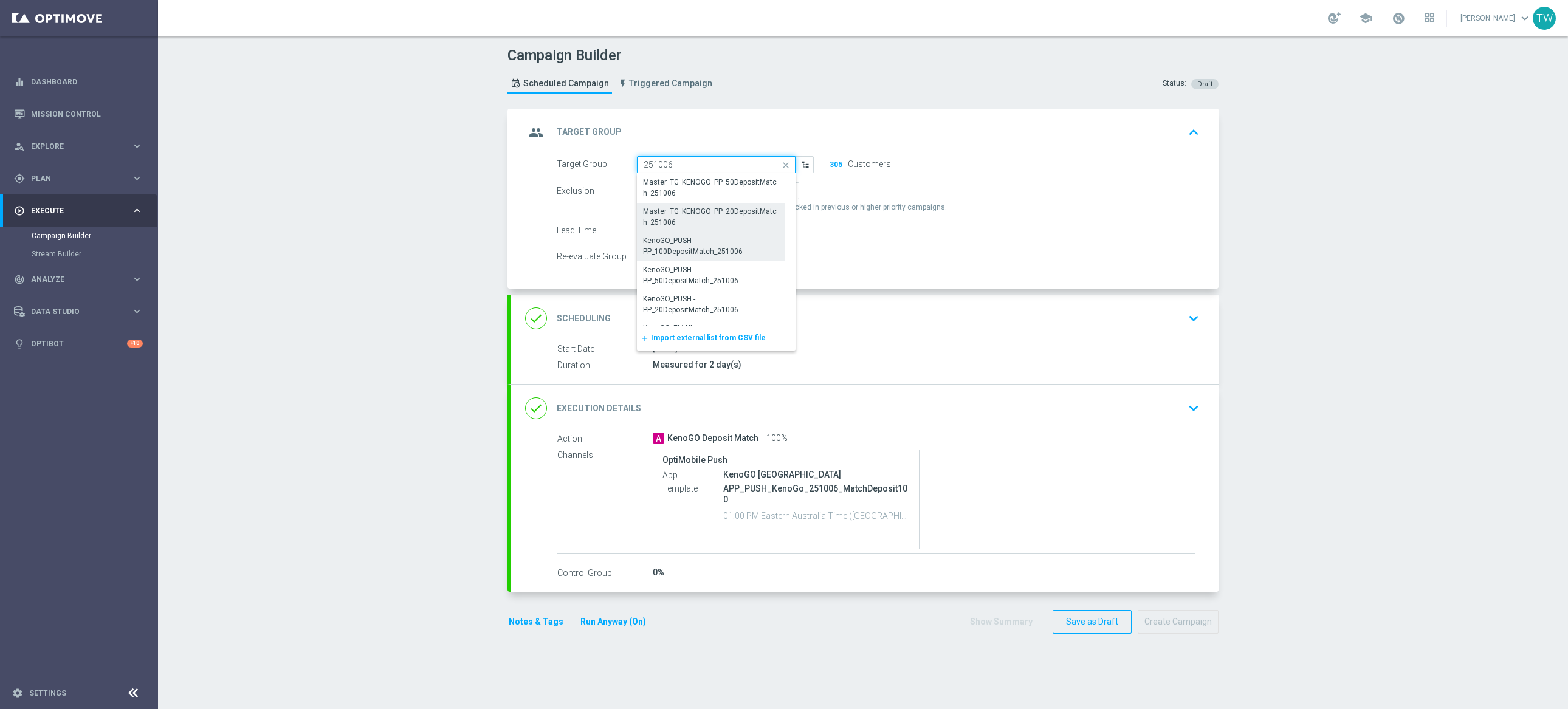
scroll to position [294, 0]
click at [694, 282] on div "KenoGO_PUSH - PP_50DepositMatch_251006" at bounding box center [711, 273] width 136 height 22
type input "KenoGO_PUSH - PP_50DepositMatch_251006"
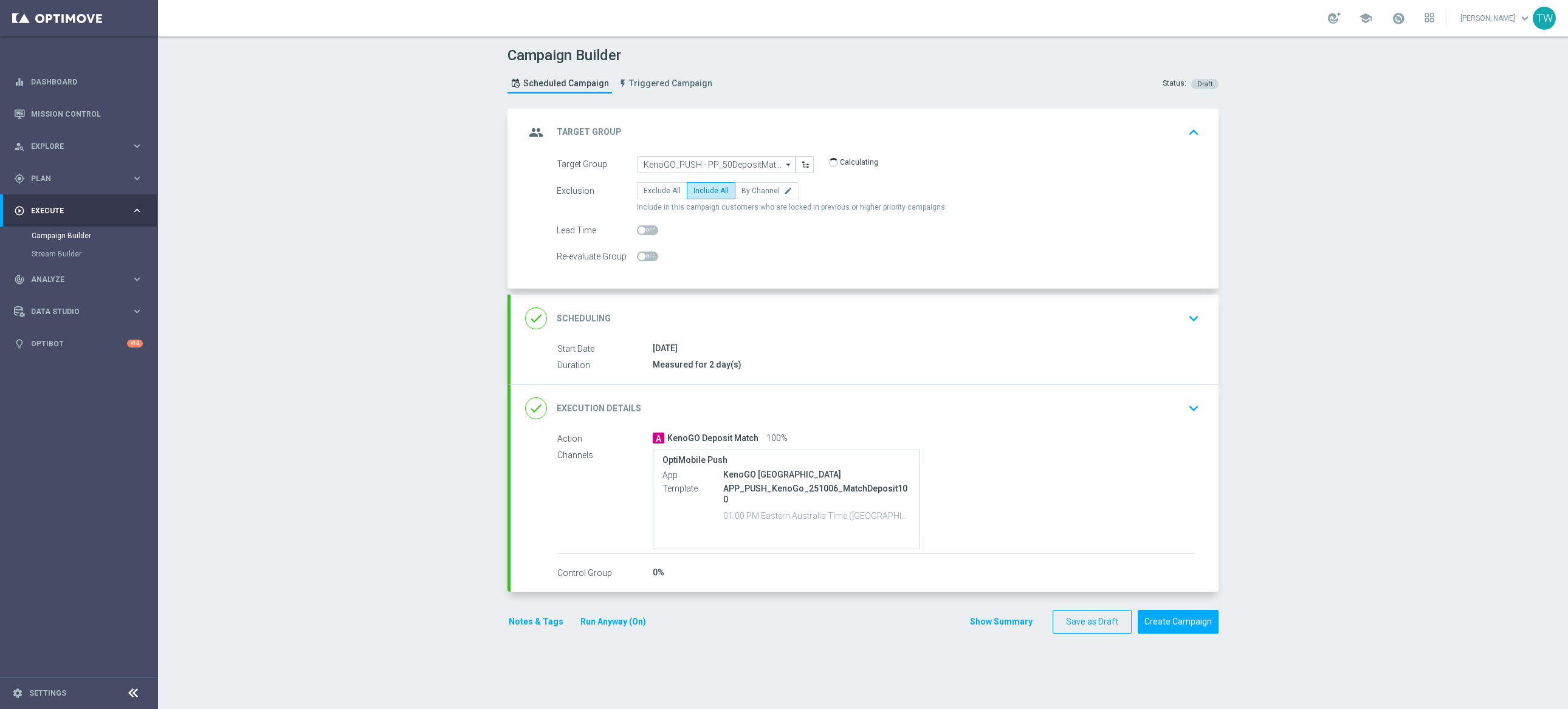
click at [768, 415] on div "done Execution Details keyboard_arrow_down" at bounding box center [864, 408] width 679 height 23
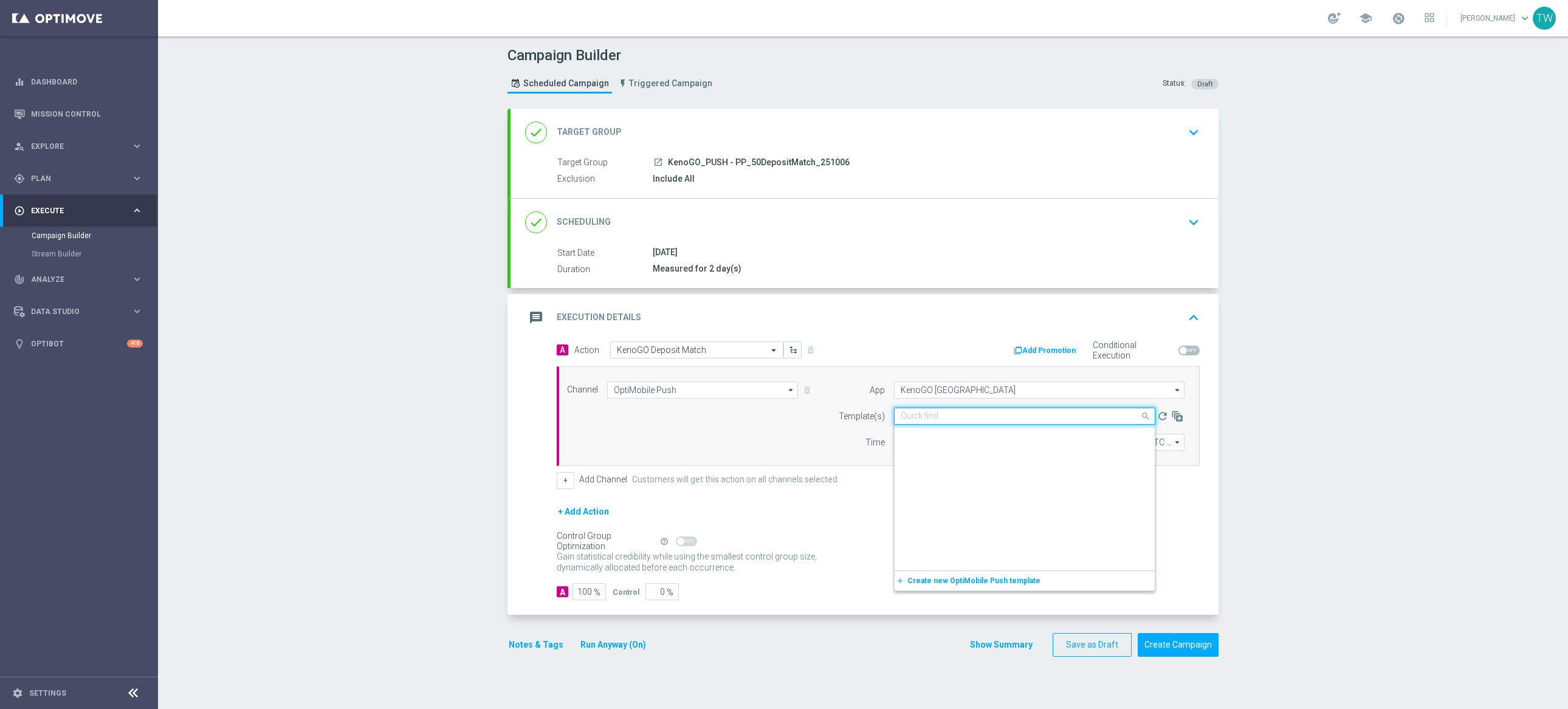
click at [1012, 420] on input "text" at bounding box center [1012, 417] width 223 height 11
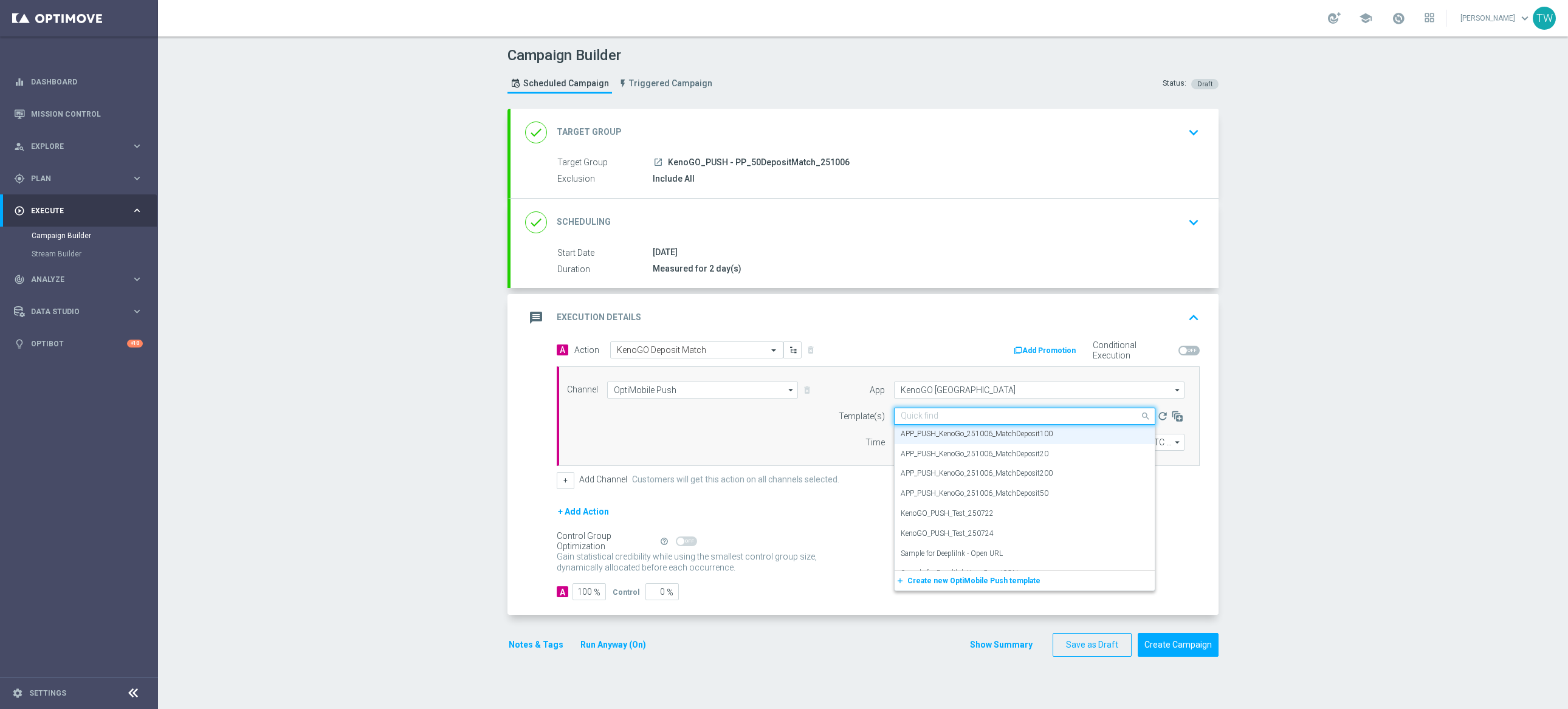
type input "1"
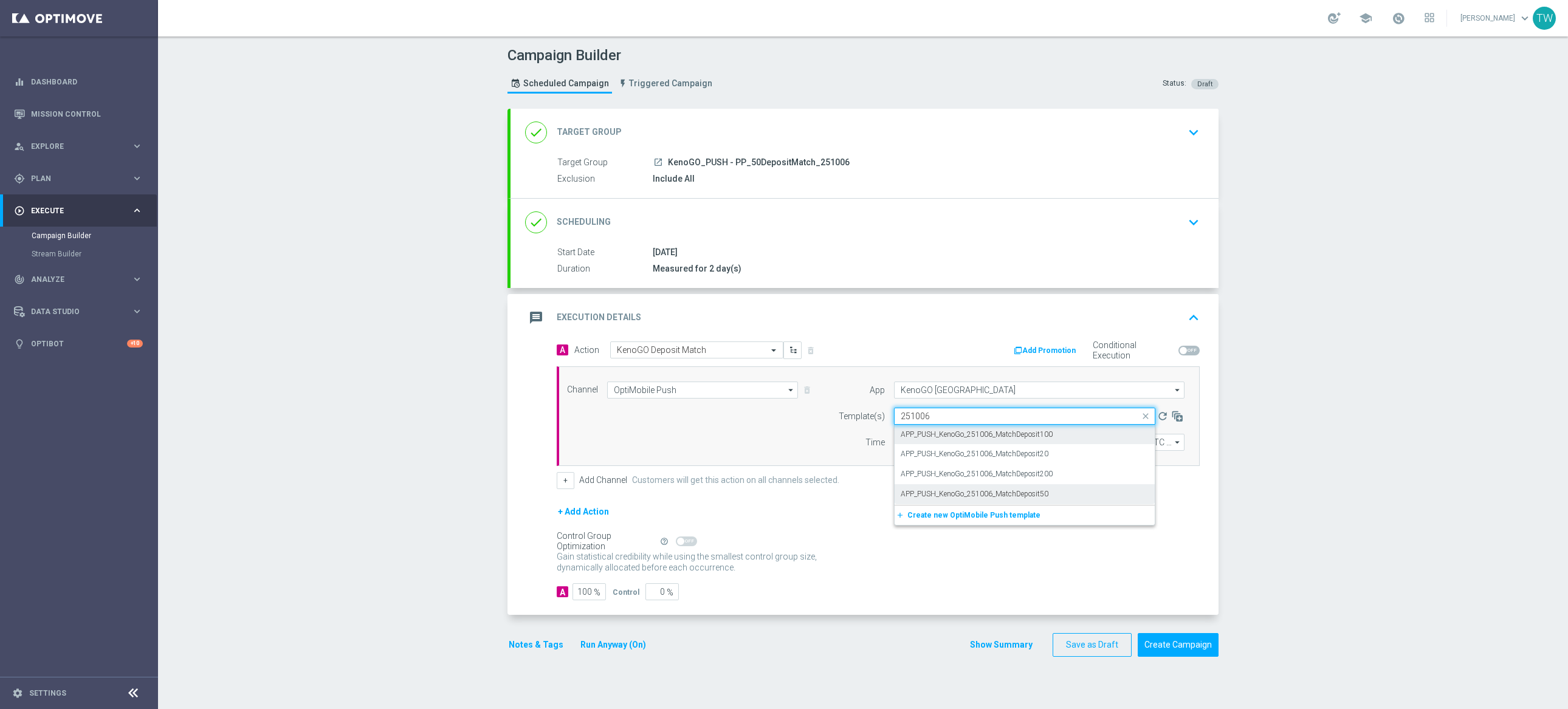
click at [1052, 492] on div "APP_PUSH_KenoGo_251006_MatchDeposit50" at bounding box center [1024, 495] width 248 height 20
type input "251006"
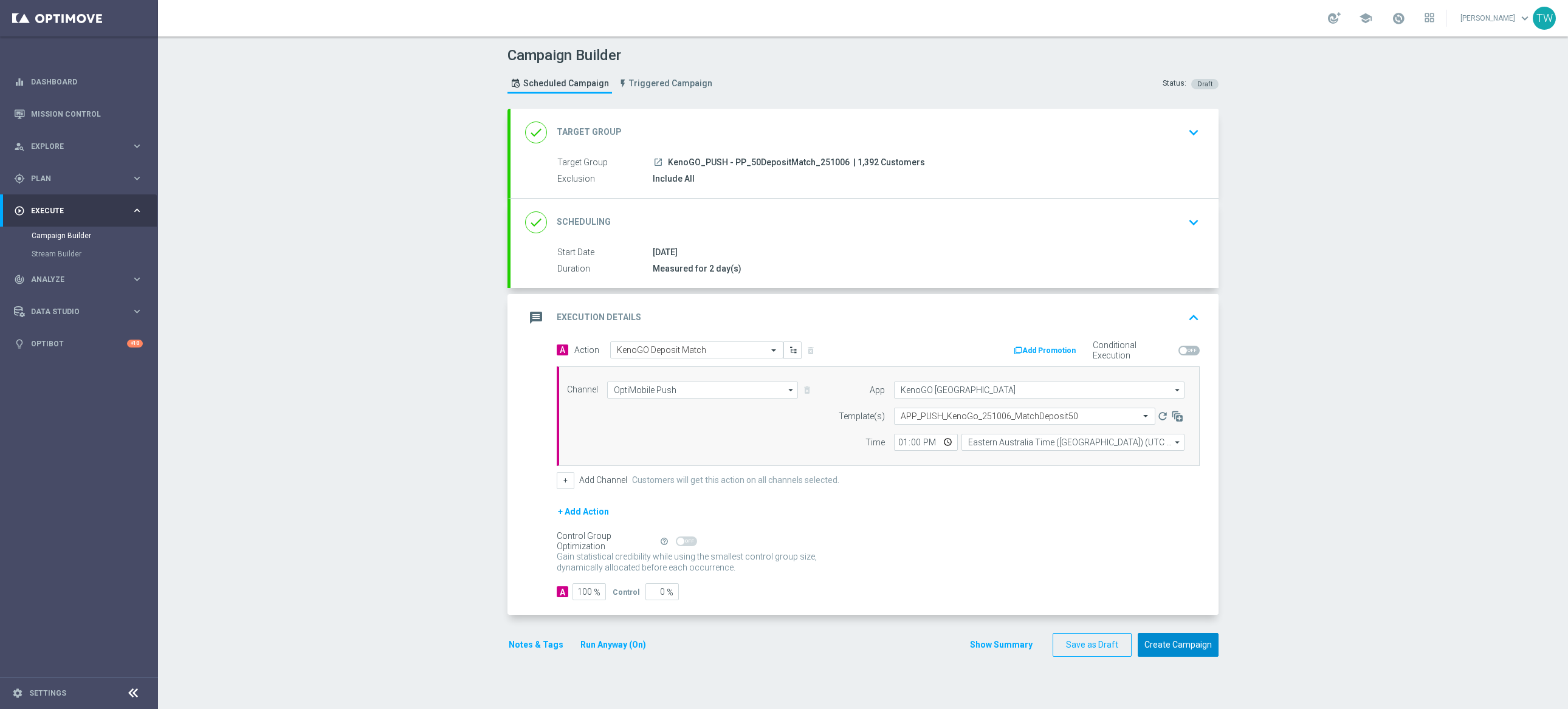
click at [1174, 647] on button "Create Campaign" at bounding box center [1178, 645] width 81 height 23
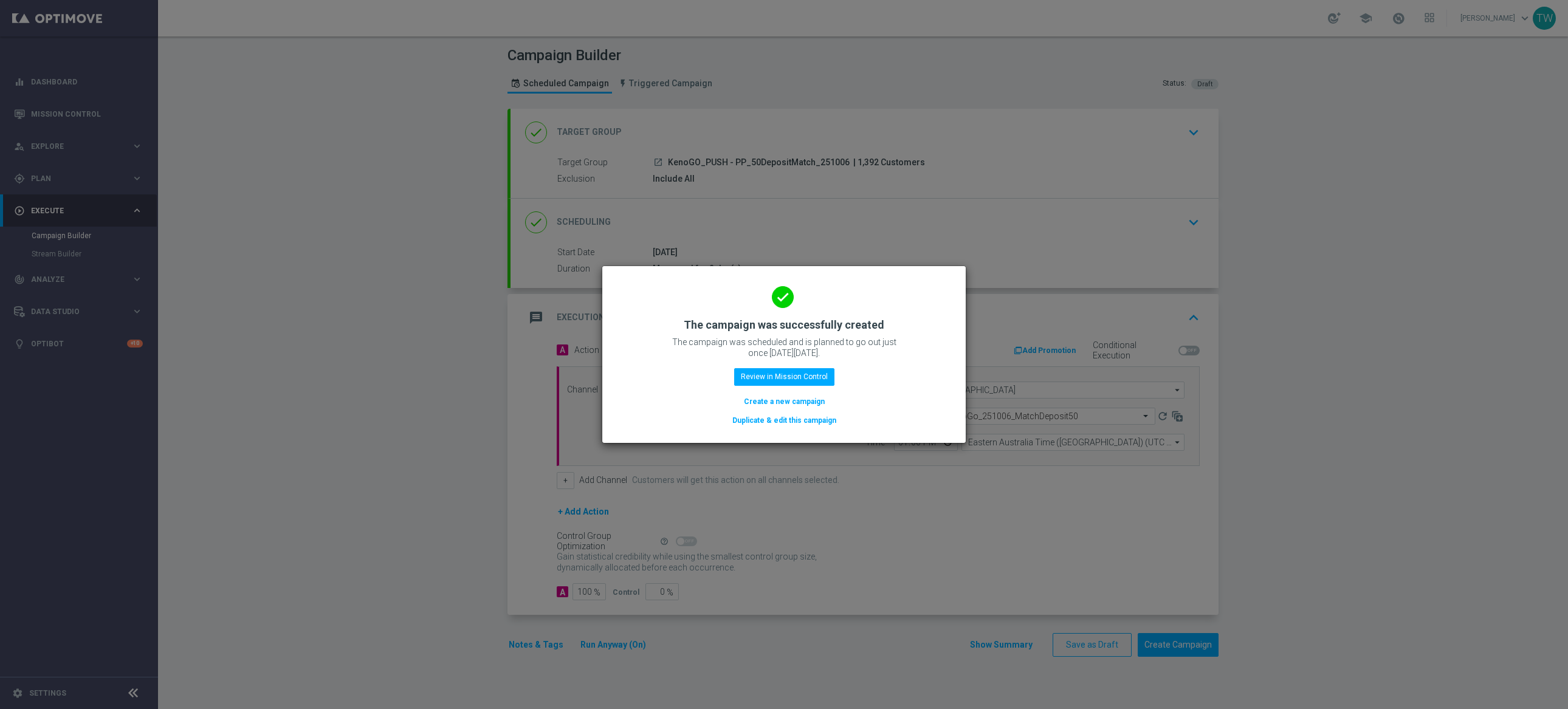
click at [788, 420] on button "Duplicate & edit this campaign" at bounding box center [784, 421] width 106 height 14
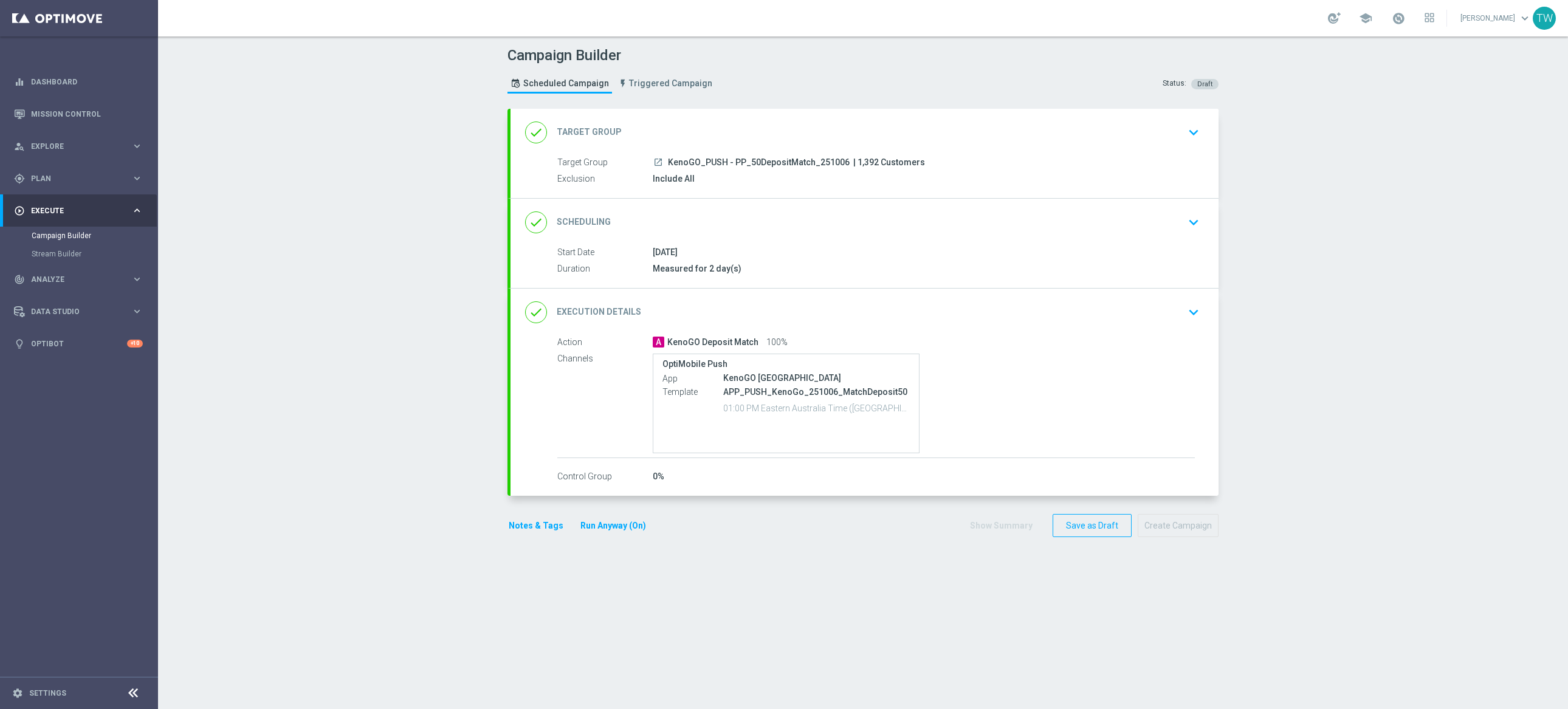
drag, startPoint x: 780, startPoint y: 136, endPoint x: 769, endPoint y: 140, distance: 11.7
click at [780, 136] on div "done Target Group keyboard_arrow_down" at bounding box center [864, 132] width 679 height 23
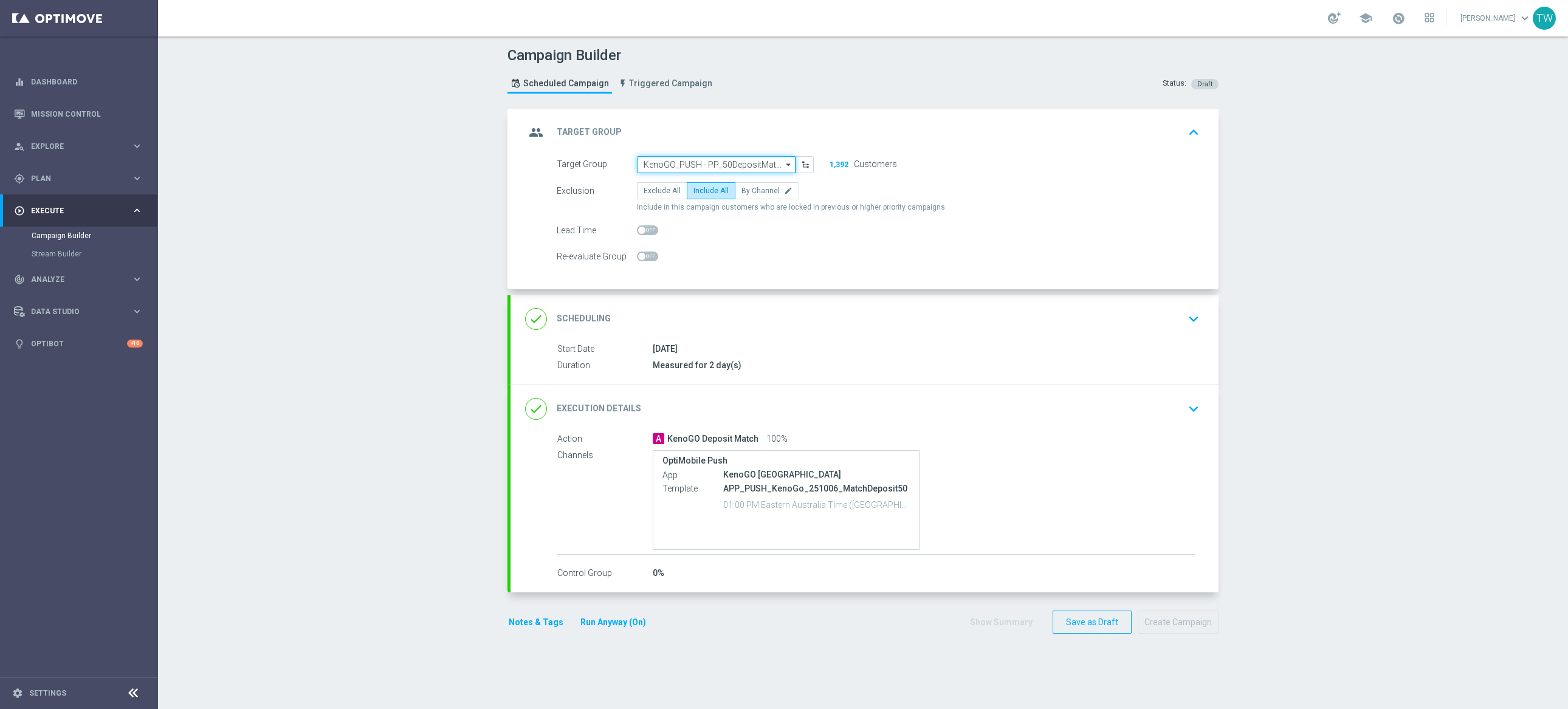
click at [724, 165] on input "KenoGO_PUSH - PP_50DepositMatch_251006" at bounding box center [716, 165] width 159 height 17
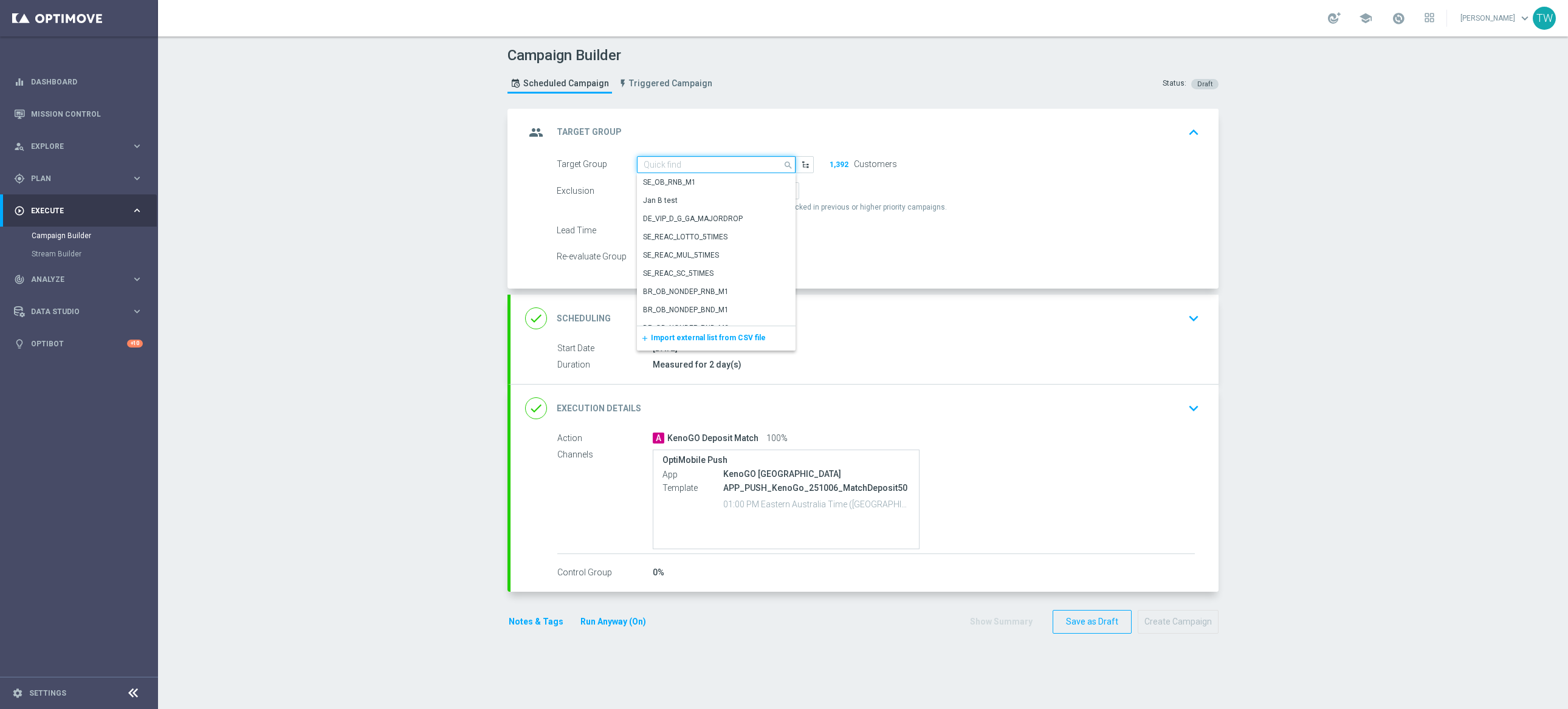
click at [724, 165] on input at bounding box center [716, 165] width 159 height 17
click at [666, 232] on div "KenoGO_PUSH - PP_20DepositMatch_251006" at bounding box center [711, 223] width 136 height 22
type input "KenoGO_PUSH - PP_20DepositMatch_251006"
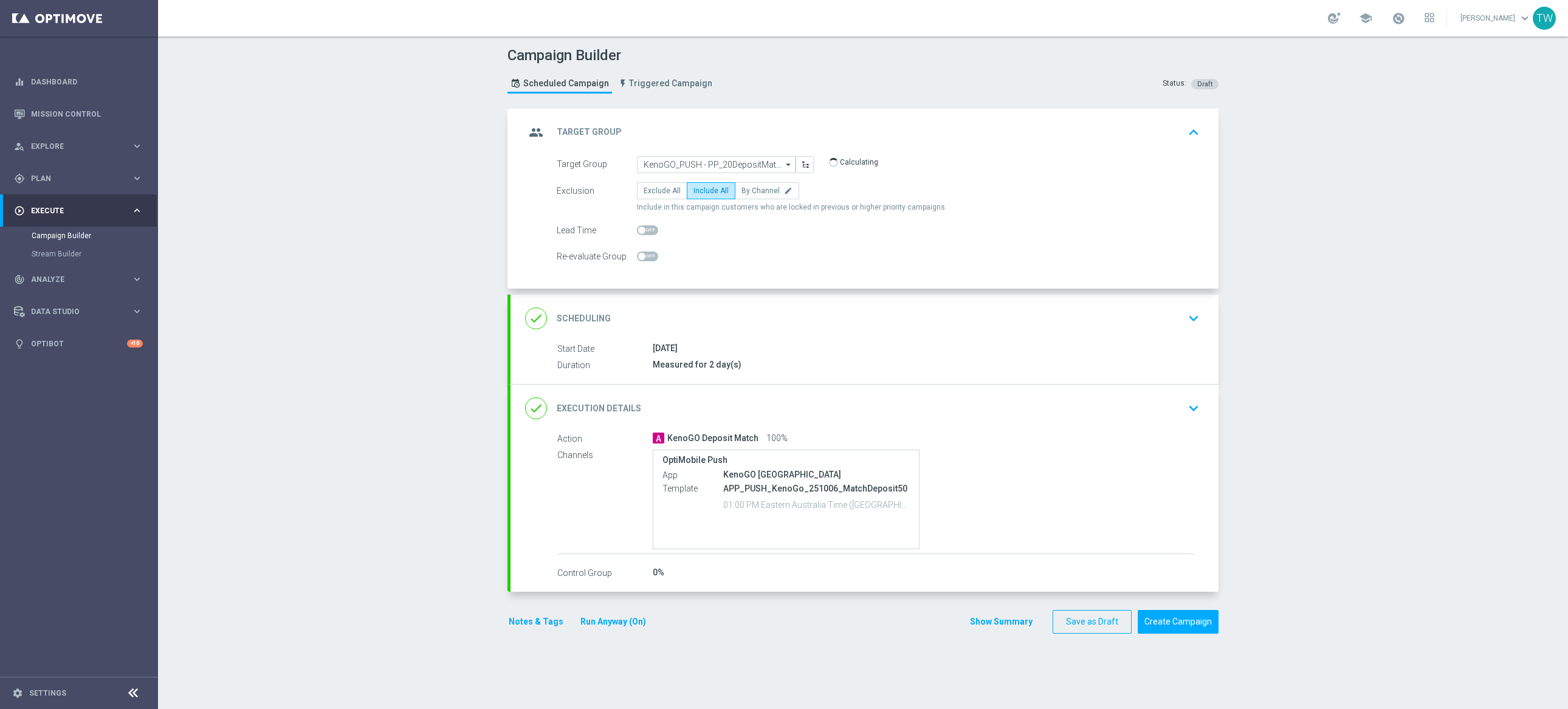
click at [833, 404] on div "done Execution Details keyboard_arrow_down" at bounding box center [864, 408] width 679 height 23
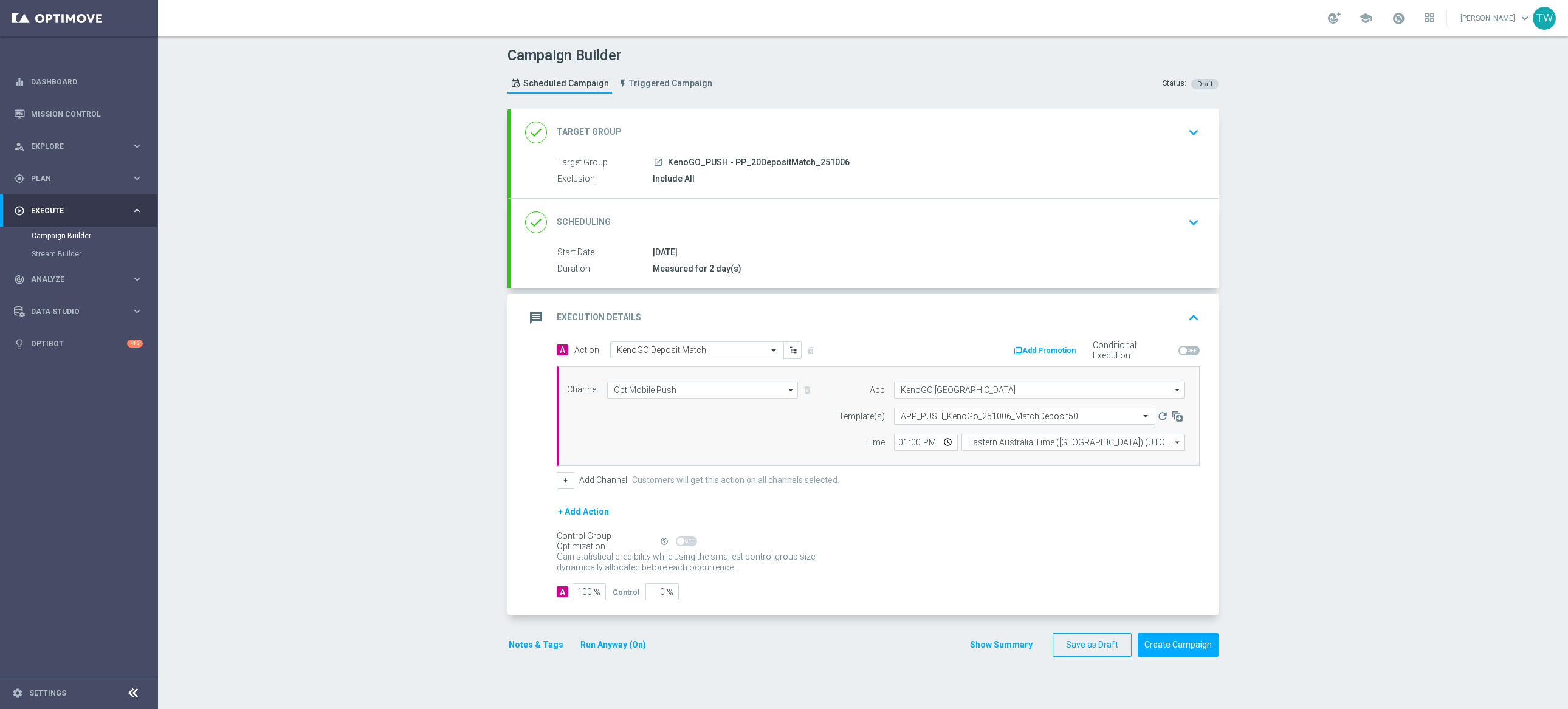
click at [1043, 420] on input "text" at bounding box center [1012, 417] width 223 height 11
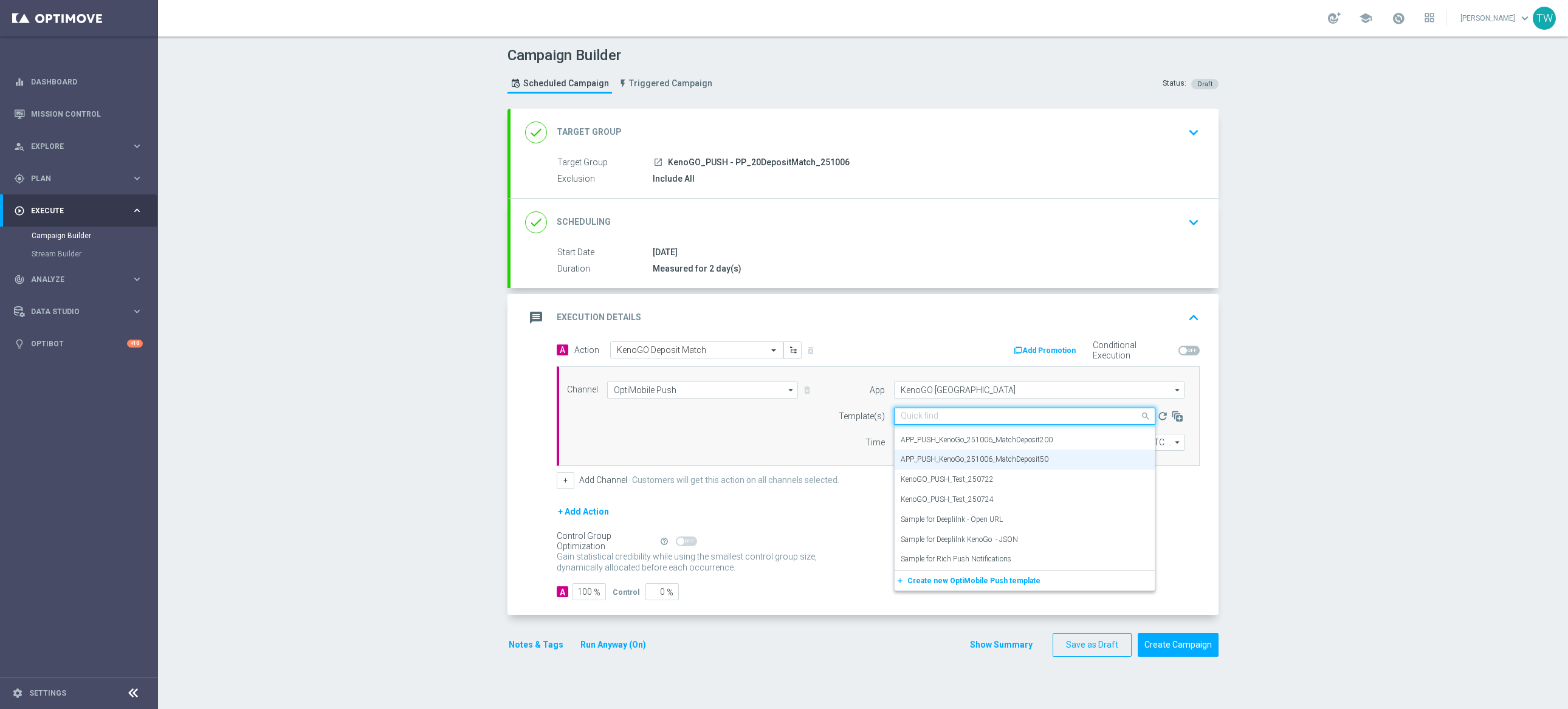
click at [1043, 420] on input "text" at bounding box center [1012, 417] width 223 height 11
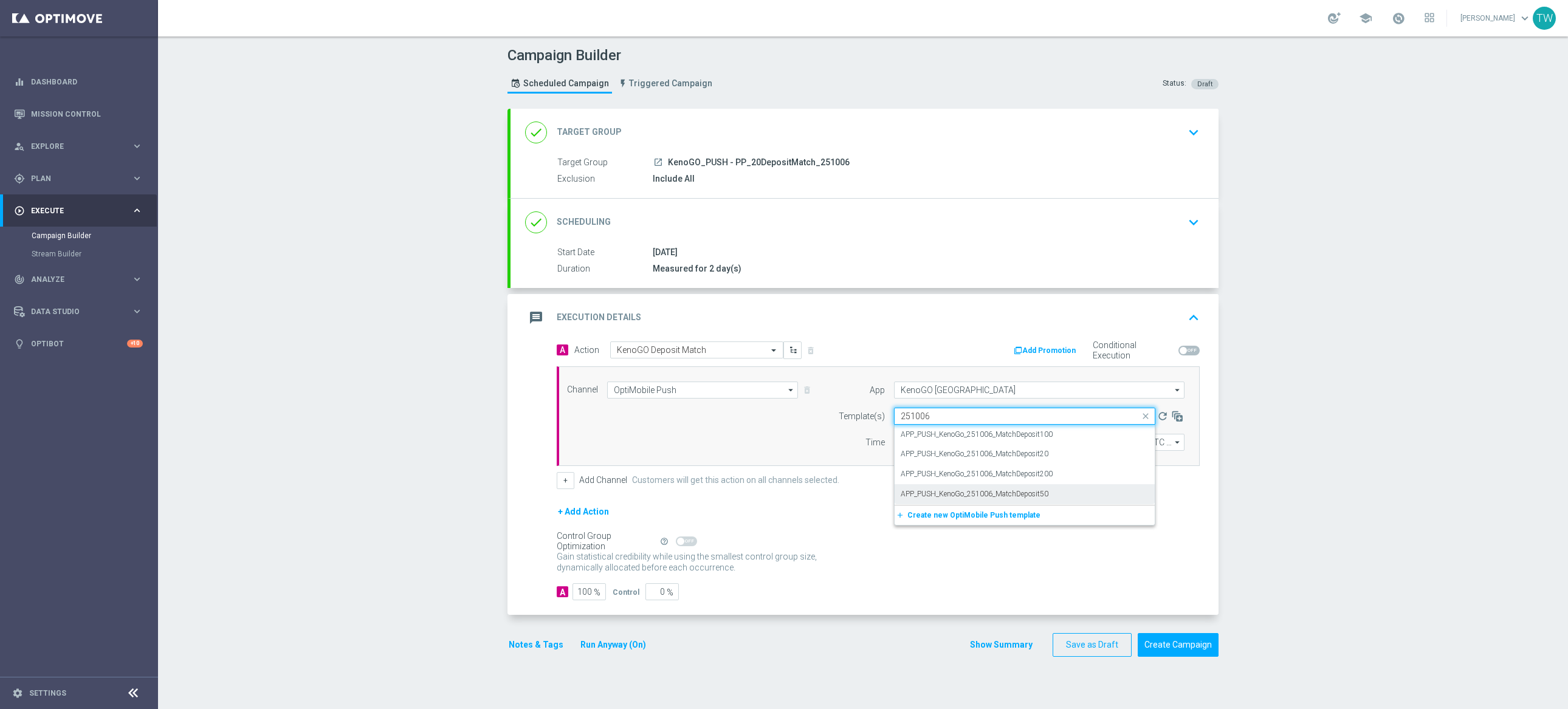
scroll to position [0, 0]
click at [1085, 452] on div "APP_PUSH_KenoGo_251006_MatchDeposit20" at bounding box center [1024, 454] width 248 height 20
type input "251006"
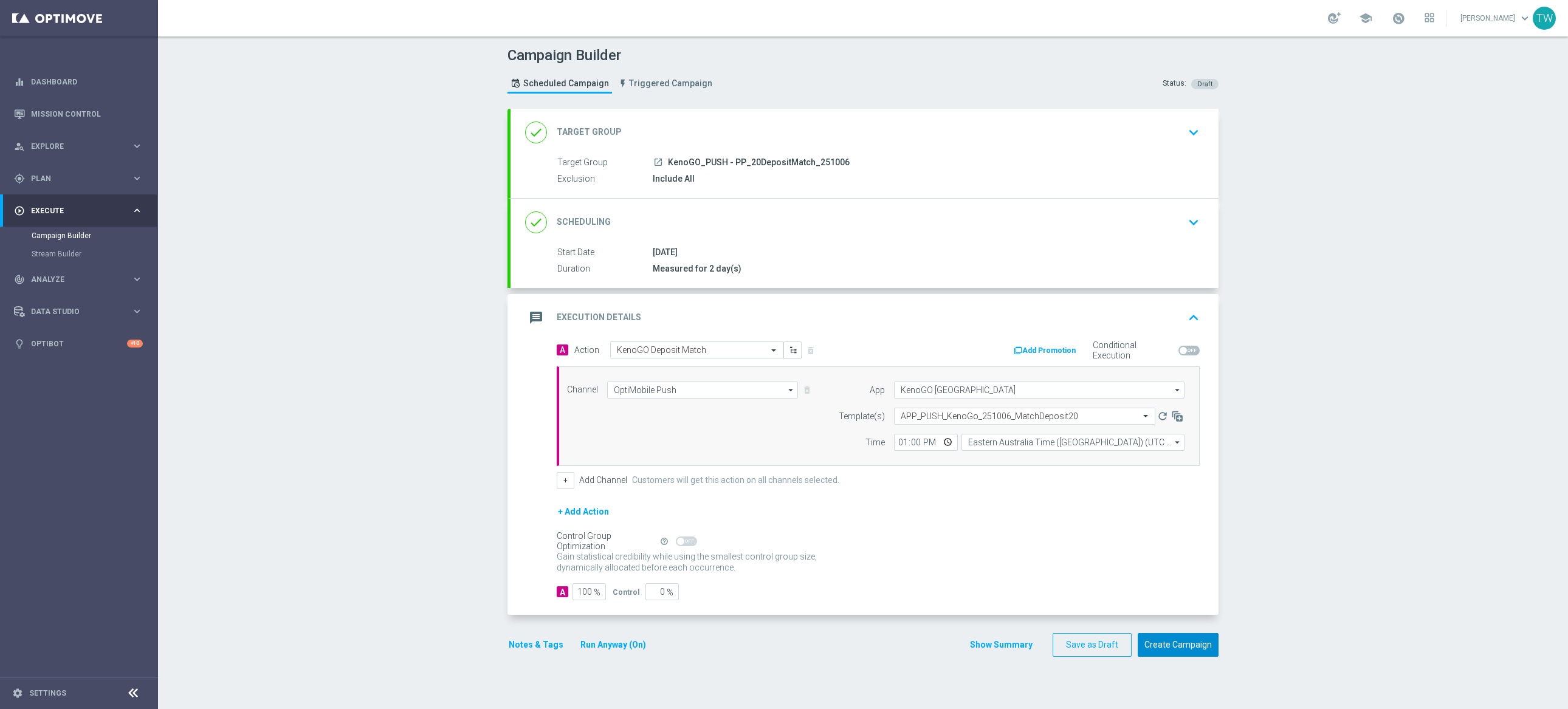
click at [1164, 644] on button "Create Campaign" at bounding box center [1178, 645] width 81 height 23
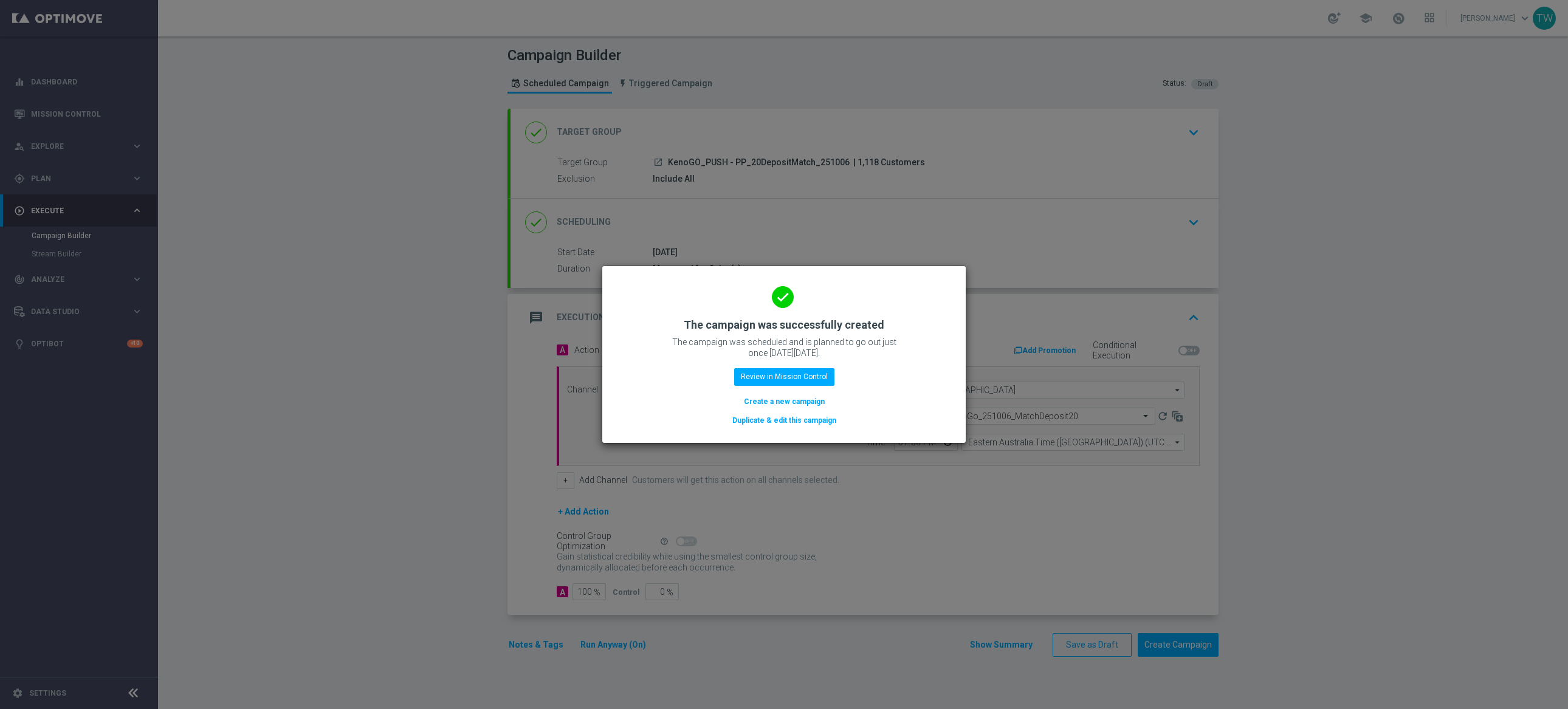
click at [787, 427] on button "Duplicate & edit this campaign" at bounding box center [784, 421] width 106 height 14
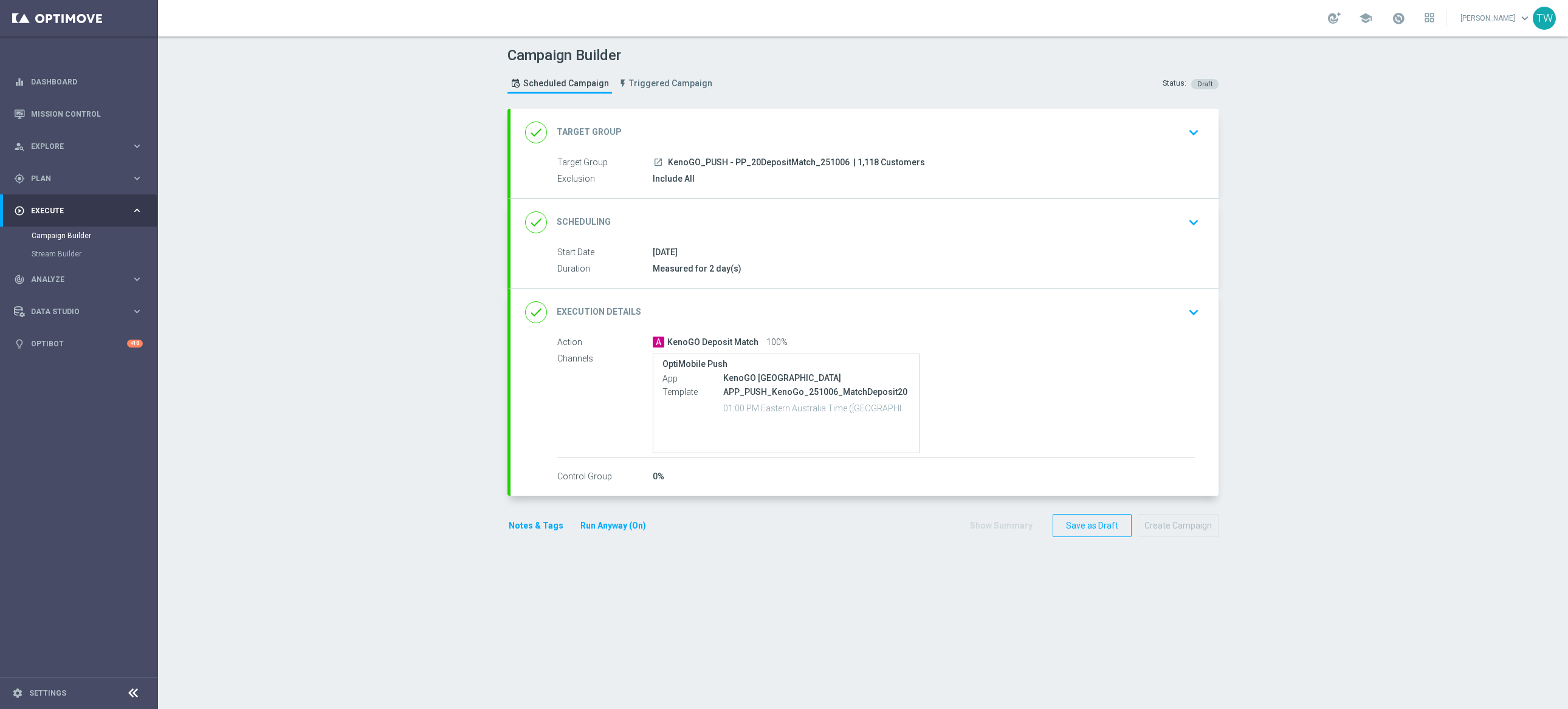
click at [851, 132] on div "done Target Group keyboard_arrow_down" at bounding box center [864, 132] width 679 height 23
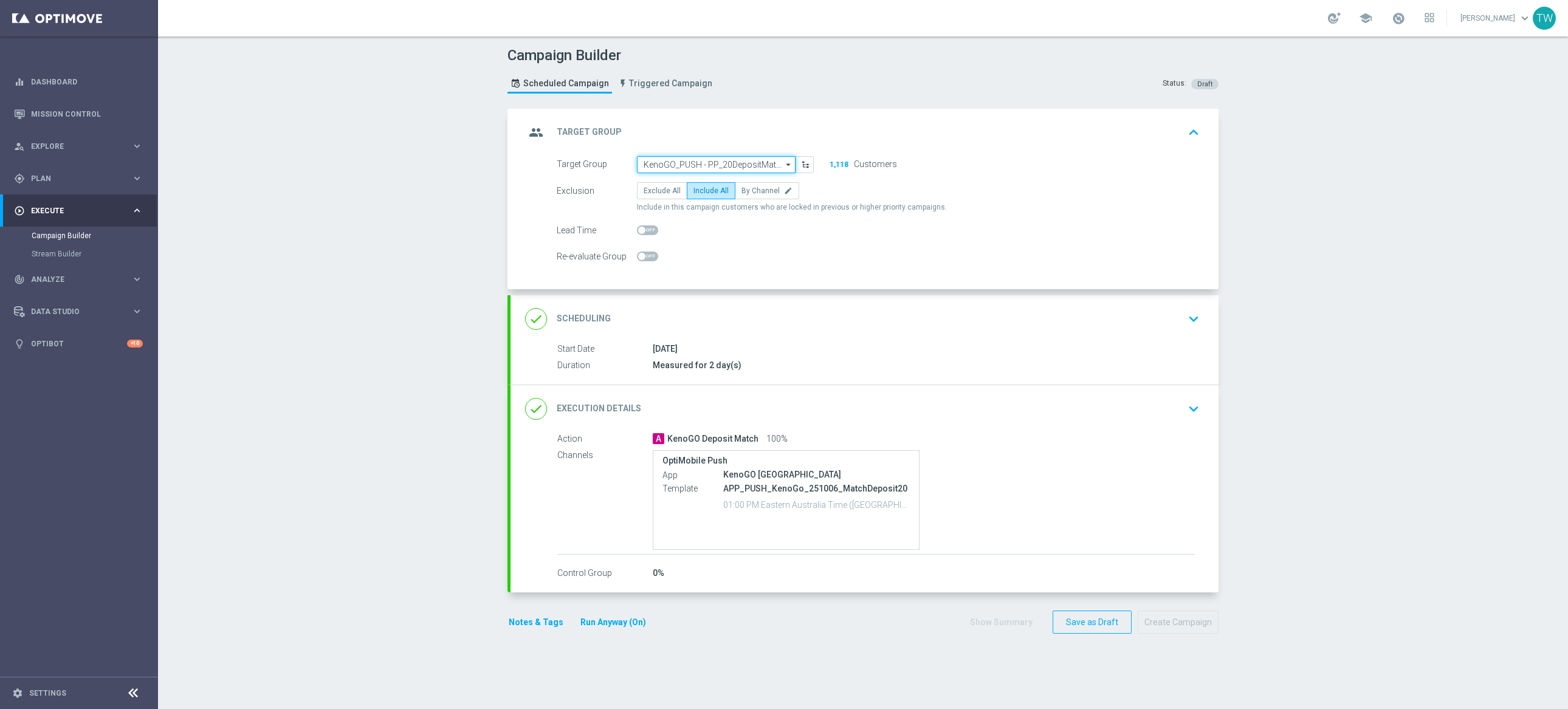
click at [691, 171] on input "KenoGO_PUSH - PP_20DepositMatch_251006" at bounding box center [716, 165] width 159 height 17
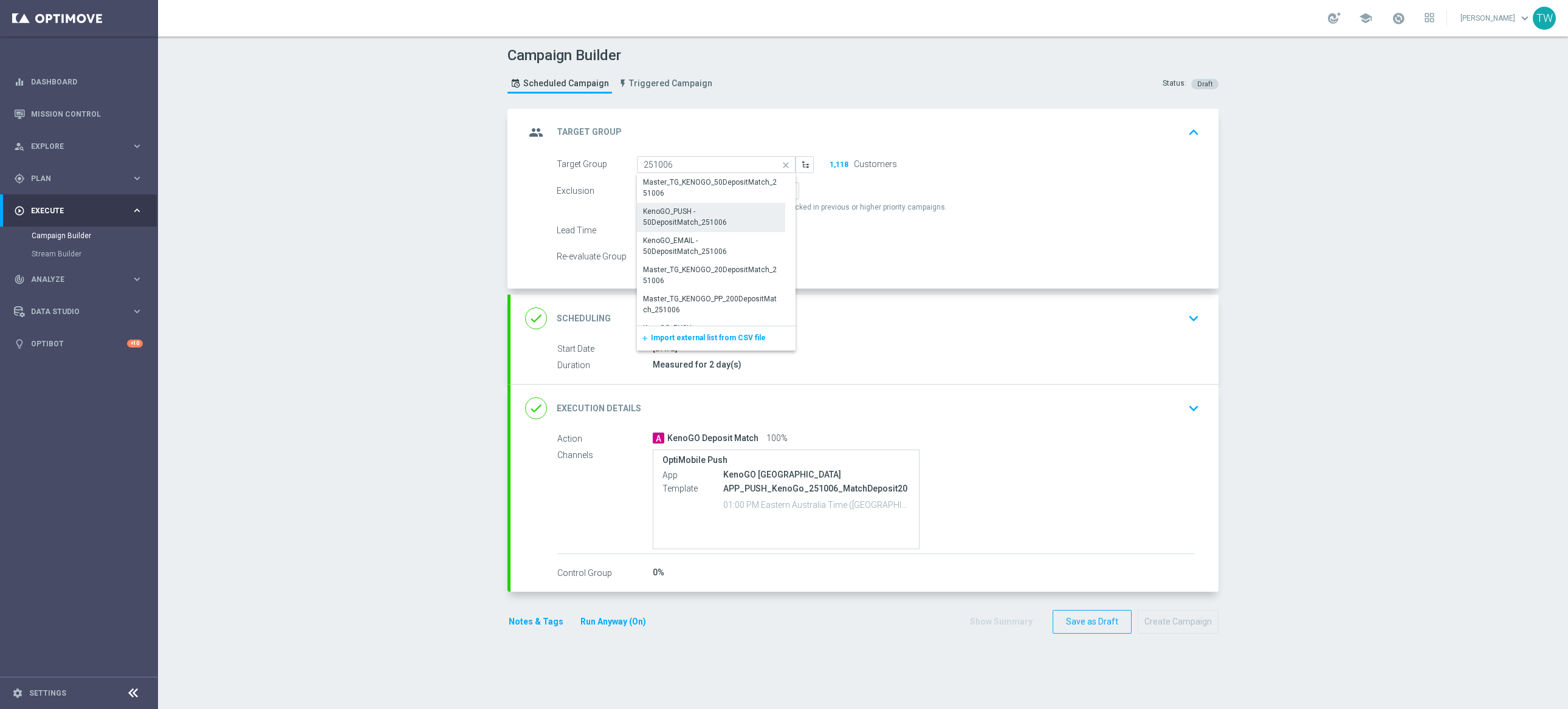
click at [750, 227] on div "KenoGO_PUSH - 50DepositMatch_251006" at bounding box center [711, 217] width 148 height 29
click at [704, 211] on div "KenoGO_PUSH - 50DepositMatch_251006" at bounding box center [710, 217] width 135 height 22
type input "KenoGO_PUSH - 50DepositMatch_251006"
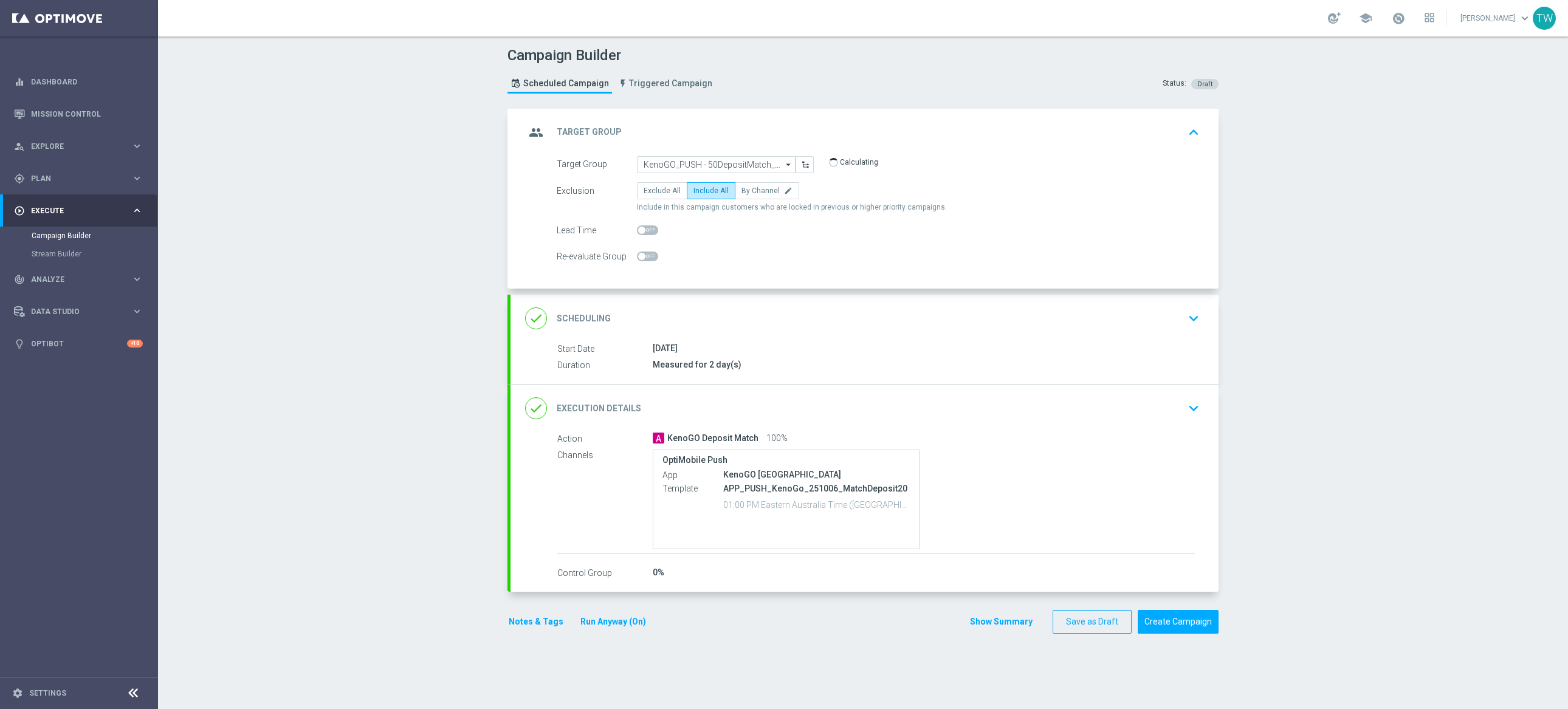
click at [809, 397] on div "done Execution Details keyboard_arrow_down" at bounding box center [864, 408] width 679 height 23
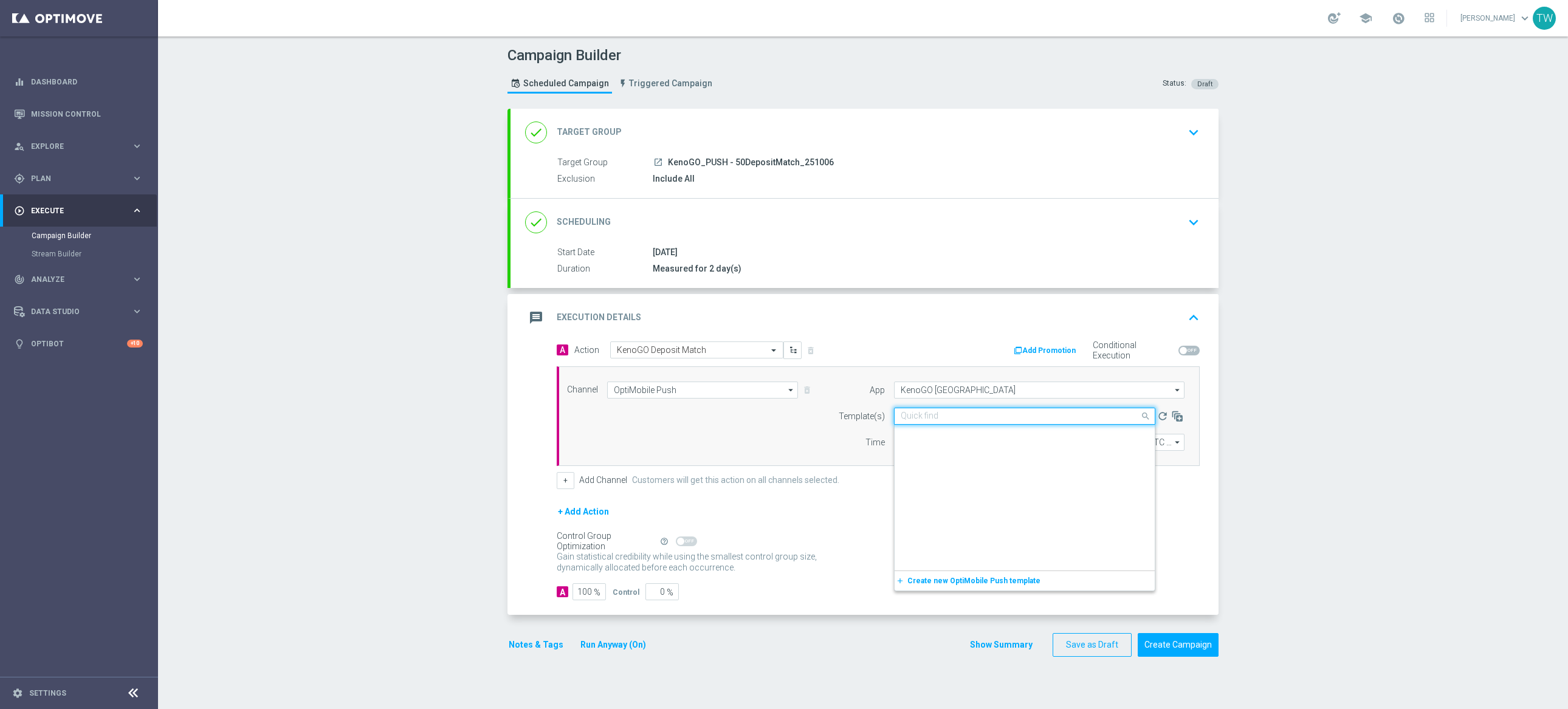
click at [944, 419] on input "text" at bounding box center [1012, 417] width 223 height 11
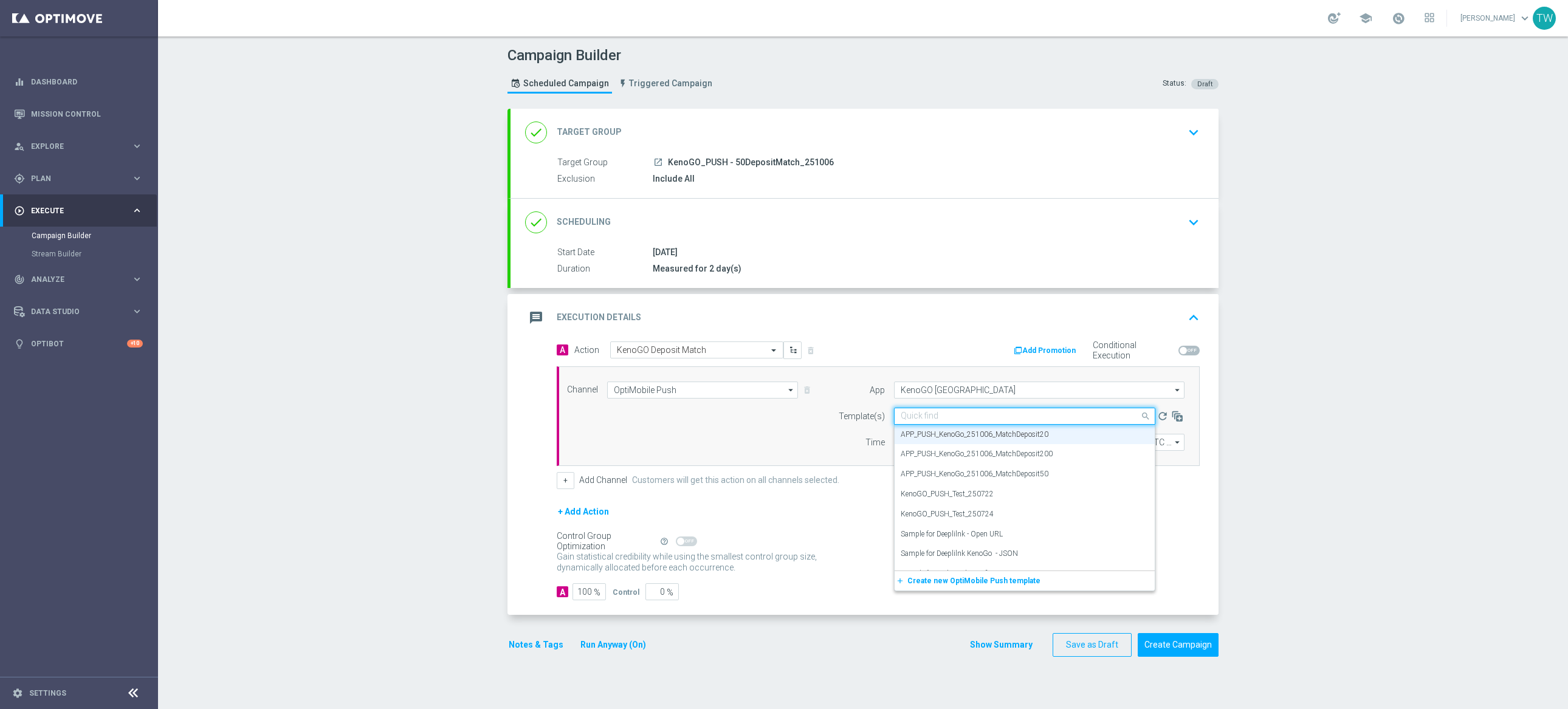
click at [944, 419] on input "text" at bounding box center [1012, 417] width 223 height 11
type input "1"
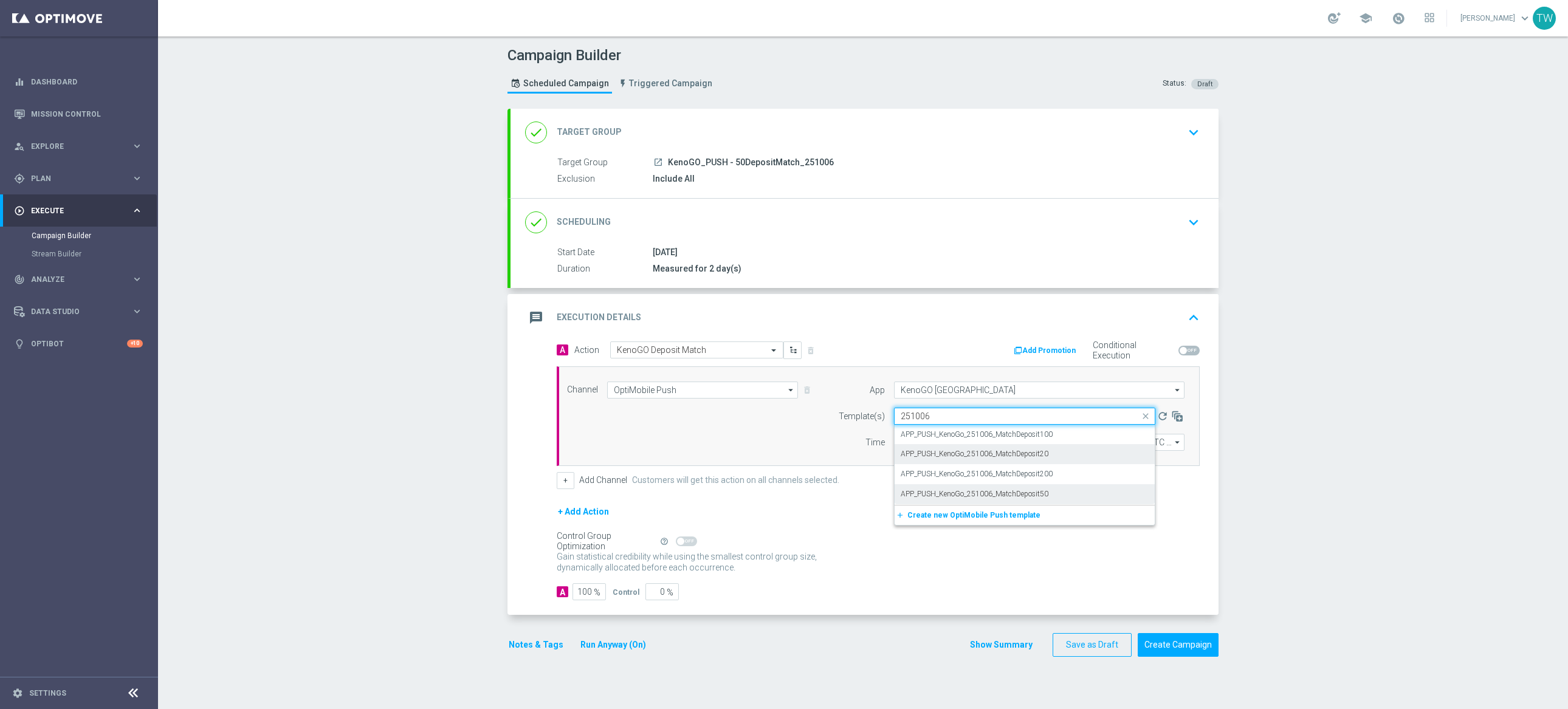
click at [1061, 486] on div "APP_PUSH_KenoGo_251006_MatchDeposit50" at bounding box center [1024, 495] width 248 height 20
type input "251006"
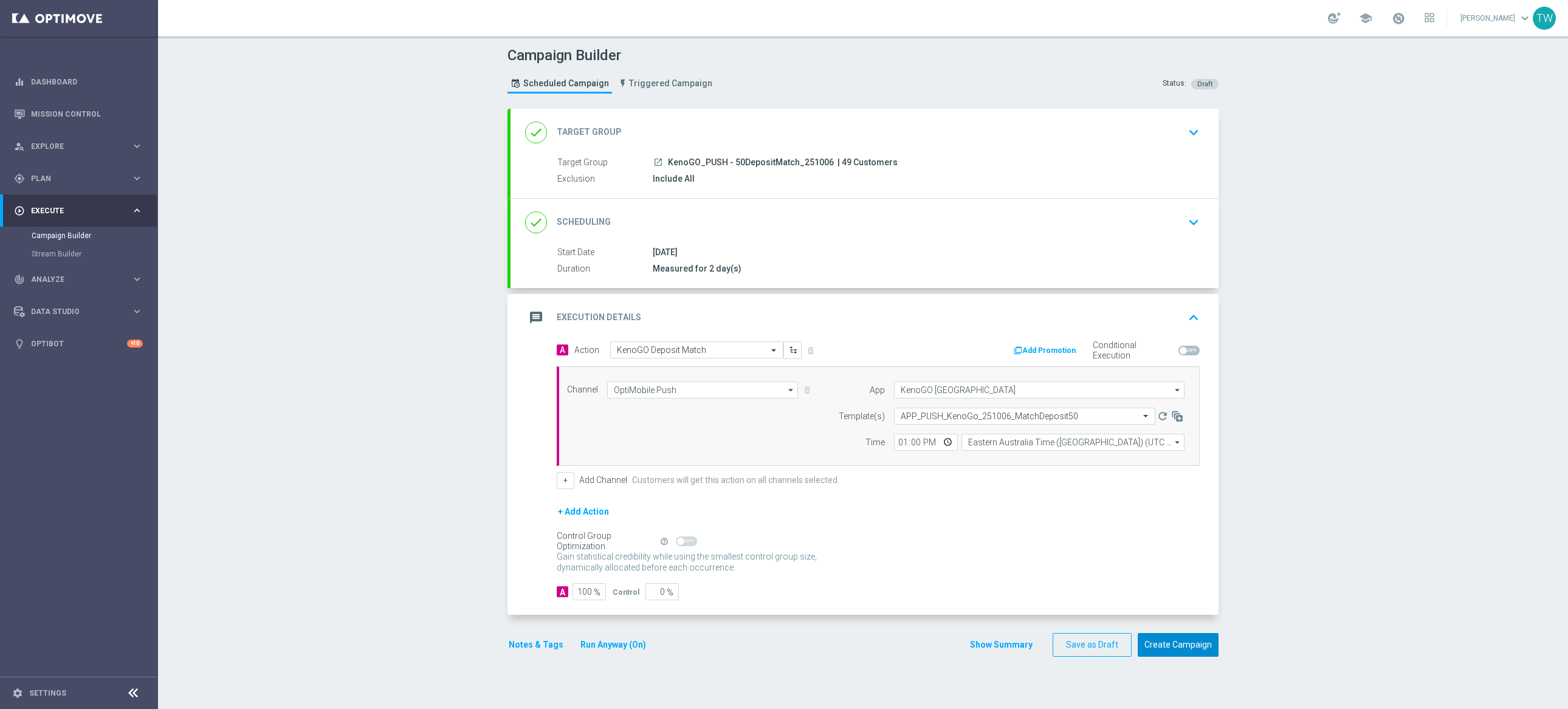
click at [1176, 643] on button "Create Campaign" at bounding box center [1178, 645] width 81 height 23
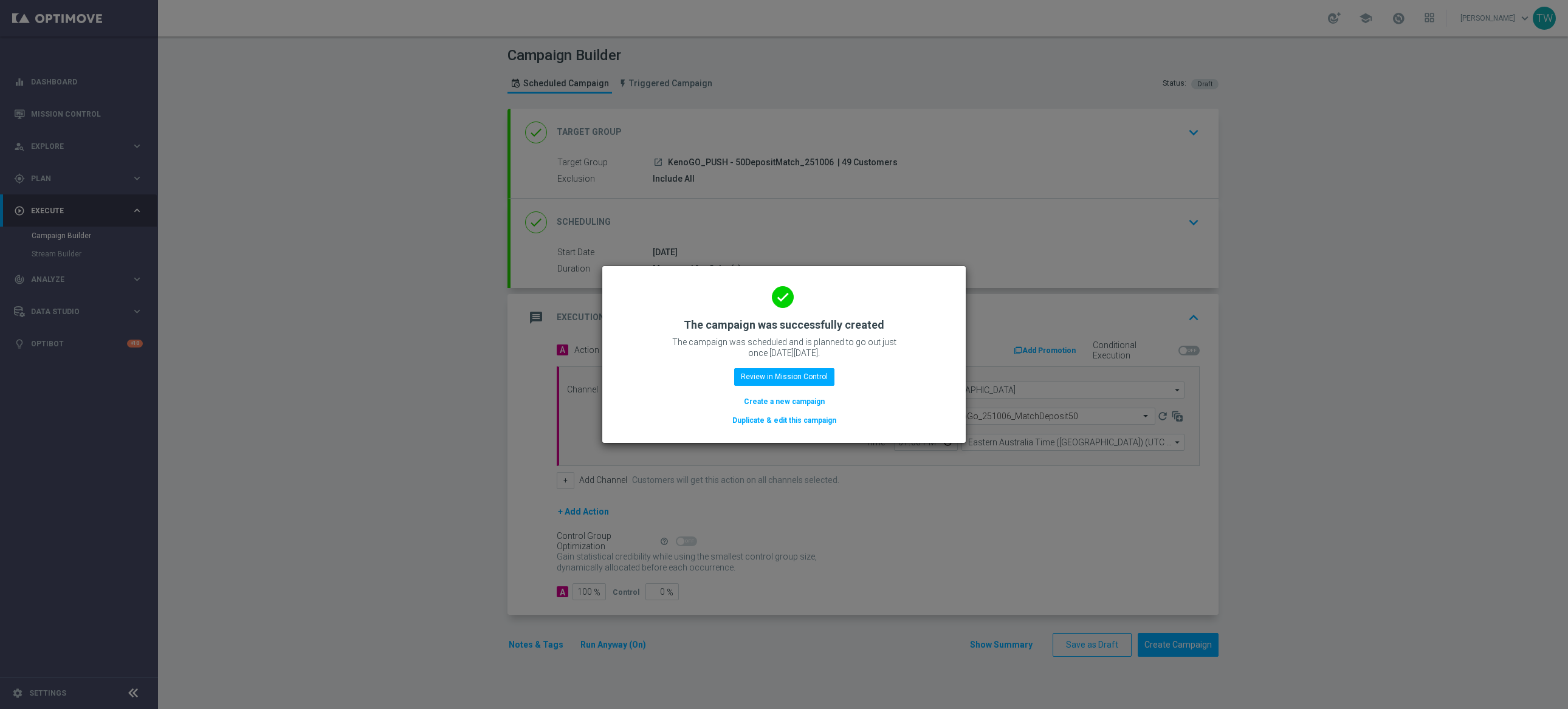
click at [786, 420] on button "Duplicate & edit this campaign" at bounding box center [784, 421] width 106 height 14
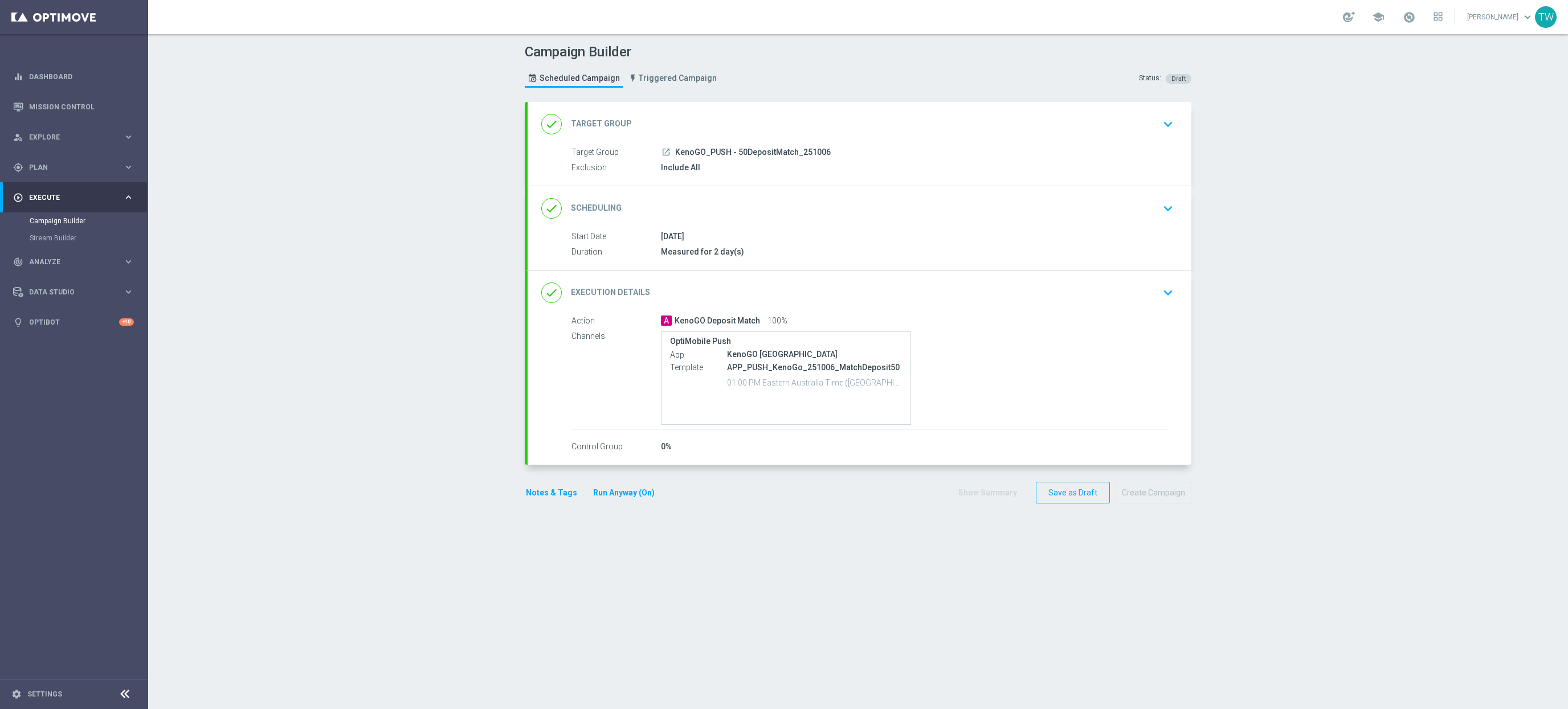
click at [801, 121] on div "done Target Group keyboard_arrow_down" at bounding box center [859, 124] width 636 height 22
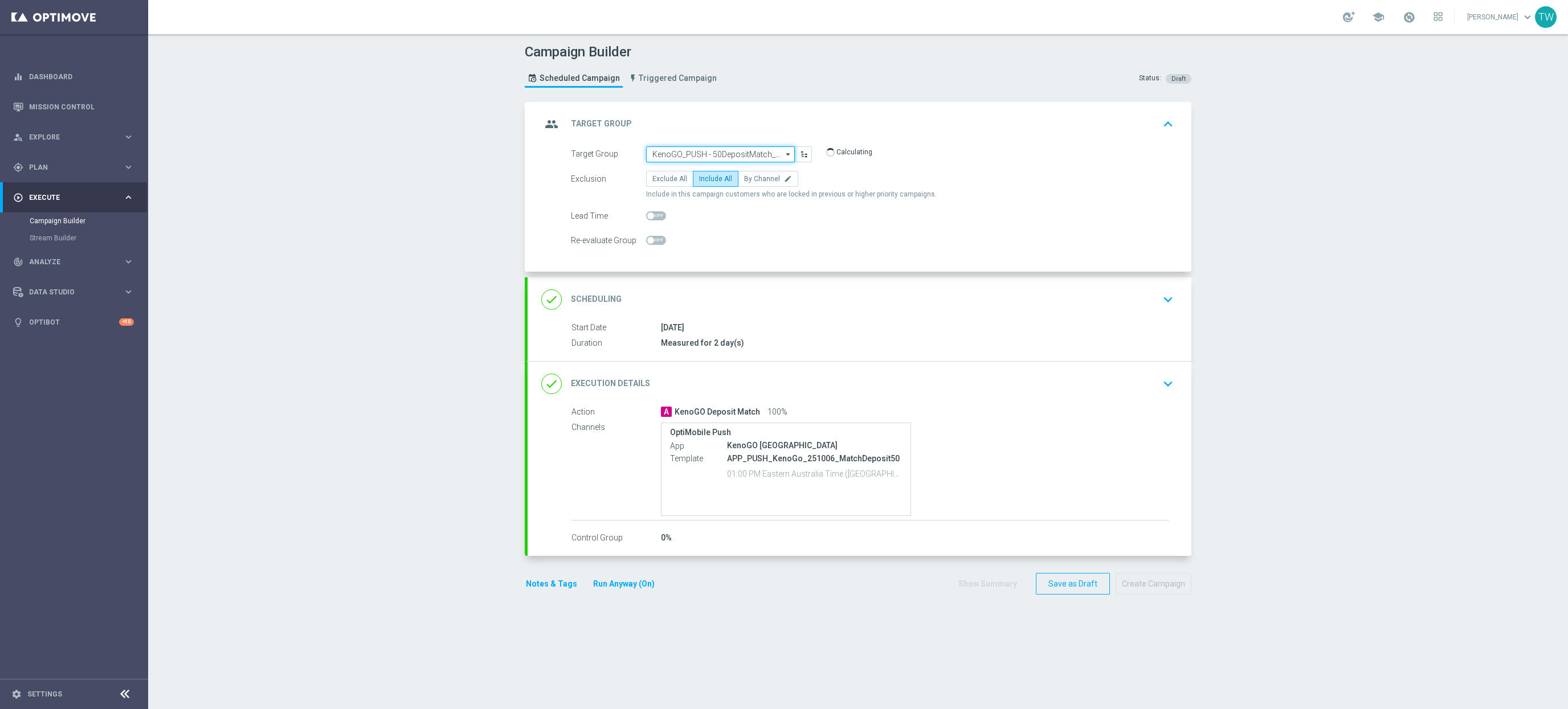
click at [726, 151] on input "KenoGO_PUSH - 50DepositMatch_251006" at bounding box center [721, 154] width 149 height 16
click at [726, 151] on input at bounding box center [721, 154] width 149 height 16
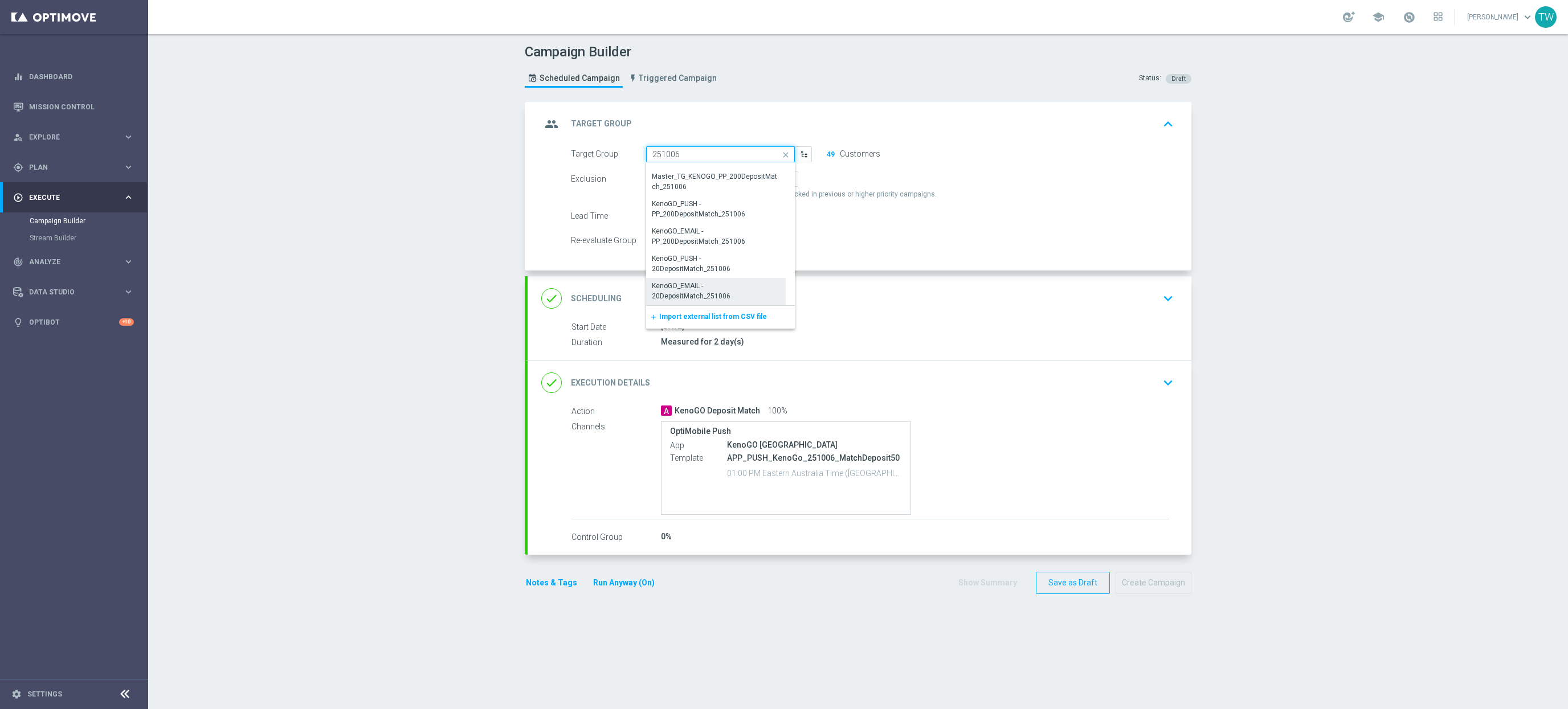
scroll to position [96, 0]
click at [730, 274] on div "KenoGO_PUSH - 20DepositMatch_251006" at bounding box center [716, 272] width 139 height 28
click at [702, 278] on div "KenoGO_PUSH - 20DepositMatch_251006" at bounding box center [716, 271] width 127 height 21
type input "KenoGO_PUSH - 20DepositMatch_251006"
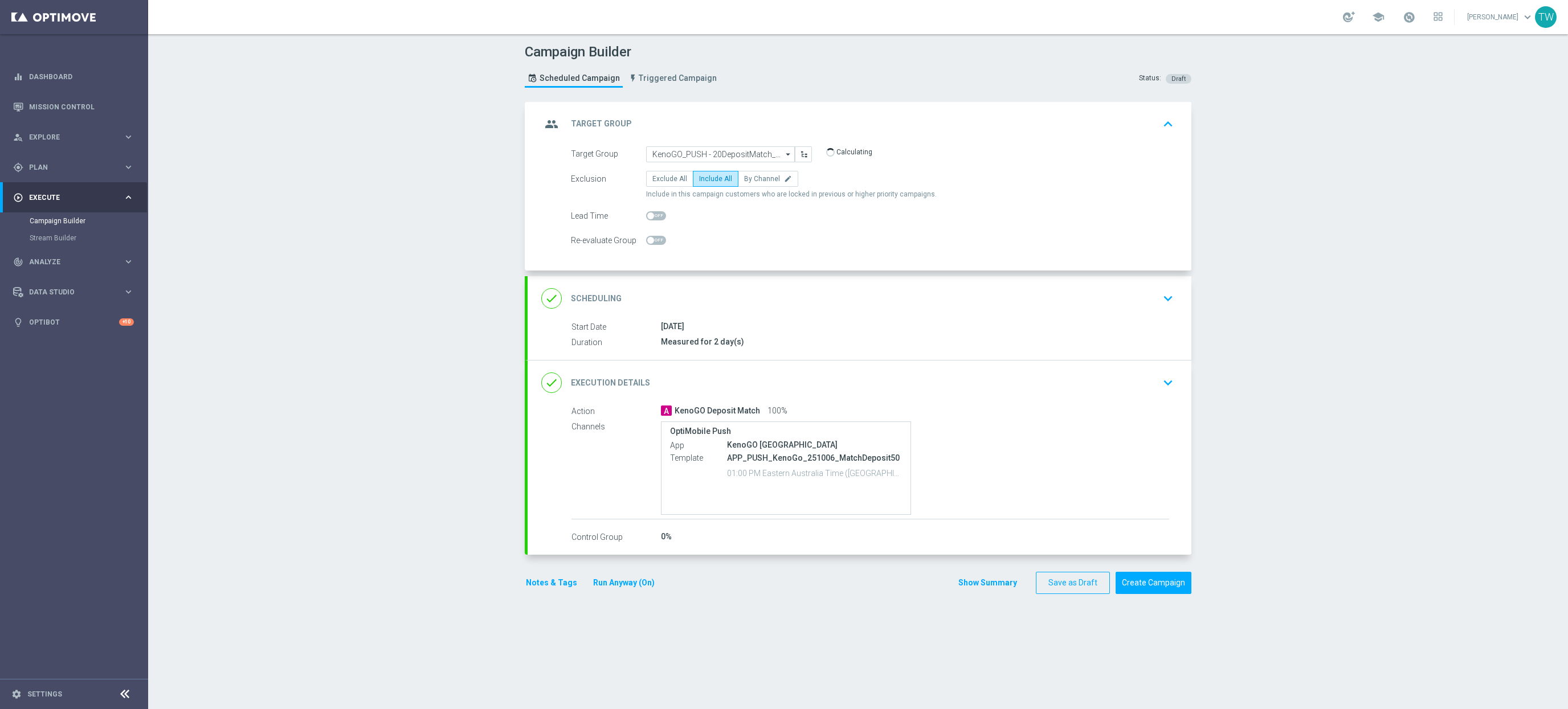
click at [824, 367] on div "done Execution Details keyboard_arrow_down" at bounding box center [859, 383] width 664 height 45
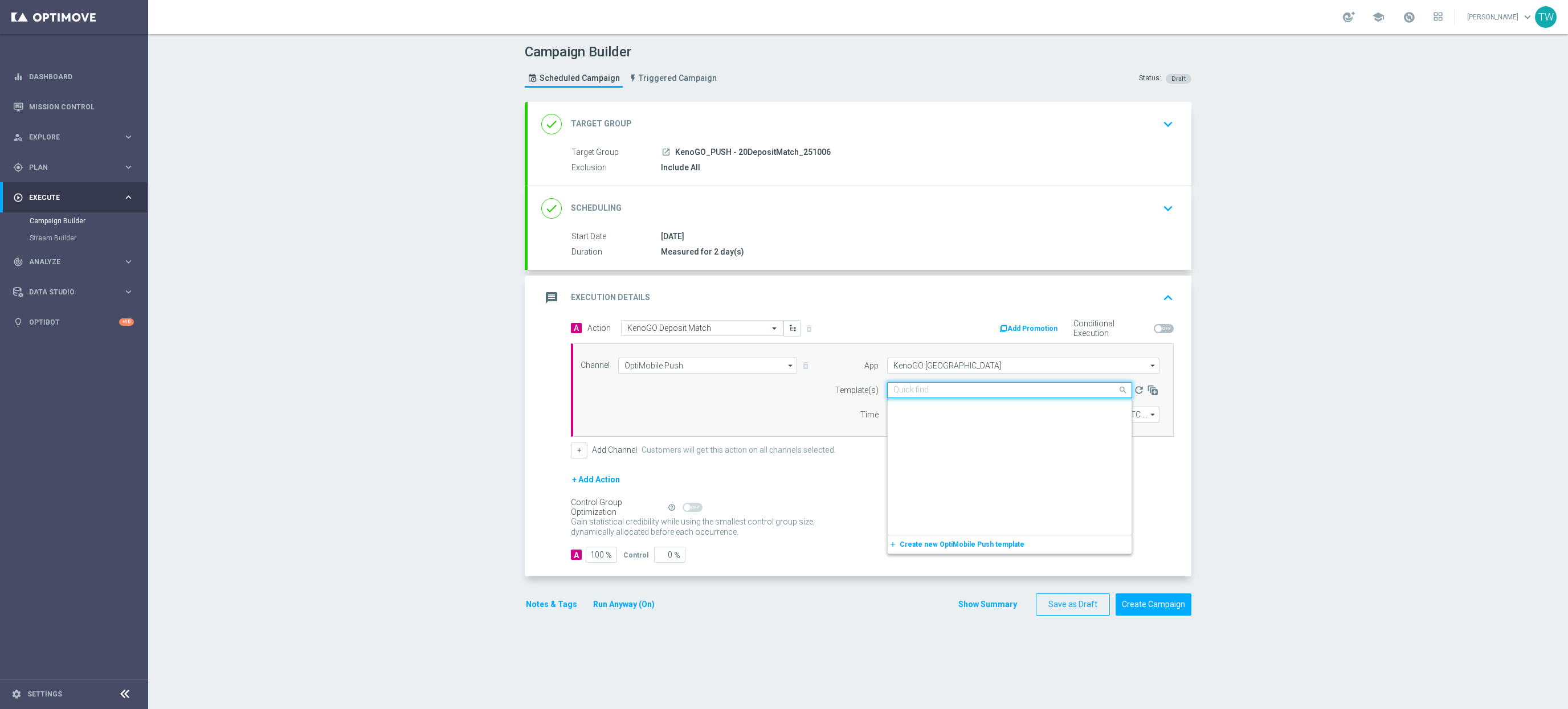
click at [973, 396] on input "text" at bounding box center [998, 391] width 210 height 10
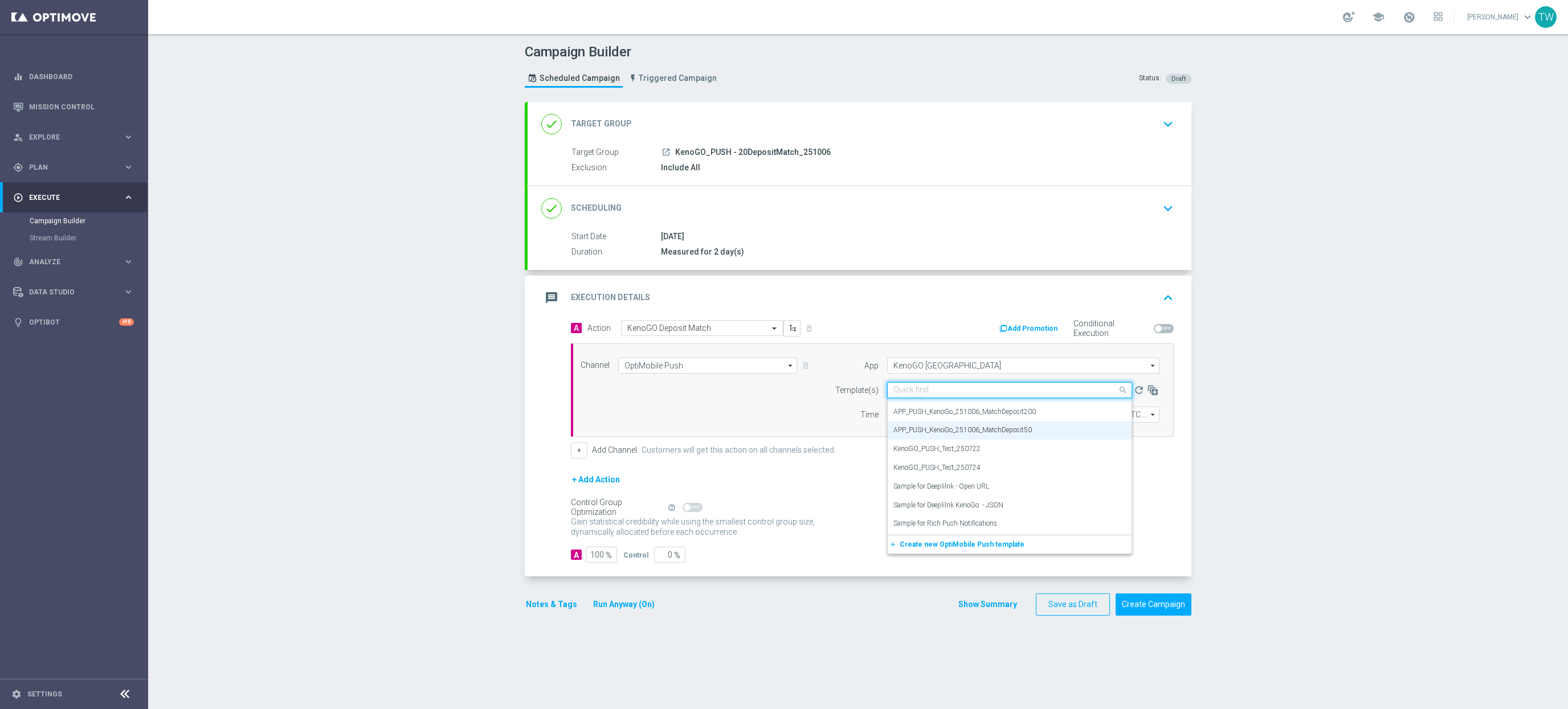
click at [973, 393] on input "text" at bounding box center [998, 391] width 210 height 10
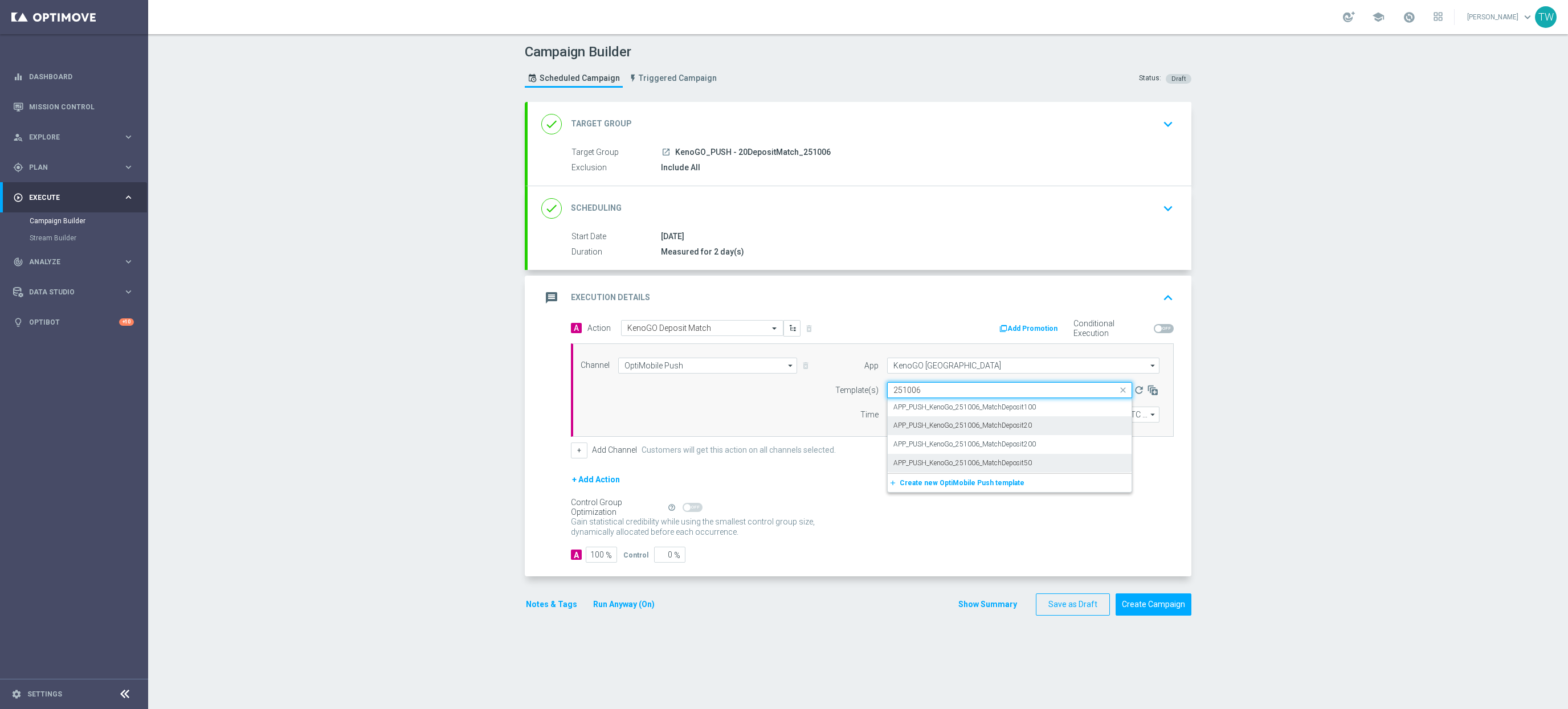
click at [1089, 429] on div "APP_PUSH_KenoGo_251006_MatchDeposit20" at bounding box center [1009, 425] width 232 height 19
type input "251006"
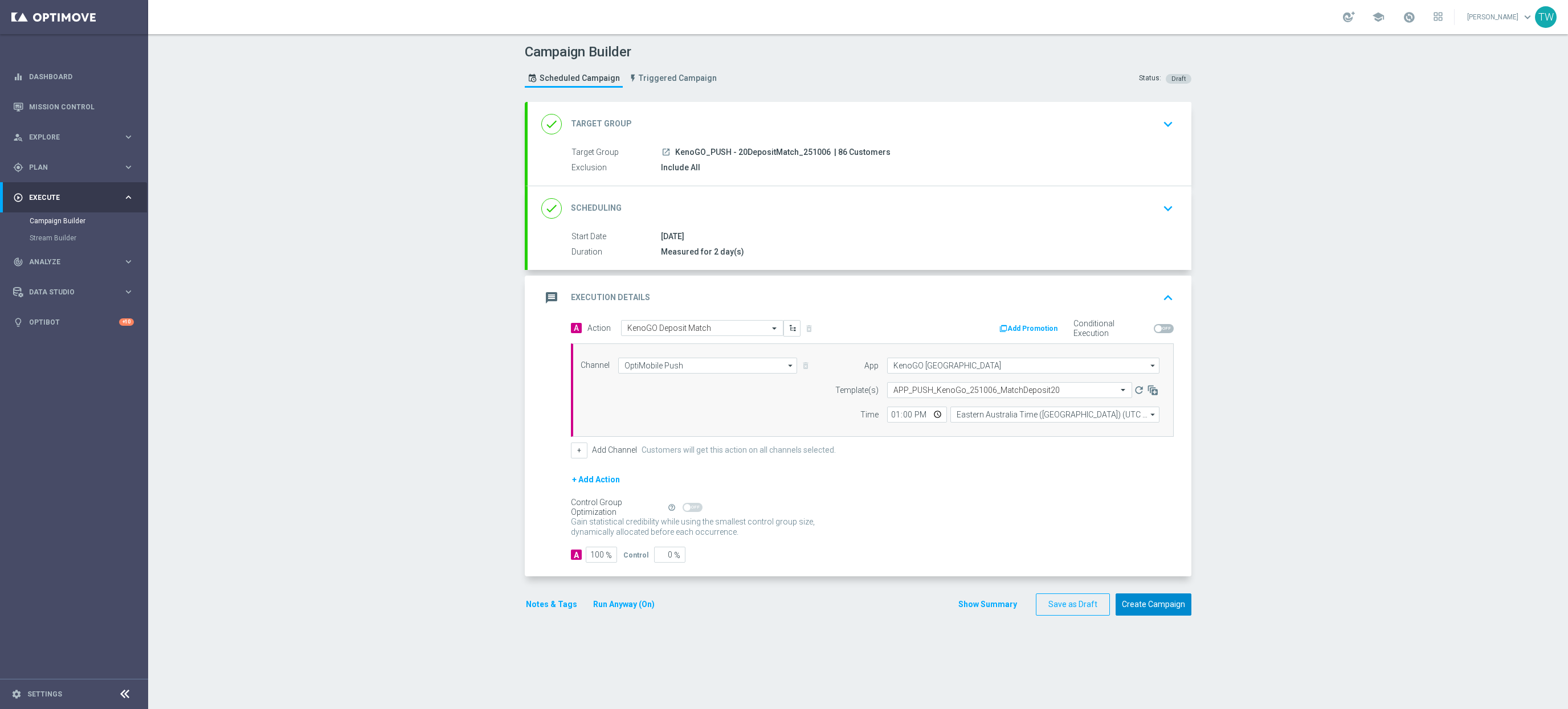
click at [1150, 606] on button "Create Campaign" at bounding box center [1153, 604] width 76 height 22
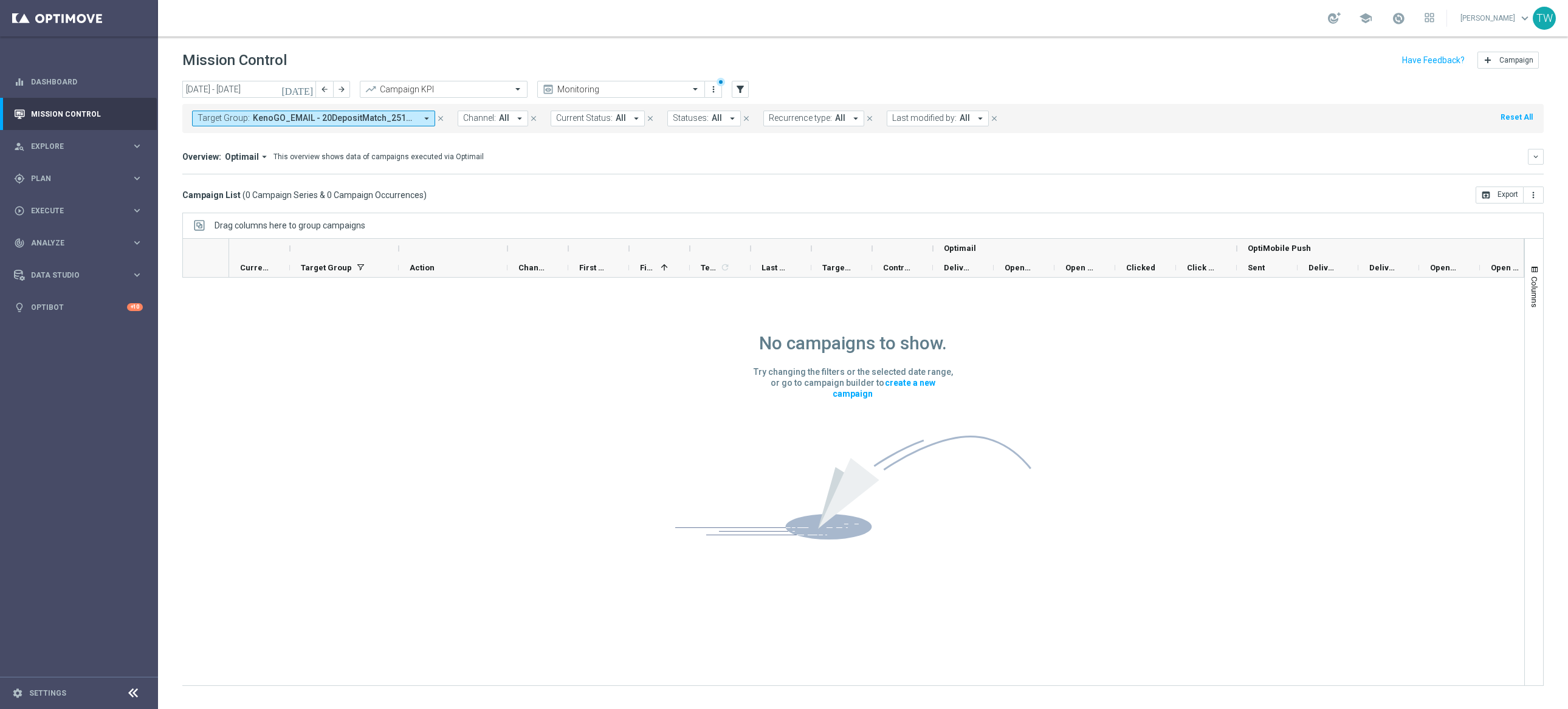
click at [309, 90] on icon "[DATE]" at bounding box center [297, 89] width 32 height 11
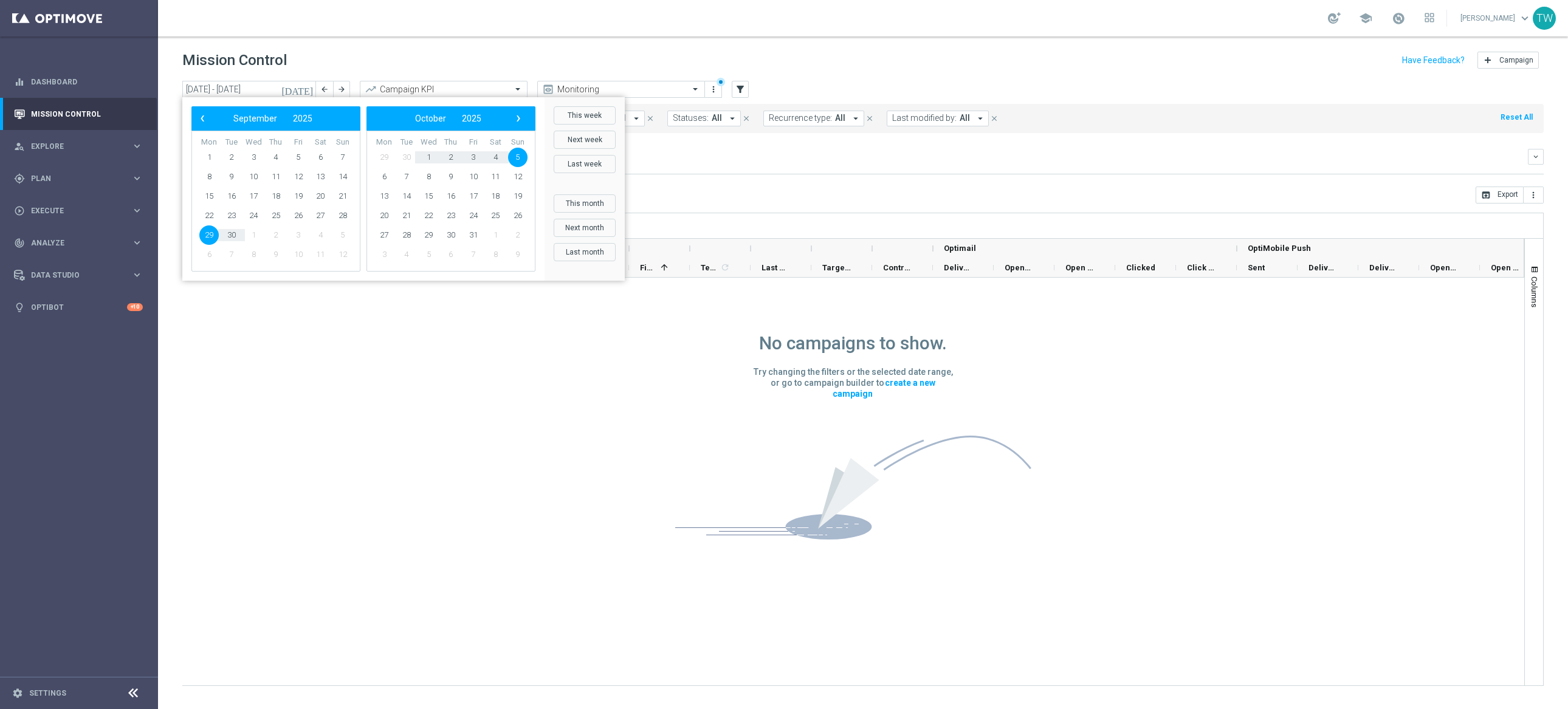
click at [533, 346] on div "No campaigns to show. Try changing the filters or the selected date range, or g…" at bounding box center [853, 424] width 1342 height 294
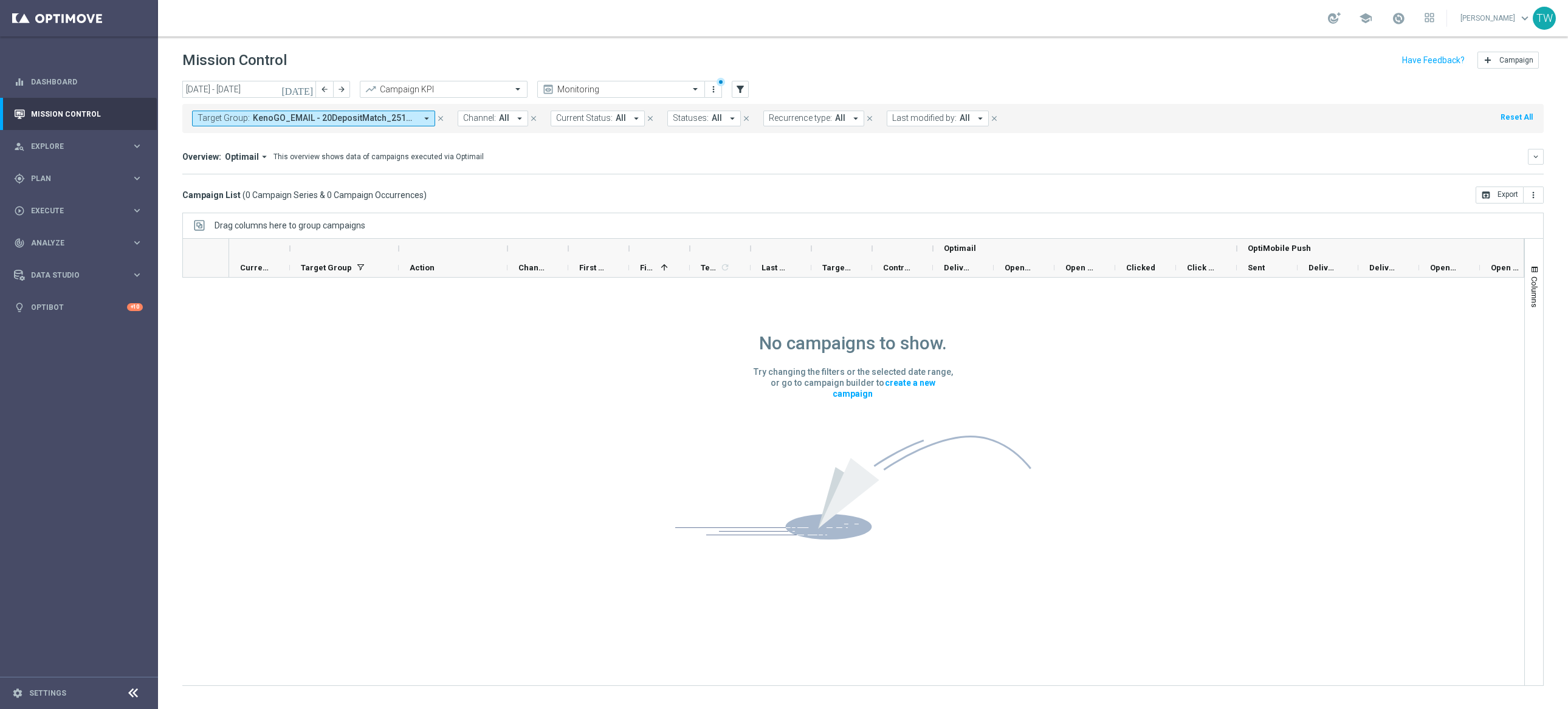
click at [419, 116] on button "Target Group: KenoGO_EMAIL - 20DepositMatch_251006, KenoGO_EMAIL - 50DepositMat…" at bounding box center [313, 119] width 243 height 16
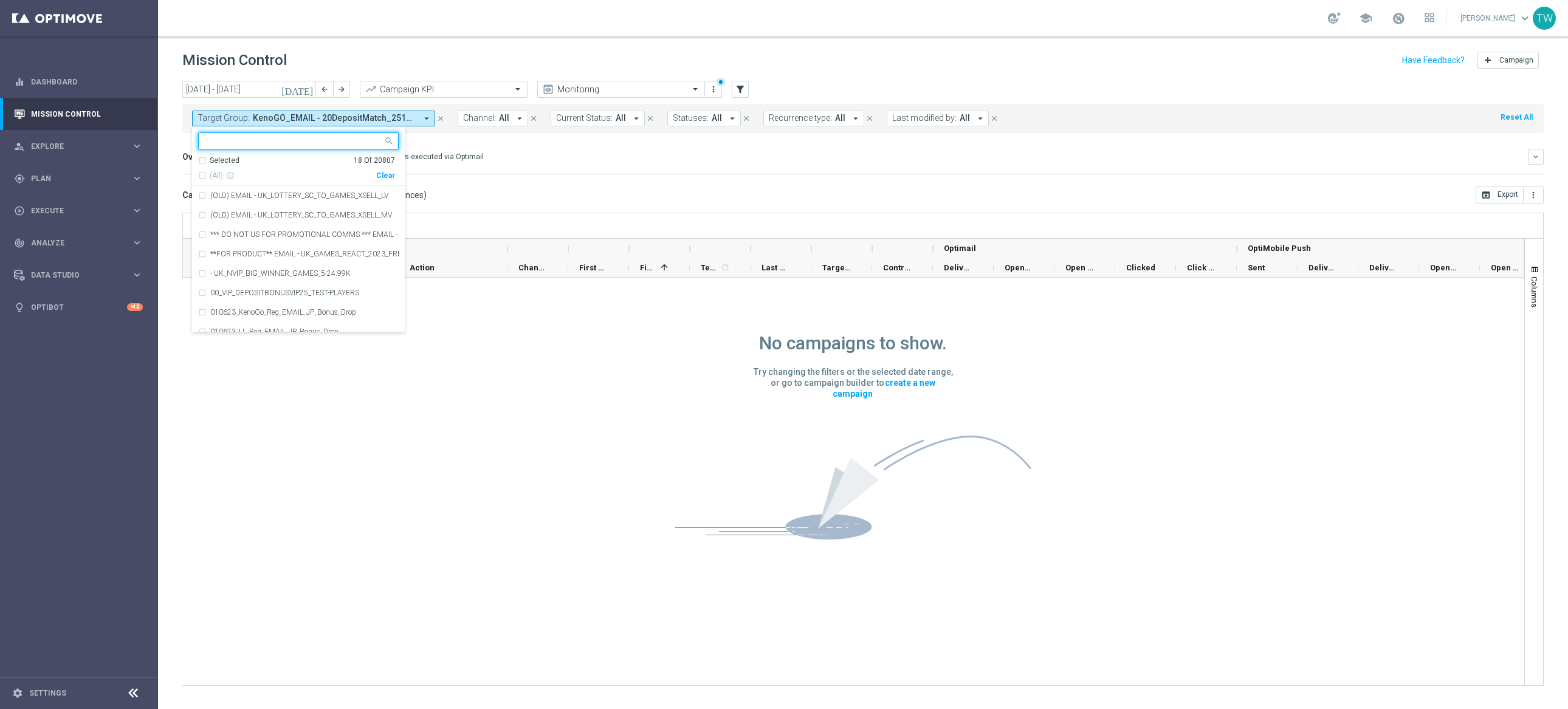
click at [303, 88] on button "[DATE]" at bounding box center [297, 90] width 36 height 18
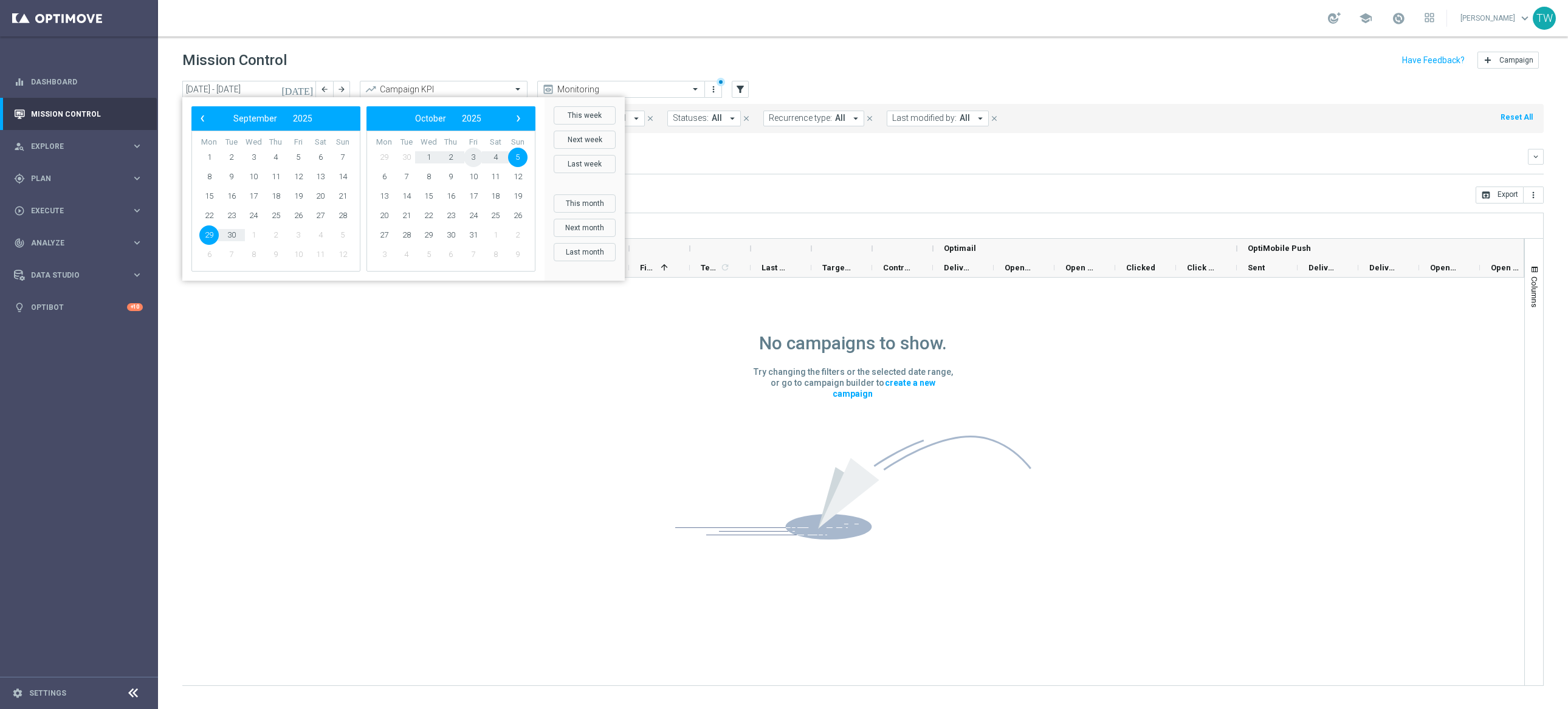
click at [472, 158] on span "3" at bounding box center [473, 158] width 20 height 20
click at [217, 177] on span "6" at bounding box center [209, 177] width 20 height 20
type input "[DATE] - [DATE]"
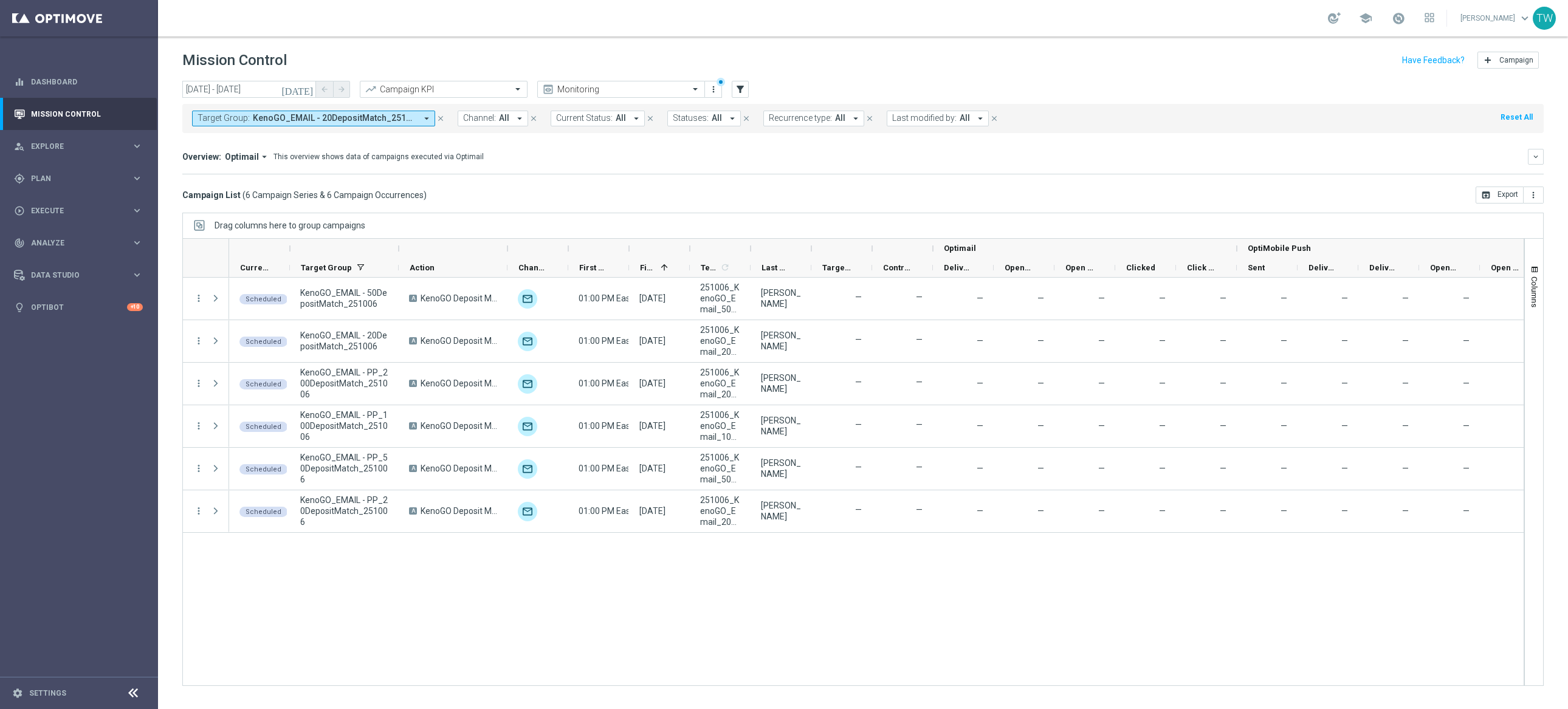
click at [399, 246] on div at bounding box center [399, 248] width 5 height 20
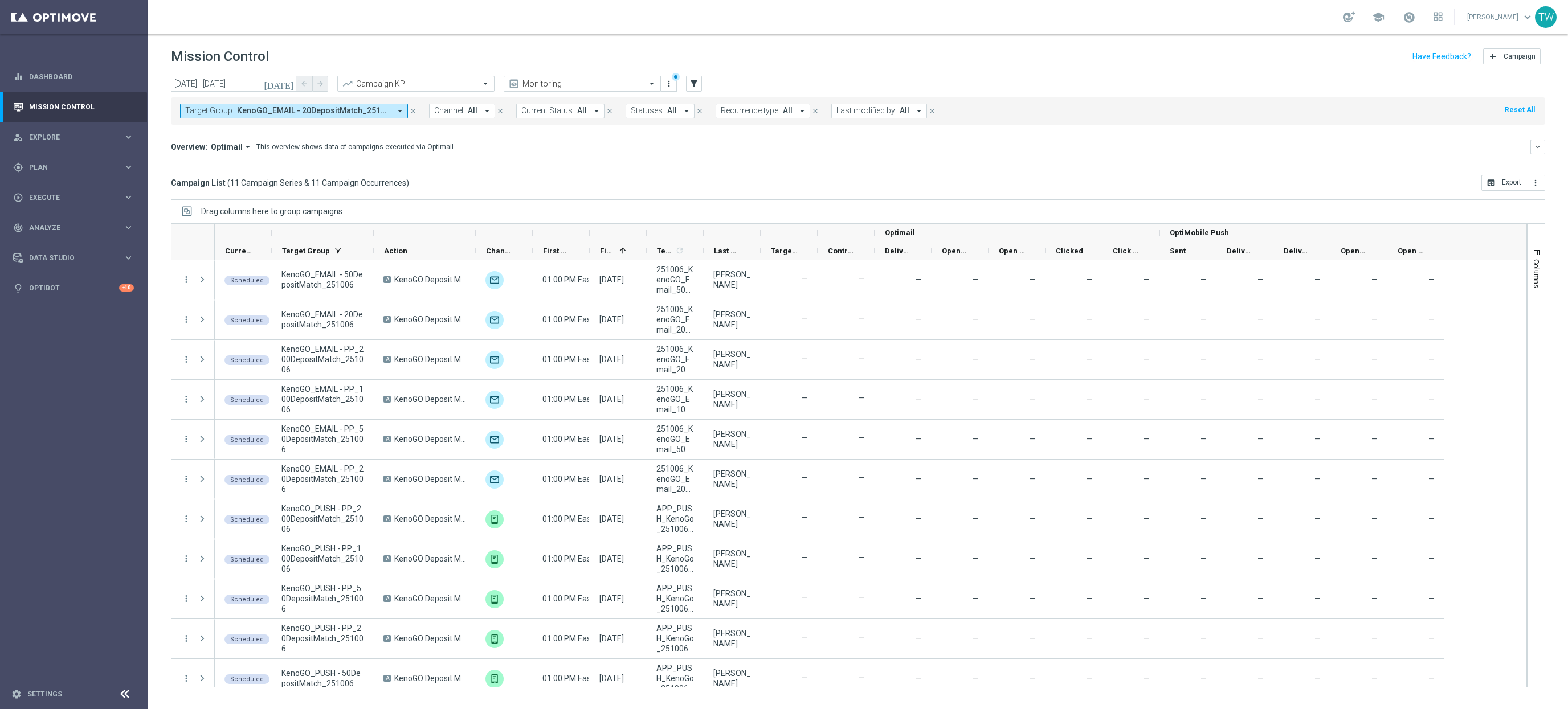
click at [377, 233] on div at bounding box center [425, 233] width 102 height 18
click at [372, 234] on div at bounding box center [374, 233] width 4 height 18
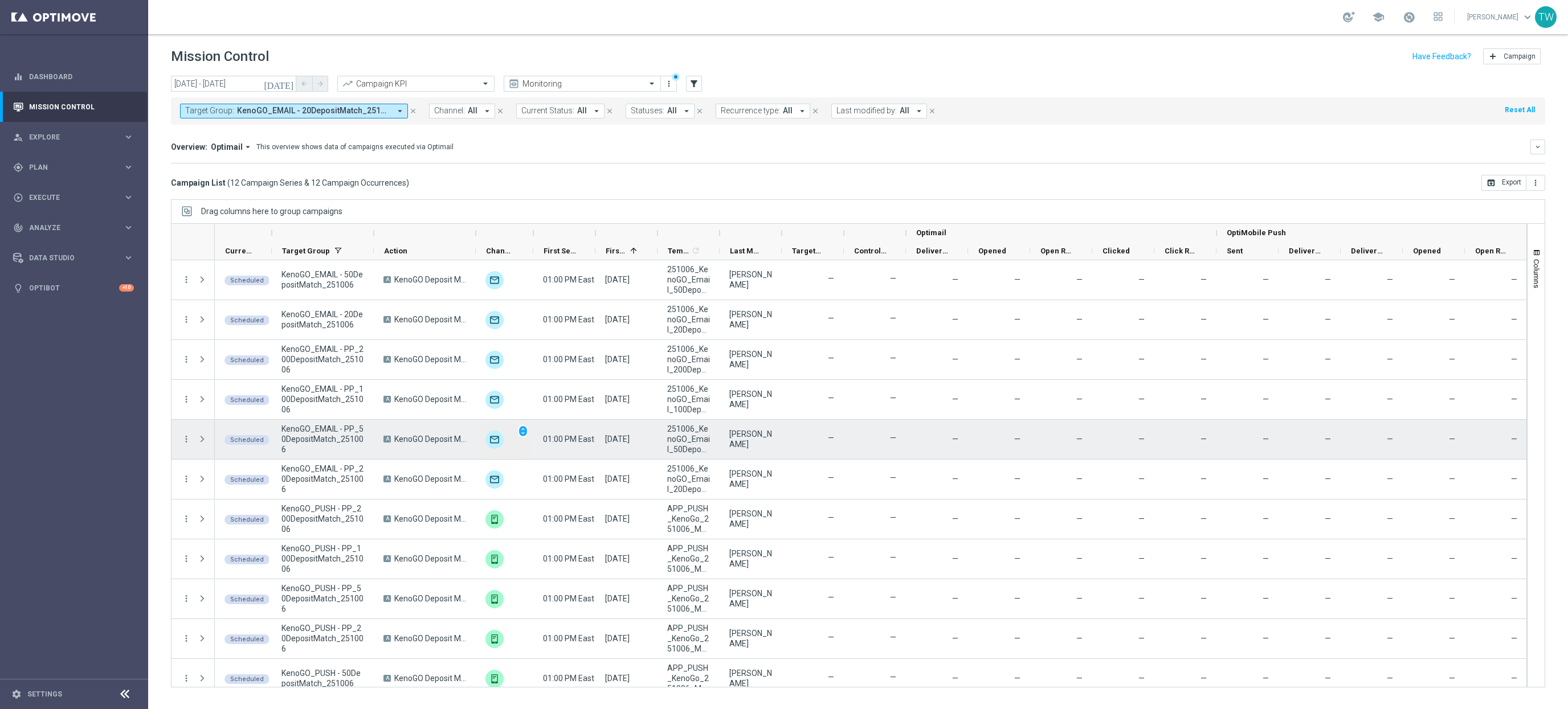
scroll to position [52, 0]
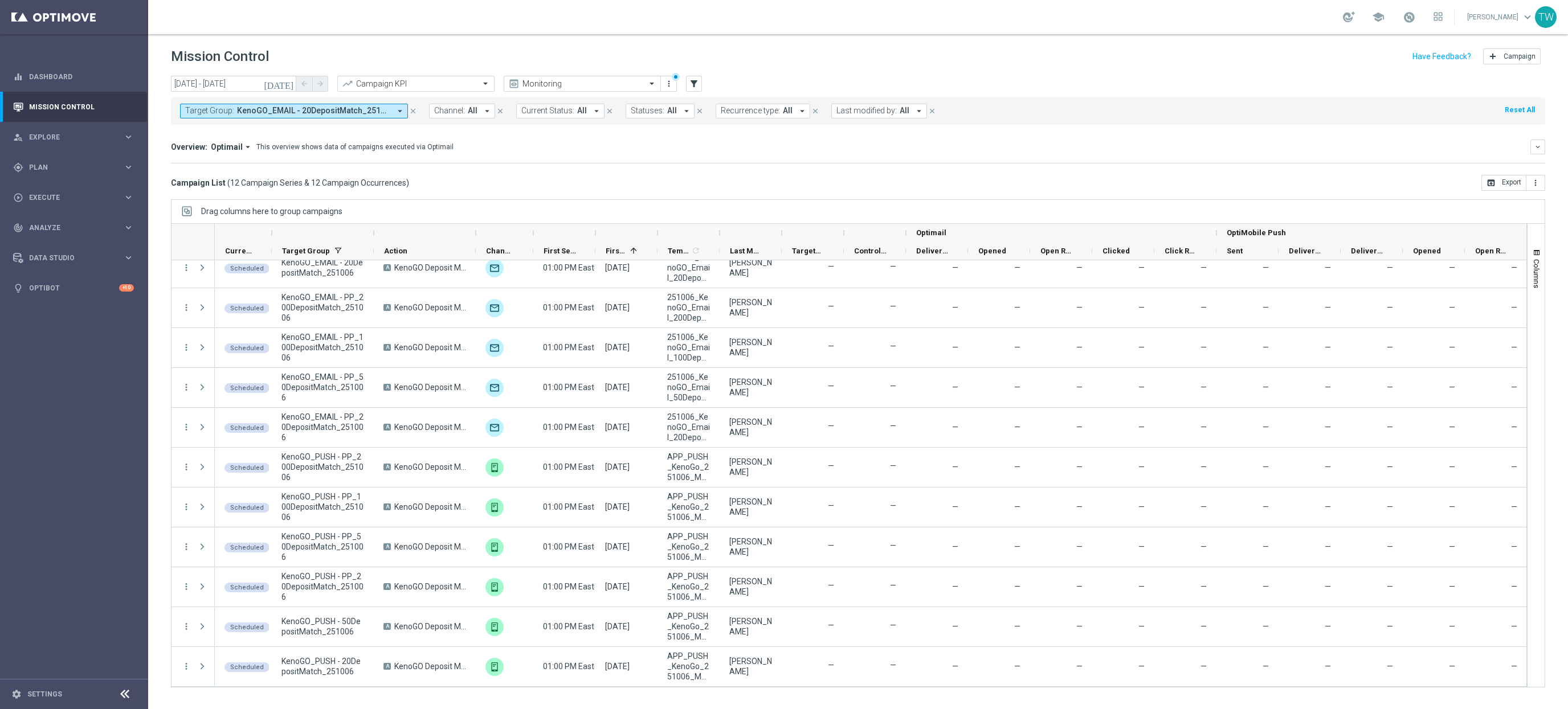
click at [375, 234] on div at bounding box center [374, 233] width 4 height 18
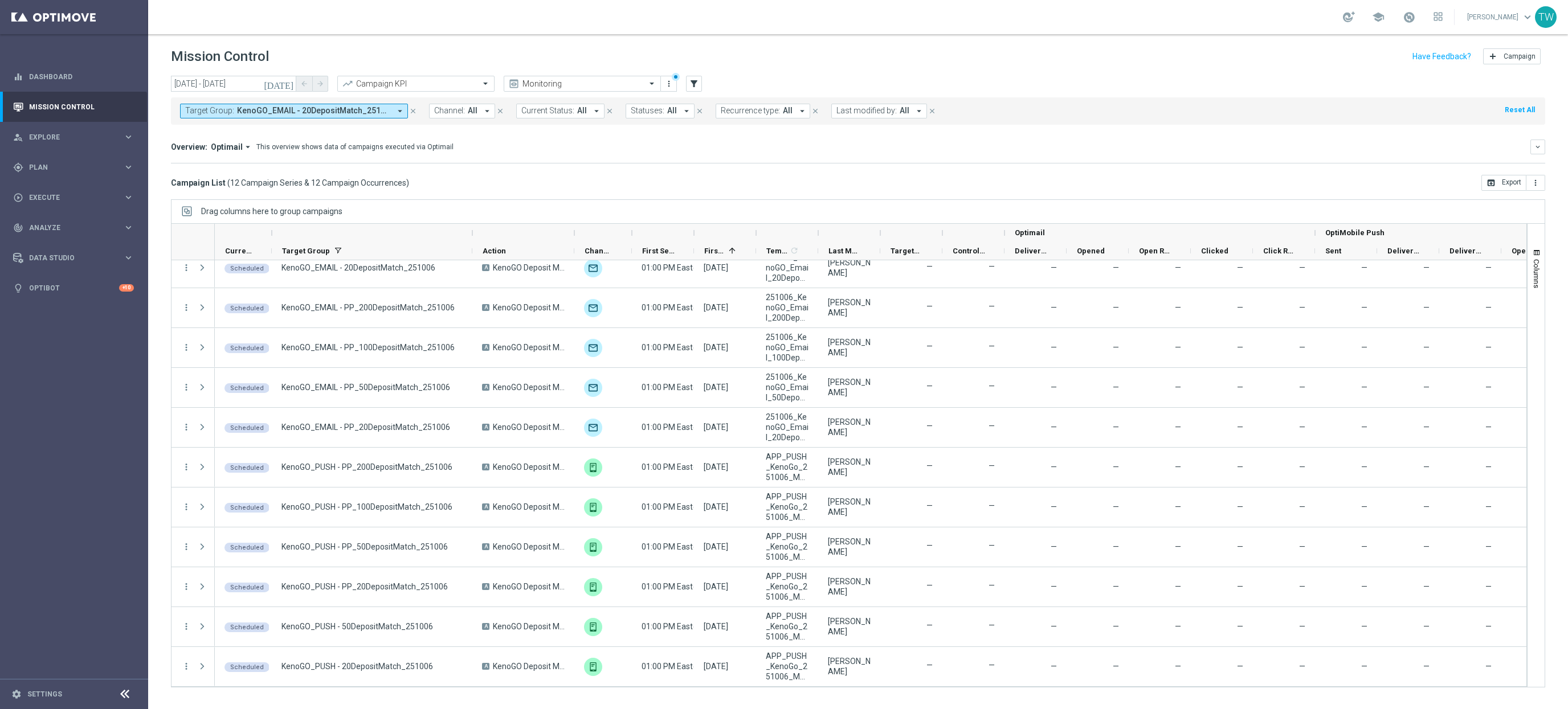
click at [819, 234] on div at bounding box center [818, 233] width 4 height 18
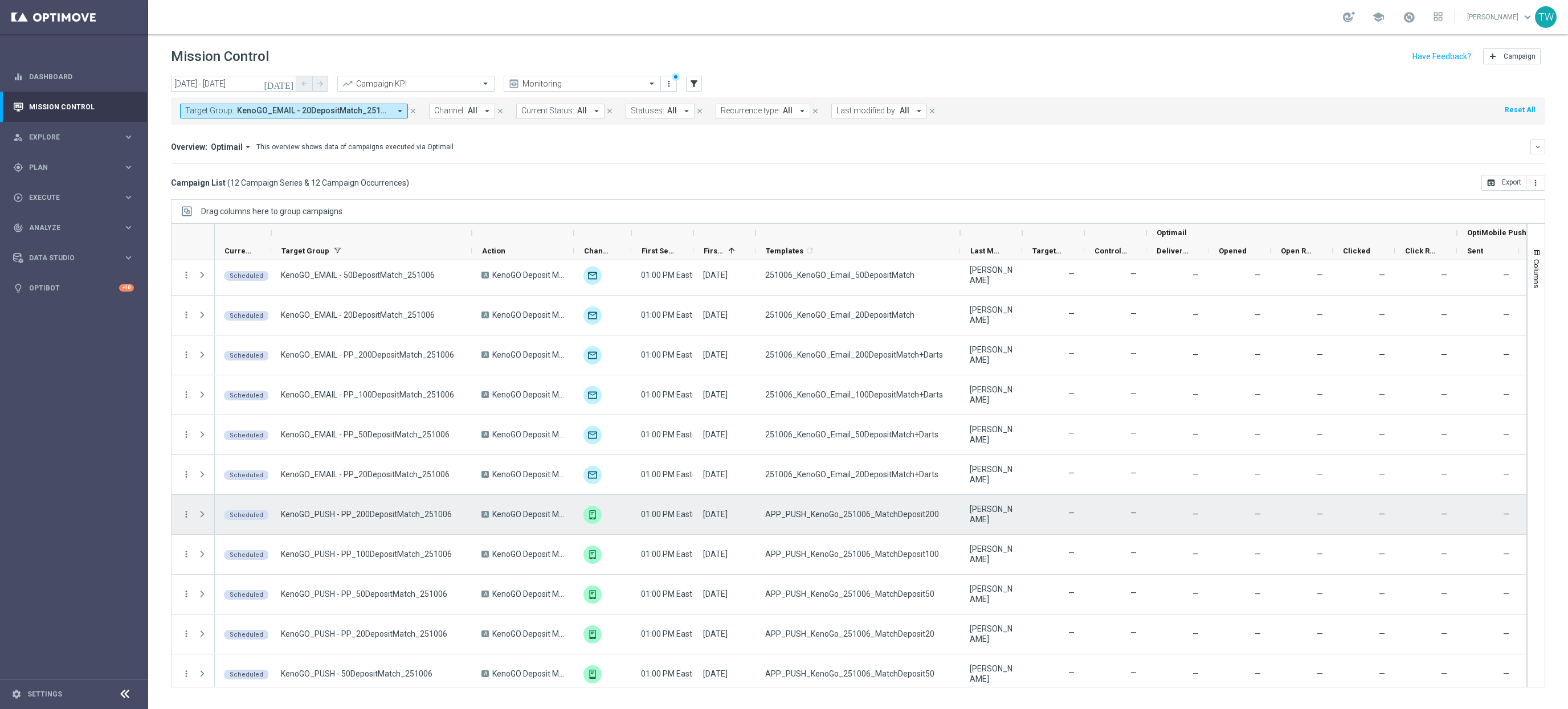
scroll to position [0, 0]
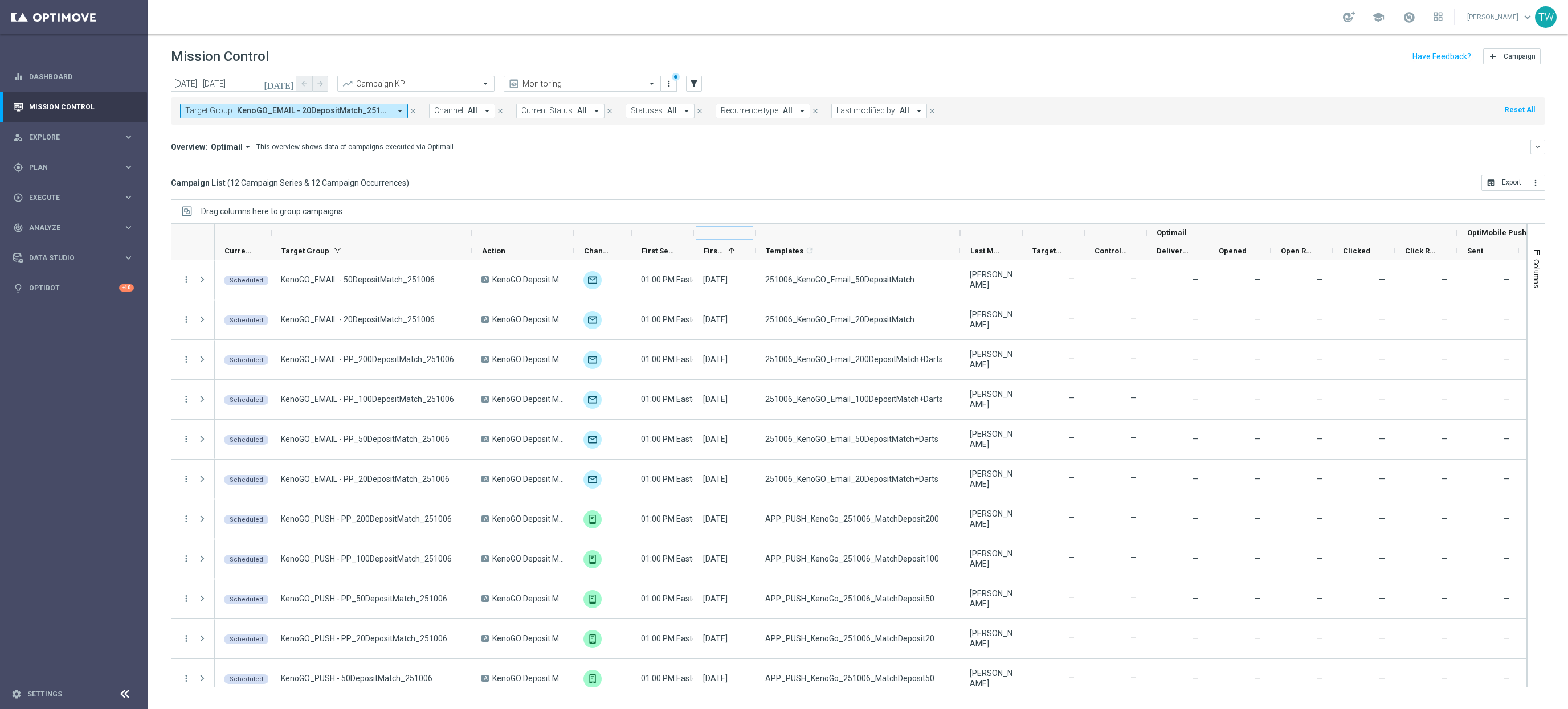
click at [755, 232] on div at bounding box center [755, 233] width 4 height 18
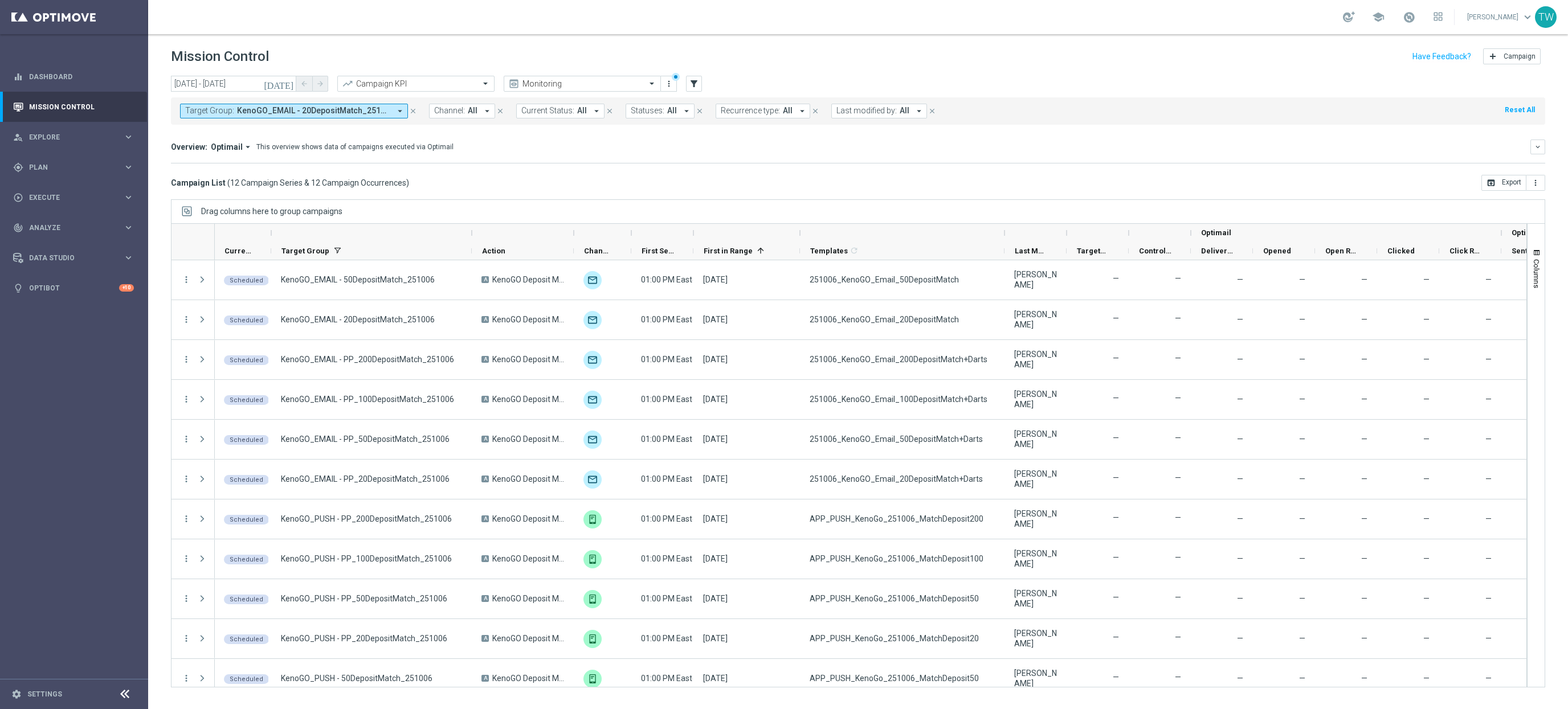
click at [761, 185] on div "Campaign List ( 12 Campaign Series & 12 Campaign Occurrences ) open_in_browser …" at bounding box center [859, 183] width 1375 height 16
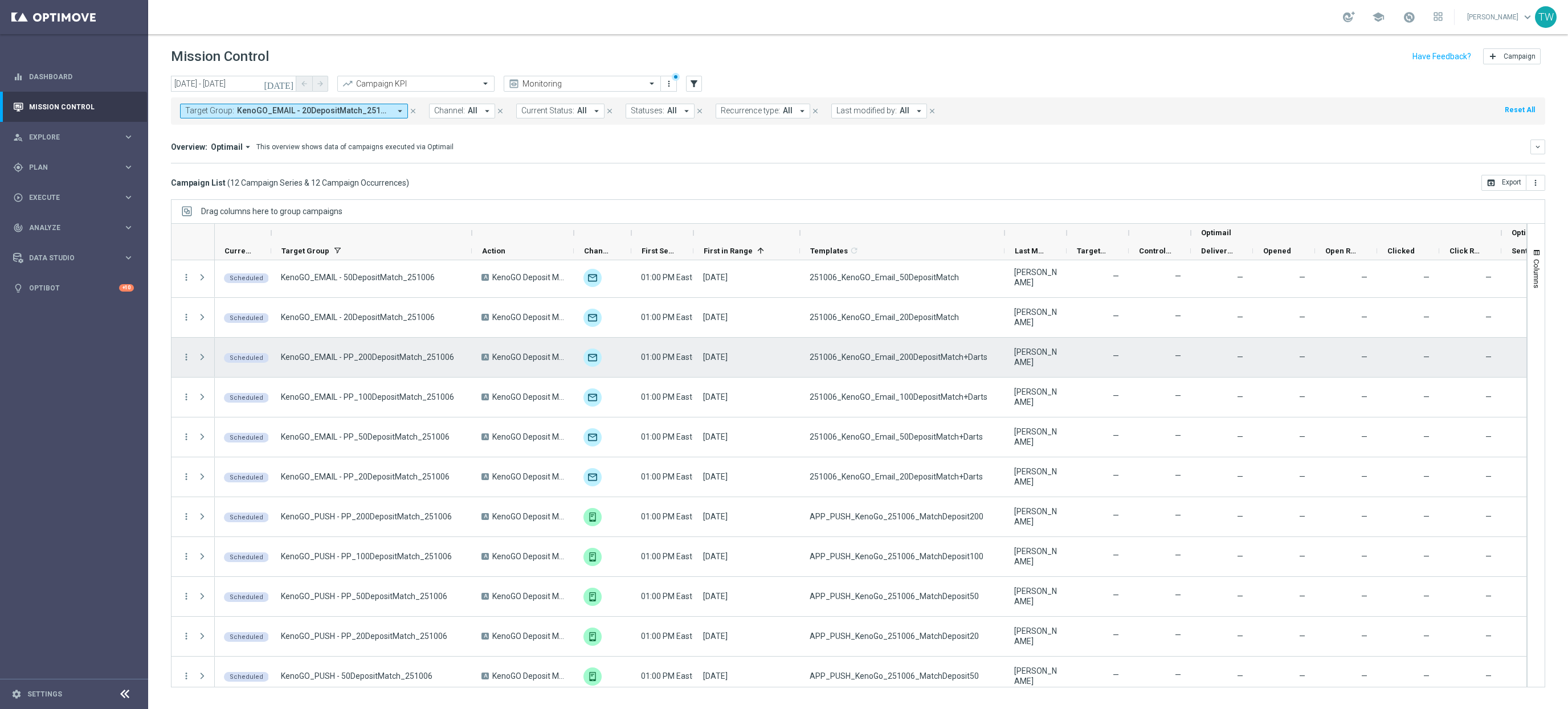
scroll to position [0, 2]
